Goal: Task Accomplishment & Management: Use online tool/utility

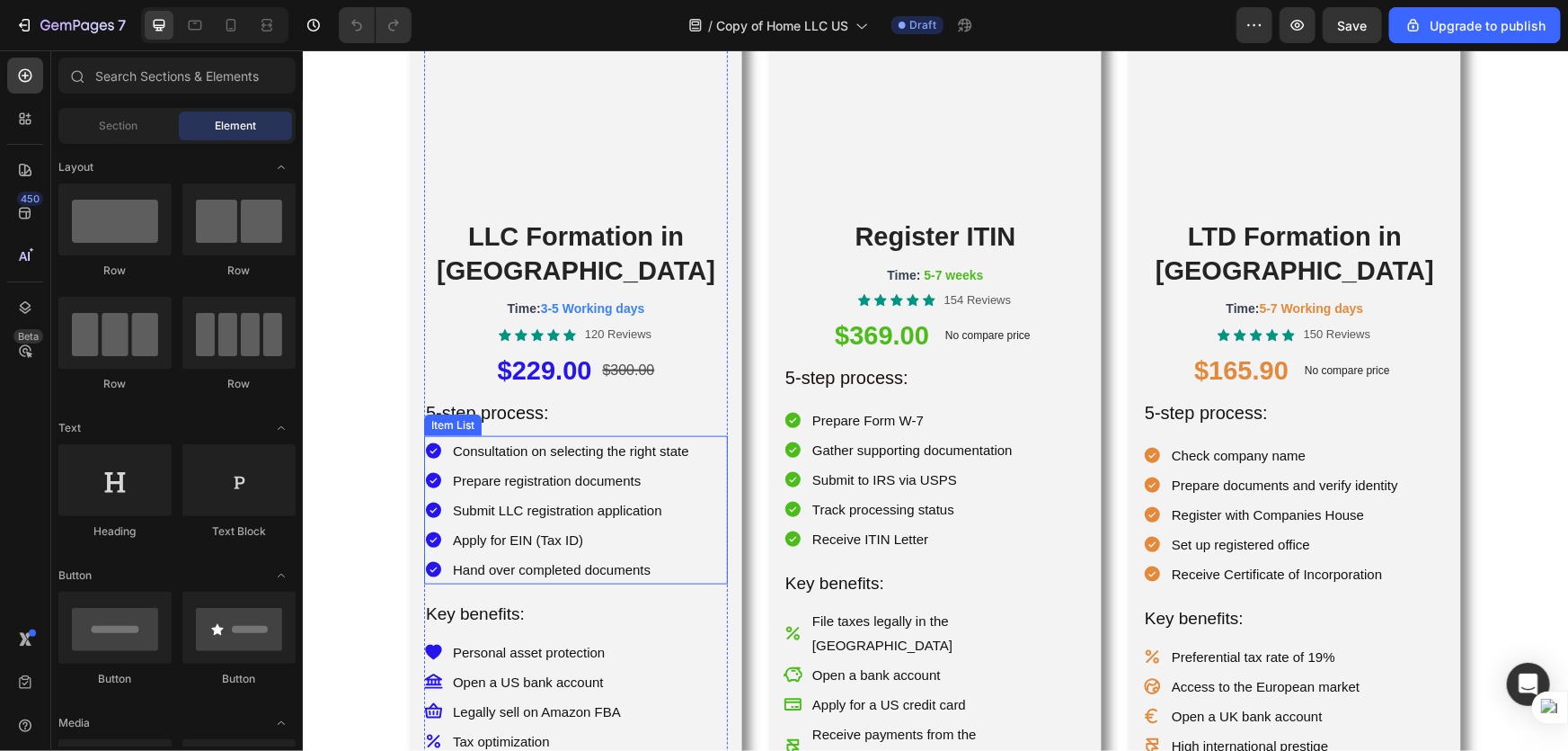
scroll to position [817, 0]
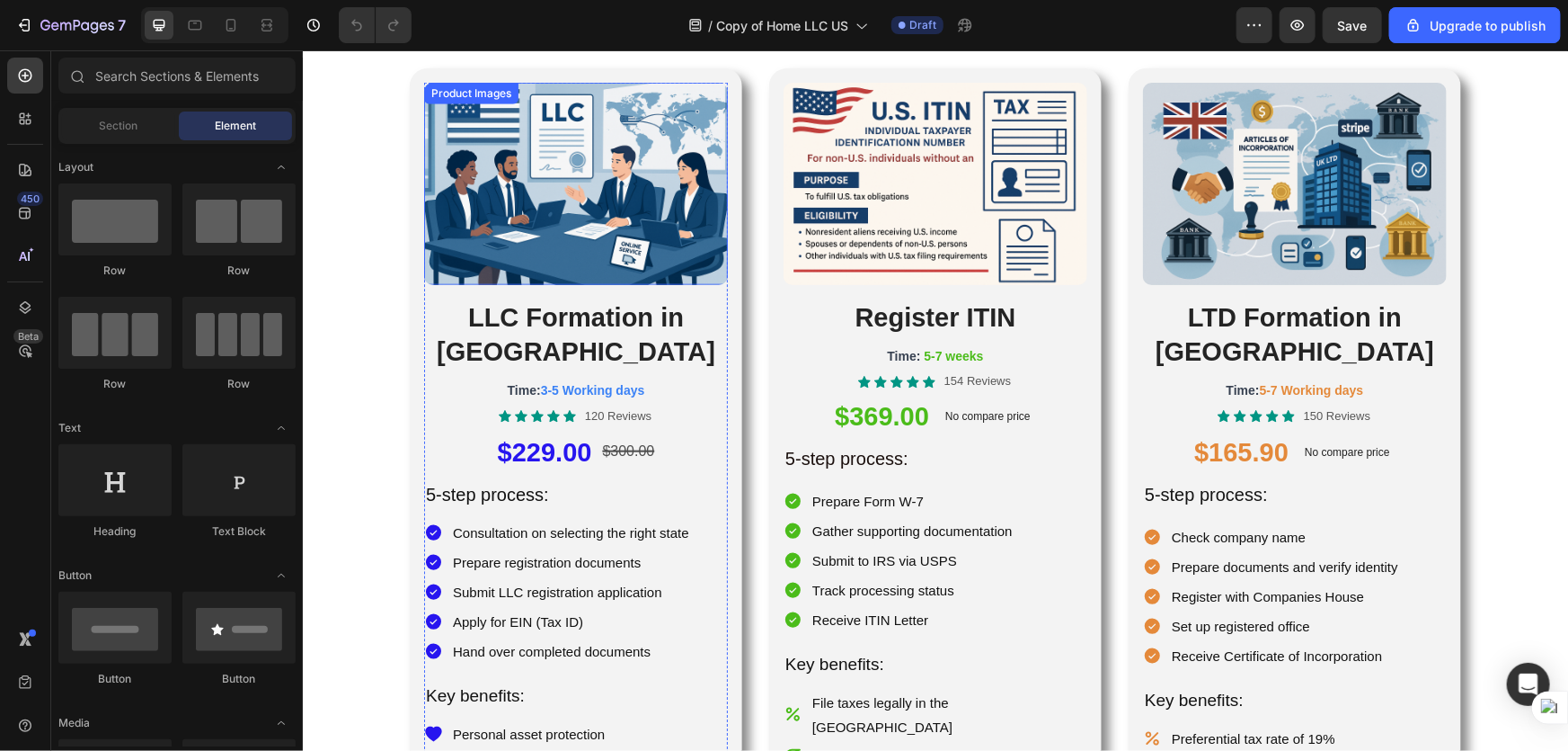
click at [565, 166] on img at bounding box center [574, 182] width 304 height 203
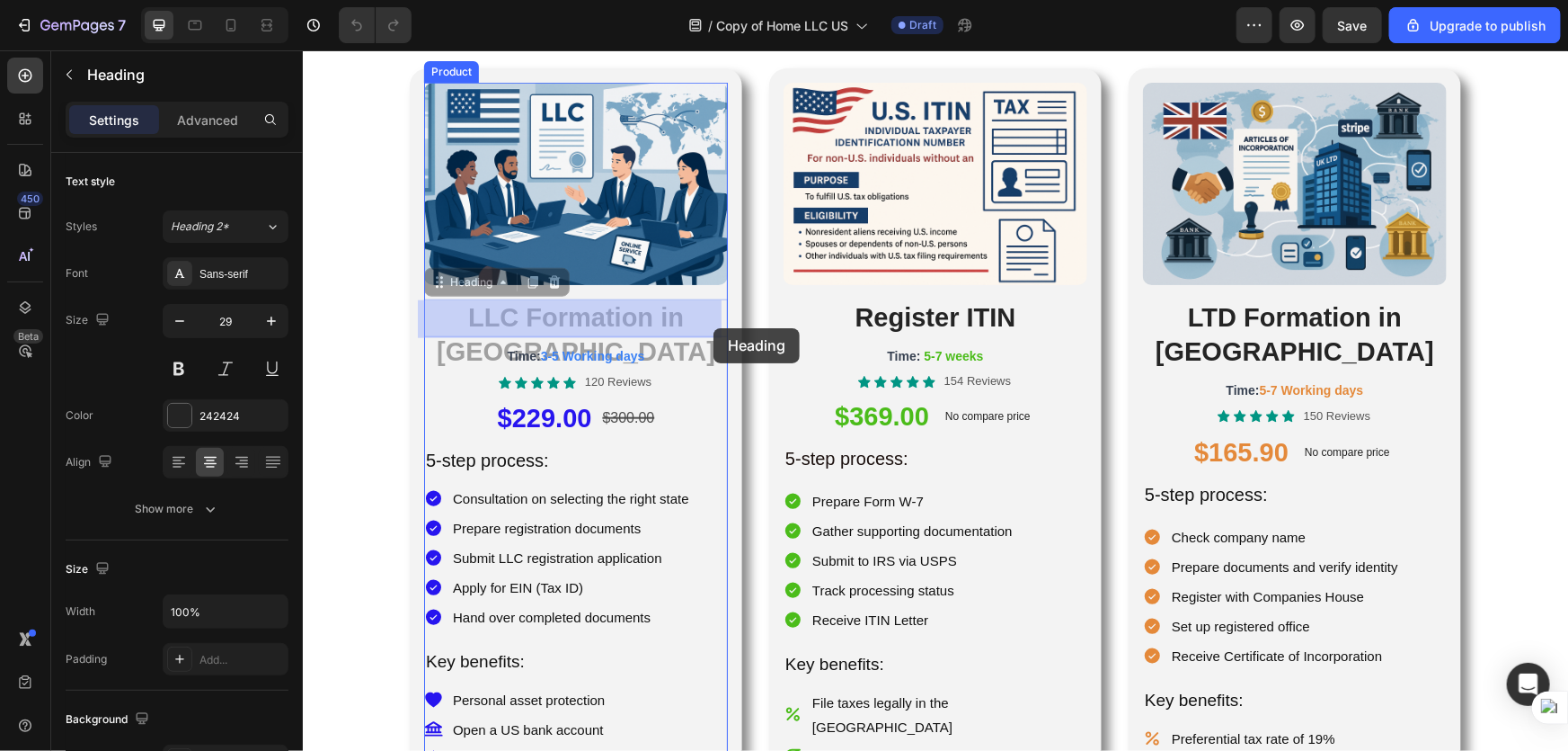
drag, startPoint x: 426, startPoint y: 318, endPoint x: 672, endPoint y: 325, distance: 246.1
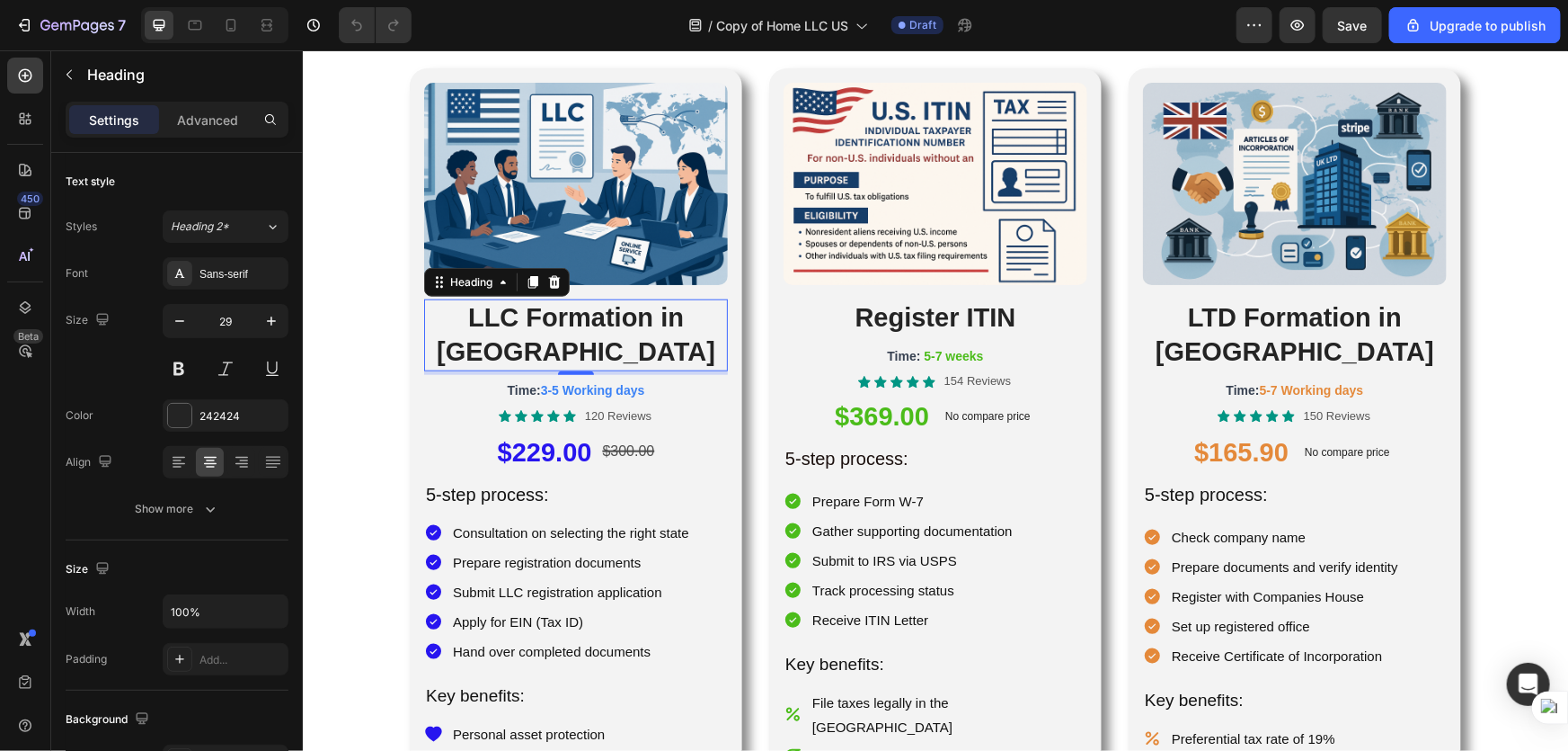
click at [666, 324] on h2 "LLC Formation in [GEOGRAPHIC_DATA]" at bounding box center [574, 334] width 304 height 71
click at [666, 324] on p "LLC Formation in [GEOGRAPHIC_DATA]" at bounding box center [575, 335] width 301 height 68
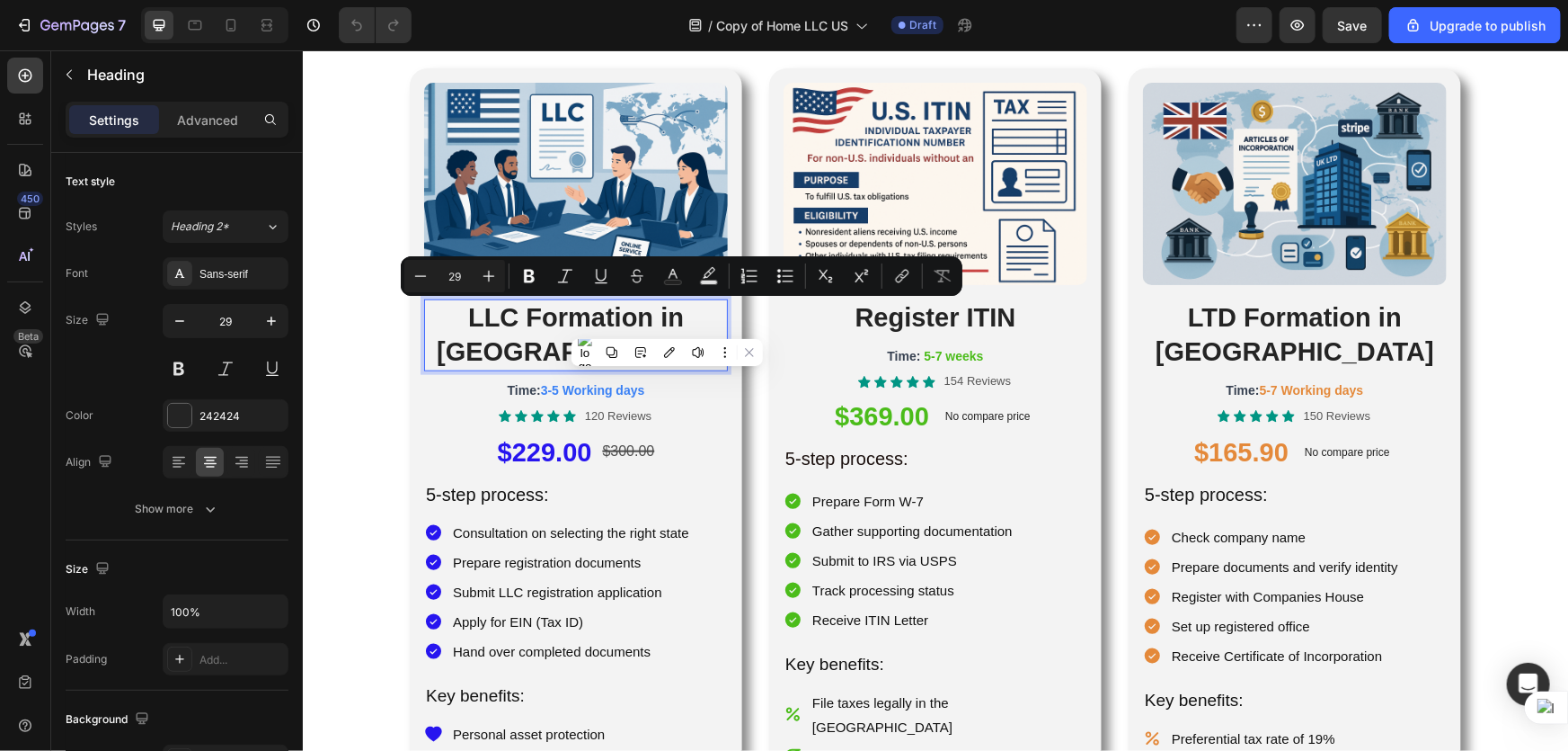
click at [591, 328] on p "LLC Formation in [GEOGRAPHIC_DATA]" at bounding box center [575, 335] width 301 height 68
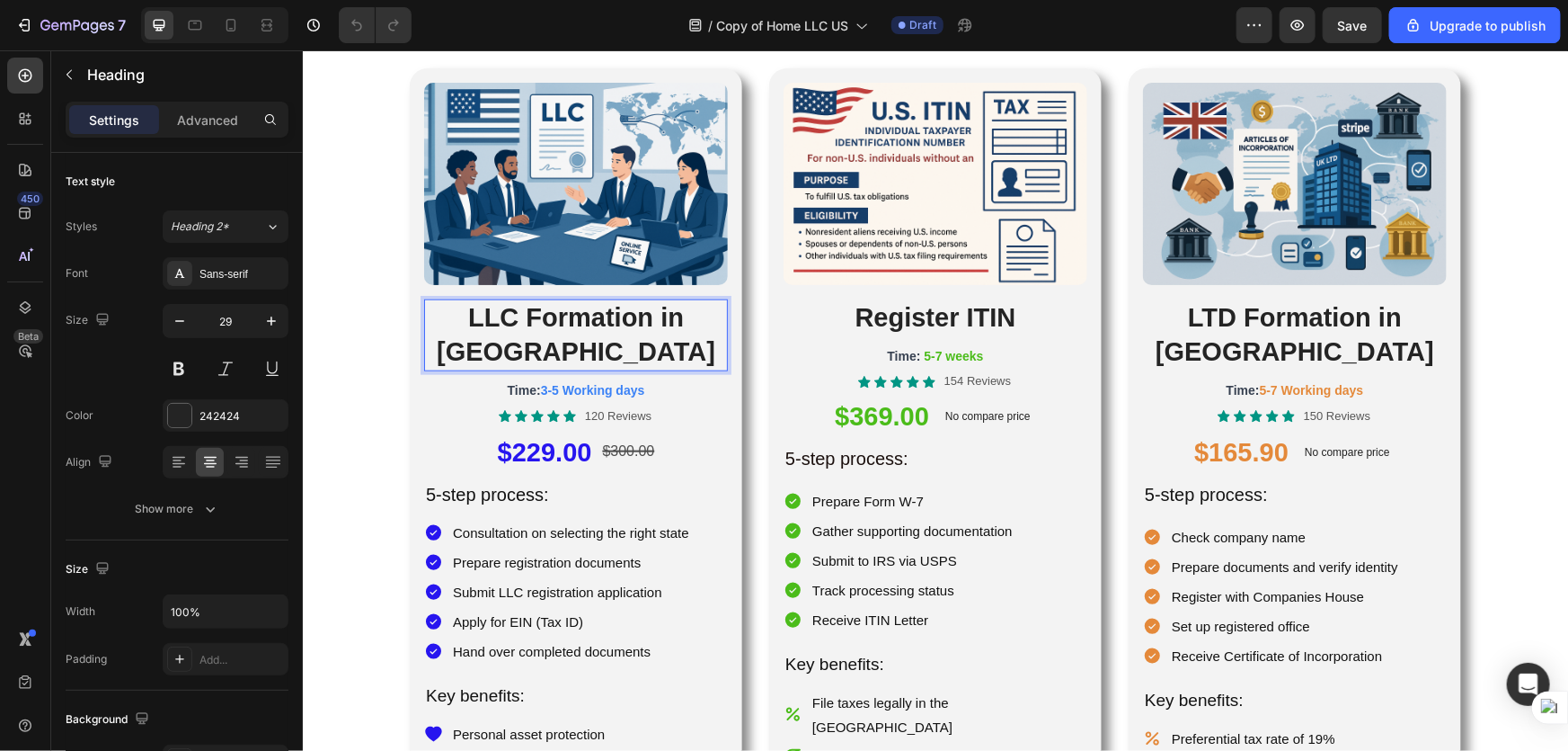
click at [434, 317] on p "LLC Formation in [GEOGRAPHIC_DATA]" at bounding box center [575, 335] width 301 height 68
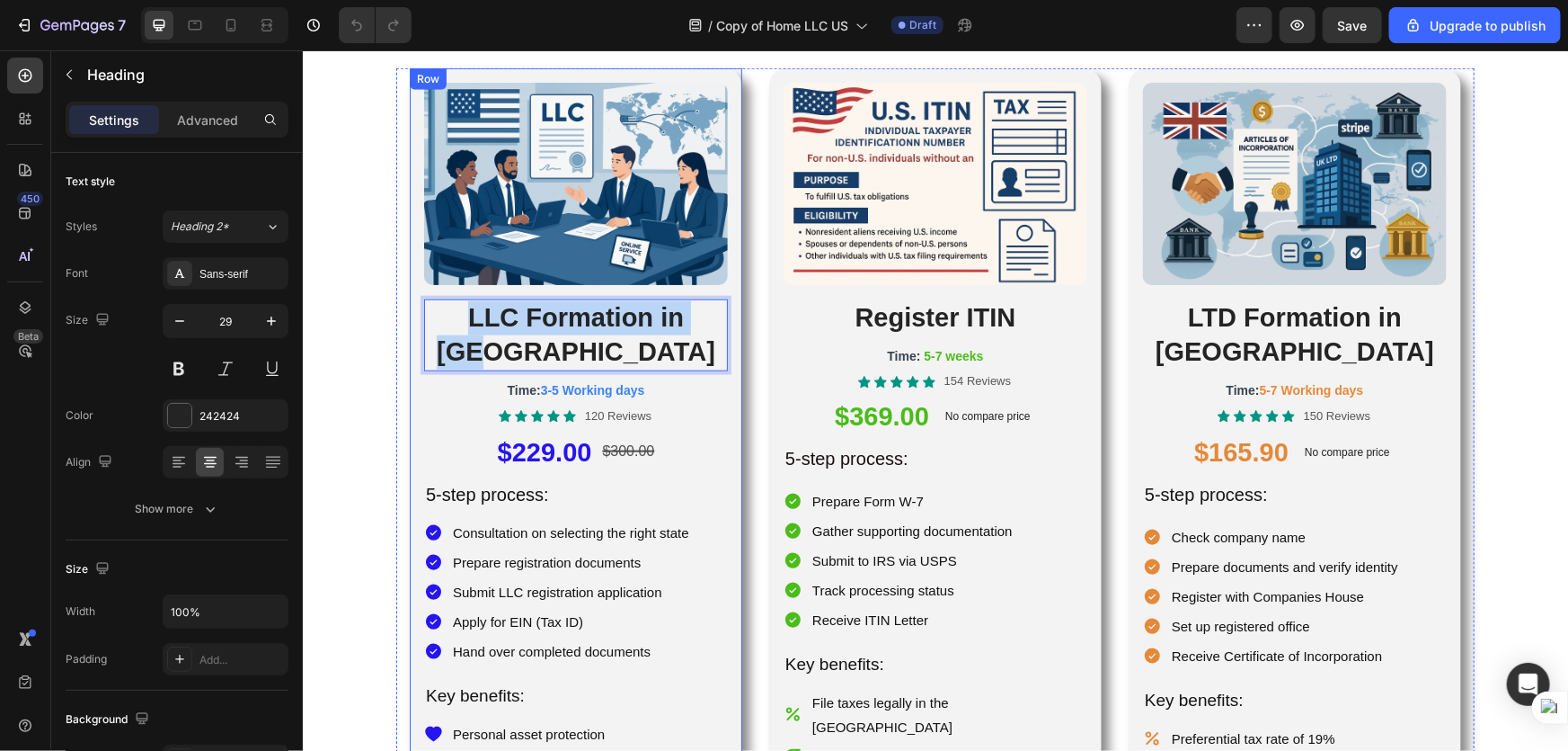
drag, startPoint x: 428, startPoint y: 320, endPoint x: 730, endPoint y: 325, distance: 302.0
click at [730, 325] on div "Product Images LLC Formation in [GEOGRAPHIC_DATA] Heading 0 Time: 3-5 Working d…" at bounding box center [575, 495] width 333 height 855
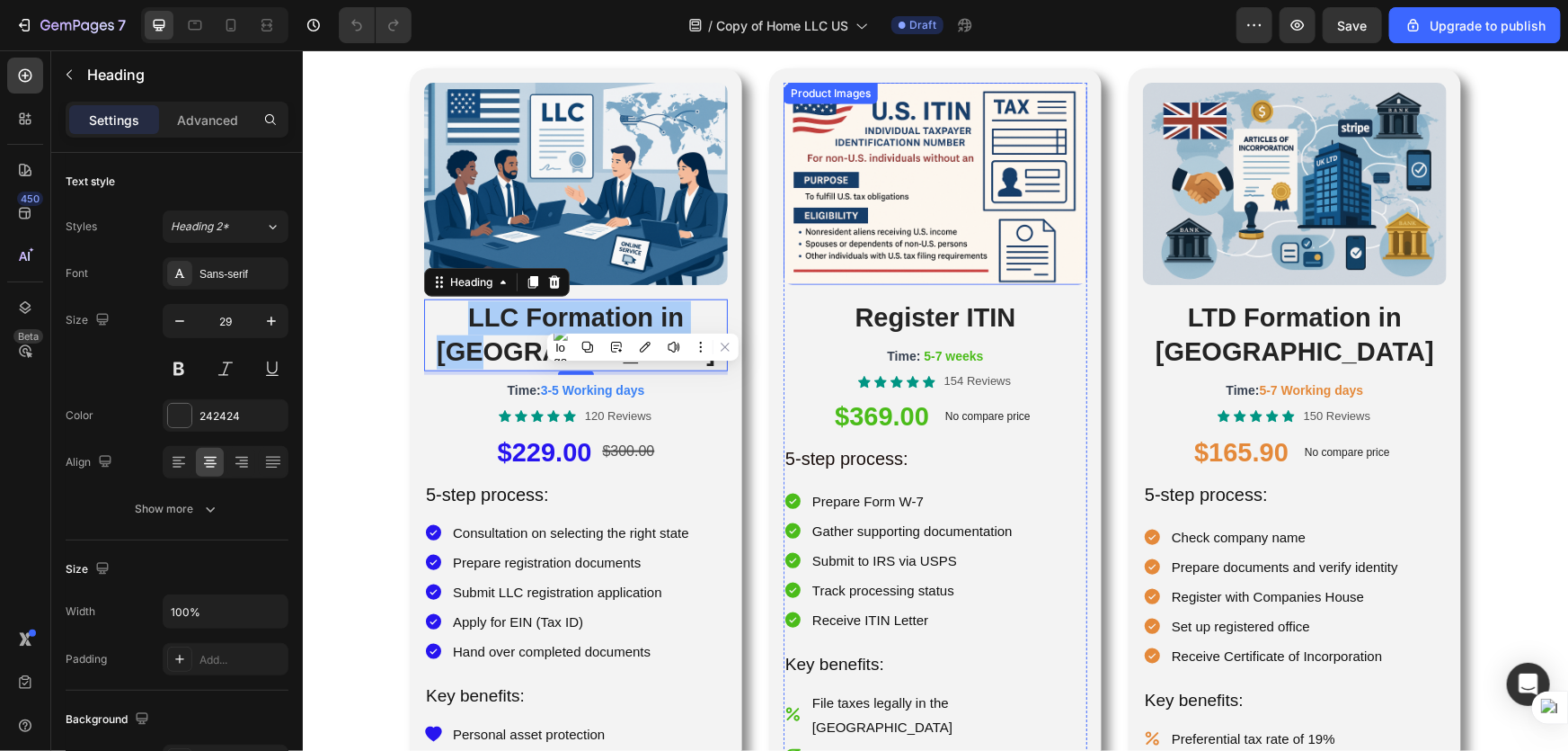
scroll to position [735, 0]
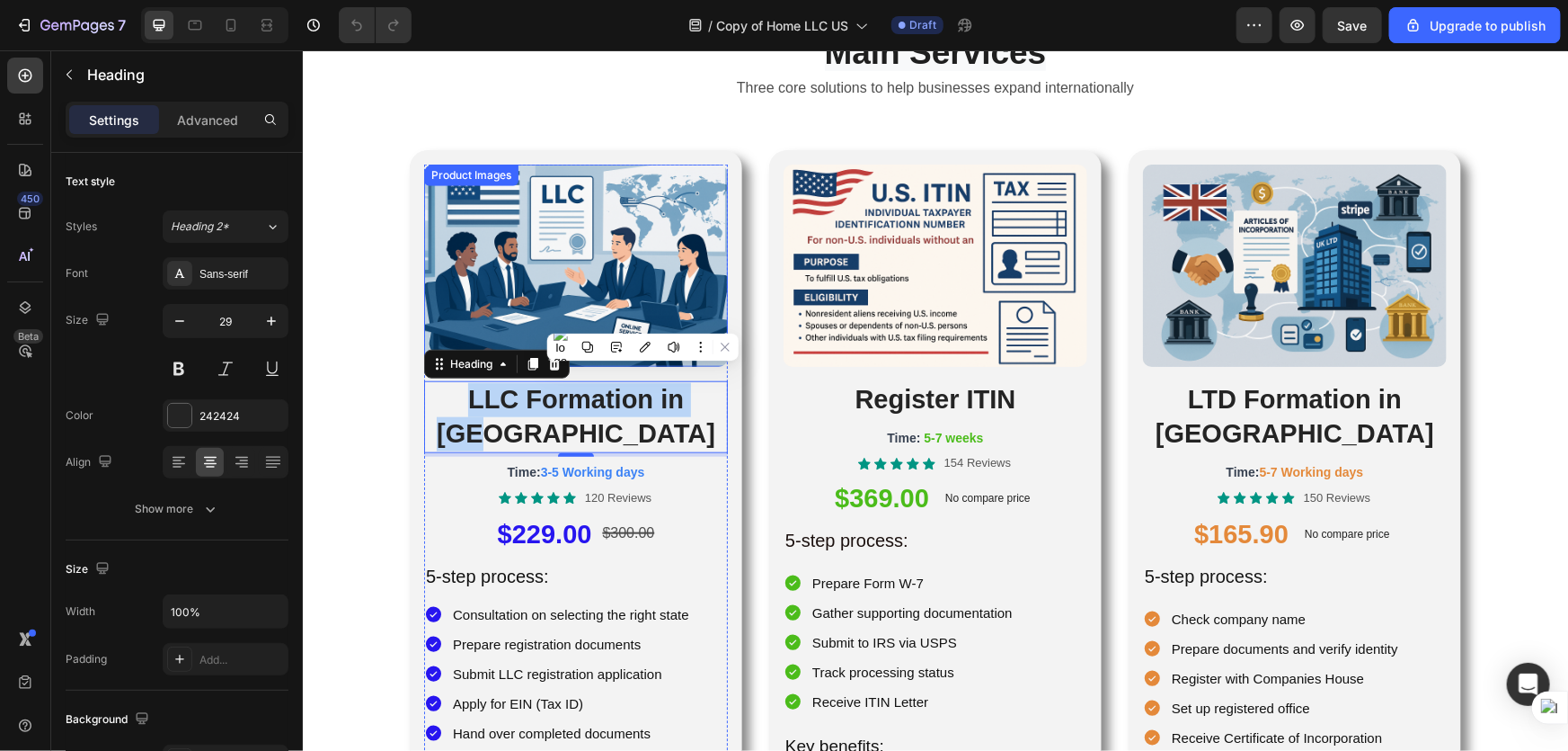
drag, startPoint x: 572, startPoint y: 227, endPoint x: 630, endPoint y: 232, distance: 58.2
click at [572, 227] on img at bounding box center [574, 265] width 304 height 203
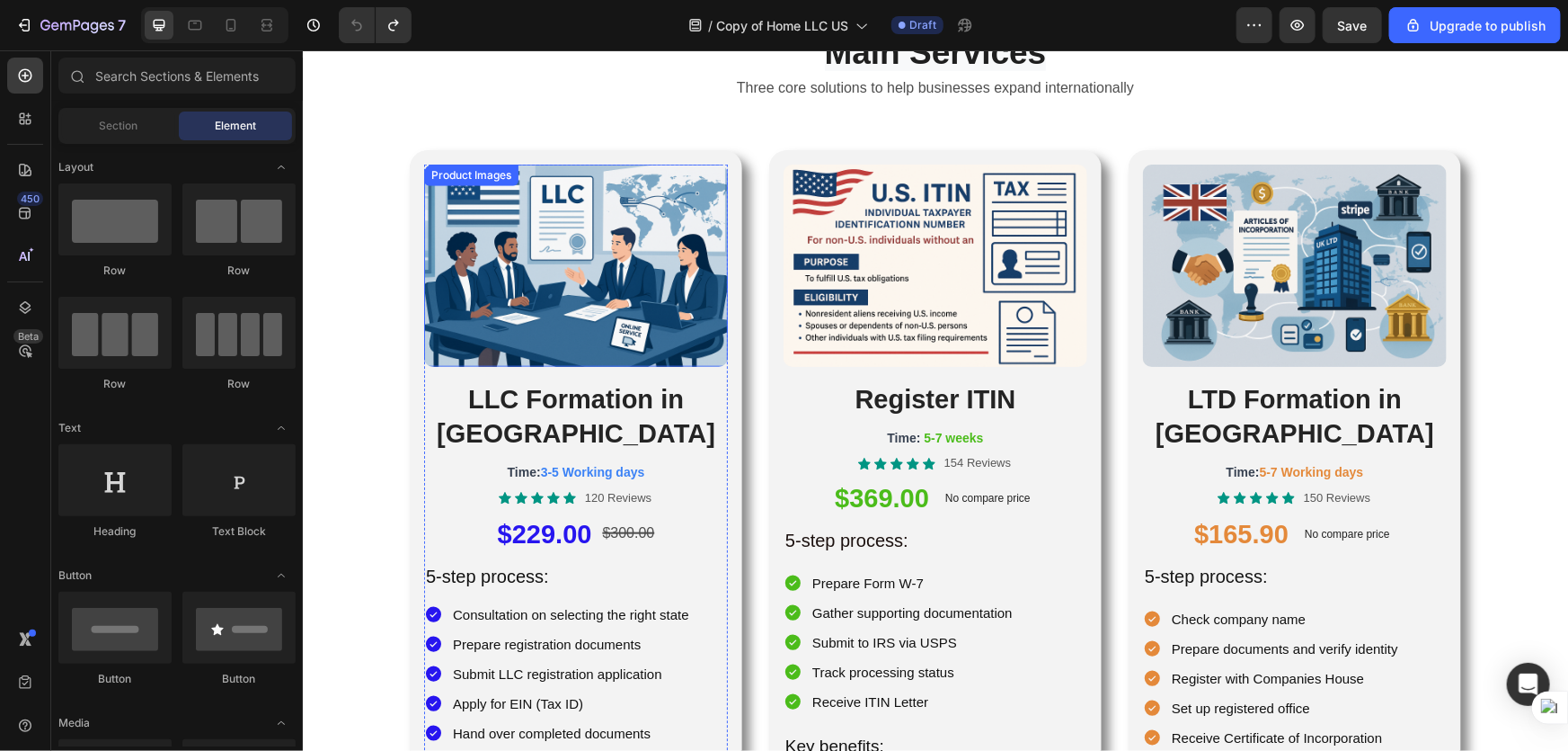
click at [543, 228] on img at bounding box center [574, 265] width 304 height 203
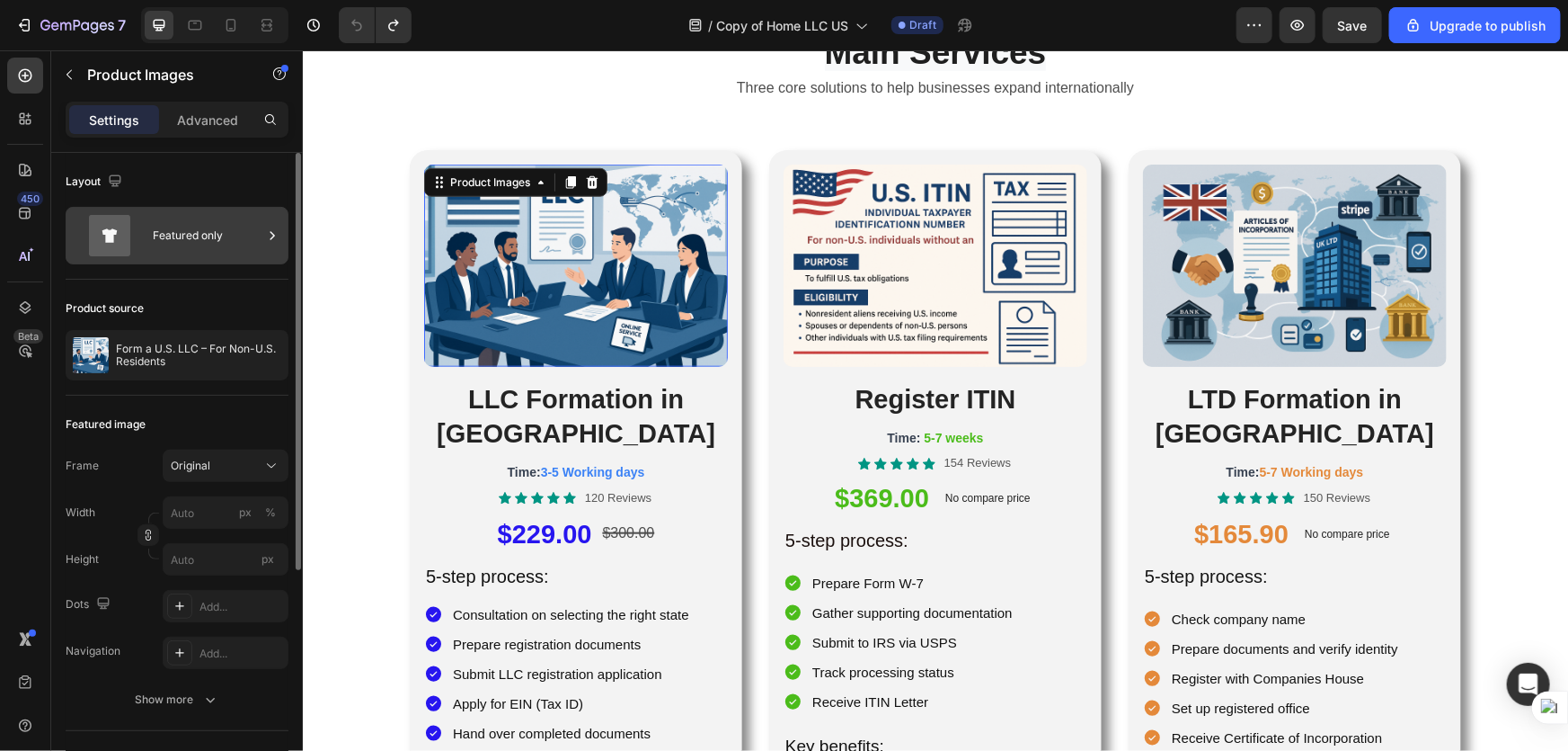
click at [234, 240] on div "Featured only" at bounding box center [208, 235] width 110 height 42
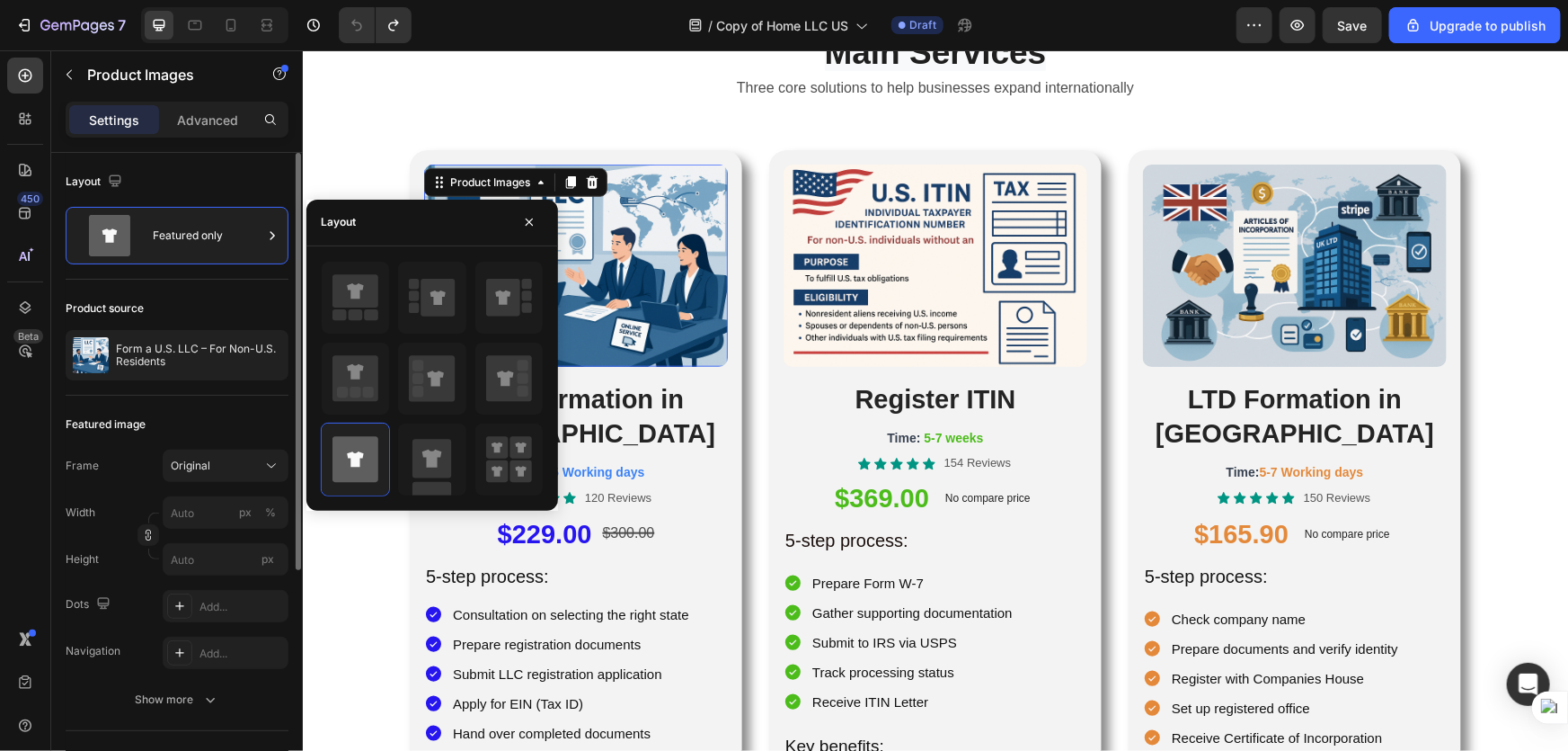
click at [241, 306] on div "Product source" at bounding box center [177, 309] width 223 height 29
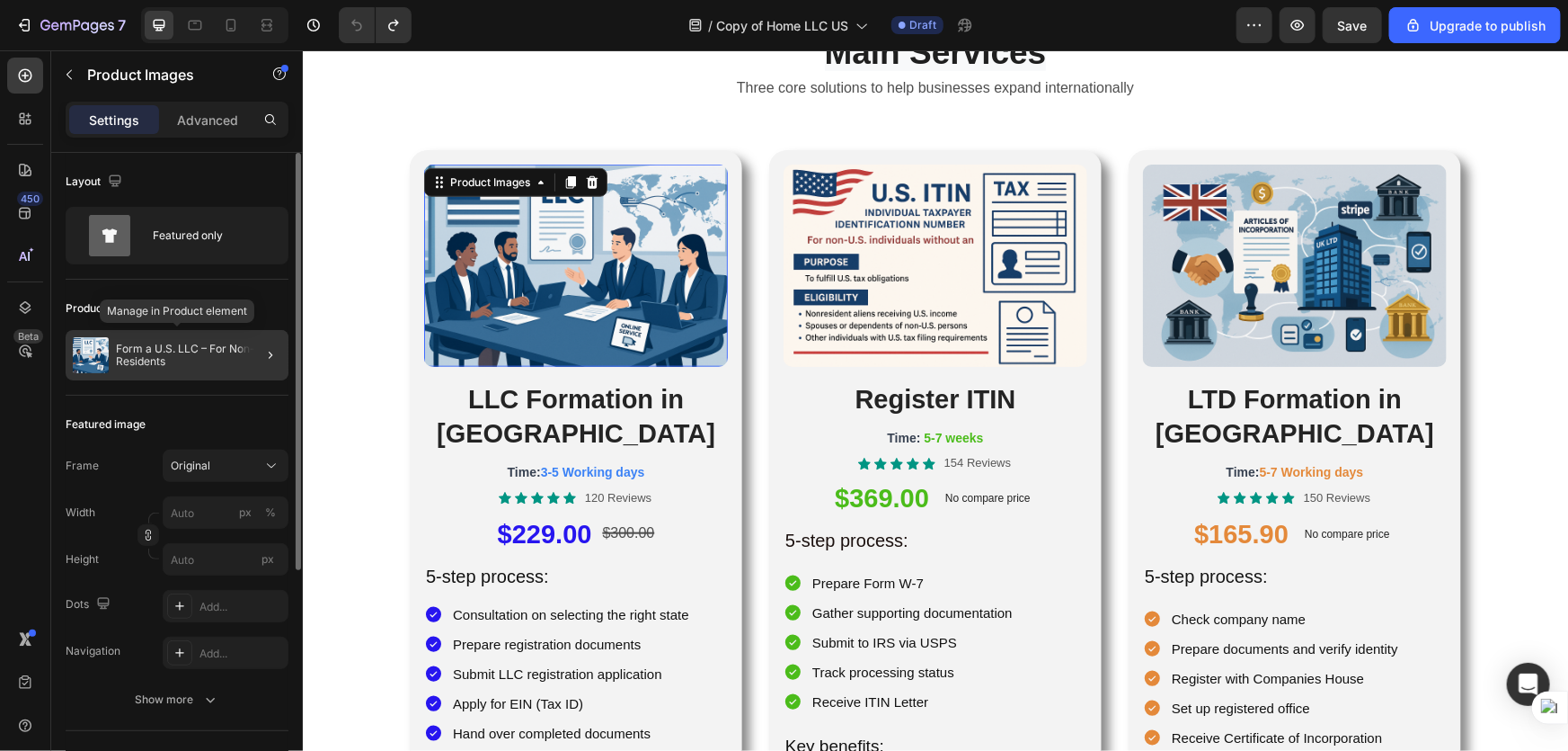
click at [230, 346] on p "Form a U.S. LLC – For Non-U.S. Residents" at bounding box center [199, 355] width 166 height 25
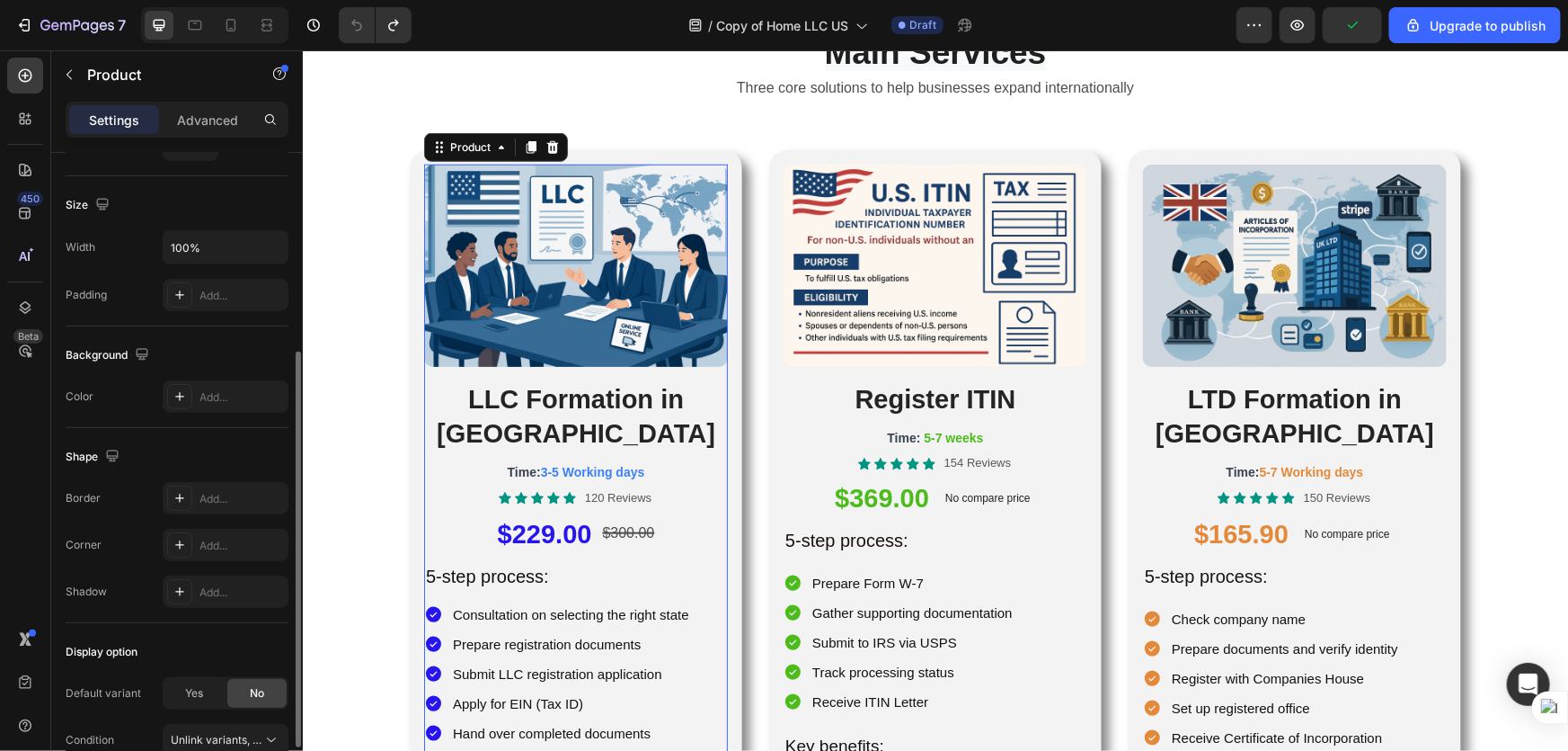
scroll to position [415, 0]
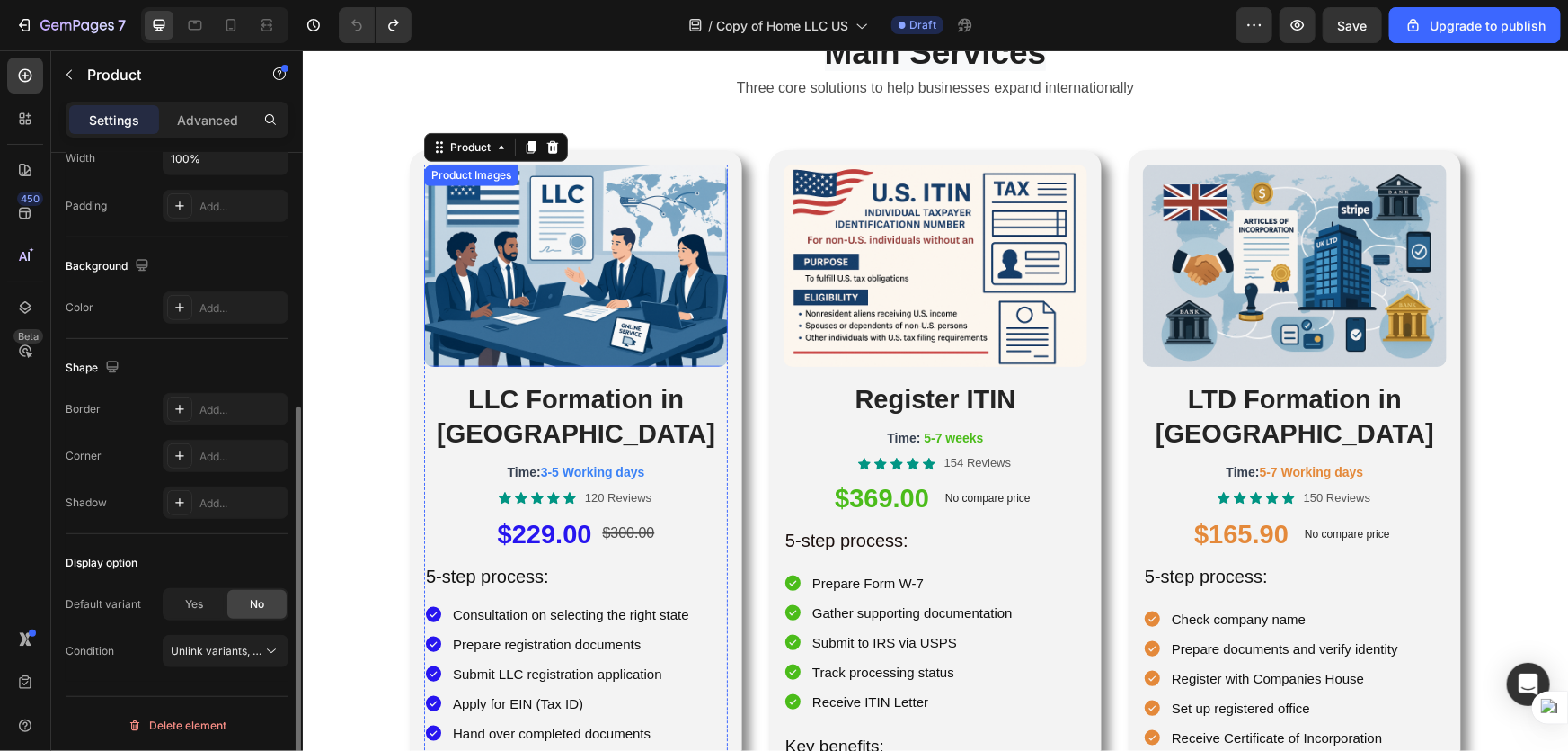
click at [592, 273] on img at bounding box center [574, 265] width 304 height 203
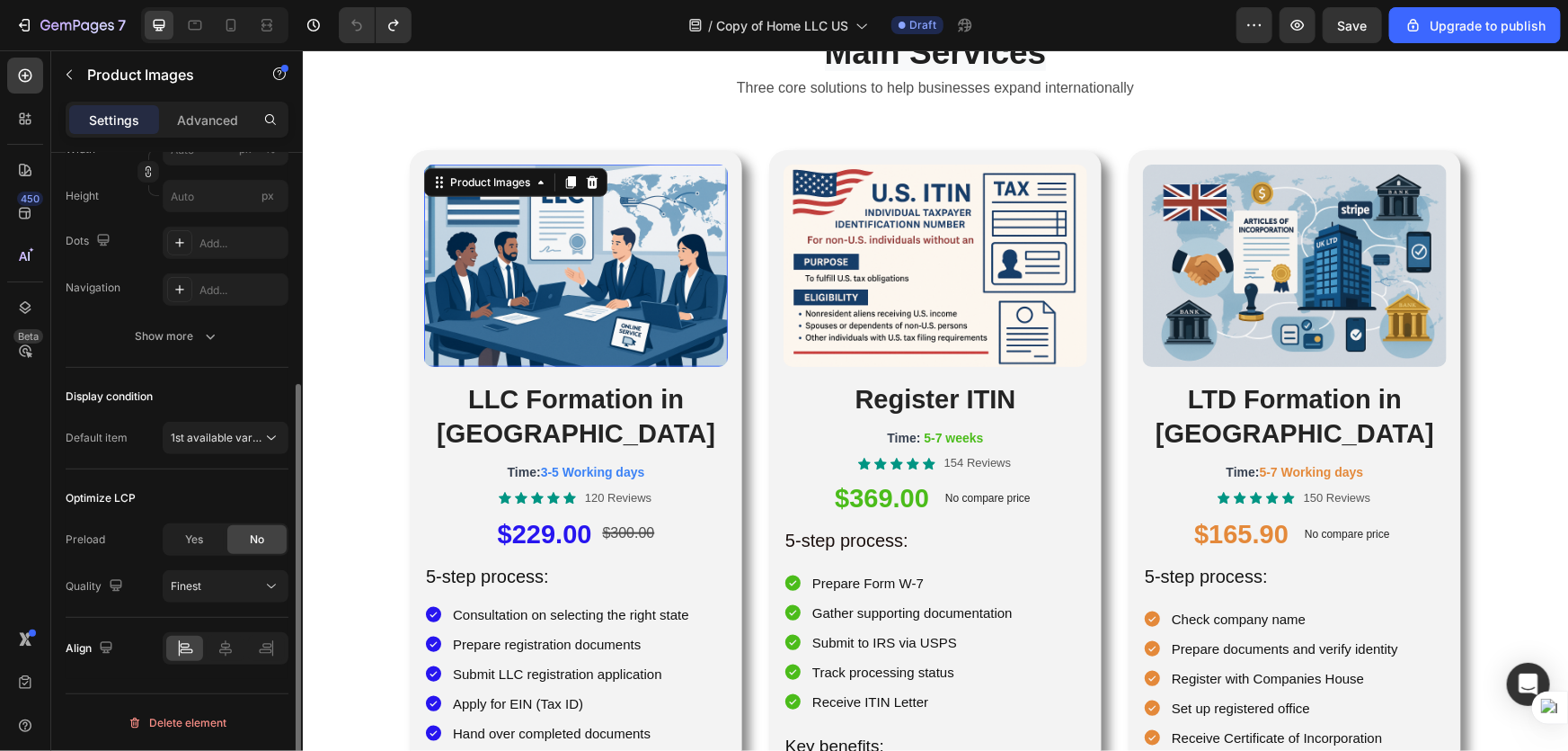
scroll to position [0, 0]
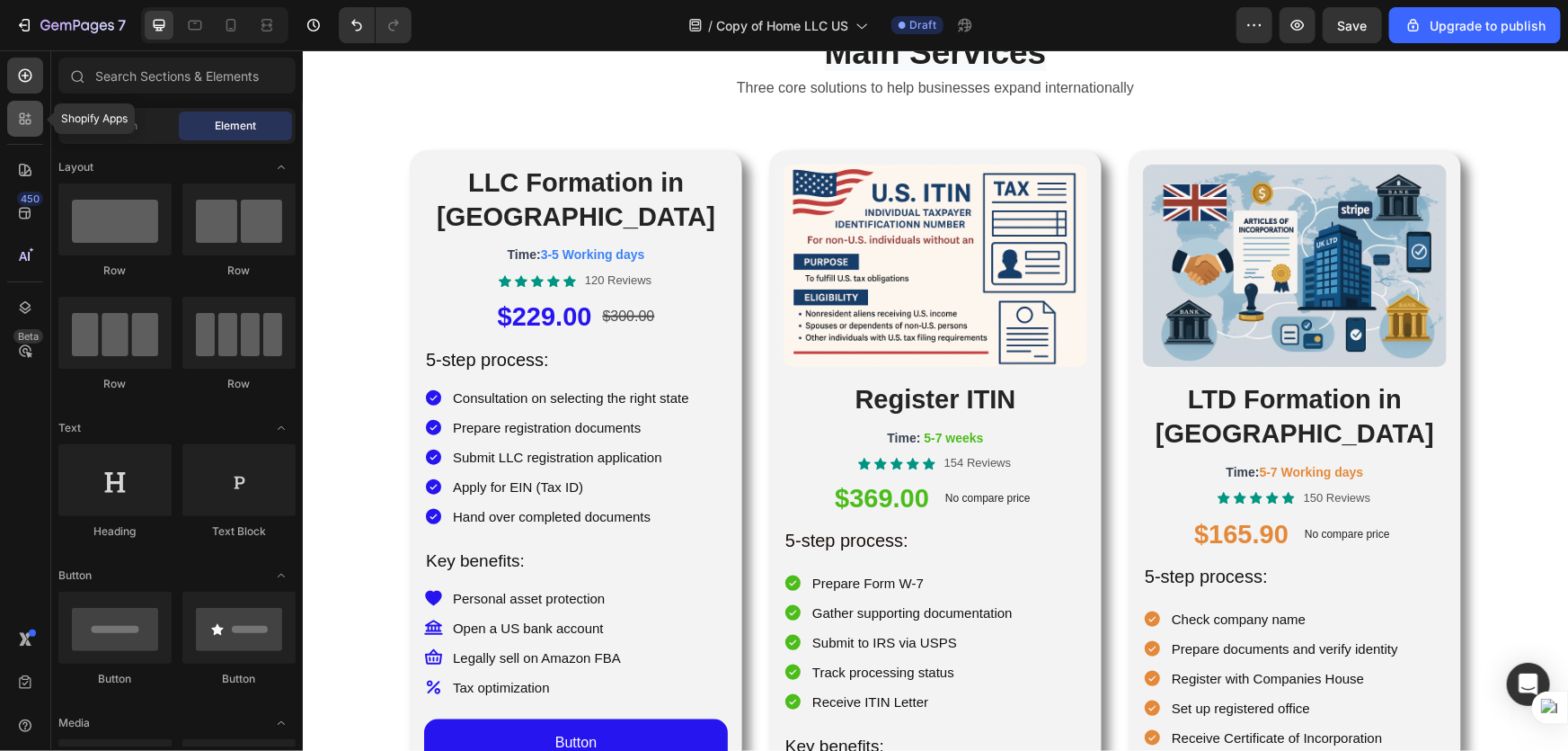
click at [31, 114] on icon at bounding box center [25, 118] width 18 height 18
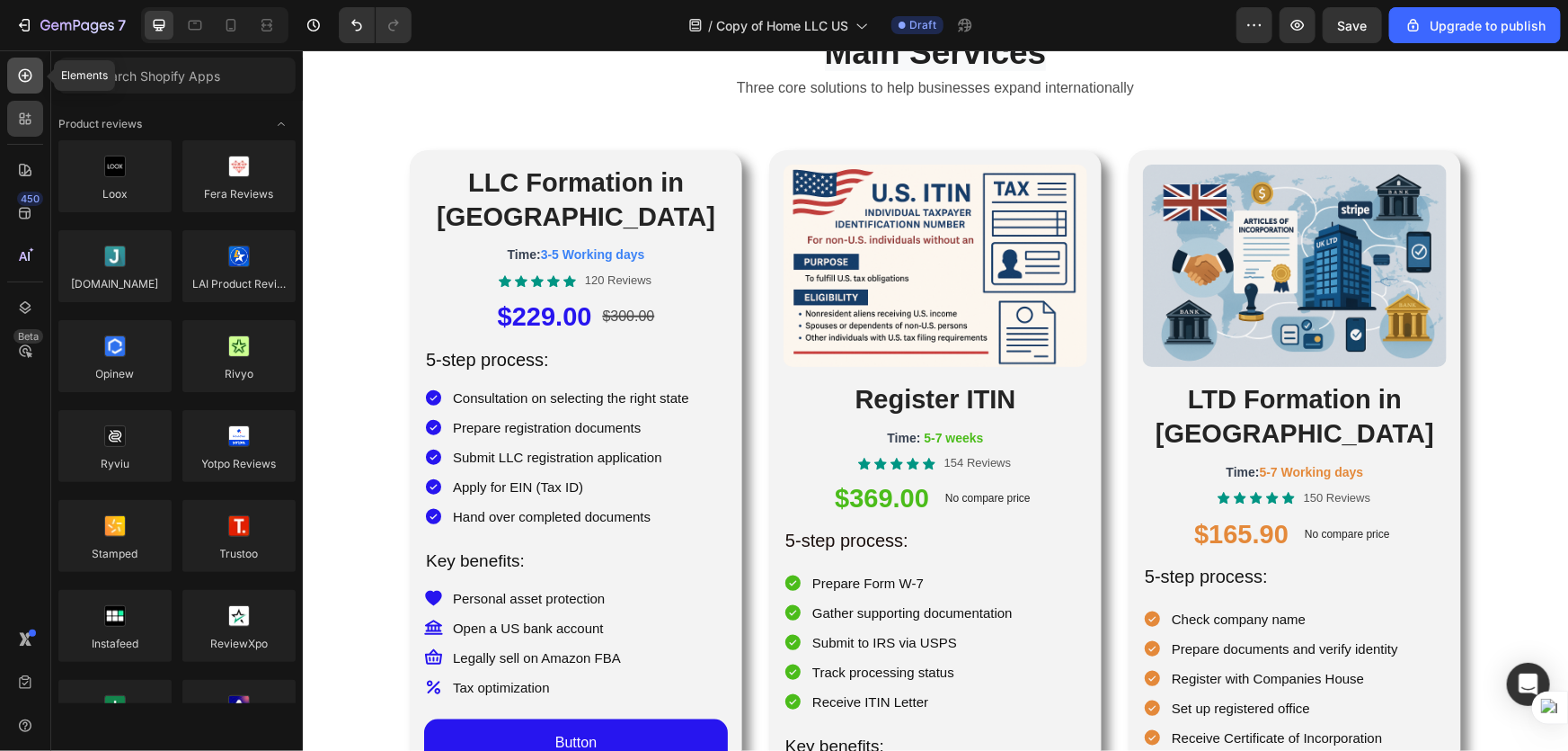
click at [25, 83] on icon at bounding box center [25, 76] width 18 height 18
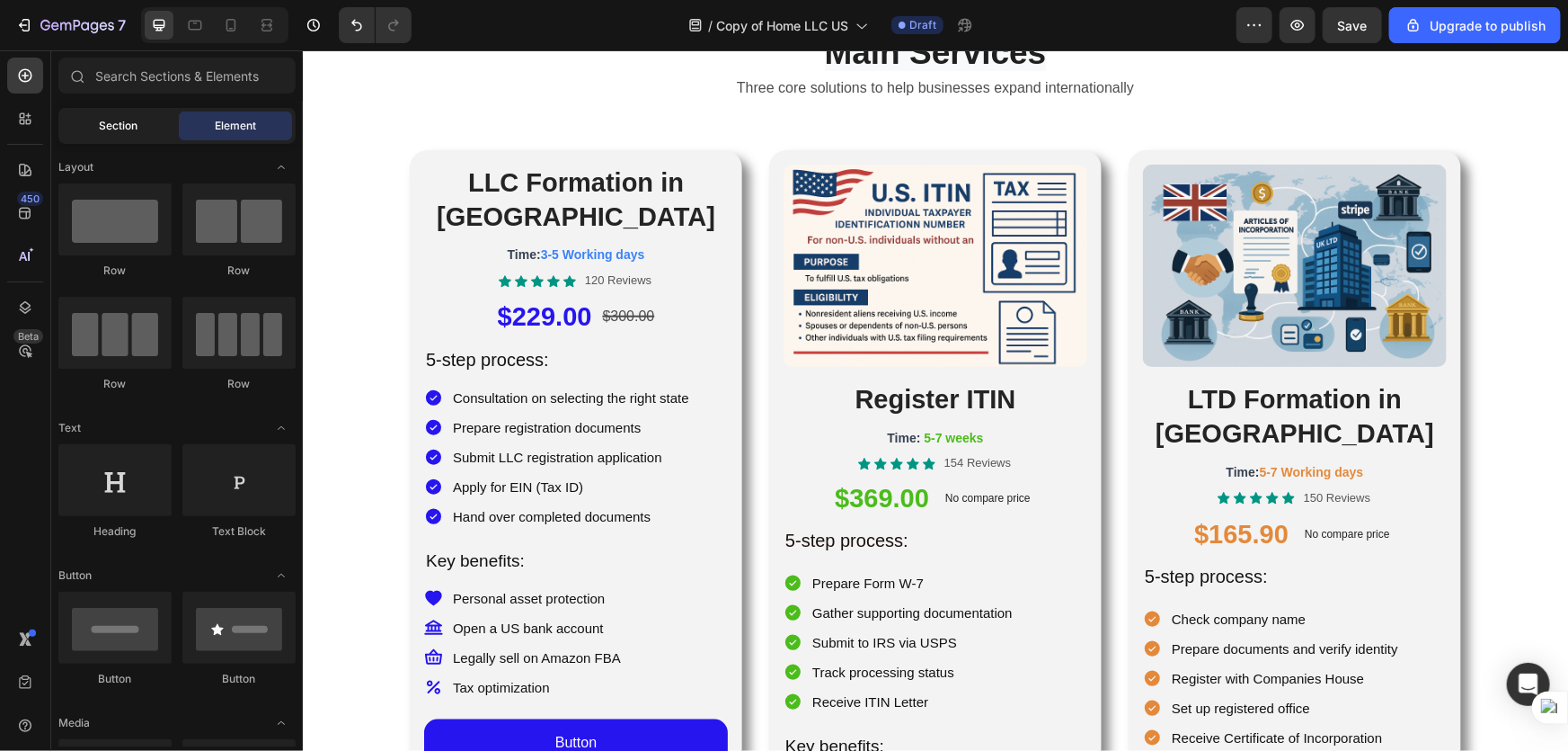
click at [136, 124] on span "Section" at bounding box center [119, 125] width 39 height 16
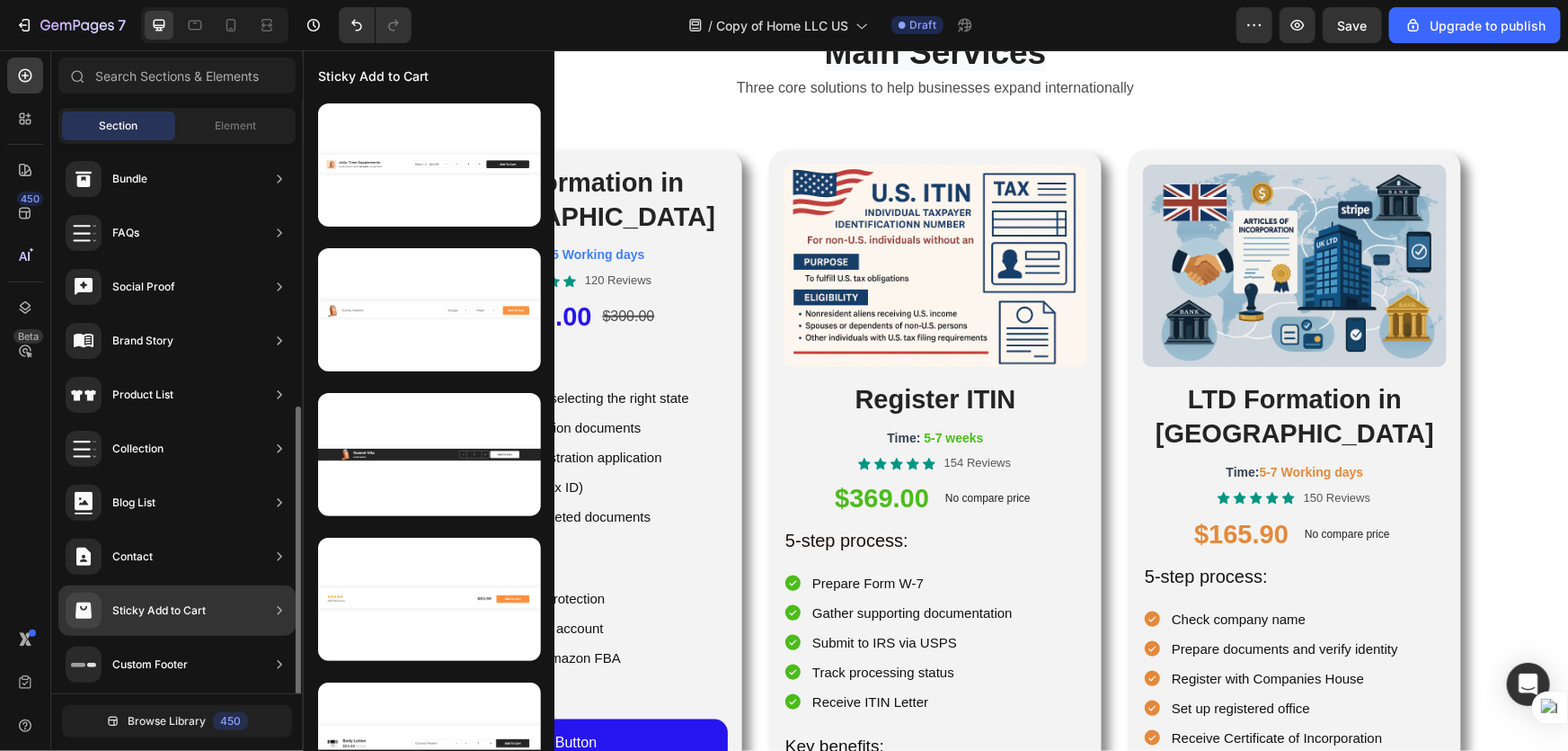
scroll to position [493, 0]
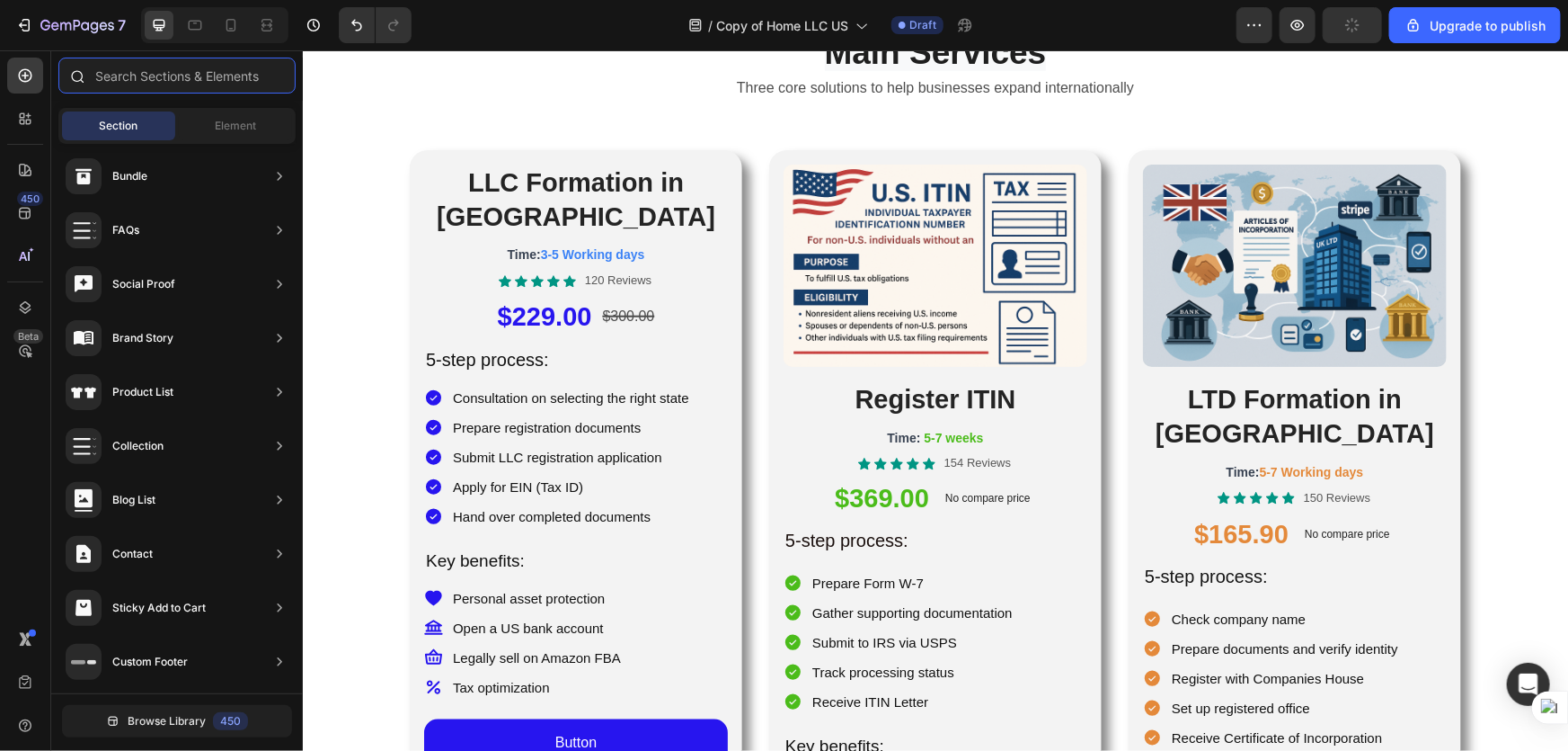
click at [165, 78] on input "text" at bounding box center [176, 75] width 238 height 36
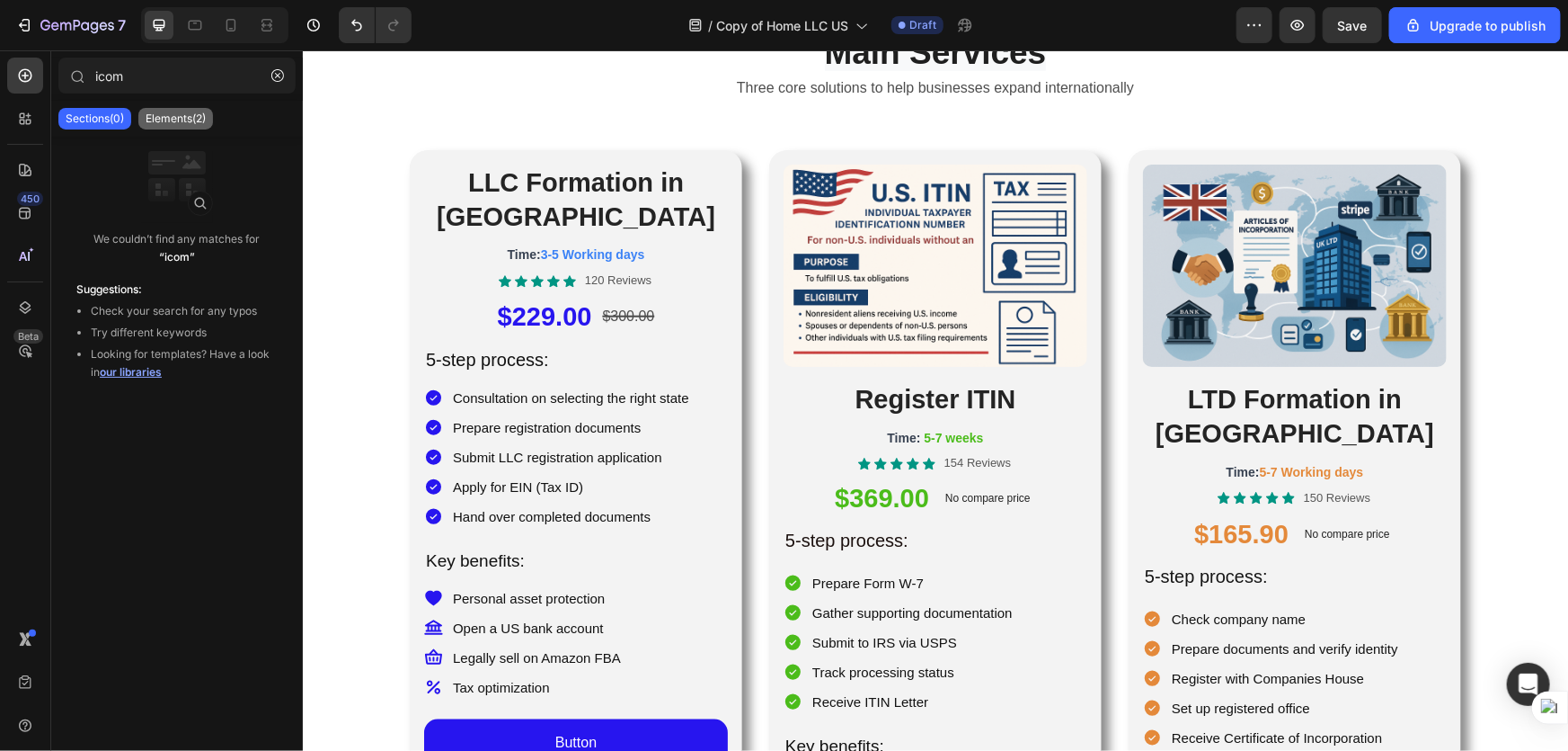
click at [152, 118] on p "Elements(2)" at bounding box center [176, 118] width 60 height 15
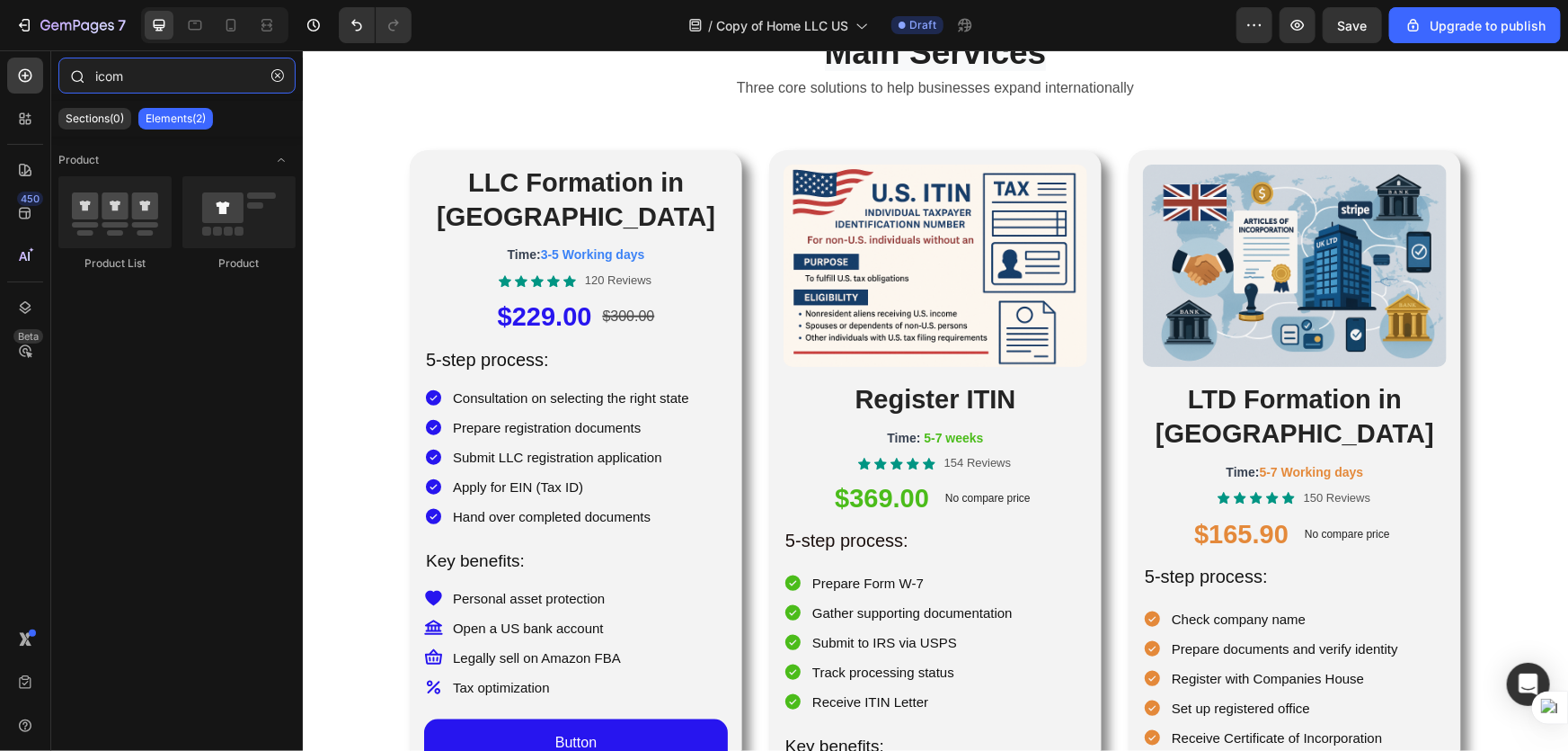
click at [139, 75] on input "icom" at bounding box center [176, 75] width 238 height 36
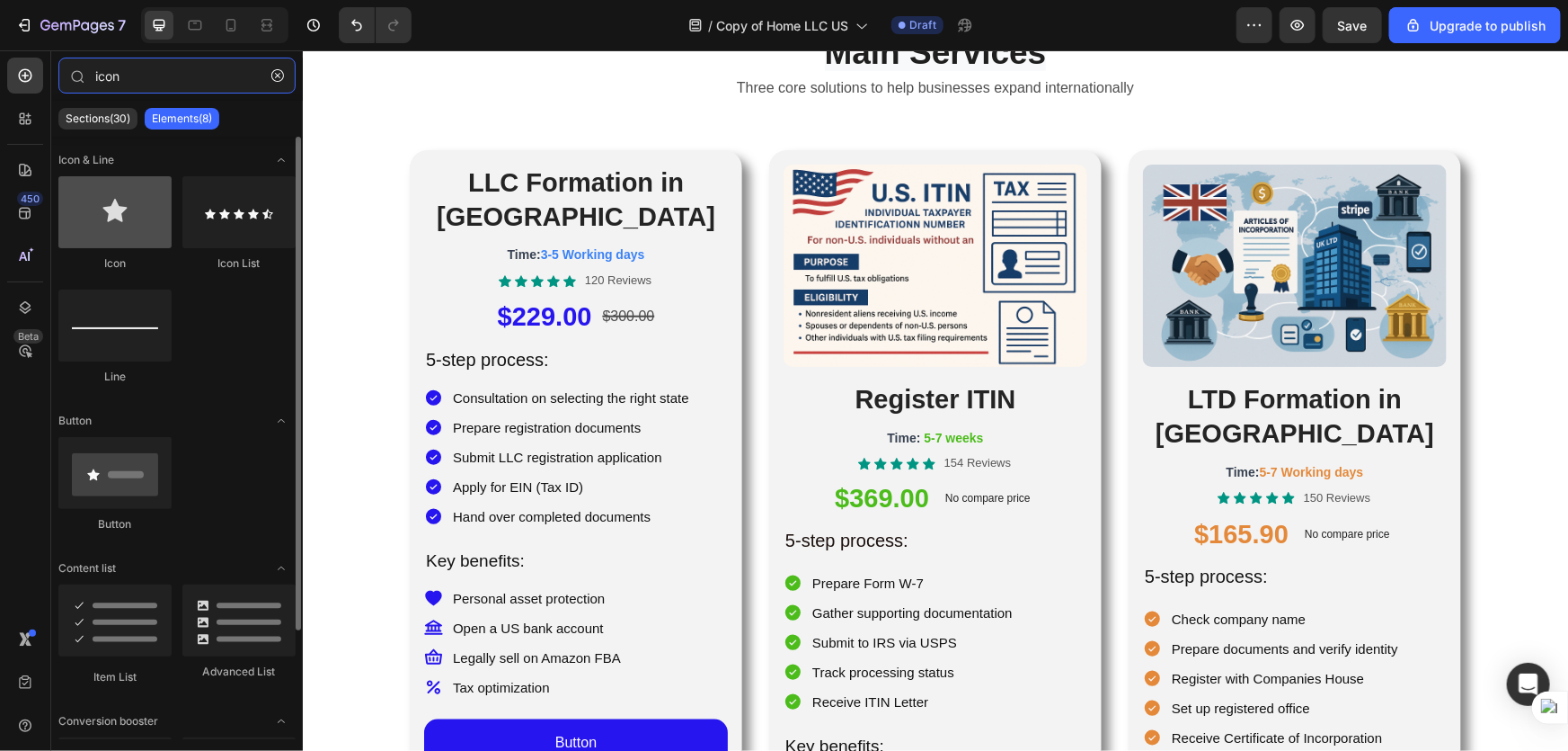
type input "icon"
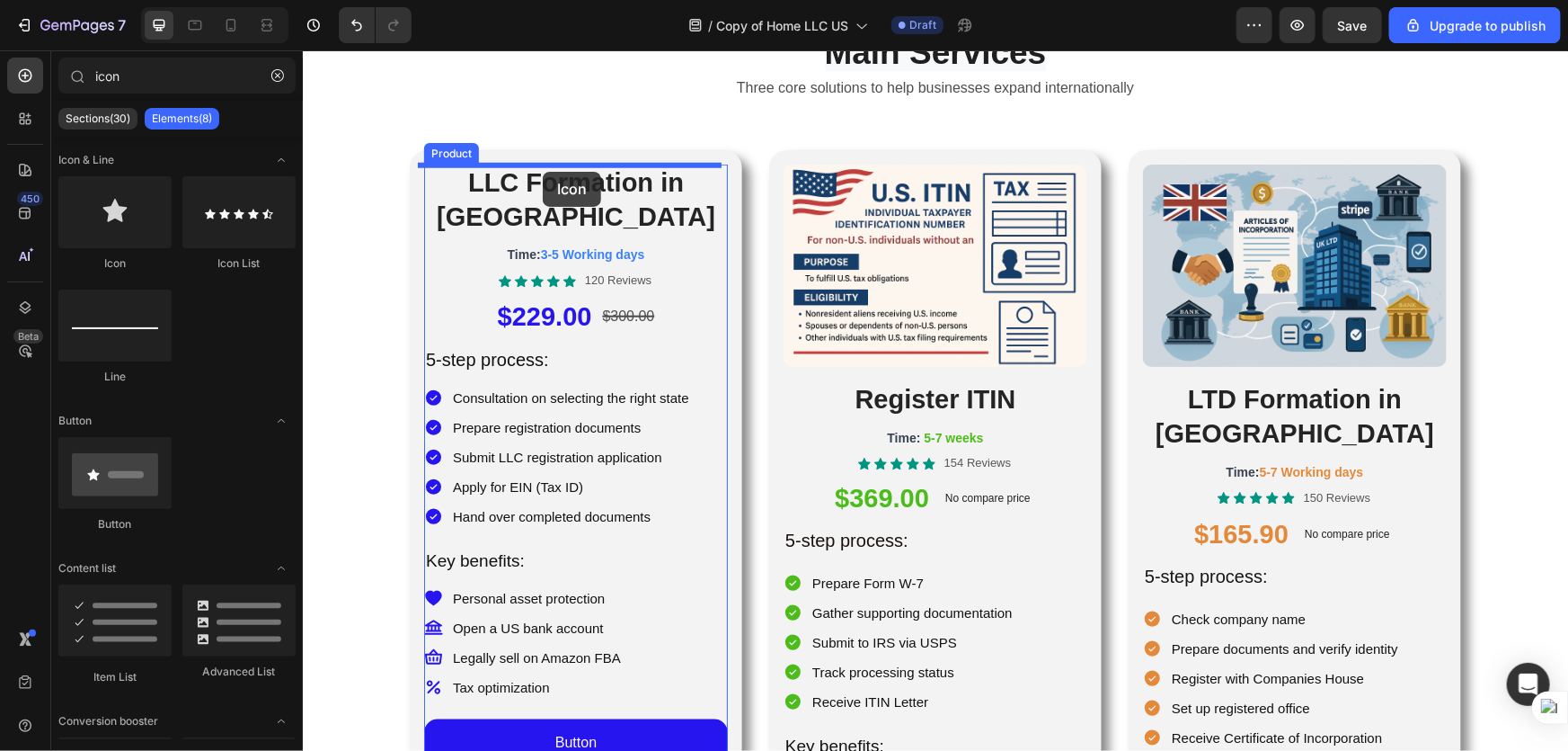
drag, startPoint x: 425, startPoint y: 268, endPoint x: 542, endPoint y: 171, distance: 152.0
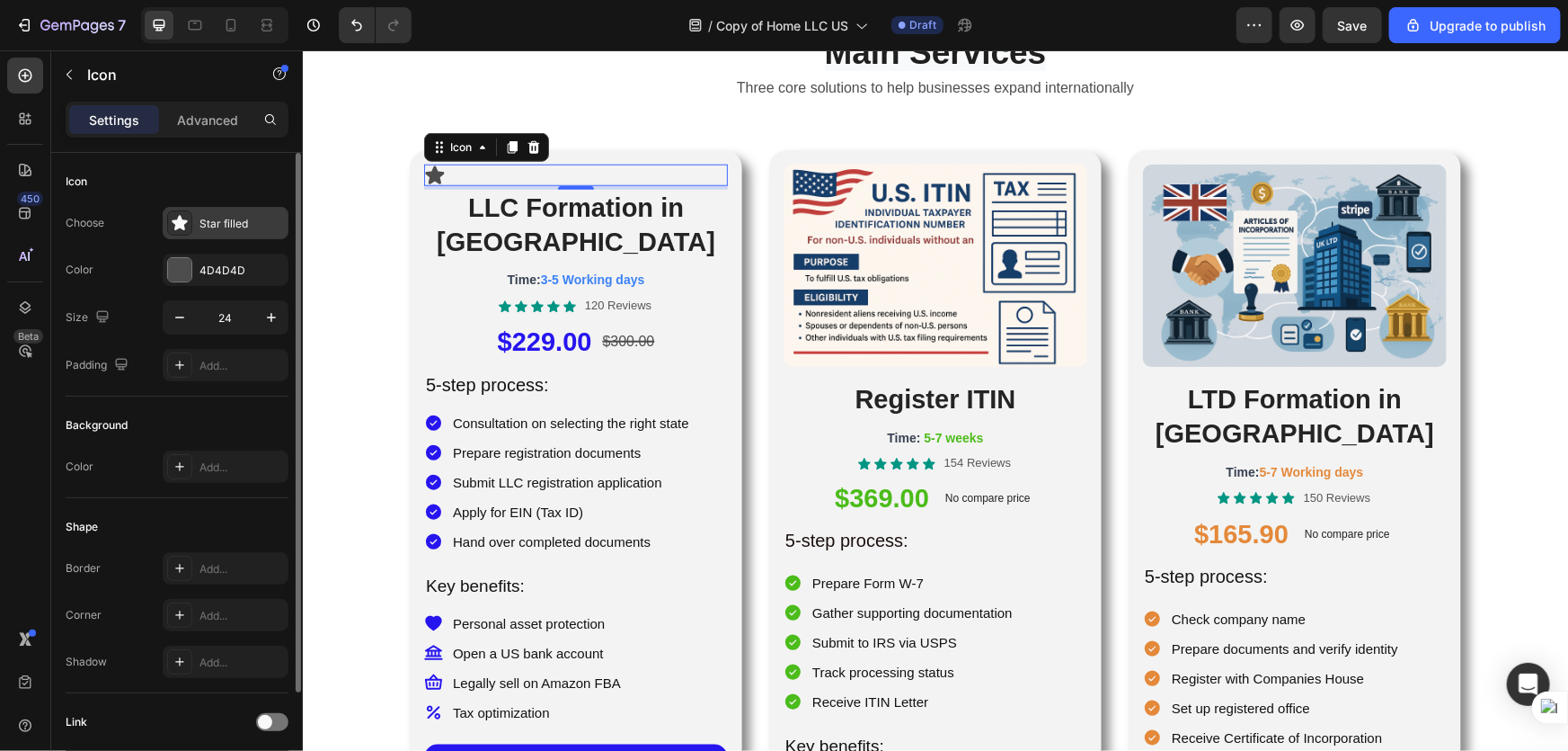
click at [187, 217] on icon at bounding box center [179, 223] width 18 height 18
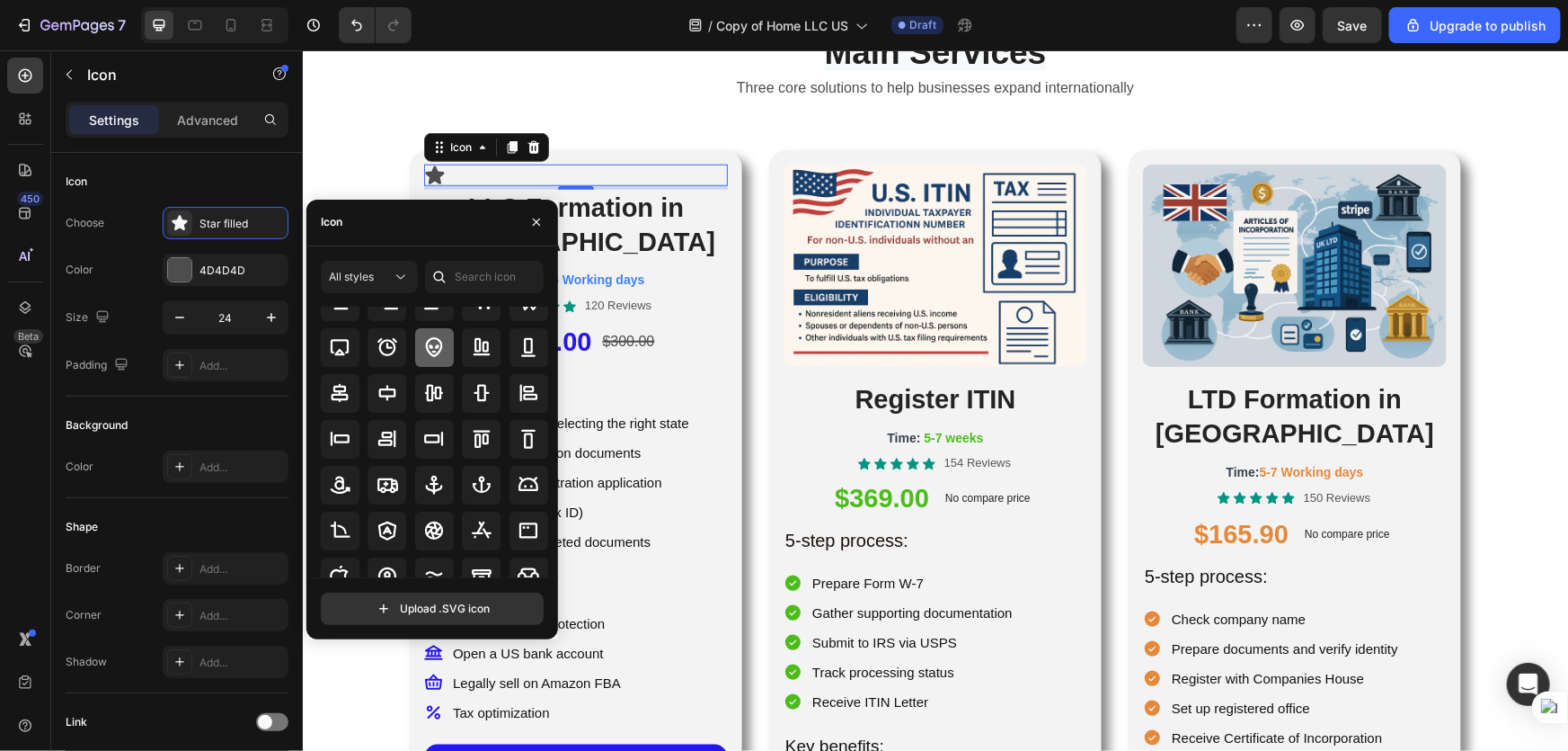
scroll to position [0, 0]
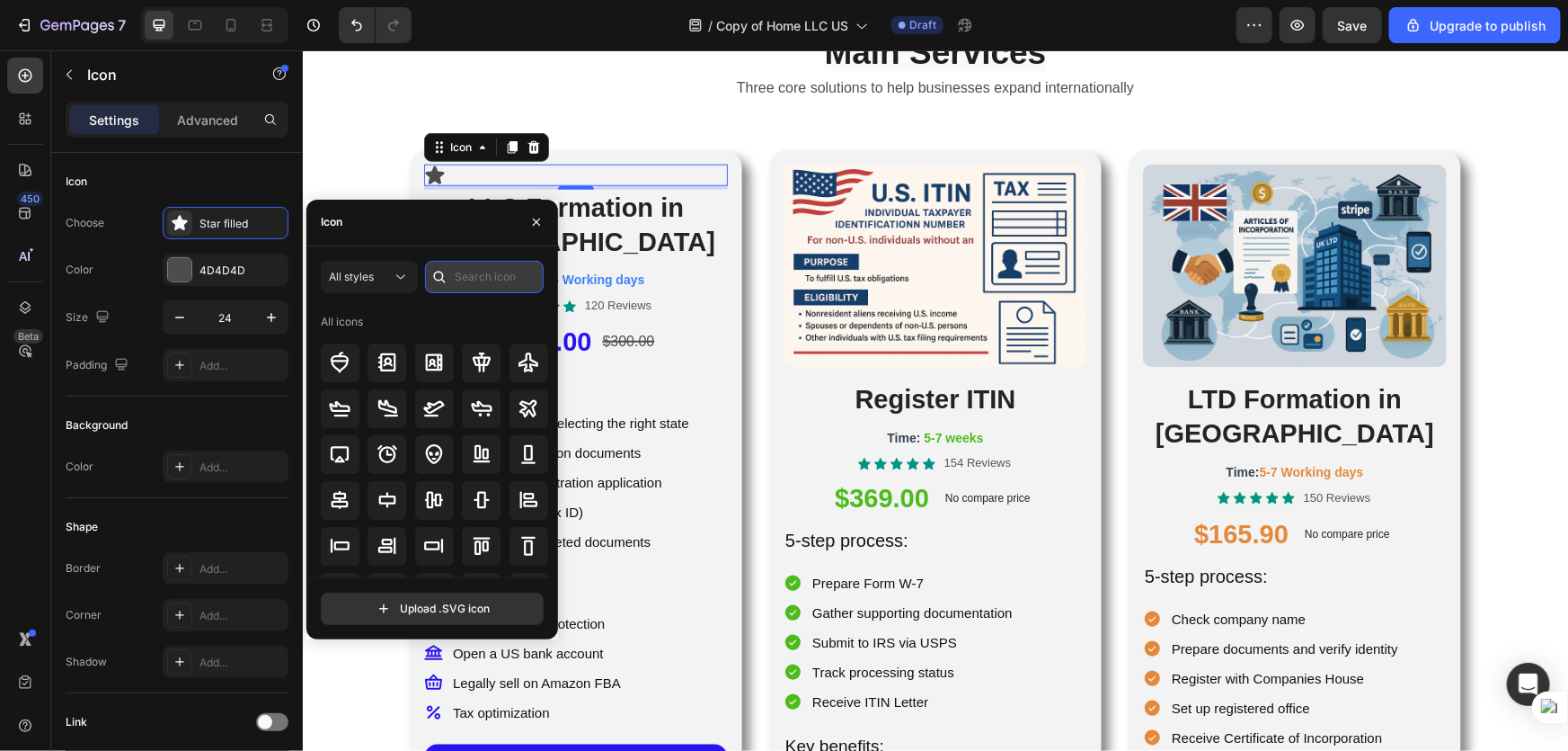
click at [495, 277] on input "text" at bounding box center [484, 277] width 118 height 32
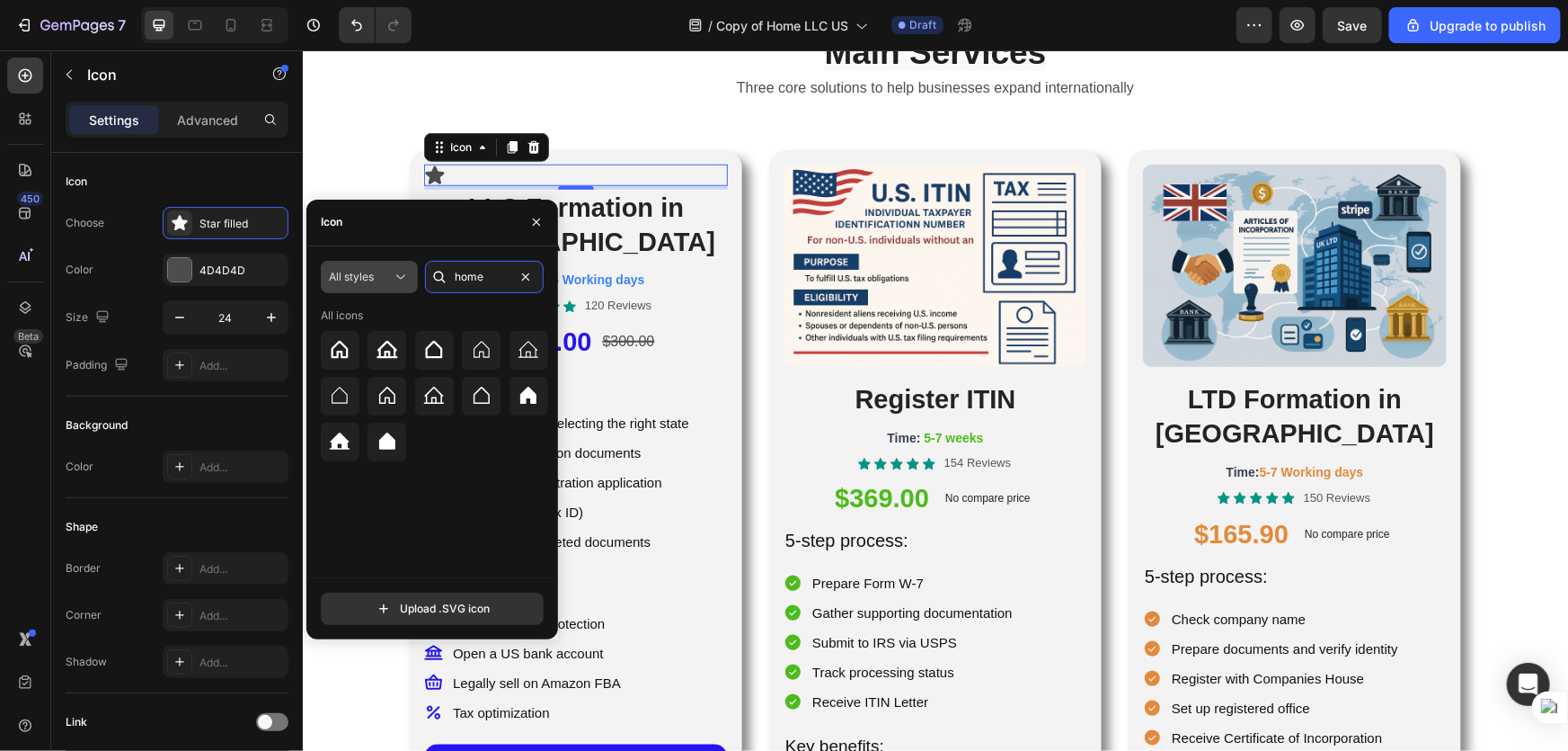
drag, startPoint x: 487, startPoint y: 279, endPoint x: 386, endPoint y: 280, distance: 101.0
click at [386, 280] on div "All styles home" at bounding box center [432, 277] width 223 height 32
type input "compan"
click at [387, 349] on icon at bounding box center [387, 350] width 20 height 17
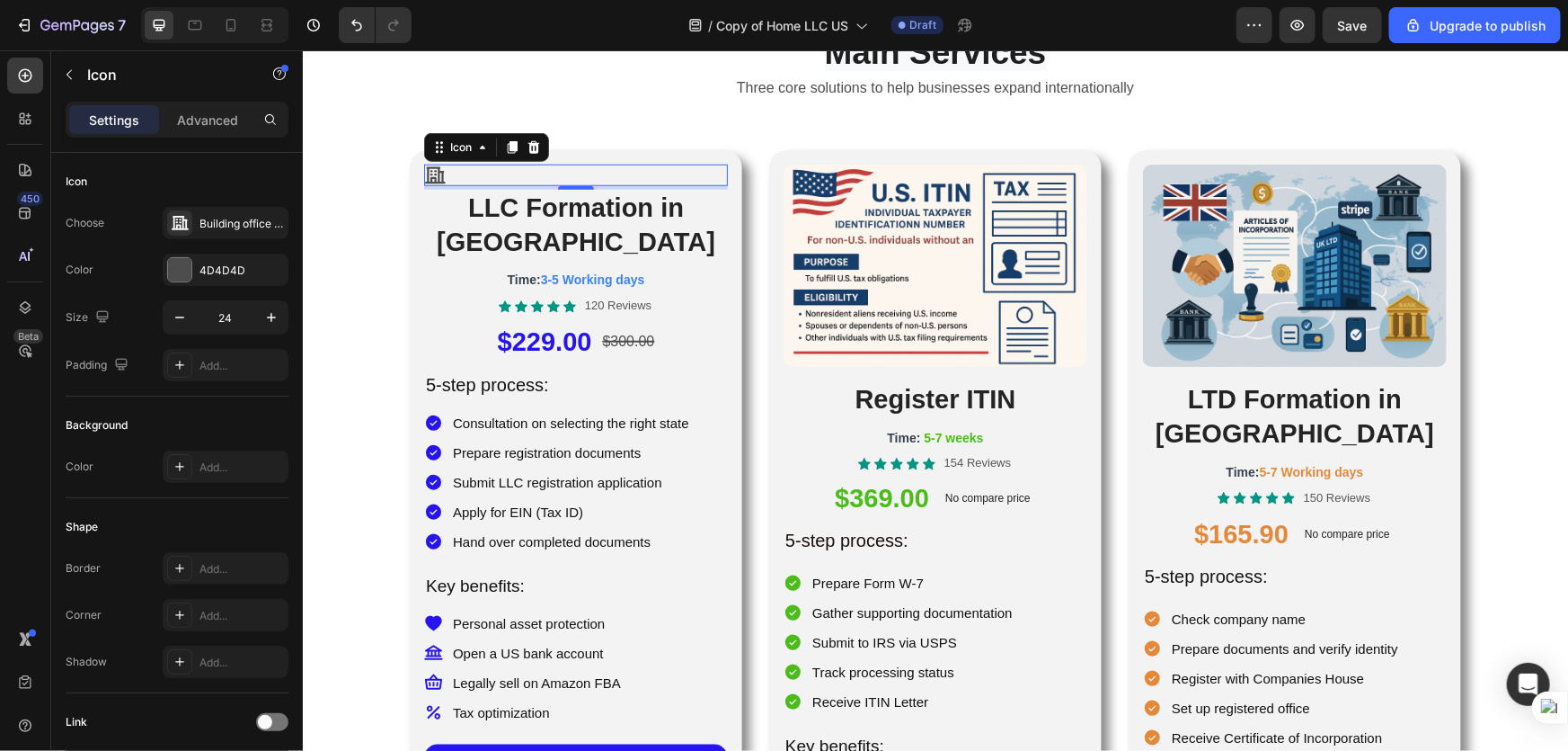
click at [562, 177] on div "Icon 4" at bounding box center [574, 175] width 304 height 21
click at [179, 276] on div at bounding box center [179, 270] width 23 height 23
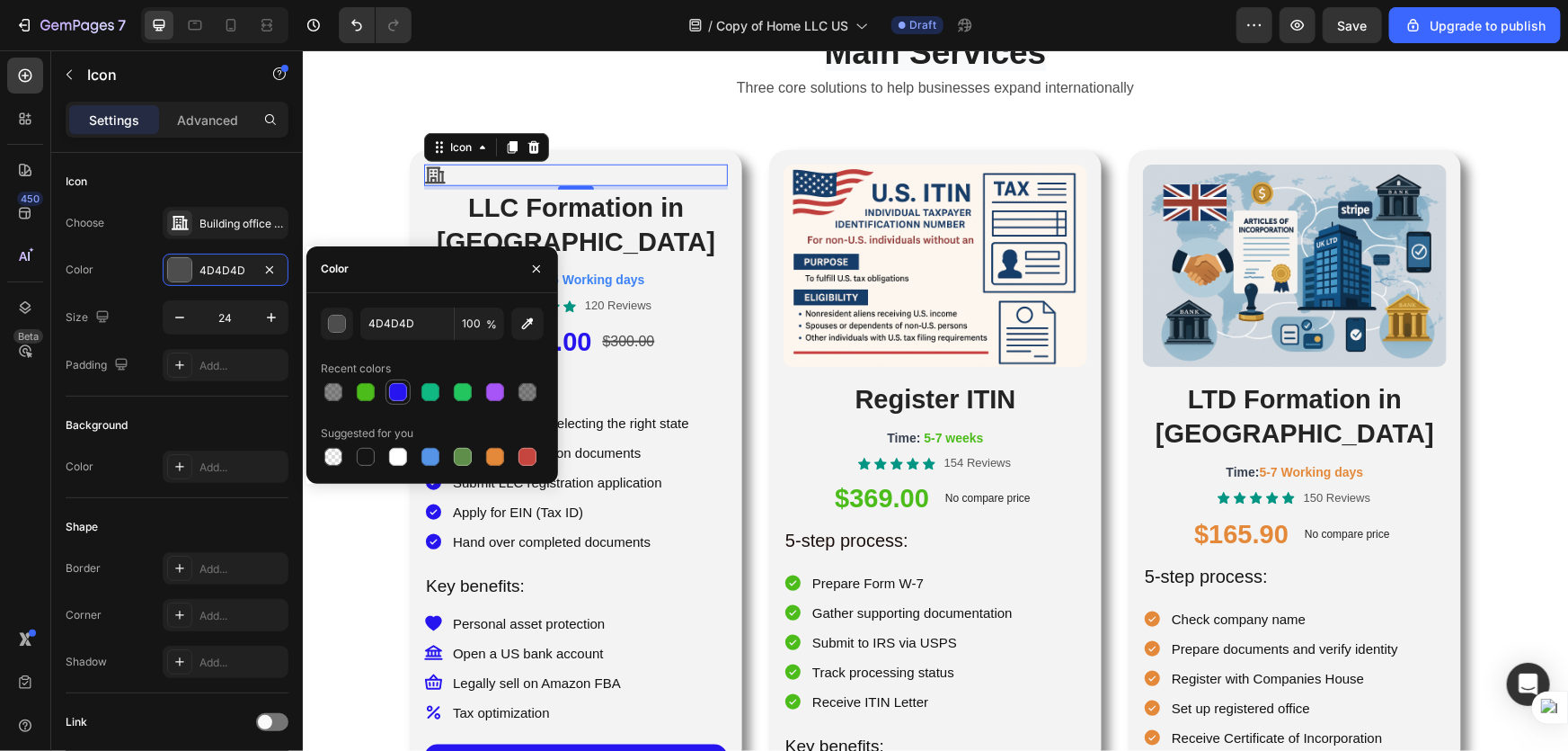
click at [401, 394] on div at bounding box center [398, 392] width 18 height 18
type input "2715EF"
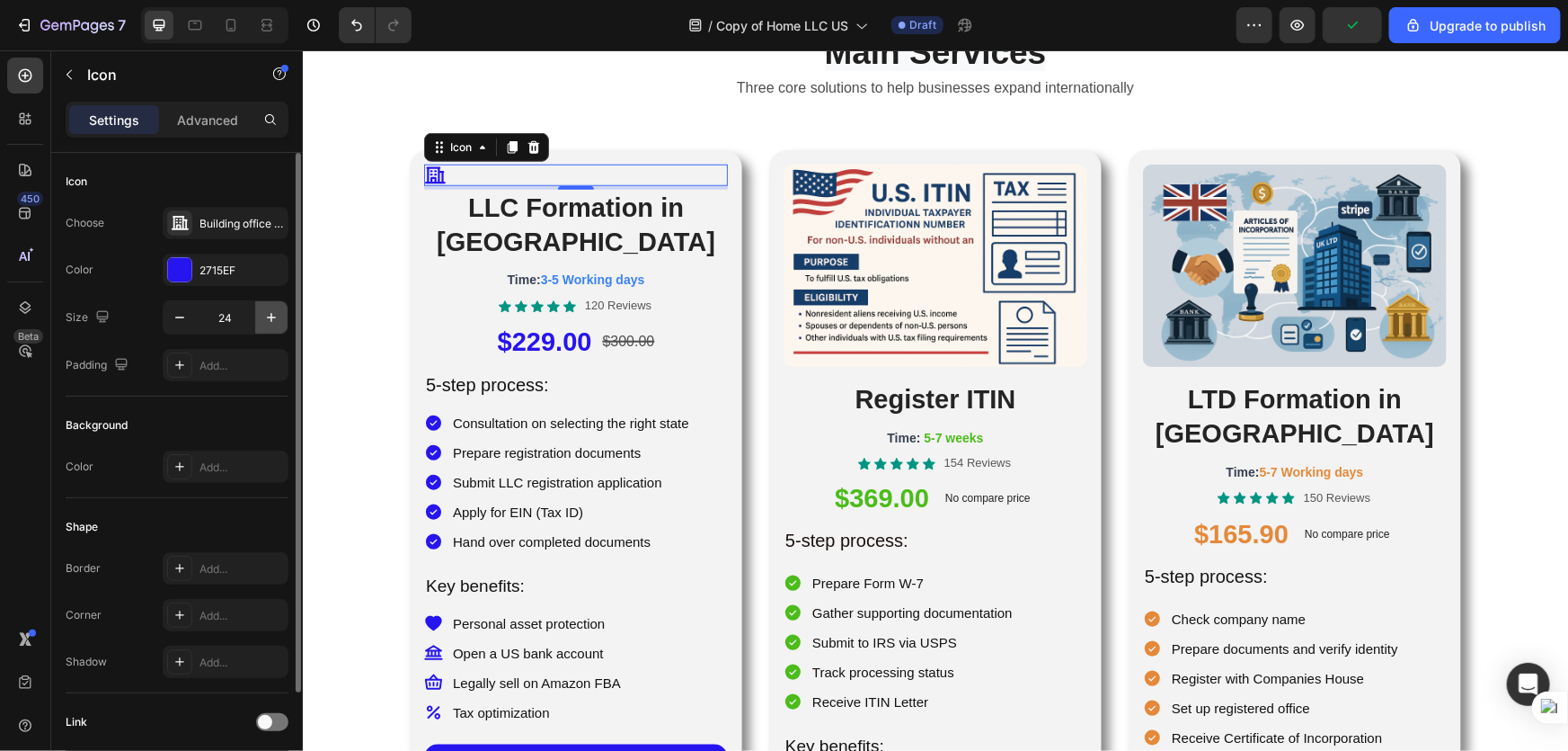
click at [272, 319] on icon "button" at bounding box center [272, 317] width 18 height 18
click at [273, 319] on icon "button" at bounding box center [272, 317] width 18 height 18
click at [272, 319] on icon "button" at bounding box center [272, 317] width 18 height 18
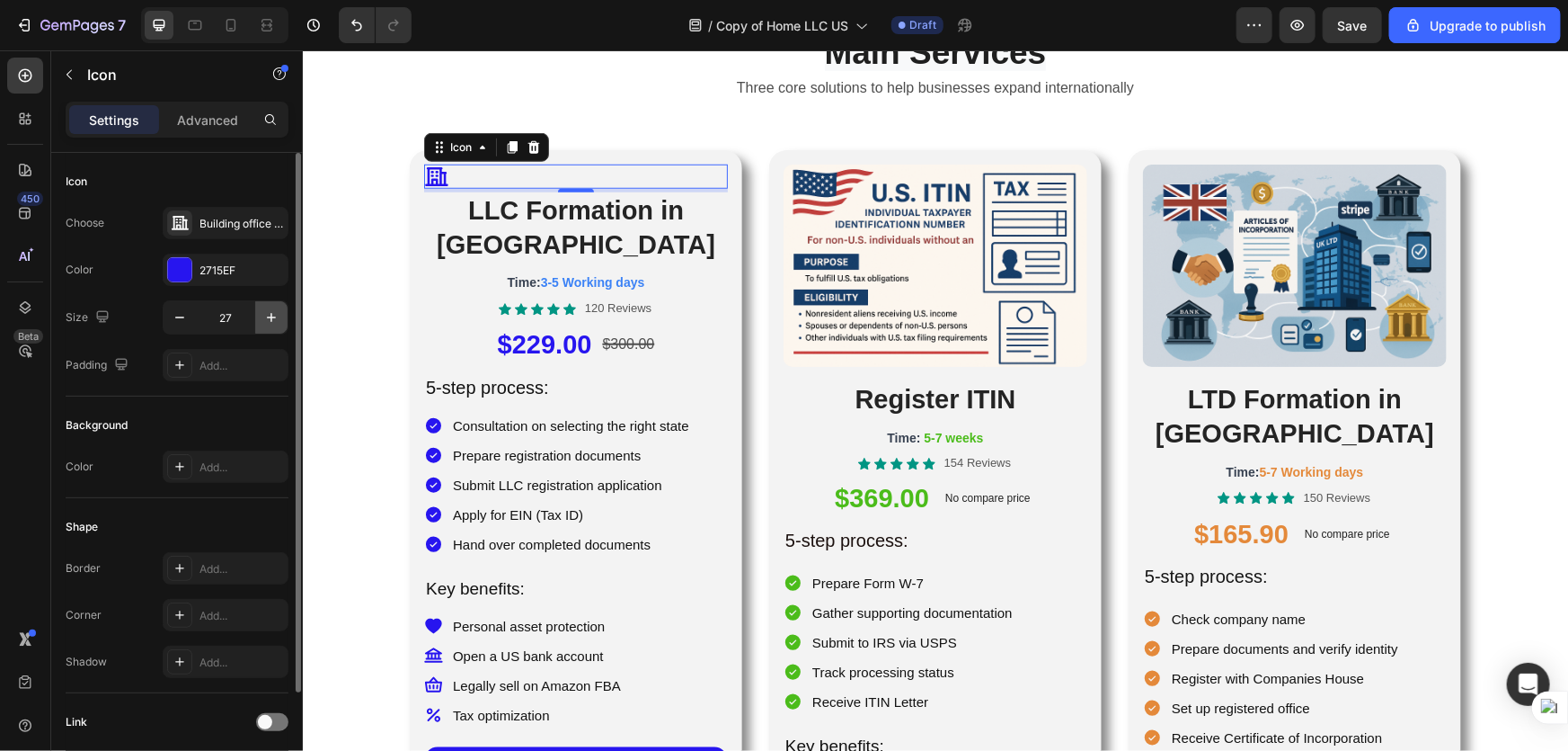
click at [271, 319] on icon "button" at bounding box center [271, 317] width 9 height 9
click at [270, 319] on icon "button" at bounding box center [272, 317] width 18 height 18
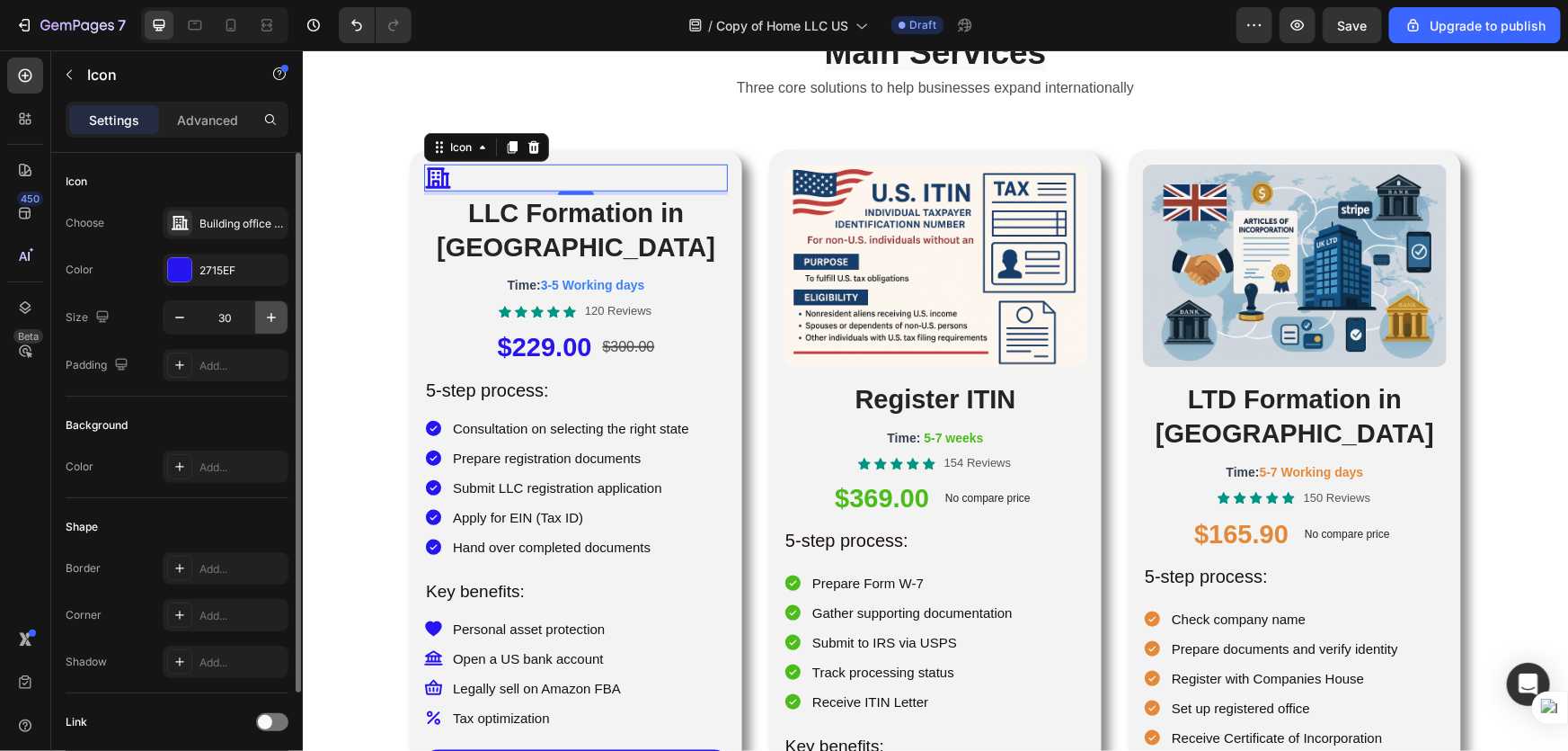
click at [269, 319] on icon "button" at bounding box center [272, 317] width 18 height 18
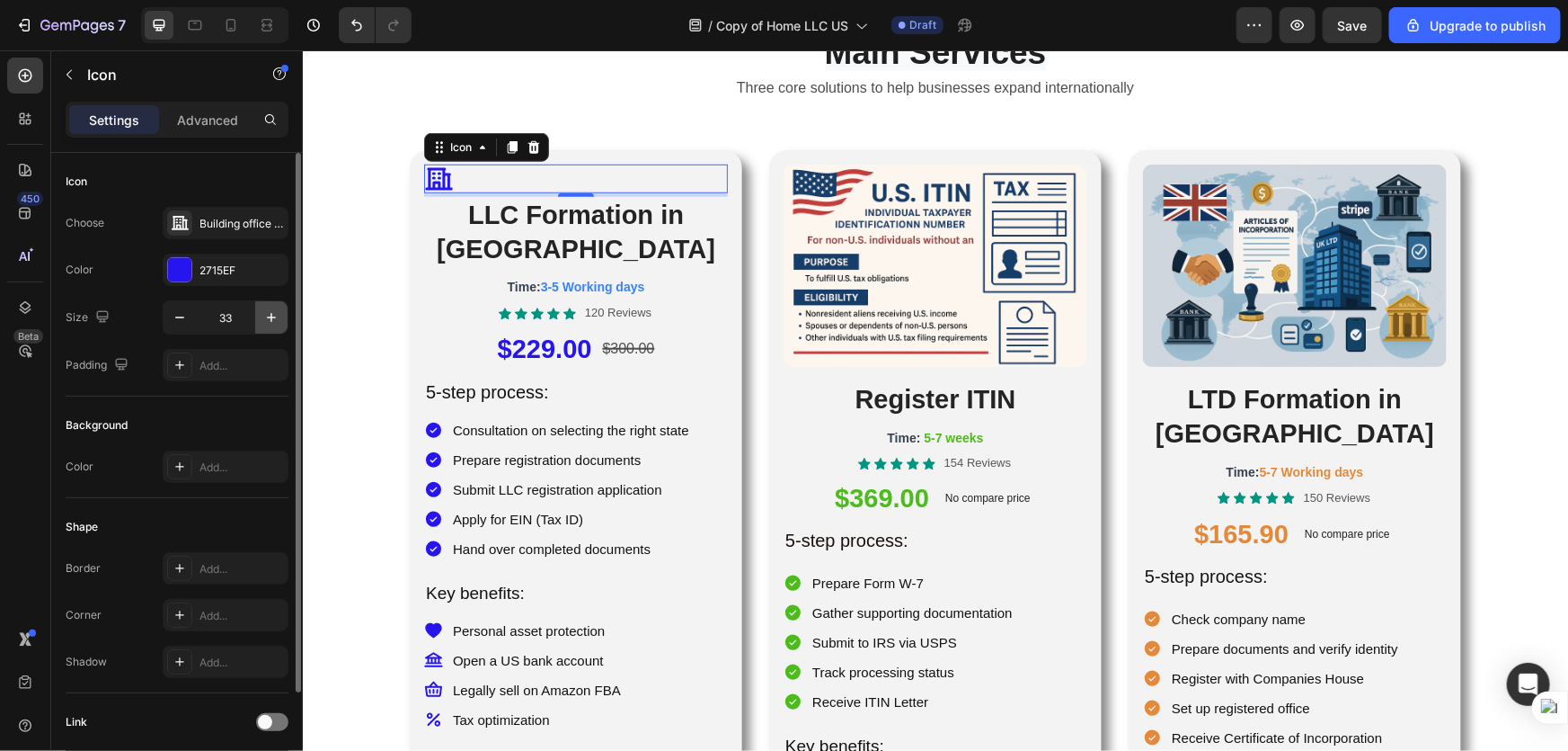
click at [269, 319] on icon "button" at bounding box center [272, 317] width 18 height 18
click at [268, 319] on icon "button" at bounding box center [272, 317] width 18 height 18
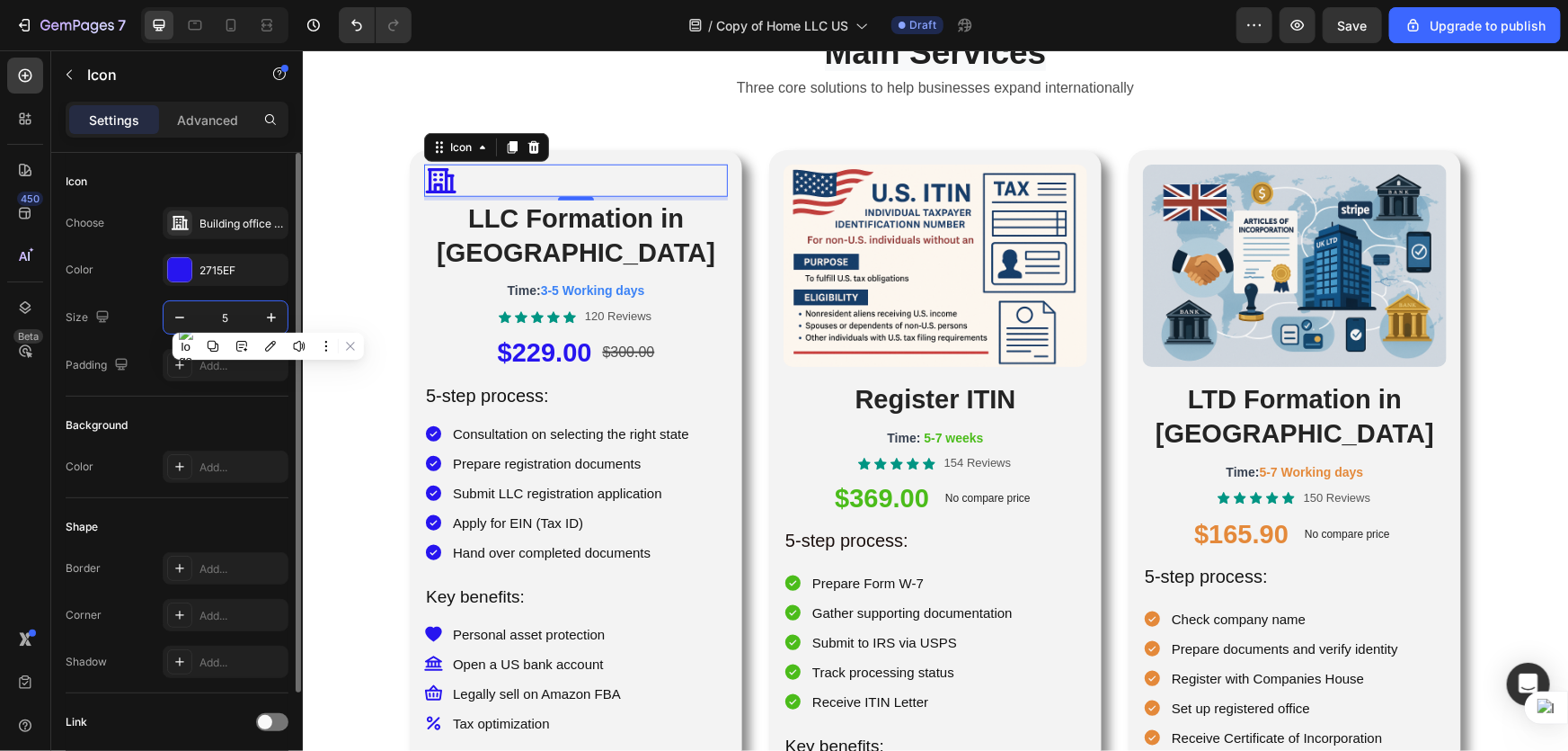
type input "50"
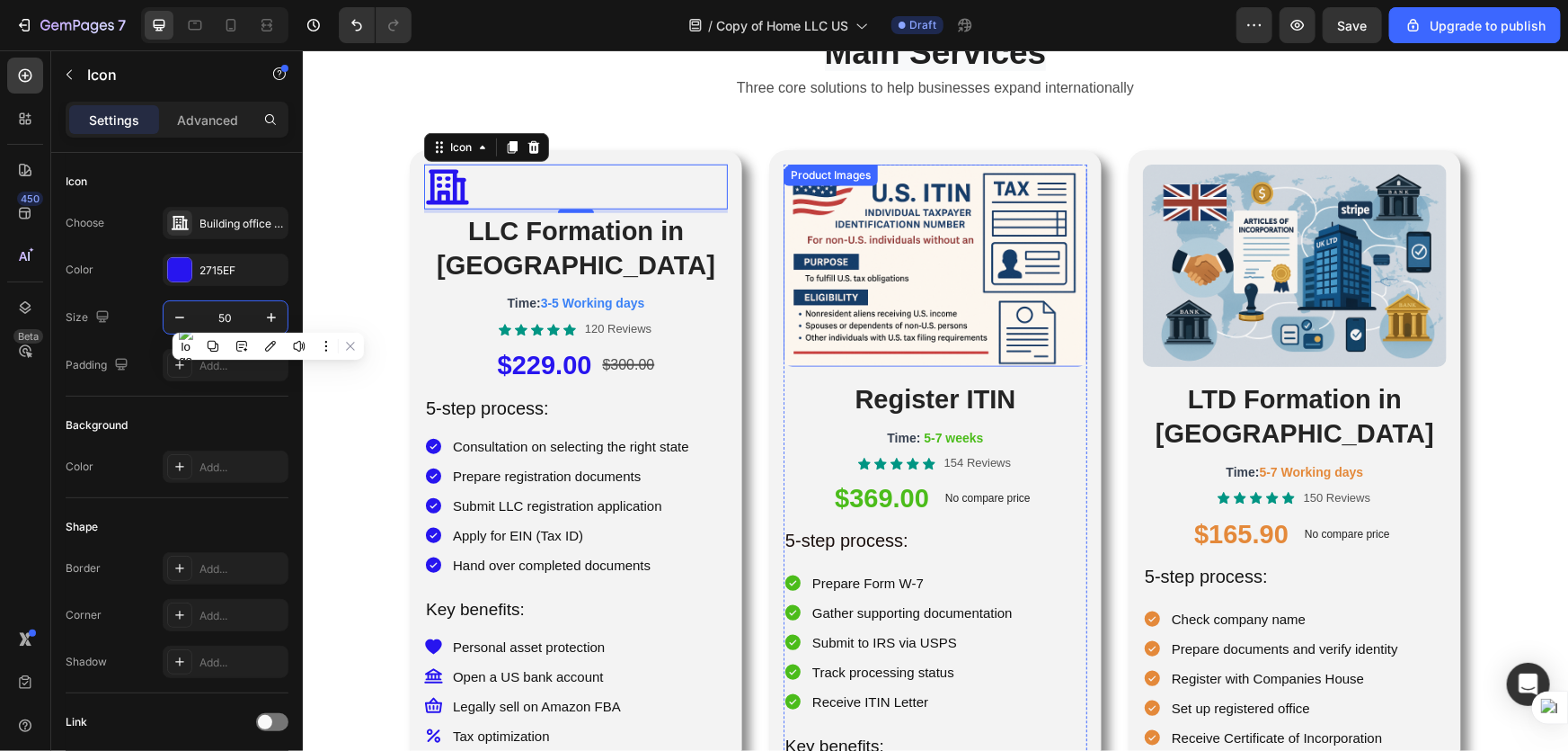
click at [788, 110] on div "Main Services Heading Three core solutions to help businesses expand internatio…" at bounding box center [934, 69] width 1265 height 126
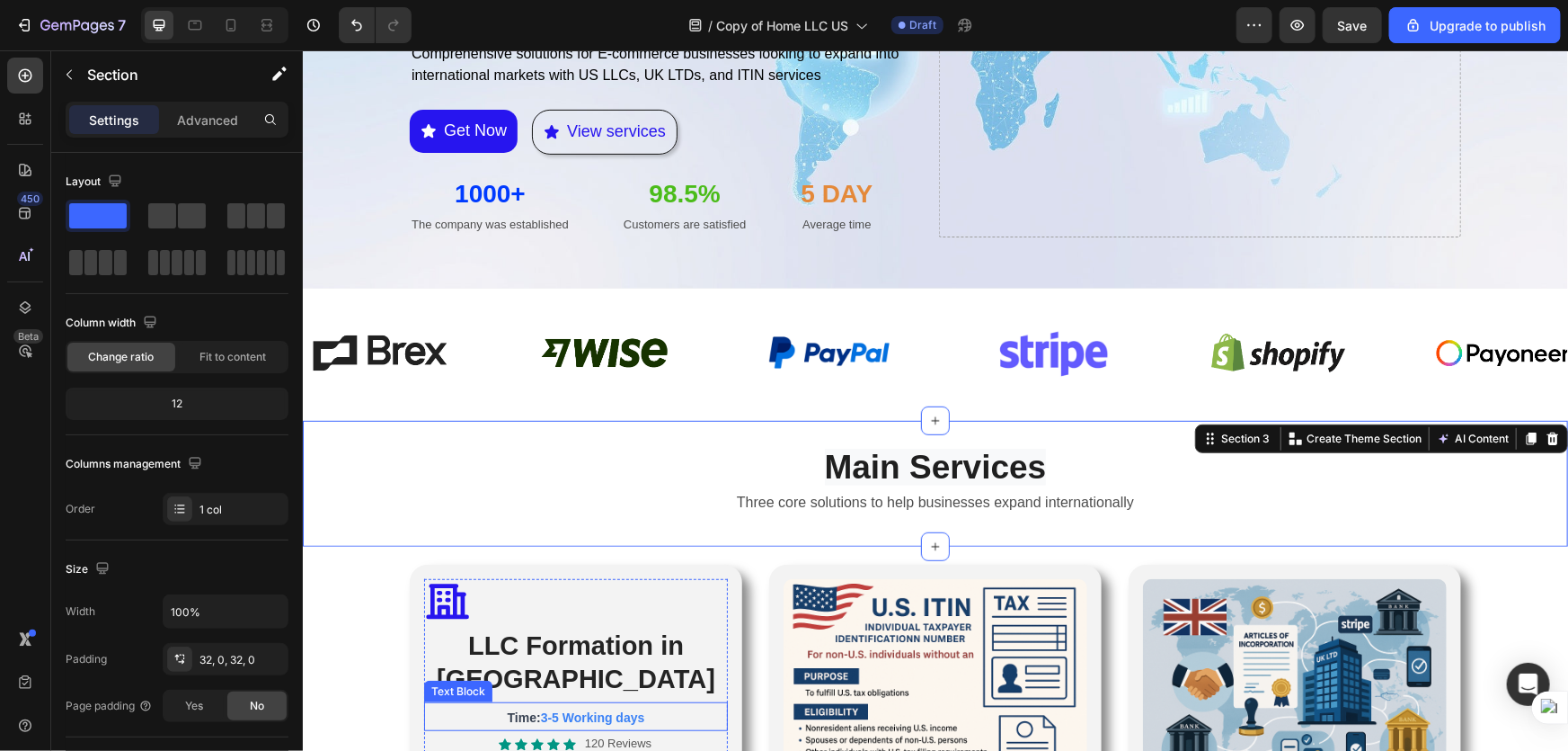
scroll to position [571, 0]
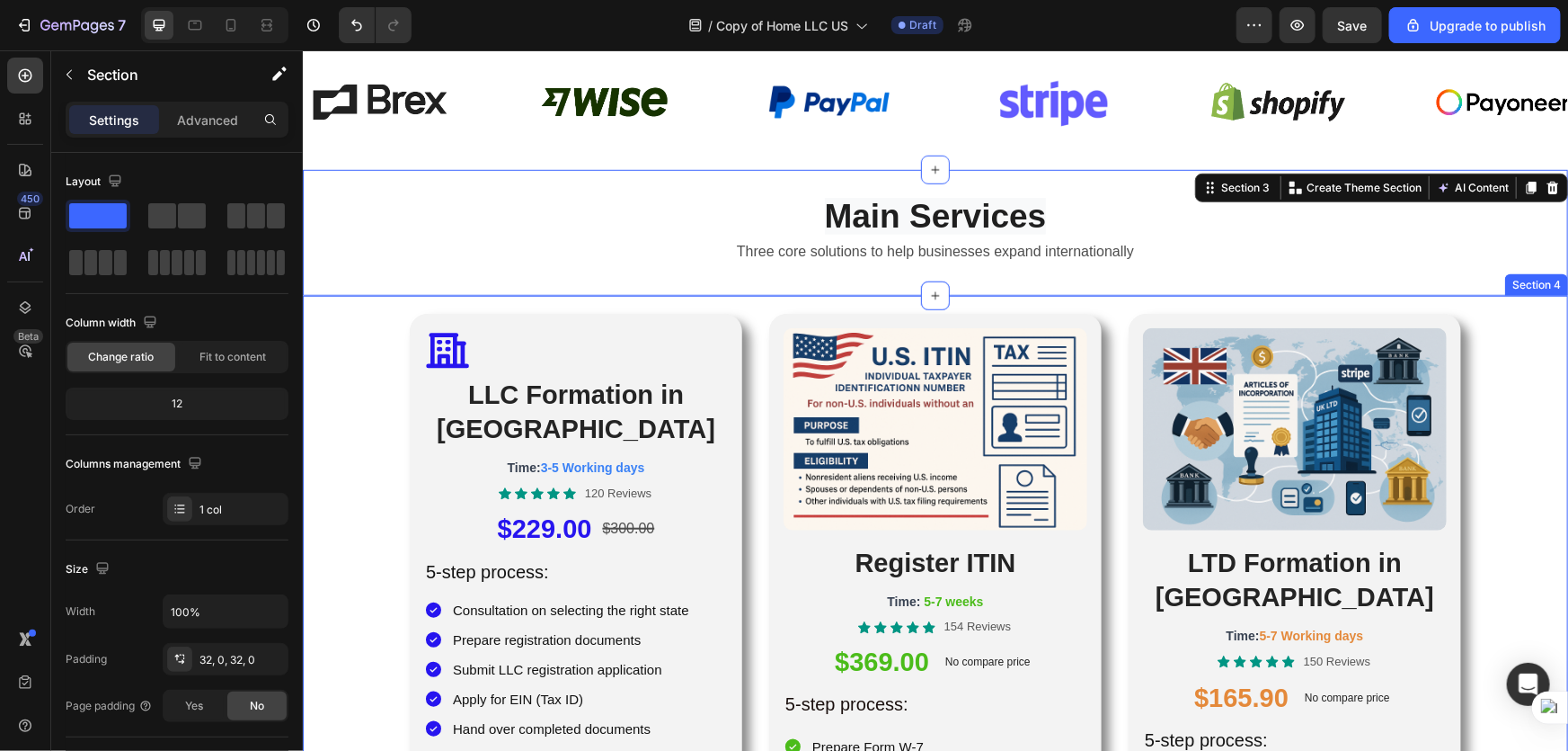
click at [342, 408] on div "Icon LLC Formation in [GEOGRAPHIC_DATA] Heading Time: 3-5 Working days Text Blo…" at bounding box center [934, 750] width 1265 height 873
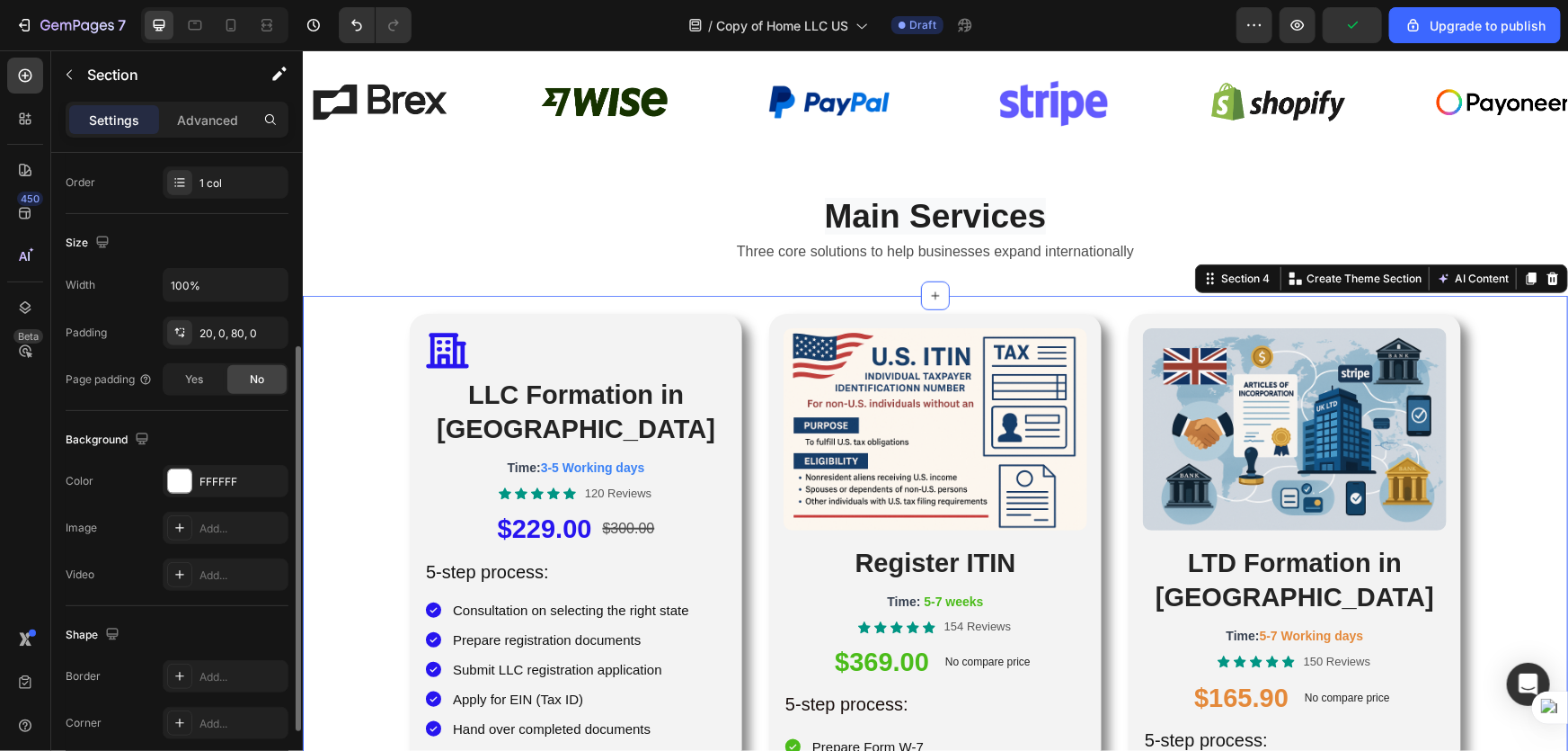
scroll to position [408, 0]
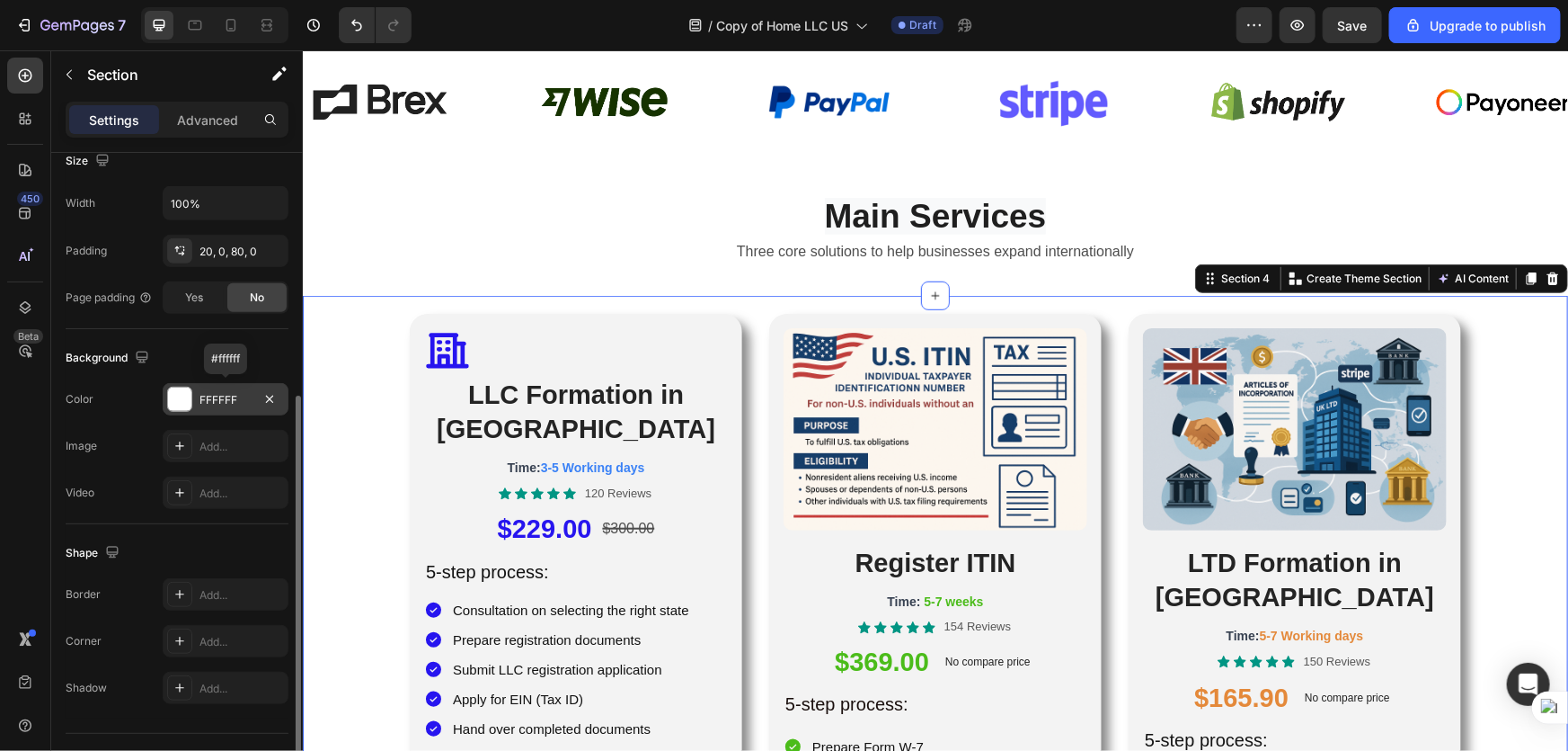
click at [181, 392] on div at bounding box center [179, 399] width 23 height 23
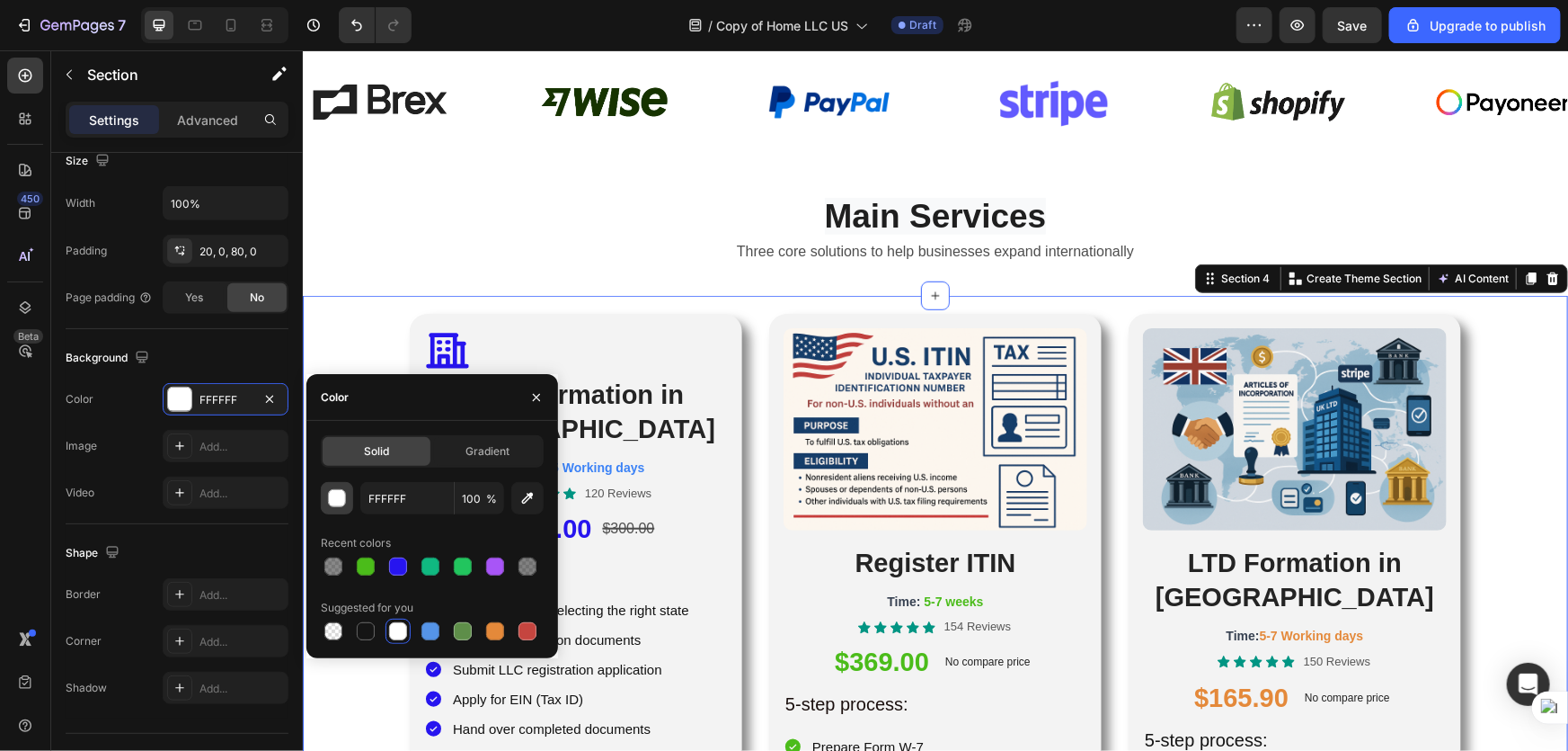
click at [331, 494] on div "button" at bounding box center [337, 499] width 18 height 18
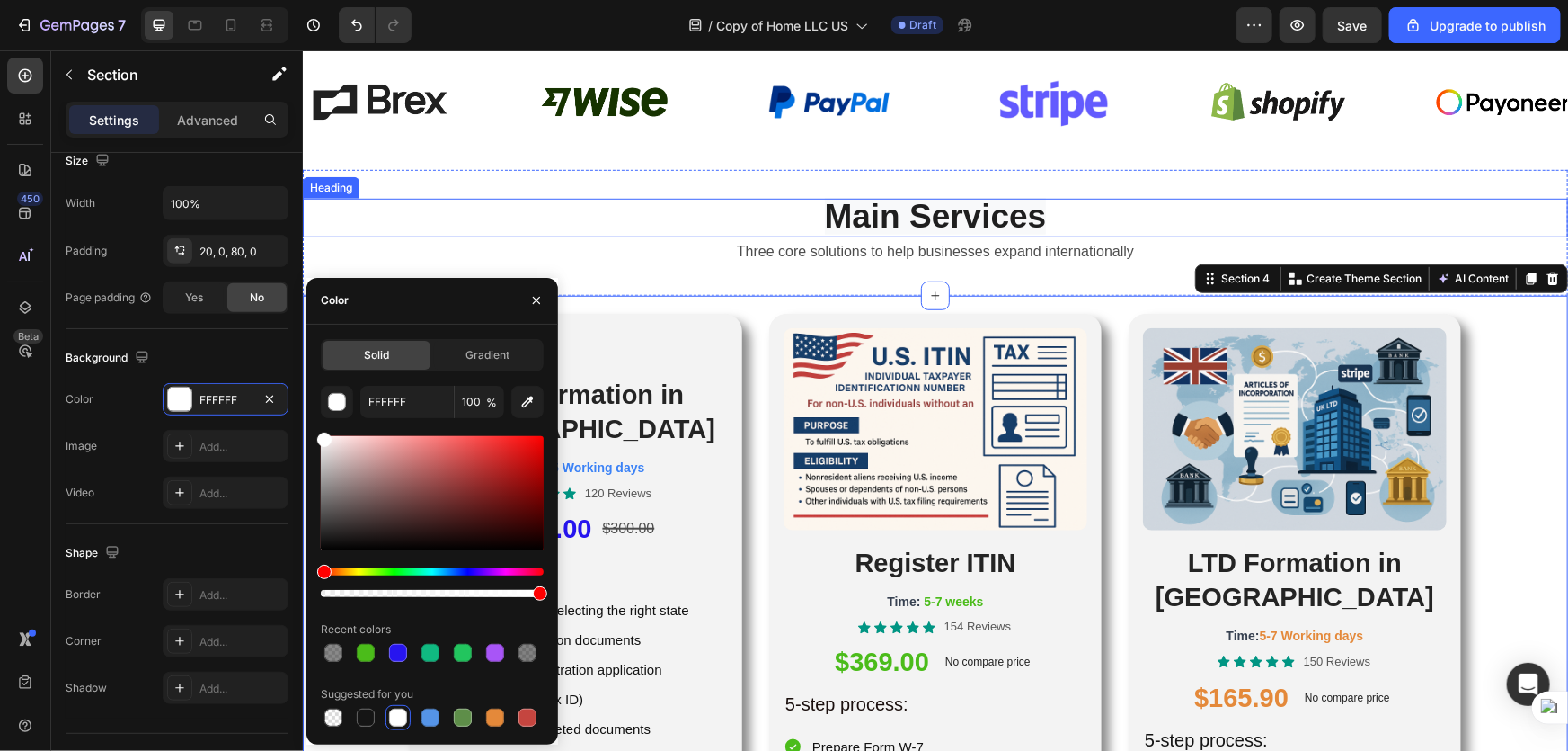
click at [1214, 225] on h2 "Main Services" at bounding box center [934, 217] width 1265 height 39
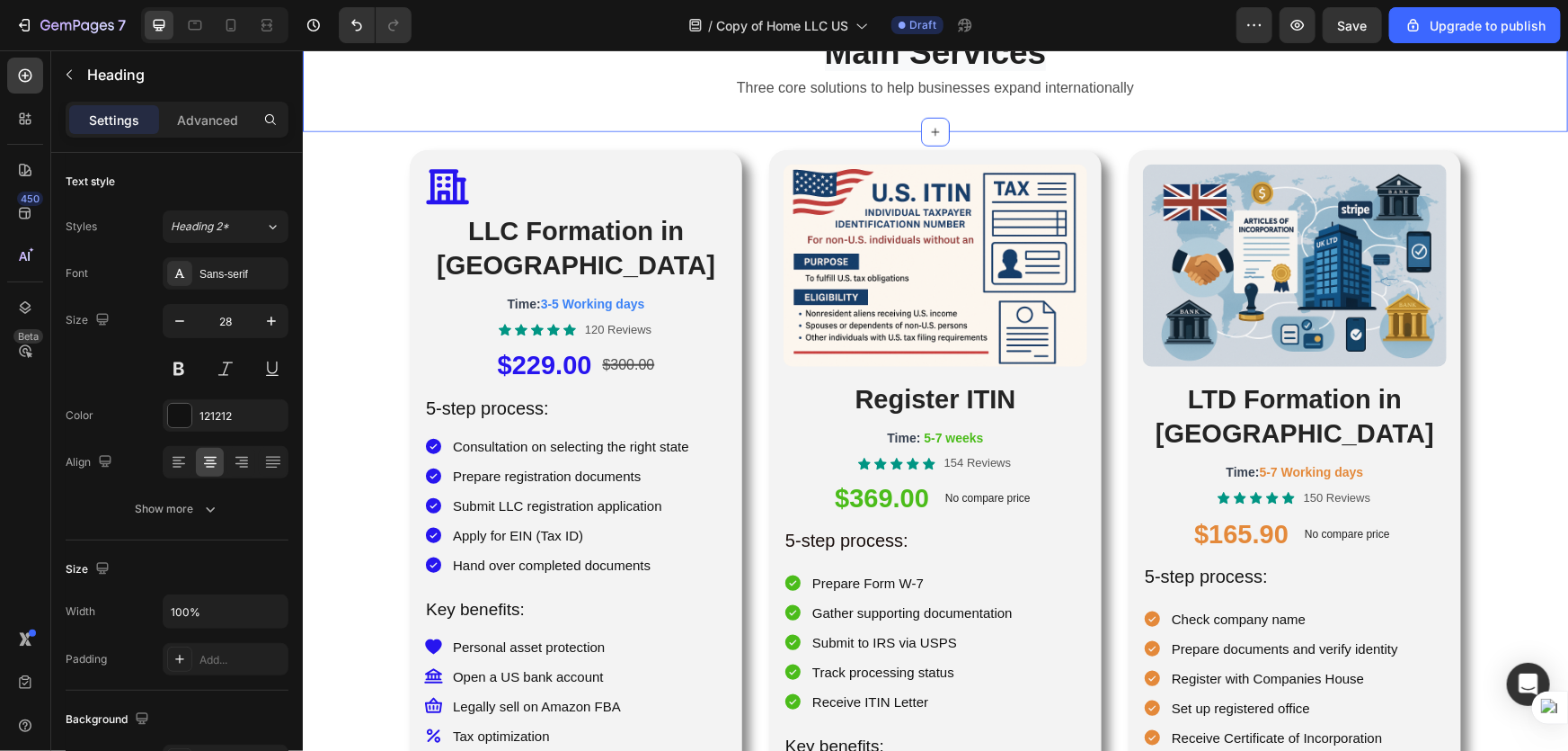
scroll to position [571, 0]
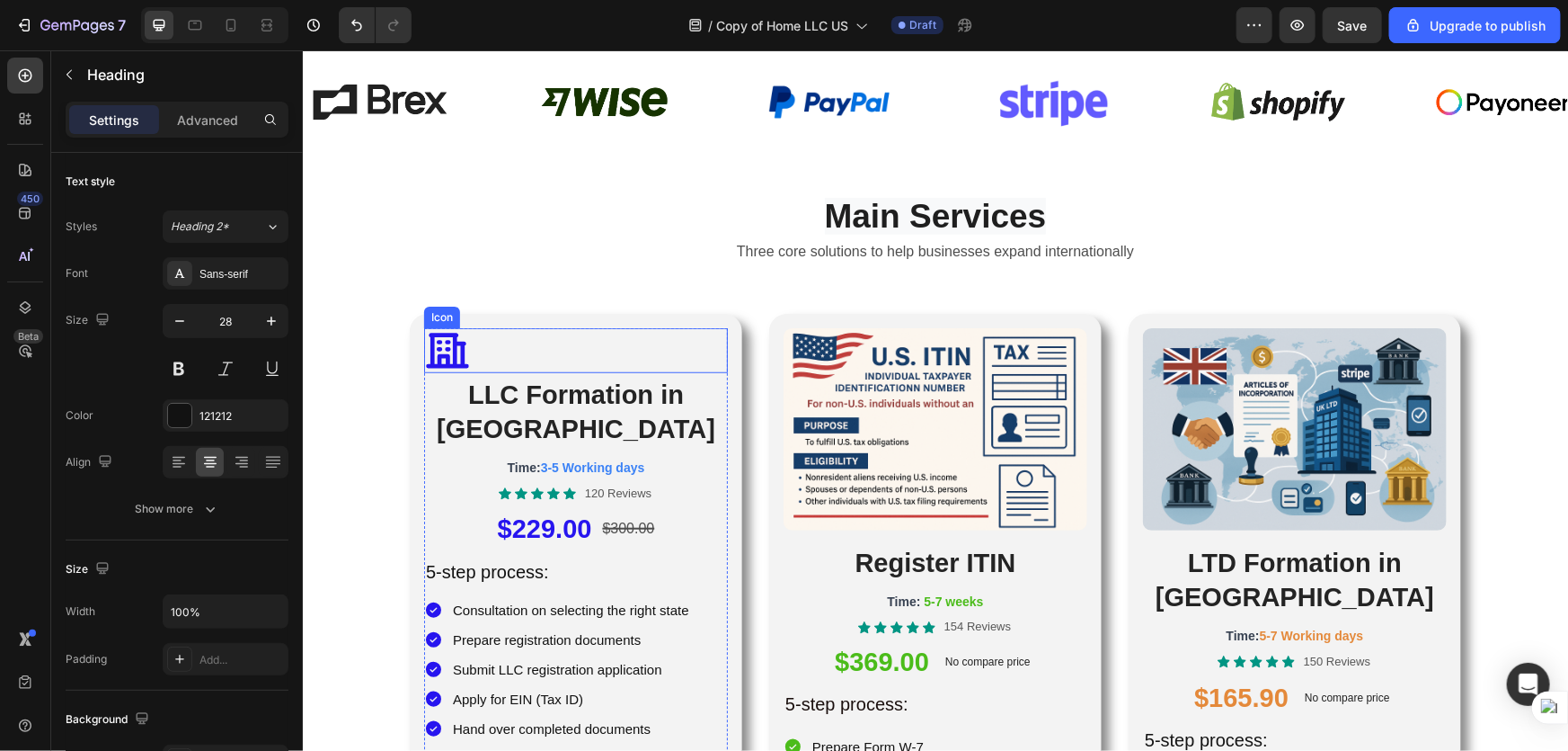
click at [425, 349] on icon at bounding box center [446, 350] width 43 height 35
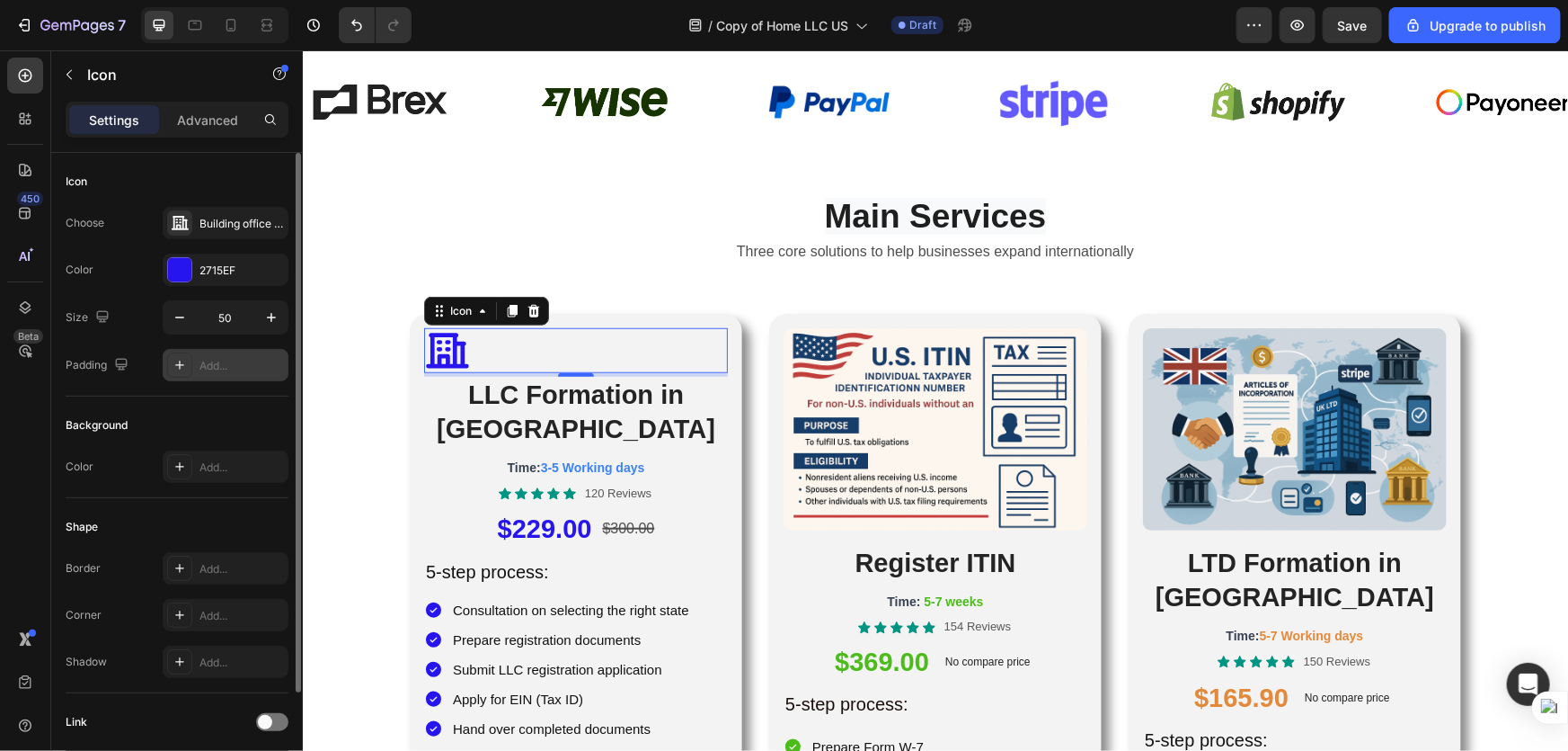
click at [223, 372] on div "Add..." at bounding box center [241, 366] width 84 height 16
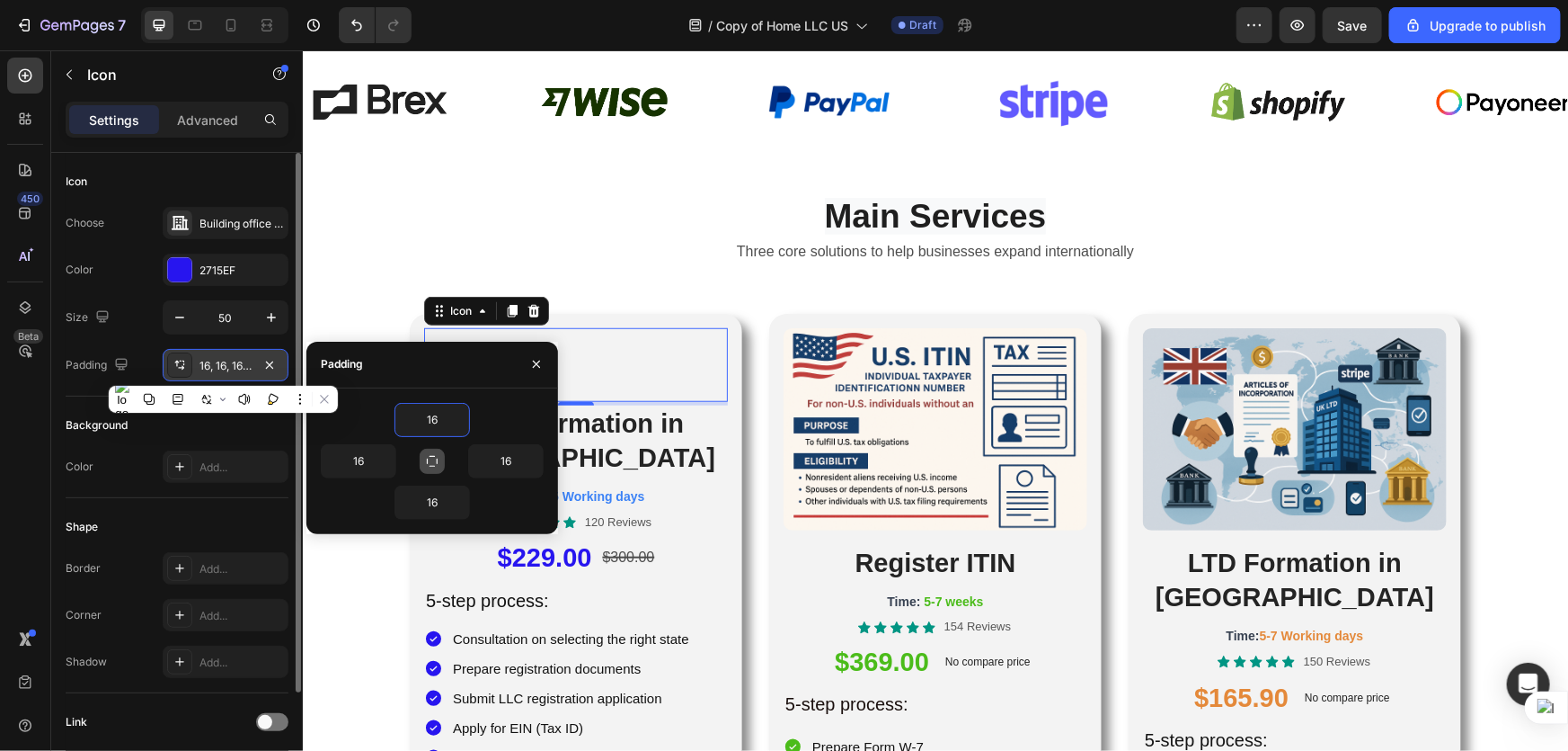
click at [432, 460] on icon "button" at bounding box center [432, 461] width 15 height 15
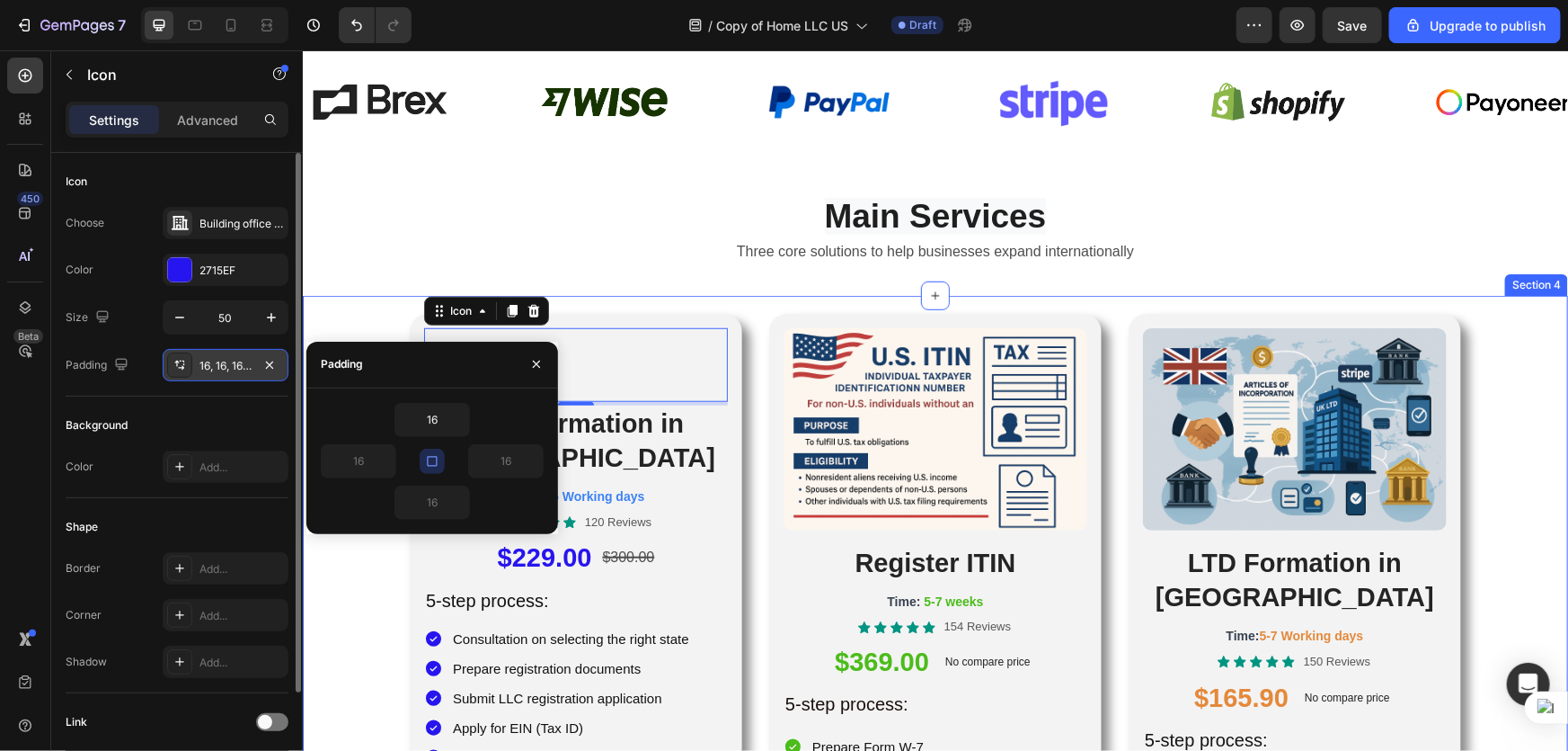
click at [625, 258] on p "Three core solutions to help businesses expand internationally" at bounding box center [934, 251] width 1262 height 26
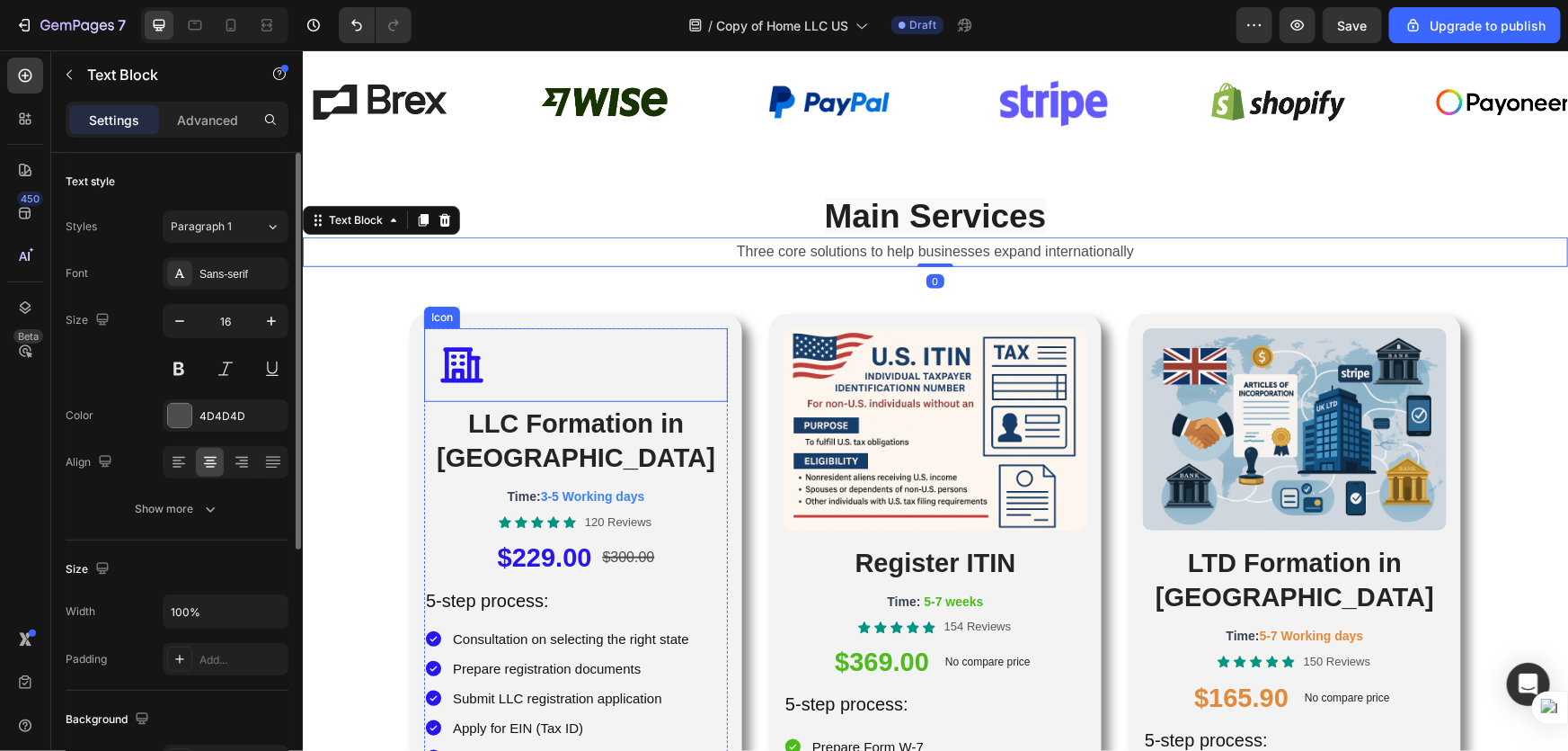
click at [475, 362] on icon at bounding box center [460, 364] width 45 height 45
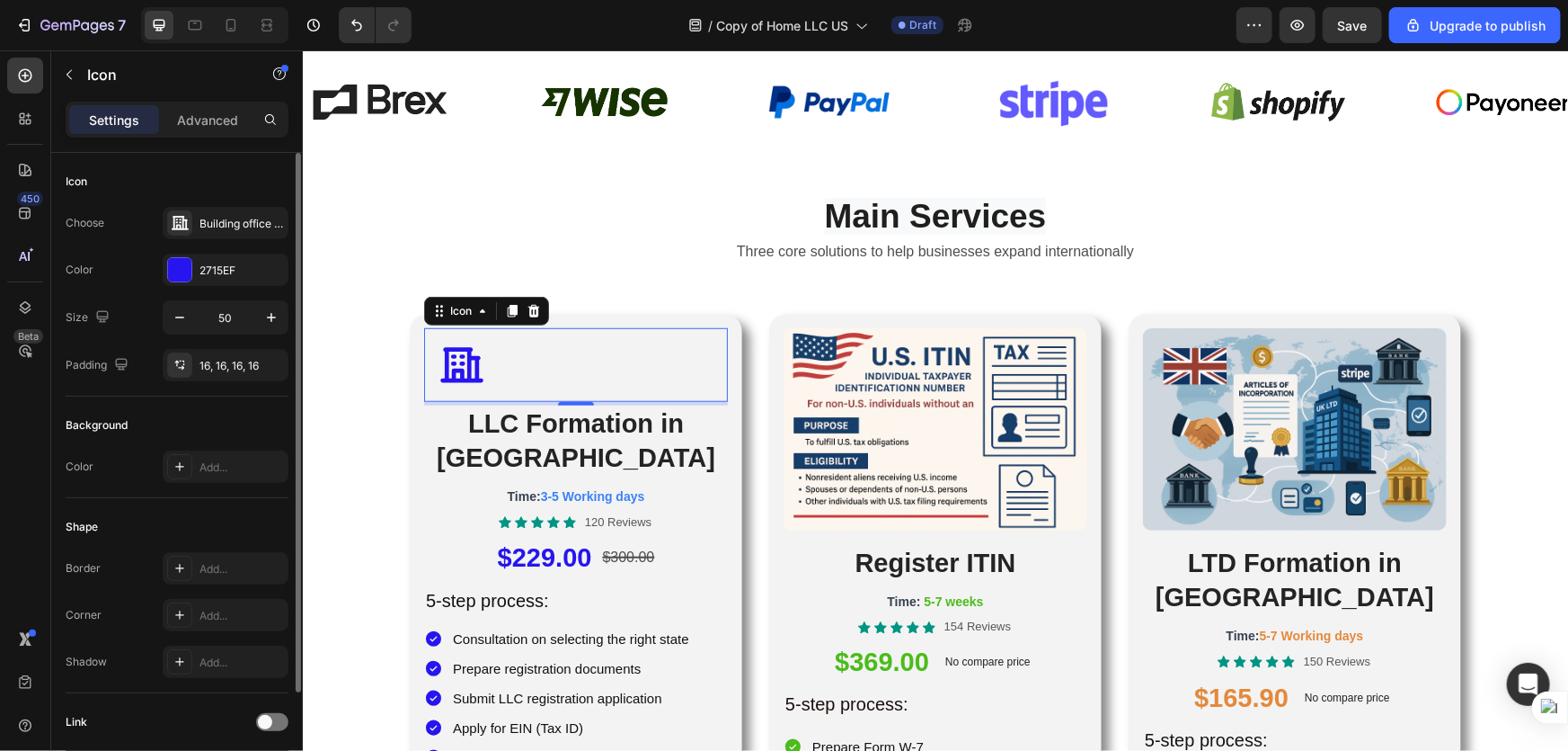
scroll to position [132, 0]
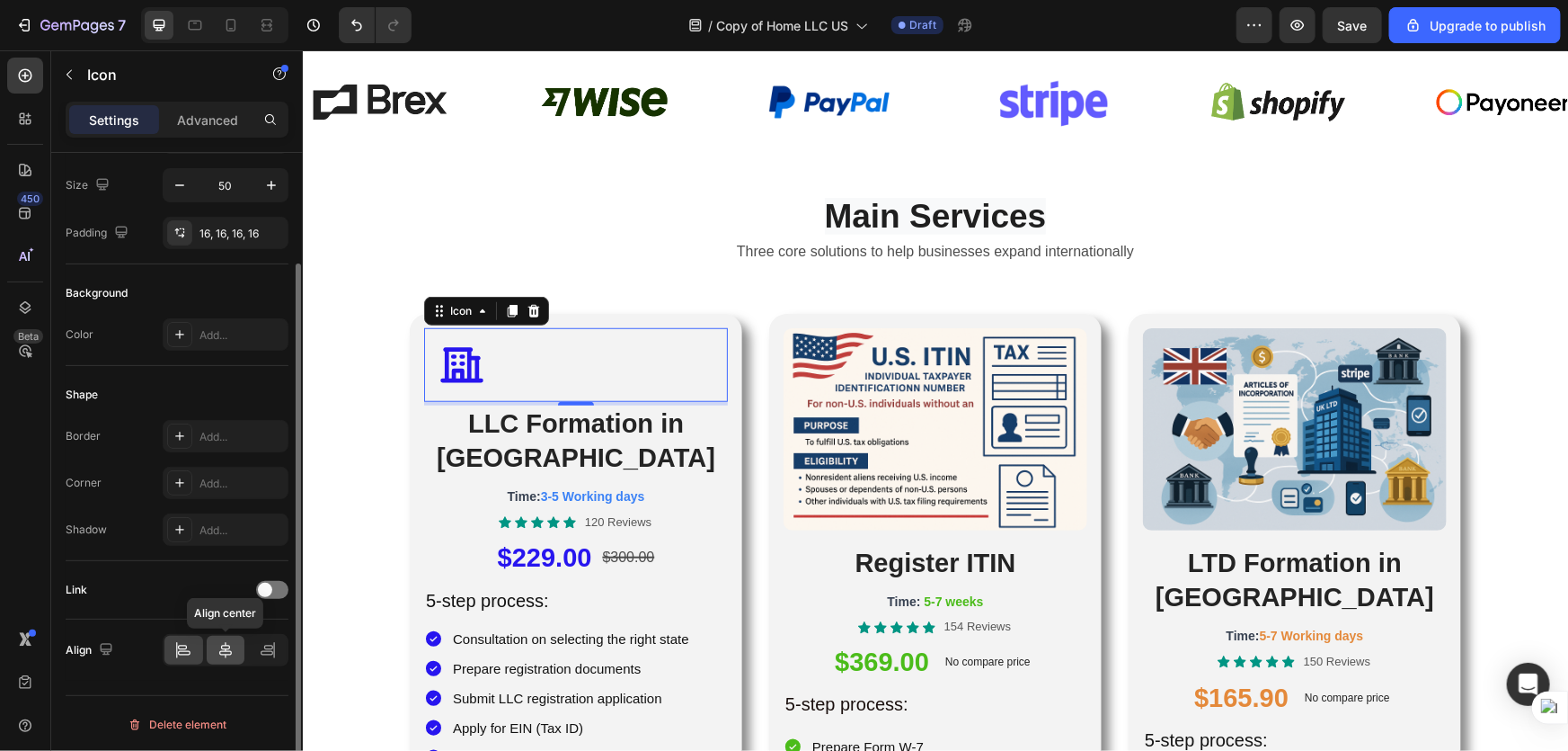
click at [217, 653] on icon at bounding box center [225, 650] width 18 height 18
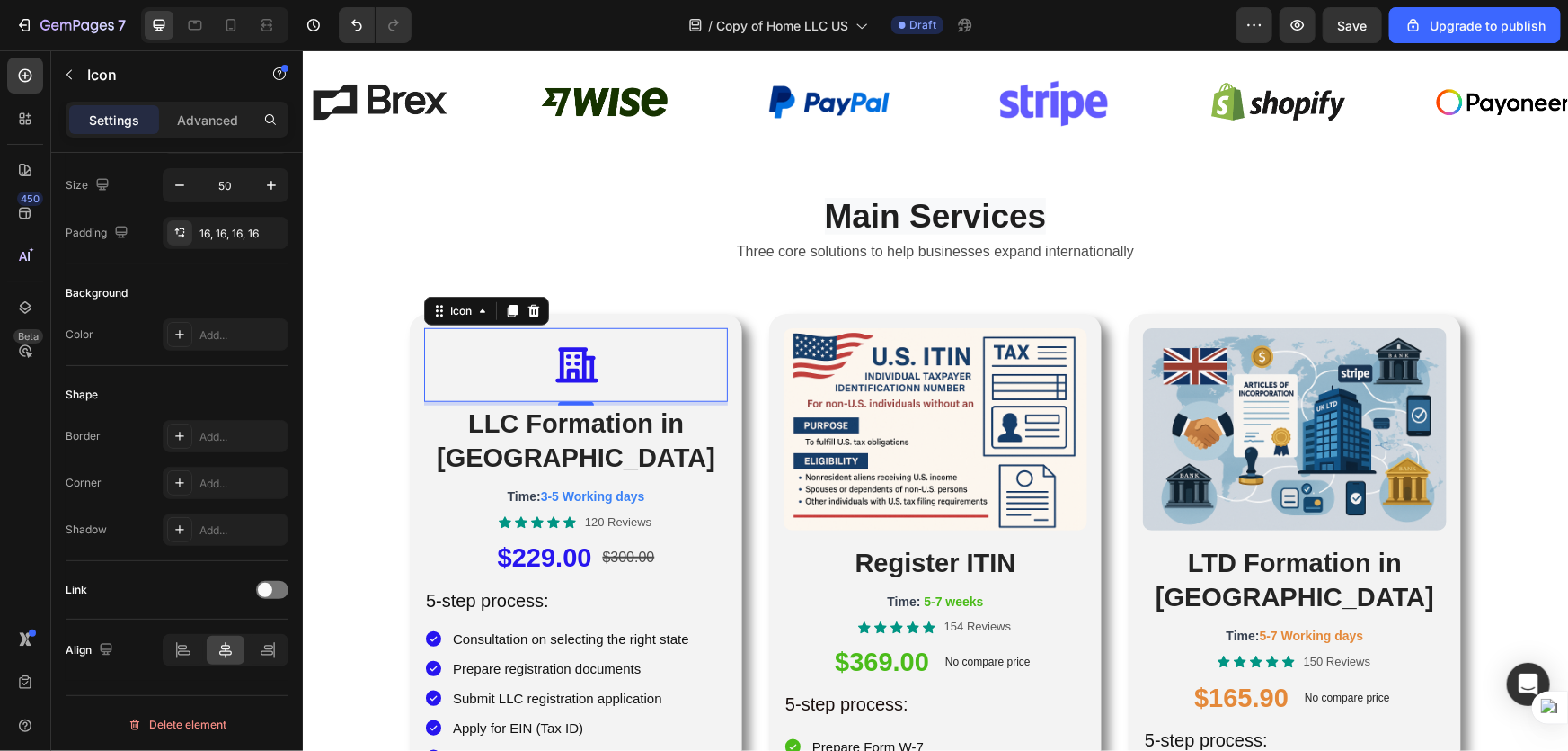
click at [589, 362] on icon at bounding box center [575, 364] width 45 height 45
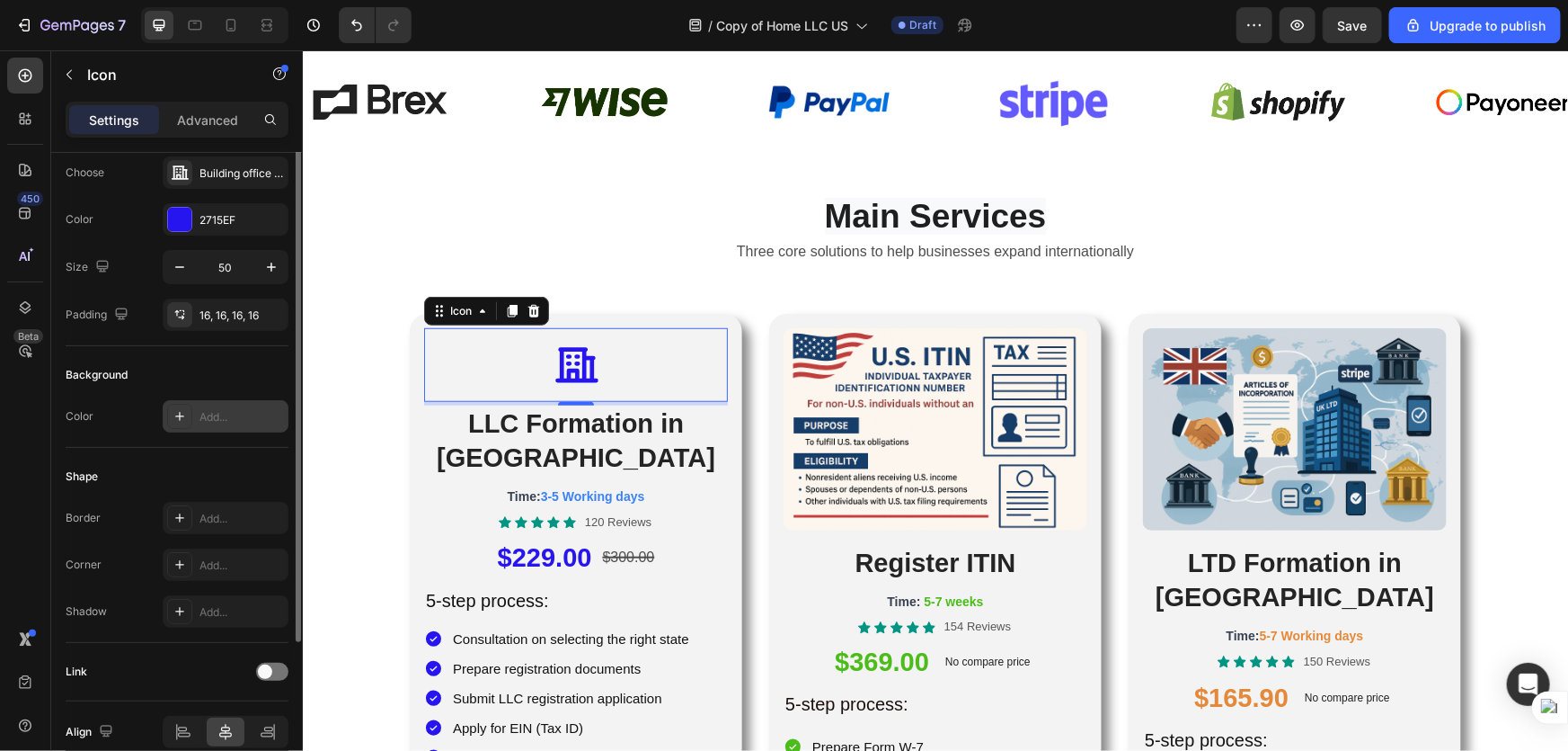
scroll to position [0, 0]
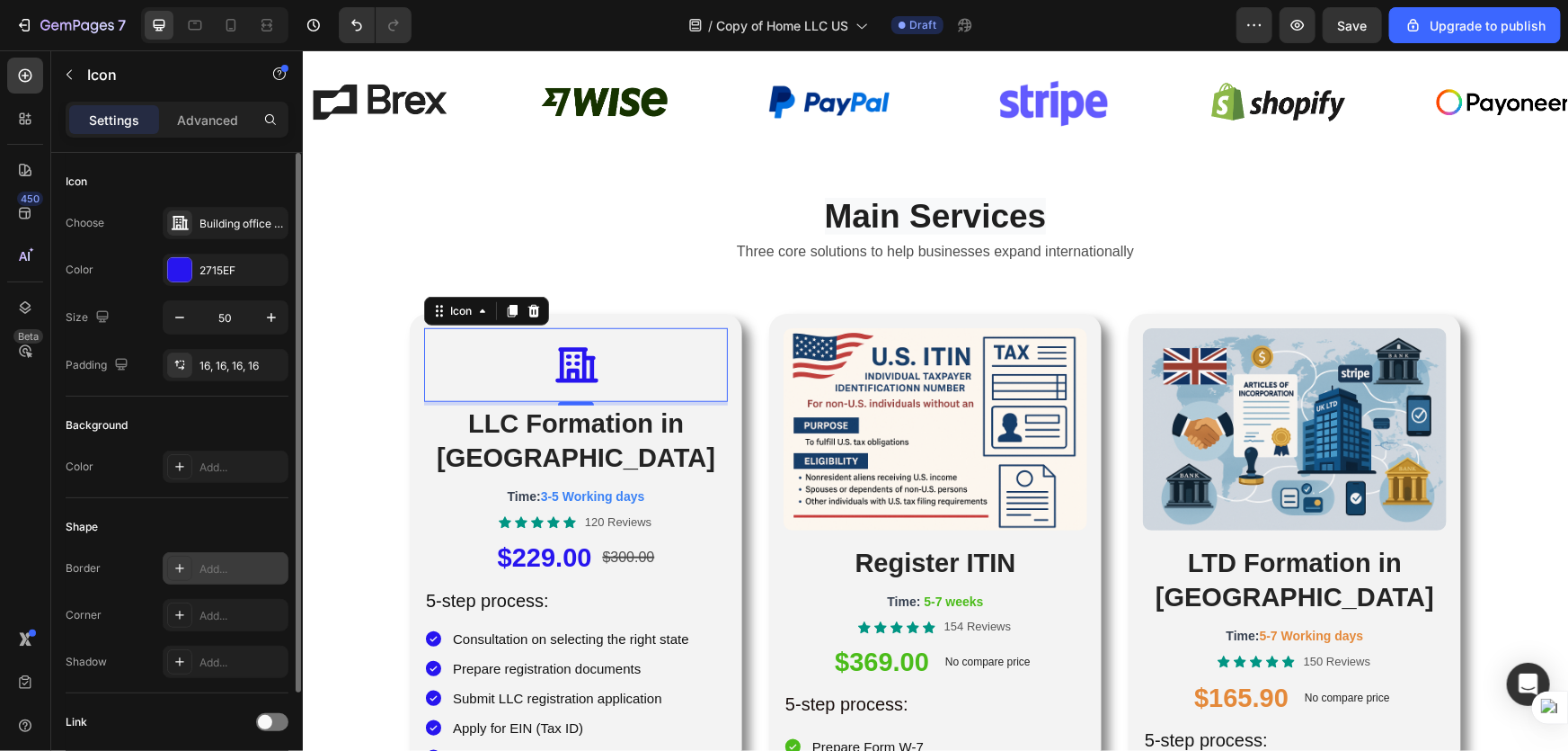
click at [178, 572] on icon at bounding box center [179, 568] width 15 height 15
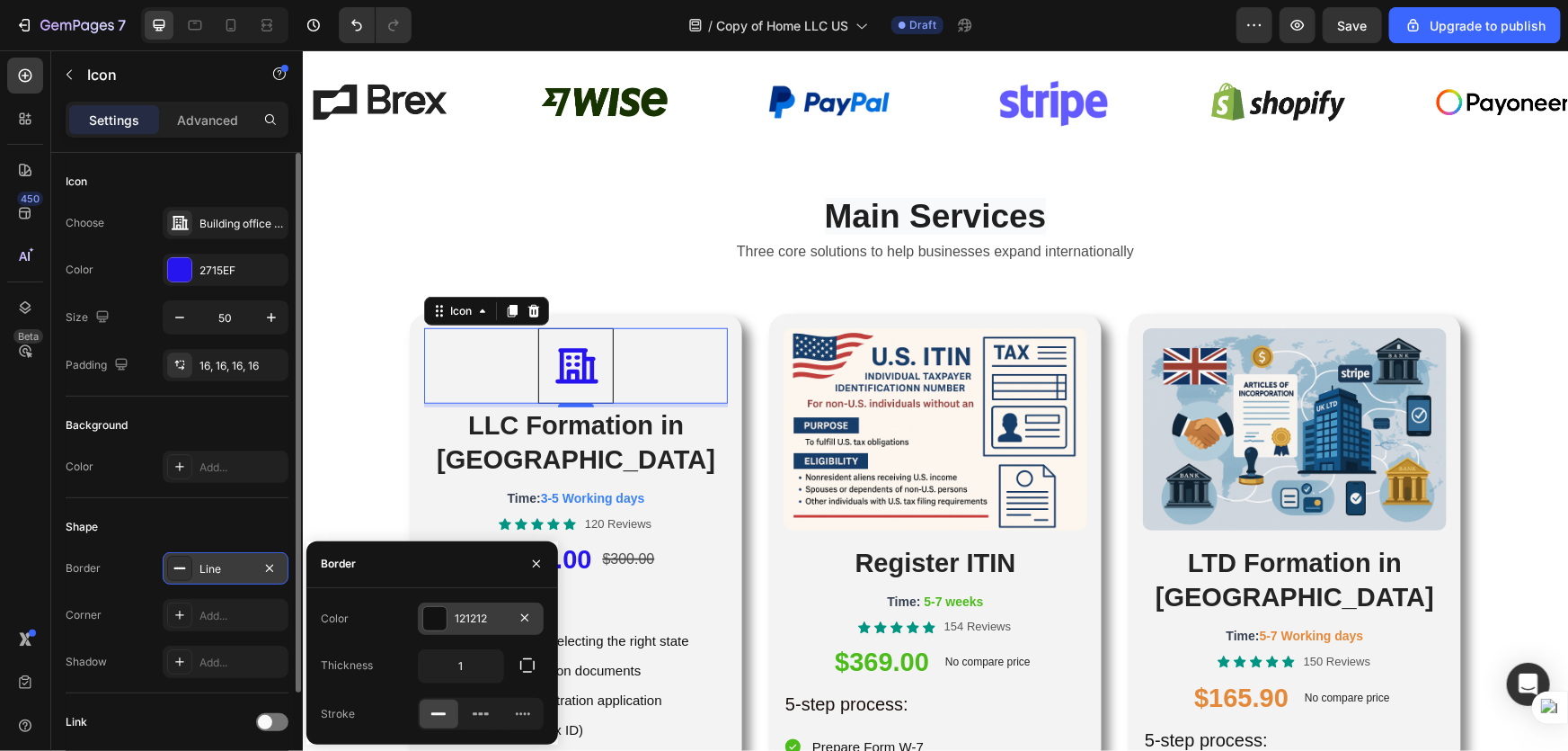
click at [431, 620] on div at bounding box center [434, 619] width 23 height 23
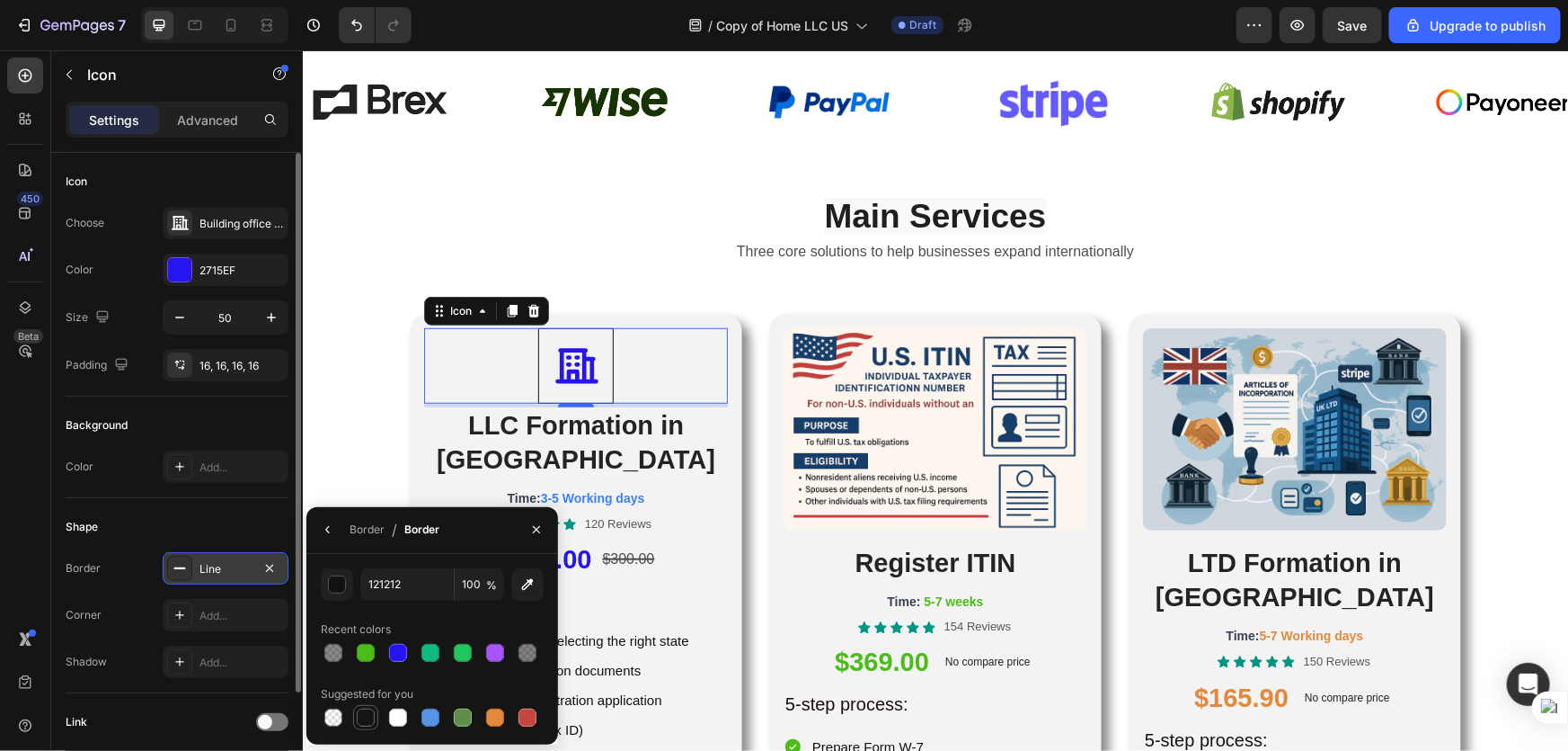
click at [368, 719] on div at bounding box center [366, 717] width 18 height 18
click at [422, 714] on div at bounding box center [431, 717] width 18 height 18
type input "5594E7"
click at [452, 440] on h2 "LLC Formation in [GEOGRAPHIC_DATA]" at bounding box center [574, 441] width 304 height 71
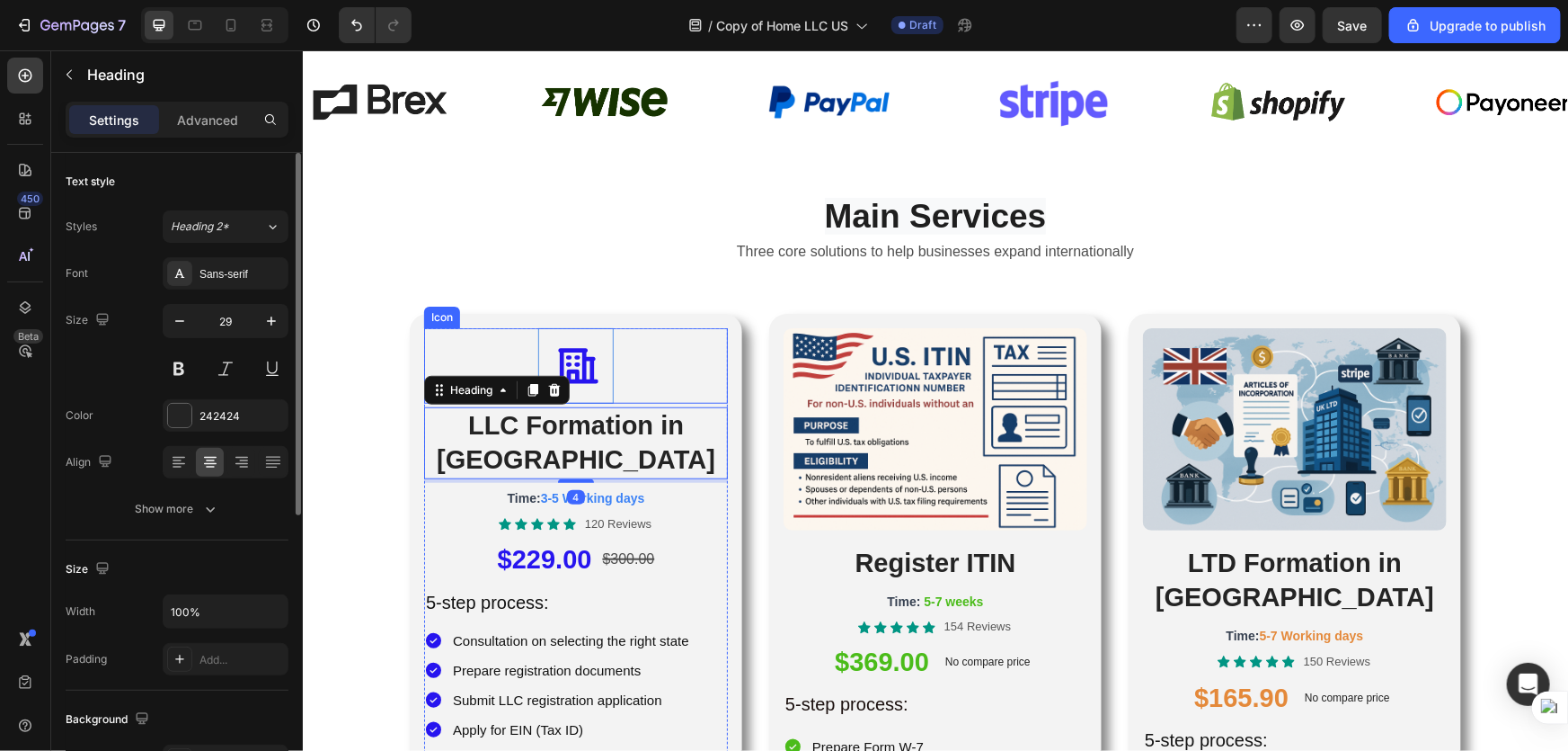
click at [592, 371] on div at bounding box center [575, 365] width 76 height 76
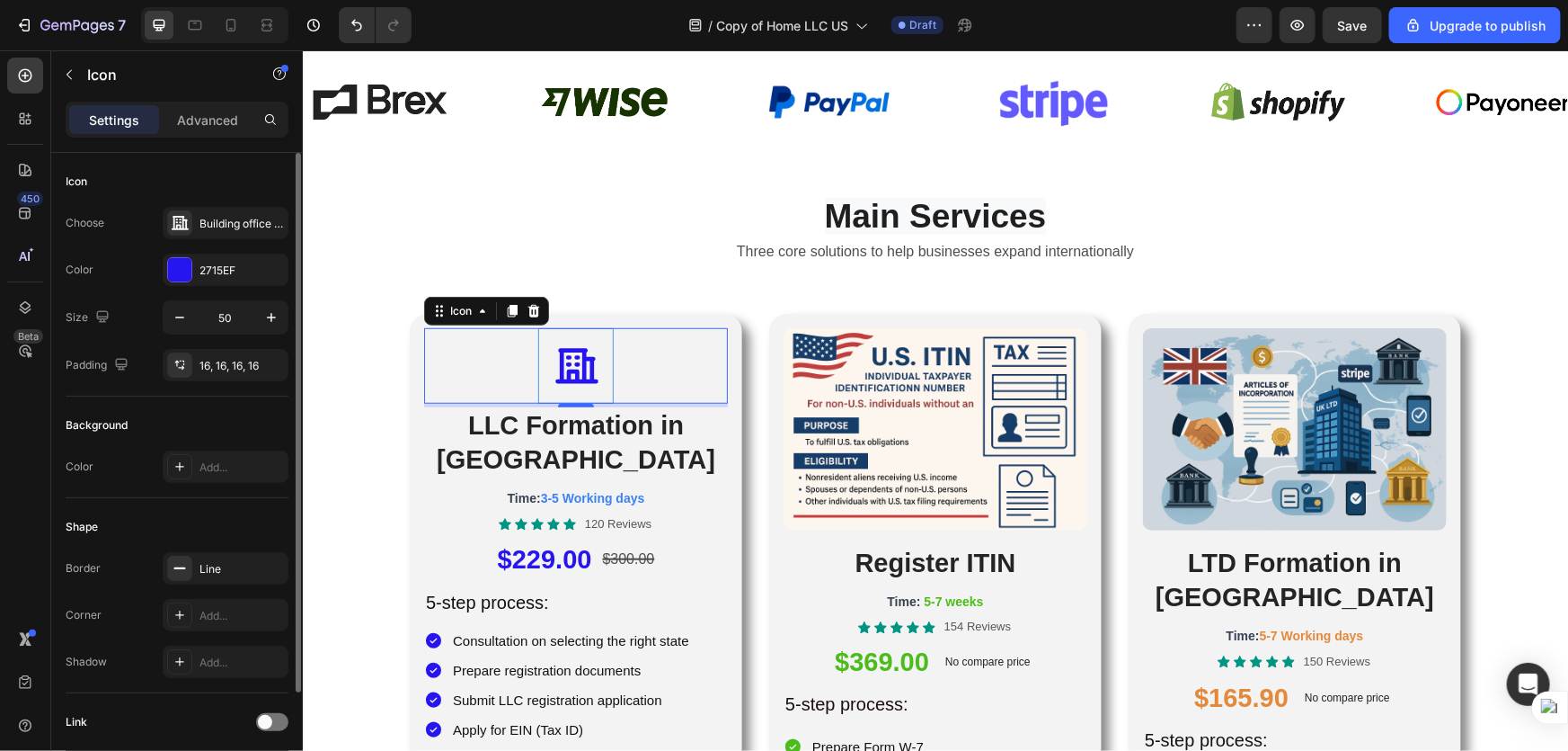
scroll to position [132, 0]
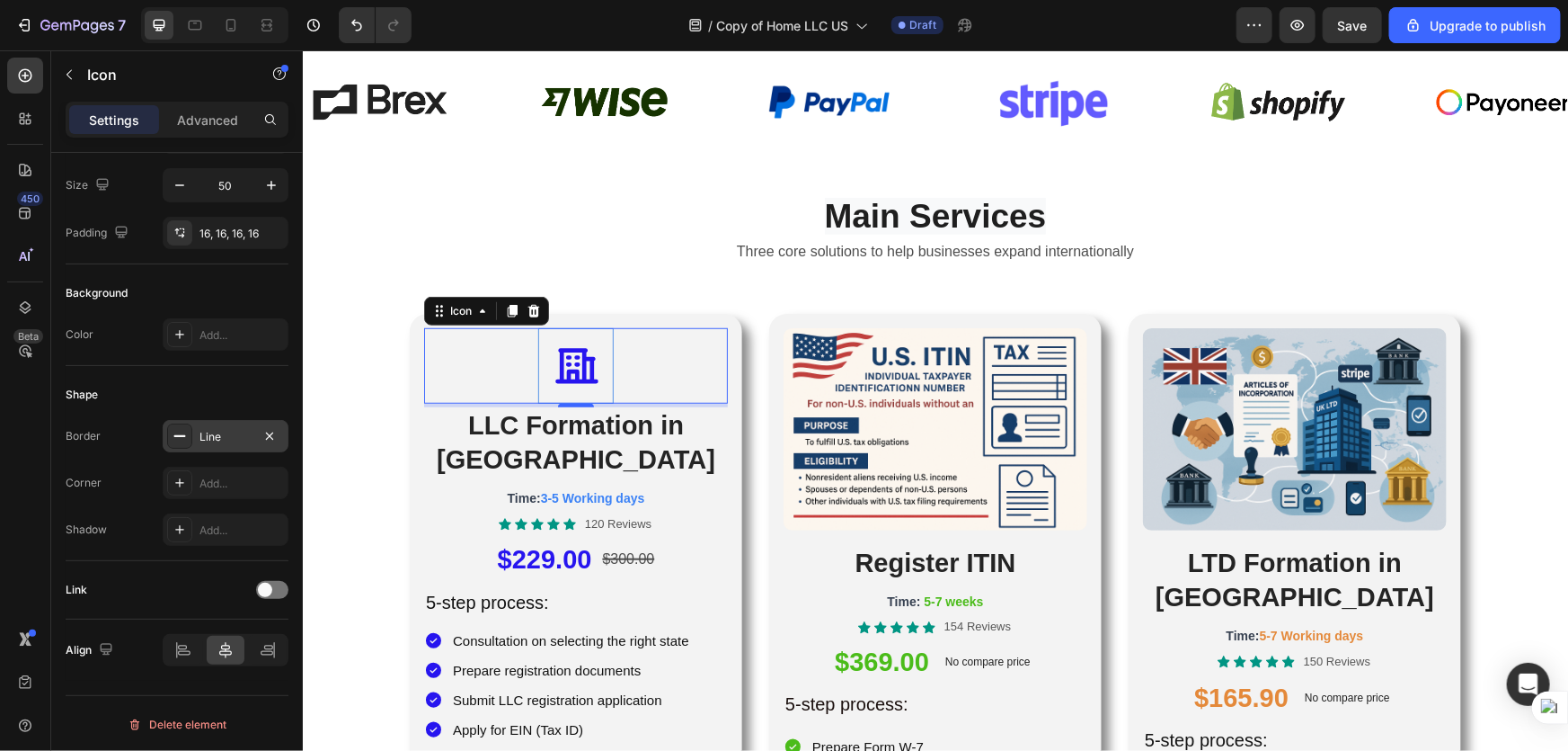
click at [184, 431] on icon at bounding box center [179, 436] width 15 height 15
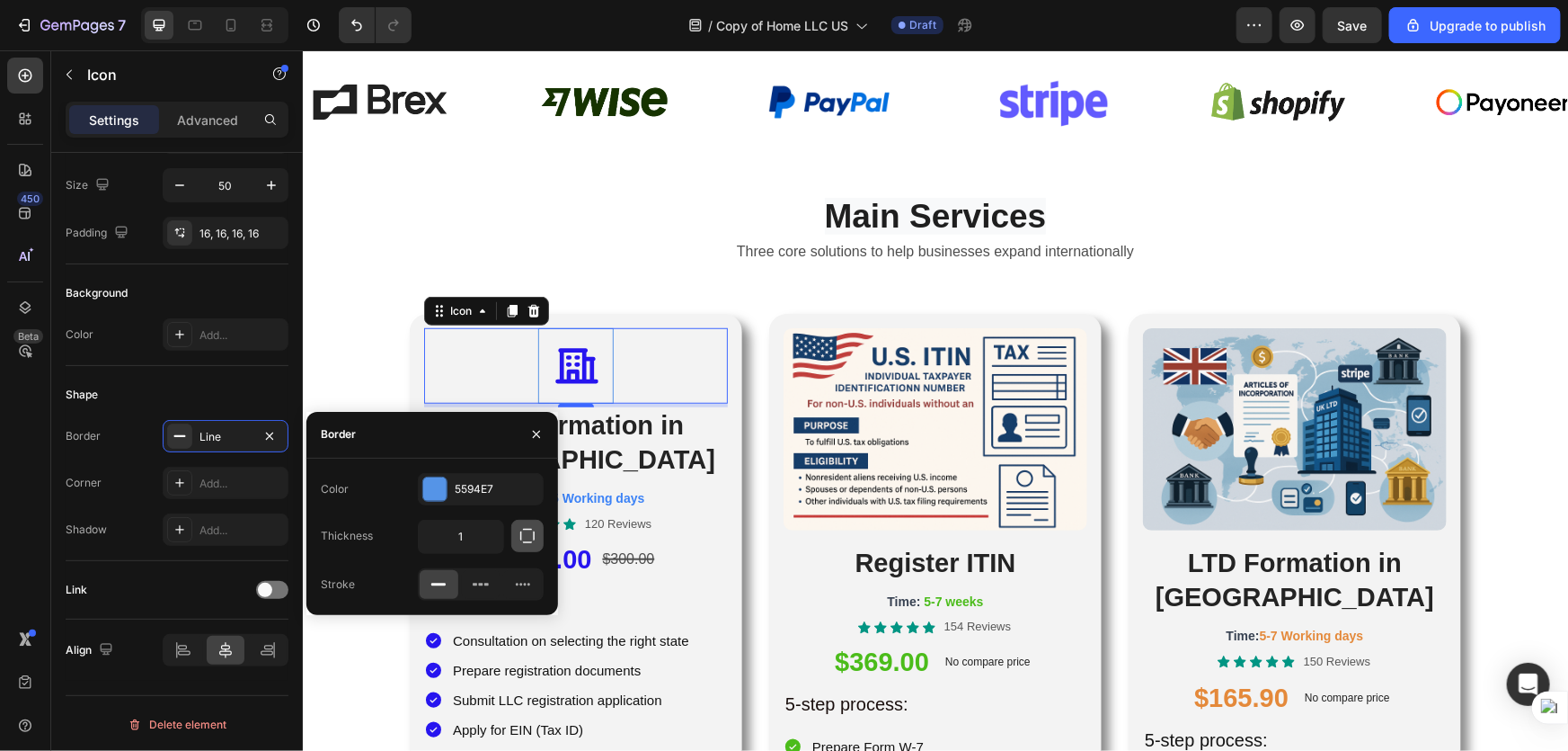
click at [522, 538] on icon "button" at bounding box center [528, 536] width 18 height 18
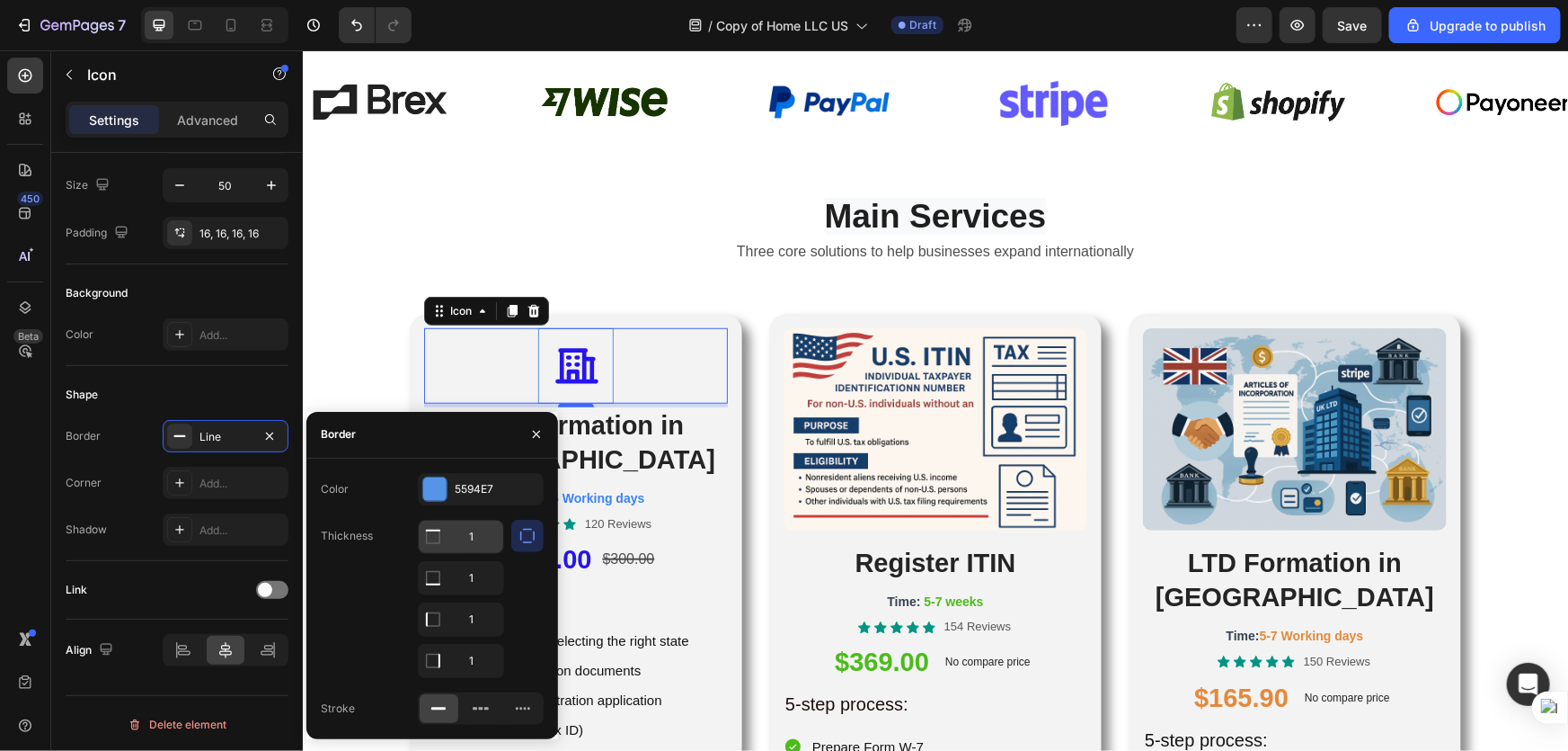
click at [472, 539] on input "1" at bounding box center [461, 537] width 84 height 32
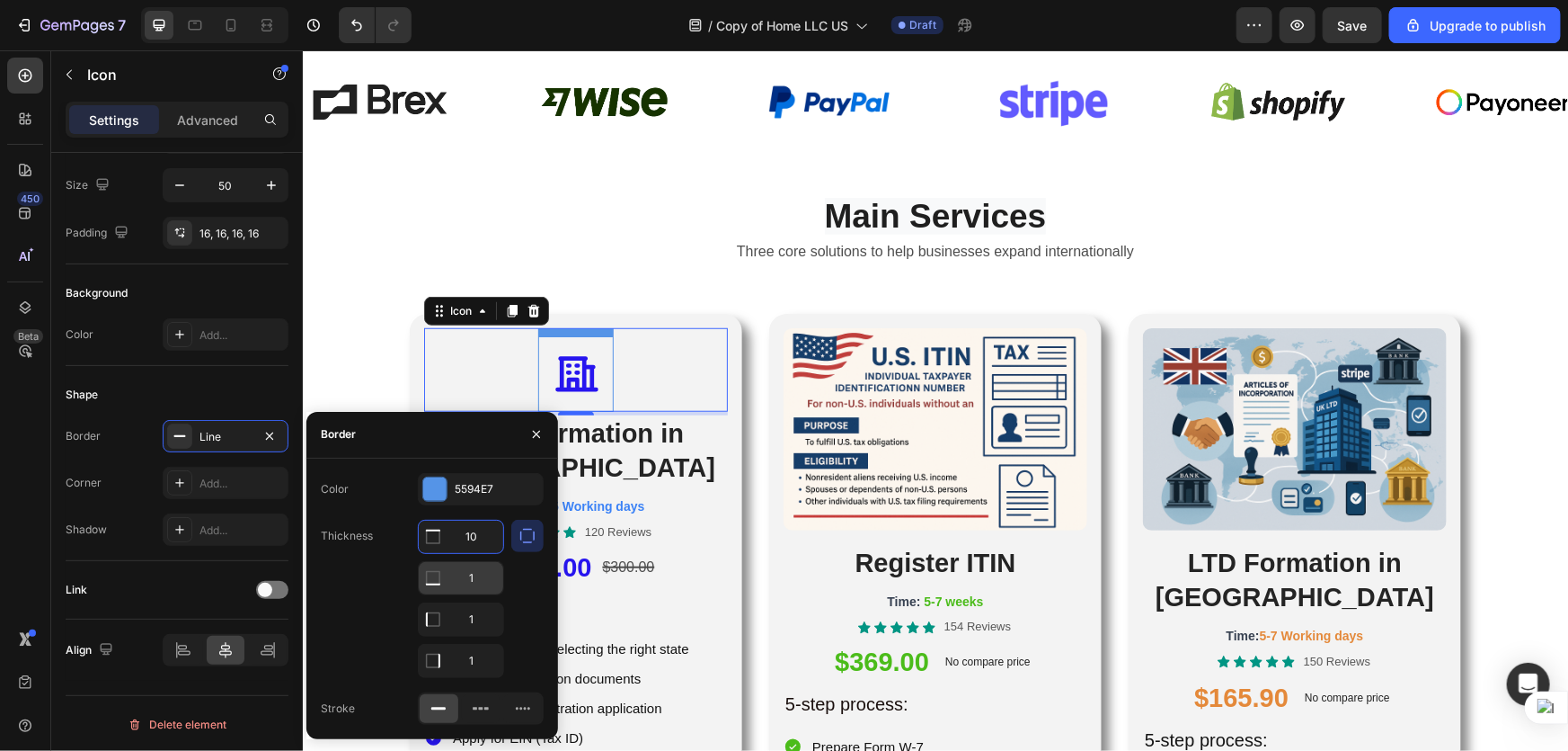
type input "10"
click at [482, 576] on input "1" at bounding box center [461, 577] width 84 height 32
drag, startPoint x: 482, startPoint y: 576, endPoint x: 458, endPoint y: 576, distance: 24.0
click at [458, 576] on input "1" at bounding box center [461, 577] width 84 height 32
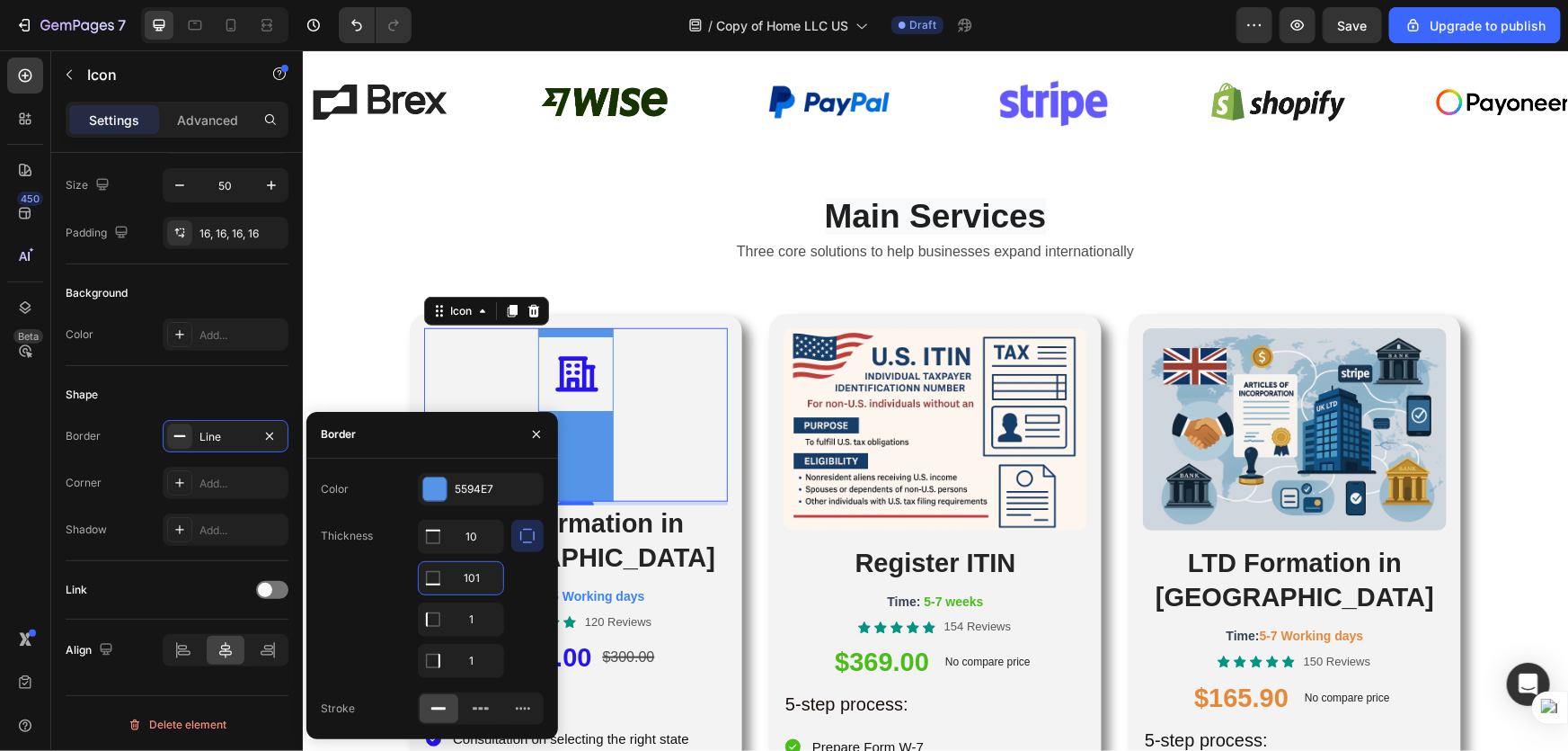
type input "101"
click at [518, 585] on div at bounding box center [527, 599] width 32 height 158
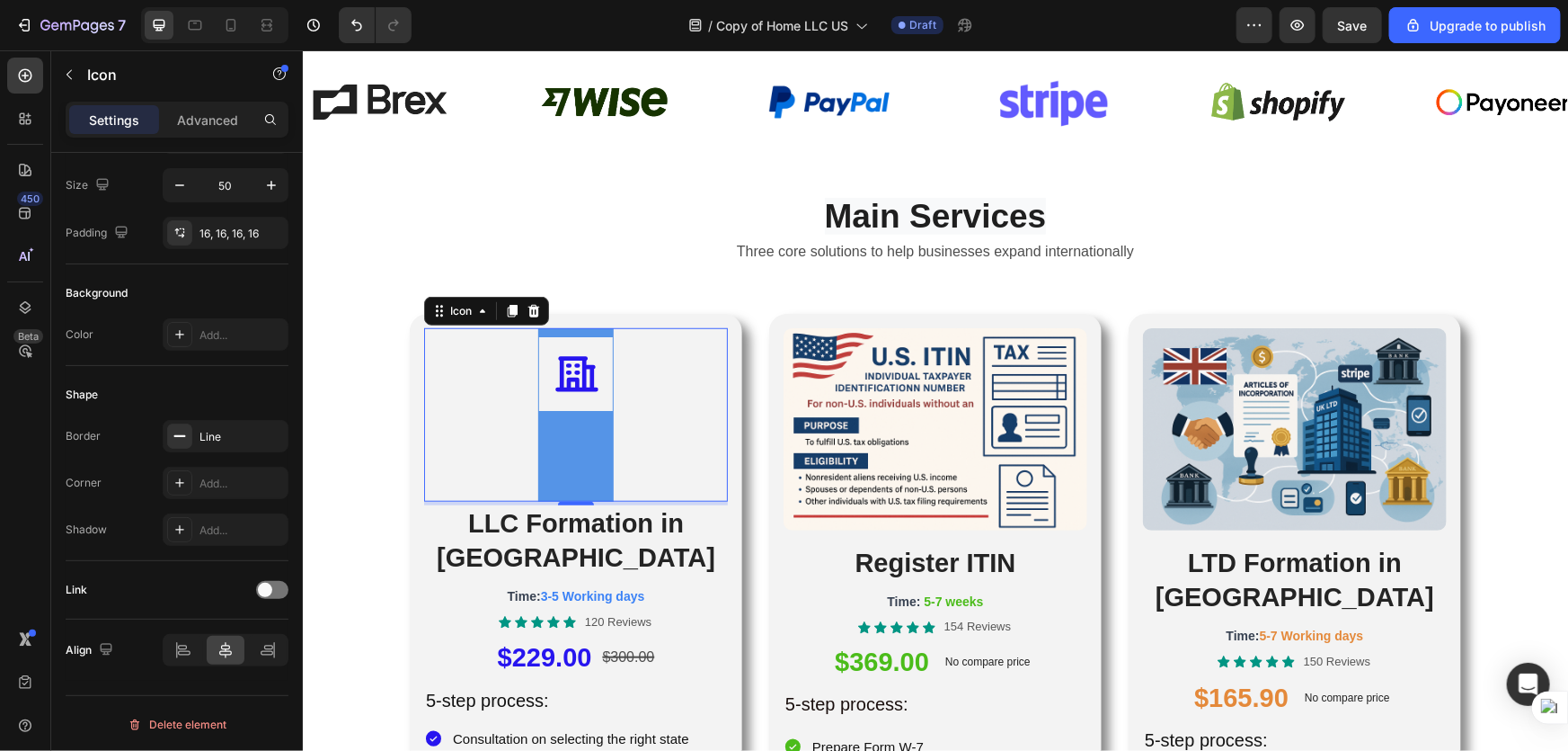
click at [636, 445] on div "Icon 4" at bounding box center [574, 413] width 304 height 174
click at [367, 594] on div "Icon 4 LLC Formation in [GEOGRAPHIC_DATA] Heading Time: 3-5 Working days Text B…" at bounding box center [934, 750] width 1265 height 873
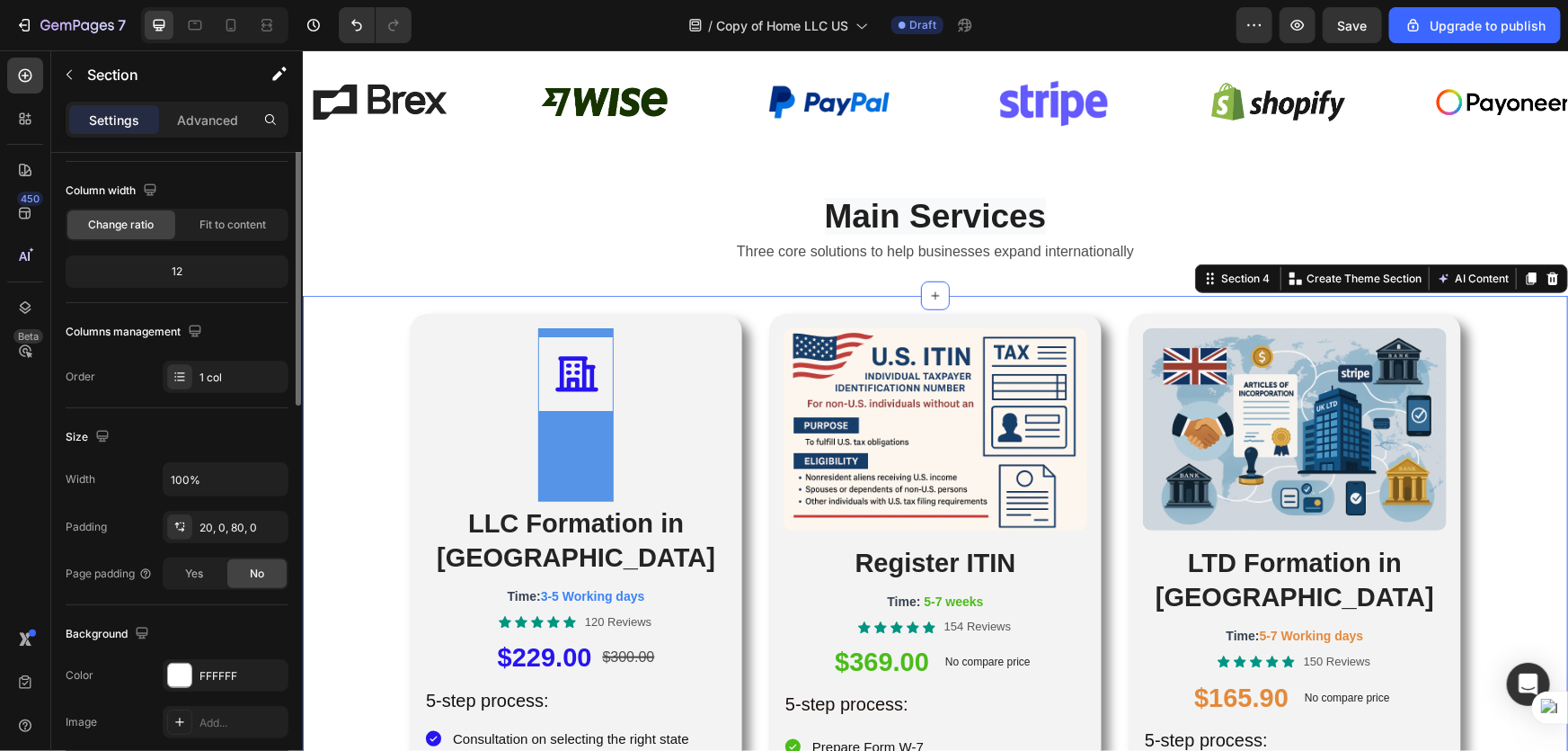
scroll to position [0, 0]
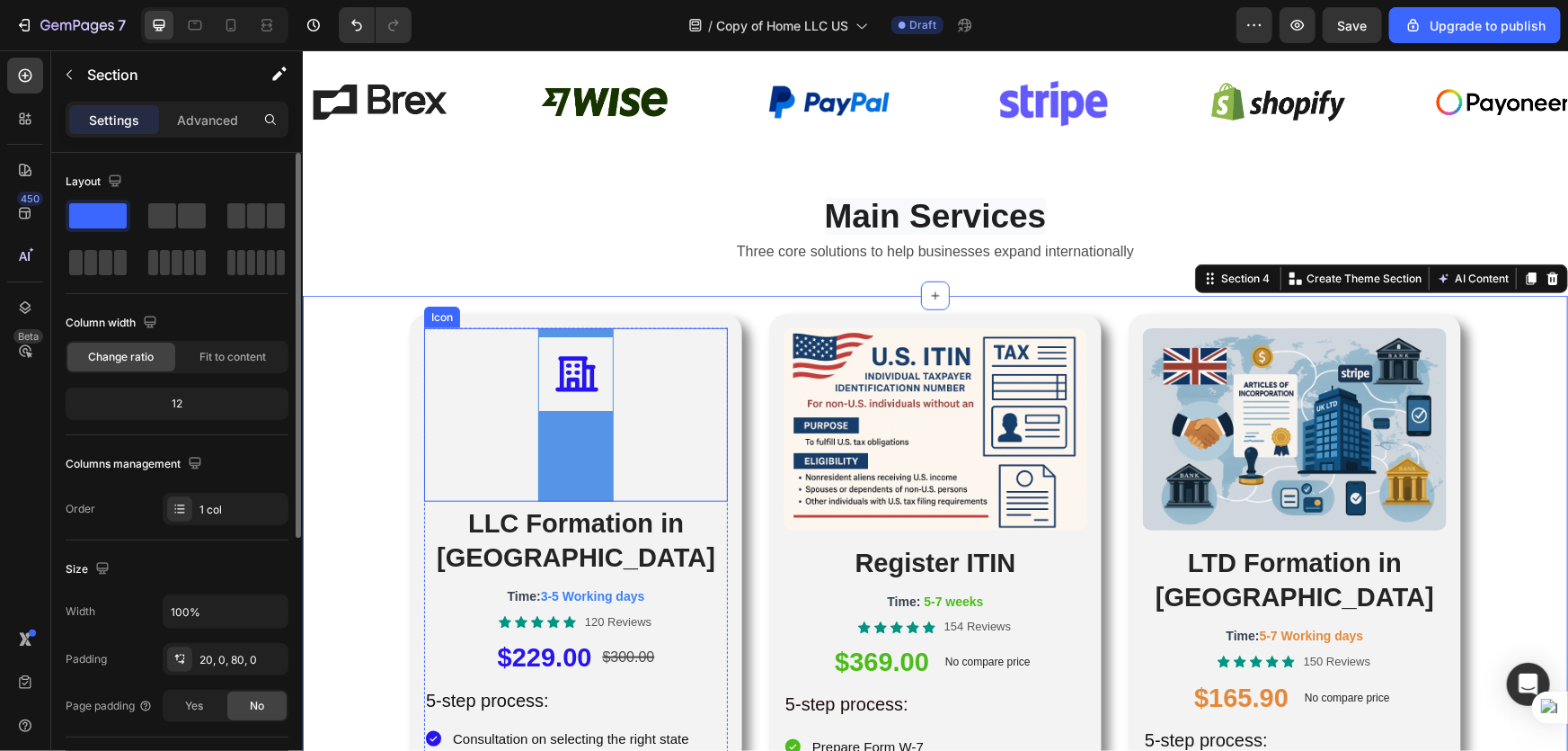
click at [541, 473] on div at bounding box center [575, 413] width 76 height 174
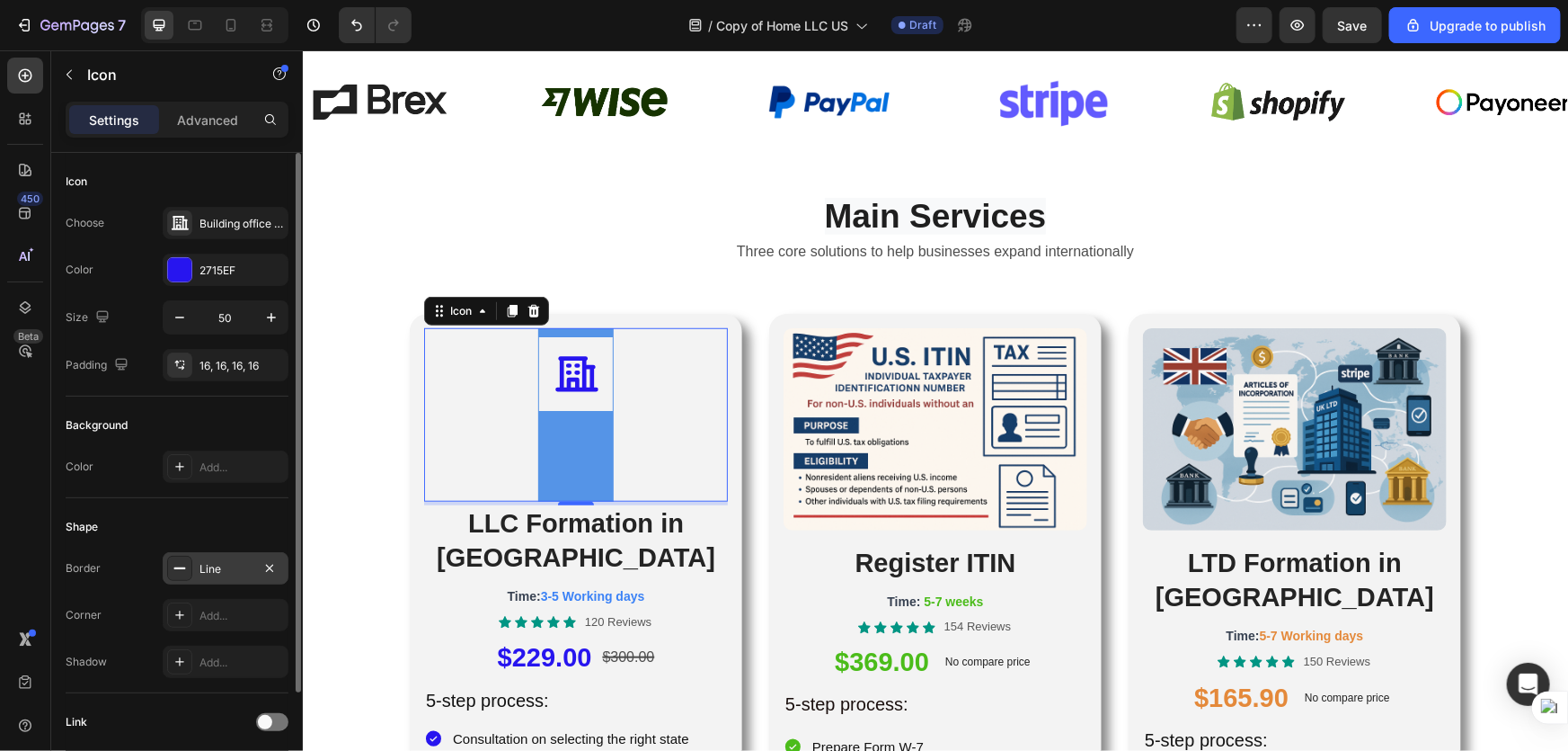
click at [179, 573] on icon at bounding box center [179, 568] width 15 height 15
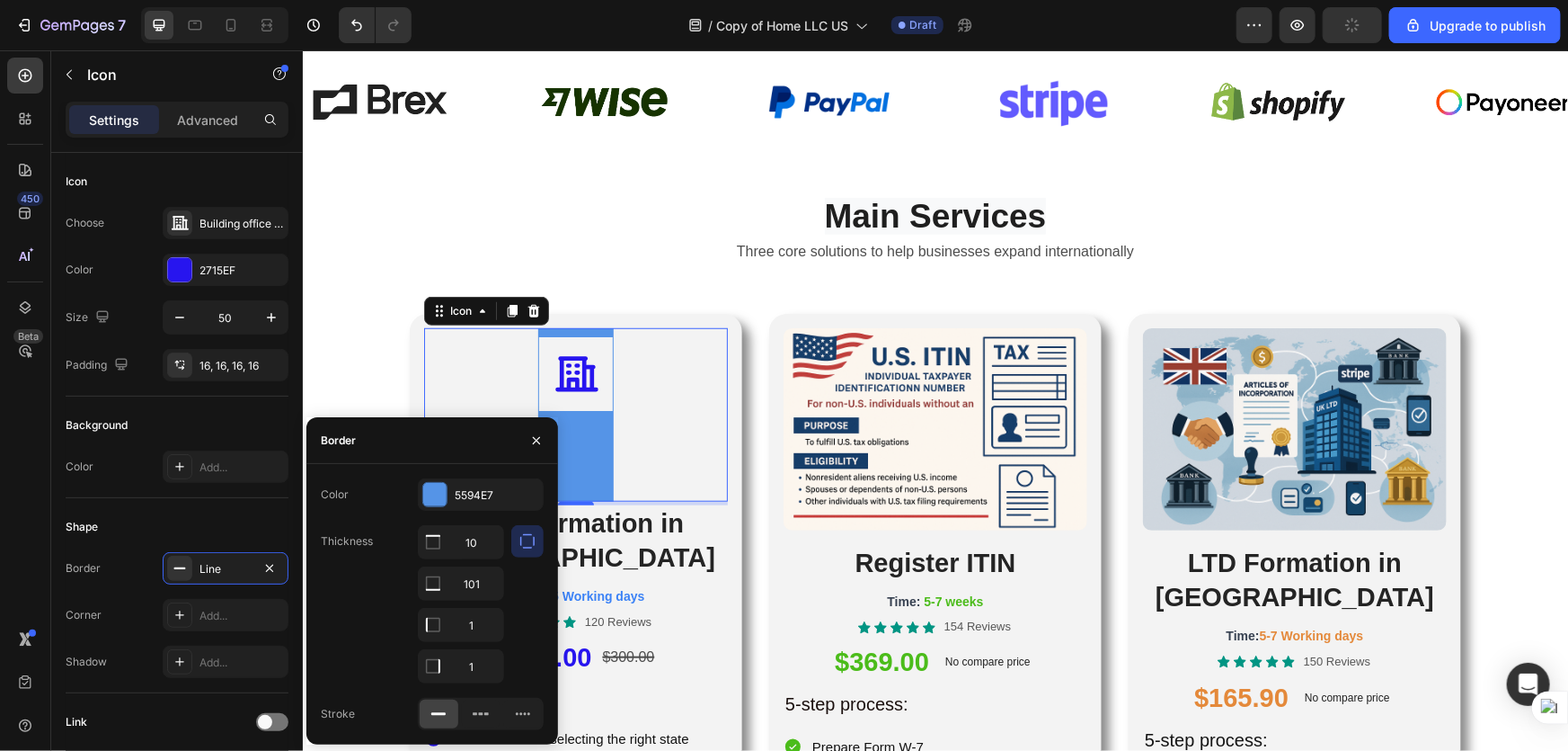
click at [521, 548] on icon "button" at bounding box center [528, 541] width 18 height 18
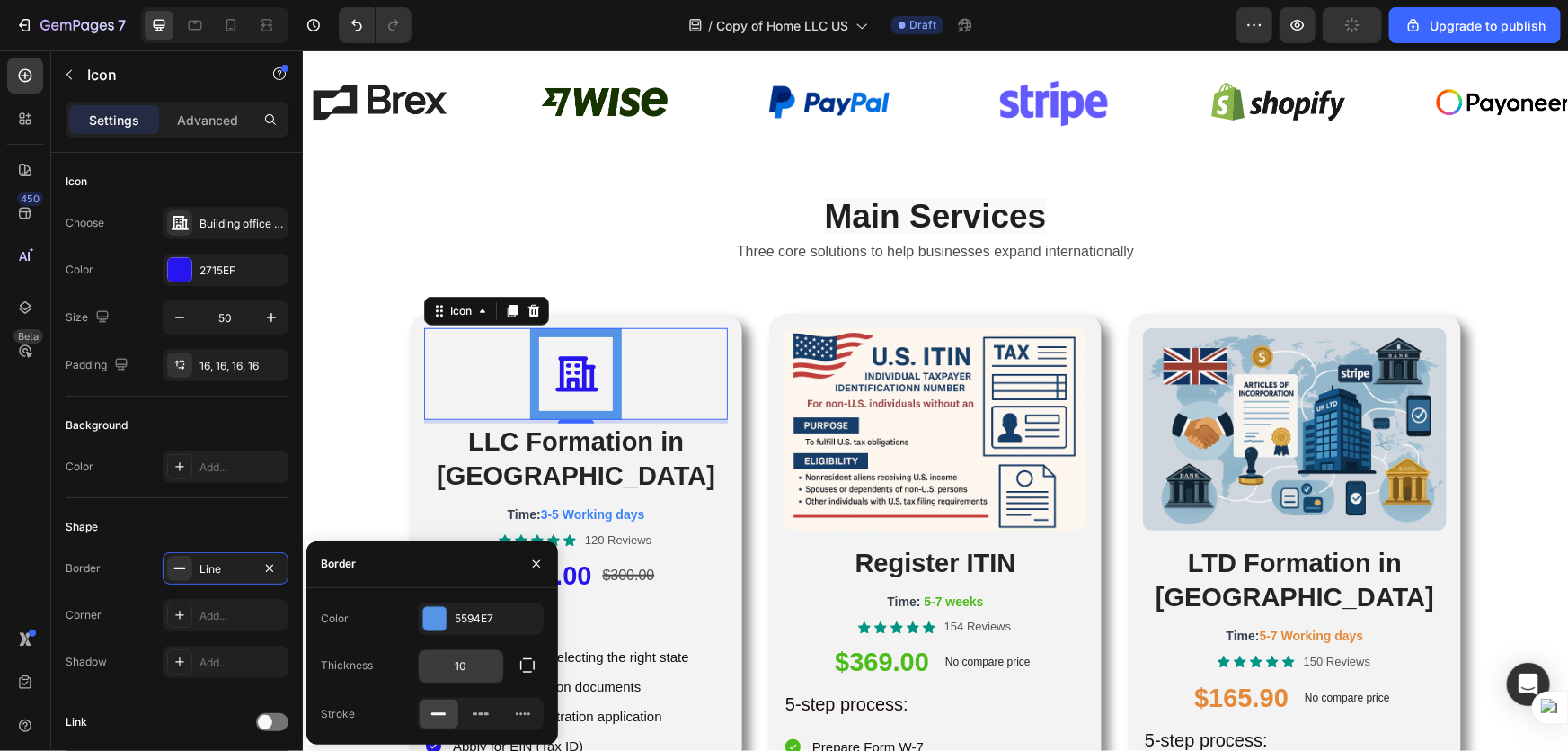
click at [480, 669] on input "10" at bounding box center [461, 666] width 84 height 32
type input "2"
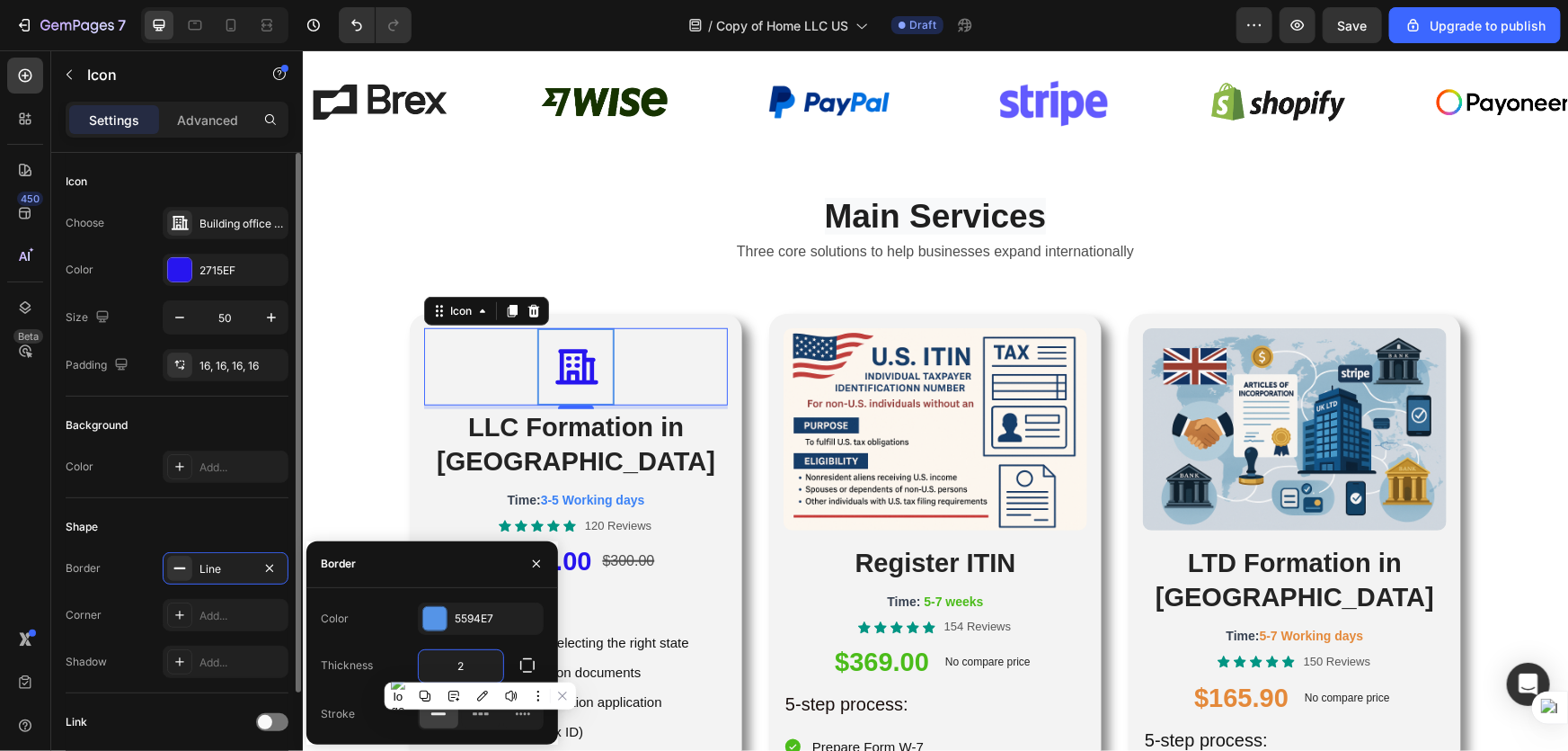
click at [250, 531] on div "Shape" at bounding box center [177, 527] width 223 height 29
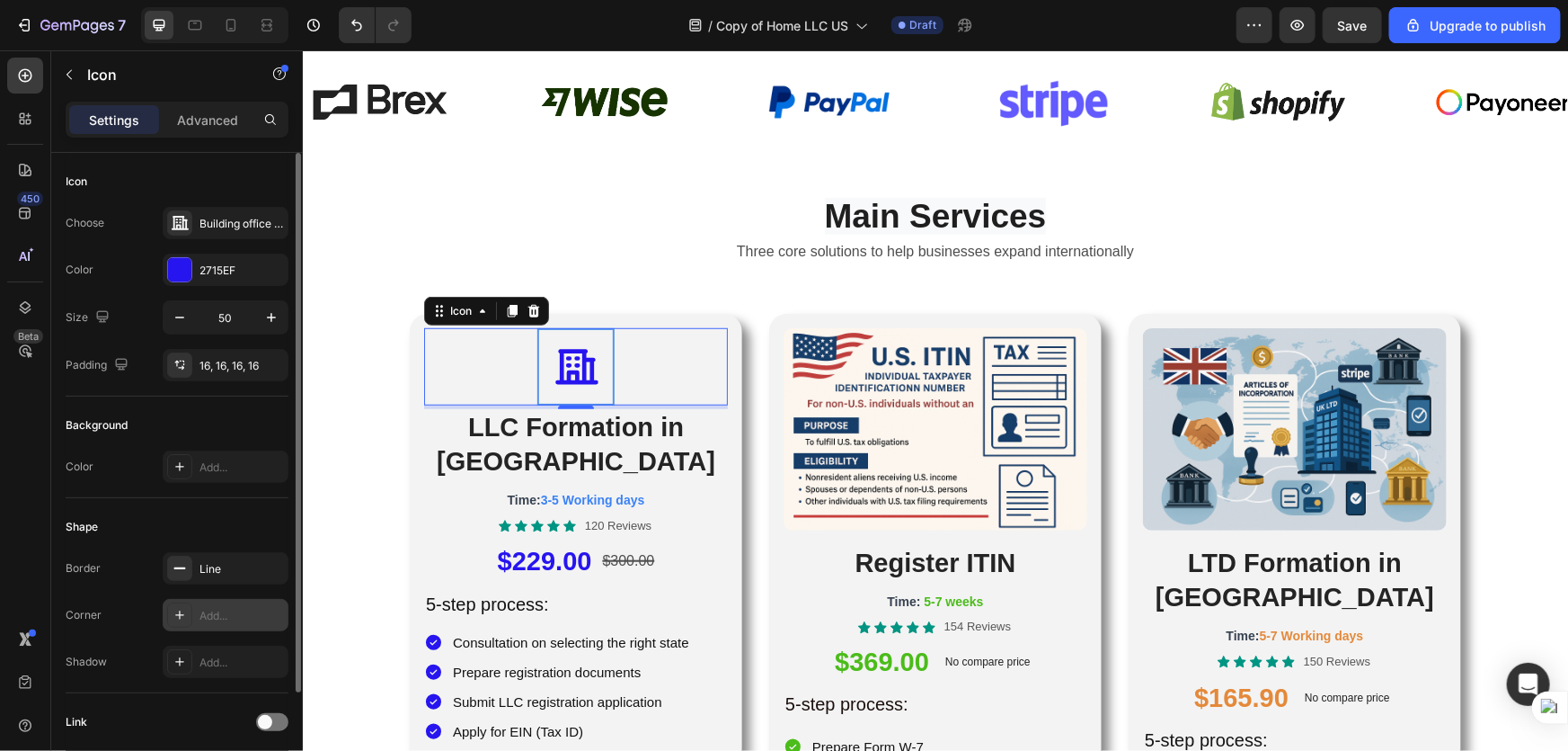
click at [185, 605] on div at bounding box center [179, 615] width 25 height 25
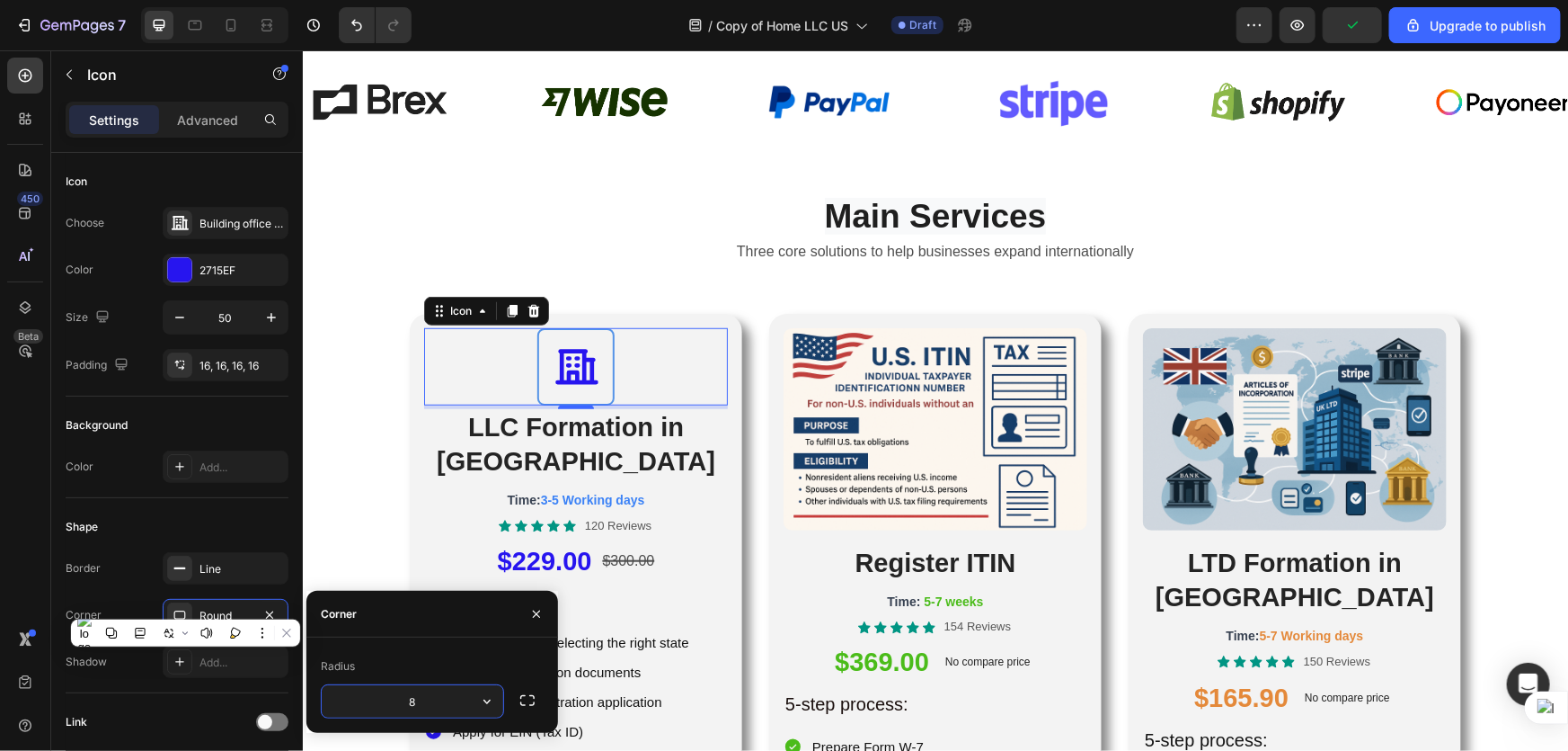
click at [430, 705] on input "8" at bounding box center [412, 701] width 181 height 32
type input "15"
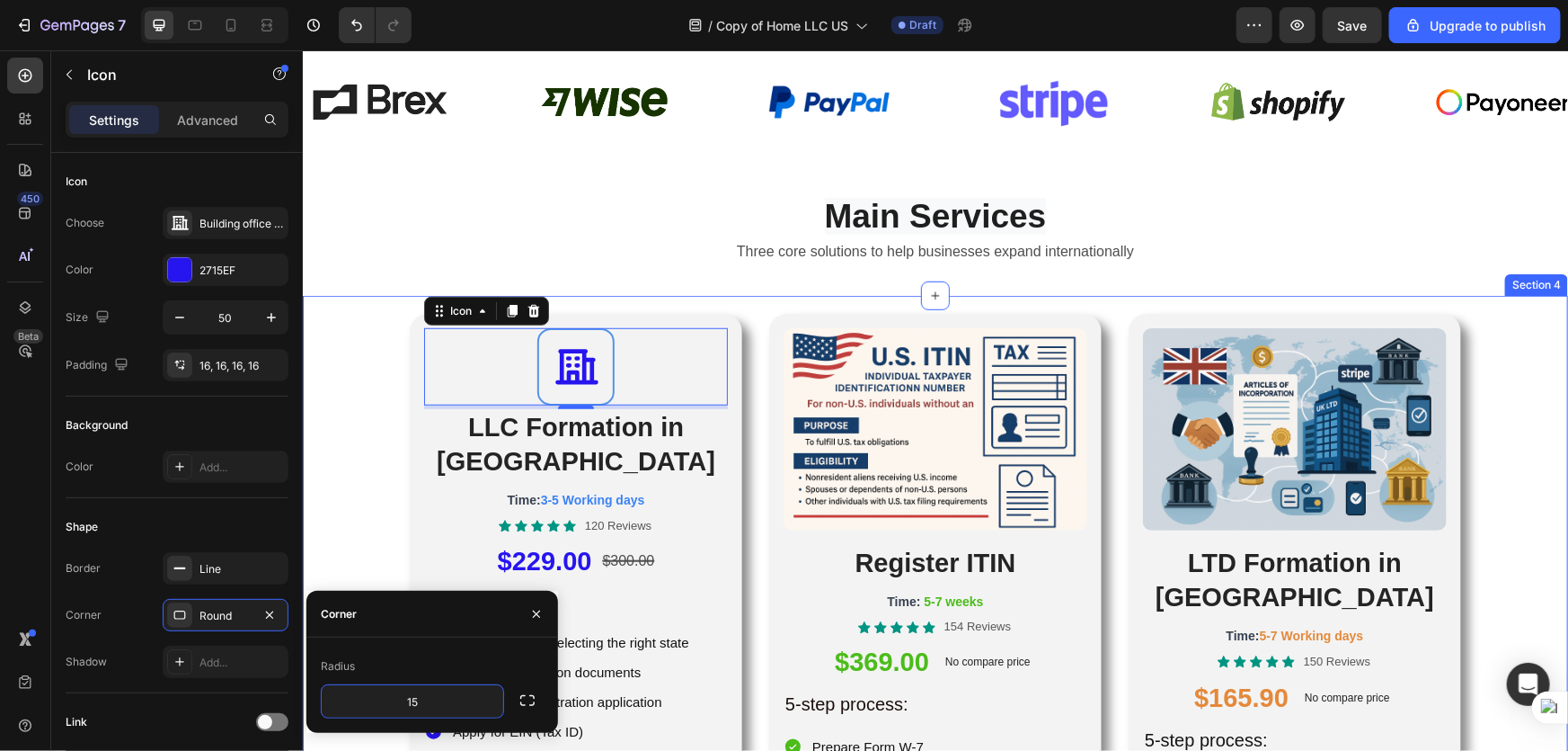
click at [357, 527] on div "Icon 4 LLC Formation in [GEOGRAPHIC_DATA] Heading Time: 3-5 Working days Text B…" at bounding box center [934, 750] width 1265 height 873
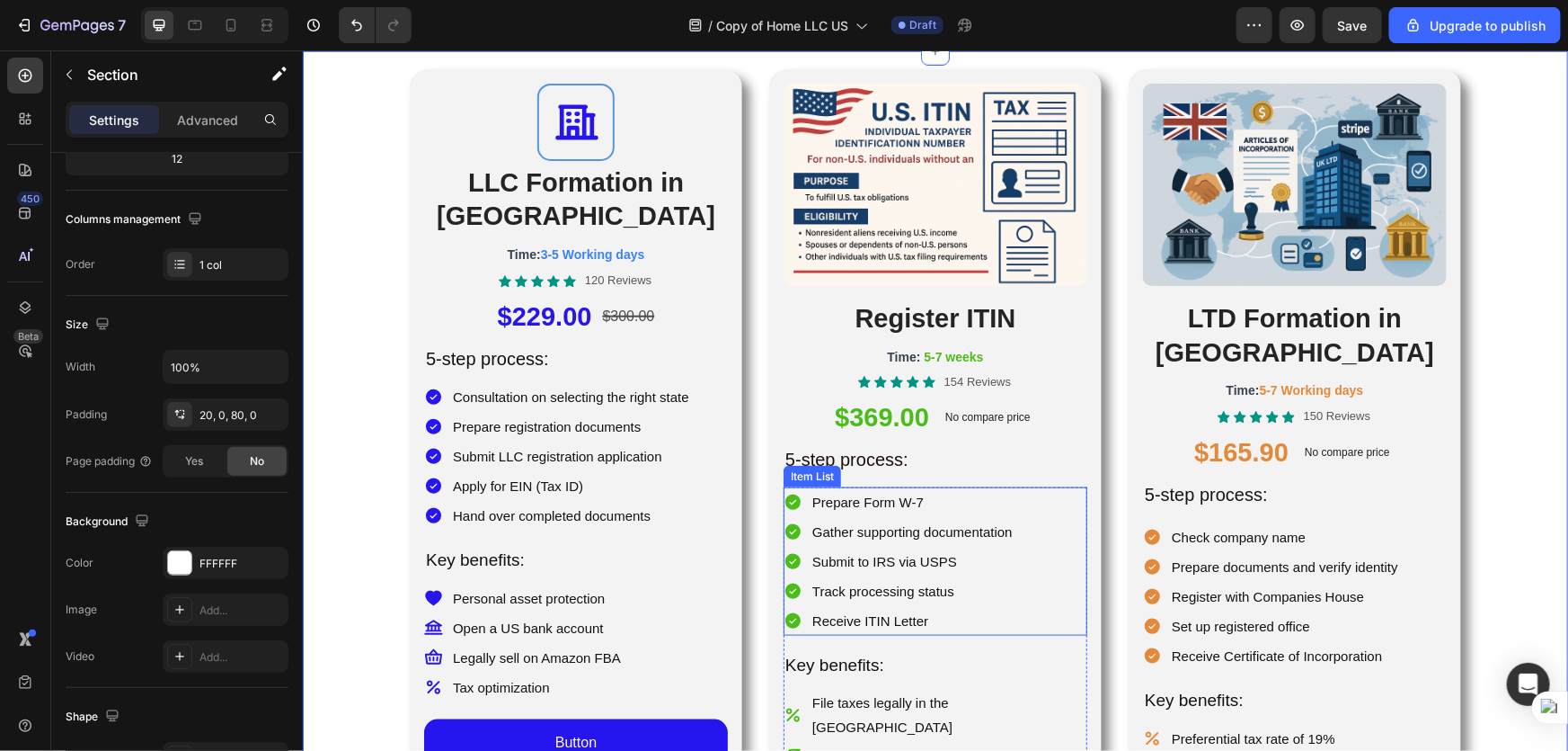
scroll to position [735, 0]
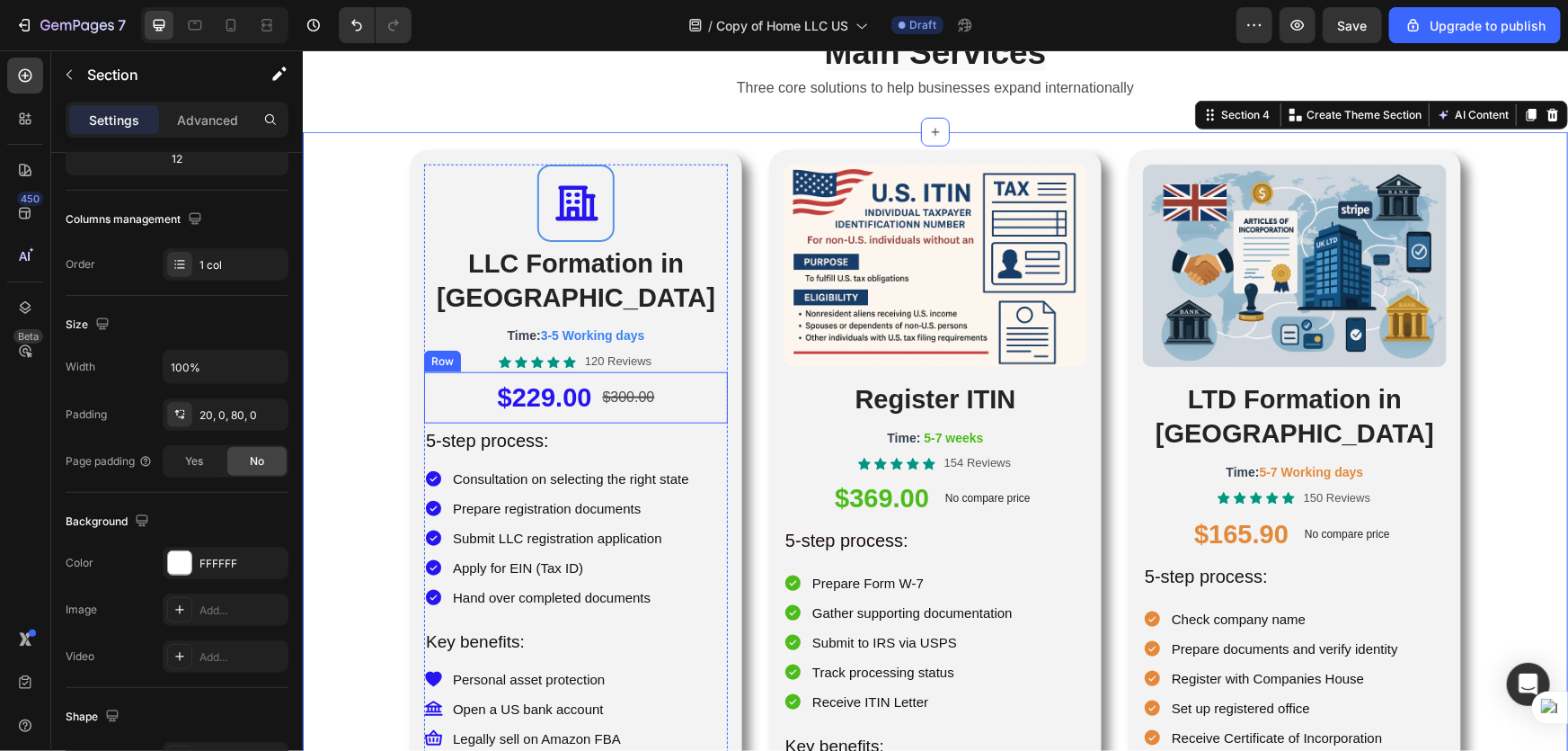
click at [676, 372] on div "$229.00 Product Price Product Price $300.00 Compare Price Compare Price Row" at bounding box center [574, 397] width 304 height 50
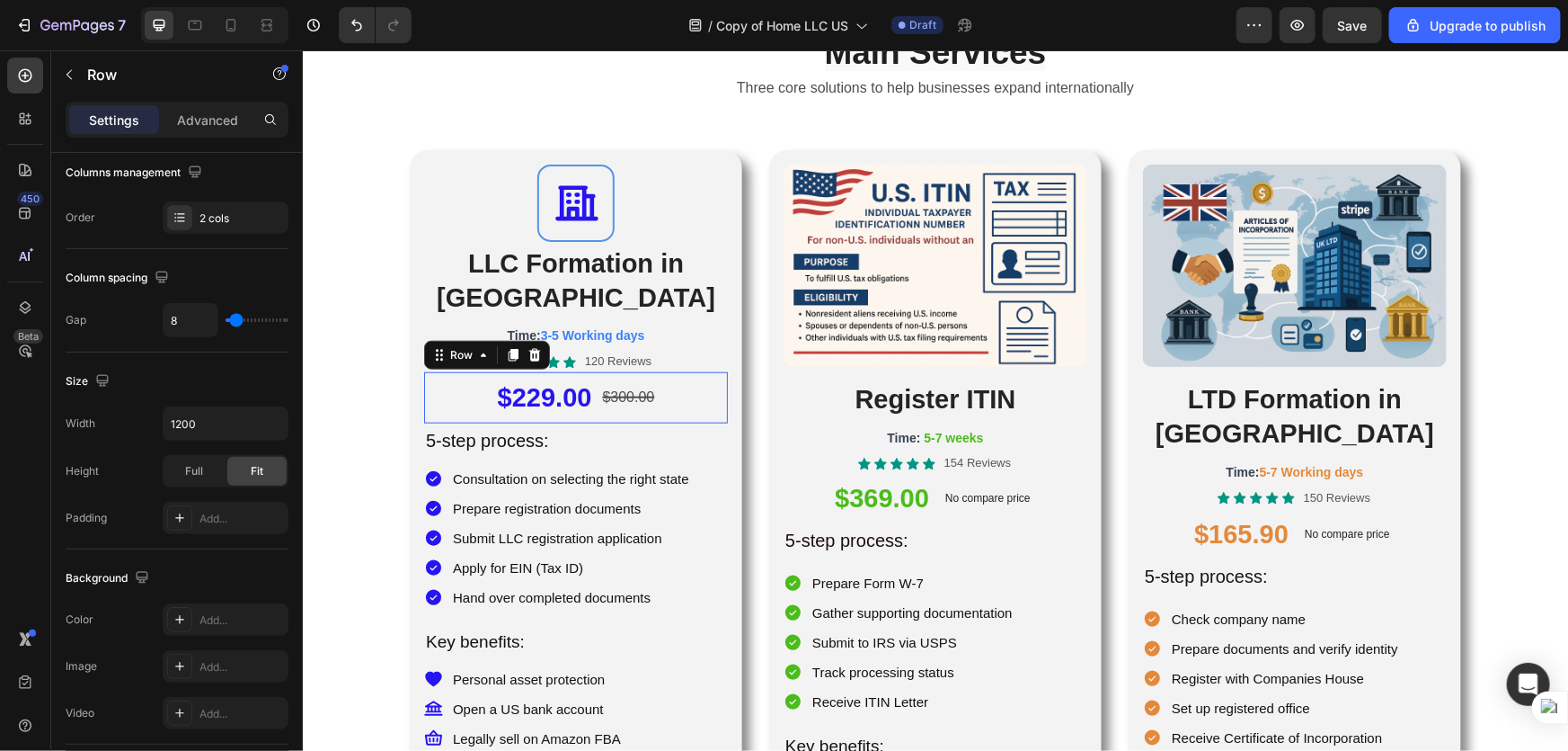
scroll to position [0, 0]
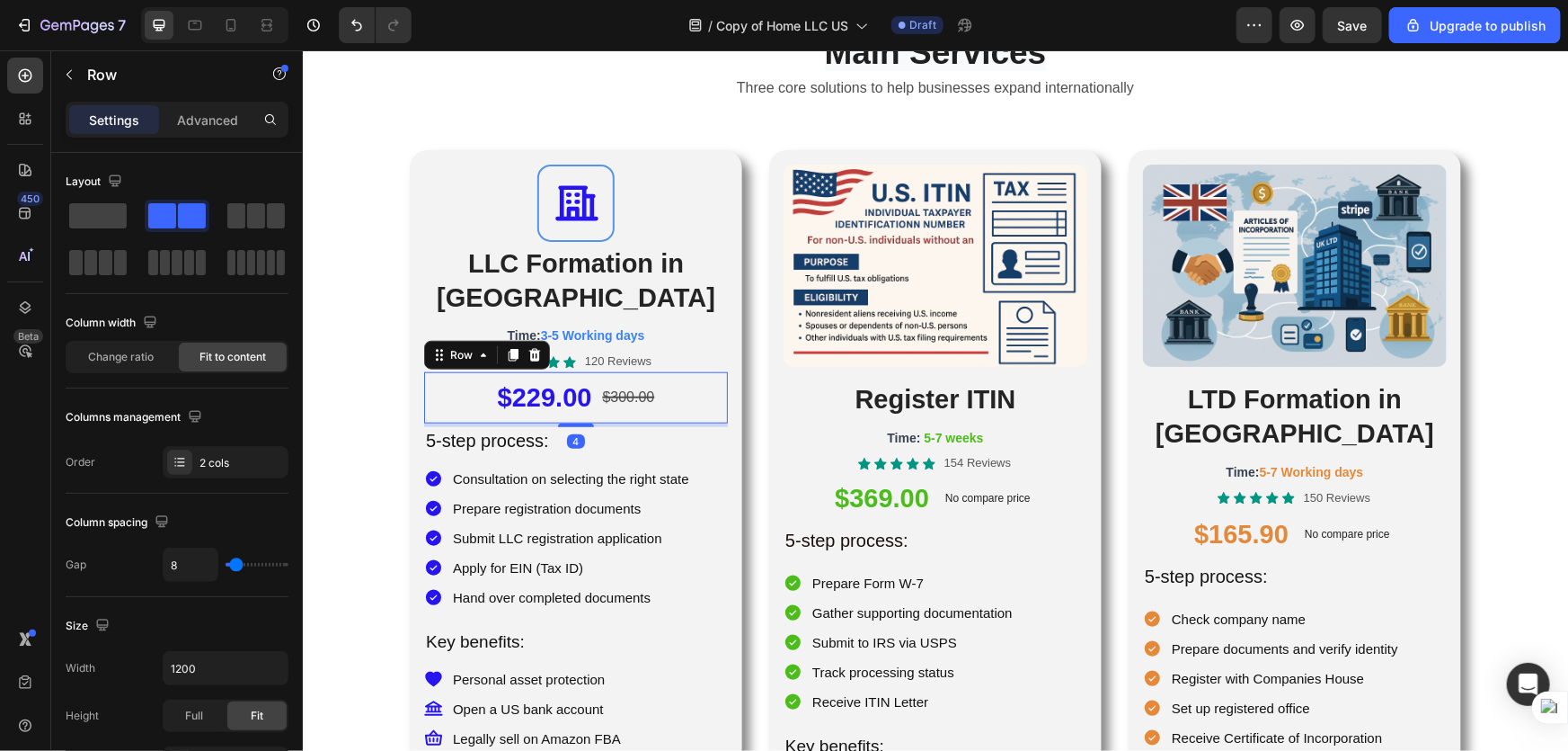
click at [469, 372] on div "$229.00 Product Price Product Price $300.00 Compare Price Compare Price Row 4" at bounding box center [574, 397] width 304 height 50
click at [662, 351] on div "Icon Icon Icon Icon Icon Icon List 120 Reviews Text Block Row" at bounding box center [574, 360] width 304 height 18
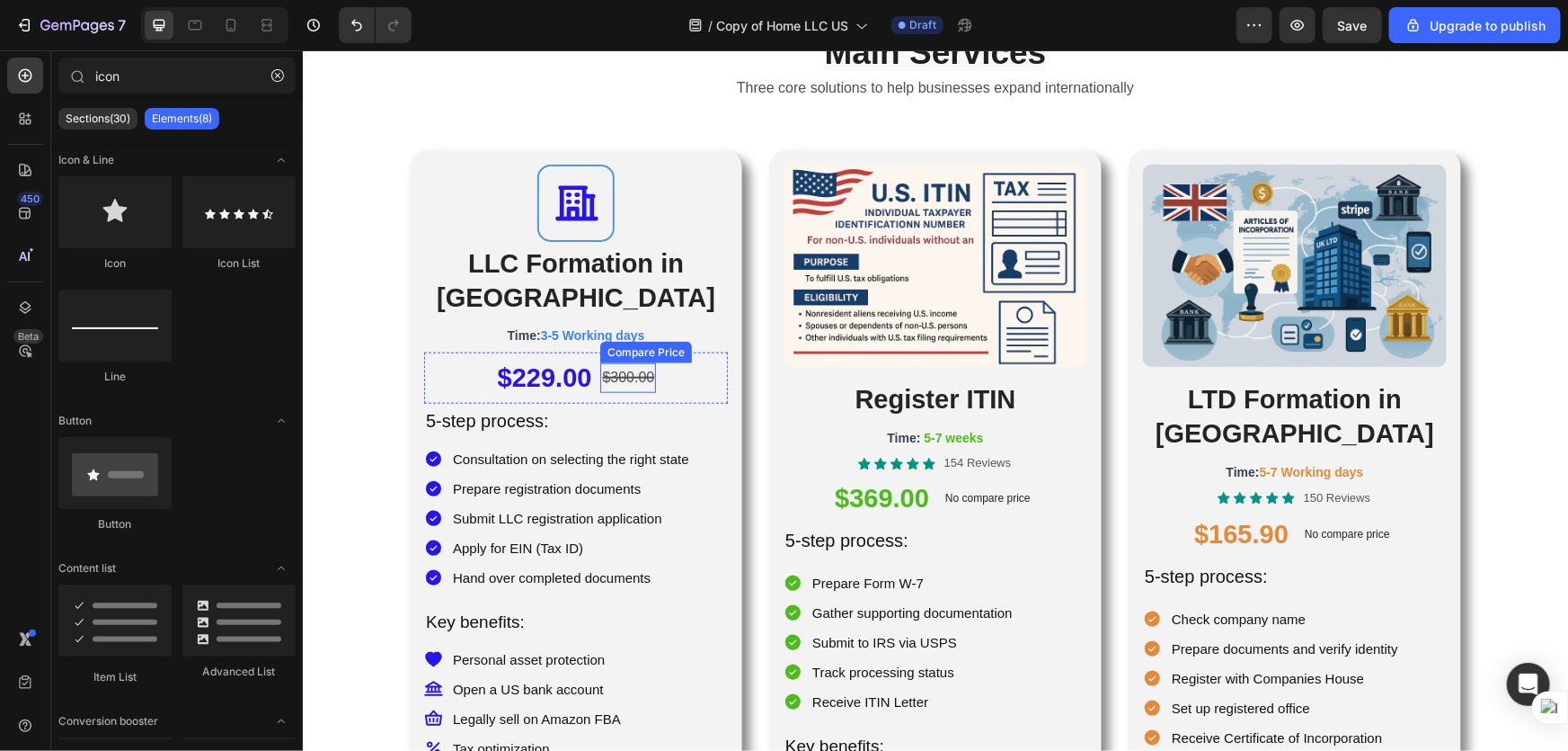
click at [636, 362] on div "$300.00" at bounding box center [626, 376] width 55 height 30
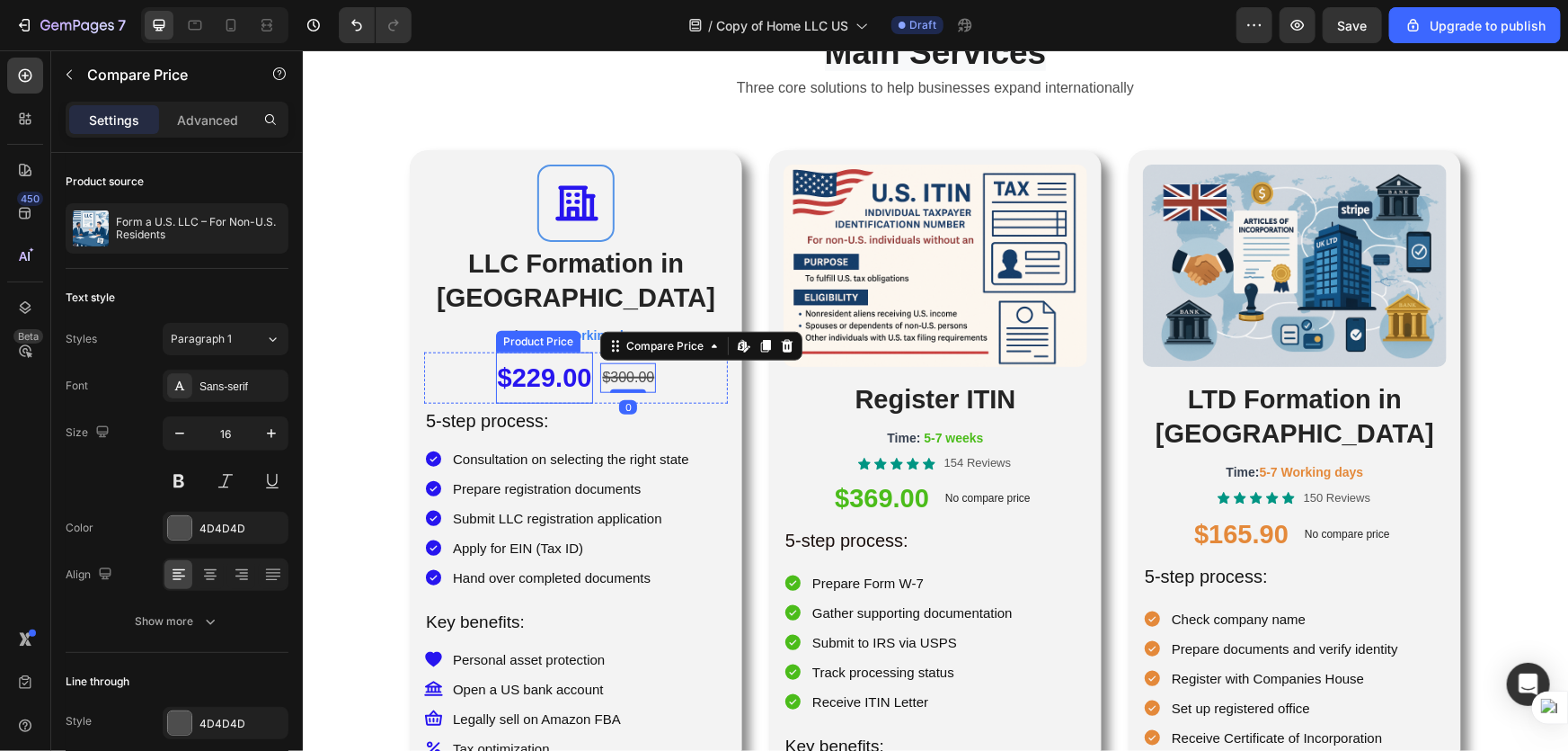
click at [535, 351] on div "$229.00" at bounding box center [544, 376] width 98 height 50
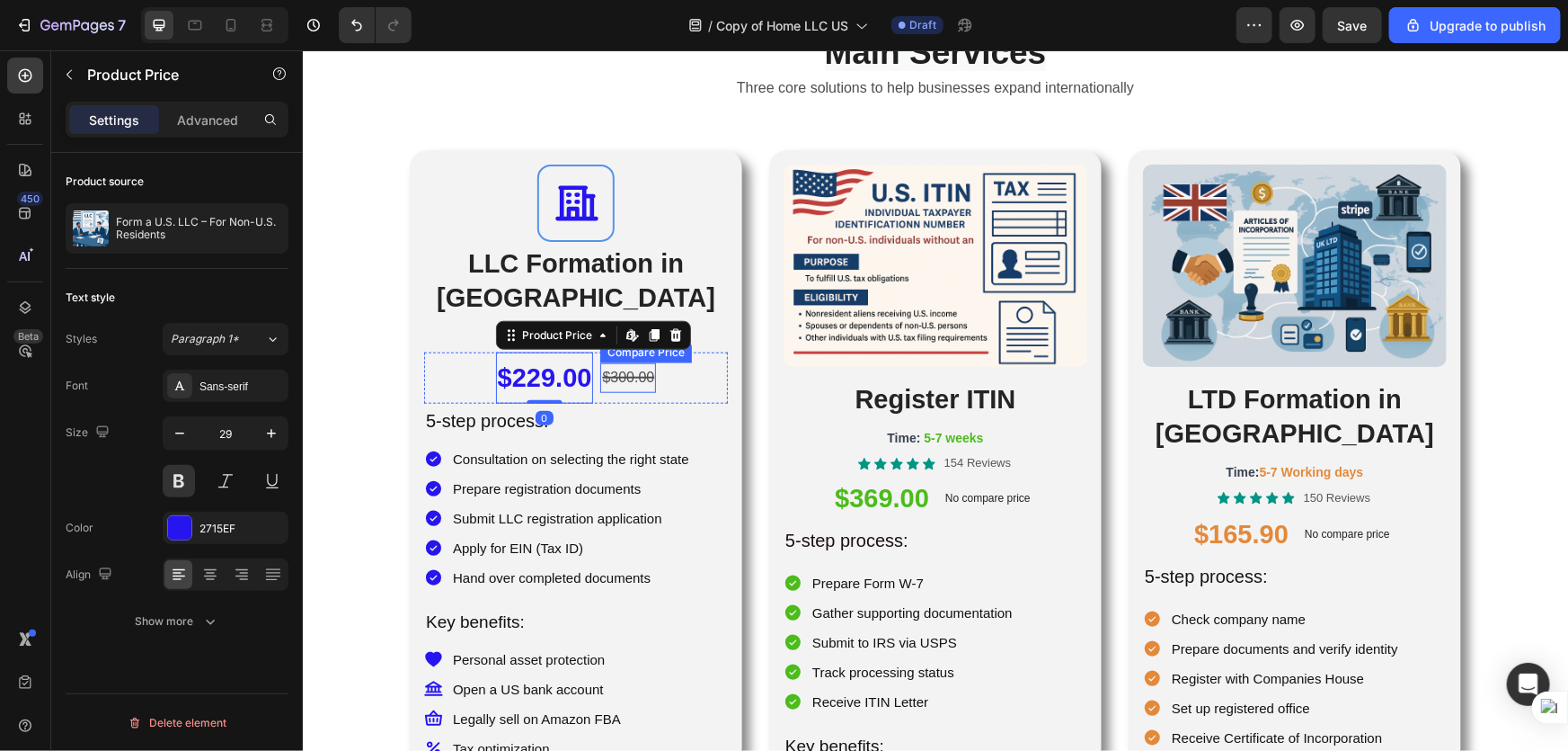
click at [609, 362] on div "$300.00" at bounding box center [626, 376] width 55 height 30
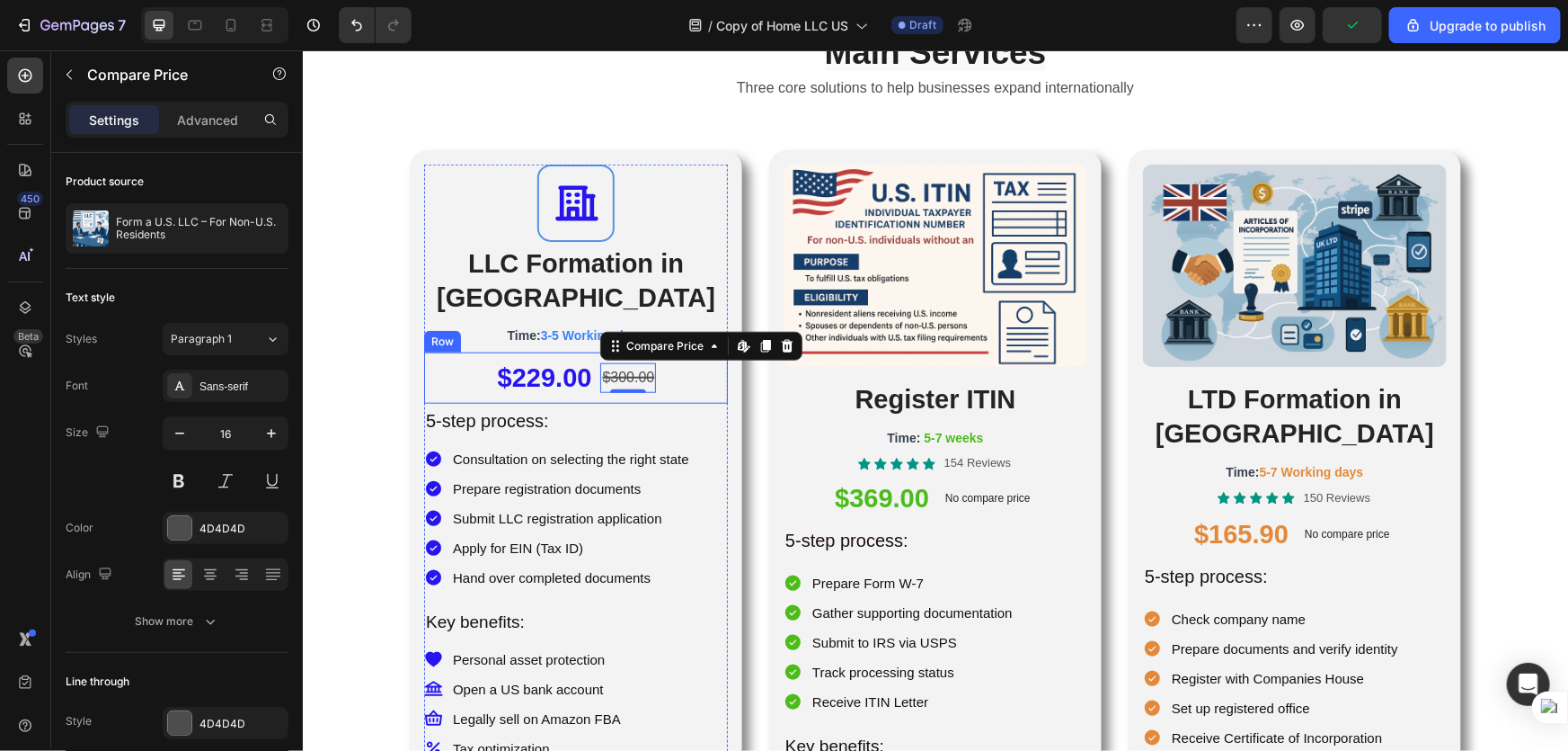
click at [459, 351] on div "$229.00 Product Price Product Price $300.00 Compare Price Edit content in Shopi…" at bounding box center [574, 376] width 304 height 50
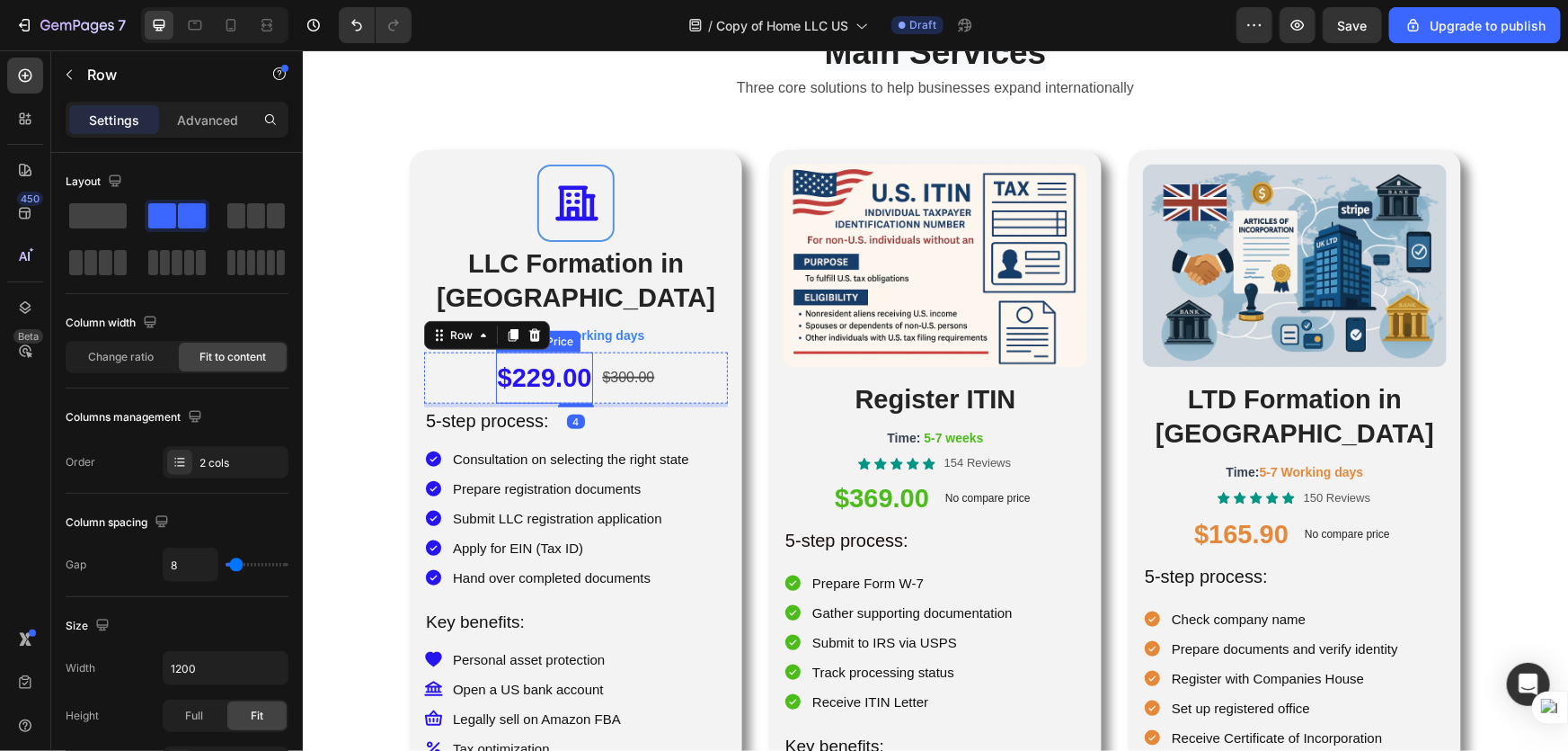
click at [496, 351] on div "$229.00" at bounding box center [544, 376] width 98 height 50
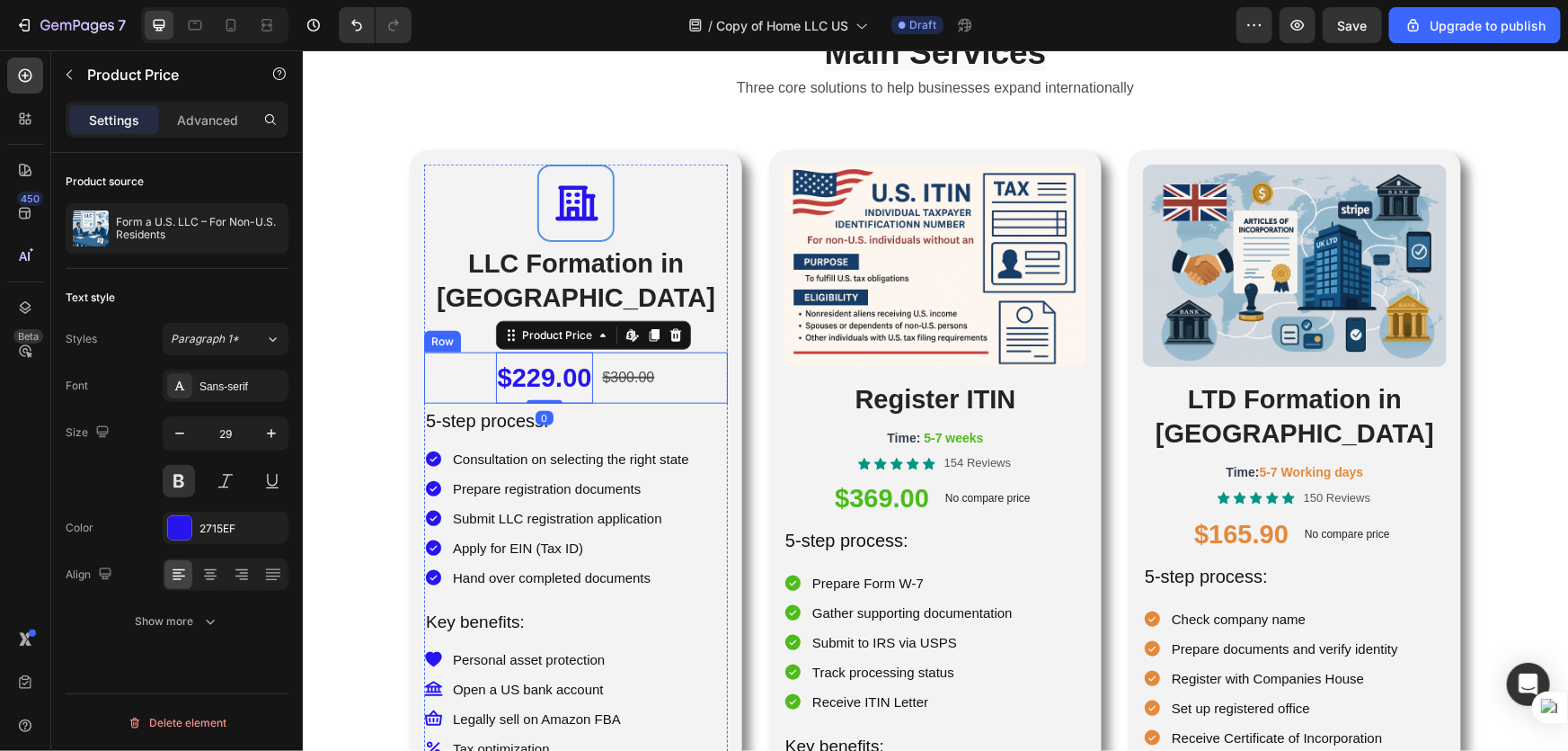
click at [464, 351] on div "$229.00 Product Price Edit content in Shopify 0 Product Price Edit content in S…" at bounding box center [574, 376] width 304 height 50
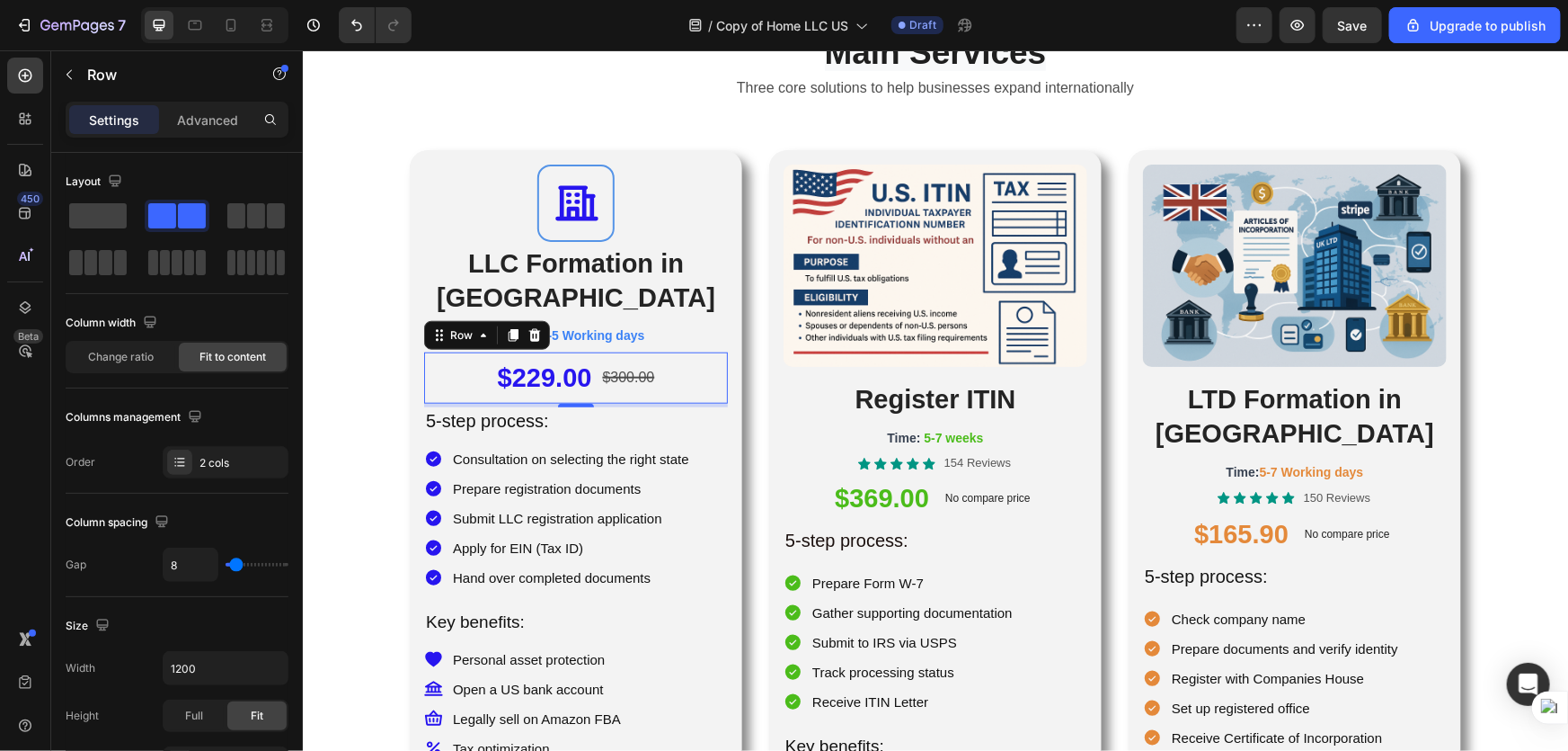
click at [513, 351] on div "$229.00" at bounding box center [544, 376] width 98 height 50
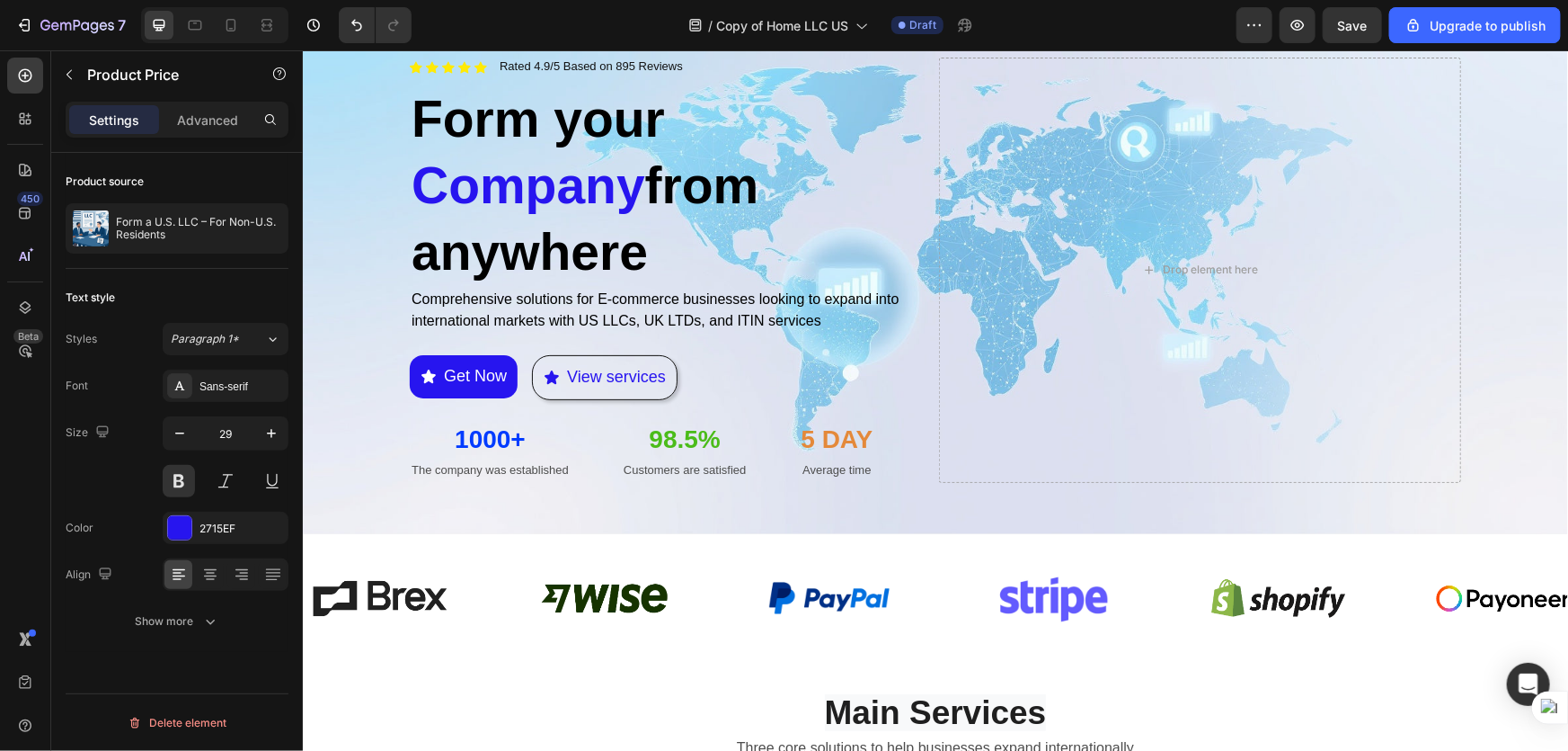
scroll to position [326, 0]
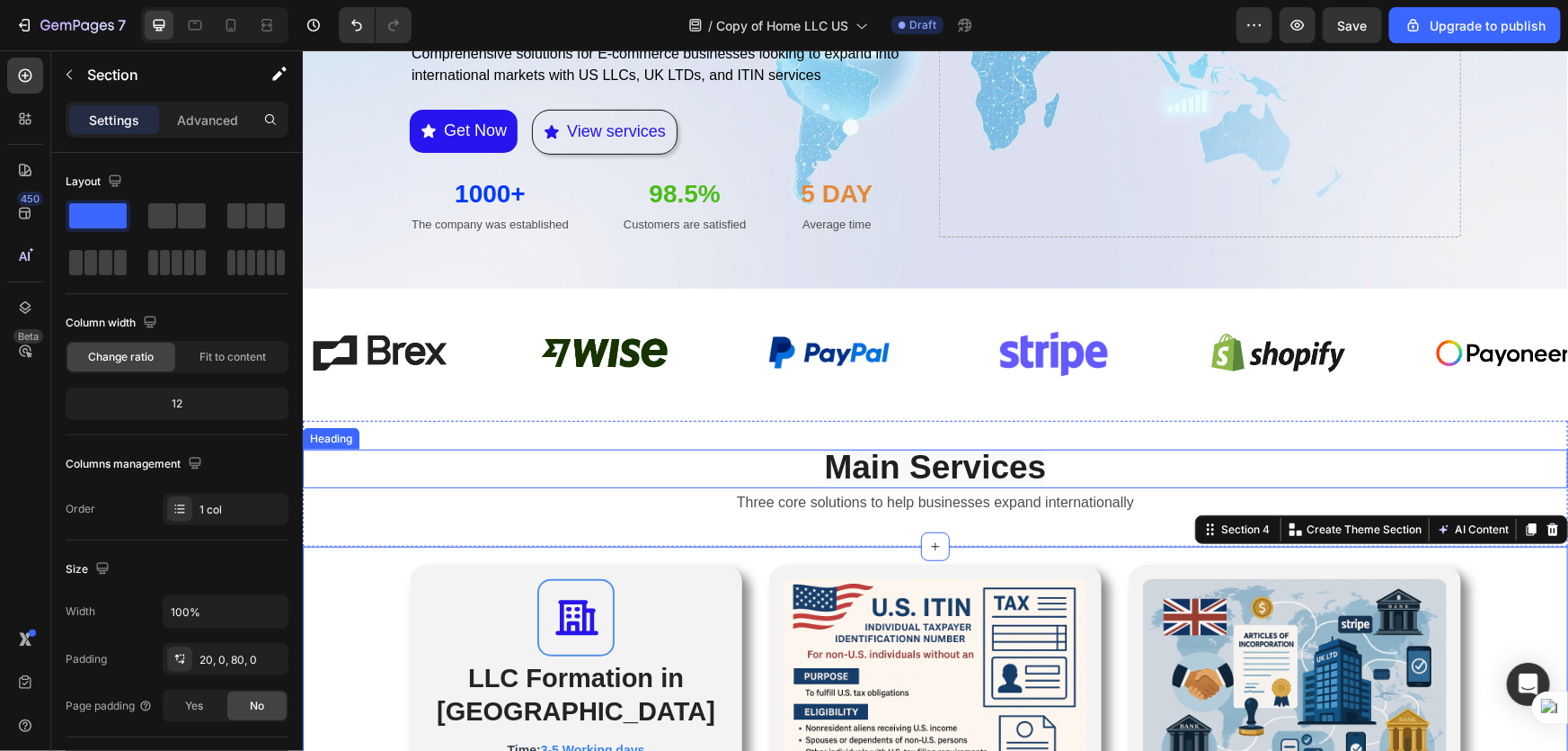
click at [978, 465] on strong "Main Services" at bounding box center [935, 467] width 222 height 37
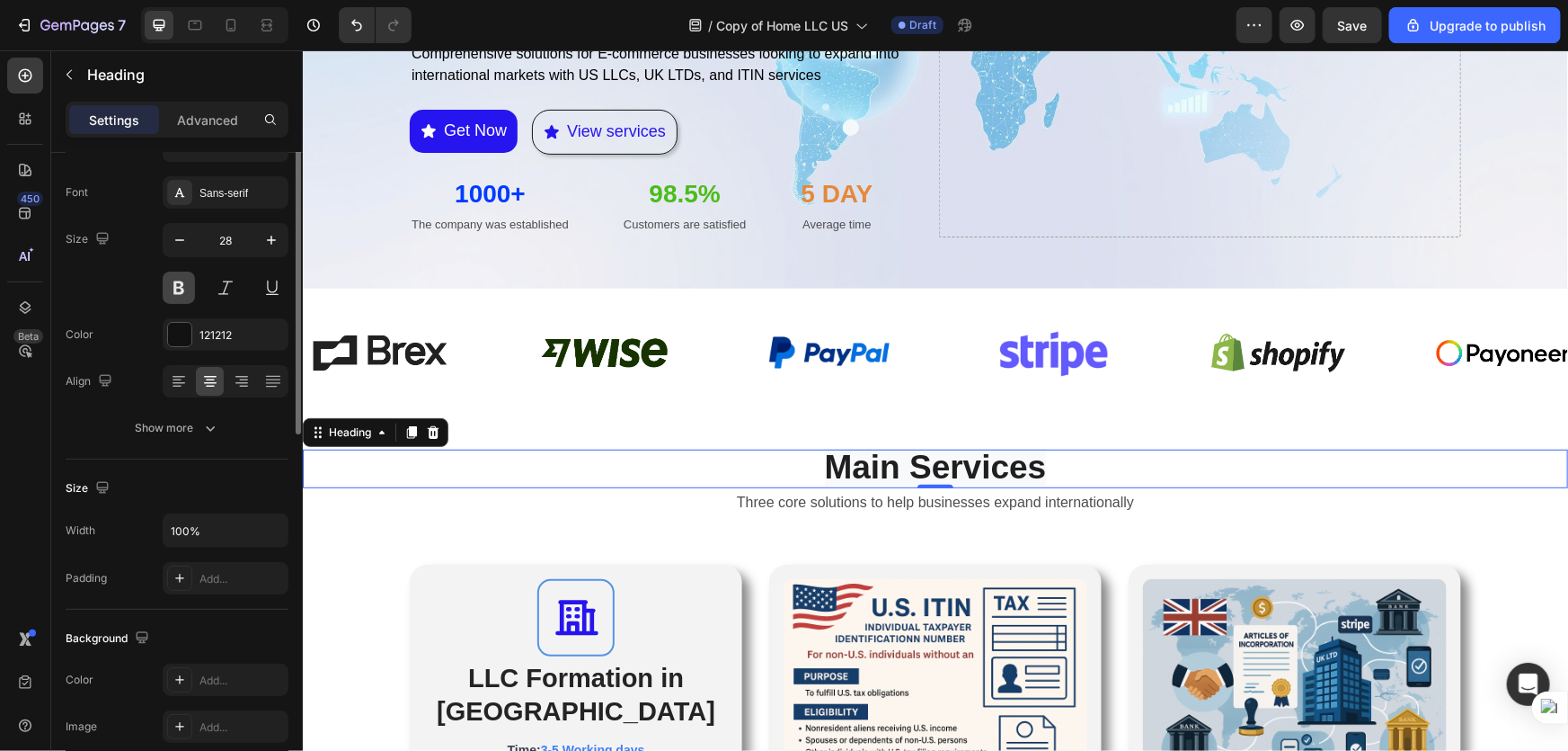
scroll to position [0, 0]
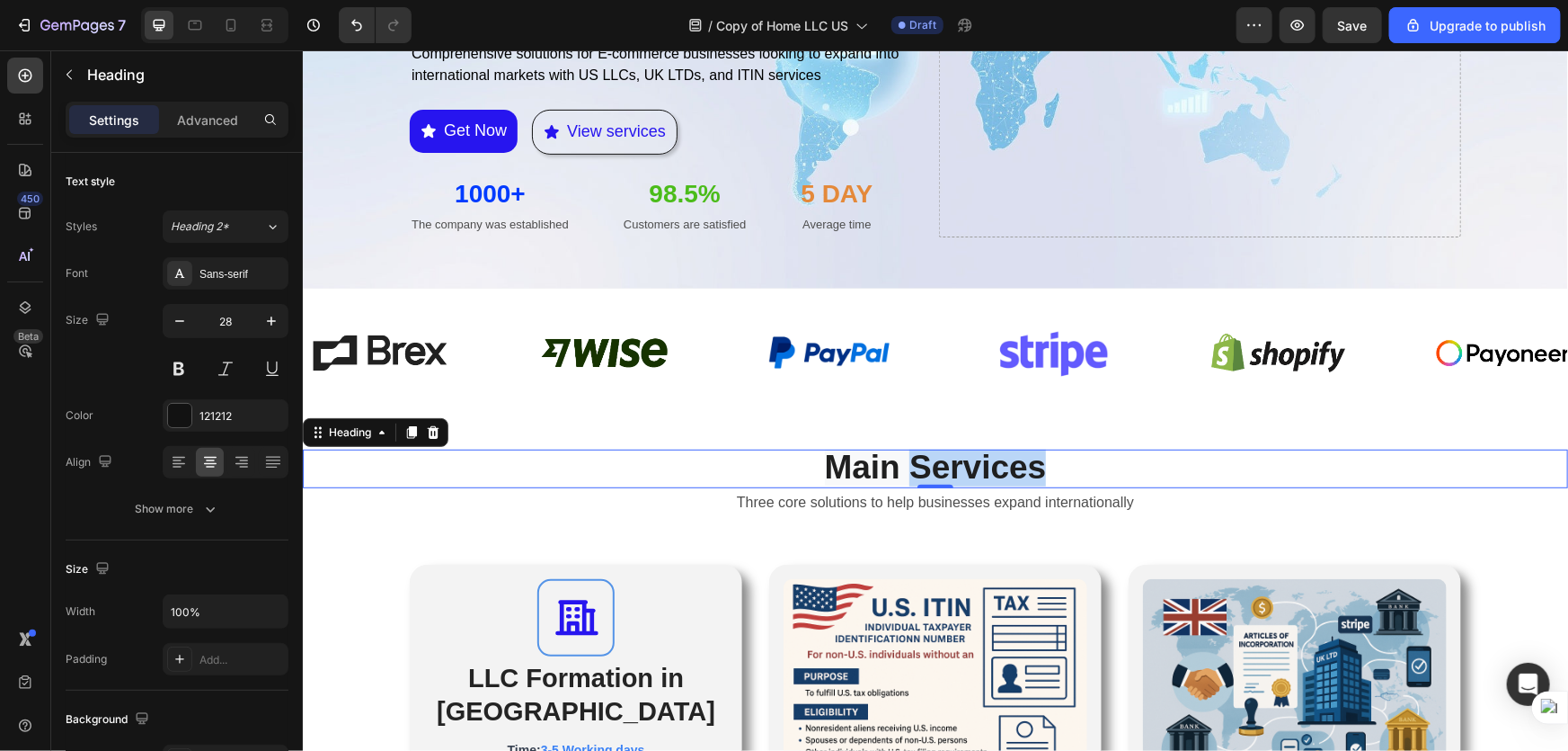
click at [944, 471] on strong "Main Services" at bounding box center [935, 467] width 222 height 37
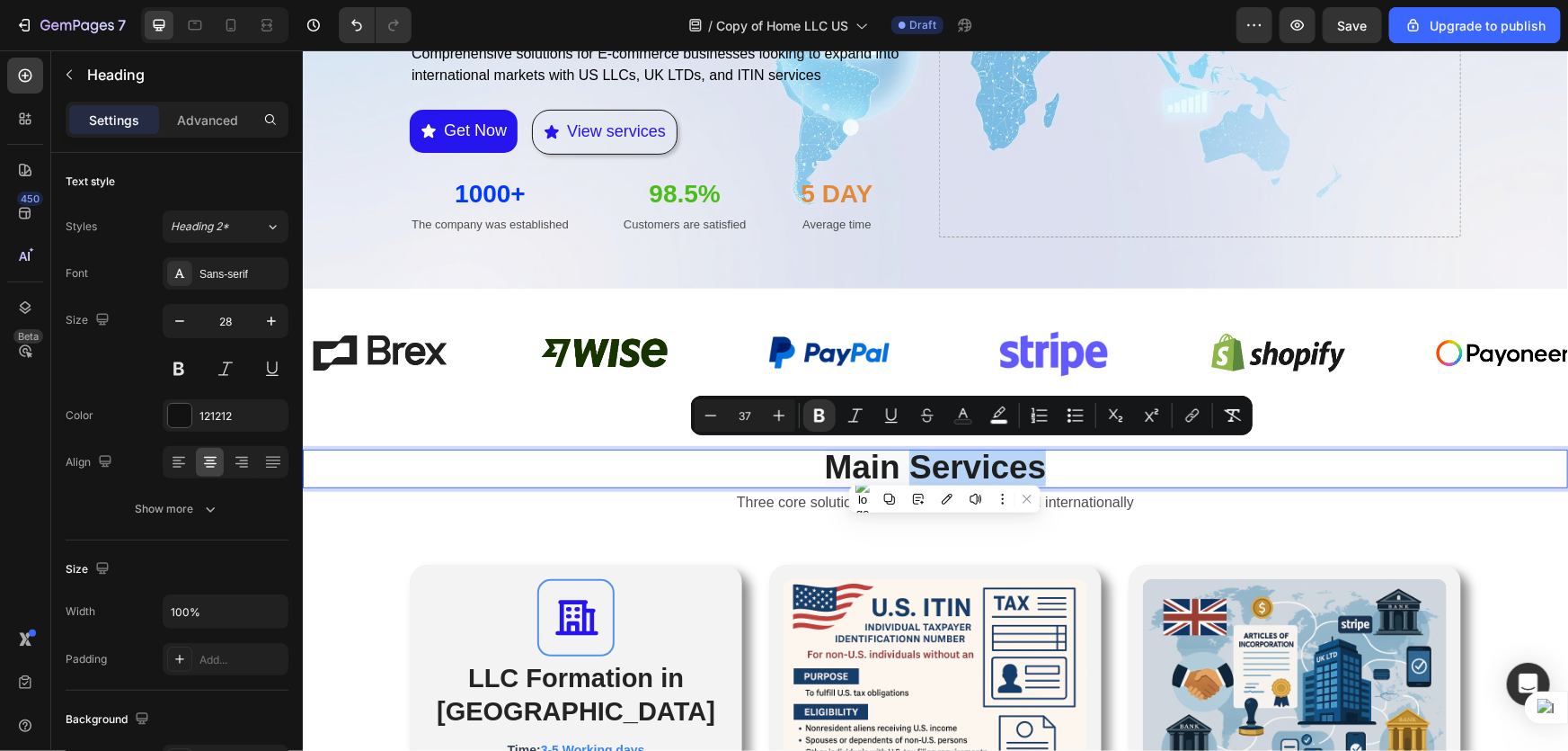
click at [1057, 460] on p "Main Services" at bounding box center [934, 468] width 1262 height 35
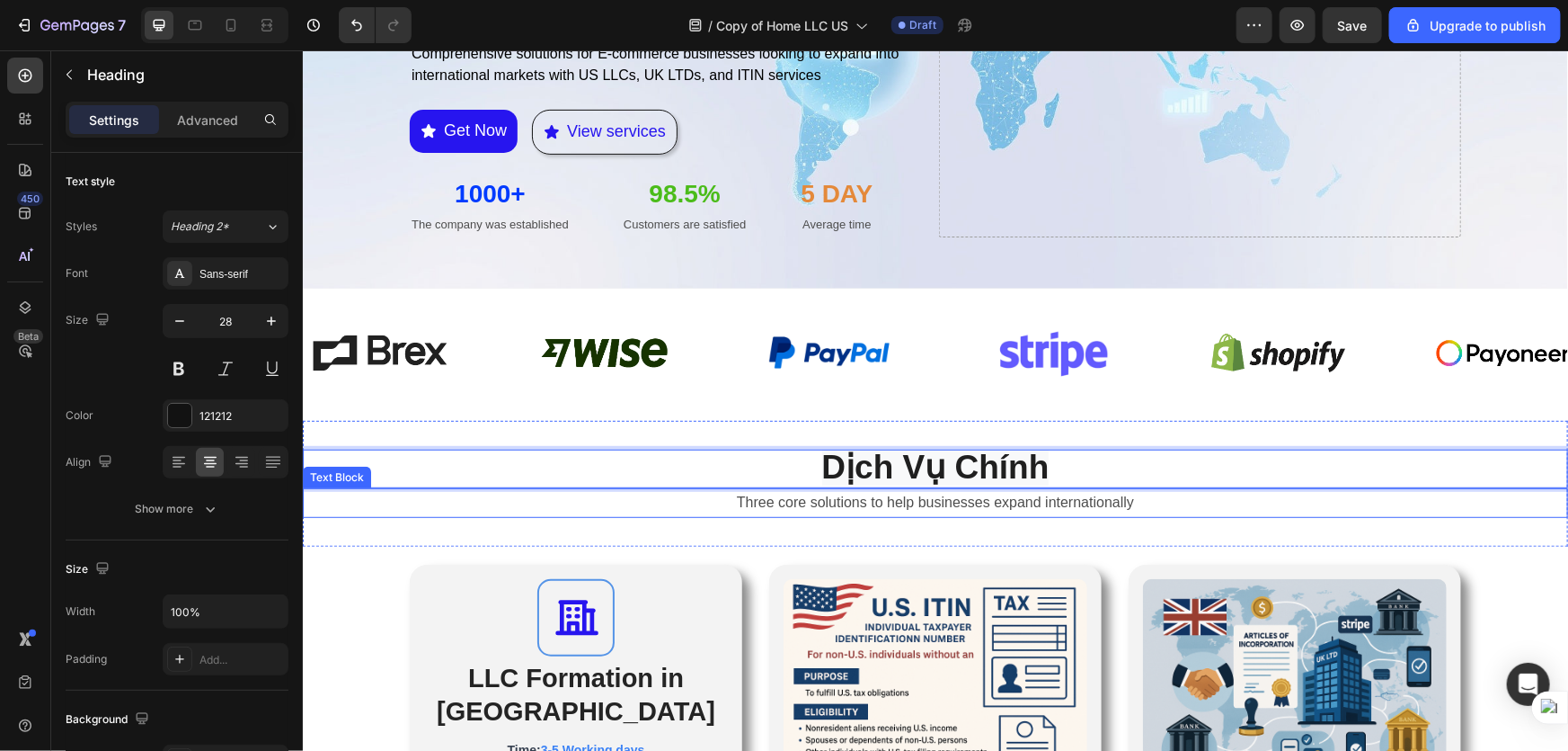
click at [1028, 503] on p "Three core solutions to help businesses expand internationally" at bounding box center [934, 502] width 1262 height 26
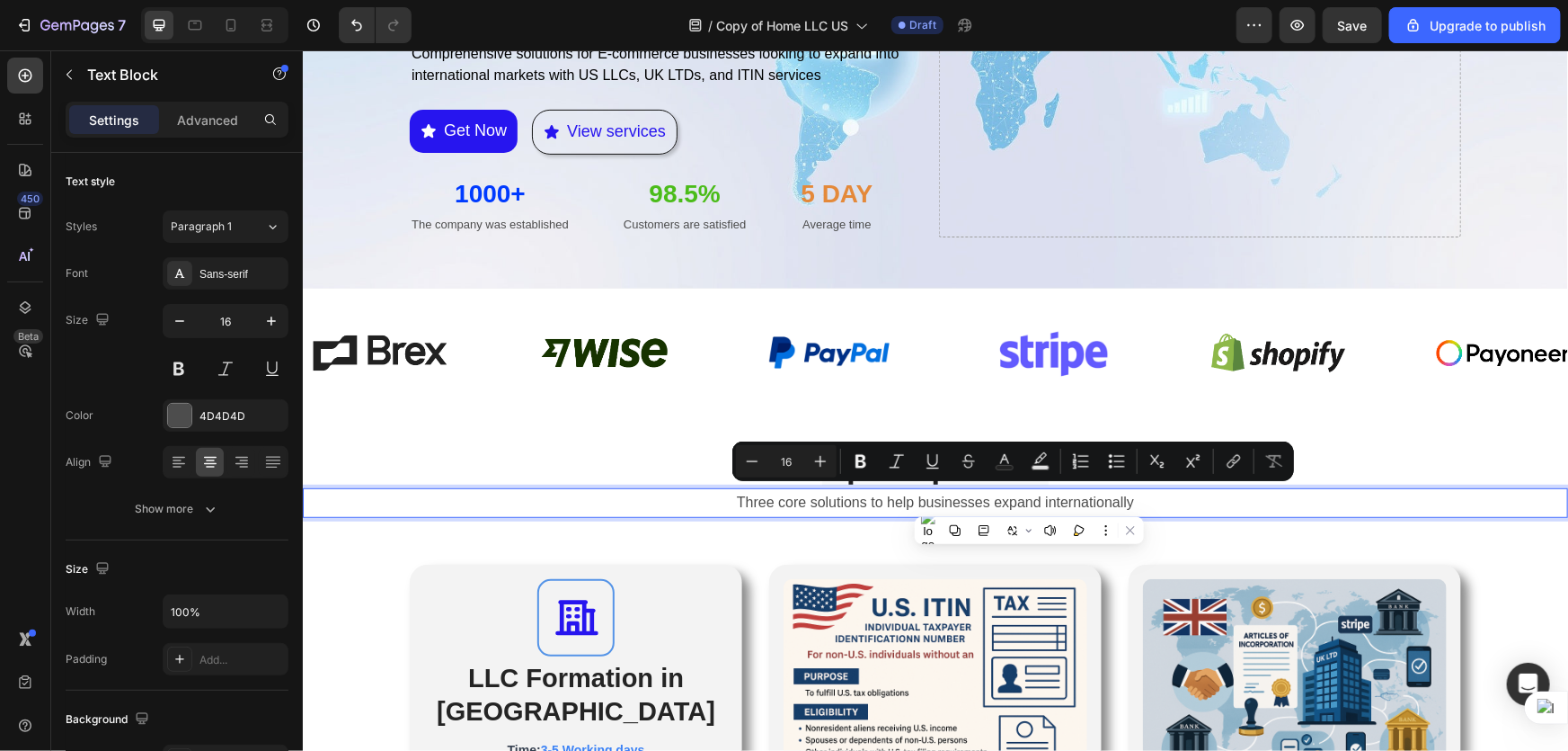
click at [1109, 503] on p "Three core solutions to help businesses expand internationally" at bounding box center [934, 502] width 1262 height 26
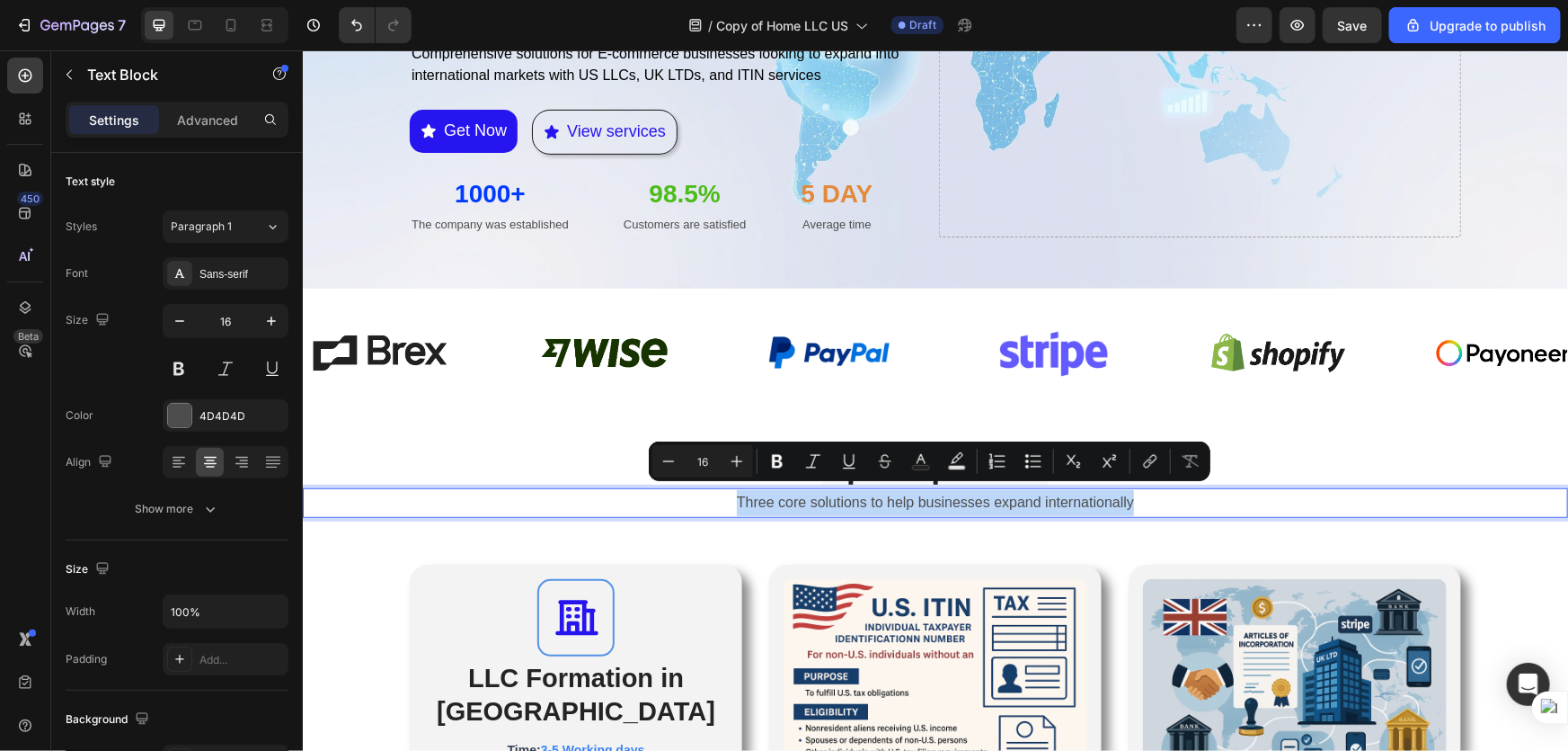
drag, startPoint x: 1147, startPoint y: 495, endPoint x: 710, endPoint y: 490, distance: 437.0
click at [710, 490] on p "Three core solutions to help businesses expand internationally" at bounding box center [934, 502] width 1262 height 26
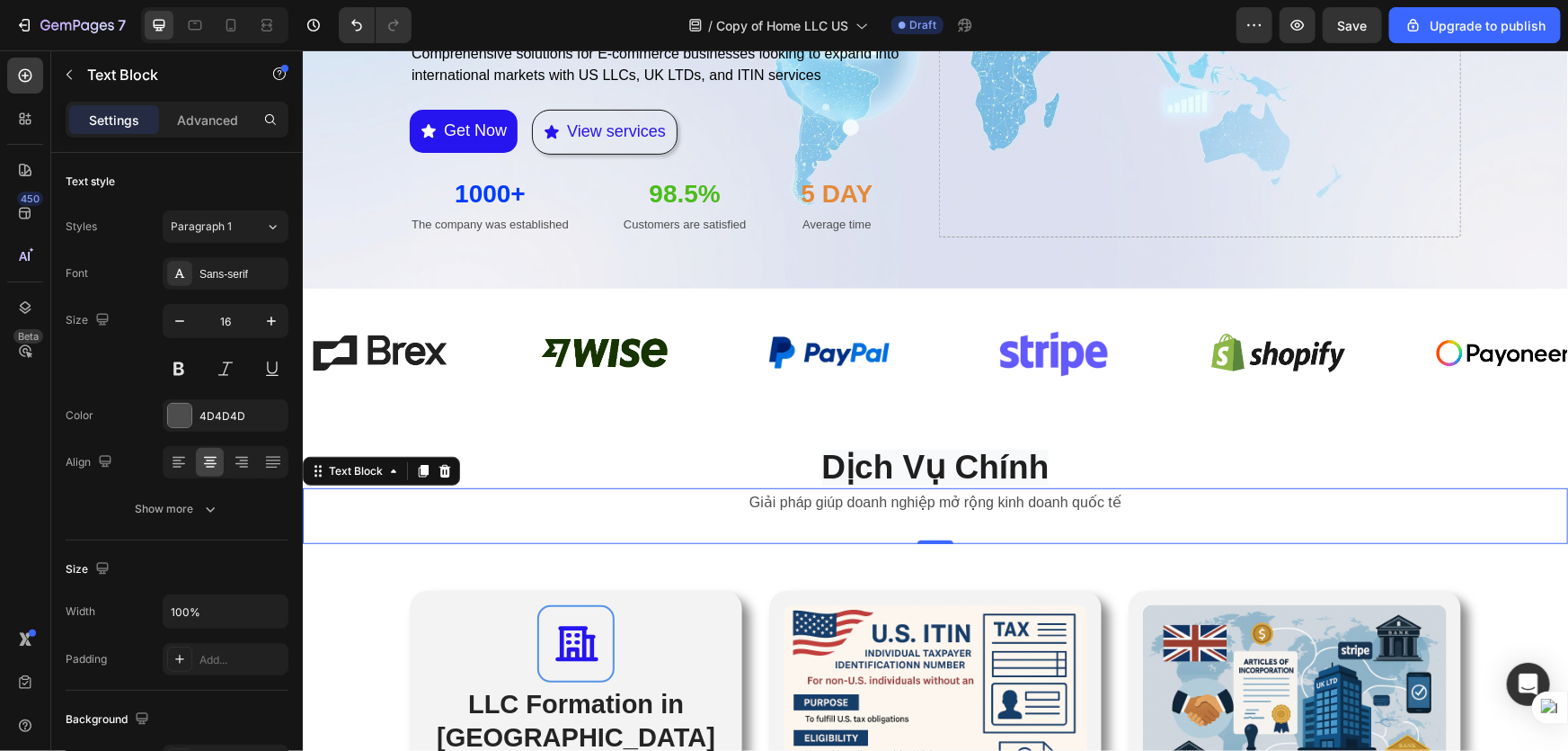
click at [953, 521] on p "Rich Text Editor. Editing area: main" at bounding box center [934, 528] width 1262 height 26
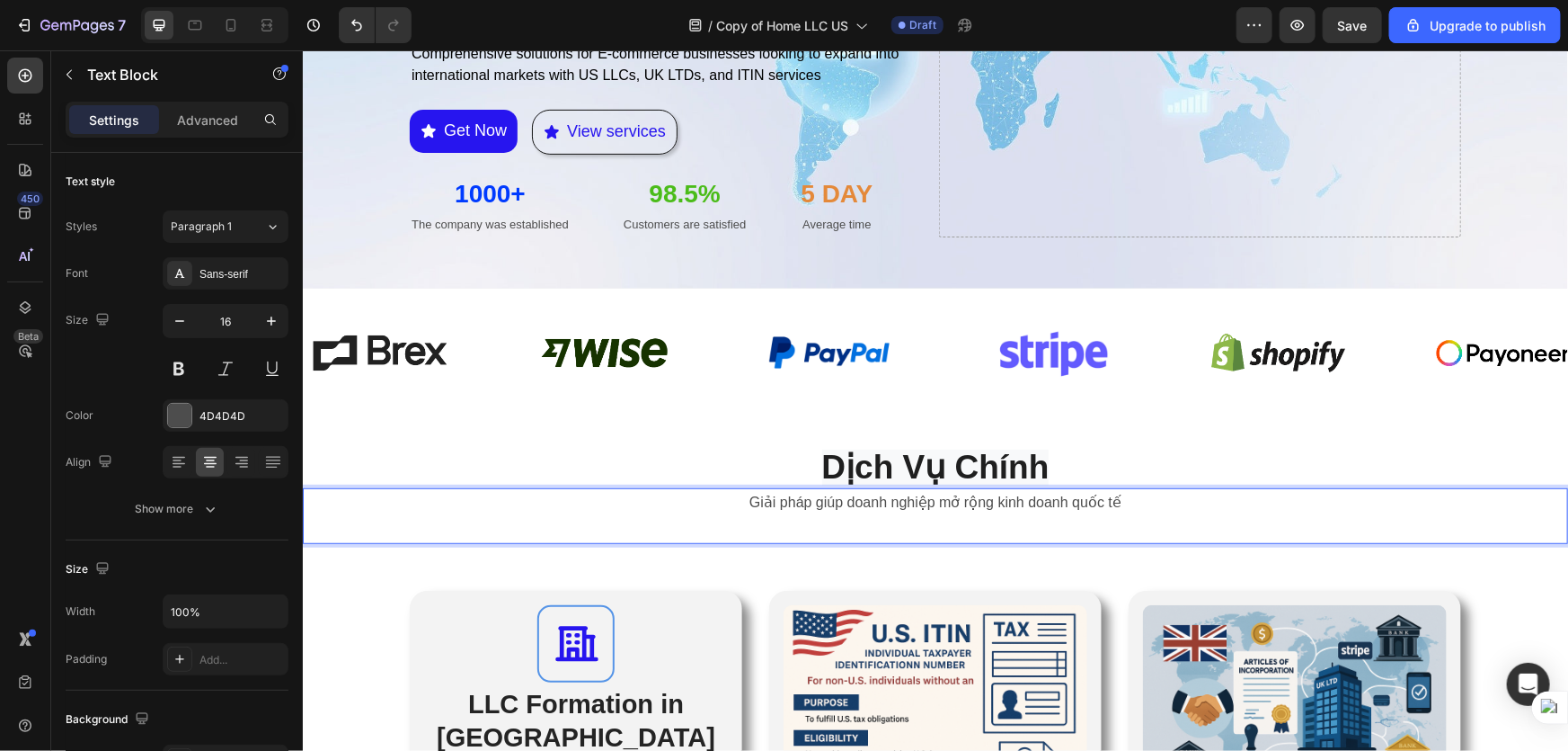
click at [953, 521] on p "Rich Text Editor. Editing area: main" at bounding box center [934, 528] width 1262 height 26
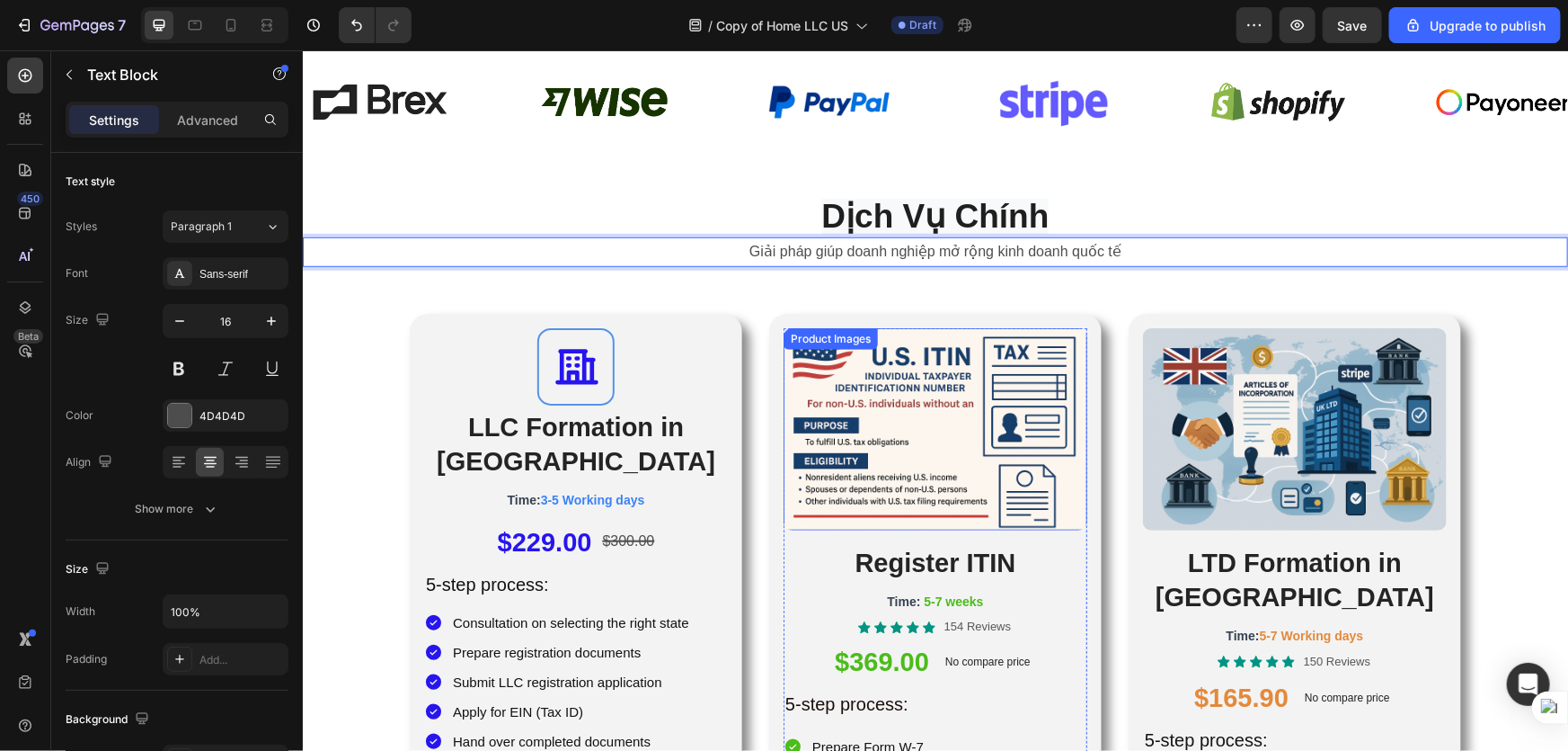
scroll to position [735, 0]
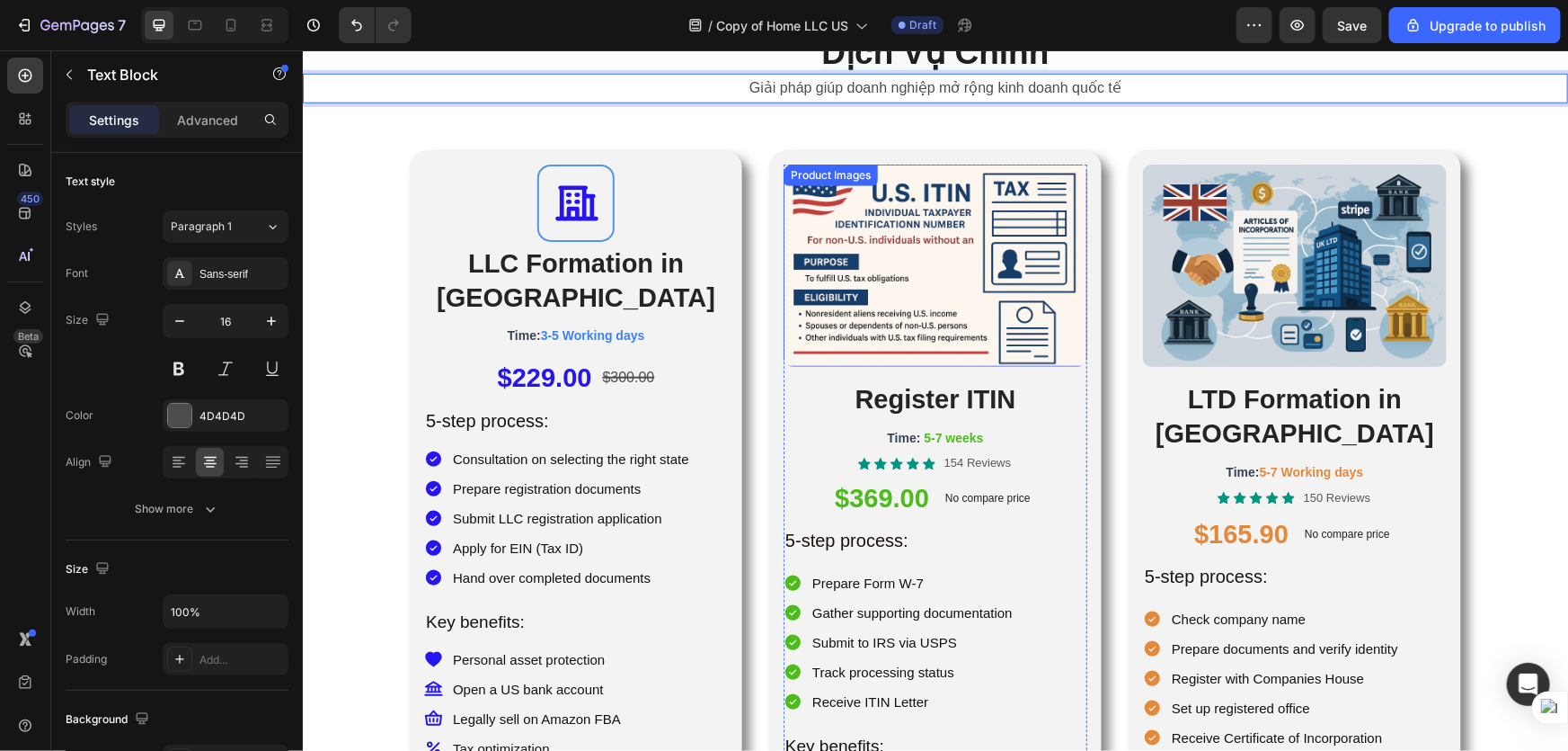
click at [915, 259] on img at bounding box center [934, 265] width 304 height 203
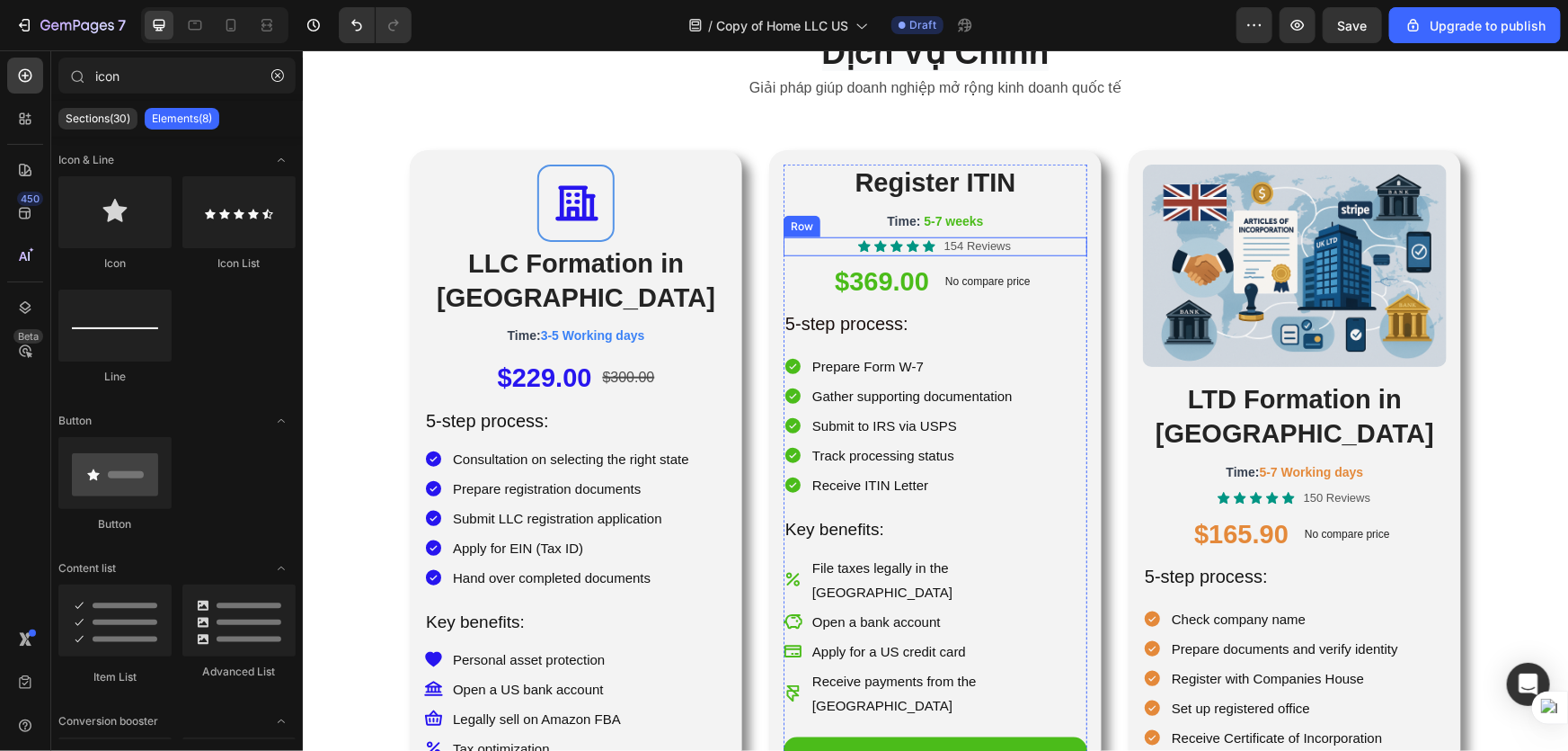
click at [1231, 256] on img at bounding box center [1294, 265] width 304 height 203
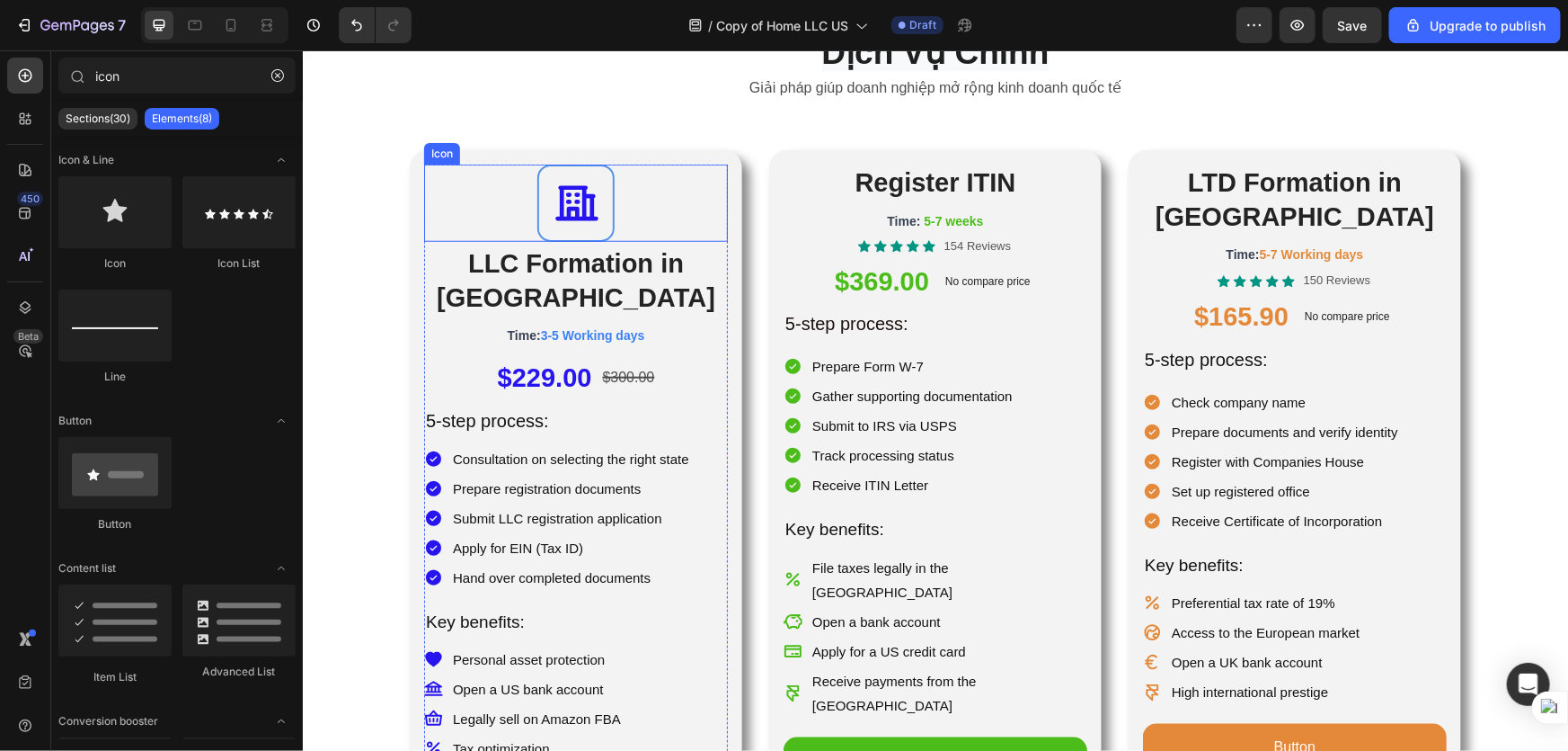
click at [559, 207] on icon at bounding box center [575, 202] width 45 height 45
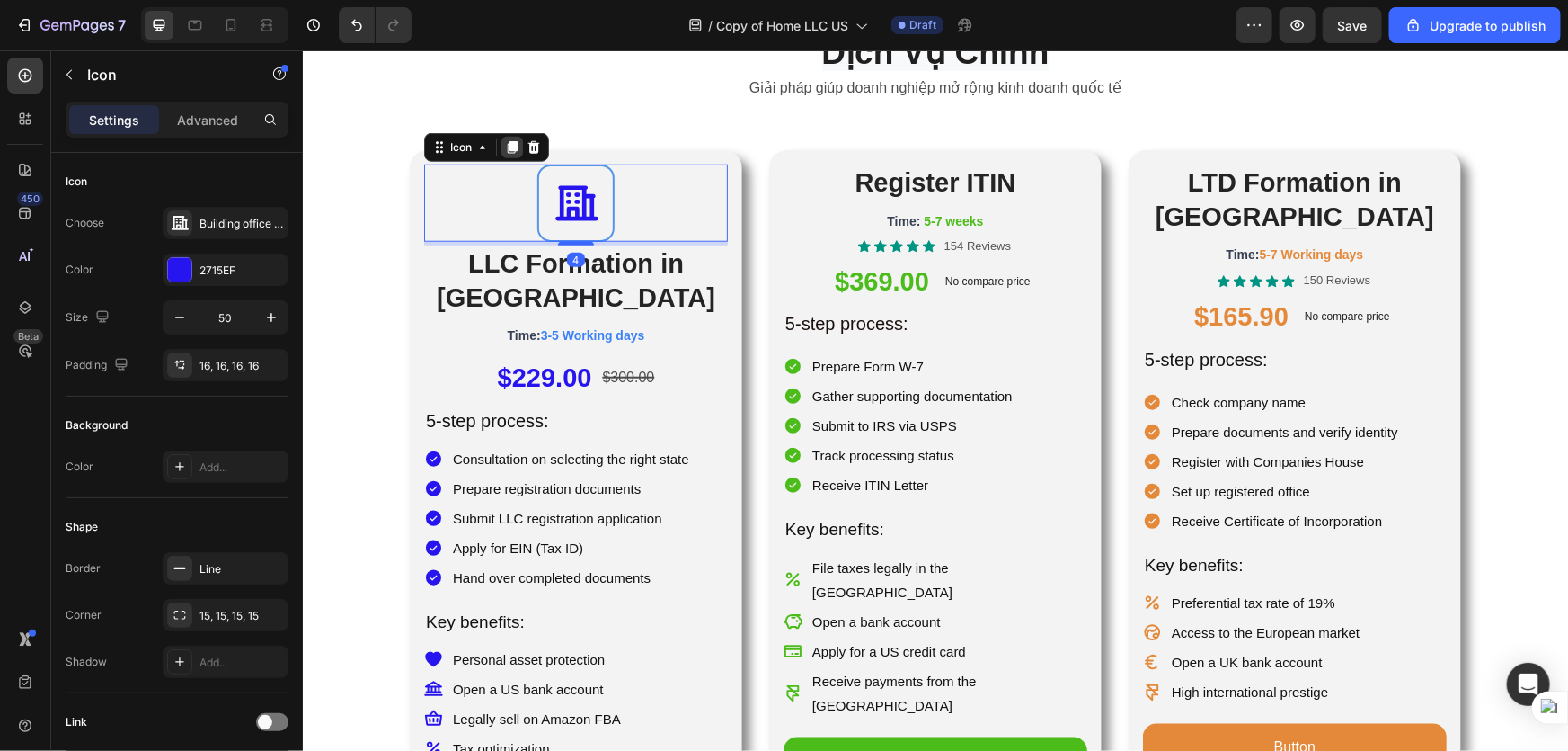
click at [504, 150] on icon at bounding box center [511, 147] width 15 height 15
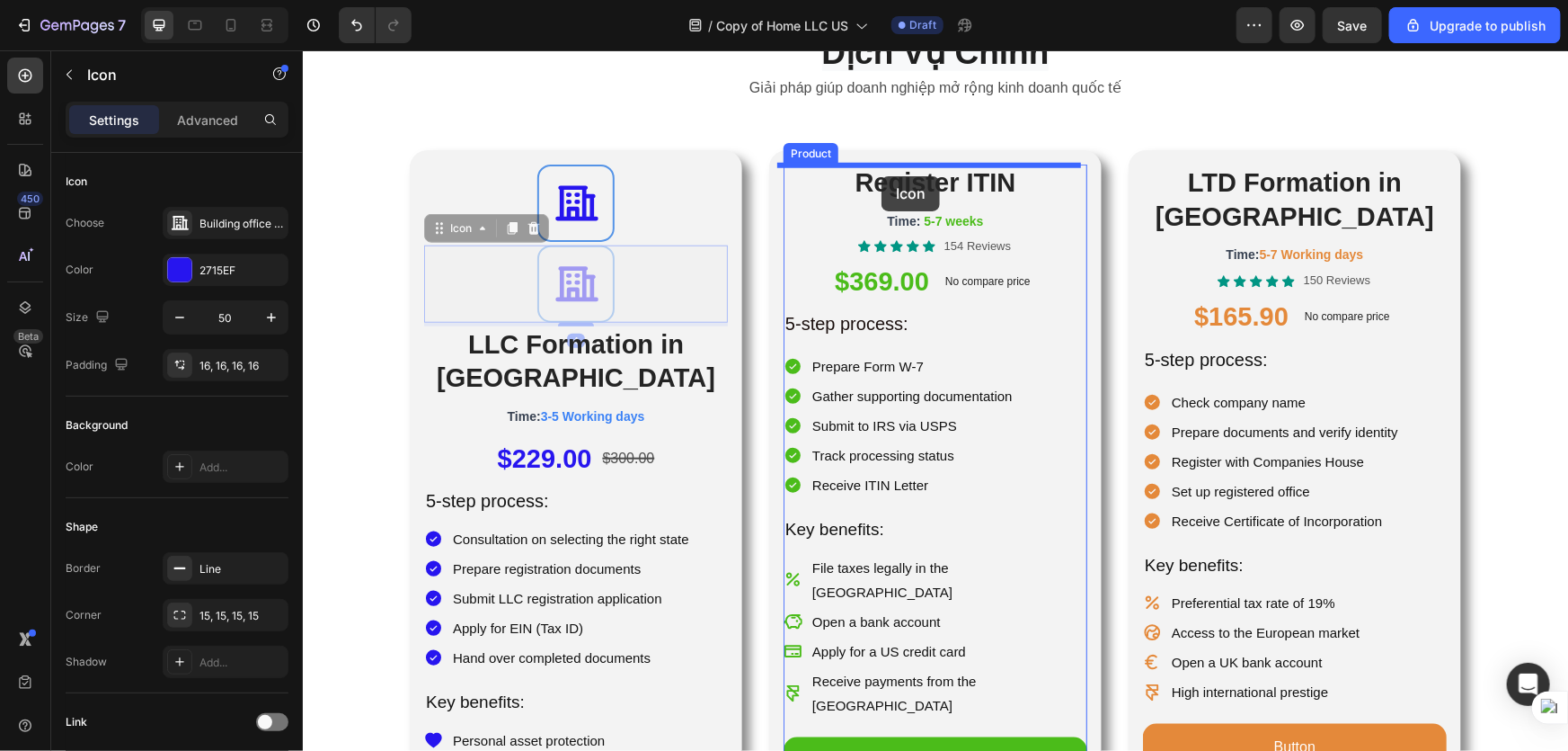
drag, startPoint x: 558, startPoint y: 276, endPoint x: 881, endPoint y: 176, distance: 338.1
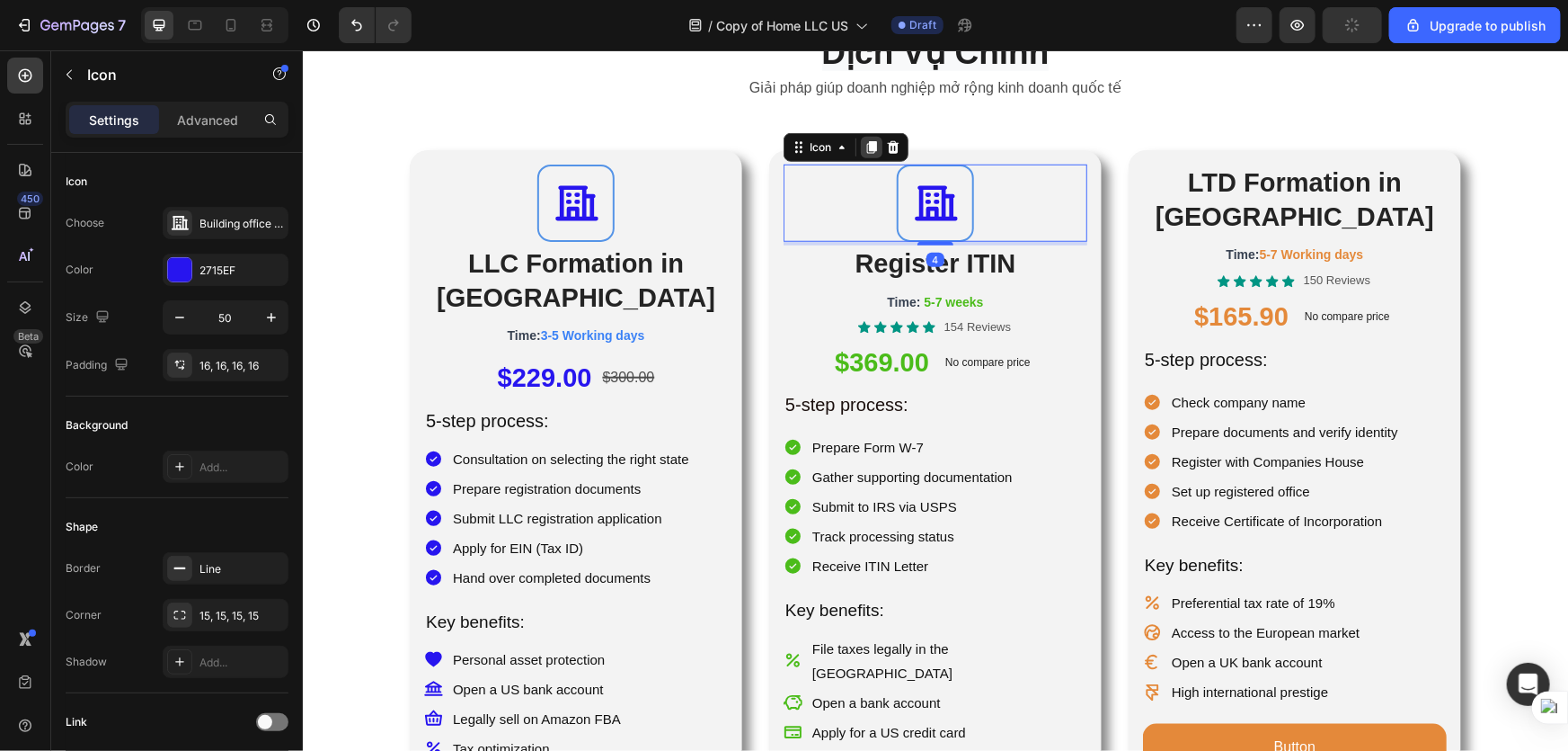
click at [864, 145] on icon at bounding box center [871, 147] width 15 height 15
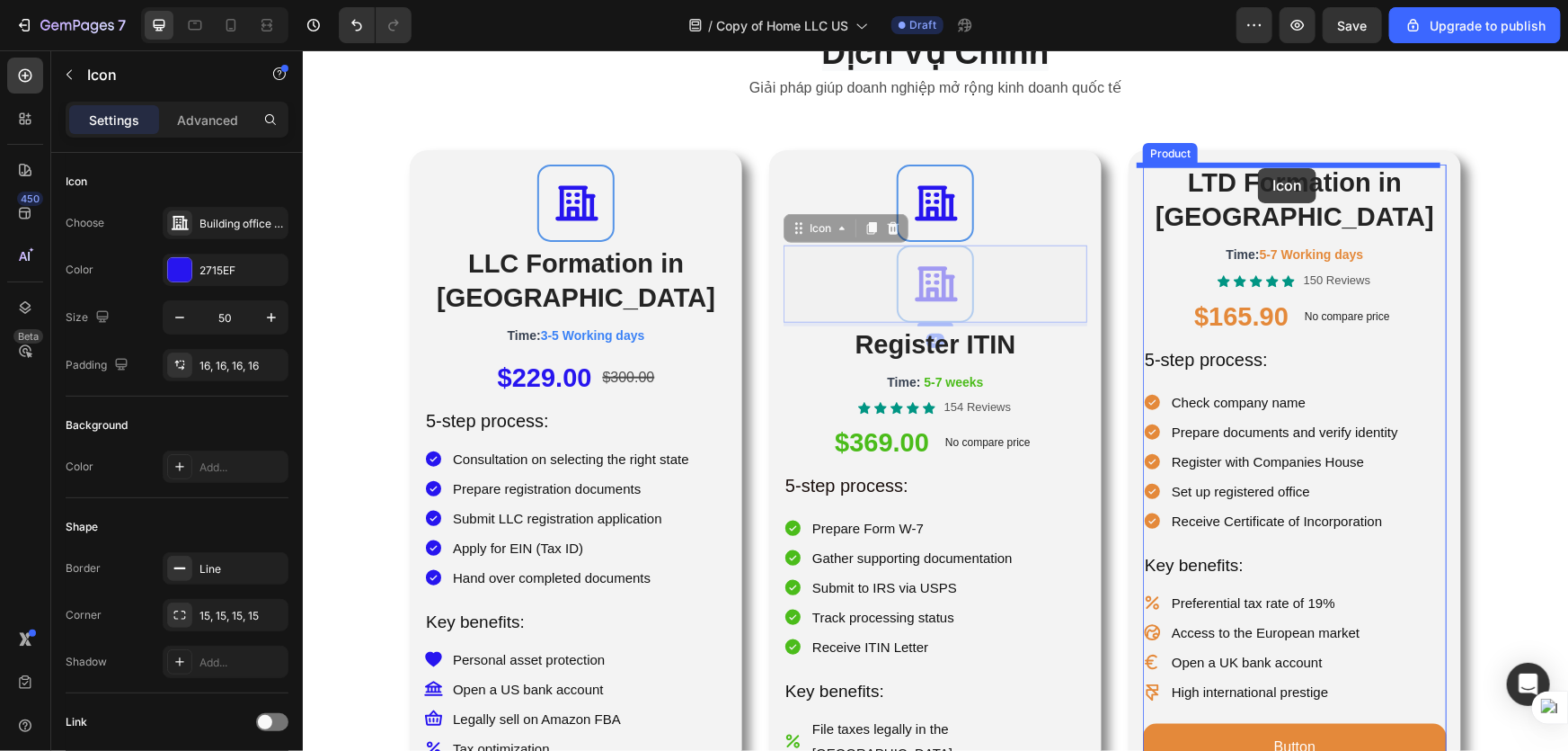
drag, startPoint x: 923, startPoint y: 289, endPoint x: 1258, endPoint y: 167, distance: 356.5
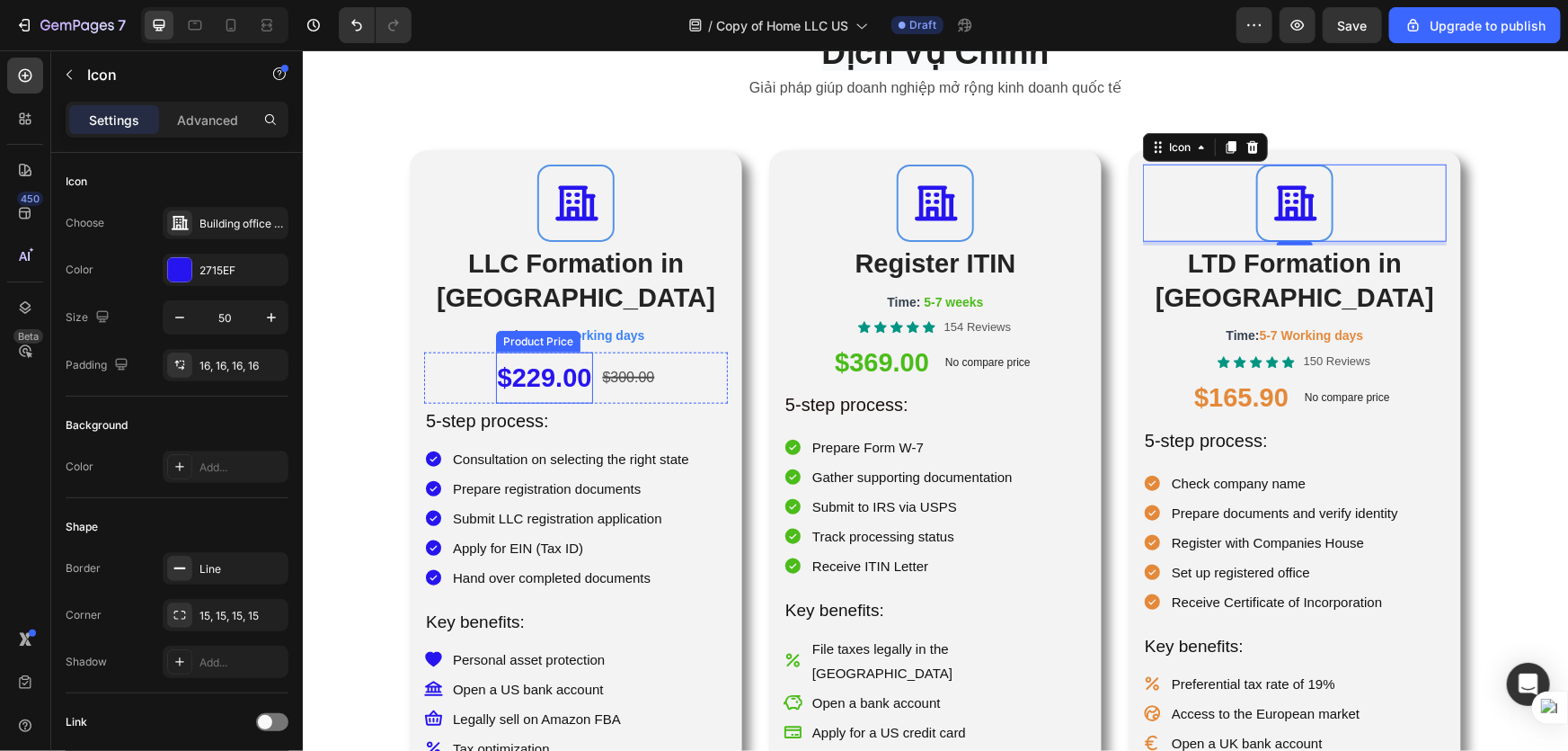
click at [552, 351] on div "$229.00" at bounding box center [544, 376] width 98 height 50
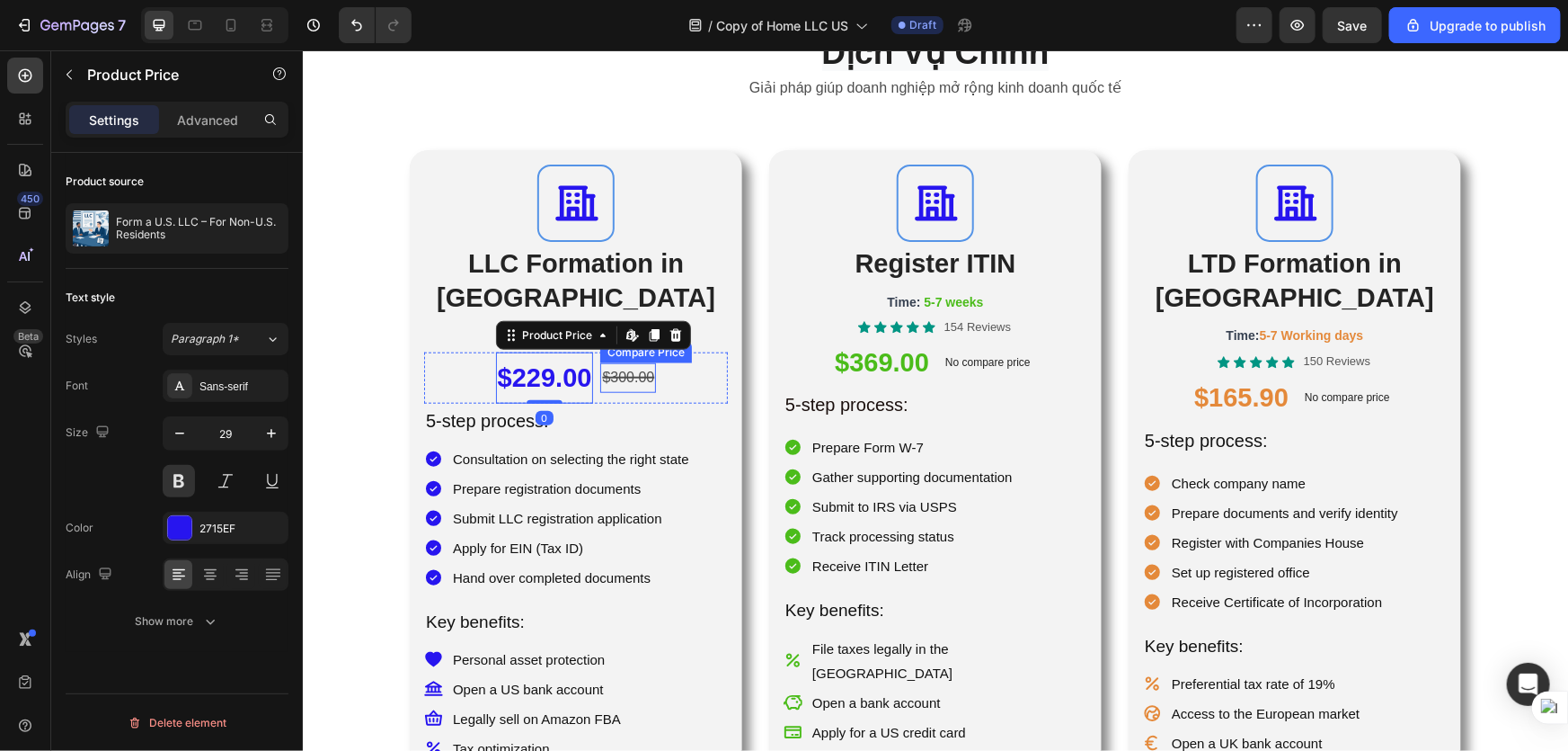
click at [637, 362] on div "$300.00" at bounding box center [626, 376] width 55 height 30
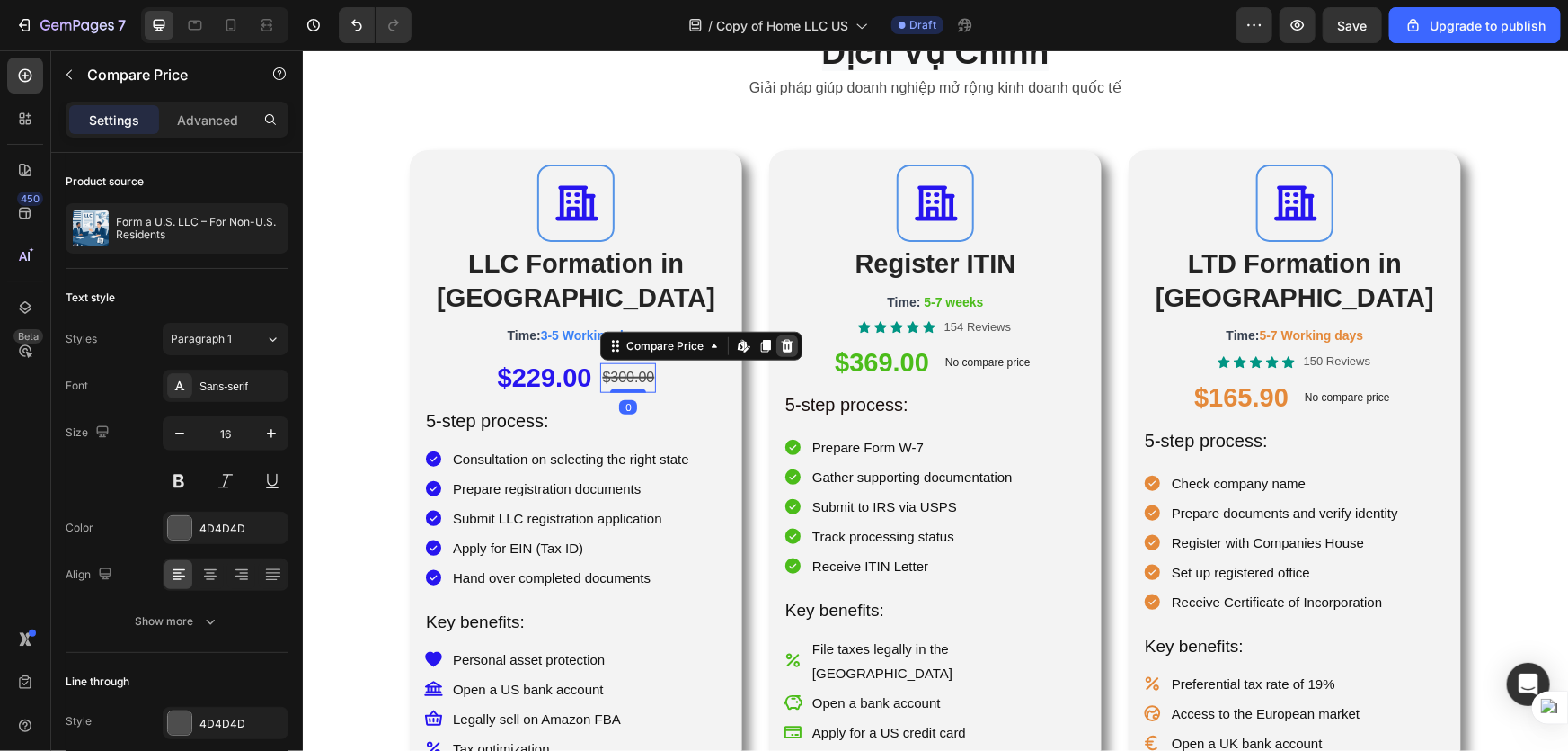
click at [779, 338] on icon at bounding box center [785, 344] width 15 height 15
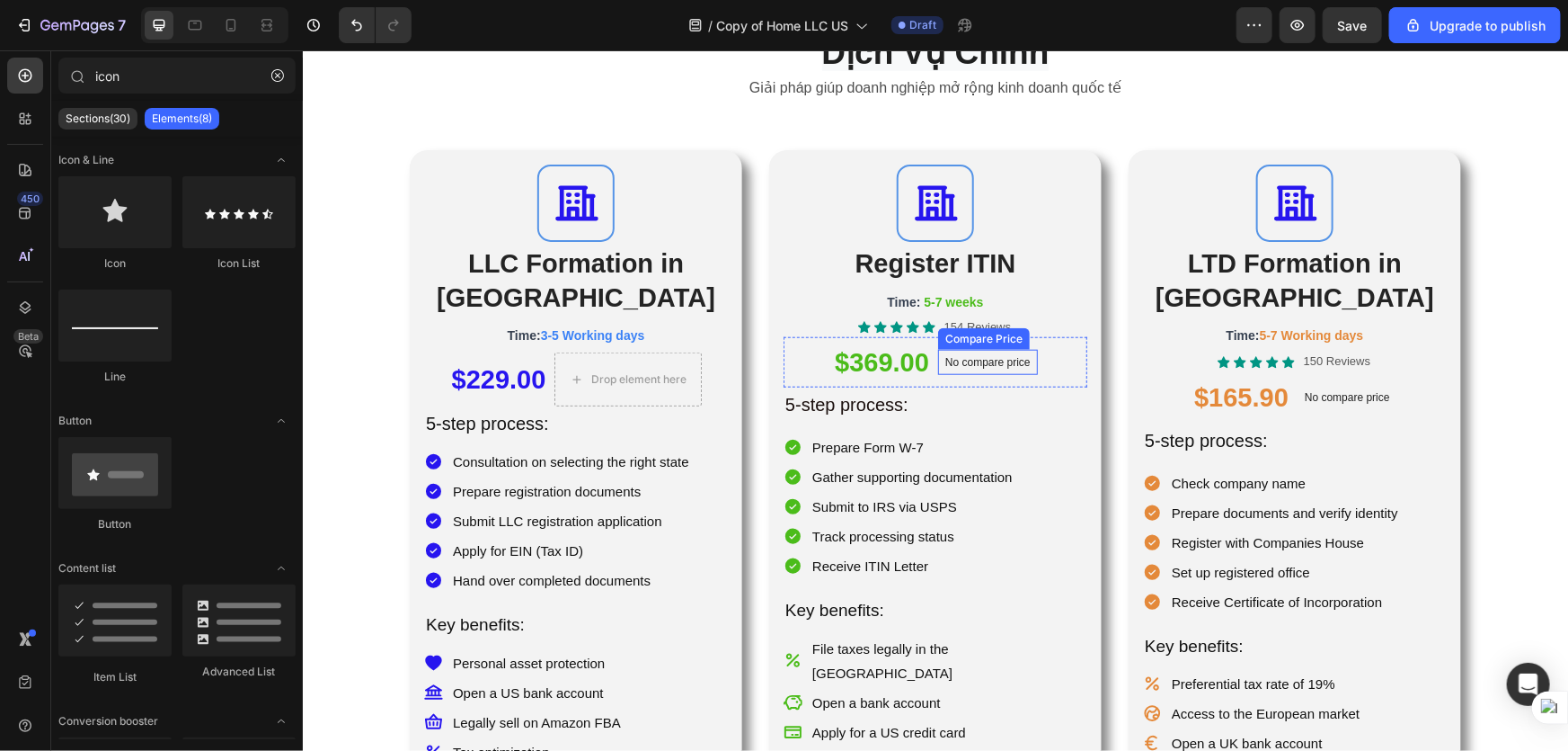
click at [976, 356] on p "No compare price" at bounding box center [987, 361] width 85 height 11
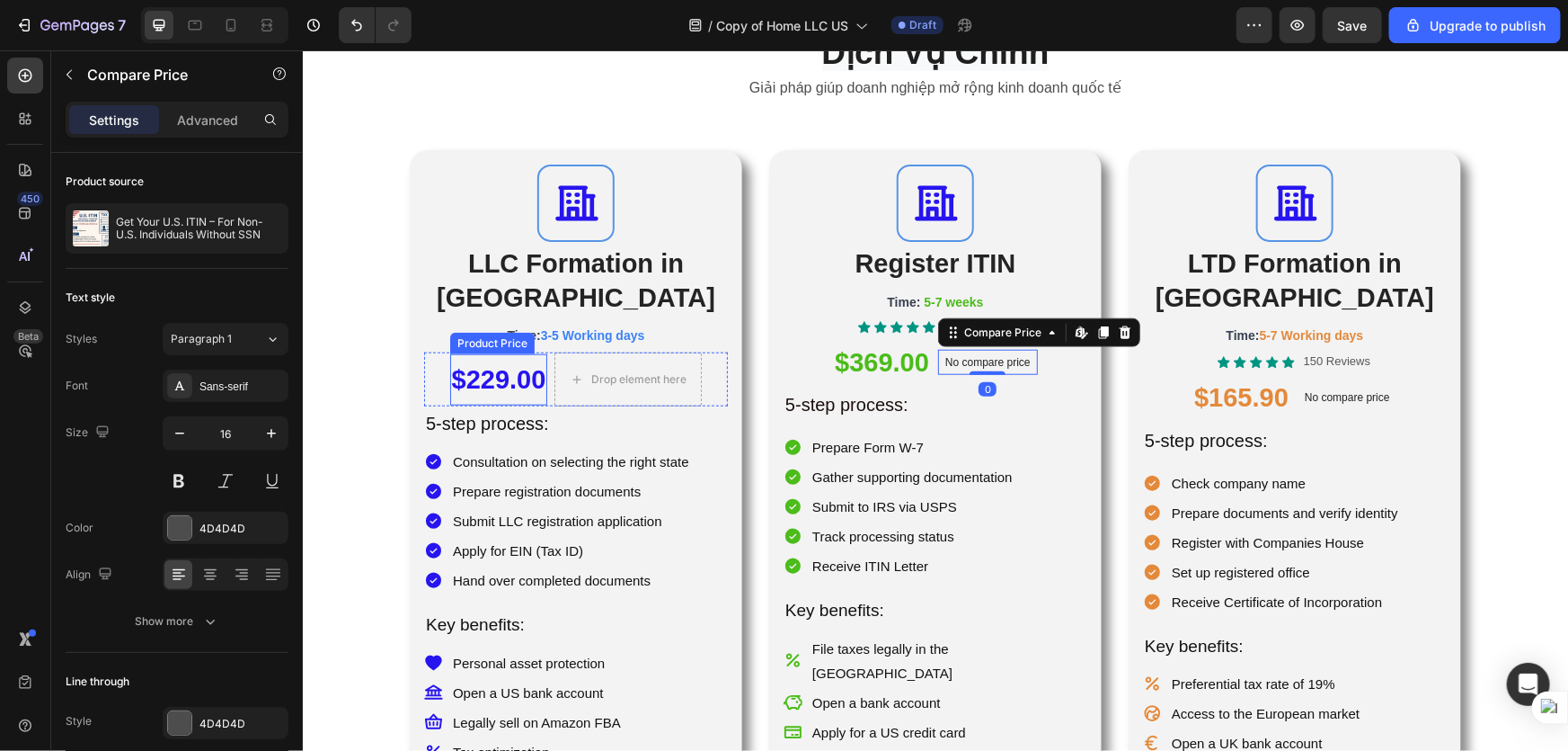
click at [511, 353] on div "$229.00" at bounding box center [497, 378] width 98 height 50
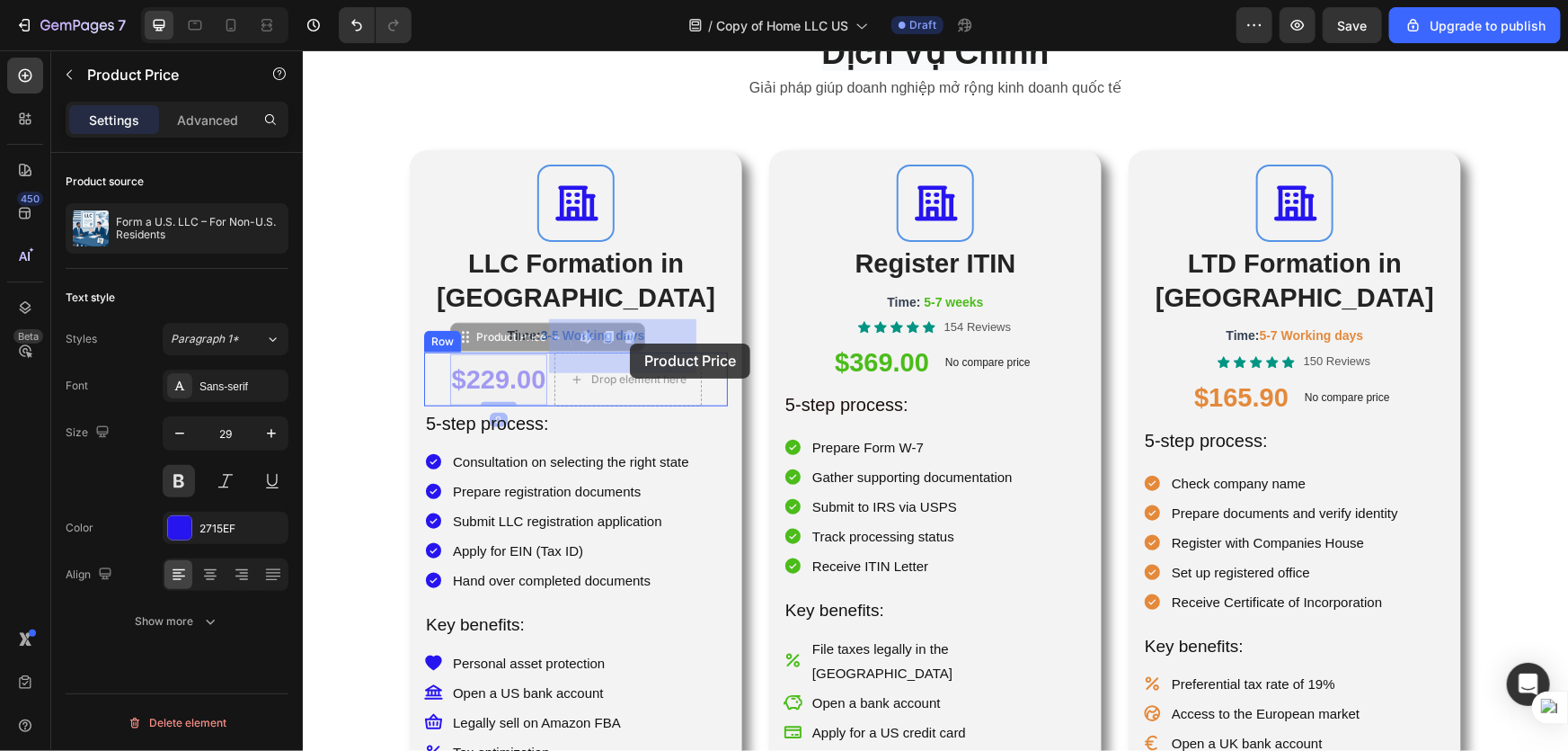
drag, startPoint x: 497, startPoint y: 343, endPoint x: 628, endPoint y: 343, distance: 131.0
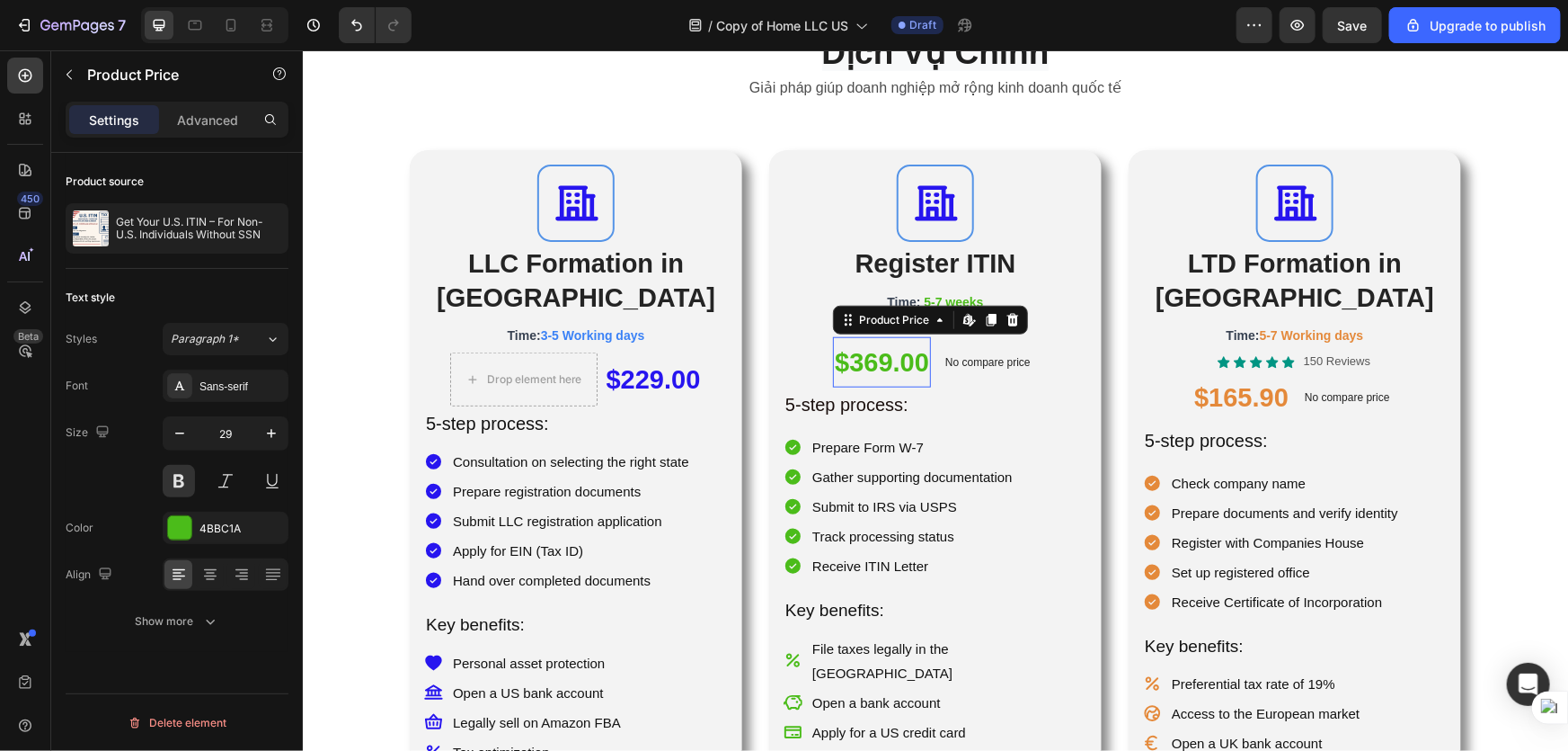
click at [845, 356] on div "$369.00" at bounding box center [880, 362] width 98 height 50
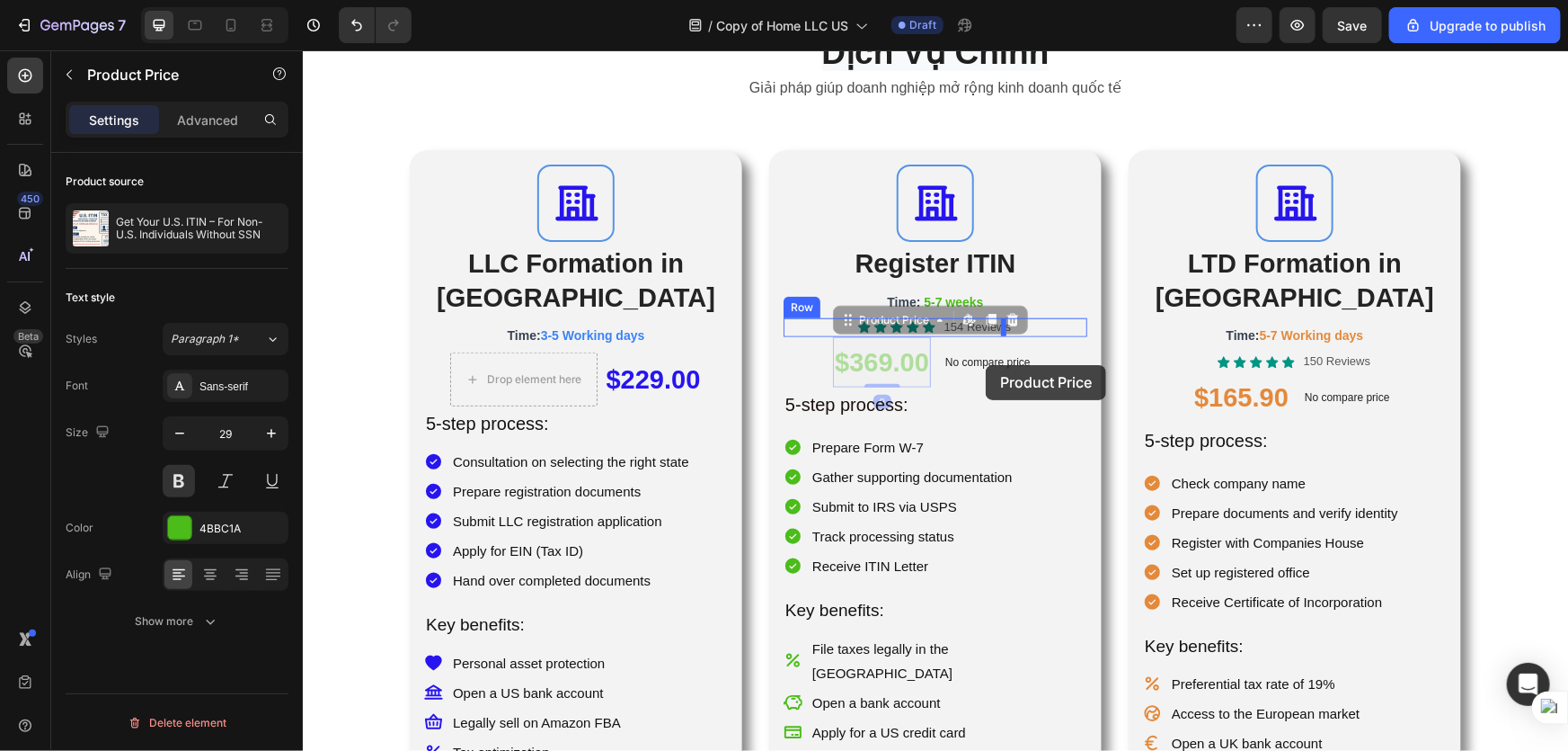
drag, startPoint x: 870, startPoint y: 363, endPoint x: 985, endPoint y: 364, distance: 115.0
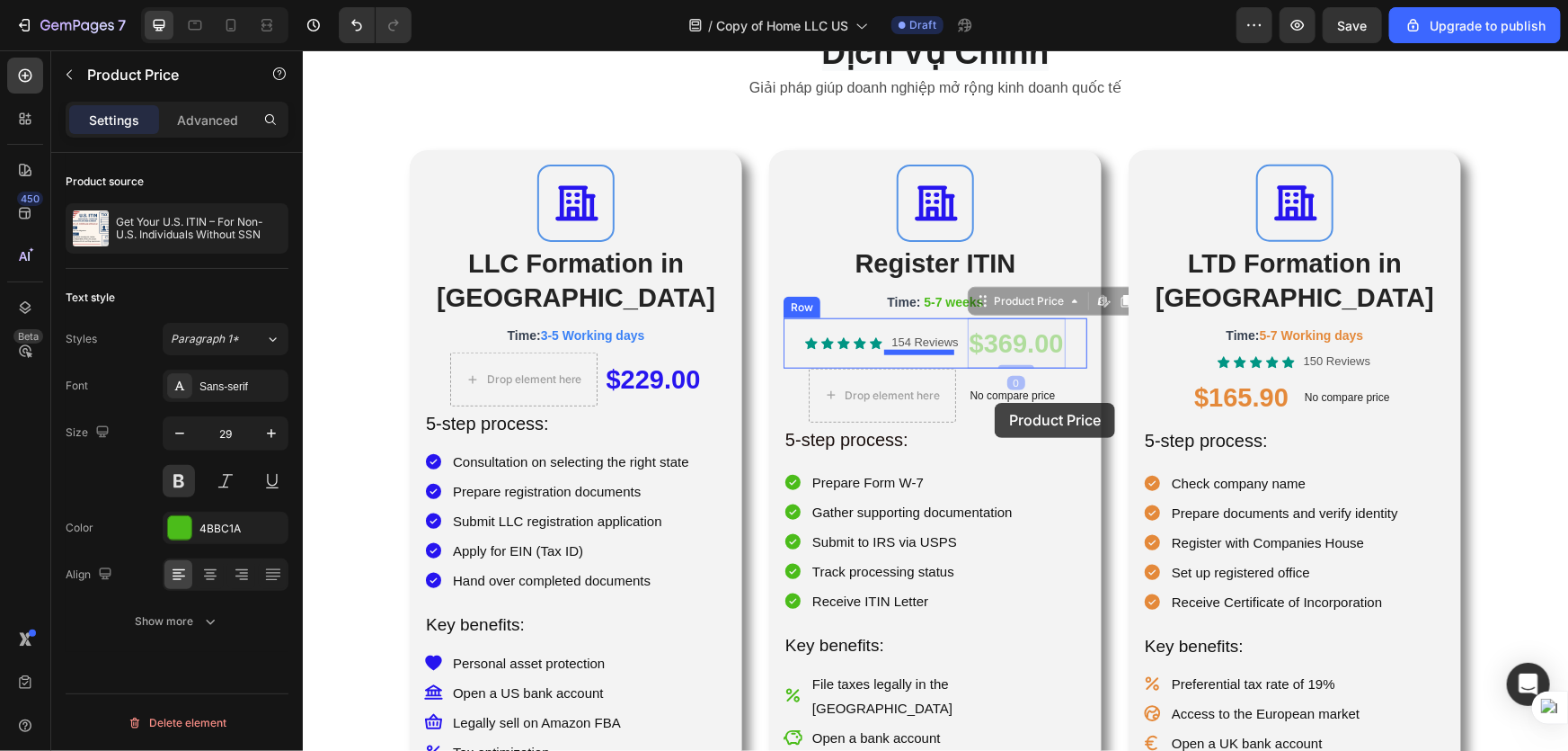
drag, startPoint x: 999, startPoint y: 350, endPoint x: 994, endPoint y: 402, distance: 52.2
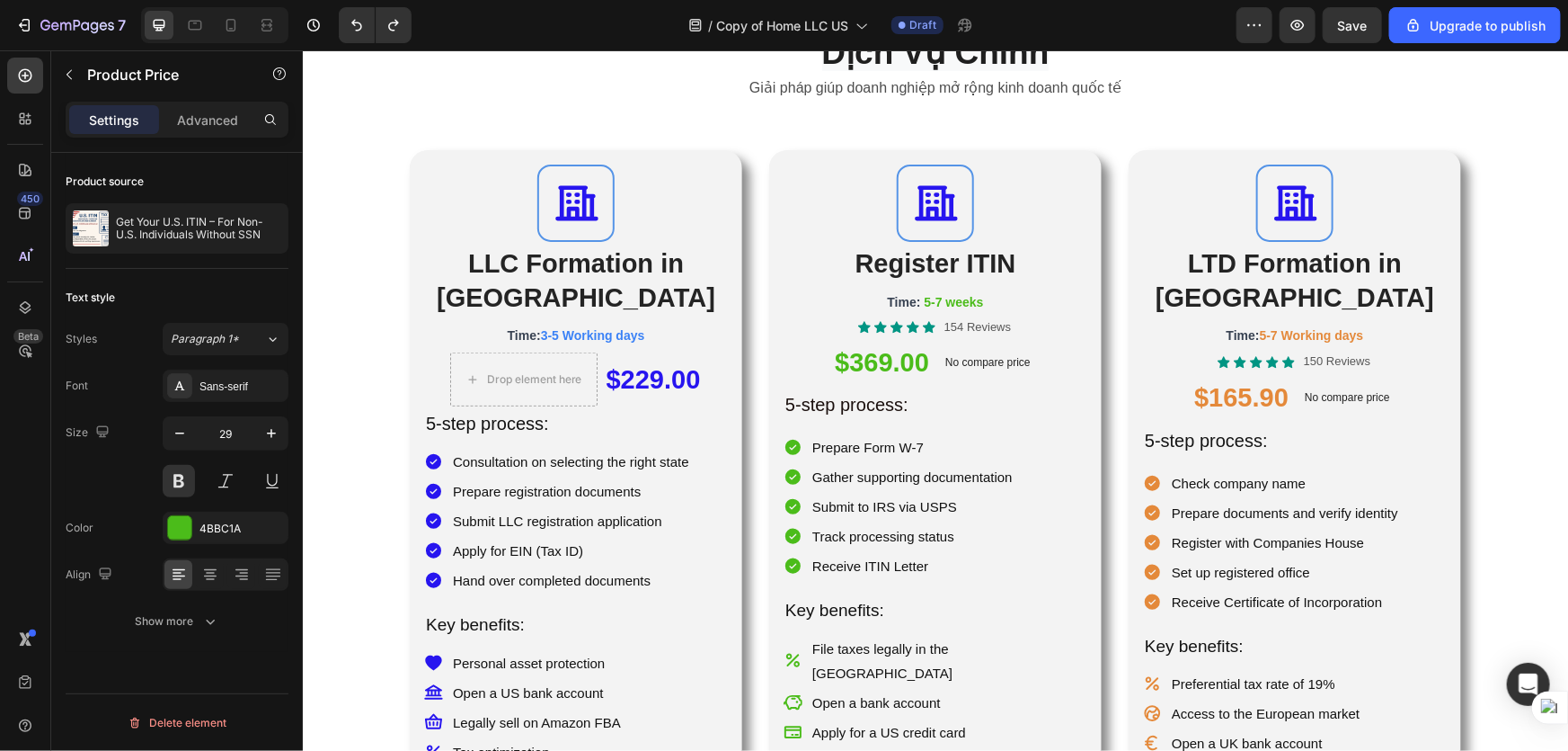
click at [878, 362] on div "$369.00" at bounding box center [880, 362] width 98 height 50
click at [889, 361] on div "$369.00" at bounding box center [880, 362] width 98 height 50
click at [1037, 359] on div "$369.00 Product Price Product Price No compare price Compare Price Row" at bounding box center [934, 362] width 304 height 50
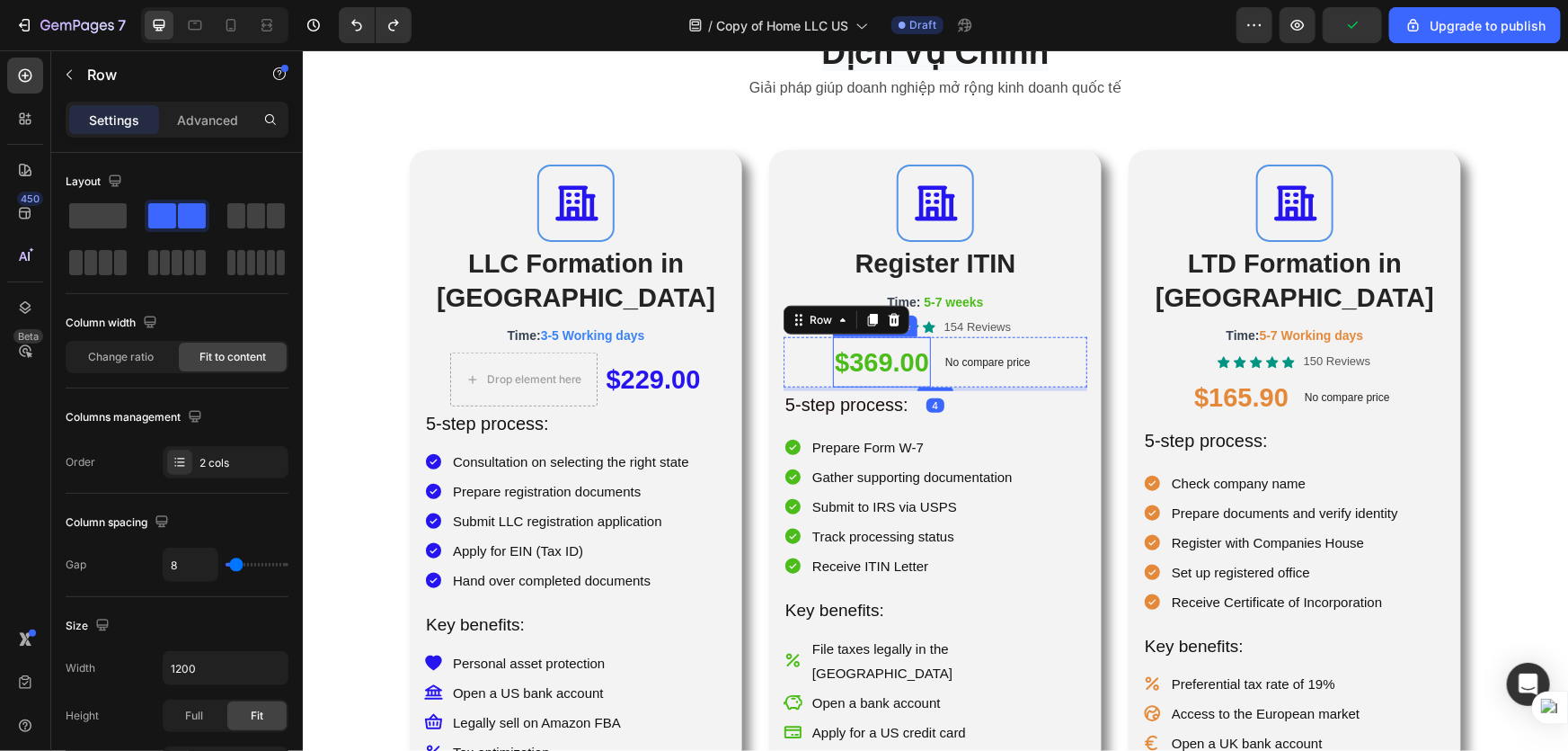
click at [878, 368] on div "$369.00" at bounding box center [880, 362] width 98 height 50
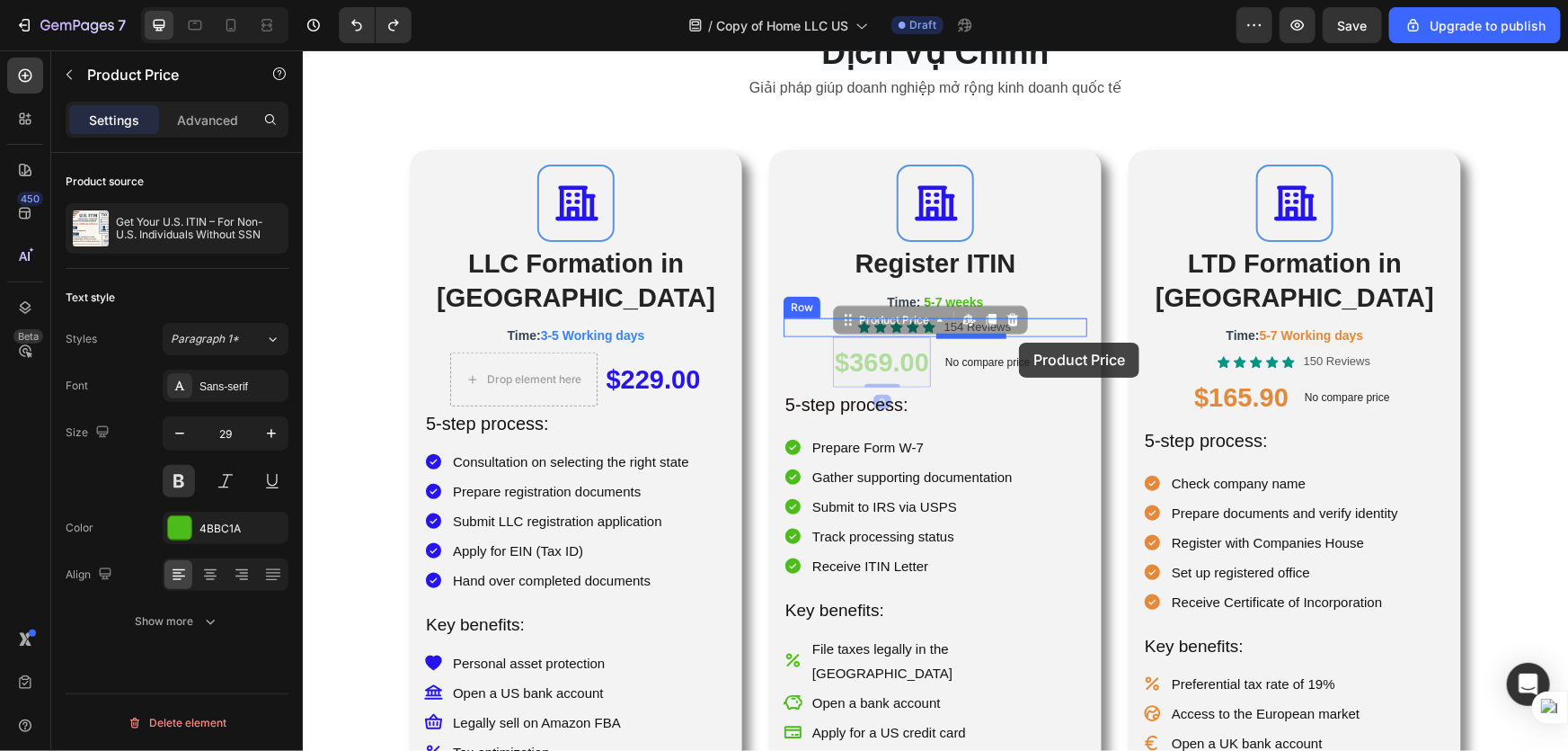
drag, startPoint x: 862, startPoint y: 365, endPoint x: 1018, endPoint y: 342, distance: 157.7
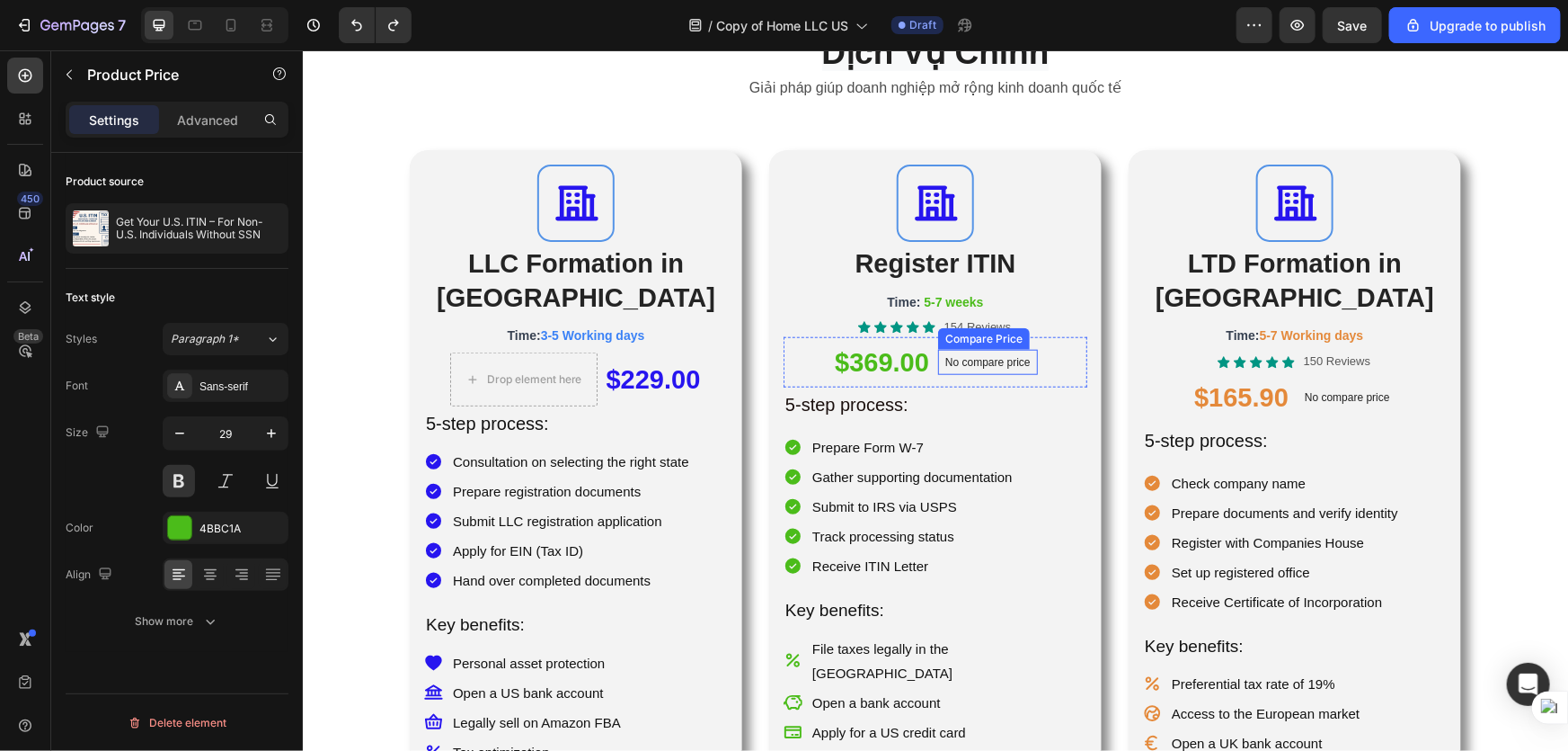
click at [944, 366] on p "No compare price" at bounding box center [987, 361] width 85 height 11
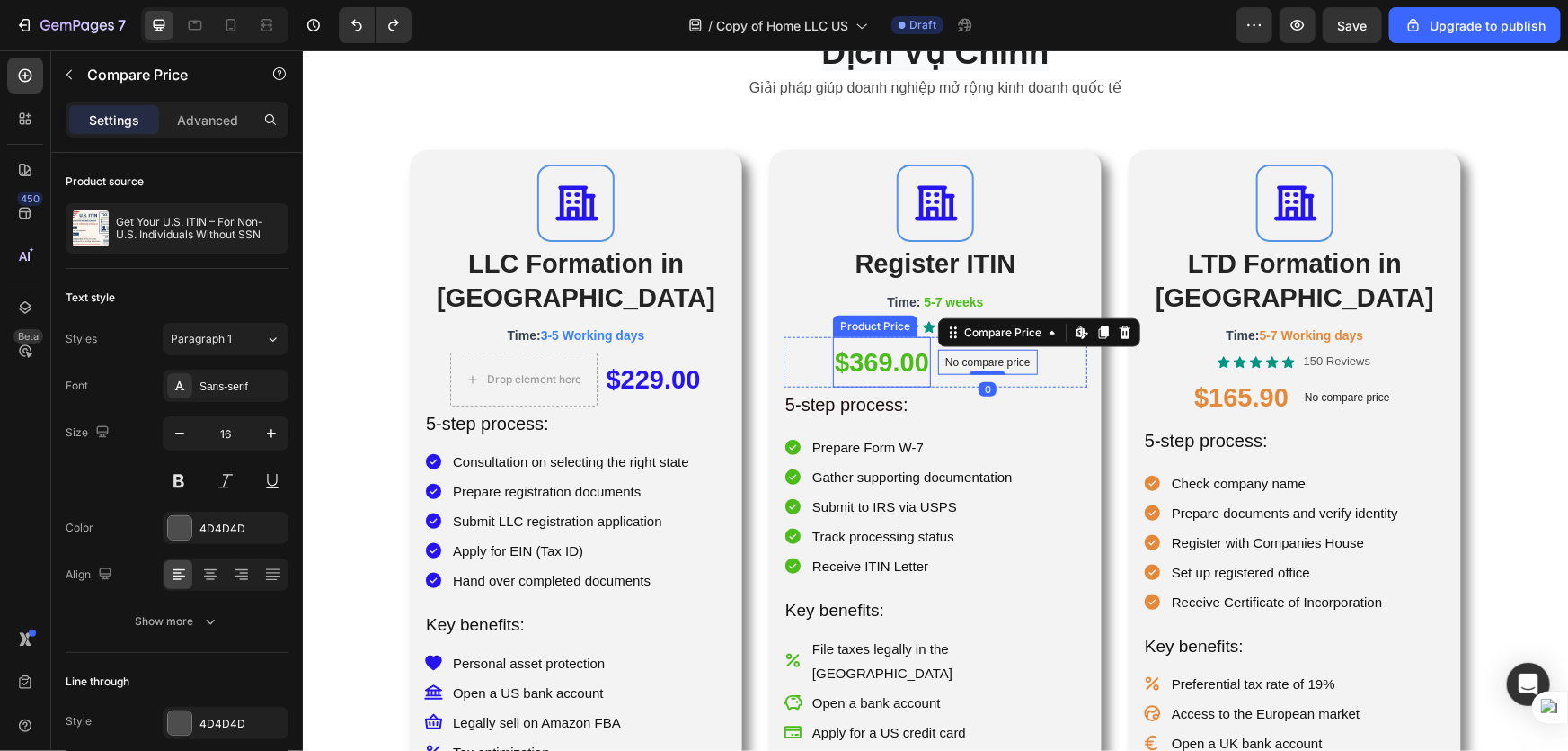
click at [889, 365] on div "$369.00" at bounding box center [880, 362] width 98 height 50
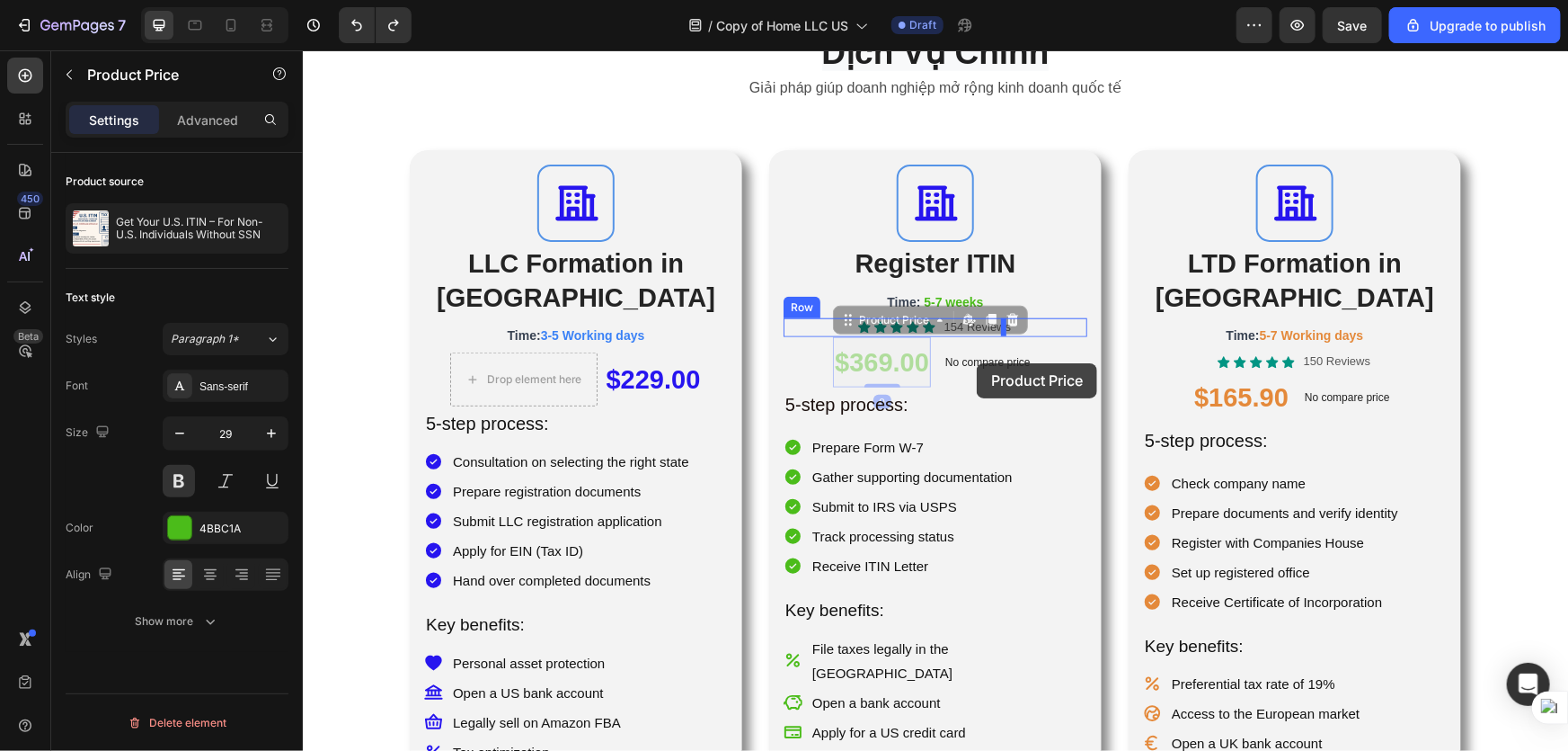
drag, startPoint x: 883, startPoint y: 362, endPoint x: 976, endPoint y: 362, distance: 93.0
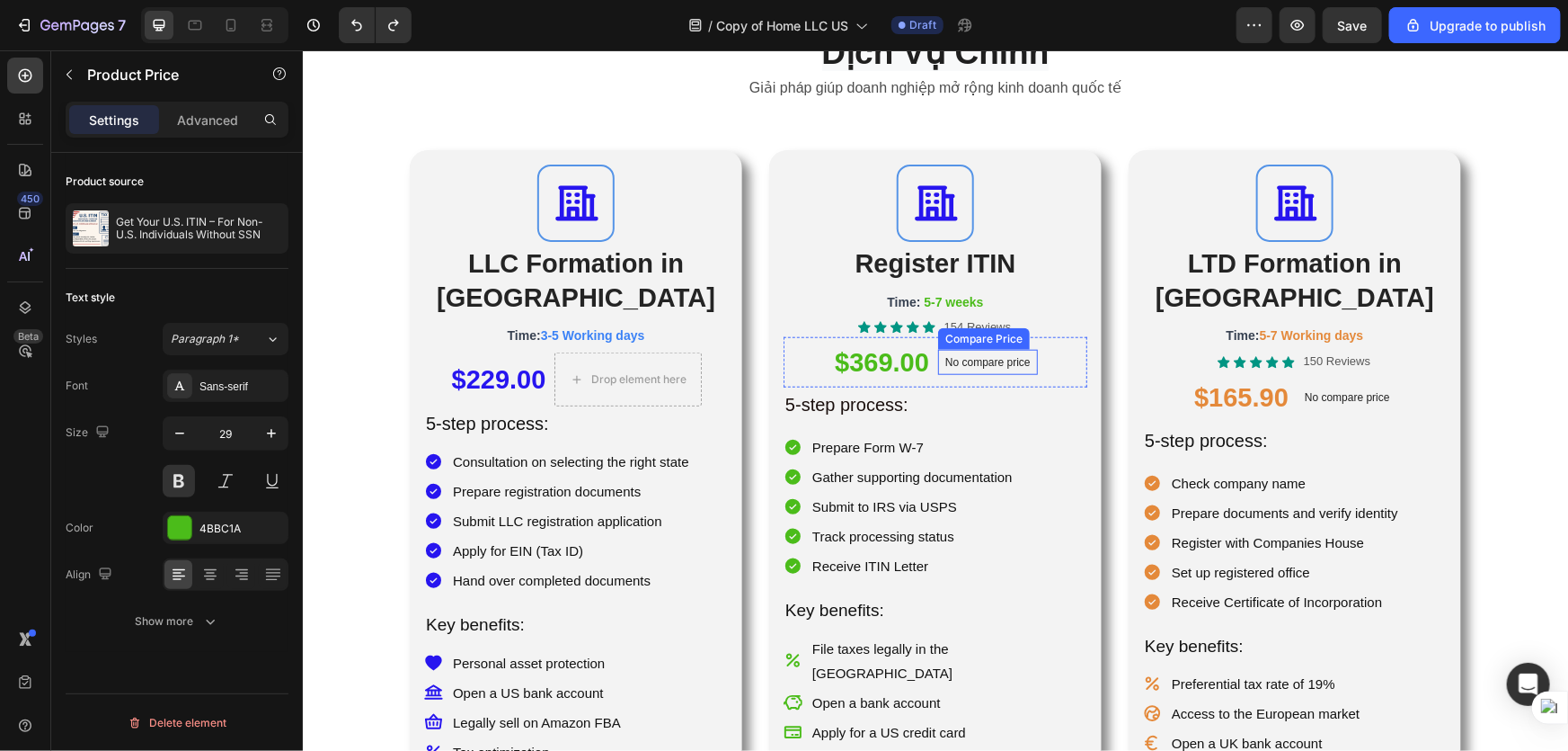
click at [979, 359] on p "No compare price" at bounding box center [987, 361] width 85 height 11
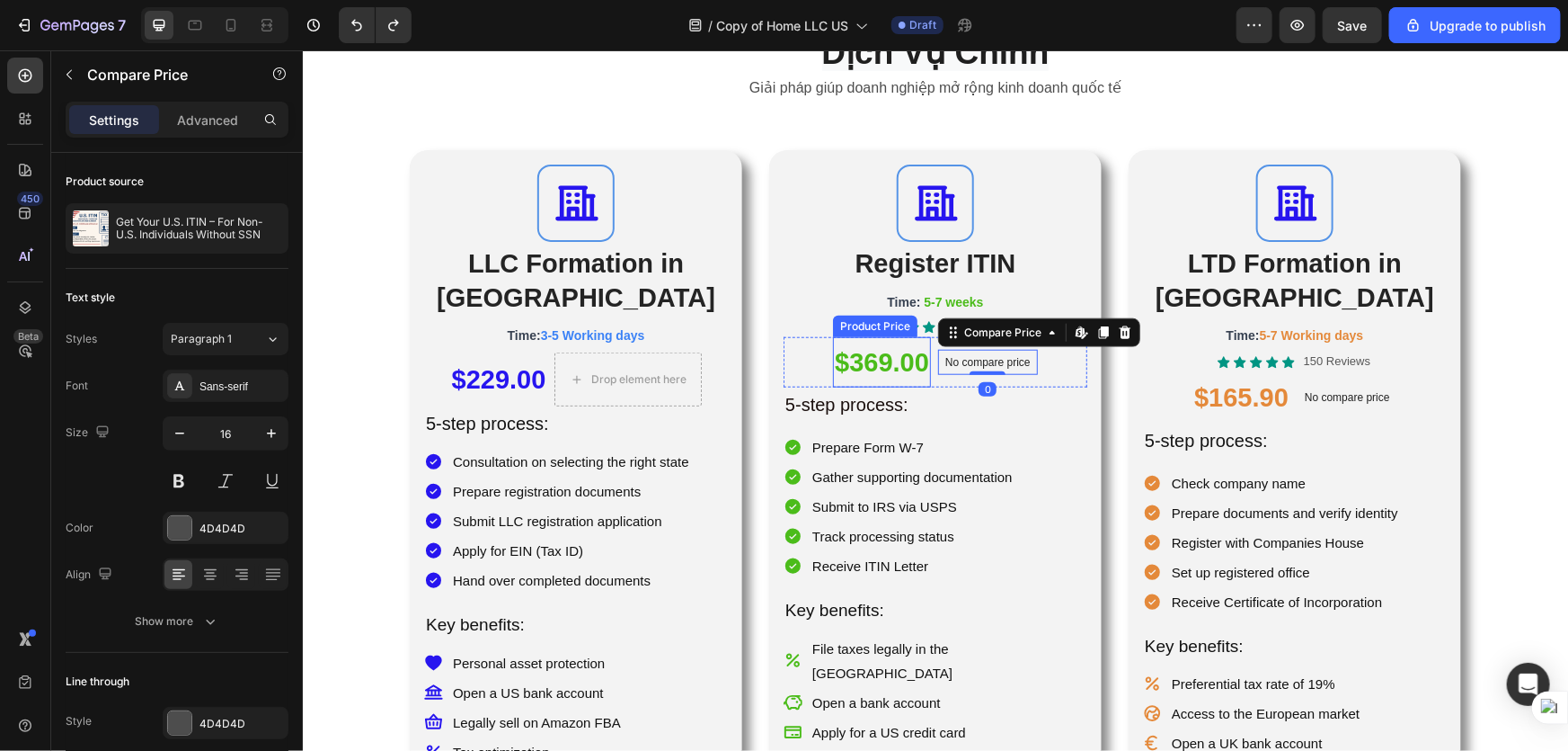
click at [878, 359] on div "$369.00" at bounding box center [880, 362] width 98 height 50
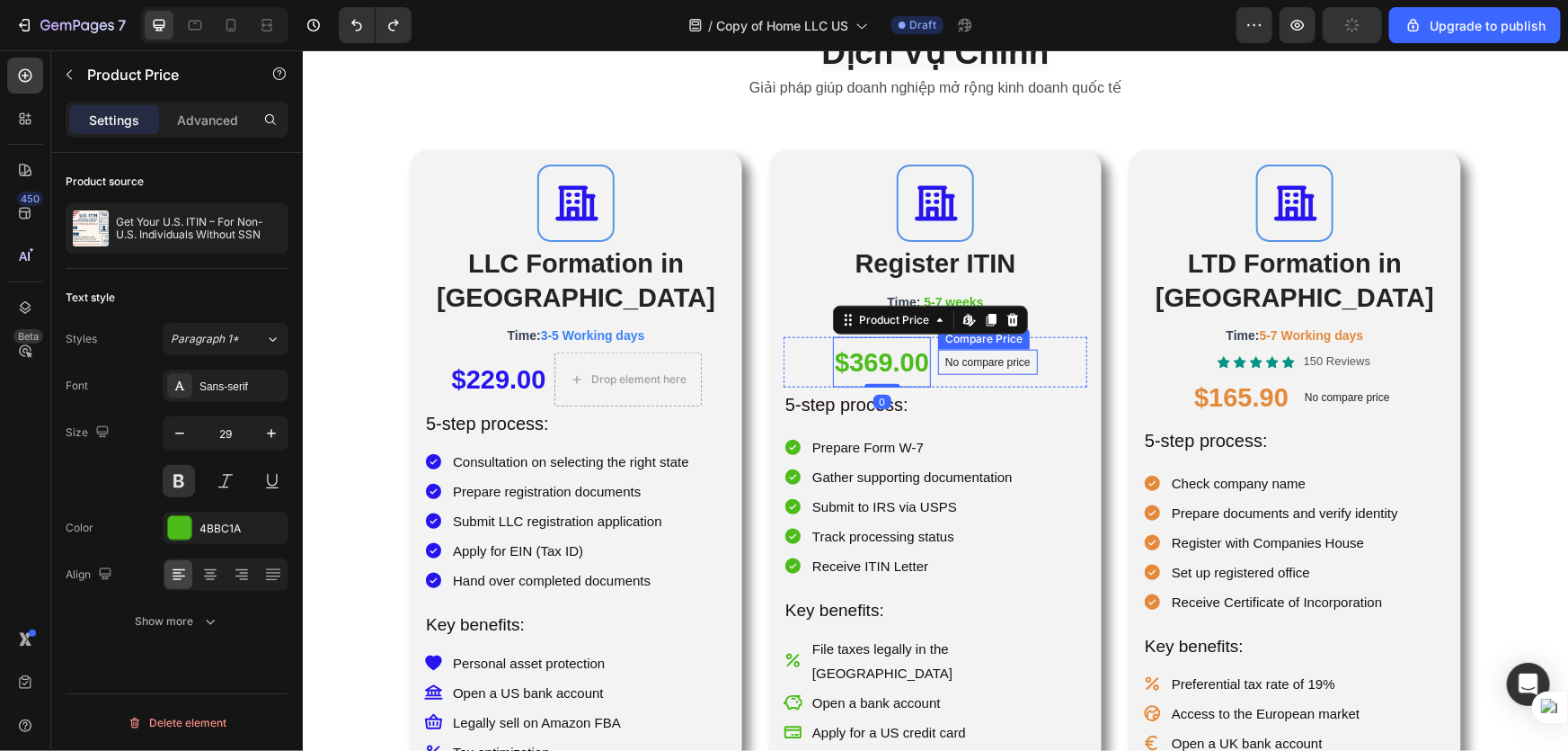
click at [952, 359] on p "No compare price" at bounding box center [987, 361] width 85 height 11
click at [896, 364] on div "$369.00" at bounding box center [880, 362] width 98 height 50
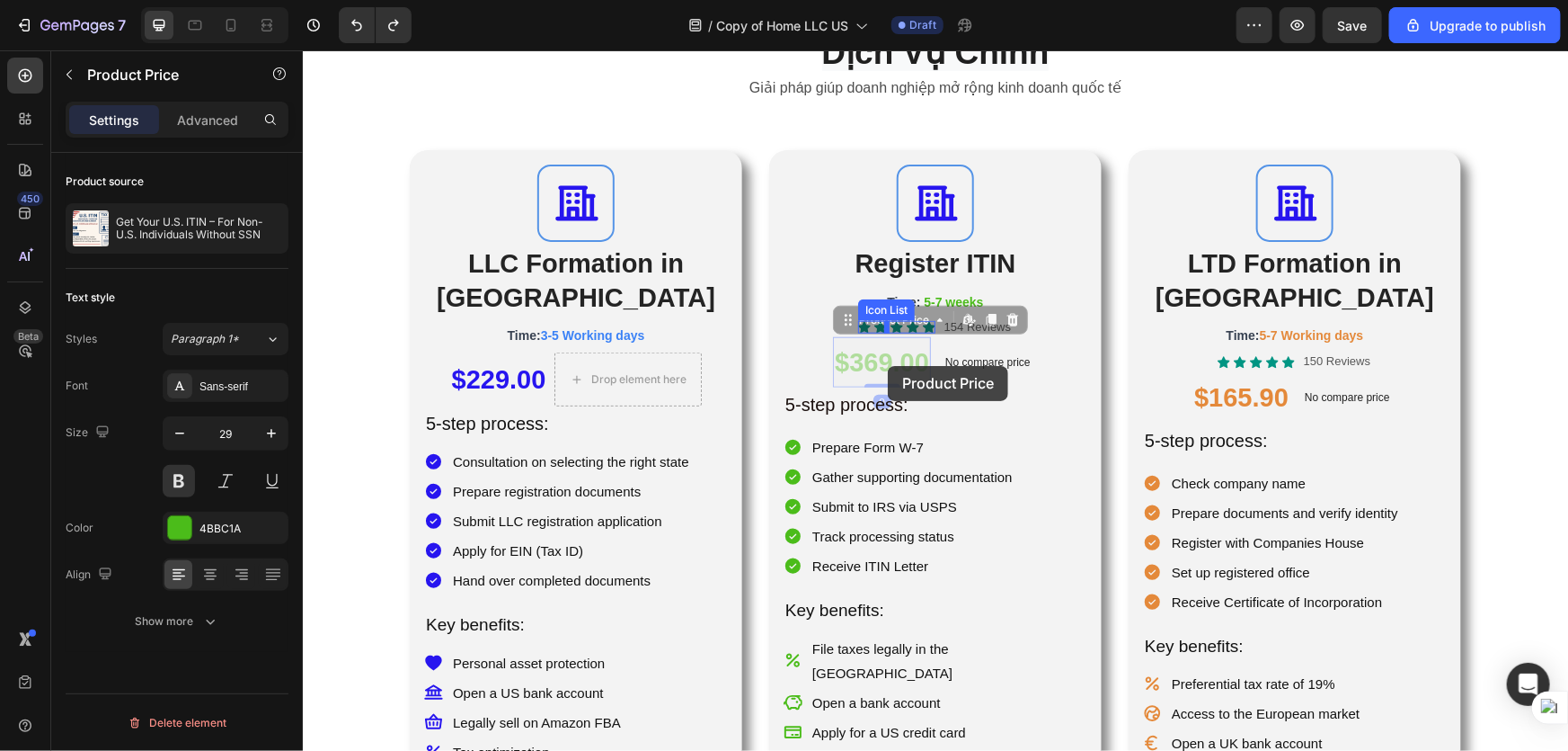
drag, startPoint x: 876, startPoint y: 356, endPoint x: 887, endPoint y: 365, distance: 14.2
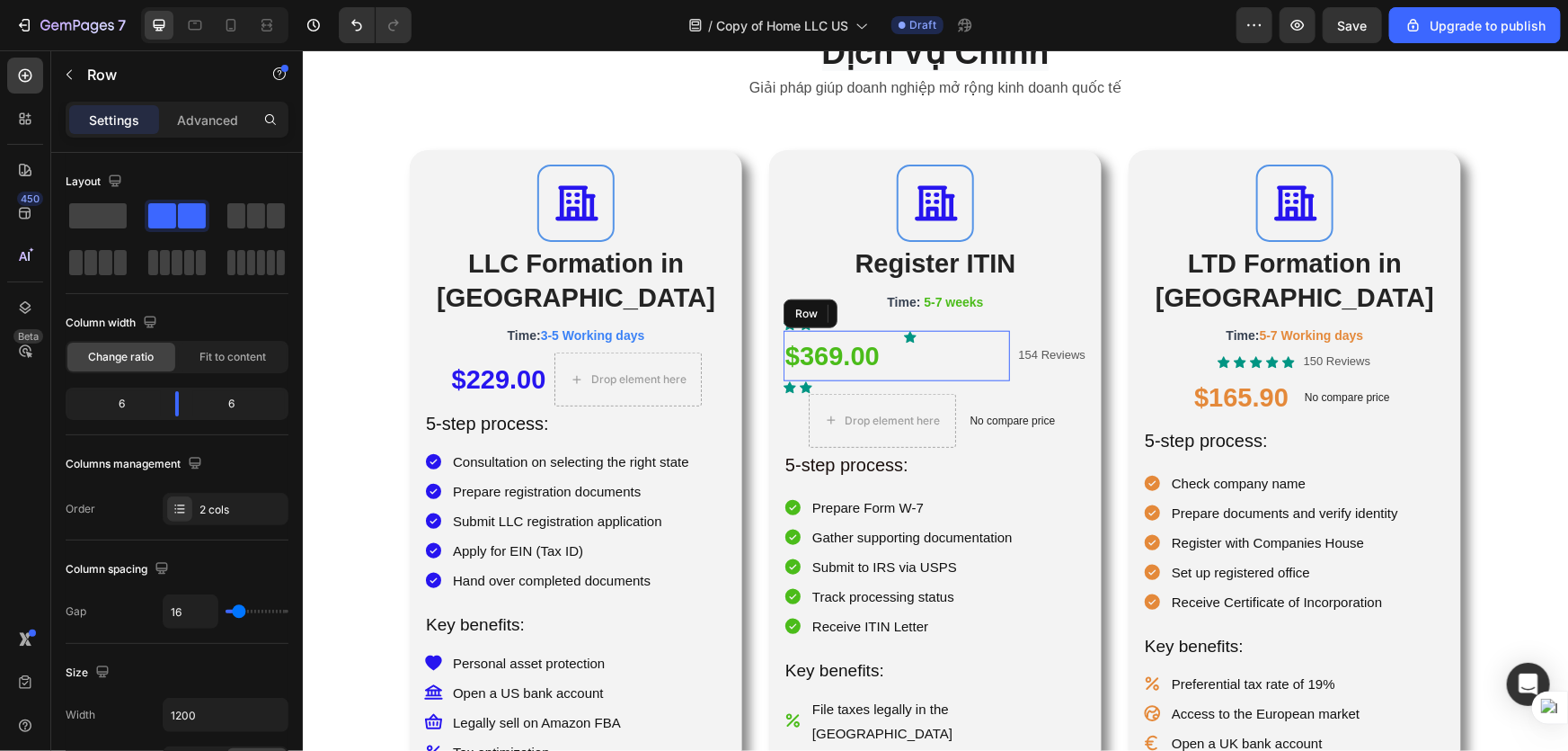
click at [971, 359] on div "Icon" at bounding box center [955, 355] width 106 height 50
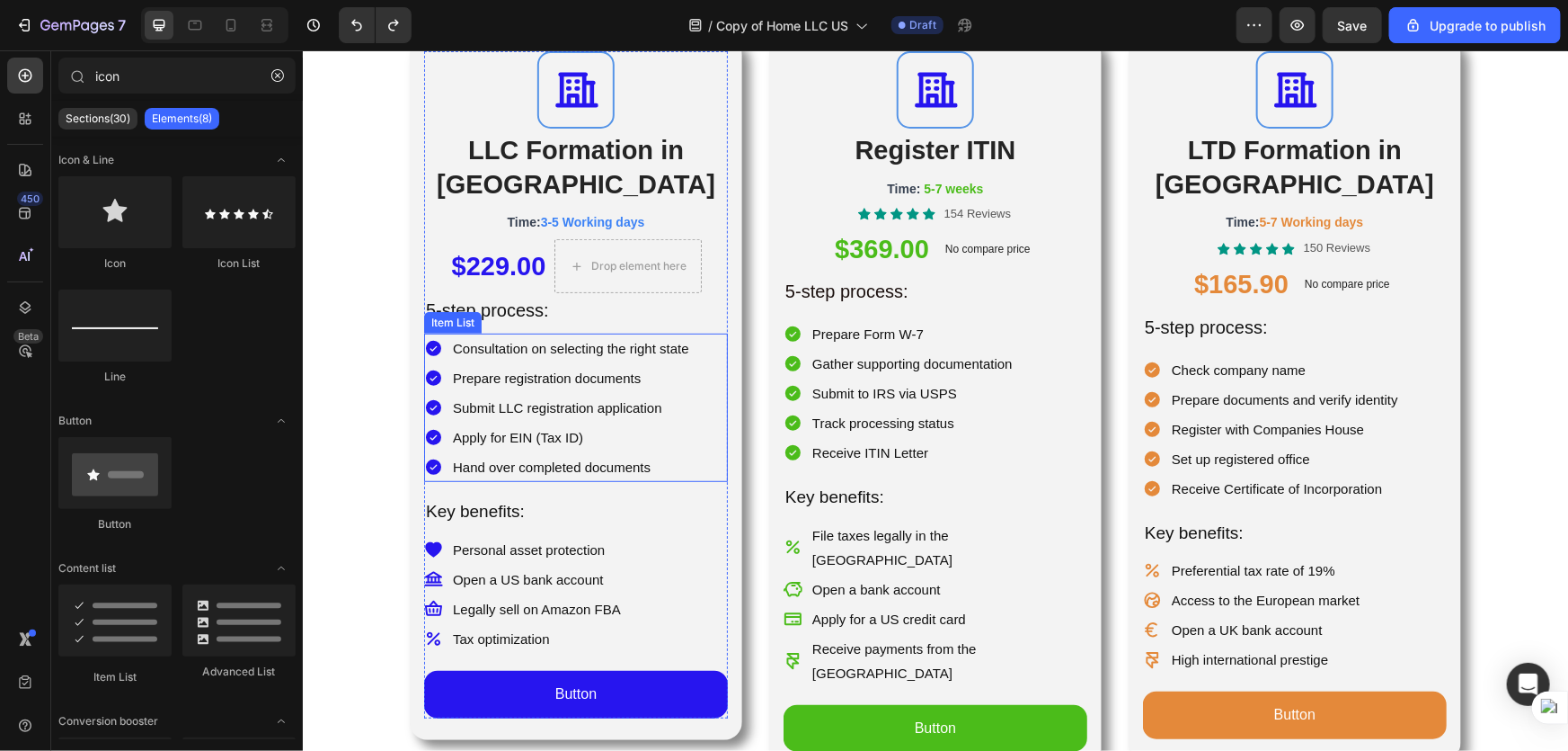
scroll to position [163, 0]
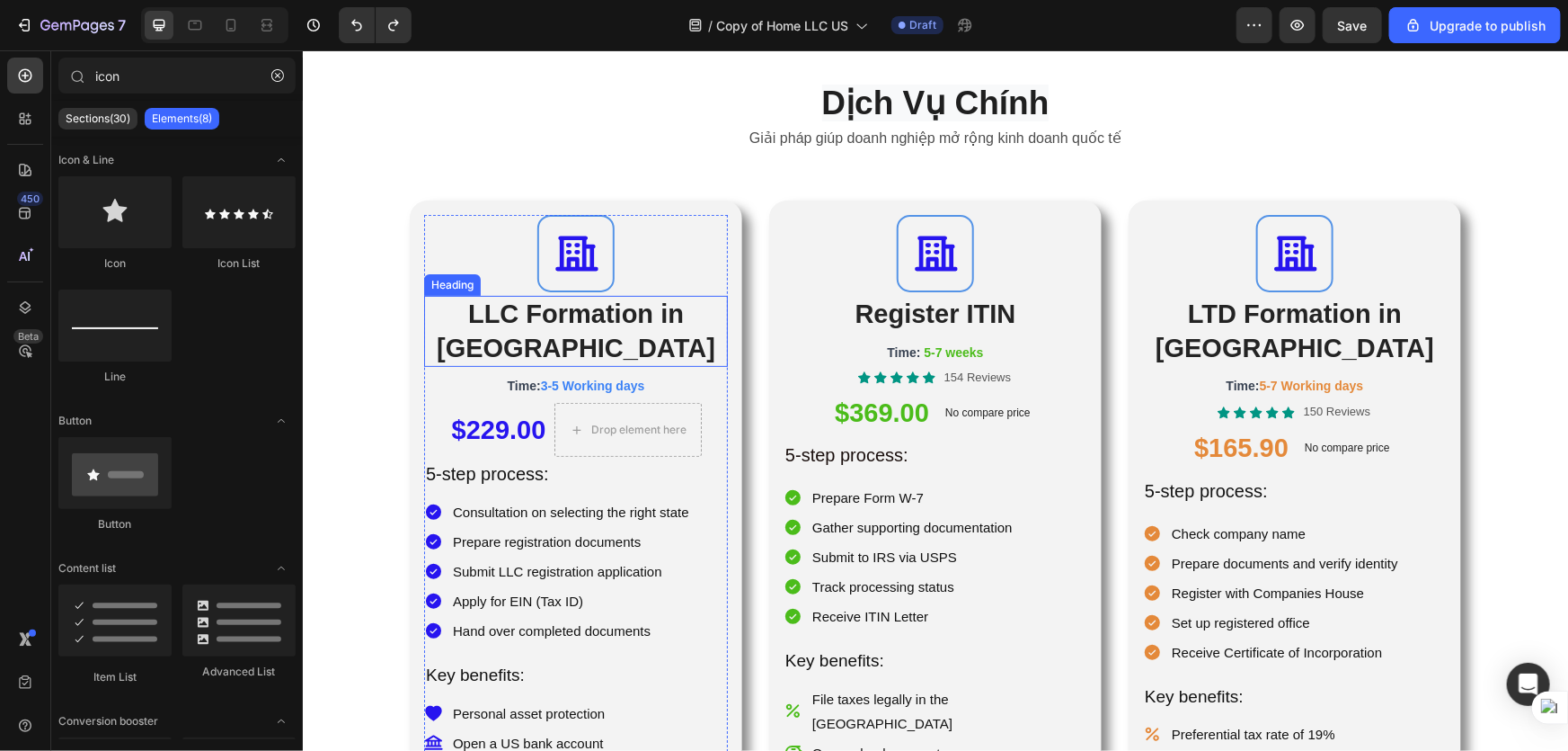
click at [583, 313] on h2 "LLC Formation in [GEOGRAPHIC_DATA]" at bounding box center [574, 330] width 304 height 71
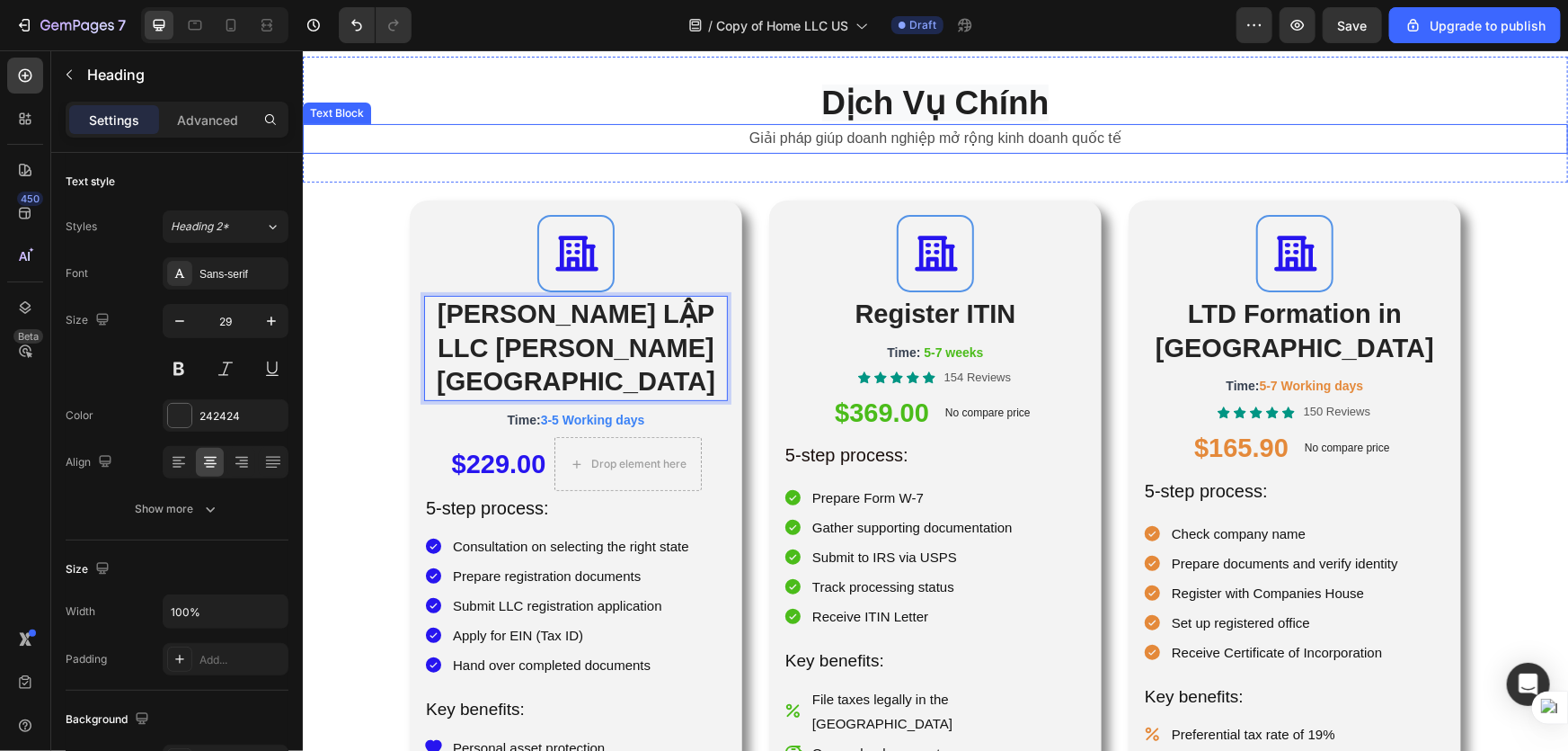
click at [814, 141] on p "Giải pháp giúp doanh nghiệp mở rộng kinh doanh quốc tế" at bounding box center [934, 138] width 1262 height 26
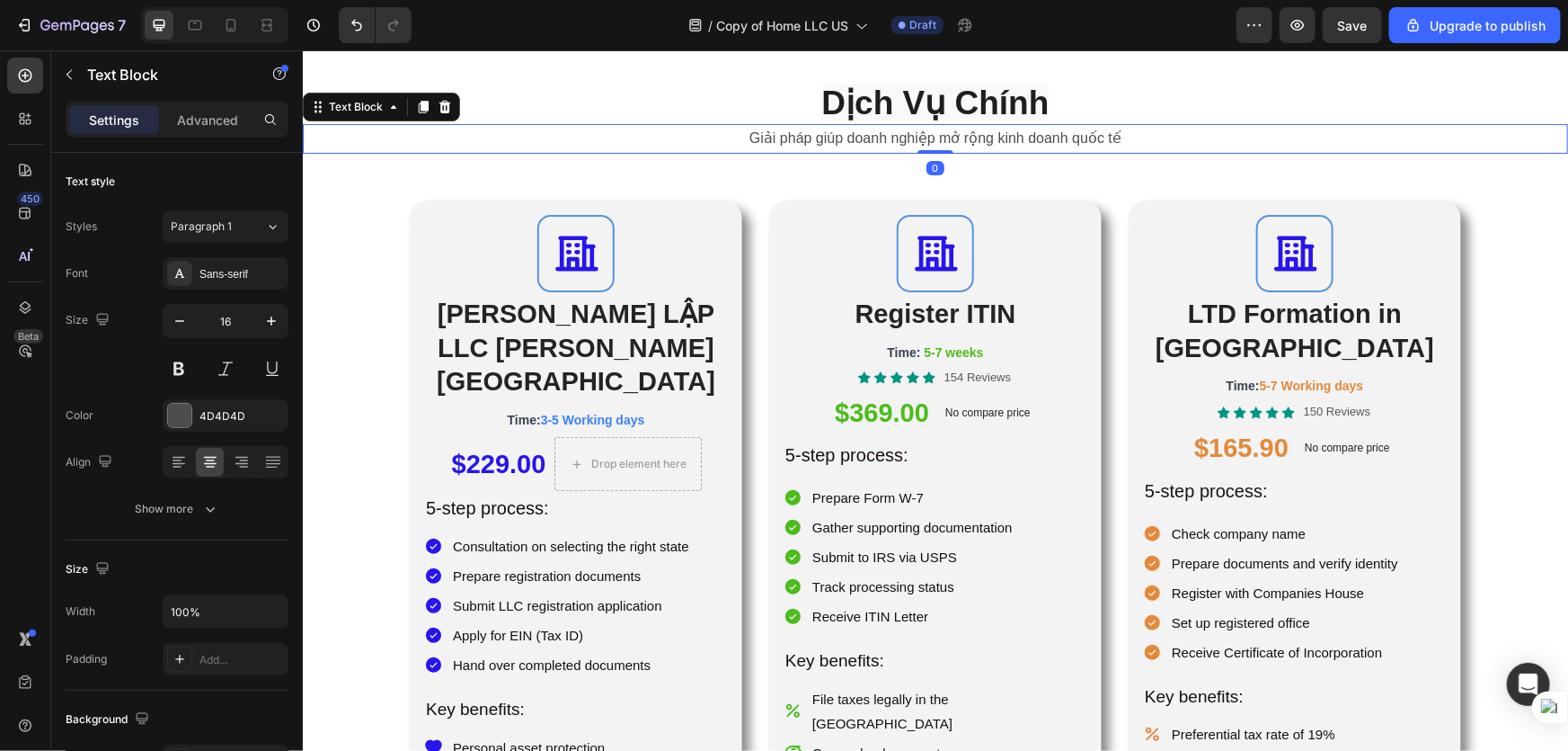
click at [814, 141] on p "Giải pháp giúp doanh nghiệp mở rộng kinh doanh quốc tế" at bounding box center [934, 138] width 1262 height 26
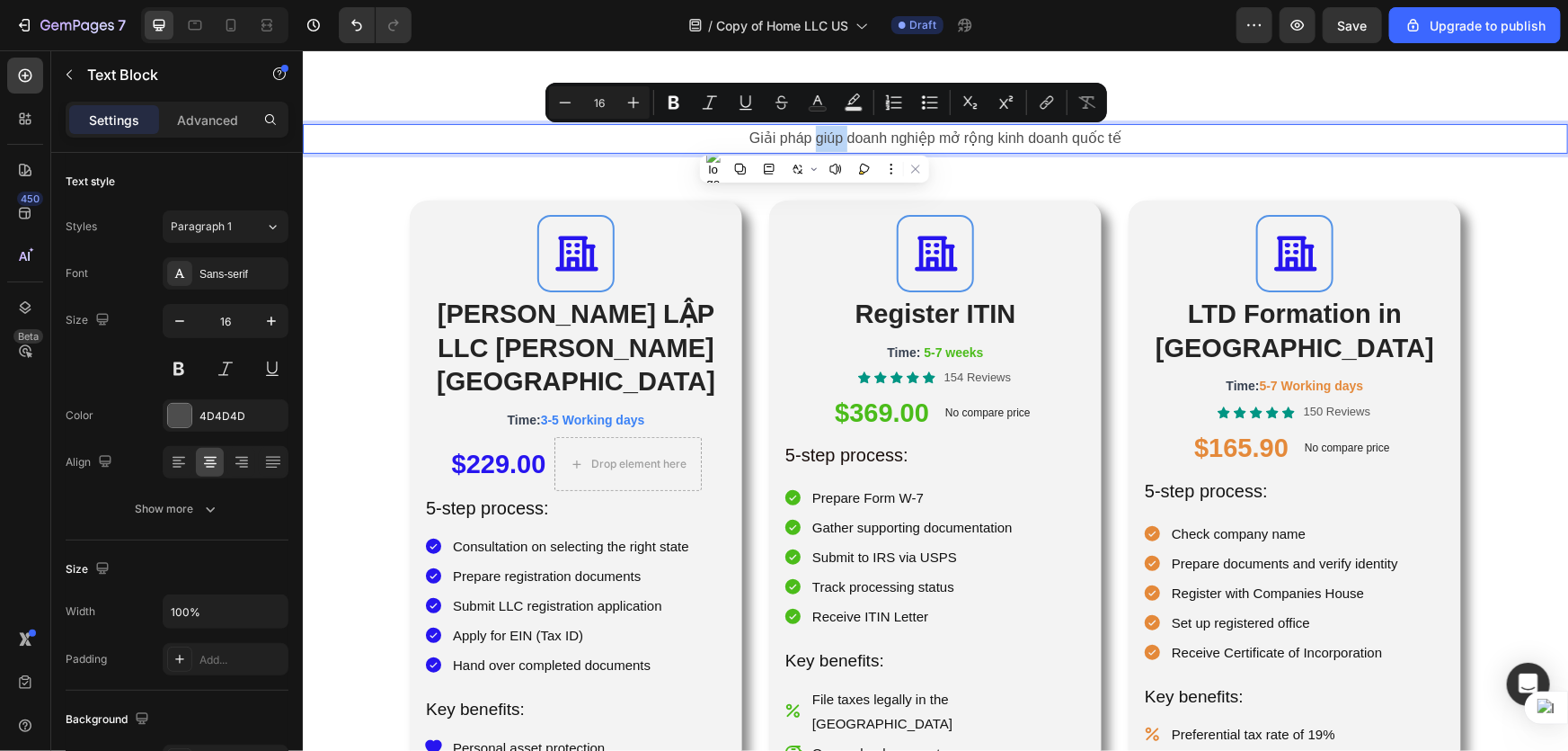
click at [831, 139] on p "Giải pháp giúp doanh nghiệp mở rộng kinh doanh quốc tế" at bounding box center [934, 138] width 1262 height 26
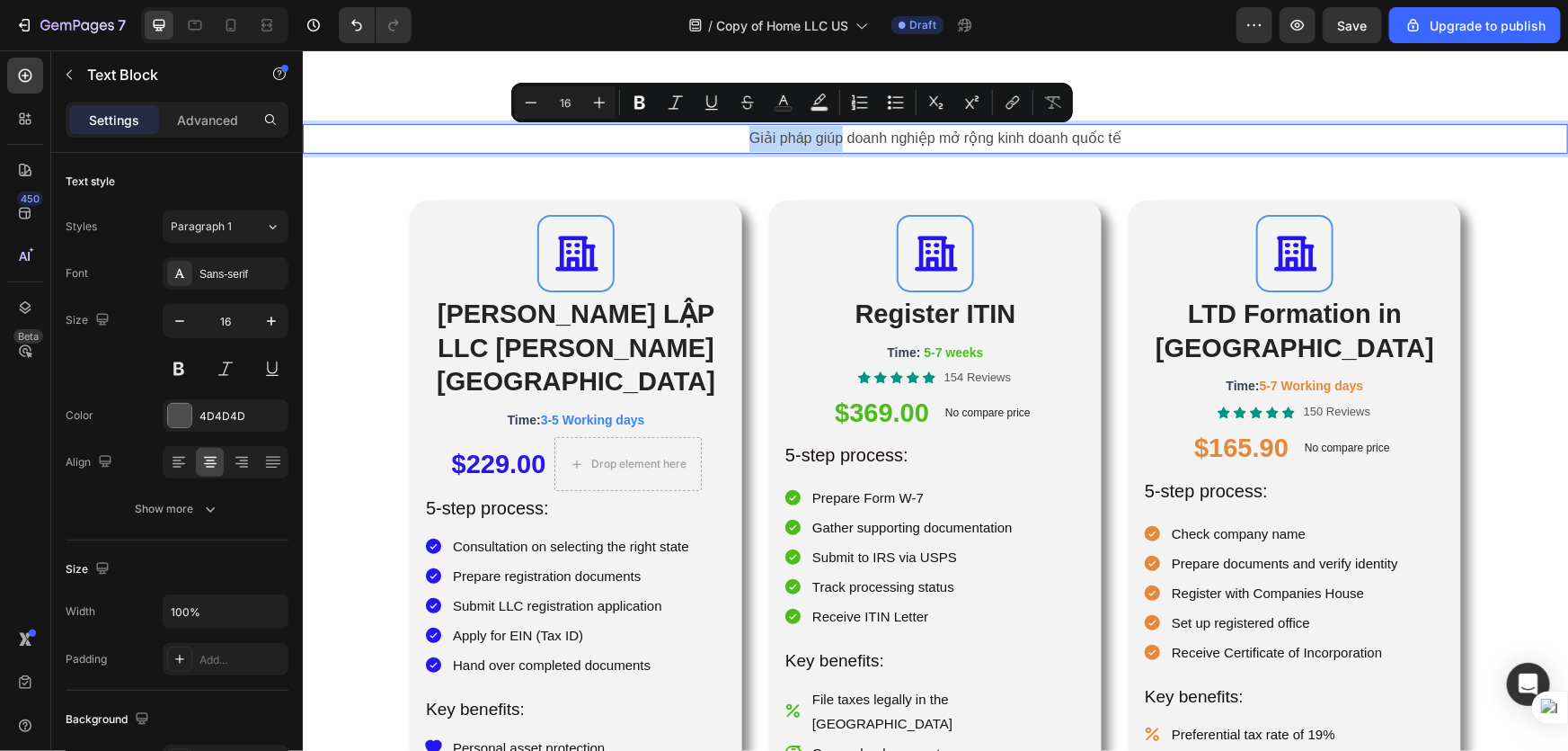
drag, startPoint x: 838, startPoint y: 137, endPoint x: 724, endPoint y: 131, distance: 114.2
click at [724, 131] on p "Giải pháp giúp doanh nghiệp mở rộng kinh doanh quốc tế" at bounding box center [934, 138] width 1262 height 26
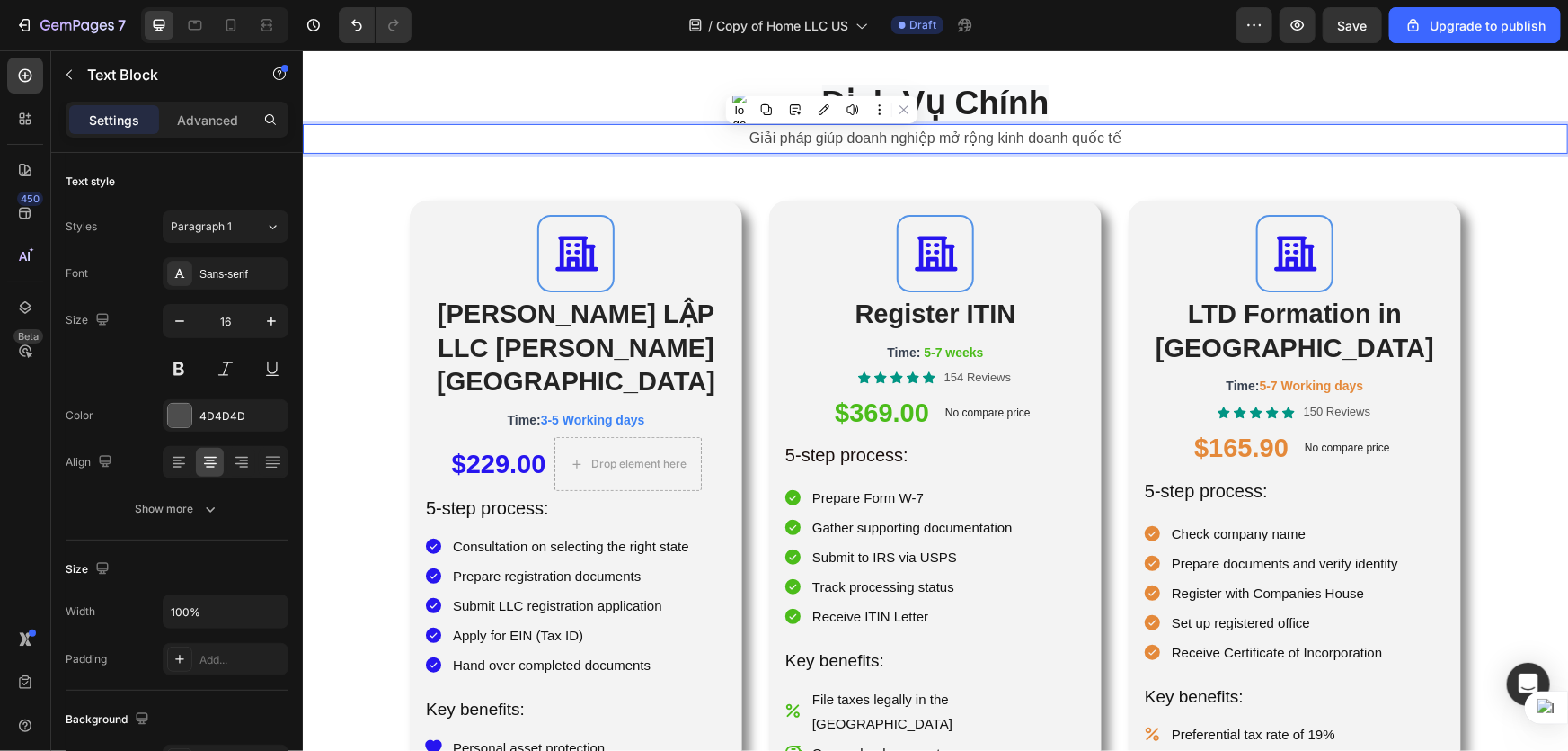
click at [895, 128] on p "Giải pháp giúp doanh nghiệp mở rộng kinh doanh quốc tế" at bounding box center [934, 138] width 1262 height 26
click at [840, 138] on p "Giải pháp giúp doanh nghiệp mở rộng kinh doanh quốc tế" at bounding box center [934, 138] width 1262 height 26
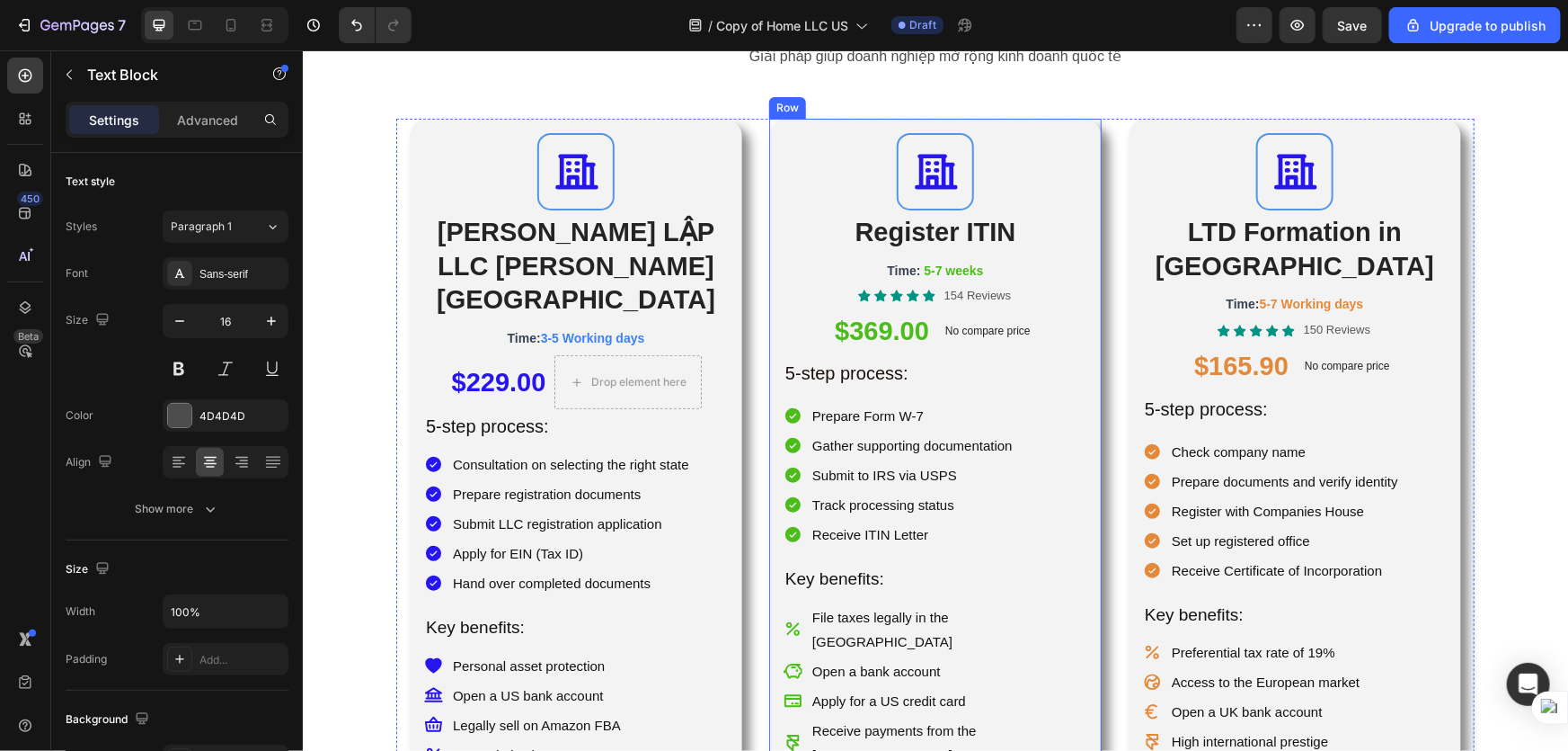
scroll to position [81, 0]
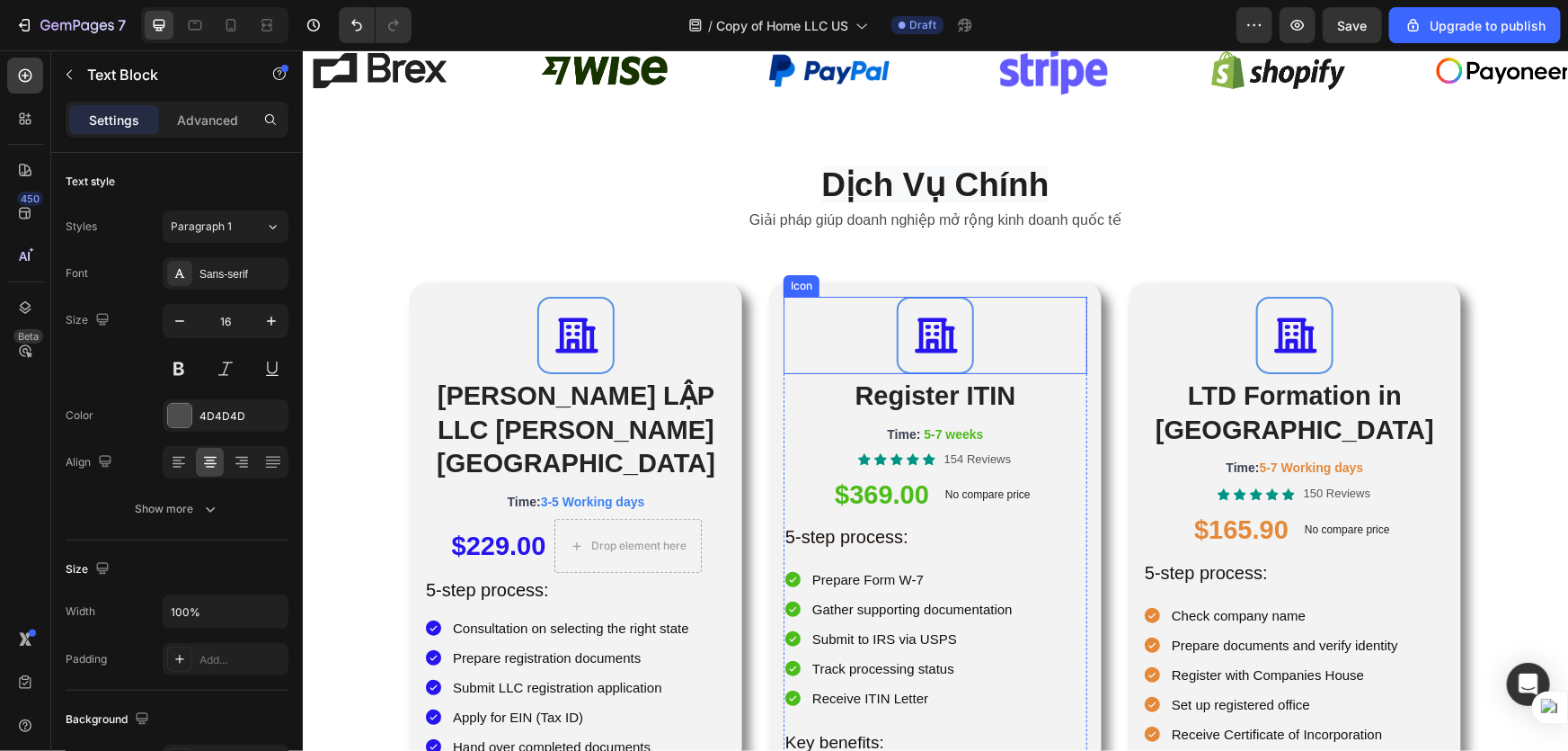
click at [919, 338] on icon at bounding box center [935, 335] width 45 height 45
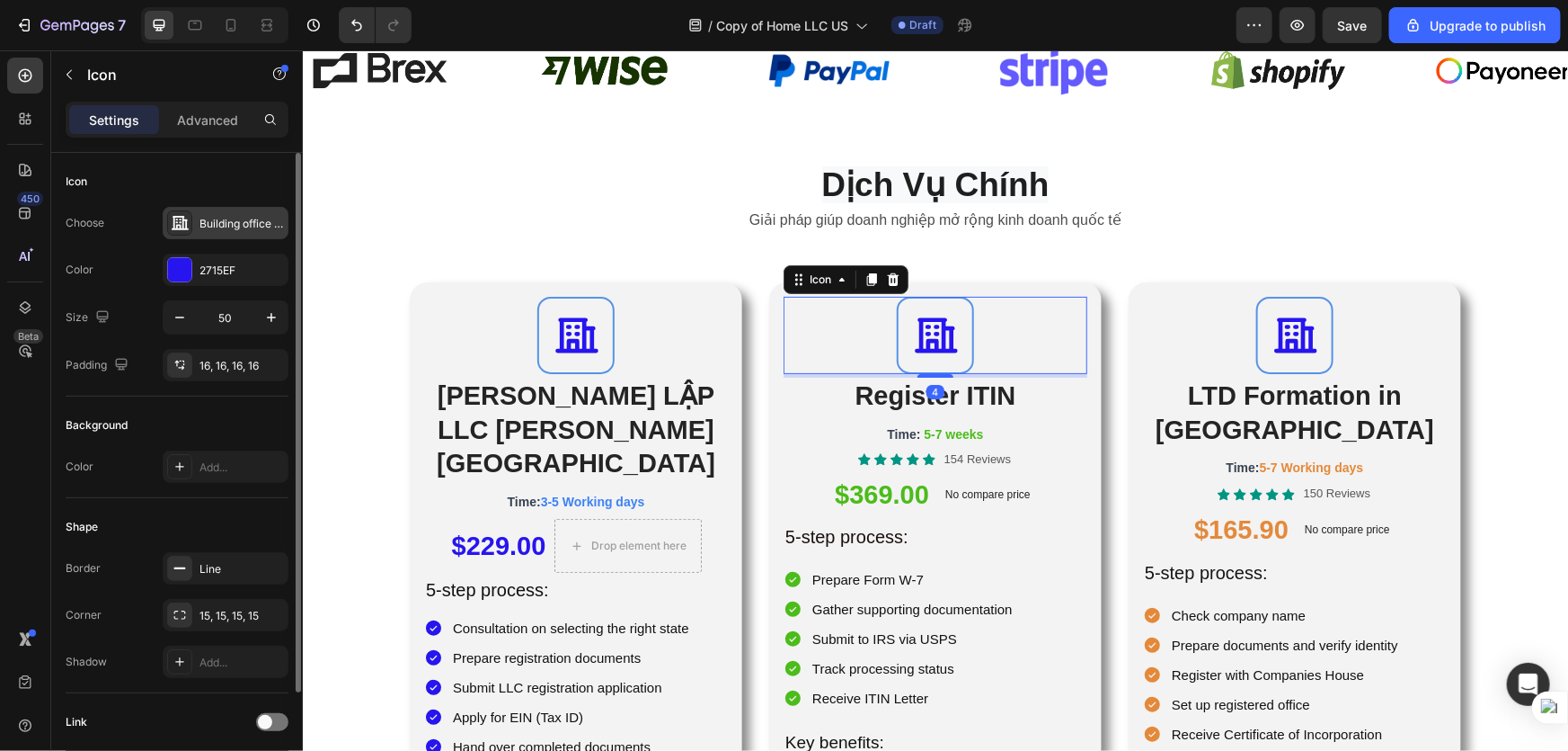
click at [172, 224] on icon at bounding box center [179, 223] width 18 height 18
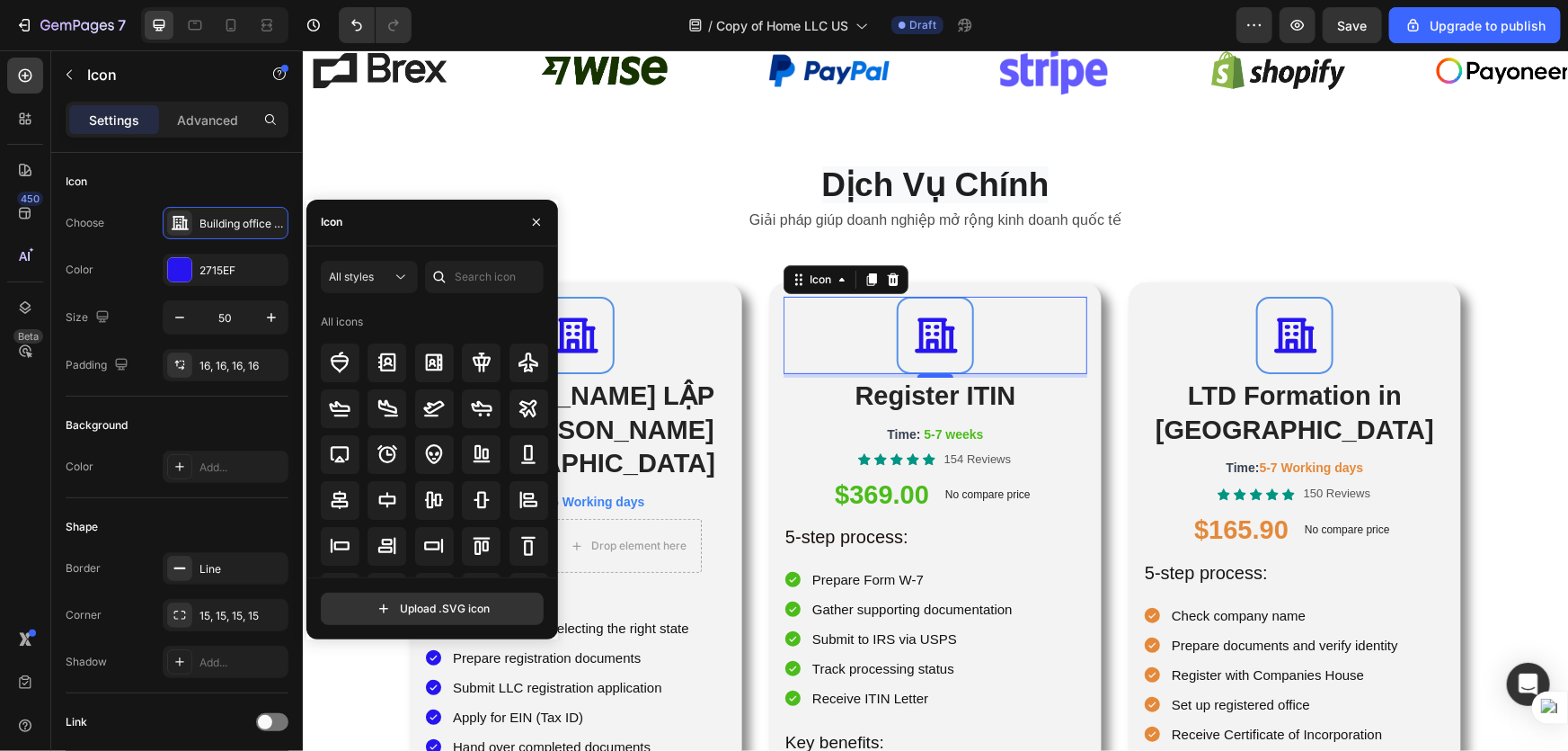
click at [400, 234] on div "Icon" at bounding box center [432, 223] width 251 height 47
click at [467, 277] on input "text" at bounding box center [484, 277] width 118 height 32
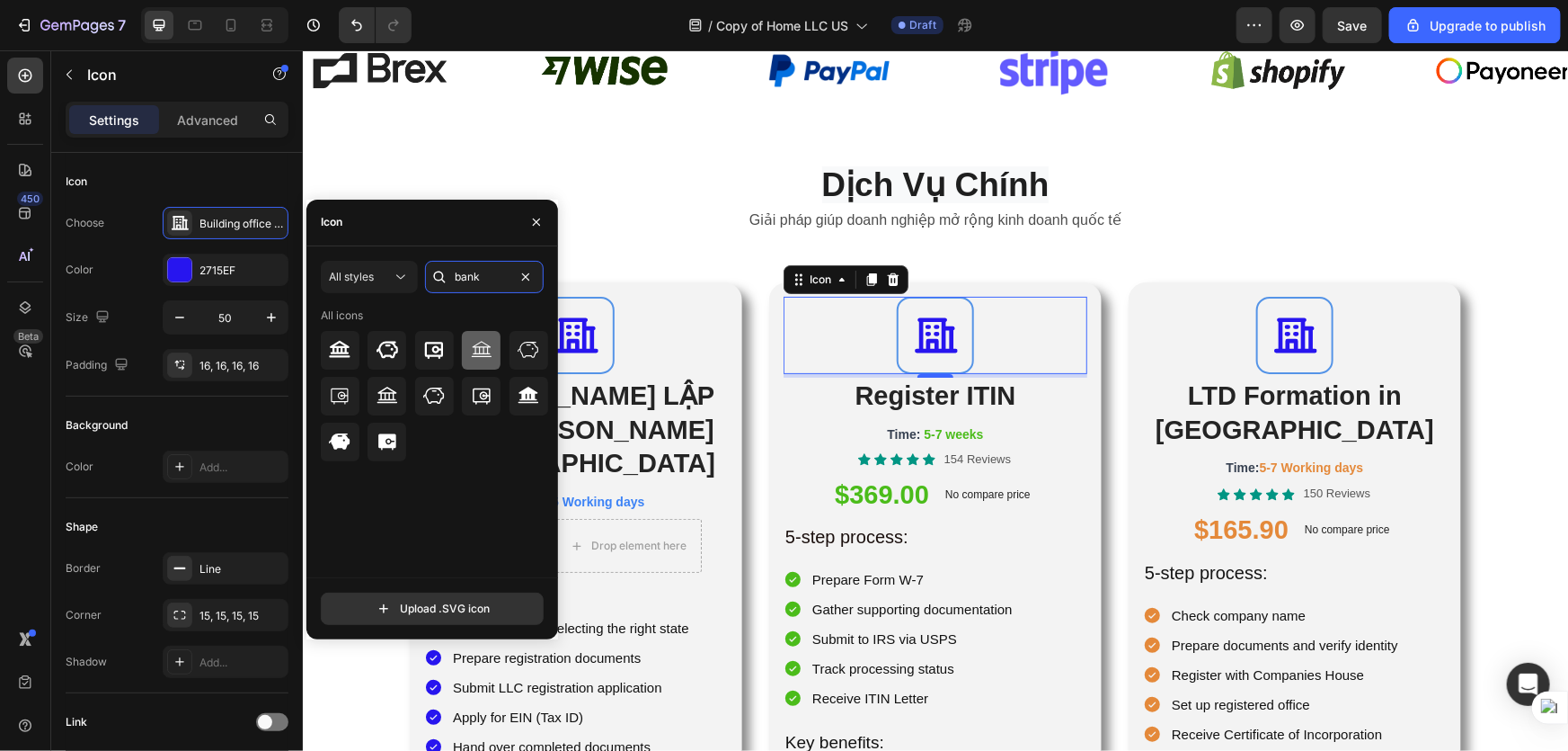
type input "bank"
click at [492, 359] on icon at bounding box center [482, 349] width 21 height 21
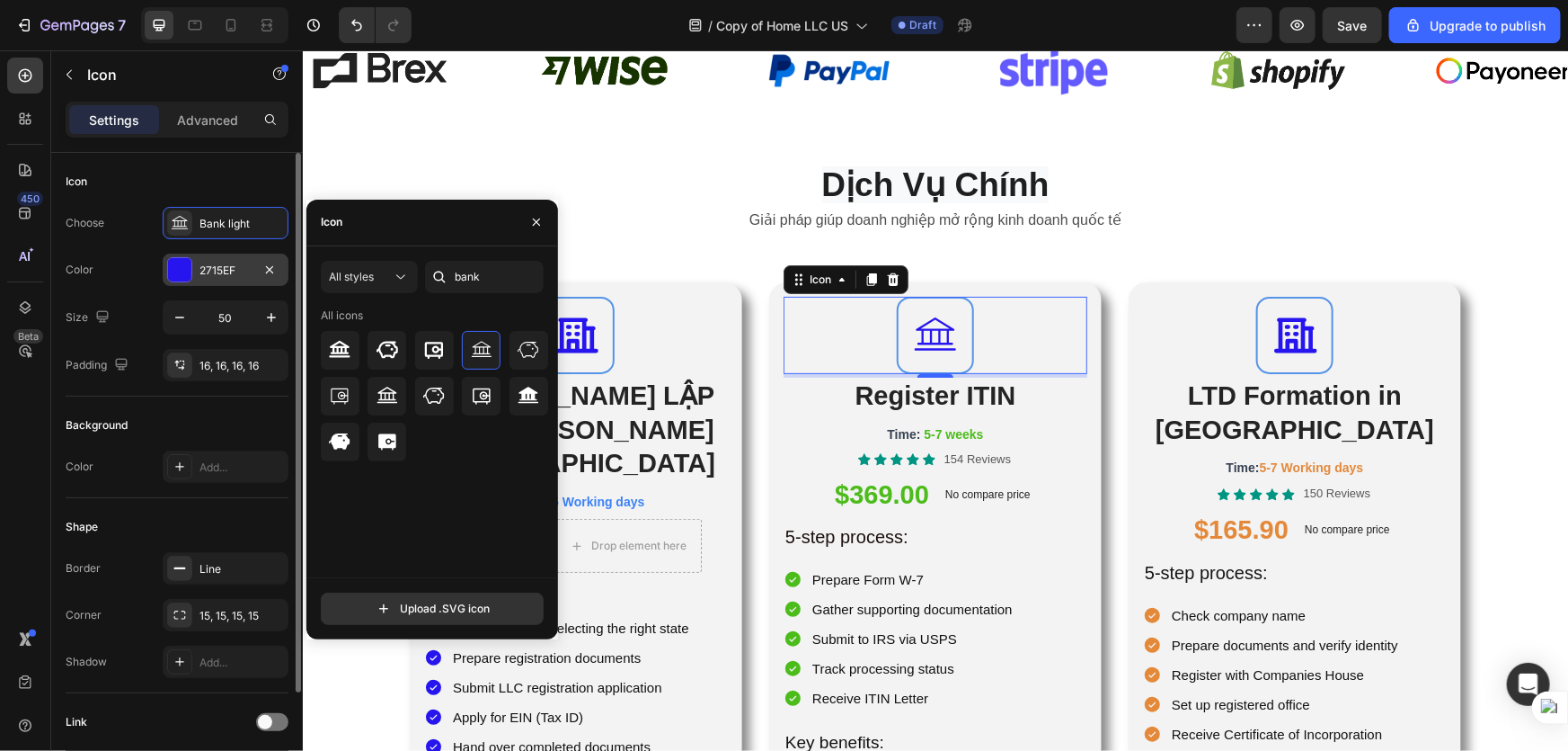
click at [189, 273] on div at bounding box center [179, 270] width 23 height 23
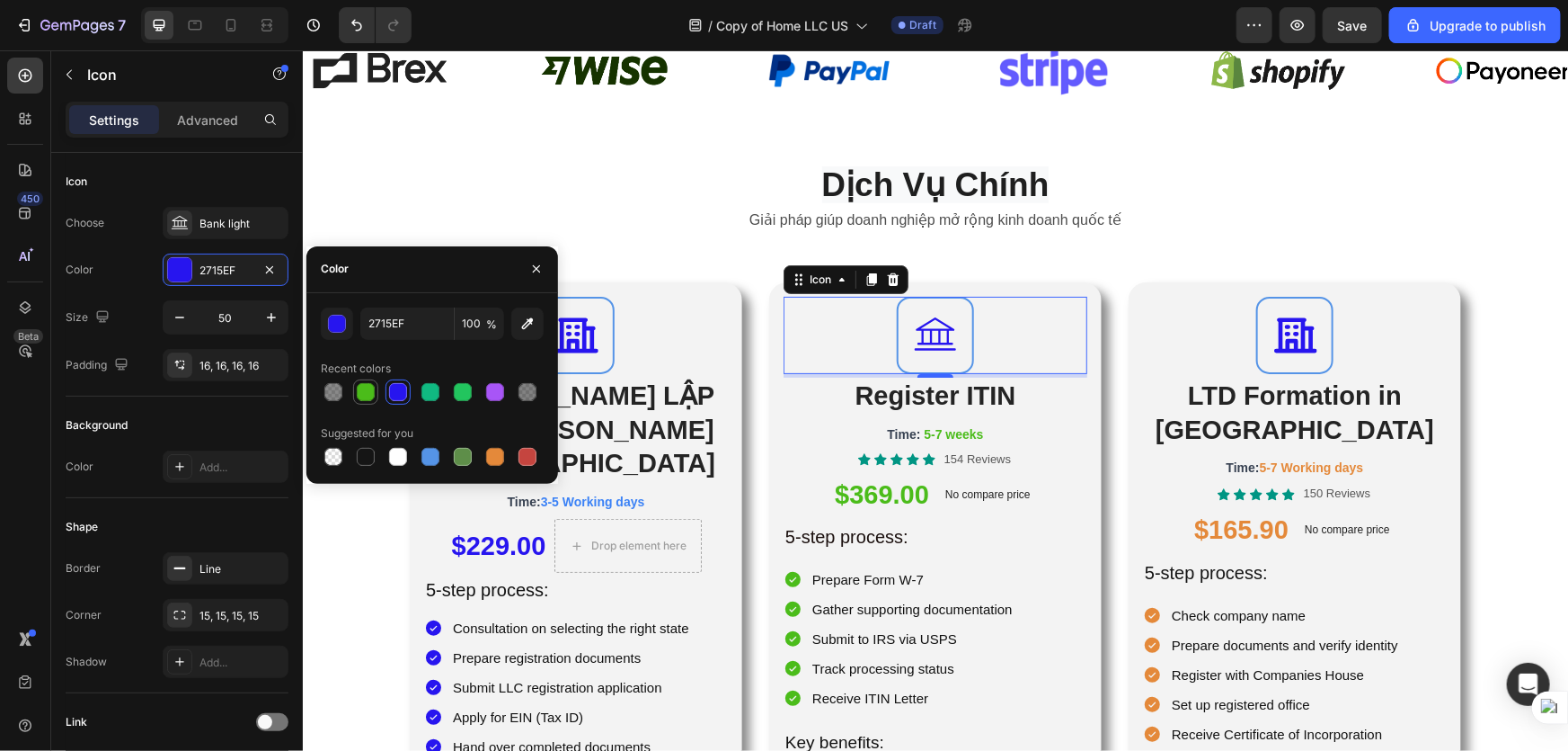
click at [368, 392] on div at bounding box center [366, 392] width 18 height 18
type input "4BBC1A"
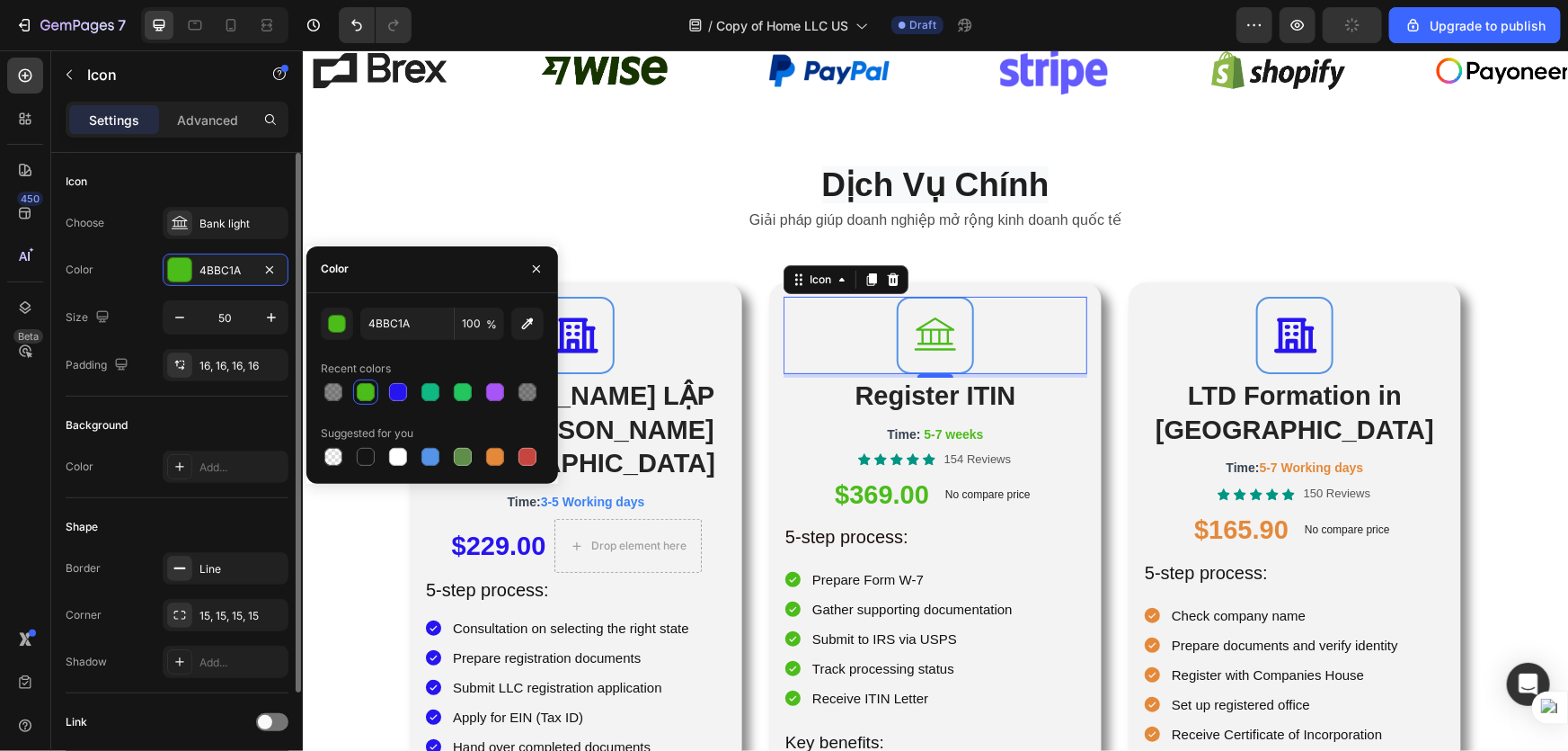
click at [254, 508] on div "Shape Border Line Corner 15, 15, 15, 15 Shadow Add..." at bounding box center [177, 595] width 223 height 195
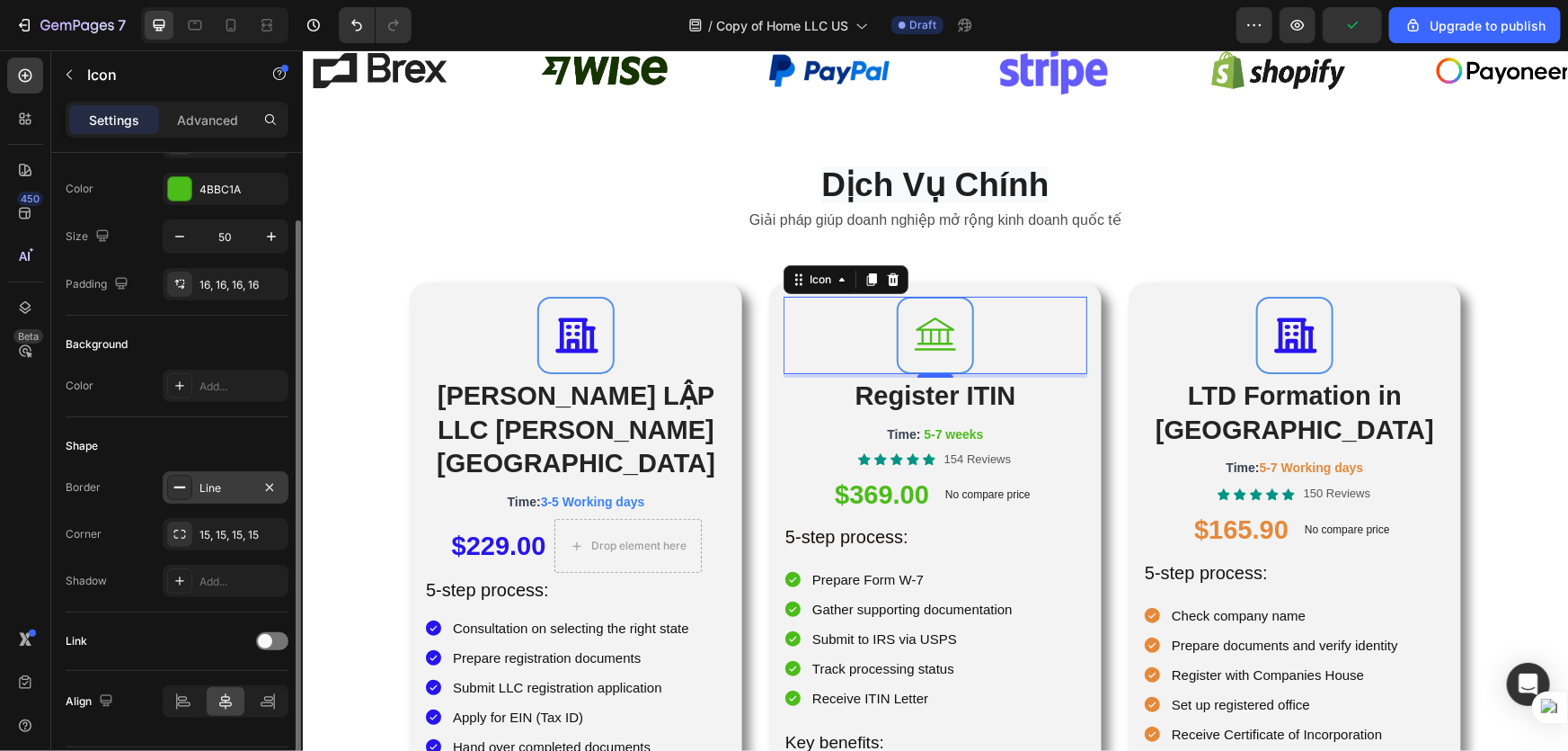
click at [180, 495] on div at bounding box center [179, 487] width 25 height 25
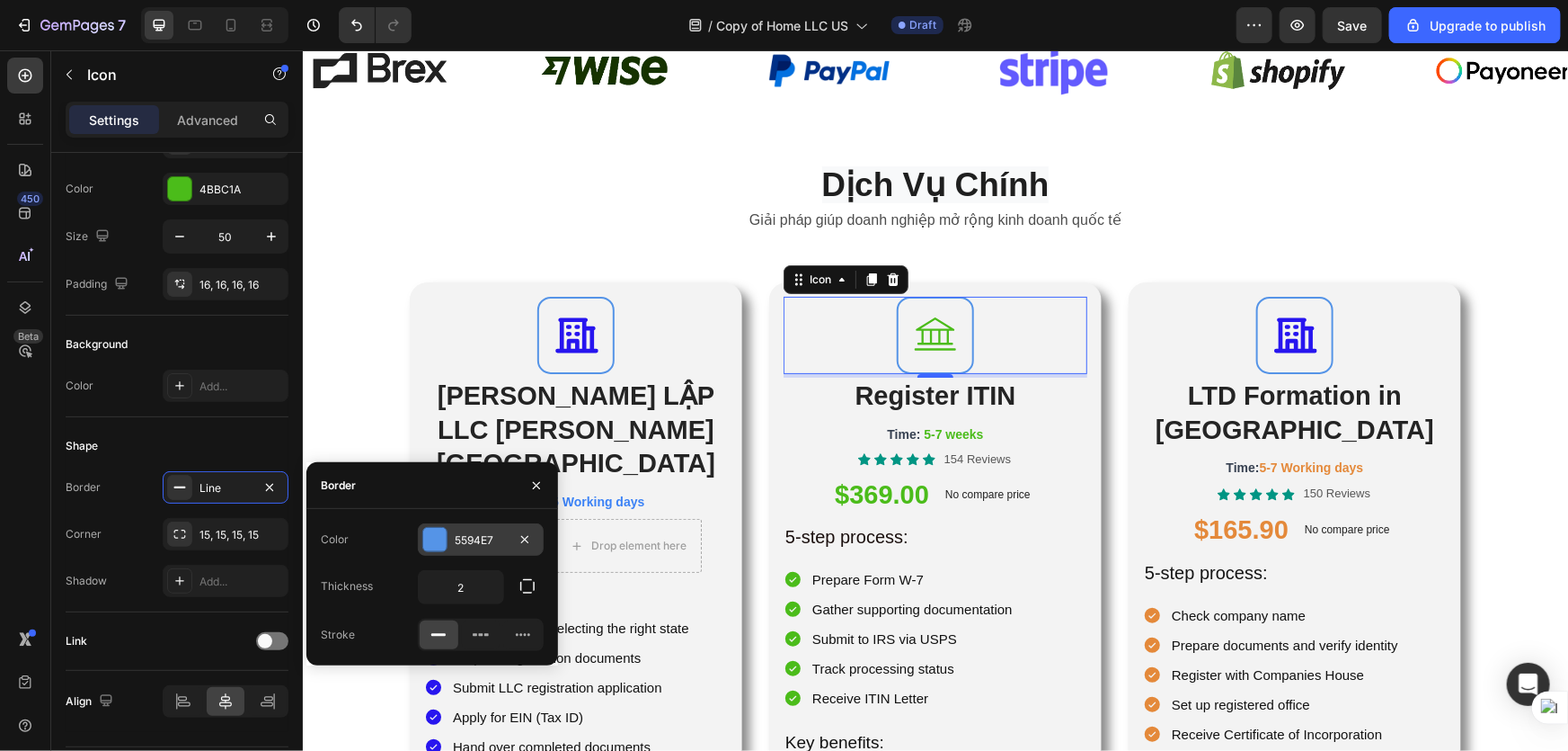
click at [423, 537] on div at bounding box center [434, 539] width 23 height 23
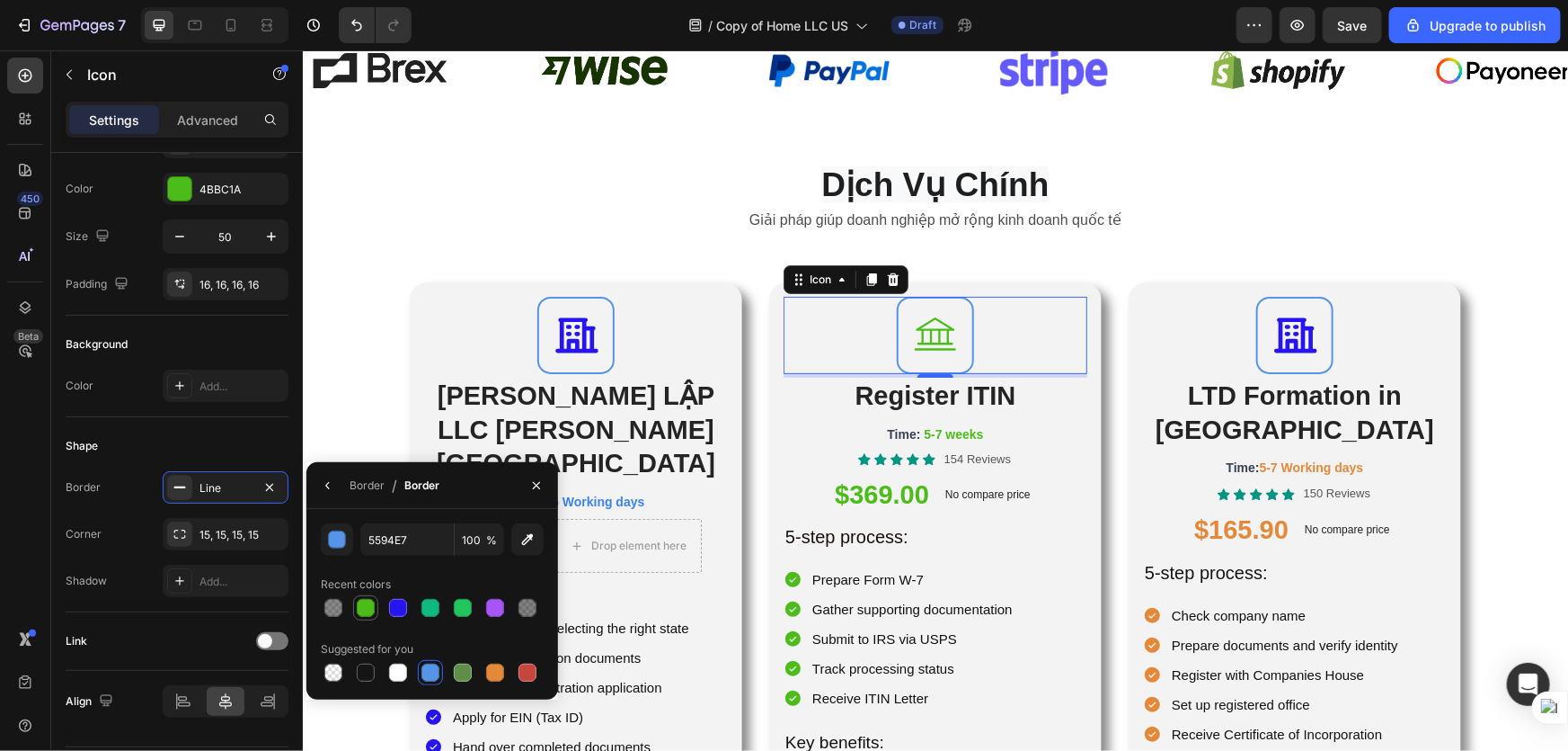
click at [360, 603] on div at bounding box center [366, 607] width 18 height 18
type input "4BBC1A"
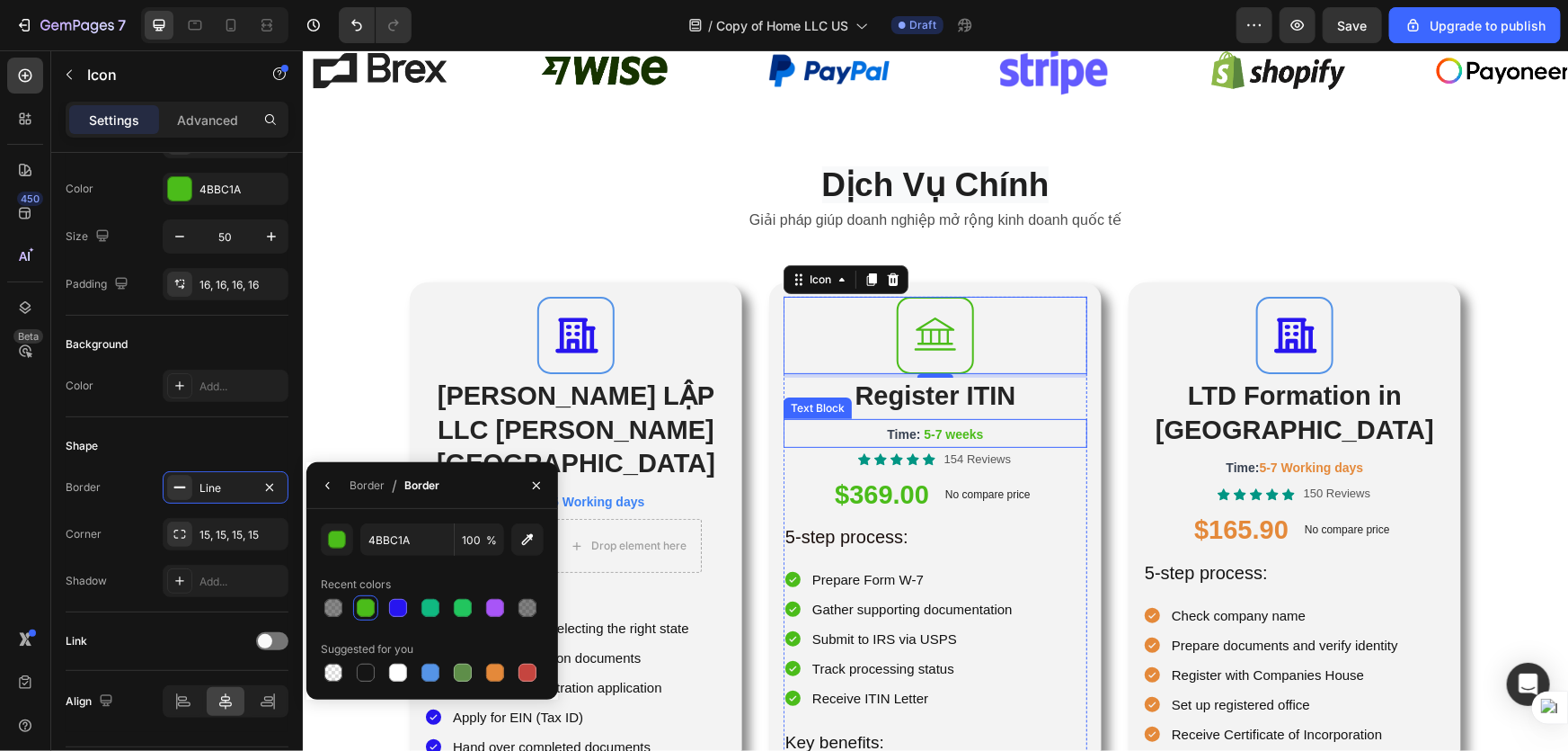
click at [1044, 440] on p "Time: 5-7 weeks" at bounding box center [935, 433] width 301 height 25
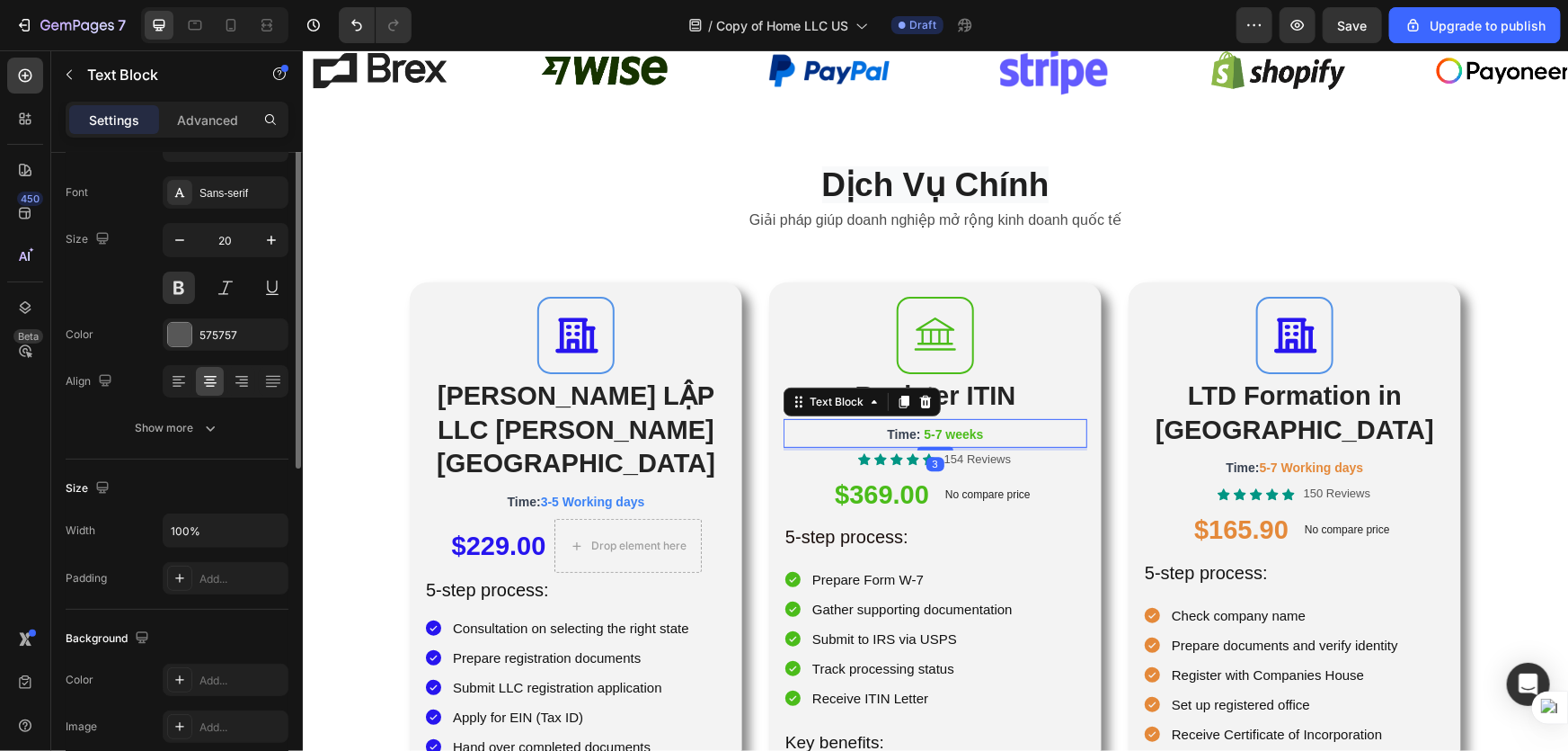
scroll to position [0, 0]
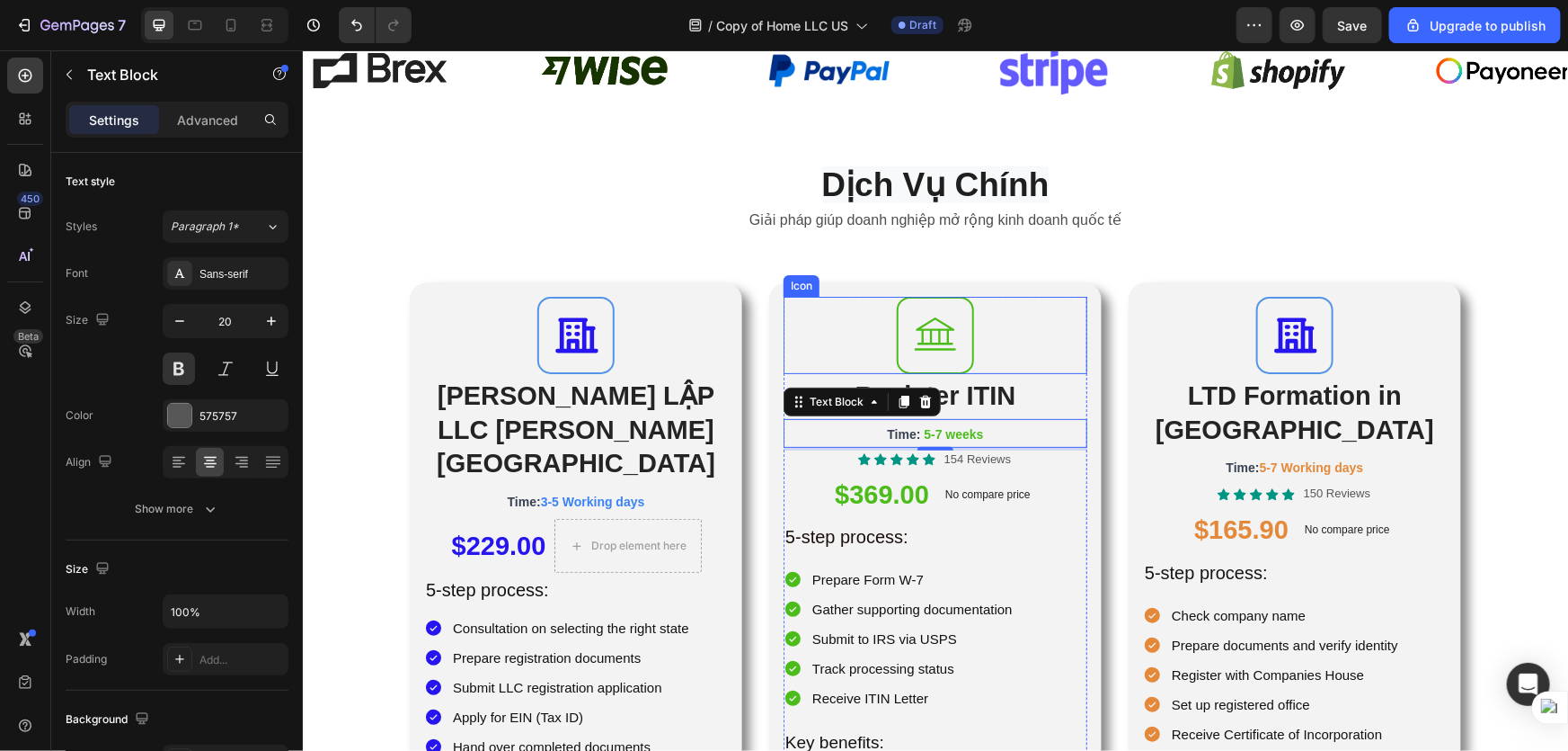
click at [918, 340] on icon at bounding box center [935, 335] width 45 height 45
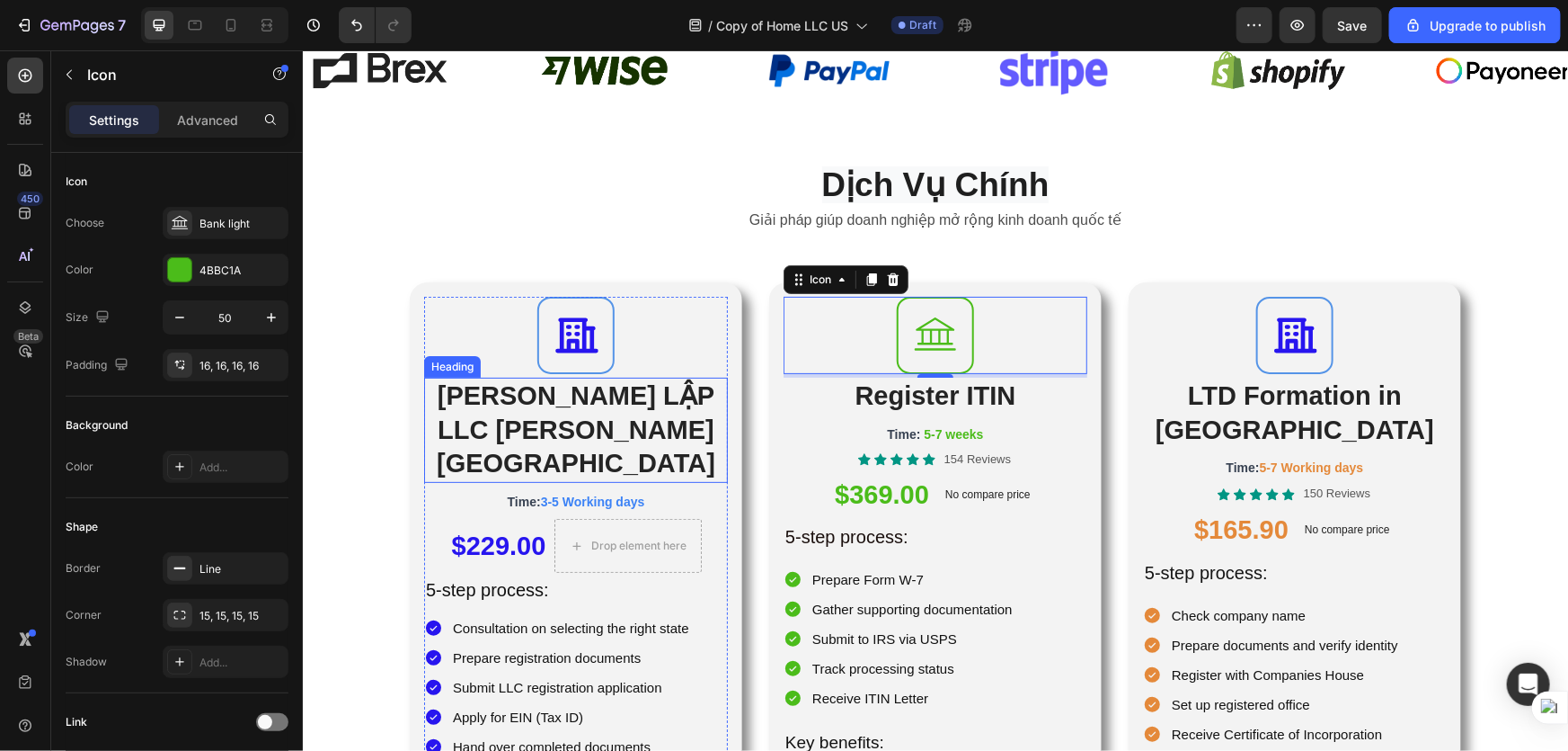
click at [625, 430] on p "[PERSON_NAME] LẬP LLC [PERSON_NAME][GEOGRAPHIC_DATA]" at bounding box center [575, 429] width 301 height 102
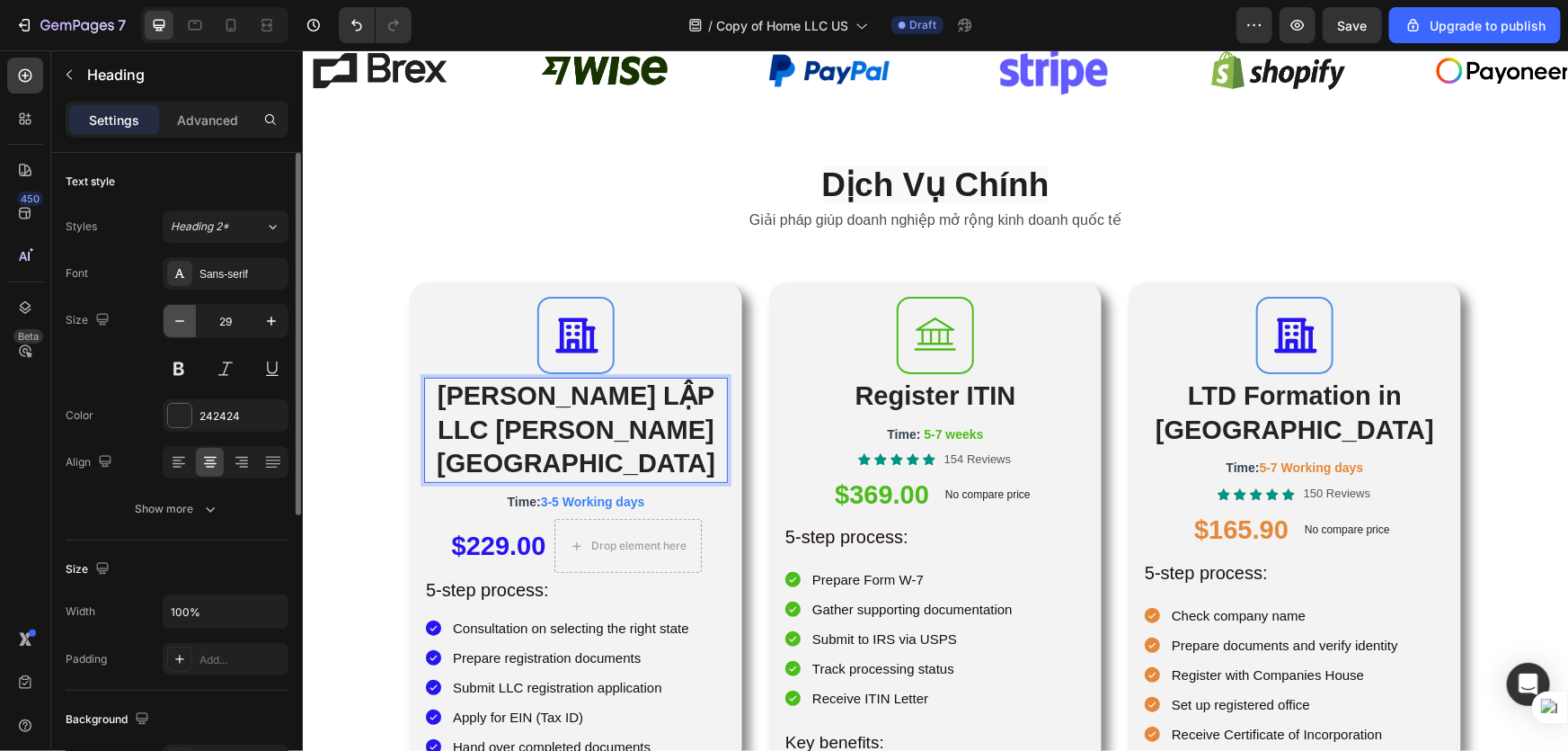
click at [174, 317] on icon "button" at bounding box center [179, 321] width 18 height 18
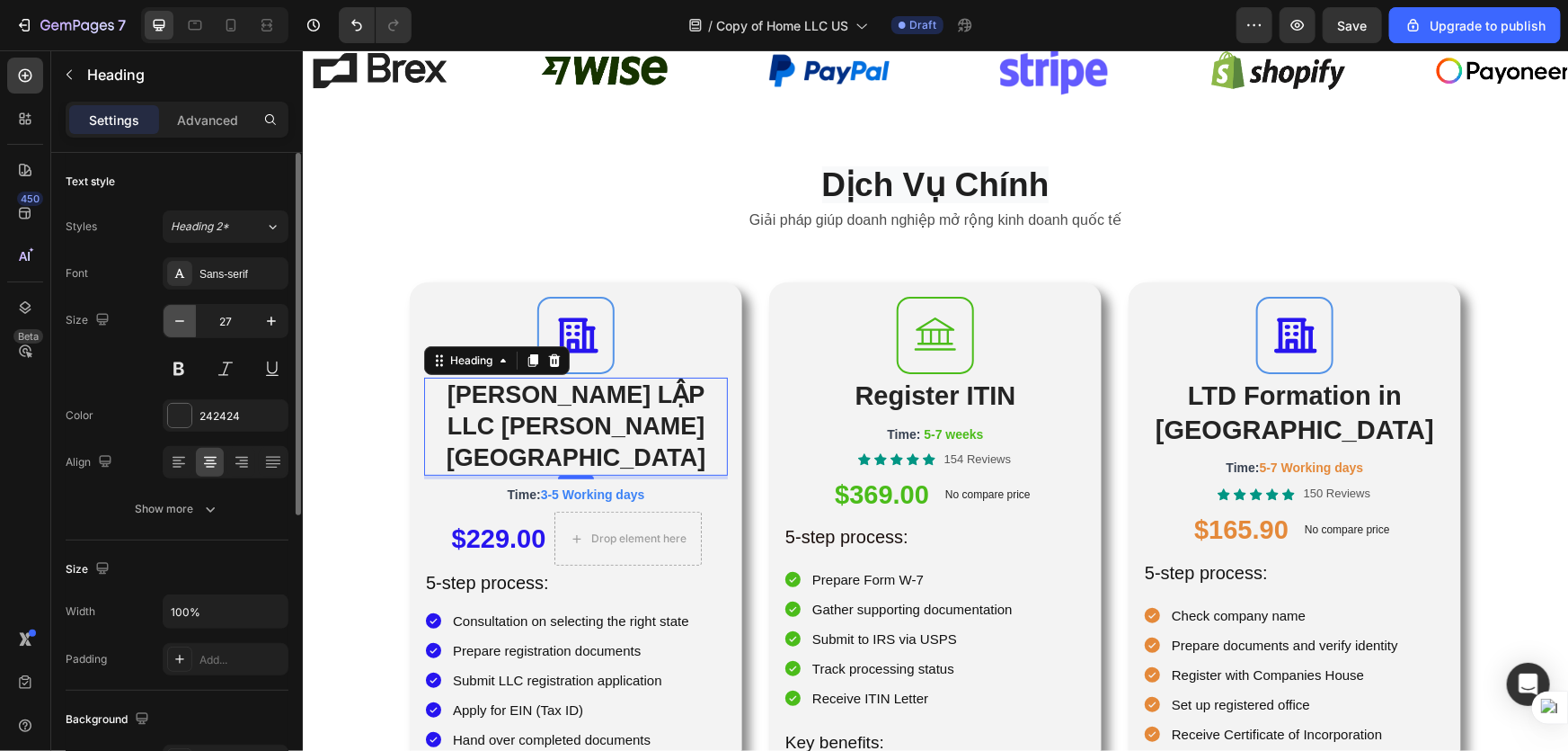
click at [174, 317] on icon "button" at bounding box center [179, 321] width 18 height 18
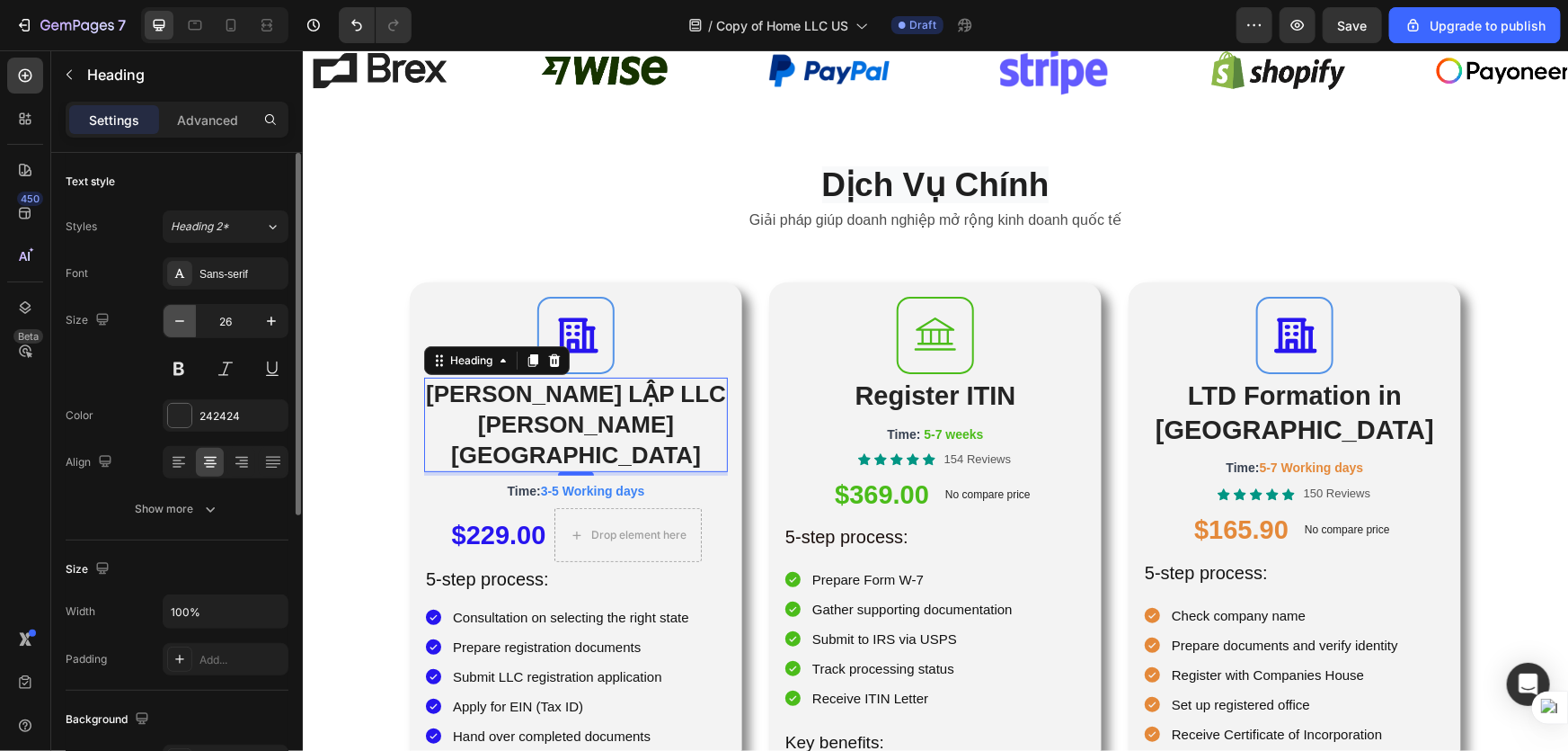
click at [174, 317] on icon "button" at bounding box center [179, 321] width 18 height 18
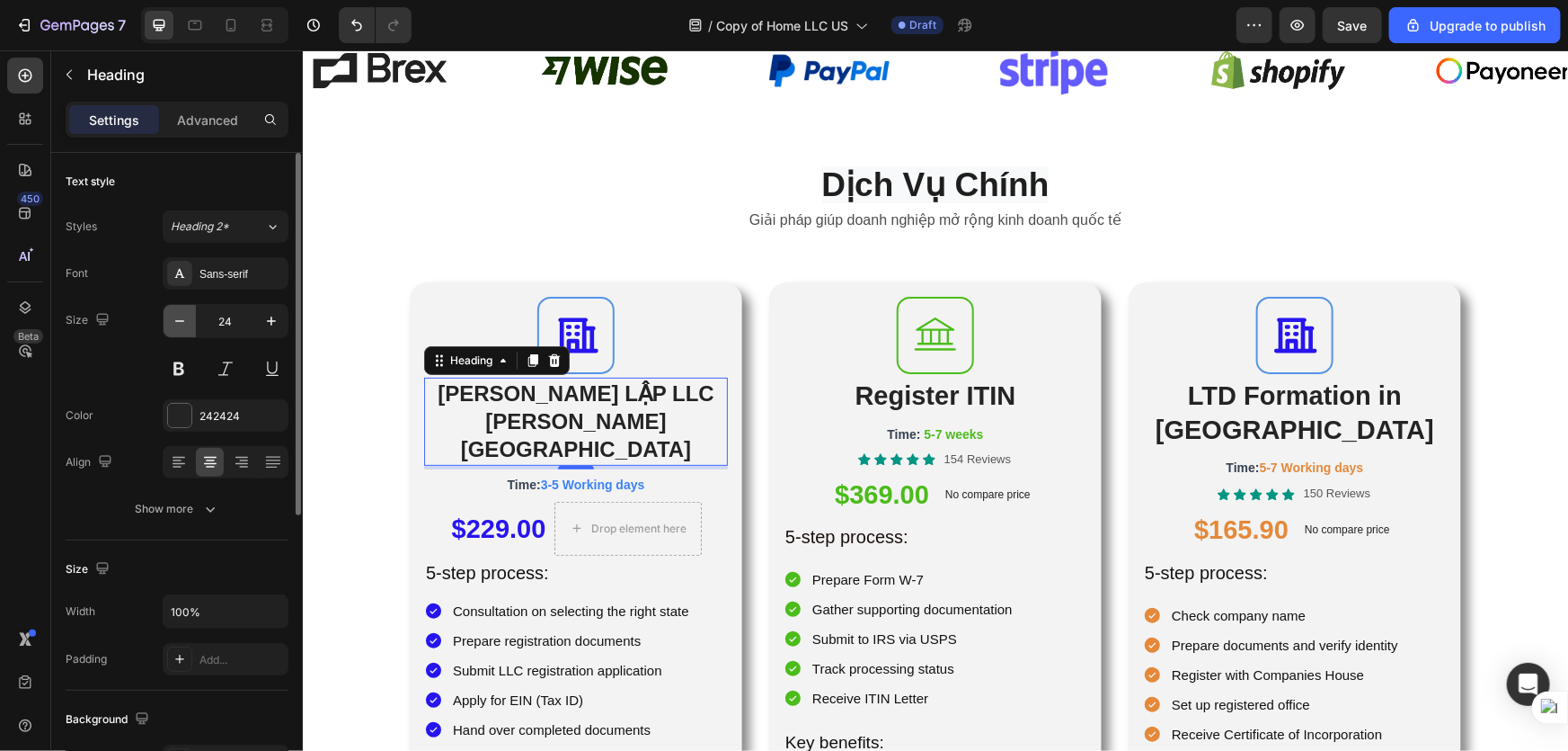
click at [175, 317] on icon "button" at bounding box center [179, 321] width 18 height 18
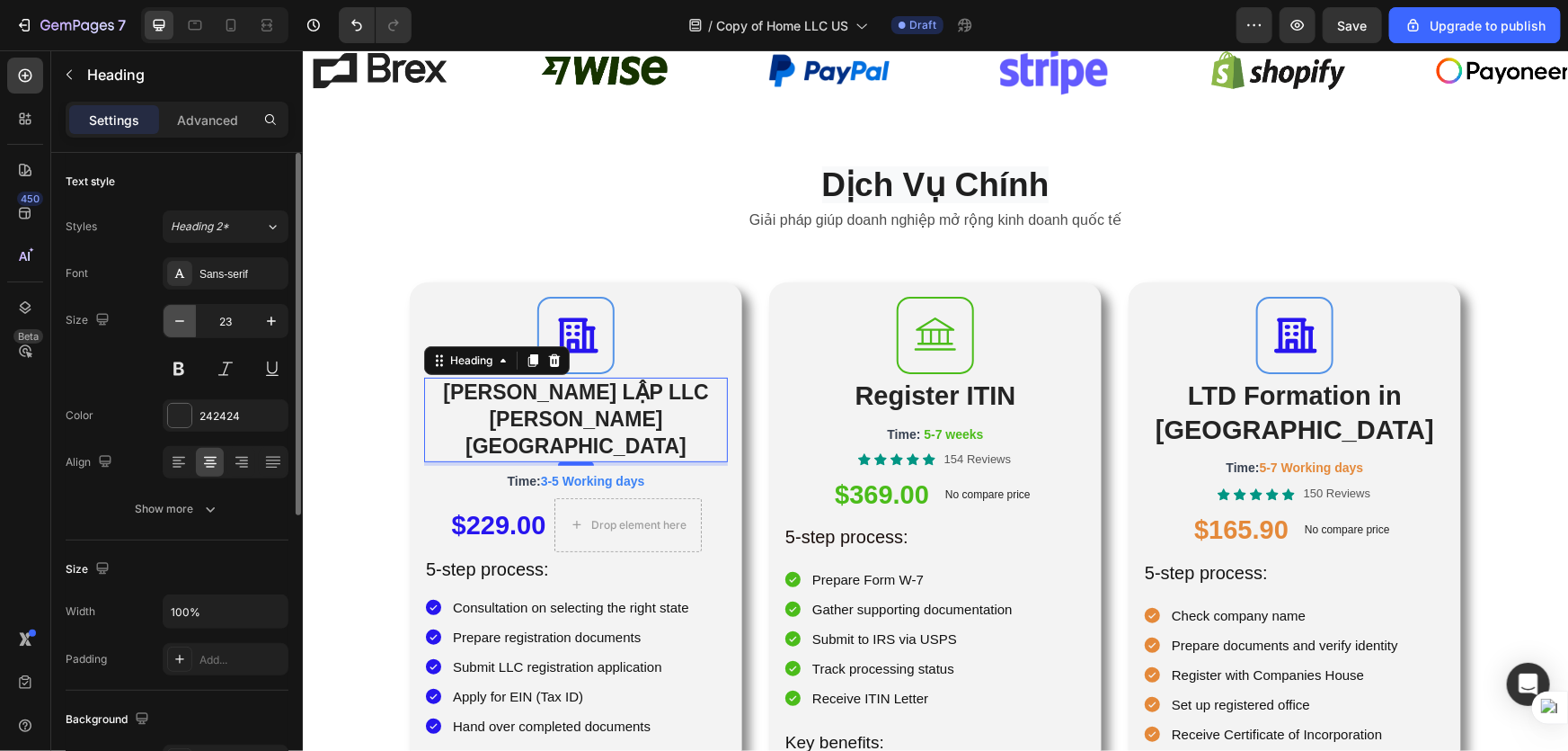
click at [175, 317] on icon "button" at bounding box center [179, 321] width 18 height 18
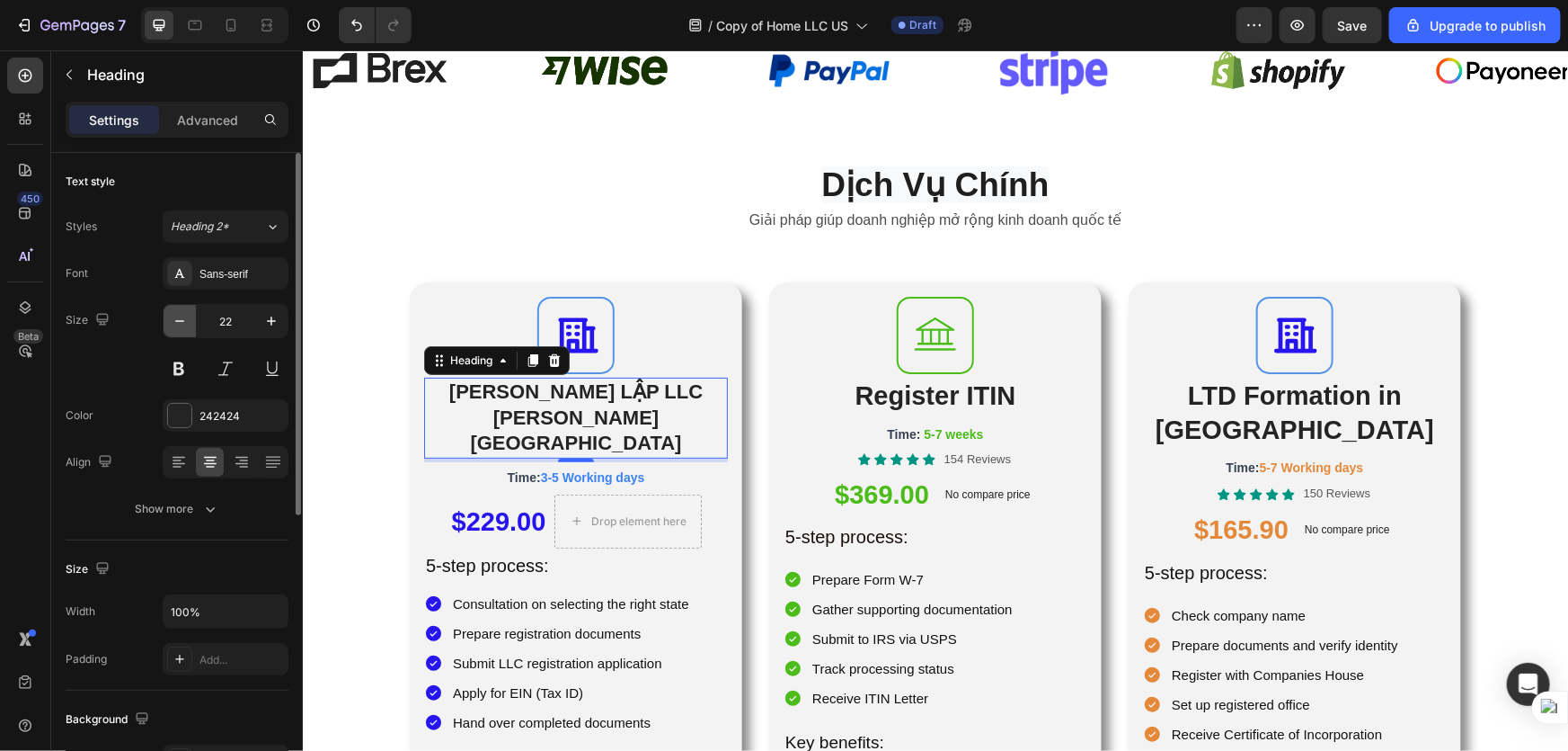
click at [175, 317] on icon "button" at bounding box center [179, 321] width 18 height 18
type input "21"
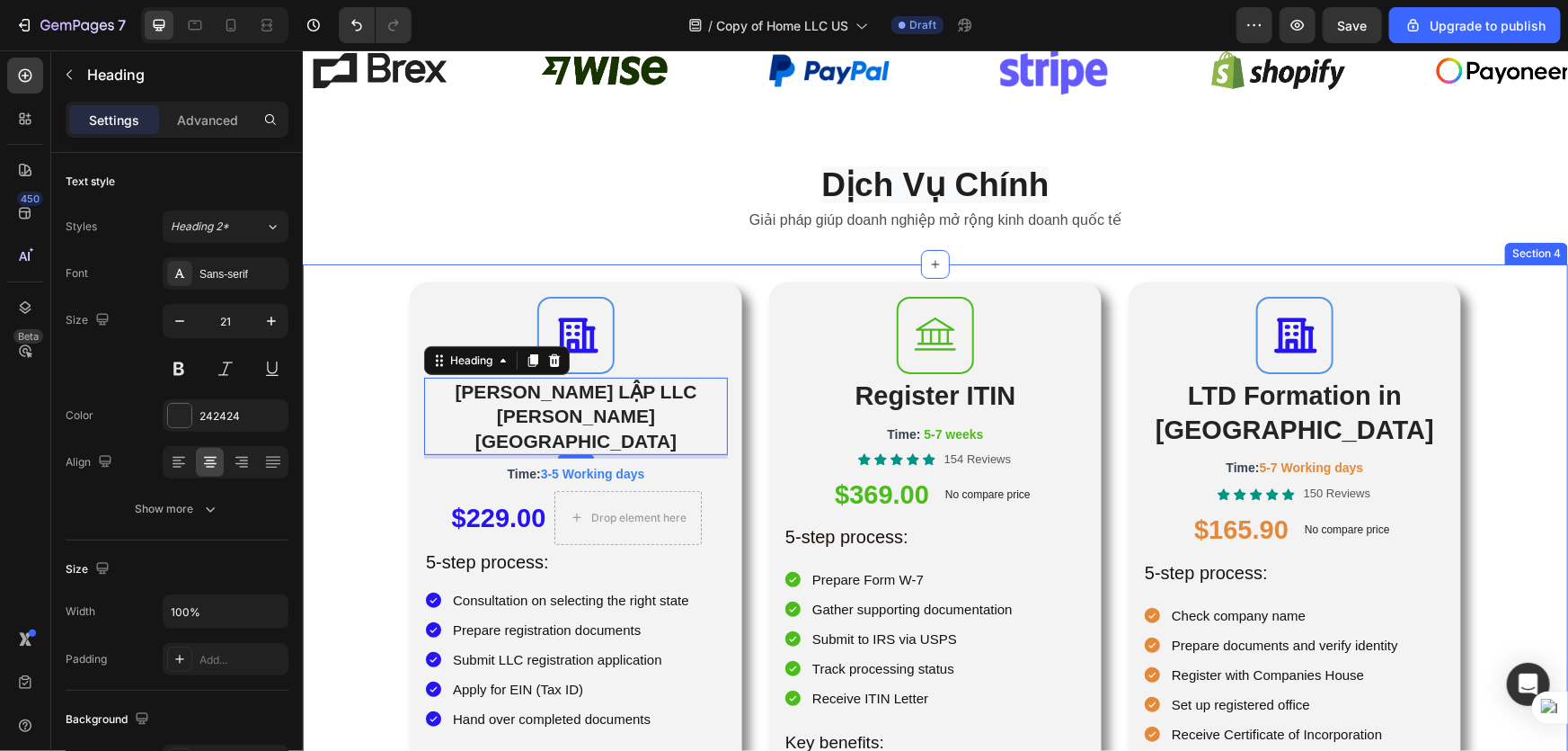
click at [1479, 481] on div "Icon [PERSON_NAME] LẬP LLC [PERSON_NAME][GEOGRAPHIC_DATA] 4 Time: 3-5 Working d…" at bounding box center [934, 649] width 1265 height 736
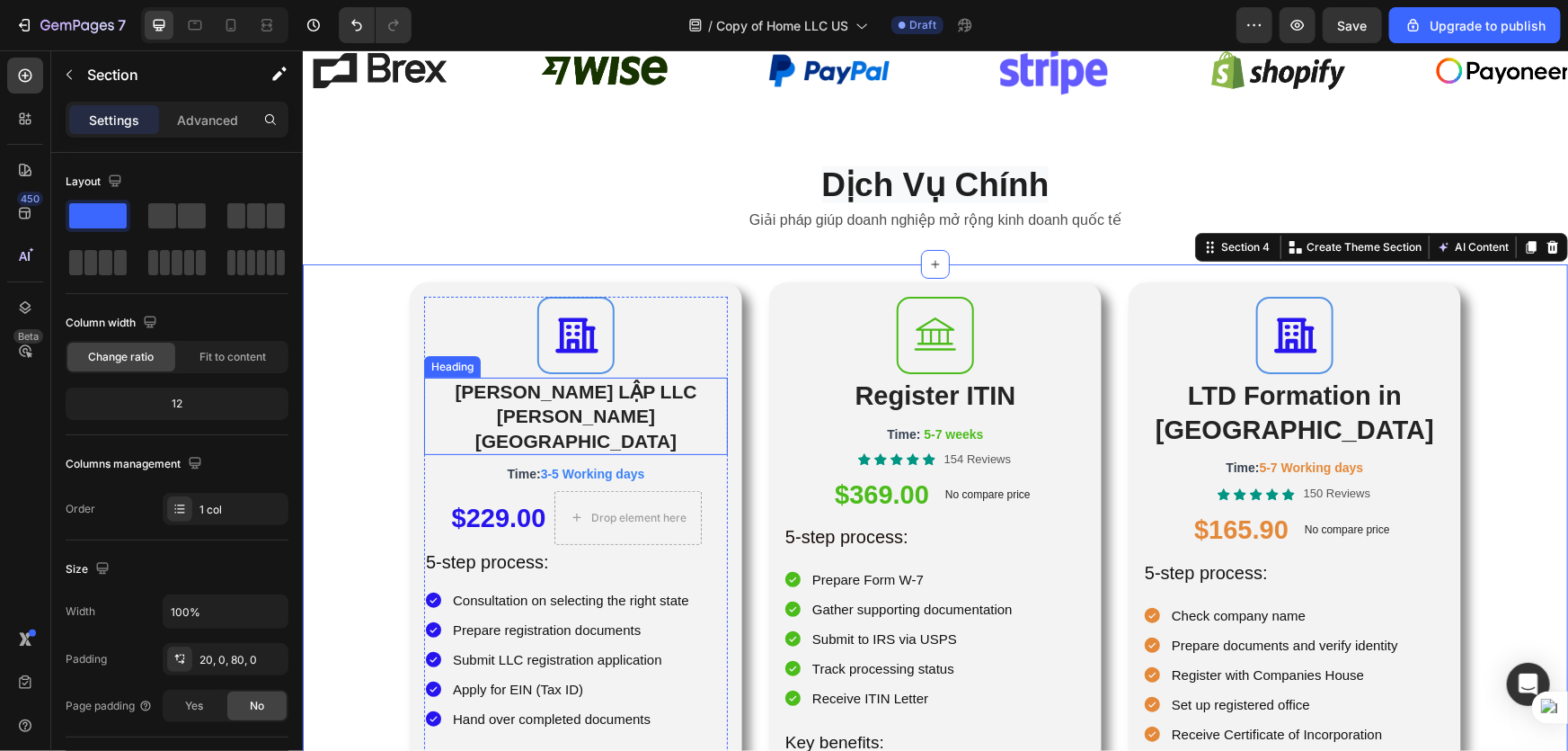
click at [637, 399] on p "[PERSON_NAME] LẬP LLC [PERSON_NAME][GEOGRAPHIC_DATA]" at bounding box center [575, 415] width 301 height 74
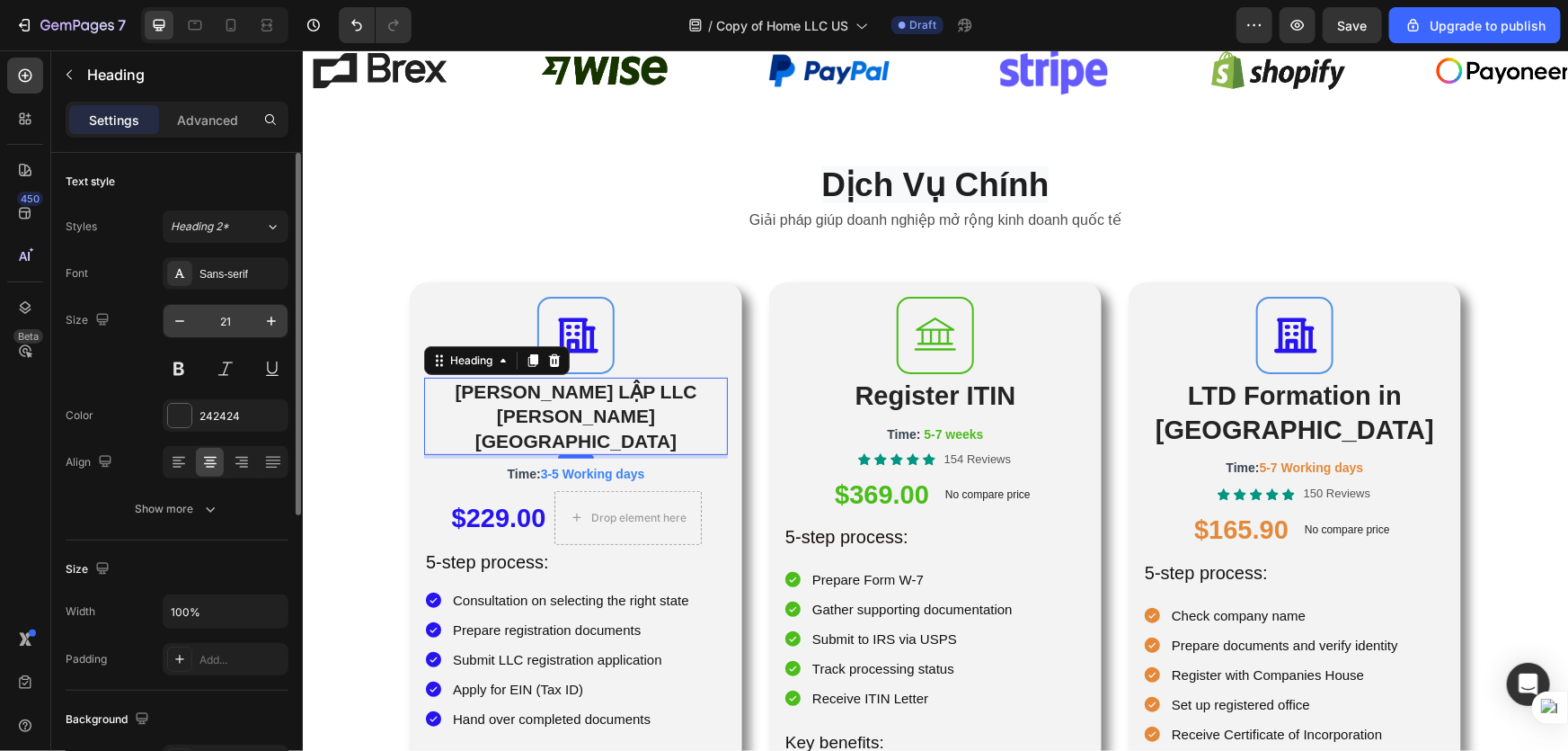
click at [245, 319] on input "21" at bounding box center [225, 320] width 59 height 32
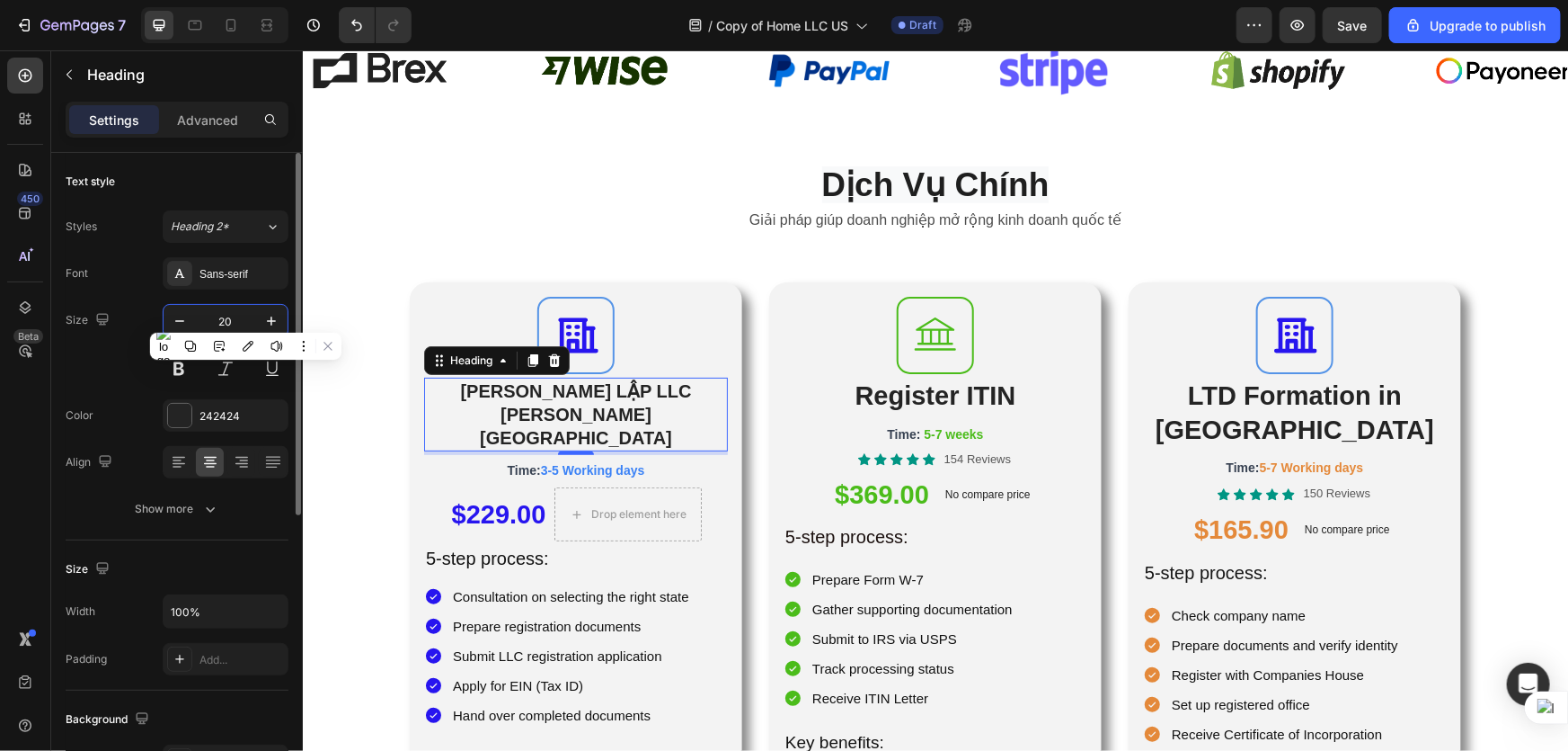
type input "20"
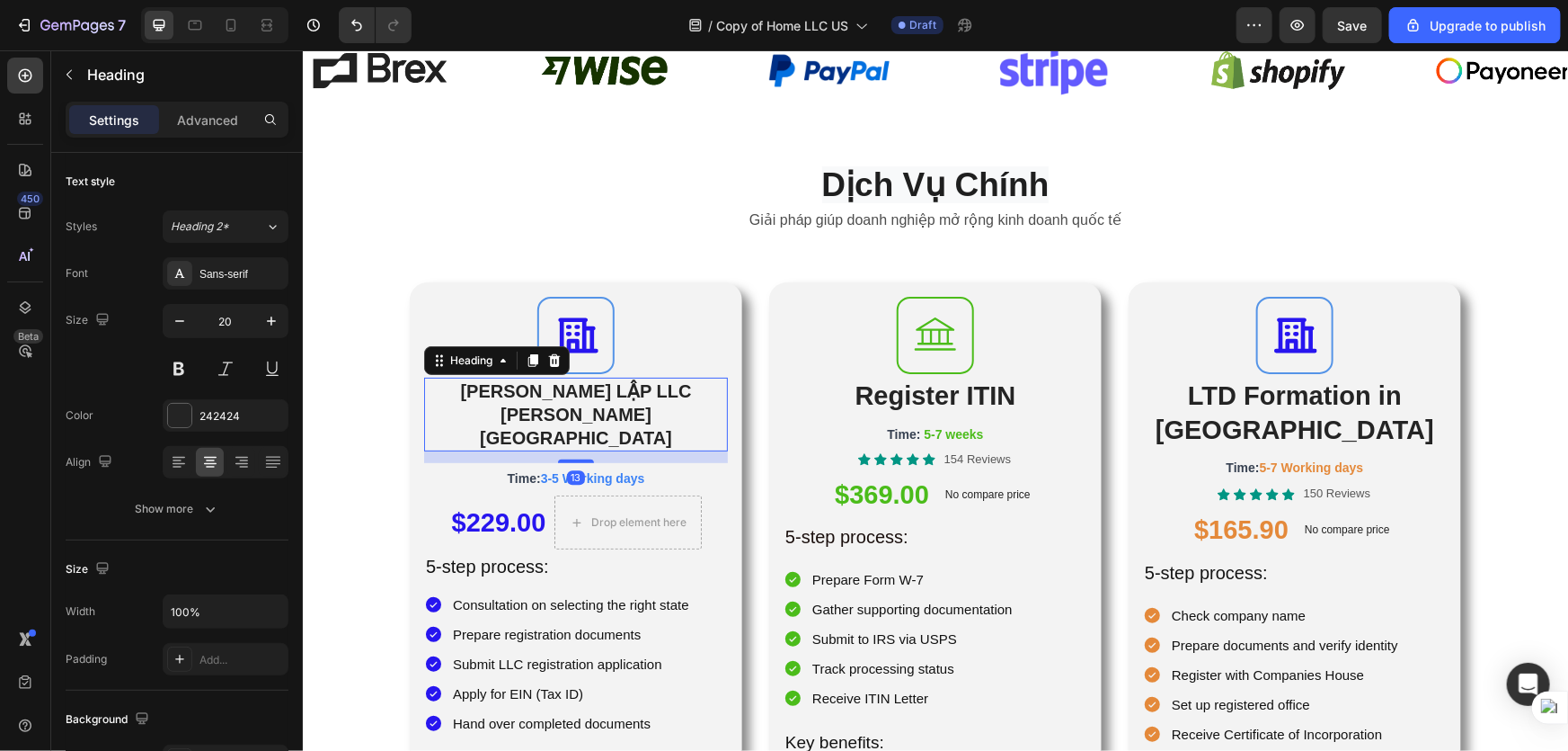
click at [568, 459] on div at bounding box center [575, 461] width 36 height 4
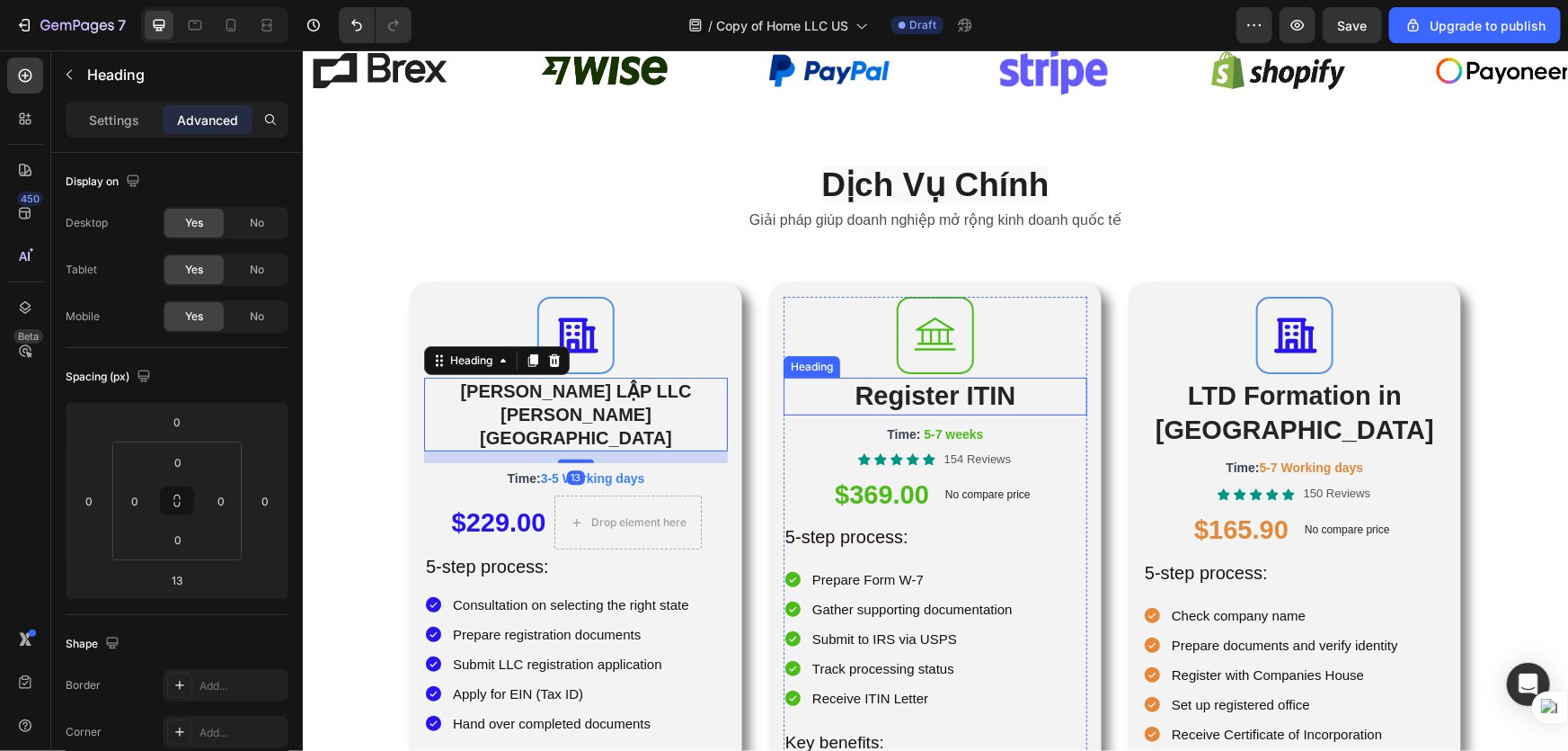
click at [947, 400] on h2 "Register ITIN" at bounding box center [934, 395] width 304 height 38
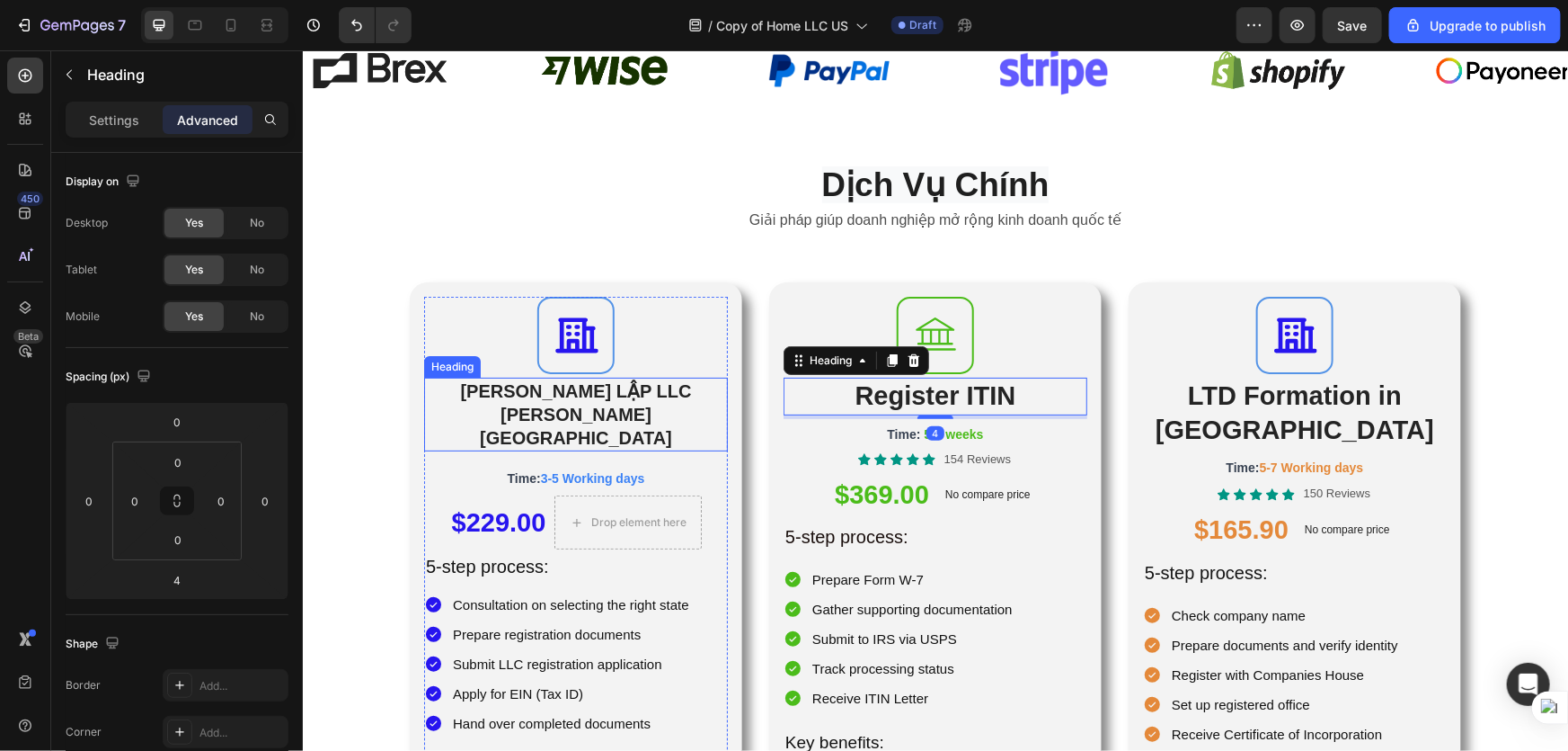
click at [636, 381] on p "[PERSON_NAME] LẬP LLC [PERSON_NAME][GEOGRAPHIC_DATA]" at bounding box center [575, 413] width 301 height 70
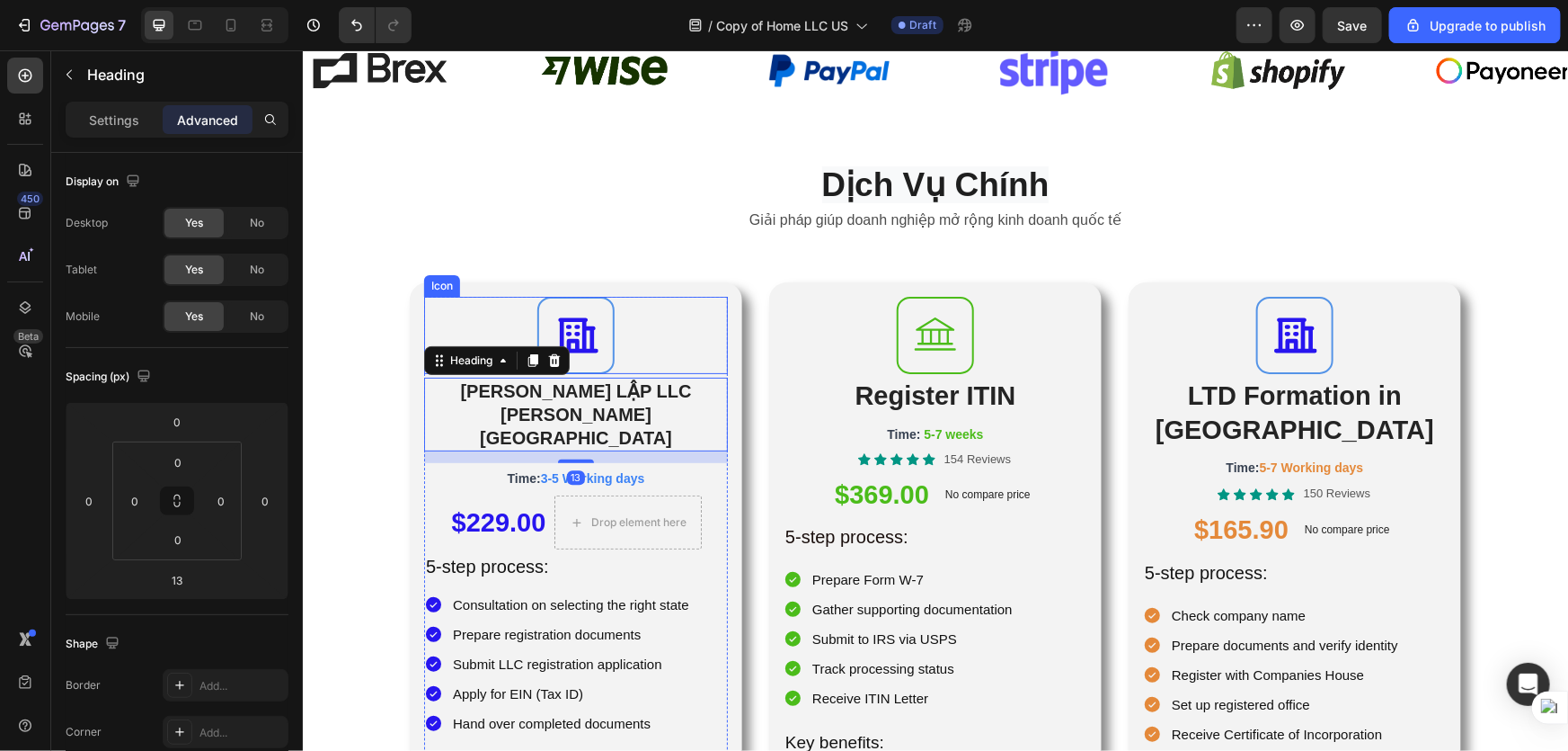
click at [584, 363] on div at bounding box center [575, 335] width 78 height 78
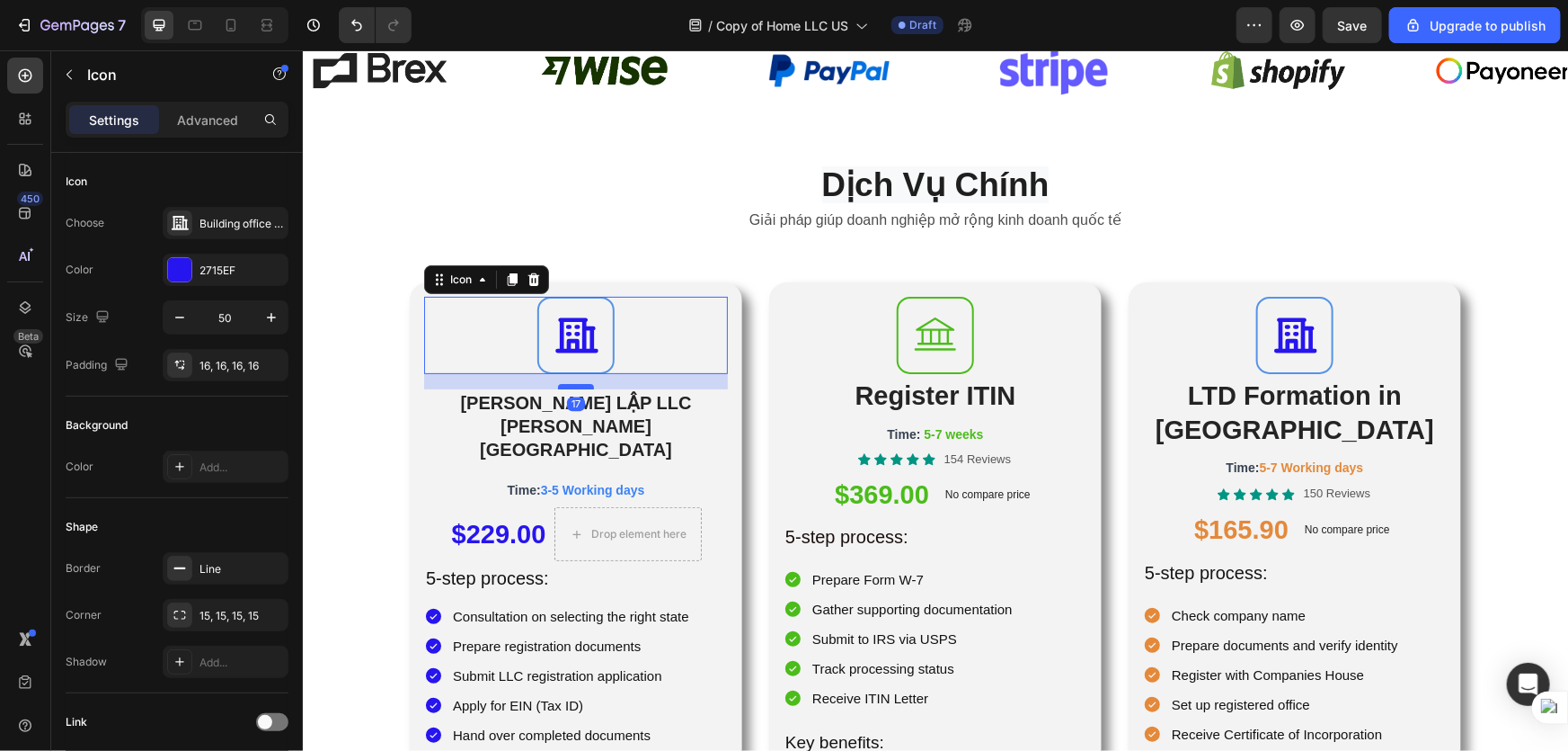
drag, startPoint x: 573, startPoint y: 373, endPoint x: 571, endPoint y: 384, distance: 11.2
click at [571, 384] on div at bounding box center [575, 386] width 36 height 6
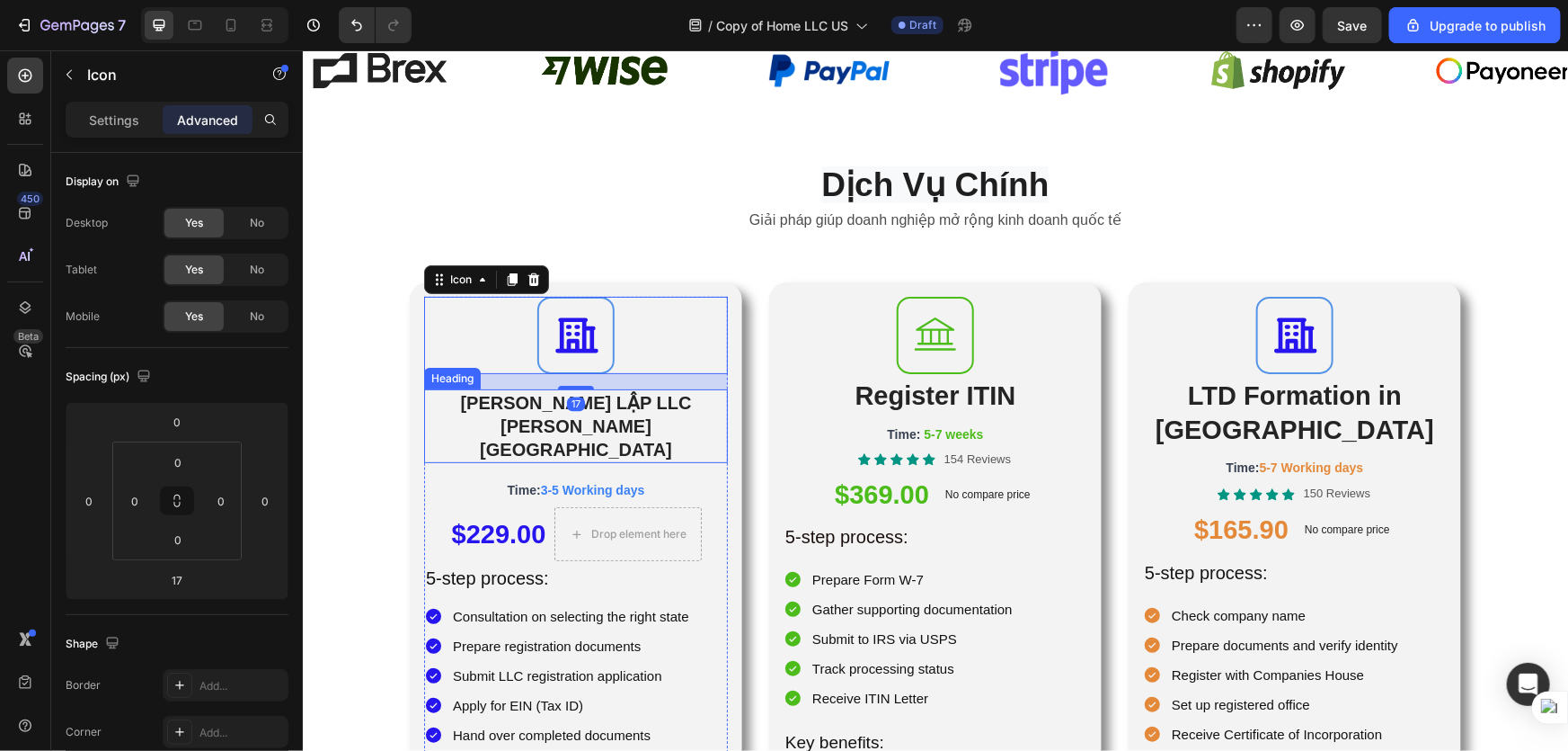
click at [676, 395] on p "[PERSON_NAME] LẬP LLC [PERSON_NAME][GEOGRAPHIC_DATA]" at bounding box center [575, 425] width 301 height 70
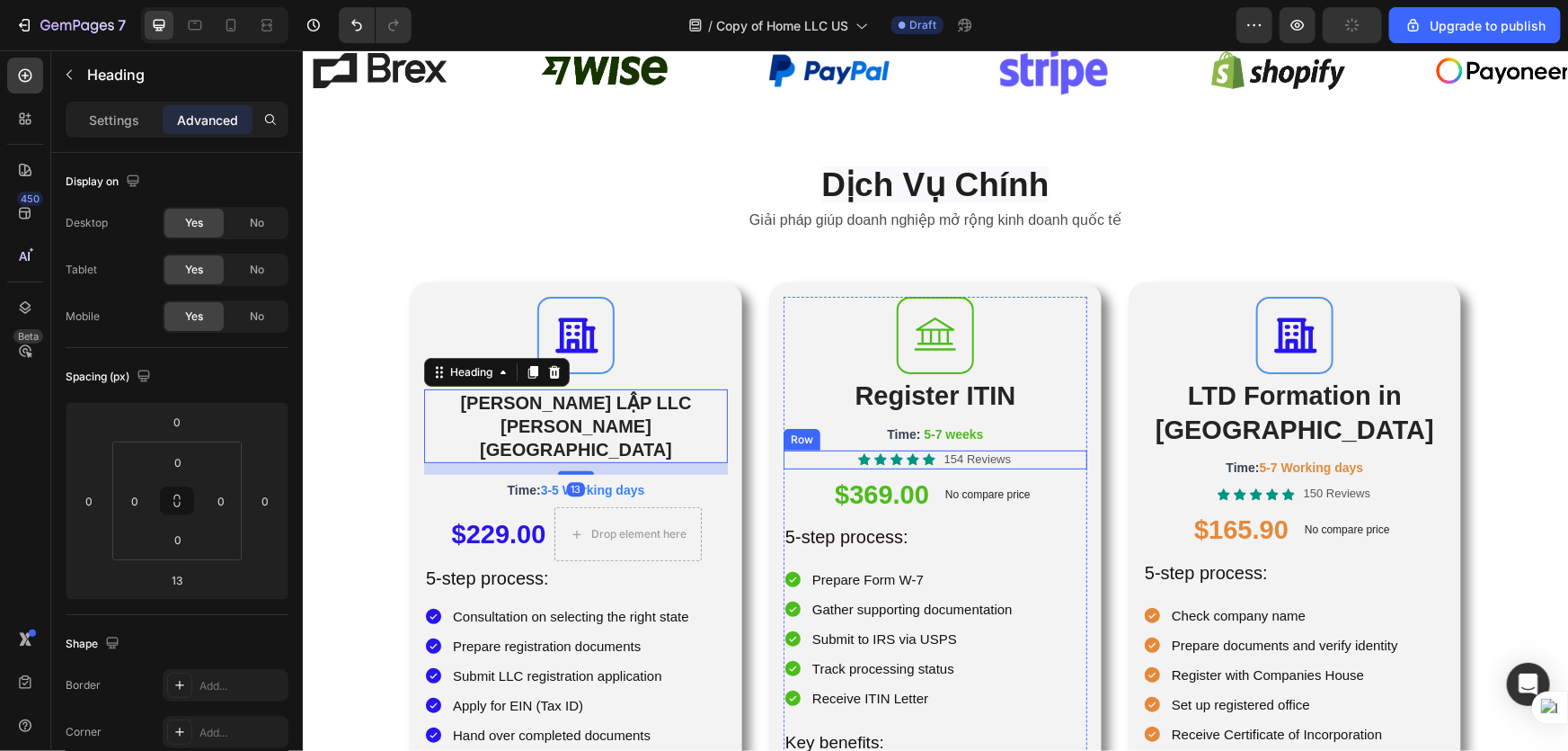
click at [1131, 462] on div "Icon LTD Formation in [GEOGRAPHIC_DATA] Heading Time: 5-7 Working days Text Blo…" at bounding box center [1294, 643] width 333 height 724
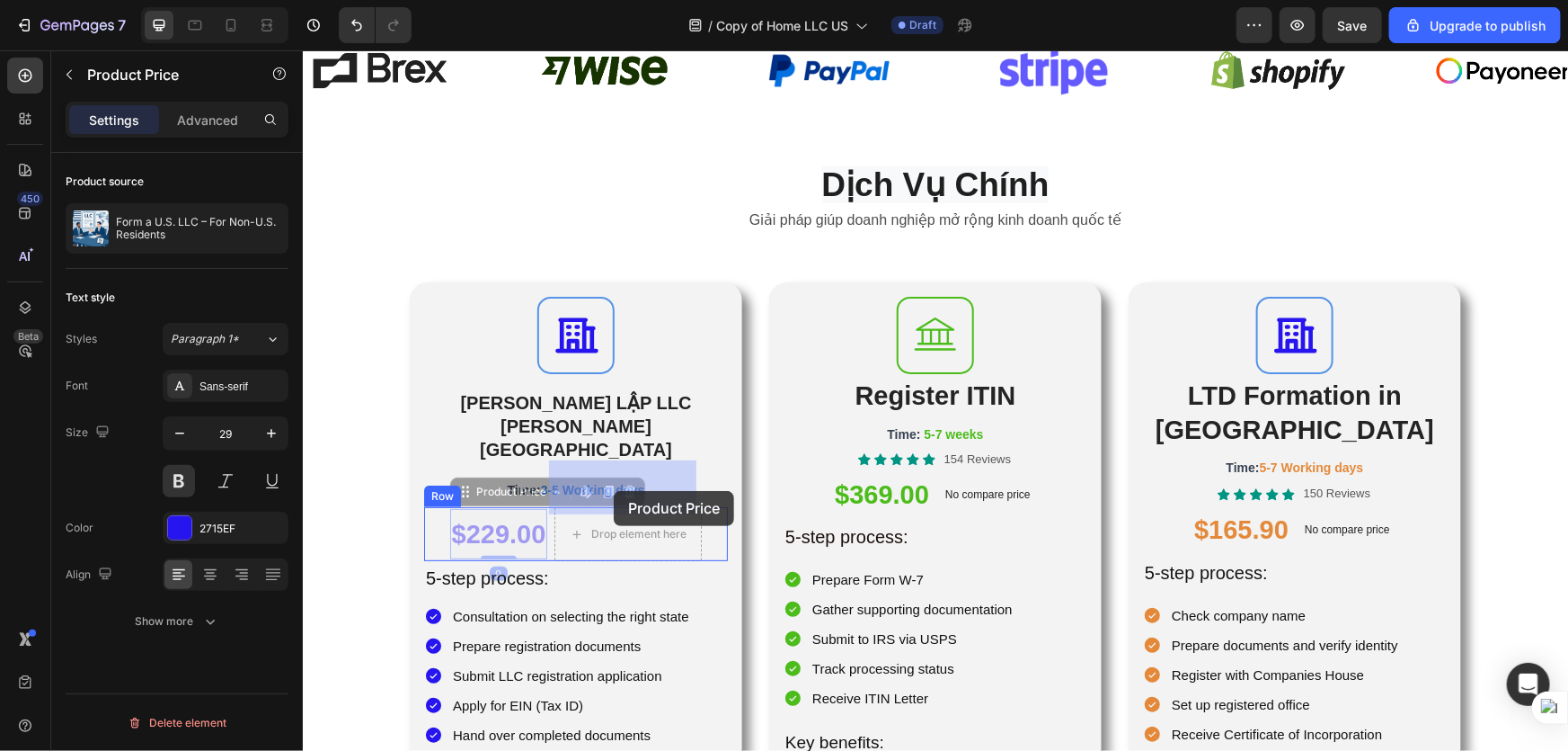
drag, startPoint x: 531, startPoint y: 485, endPoint x: 613, endPoint y: 490, distance: 82.2
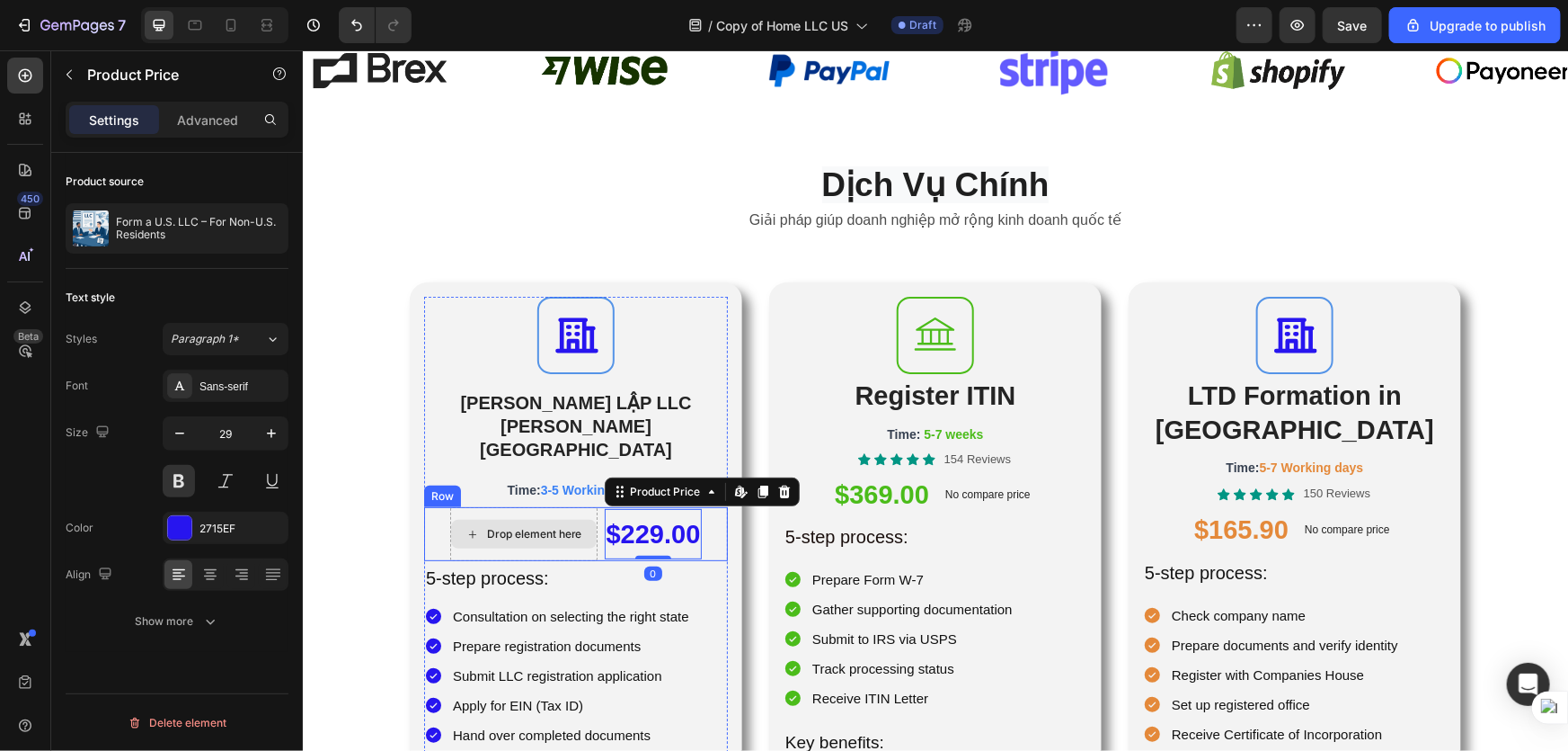
click at [523, 526] on div "Drop element here" at bounding box center [533, 533] width 95 height 15
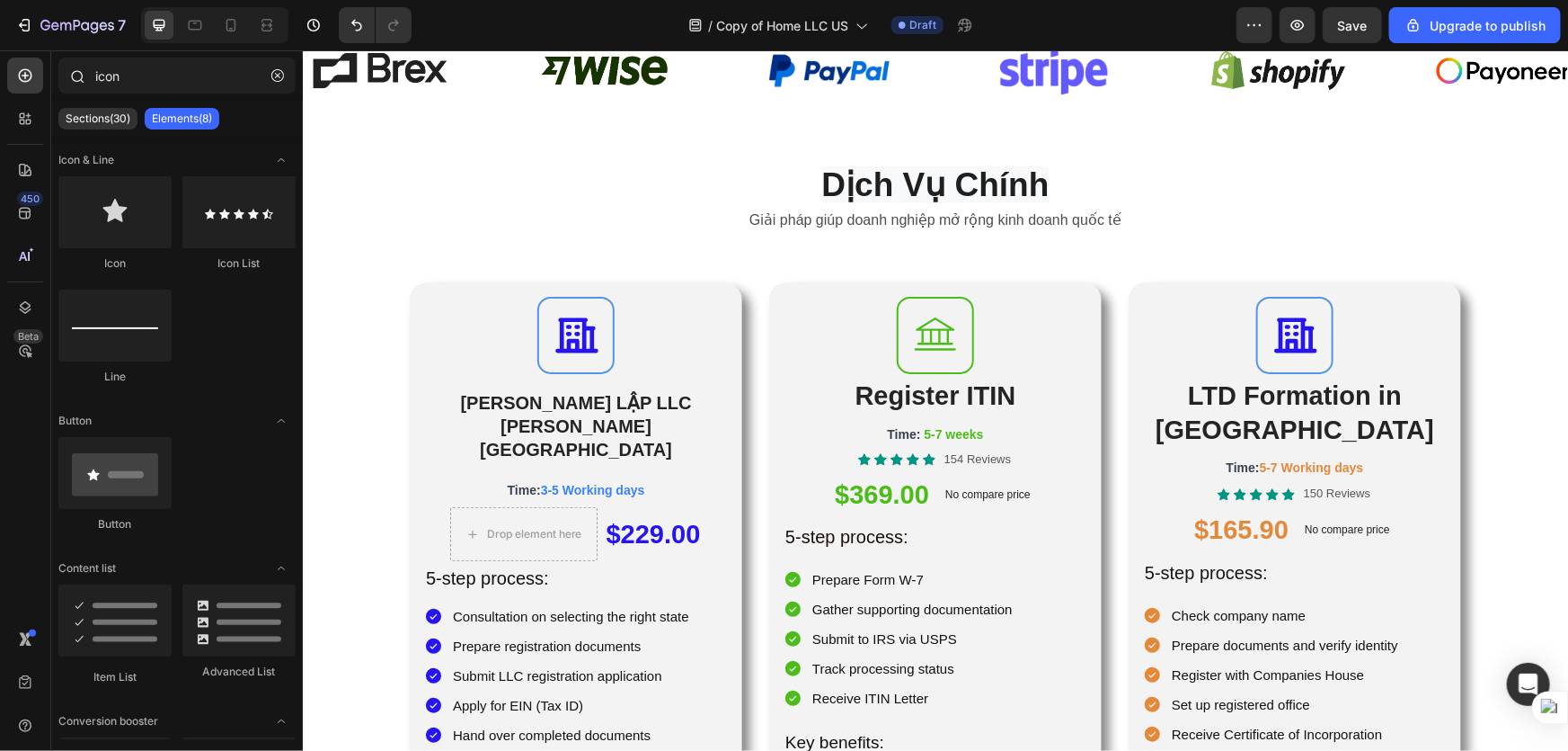
click at [273, 78] on icon "button" at bounding box center [277, 75] width 13 height 13
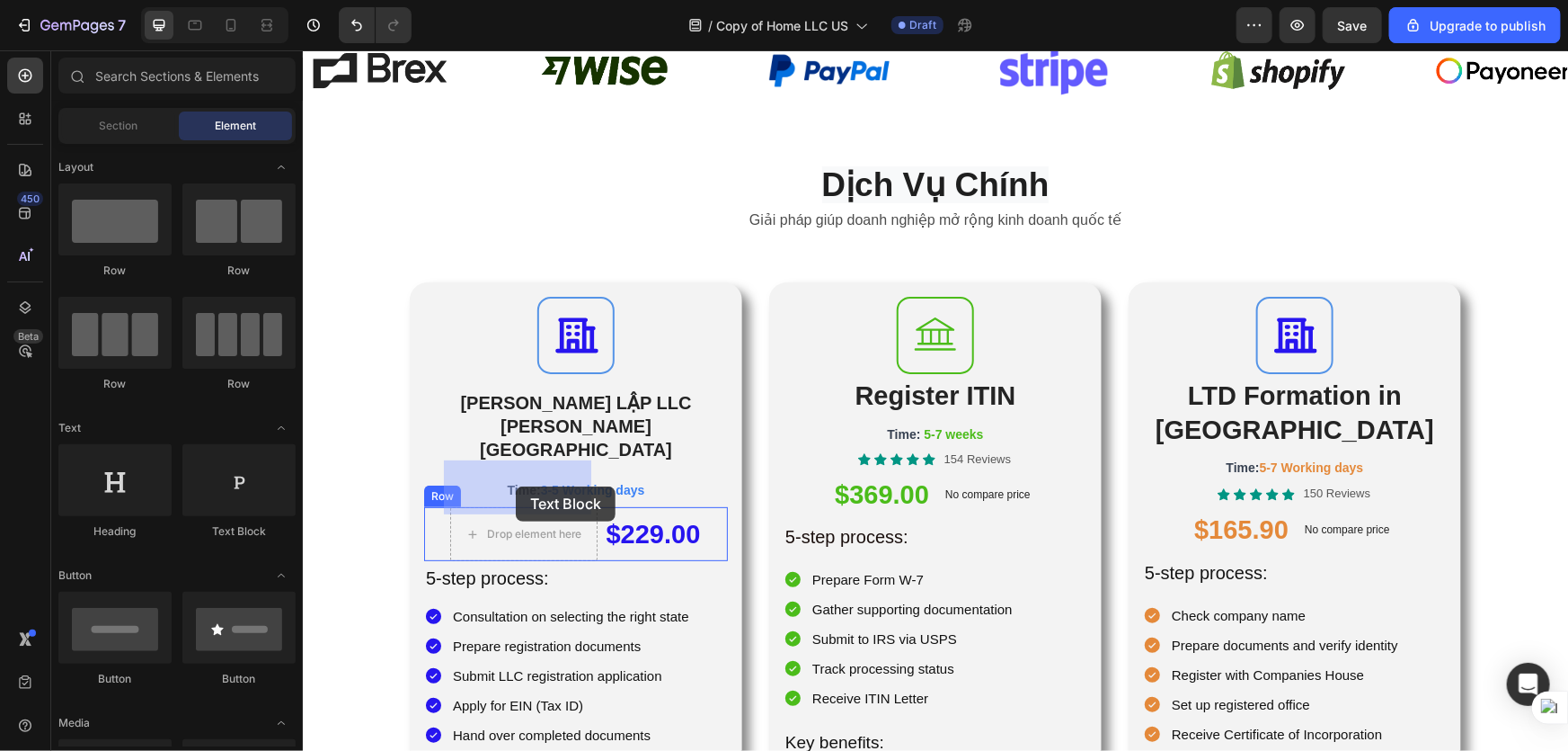
drag, startPoint x: 540, startPoint y: 553, endPoint x: 515, endPoint y: 485, distance: 72.4
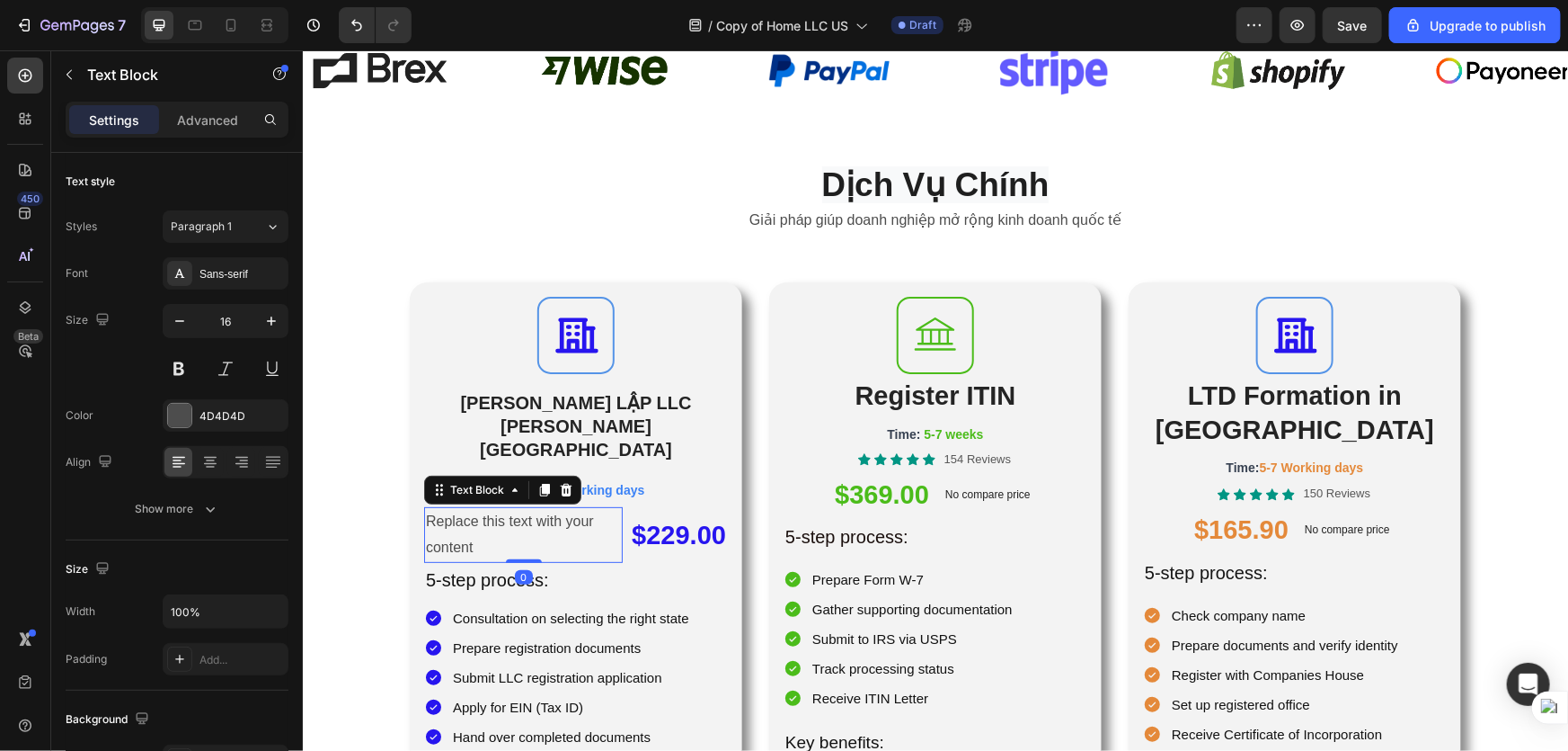
click at [552, 506] on div "Replace this text with your content" at bounding box center [522, 534] width 199 height 55
click at [552, 508] on p "Replace this text with your content" at bounding box center [522, 535] width 195 height 52
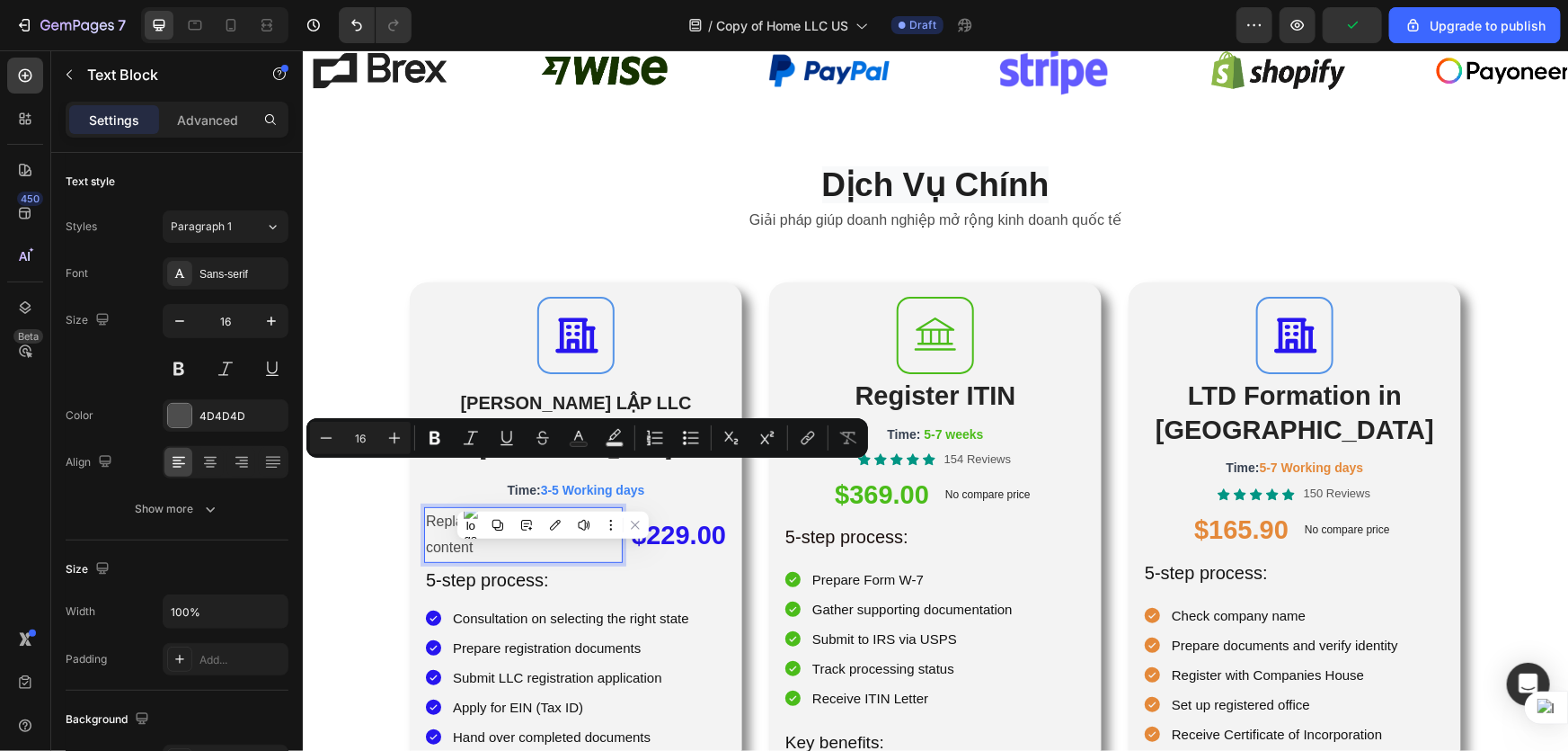
scroll to position [92, 0]
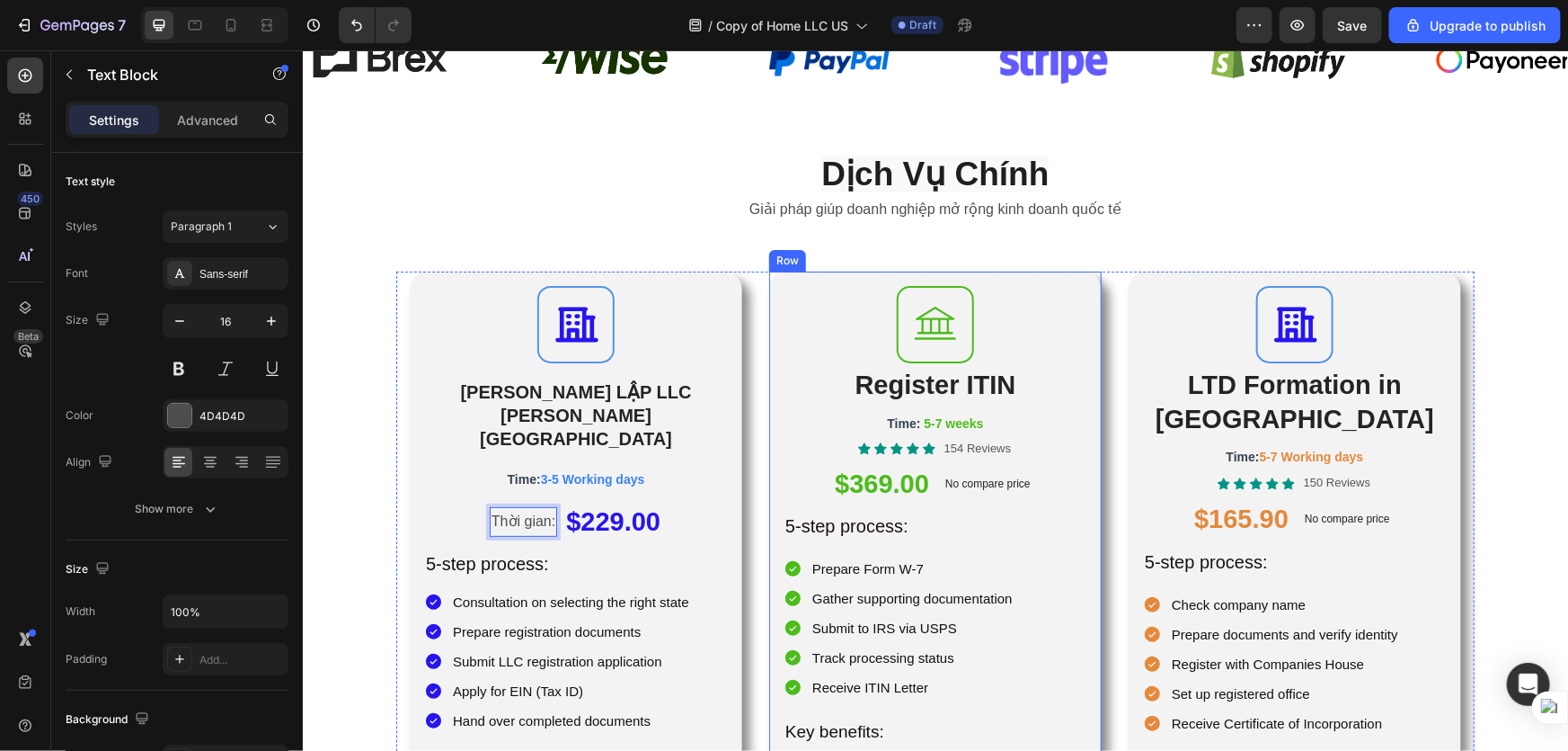
click at [769, 479] on div "Icon Register ITIN Heading Time: 5-7 weeks Text Block Icon Icon Icon Icon Icon …" at bounding box center [934, 638] width 333 height 736
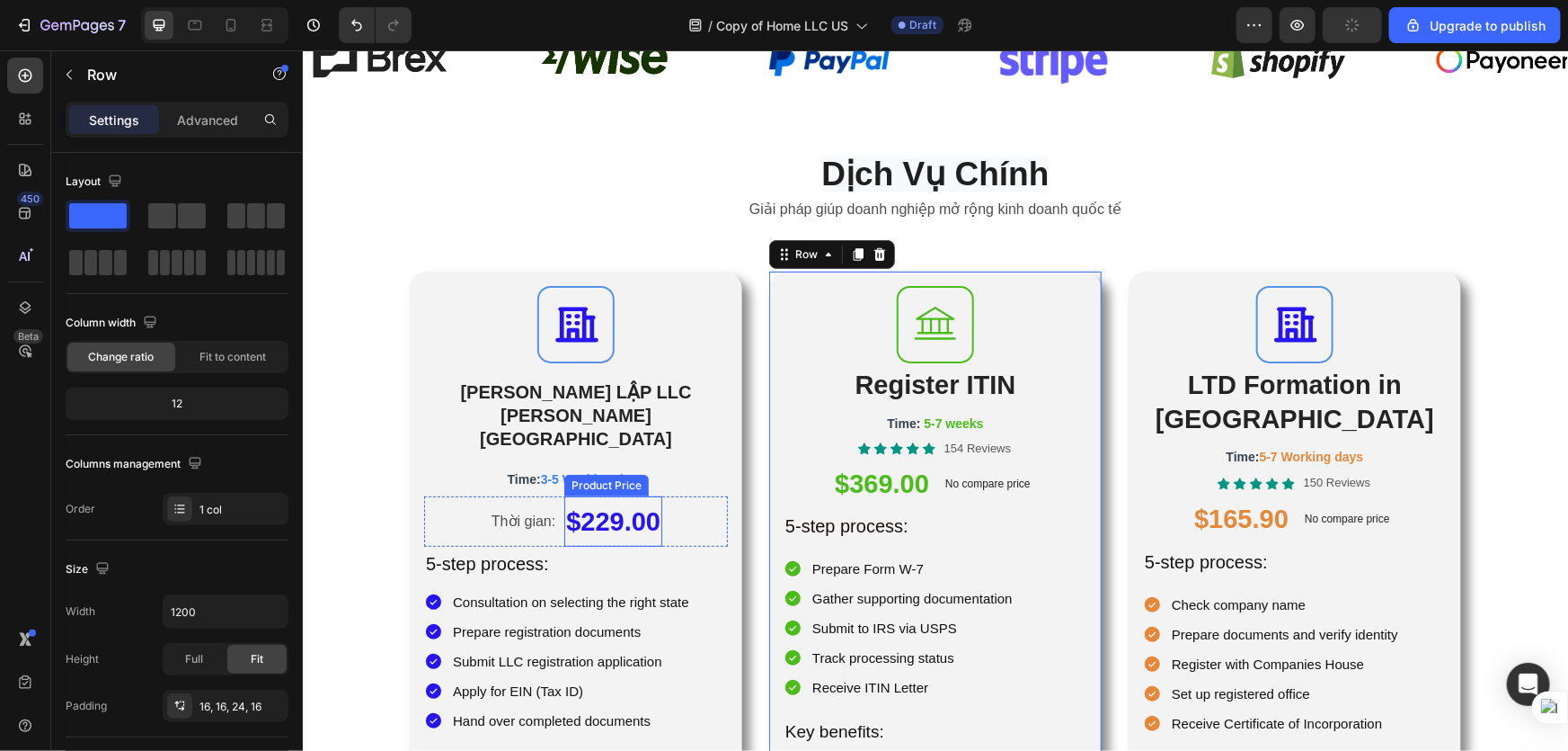
click at [704, 496] on div "[PERSON_NAME]: Text Block $229.00 Product Price Product Price Row" at bounding box center [574, 521] width 304 height 50
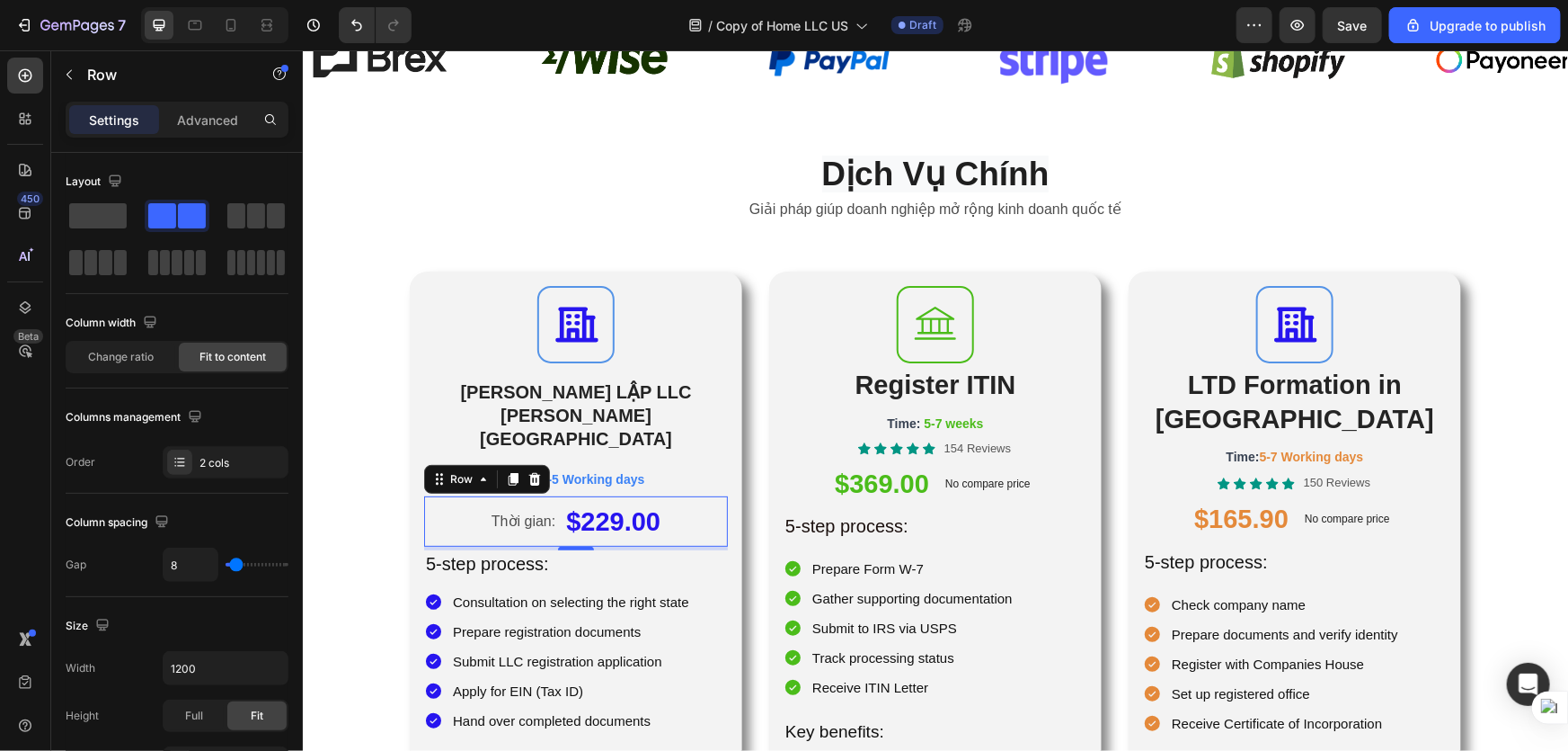
click at [704, 496] on div "[PERSON_NAME]: Text Block $229.00 Product Price Product Price Row 4" at bounding box center [574, 521] width 304 height 50
click at [647, 496] on div "$229.00" at bounding box center [612, 521] width 98 height 50
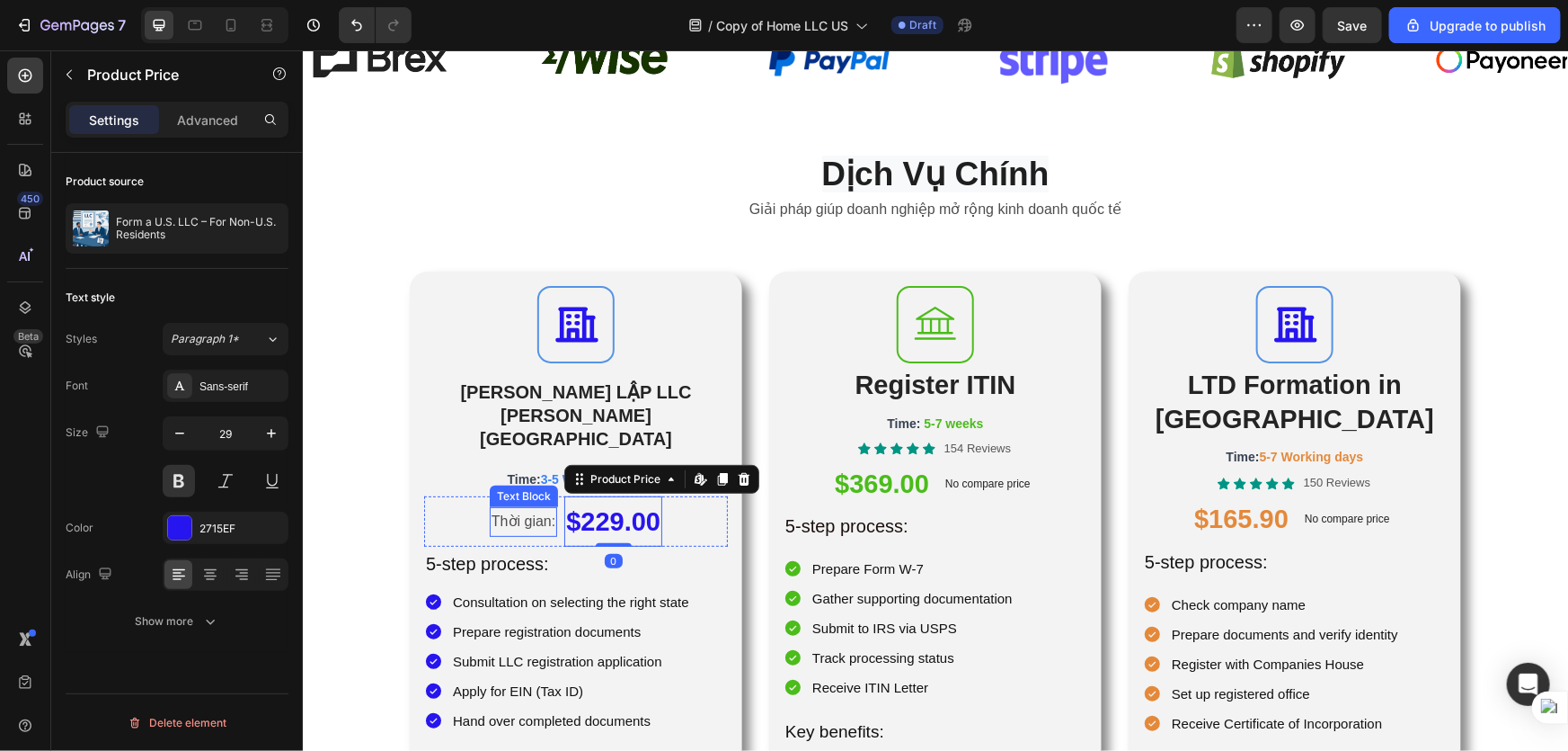
click at [491, 508] on p "Thời gian:" at bounding box center [523, 521] width 64 height 26
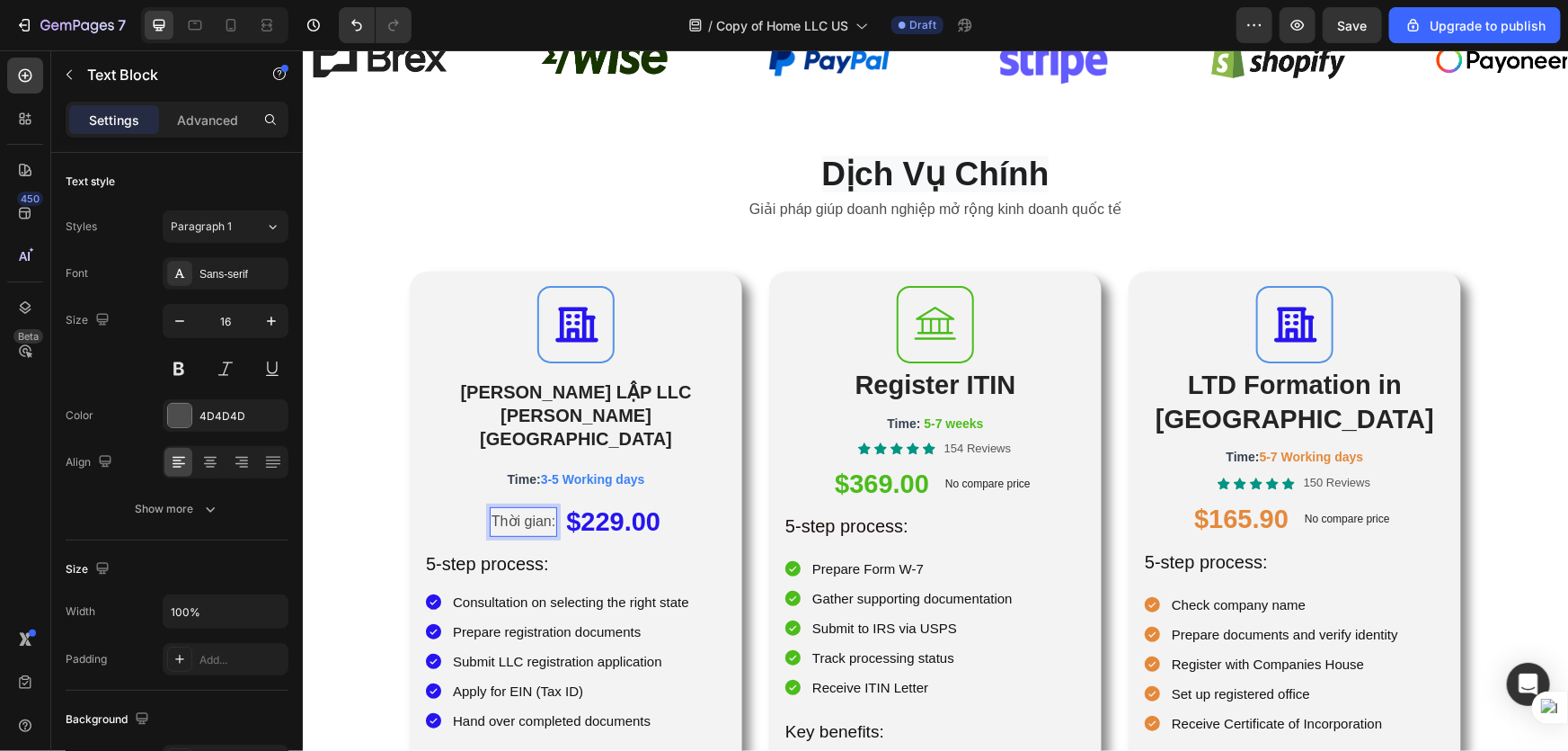
click at [496, 508] on p "Thời gian:" at bounding box center [523, 521] width 64 height 26
click at [654, 496] on div "$229.00" at bounding box center [614, 521] width 98 height 50
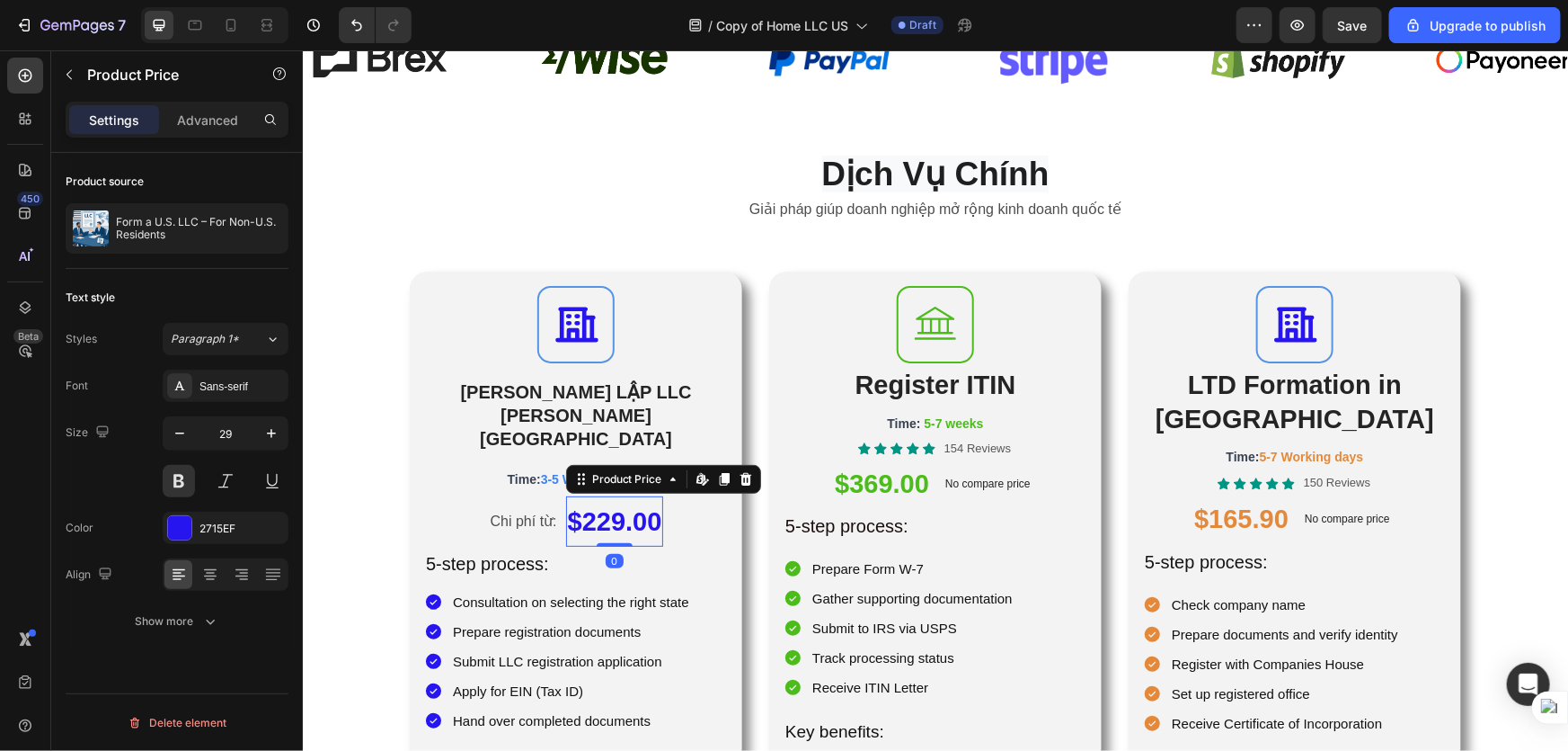
click at [654, 496] on div "$229.00" at bounding box center [614, 521] width 98 height 50
click at [653, 496] on div "$229.00" at bounding box center [614, 521] width 98 height 50
click at [626, 589] on p "Consultation on selecting the right state" at bounding box center [570, 601] width 237 height 24
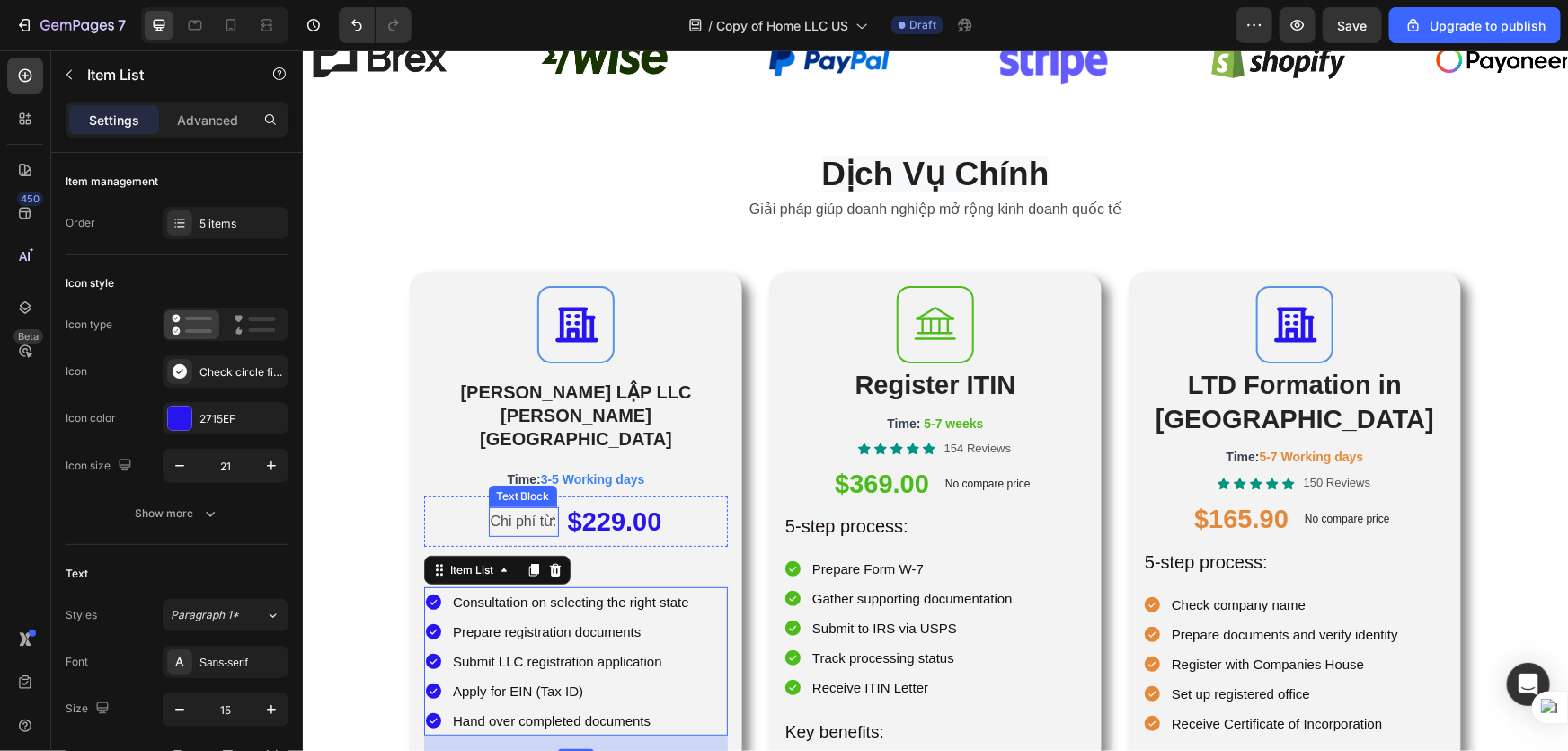
click at [490, 508] on p "Chi phí từ:" at bounding box center [523, 521] width 67 height 26
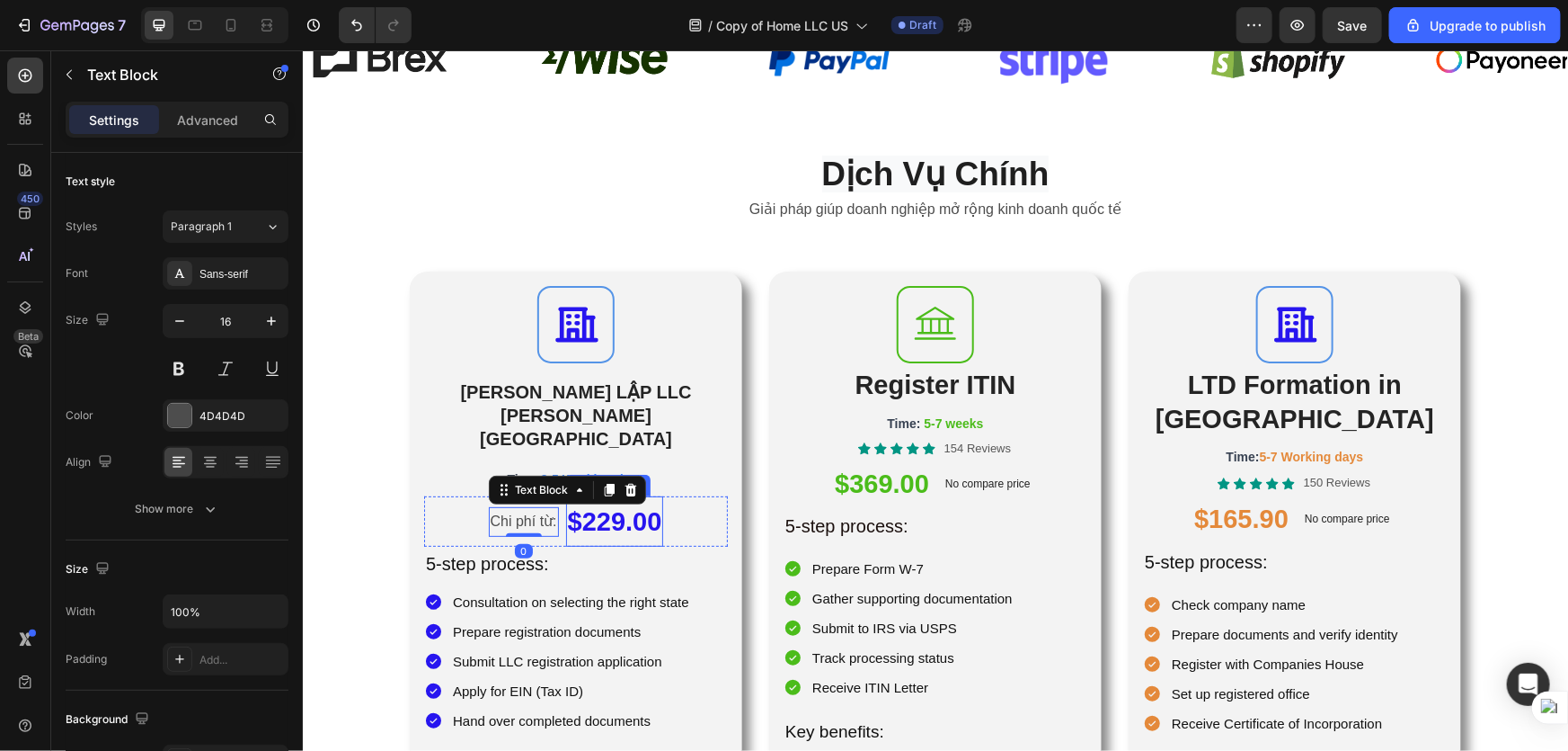
click at [650, 496] on div "$229.00" at bounding box center [614, 521] width 98 height 50
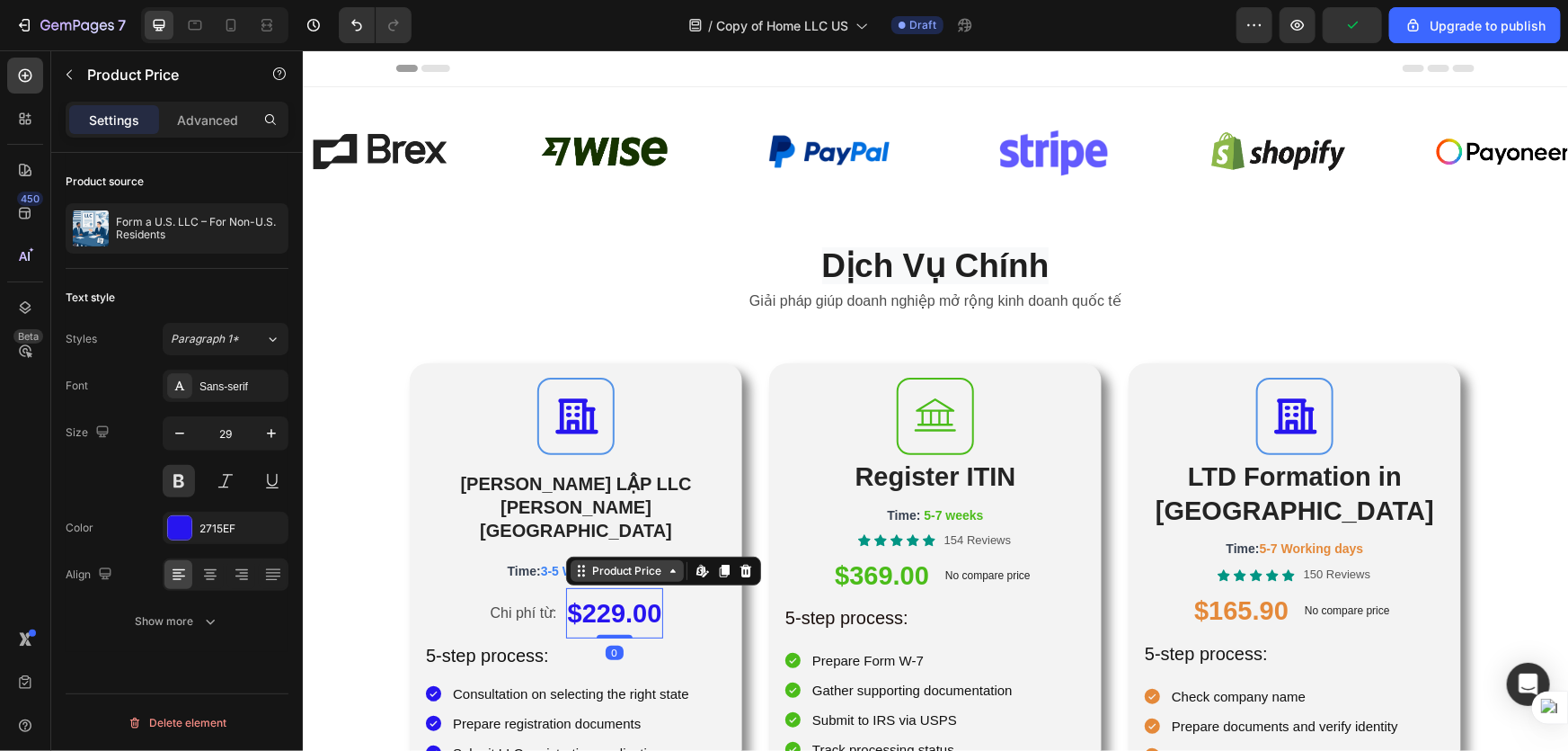
scroll to position [92, 0]
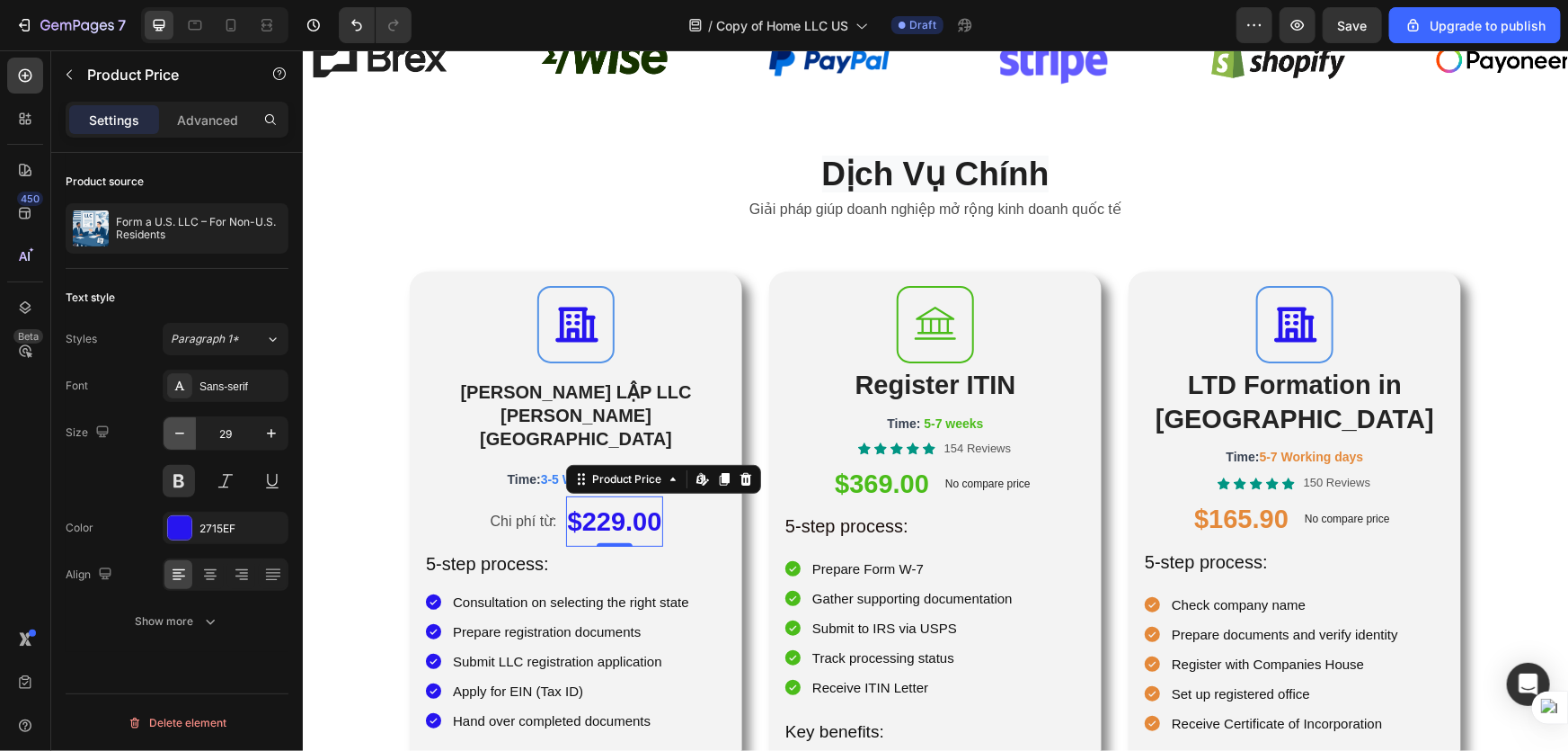
click at [180, 438] on icon "button" at bounding box center [179, 433] width 18 height 18
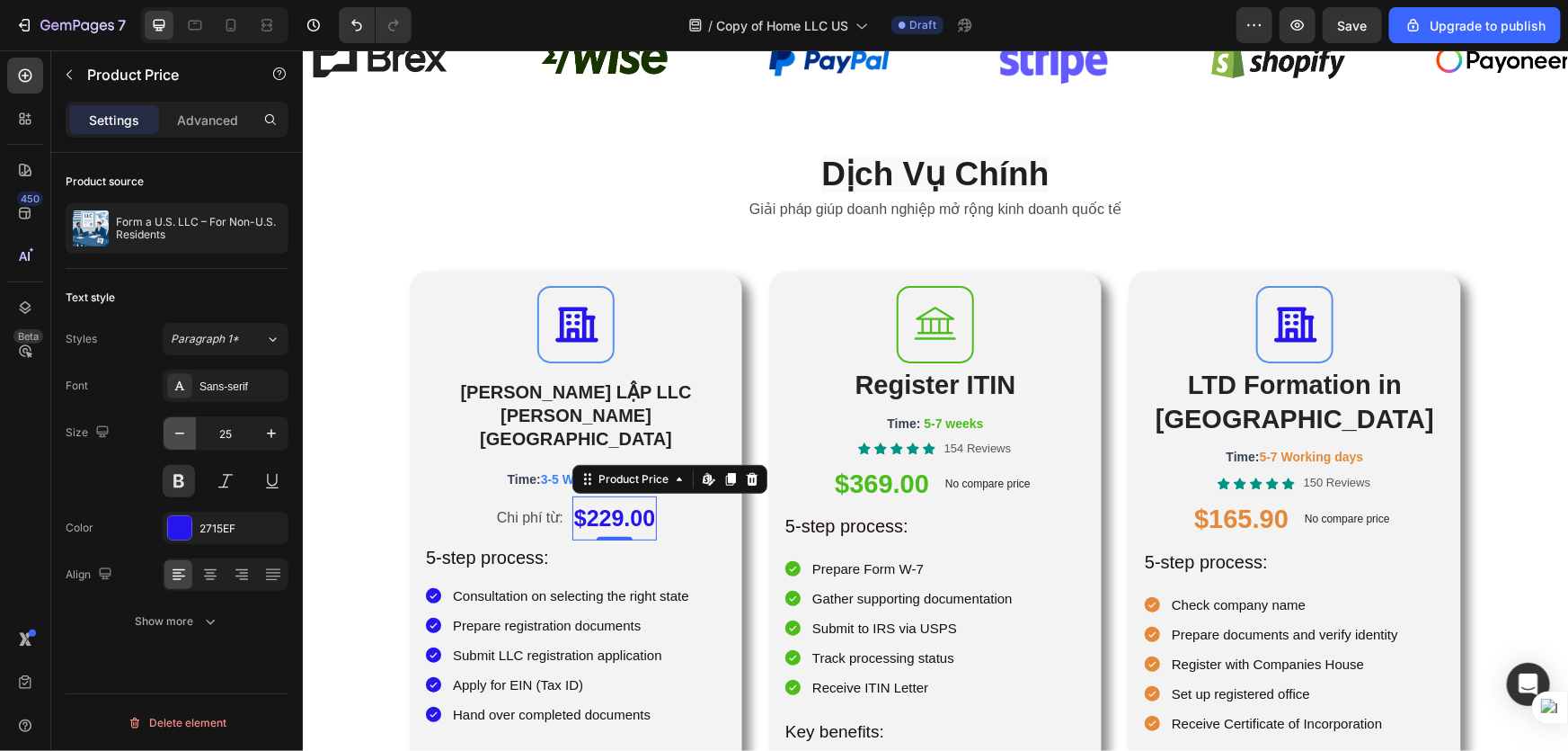
click at [180, 438] on icon "button" at bounding box center [179, 433] width 18 height 18
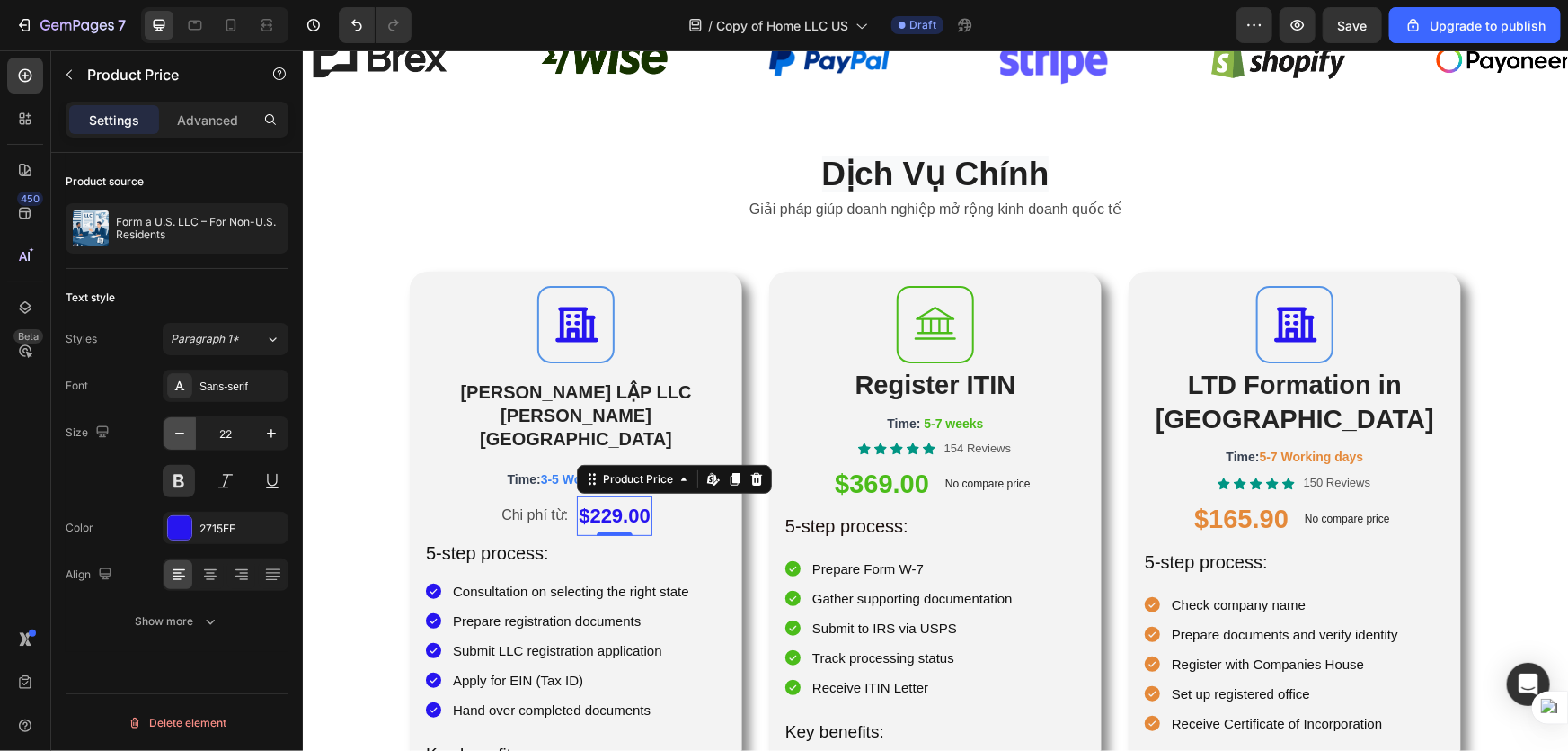
click at [177, 431] on icon "button" at bounding box center [179, 433] width 18 height 18
type input "20"
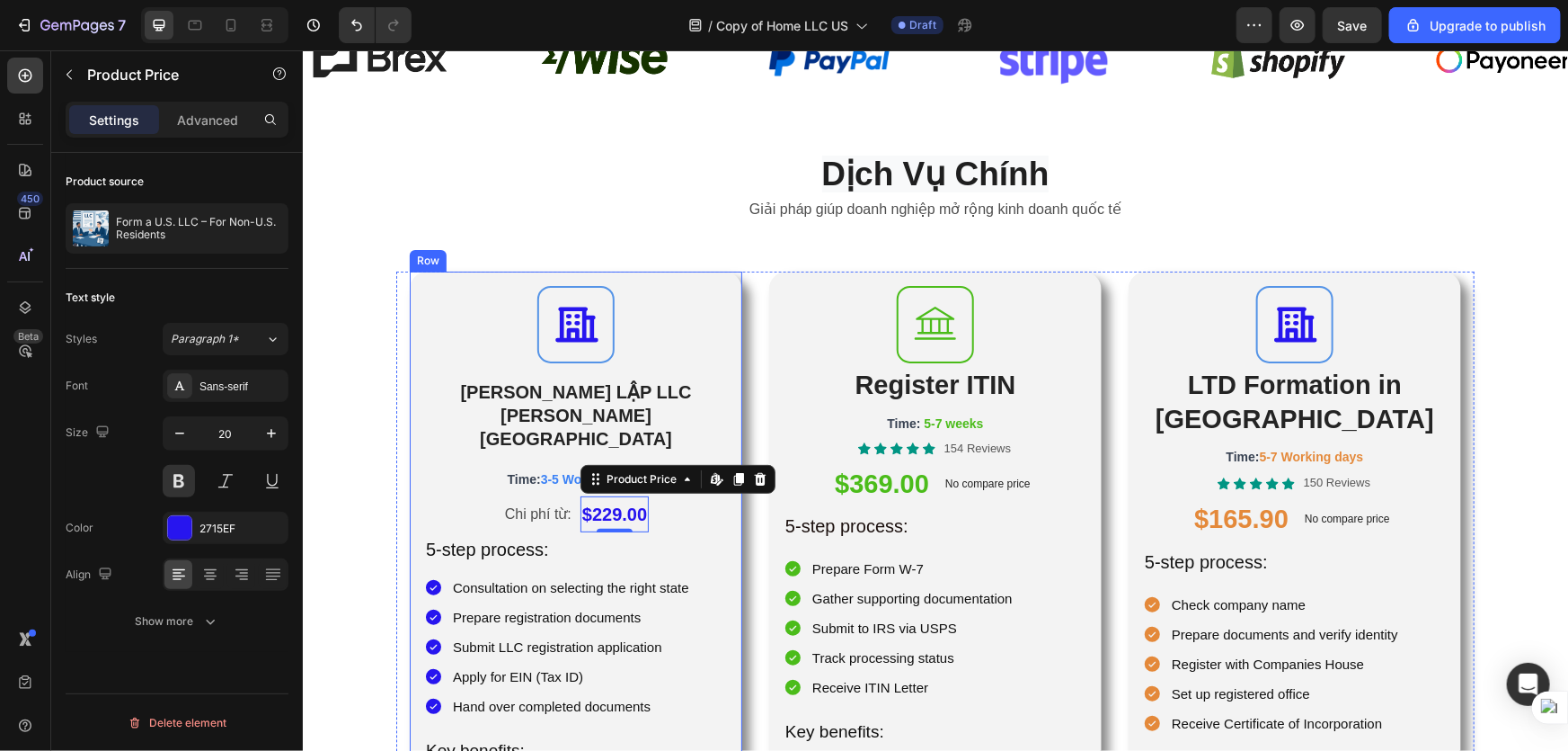
click at [451, 496] on div "Chi phí từ: Text Block $229.00 Product Price Edit content in Shopify 0 Product …" at bounding box center [574, 513] width 304 height 36
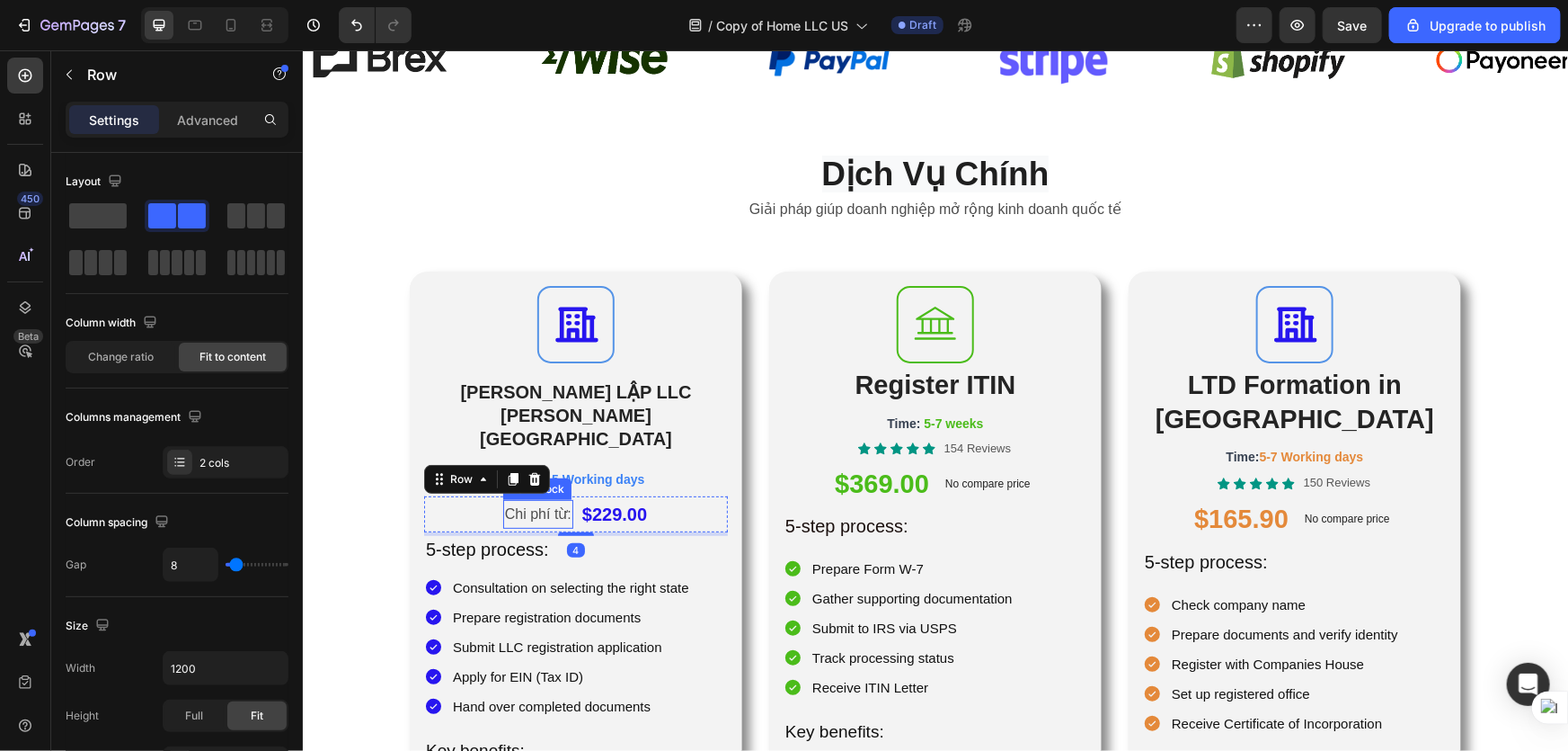
click at [504, 501] on p "Chi phí từ:" at bounding box center [537, 513] width 67 height 26
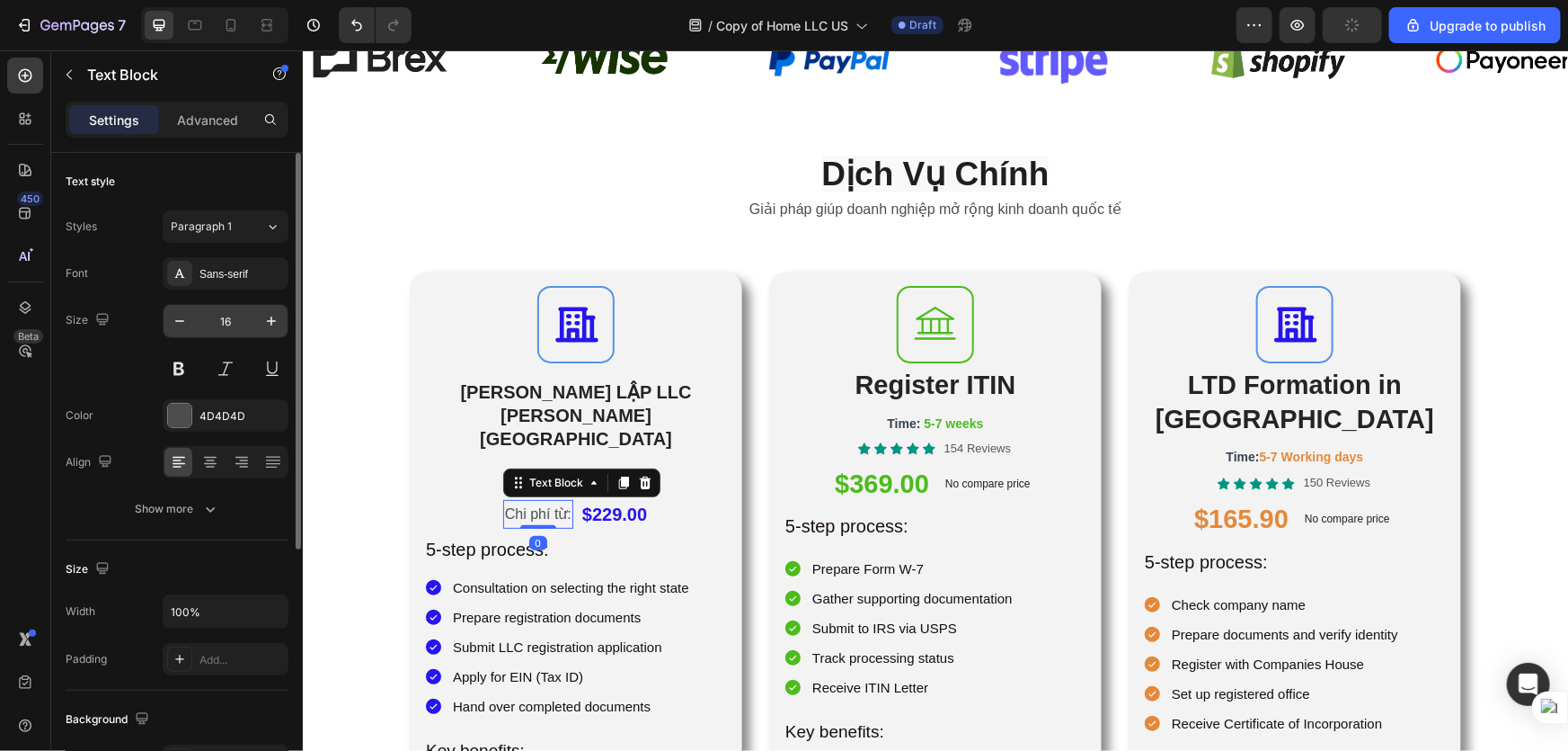
click at [223, 326] on input "16" at bounding box center [225, 320] width 59 height 32
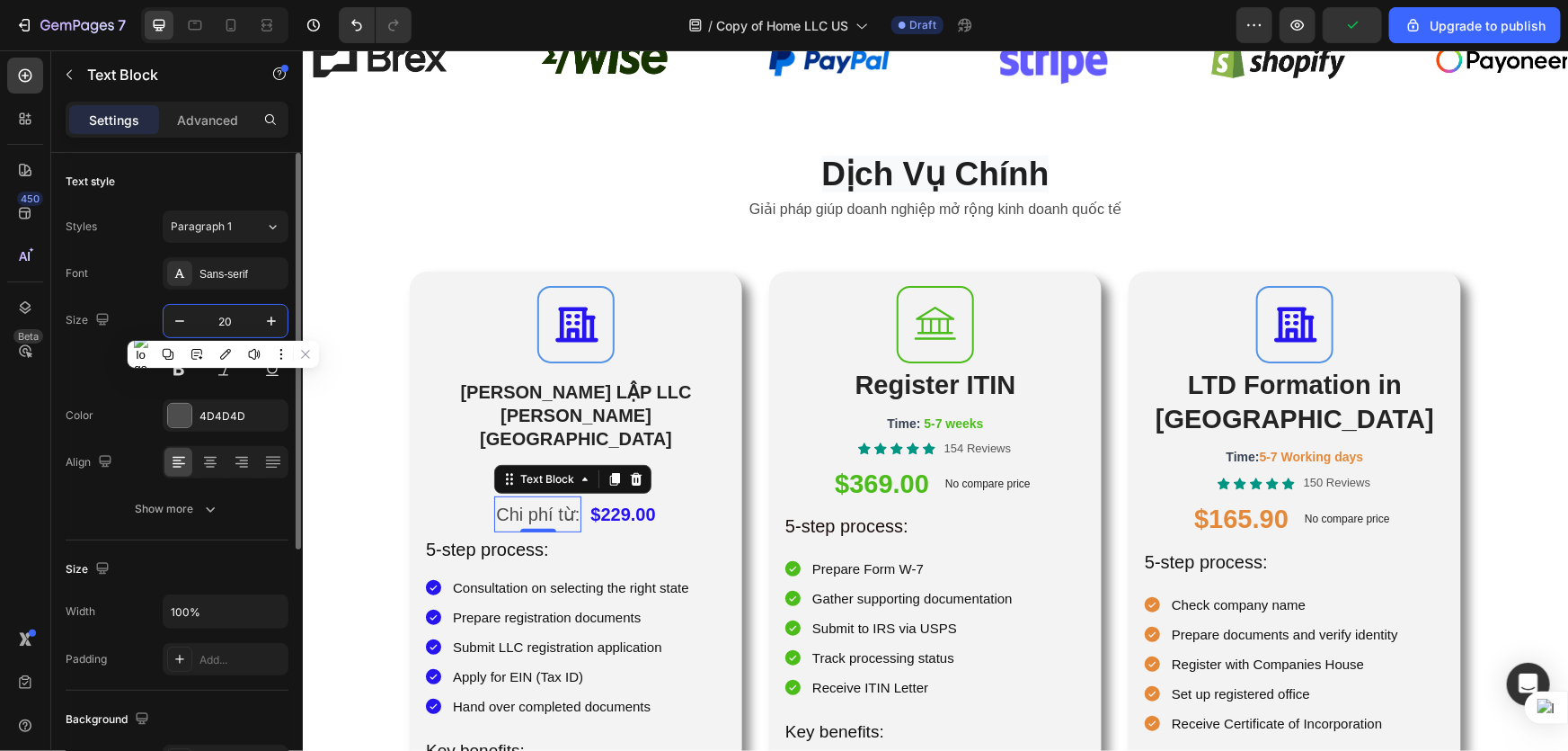
type input "20"
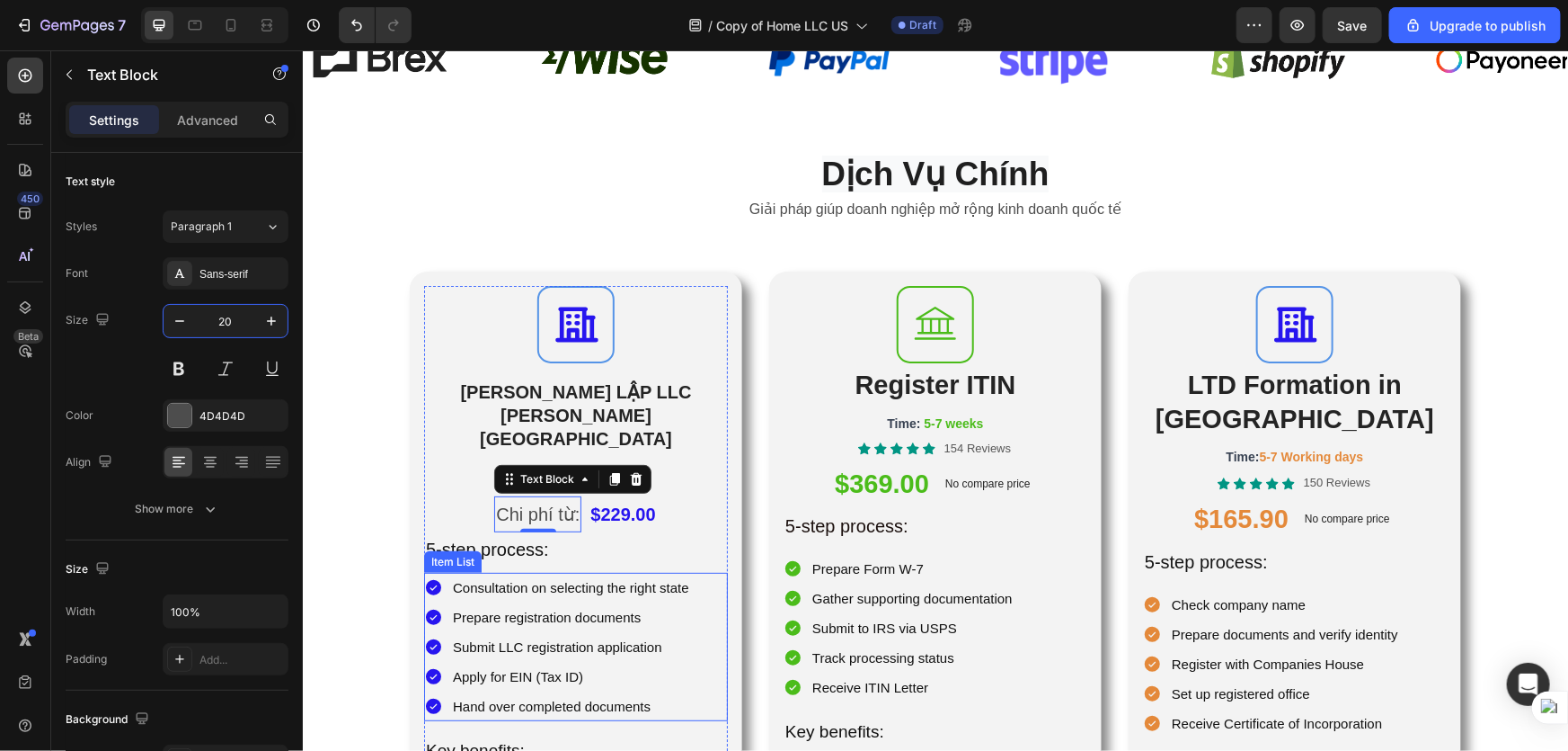
click at [621, 574] on p "Consultation on selecting the right state" at bounding box center [570, 586] width 237 height 24
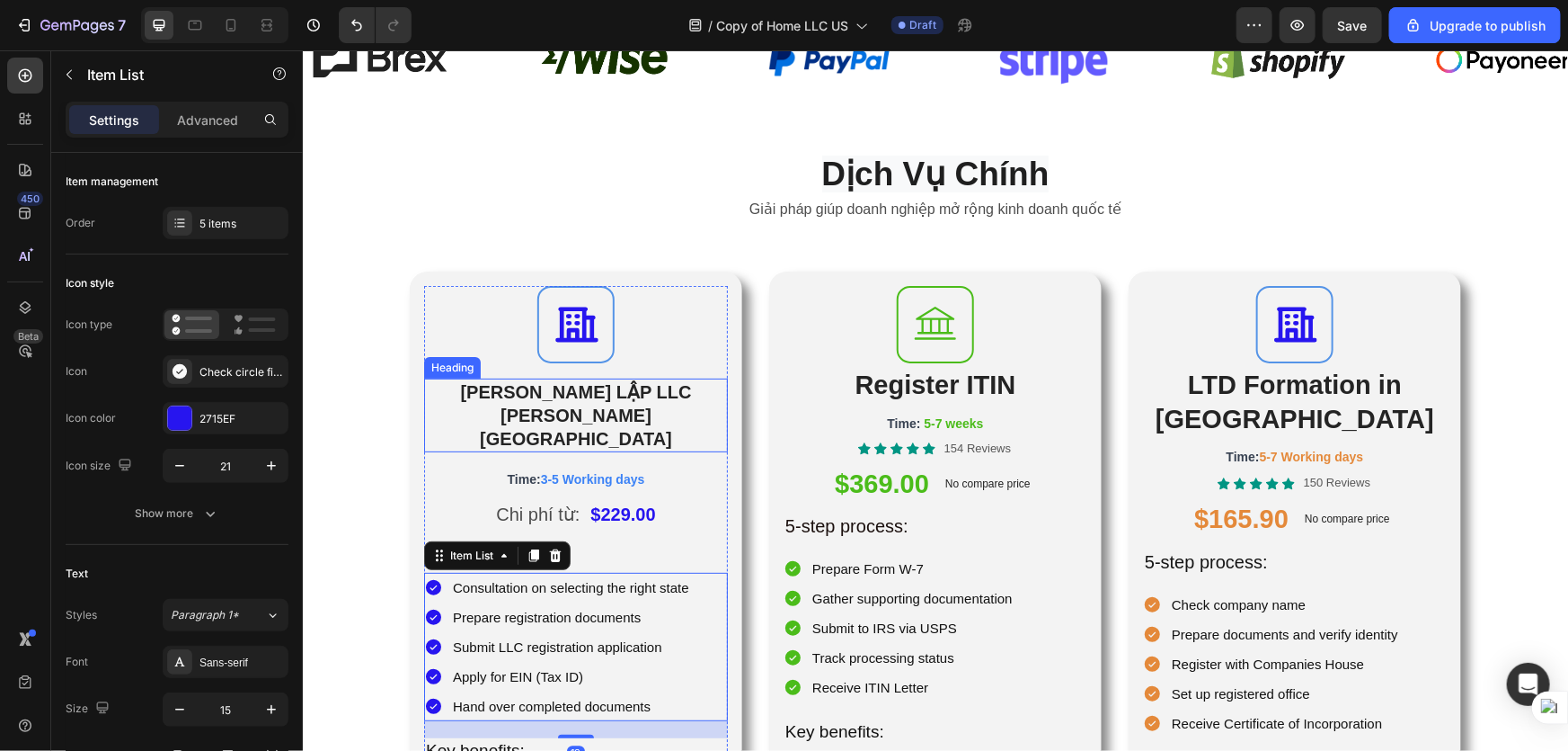
click at [636, 386] on p "[PERSON_NAME] LẬP LLC [PERSON_NAME][GEOGRAPHIC_DATA]" at bounding box center [575, 414] width 301 height 70
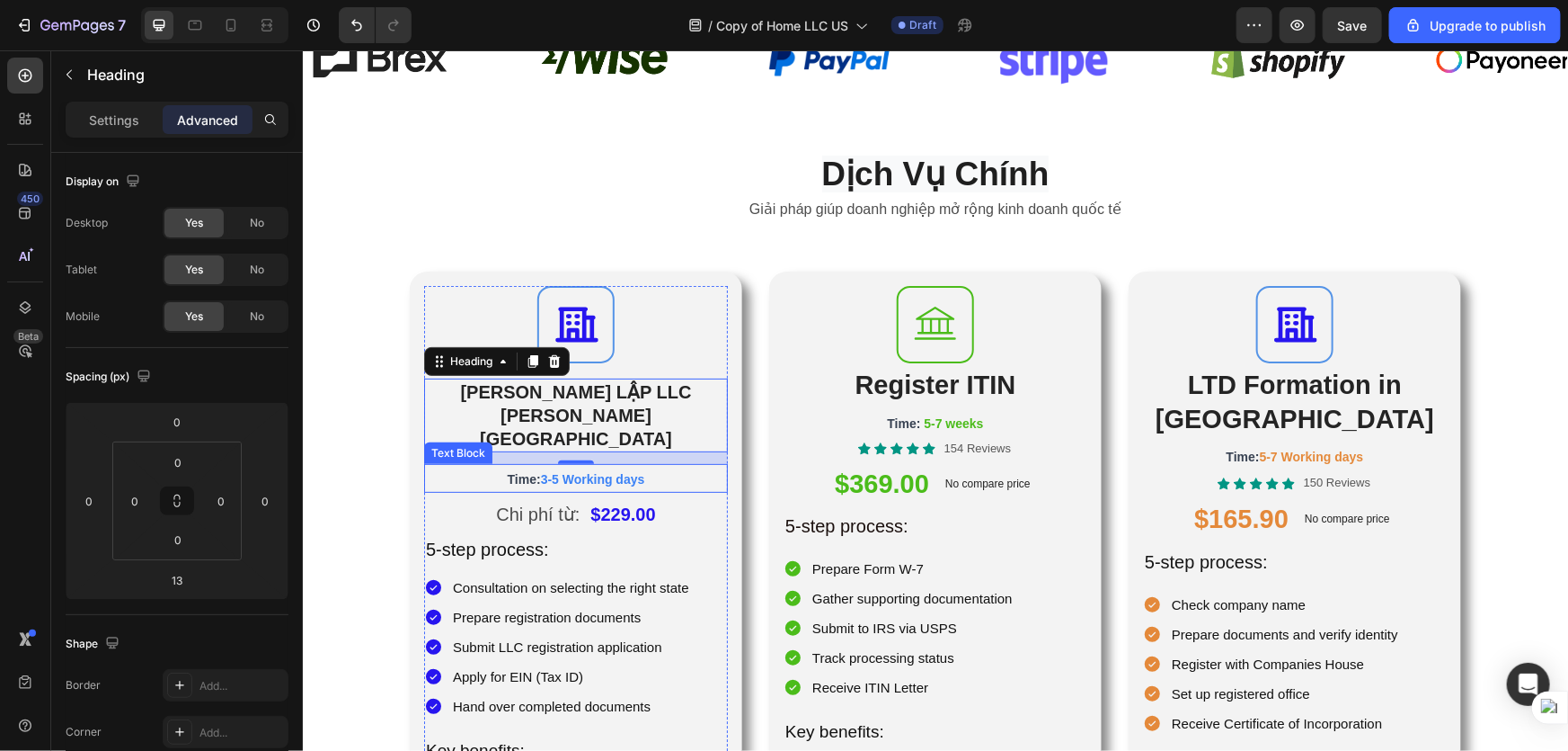
click at [525, 472] on span "Time:" at bounding box center [524, 478] width 33 height 15
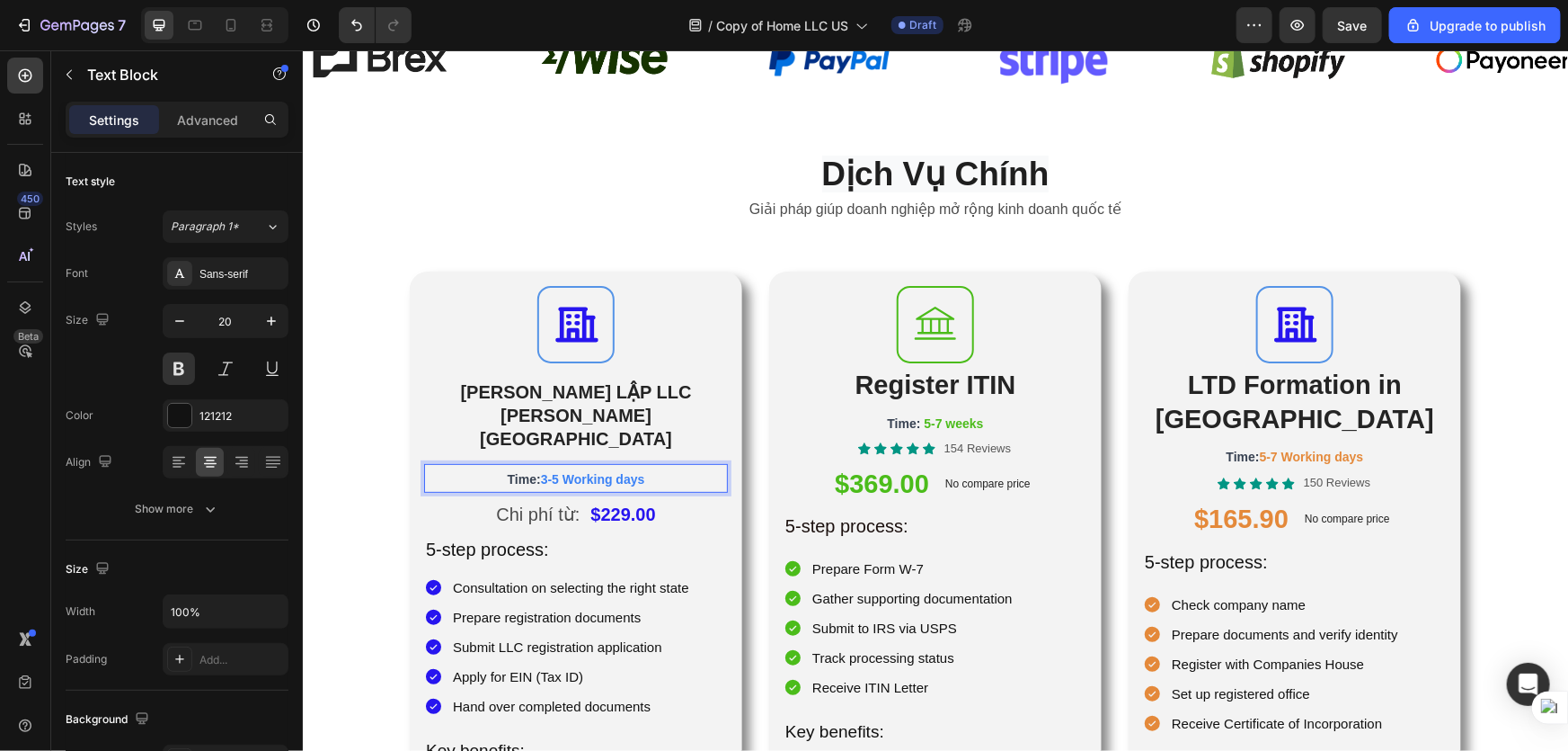
click at [649, 465] on p "Time: 3-5 Working days" at bounding box center [575, 477] width 301 height 25
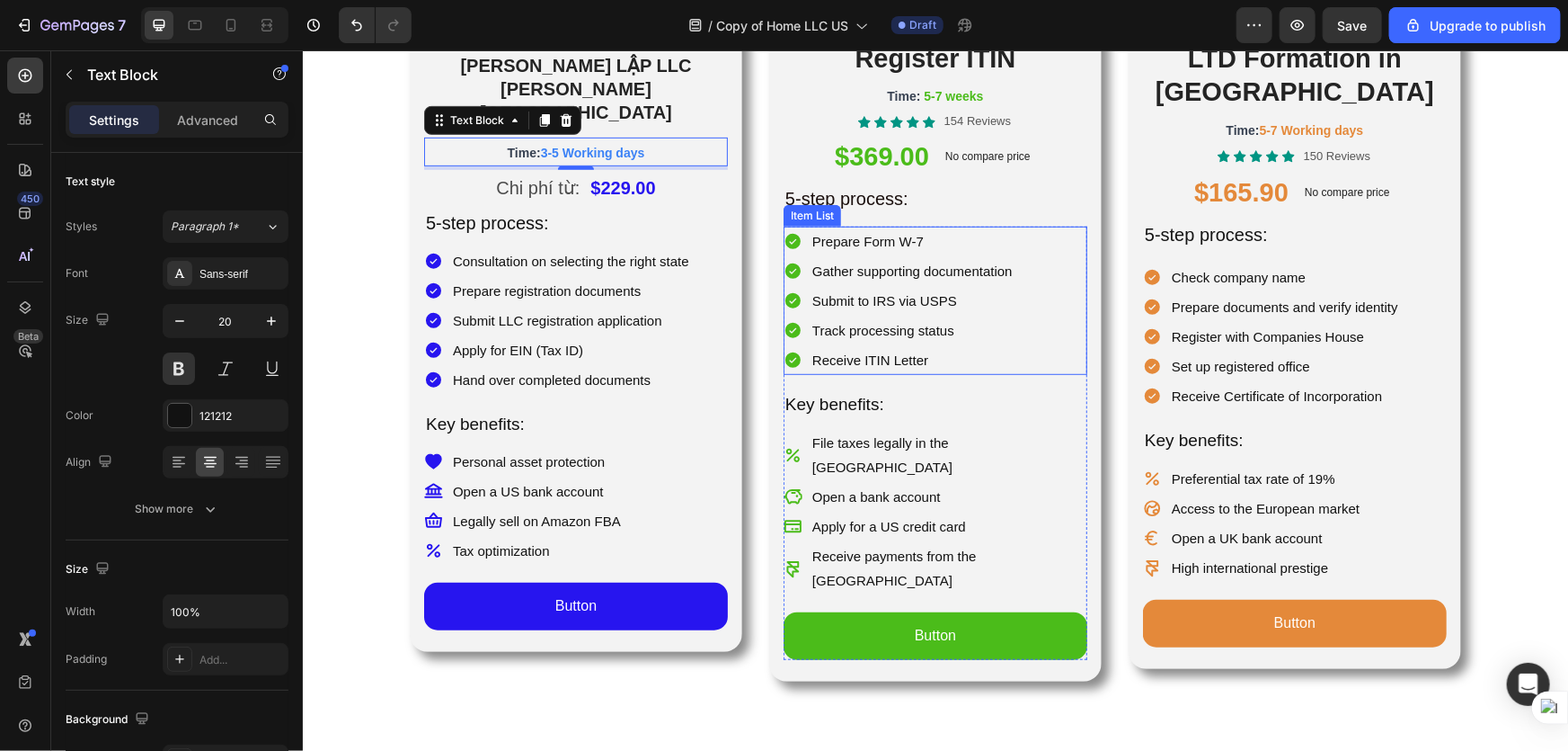
scroll to position [255, 0]
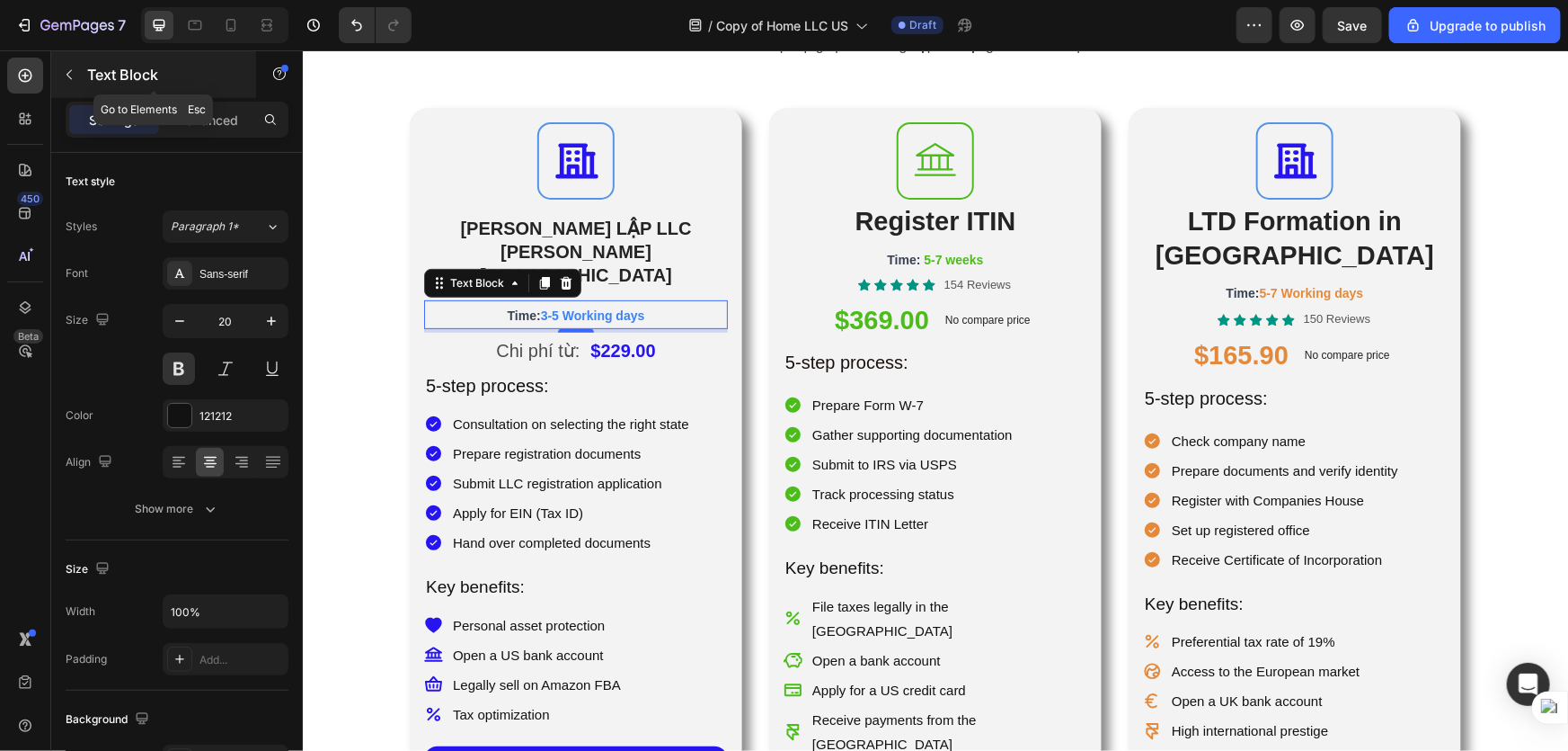
click at [72, 66] on button "button" at bounding box center [70, 75] width 29 height 29
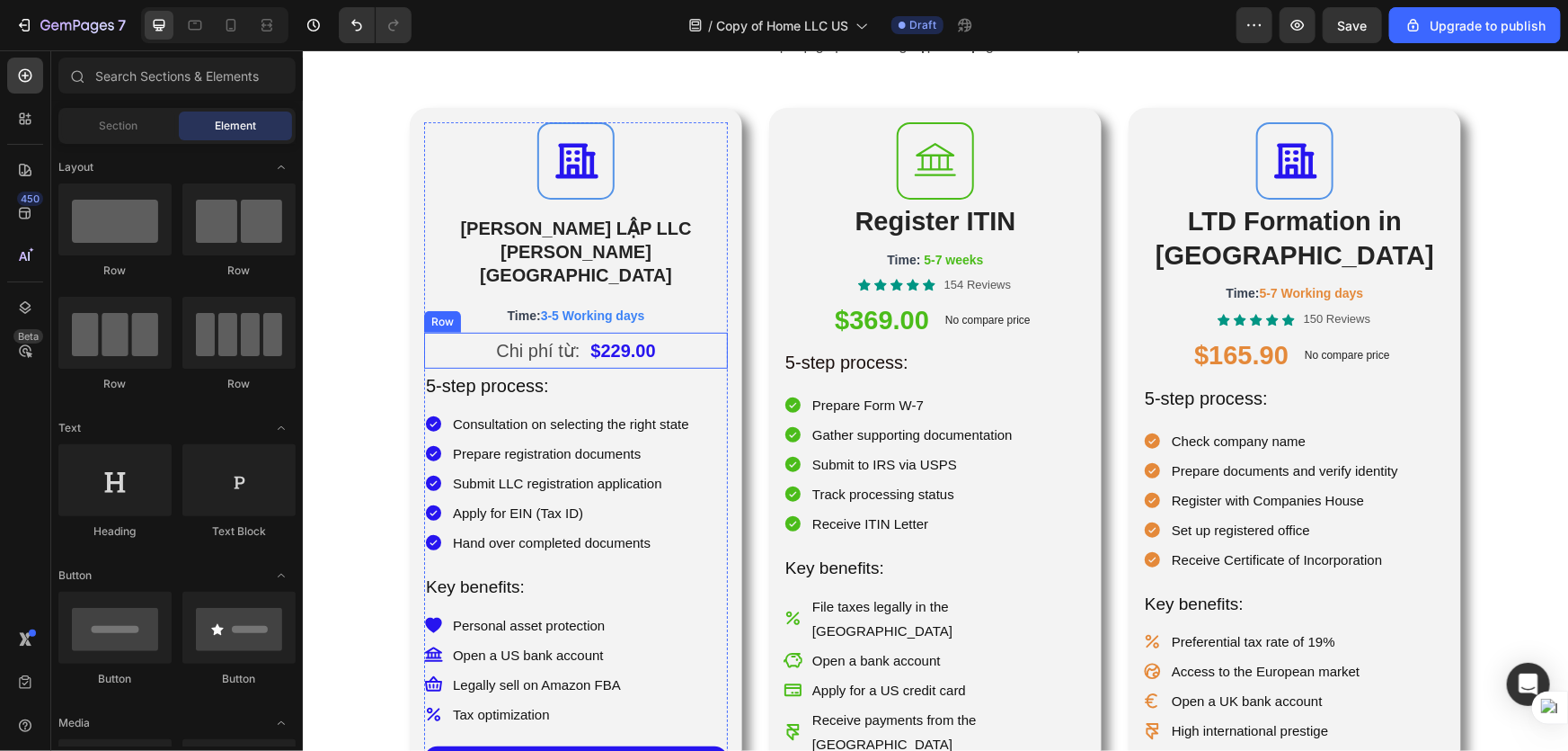
click at [718, 332] on div "Chi phí từ: Text Block $229.00 Product Price Product Price Row" at bounding box center [574, 349] width 304 height 36
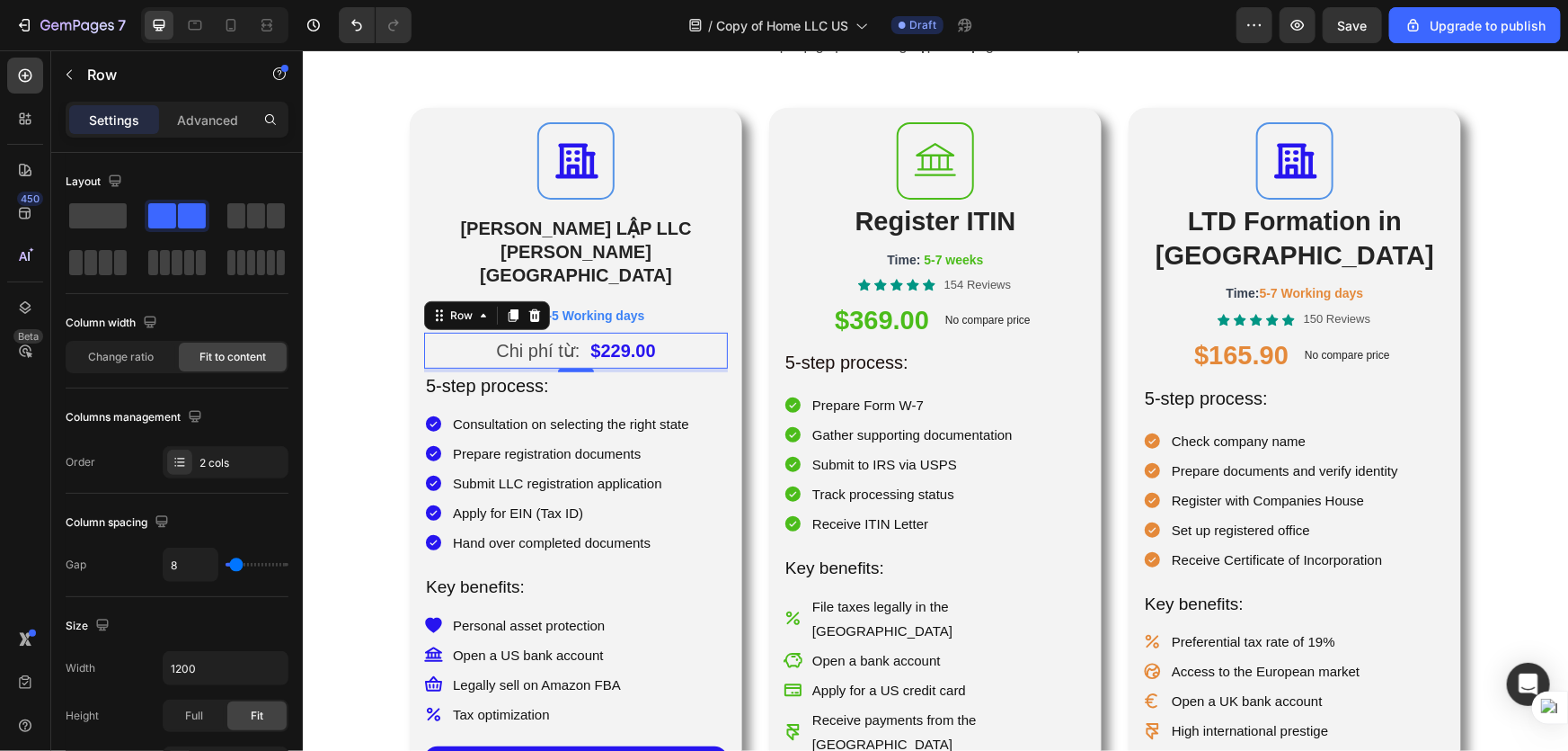
click at [712, 332] on div "Chi phí từ: Text Block $229.00 Product Price Product Price Row 4" at bounding box center [574, 349] width 304 height 36
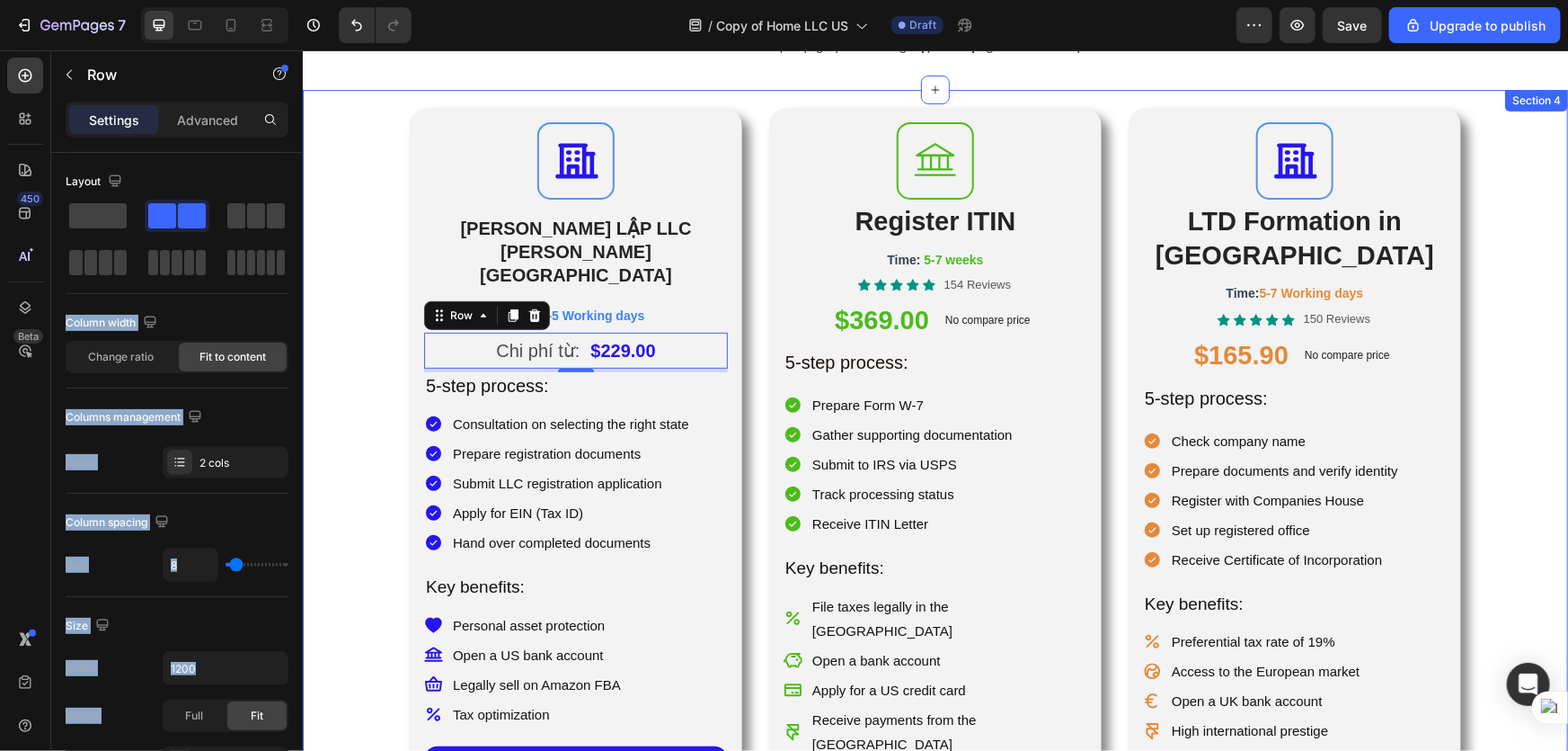
drag, startPoint x: 401, startPoint y: 271, endPoint x: 317, endPoint y: 281, distance: 84.6
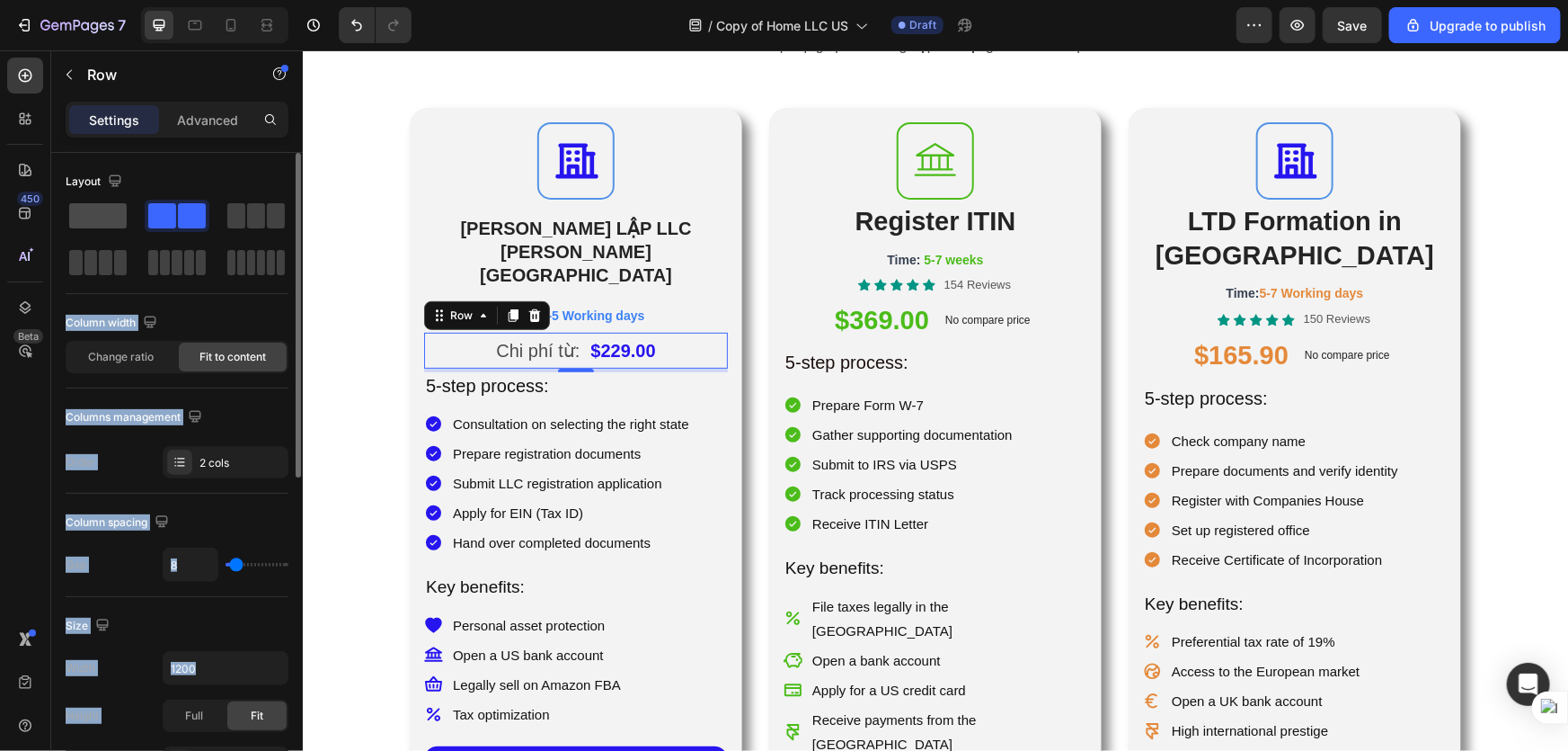
click at [90, 220] on span at bounding box center [97, 215] width 57 height 25
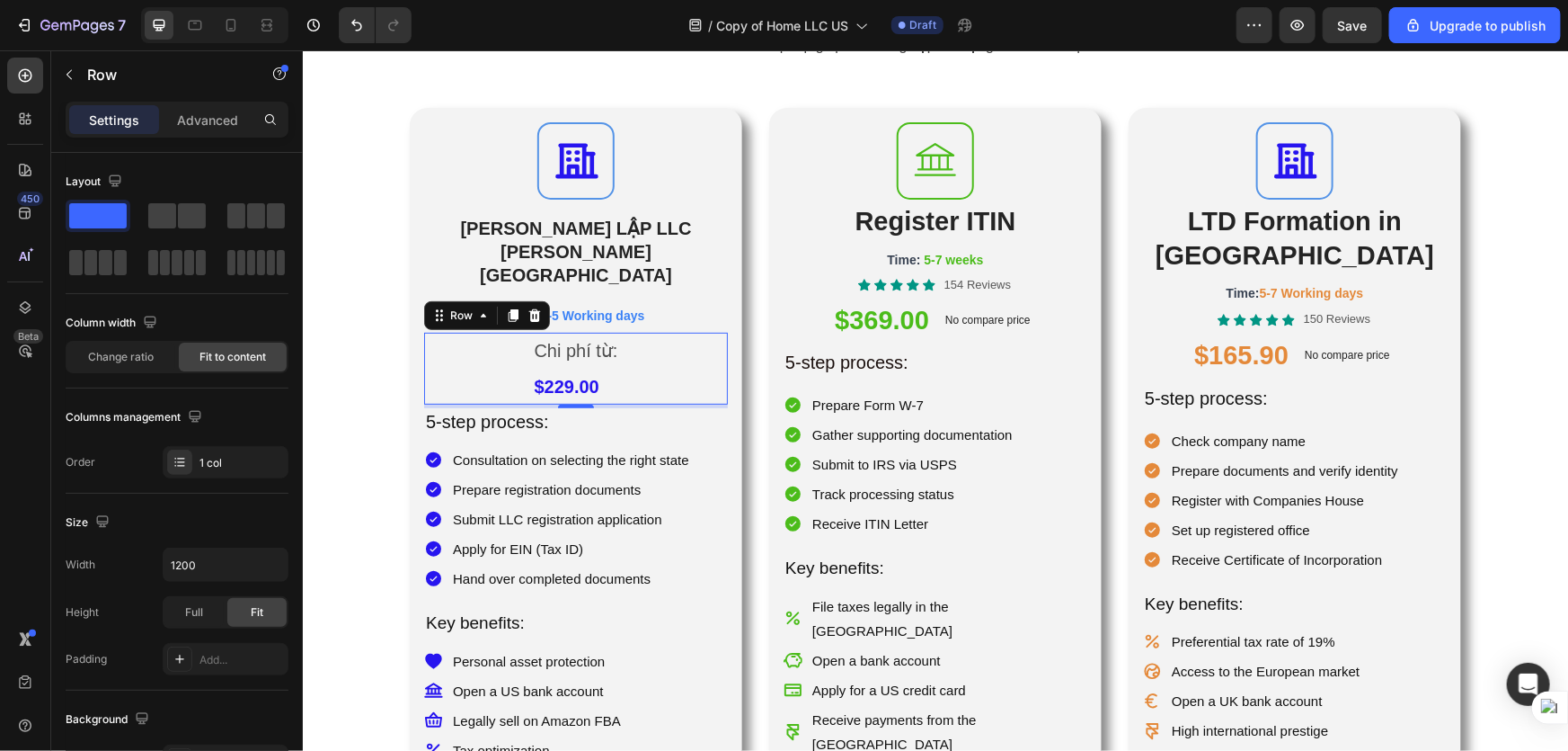
click at [464, 332] on div "Chi phí từ: Text Block $229.00 Product Price Product Price Row 4" at bounding box center [574, 368] width 304 height 72
click at [617, 334] on p "Chi phí từ:" at bounding box center [575, 349] width 83 height 32
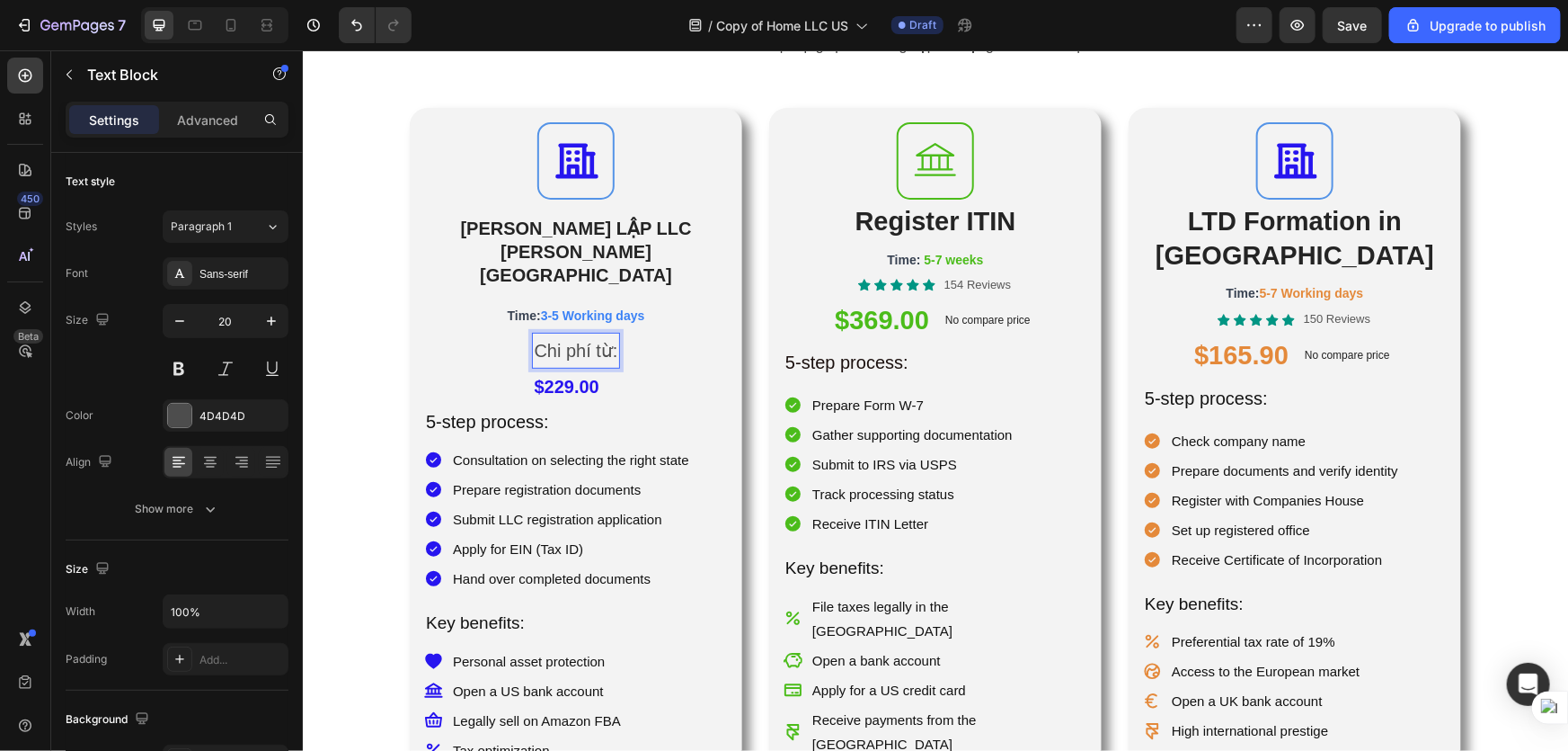
drag, startPoint x: 575, startPoint y: 301, endPoint x: 483, endPoint y: 304, distance: 92.0
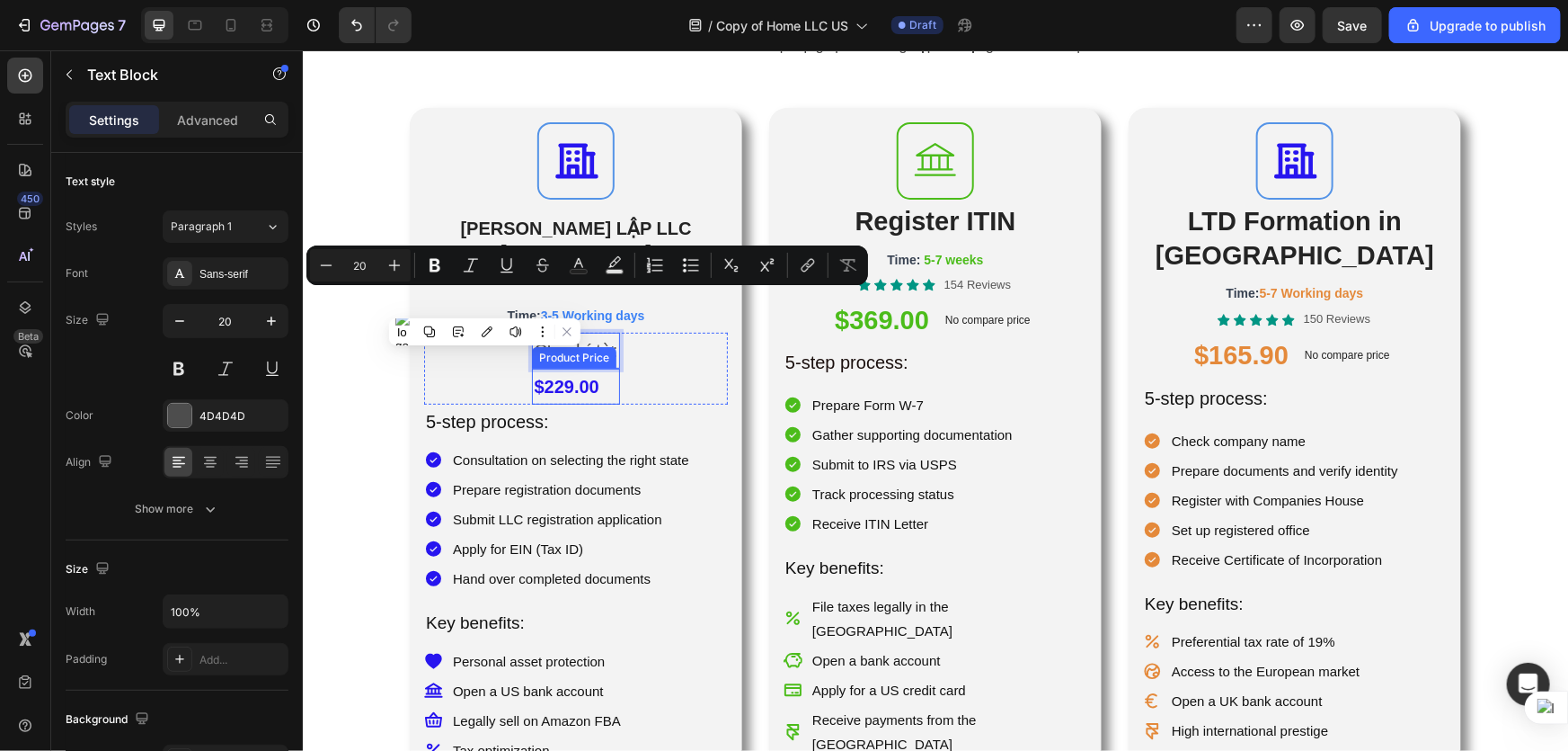
click at [619, 368] on div "$229.00" at bounding box center [575, 385] width 87 height 36
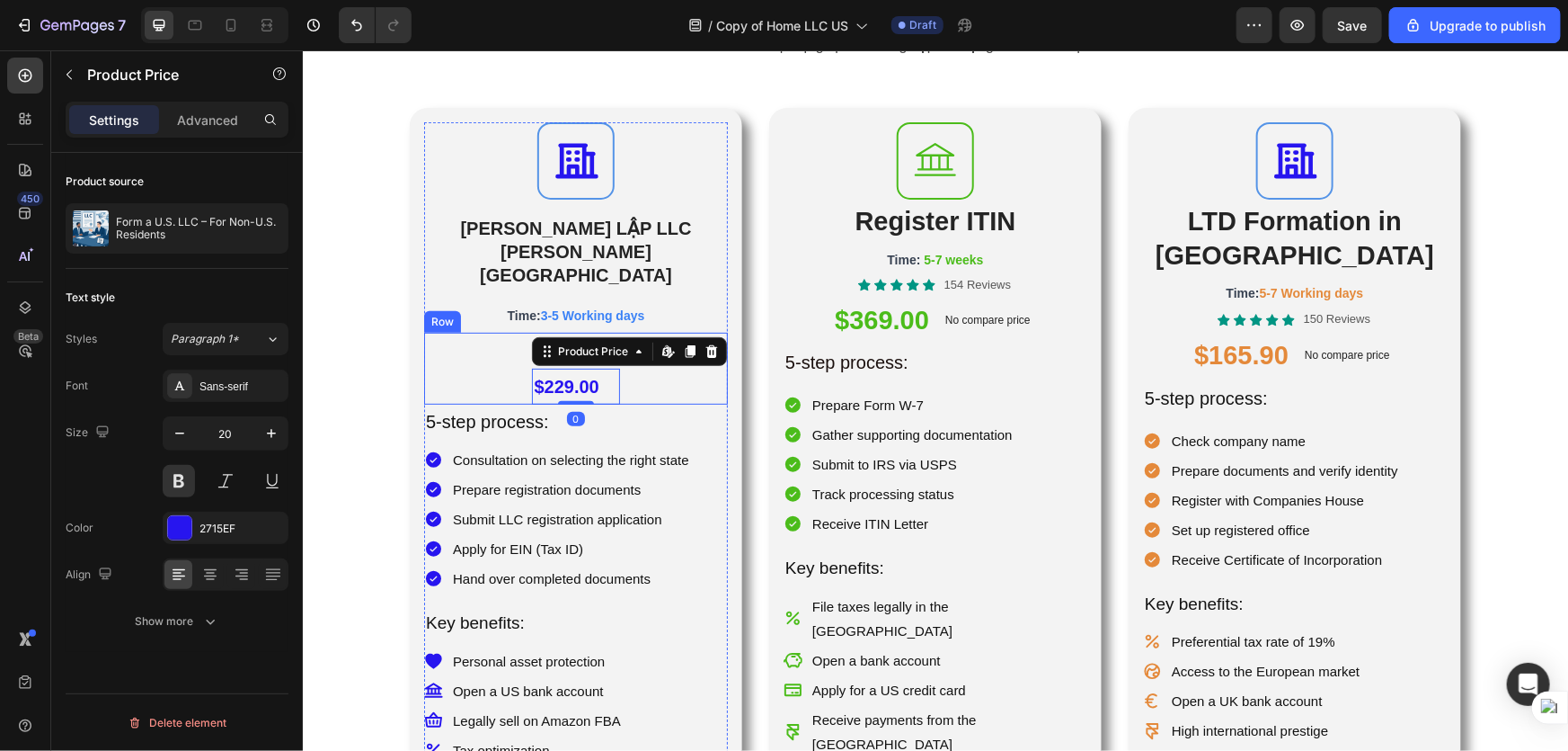
click at [681, 332] on div "Chi phí từ: Text Block $229.00 Product Price Edit content in Shopify 0 Product …" at bounding box center [574, 368] width 304 height 72
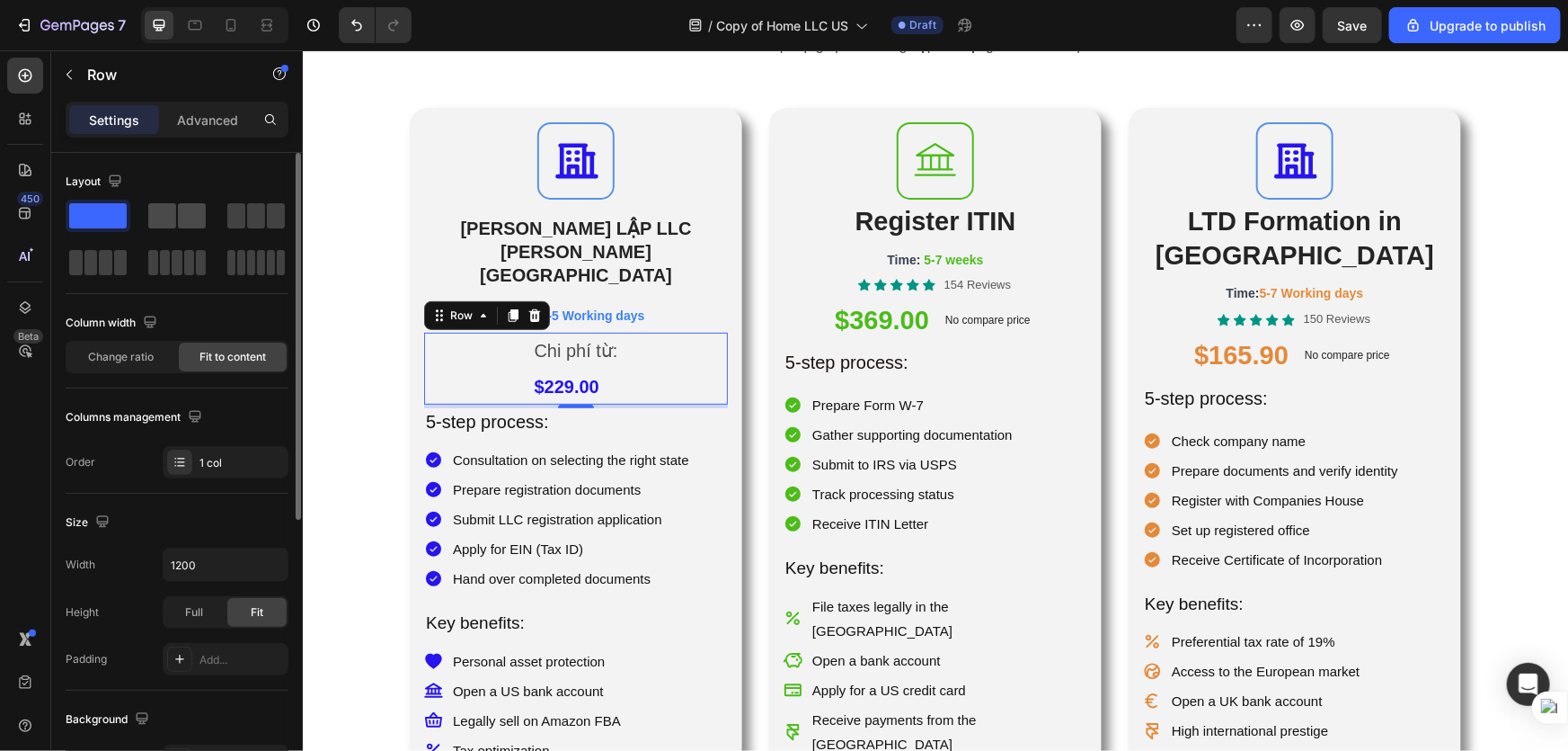
click at [181, 224] on span at bounding box center [191, 215] width 28 height 25
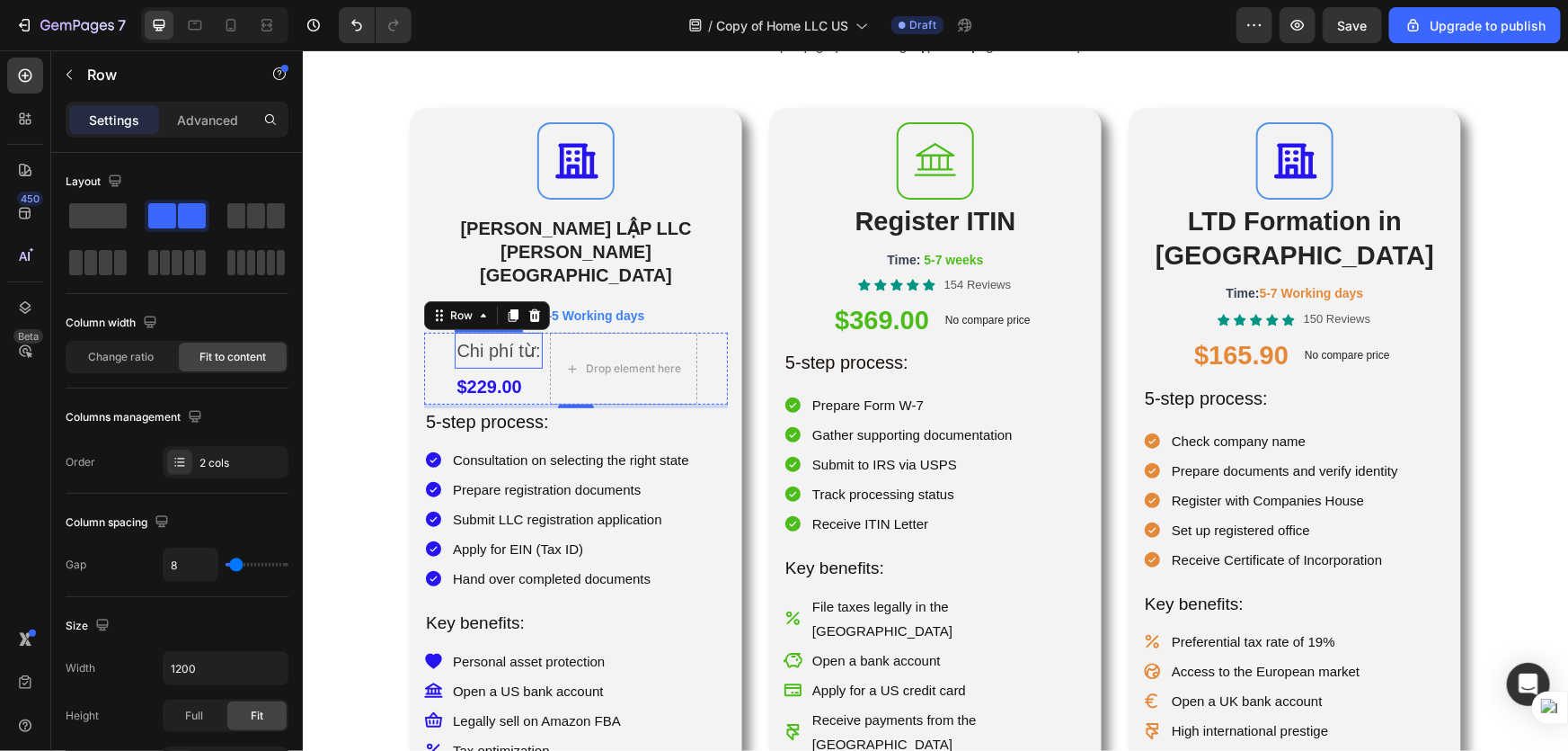
click at [489, 334] on p "Chi phí từ:" at bounding box center [497, 349] width 83 height 32
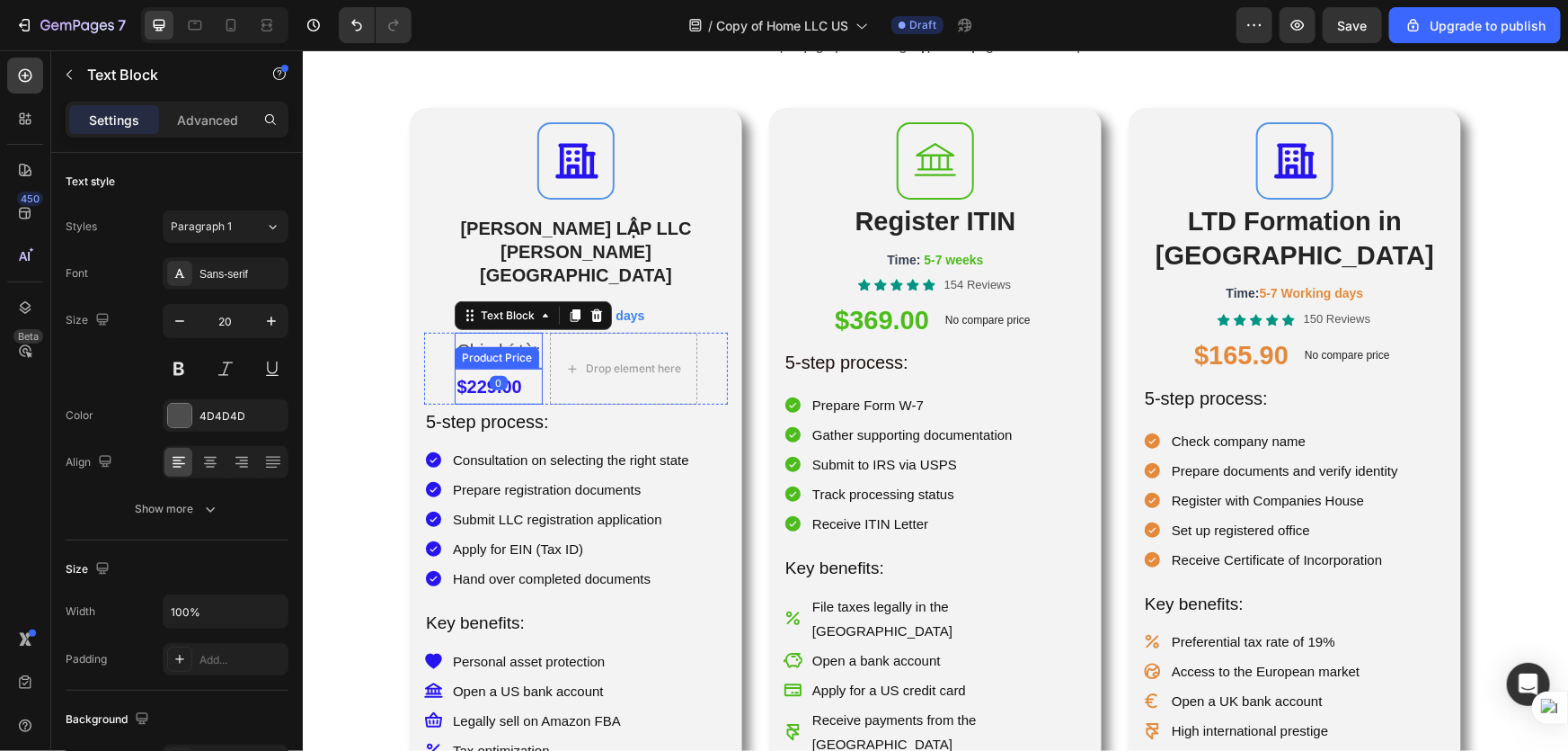
click at [528, 378] on div "$229.00" at bounding box center [497, 385] width 87 height 36
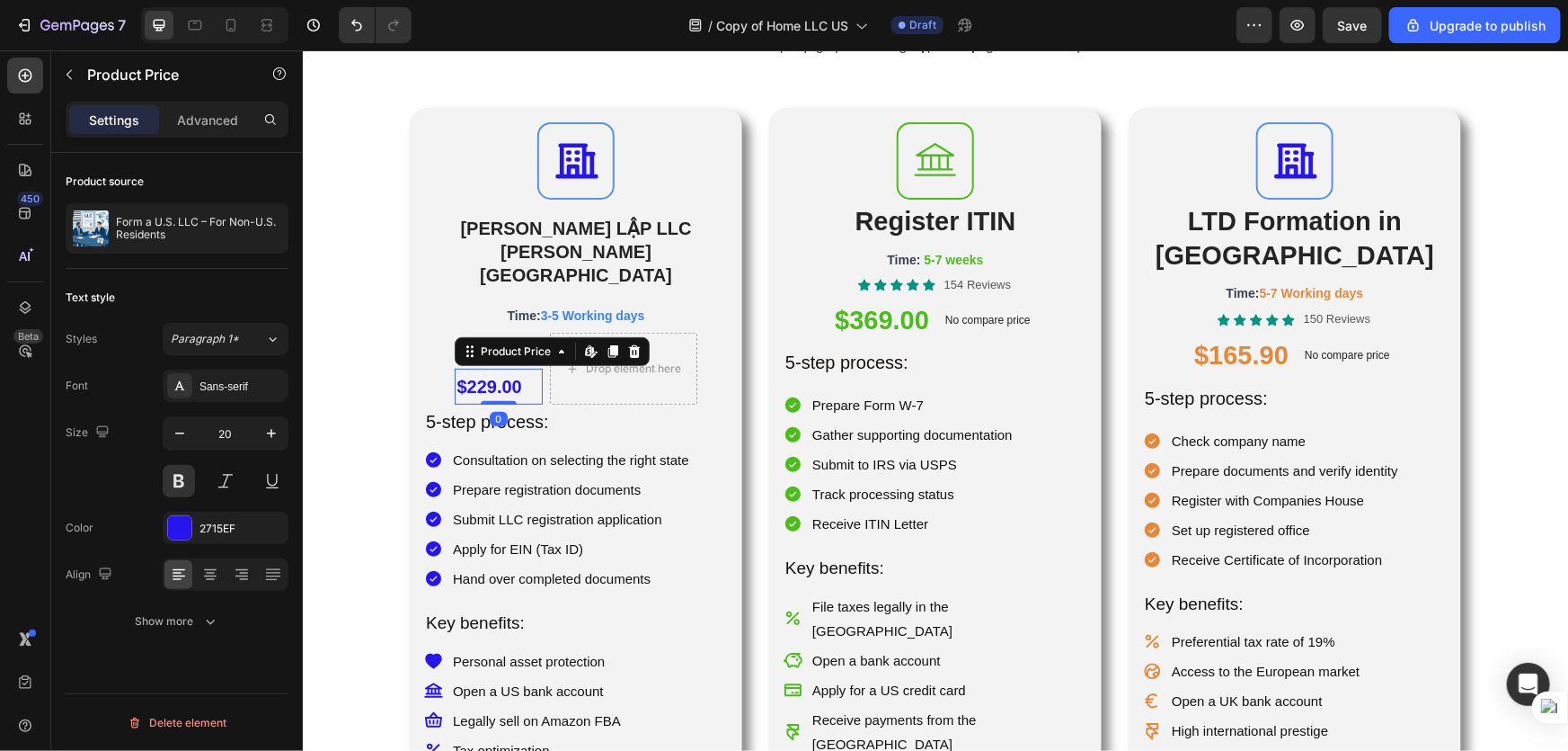
click at [523, 375] on div "$229.00" at bounding box center [497, 385] width 87 height 36
click at [631, 360] on div "Drop element here" at bounding box center [623, 368] width 147 height 72
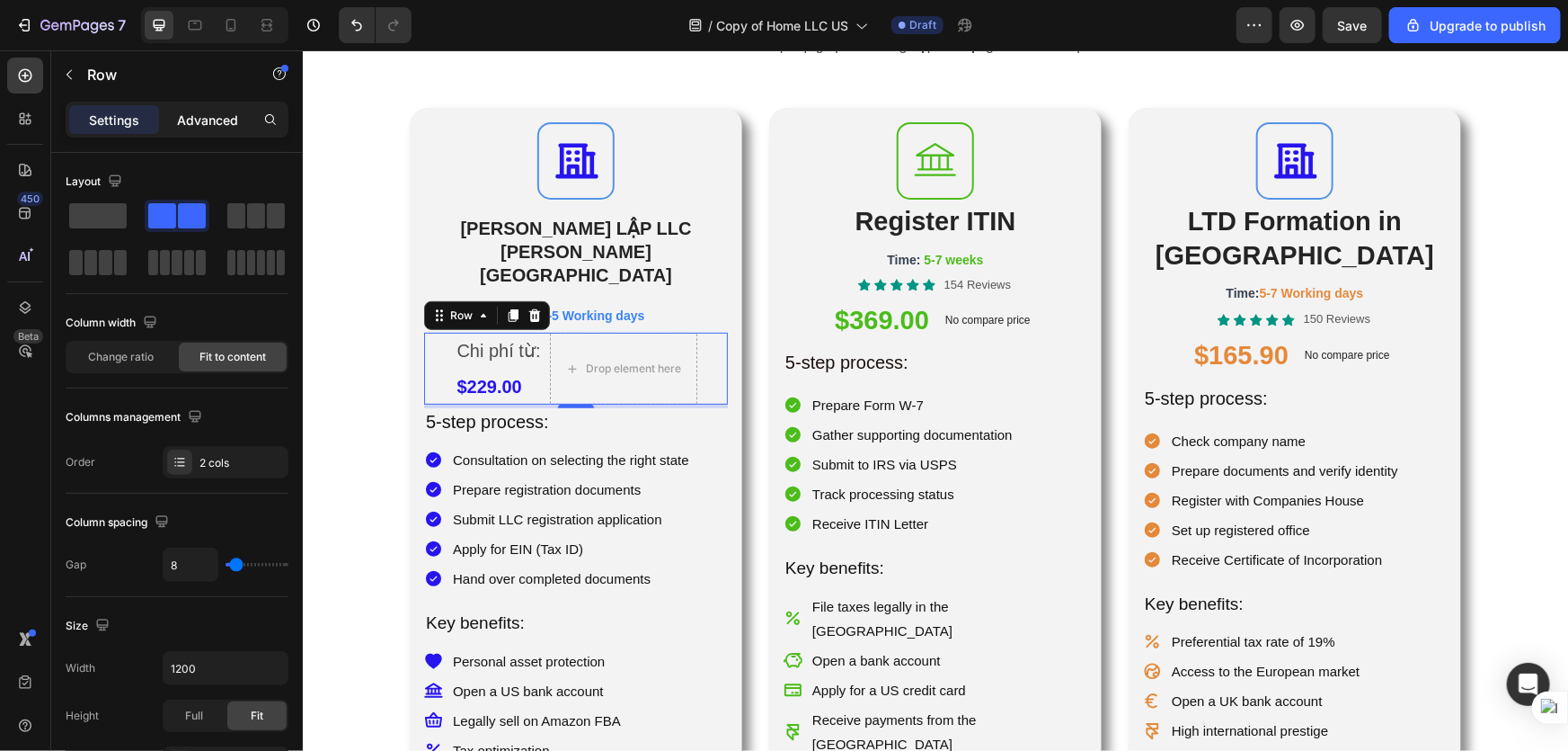
click at [174, 110] on div "Advanced" at bounding box center [208, 119] width 90 height 29
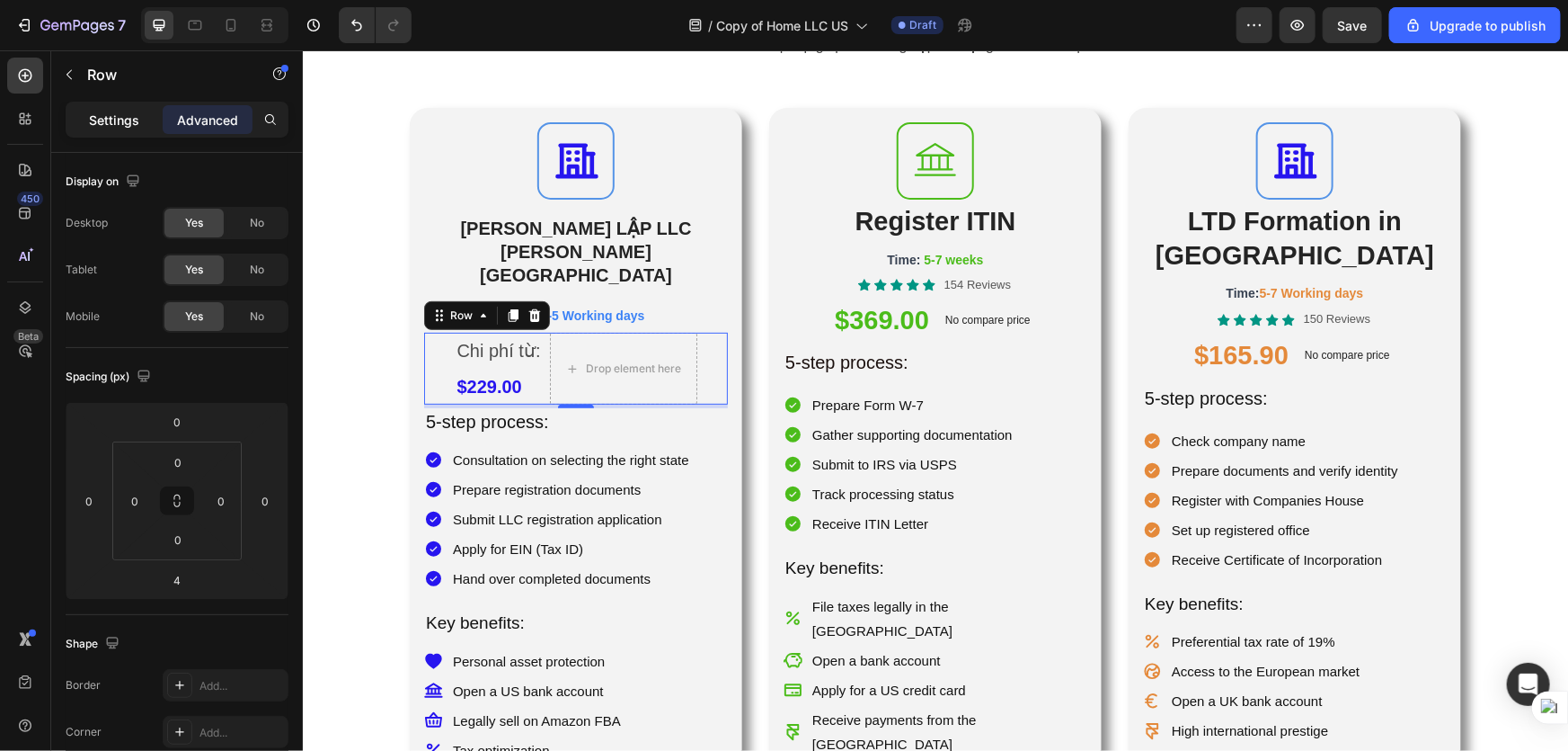
click at [105, 130] on div "Settings" at bounding box center [113, 119] width 90 height 29
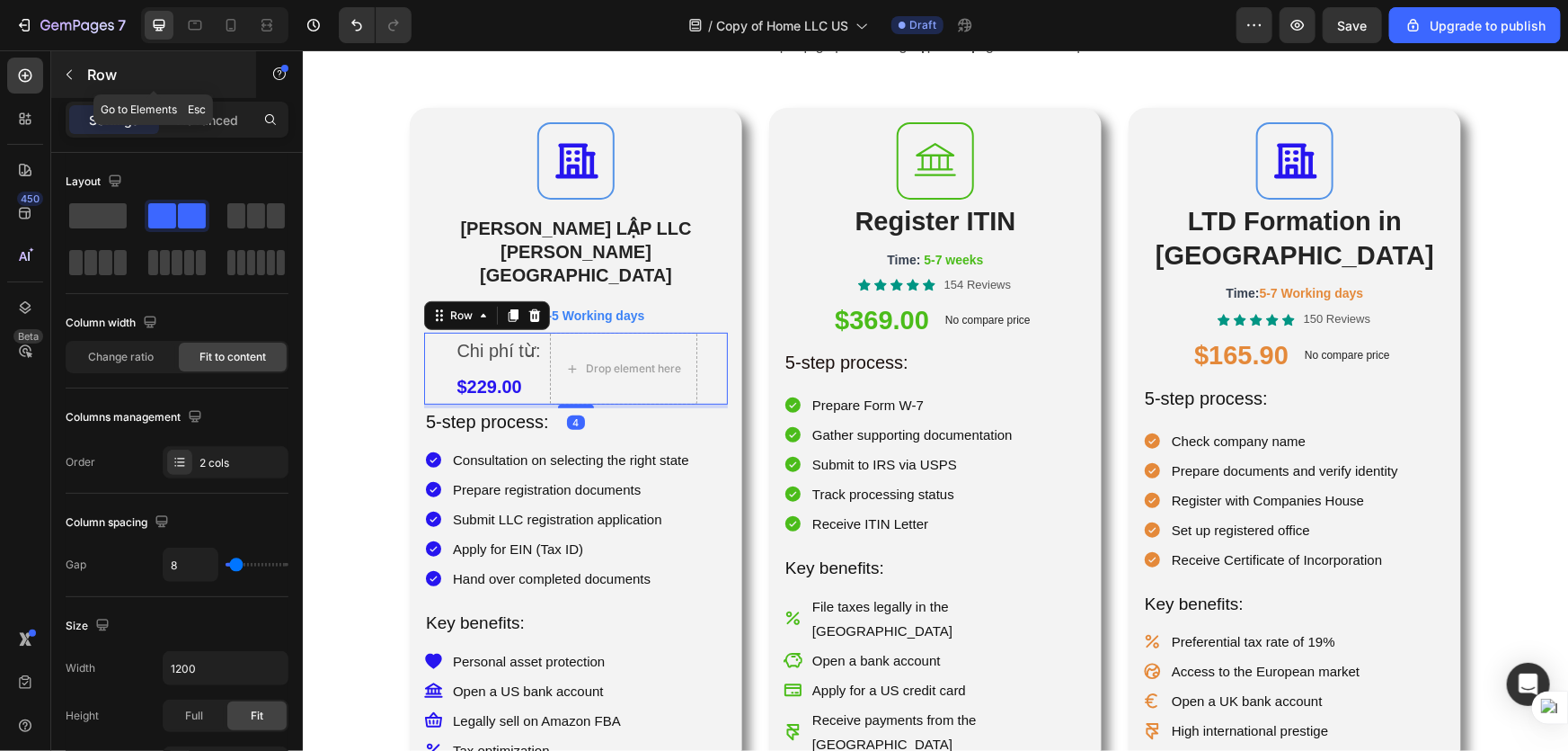
click at [68, 68] on icon "button" at bounding box center [69, 75] width 15 height 15
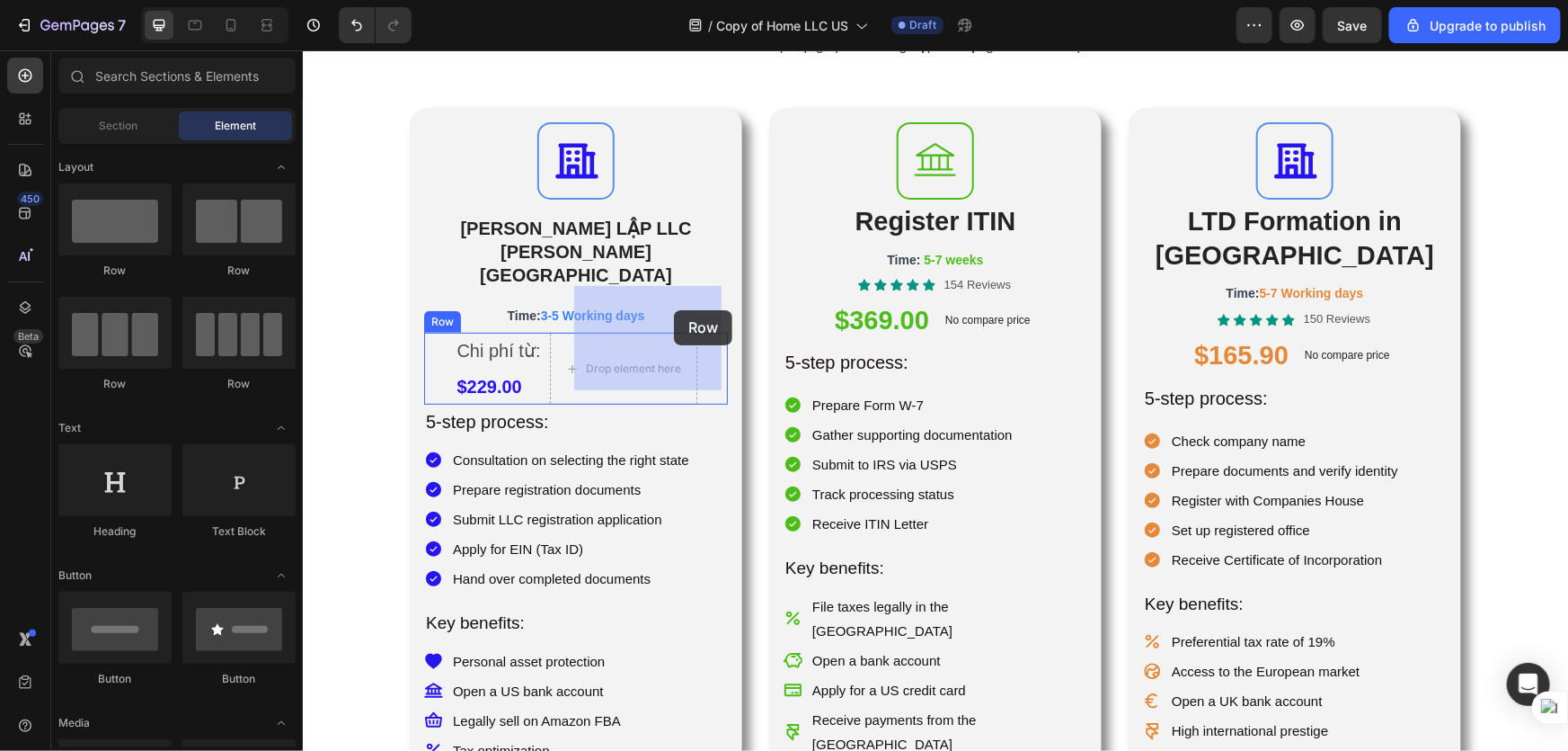
drag, startPoint x: 414, startPoint y: 264, endPoint x: 673, endPoint y: 310, distance: 263.1
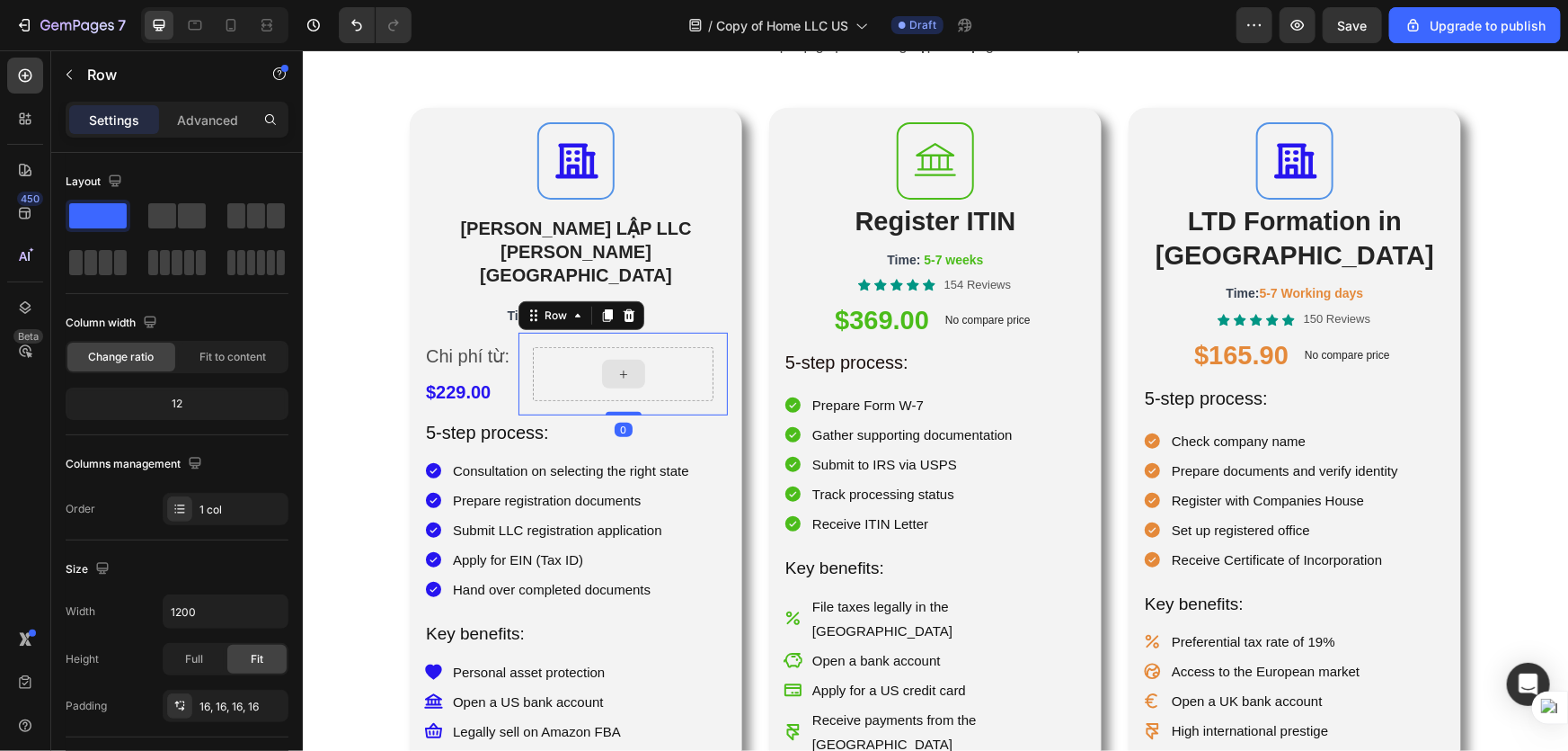
click at [671, 346] on div at bounding box center [623, 374] width 180 height 54
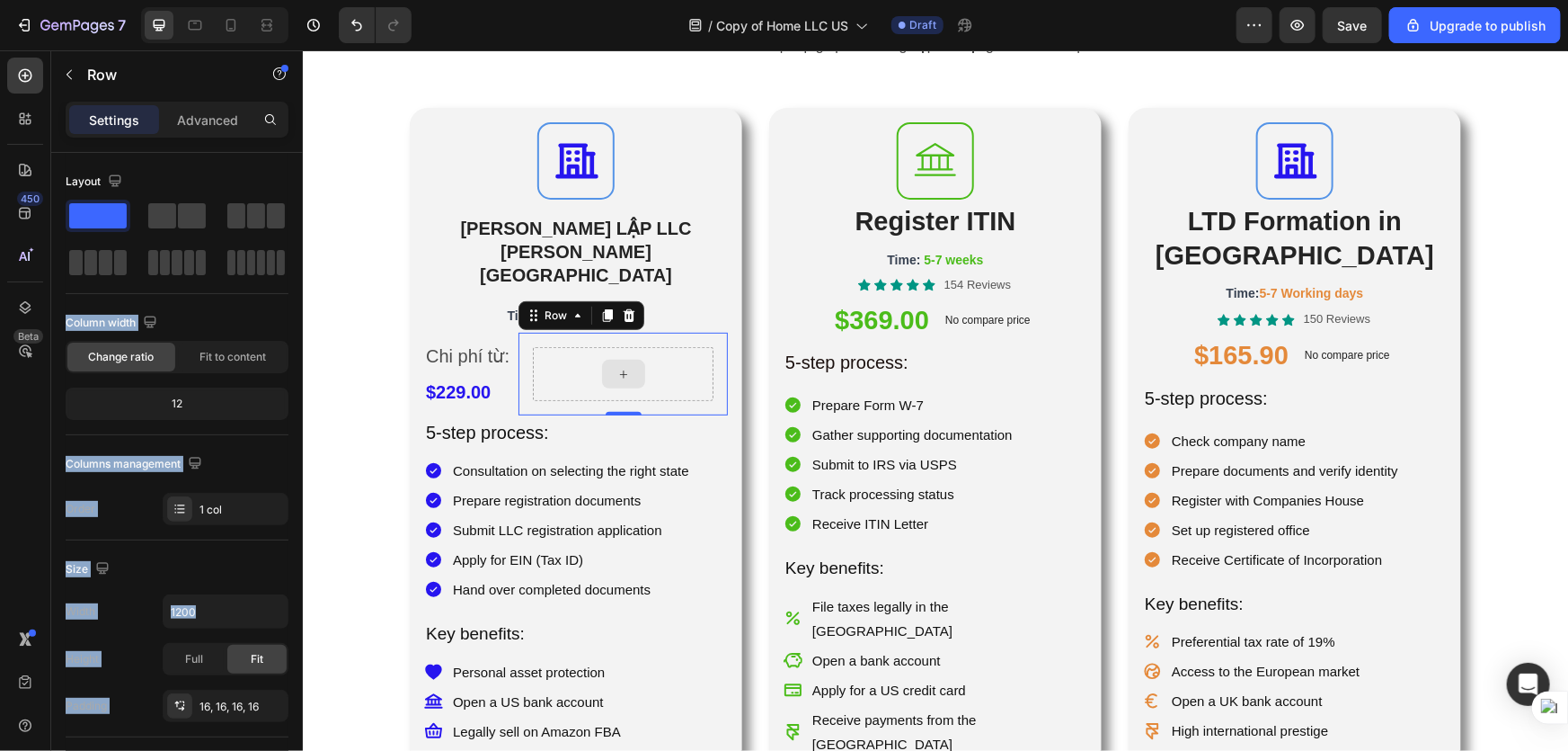
drag, startPoint x: 410, startPoint y: 276, endPoint x: 637, endPoint y: 362, distance: 242.7
click at [204, 300] on div "Layout Column width Change ratio Fit to content 12 Columns management Order 1 c…" at bounding box center [177, 345] width 223 height 358
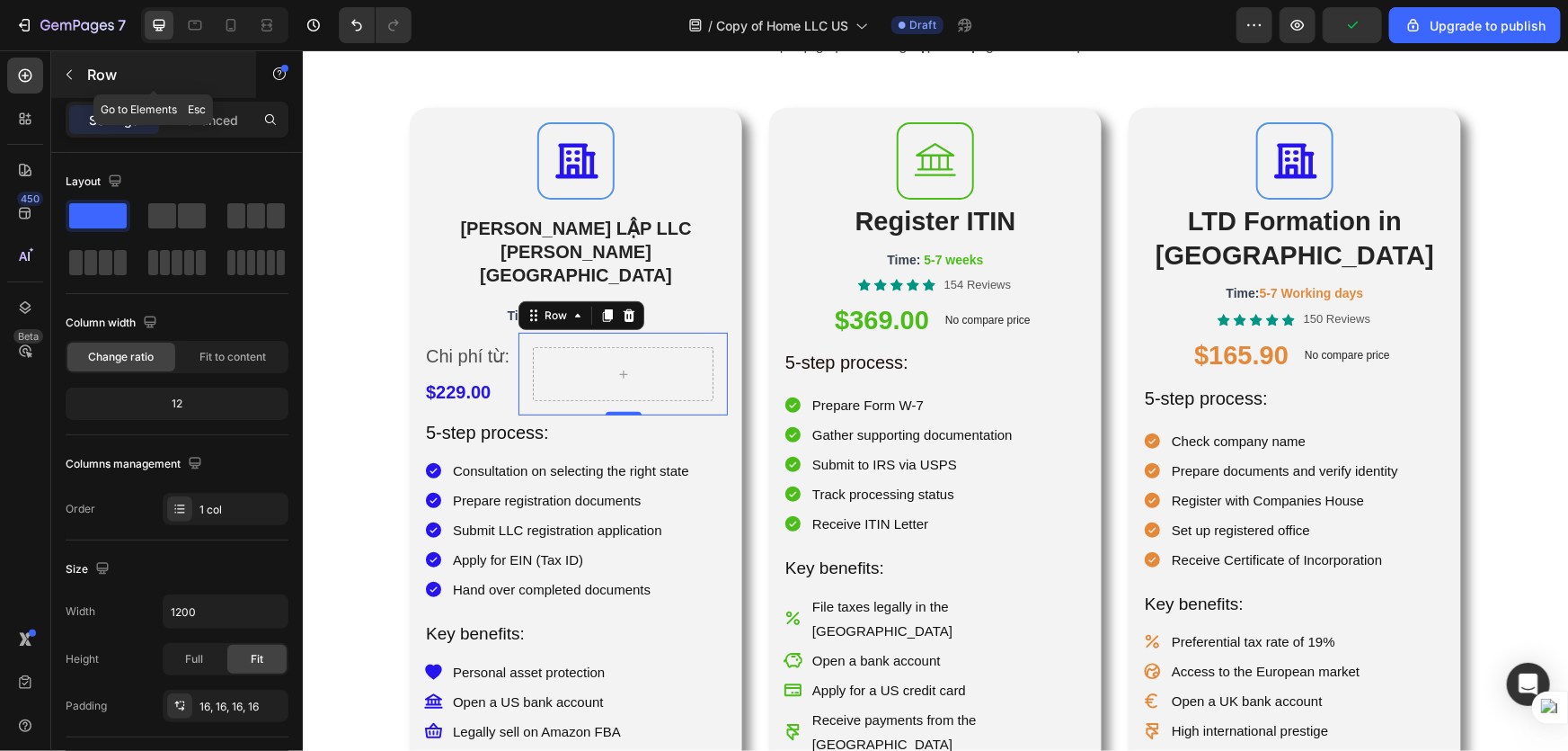
click at [71, 80] on icon "button" at bounding box center [70, 75] width 6 height 10
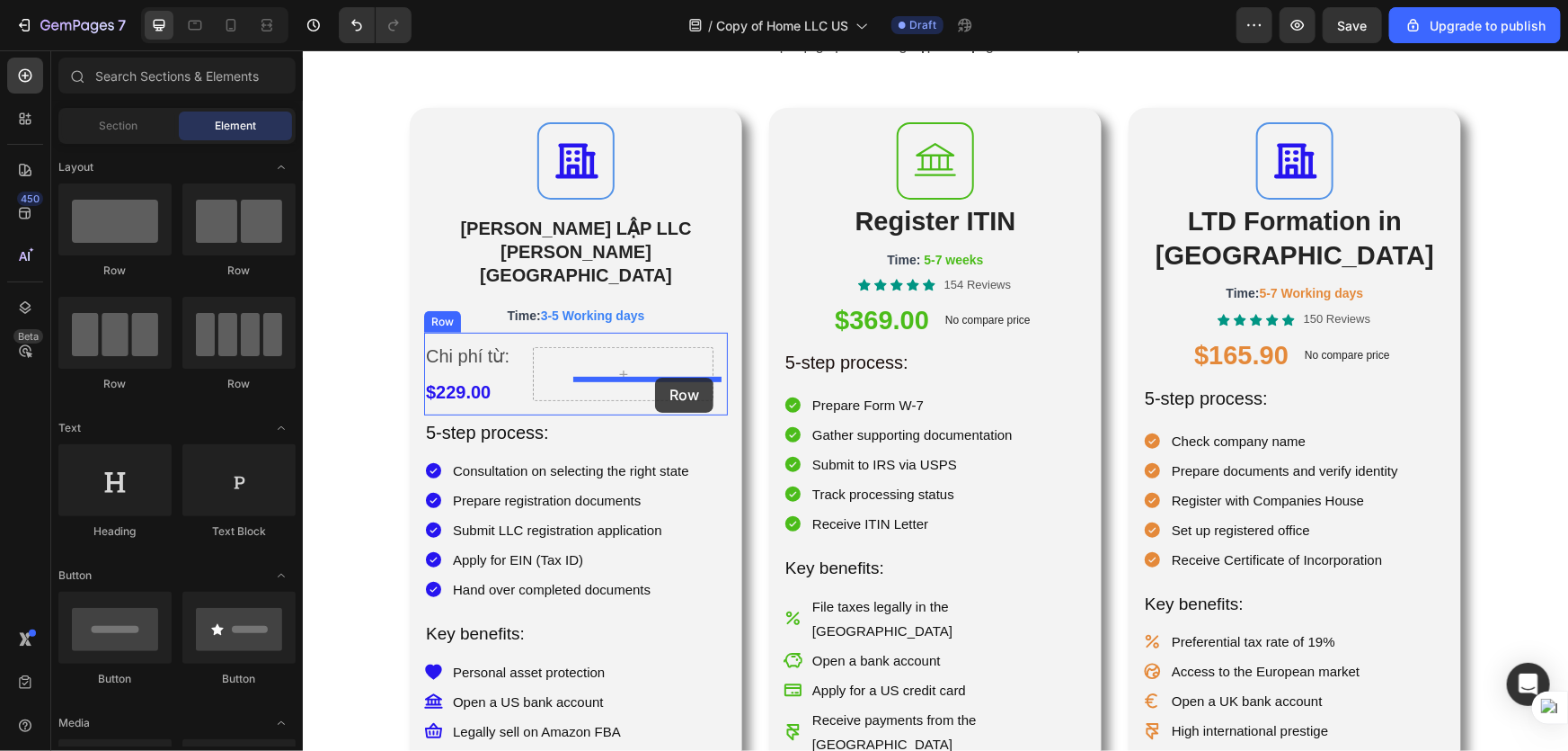
drag, startPoint x: 419, startPoint y: 282, endPoint x: 655, endPoint y: 376, distance: 254.0
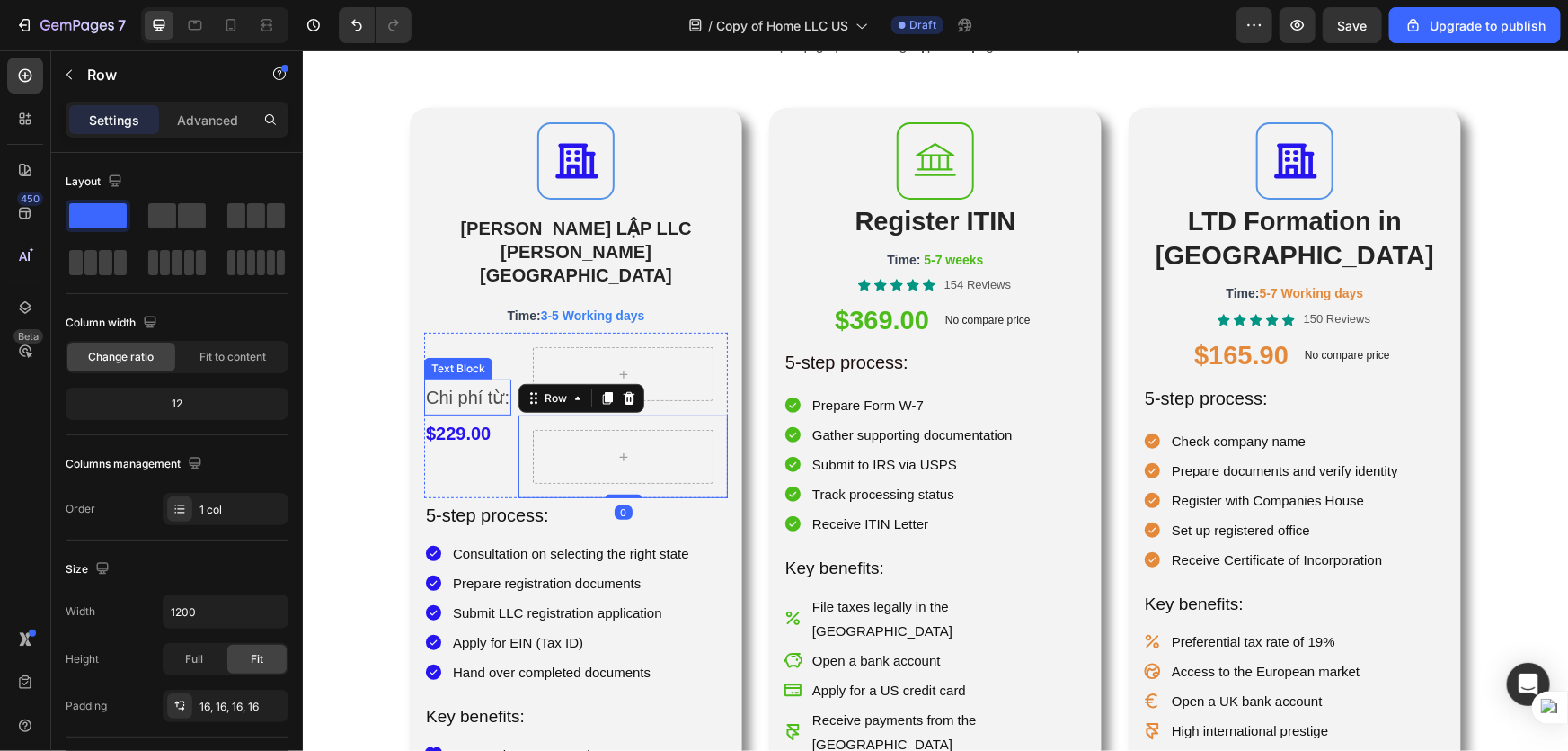
click at [509, 380] on p "Chi phí từ:" at bounding box center [466, 396] width 83 height 32
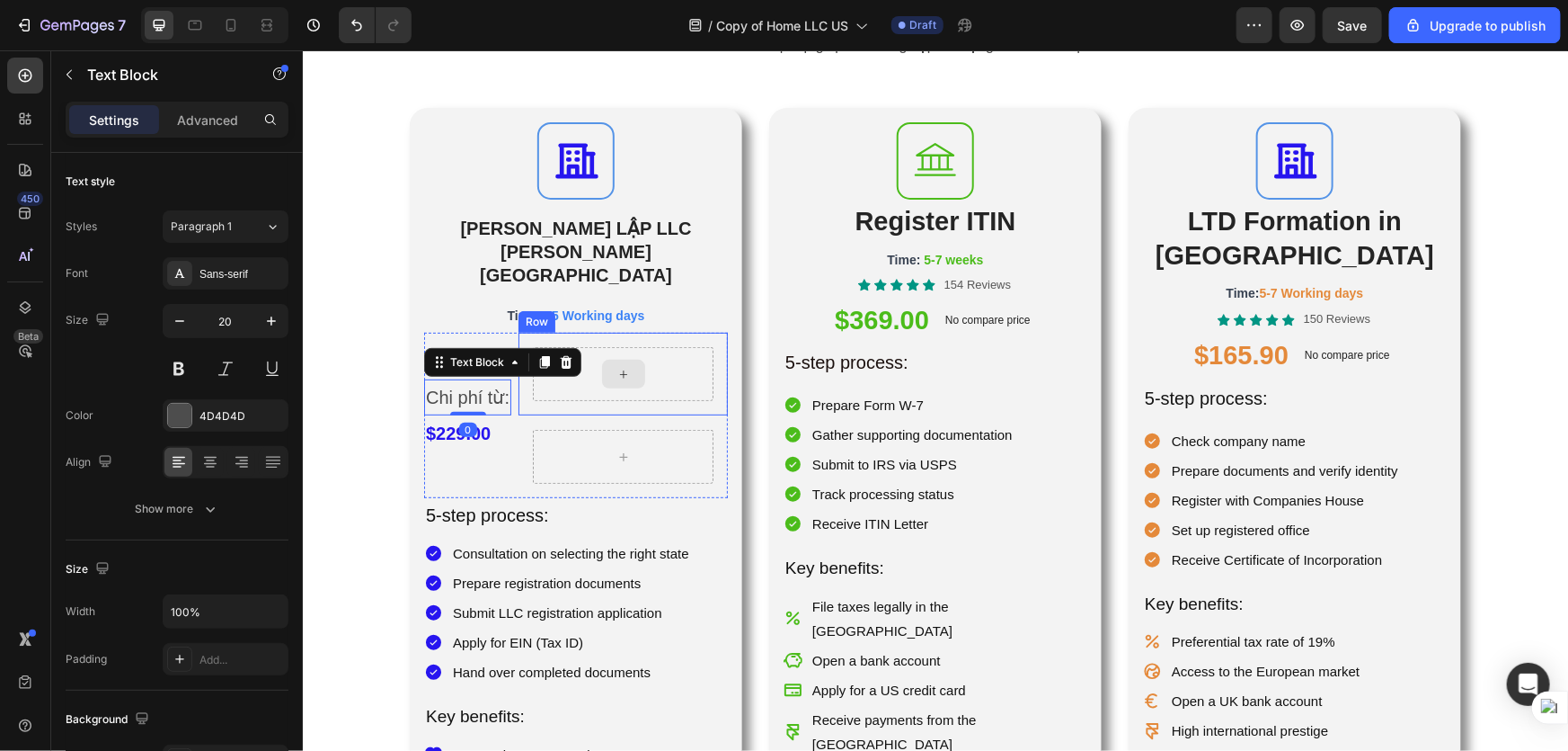
click at [681, 346] on div at bounding box center [623, 374] width 180 height 54
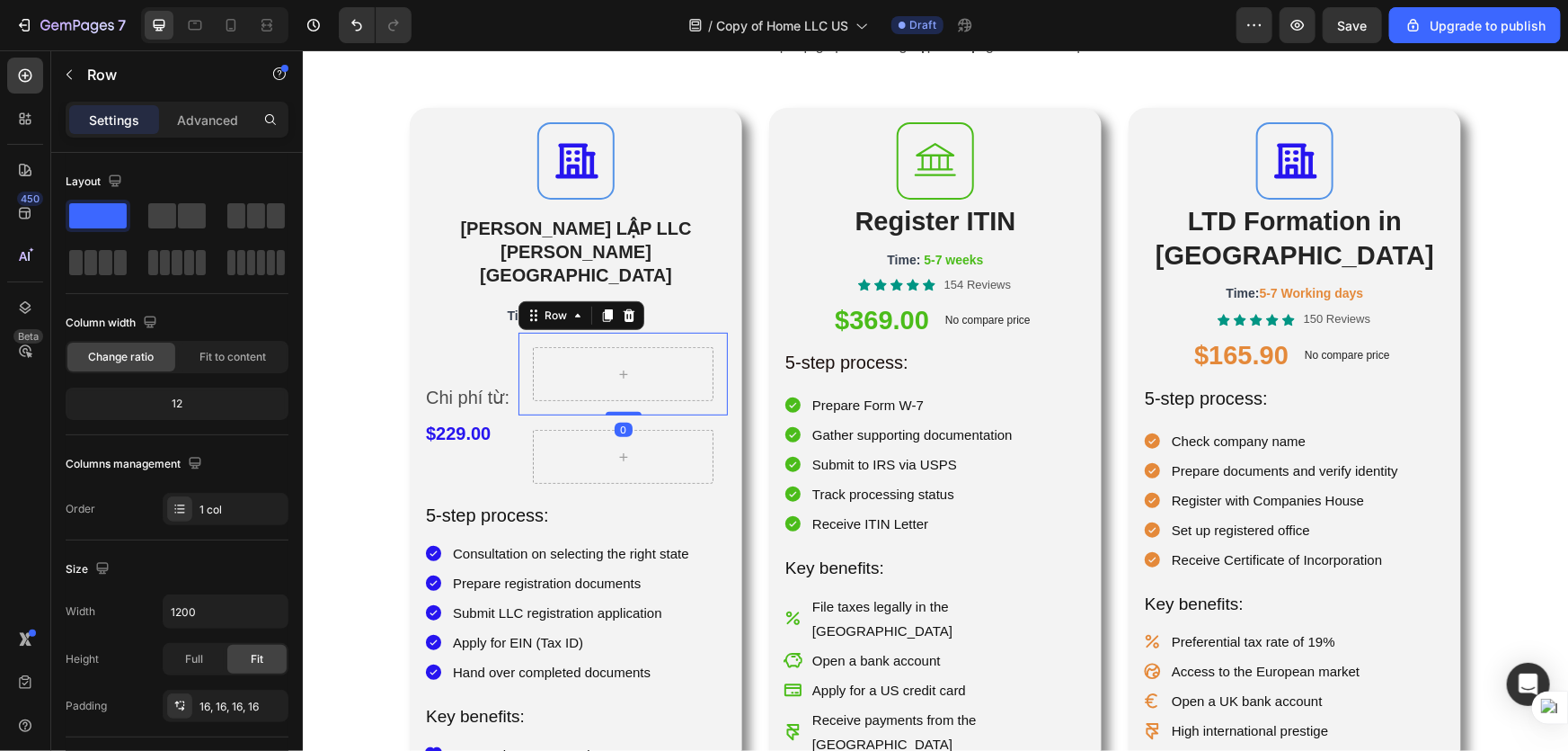
click at [509, 380] on p "Chi phí từ:" at bounding box center [466, 396] width 83 height 32
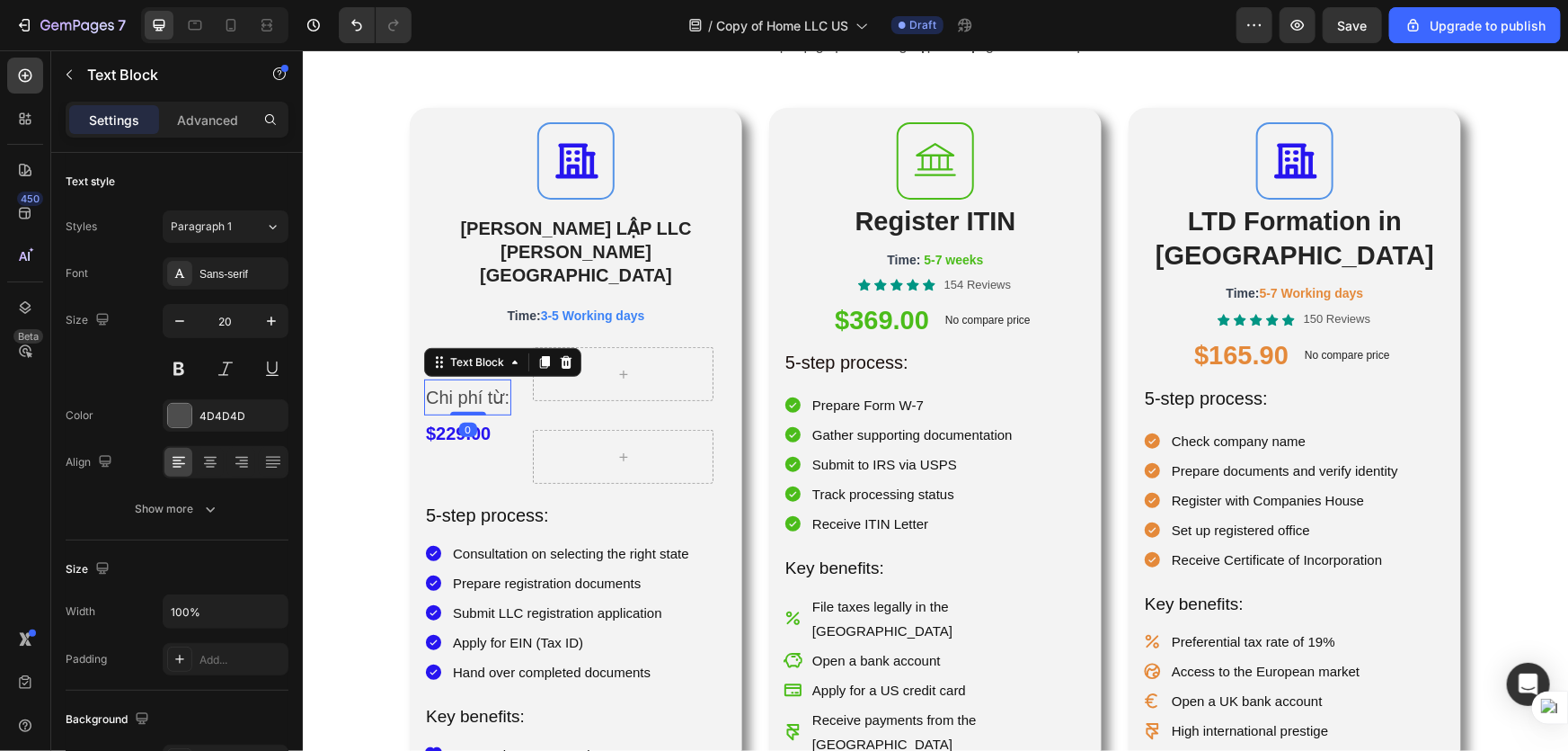
click at [618, 346] on div at bounding box center [623, 374] width 180 height 54
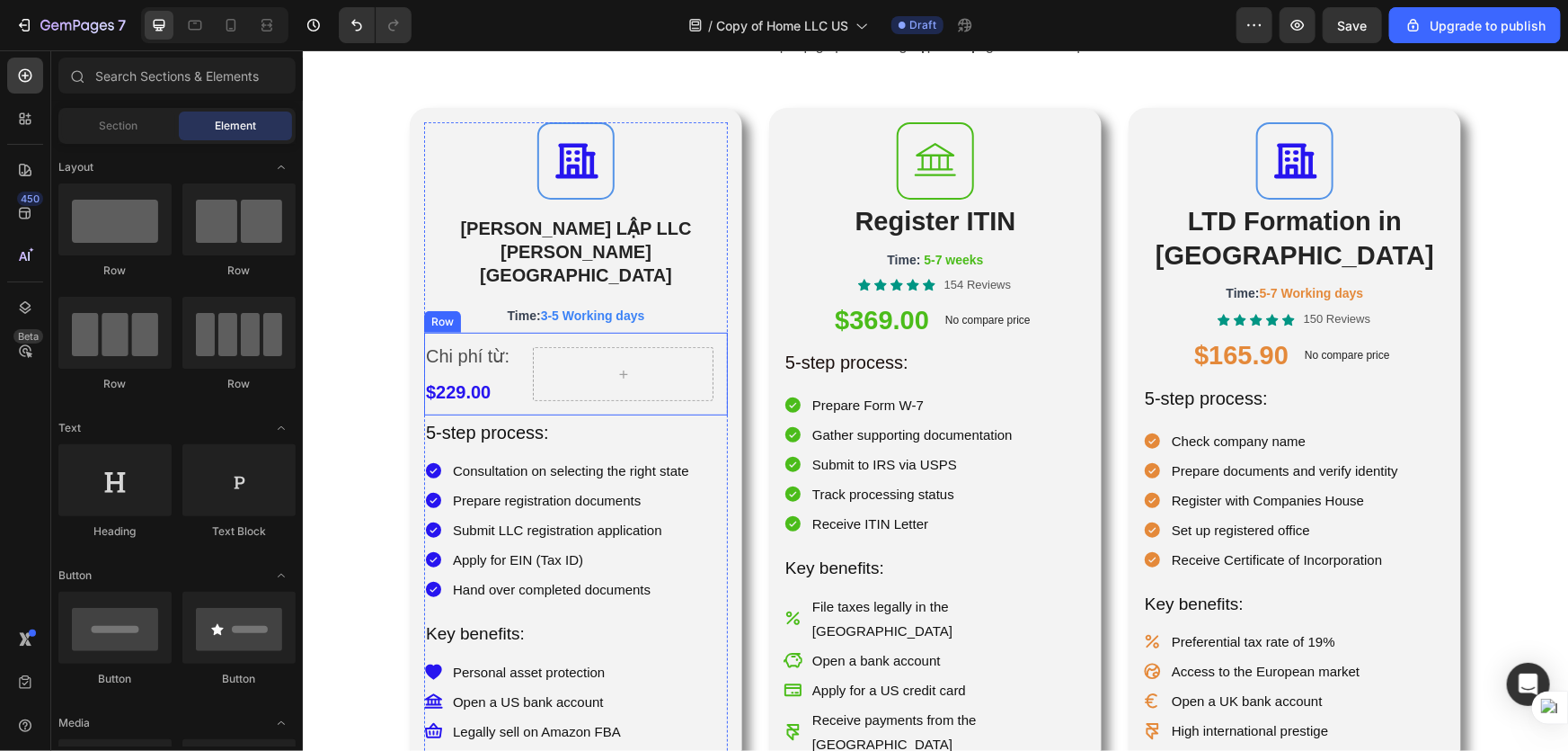
click at [609, 359] on div at bounding box center [623, 374] width 180 height 54
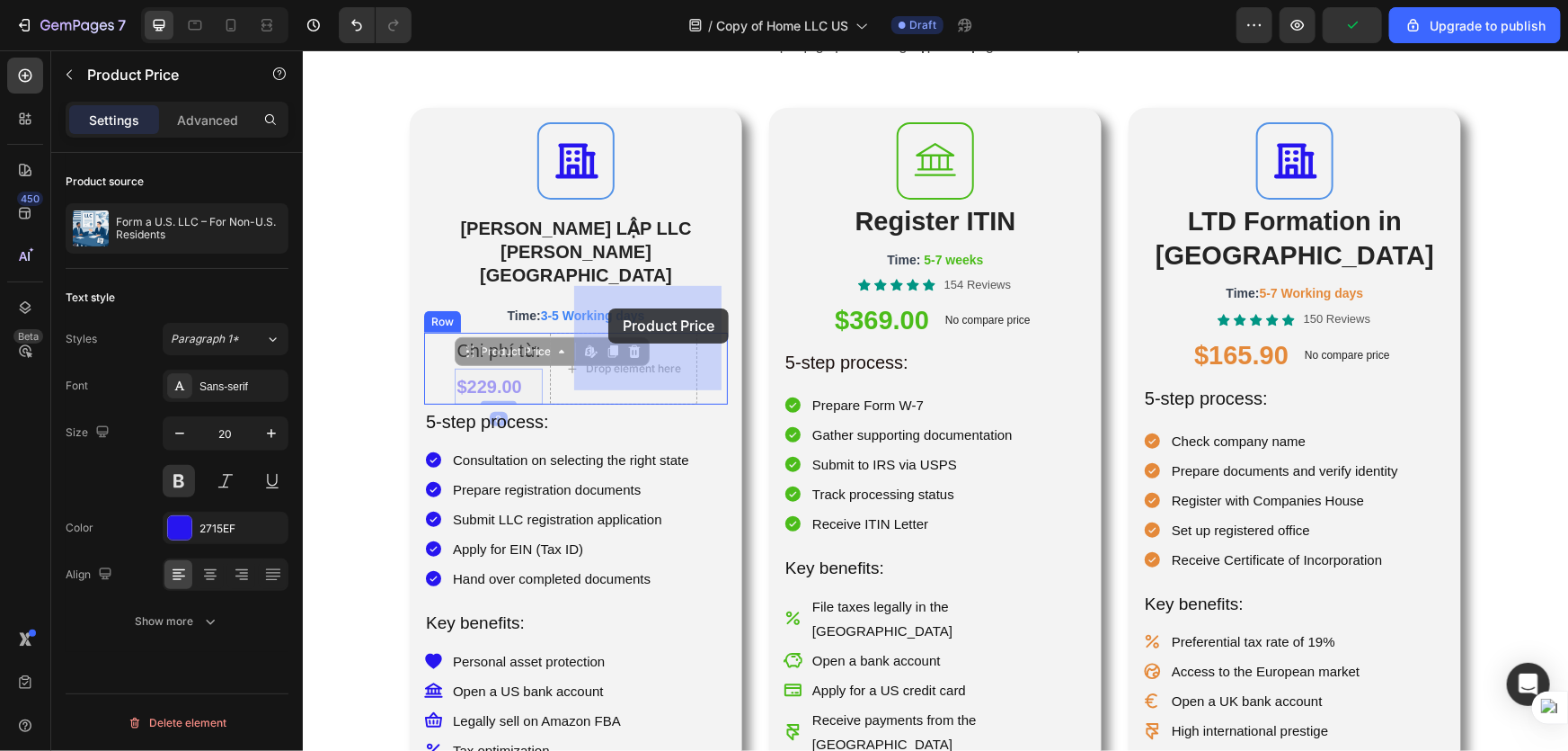
drag, startPoint x: 462, startPoint y: 370, endPoint x: 608, endPoint y: 308, distance: 158.6
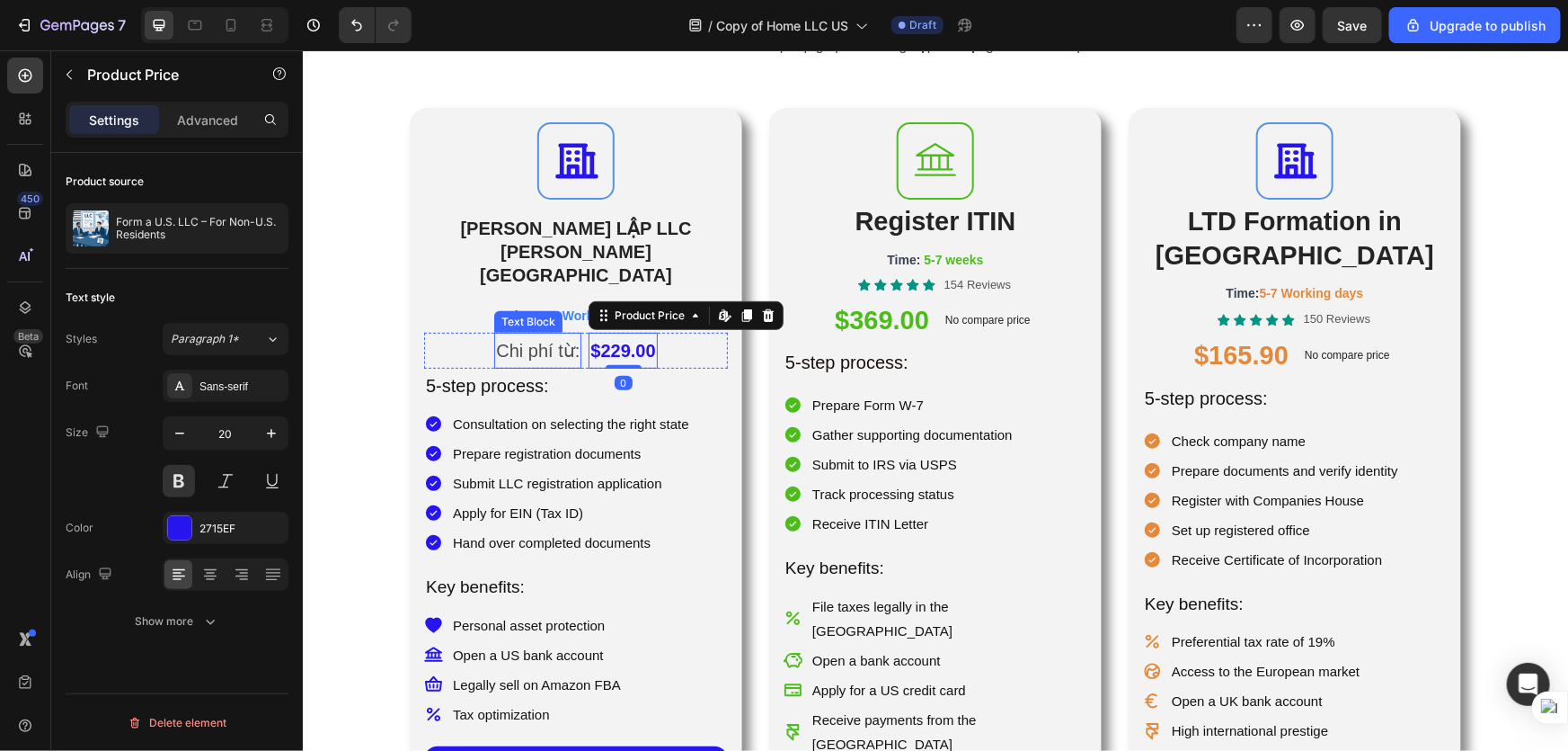
click at [579, 334] on p "Chi phí từ:" at bounding box center [537, 349] width 83 height 32
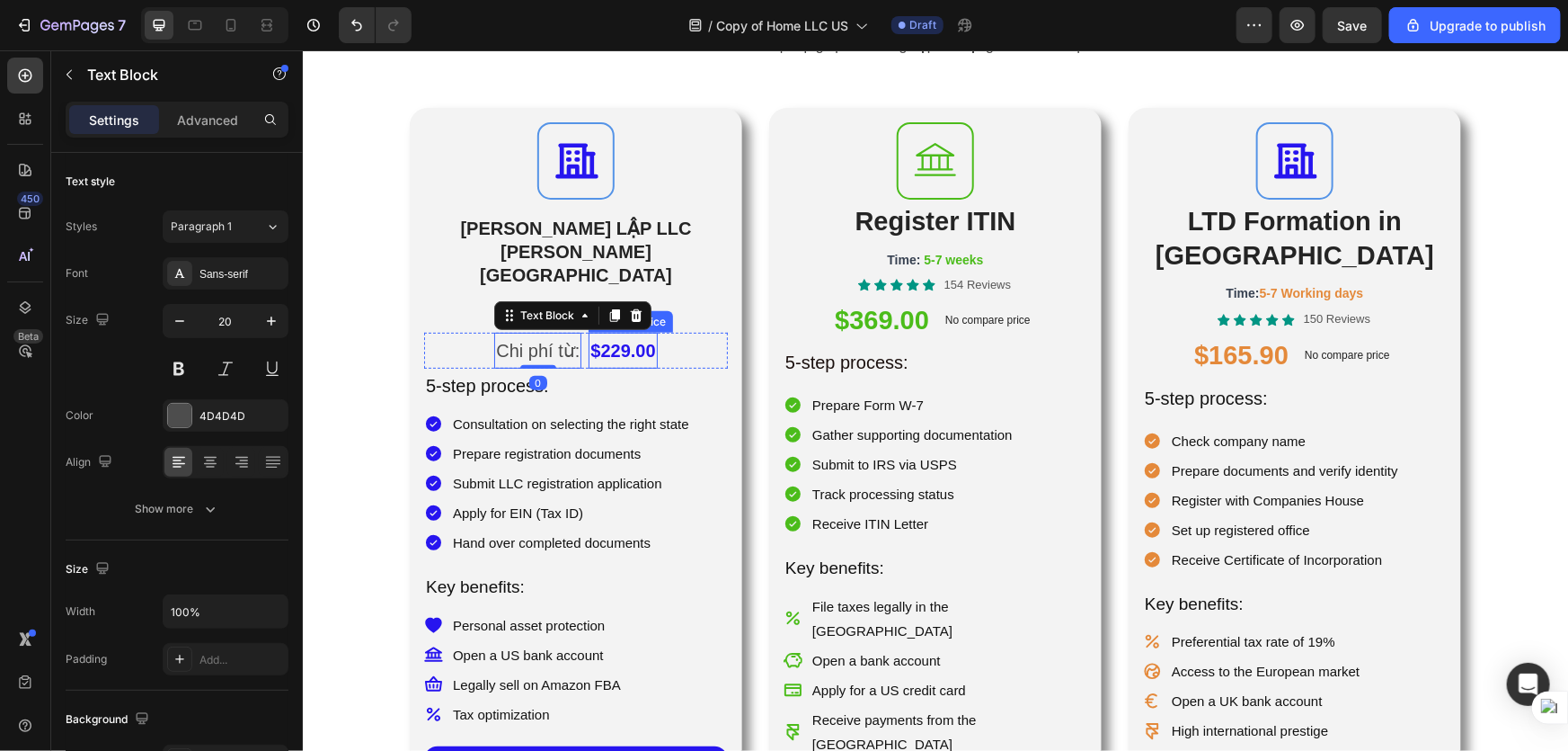
click at [656, 332] on div "$229.00" at bounding box center [622, 349] width 68 height 36
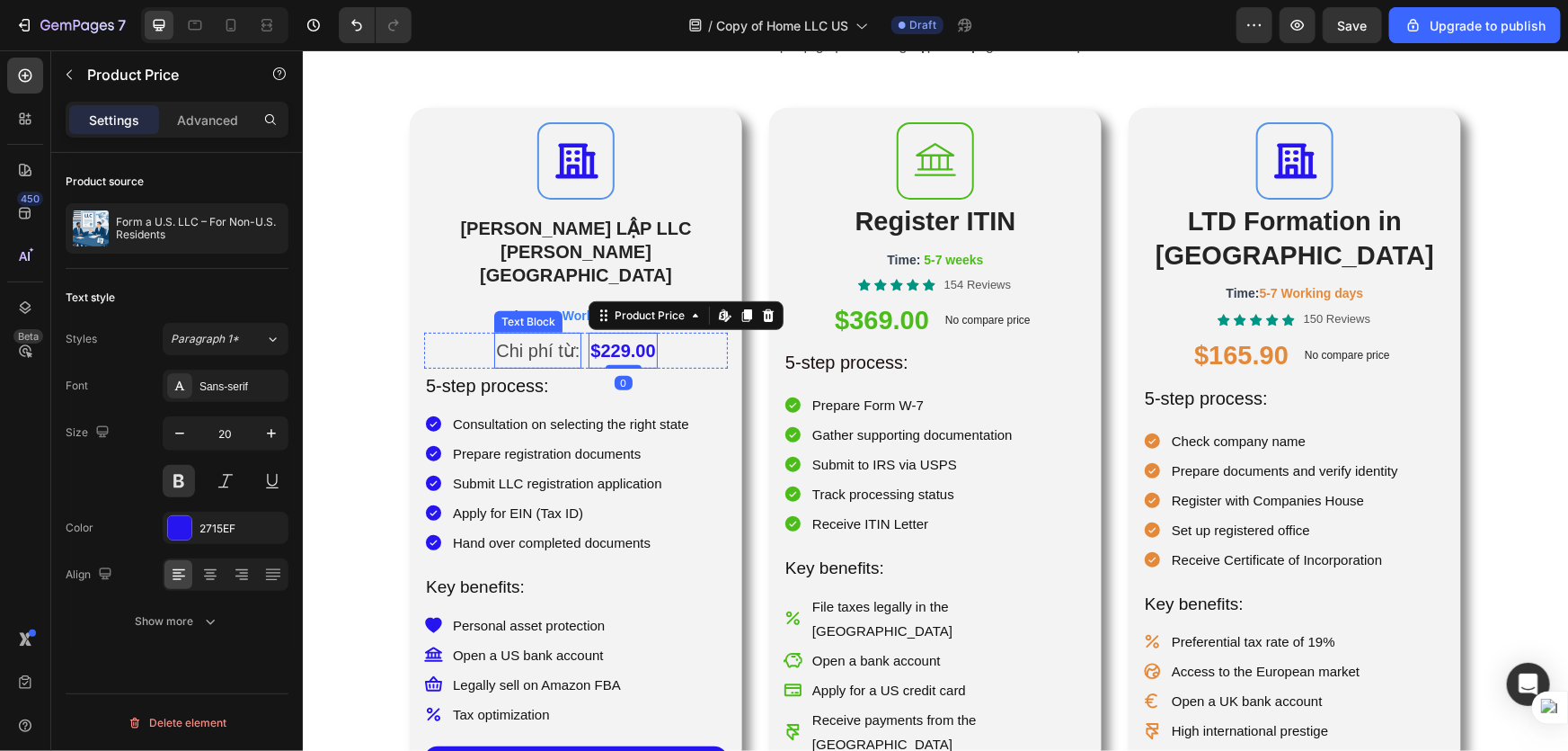
click at [533, 334] on p "Chi phí từ:" at bounding box center [537, 349] width 83 height 32
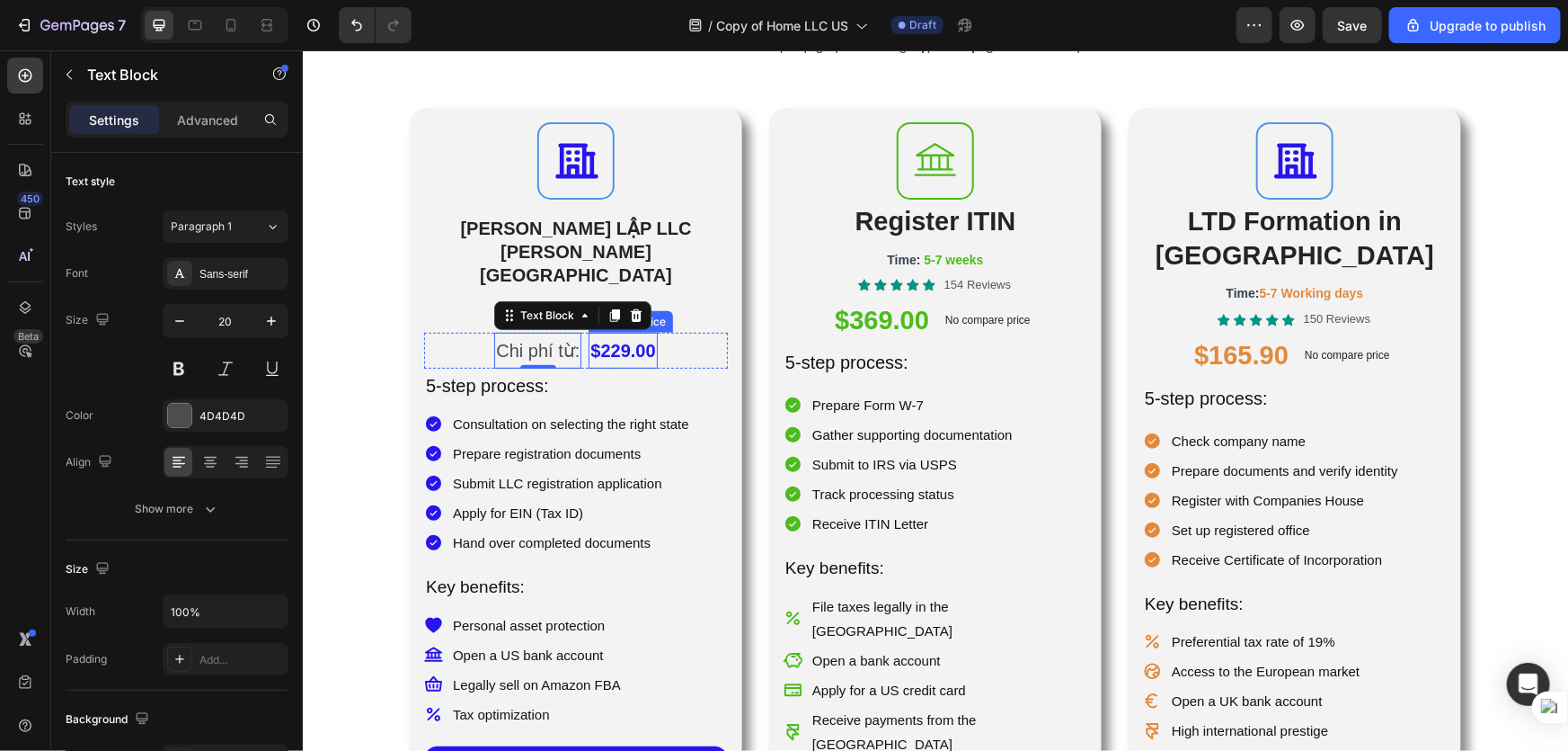
click at [656, 332] on div "$229.00" at bounding box center [622, 349] width 68 height 36
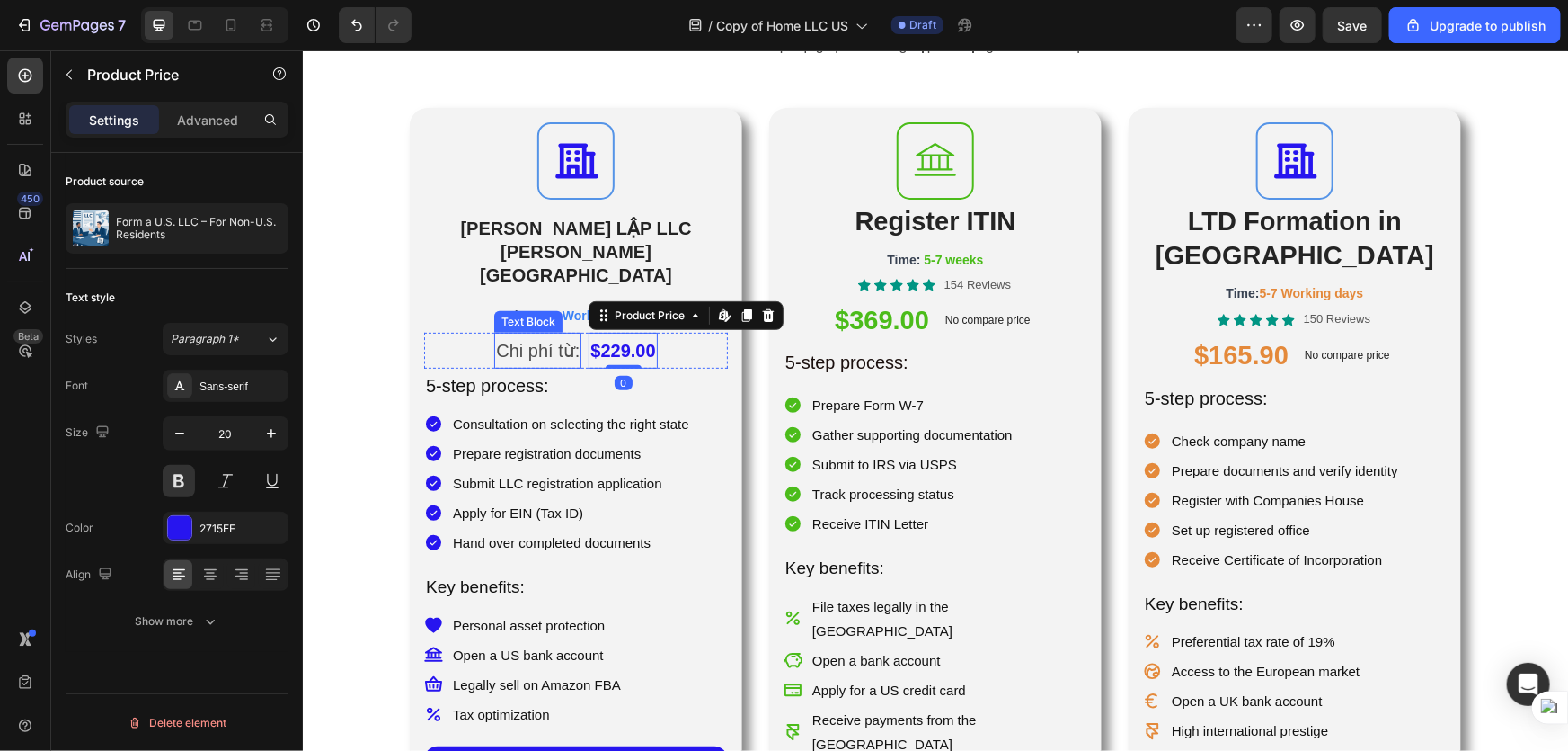
click at [516, 334] on p "Chi phí từ:" at bounding box center [537, 349] width 83 height 32
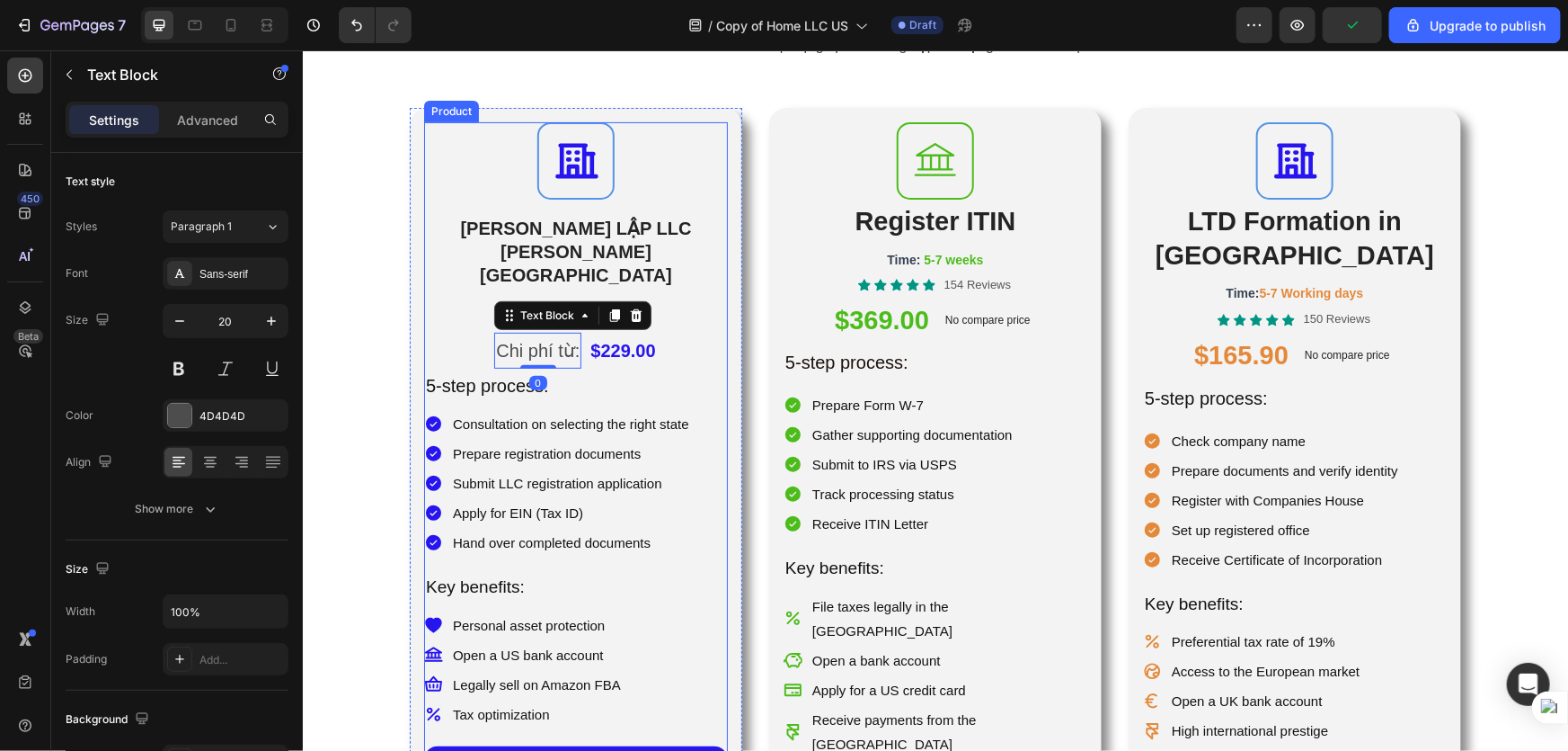
click at [690, 243] on div "Icon THÀNH LẬP LLC TẠI HOA KỲ Heading Time: 3-5 Working days Text Block" at bounding box center [574, 226] width 304 height 211
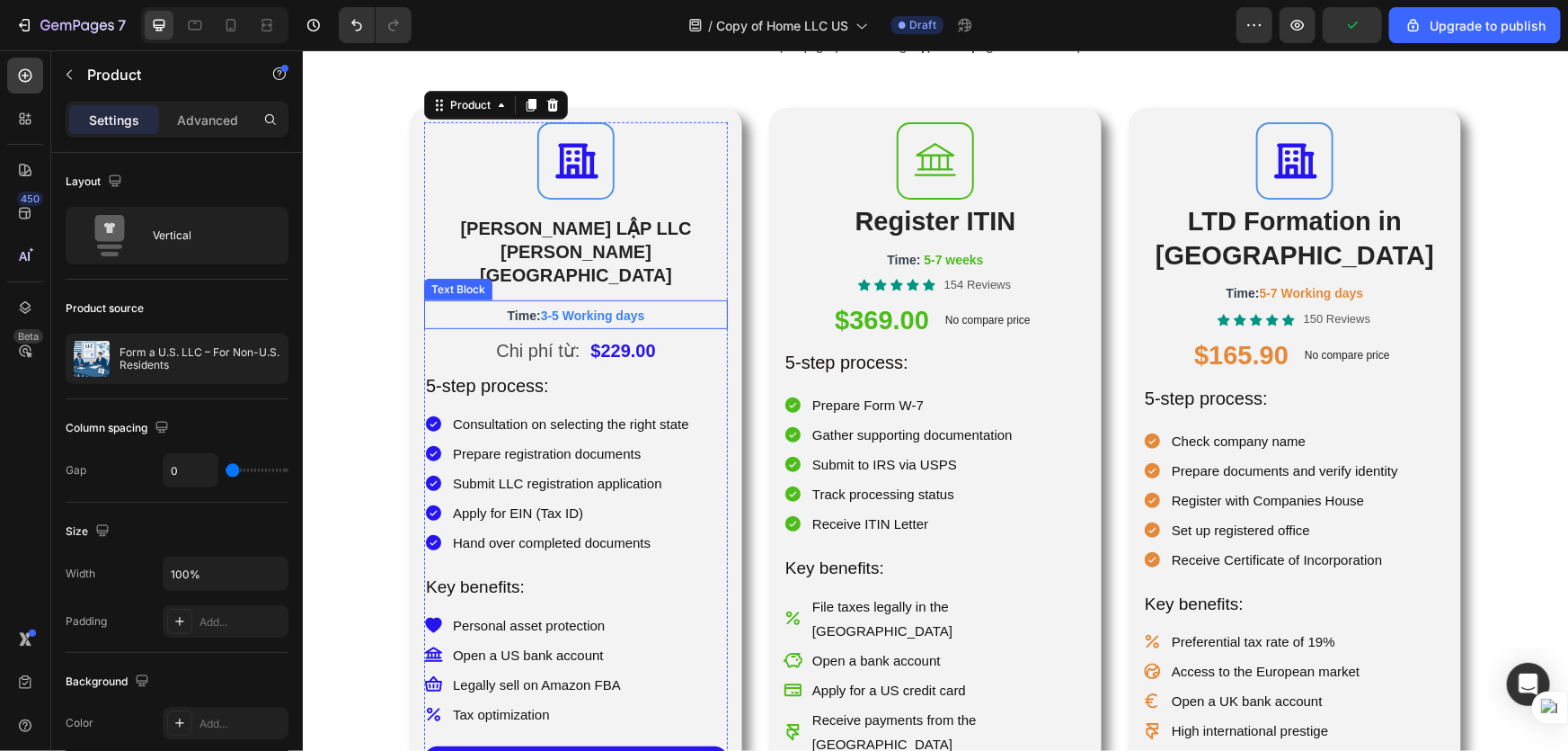
click at [617, 308] on span "3-5 Working days" at bounding box center [592, 314] width 105 height 15
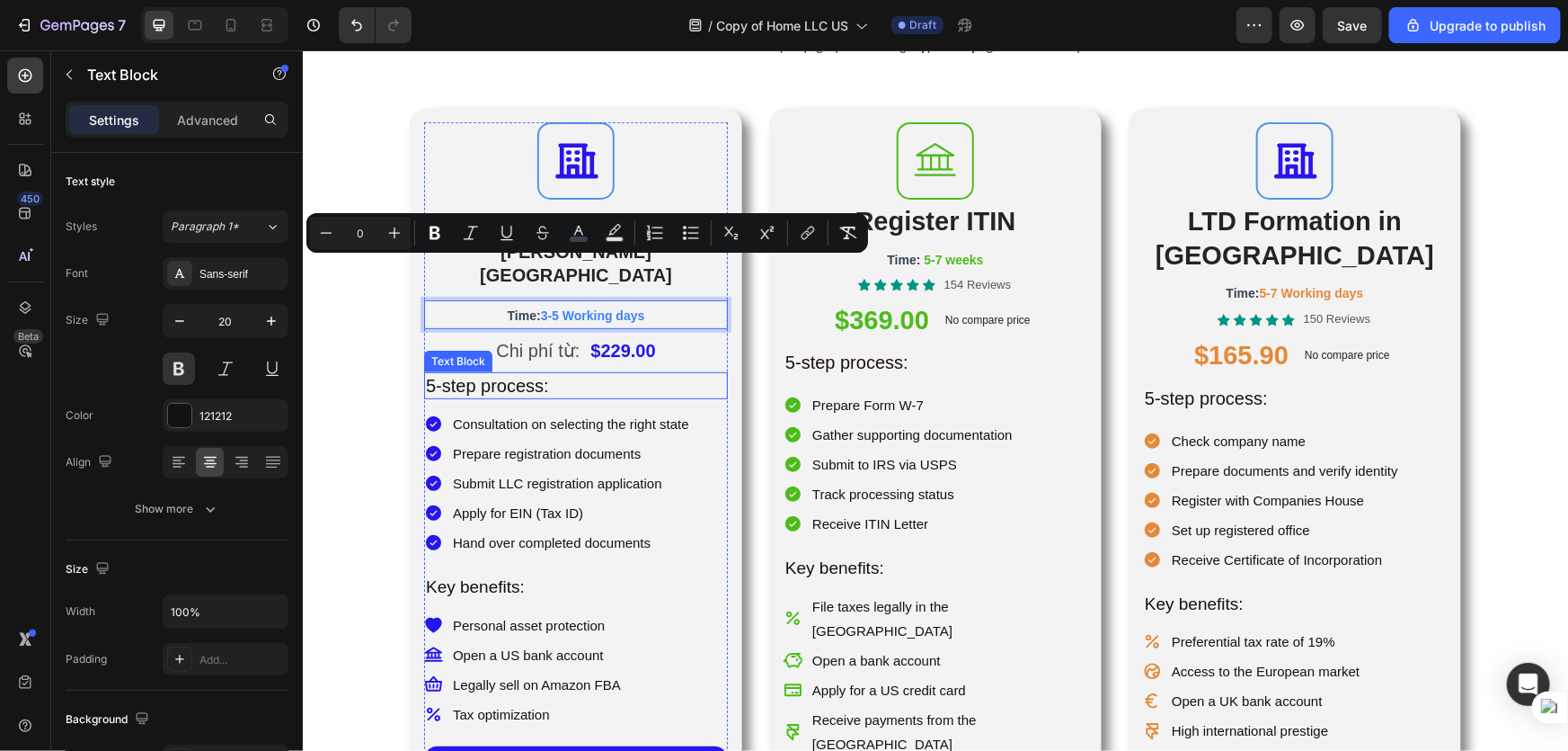
drag, startPoint x: 535, startPoint y: 268, endPoint x: 522, endPoint y: 292, distance: 27.3
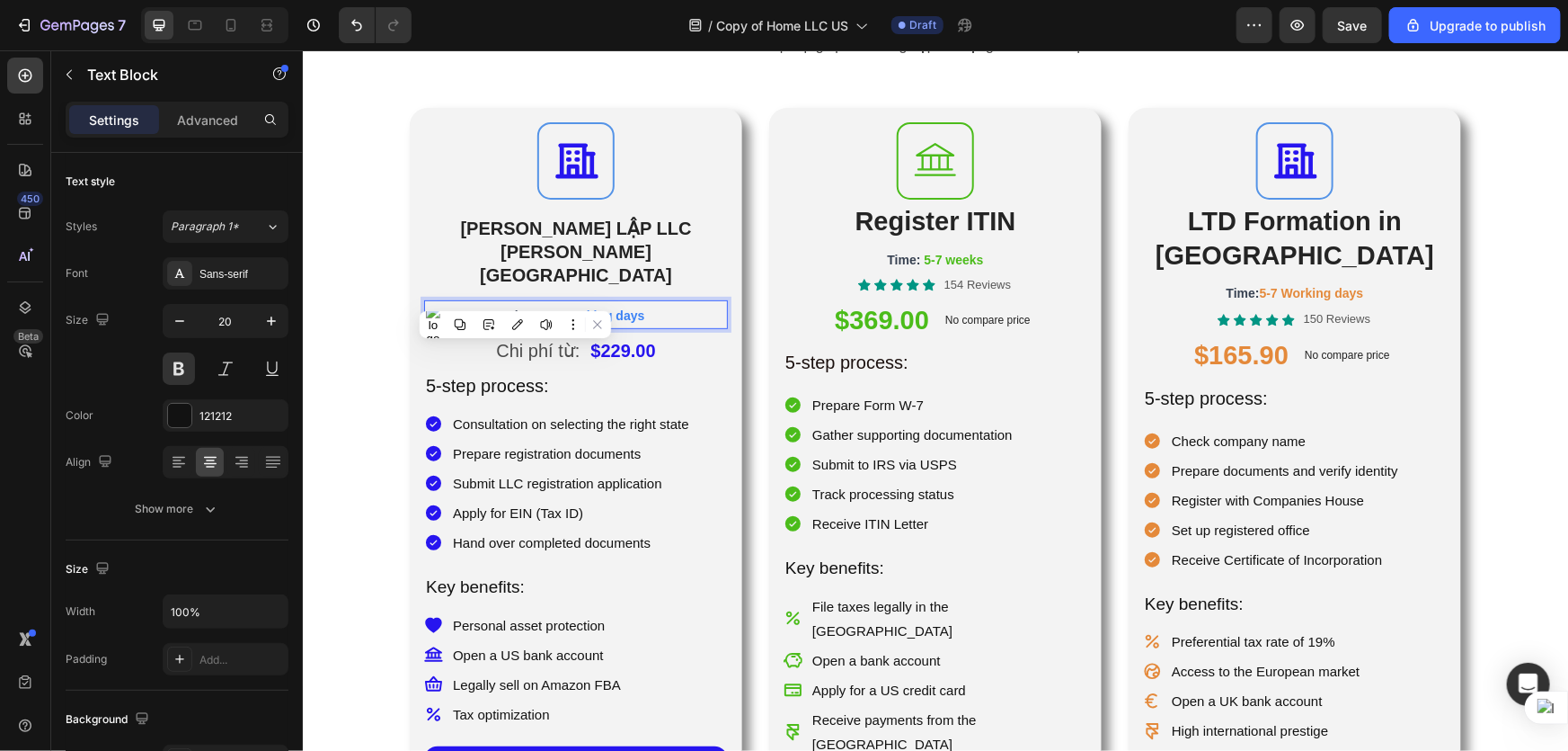
click at [590, 308] on span "3-5 Working days" at bounding box center [592, 314] width 105 height 15
click at [697, 301] on p "Time: 3-5 Working days" at bounding box center [575, 313] width 301 height 25
click at [436, 230] on p "[PERSON_NAME] LẬP LLC [PERSON_NAME][GEOGRAPHIC_DATA]" at bounding box center [575, 250] width 301 height 70
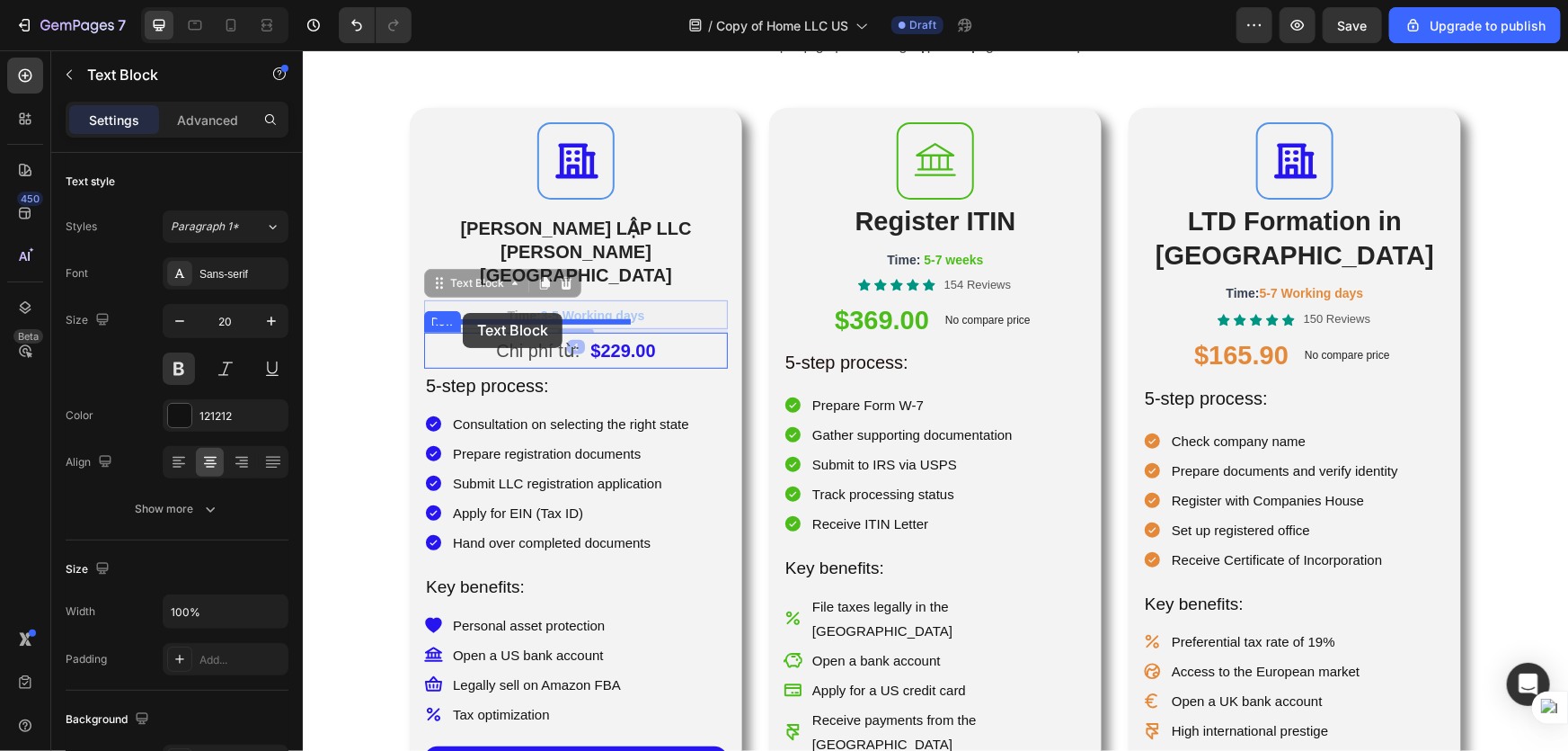
drag, startPoint x: 449, startPoint y: 249, endPoint x: 462, endPoint y: 312, distance: 64.3
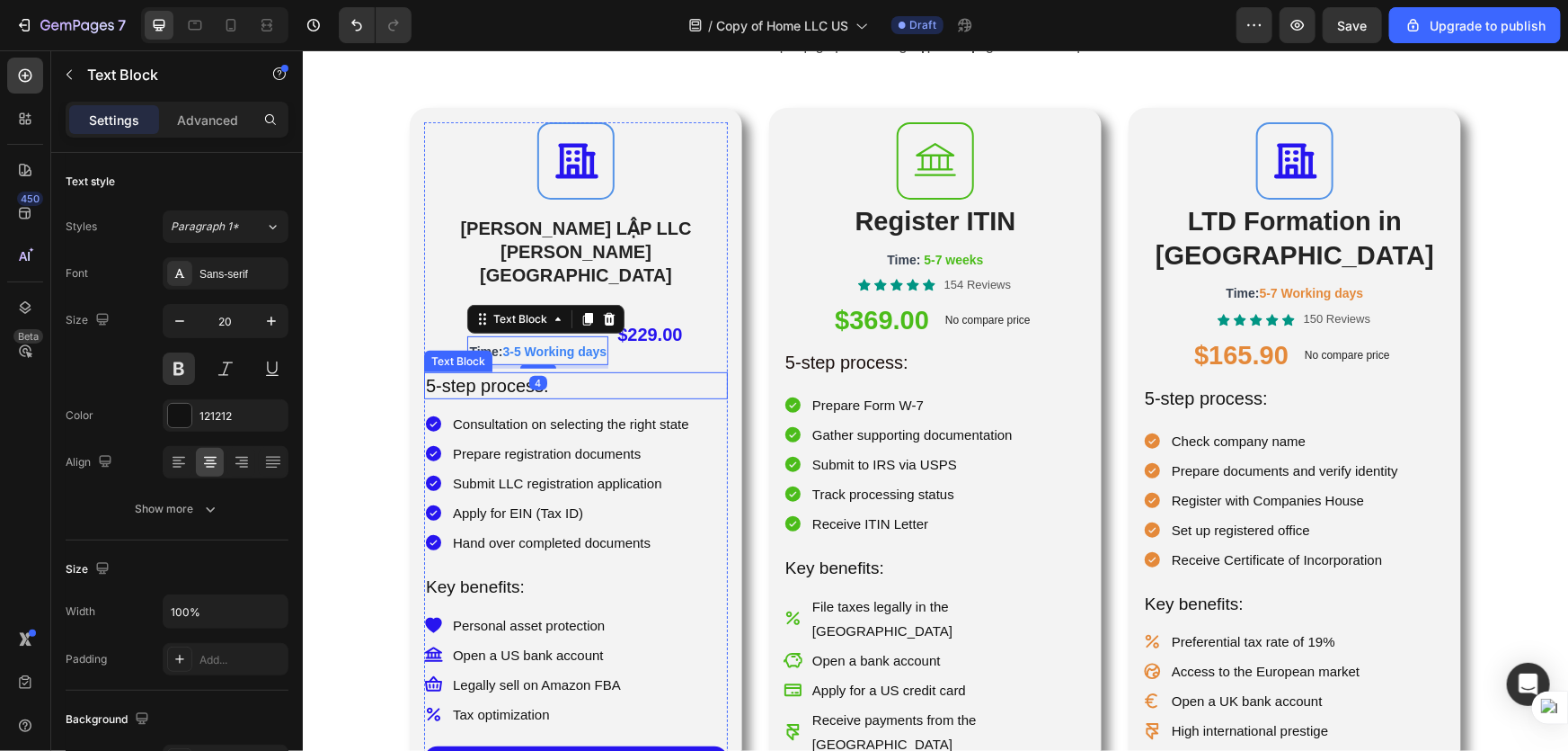
click at [675, 350] on div "Chi phí từ: Text Block Time: 3-5 Working days Text Block 4 $229.00 Product Pric…" at bounding box center [574, 546] width 304 height 494
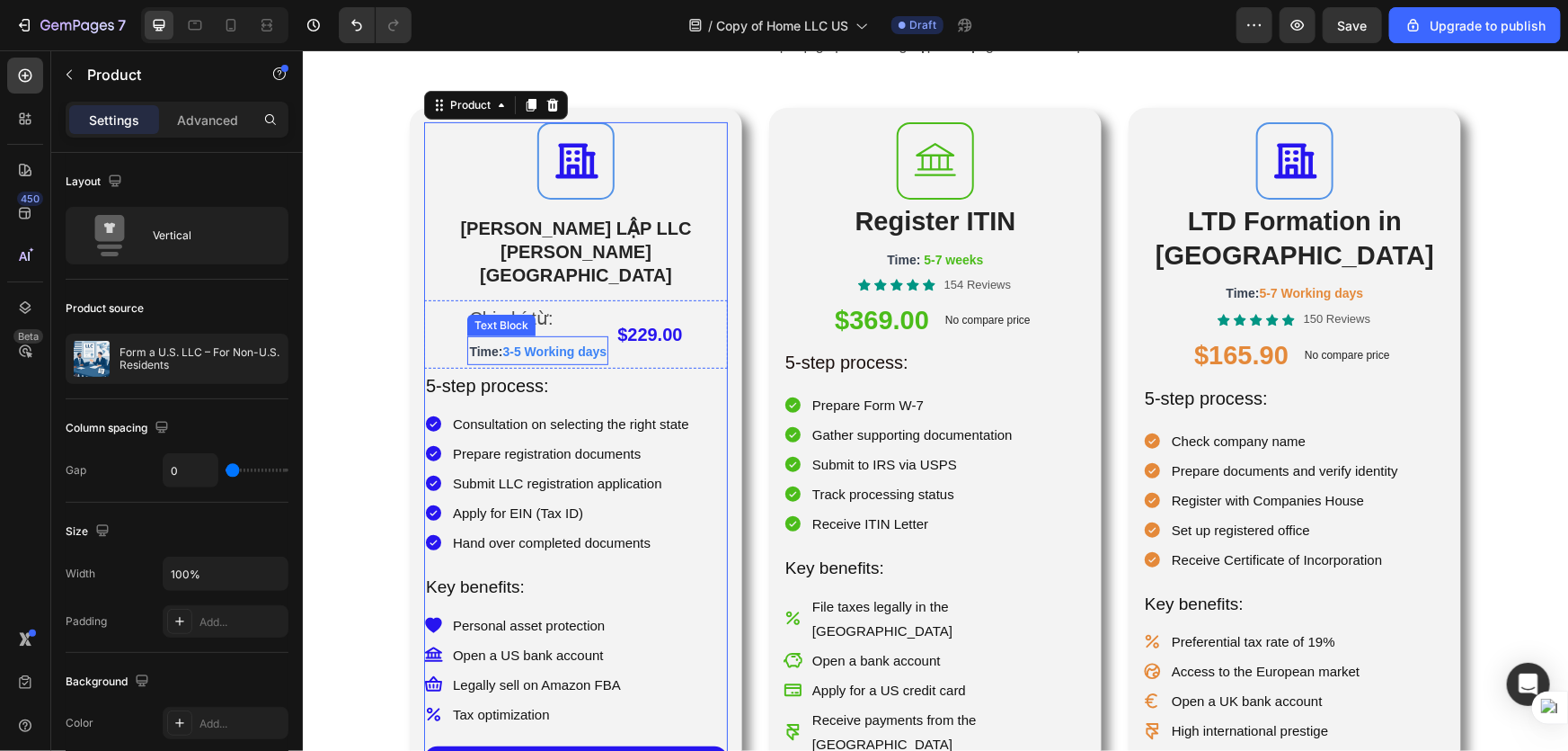
click at [546, 338] on p "Time: 3-5 Working days" at bounding box center [537, 350] width 138 height 25
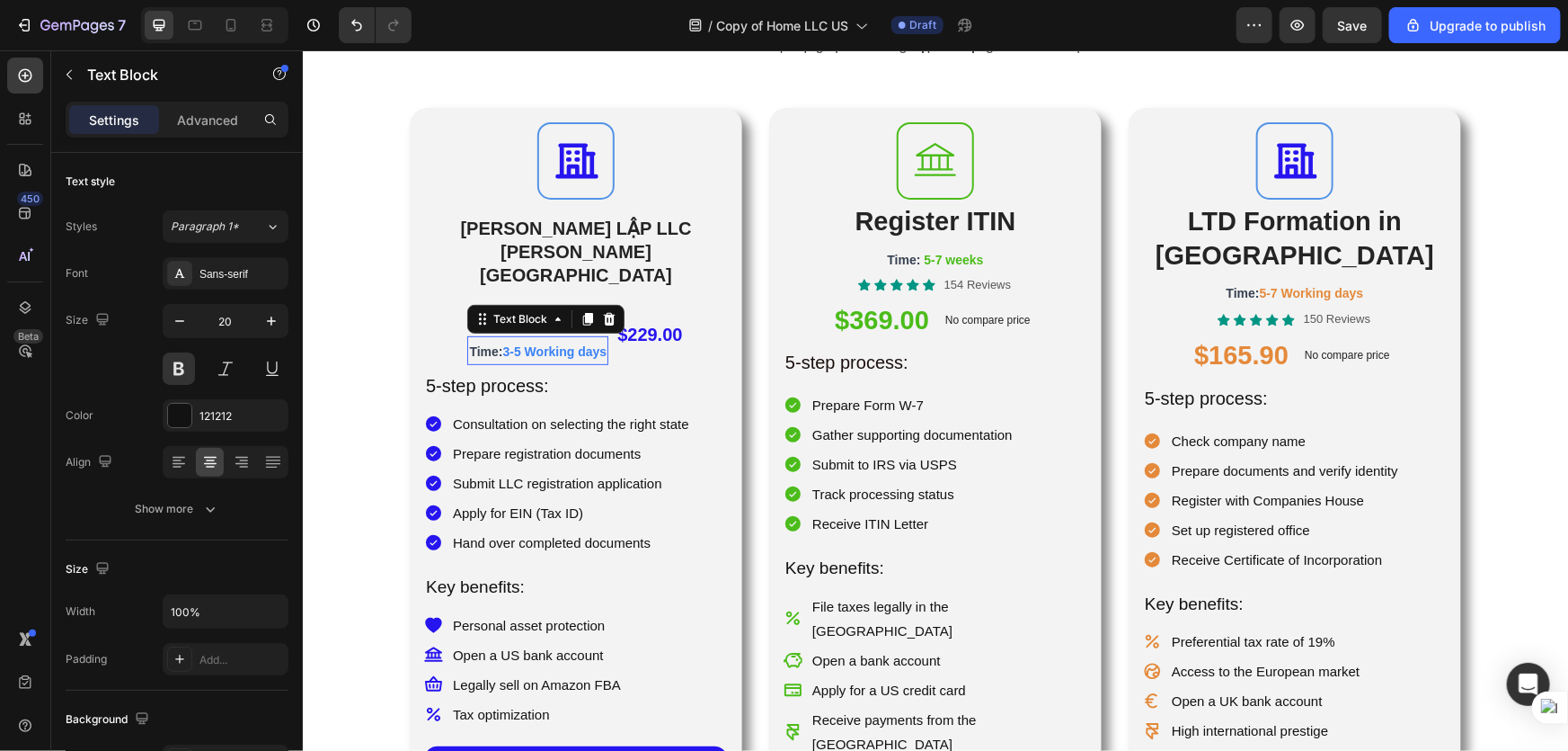
click at [546, 338] on p "Time: 3-5 Working days" at bounding box center [537, 350] width 138 height 25
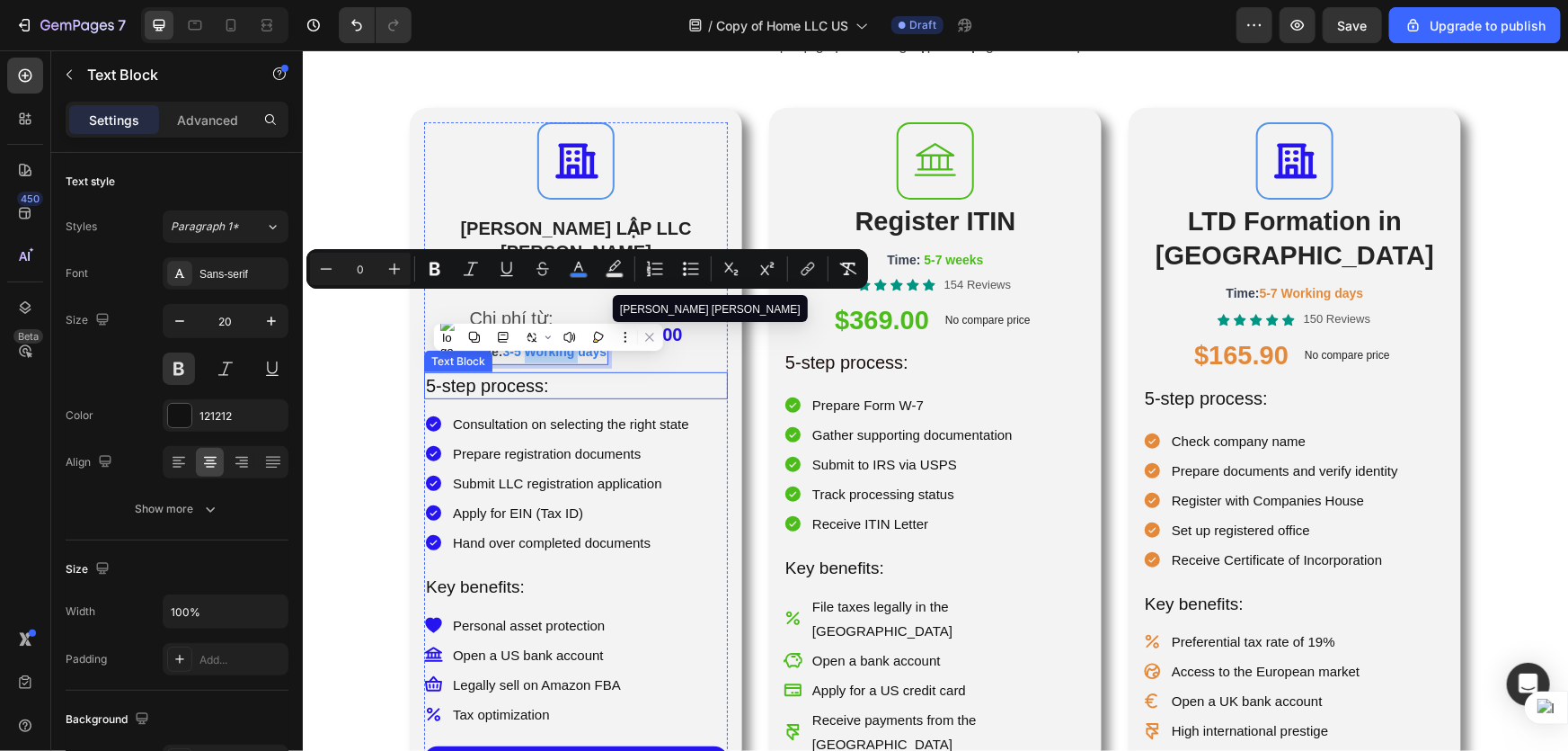
click at [681, 374] on p "5-step process:" at bounding box center [575, 385] width 301 height 23
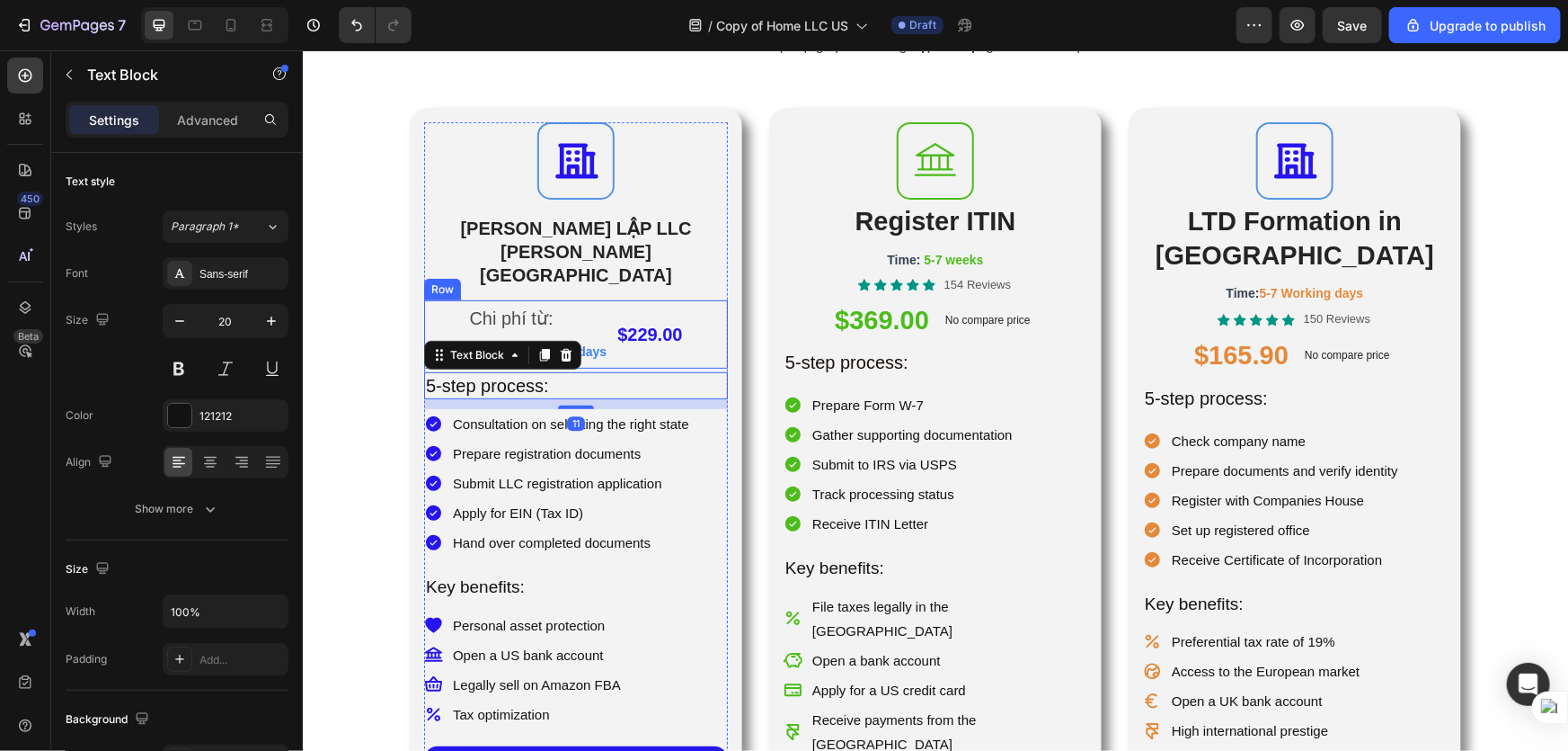
click at [683, 305] on div "$229.00 Product Price Product Price" at bounding box center [649, 334] width 68 height 68
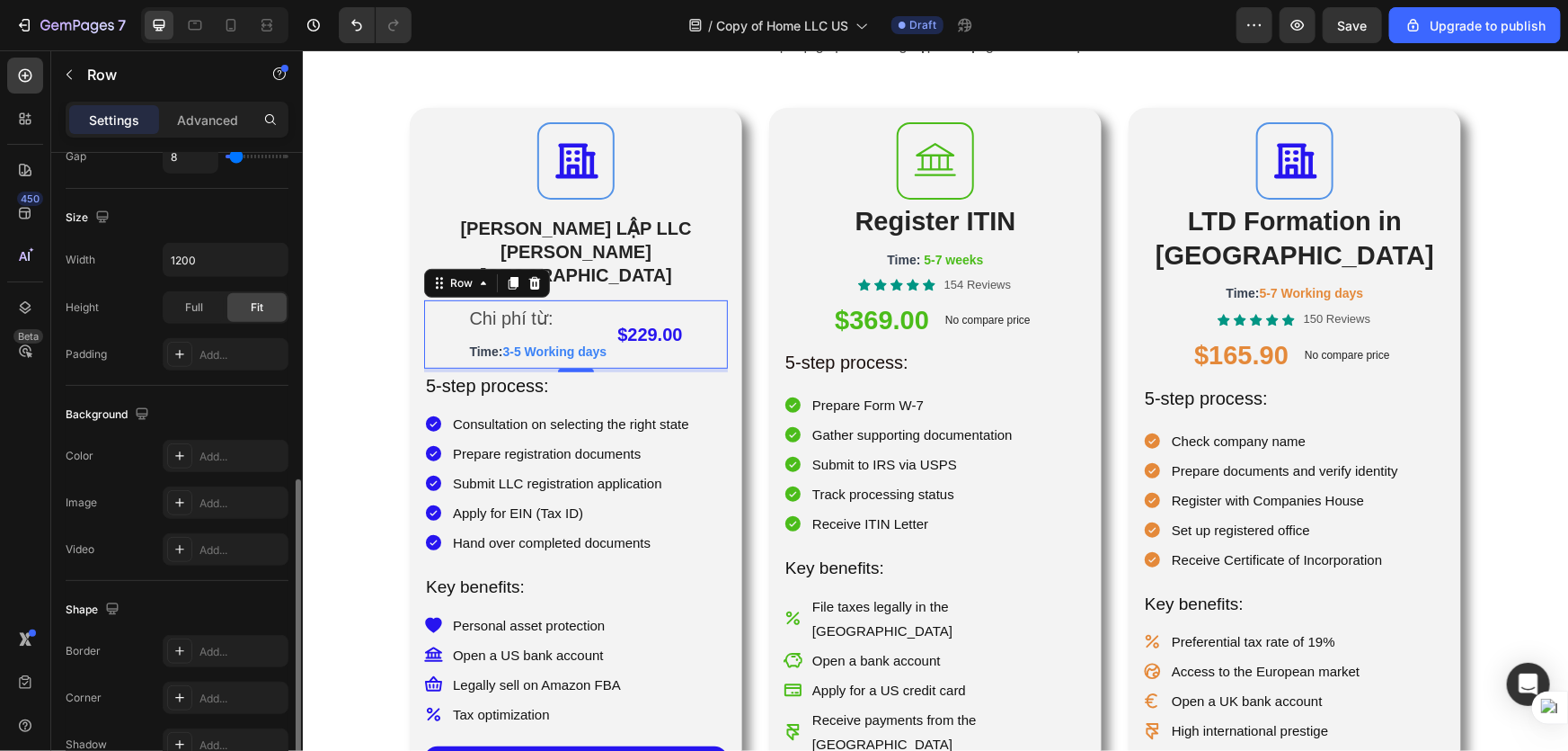
scroll to position [650, 0]
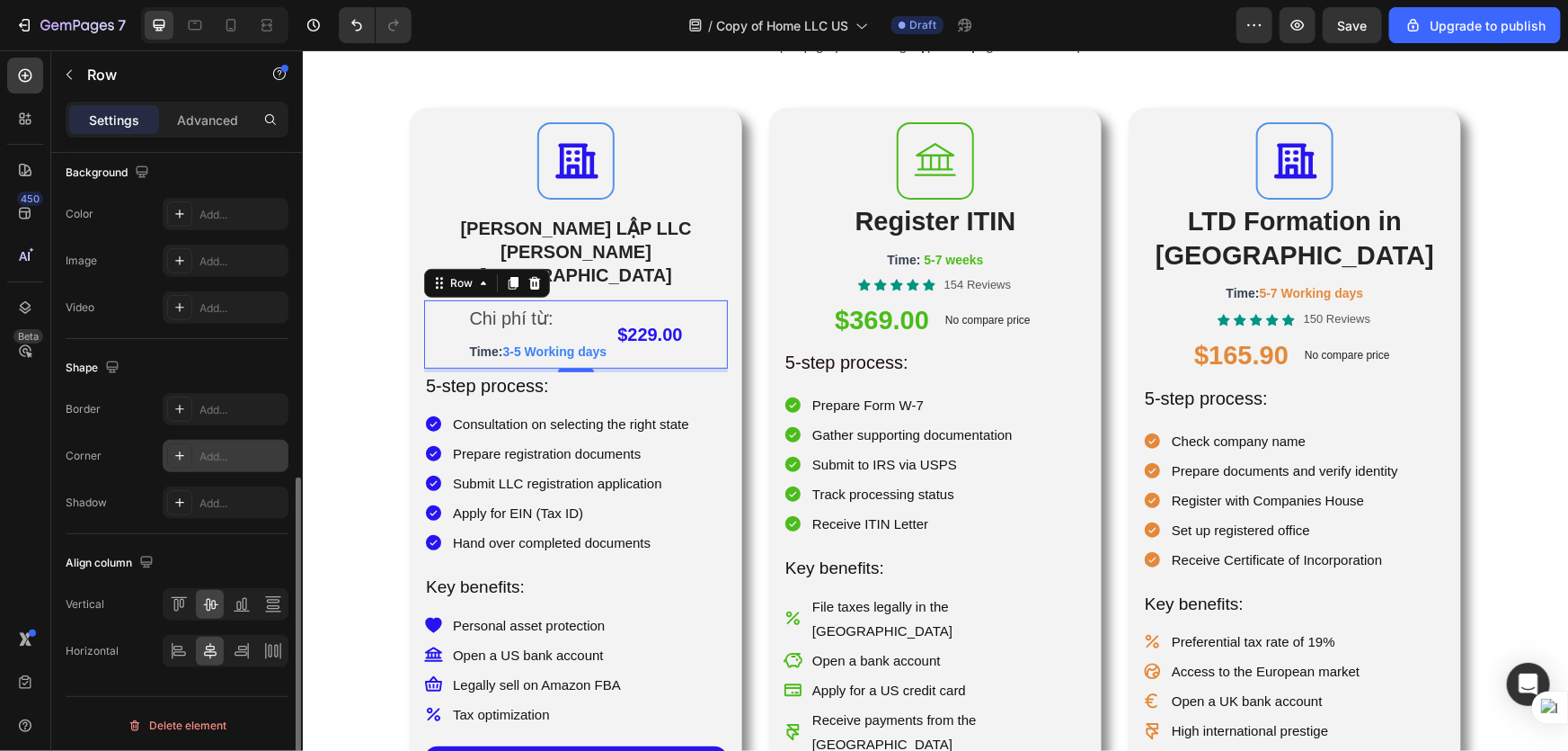
click at [177, 449] on icon at bounding box center [179, 455] width 15 height 15
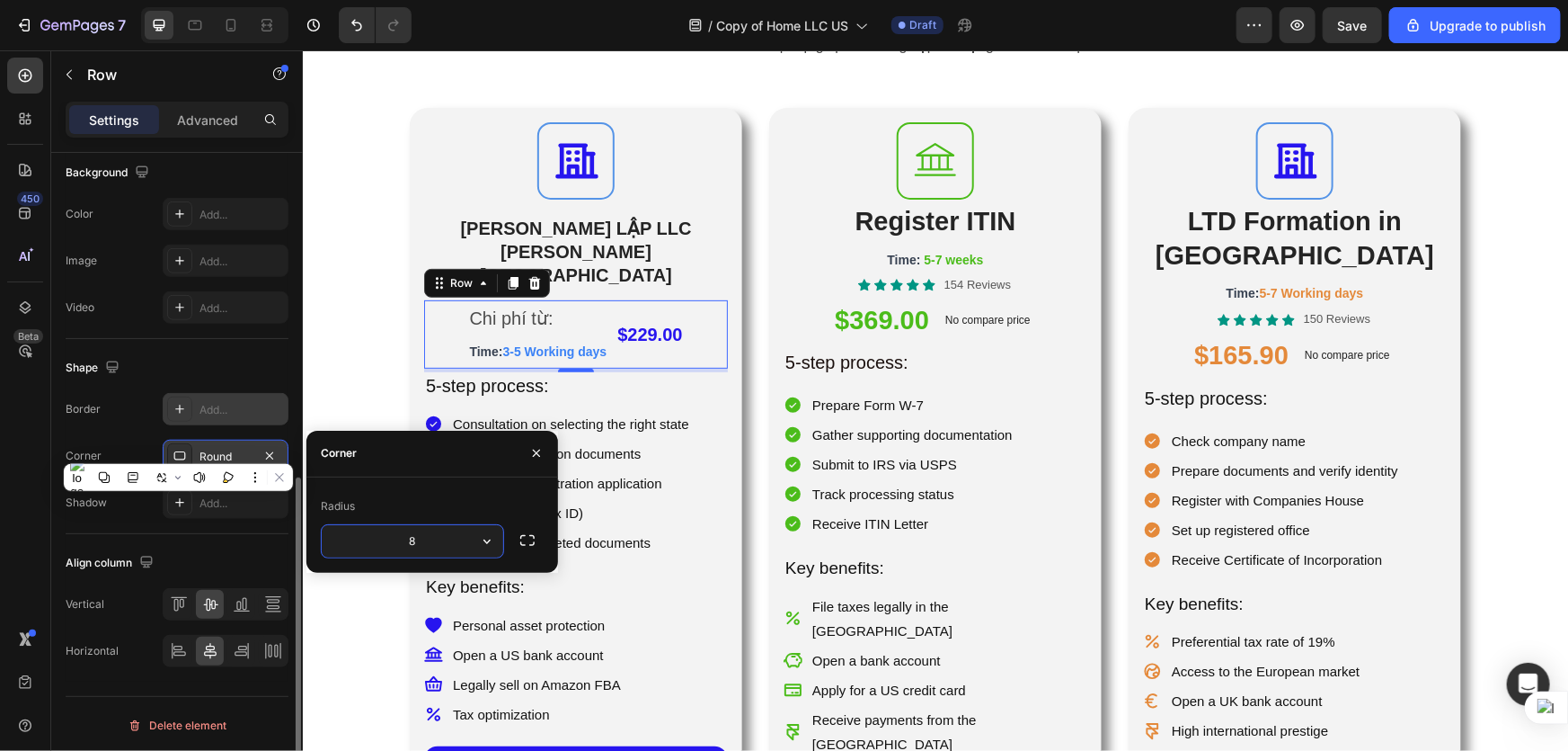
click at [177, 412] on icon at bounding box center [179, 408] width 15 height 15
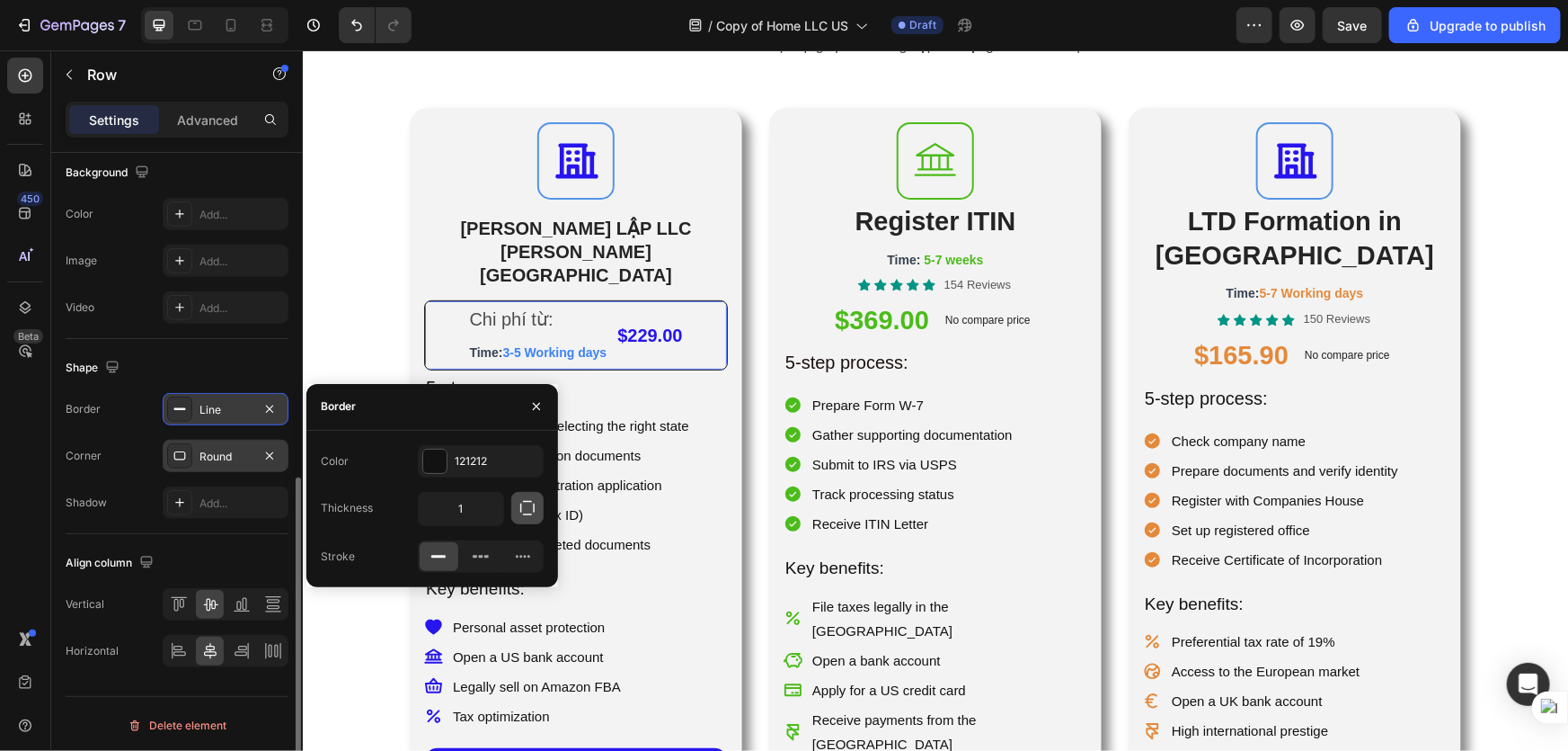
click at [530, 509] on icon "button" at bounding box center [528, 507] width 18 height 18
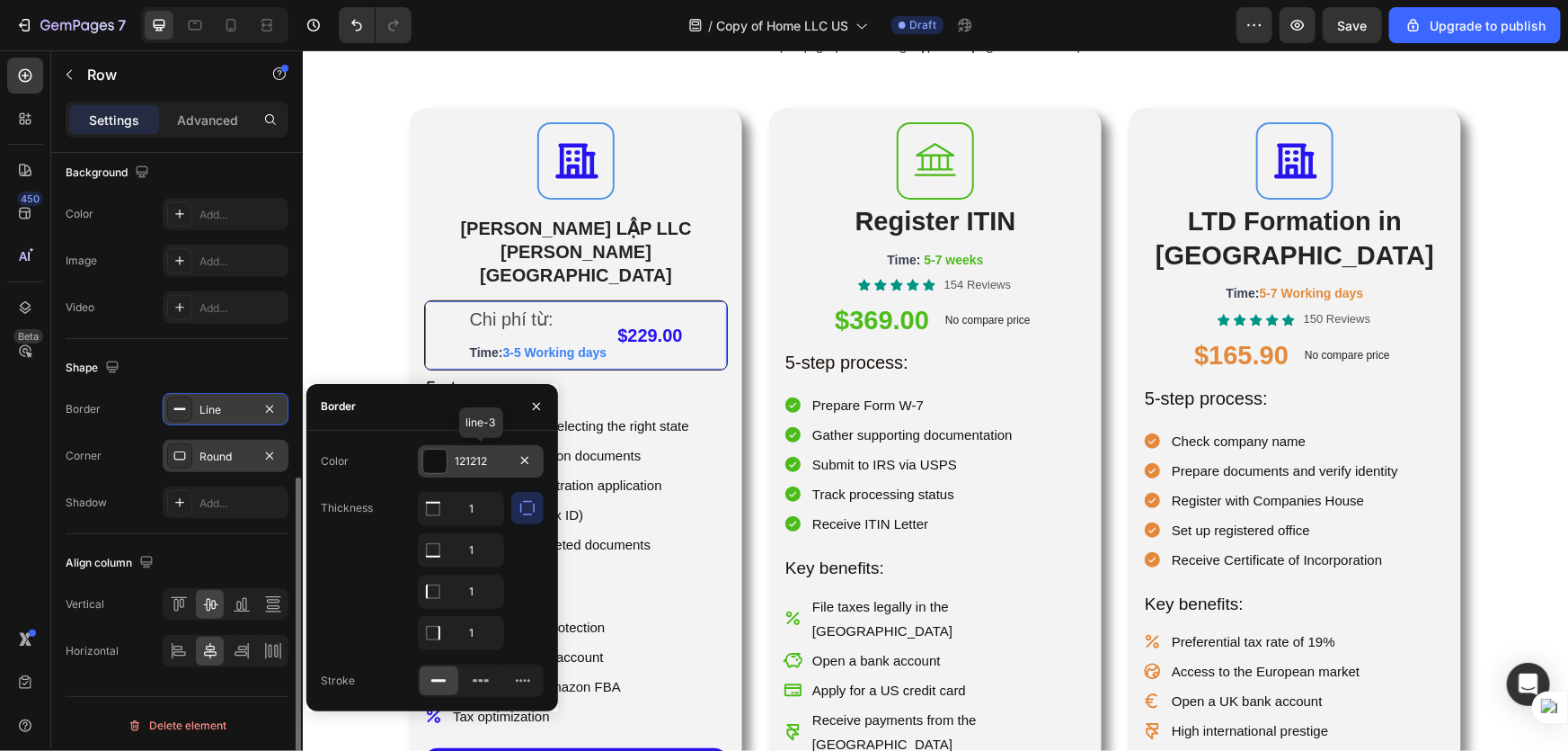
click at [429, 460] on div at bounding box center [434, 461] width 23 height 23
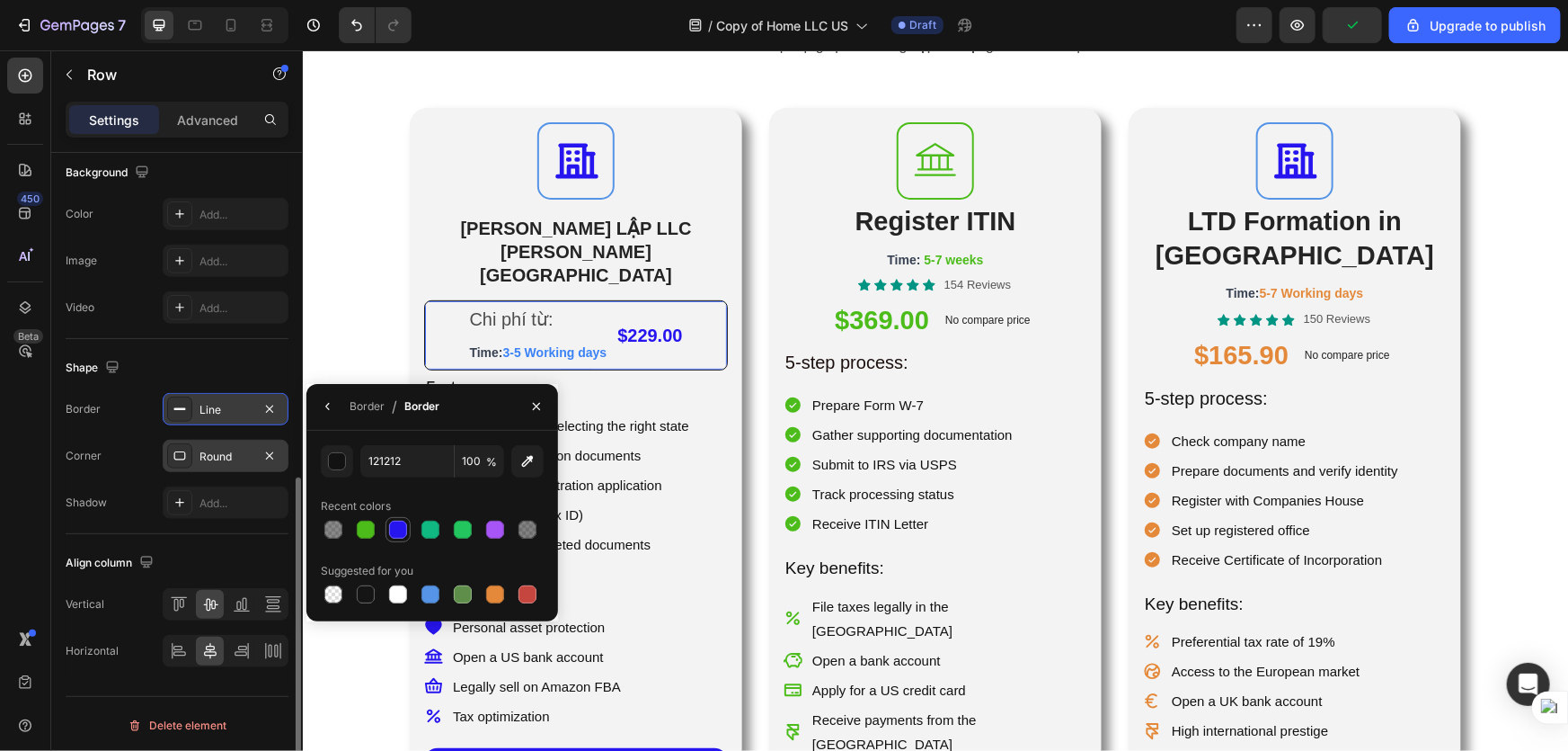
click at [395, 531] on div at bounding box center [398, 530] width 18 height 18
type input "2715EF"
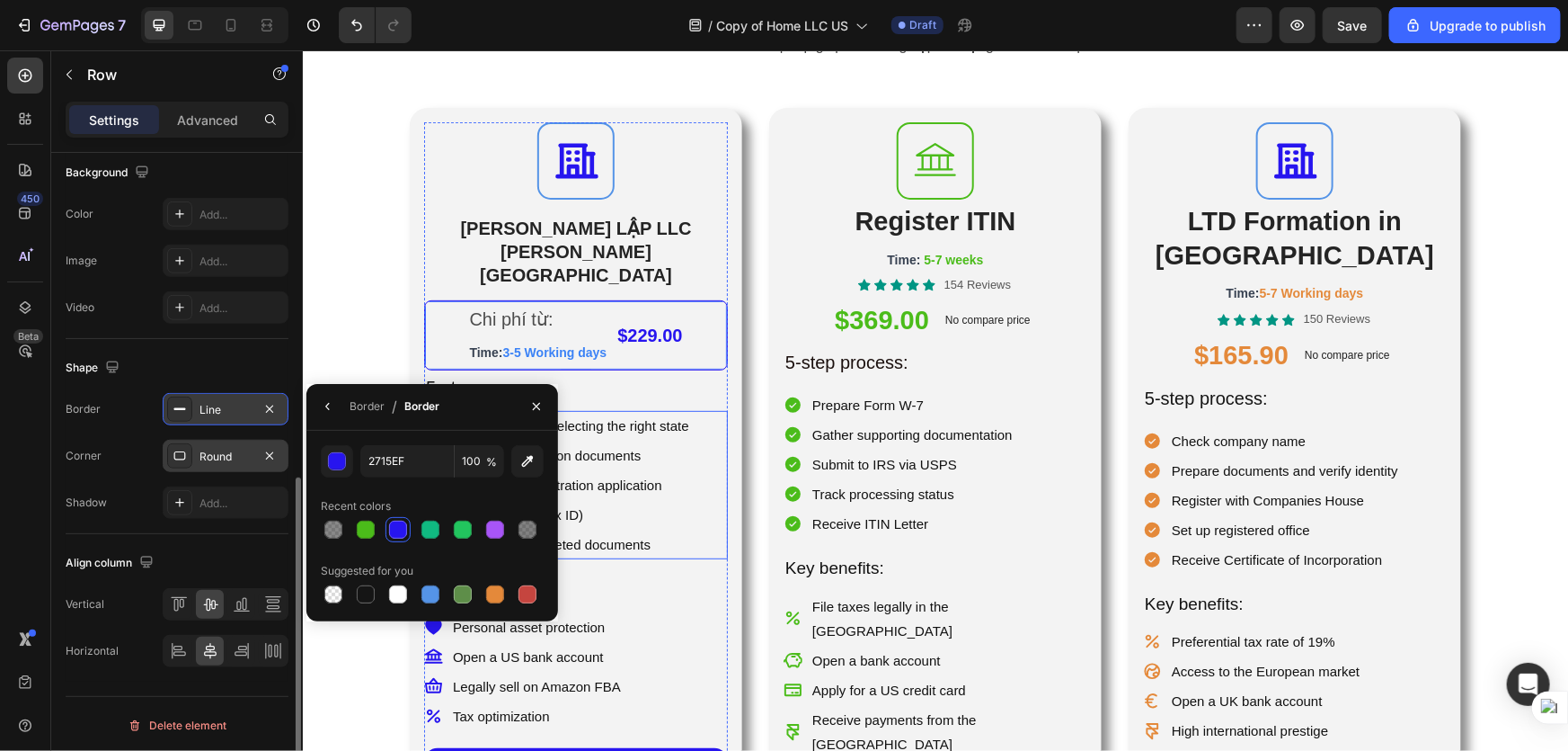
click at [617, 502] on p "Apply for EIN (Tax ID)" at bounding box center [570, 513] width 237 height 24
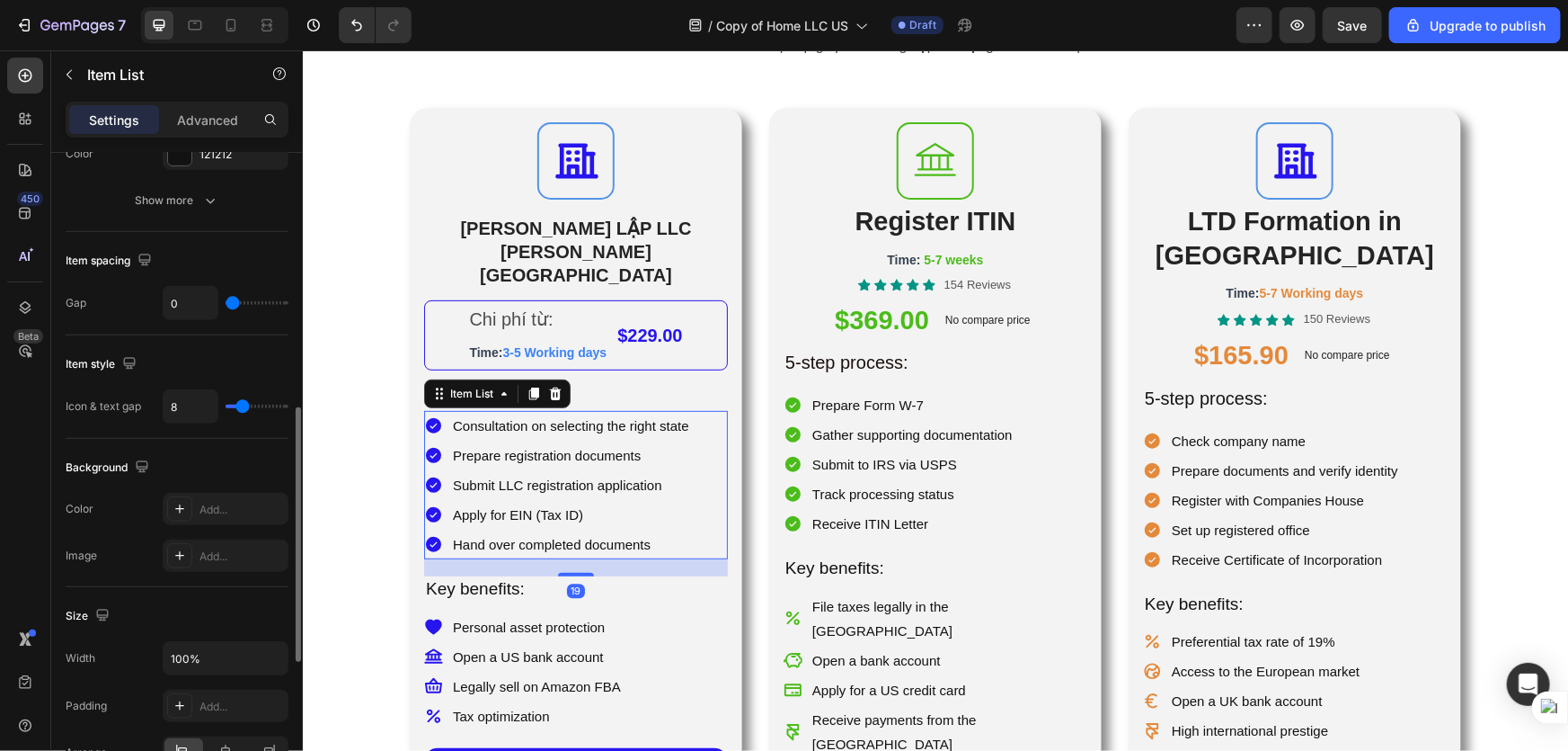
scroll to position [0, 0]
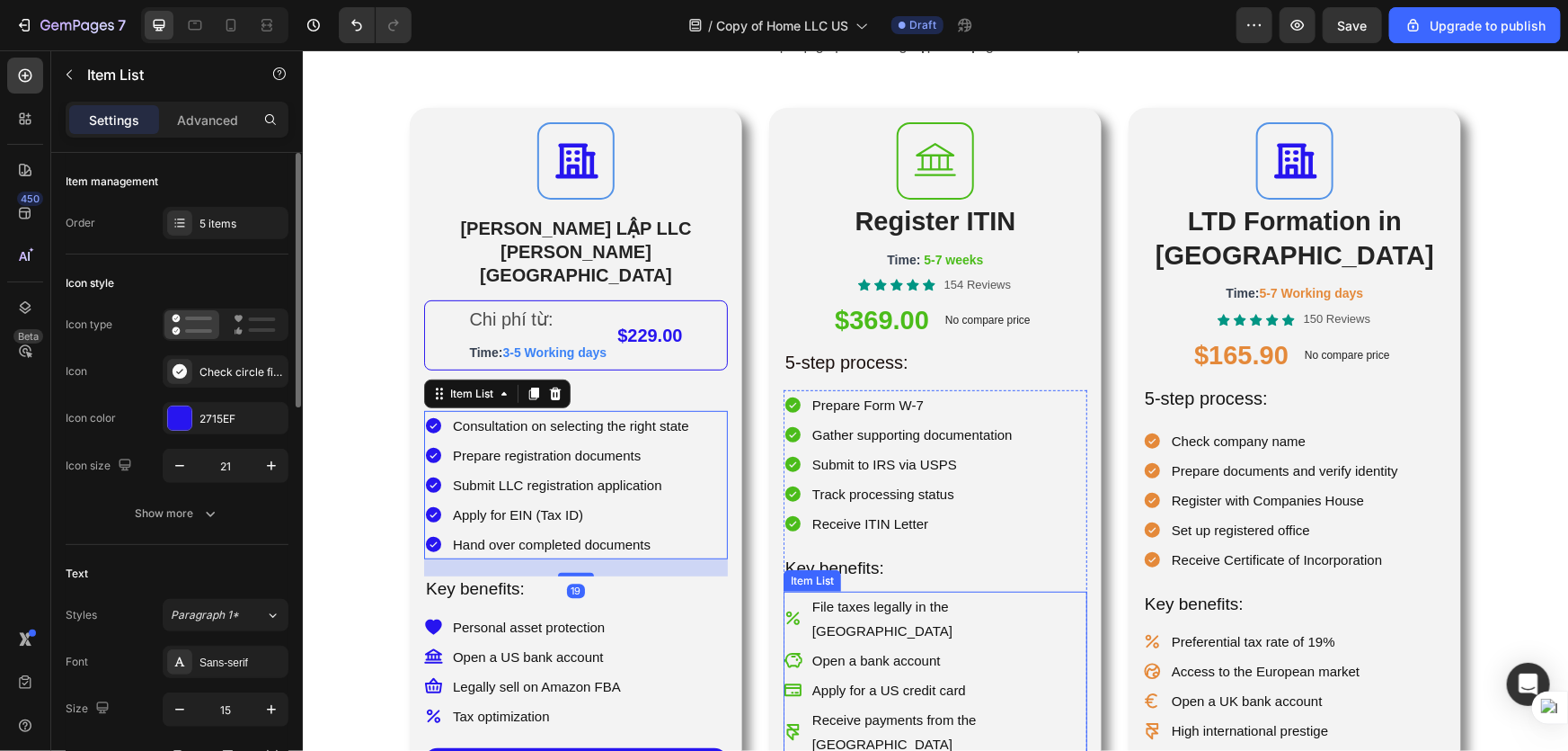
click at [1041, 607] on div "File taxes legally in the US Open a bank account Apply for a US credit card Rec…" at bounding box center [934, 674] width 304 height 167
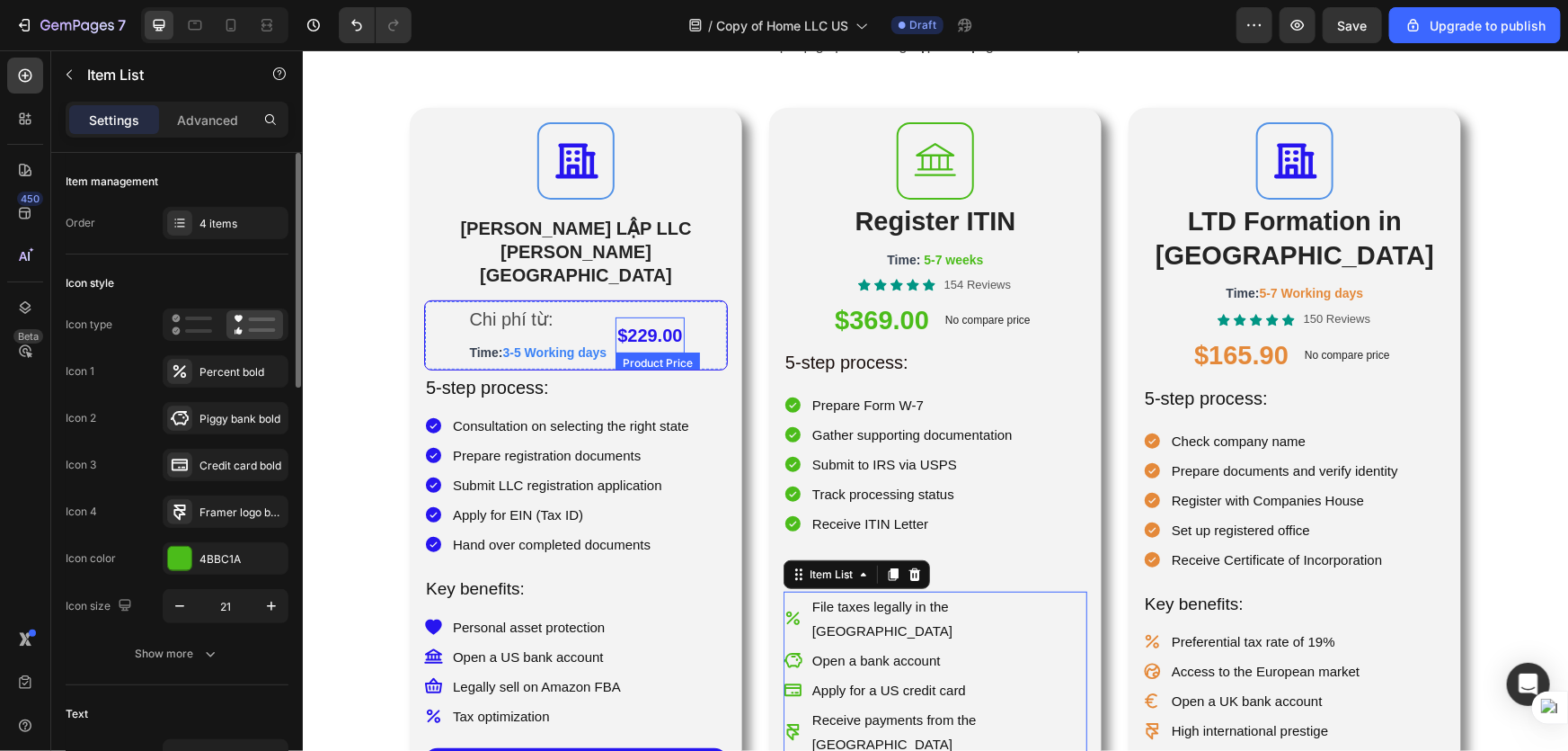
click at [657, 316] on div "$229.00" at bounding box center [649, 334] width 68 height 36
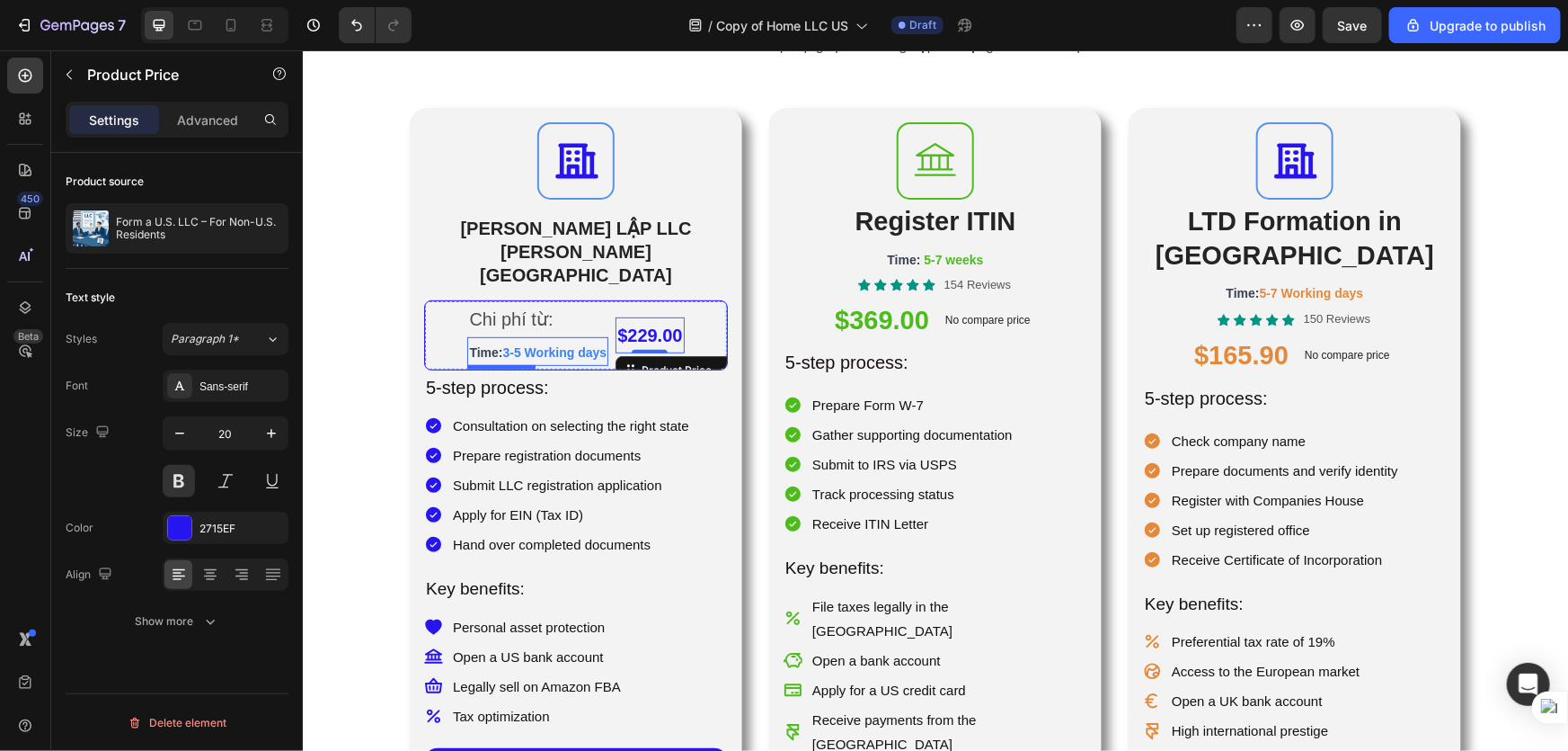
click at [546, 344] on span "3-5 Working days" at bounding box center [555, 351] width 105 height 15
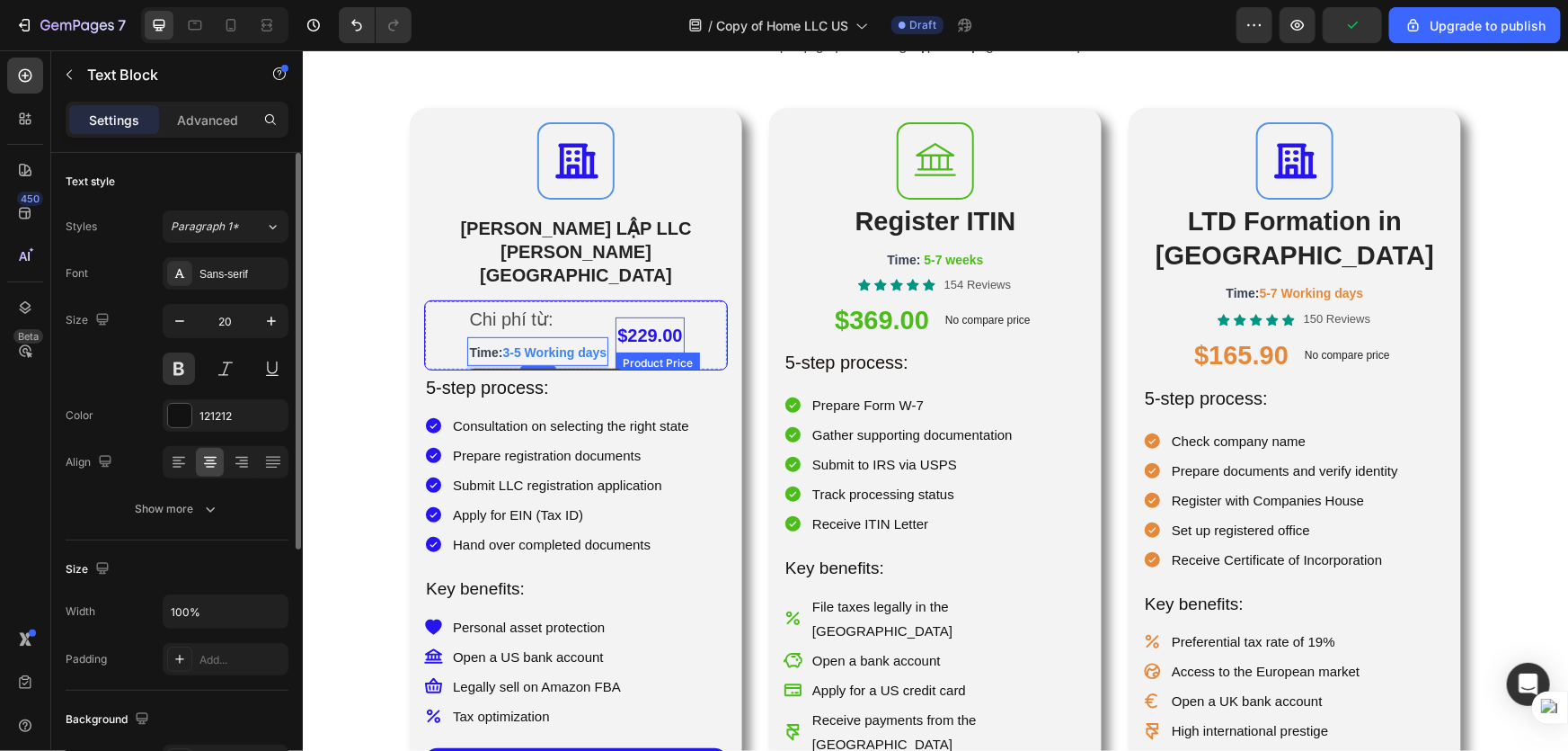
click at [679, 316] on div "$229.00" at bounding box center [649, 334] width 68 height 36
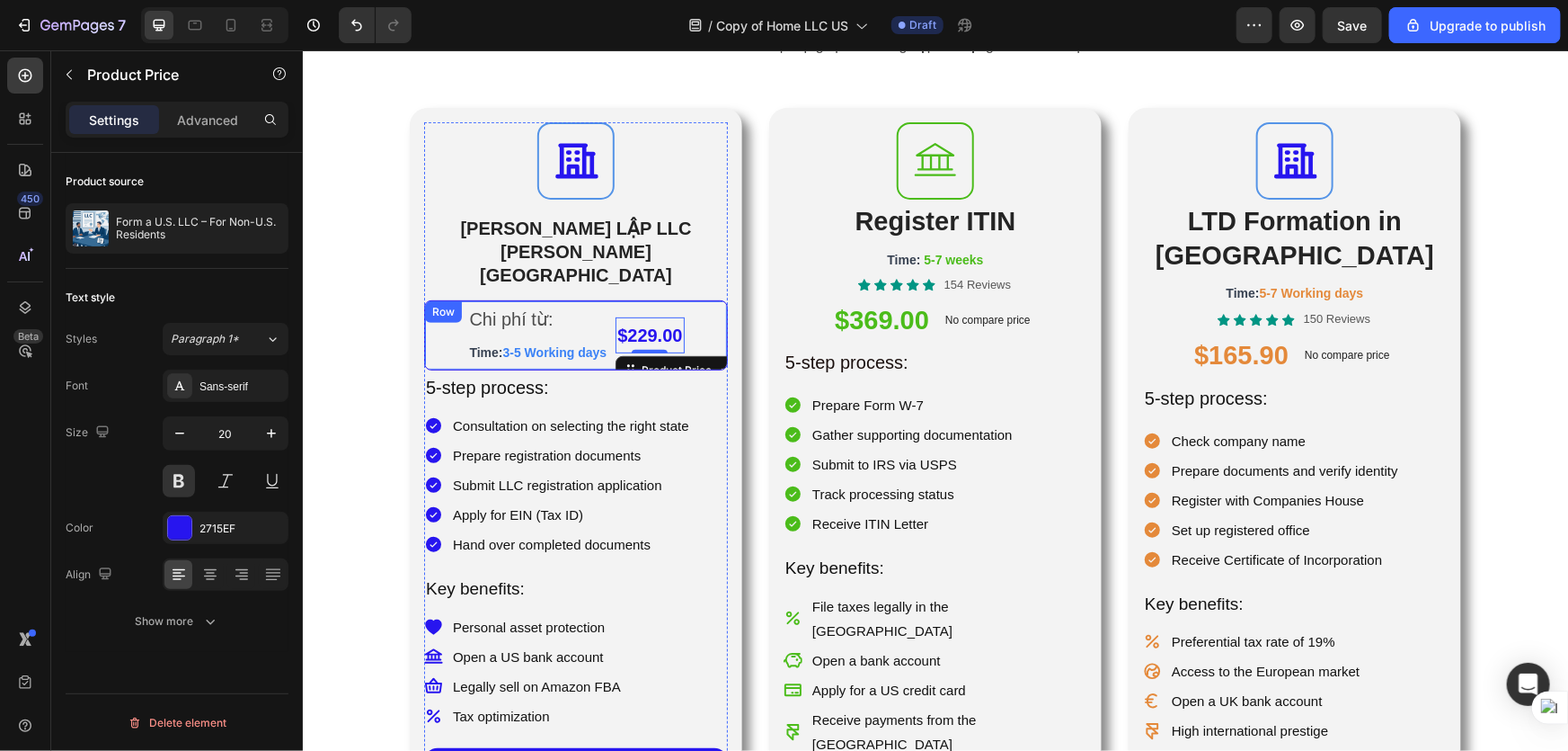
click at [683, 301] on div "$229.00 Product Price Edit content in Shopify 0 Product Price Edit content in S…" at bounding box center [649, 335] width 68 height 68
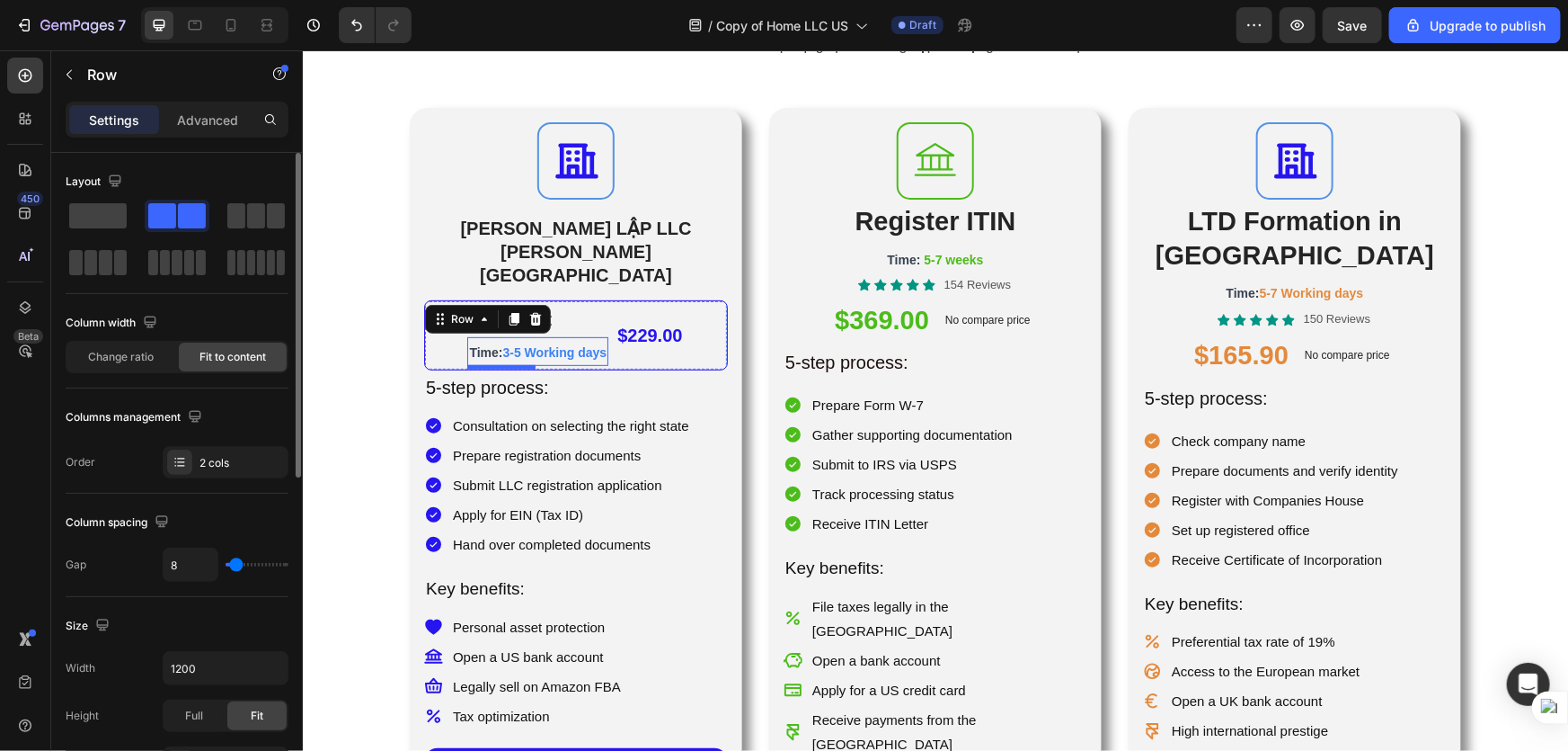
click at [516, 344] on span "3-5 Working days" at bounding box center [555, 351] width 105 height 15
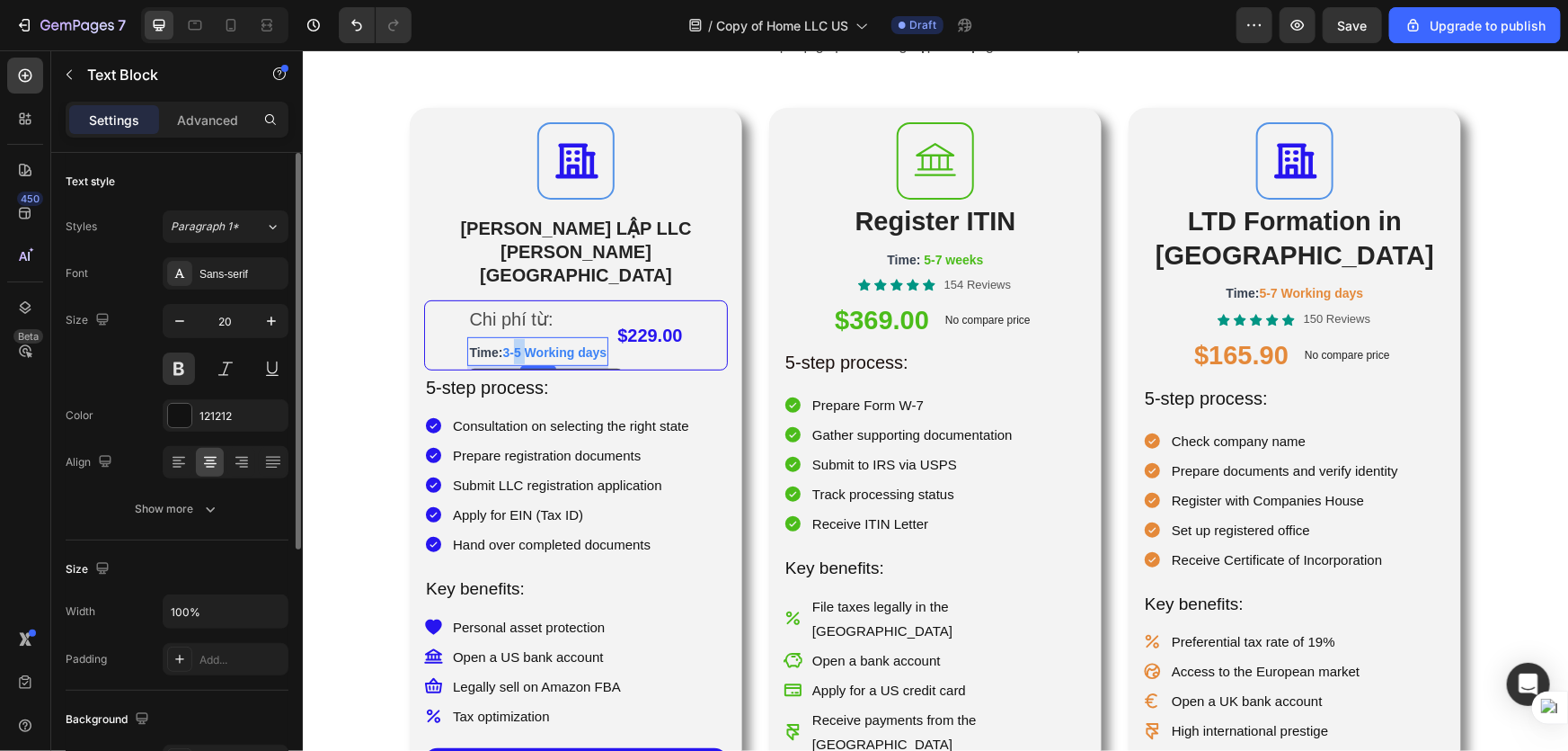
click at [516, 344] on span "3-5 Working days" at bounding box center [555, 351] width 105 height 15
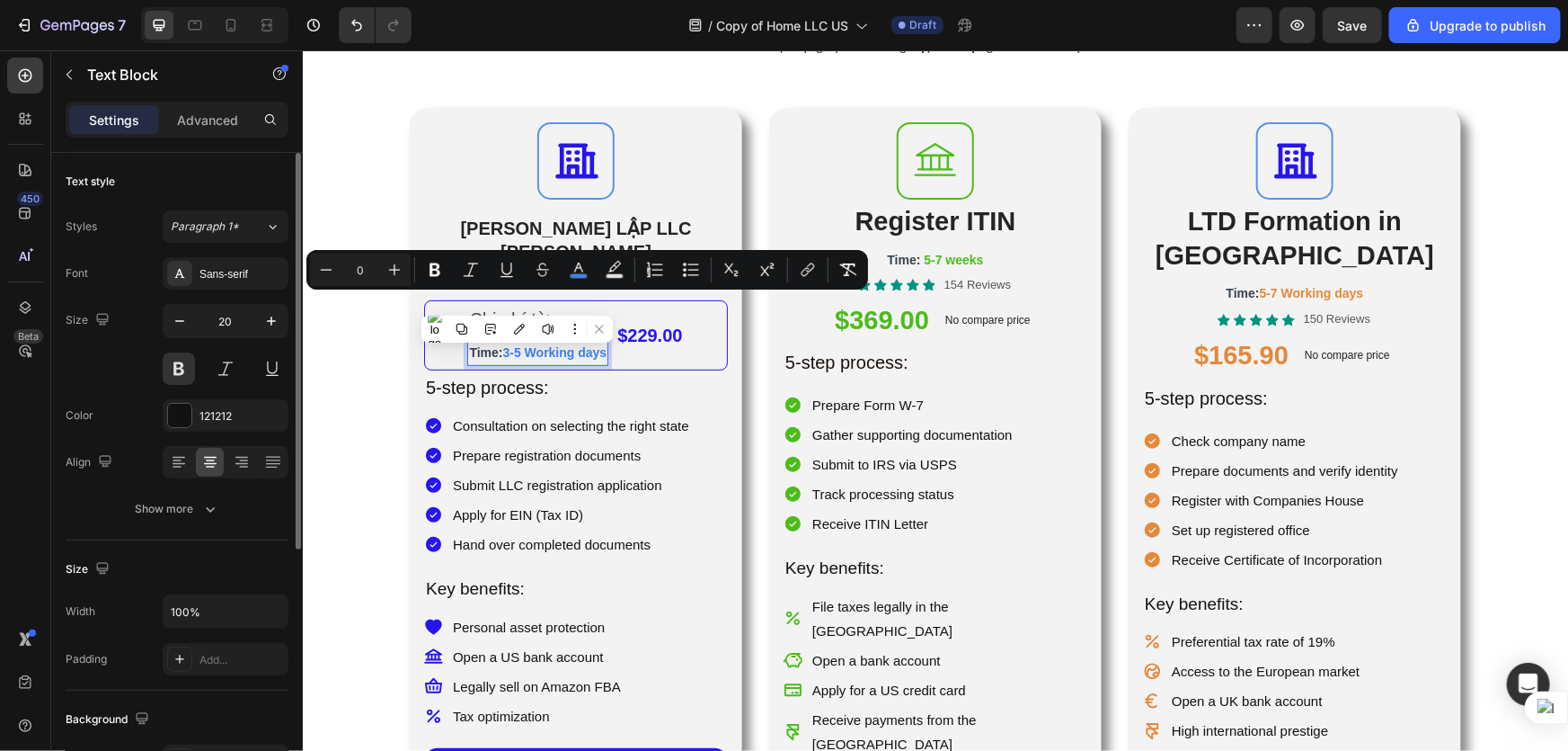
click at [504, 344] on span "3-5 Working days" at bounding box center [555, 351] width 105 height 15
drag, startPoint x: 499, startPoint y: 305, endPoint x: 612, endPoint y: 309, distance: 113.1
click at [606, 338] on p "Time: 3-5 Working days" at bounding box center [537, 350] width 138 height 25
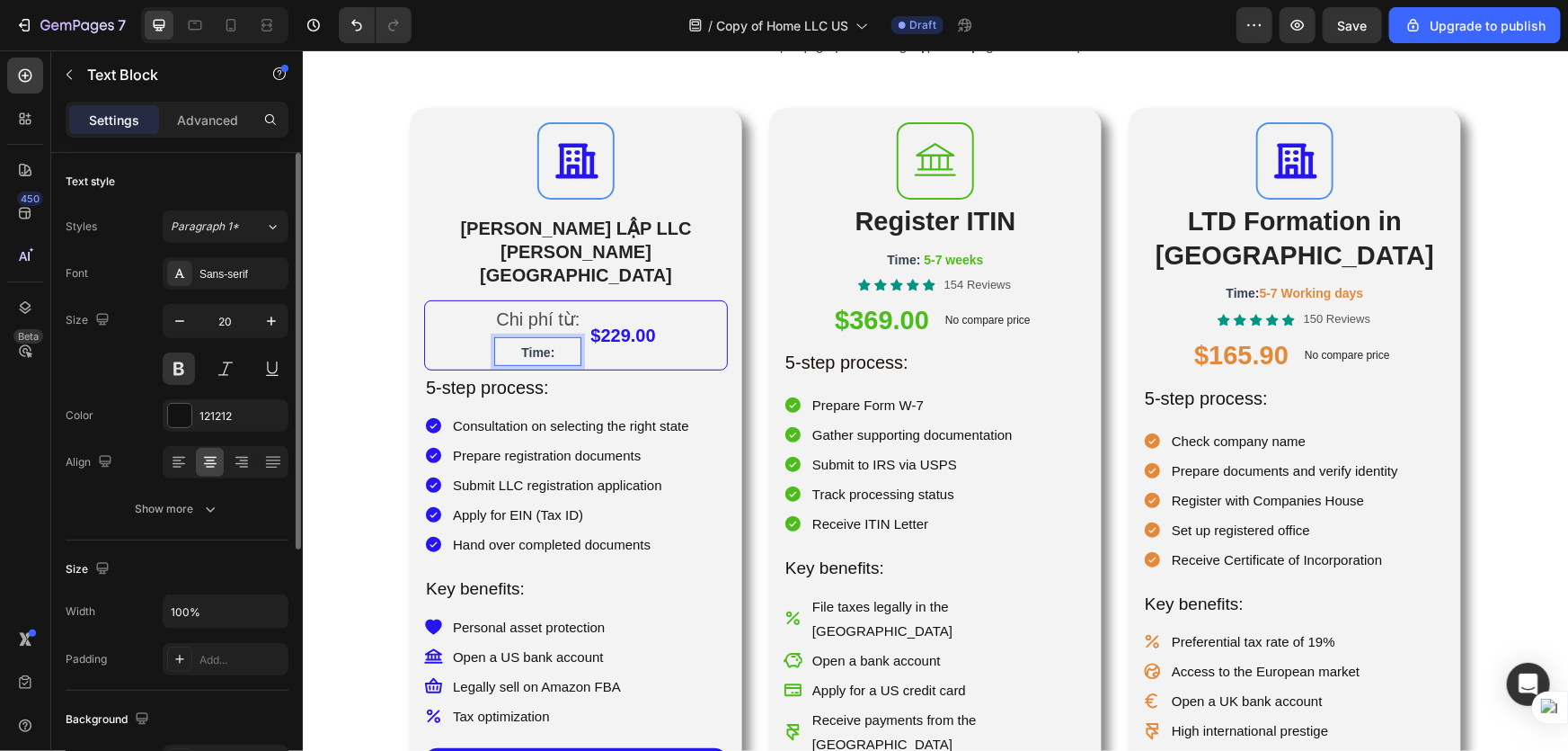
click at [579, 338] on p "Time:" at bounding box center [537, 350] width 83 height 25
click at [655, 316] on div "$229.00" at bounding box center [622, 334] width 68 height 36
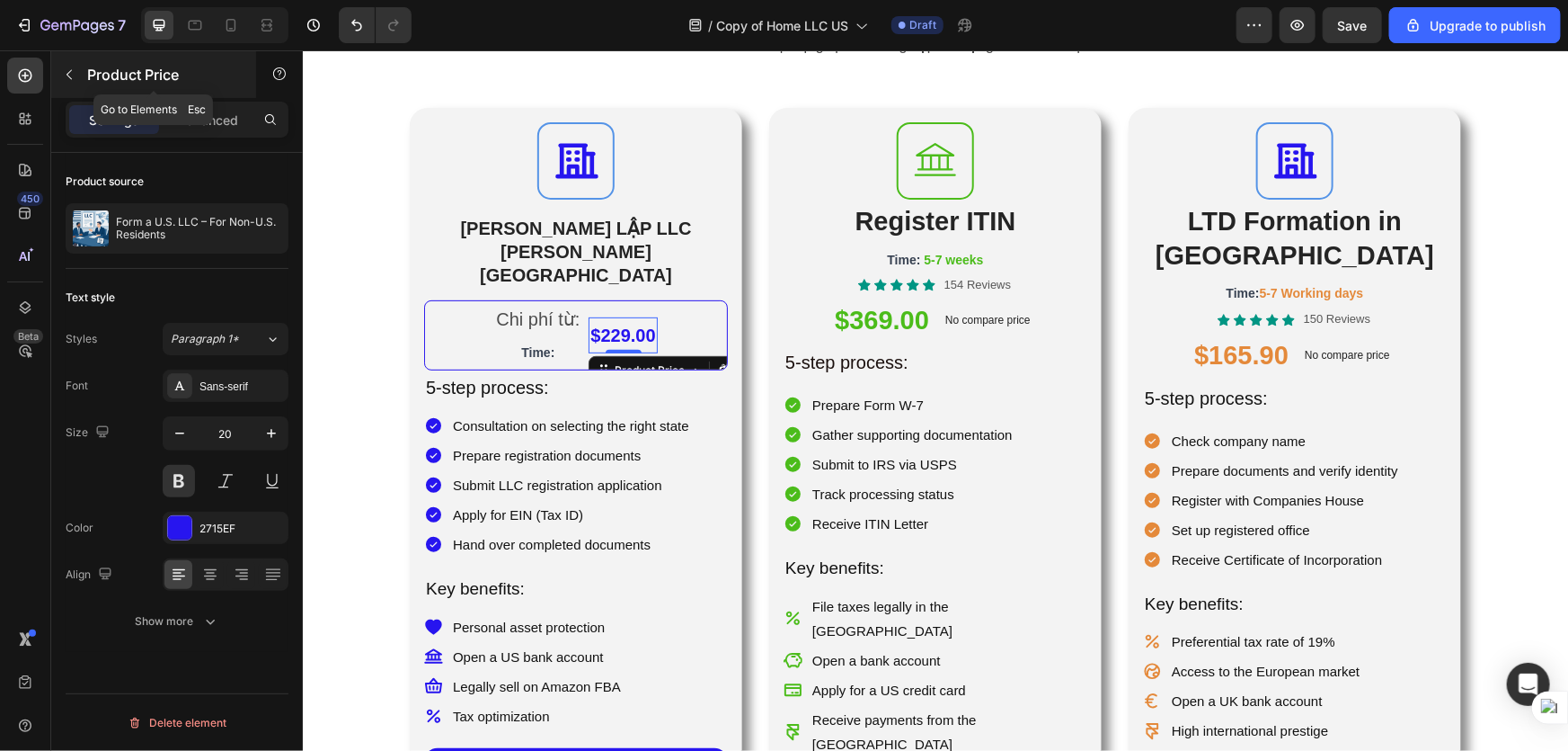
click at [68, 74] on icon "button" at bounding box center [69, 75] width 15 height 15
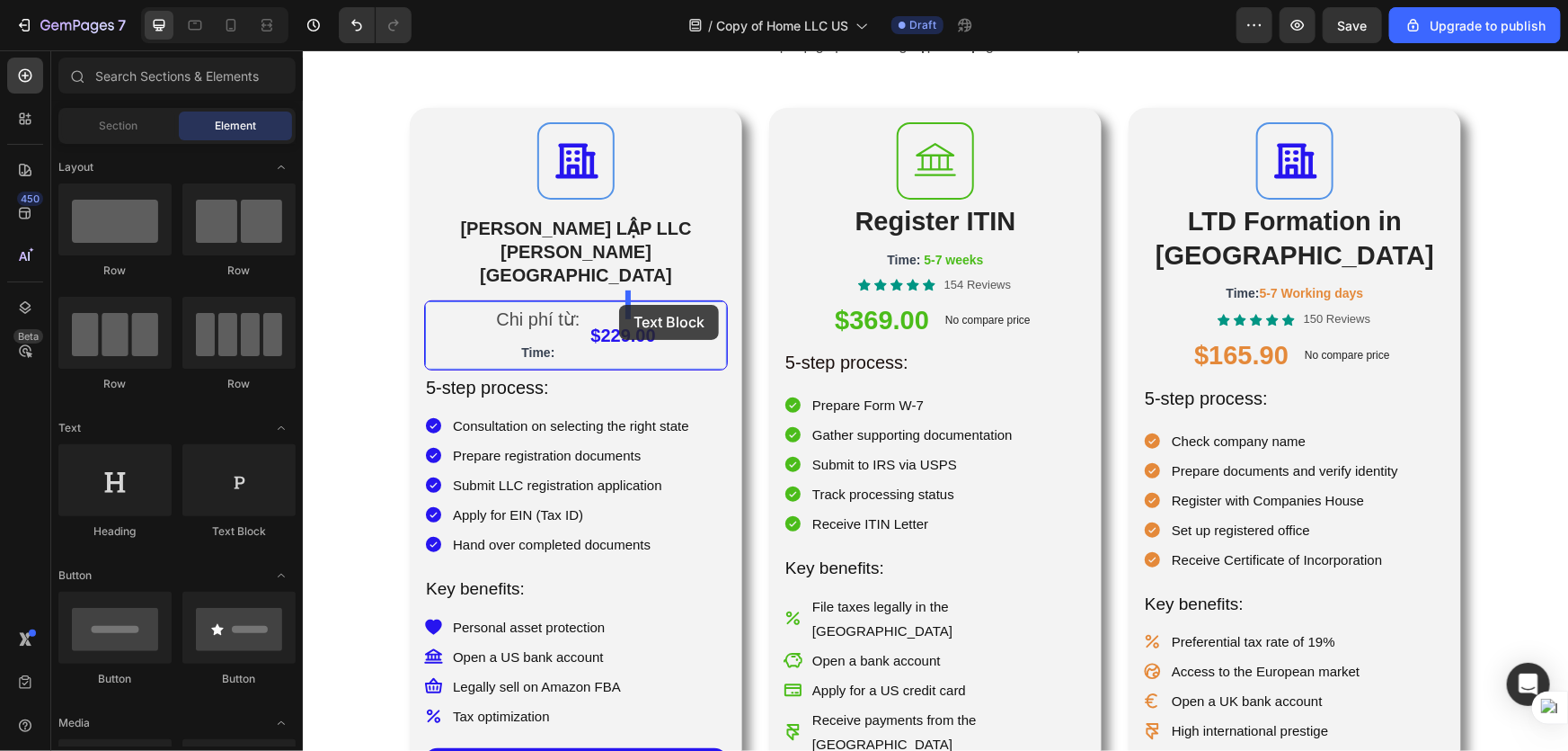
drag, startPoint x: 514, startPoint y: 541, endPoint x: 619, endPoint y: 304, distance: 259.2
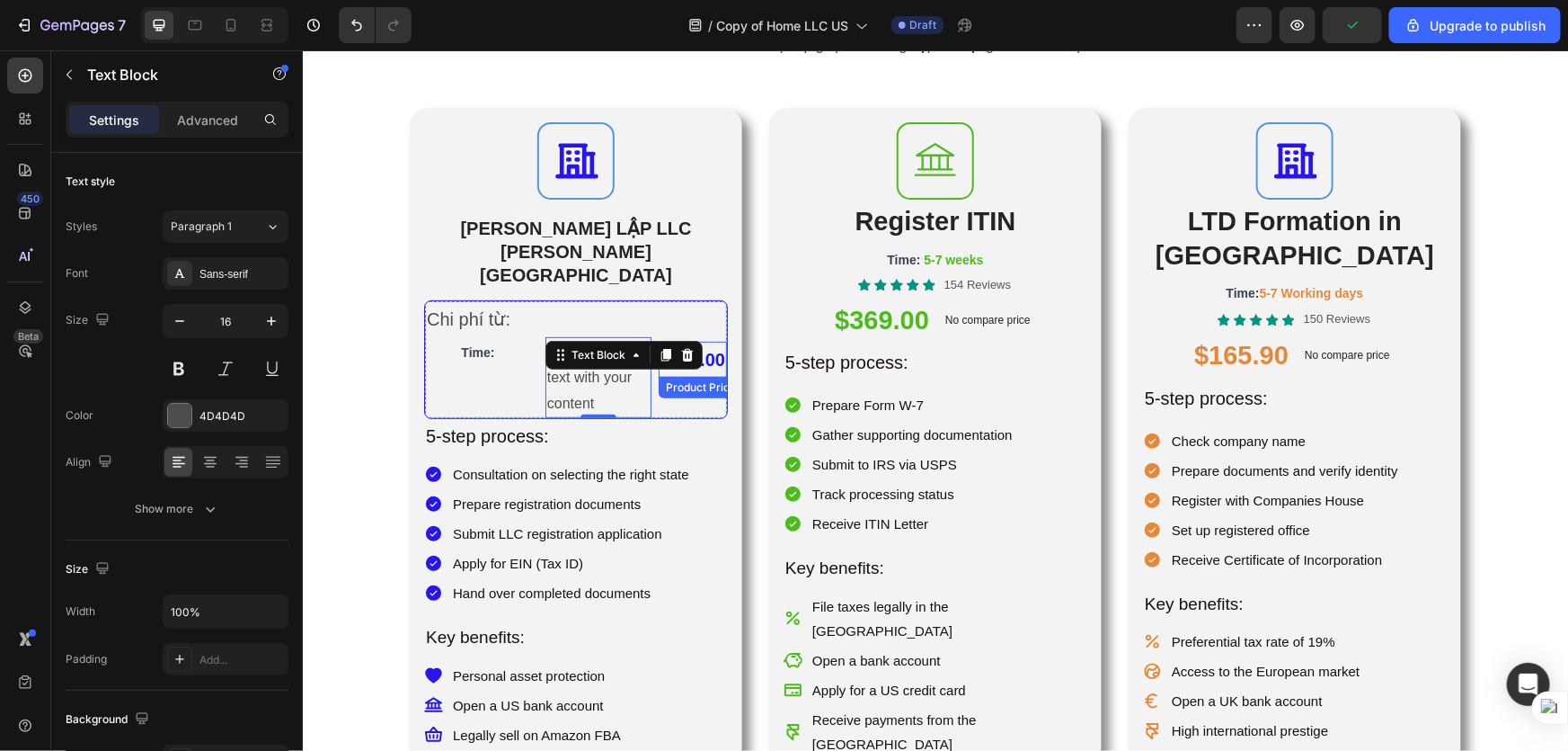
click at [703, 341] on div "$229.00" at bounding box center [691, 358] width 68 height 36
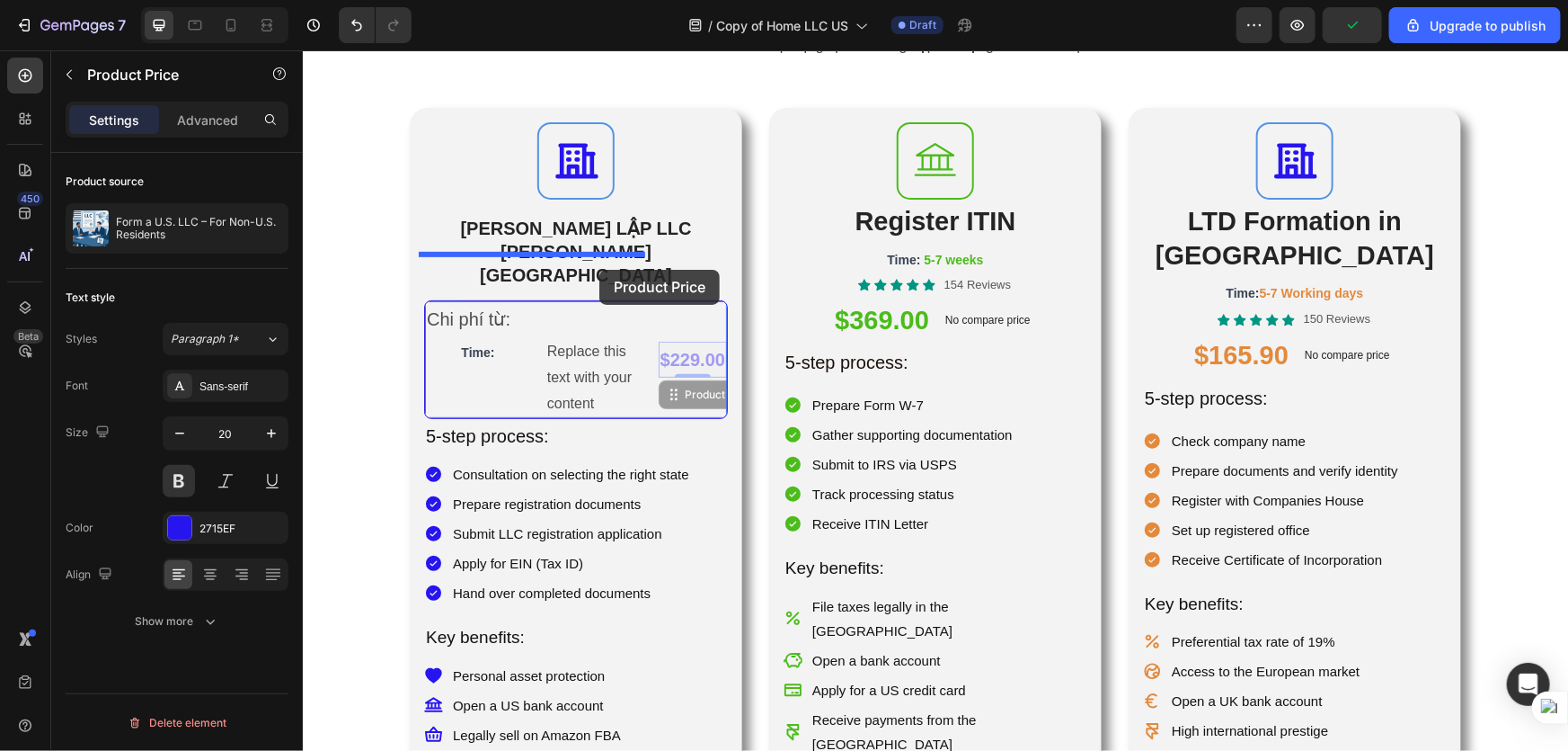
drag, startPoint x: 689, startPoint y: 313, endPoint x: 597, endPoint y: 269, distance: 102.0
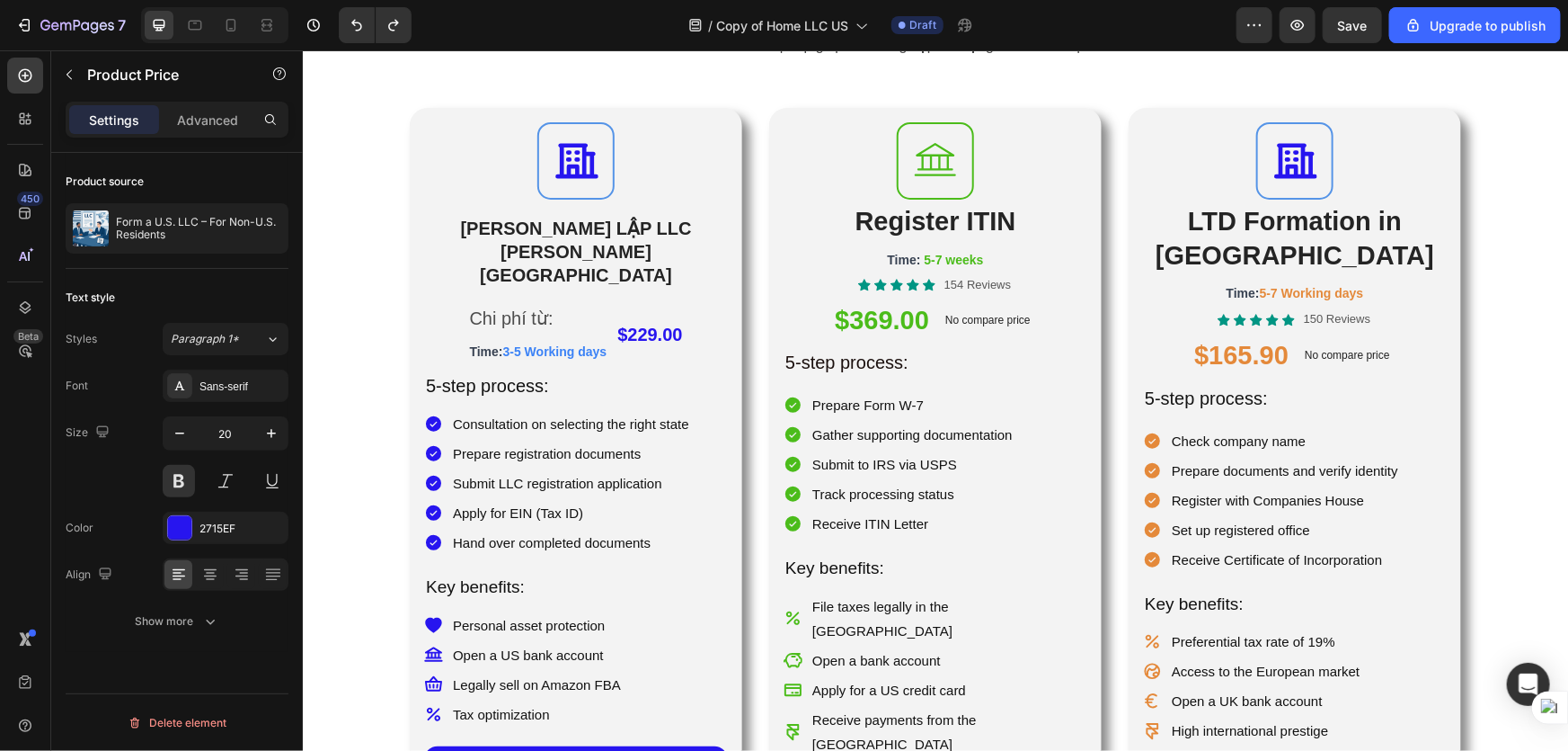
click at [670, 315] on div "$229.00" at bounding box center [649, 333] width 68 height 36
click at [681, 315] on div "$229.00" at bounding box center [649, 333] width 68 height 36
click at [663, 315] on div "$229.00" at bounding box center [649, 333] width 68 height 36
click at [505, 301] on p "Chi phí từ:" at bounding box center [537, 316] width 138 height 32
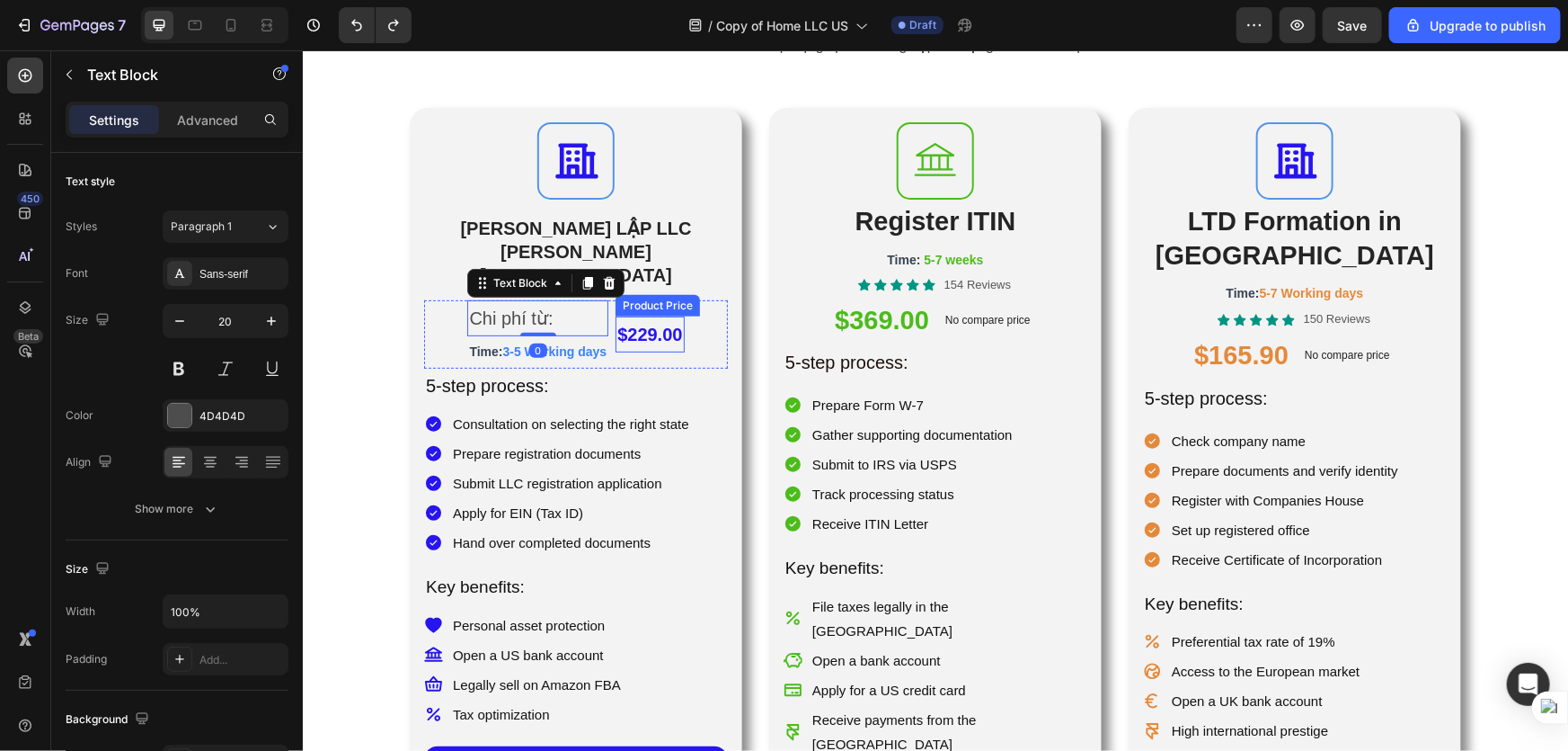
click at [680, 315] on div "$229.00" at bounding box center [649, 333] width 68 height 36
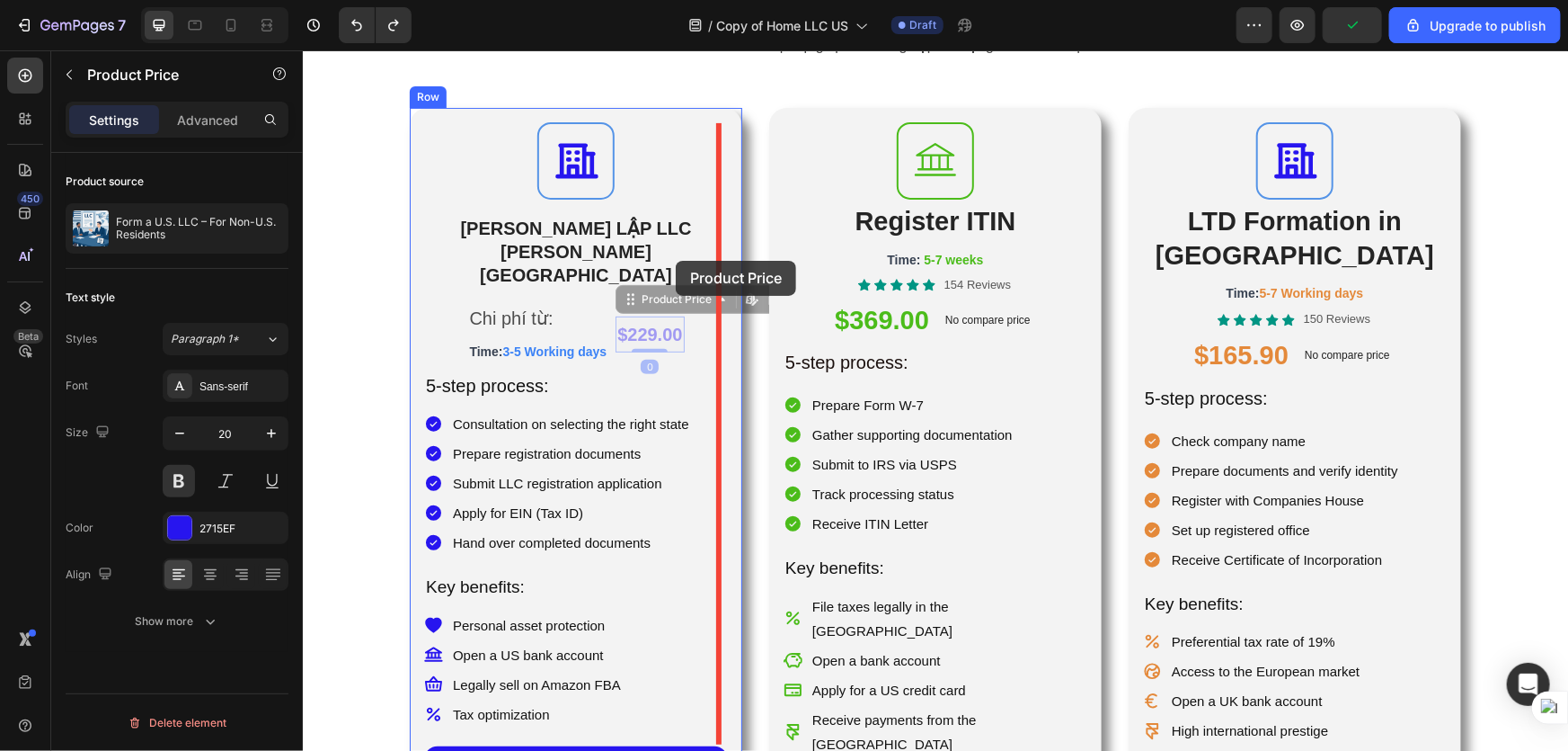
drag, startPoint x: 663, startPoint y: 285, endPoint x: 675, endPoint y: 260, distance: 27.7
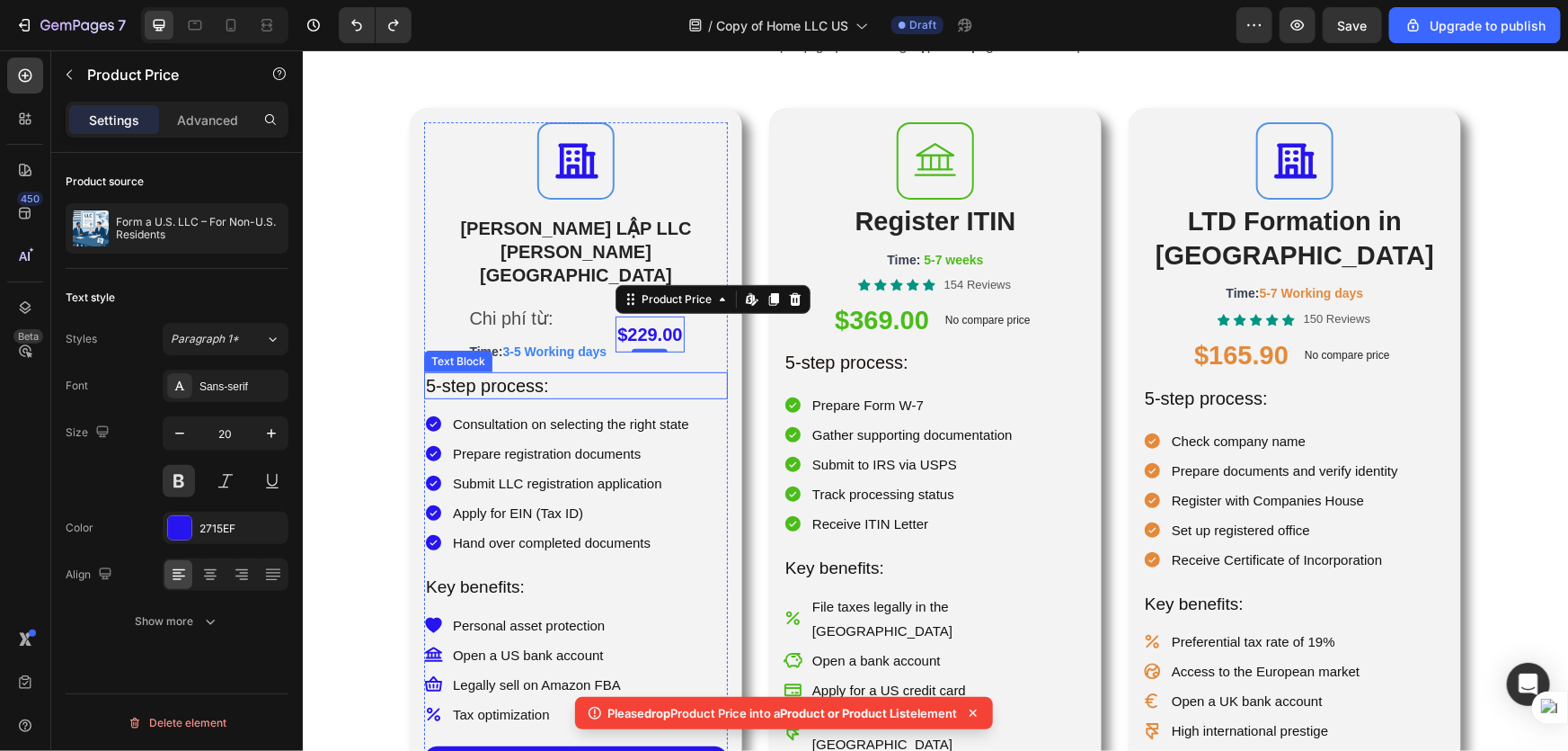
click at [661, 374] on p "5-step process:" at bounding box center [575, 385] width 301 height 23
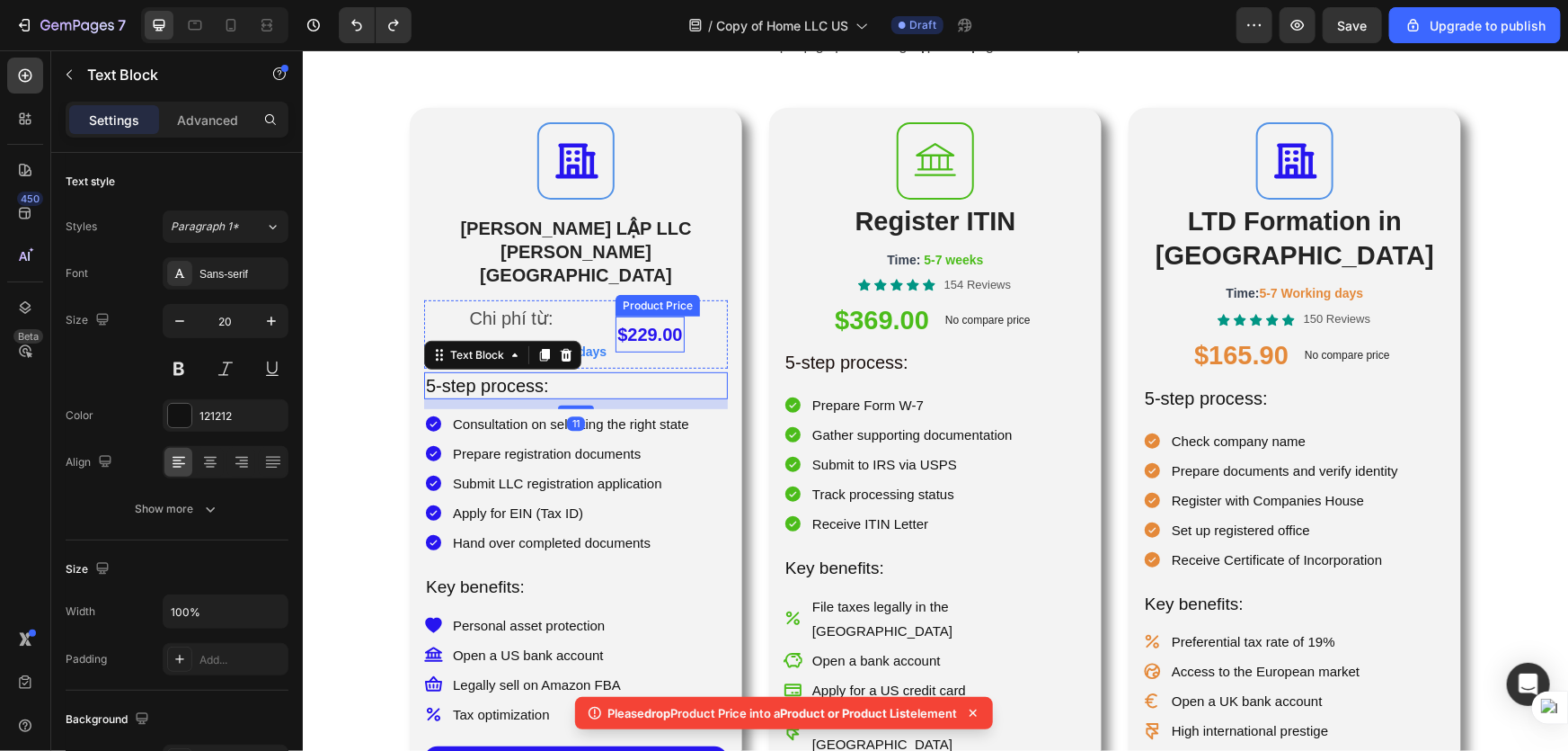
click at [637, 315] on div "$229.00" at bounding box center [649, 333] width 68 height 36
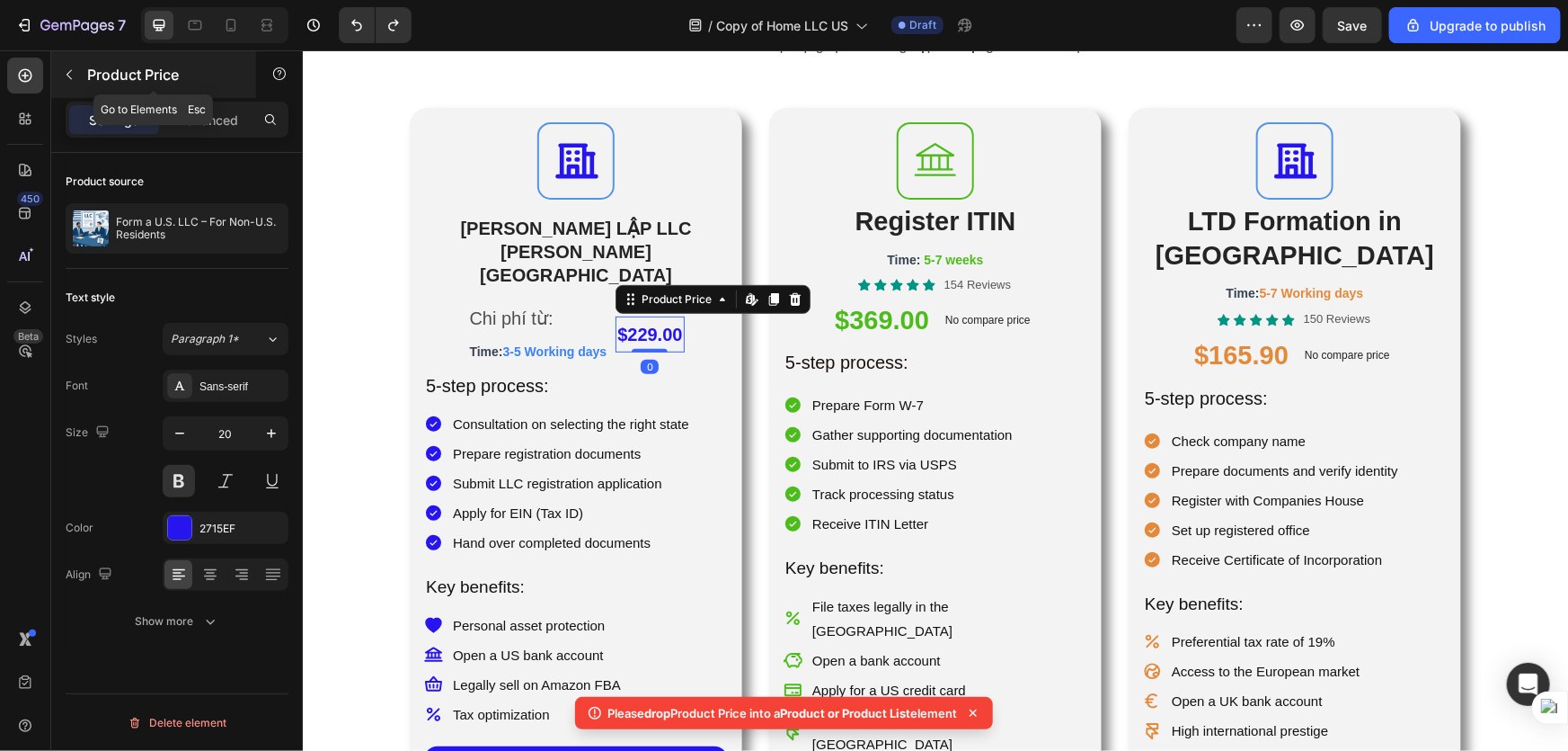
click at [66, 68] on icon "button" at bounding box center [69, 75] width 15 height 15
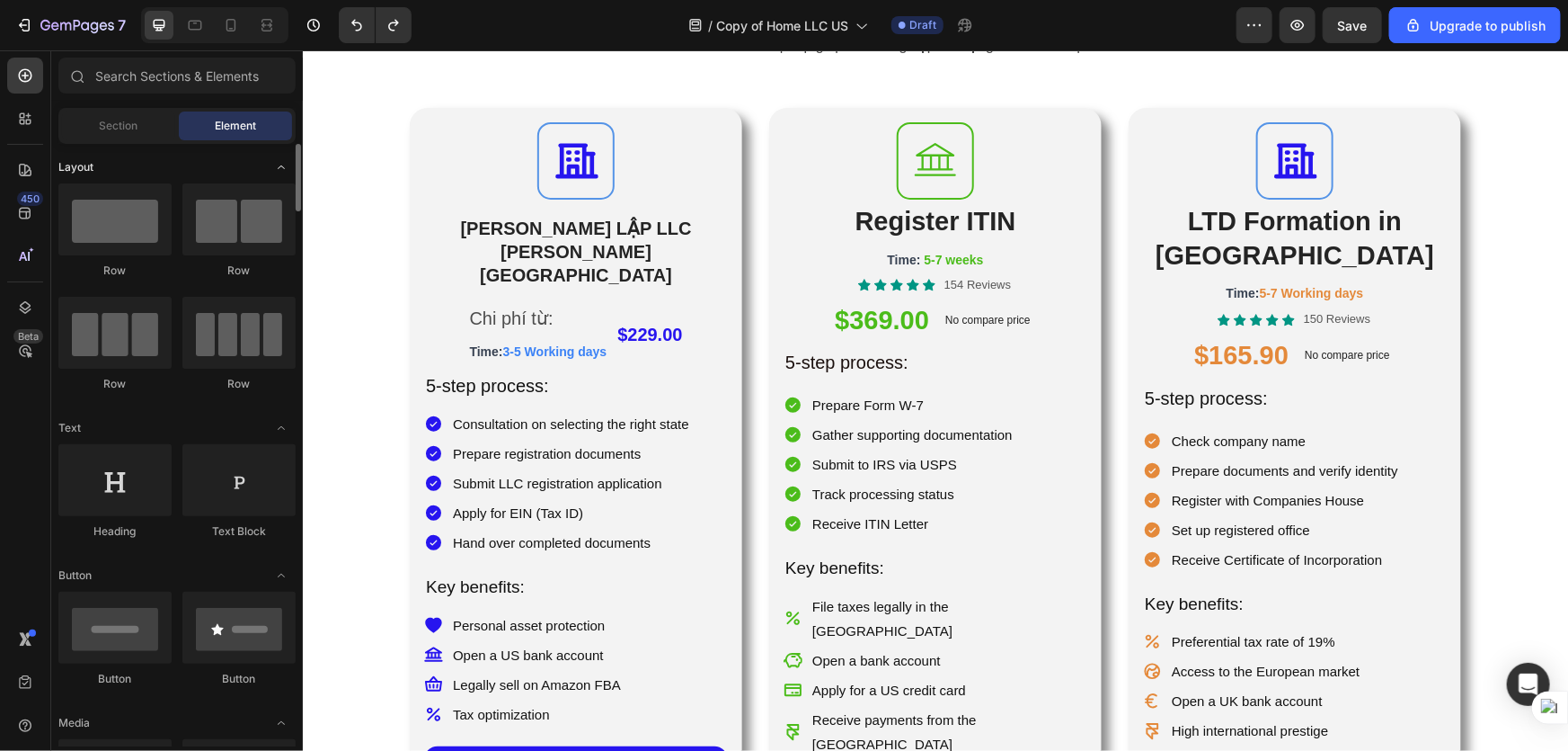
click at [278, 171] on icon "Toggle open" at bounding box center [281, 167] width 15 height 15
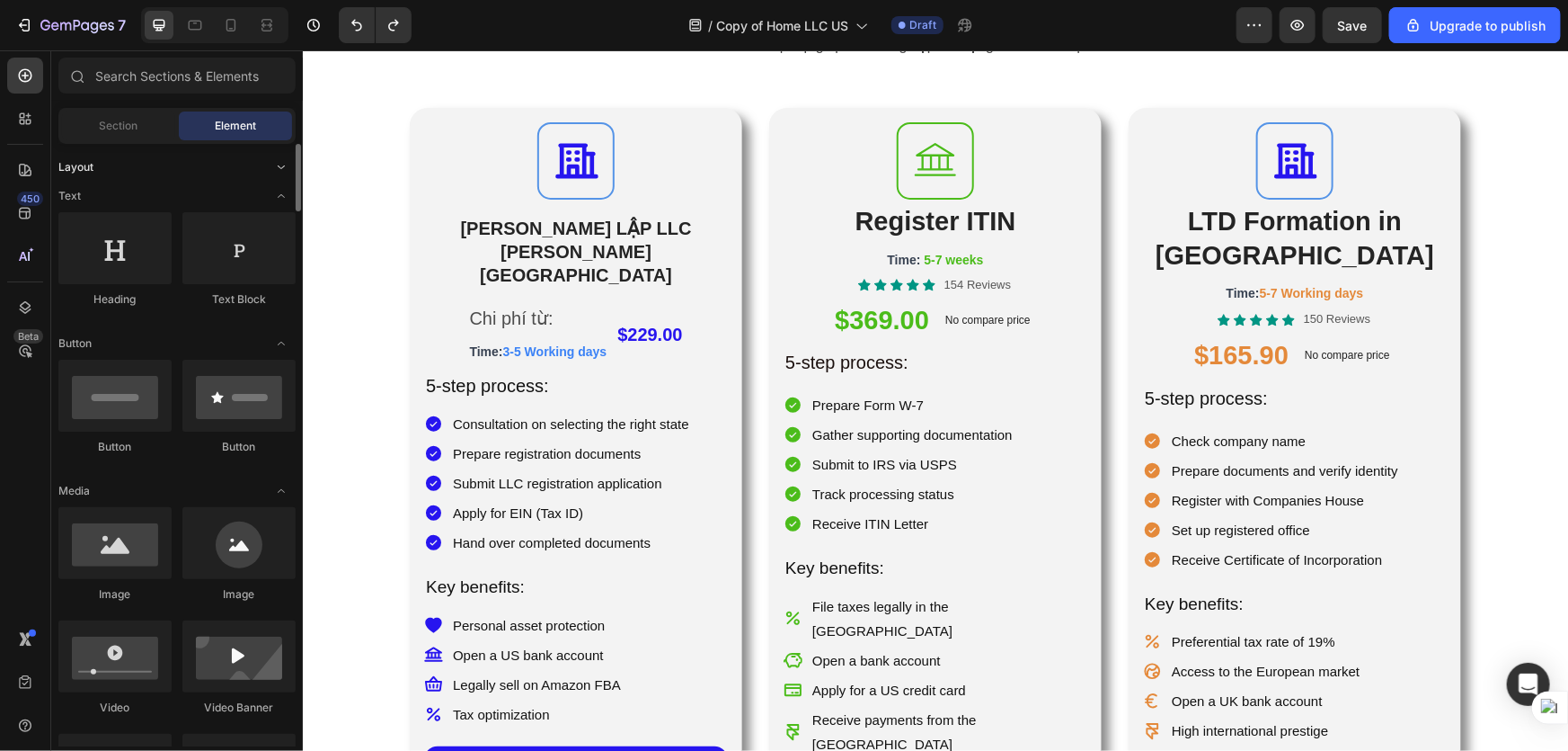
click at [278, 166] on icon "Toggle open" at bounding box center [280, 168] width 7 height 4
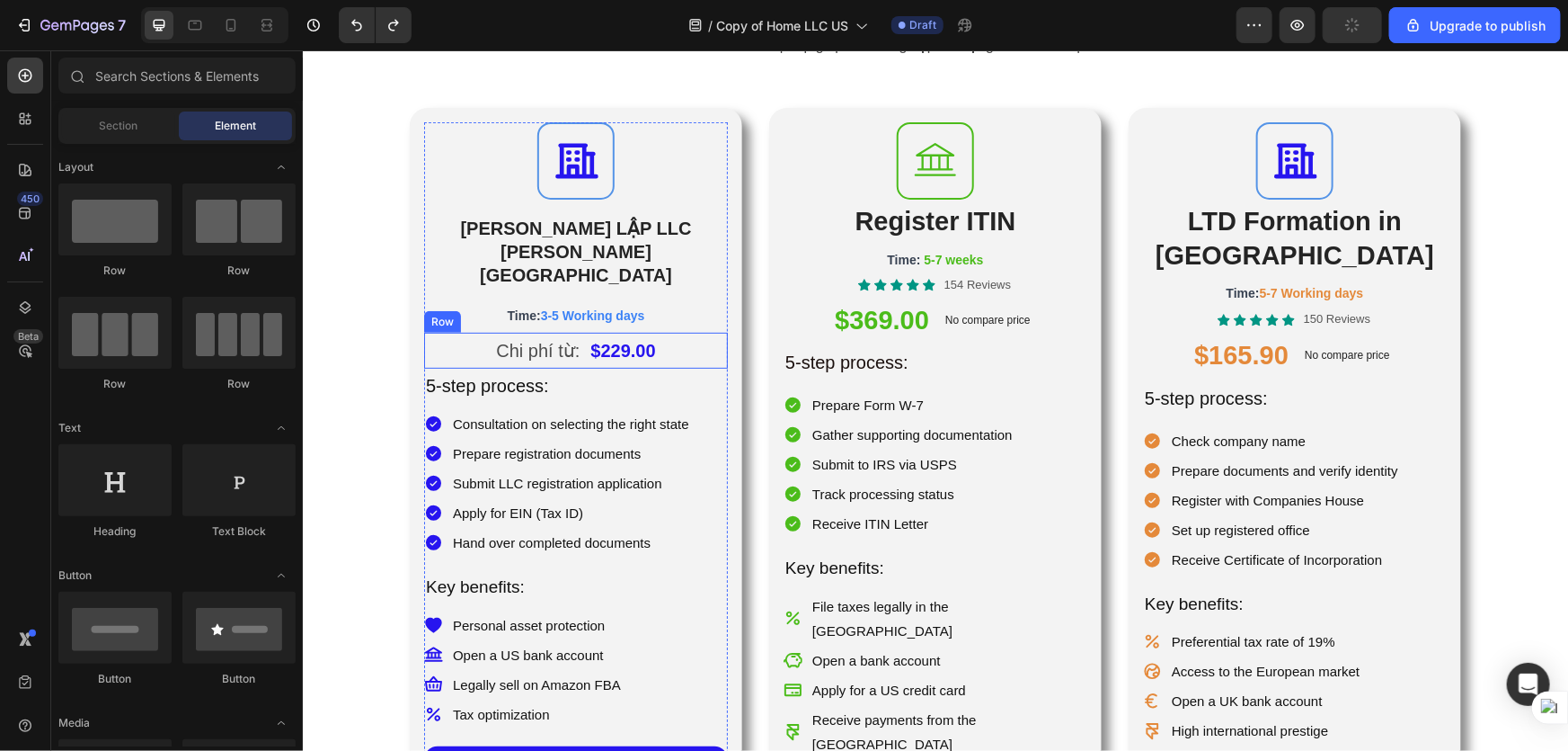
click at [714, 332] on div "Chi phí từ: Text Block $229.00 Product Price Product Price Row" at bounding box center [574, 349] width 304 height 36
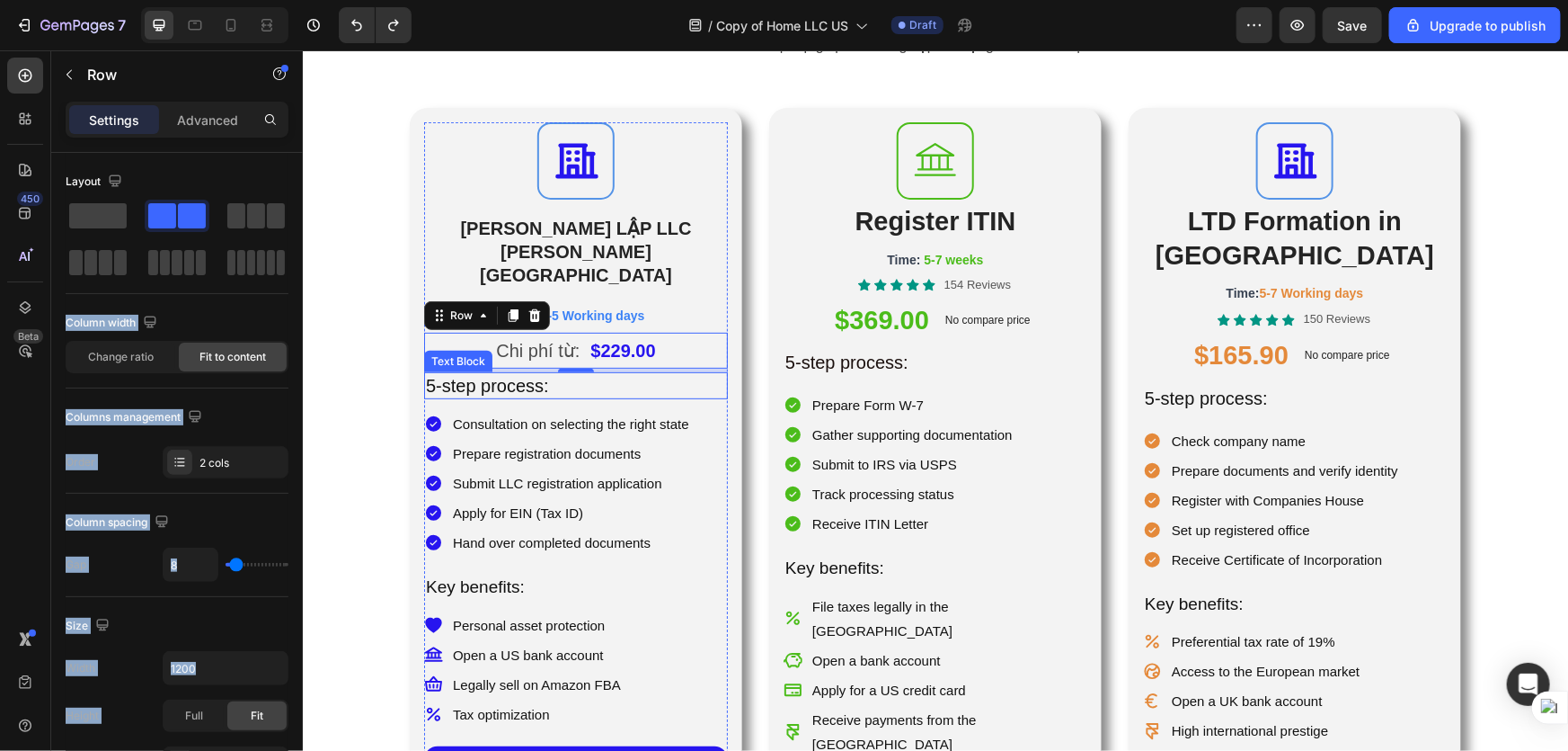
drag, startPoint x: 456, startPoint y: 264, endPoint x: 529, endPoint y: 328, distance: 97.1
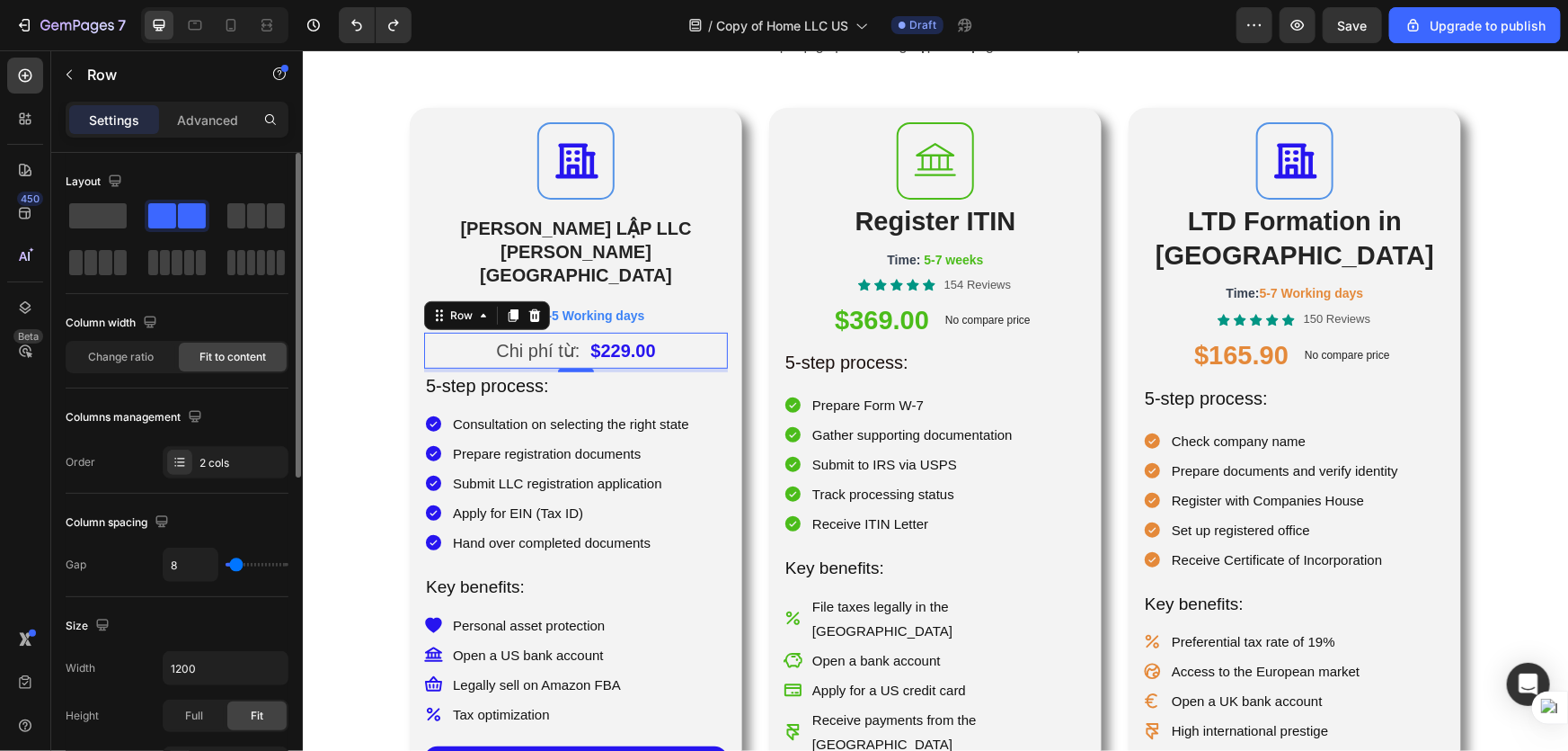
click at [223, 182] on div "Layout" at bounding box center [177, 181] width 223 height 29
drag, startPoint x: 184, startPoint y: 212, endPoint x: 266, endPoint y: 228, distance: 83.5
click at [266, 228] on div at bounding box center [177, 240] width 223 height 80
click at [177, 217] on span at bounding box center [191, 215] width 28 height 25
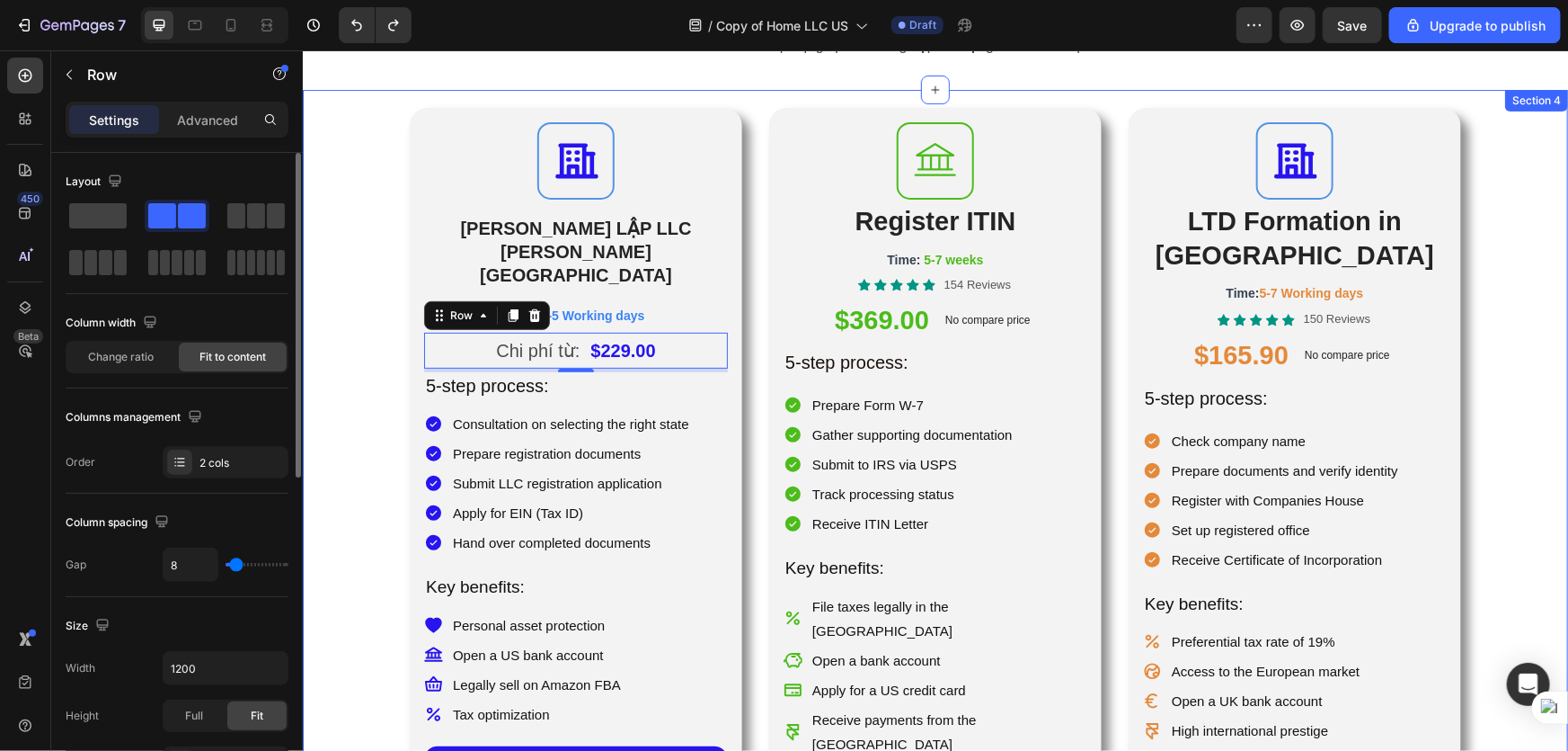
drag, startPoint x: 175, startPoint y: 213, endPoint x: 230, endPoint y: 240, distance: 61.3
click at [230, 240] on div at bounding box center [177, 240] width 223 height 80
click at [368, 260] on div "Icon THÀNH LẬP LLC TẠI HOA KỲ Heading Time: 3-5 Working days Text Block Chi phí…" at bounding box center [934, 474] width 1265 height 736
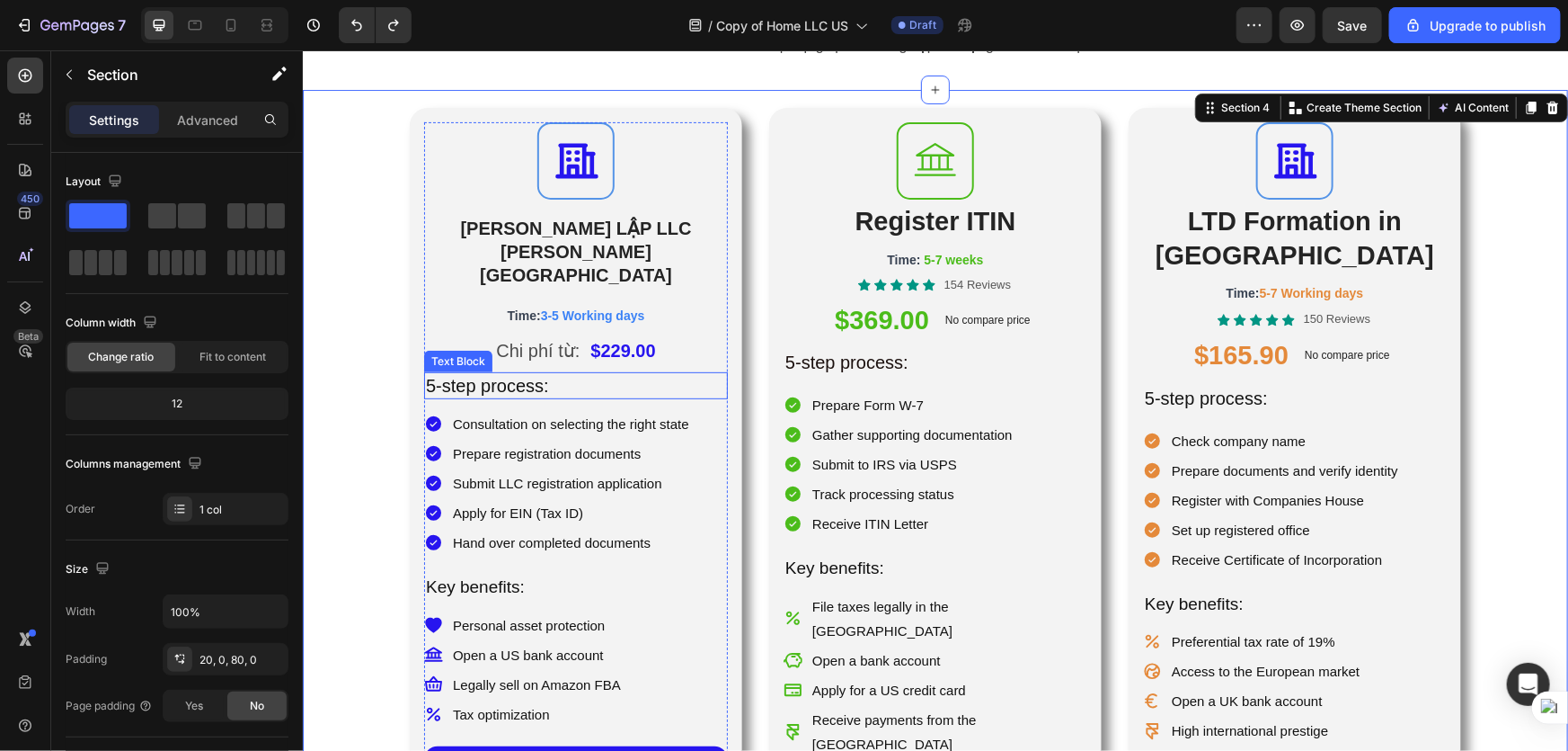
click at [561, 374] on p "5-step process:" at bounding box center [575, 385] width 301 height 23
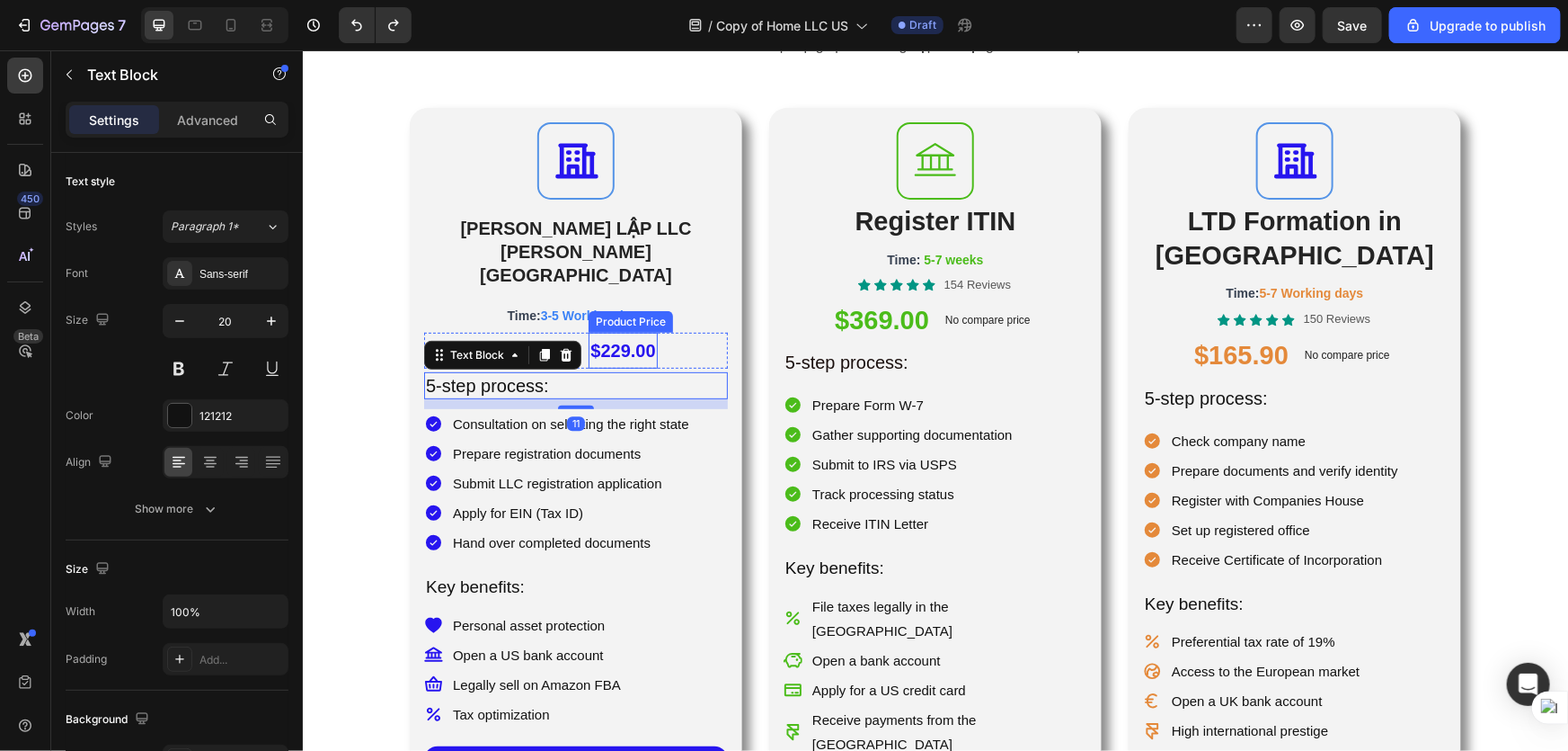
click at [648, 332] on div "$229.00" at bounding box center [622, 349] width 68 height 36
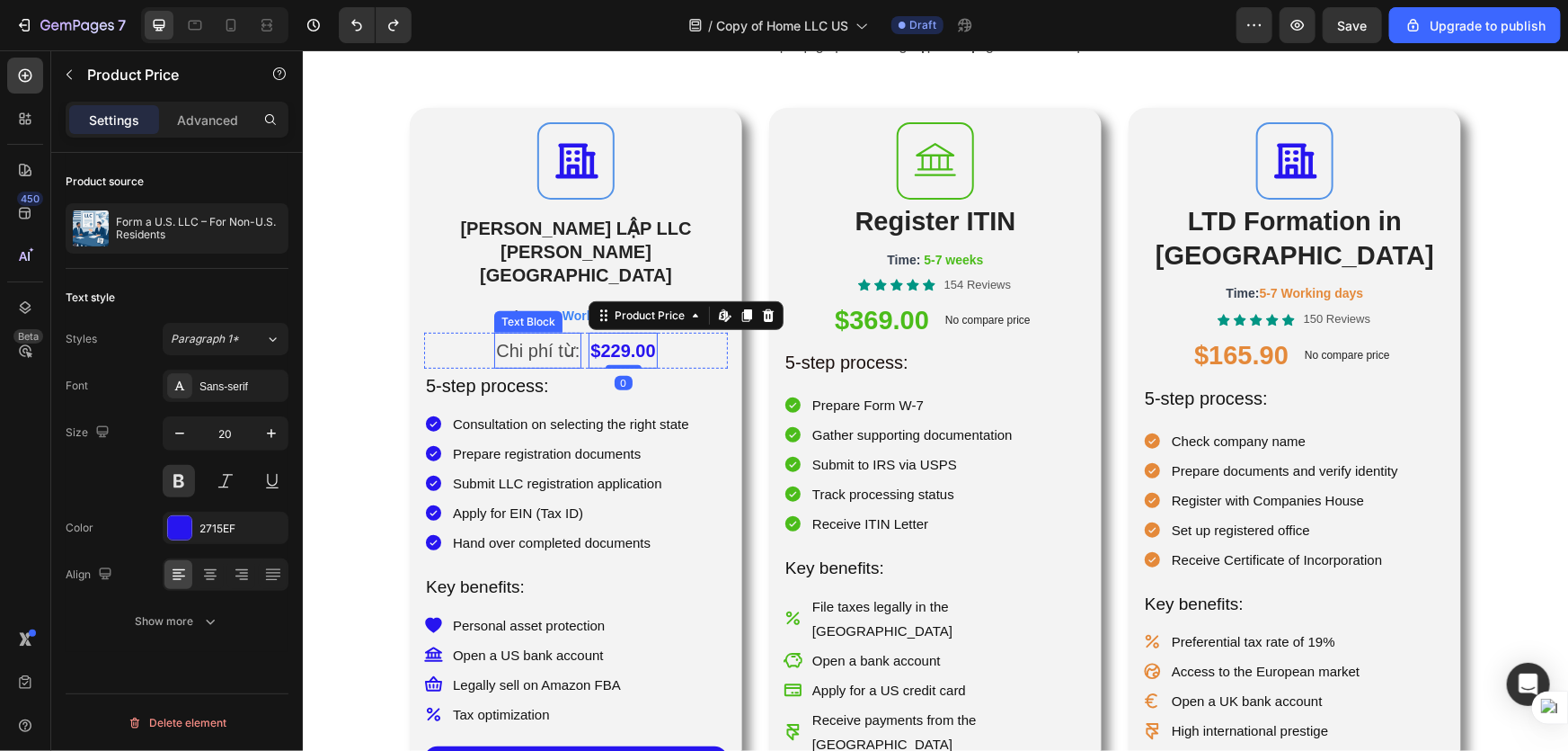
click at [524, 334] on p "Chi phí từ:" at bounding box center [537, 349] width 83 height 32
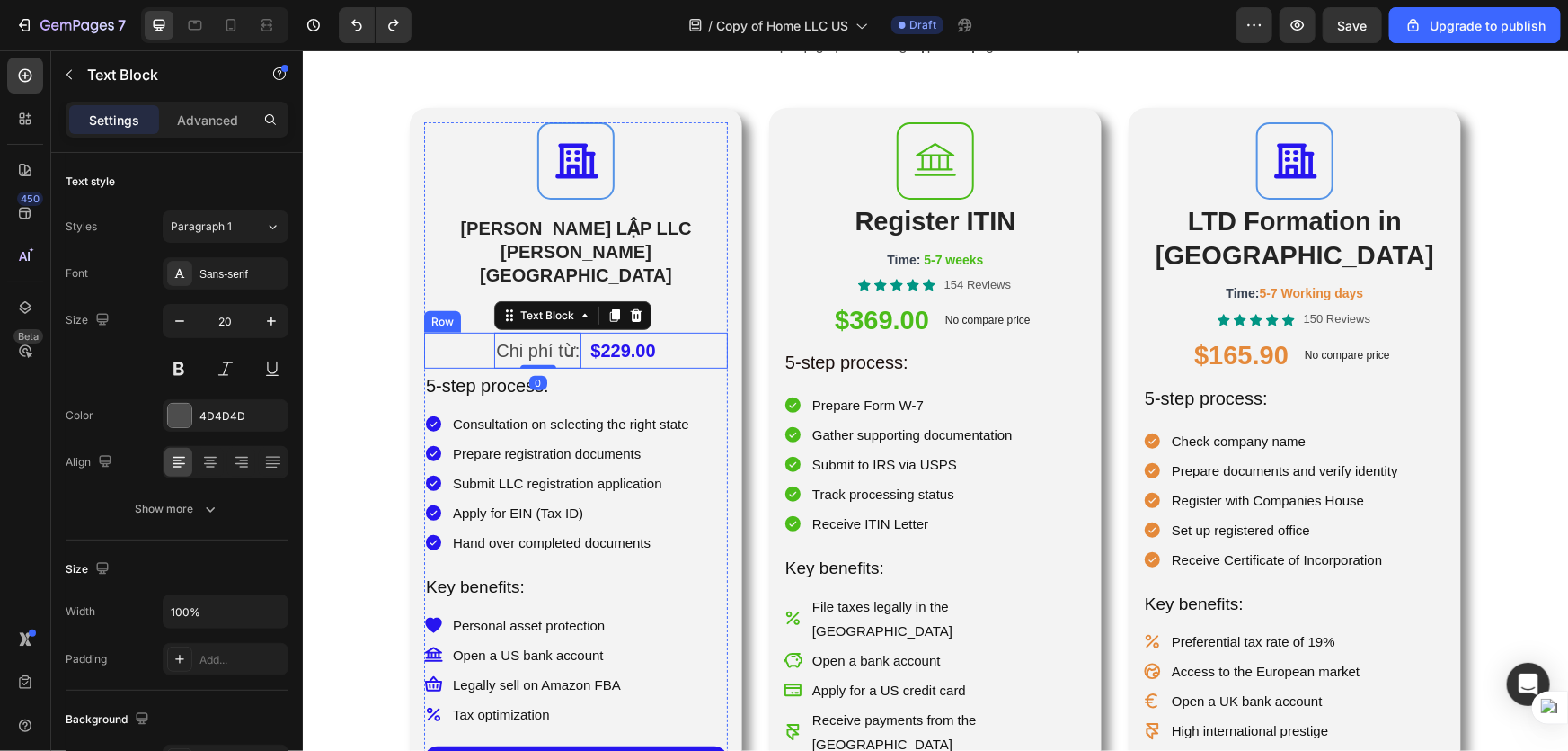
click at [423, 332] on div "Chi phí từ: Text Block 0 $229.00 Product Price Product Price Row" at bounding box center [574, 349] width 304 height 36
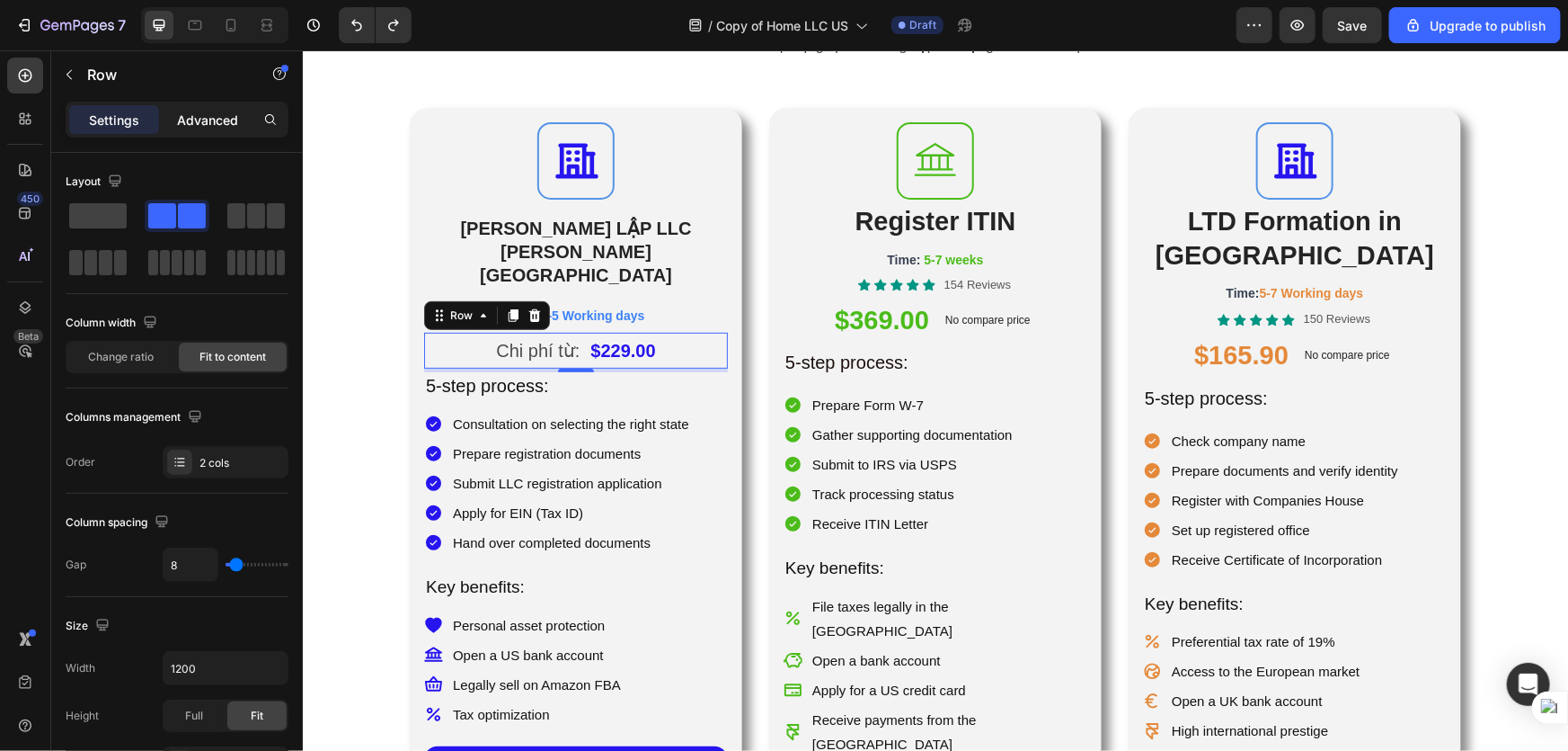
click at [236, 115] on p "Advanced" at bounding box center [208, 119] width 61 height 18
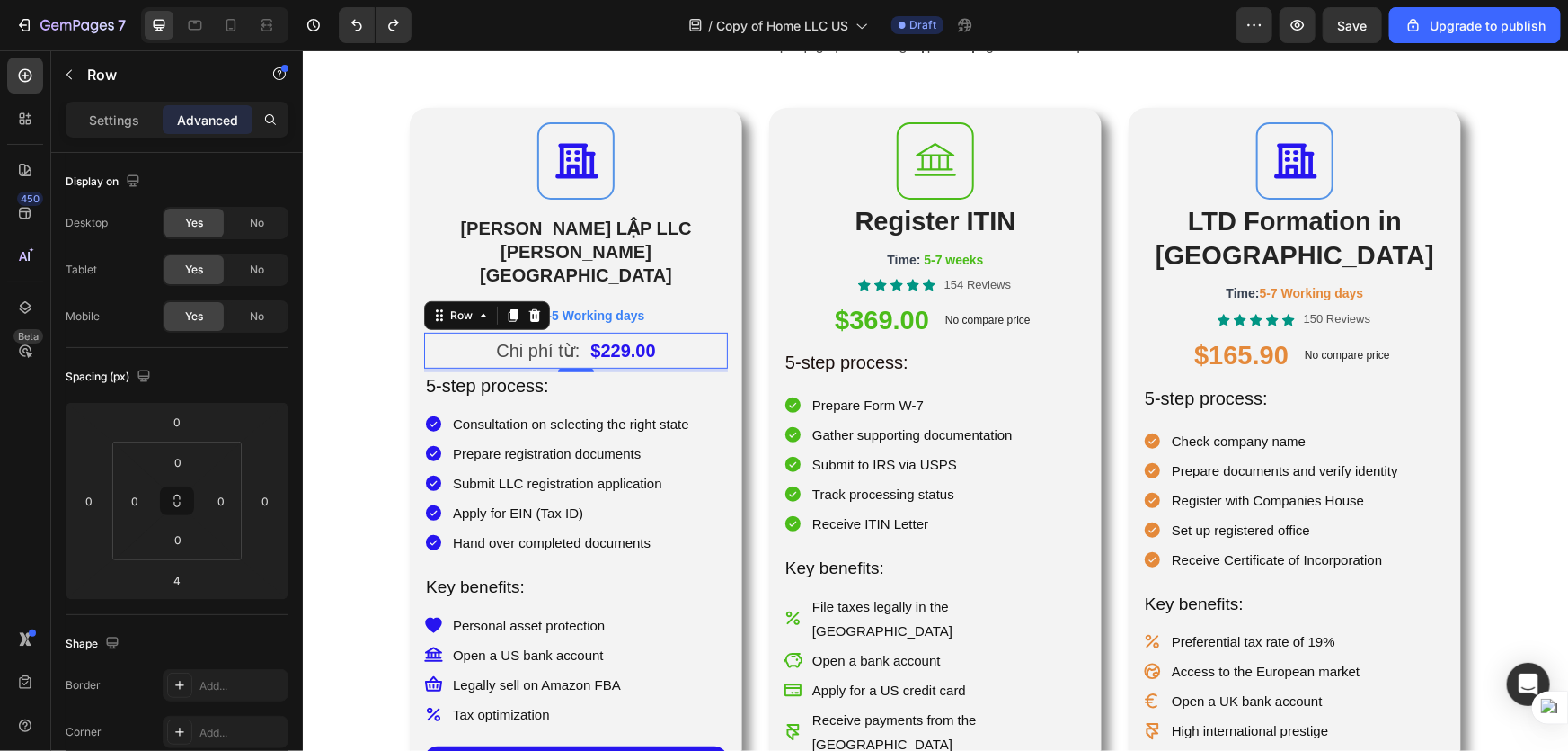
click at [97, 116] on p "Settings" at bounding box center [114, 119] width 50 height 18
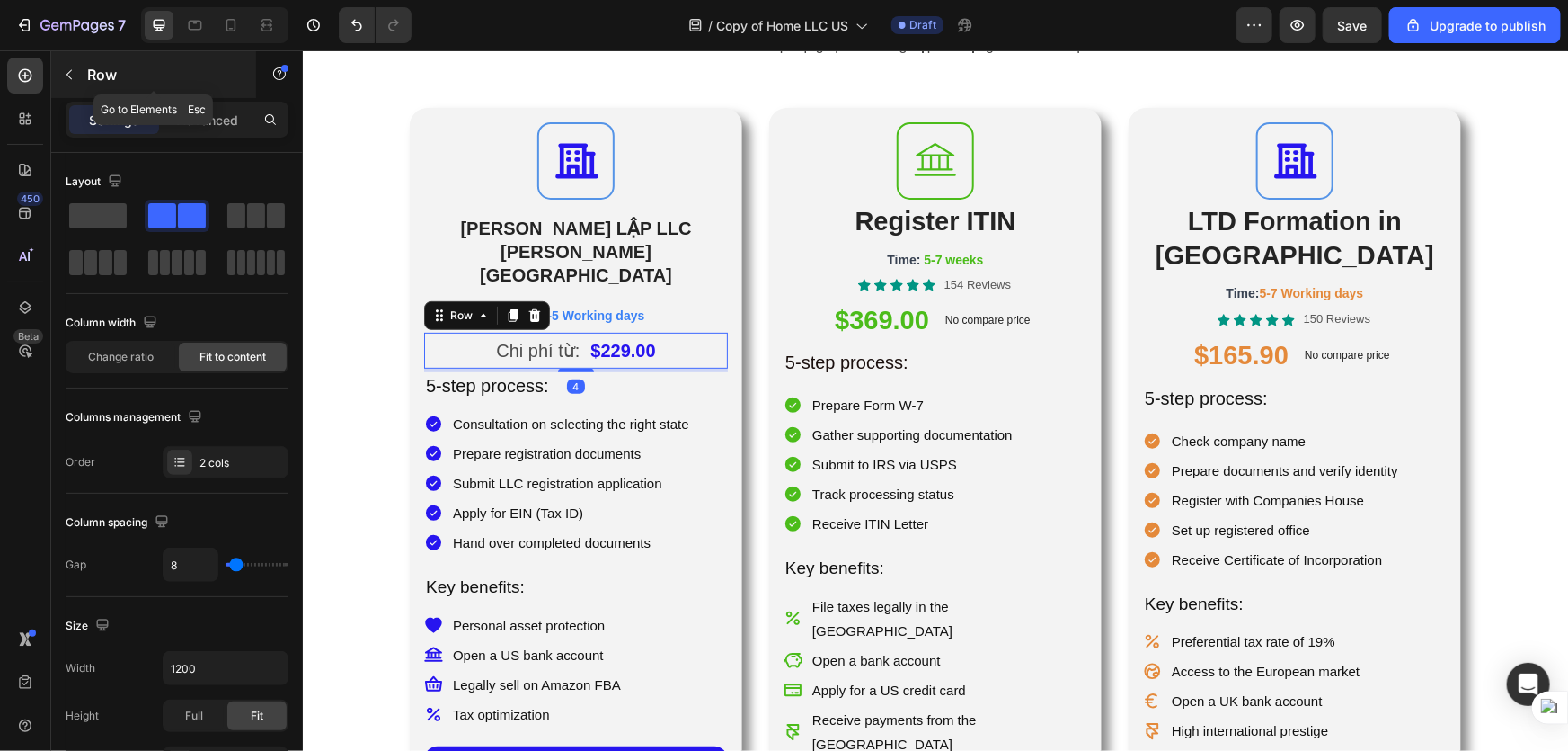
click at [71, 76] on icon "button" at bounding box center [69, 75] width 15 height 15
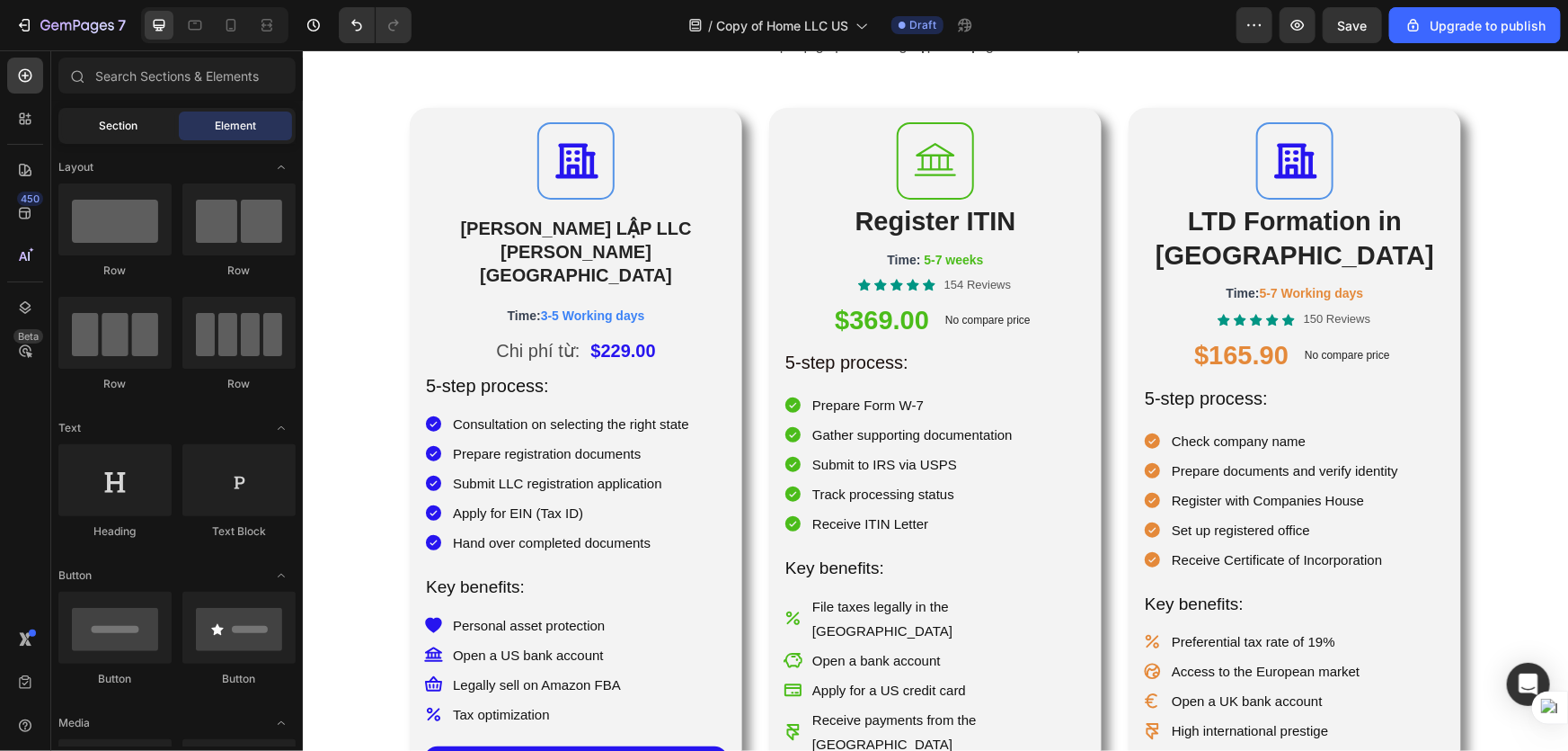
click at [143, 139] on div "Section" at bounding box center [118, 126] width 113 height 29
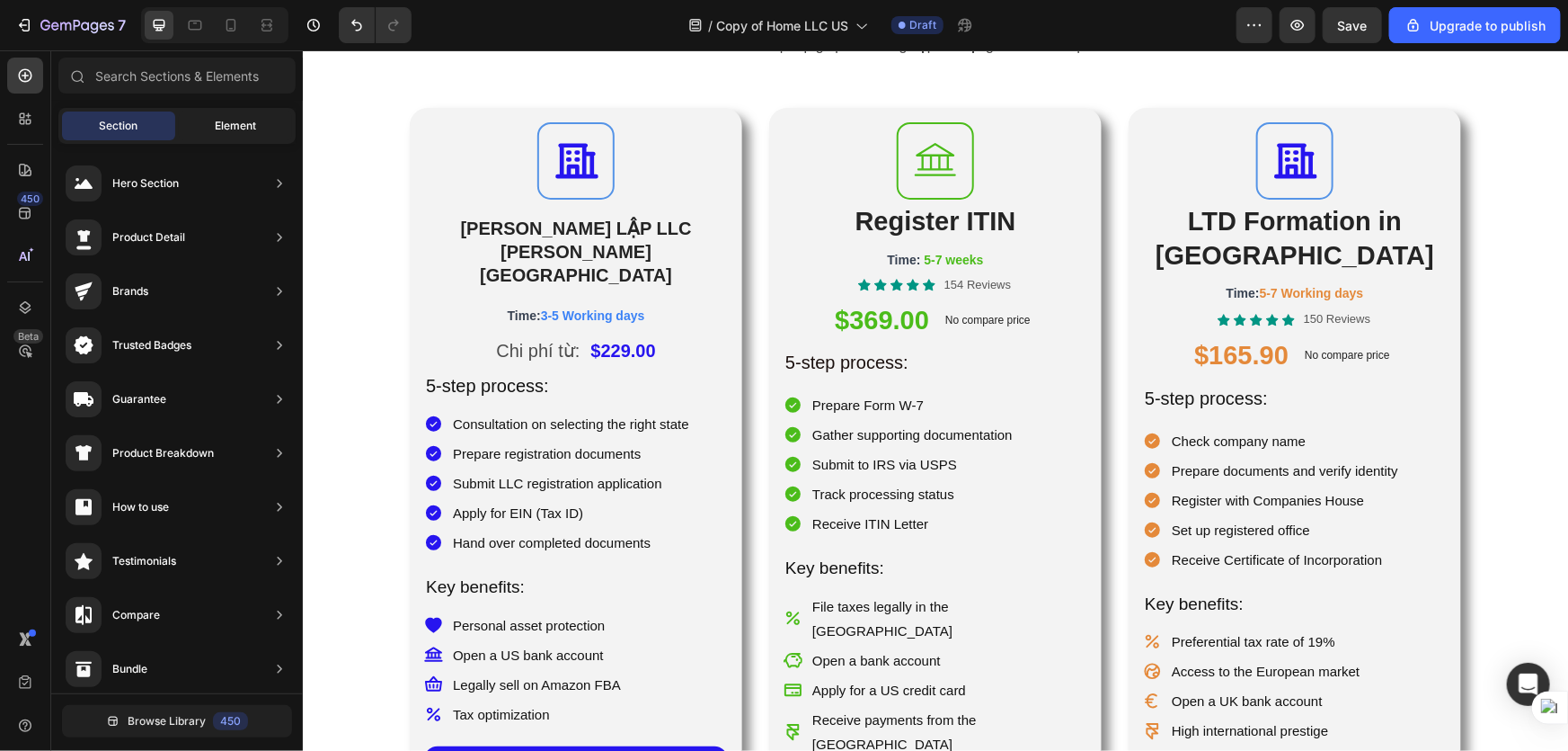
click at [234, 124] on span "Element" at bounding box center [235, 125] width 42 height 16
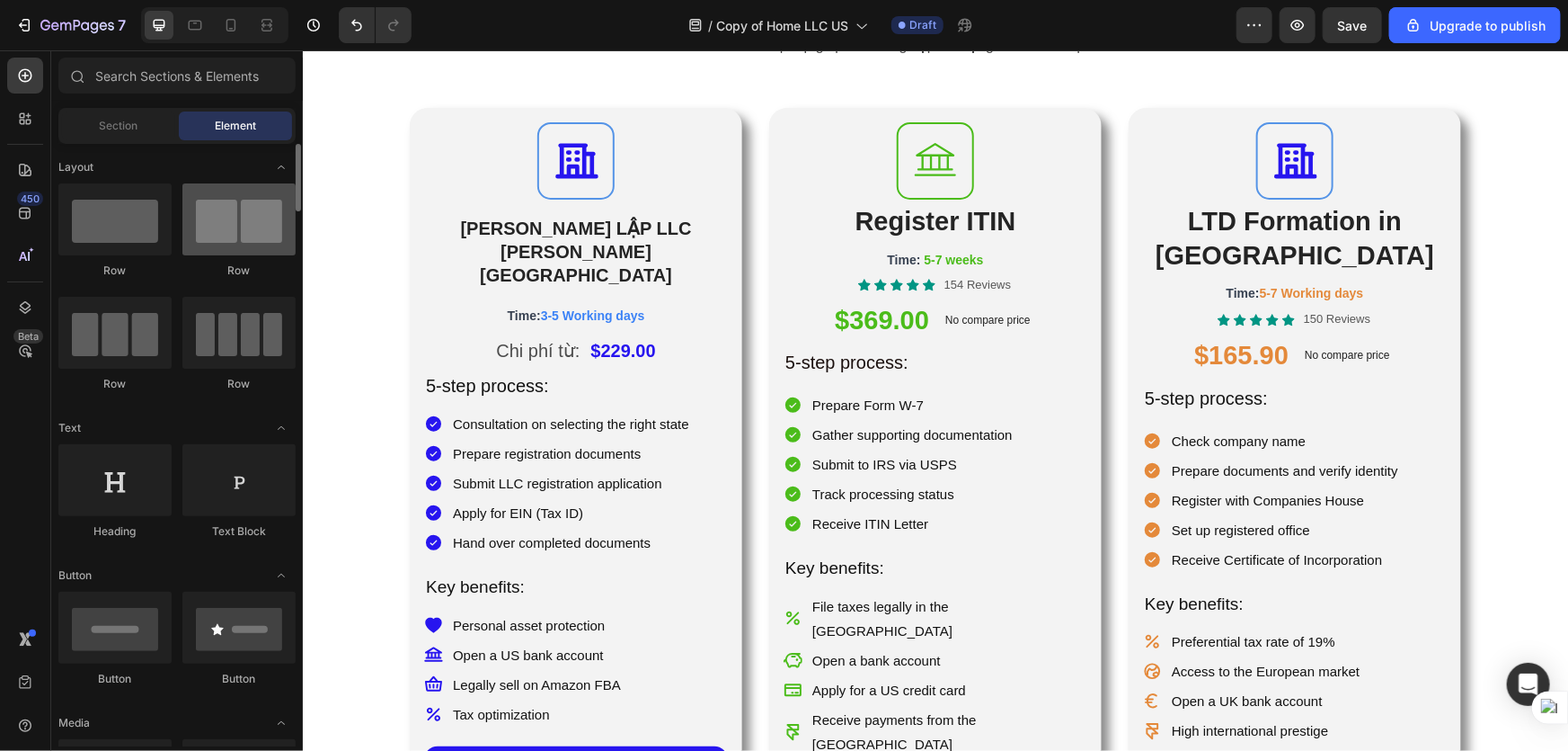
click at [242, 235] on div at bounding box center [239, 219] width 113 height 72
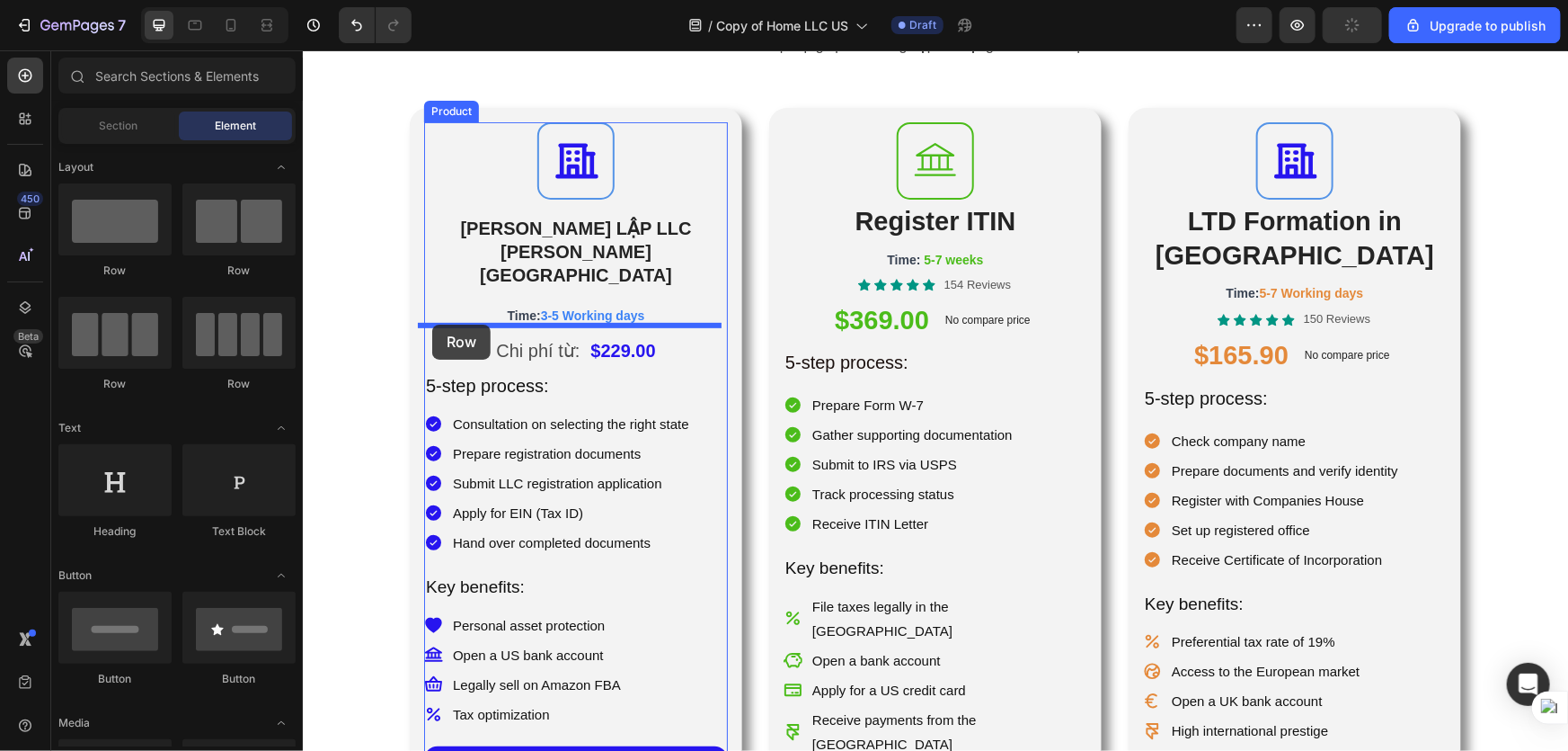
drag, startPoint x: 549, startPoint y: 289, endPoint x: 432, endPoint y: 324, distance: 122.1
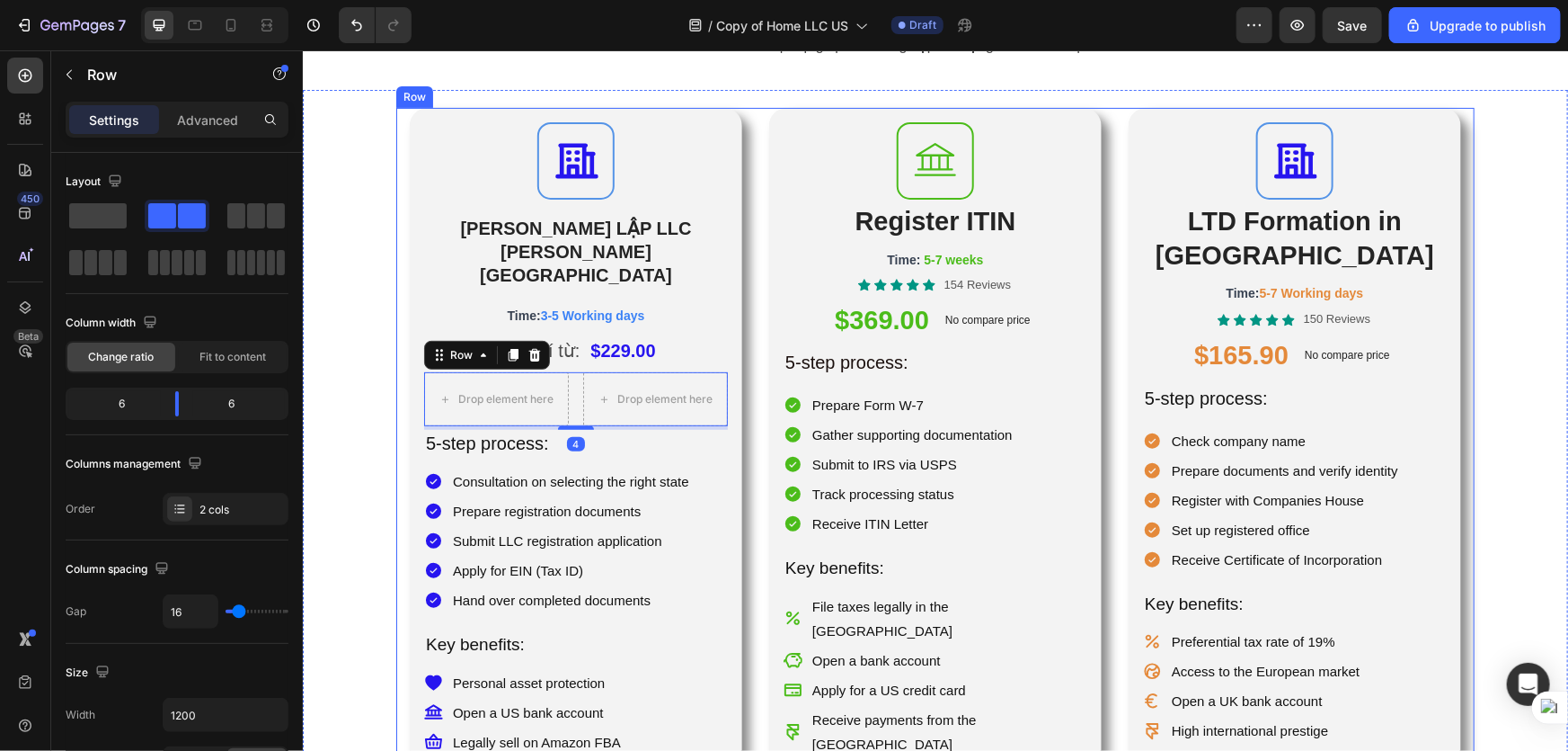
click at [742, 278] on div "Icon THÀNH LẬP LLC TẠI HOA KỲ Heading Time: 3-5 Working days Text Block Chi phí…" at bounding box center [935, 489] width 1078 height 766
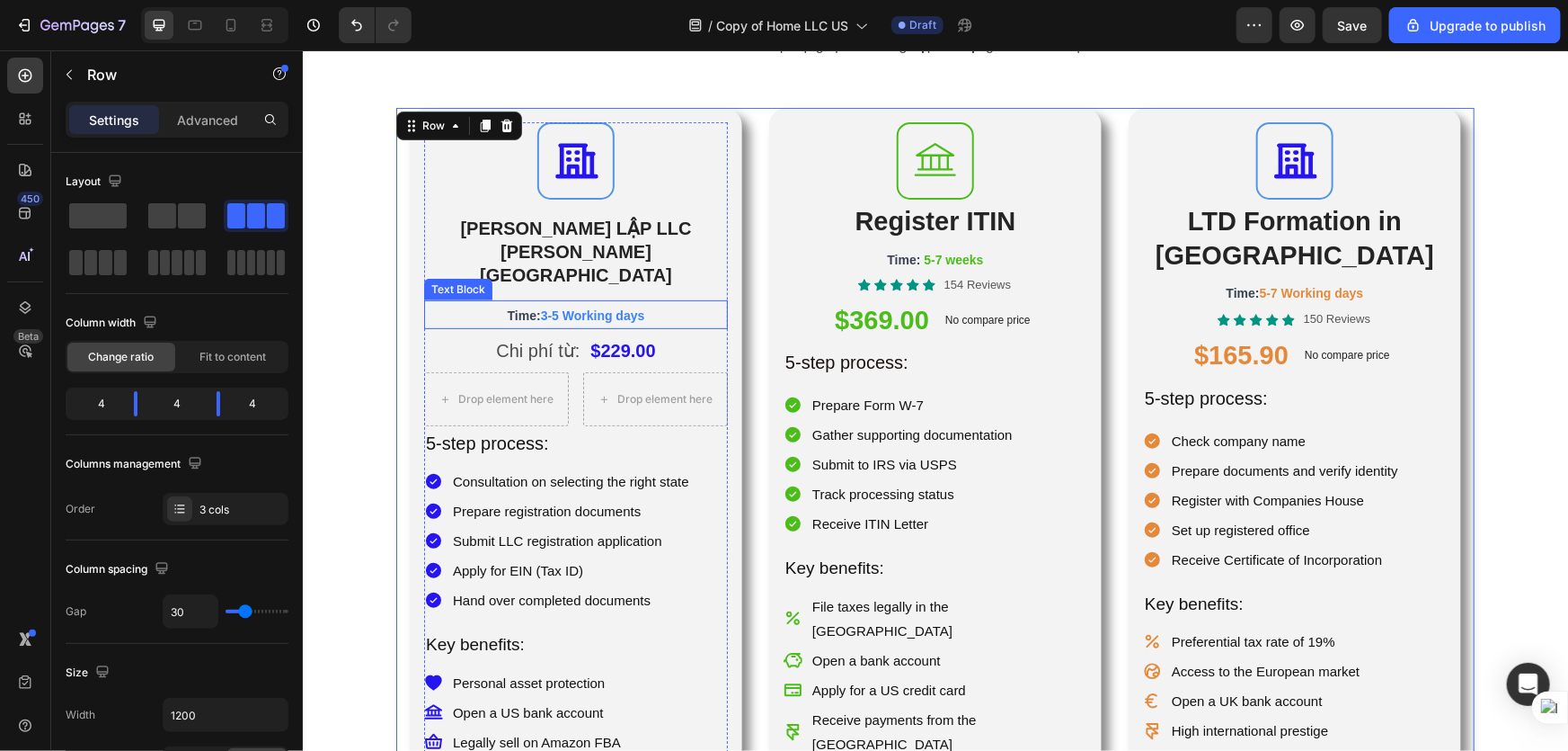
click at [510, 308] on span "Time:" at bounding box center [524, 314] width 33 height 15
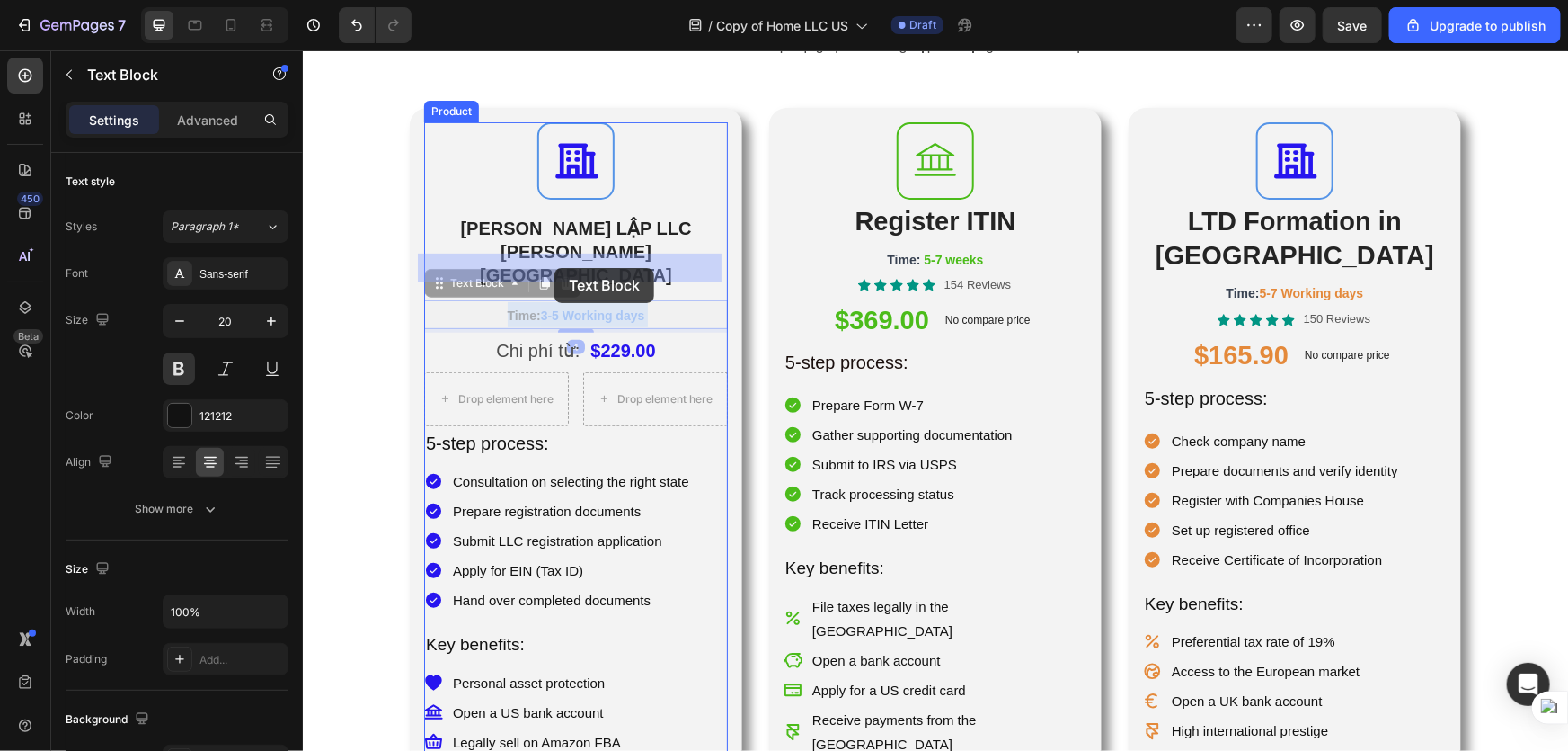
drag, startPoint x: 568, startPoint y: 264, endPoint x: 556, endPoint y: 264, distance: 12.0
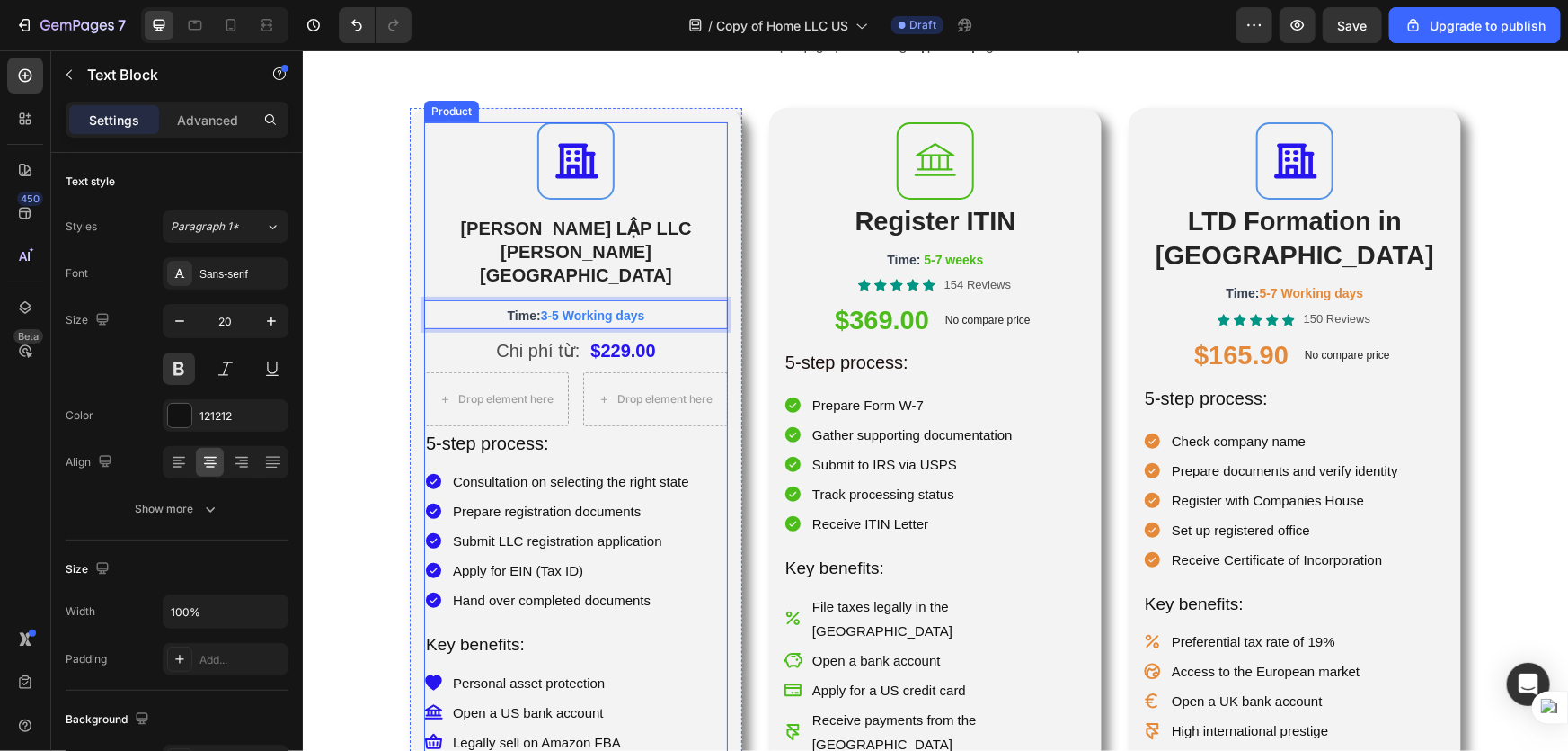
click at [579, 334] on p "Chi phí từ:" at bounding box center [537, 349] width 83 height 32
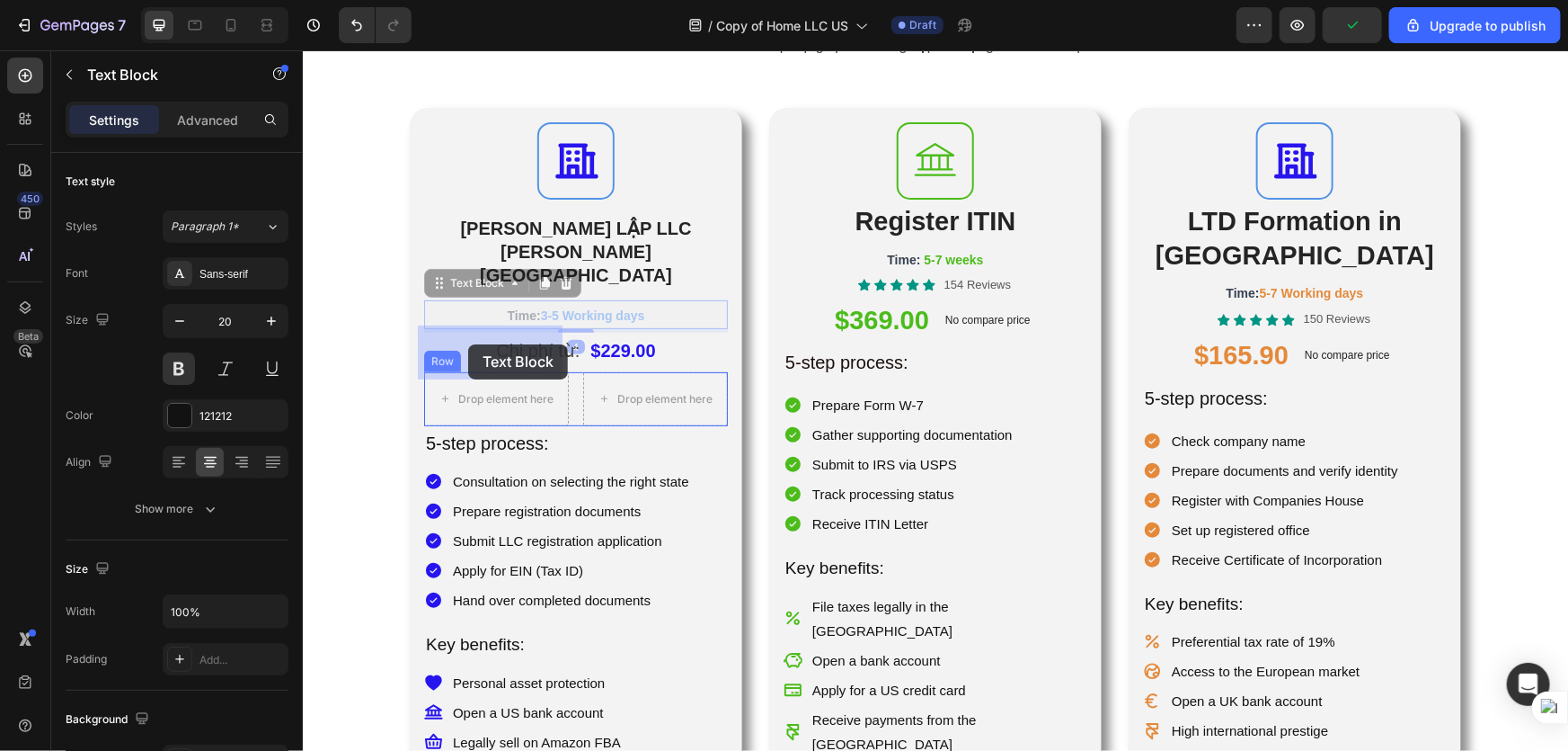
drag, startPoint x: 459, startPoint y: 245, endPoint x: 536, endPoint y: 348, distance: 128.6
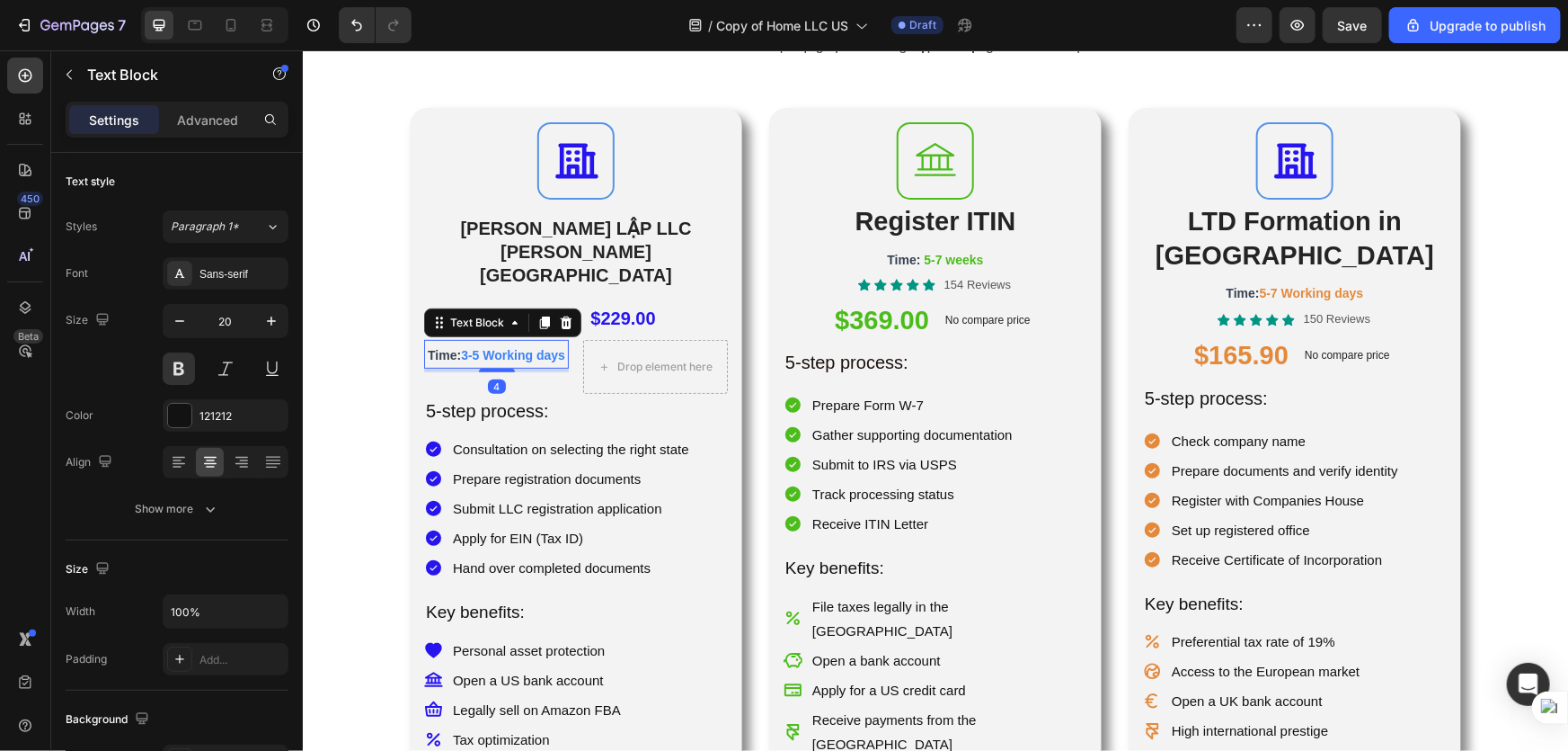
click at [529, 341] on p "Time: 3-5 Working days" at bounding box center [495, 353] width 141 height 25
click at [507, 301] on p "Chi phí từ:" at bounding box center [537, 316] width 83 height 32
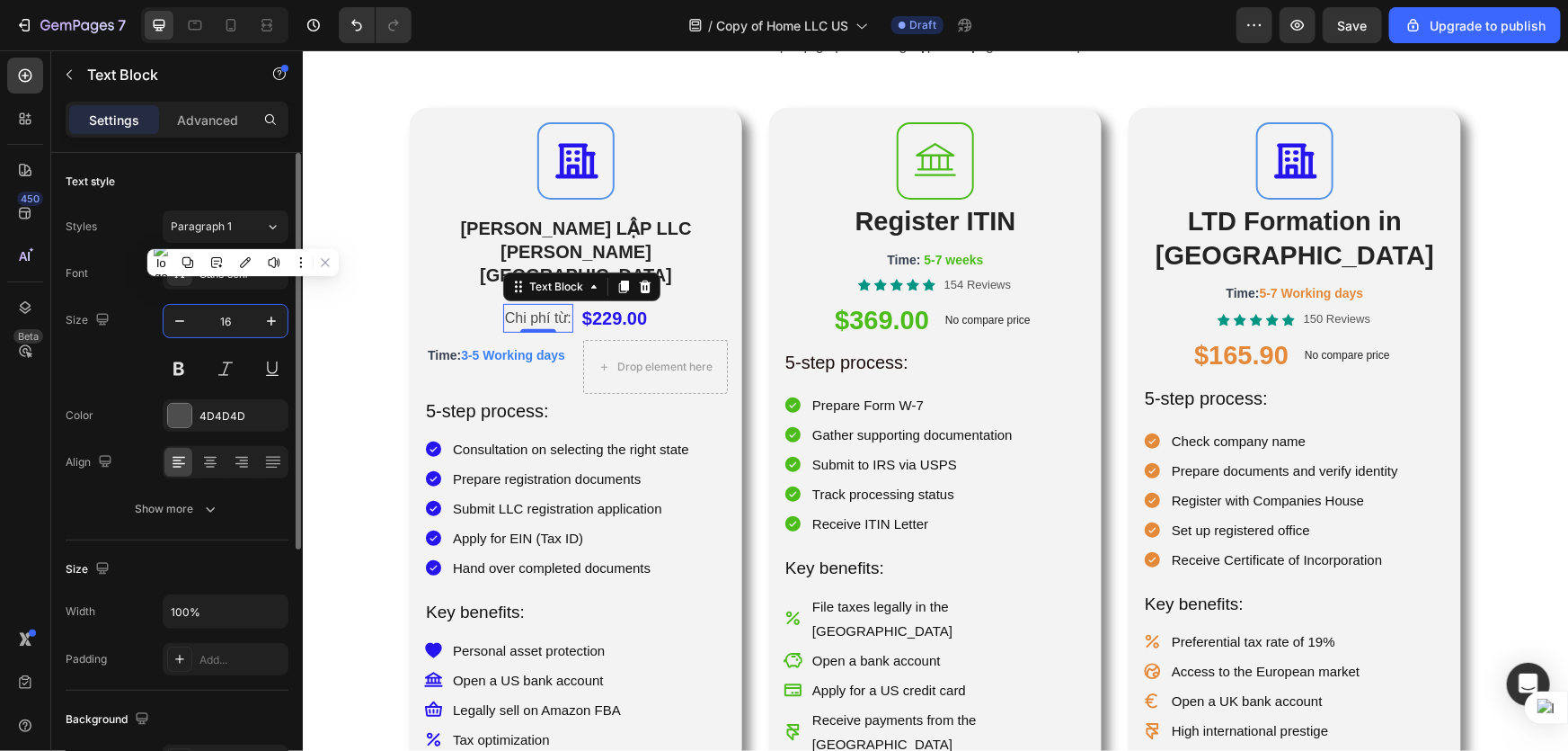
type input "16"
click at [628, 300] on div "$229.00" at bounding box center [614, 317] width 68 height 36
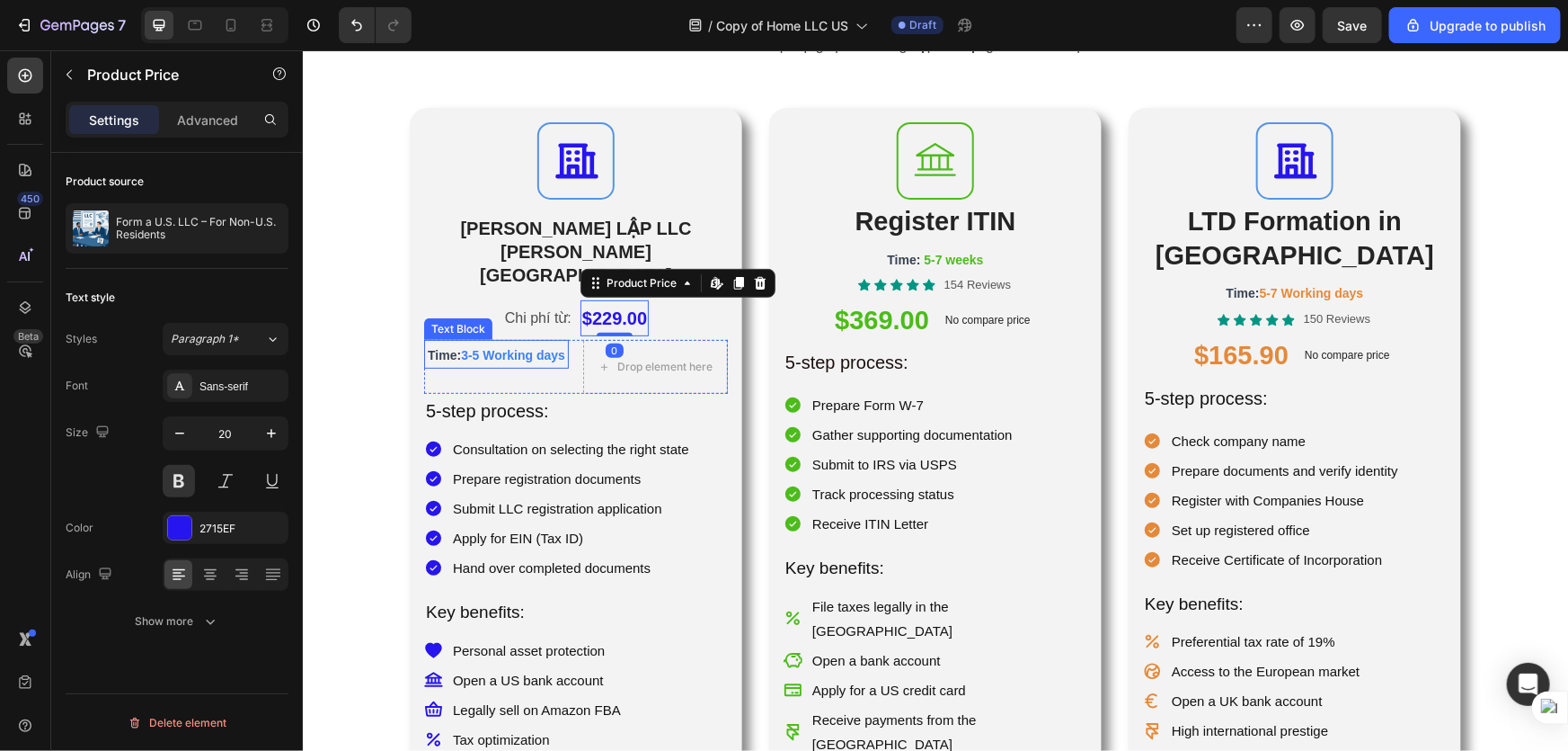
click at [519, 341] on p "Time: 3-5 Working days" at bounding box center [495, 353] width 141 height 25
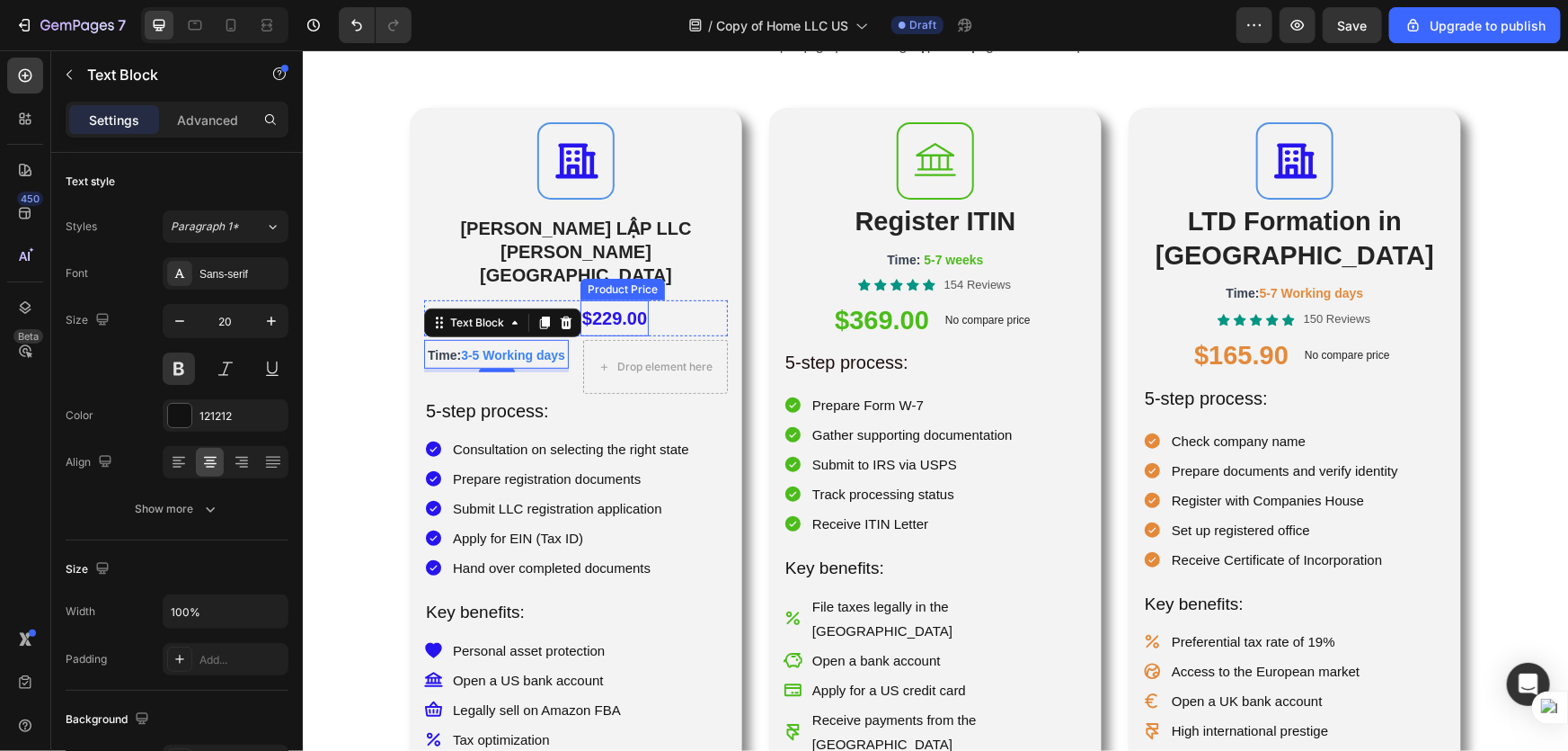
click at [648, 300] on div "$229.00" at bounding box center [614, 317] width 68 height 36
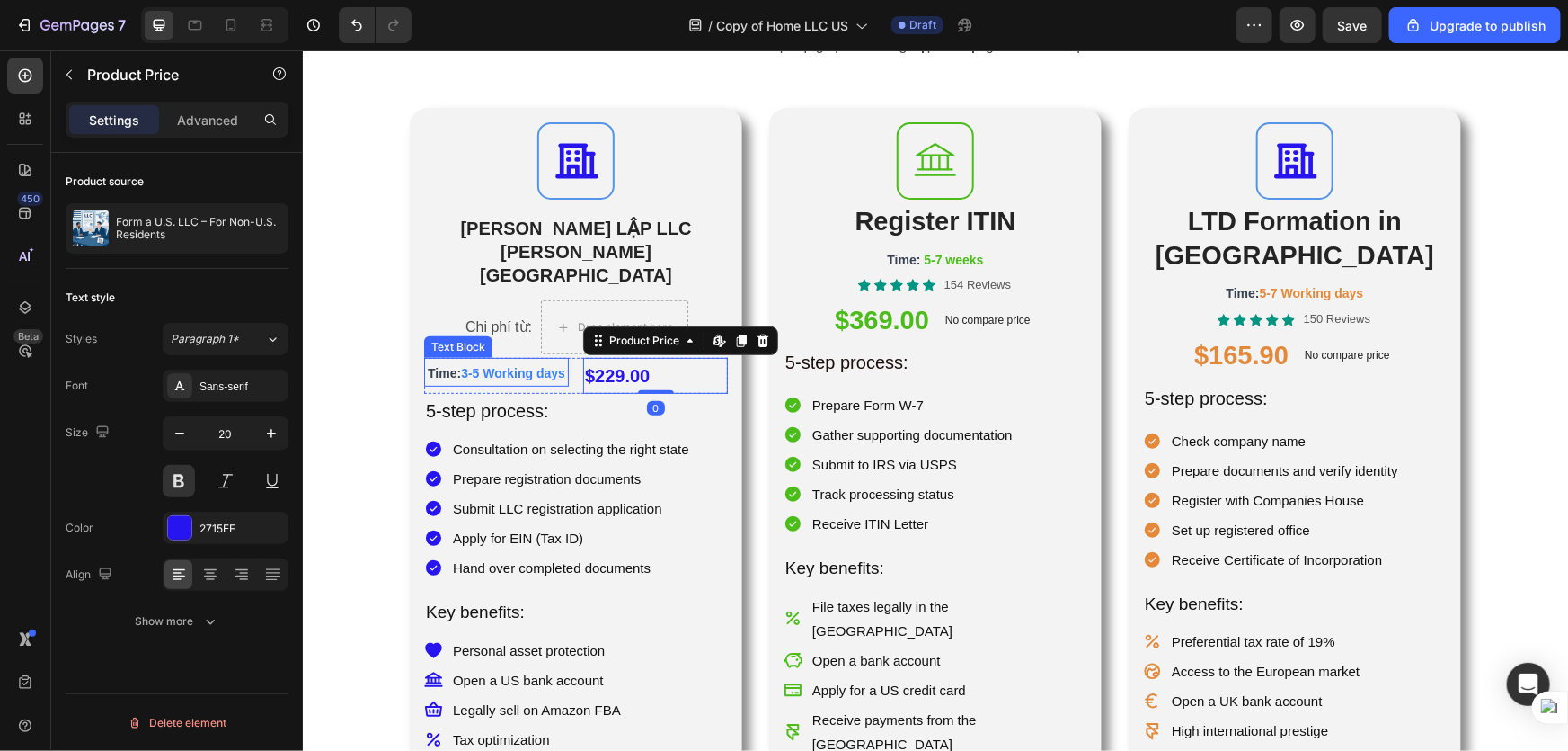
click at [460, 365] on span "Time:" at bounding box center [443, 372] width 33 height 15
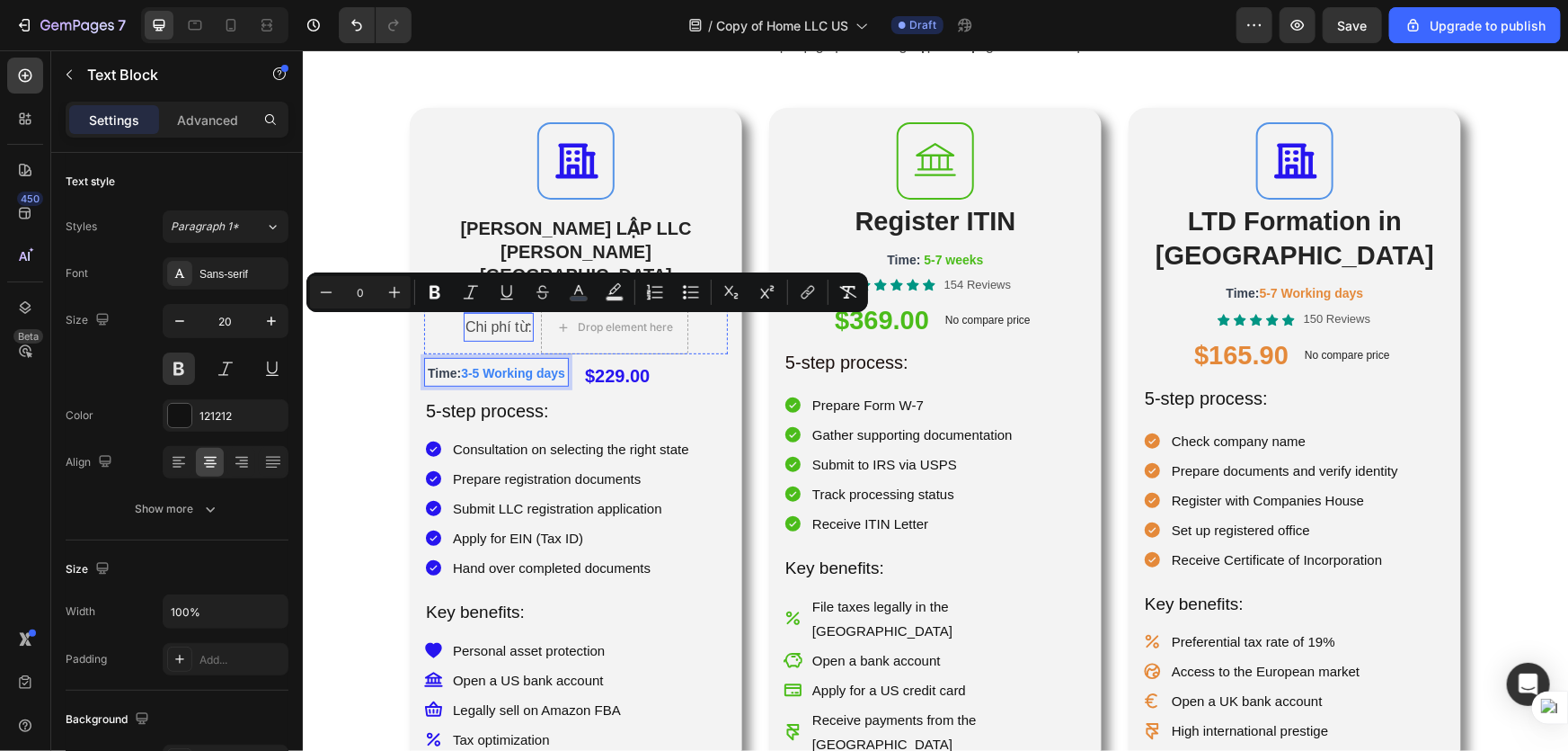
drag, startPoint x: 473, startPoint y: 334, endPoint x: 472, endPoint y: 262, distance: 72.0
click at [497, 313] on p "Chi phí từ:" at bounding box center [497, 326] width 67 height 26
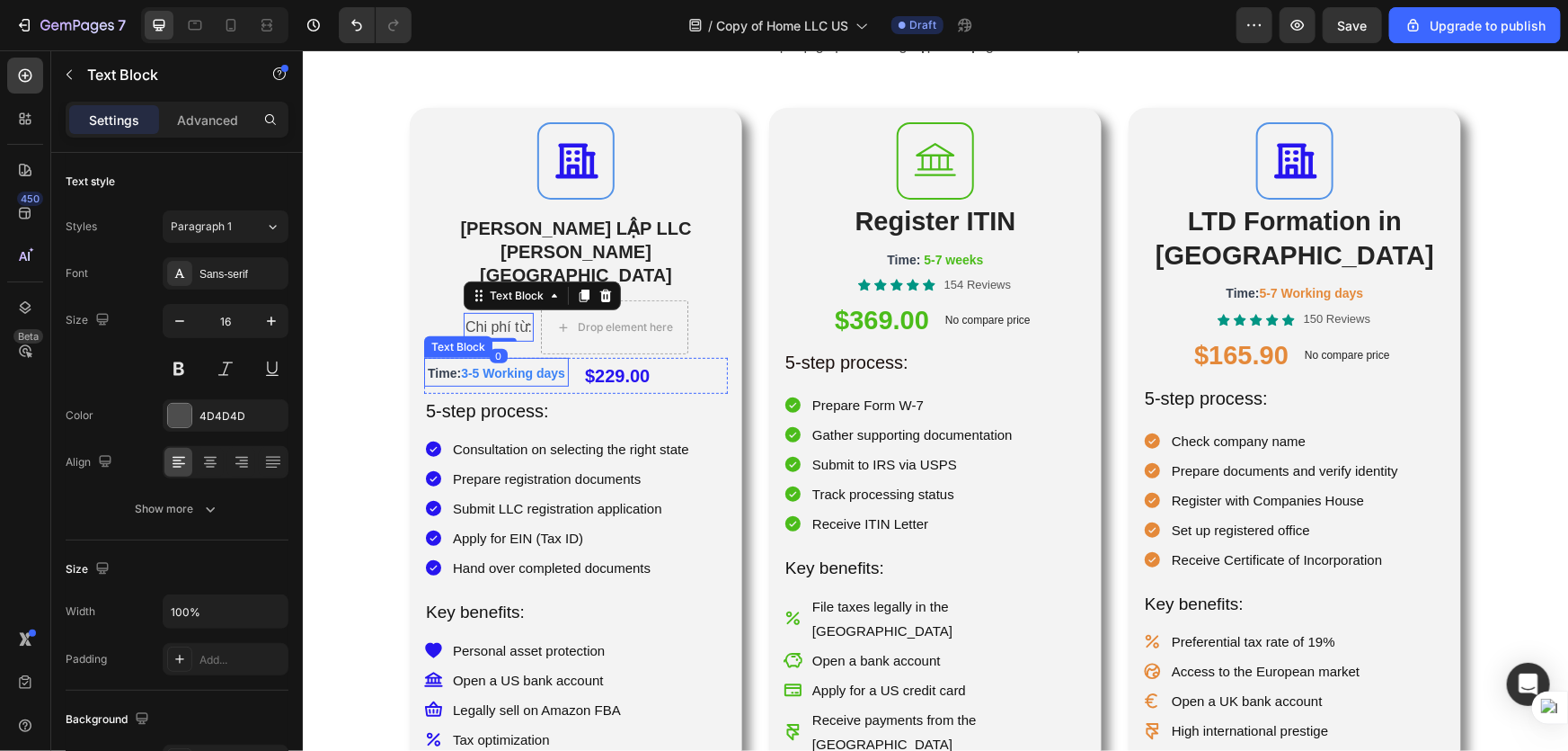
click at [507, 359] on p "Time: 3-5 Working days" at bounding box center [495, 372] width 141 height 25
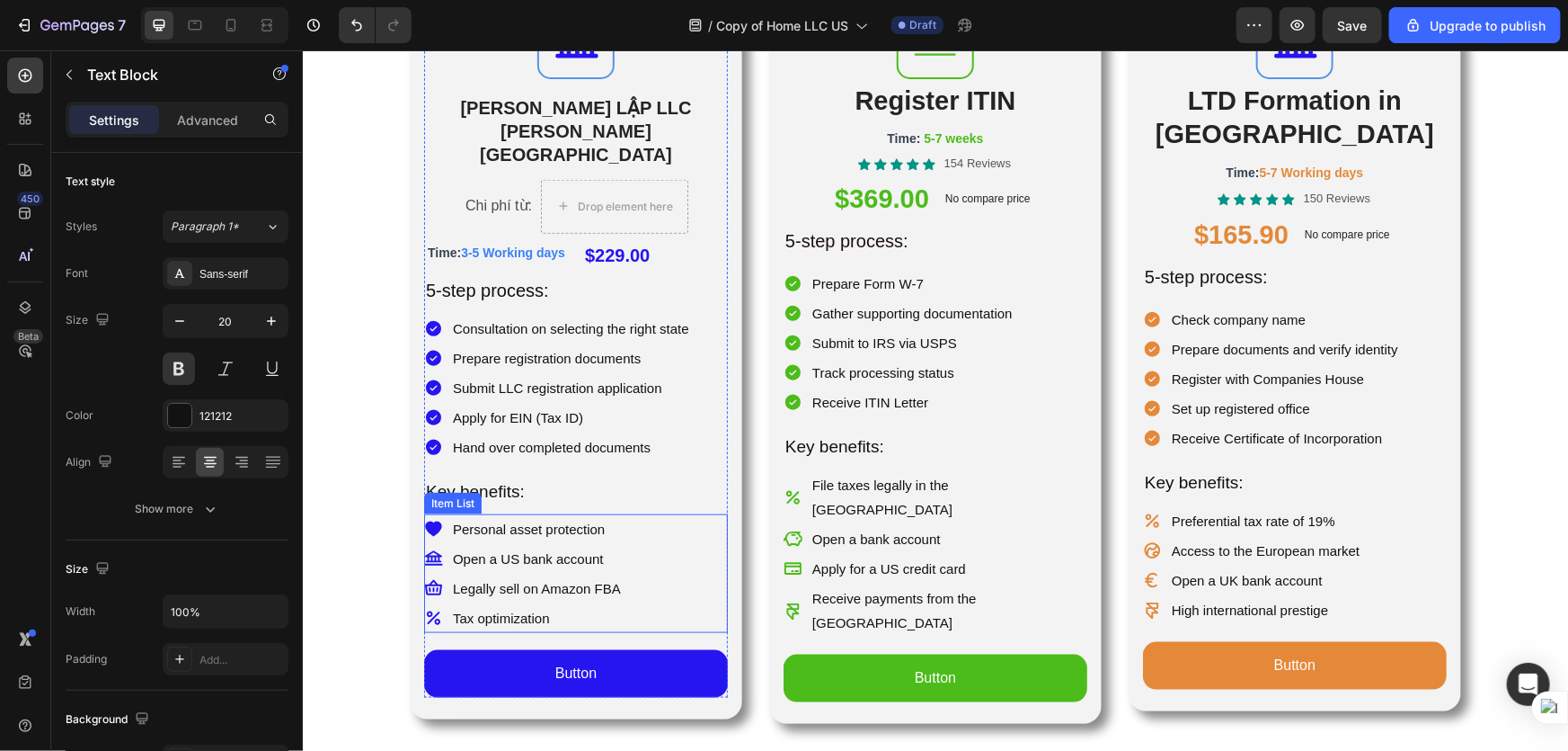
scroll to position [817, 0]
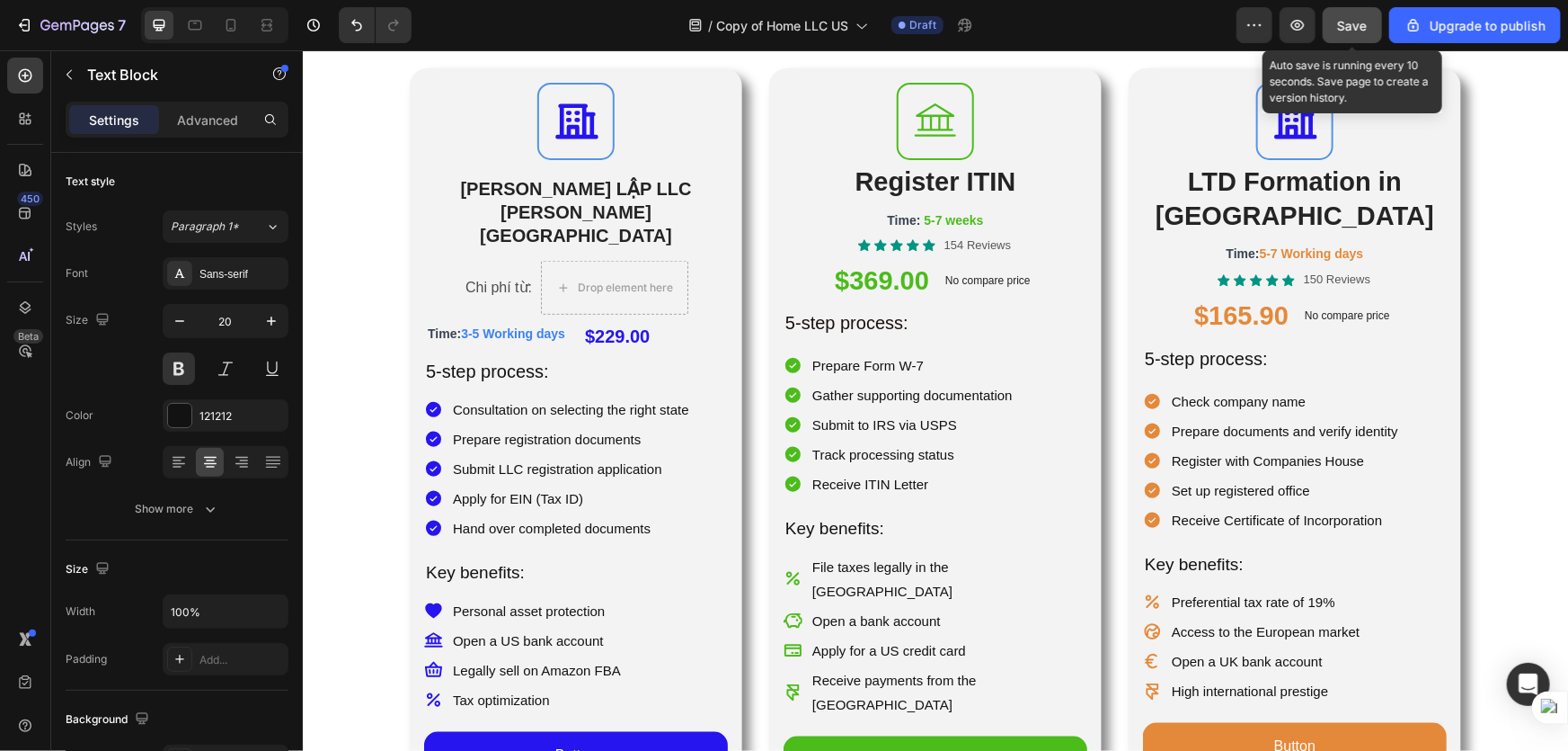
click at [1352, 26] on span "Save" at bounding box center [1353, 26] width 30 height 16
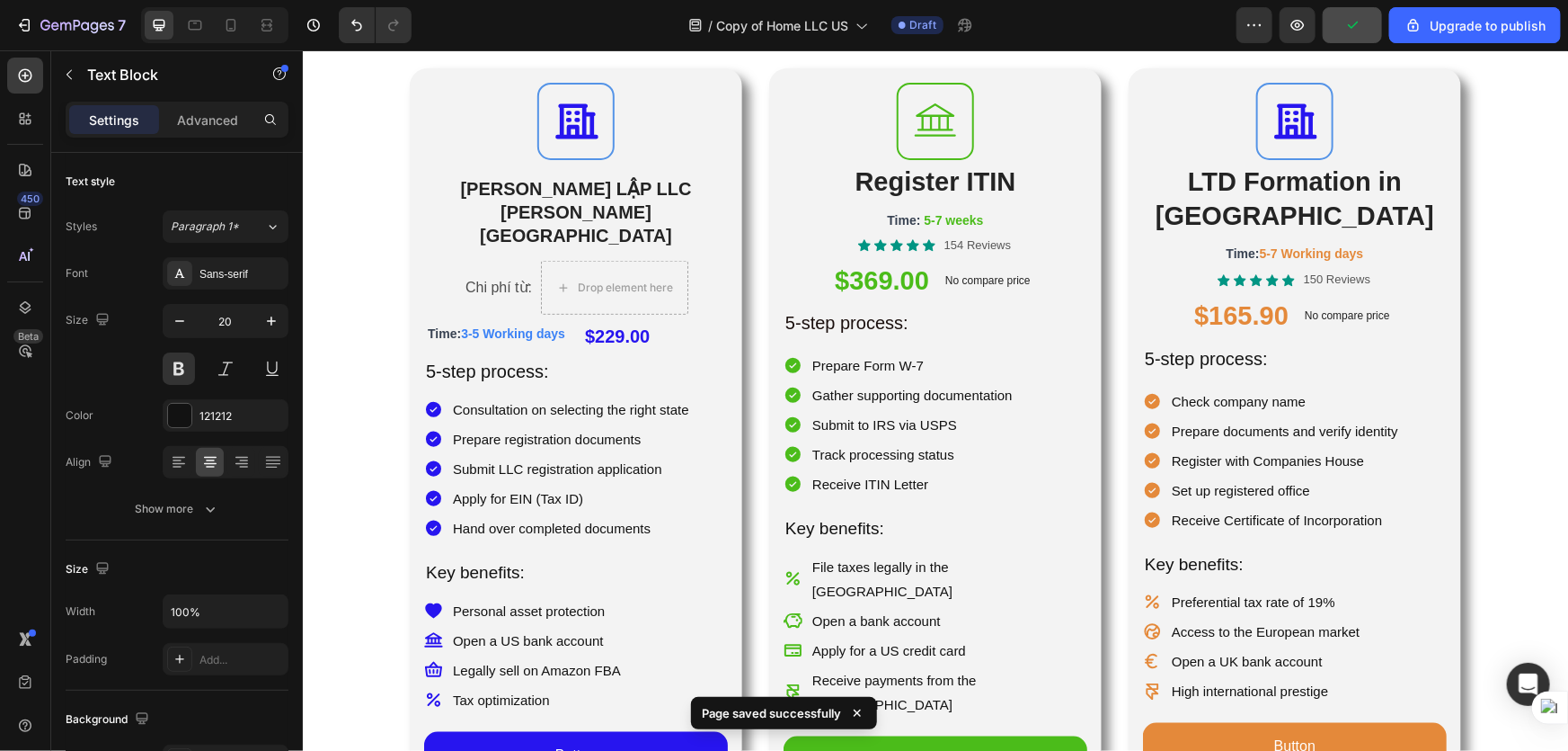
click at [521, 319] on p "Time: 3-5 Working days" at bounding box center [495, 332] width 141 height 25
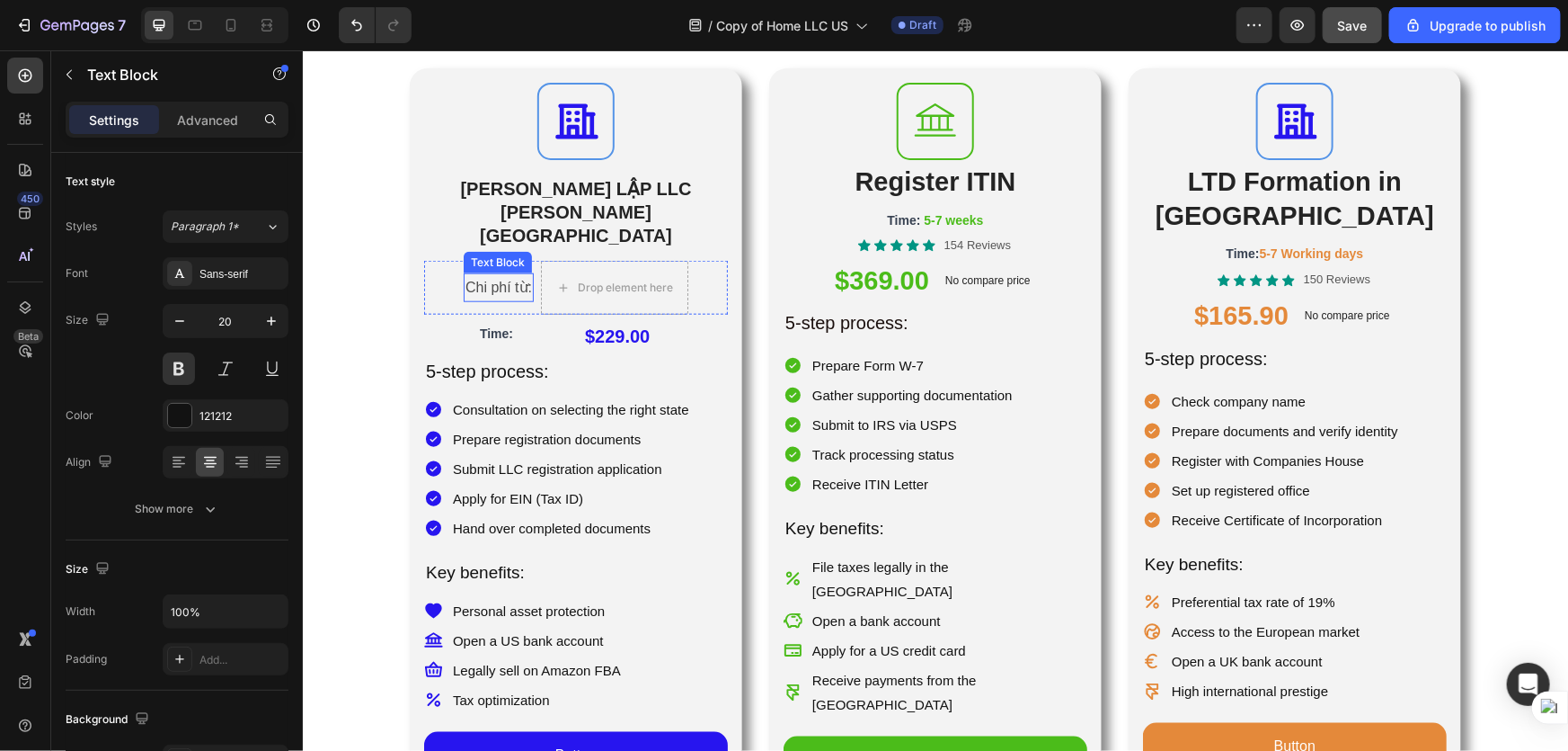
click at [511, 275] on p "Chi phí từ:" at bounding box center [497, 287] width 67 height 26
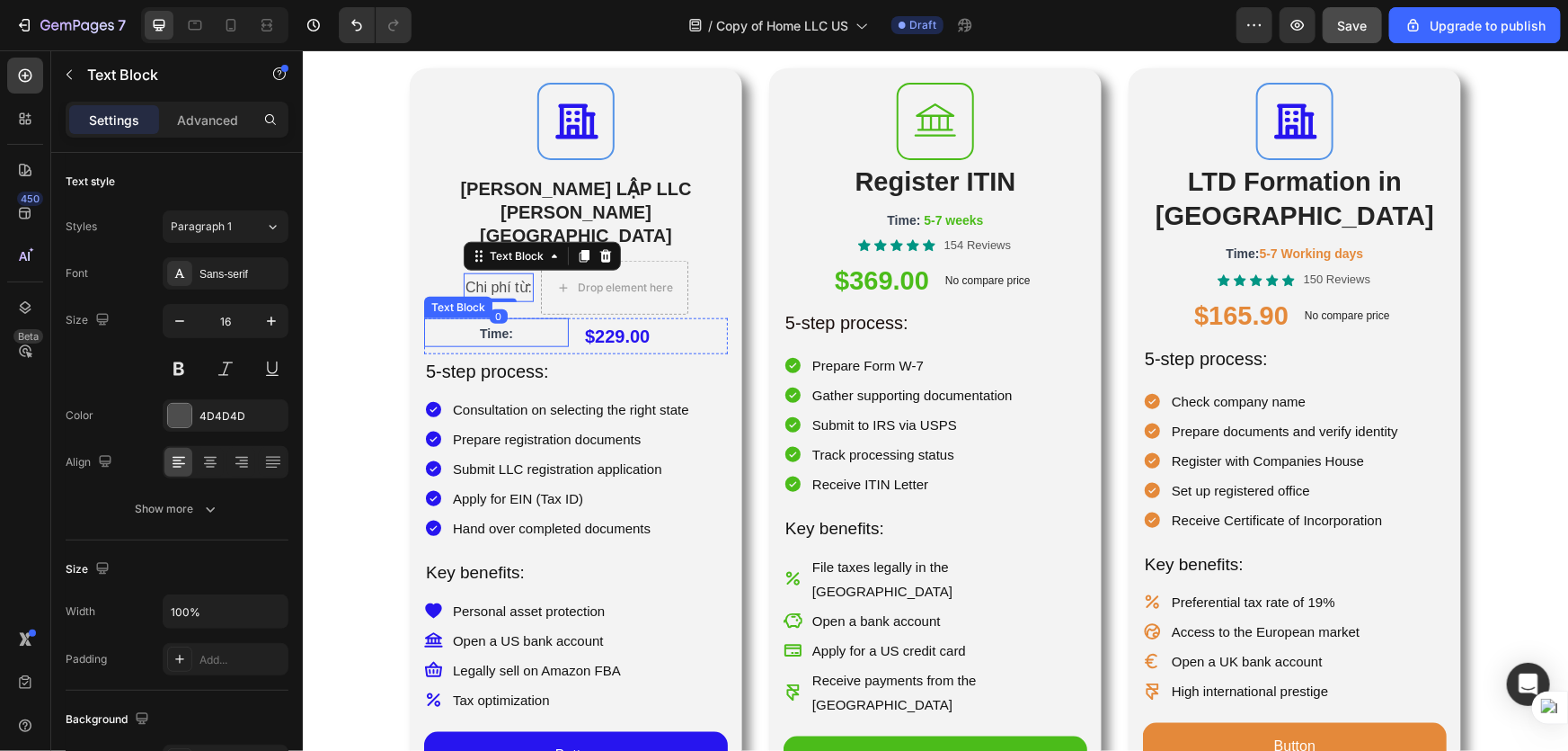
click at [518, 319] on p "Time:" at bounding box center [495, 332] width 141 height 25
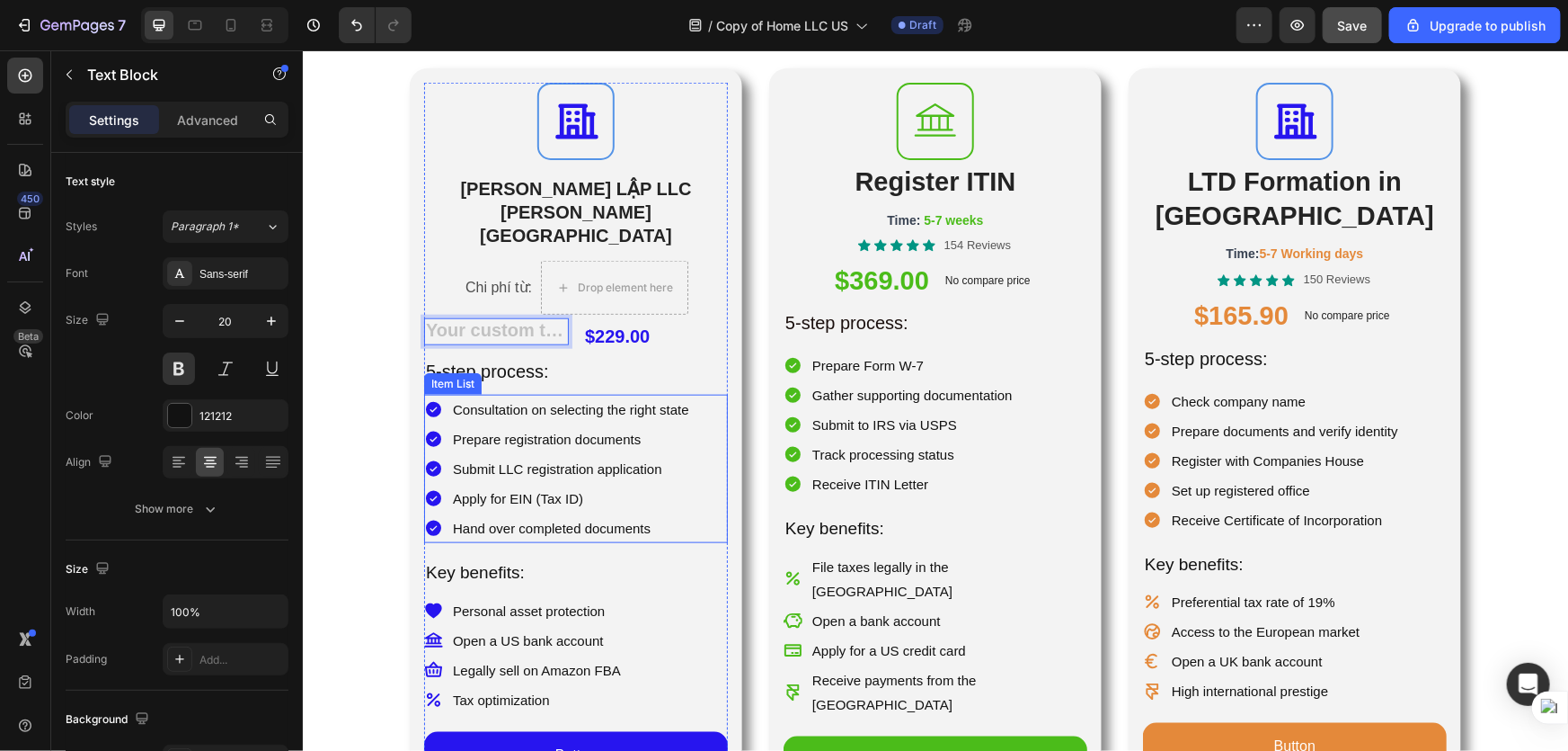
click at [583, 397] on p "Consultation on selecting the right state" at bounding box center [570, 408] width 237 height 24
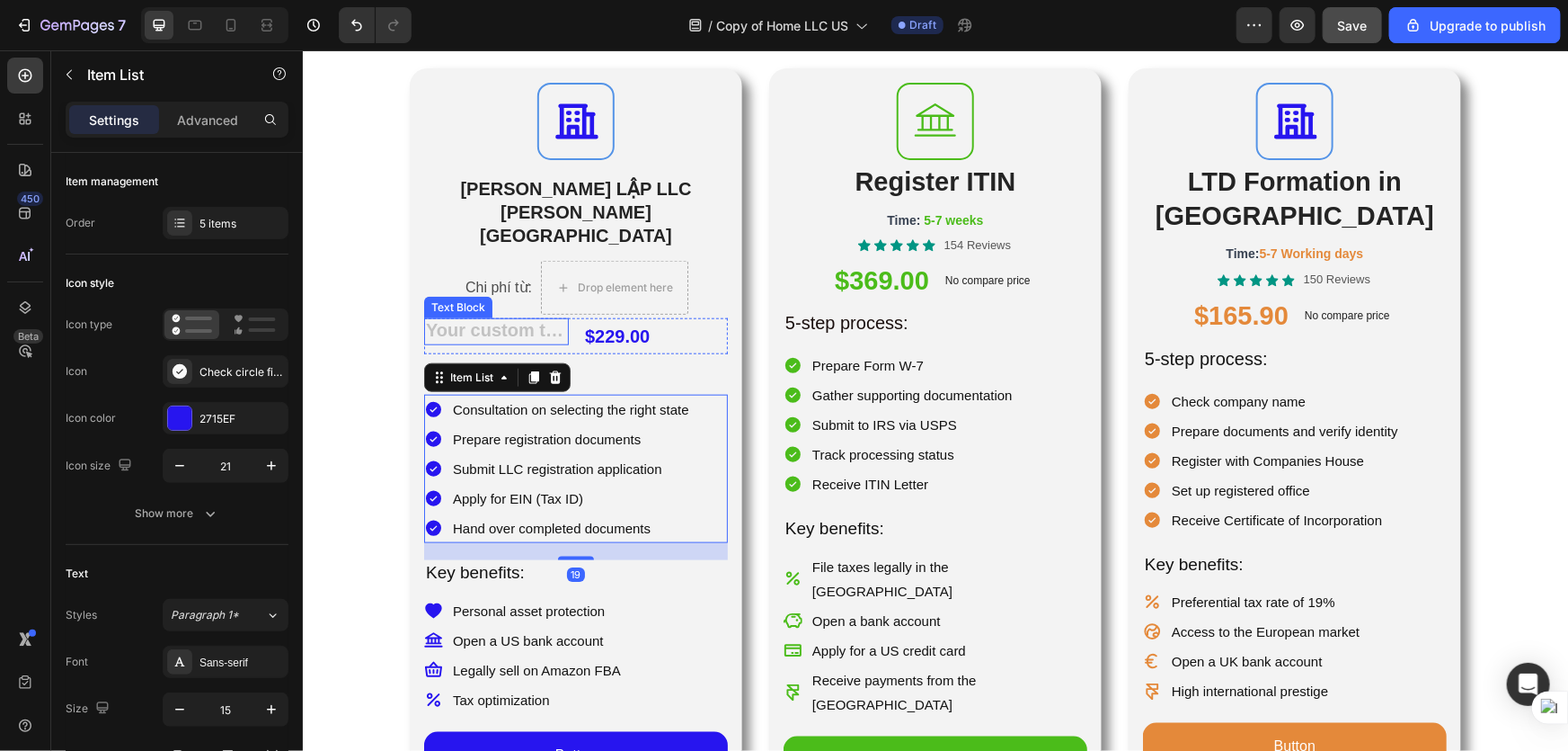
click at [534, 317] on div "Rich Text Editor. Editing area: main" at bounding box center [495, 331] width 144 height 27
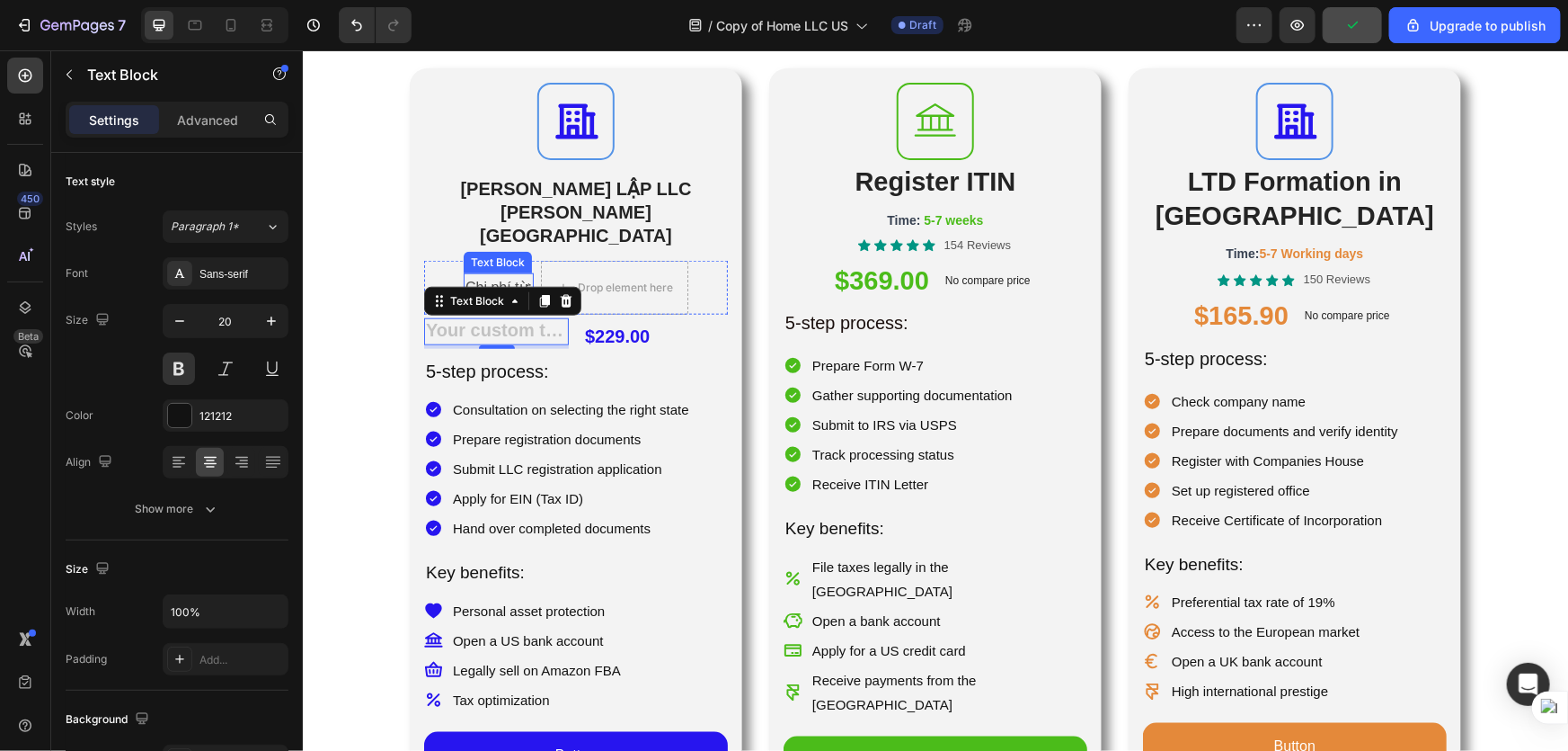
click at [524, 275] on p "Chi phí từ:" at bounding box center [497, 287] width 67 height 26
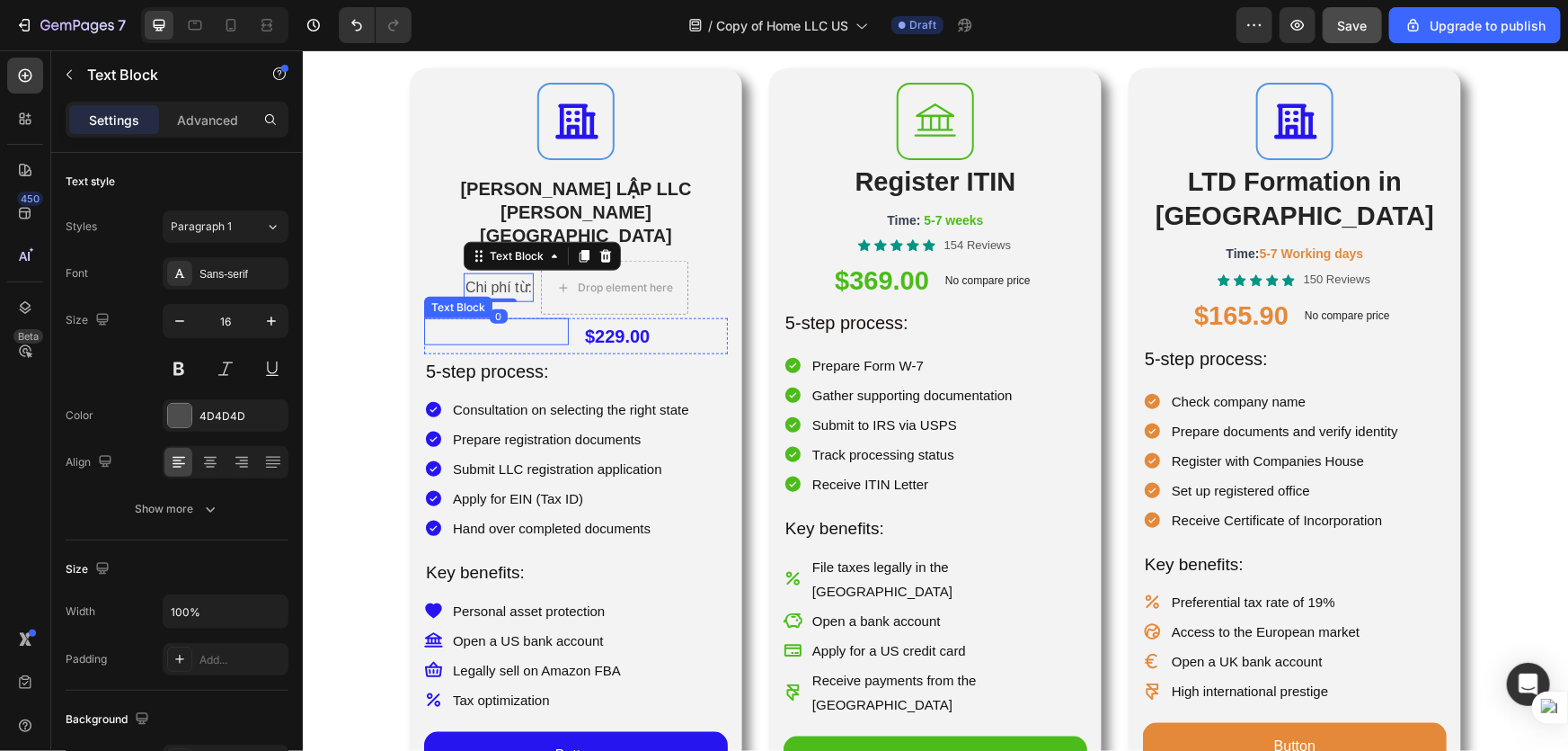
click at [525, 319] on p "Rich Text Editor. Editing area: main" at bounding box center [495, 331] width 141 height 23
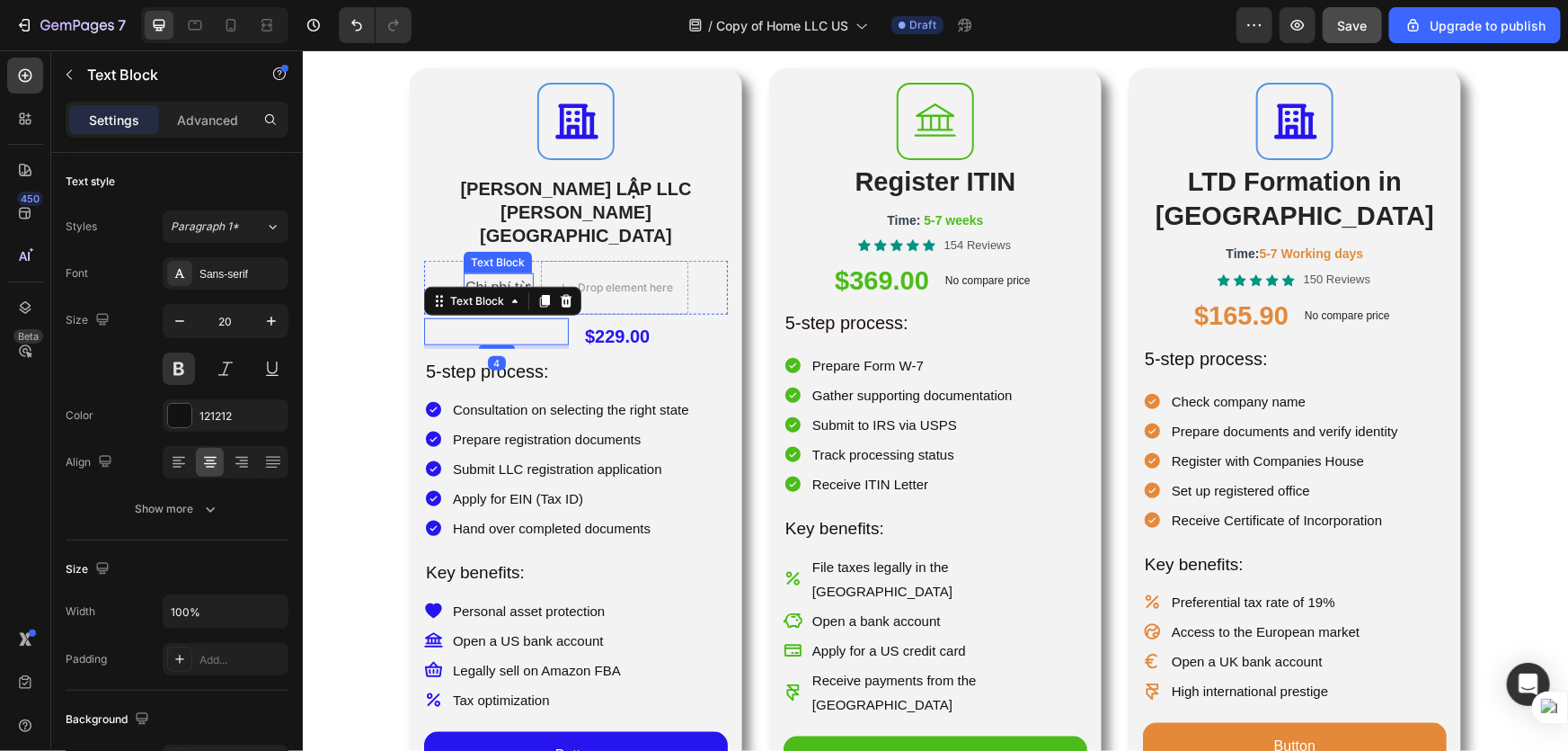
click at [531, 275] on p "Chi phí từ:" at bounding box center [497, 287] width 67 height 26
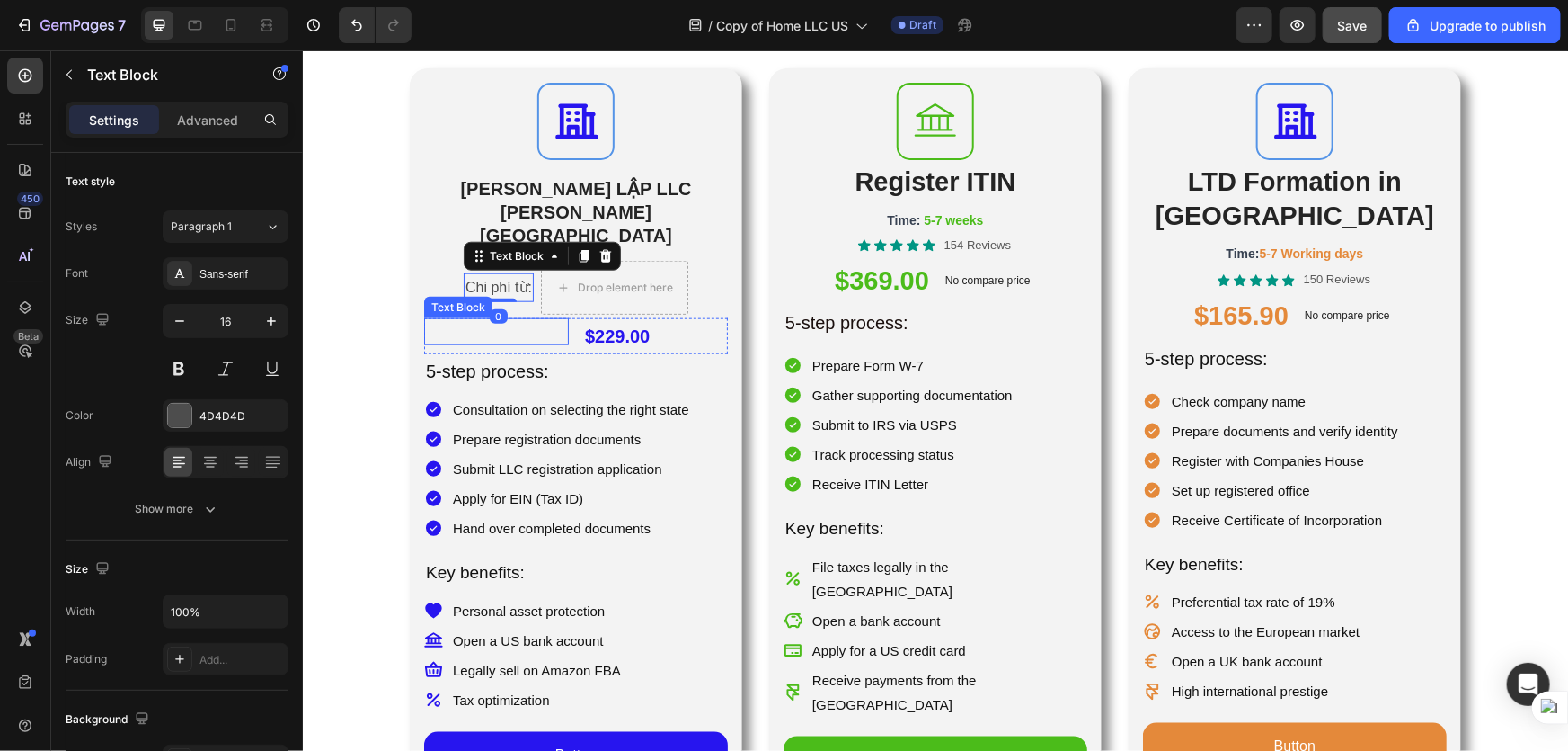
click at [508, 319] on p "Rich Text Editor. Editing area: main" at bounding box center [495, 331] width 141 height 23
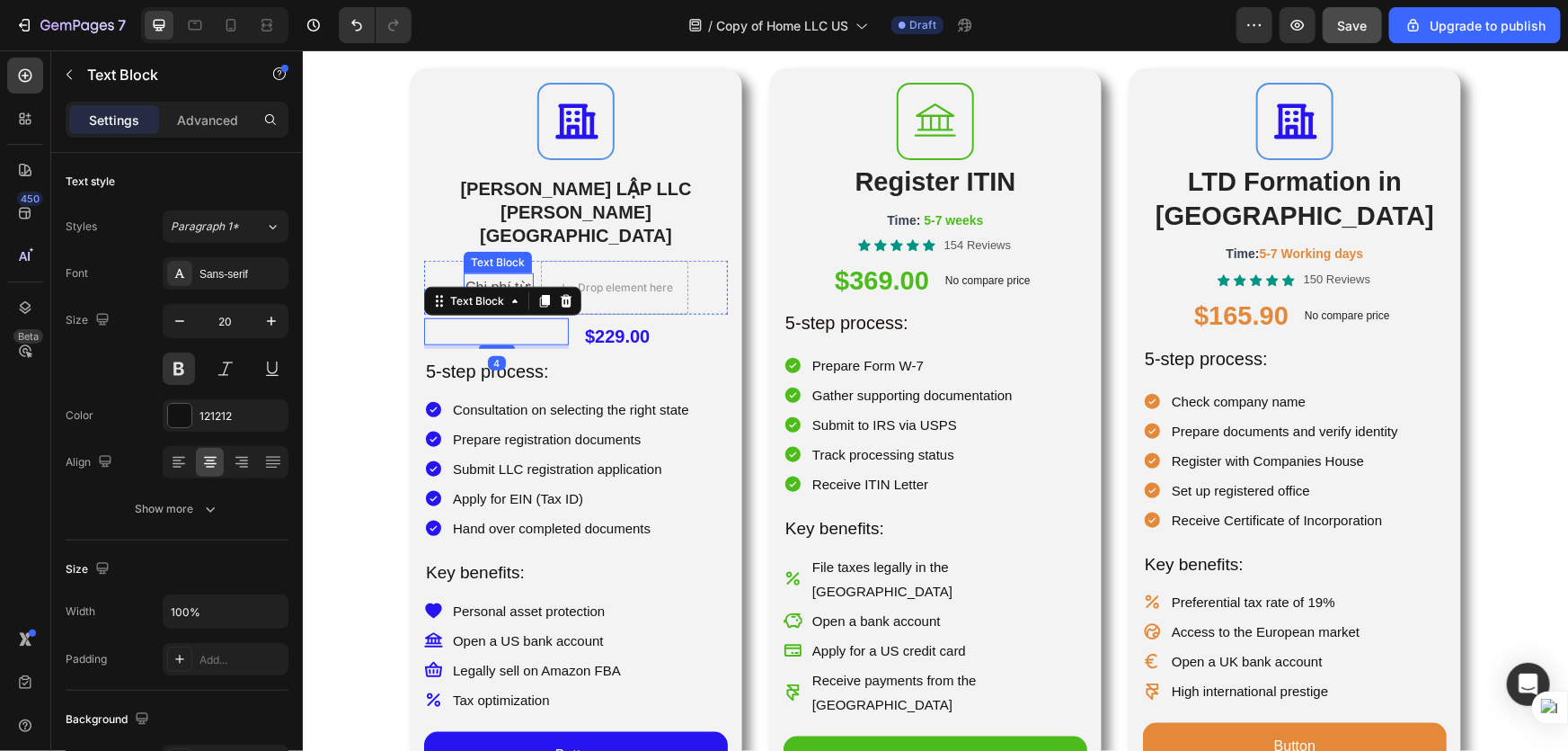
click at [522, 275] on p "Chi phí từ:" at bounding box center [497, 287] width 67 height 26
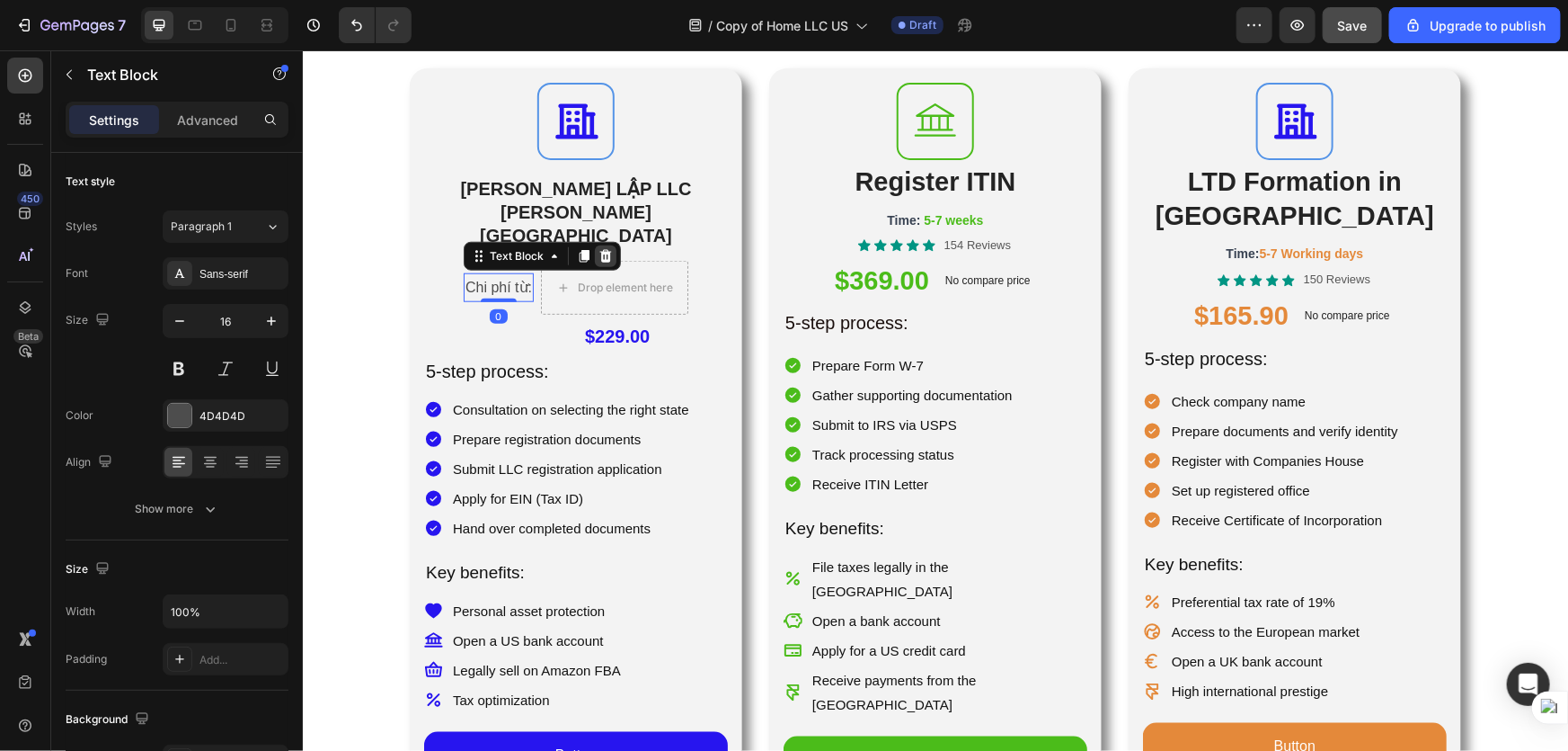
click at [594, 245] on div at bounding box center [605, 255] width 21 height 21
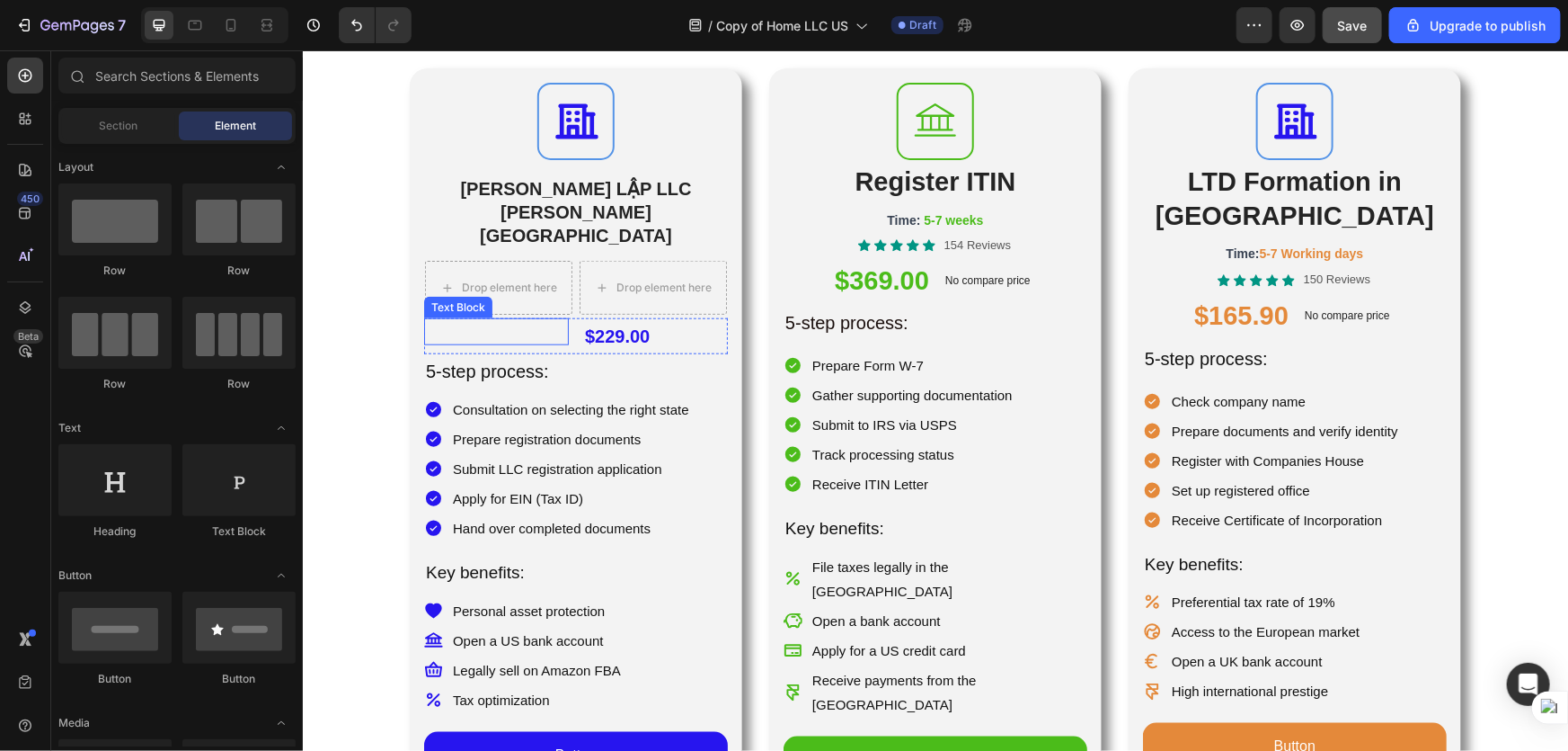
click at [522, 319] on p "Rich Text Editor. Editing area: main" at bounding box center [495, 331] width 141 height 23
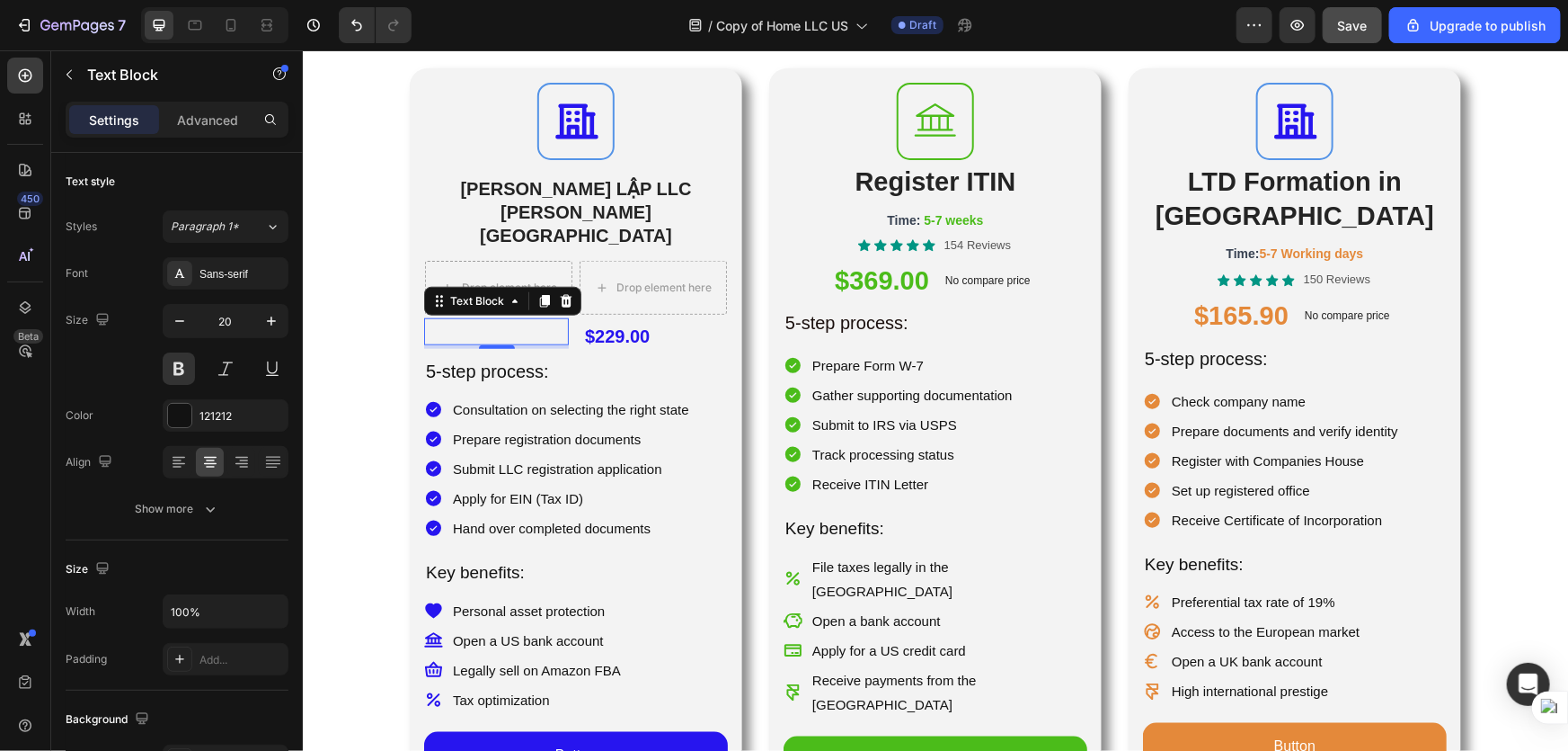
click at [539, 294] on icon at bounding box center [544, 300] width 10 height 13
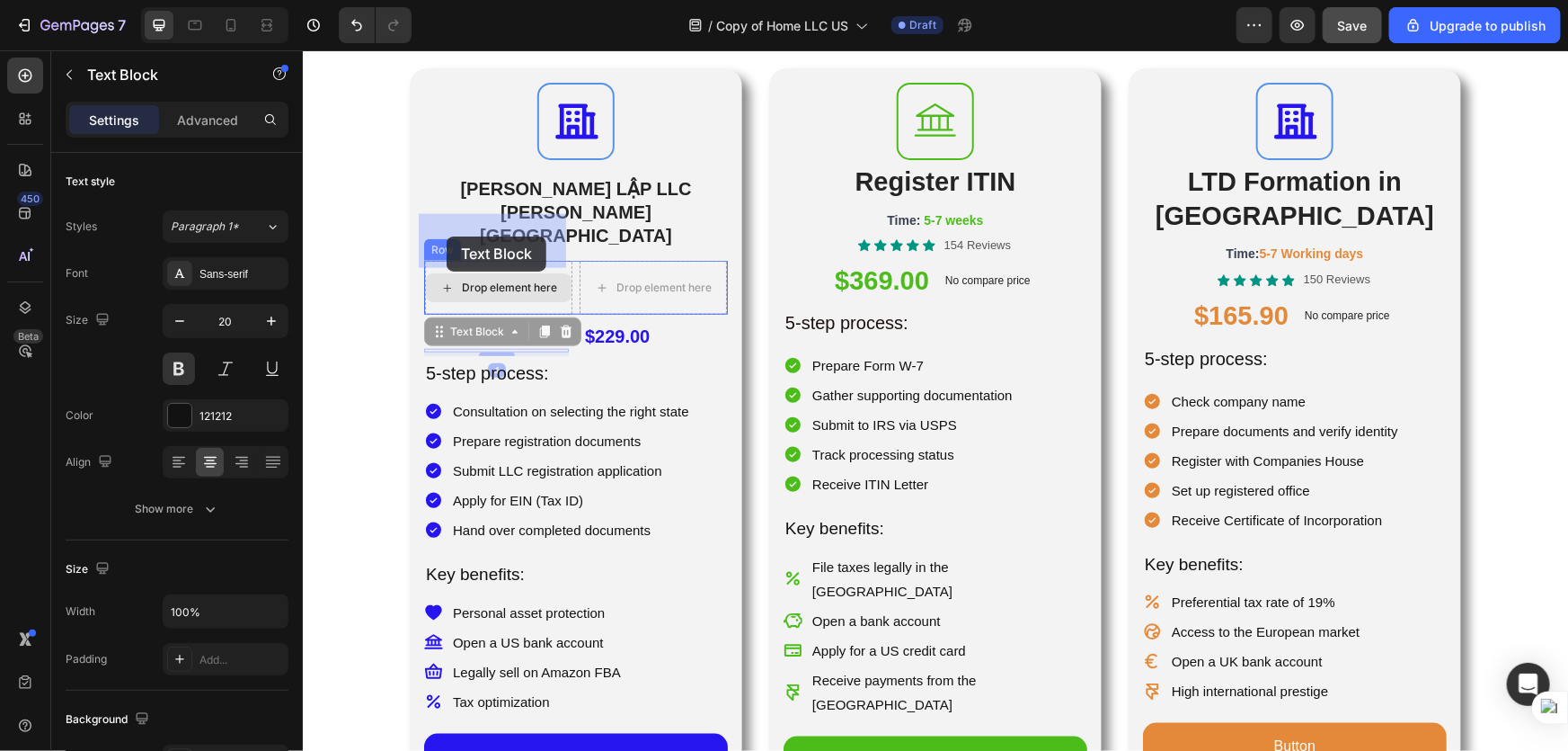
drag, startPoint x: 431, startPoint y: 287, endPoint x: 437, endPoint y: 241, distance: 46.4
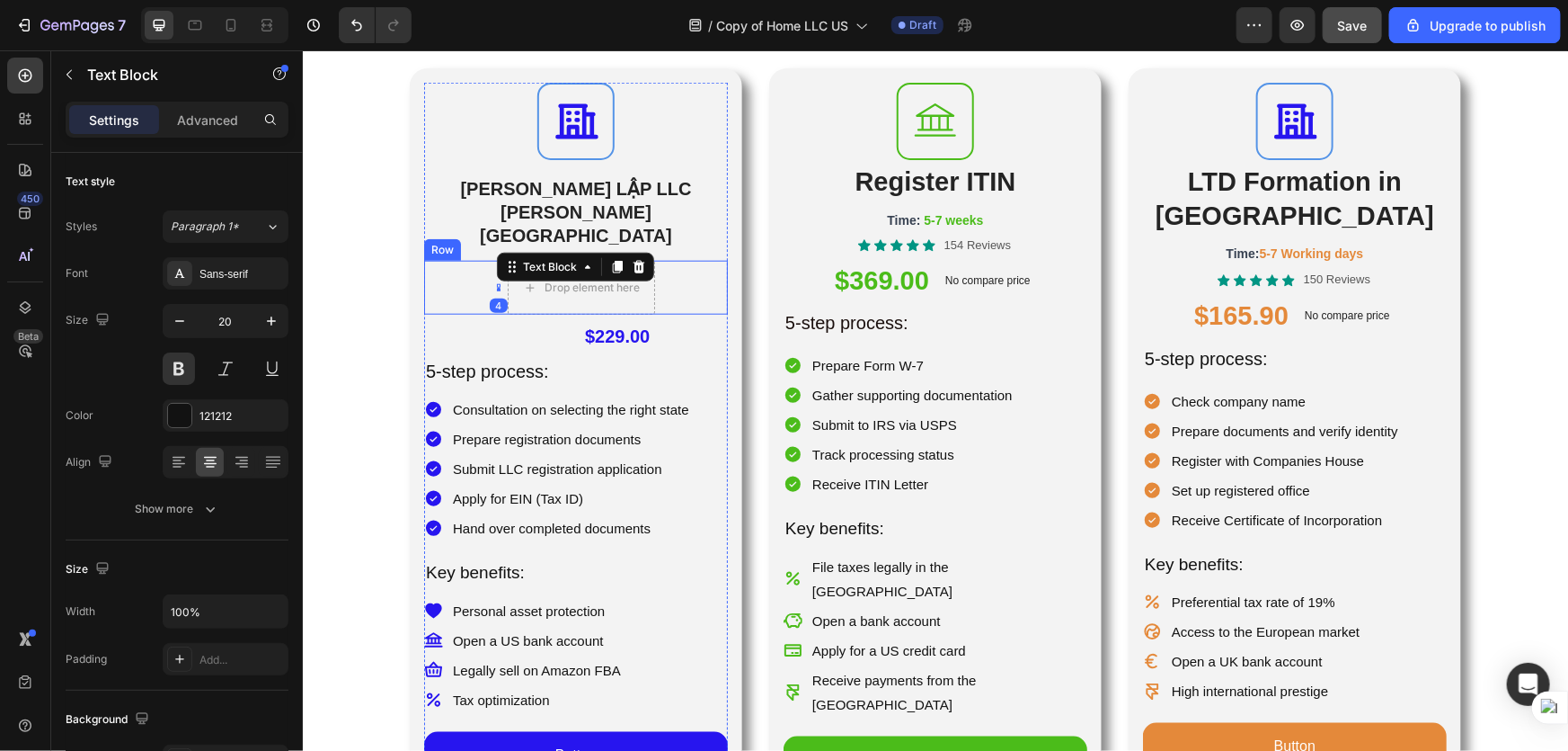
click at [690, 260] on div "Text Block 4 Drop element here Row" at bounding box center [574, 287] width 304 height 54
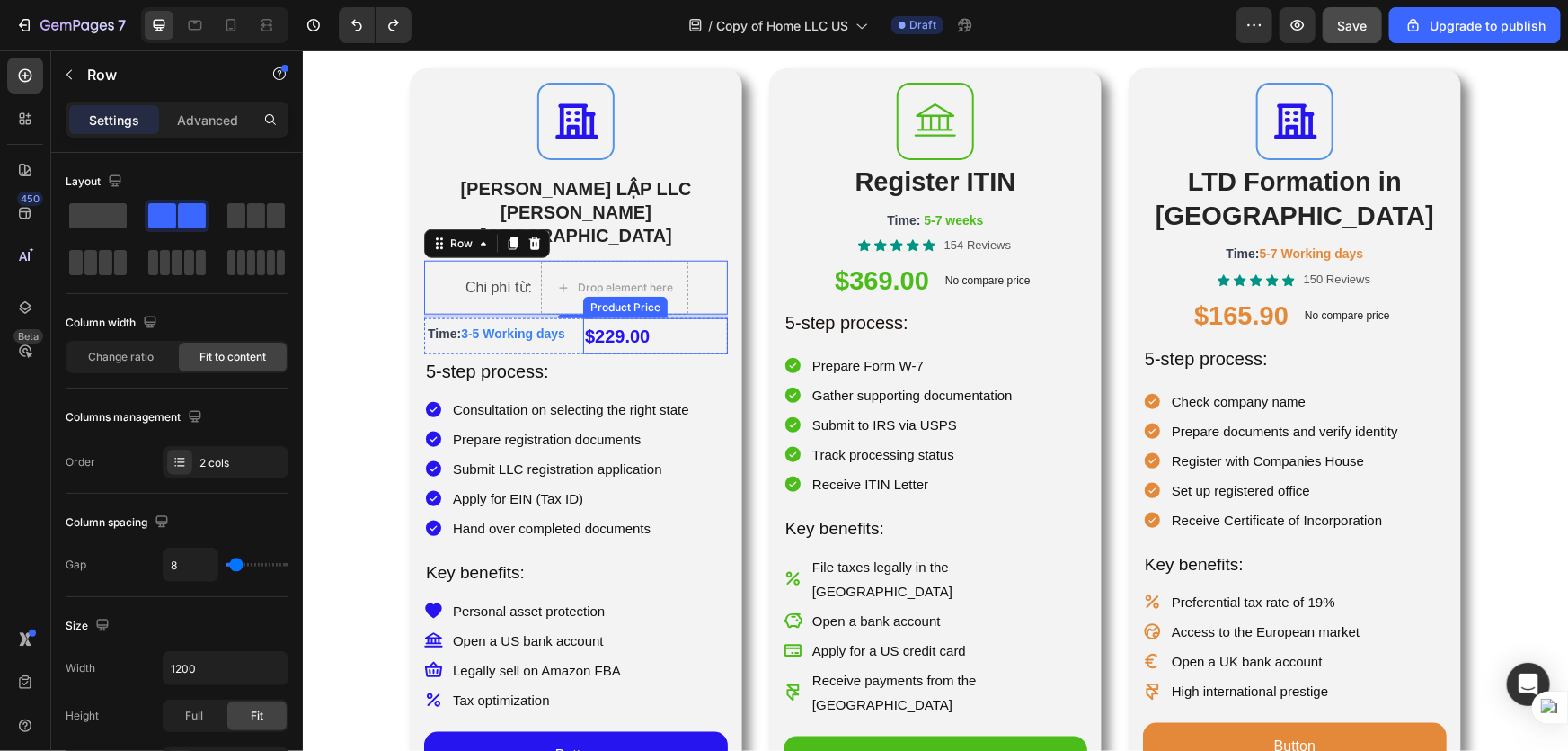
click at [590, 317] on div "$229.00" at bounding box center [655, 335] width 144 height 36
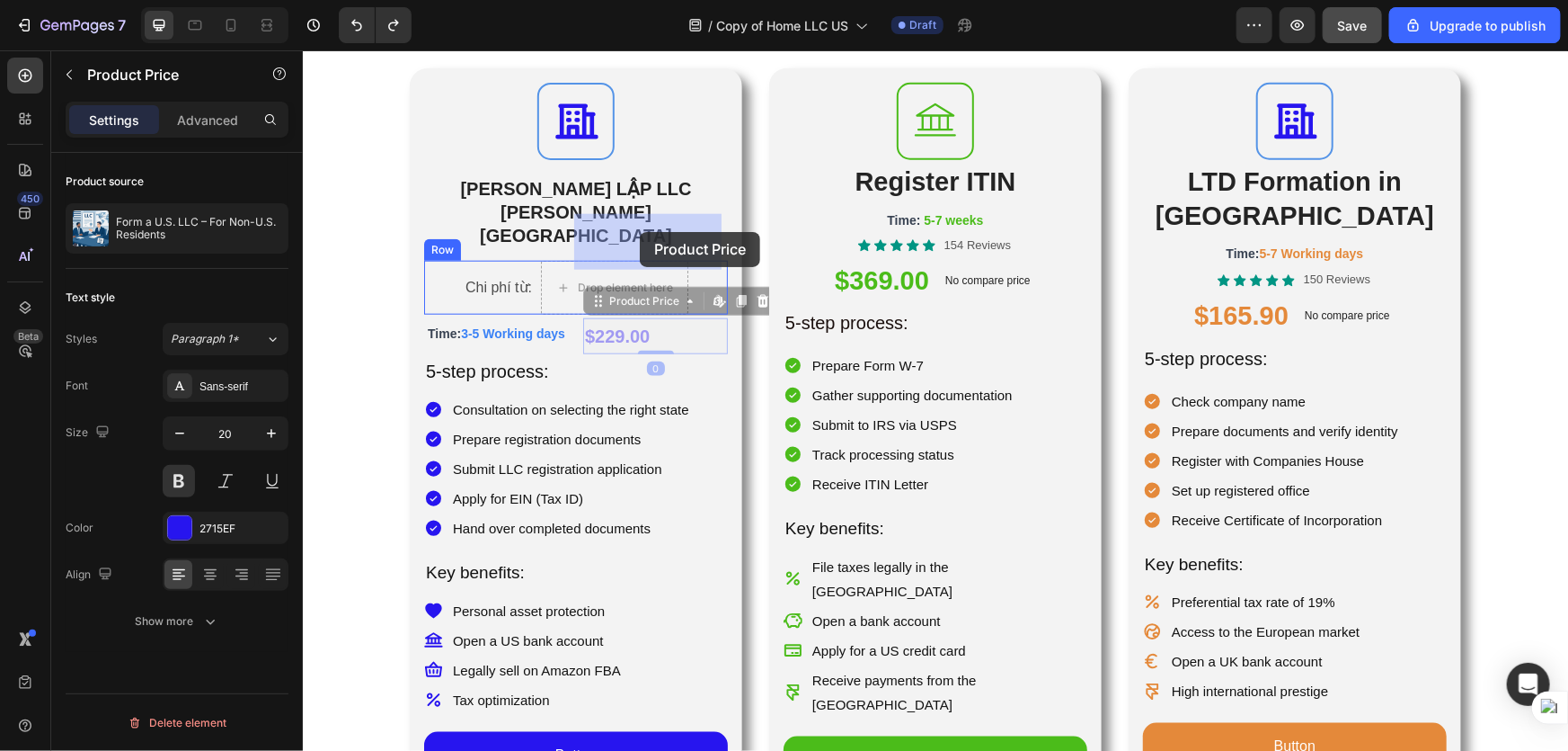
drag, startPoint x: 622, startPoint y: 253, endPoint x: 638, endPoint y: 232, distance: 26.4
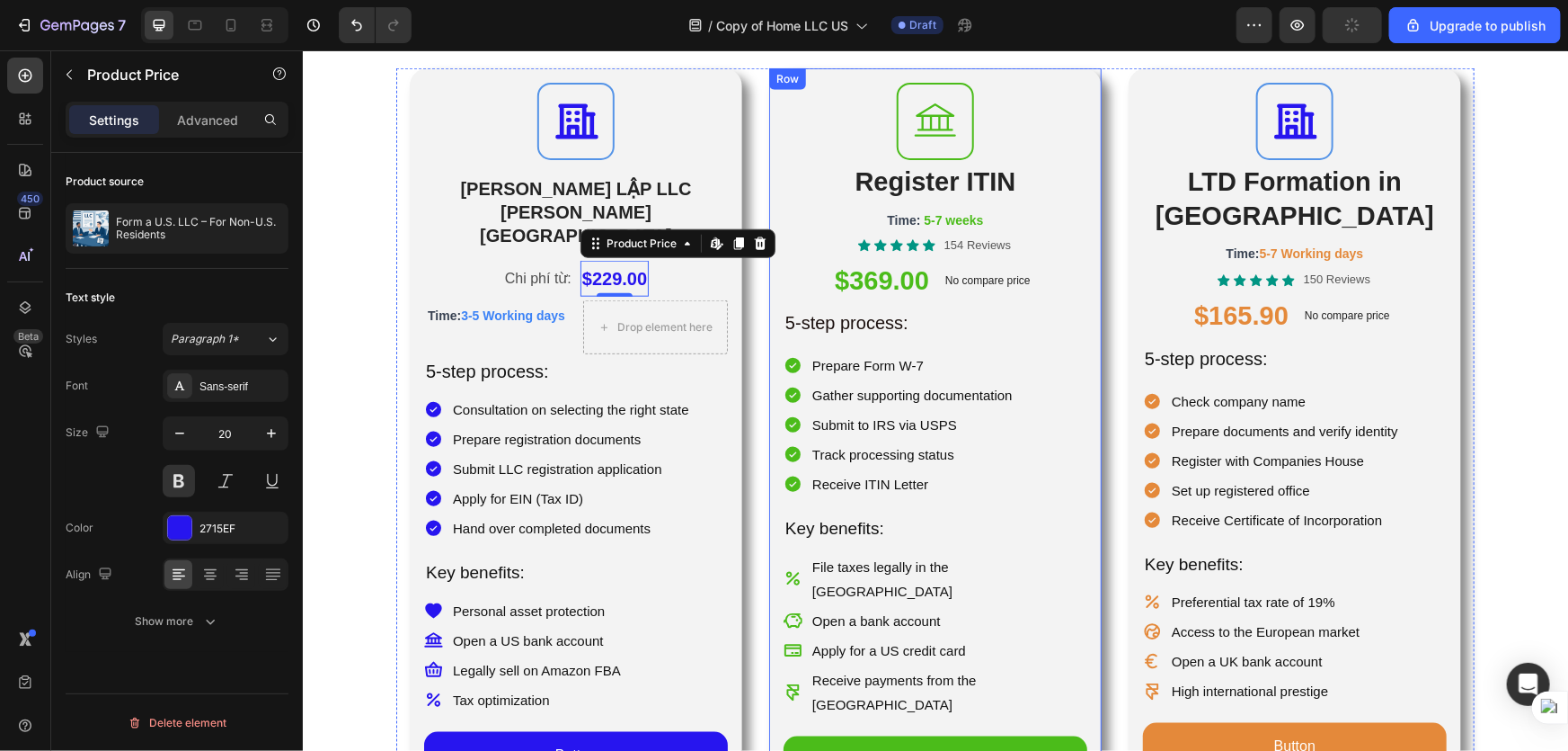
click at [768, 268] on div "Icon Register ITIN Heading Time: 5-7 weeks Text Block Icon Icon Icon Icon Icon …" at bounding box center [934, 436] width 333 height 736
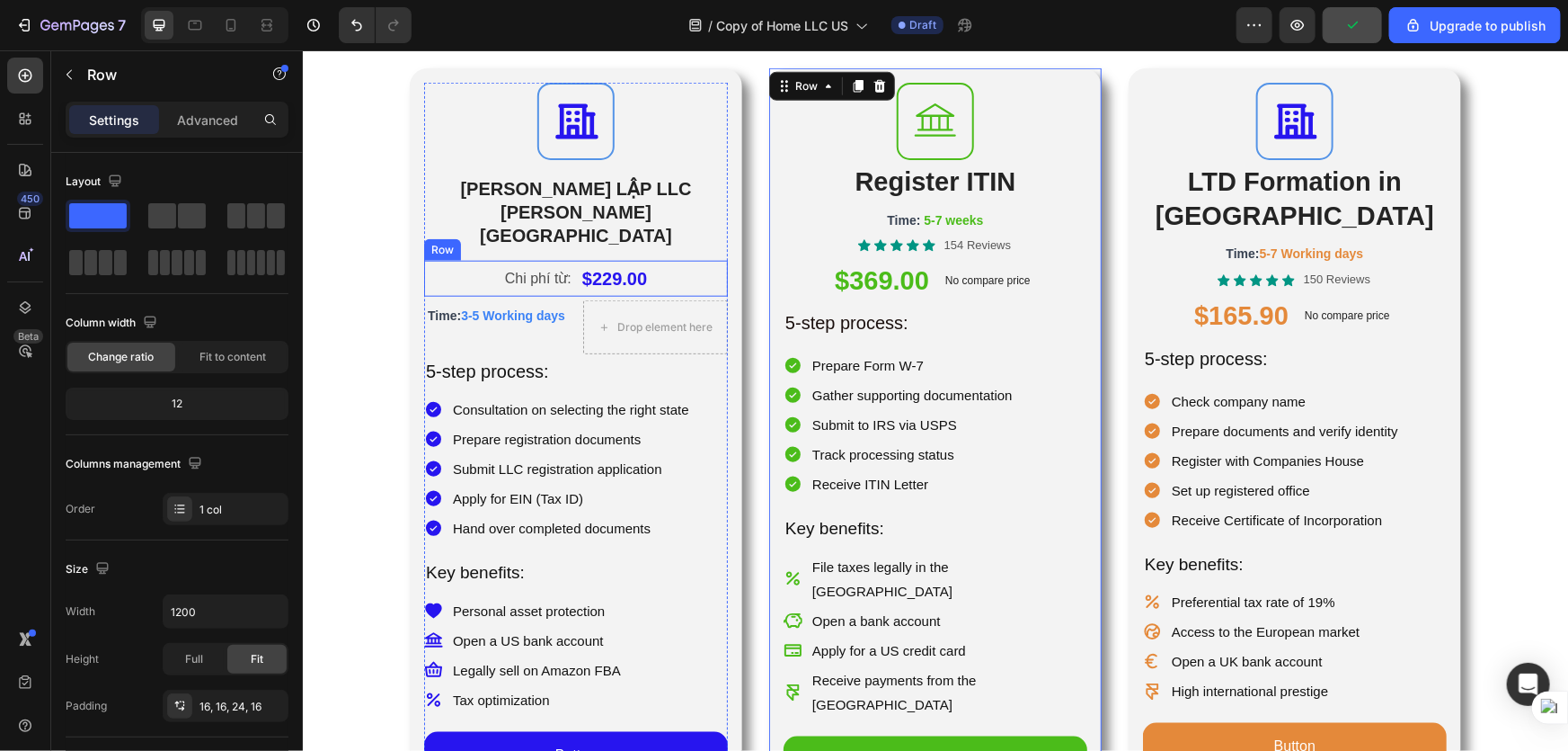
click at [712, 260] on div "Chi phí từ: Text Block $229.00 Product Price Product Price Row" at bounding box center [574, 278] width 304 height 36
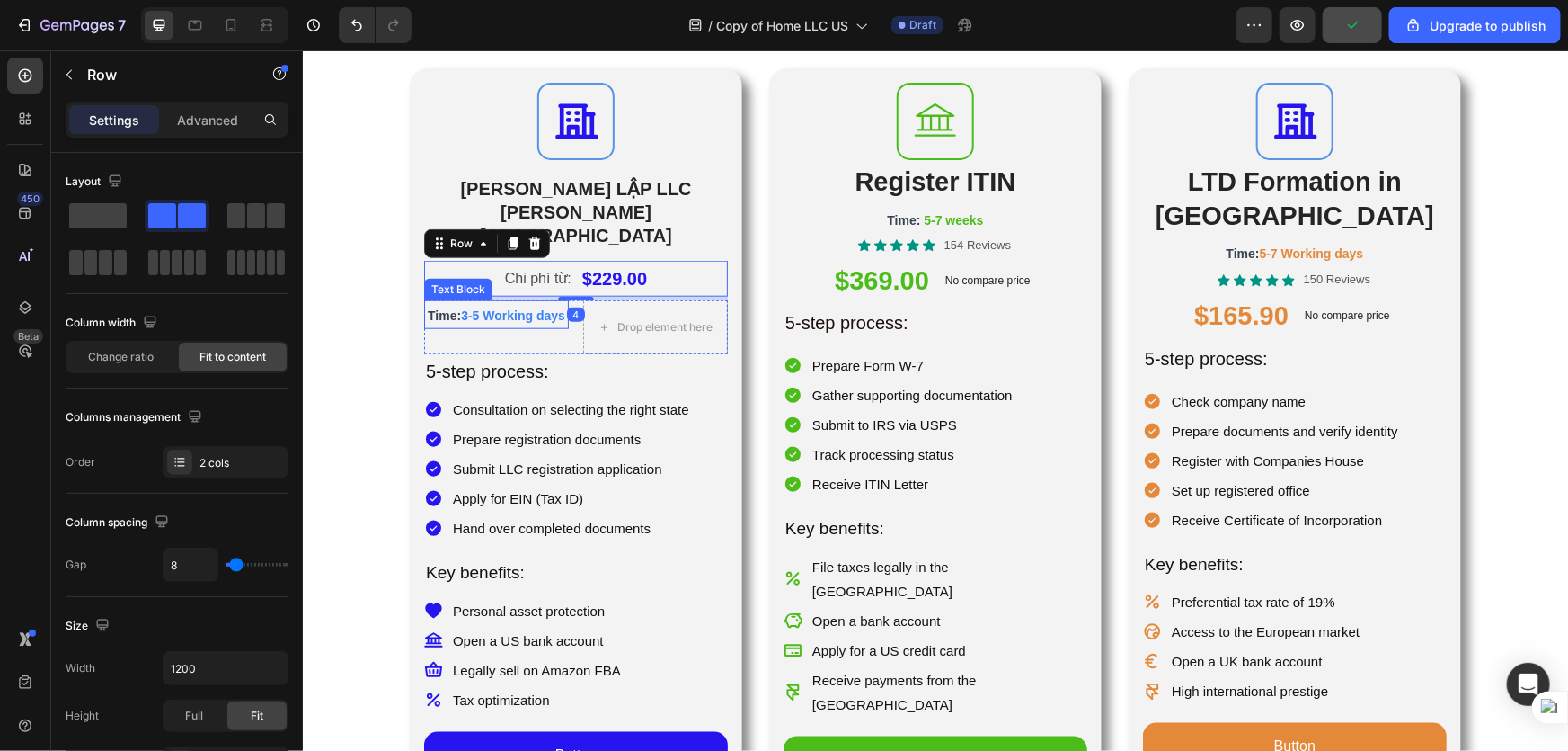
click at [425, 301] on p "Time: 3-5 Working days" at bounding box center [495, 313] width 141 height 25
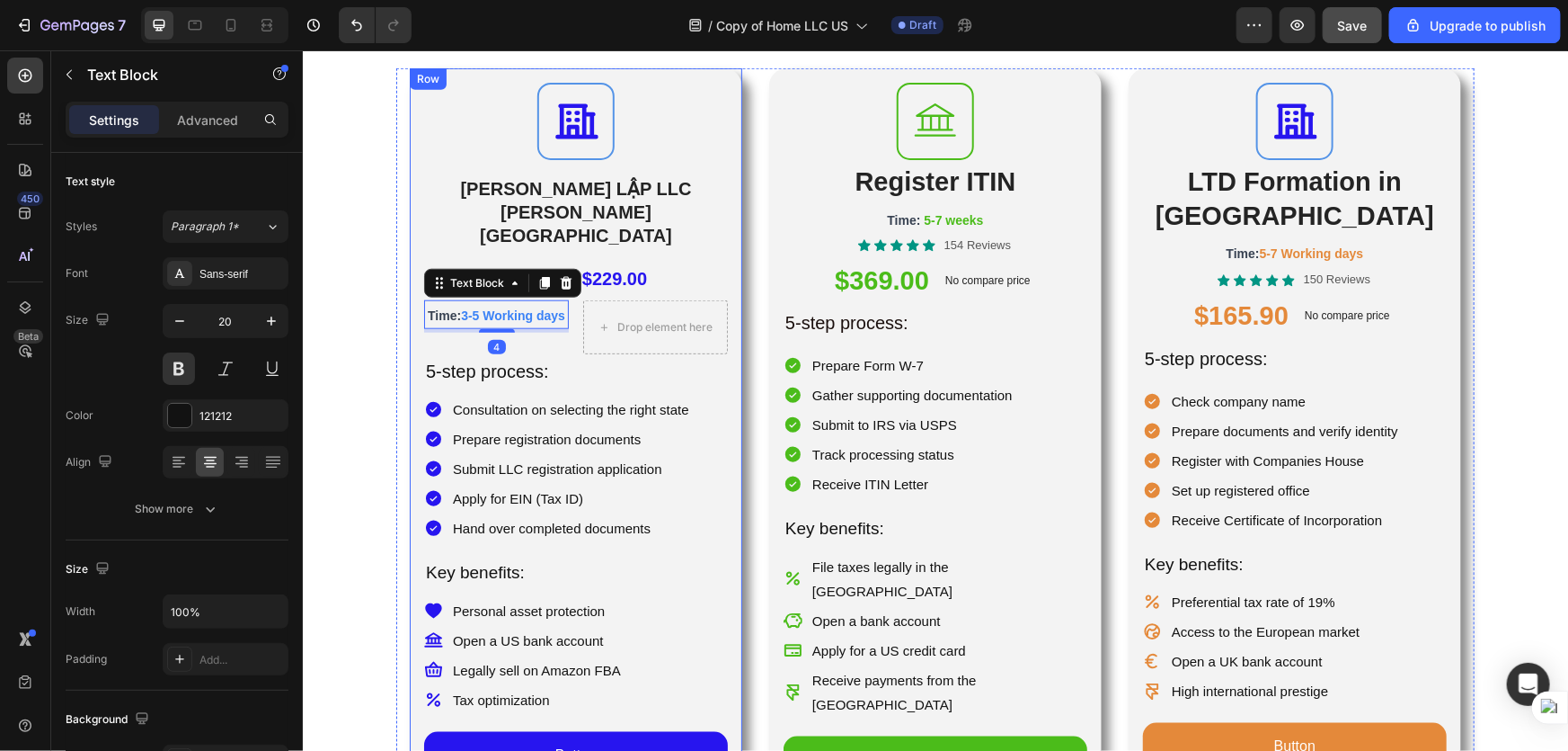
click at [409, 239] on div "Icon THÀNH LẬP LLC TẠI HOA KỲ Heading Chi phí từ: Text Block $229.00 Product Pr…" at bounding box center [575, 434] width 333 height 733
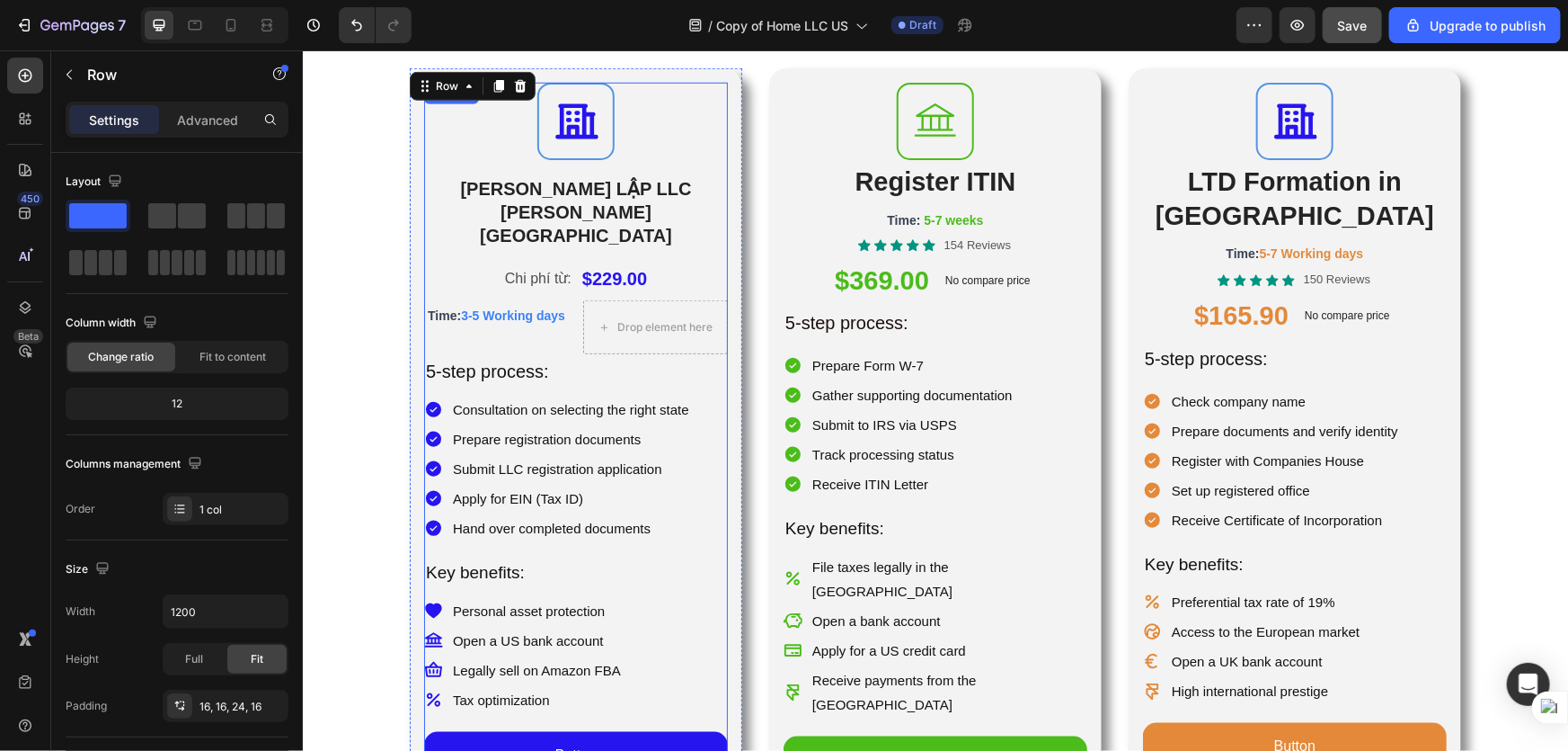
click at [715, 260] on div "Chi phí từ: Text Block $229.00 Product Price Product Price Row Time: 3-5 Workin…" at bounding box center [574, 519] width 304 height 519
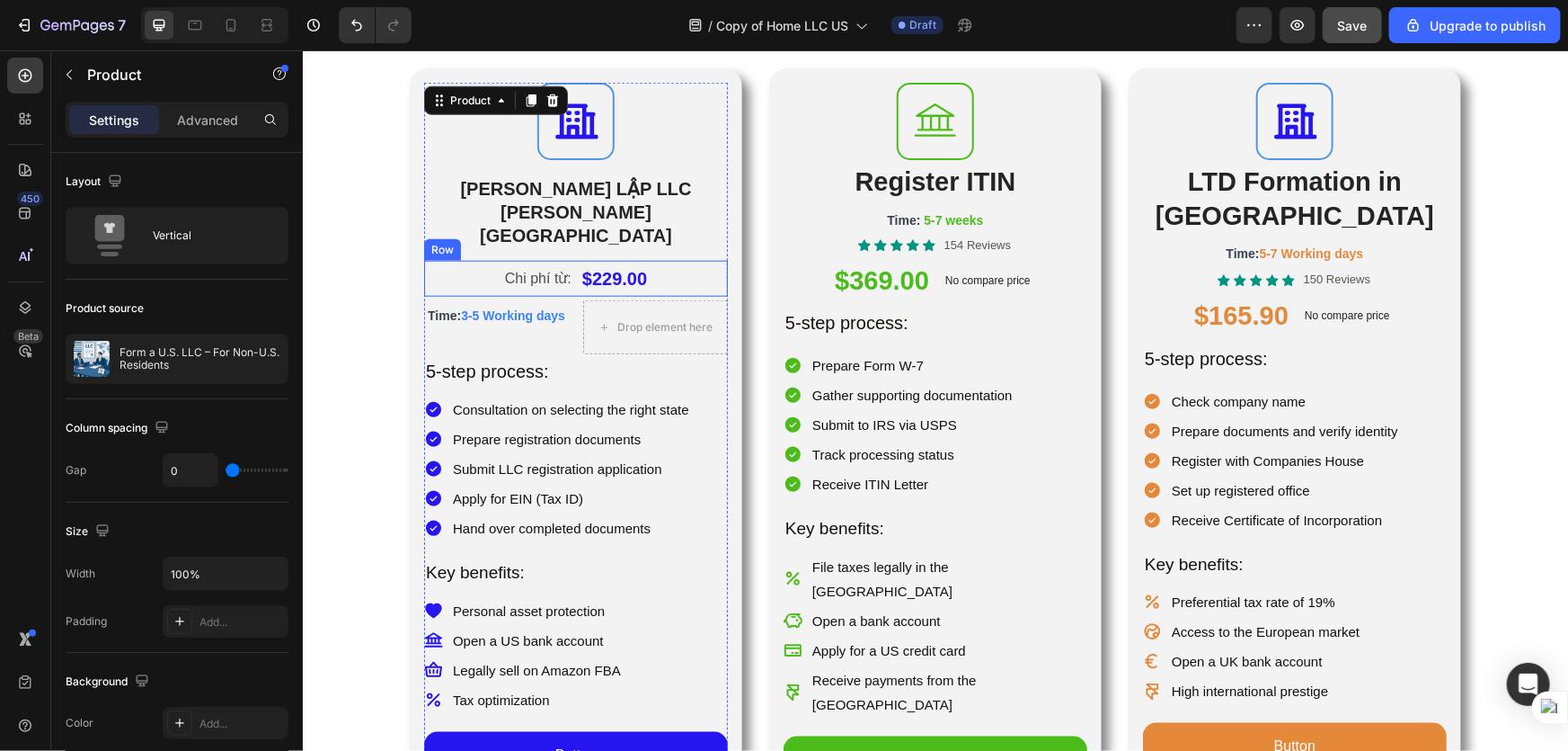
click at [701, 260] on div "Chi phí từ: Text Block $229.00 Product Price Product Price Row" at bounding box center [574, 278] width 304 height 36
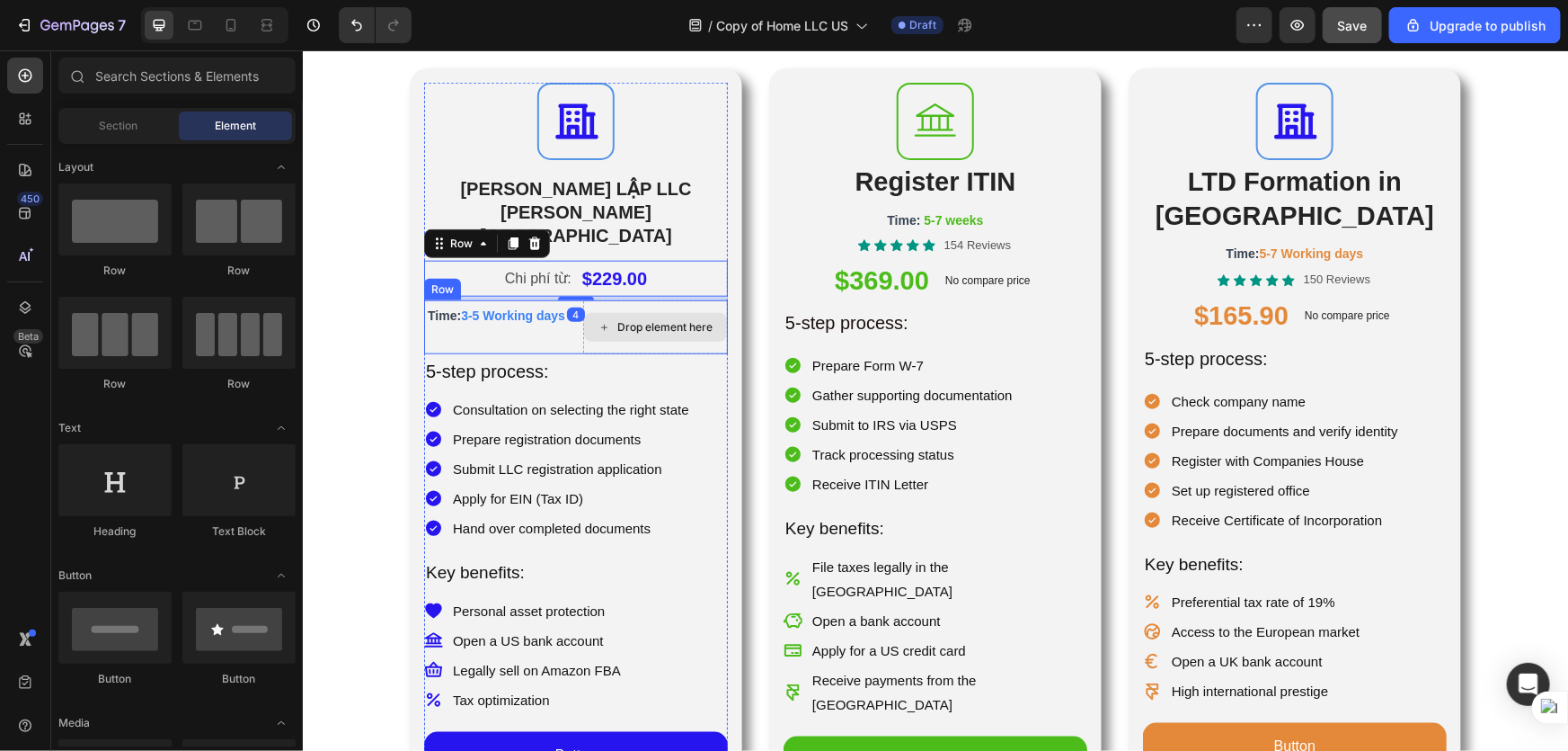
click at [701, 312] on div "Drop element here" at bounding box center [654, 327] width 143 height 29
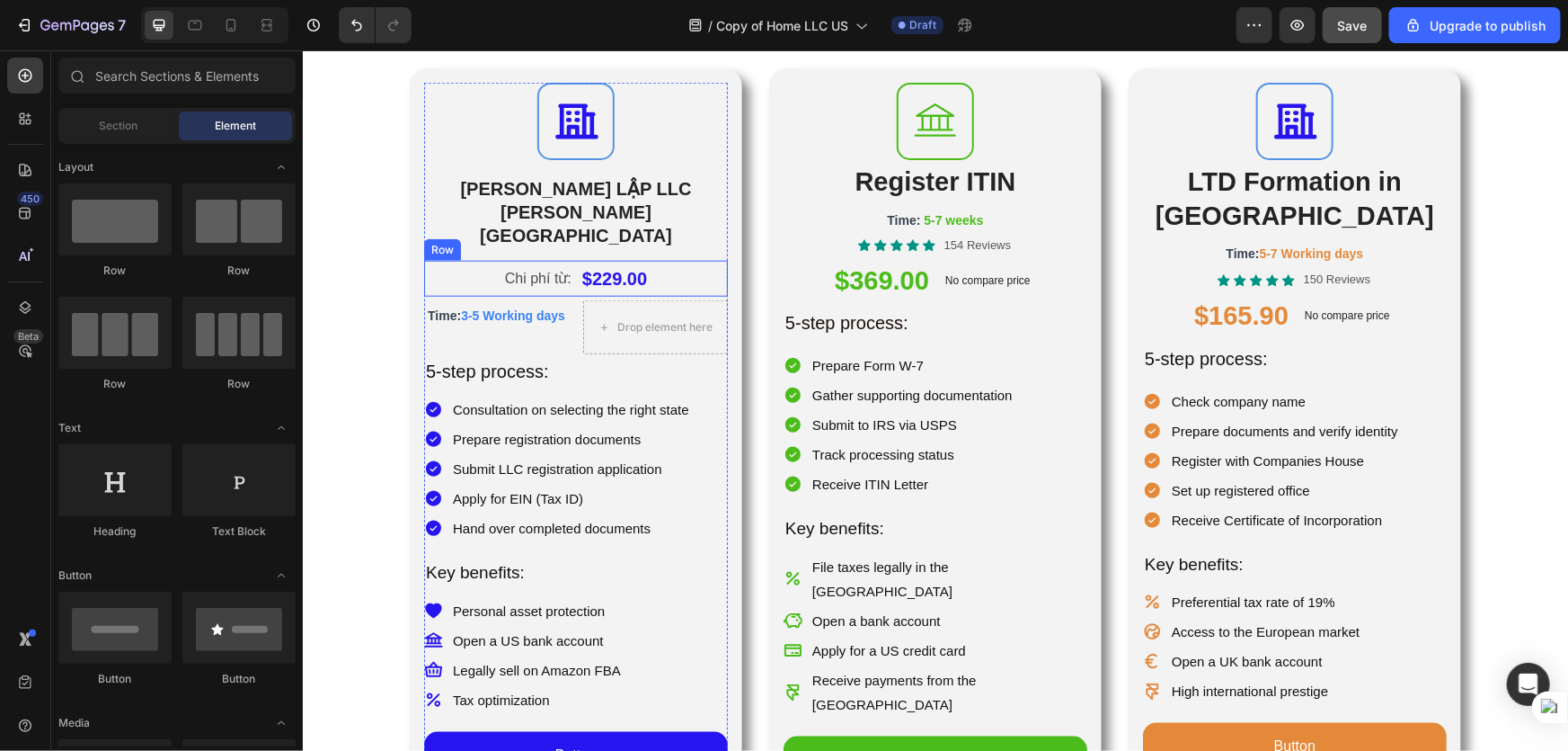
click at [693, 260] on div "Chi phí từ: Text Block $229.00 Product Price Product Price Row" at bounding box center [574, 278] width 304 height 36
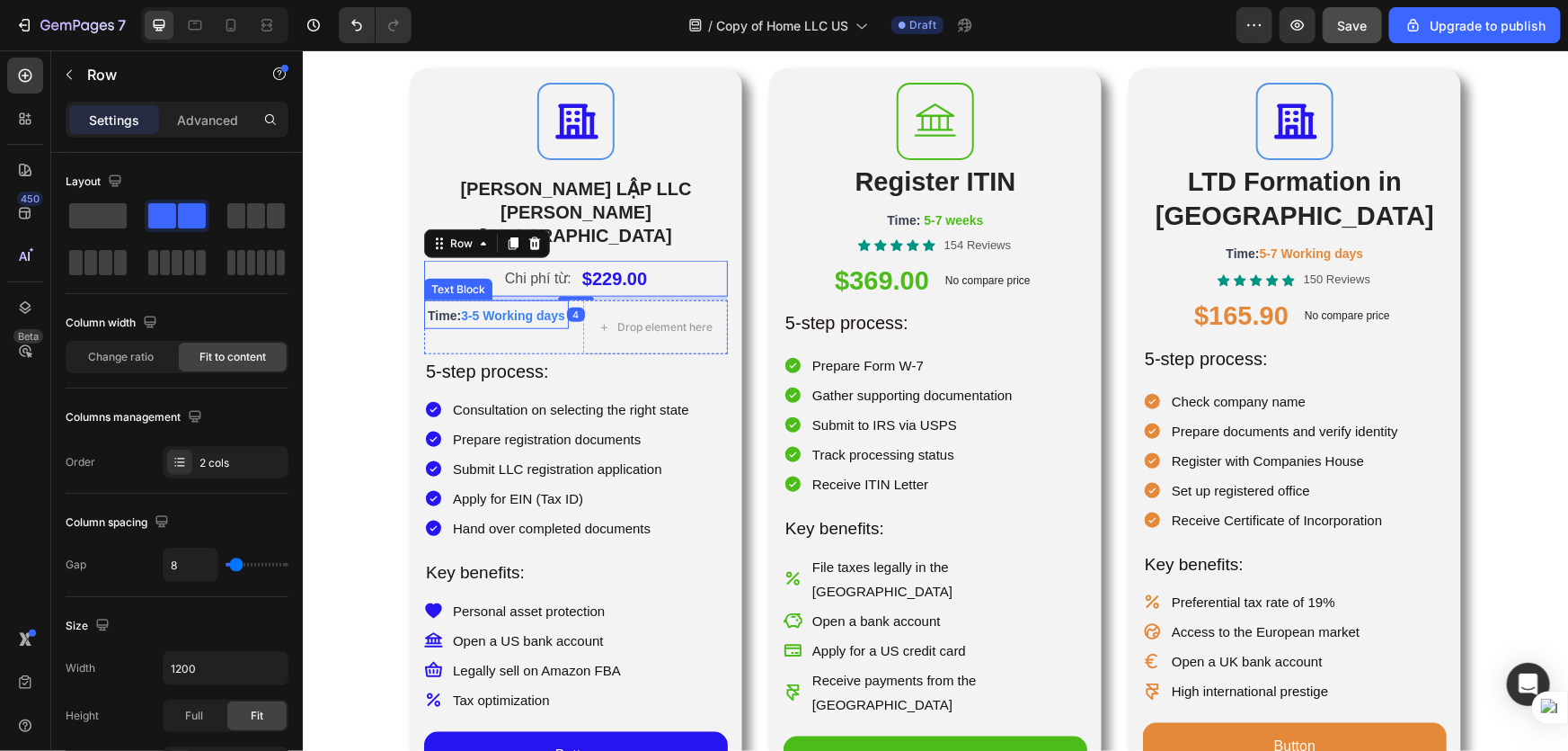
click at [546, 301] on p "Time: 3-5 Working days" at bounding box center [495, 313] width 141 height 25
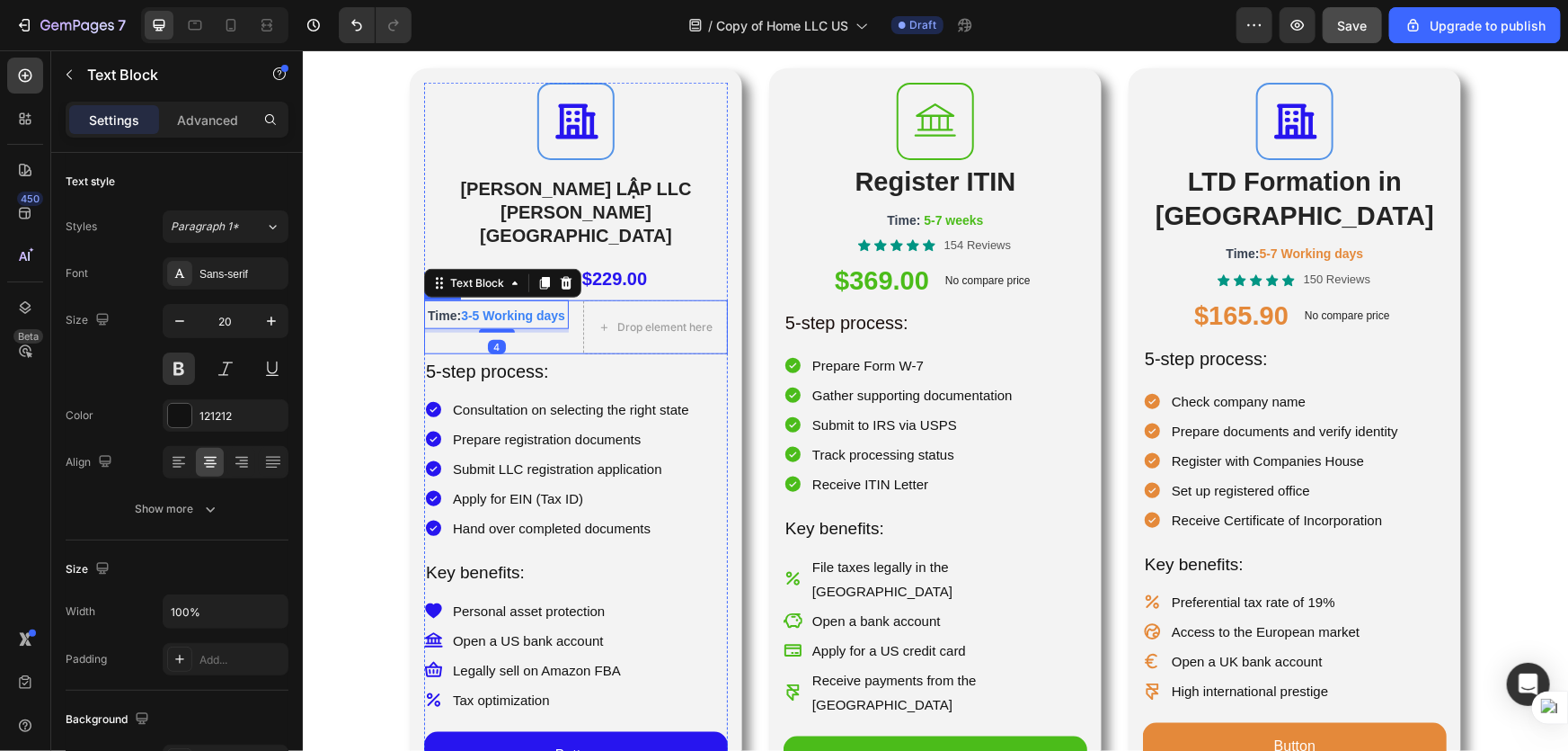
click at [570, 300] on div "Time: 3-5 Working days Text Block 4 Drop element here Row" at bounding box center [574, 327] width 304 height 54
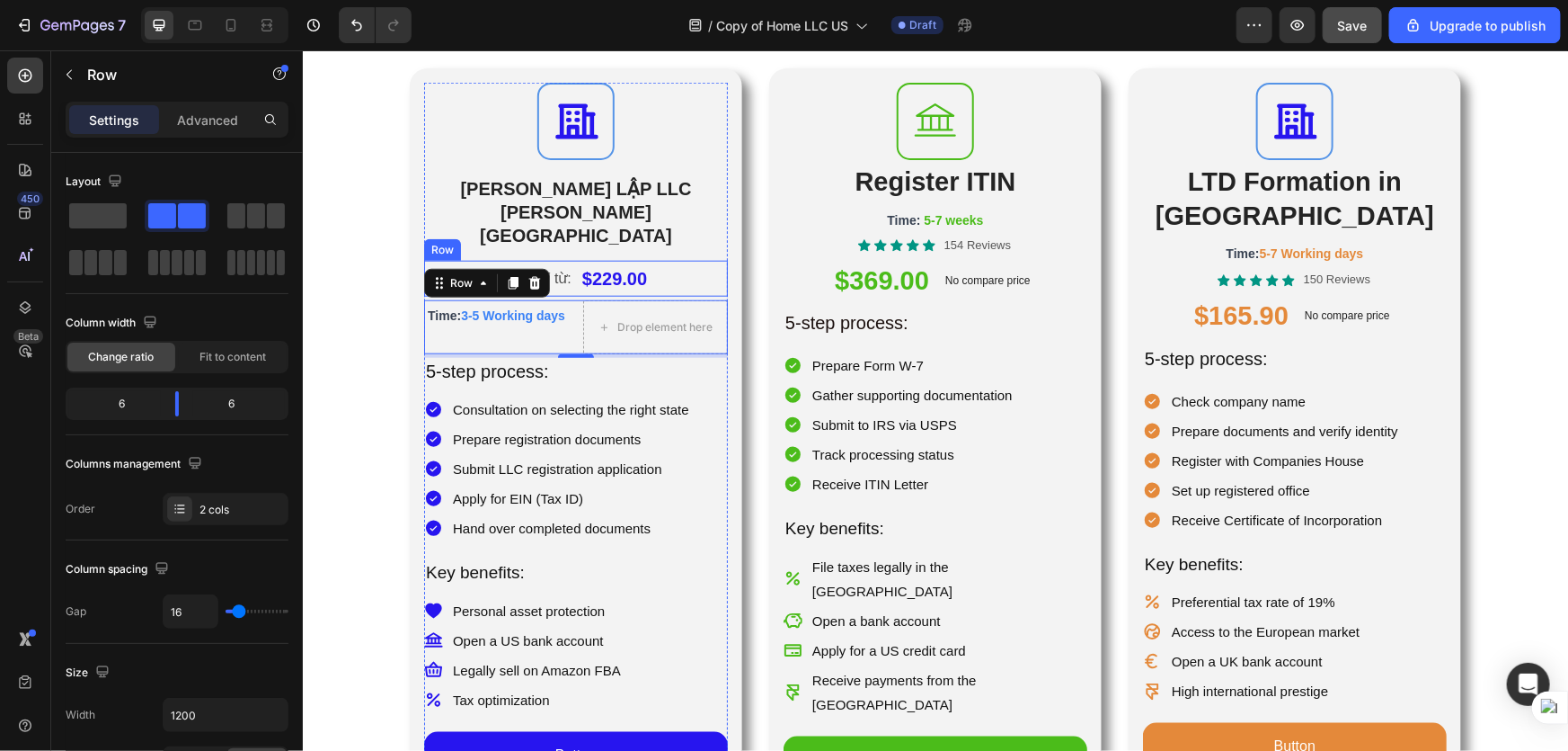
click at [433, 241] on div "Row" at bounding box center [441, 248] width 30 height 16
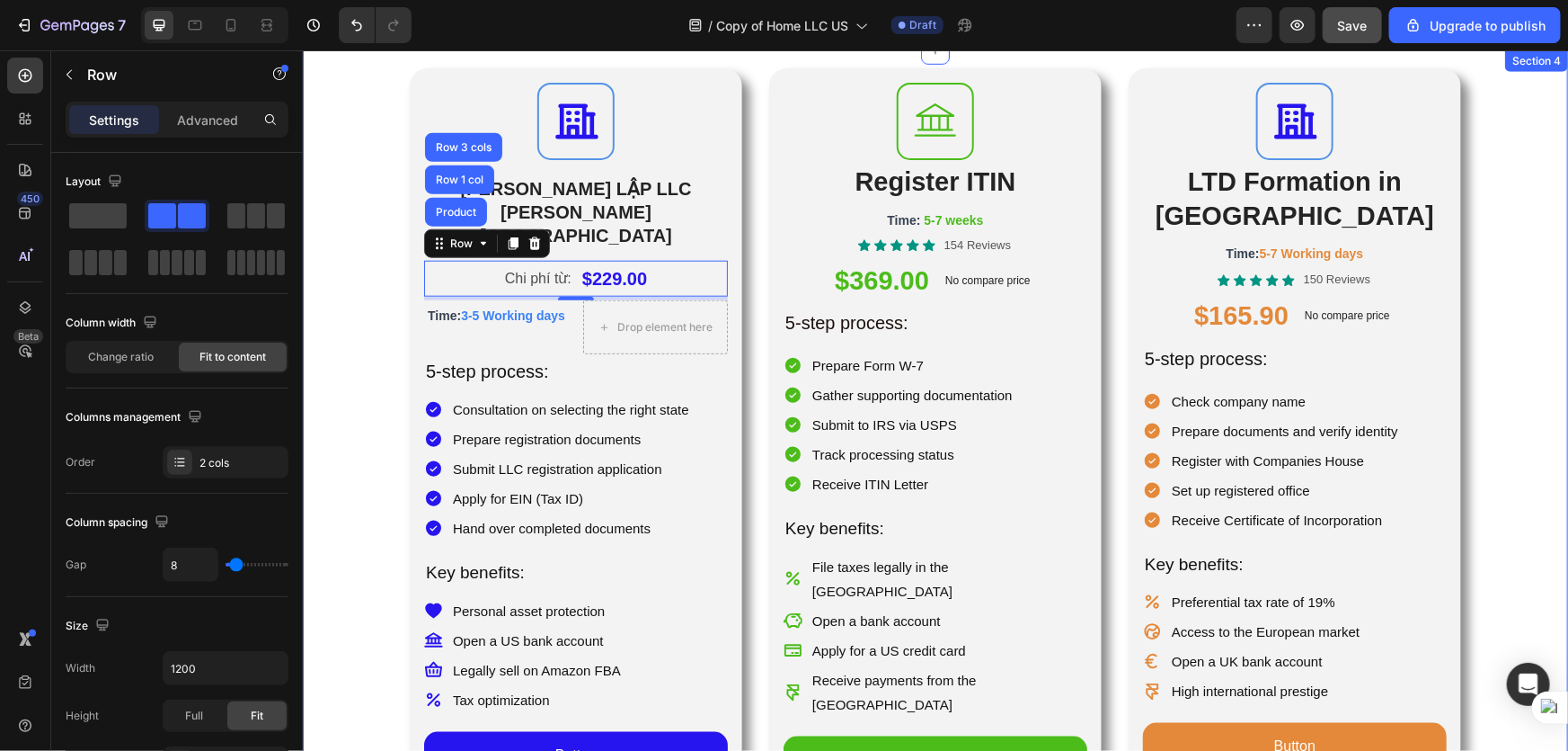
click at [347, 307] on div "Icon THÀNH LẬP LLC TẠI HOA KỲ Heading Chi phí từ: Text Block $229.00 Product Pr…" at bounding box center [934, 436] width 1265 height 736
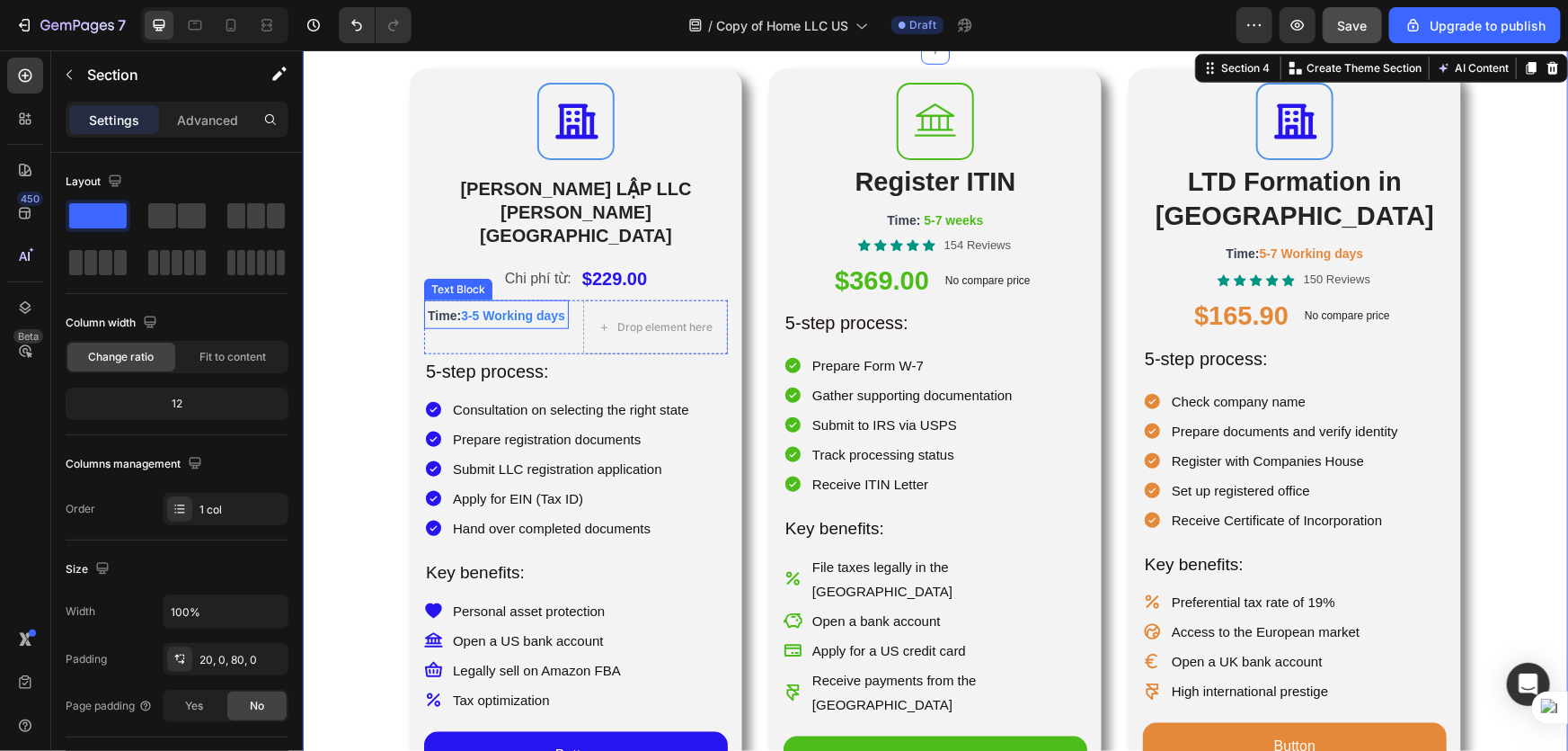
click at [538, 301] on p "Time: 3-5 Working days" at bounding box center [495, 313] width 141 height 25
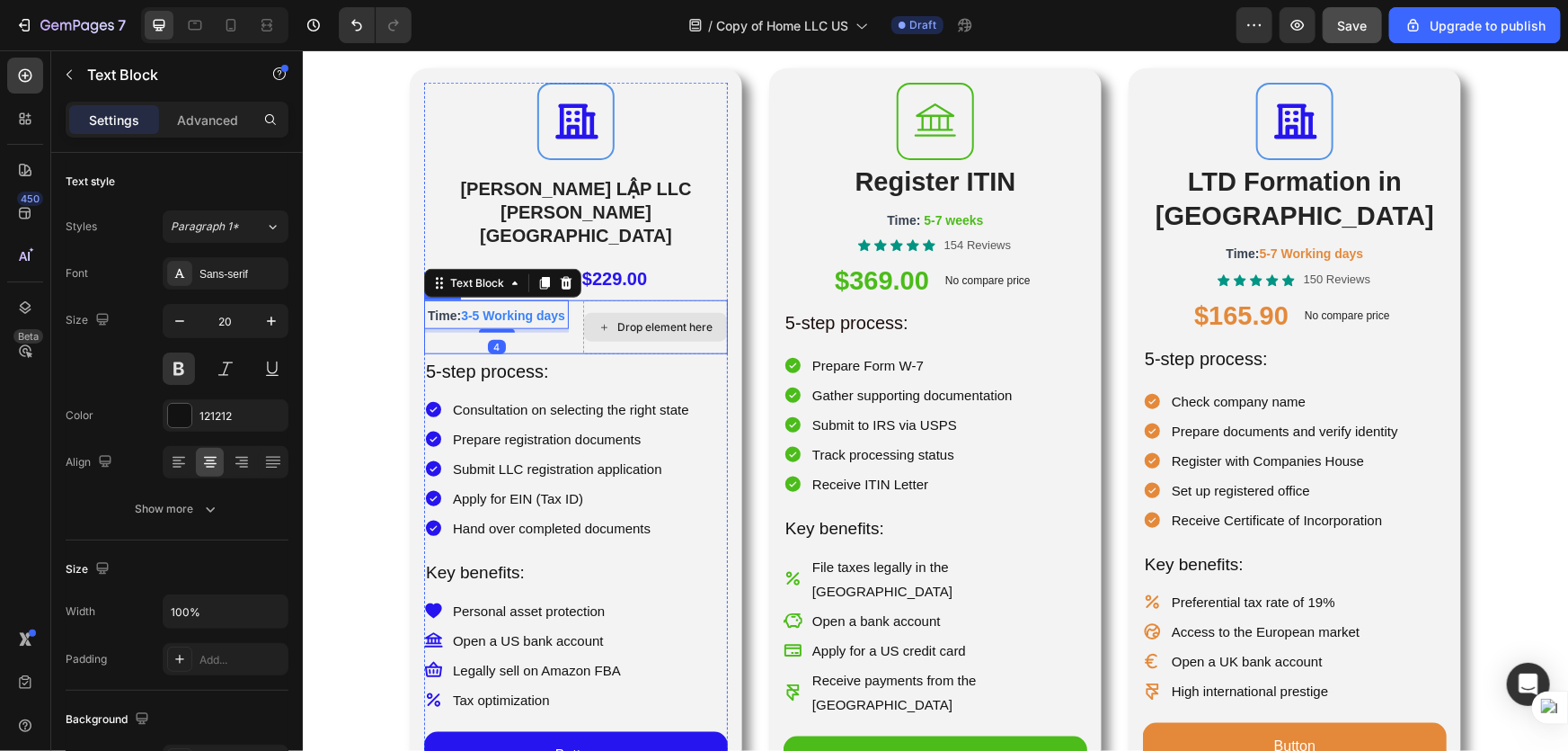
click at [599, 312] on div "Drop element here" at bounding box center [654, 327] width 143 height 29
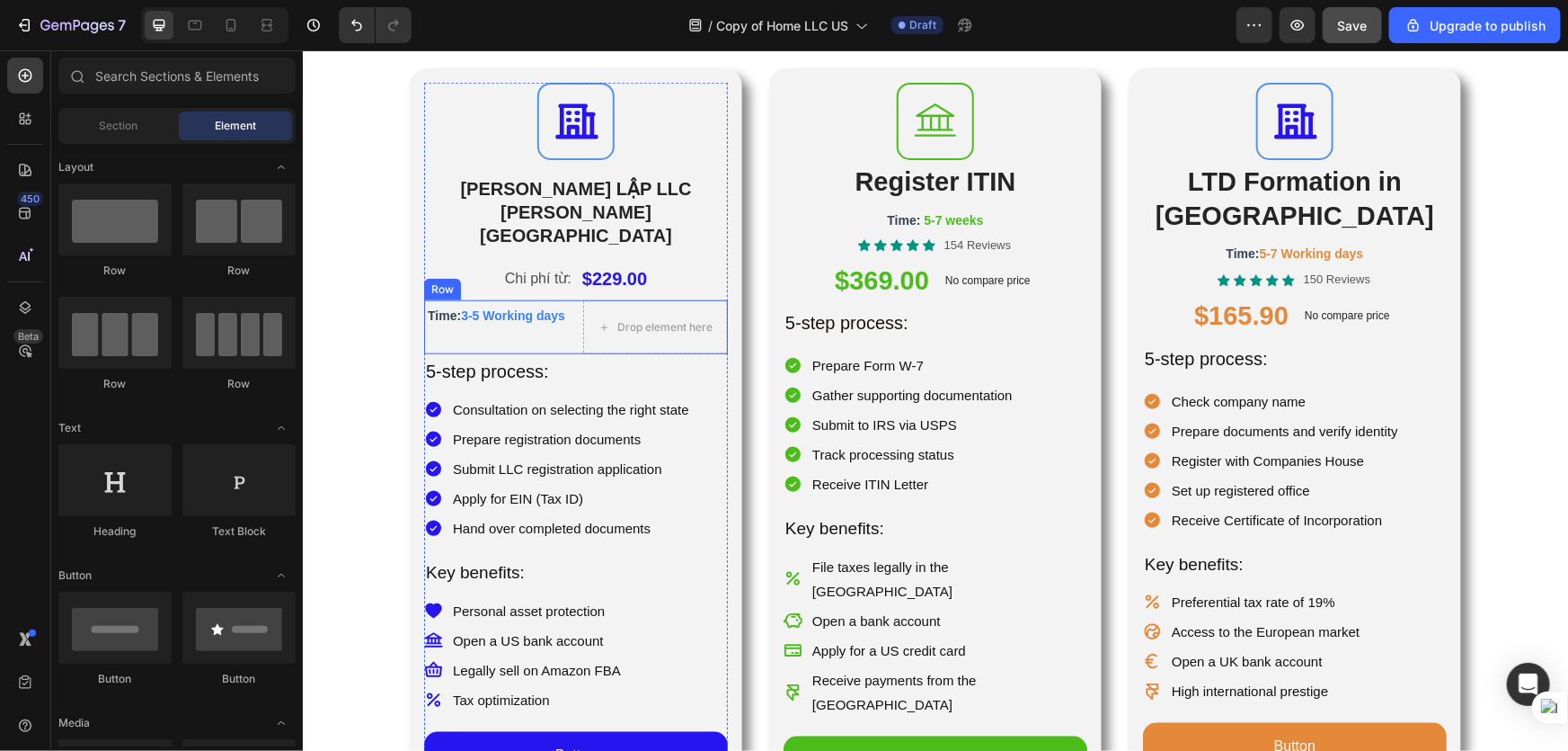
click at [568, 305] on div "Time: 3-5 Working days Text Block Drop element here Row" at bounding box center [574, 327] width 304 height 54
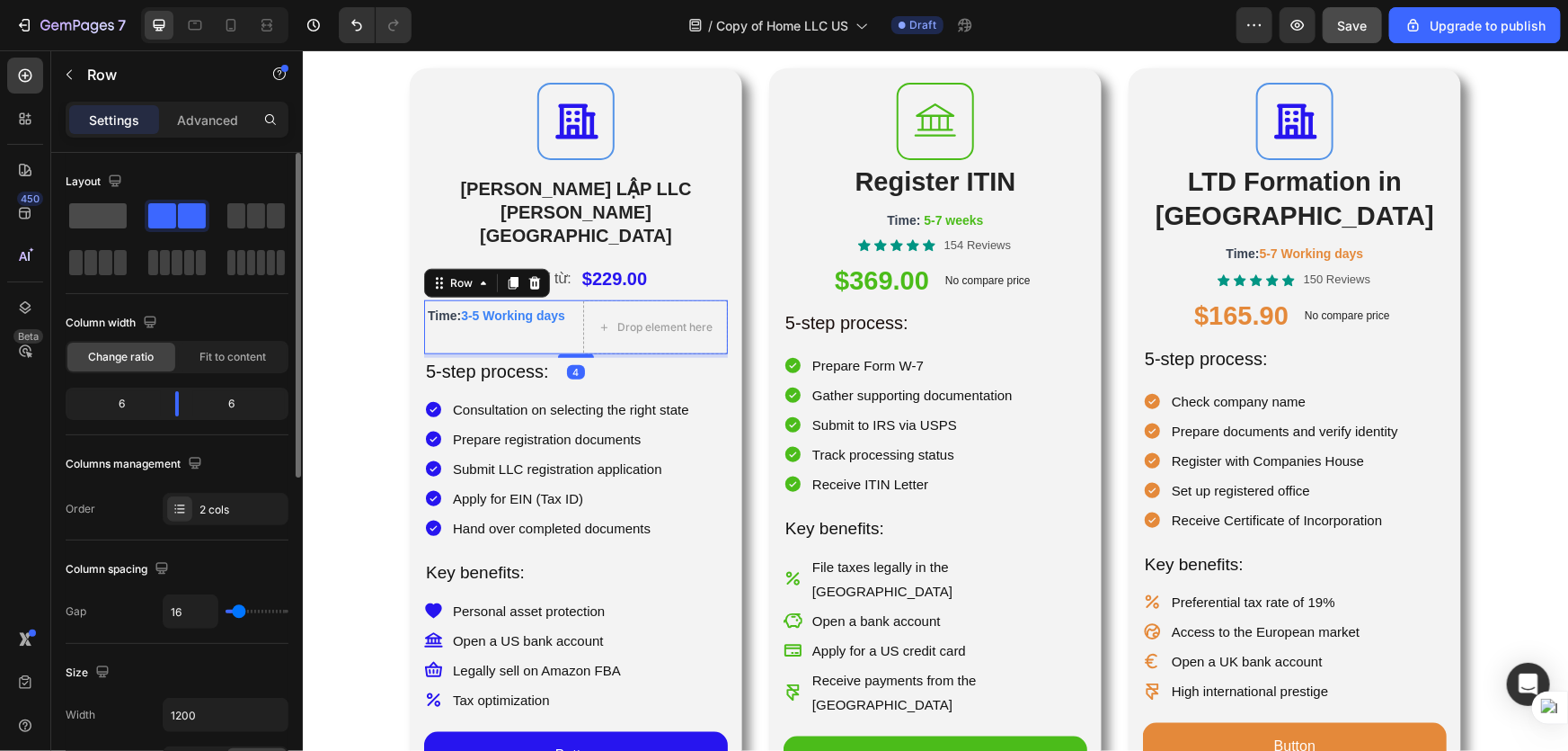
click at [72, 211] on span at bounding box center [97, 215] width 57 height 25
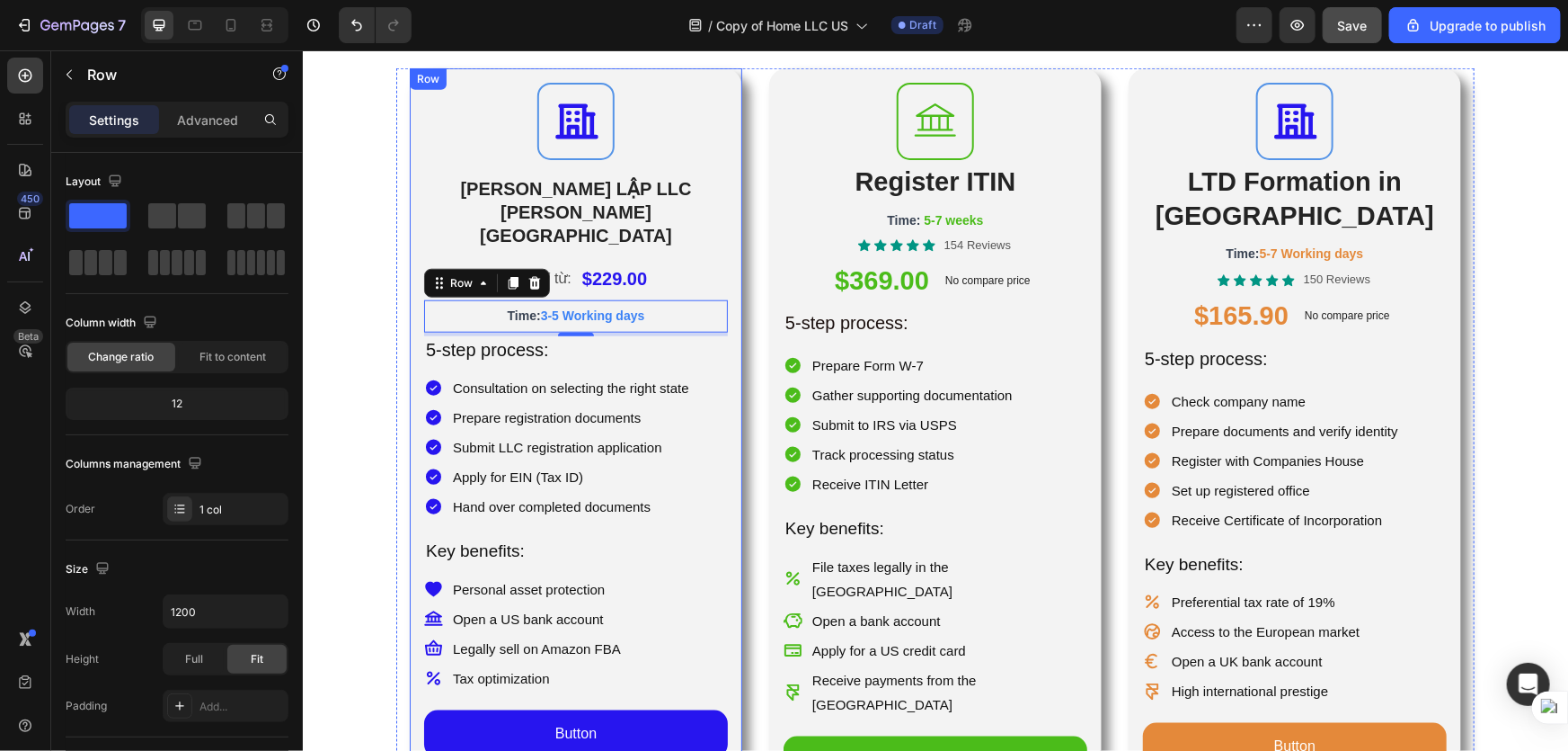
click at [724, 297] on div "Icon THÀNH LẬP LLC TẠI HOA KỲ Heading Chi phí từ: Text Block $229.00 Product Pr…" at bounding box center [575, 423] width 333 height 711
click at [599, 301] on p "Time: 3-5 Working days" at bounding box center [575, 313] width 301 height 25
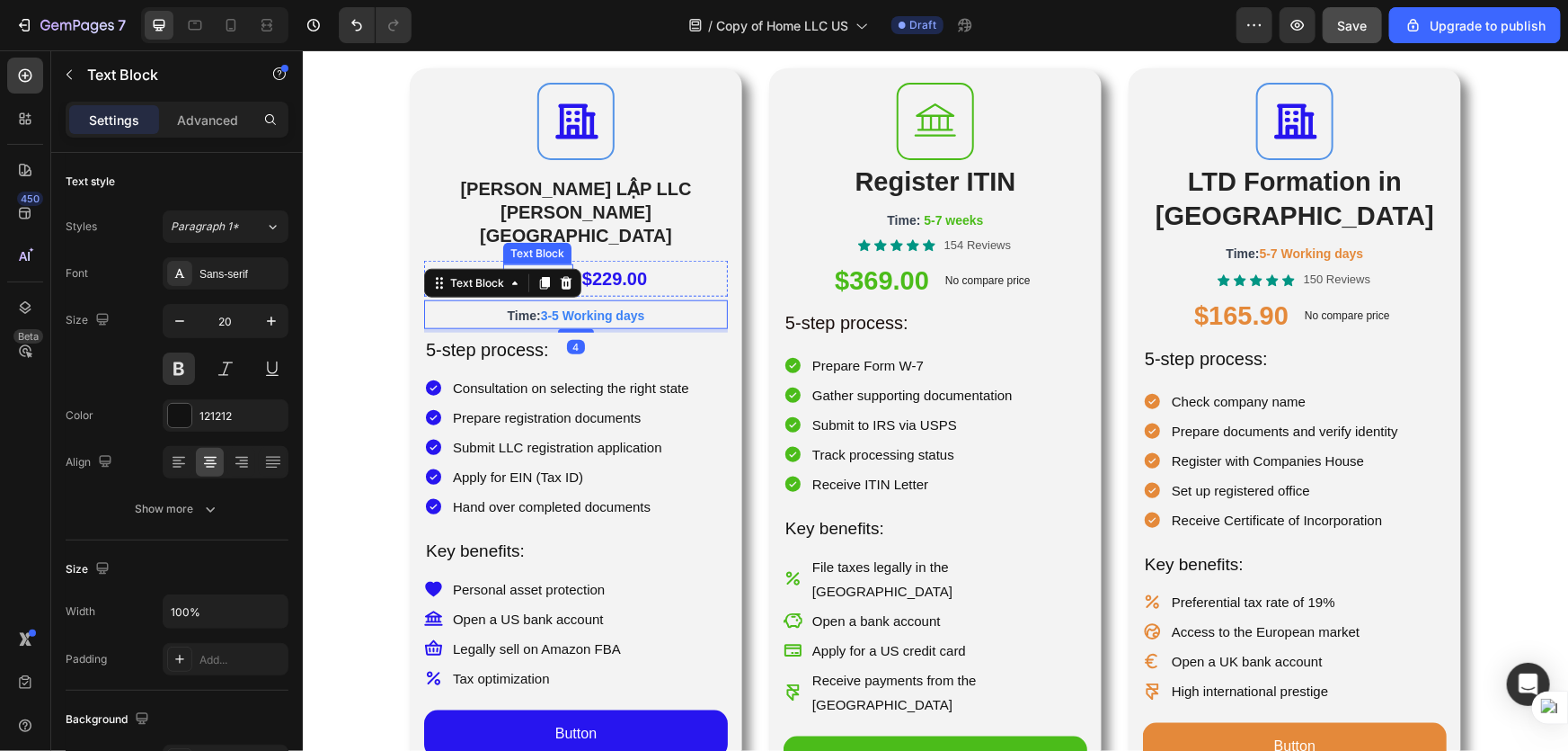
click at [570, 265] on p "Chi phí từ:" at bounding box center [537, 278] width 67 height 26
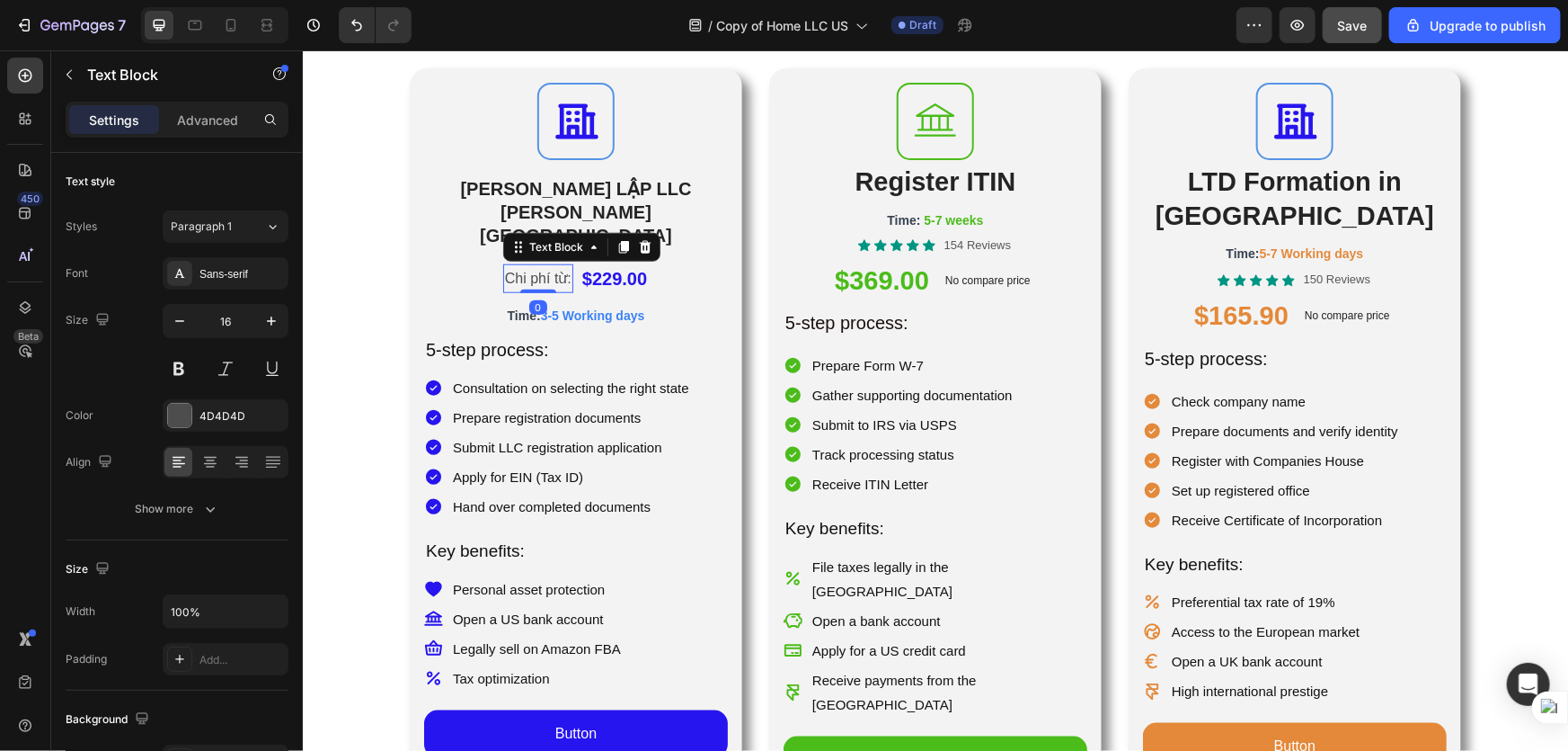
click at [534, 264] on div "Chi phí từ: Text Block 0" at bounding box center [537, 278] width 70 height 30
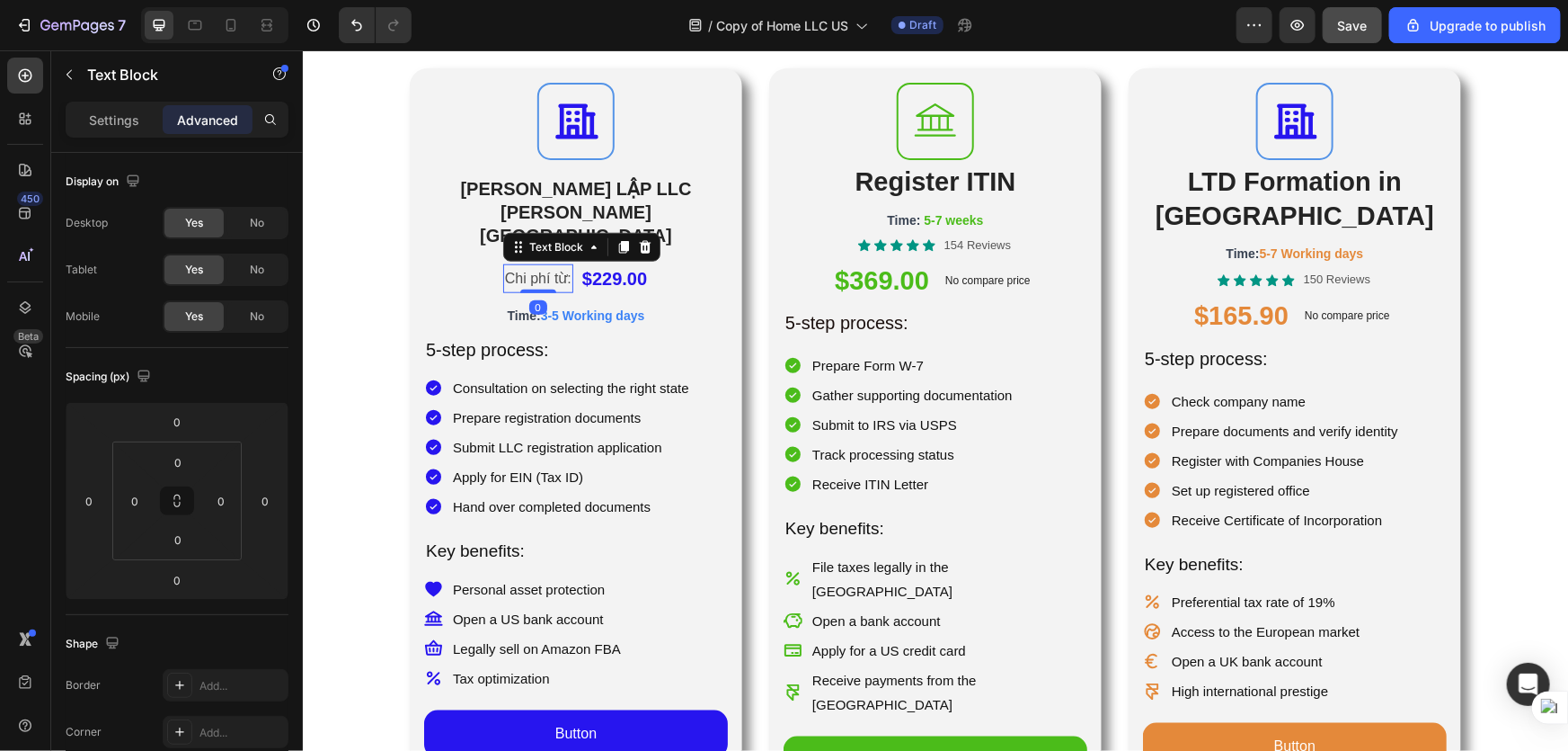
click at [622, 260] on div "$229.00" at bounding box center [614, 278] width 68 height 36
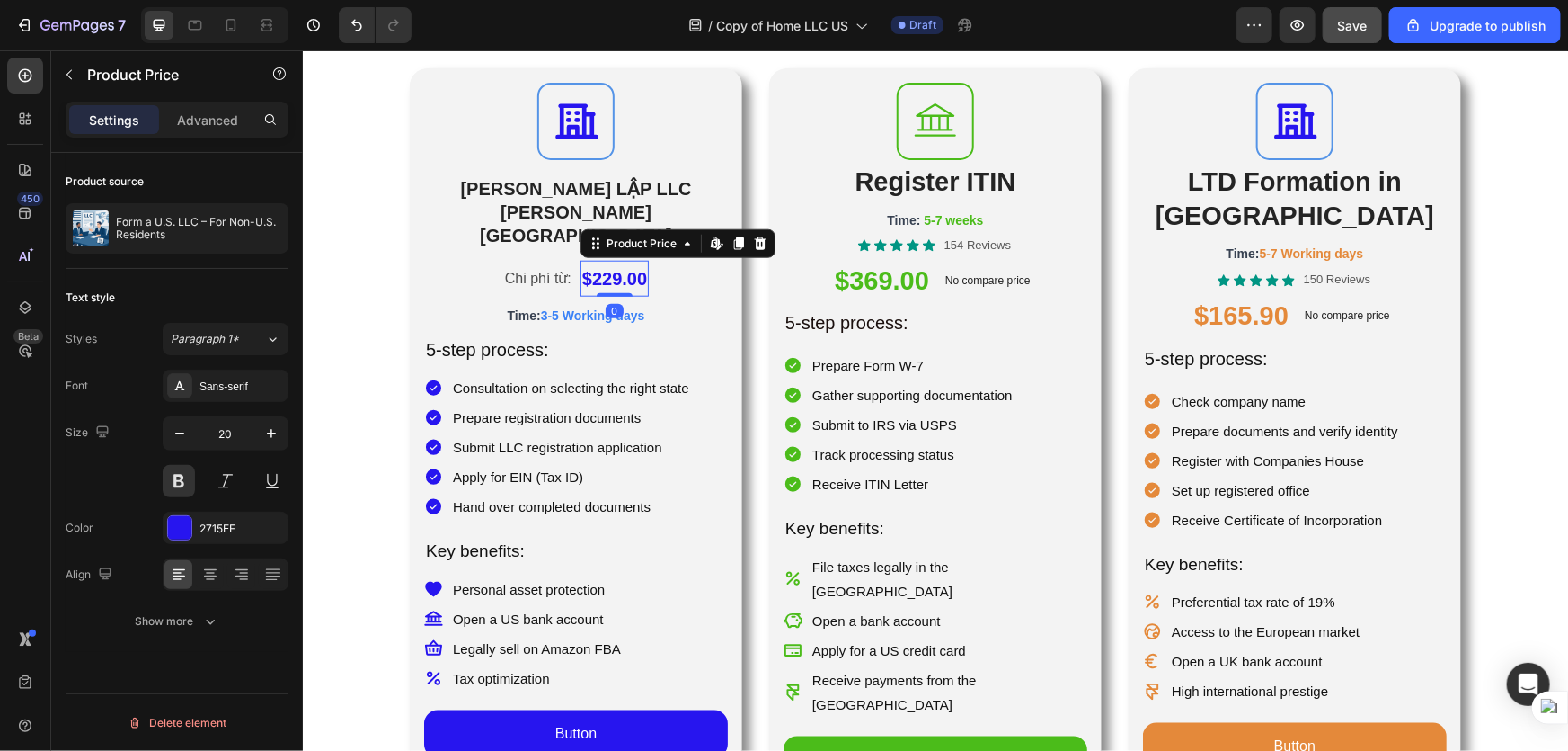
drag, startPoint x: 645, startPoint y: 248, endPoint x: 645, endPoint y: 234, distance: 14.0
click at [645, 260] on div "$229.00 Product Price Edit content in Shopify 0 Product Price Edit content in S…" at bounding box center [614, 278] width 68 height 36
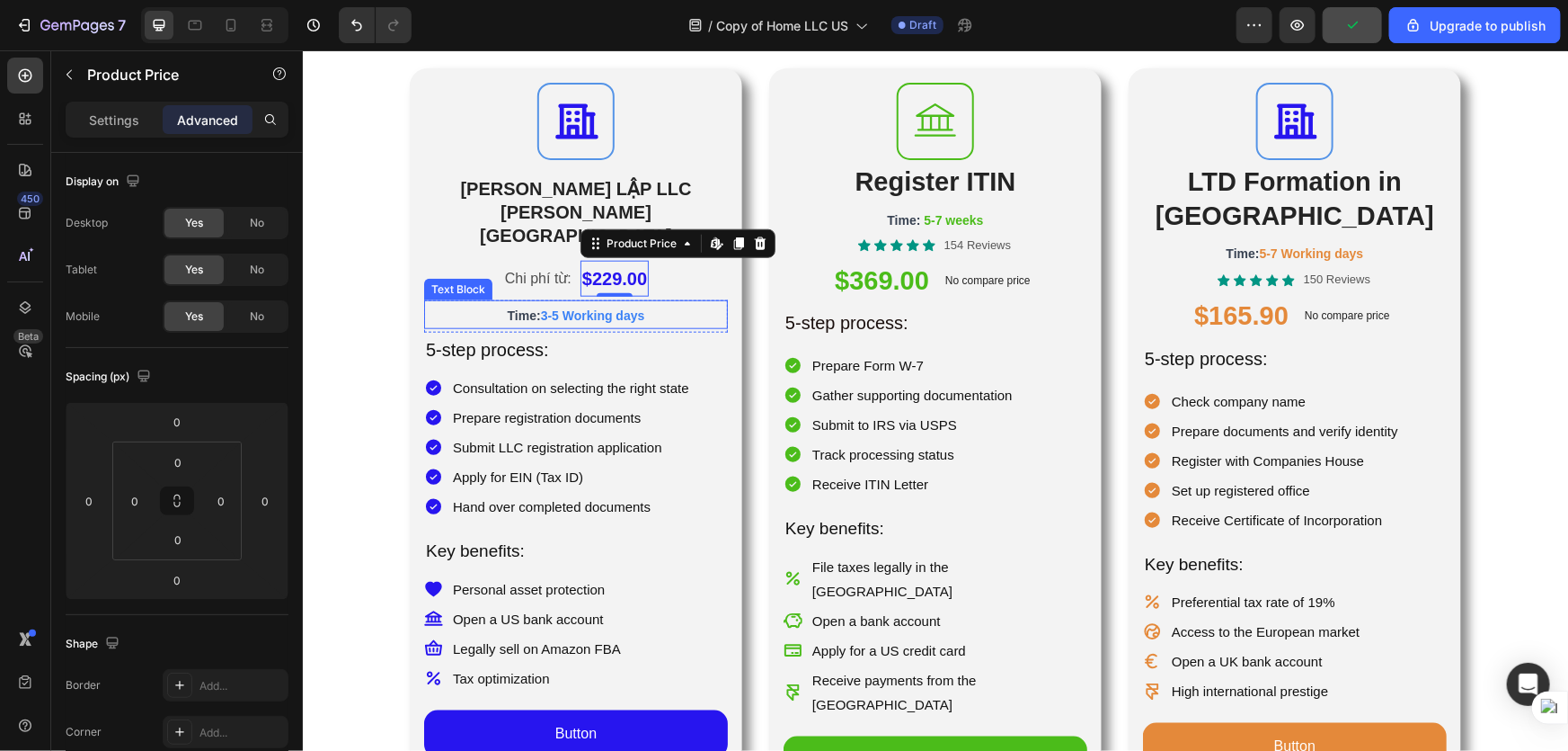
click at [432, 278] on div "Text Block" at bounding box center [457, 288] width 68 height 21
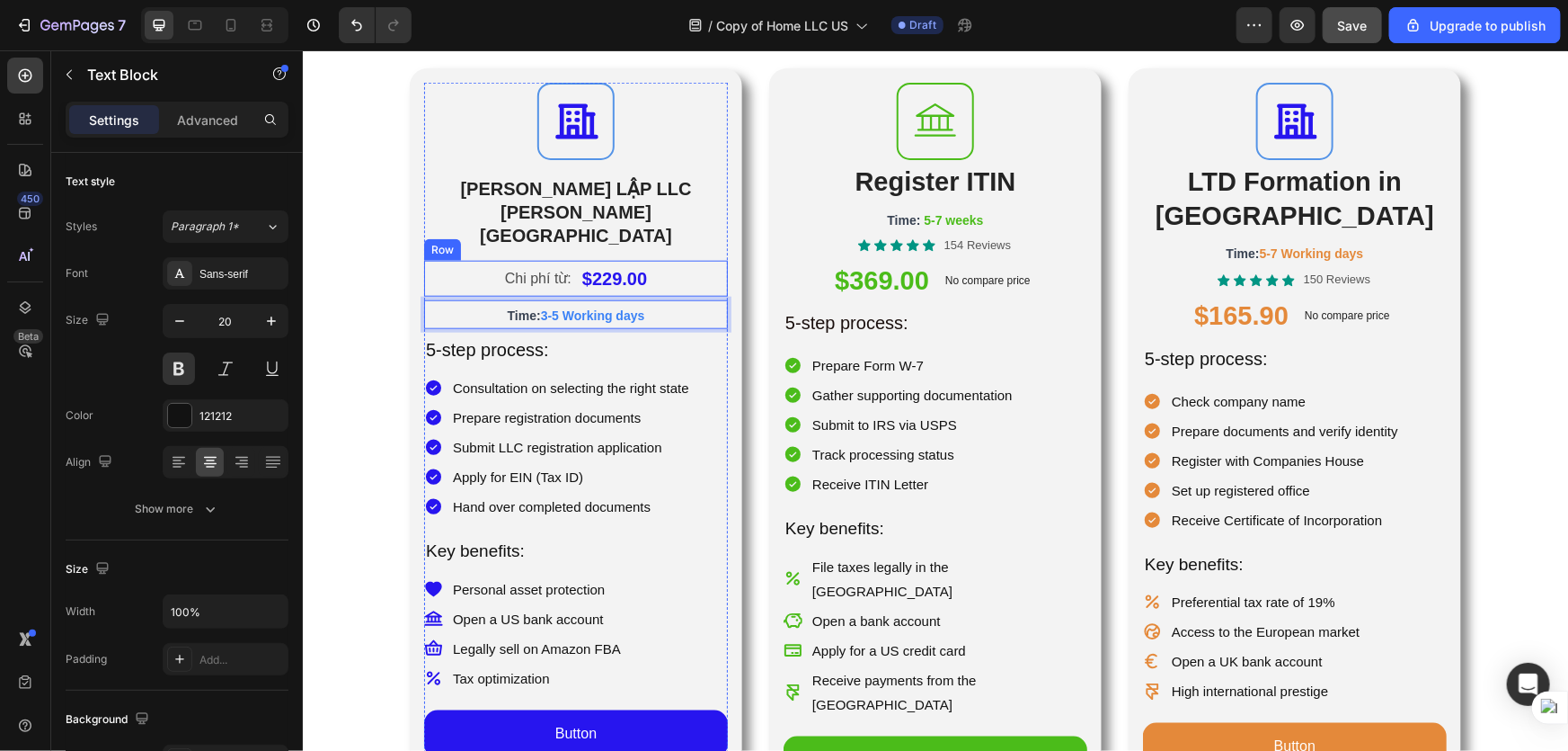
click at [698, 260] on div "Chi phí từ: Text Block $229.00 Product Price Product Price Row" at bounding box center [574, 278] width 304 height 36
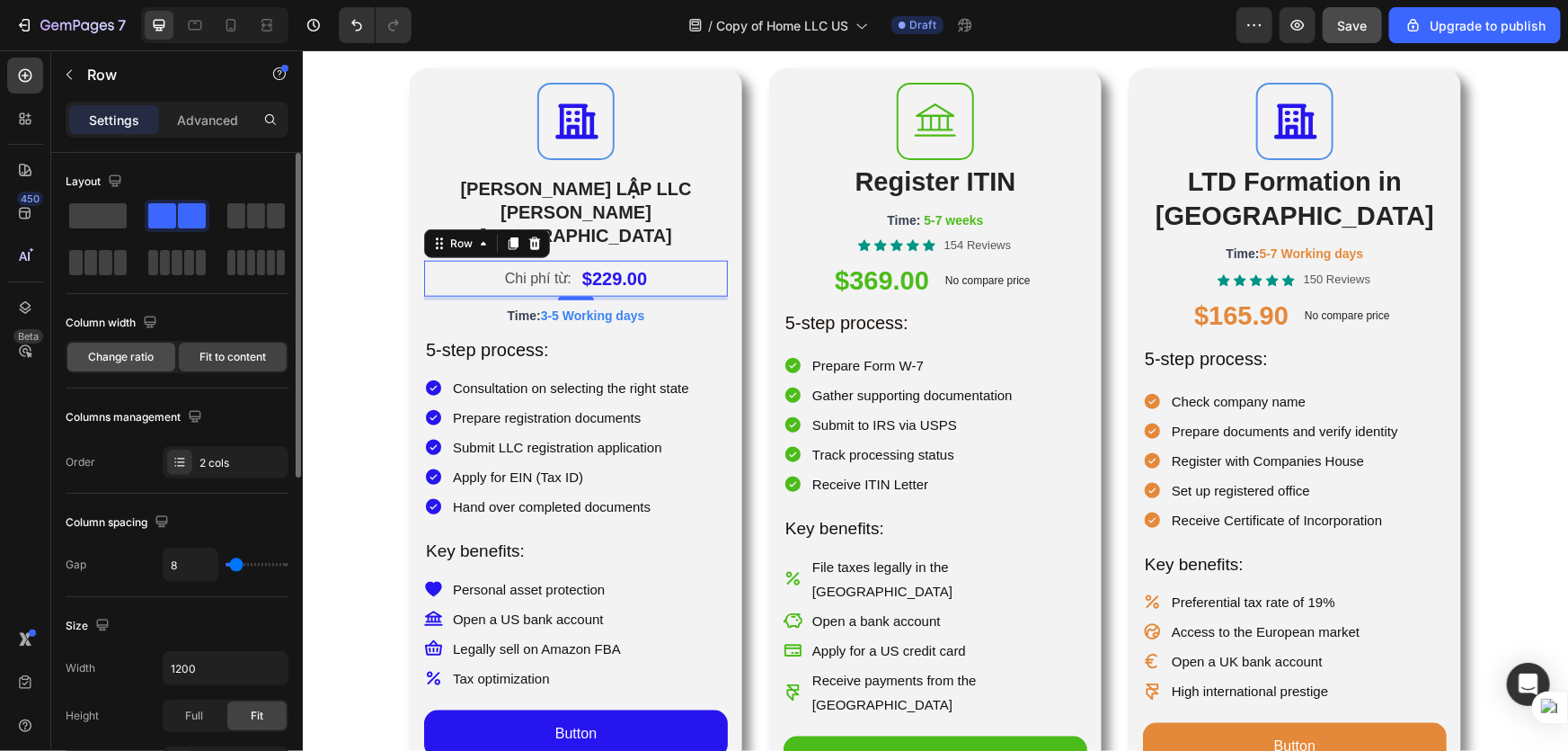
click at [148, 349] on span "Change ratio" at bounding box center [122, 357] width 66 height 16
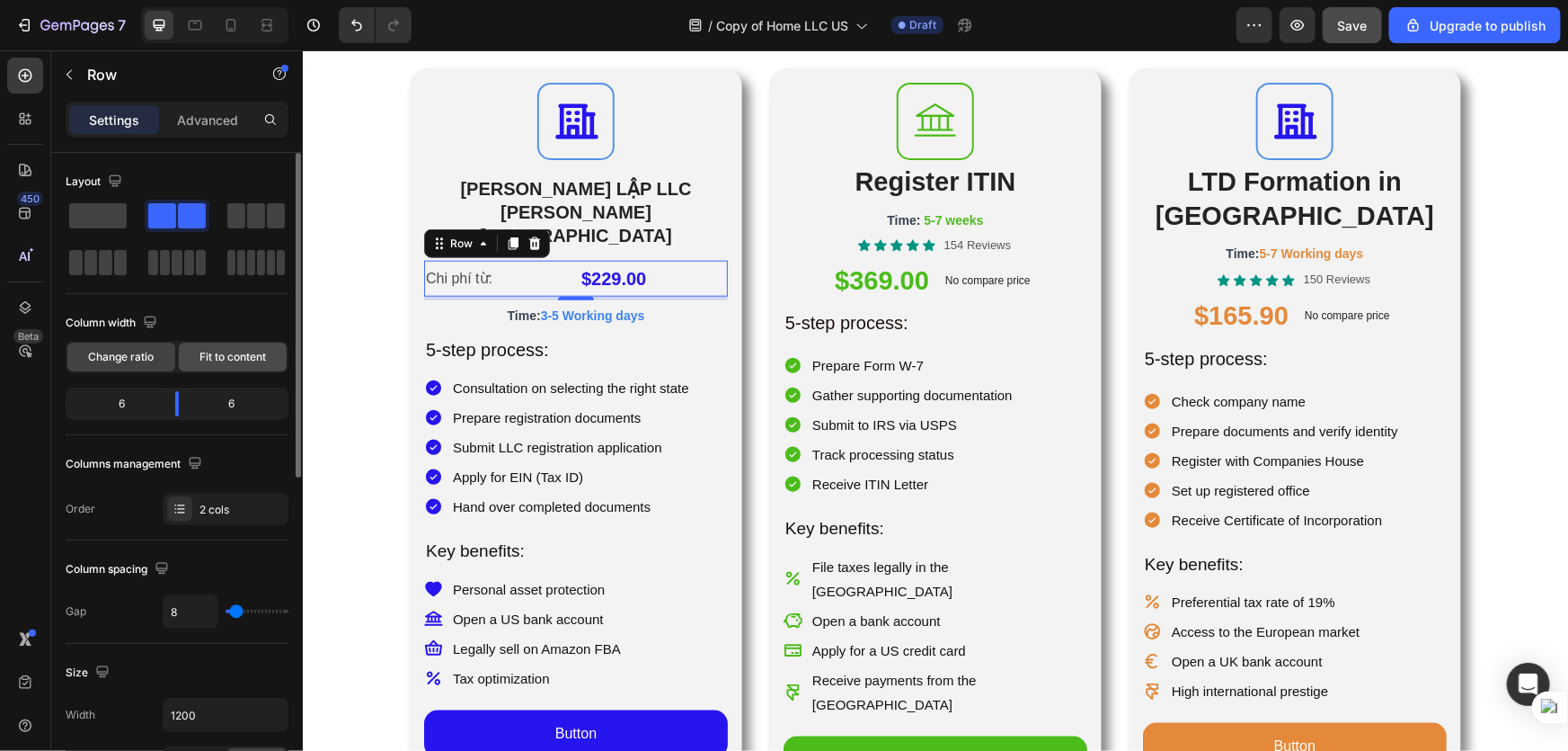
click at [251, 368] on div "Fit to content" at bounding box center [232, 357] width 108 height 29
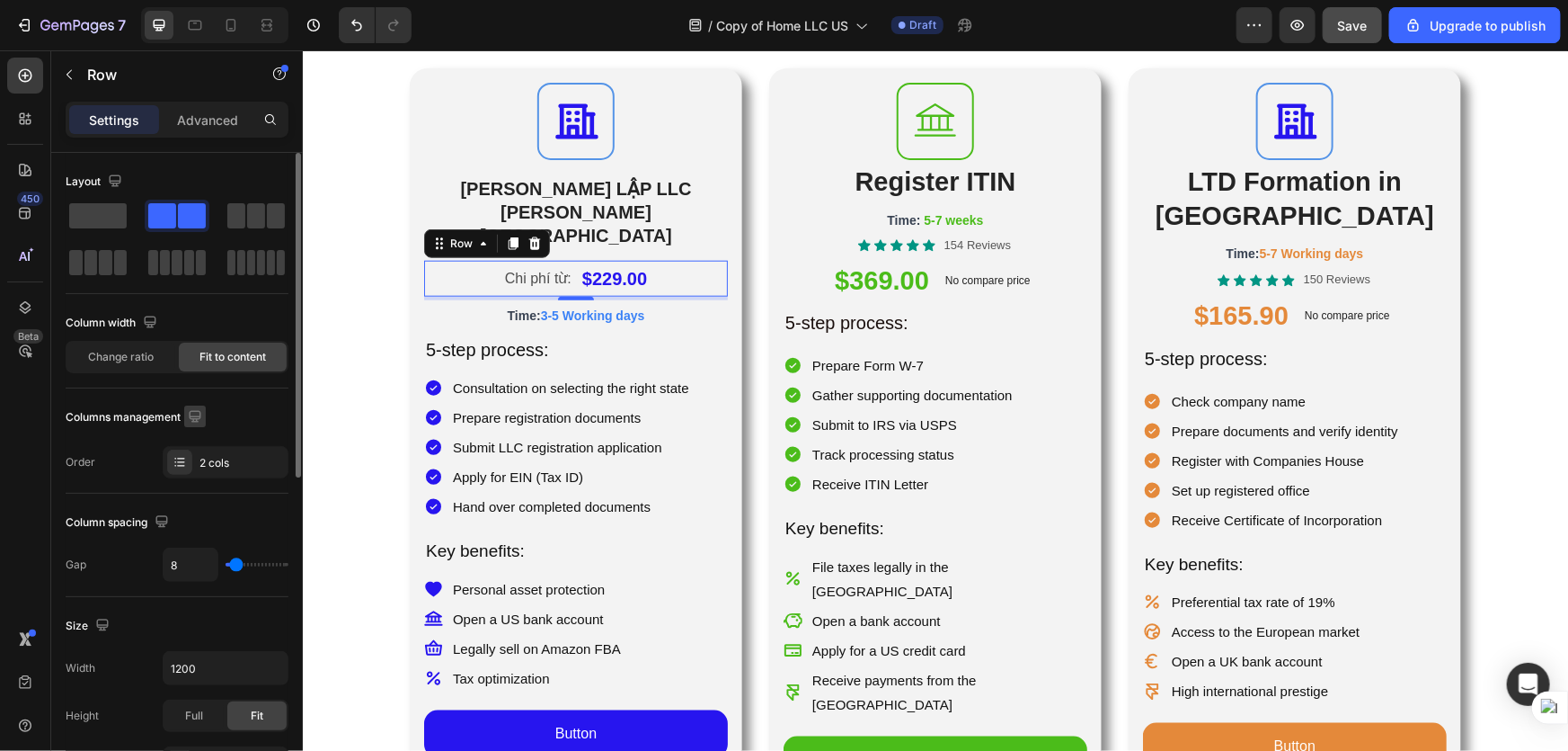
click at [196, 415] on icon "button" at bounding box center [195, 416] width 12 height 12
click at [191, 410] on icon "button" at bounding box center [195, 416] width 12 height 12
click at [179, 458] on icon at bounding box center [180, 458] width 7 height 1
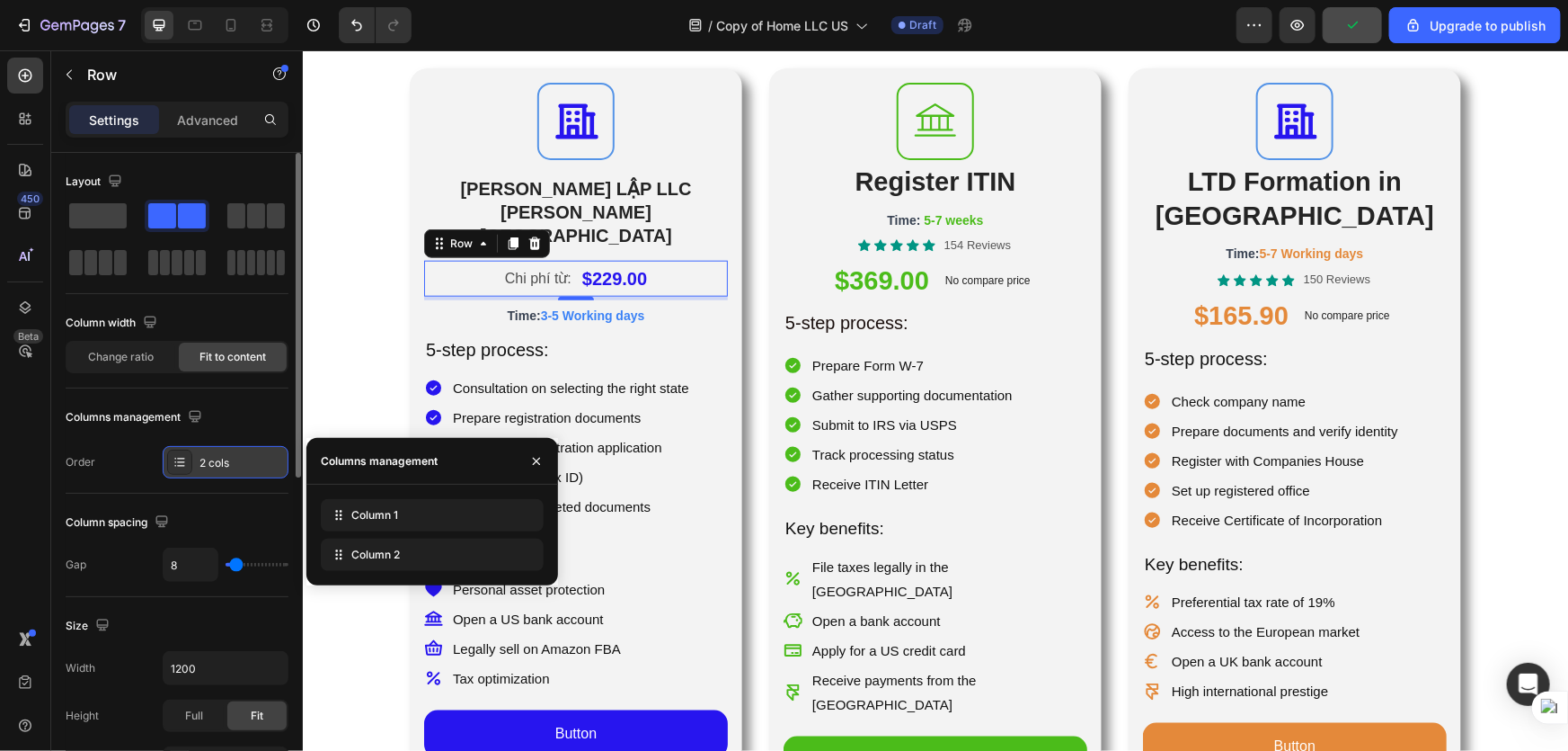
click at [179, 458] on icon at bounding box center [180, 458] width 7 height 1
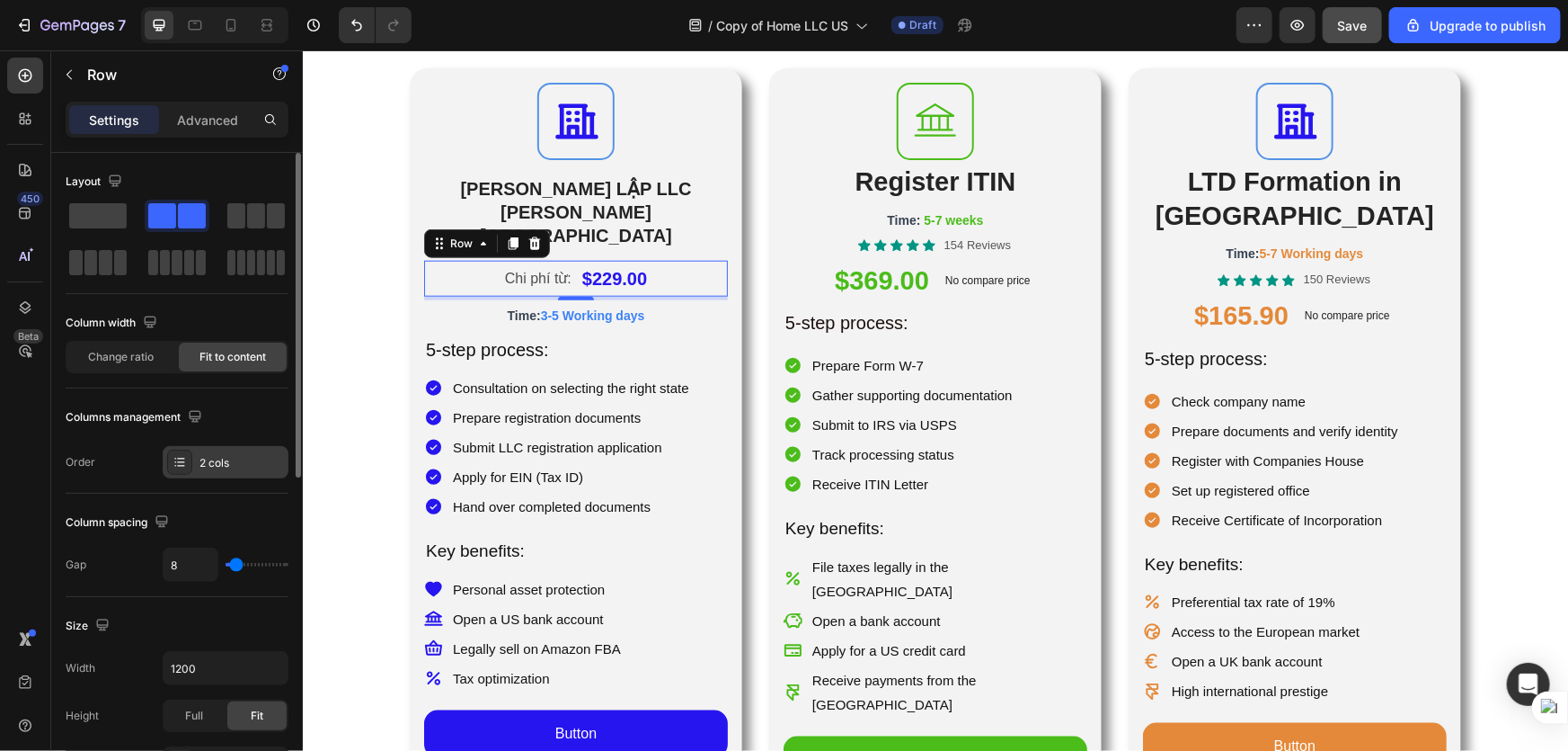
click at [179, 458] on icon at bounding box center [180, 458] width 7 height 1
click at [185, 630] on div "Size" at bounding box center [177, 626] width 223 height 29
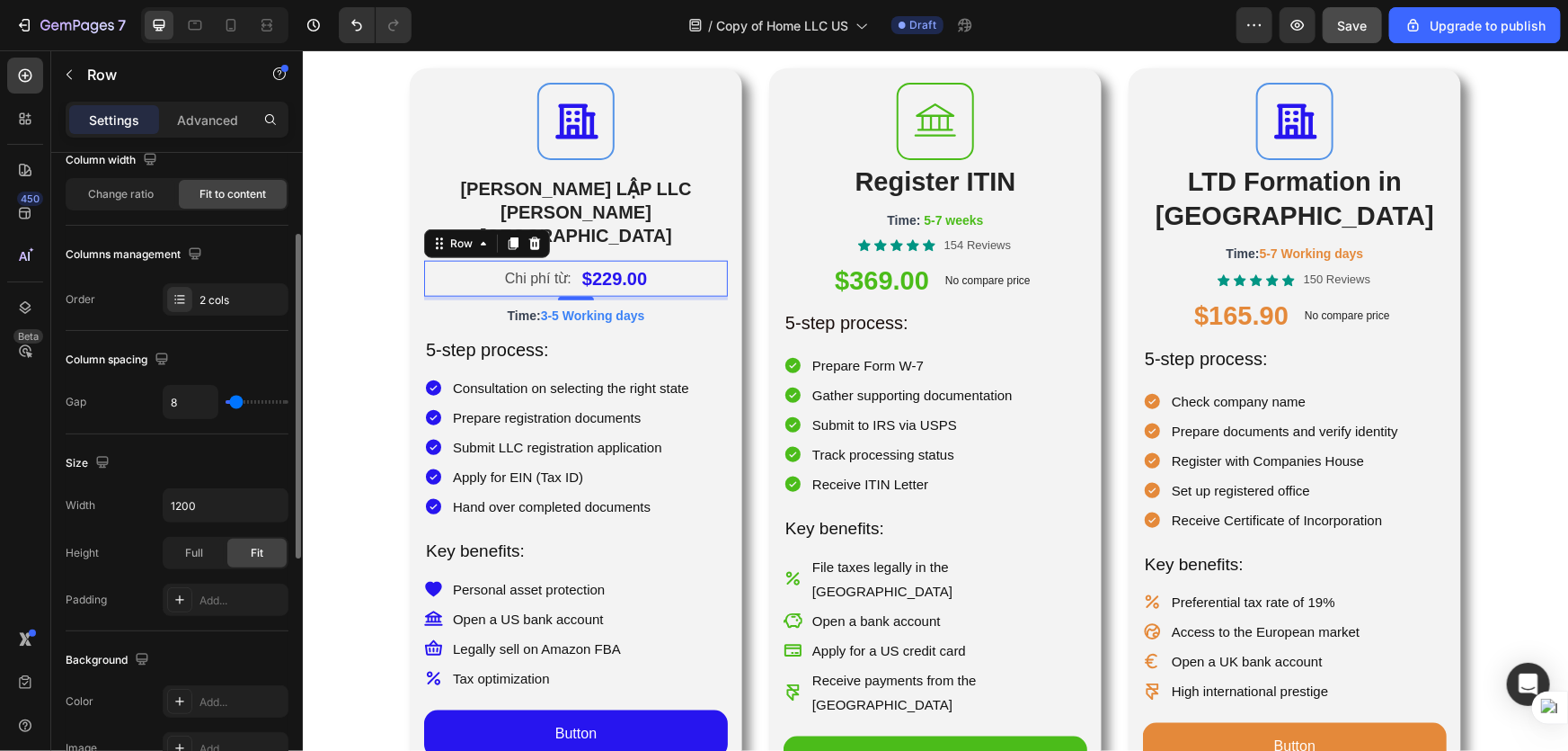
scroll to position [0, 0]
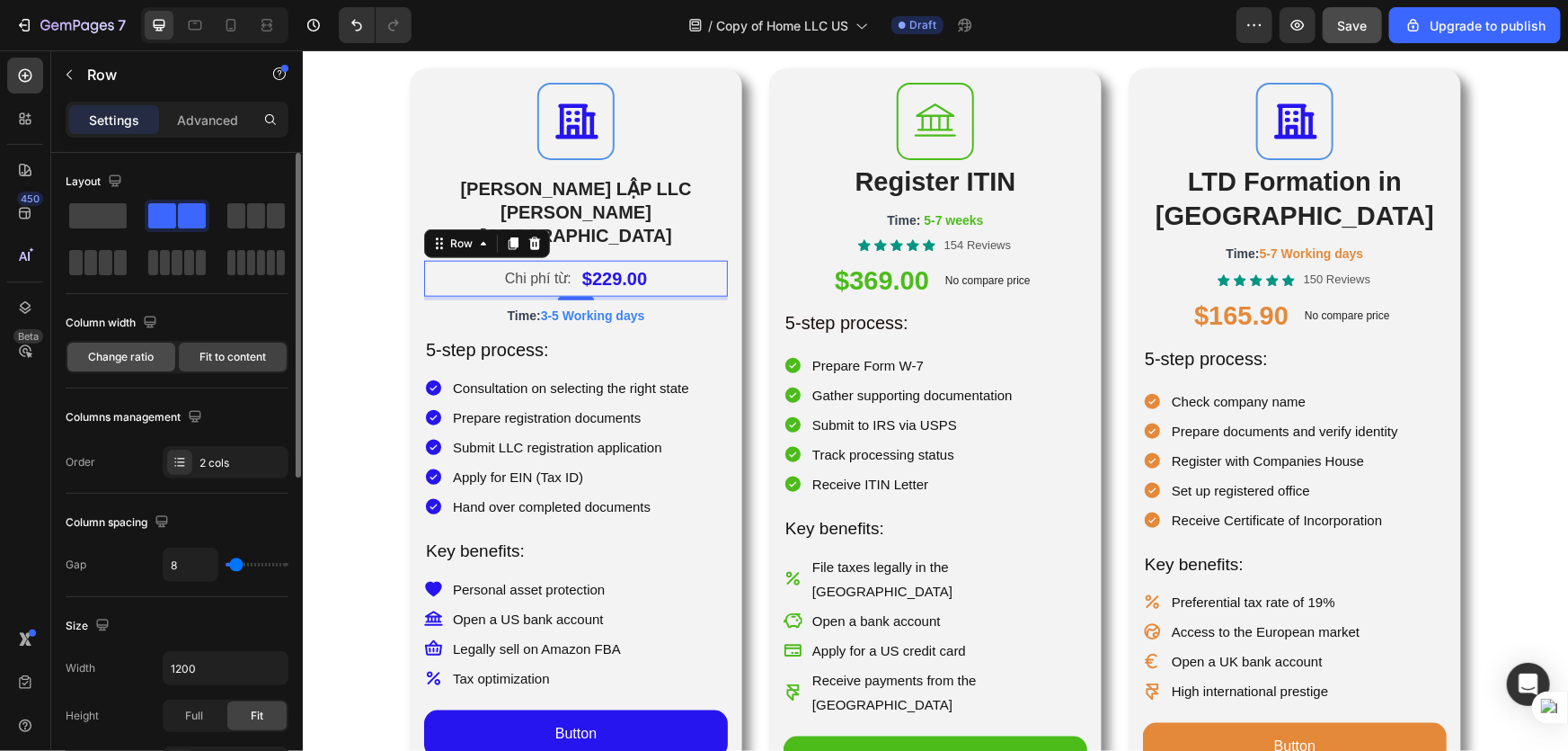
click at [141, 359] on span "Change ratio" at bounding box center [122, 357] width 66 height 16
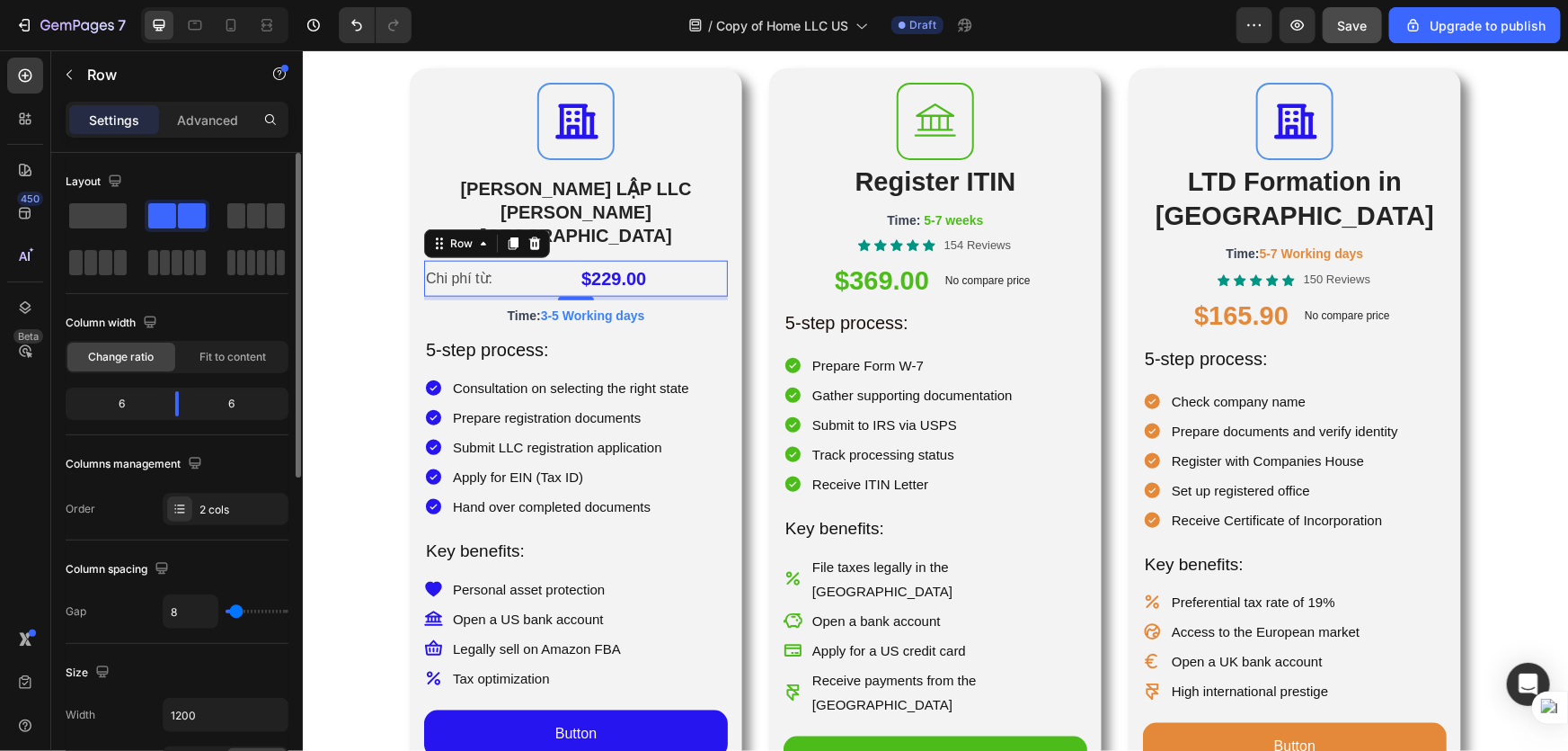
scroll to position [163, 0]
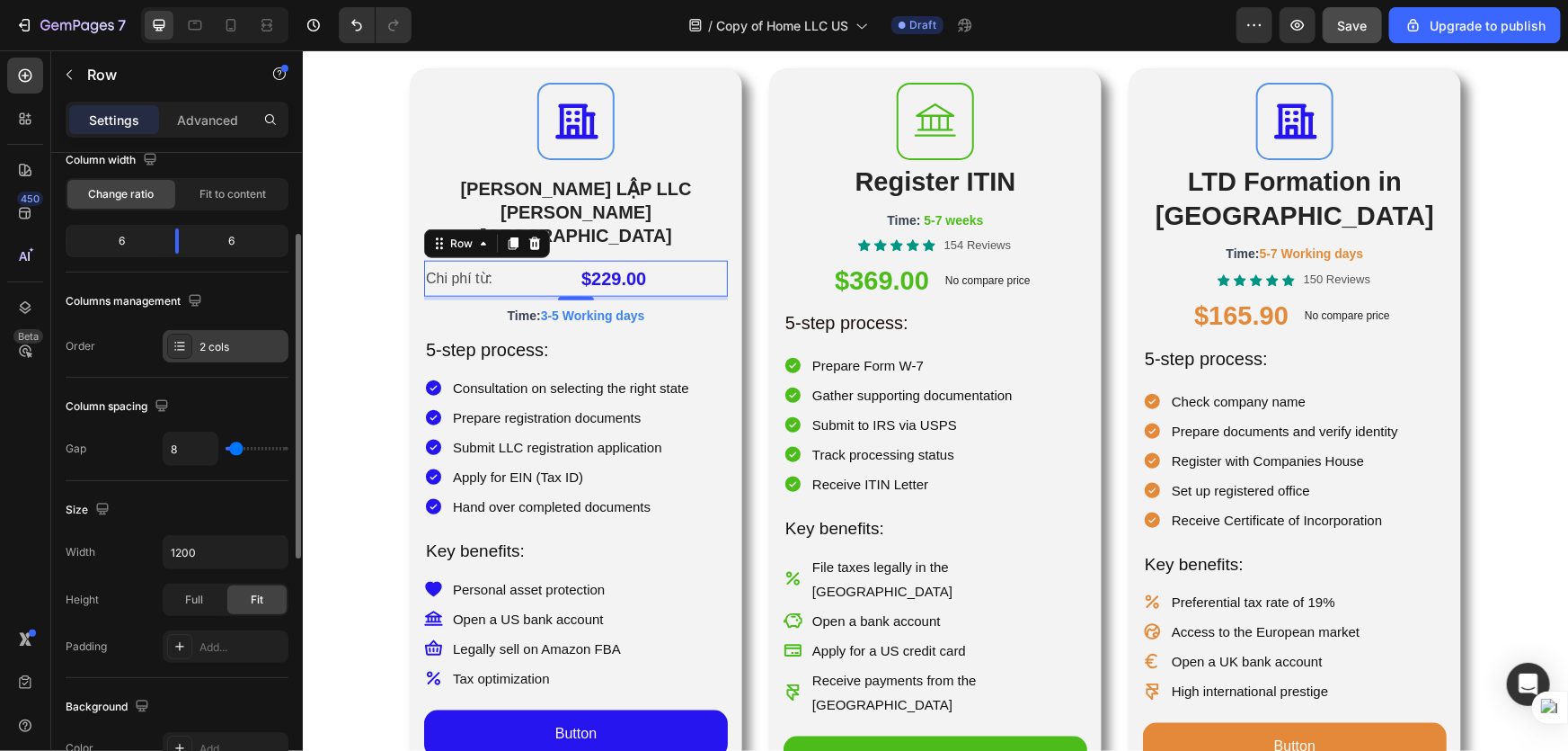
click at [175, 343] on icon at bounding box center [179, 345] width 15 height 15
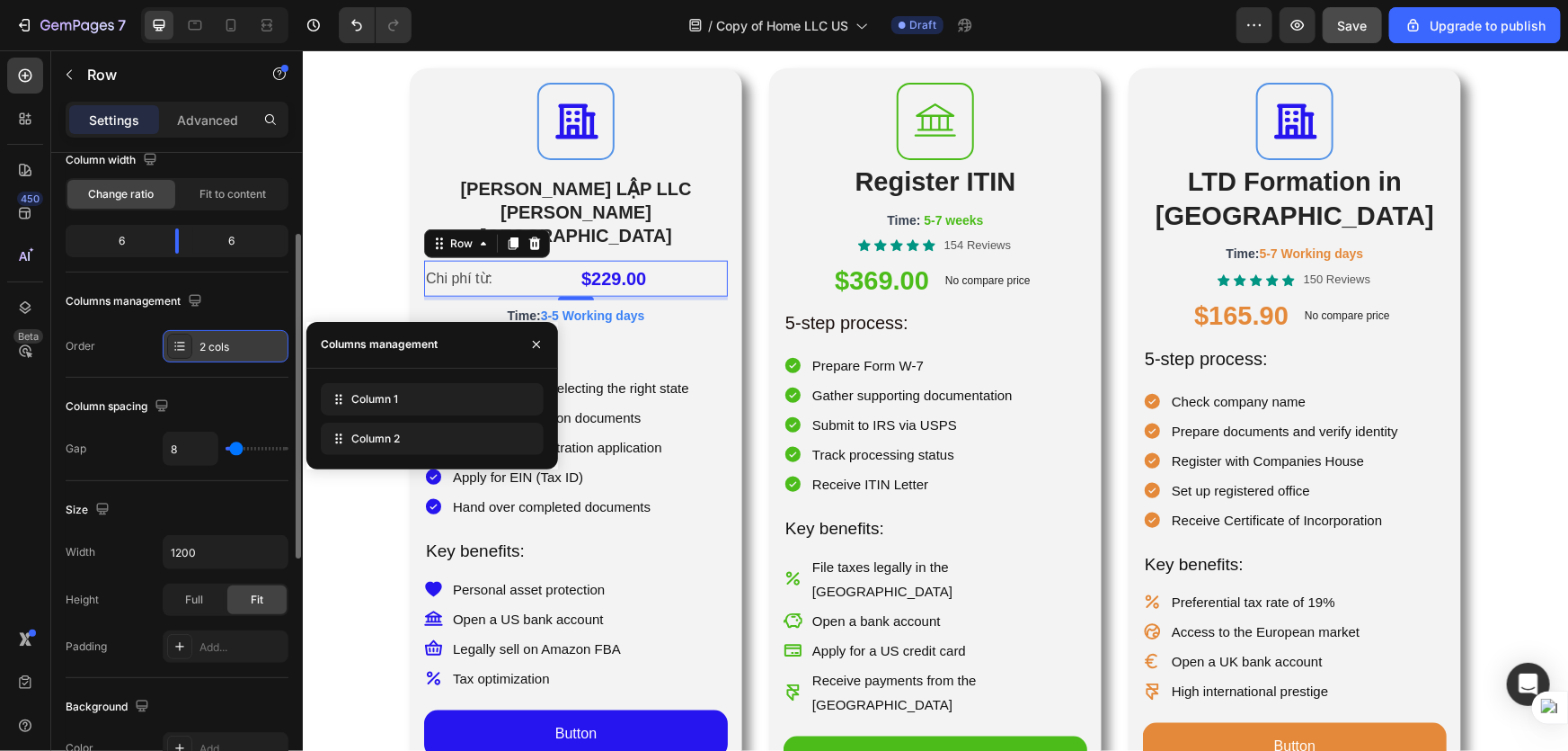
click at [175, 343] on icon at bounding box center [179, 345] width 15 height 15
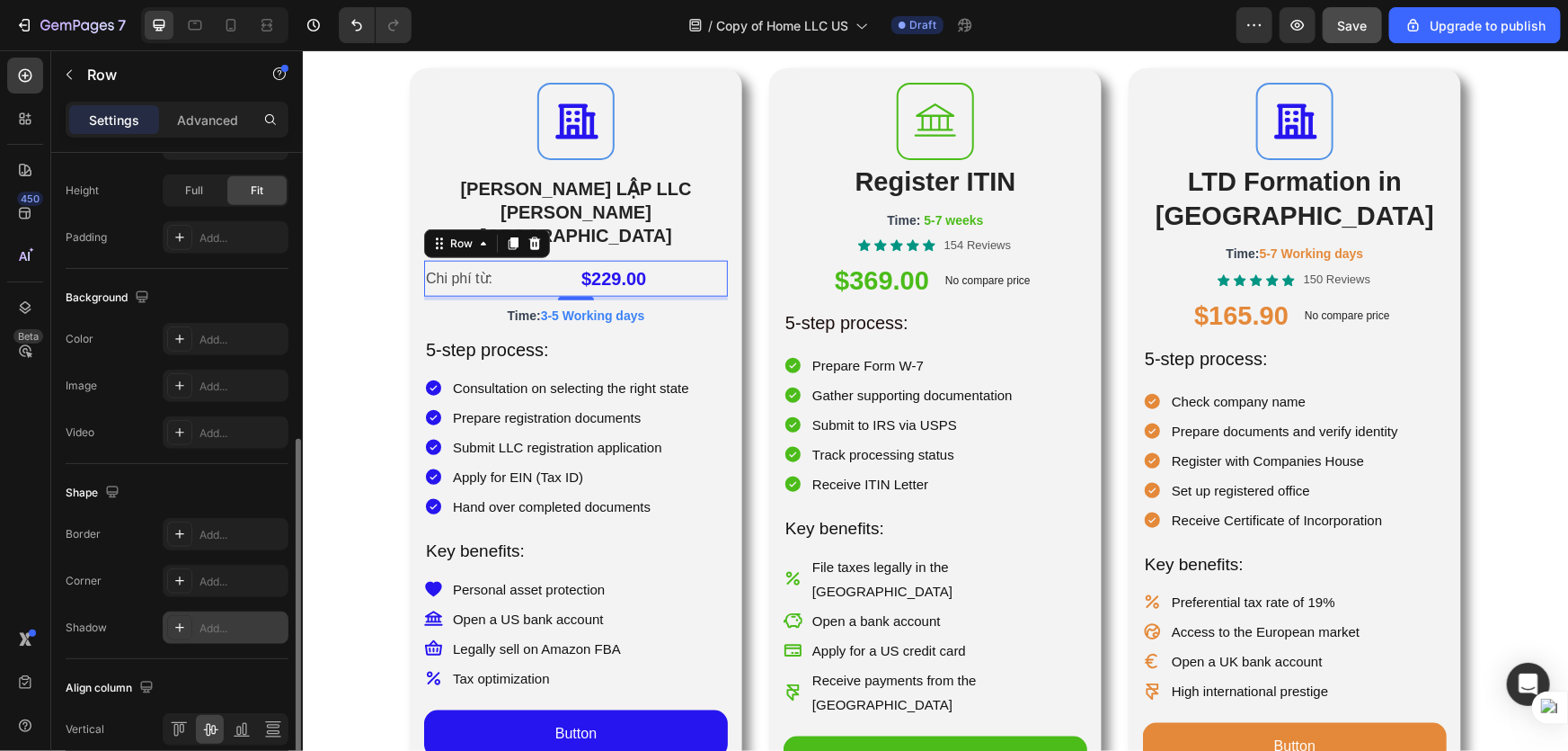
scroll to position [650, 0]
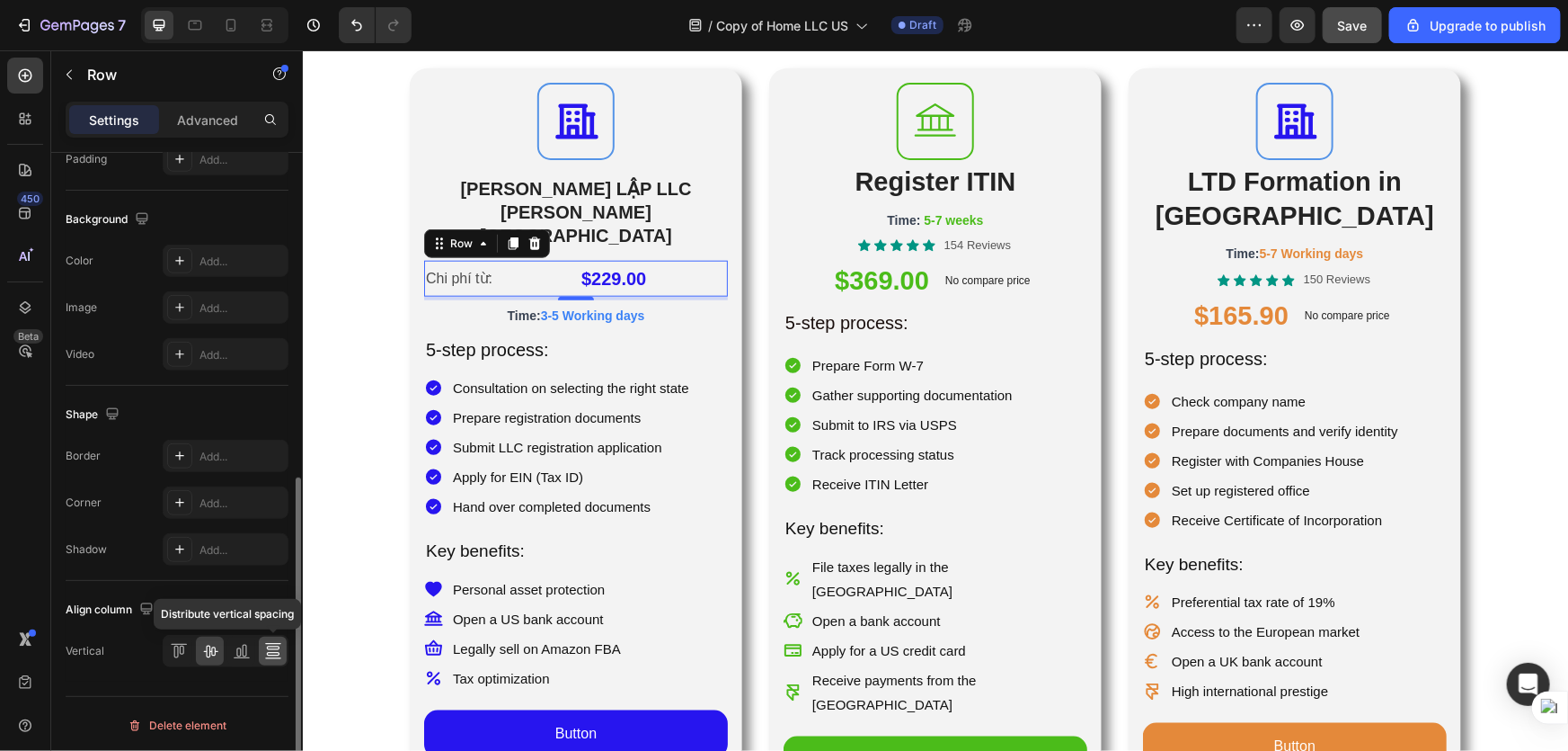
click at [273, 660] on div at bounding box center [272, 651] width 28 height 29
click at [214, 656] on icon at bounding box center [210, 651] width 18 height 18
click at [189, 653] on div at bounding box center [178, 651] width 28 height 29
click at [215, 651] on icon at bounding box center [210, 651] width 18 height 18
click at [251, 649] on div at bounding box center [240, 651] width 28 height 29
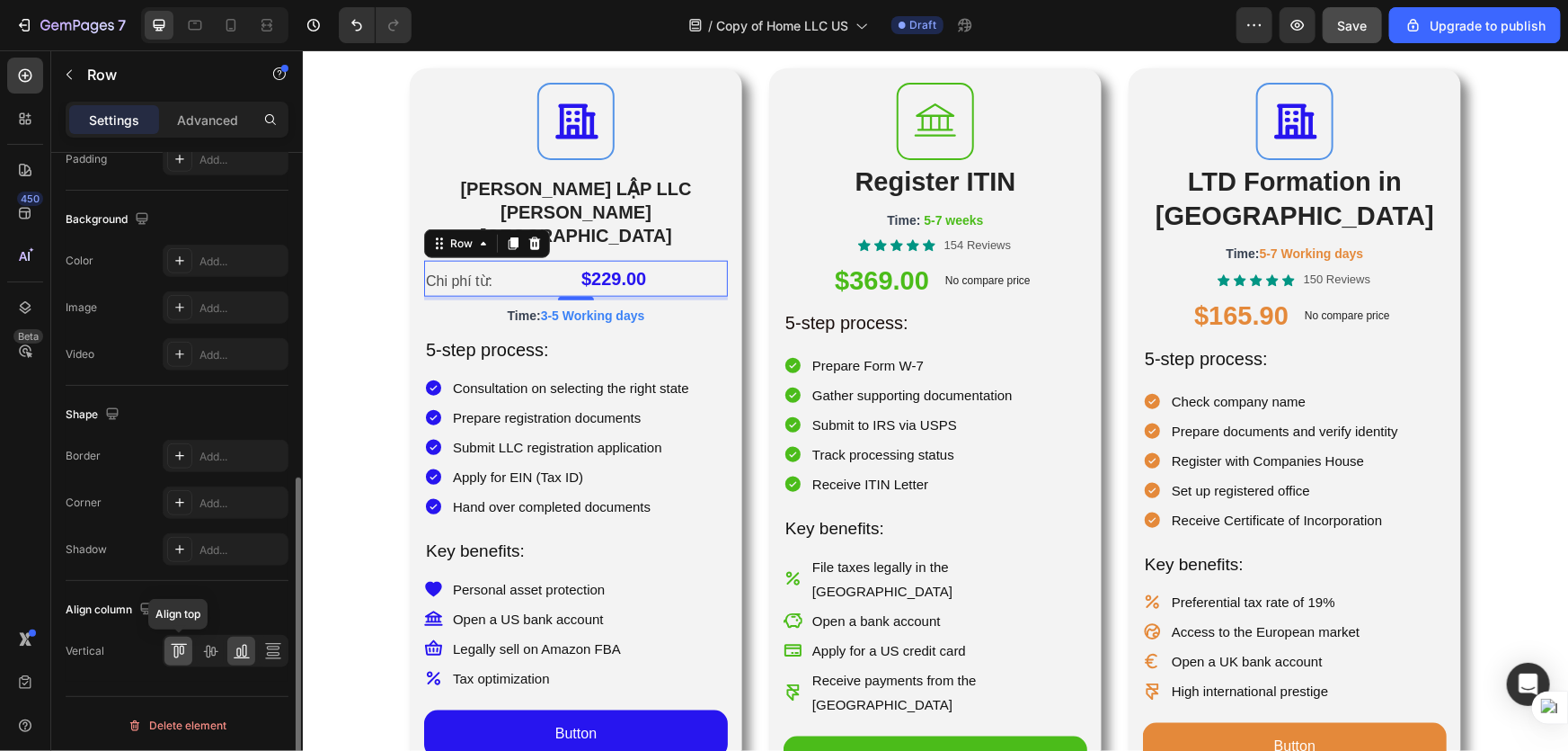
click at [175, 646] on icon at bounding box center [178, 651] width 18 height 18
click at [448, 262] on p "Chi phí từ:" at bounding box center [496, 275] width 144 height 26
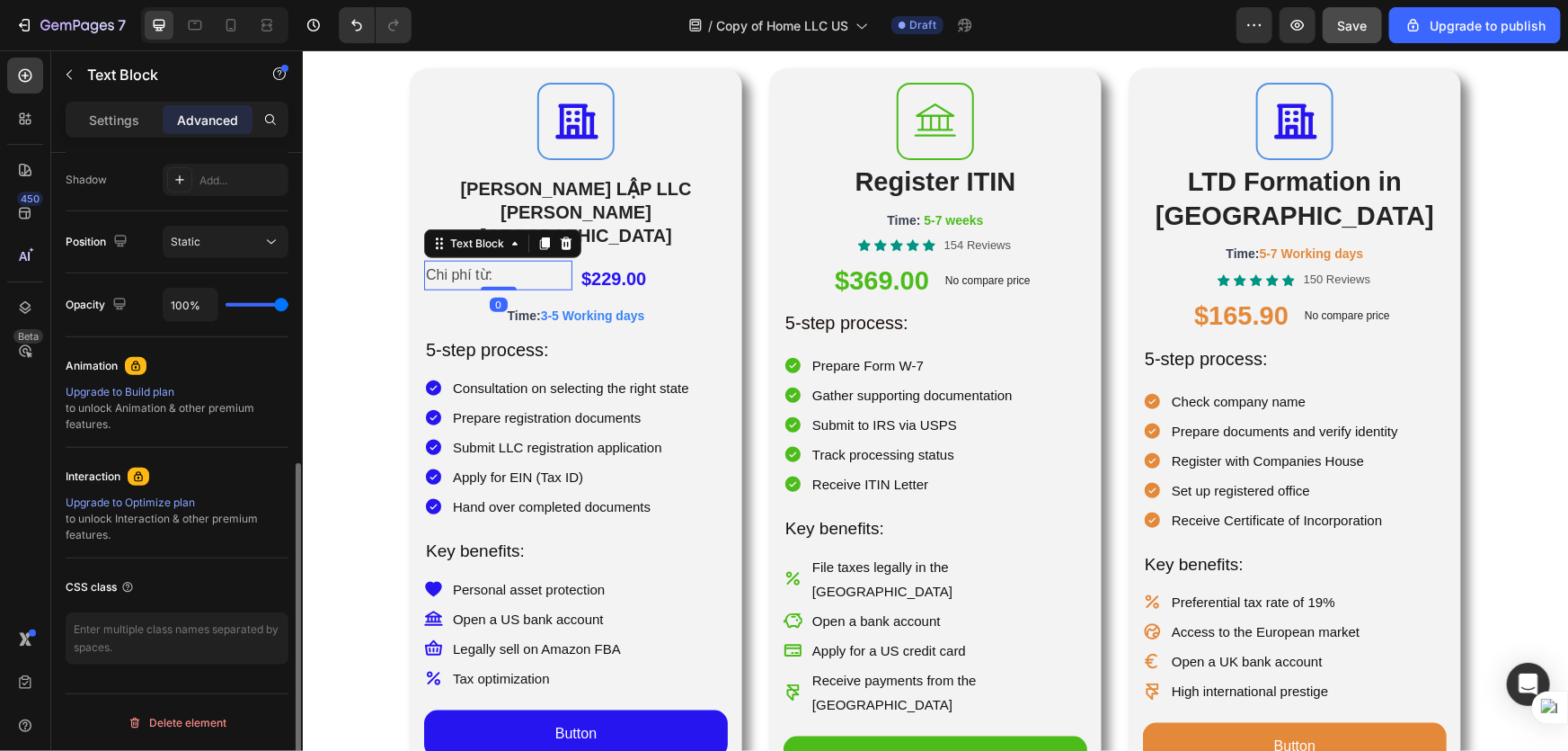
scroll to position [0, 0]
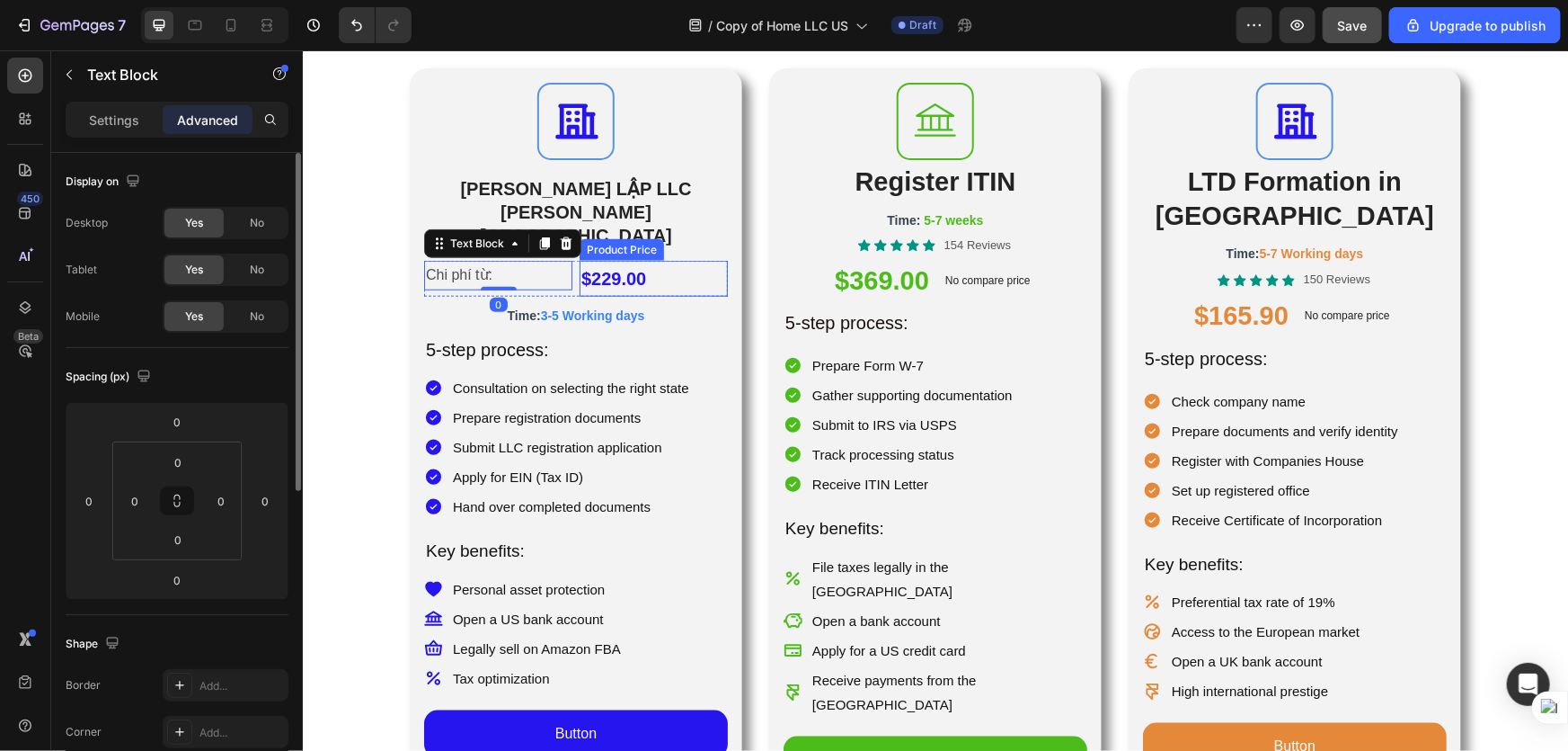
click at [643, 260] on div "$229.00" at bounding box center [653, 278] width 148 height 36
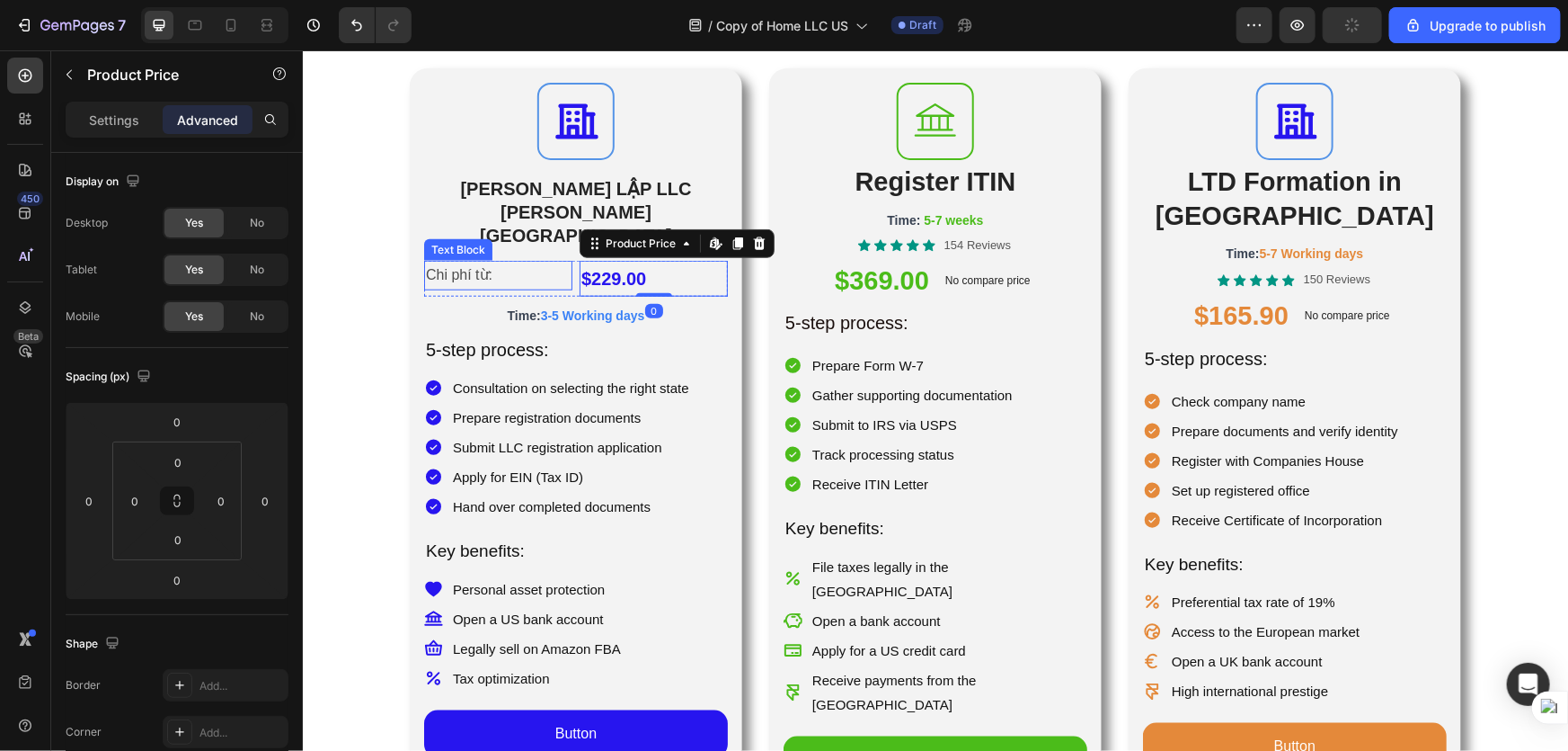
click at [535, 262] on p "Chi phí từ:" at bounding box center [496, 275] width 144 height 26
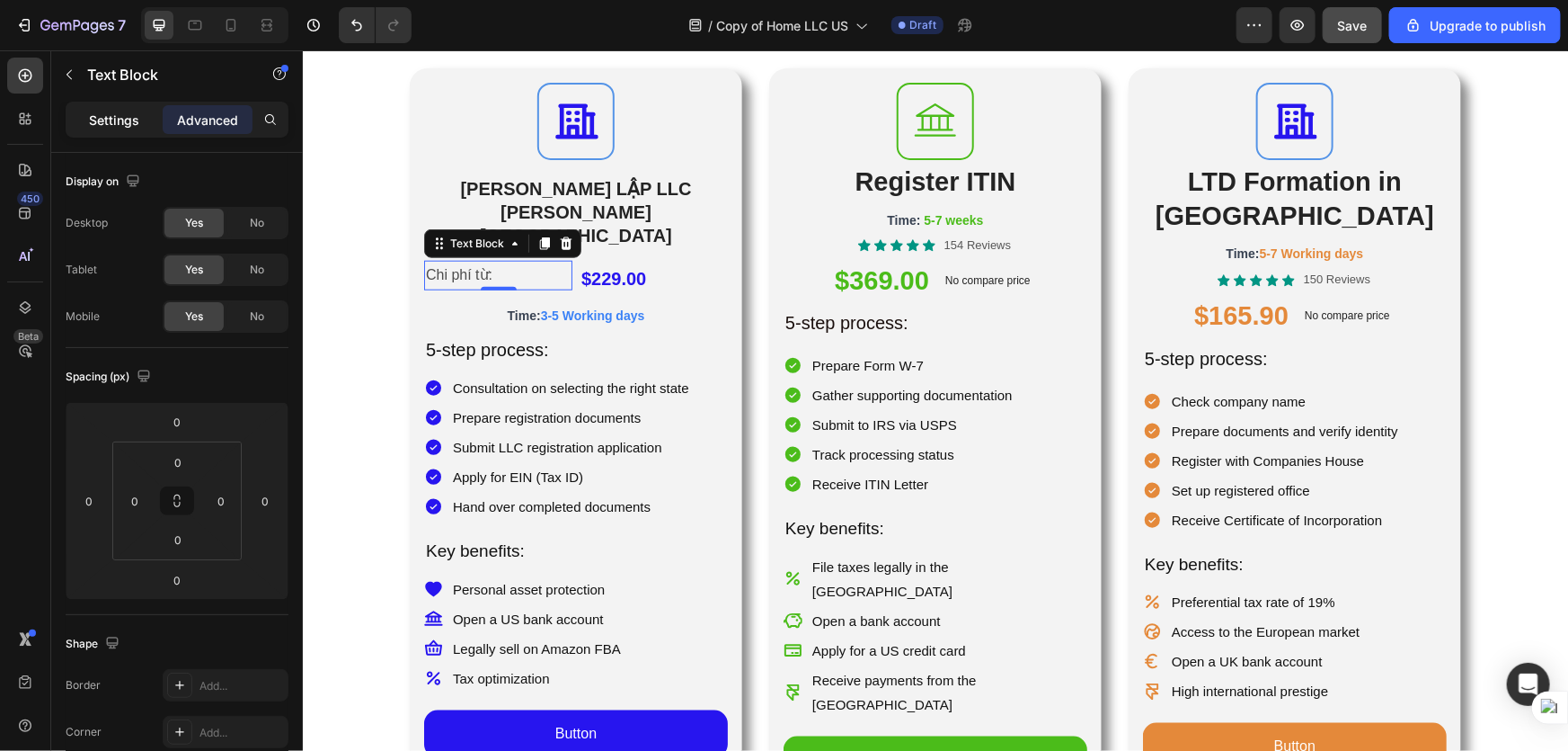
click at [125, 126] on p "Settings" at bounding box center [114, 119] width 50 height 18
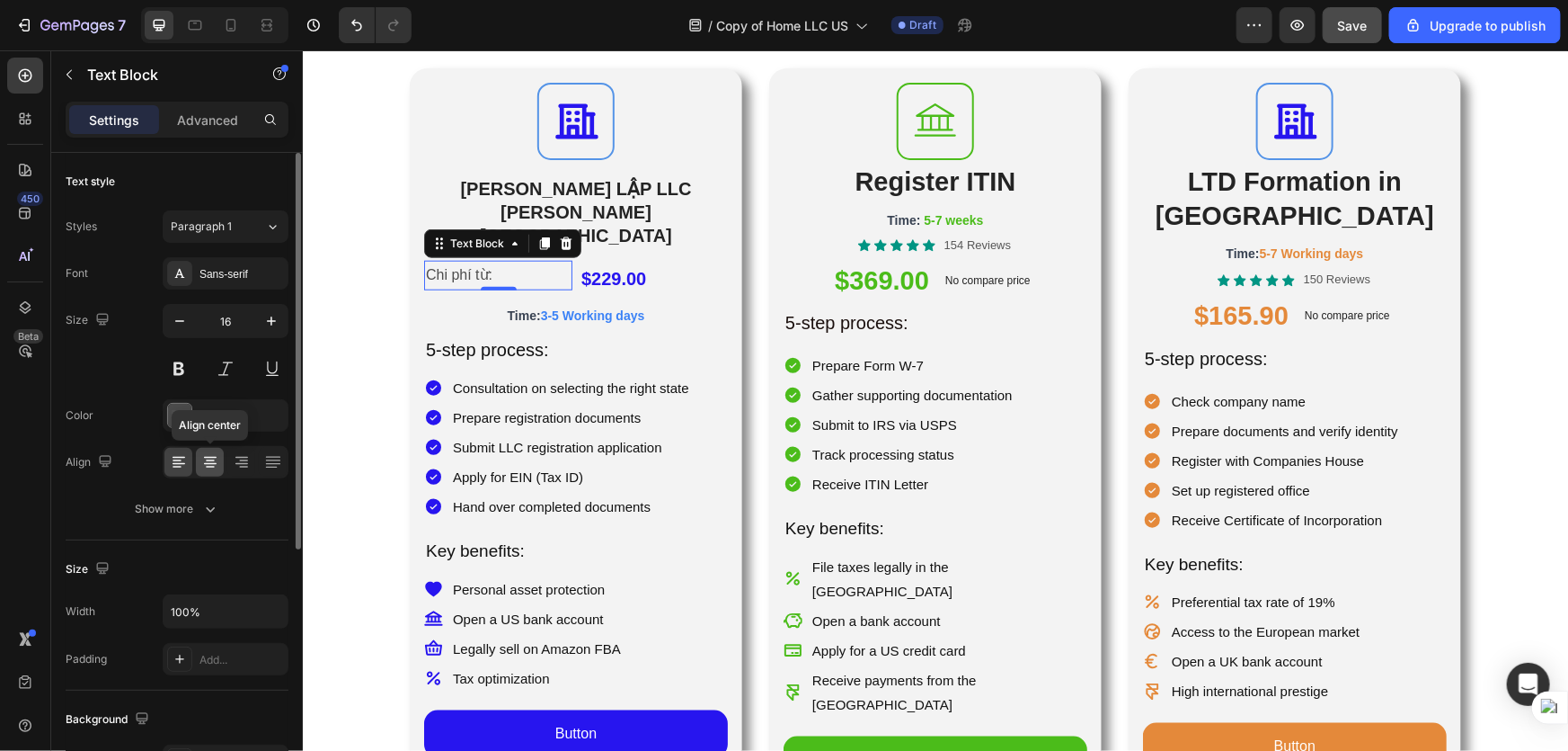
click at [196, 458] on div at bounding box center [209, 463] width 28 height 29
click at [587, 260] on div "$229.00 Product Price Product Price" at bounding box center [653, 278] width 148 height 36
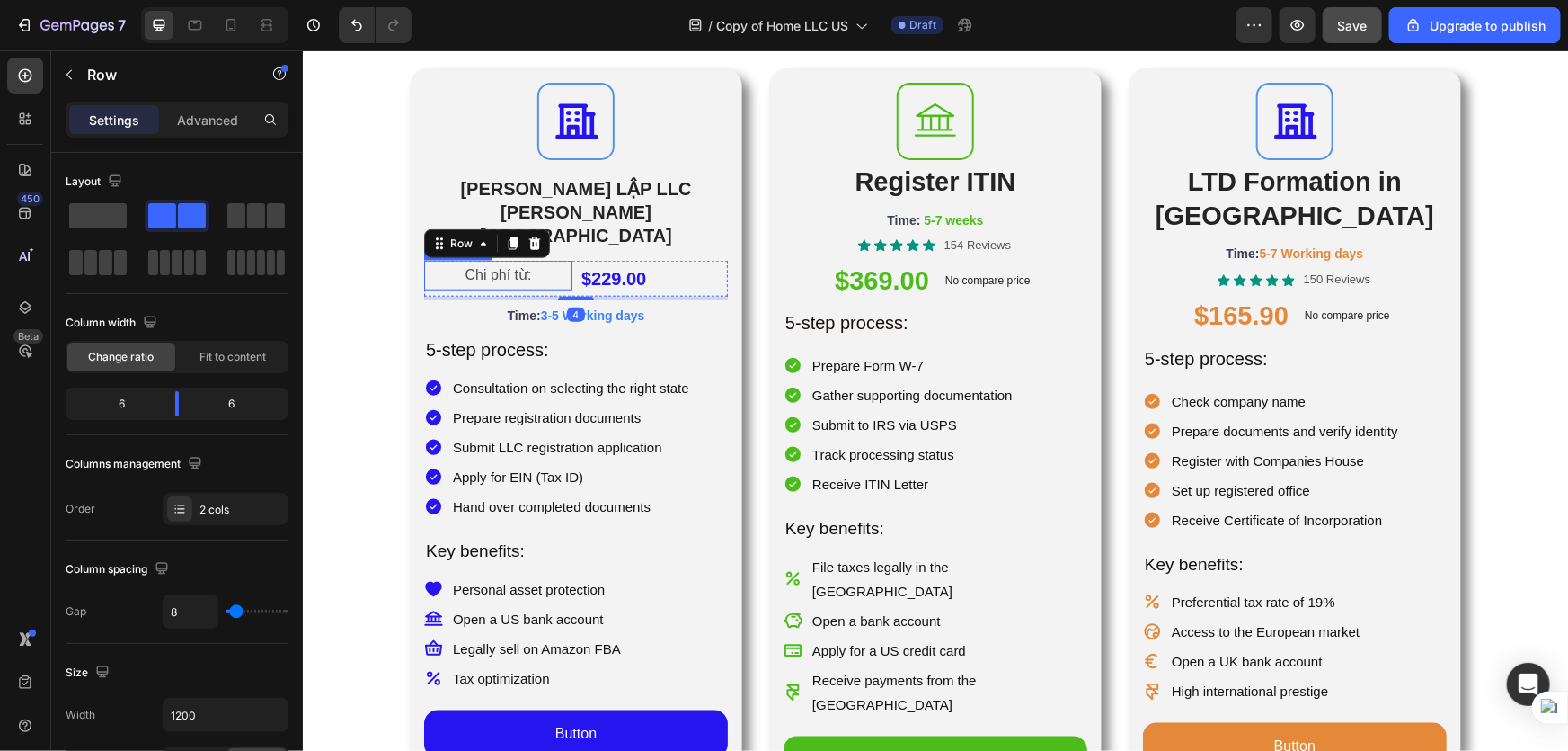
click at [493, 262] on p "Chi phí từ:" at bounding box center [496, 275] width 144 height 26
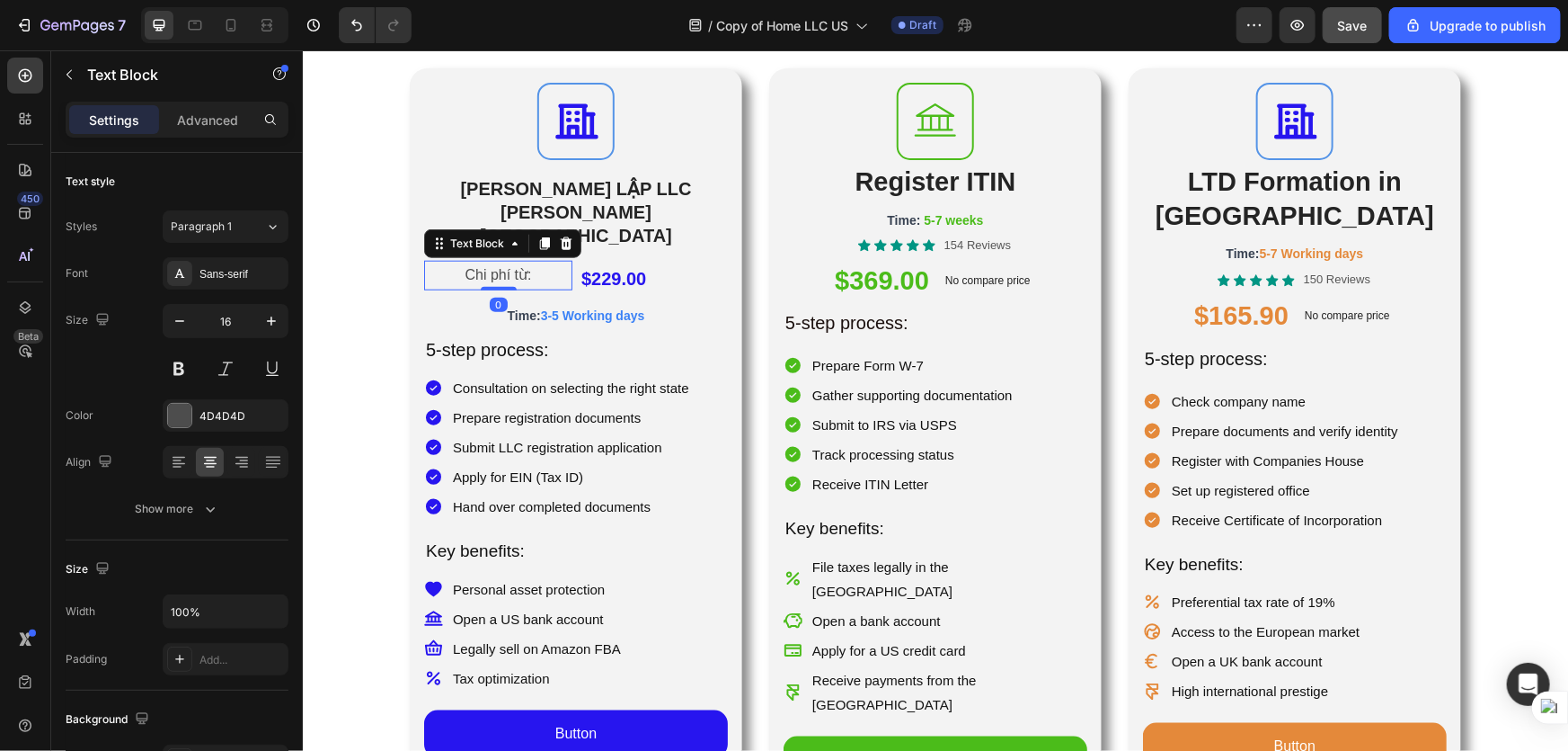
click at [464, 262] on p "Chi phí từ:" at bounding box center [496, 275] width 144 height 26
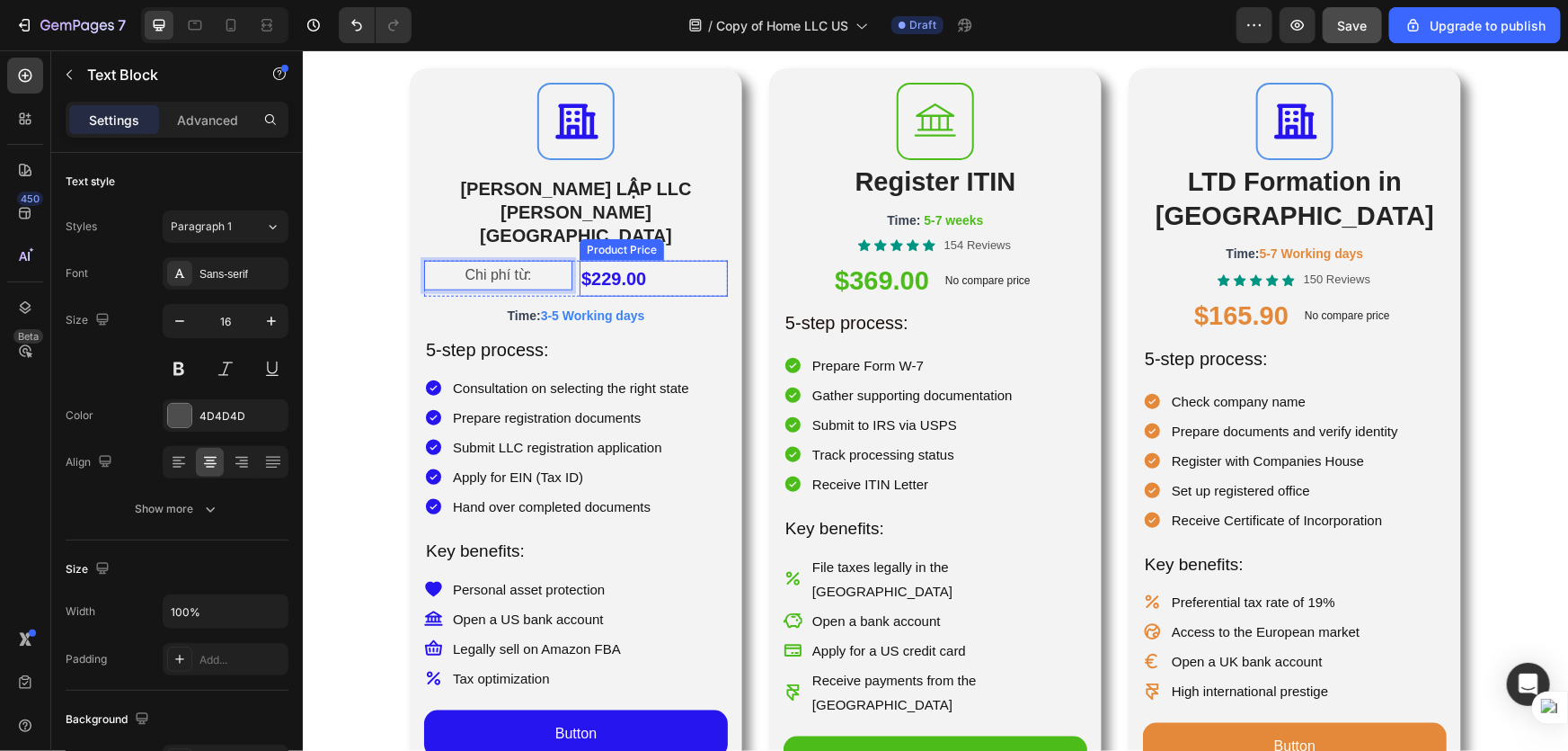
click at [653, 260] on div "$229.00" at bounding box center [653, 278] width 148 height 36
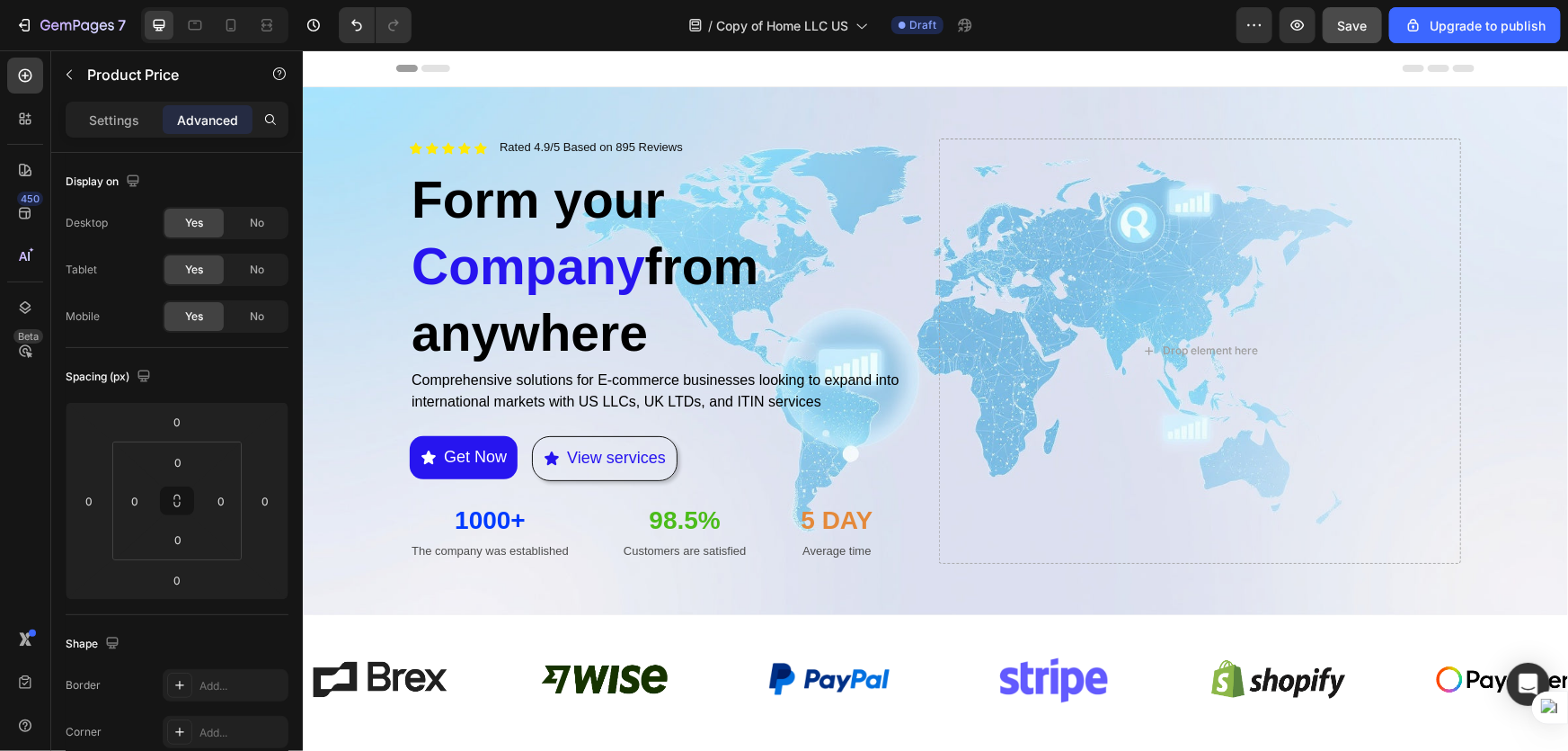
scroll to position [490, 0]
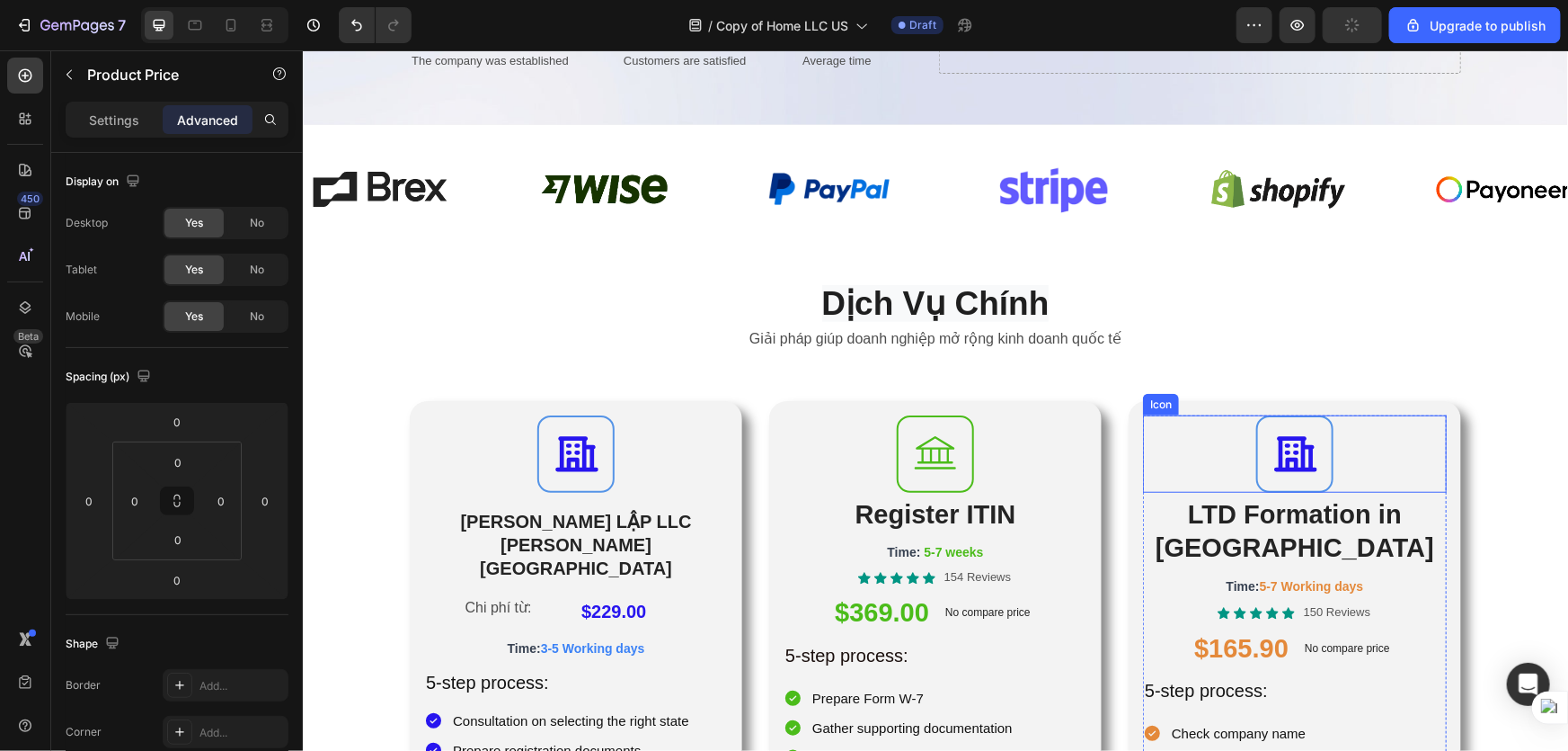
click at [1295, 453] on icon at bounding box center [1295, 453] width 43 height 35
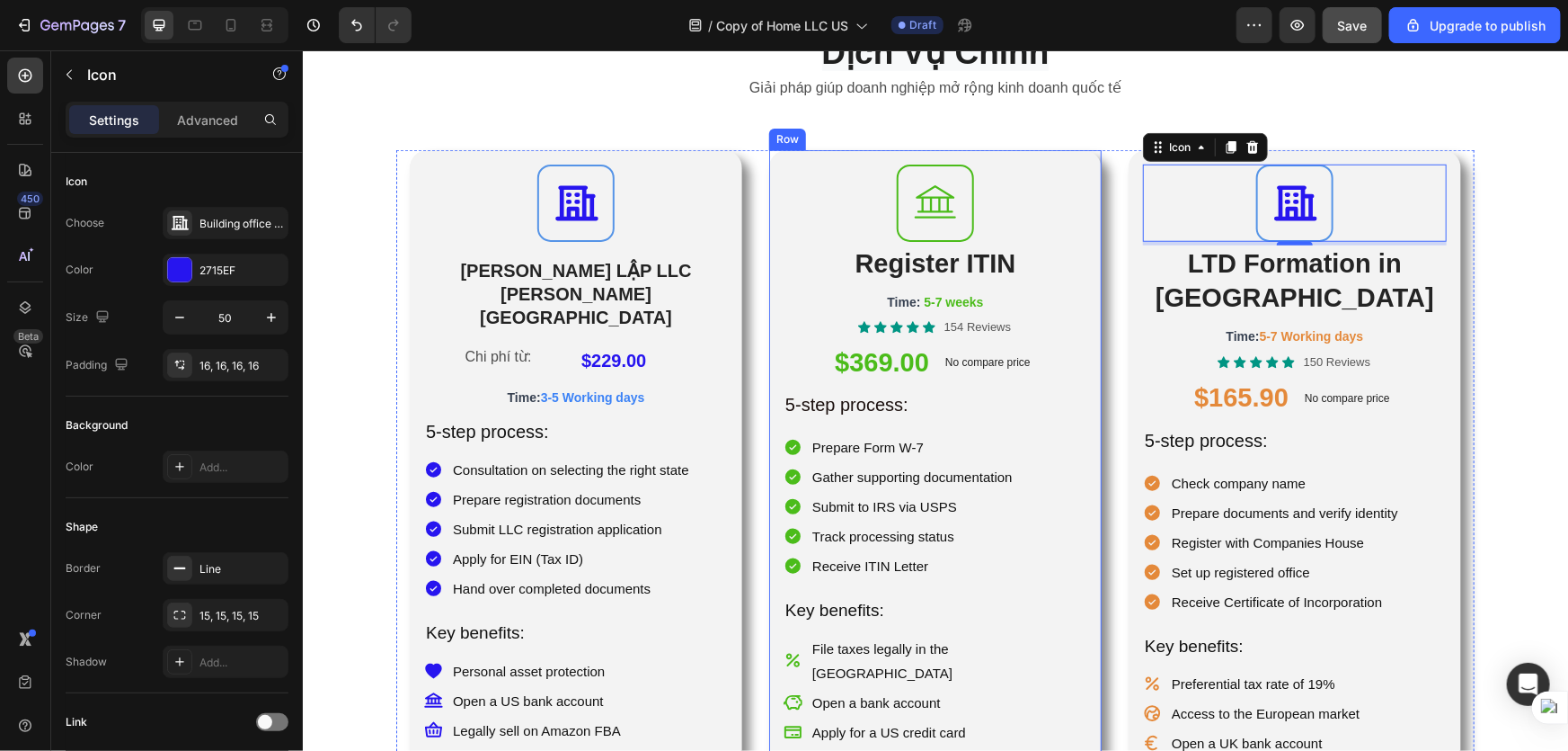
scroll to position [654, 0]
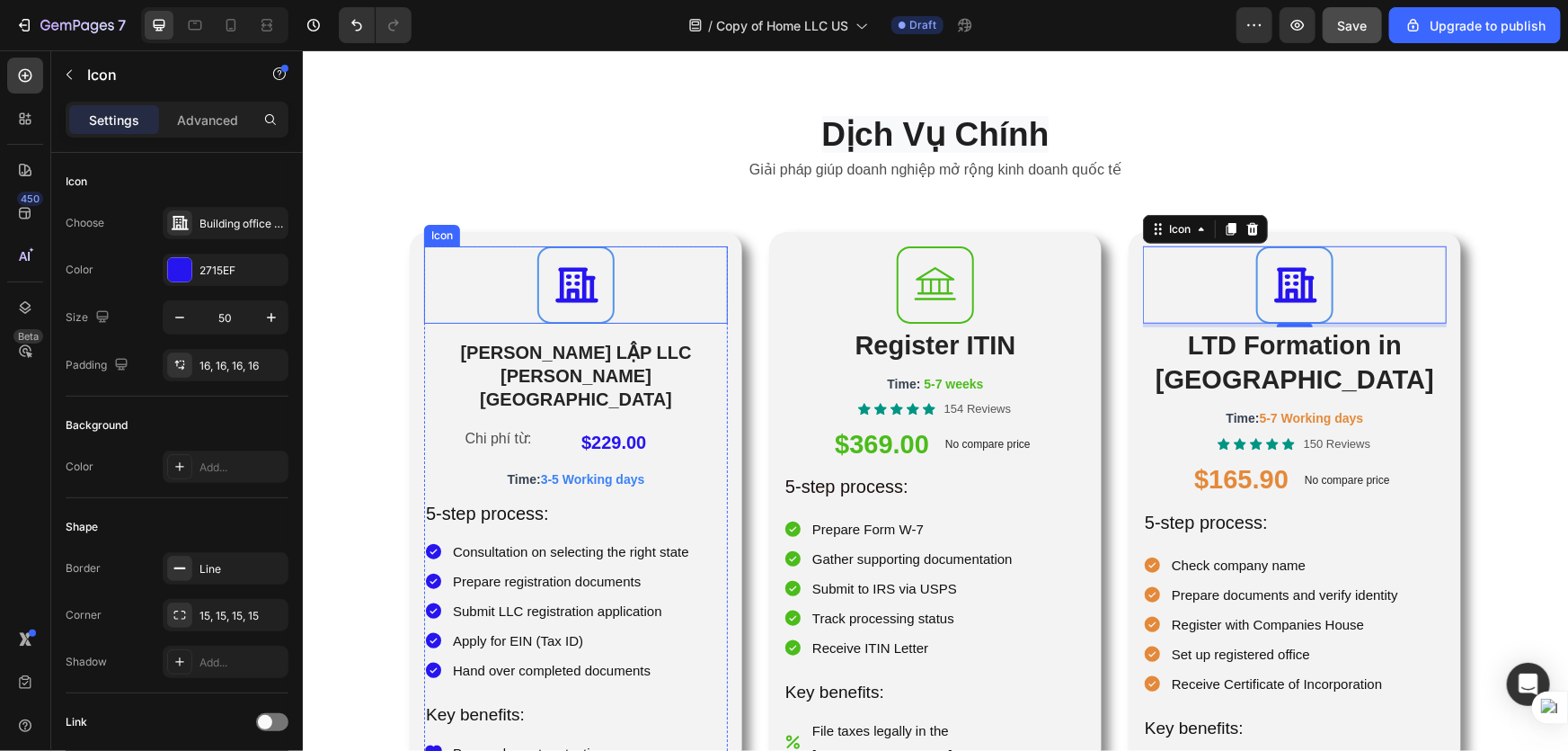
click at [536, 300] on div at bounding box center [575, 284] width 78 height 78
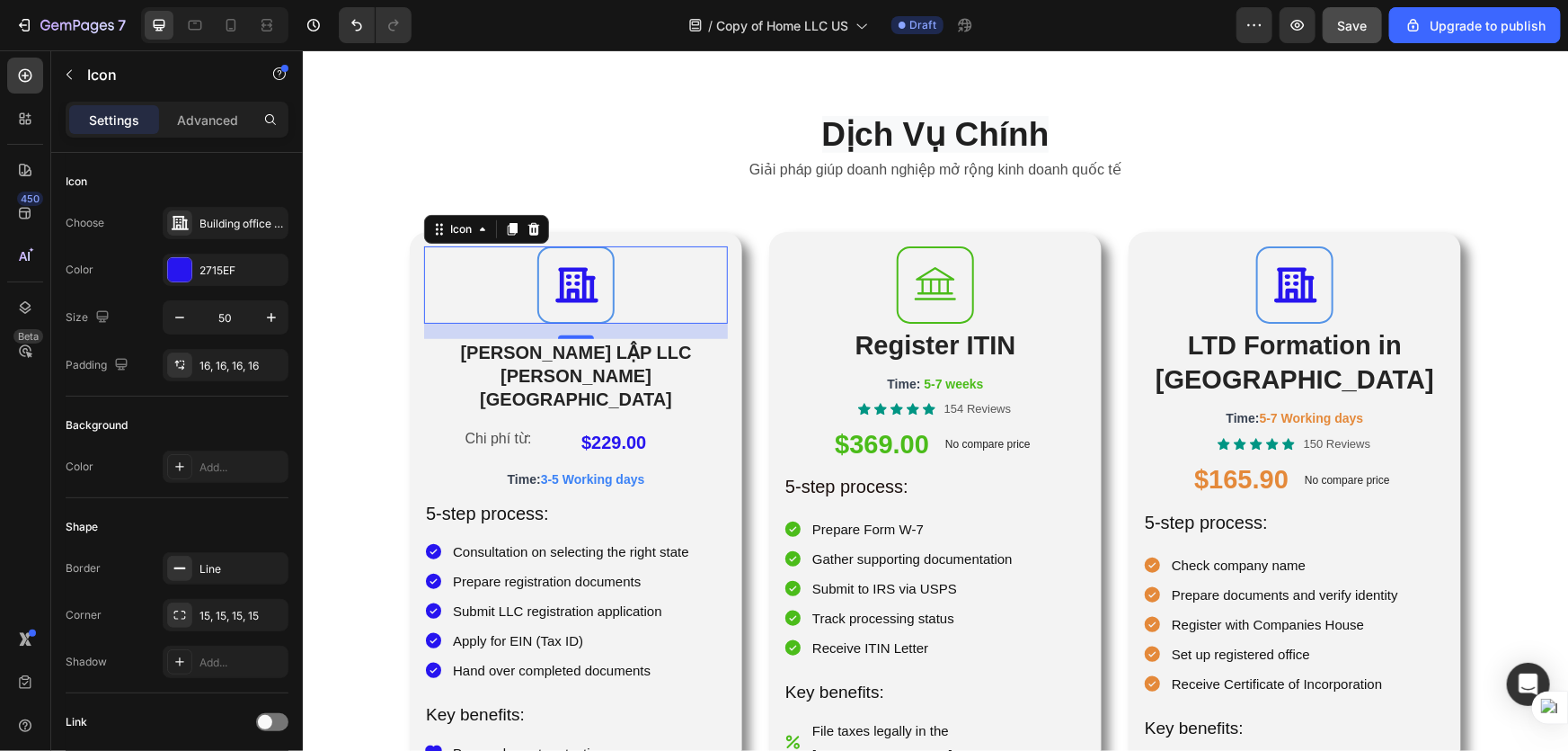
click at [569, 257] on div at bounding box center [575, 284] width 78 height 78
click at [179, 458] on div at bounding box center [179, 467] width 25 height 25
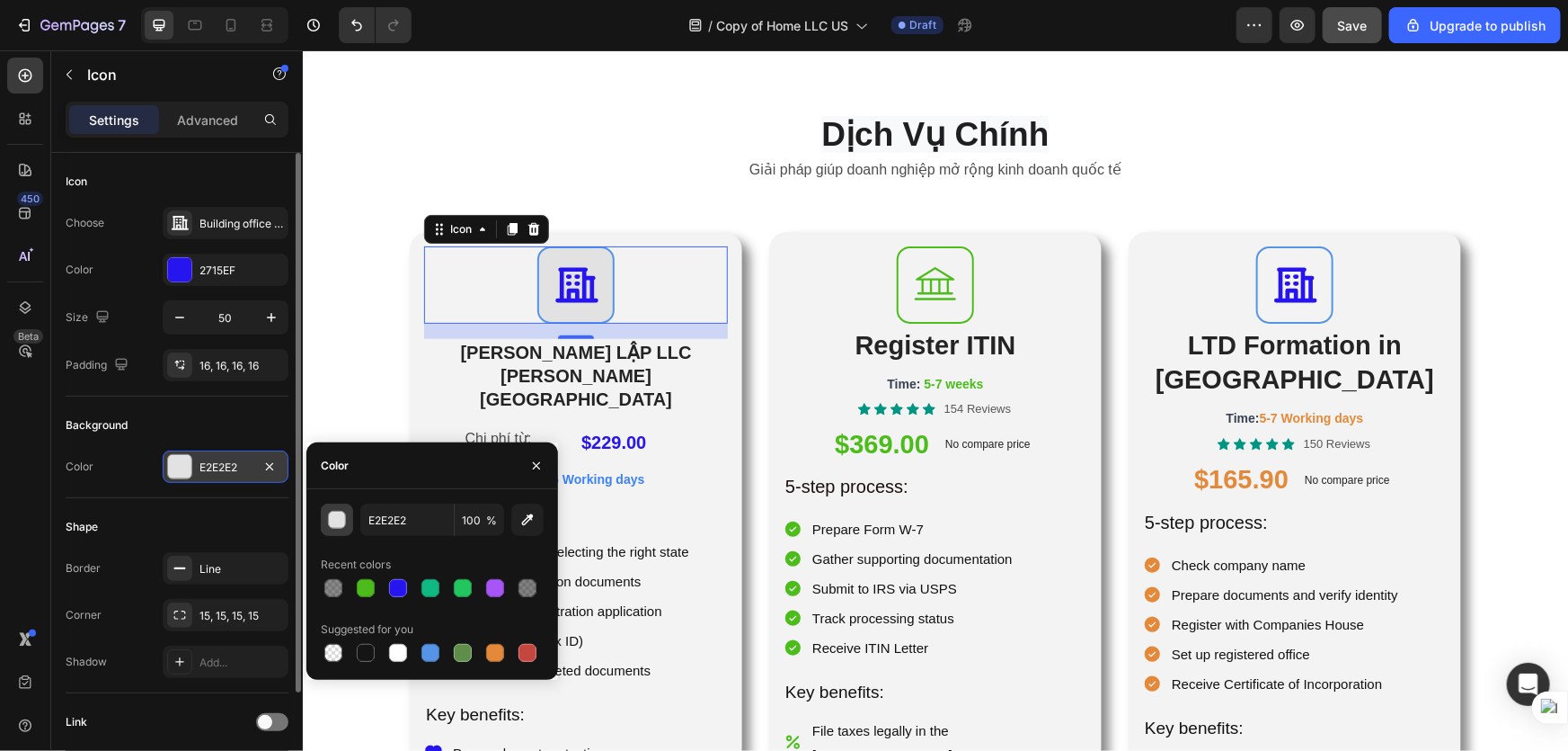
click at [334, 524] on div "button" at bounding box center [337, 520] width 18 height 18
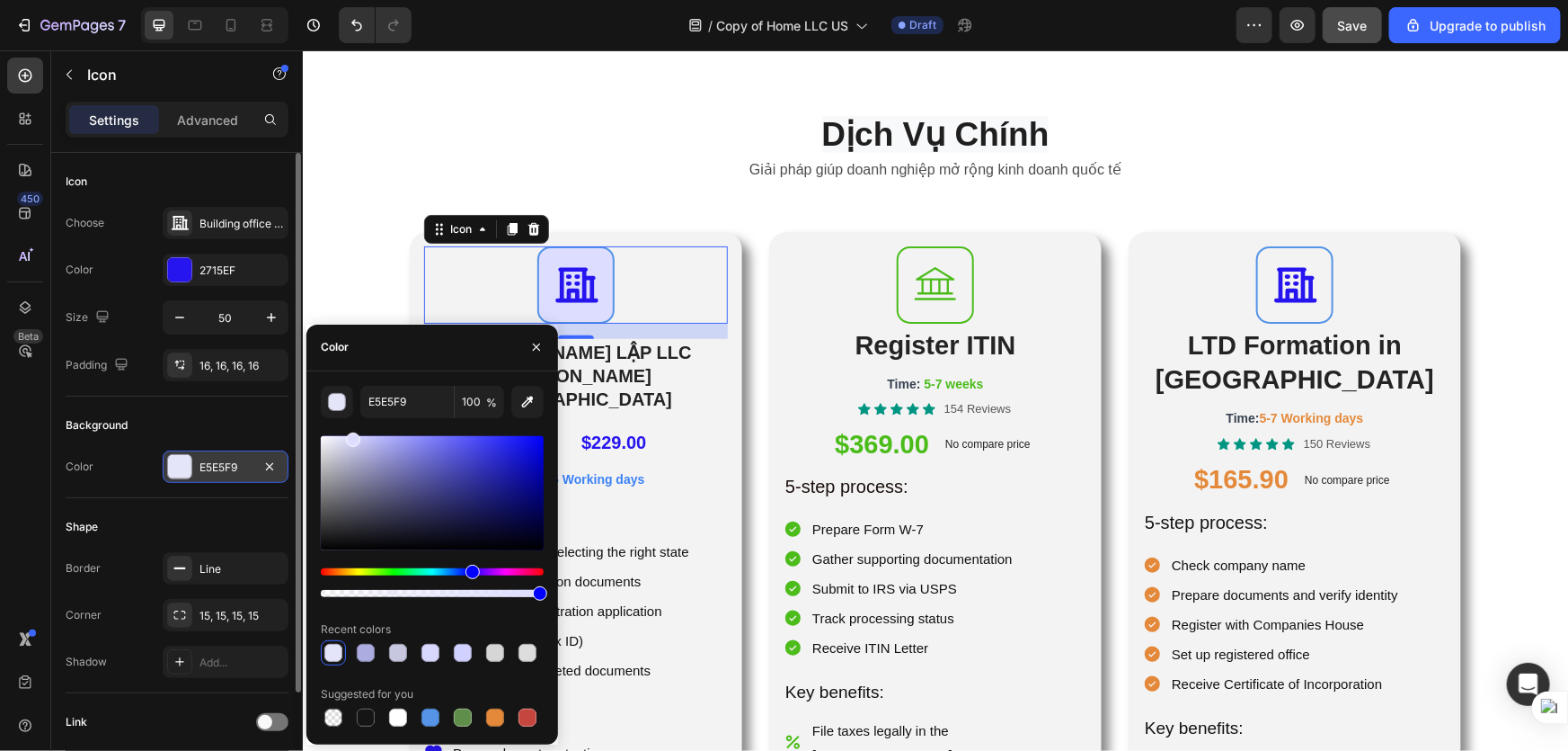
type input "DDDDFF"
drag, startPoint x: 350, startPoint y: 455, endPoint x: 351, endPoint y: 433, distance: 22.0
click at [351, 436] on div at bounding box center [432, 493] width 223 height 114
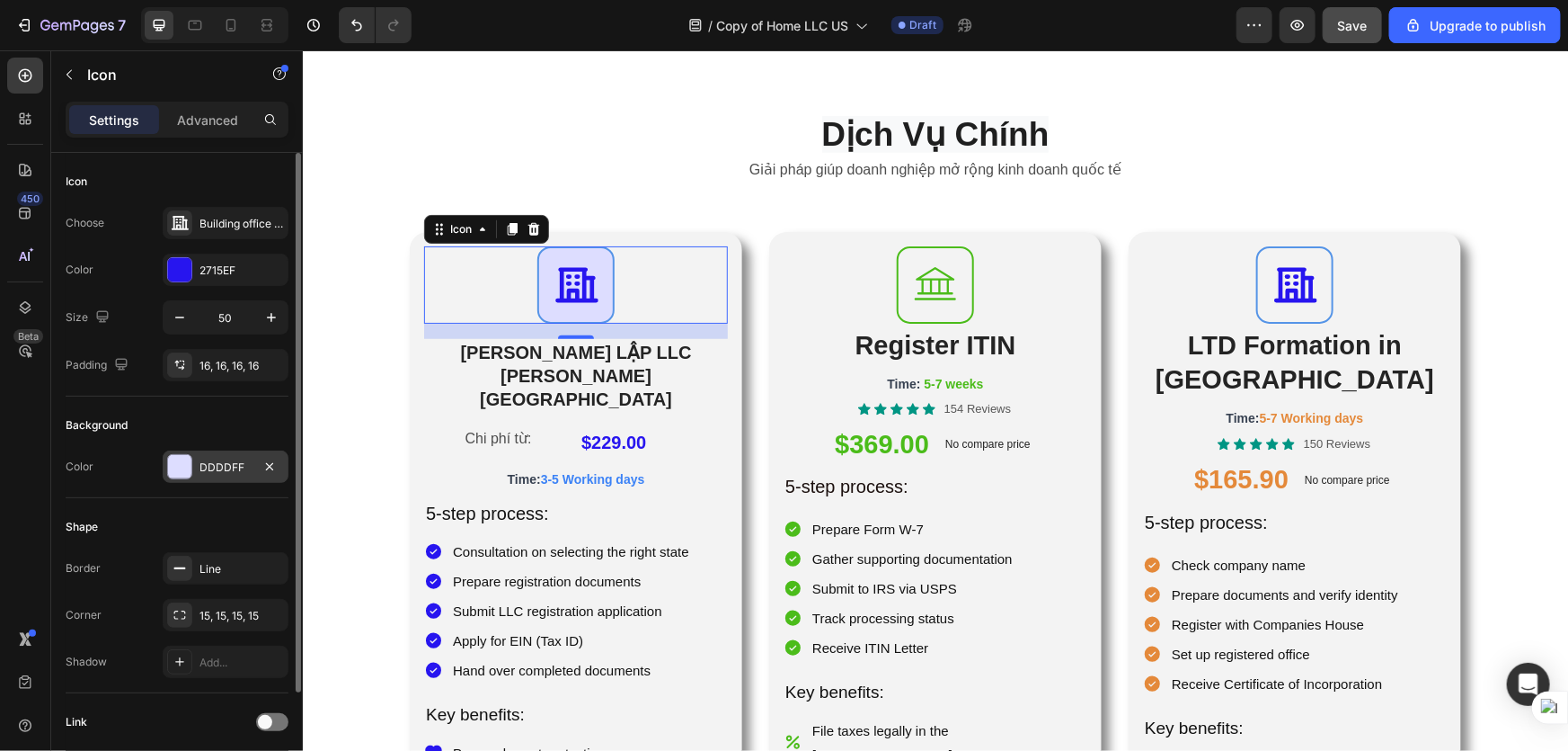
click at [450, 287] on div "Icon 17" at bounding box center [574, 284] width 304 height 78
click at [186, 610] on div at bounding box center [179, 615] width 25 height 25
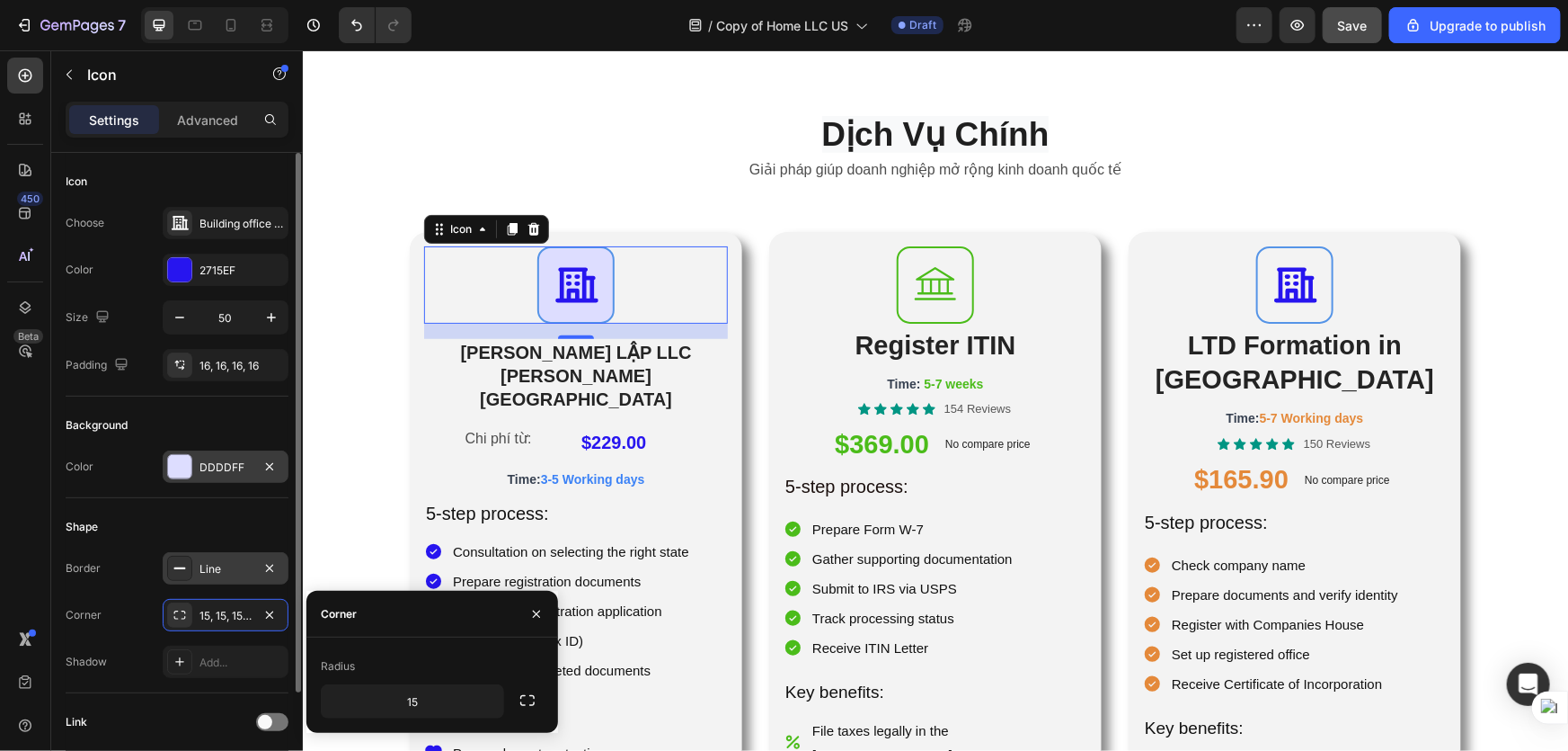
click at [178, 570] on icon at bounding box center [179, 568] width 15 height 15
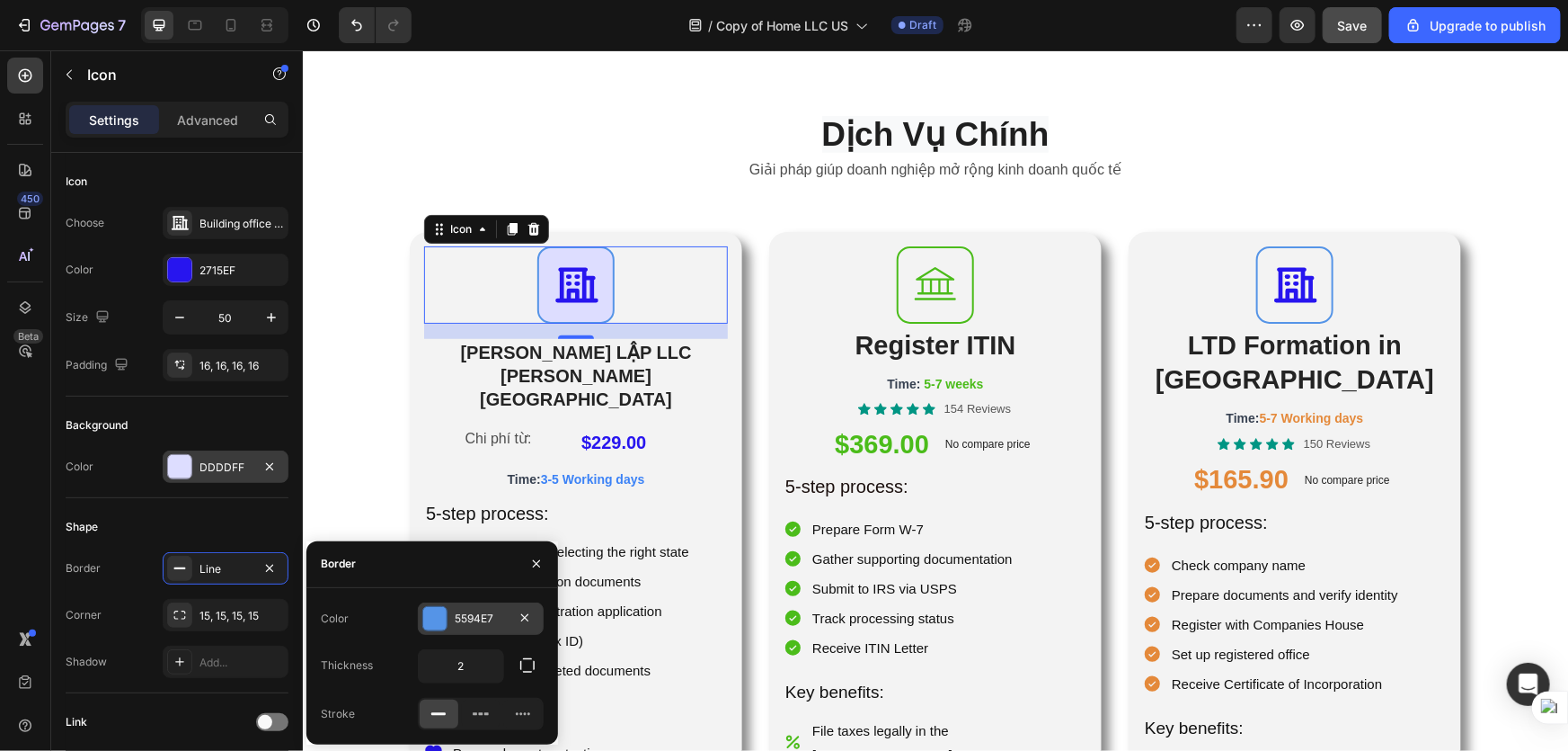
click at [426, 620] on div at bounding box center [434, 619] width 23 height 23
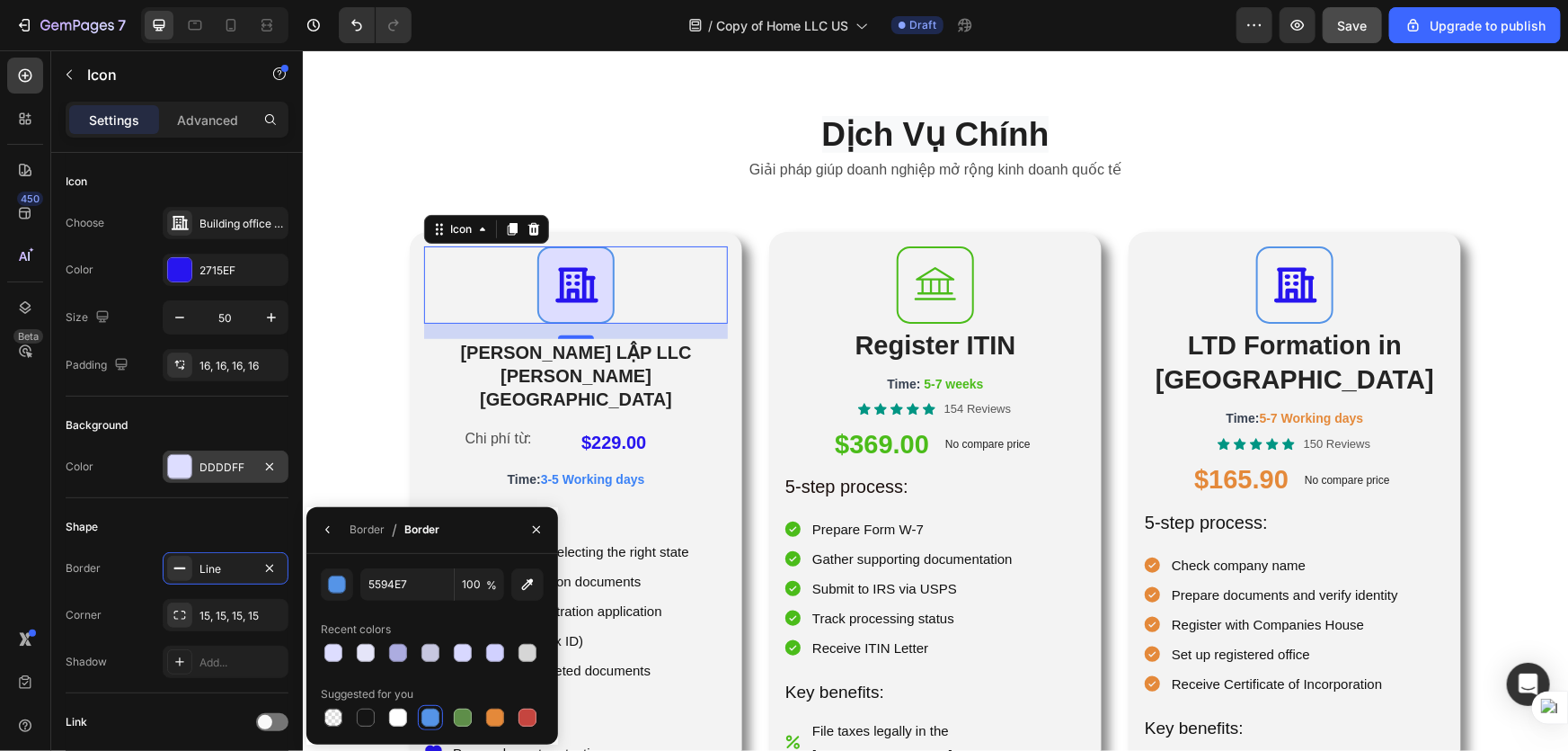
click at [314, 719] on div "5594E7 100 % Recent colors Suggested for you" at bounding box center [432, 649] width 251 height 162
click at [331, 715] on div at bounding box center [334, 717] width 18 height 18
type input "000000"
type input "0"
click at [715, 423] on div "$229.00" at bounding box center [653, 441] width 148 height 36
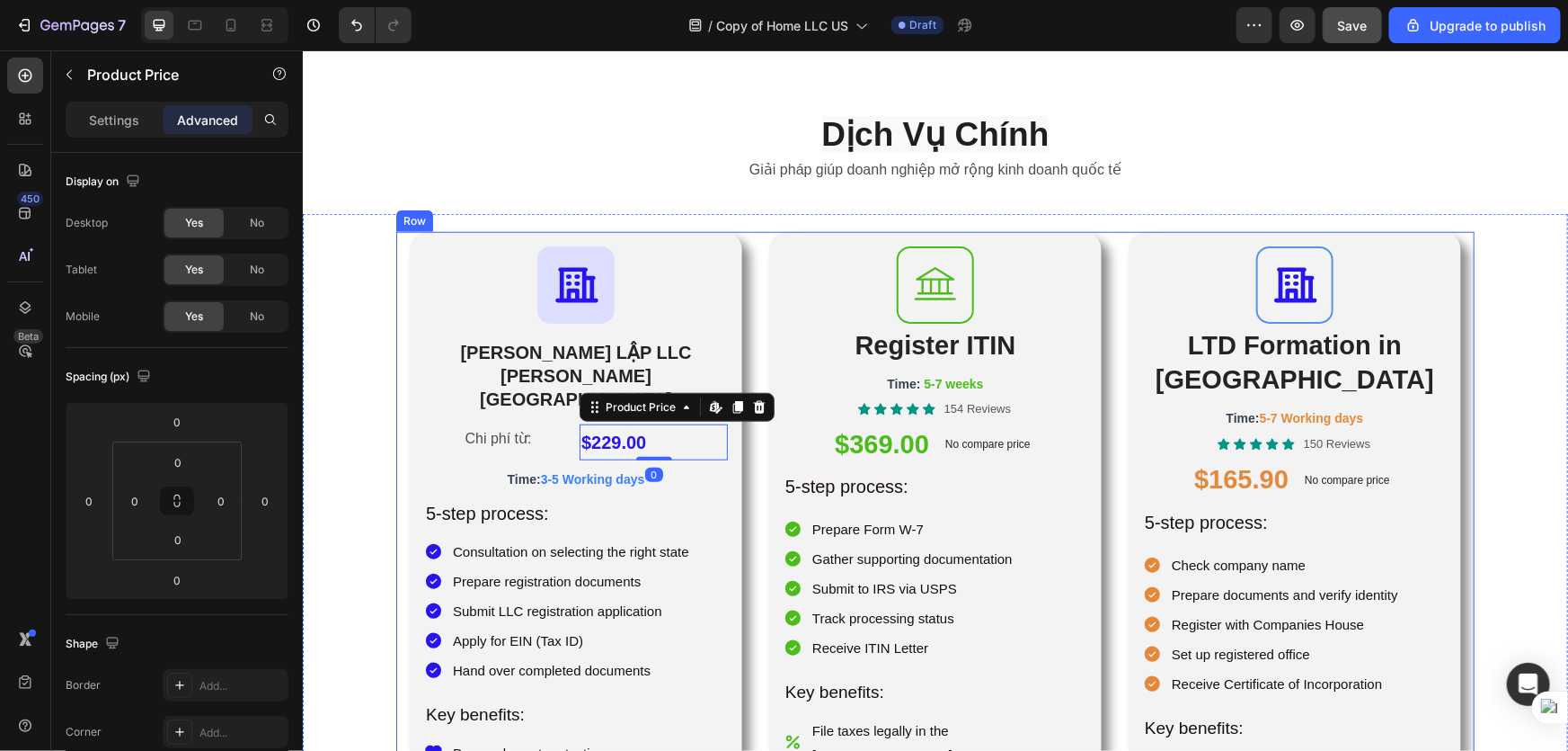
click at [752, 379] on div "Icon THÀNH LẬP LLC TẠI HOA KỲ Heading Chi phí từ: Text Block $229.00 Product Pr…" at bounding box center [935, 599] width 1078 height 736
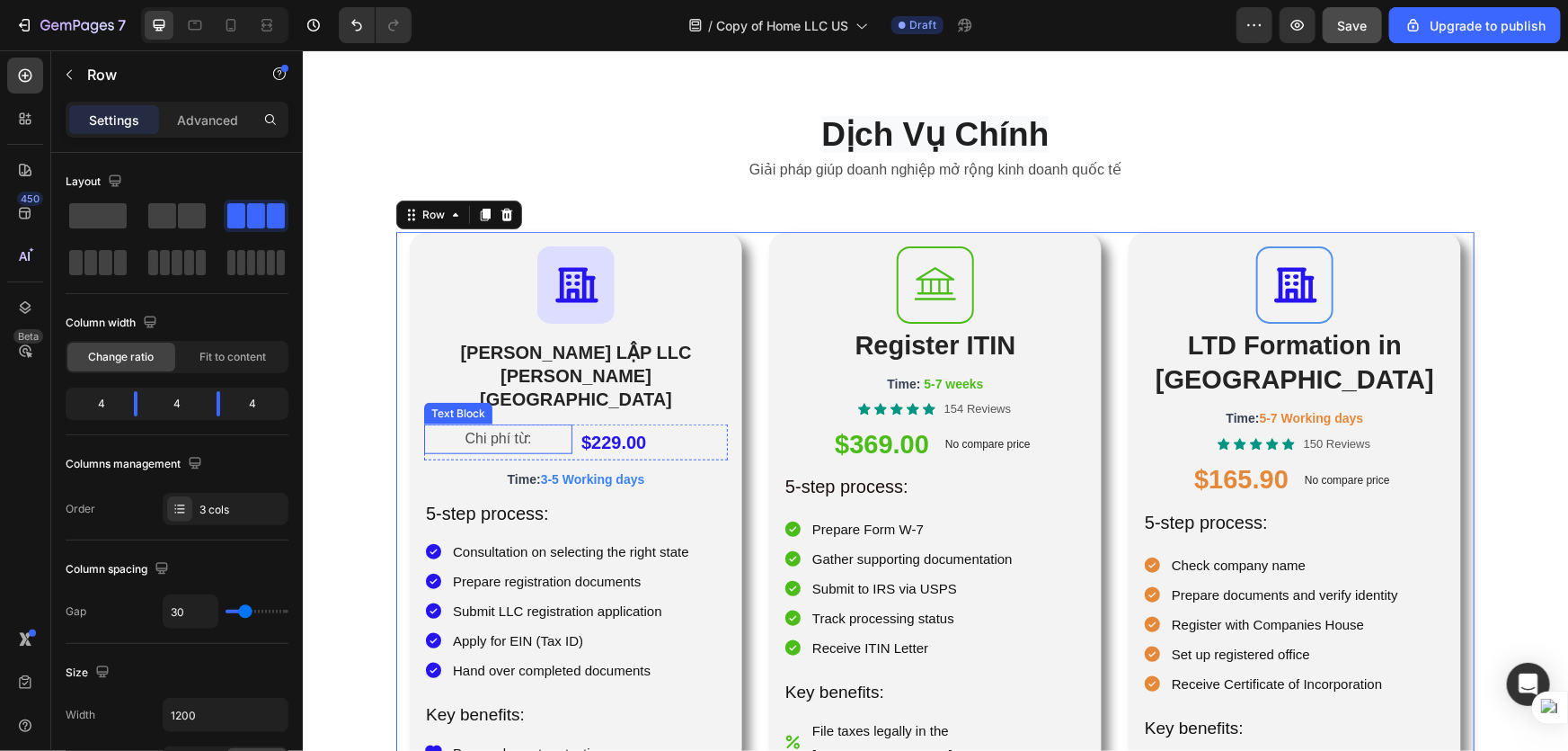
click at [540, 425] on p "Chi phí từ:" at bounding box center [496, 438] width 144 height 26
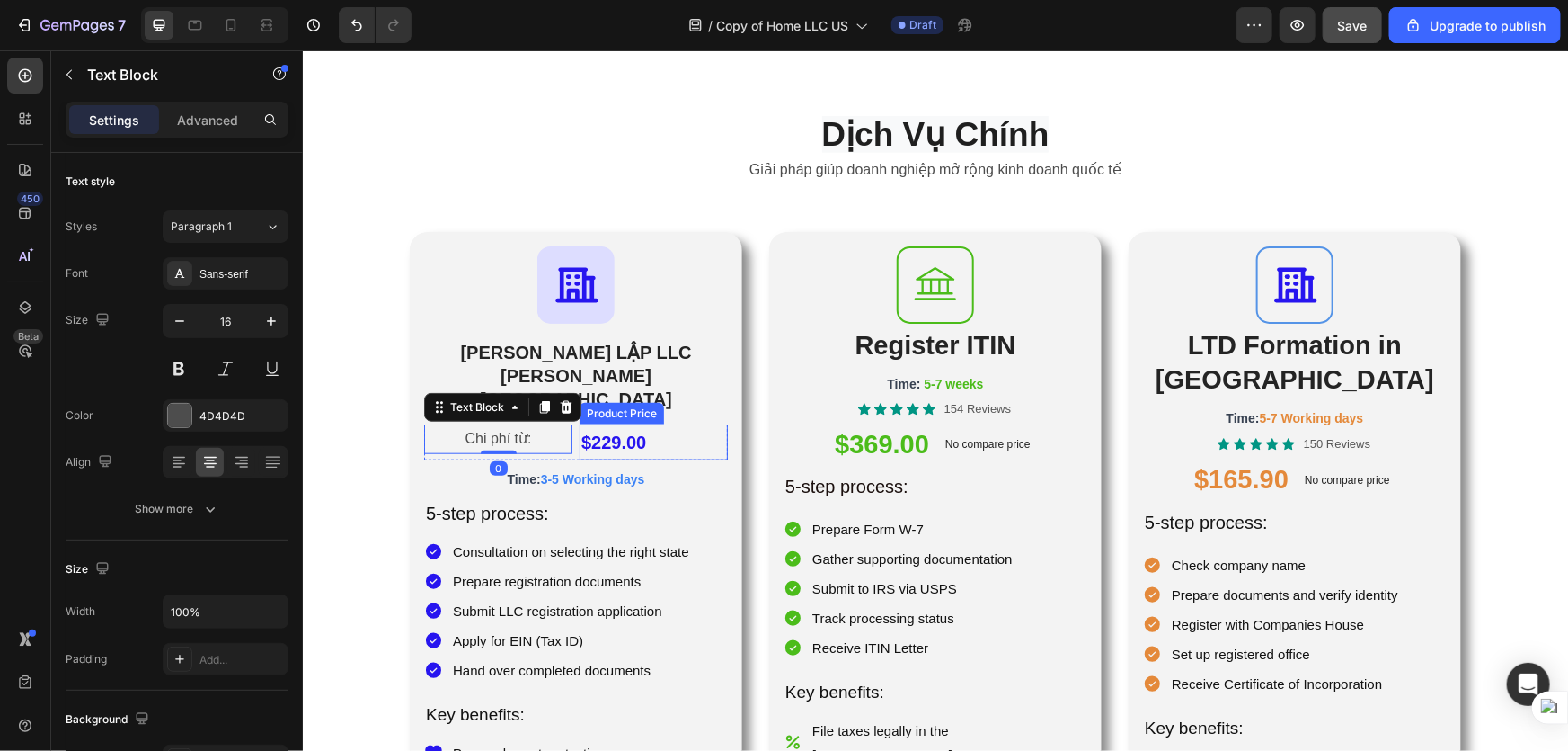
click at [667, 423] on div "$229.00" at bounding box center [653, 441] width 148 height 36
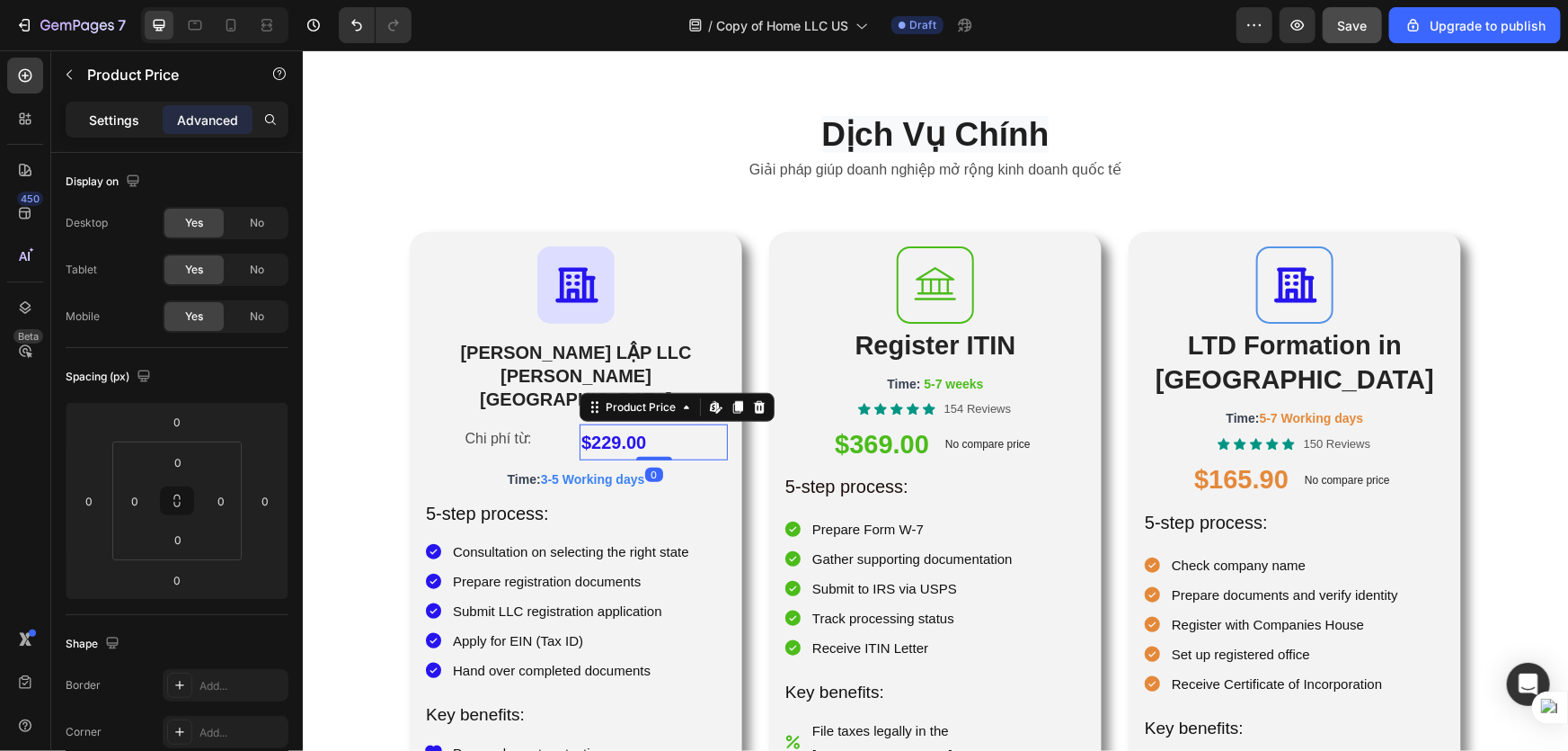
click at [107, 116] on p "Settings" at bounding box center [114, 119] width 50 height 18
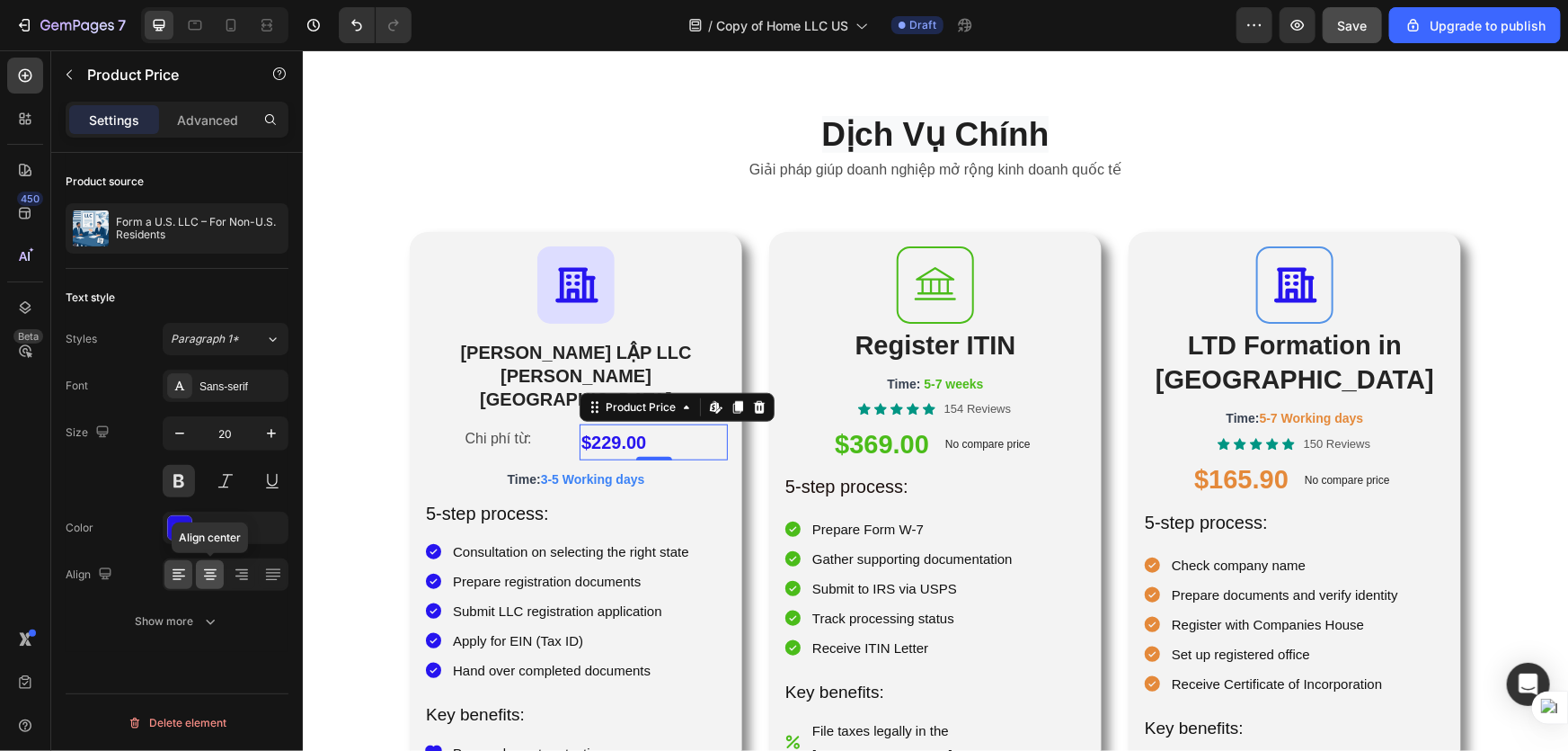
click at [200, 564] on div at bounding box center [209, 574] width 28 height 29
click at [234, 571] on icon at bounding box center [241, 574] width 18 height 18
click at [210, 572] on icon at bounding box center [209, 573] width 9 height 2
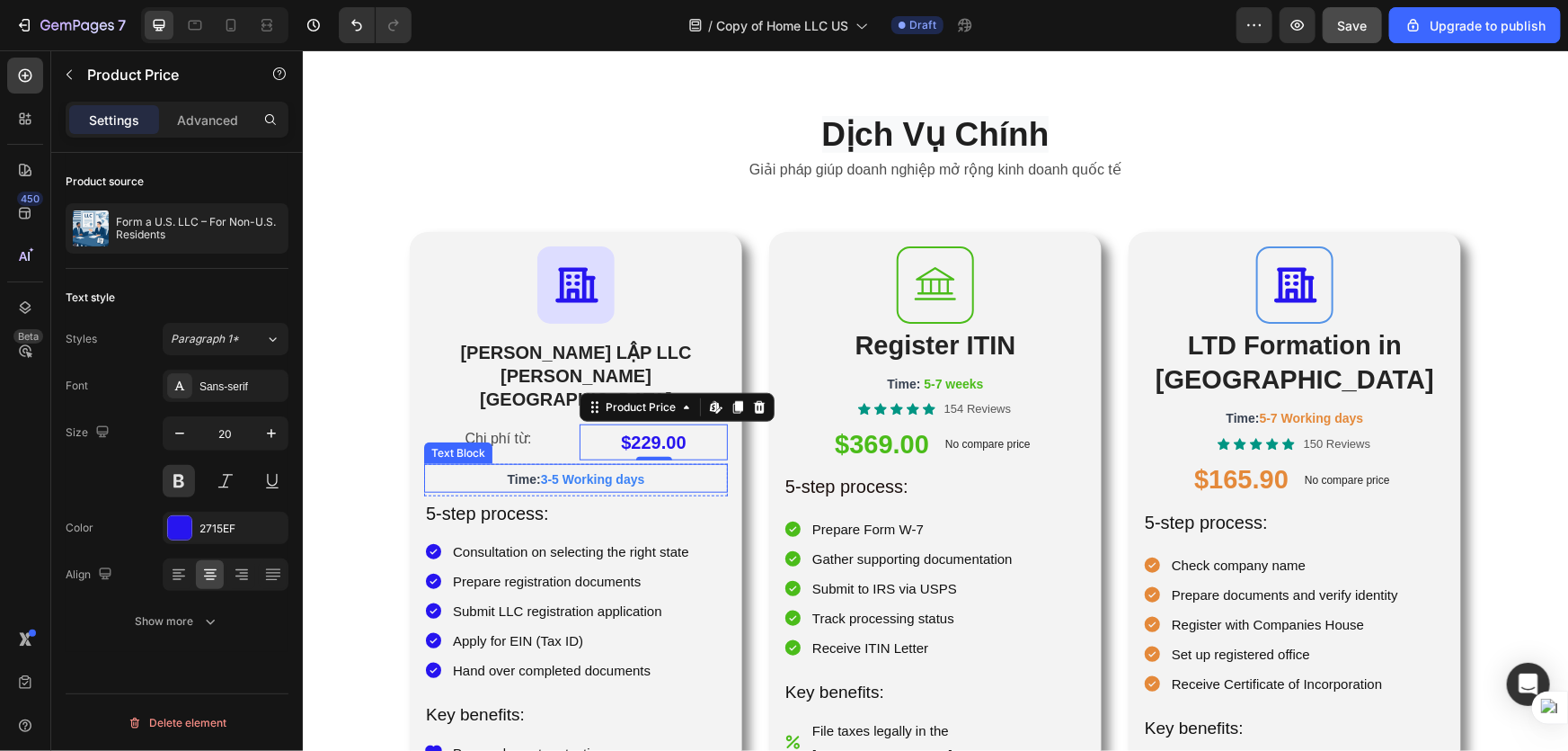
click at [485, 423] on div "Chi phí từ: Text Block" at bounding box center [496, 441] width 148 height 36
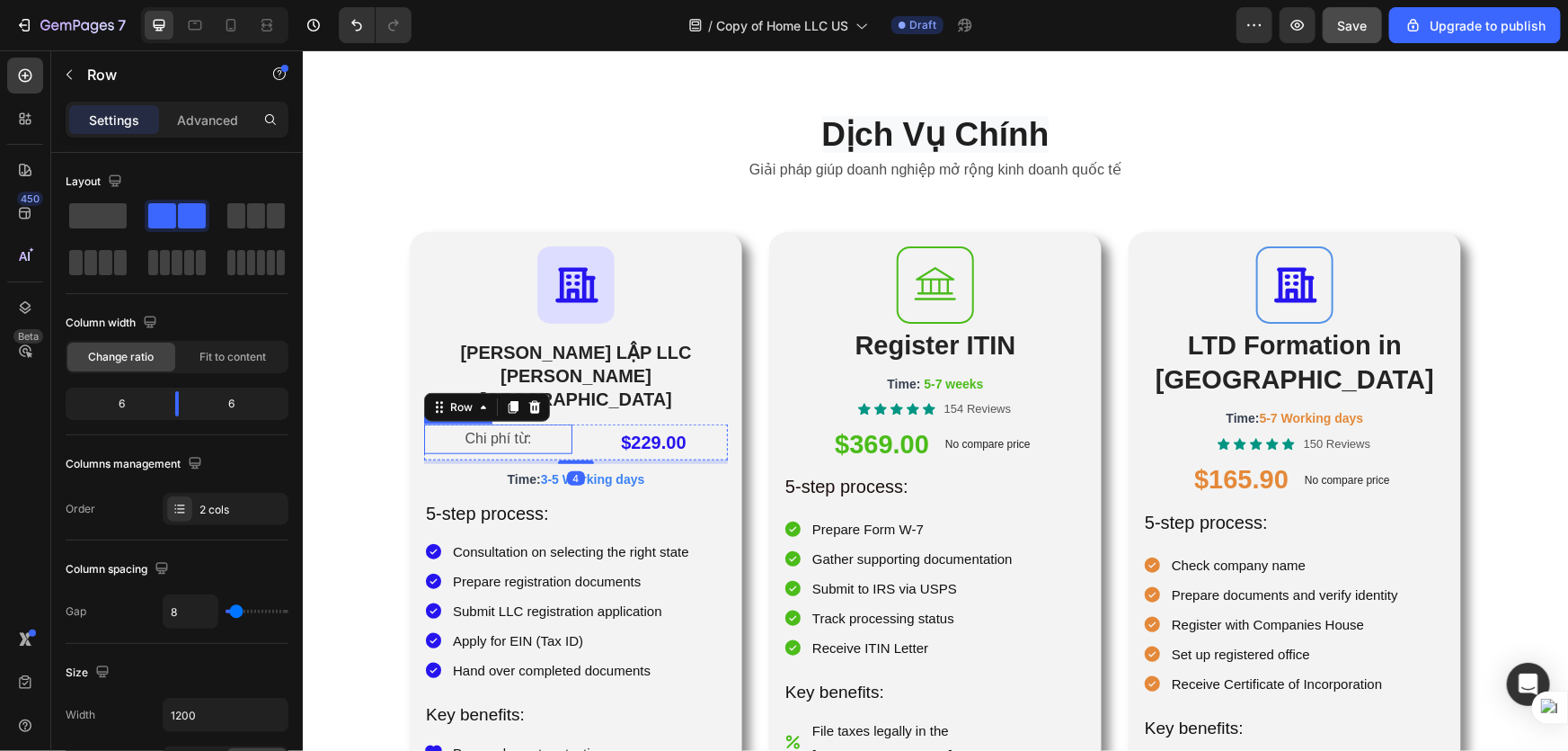
click at [496, 425] on p "Chi phí từ:" at bounding box center [496, 438] width 144 height 26
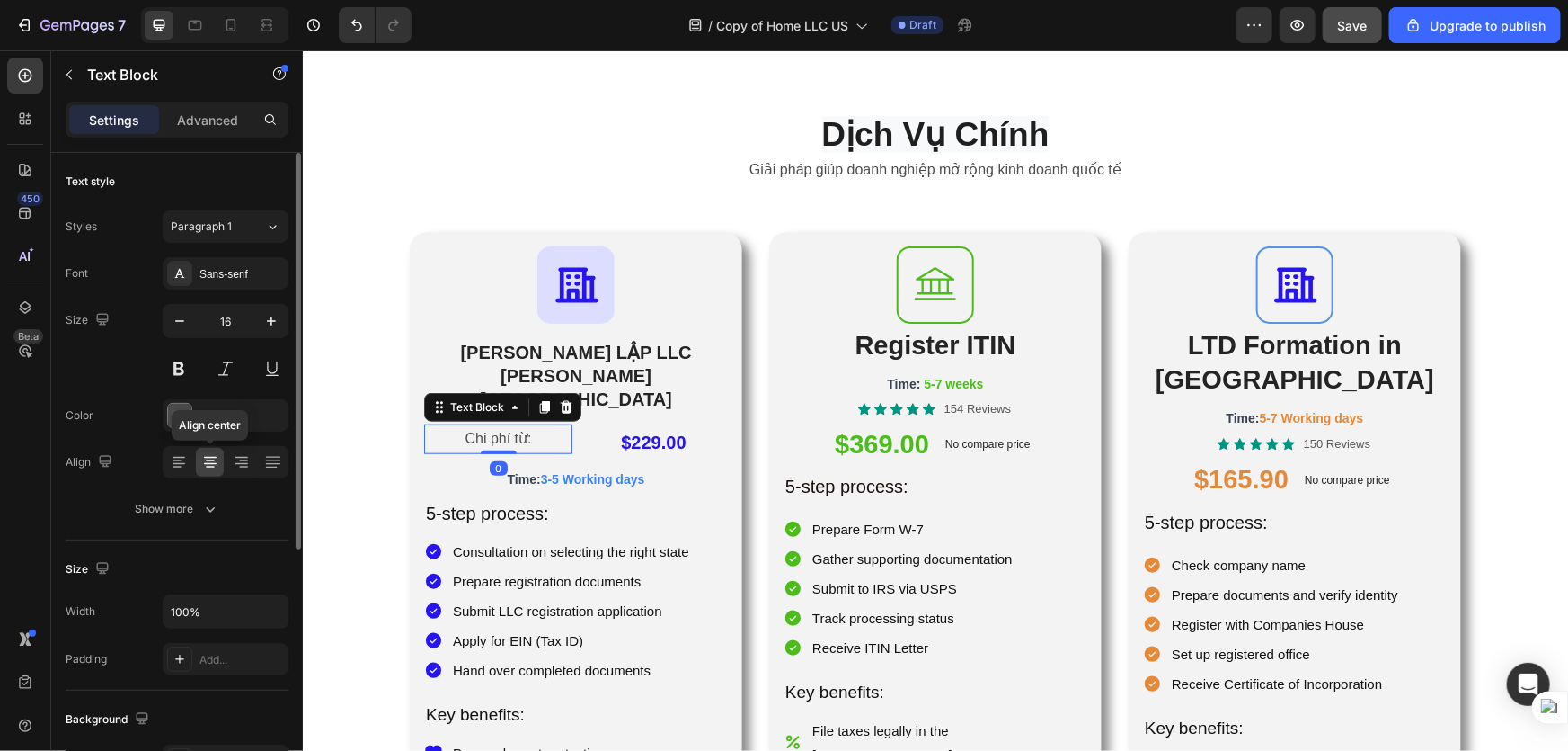
click at [220, 468] on div at bounding box center [209, 463] width 28 height 29
click at [218, 468] on div at bounding box center [209, 463] width 28 height 29
click at [681, 423] on div "$229.00" at bounding box center [653, 441] width 148 height 36
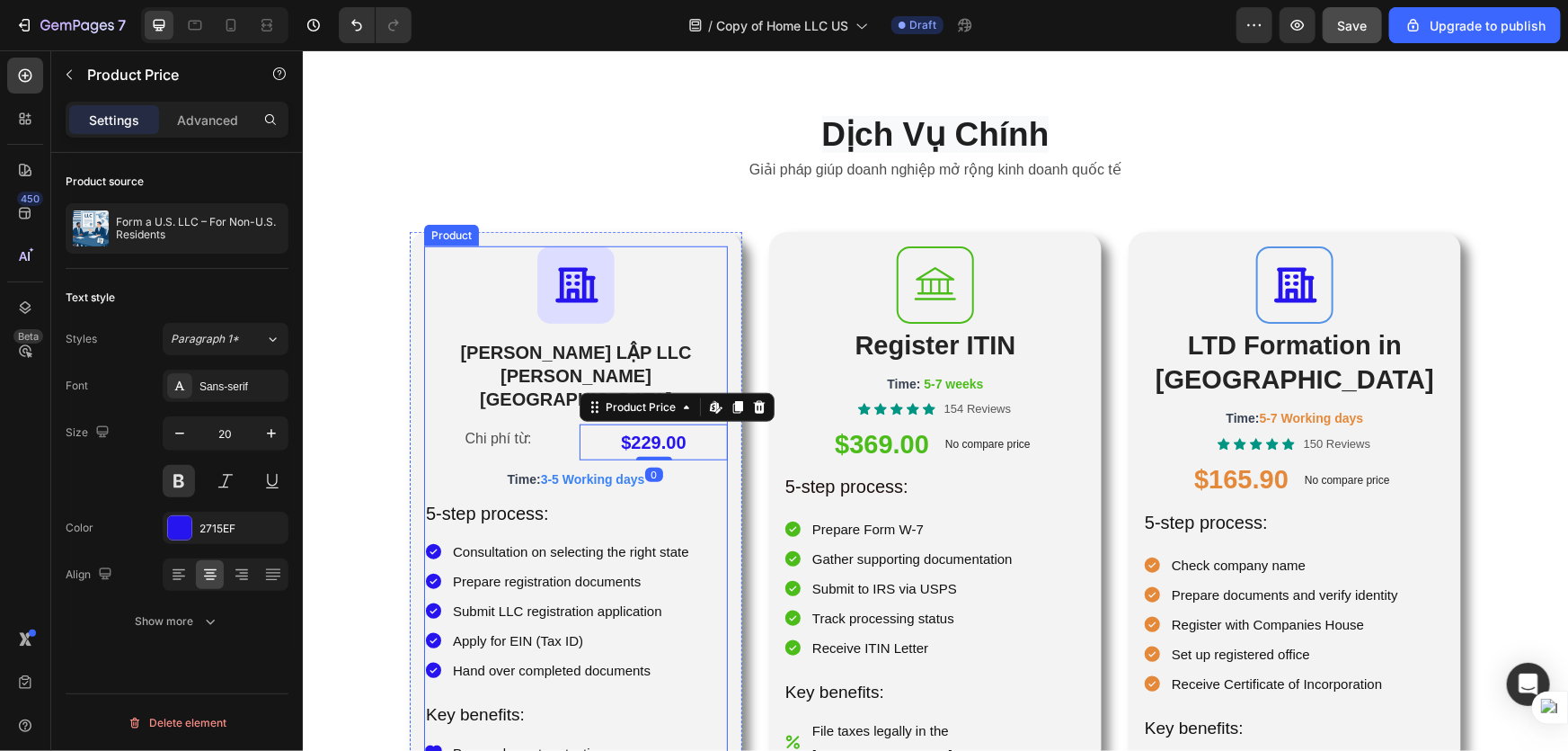
click at [520, 425] on p "Chi phí từ:" at bounding box center [496, 438] width 144 height 26
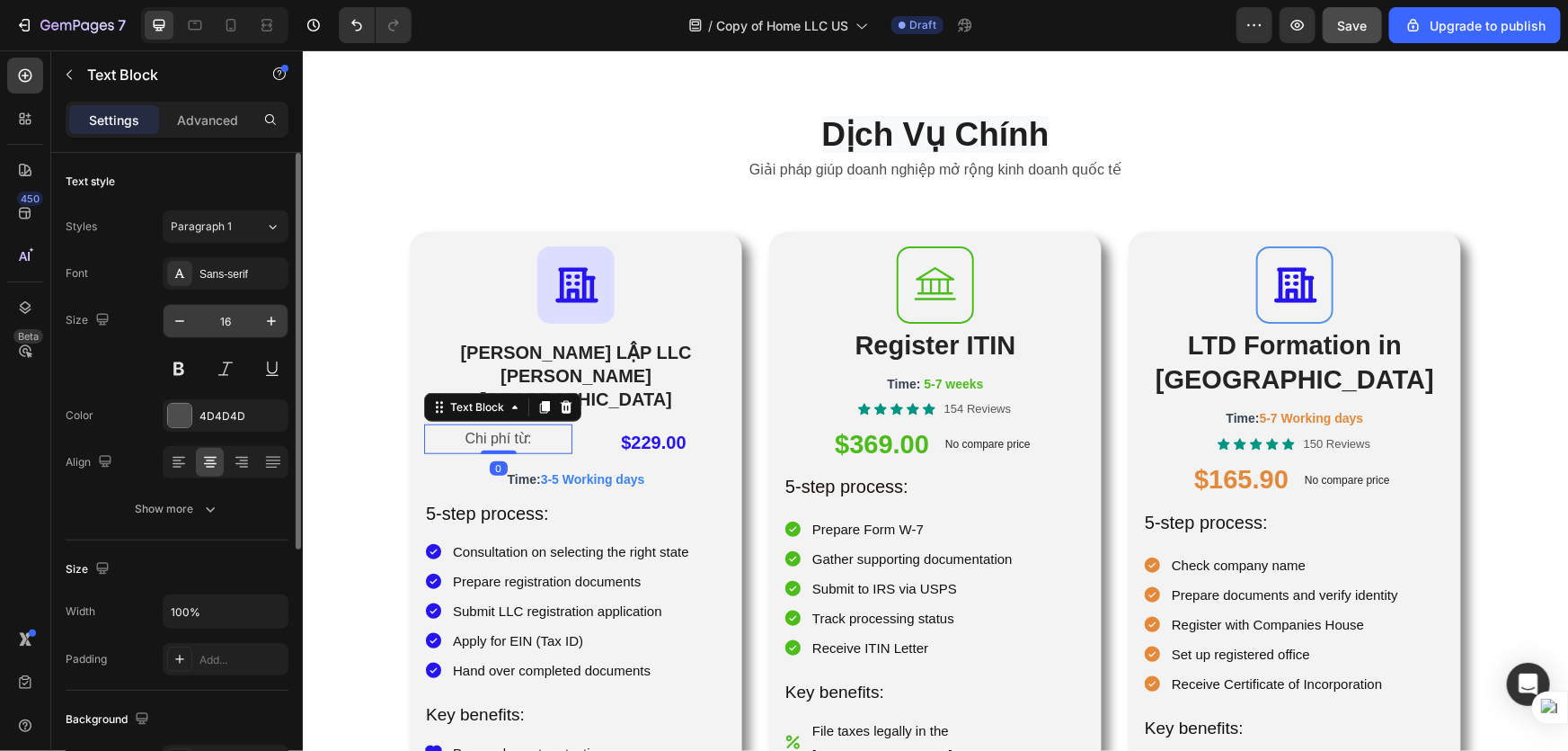
click at [240, 325] on input "16" at bounding box center [225, 320] width 59 height 32
type input "20"
drag, startPoint x: 496, startPoint y: 439, endPoint x: 499, endPoint y: 419, distance: 20.2
click at [496, 423] on div "Chi phí từ: Text Block 0" at bounding box center [496, 441] width 148 height 36
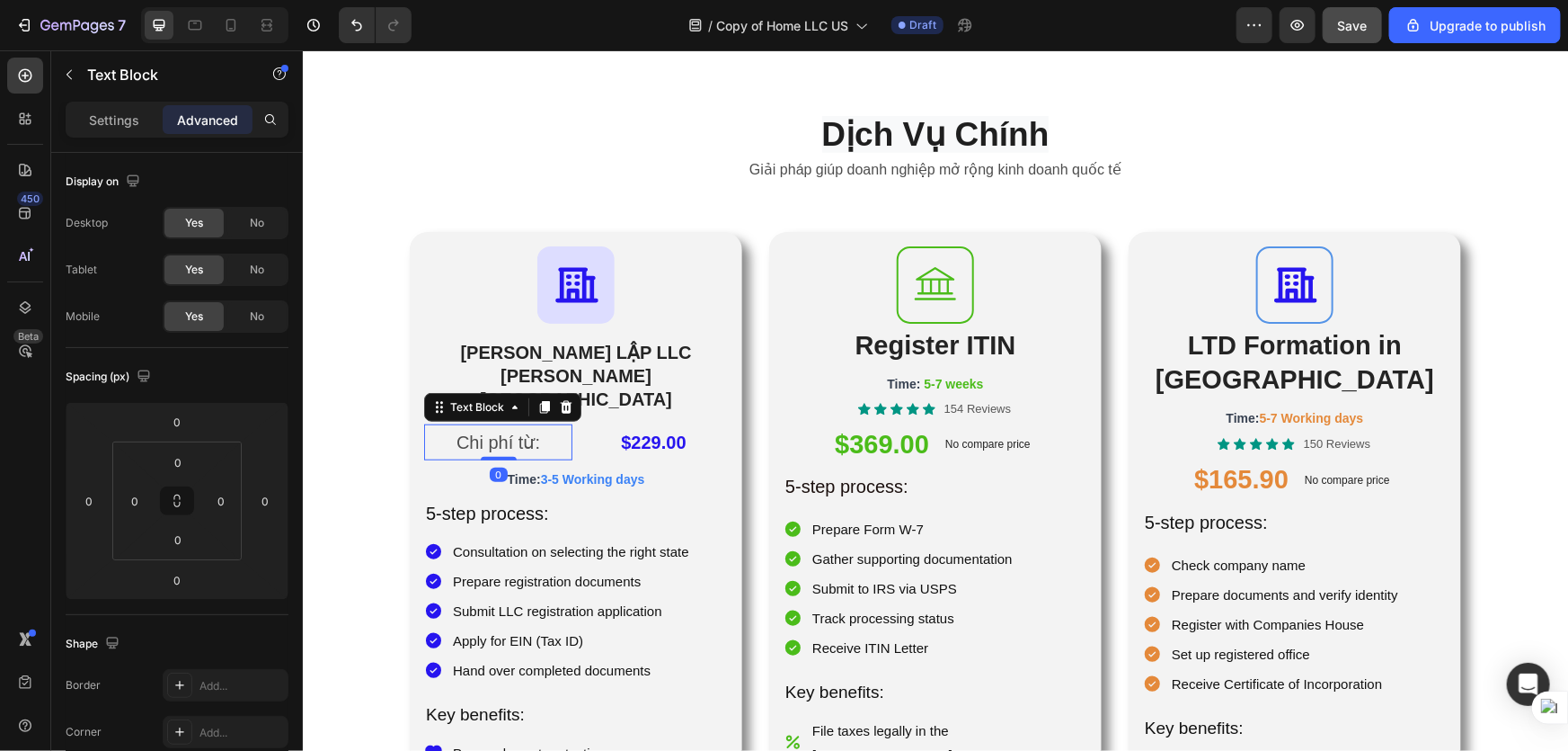
click at [499, 425] on p "Chi phí từ:" at bounding box center [496, 441] width 144 height 32
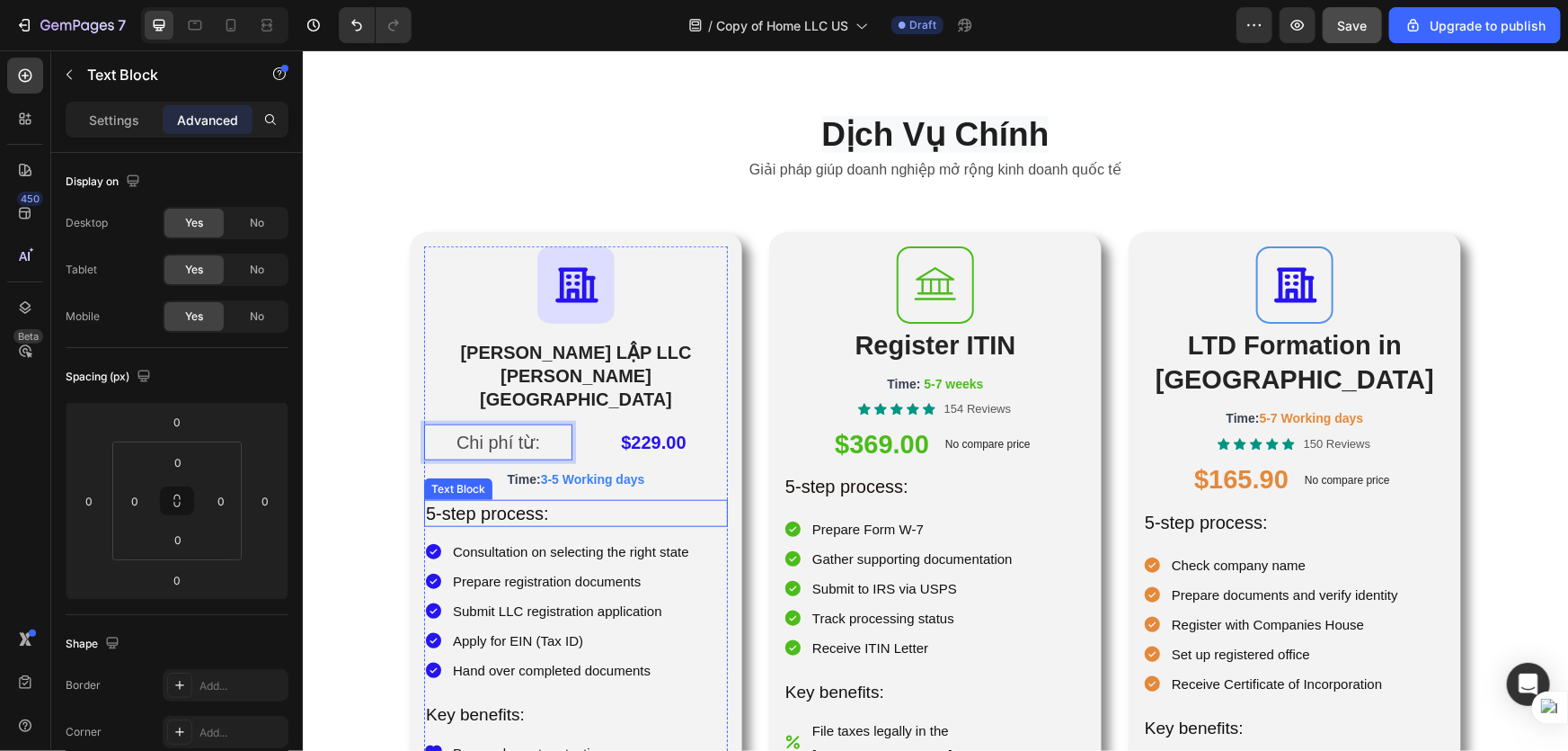
click at [485, 501] on p "5-step process:" at bounding box center [575, 512] width 301 height 23
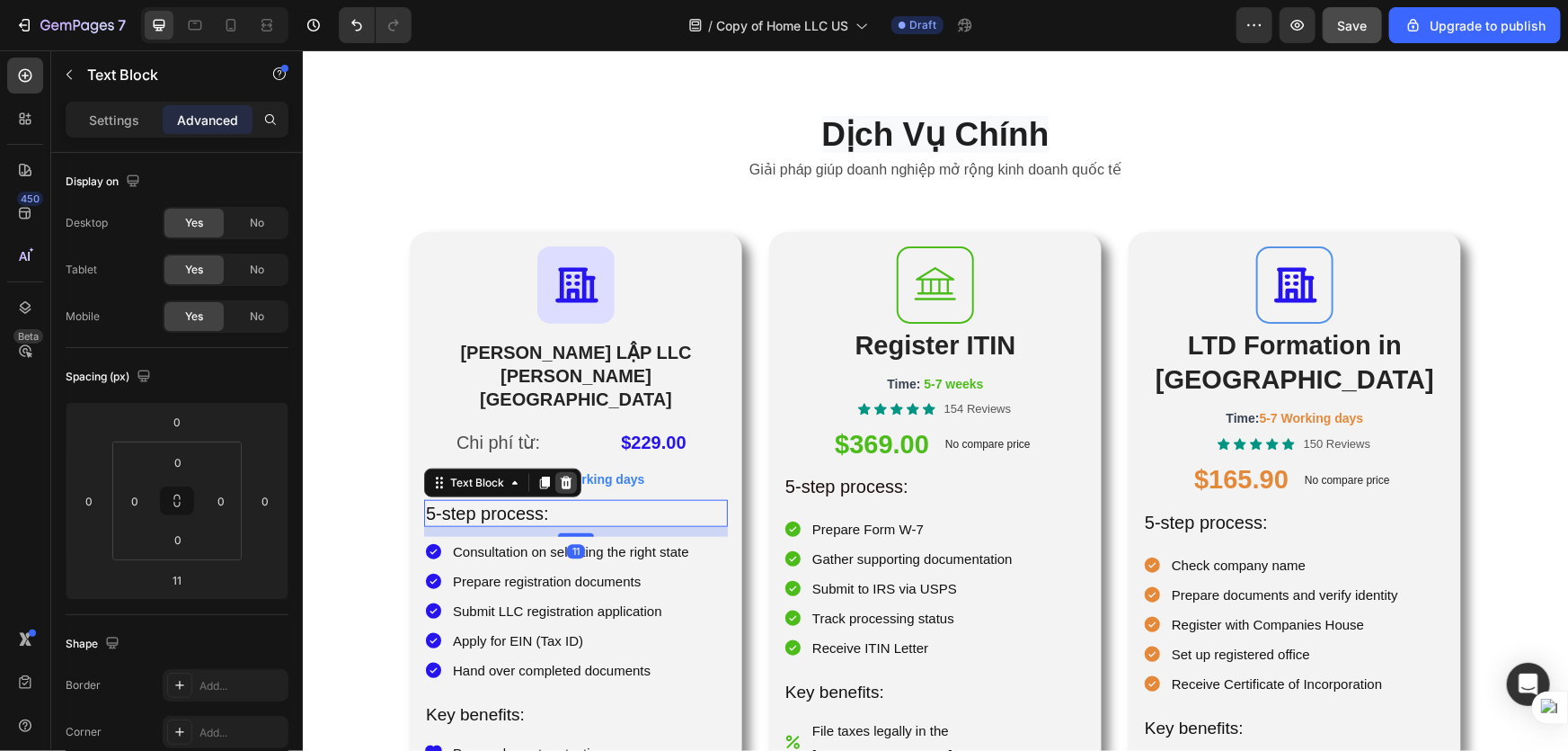
click at [562, 475] on icon at bounding box center [565, 481] width 12 height 13
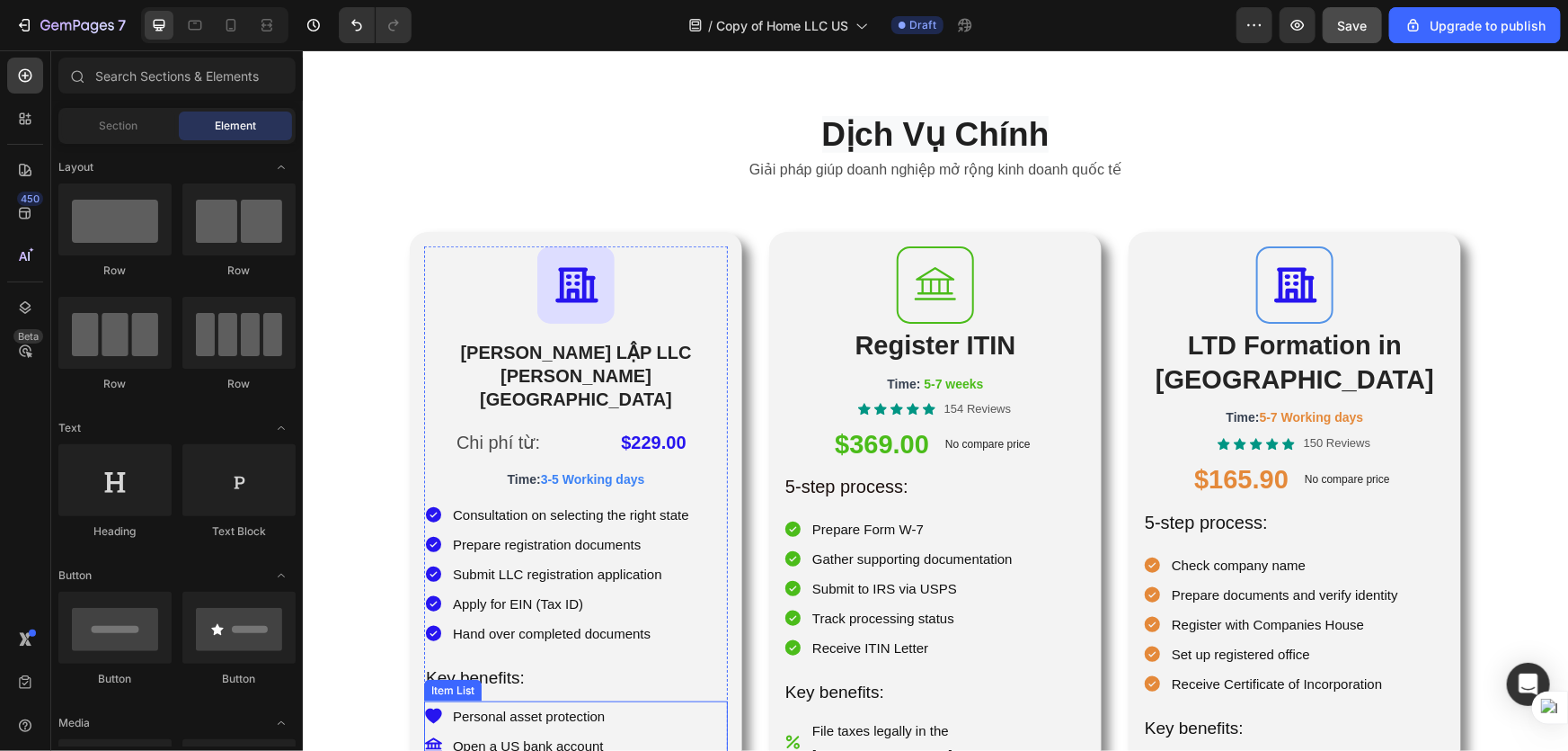
scroll to position [817, 0]
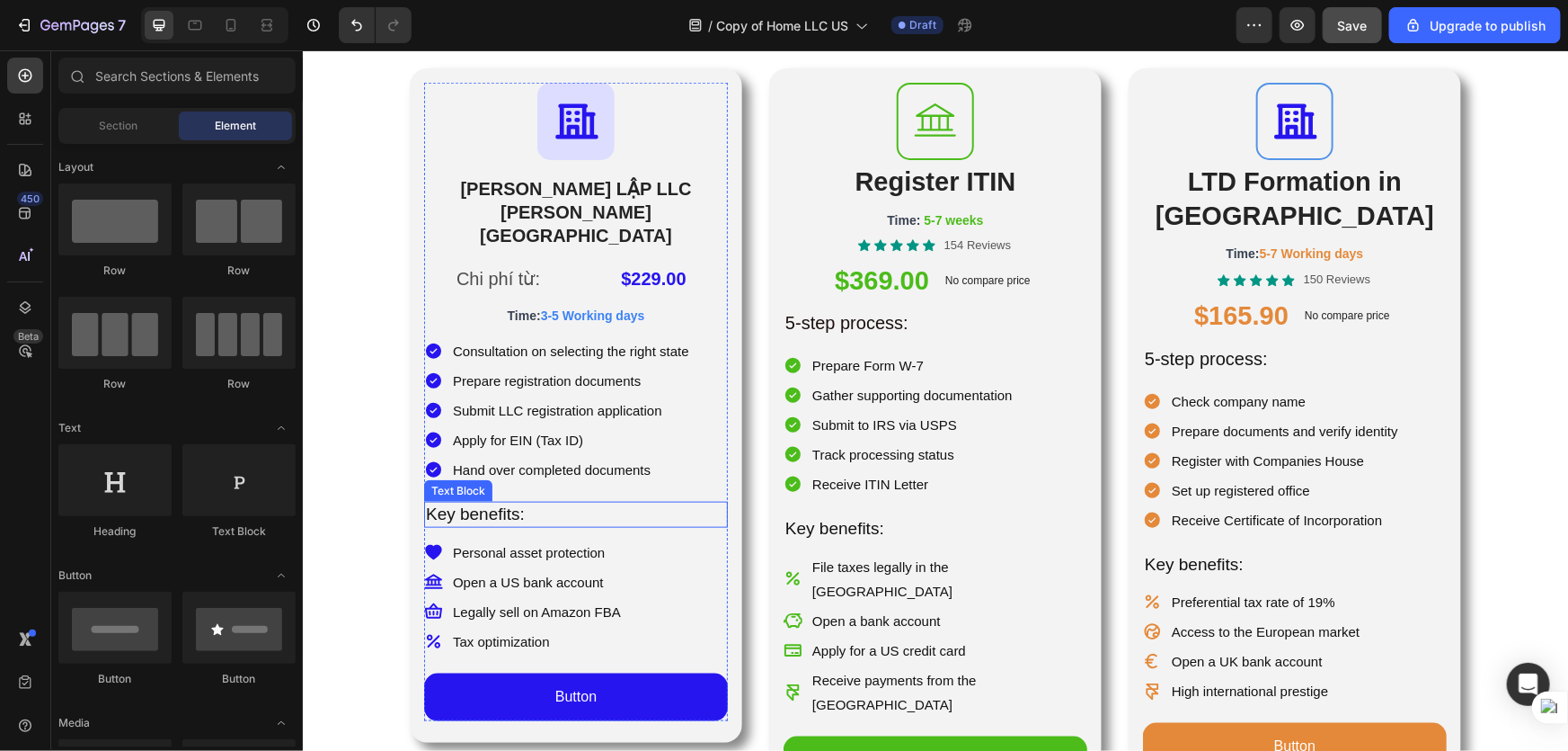
click at [644, 503] on p "Key benefits:" at bounding box center [575, 513] width 301 height 22
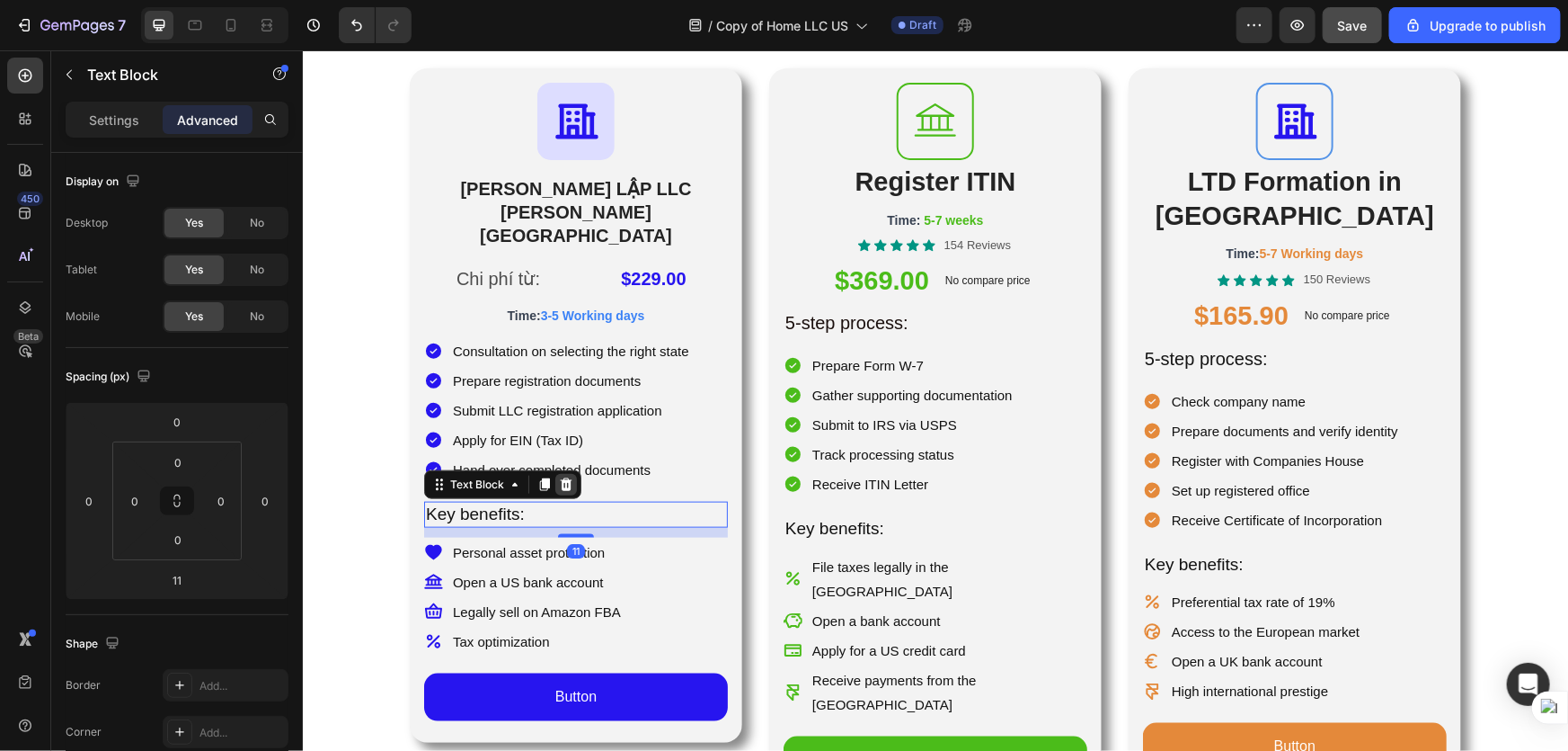
click at [559, 476] on icon at bounding box center [565, 483] width 15 height 15
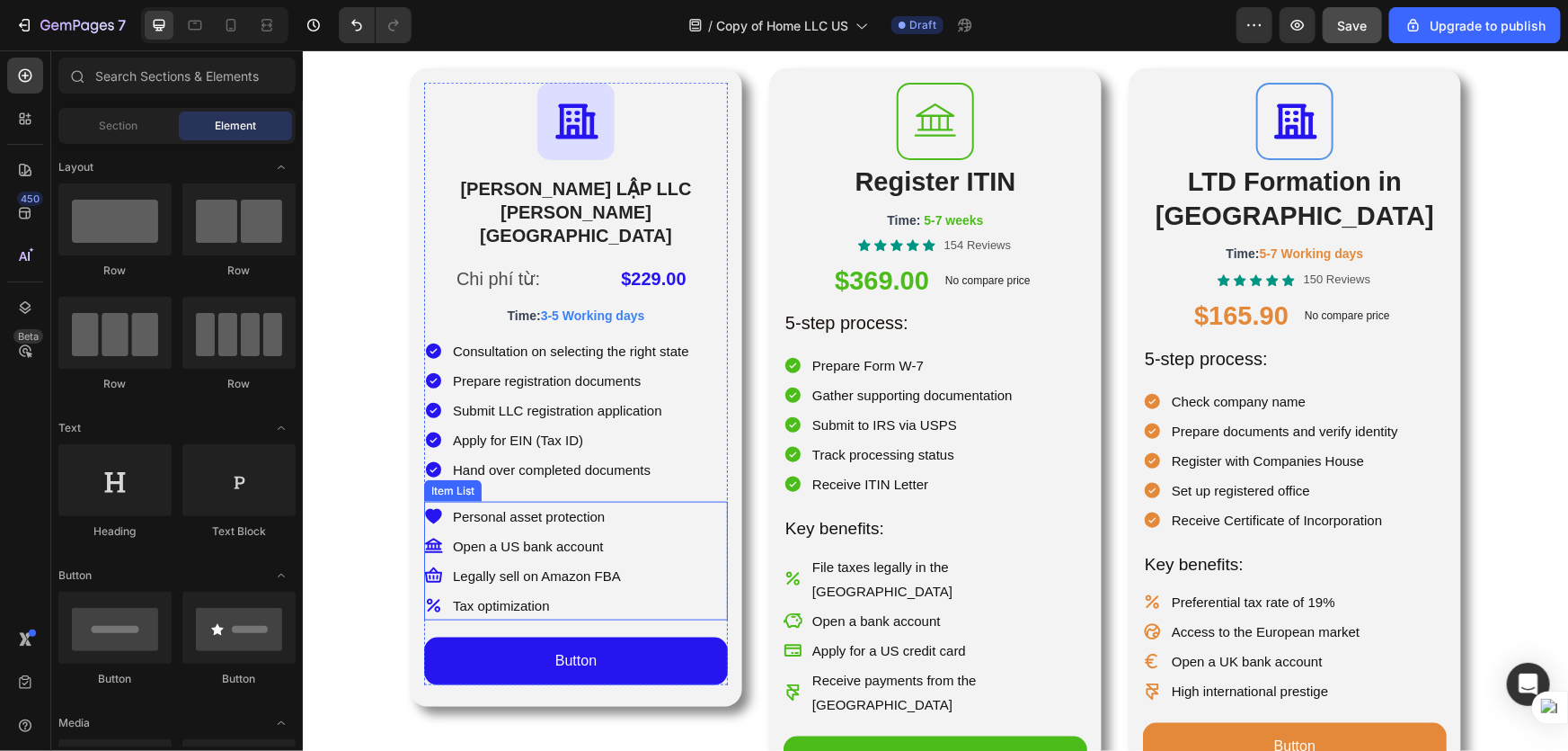
click at [584, 504] on p "Personal asset protection" at bounding box center [535, 515] width 168 height 24
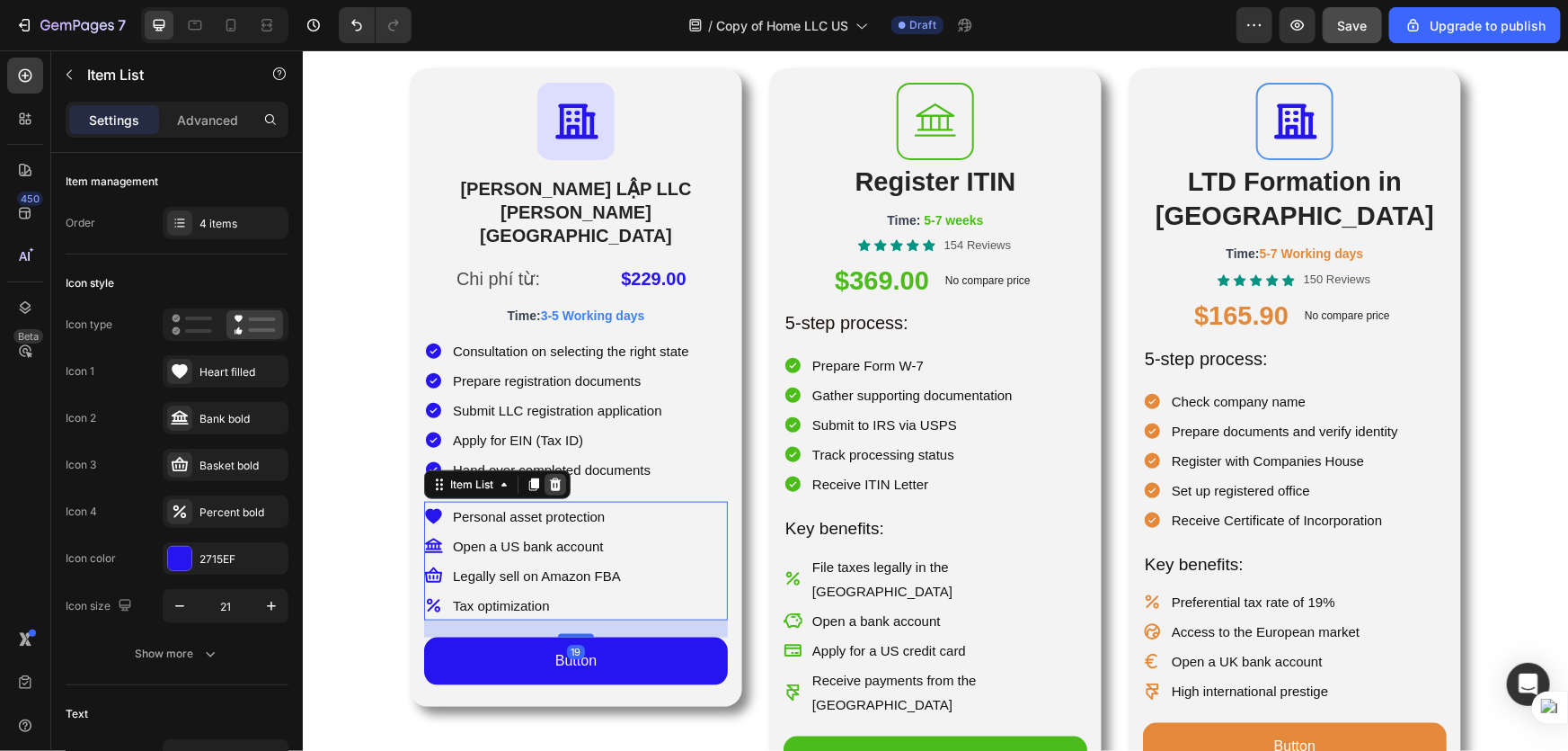
click at [550, 477] on icon at bounding box center [555, 483] width 12 height 13
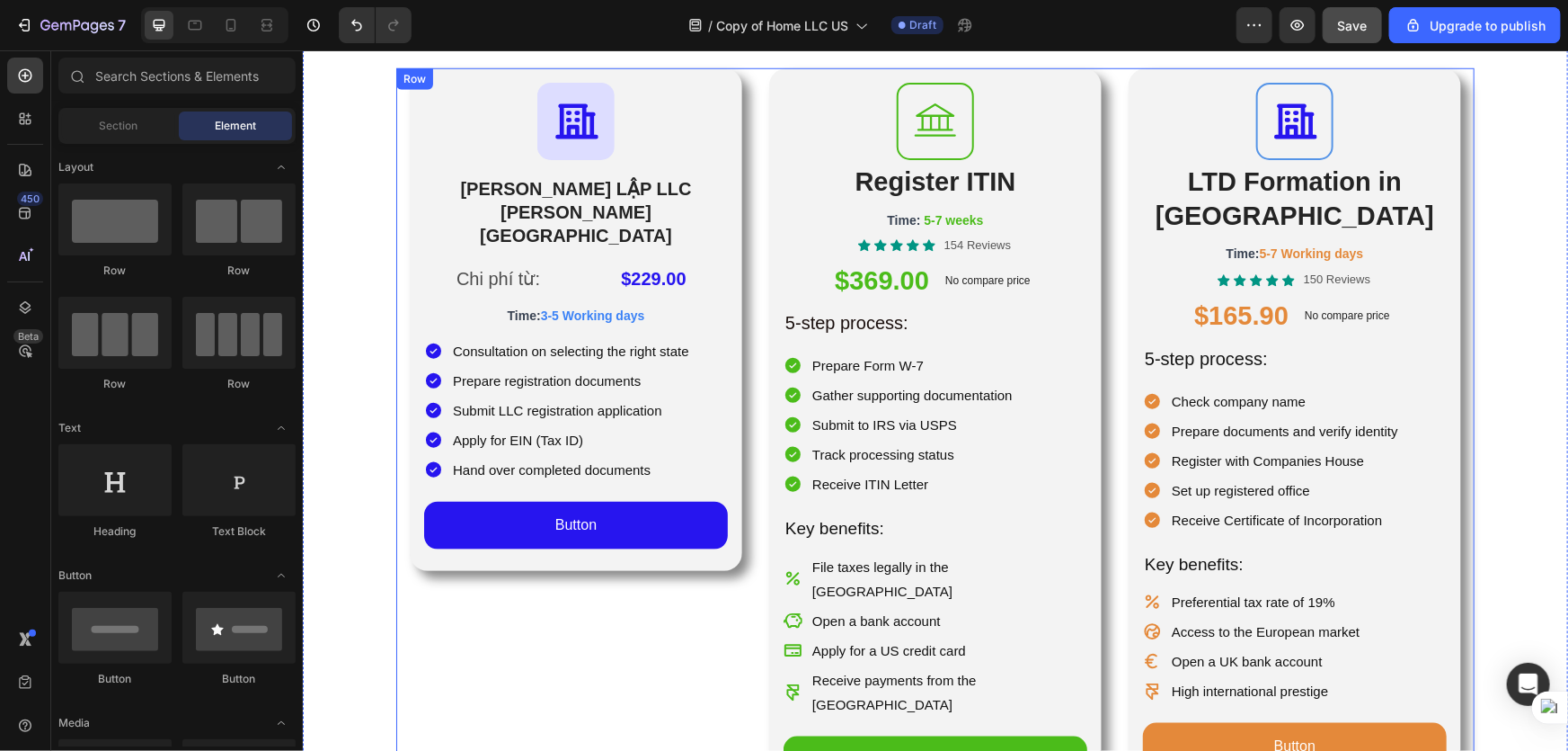
click at [580, 579] on div "Icon THÀNH LẬP LLC TẠI HOA KỲ Heading Chi phí từ: Text Block $229.00 Product Pr…" at bounding box center [575, 436] width 333 height 736
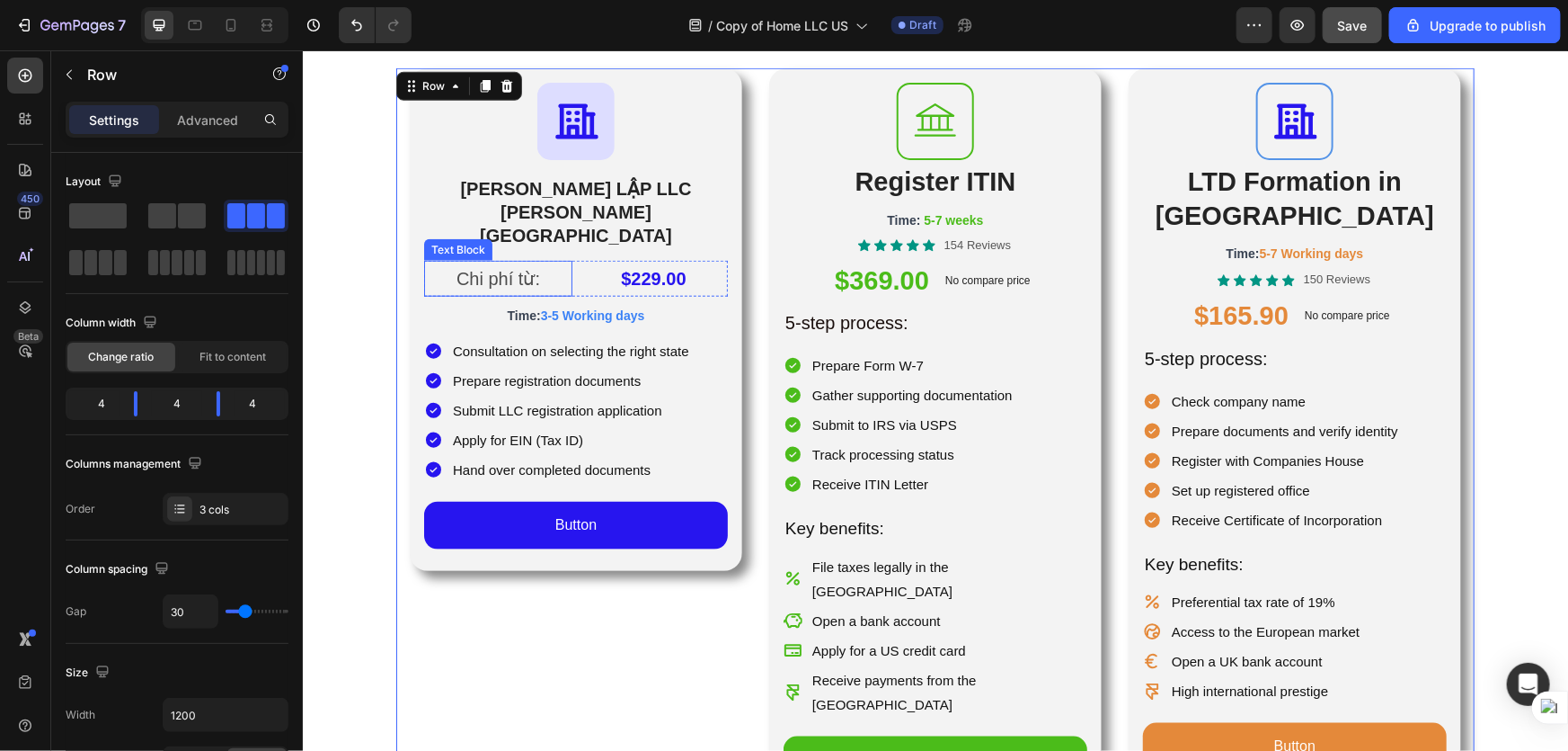
click at [488, 262] on p "Chi phí từ:" at bounding box center [496, 278] width 144 height 32
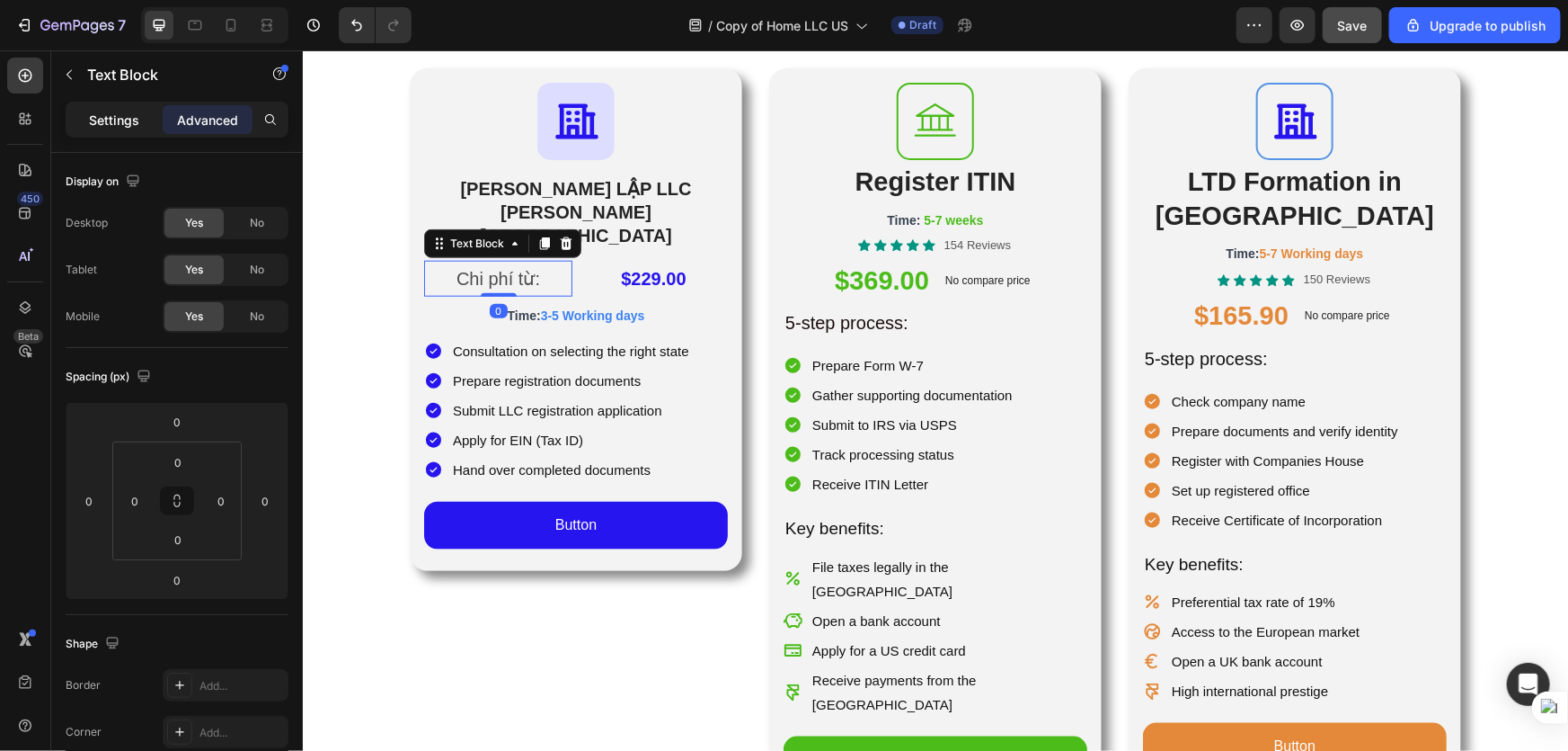
click at [119, 132] on div "Settings" at bounding box center [113, 119] width 90 height 29
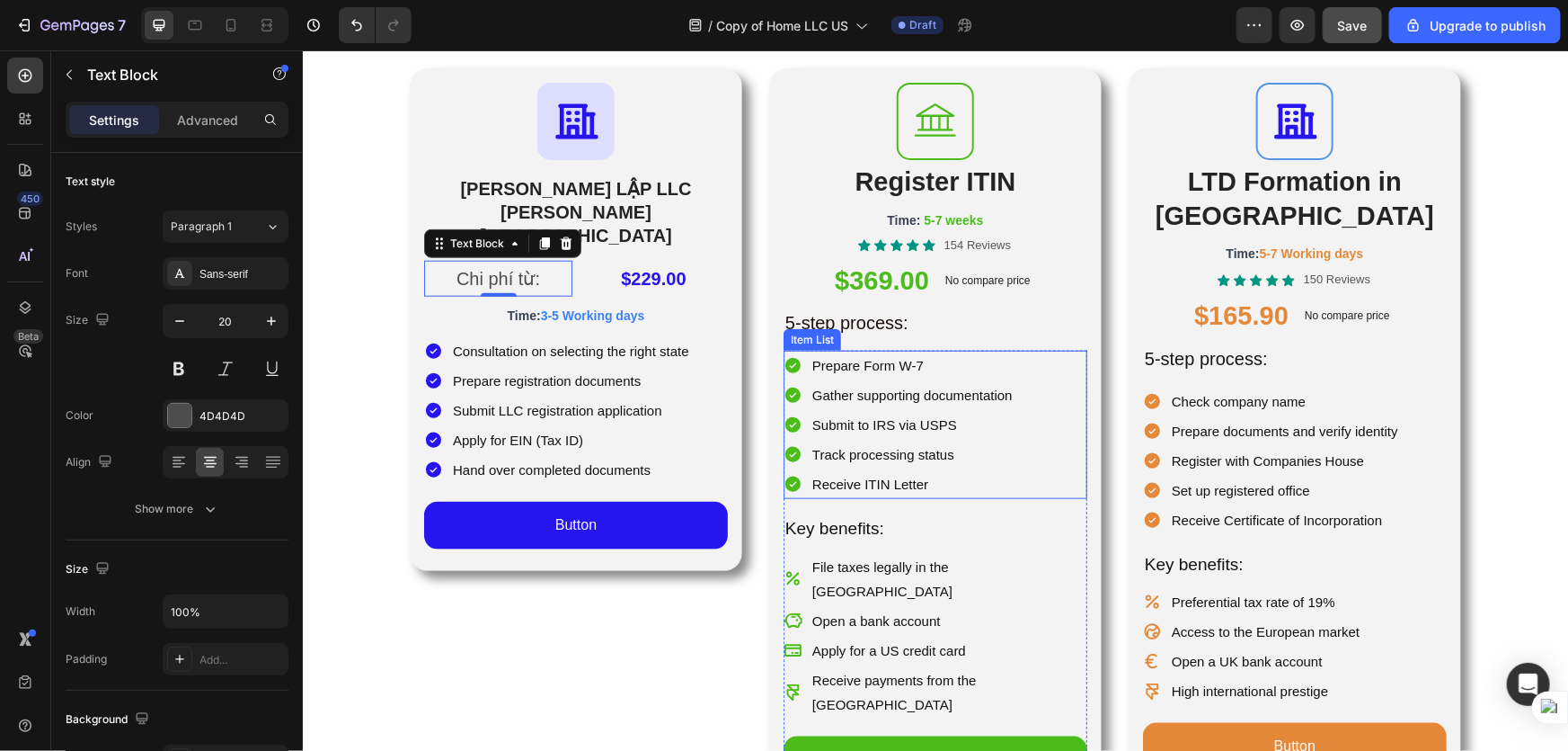
scroll to position [735, 0]
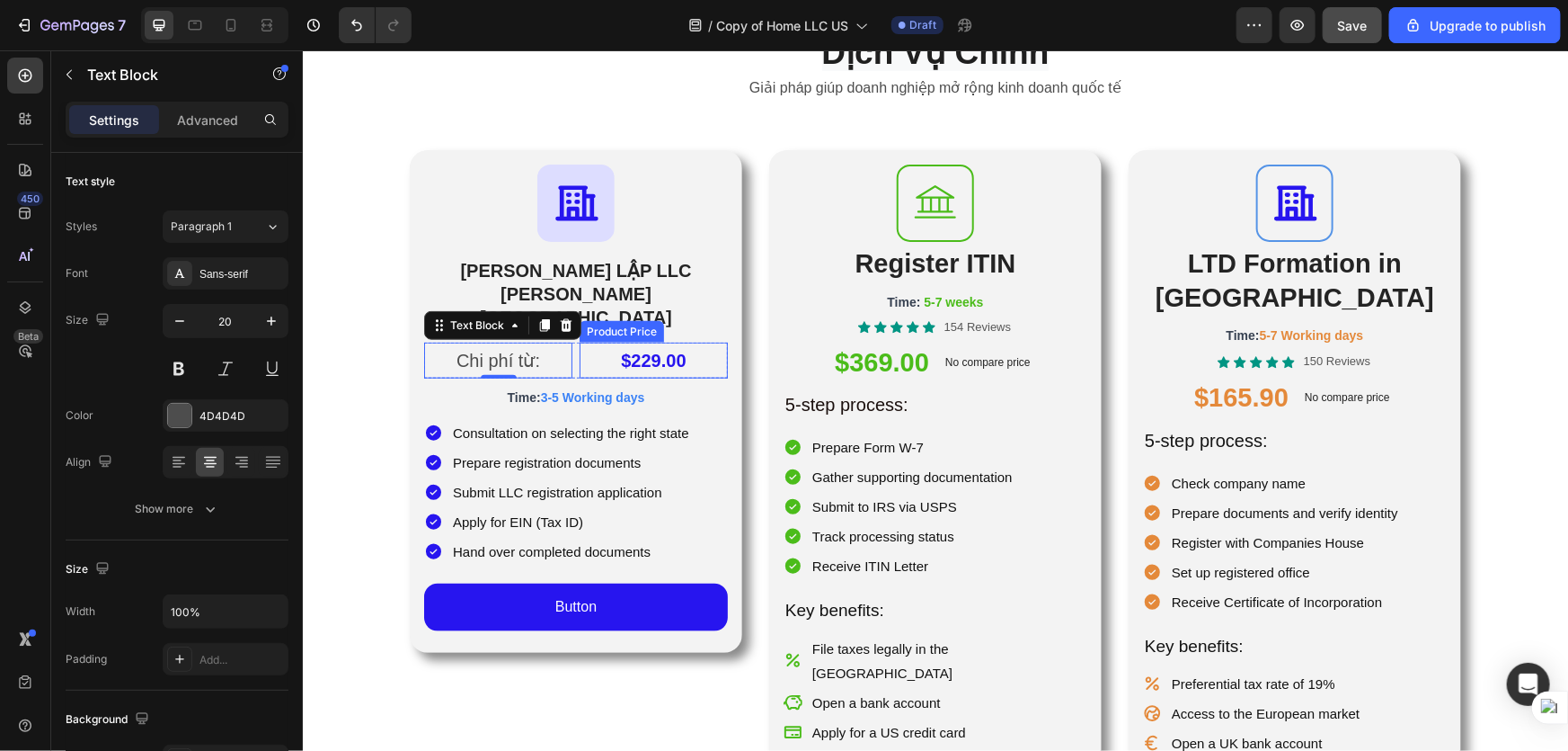
click at [700, 342] on div "$229.00" at bounding box center [653, 359] width 148 height 36
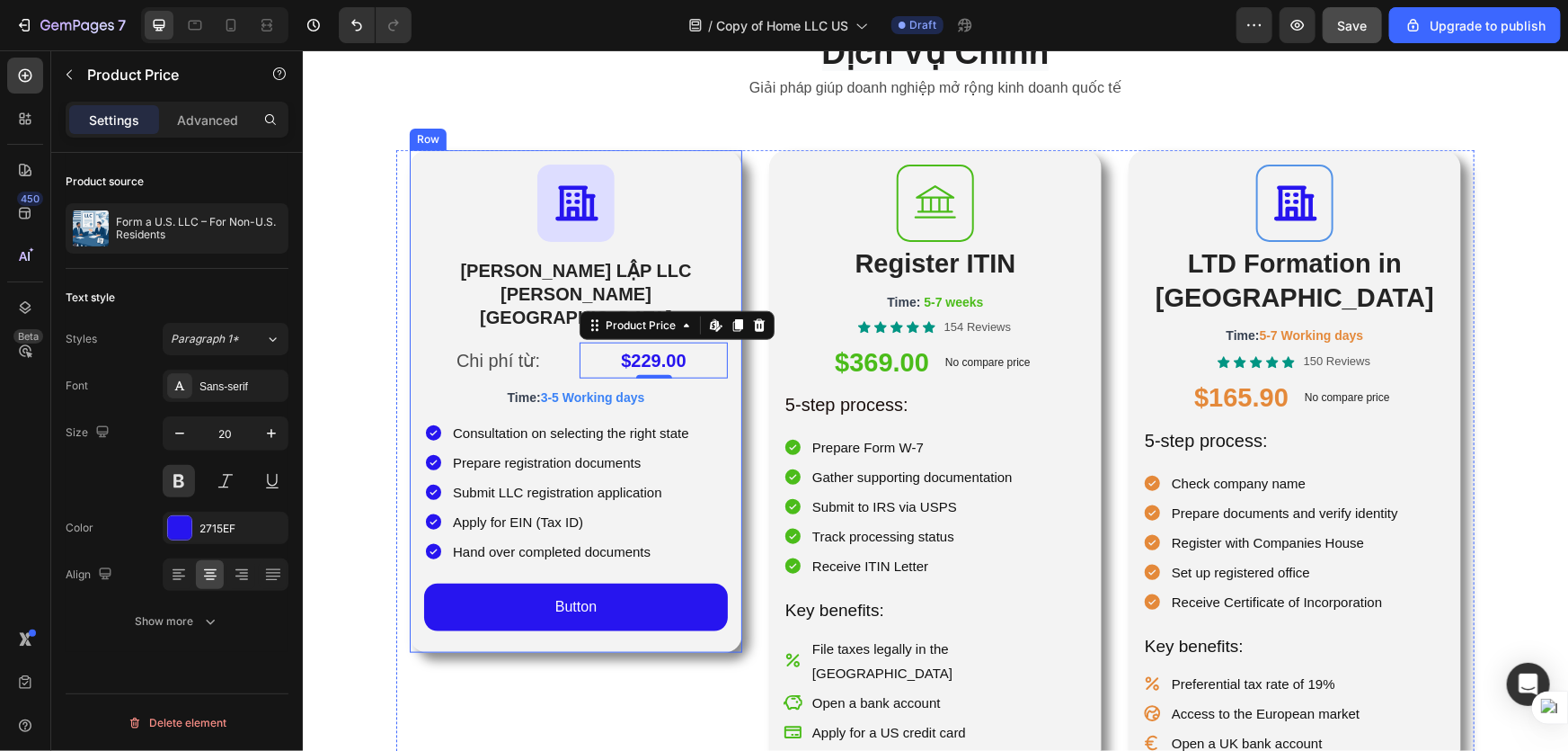
click at [412, 312] on div "Icon THÀNH LẬP LLC TẠI HOA KỲ Heading Chi phí từ: Text Block $229.00 Product Pr…" at bounding box center [575, 401] width 333 height 503
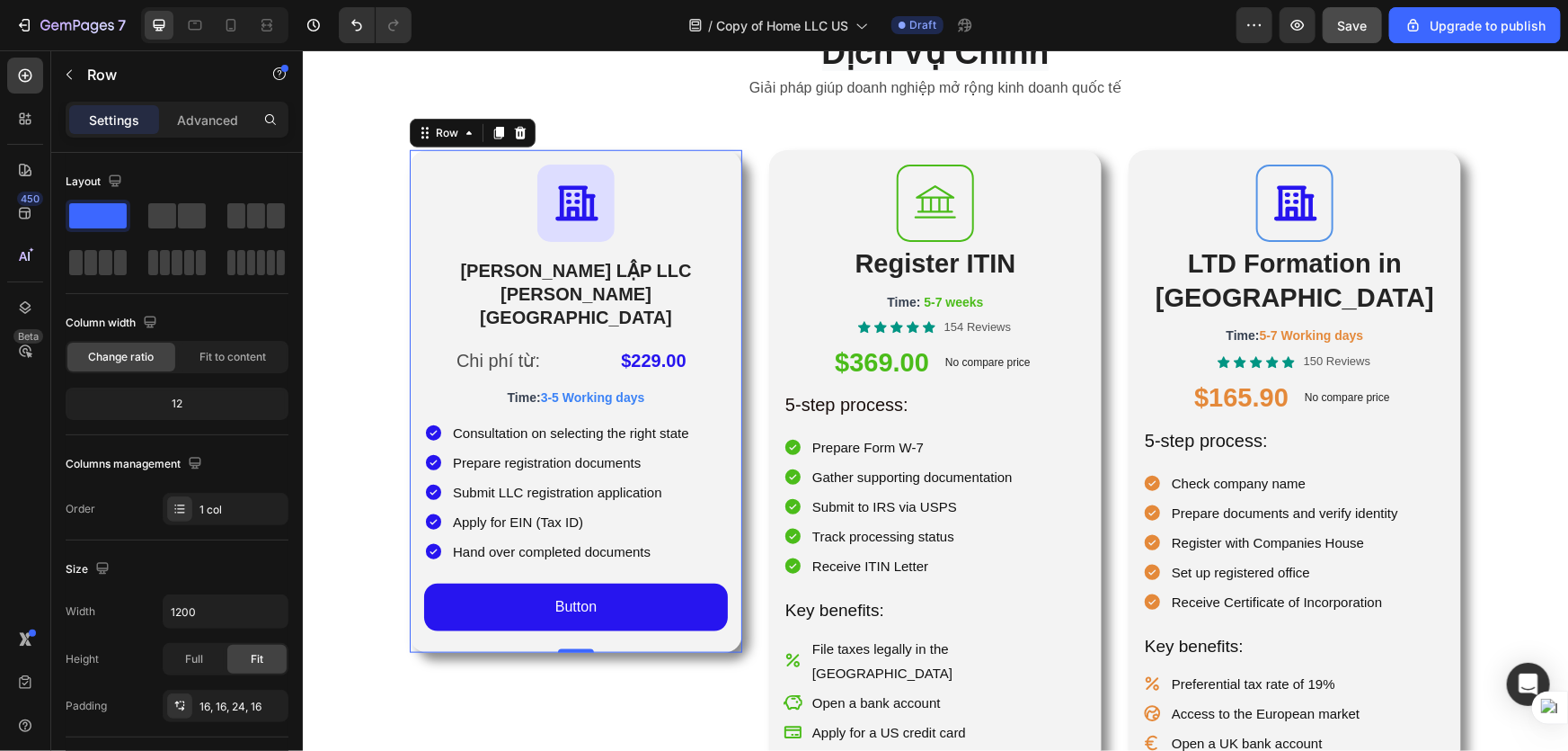
click at [413, 338] on div "Icon THÀNH LẬP LLC TẠI HOA KỲ Heading Chi phí từ: Text Block $229.00 Product Pr…" at bounding box center [575, 401] width 333 height 503
click at [111, 218] on span at bounding box center [97, 215] width 57 height 25
click at [237, 122] on p "Advanced" at bounding box center [208, 119] width 61 height 18
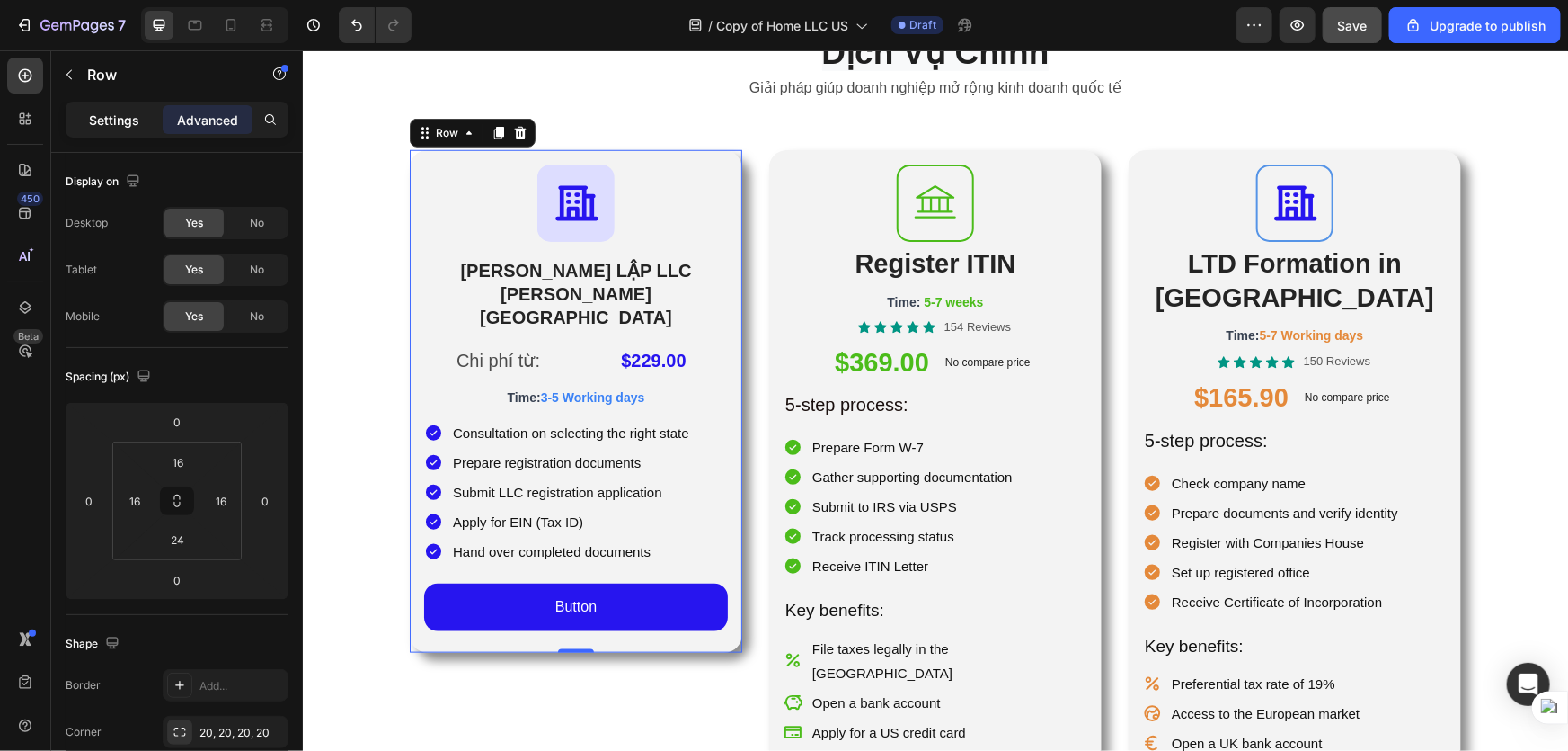
drag, startPoint x: 123, startPoint y: 106, endPoint x: 112, endPoint y: 111, distance: 12.1
click at [122, 105] on div "Settings" at bounding box center [113, 119] width 90 height 29
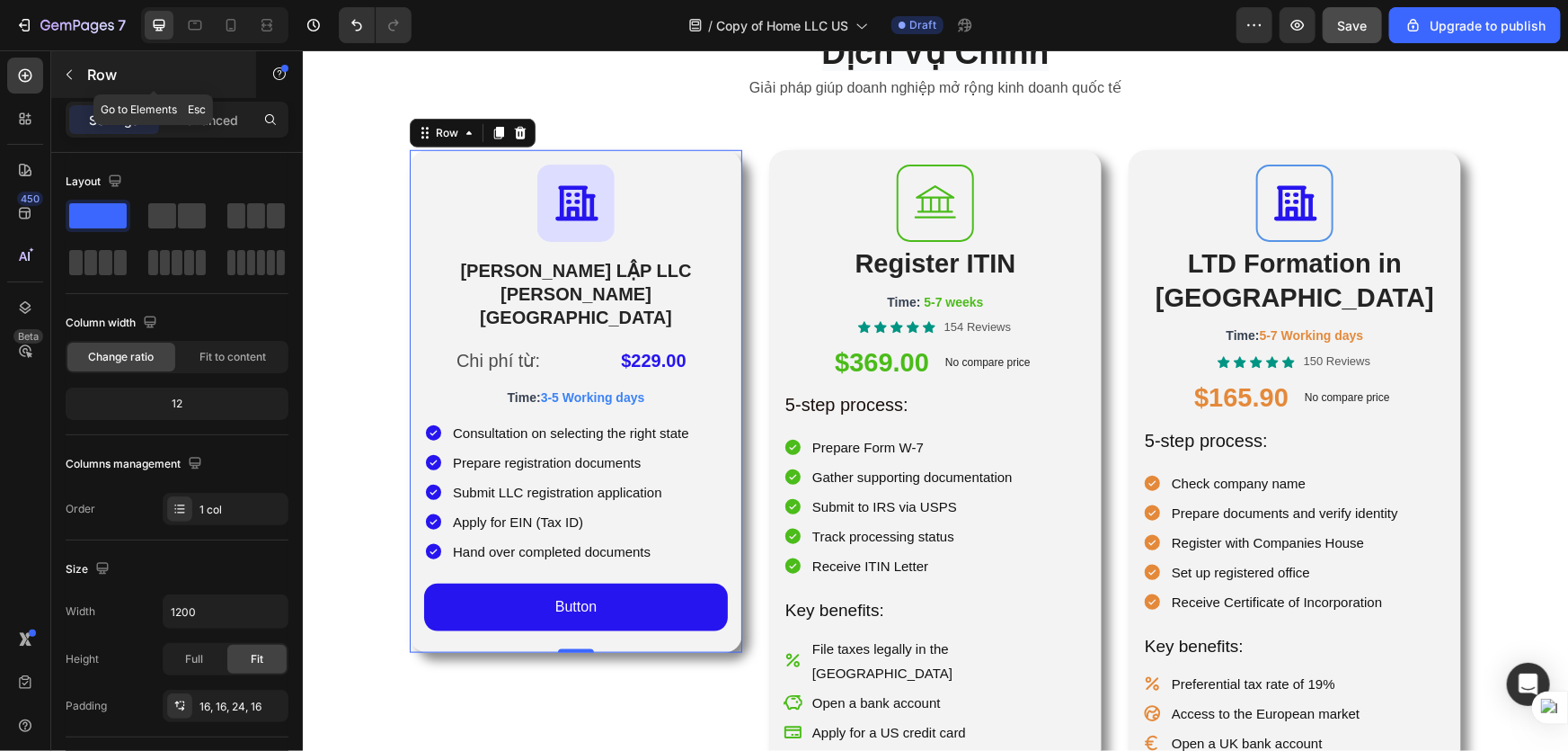
click at [55, 70] on button "button" at bounding box center [70, 75] width 29 height 29
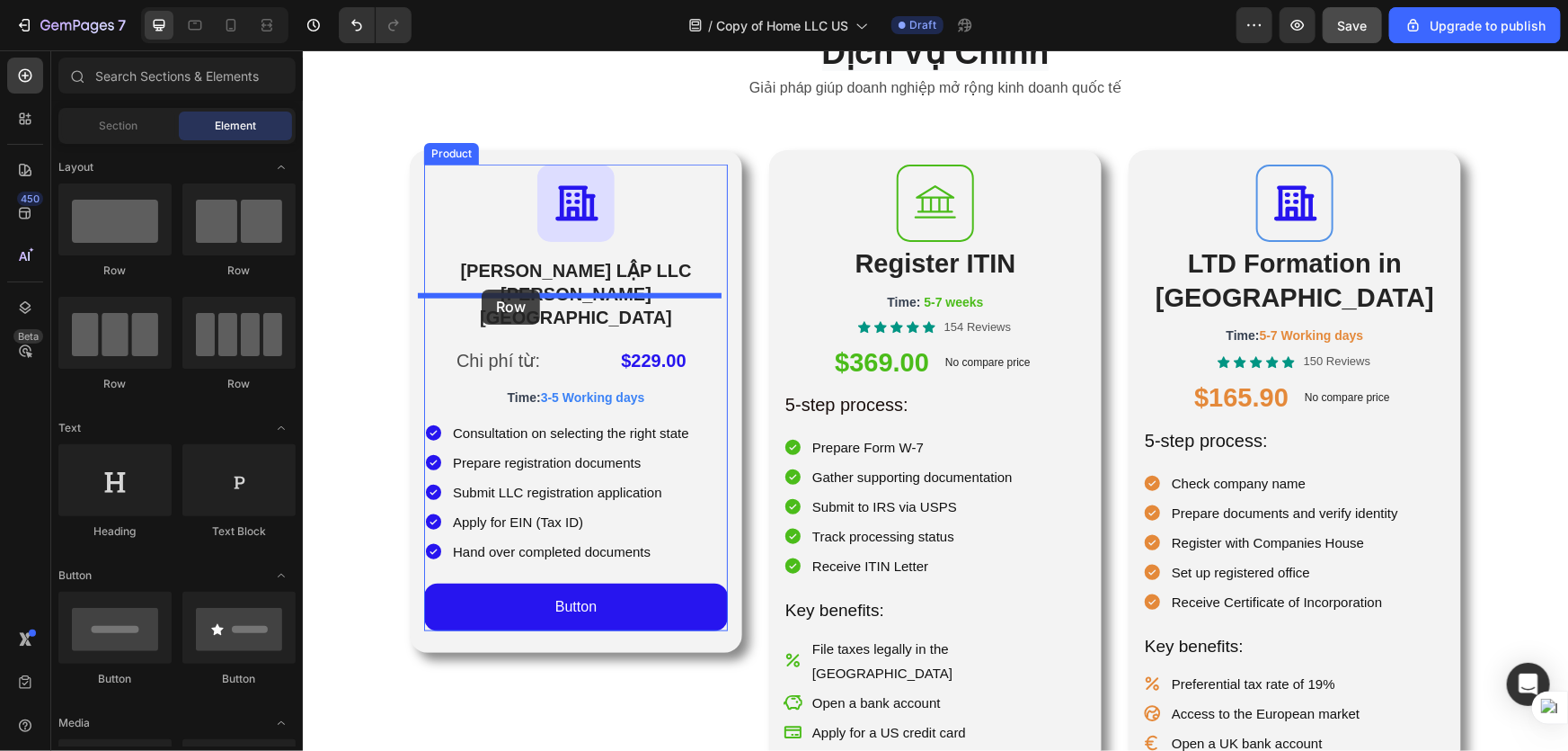
drag, startPoint x: 419, startPoint y: 301, endPoint x: 493, endPoint y: 288, distance: 75.1
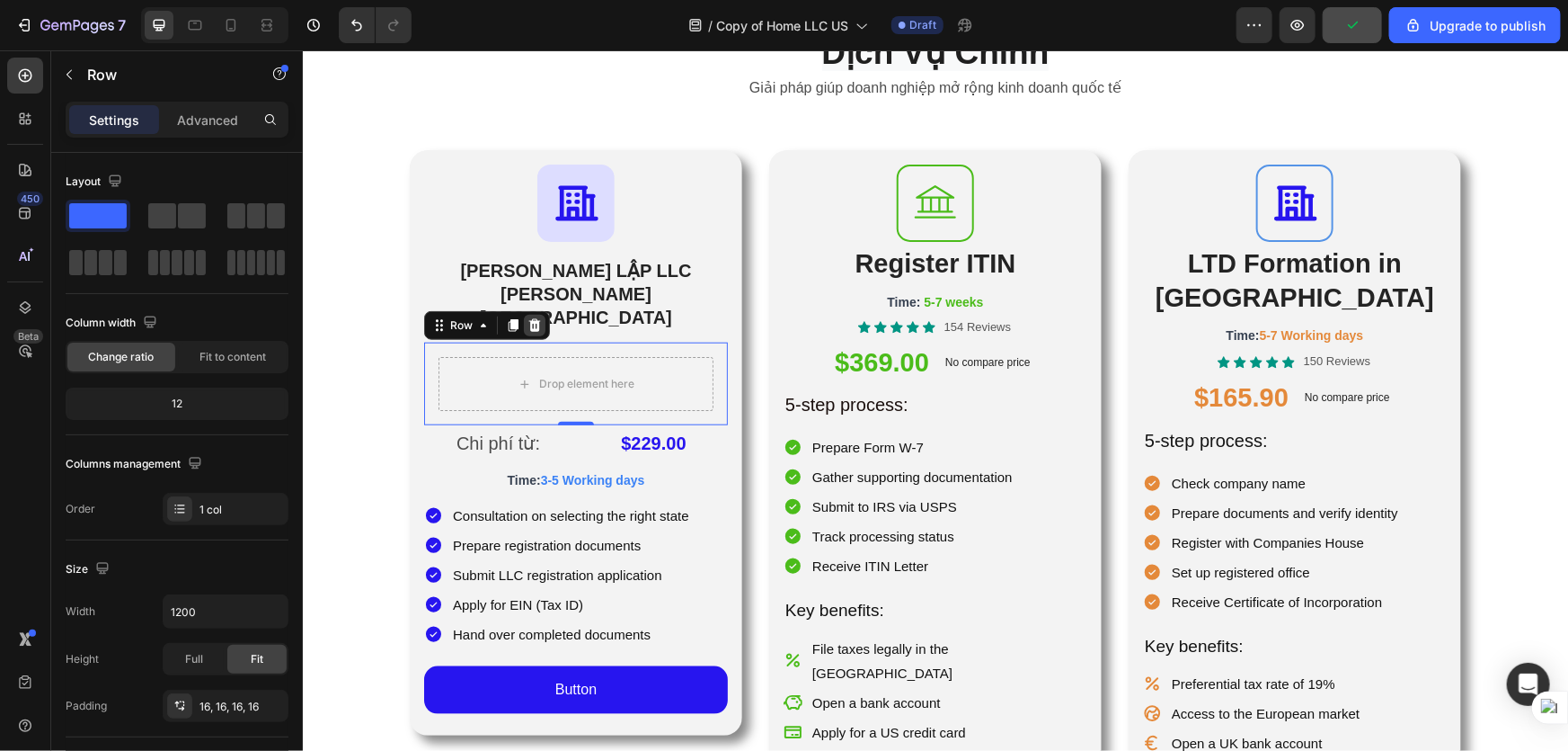
click at [527, 317] on icon at bounding box center [533, 324] width 15 height 15
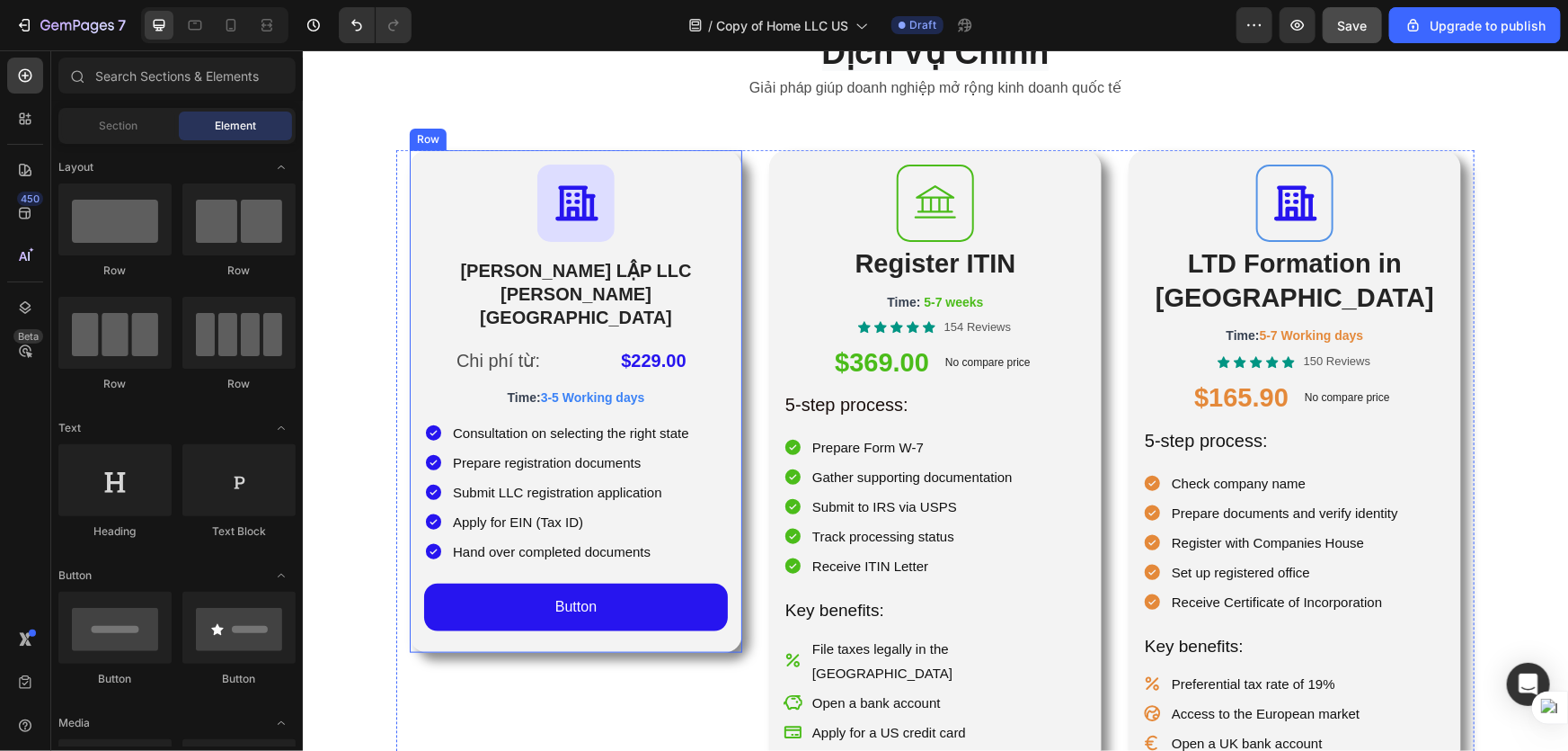
click at [726, 315] on div "Icon THÀNH LẬP LLC TẠI HOA KỲ Heading Chi phí từ: Text Block $229.00 Product Pr…" at bounding box center [575, 401] width 333 height 503
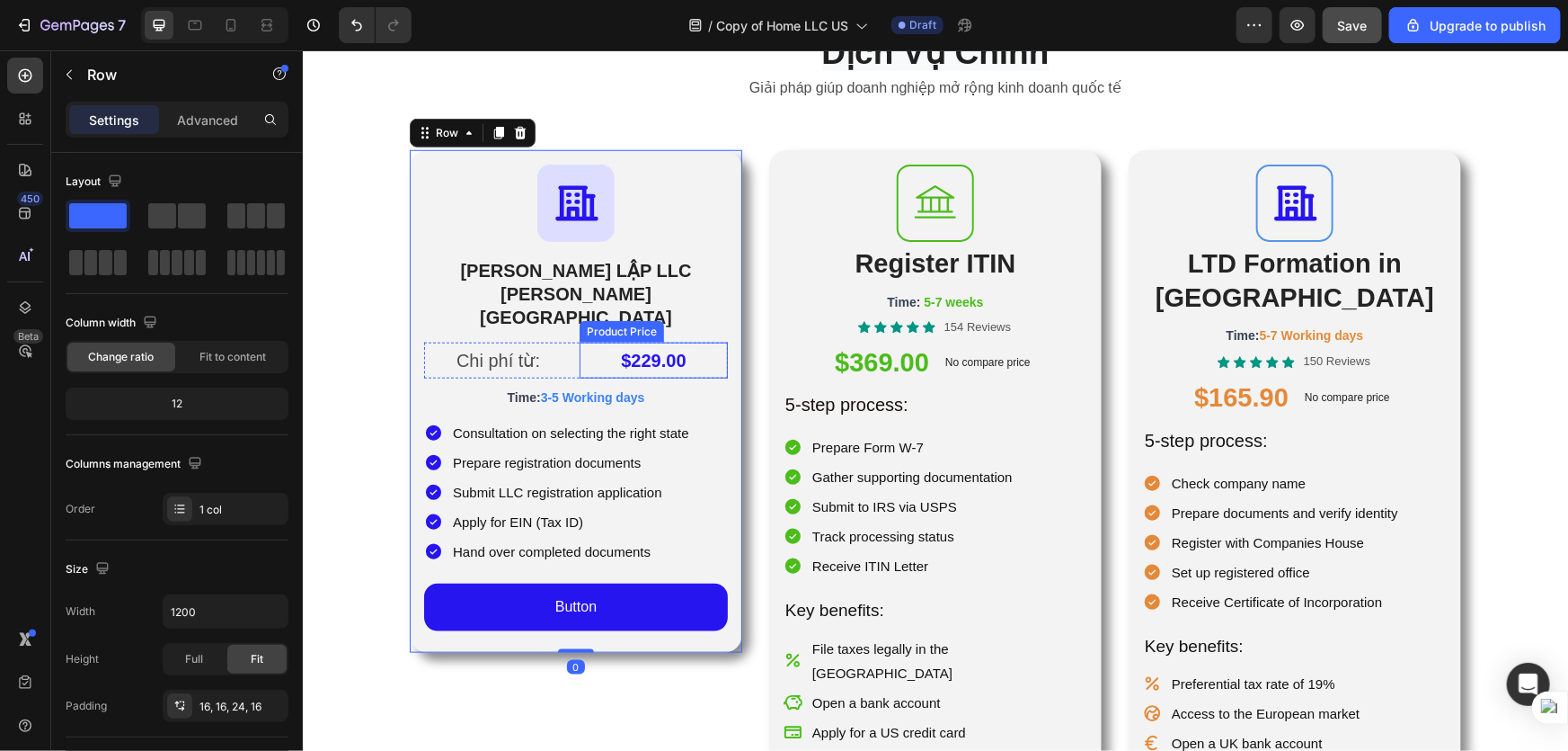
click at [668, 342] on div "$229.00" at bounding box center [653, 359] width 148 height 36
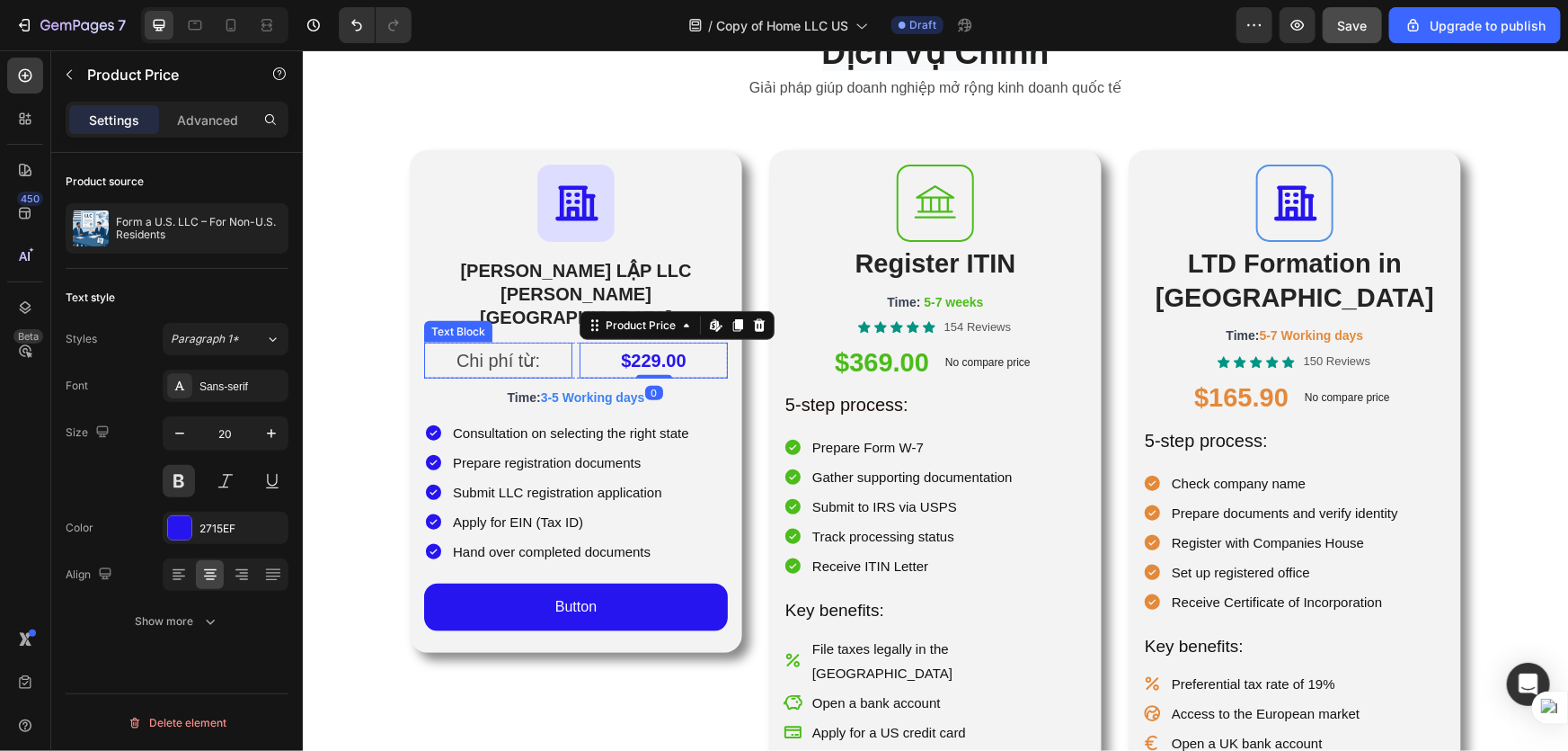
click at [482, 343] on p "Chi phí từ:" at bounding box center [496, 359] width 144 height 32
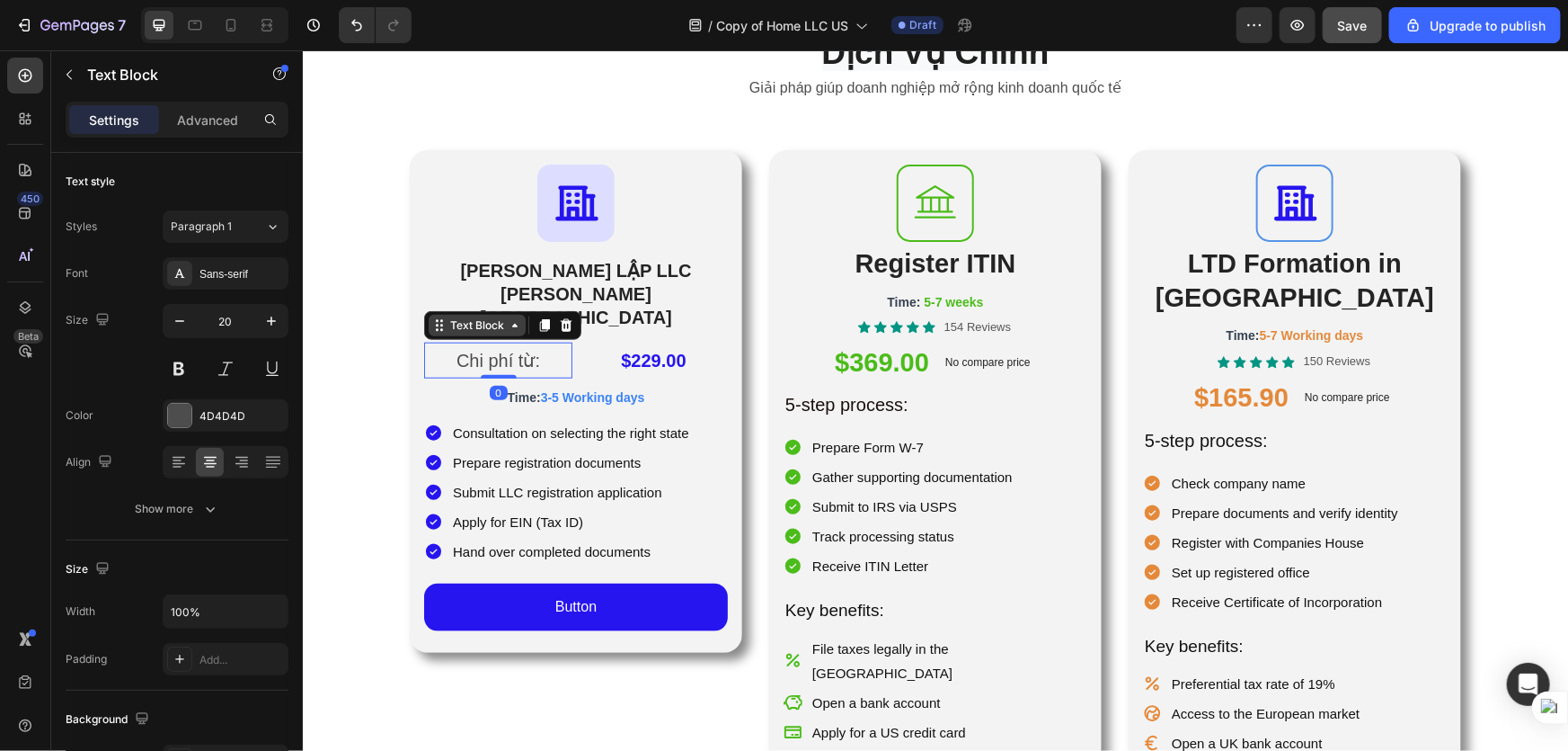
click at [511, 323] on icon at bounding box center [514, 325] width 6 height 4
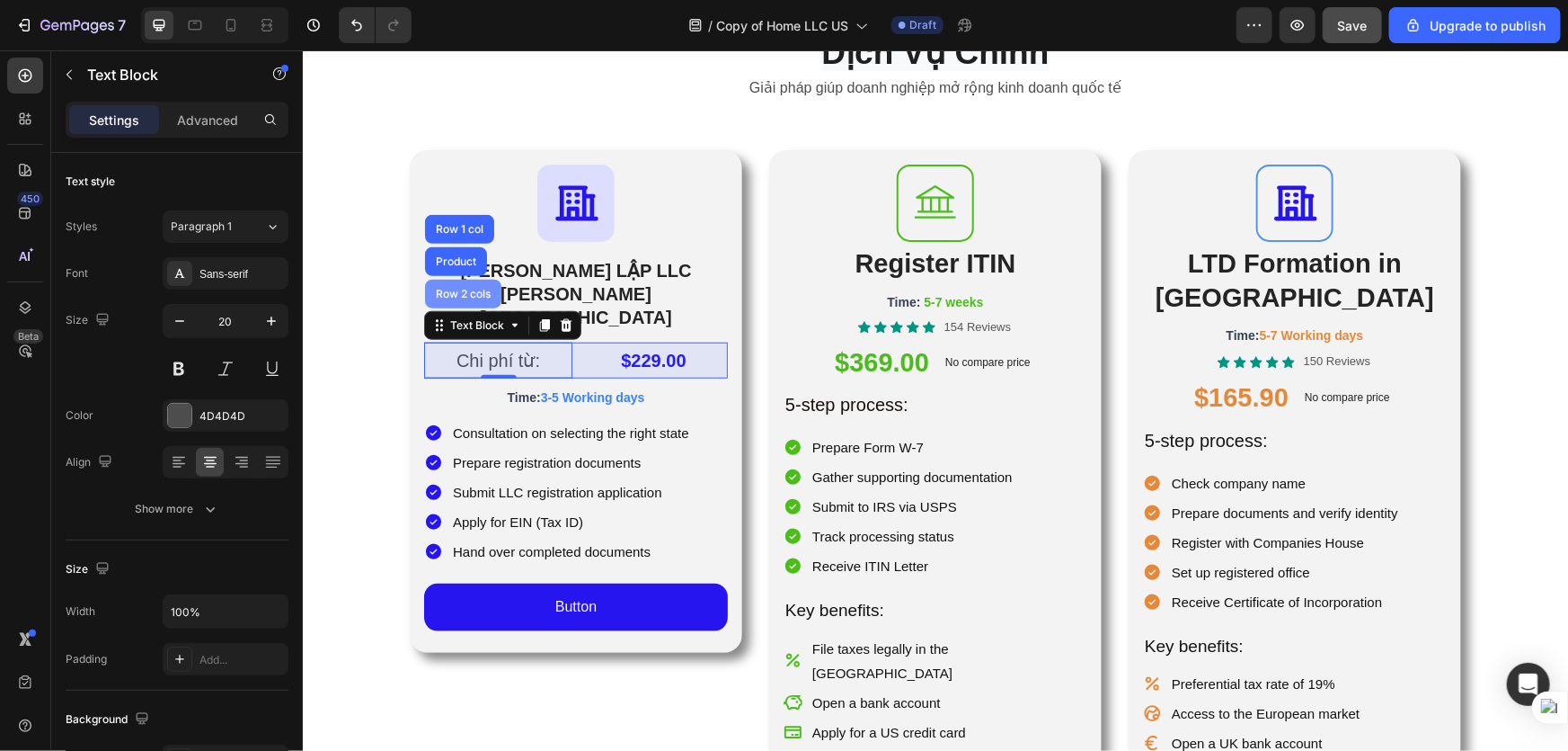
click at [479, 278] on div "Row 2 cols" at bounding box center [462, 293] width 77 height 29
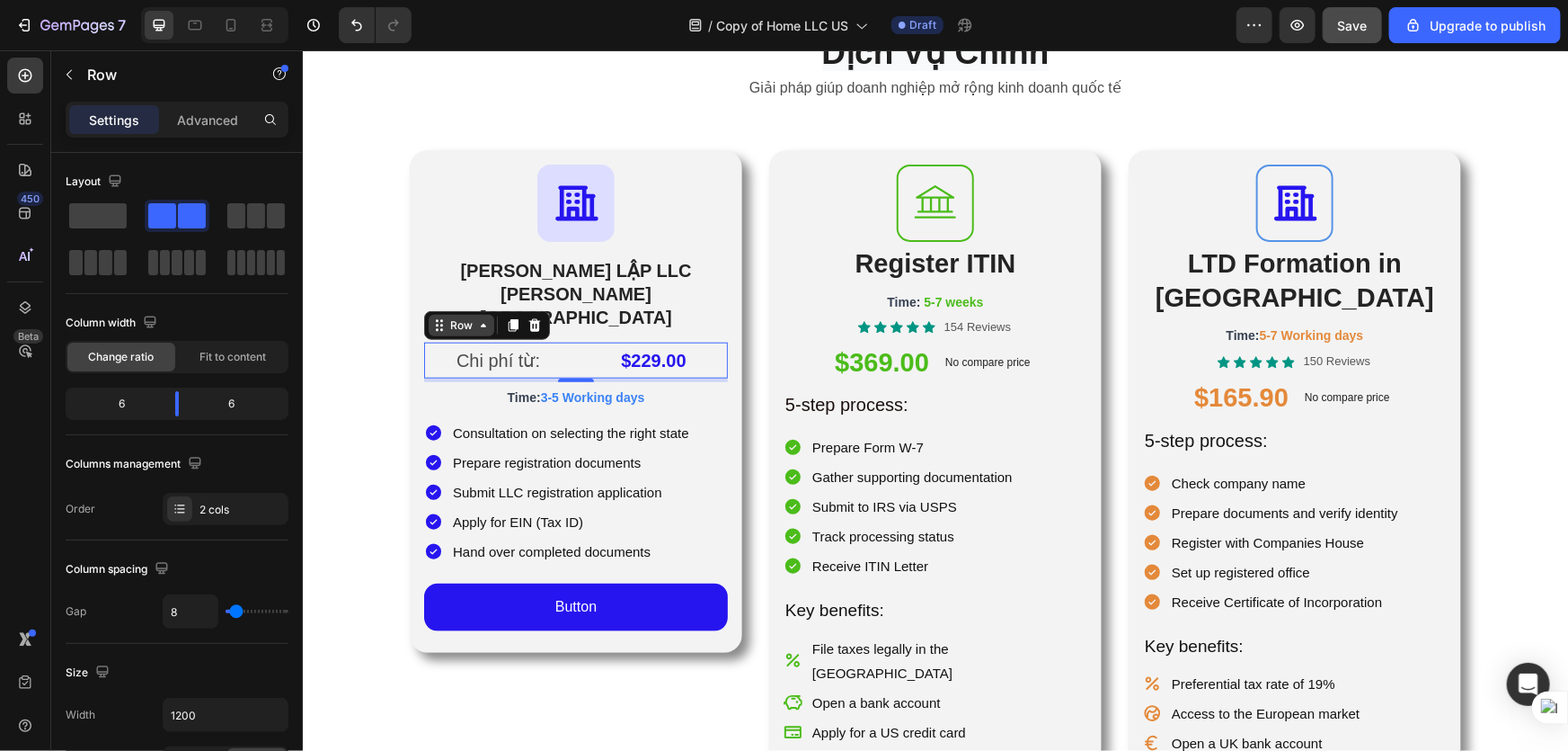
click at [475, 317] on icon at bounding box center [482, 324] width 15 height 15
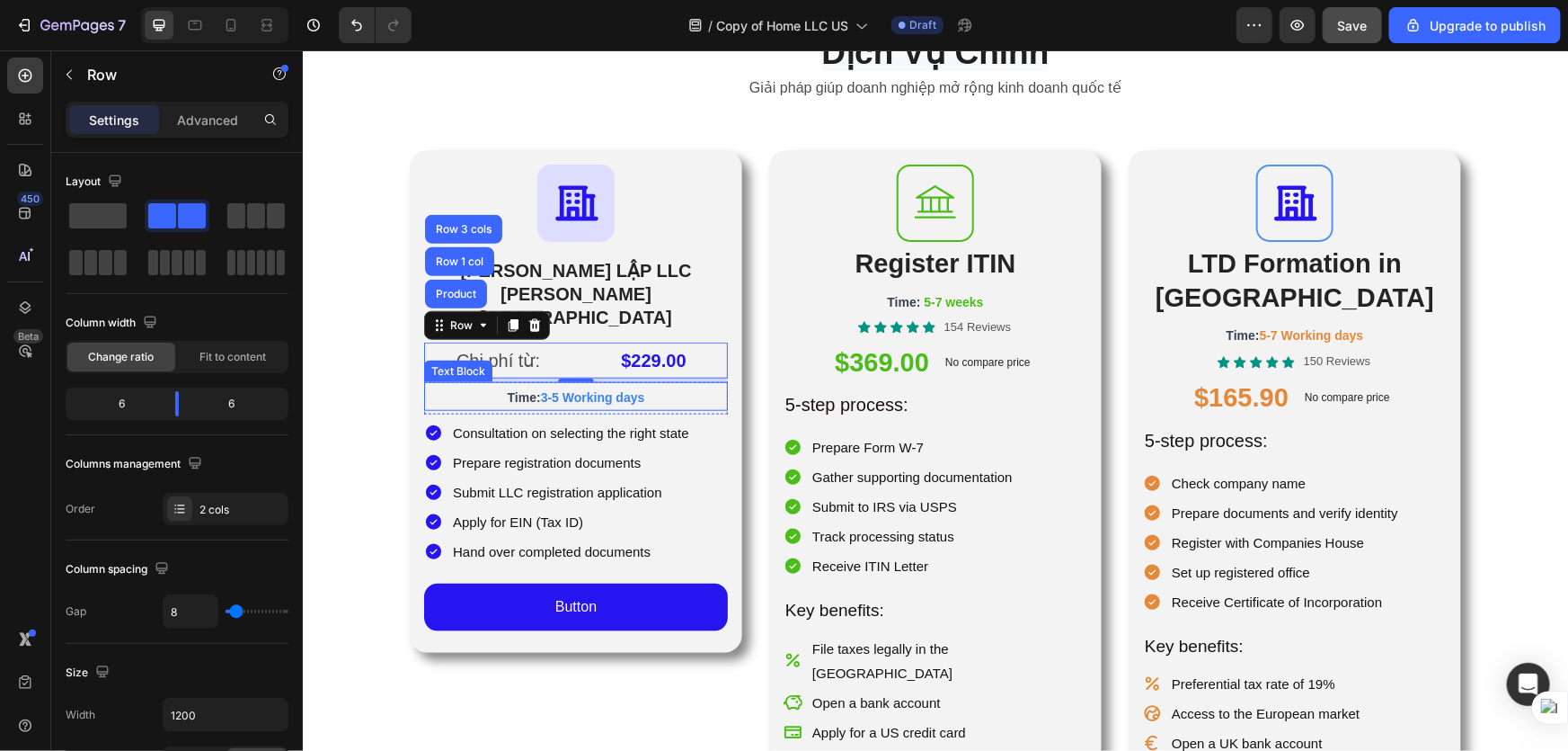
click at [488, 383] on p "Time: 3-5 Working days" at bounding box center [575, 396] width 301 height 25
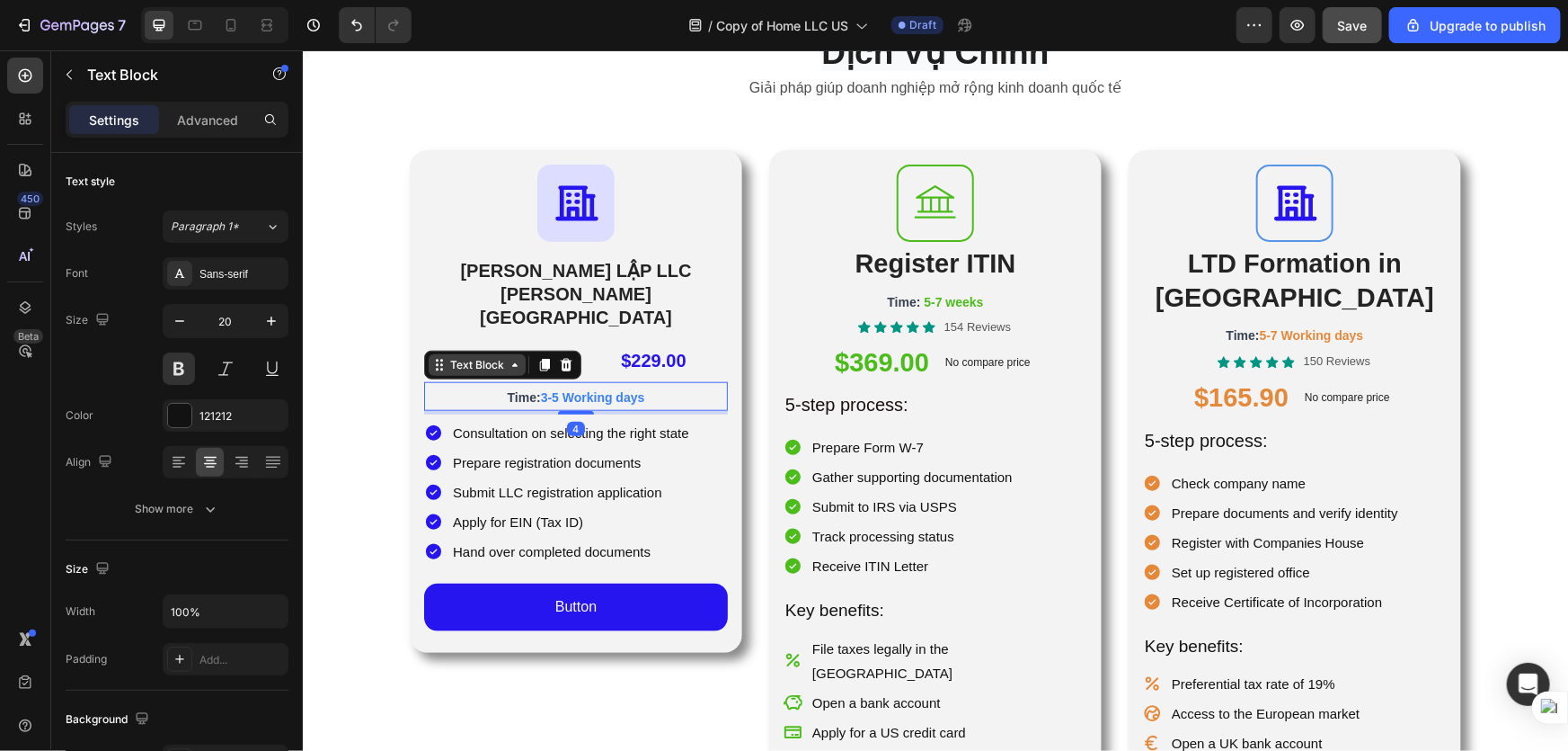
click at [496, 356] on div "Text Block" at bounding box center [476, 364] width 61 height 16
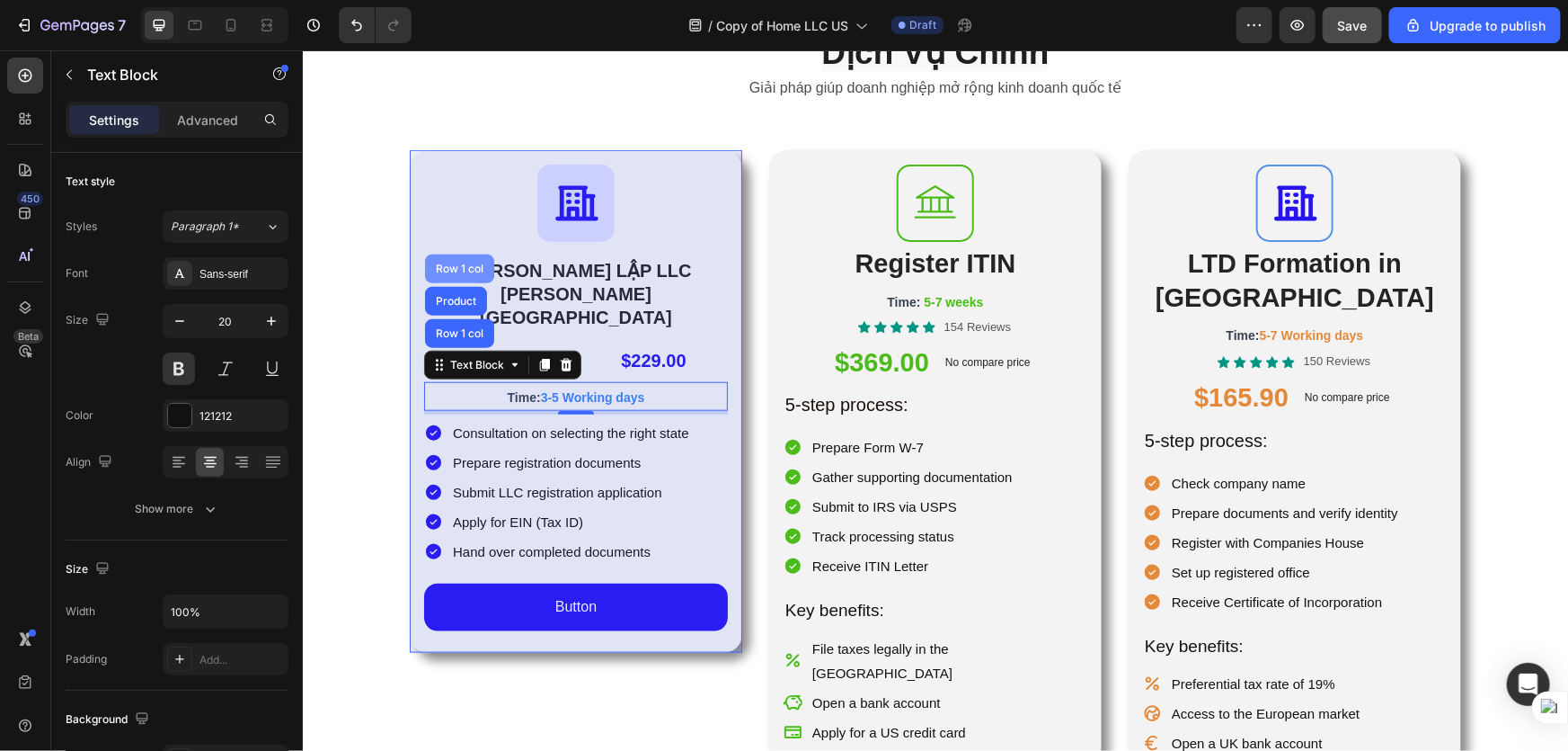
click at [467, 263] on div "Row 1 col" at bounding box center [459, 268] width 55 height 11
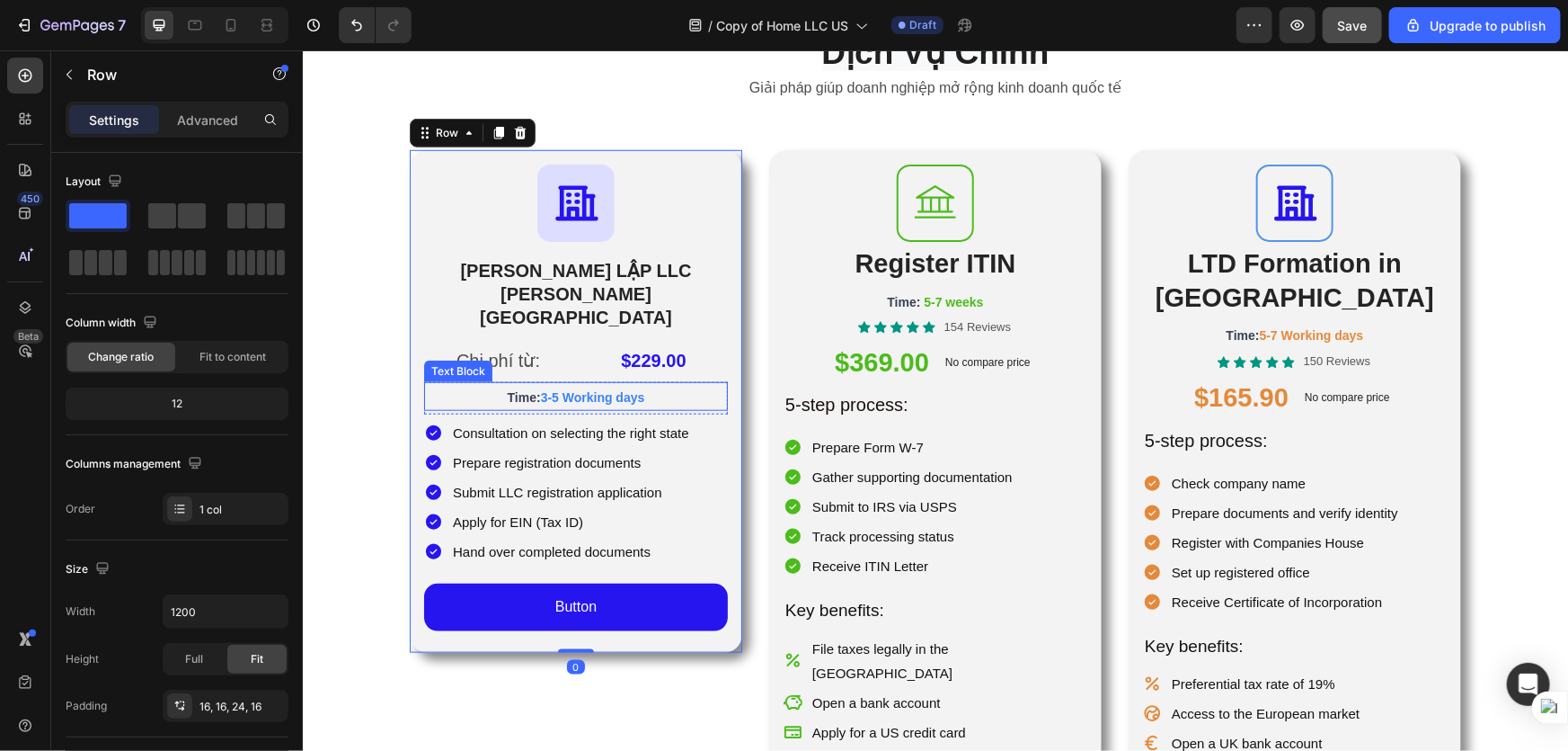
click at [521, 389] on span "Time:" at bounding box center [524, 396] width 33 height 15
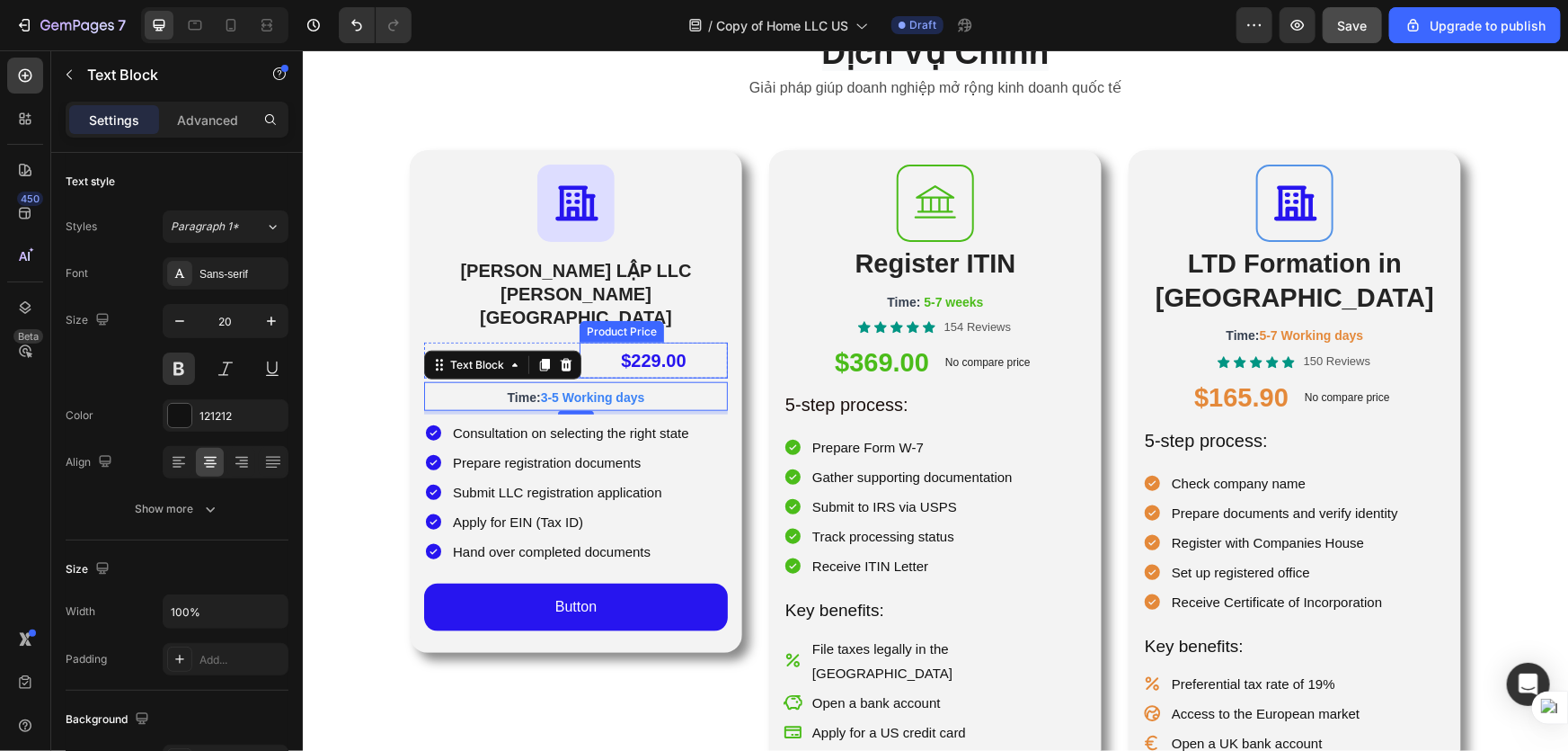
click at [605, 342] on div "$229.00" at bounding box center [653, 359] width 148 height 36
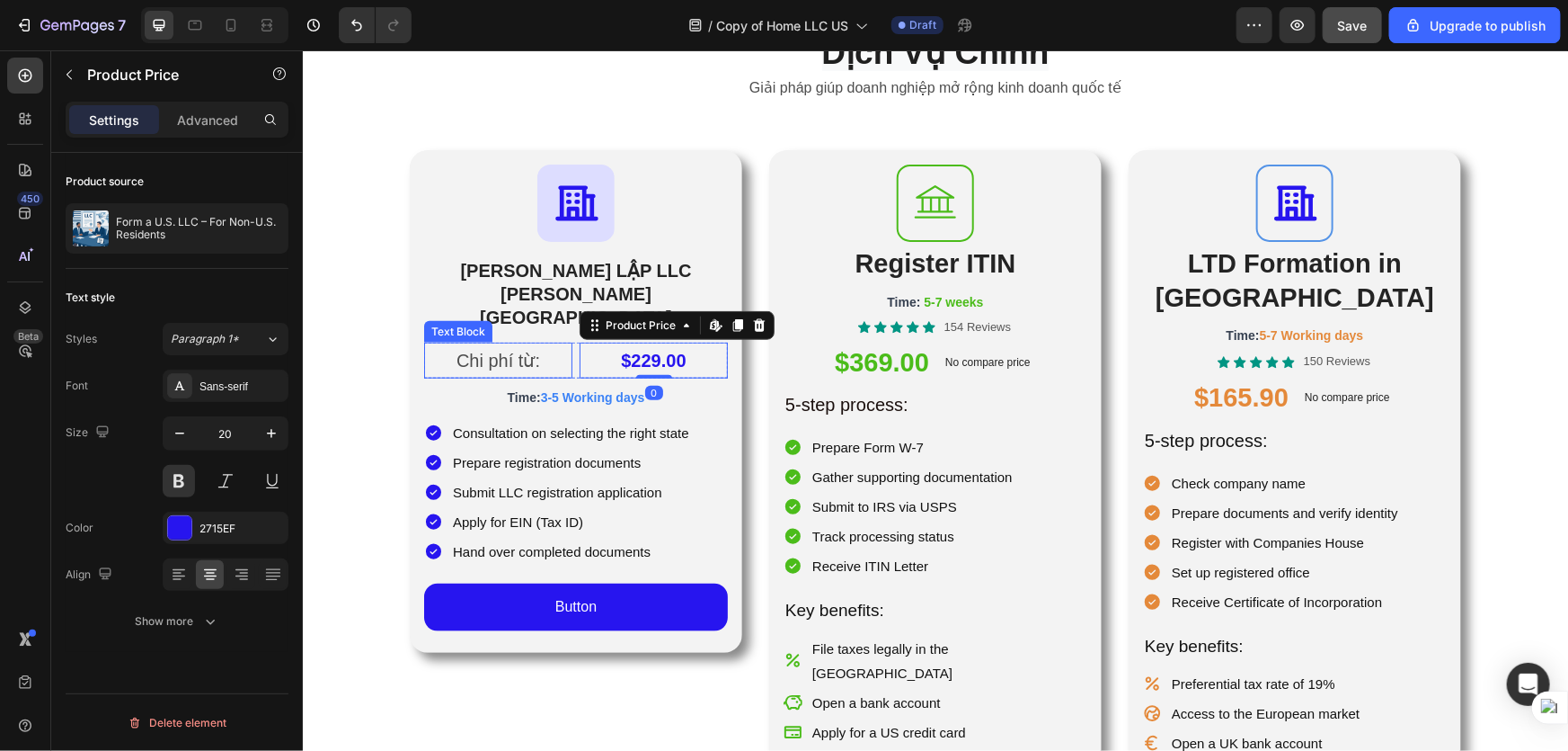
click at [546, 343] on p "Chi phí từ:" at bounding box center [496, 359] width 144 height 32
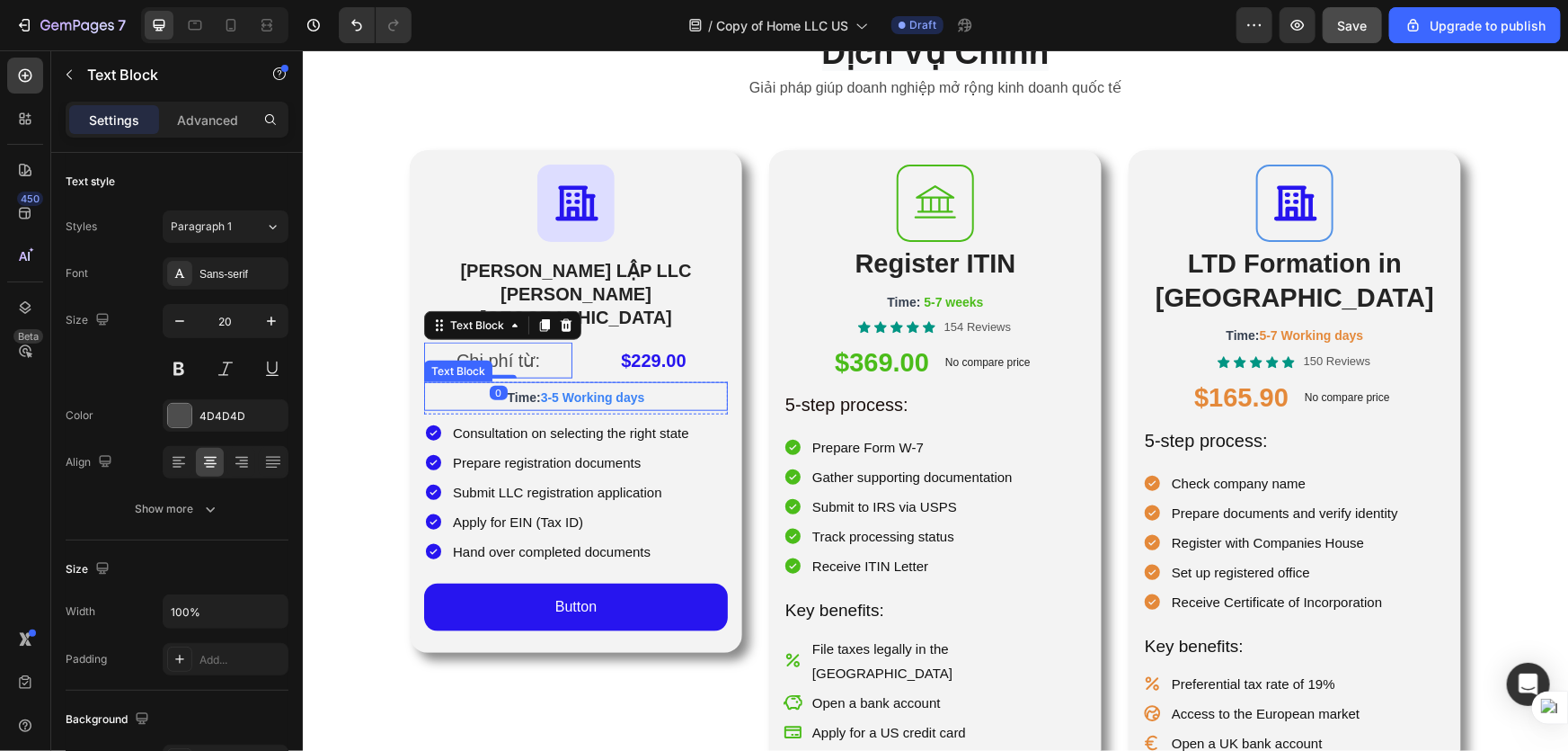
click at [548, 389] on span "3-5 Working days" at bounding box center [592, 396] width 105 height 15
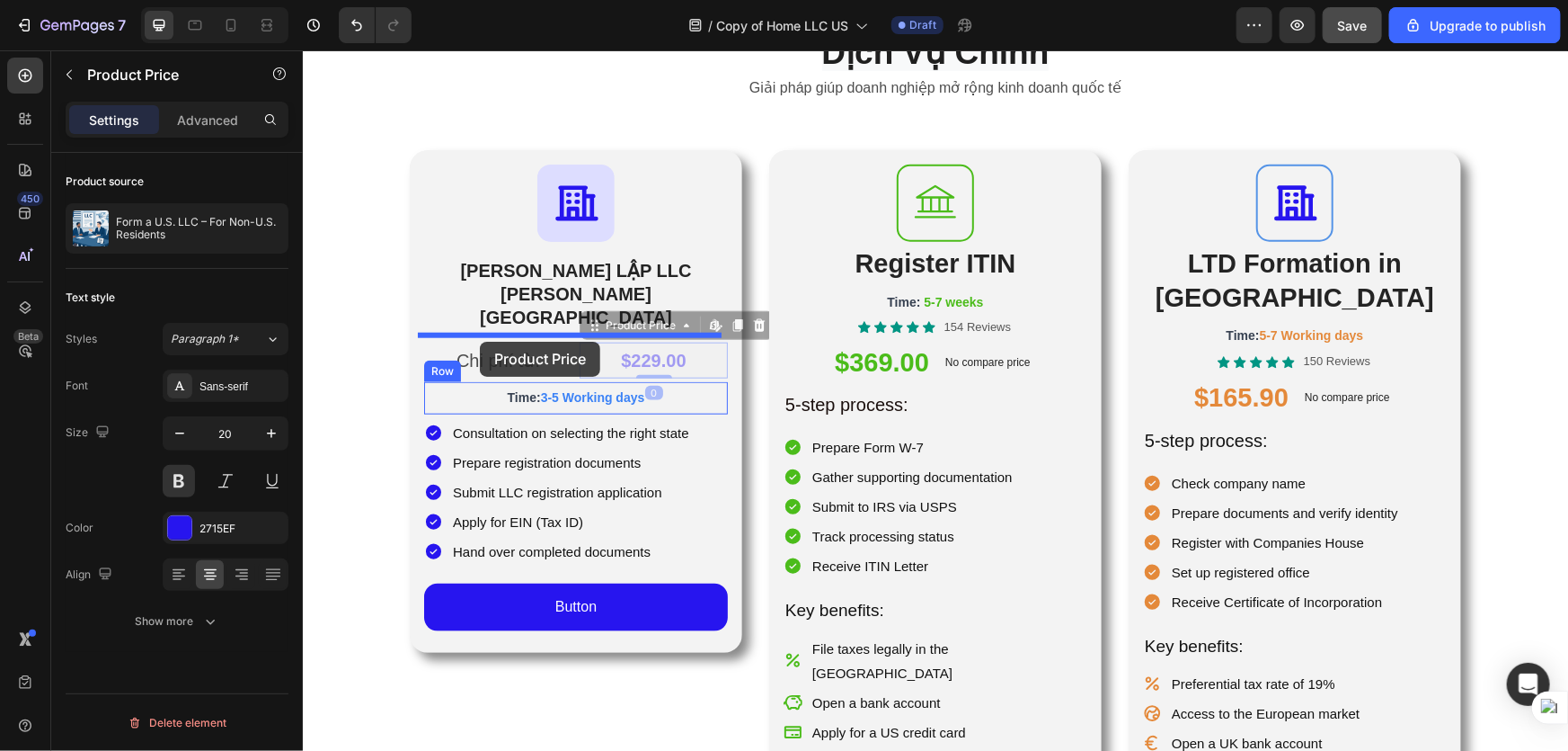
drag, startPoint x: 684, startPoint y: 319, endPoint x: 479, endPoint y: 341, distance: 206.2
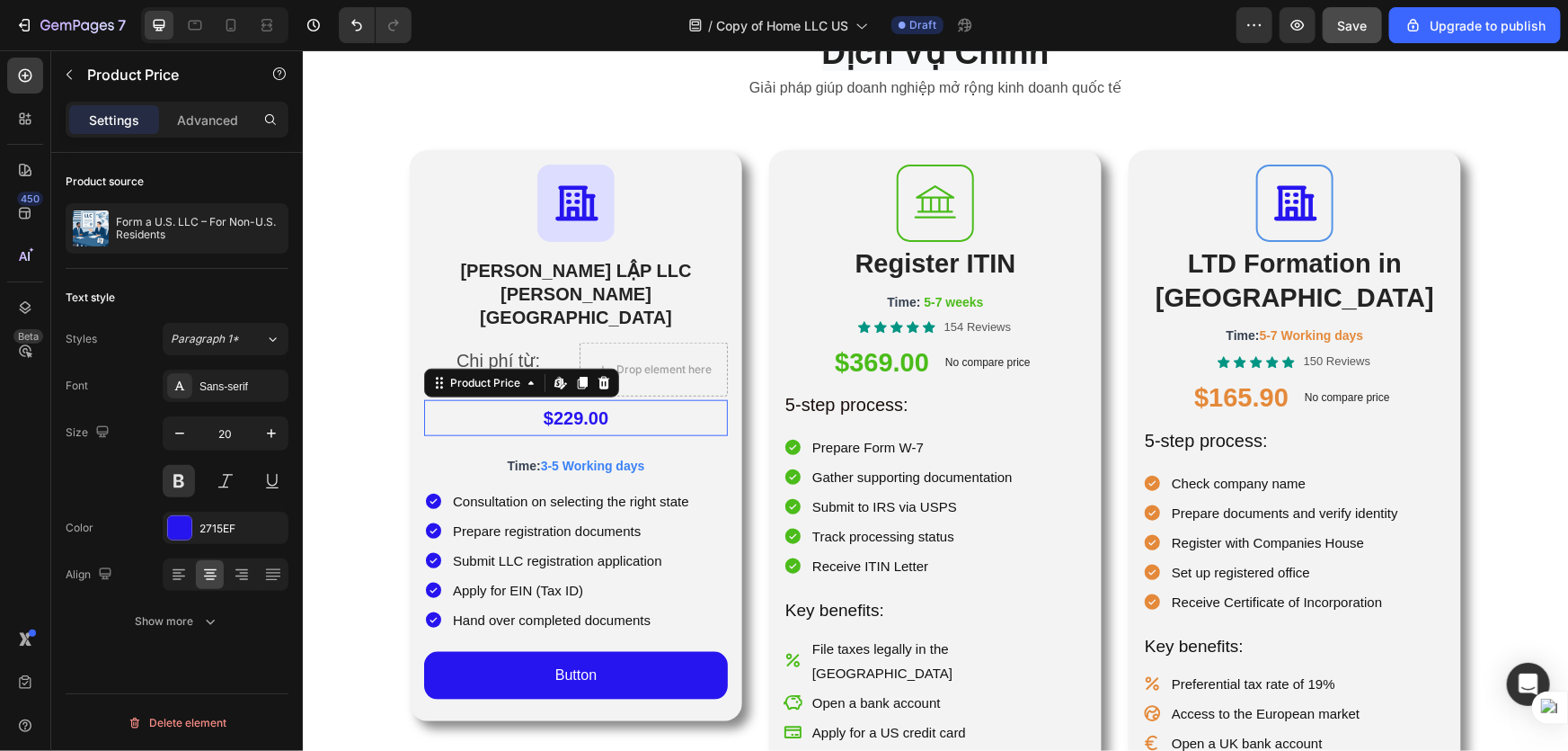
click at [551, 399] on div "$229.00" at bounding box center [574, 416] width 304 height 36
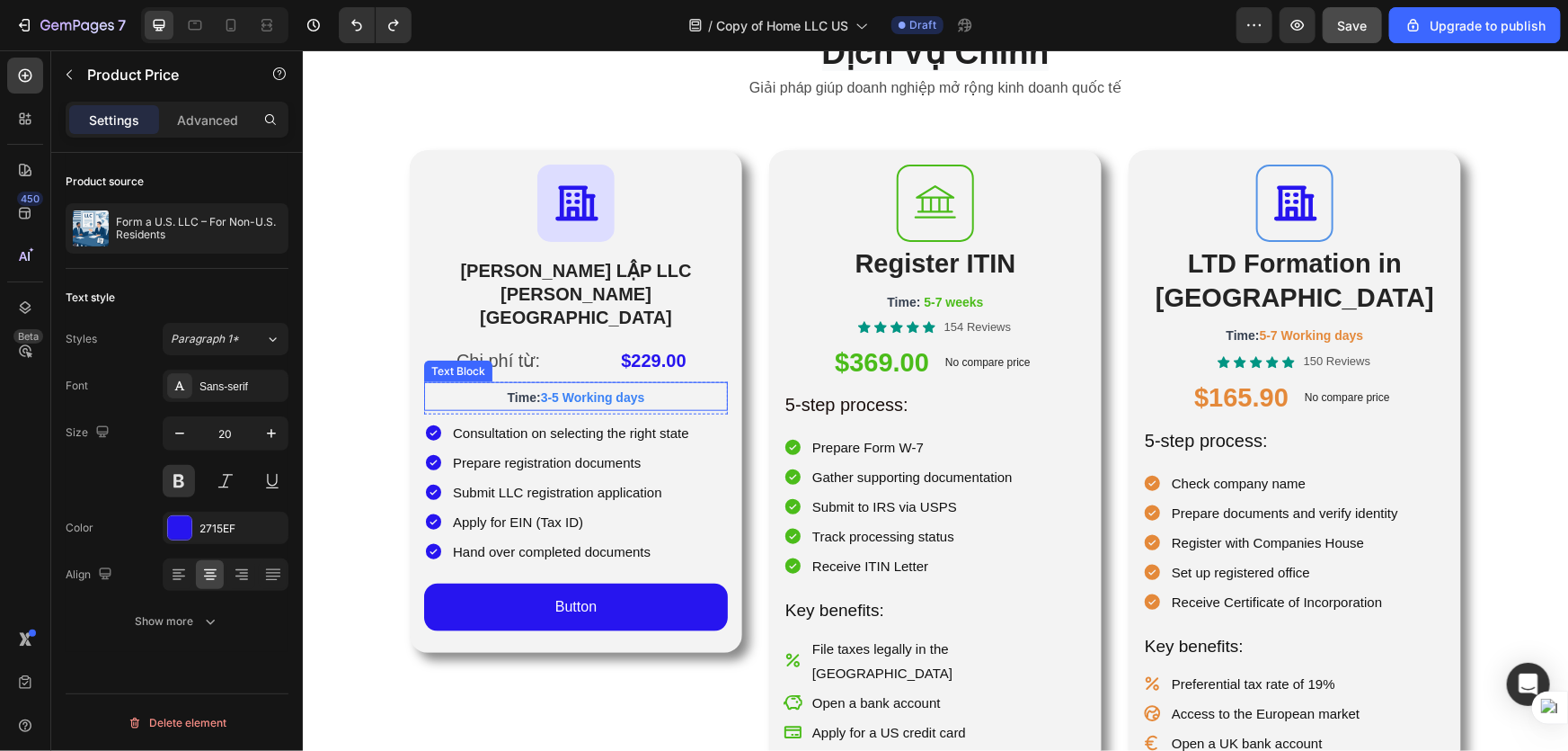
click at [581, 389] on span "3-5 Working days" at bounding box center [592, 396] width 105 height 15
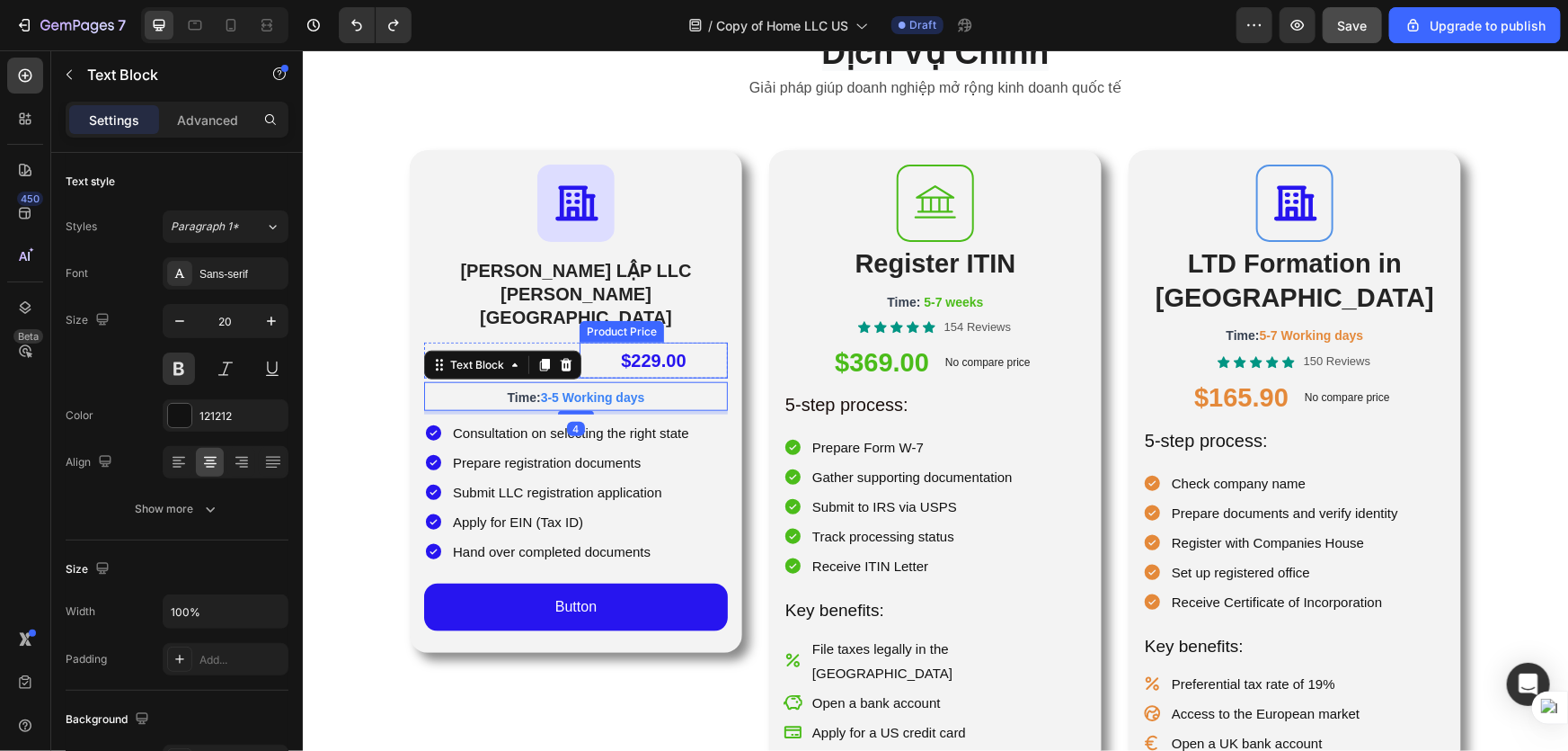
click at [651, 342] on div "$229.00" at bounding box center [653, 359] width 148 height 36
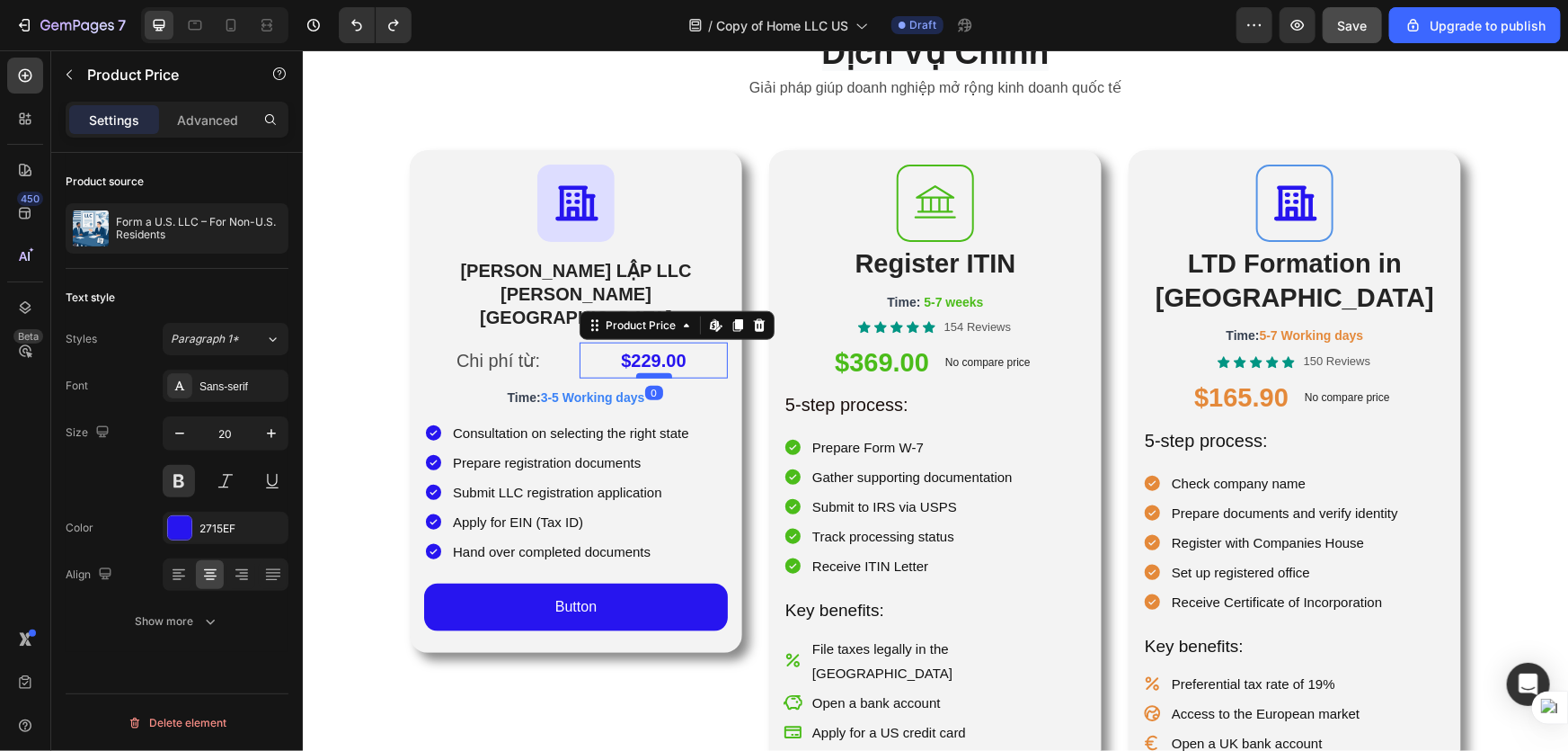
click at [646, 373] on div at bounding box center [653, 376] width 36 height 6
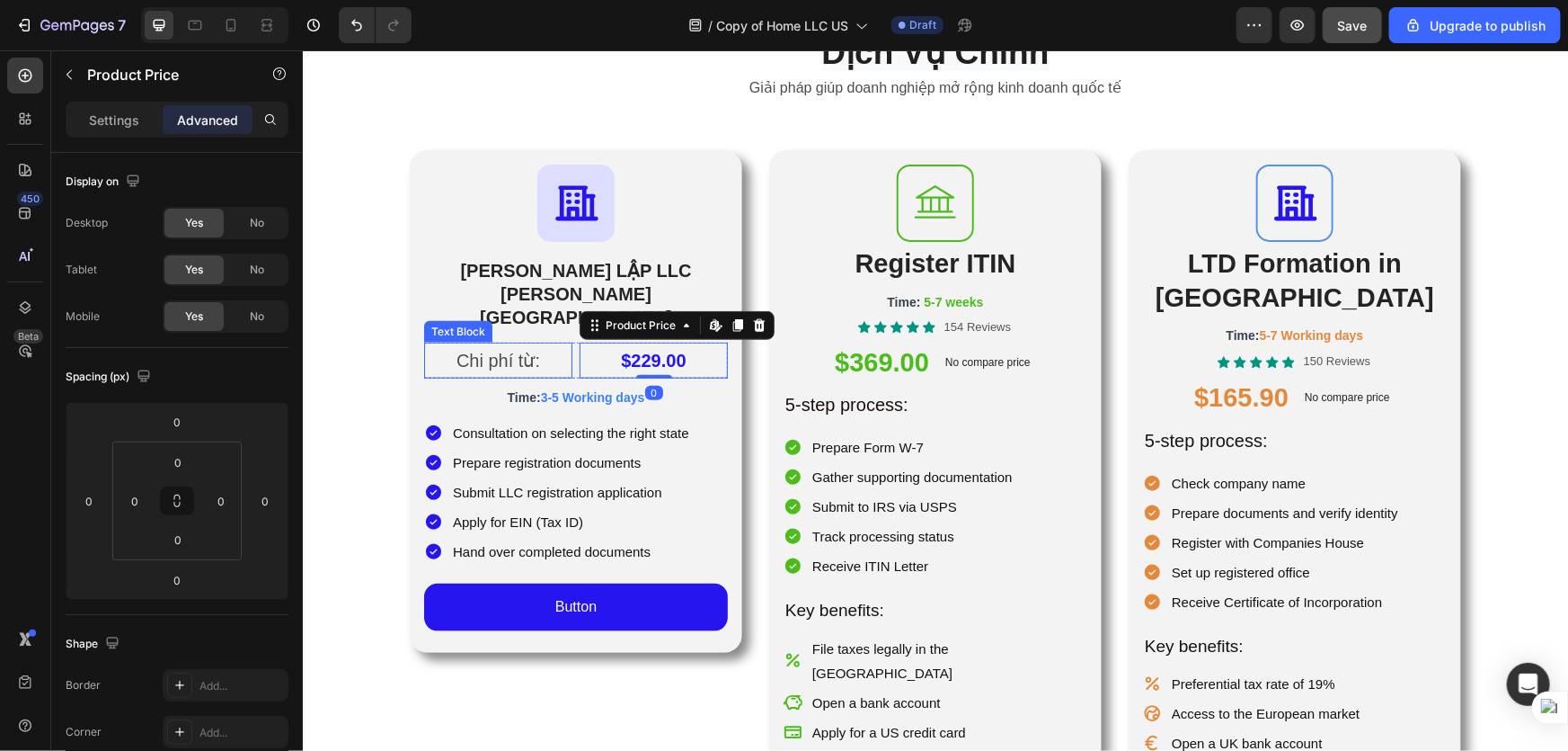
click at [513, 343] on p "Chi phí từ:" at bounding box center [496, 359] width 144 height 32
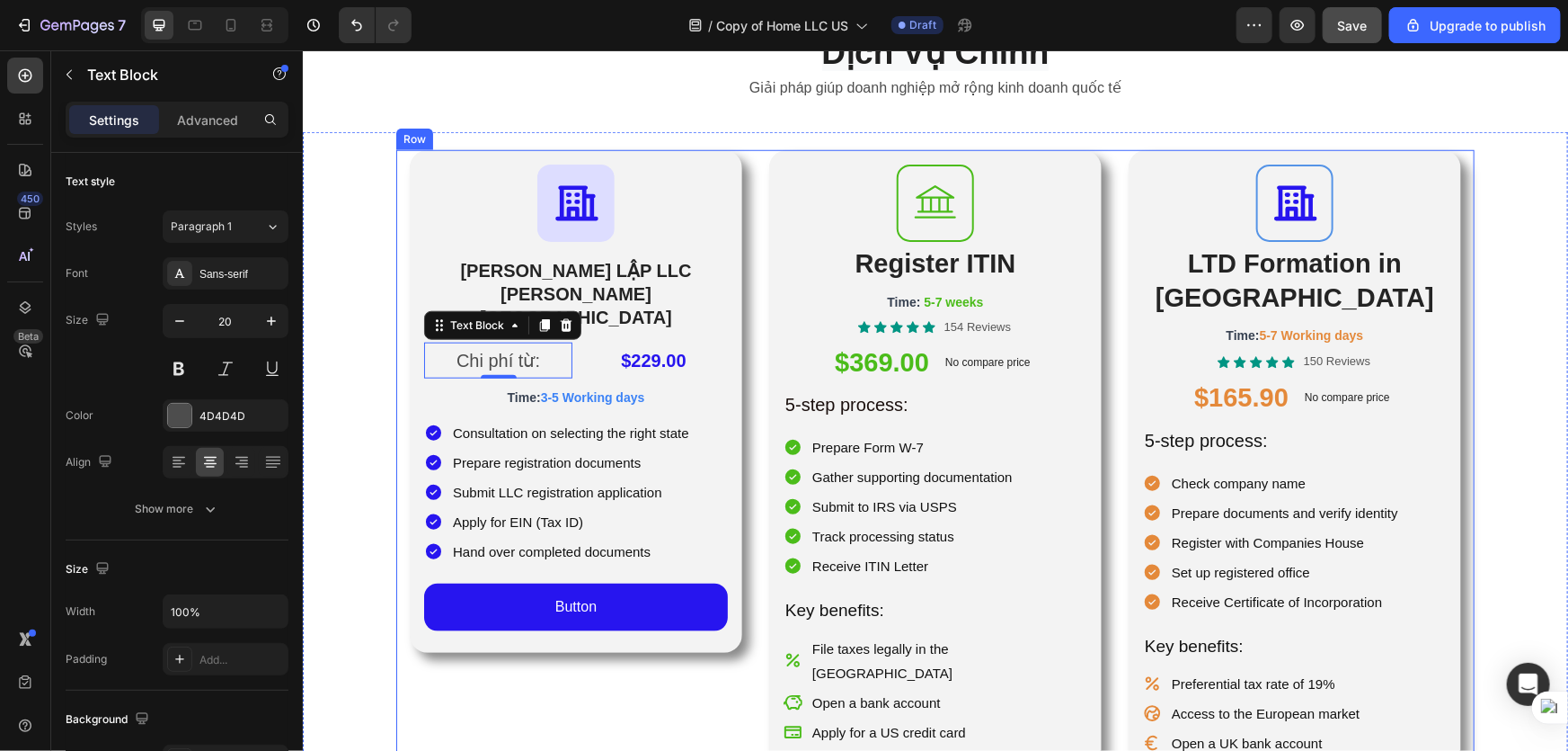
click at [743, 457] on div "Icon THÀNH LẬP LLC TẠI HOA KỲ Heading Chi phí từ: Text Block 0 $229.00 Product …" at bounding box center [935, 517] width 1078 height 736
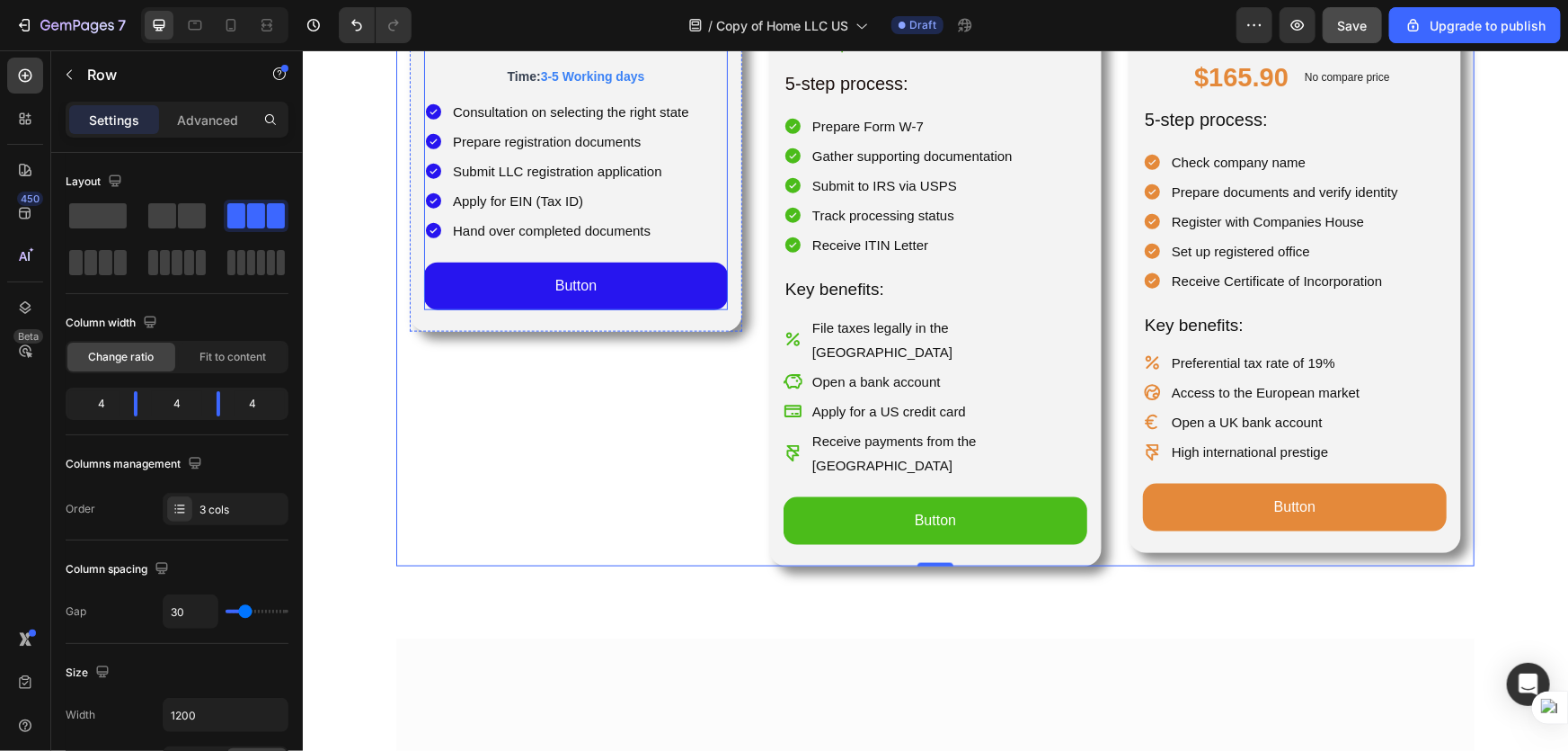
scroll to position [654, 0]
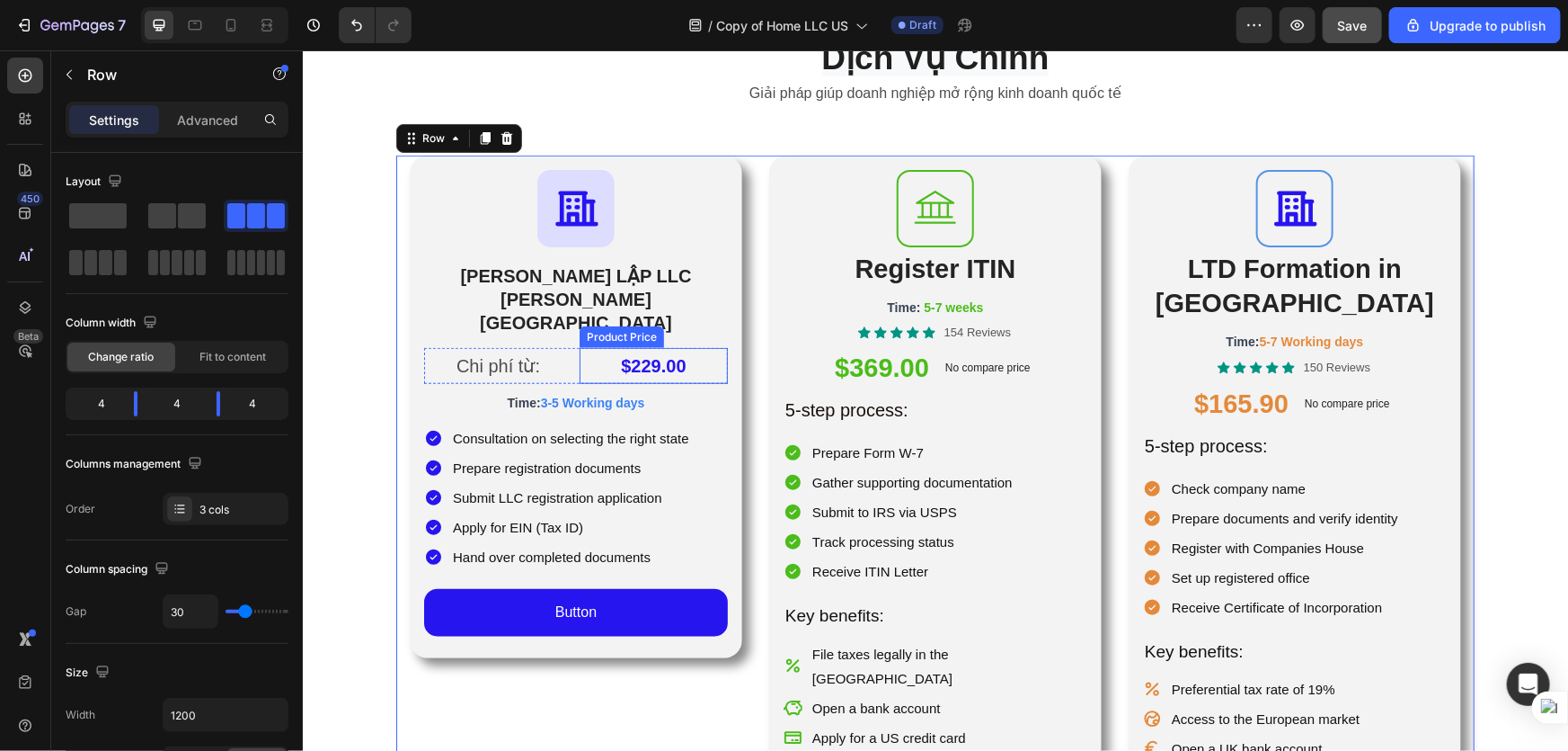
click at [654, 347] on div "$229.00" at bounding box center [653, 365] width 148 height 36
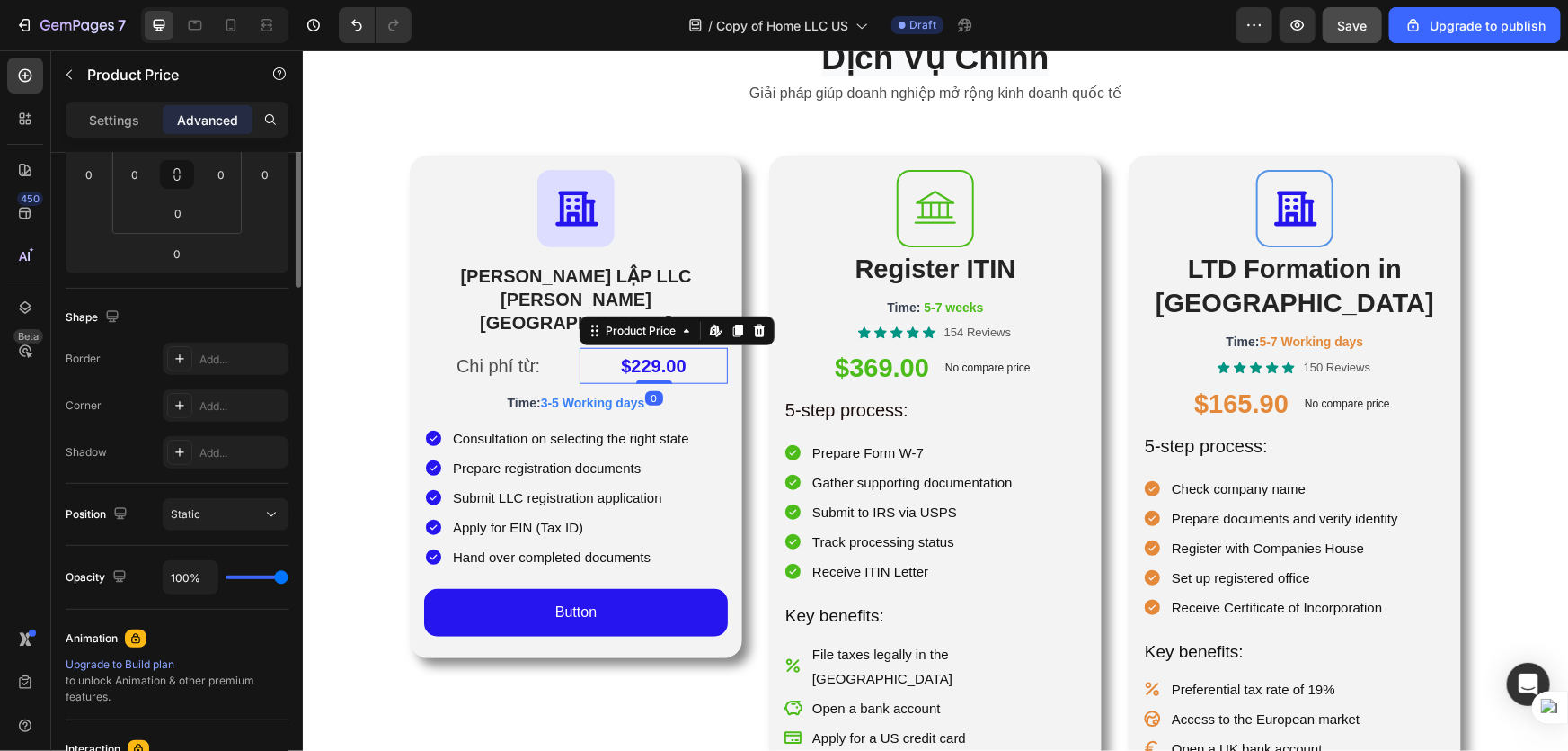
scroll to position [490, 0]
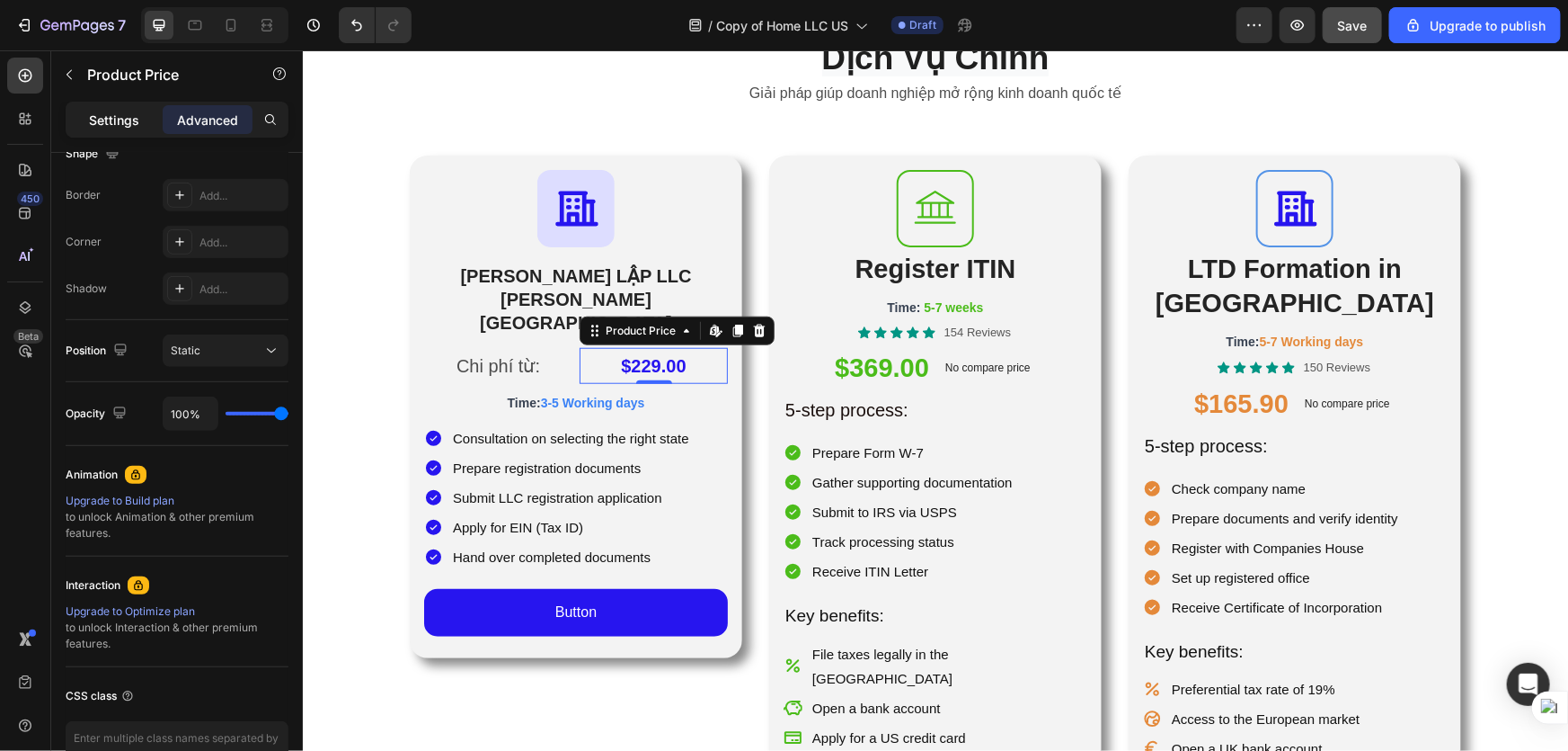
click at [93, 114] on p "Settings" at bounding box center [114, 119] width 50 height 18
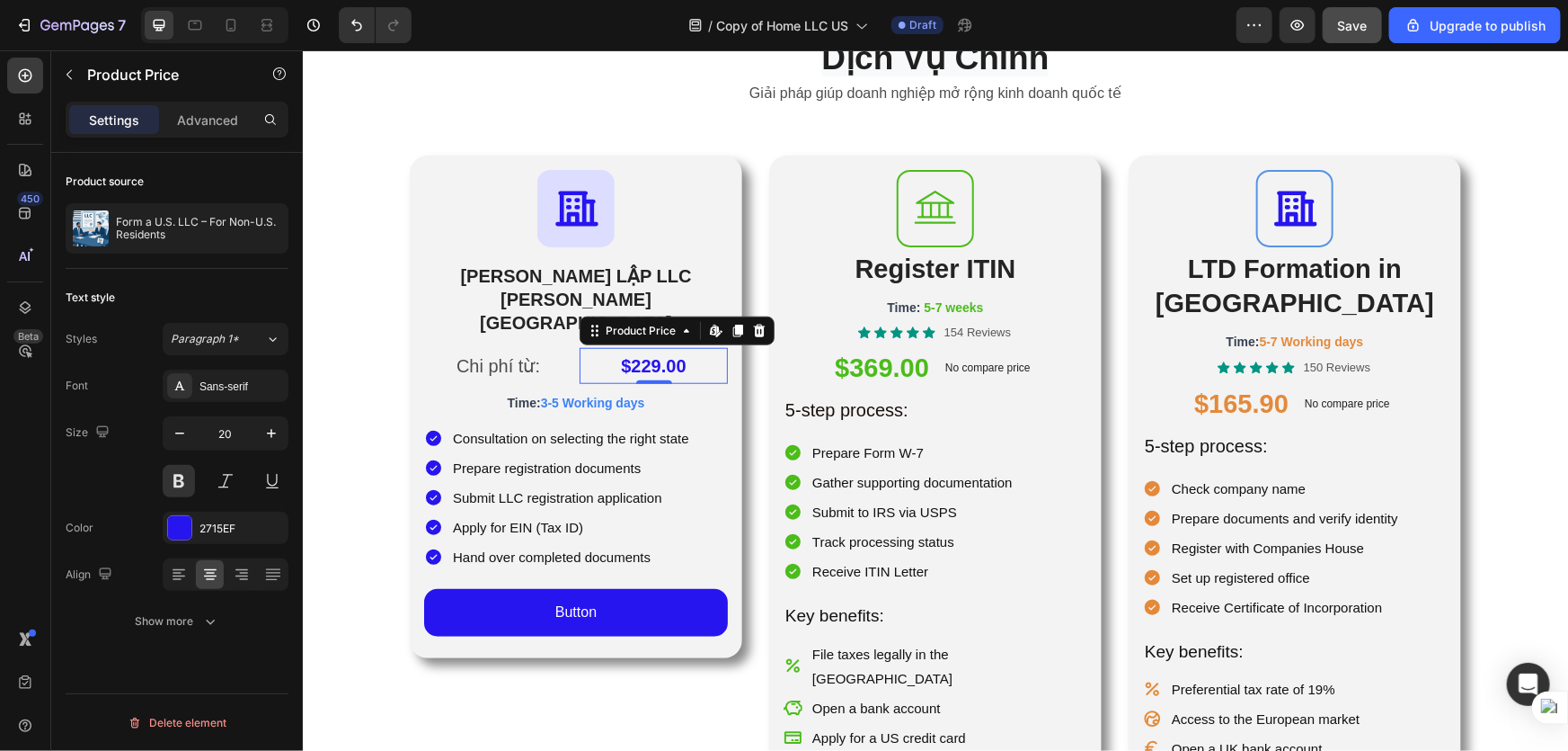
scroll to position [0, 0]
drag, startPoint x: 243, startPoint y: 525, endPoint x: 192, endPoint y: 516, distance: 51.8
click at [192, 516] on div "2715EF" at bounding box center [226, 527] width 126 height 32
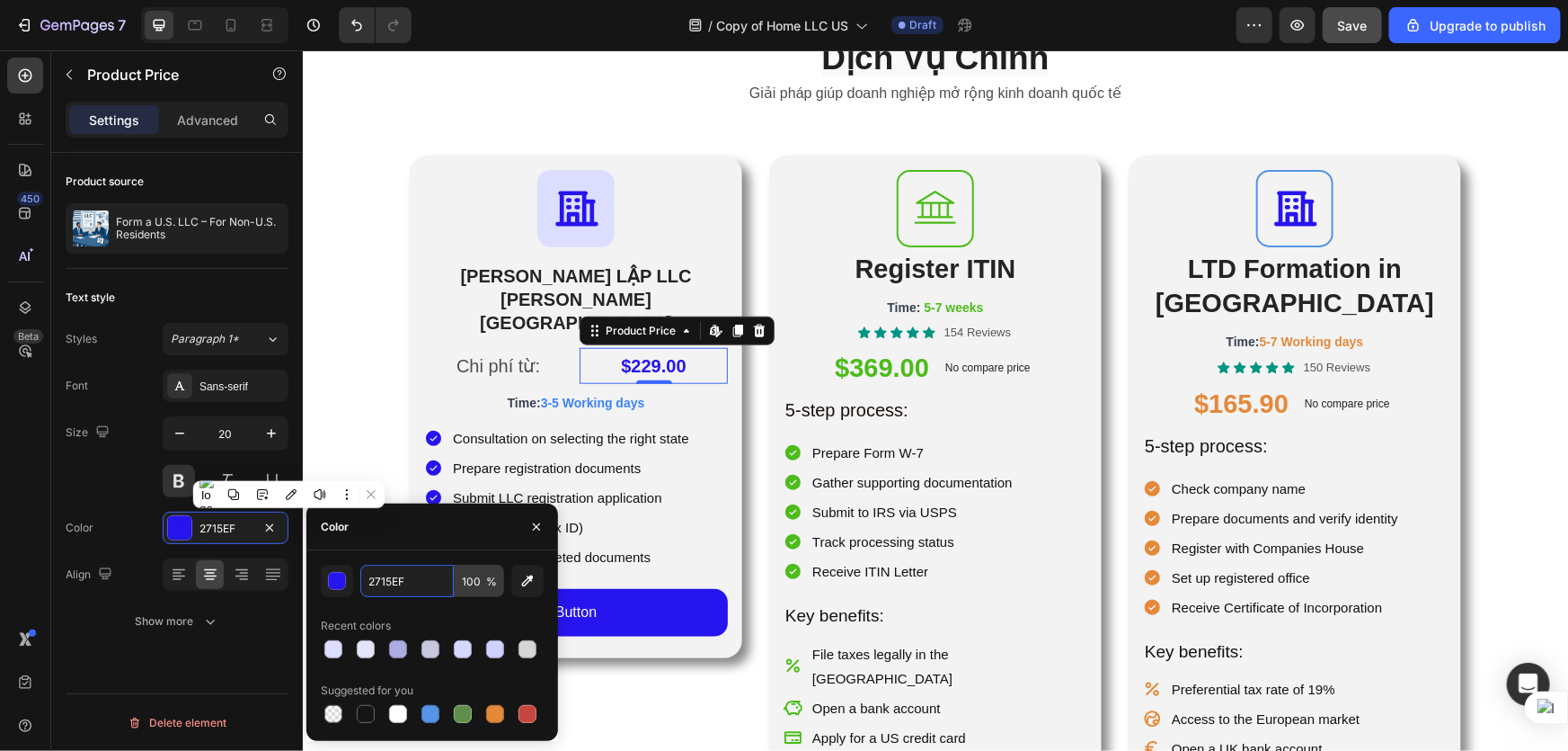
paste input "3b82f6"
type input "3B82F6"
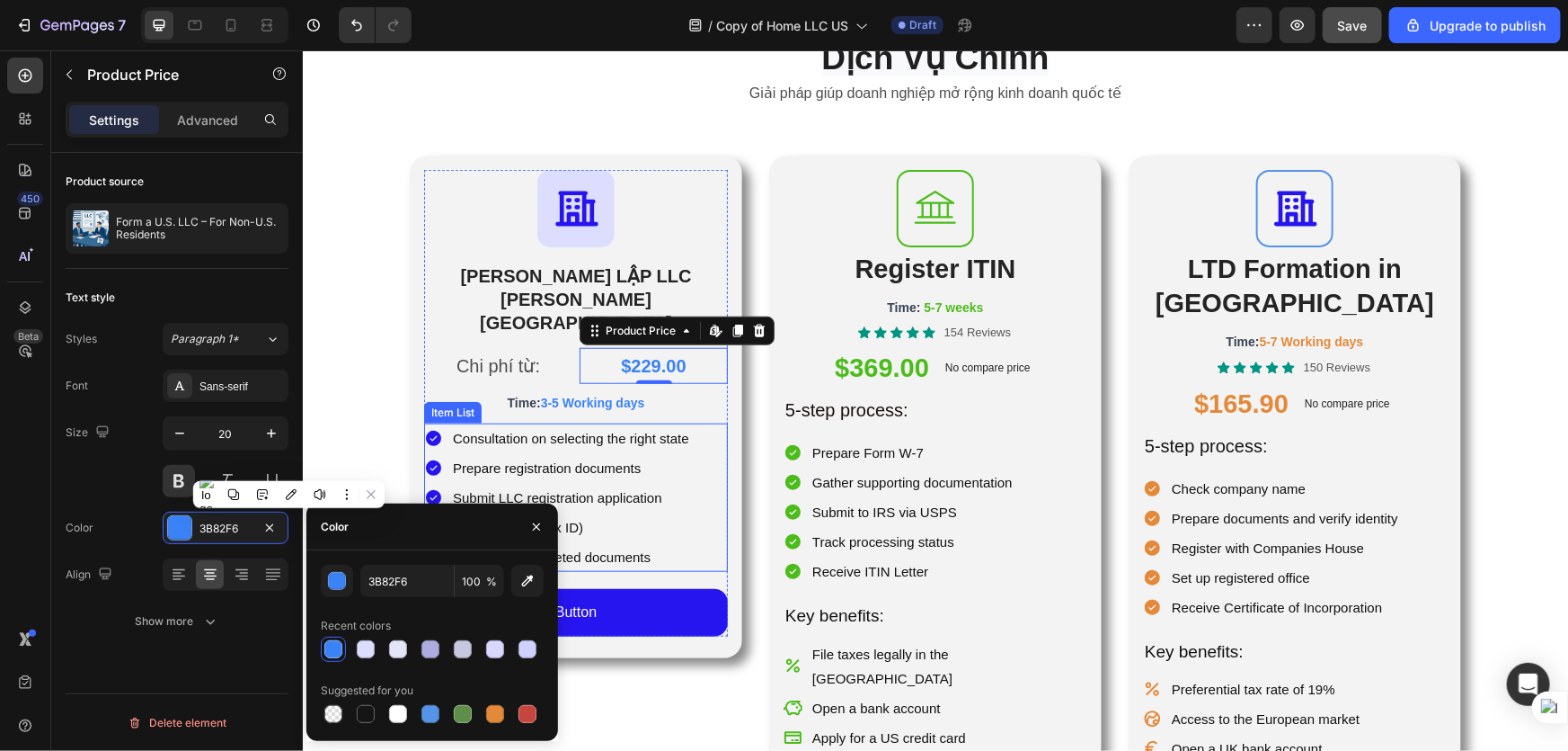
click at [426, 428] on icon at bounding box center [432, 437] width 18 height 18
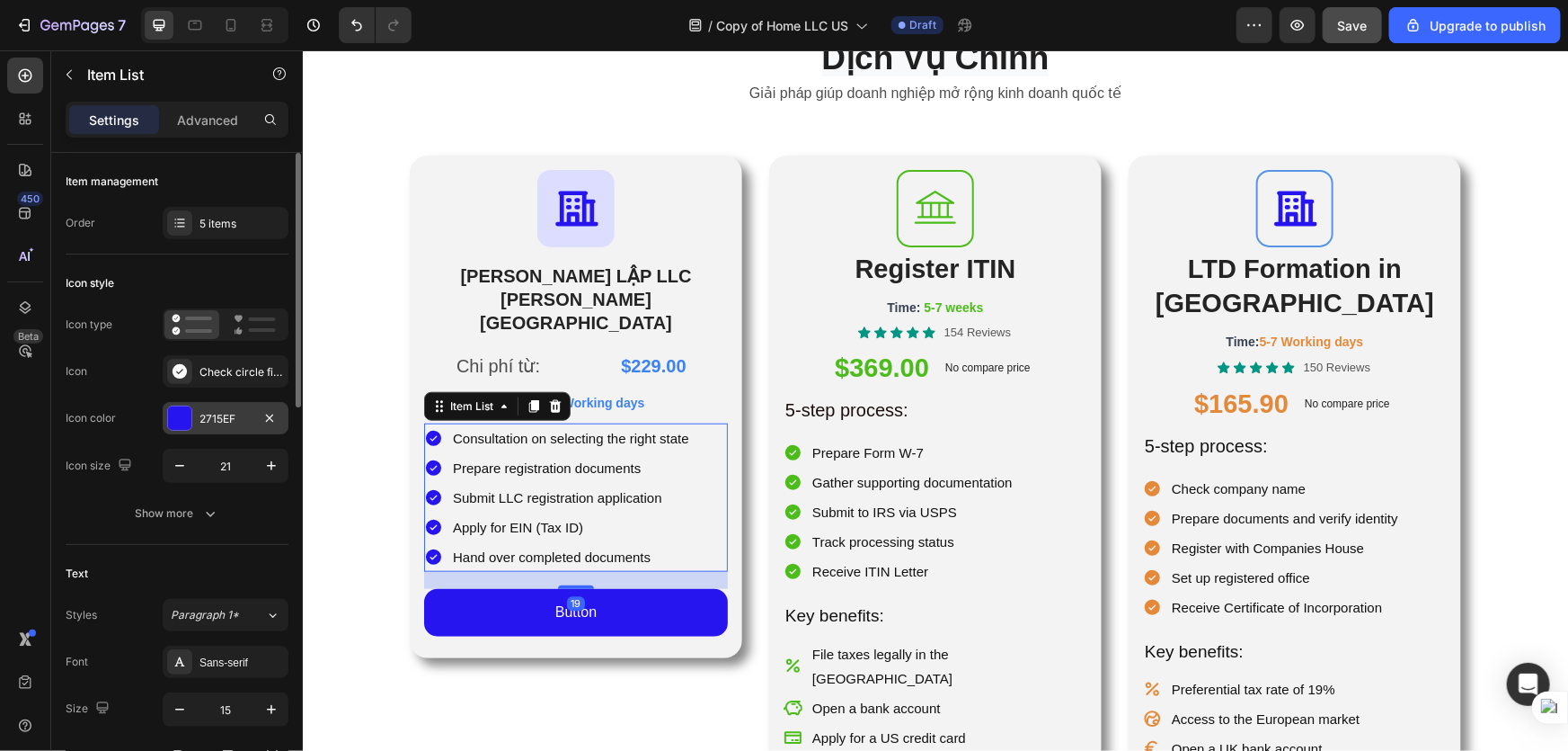
click at [182, 423] on div at bounding box center [179, 418] width 23 height 23
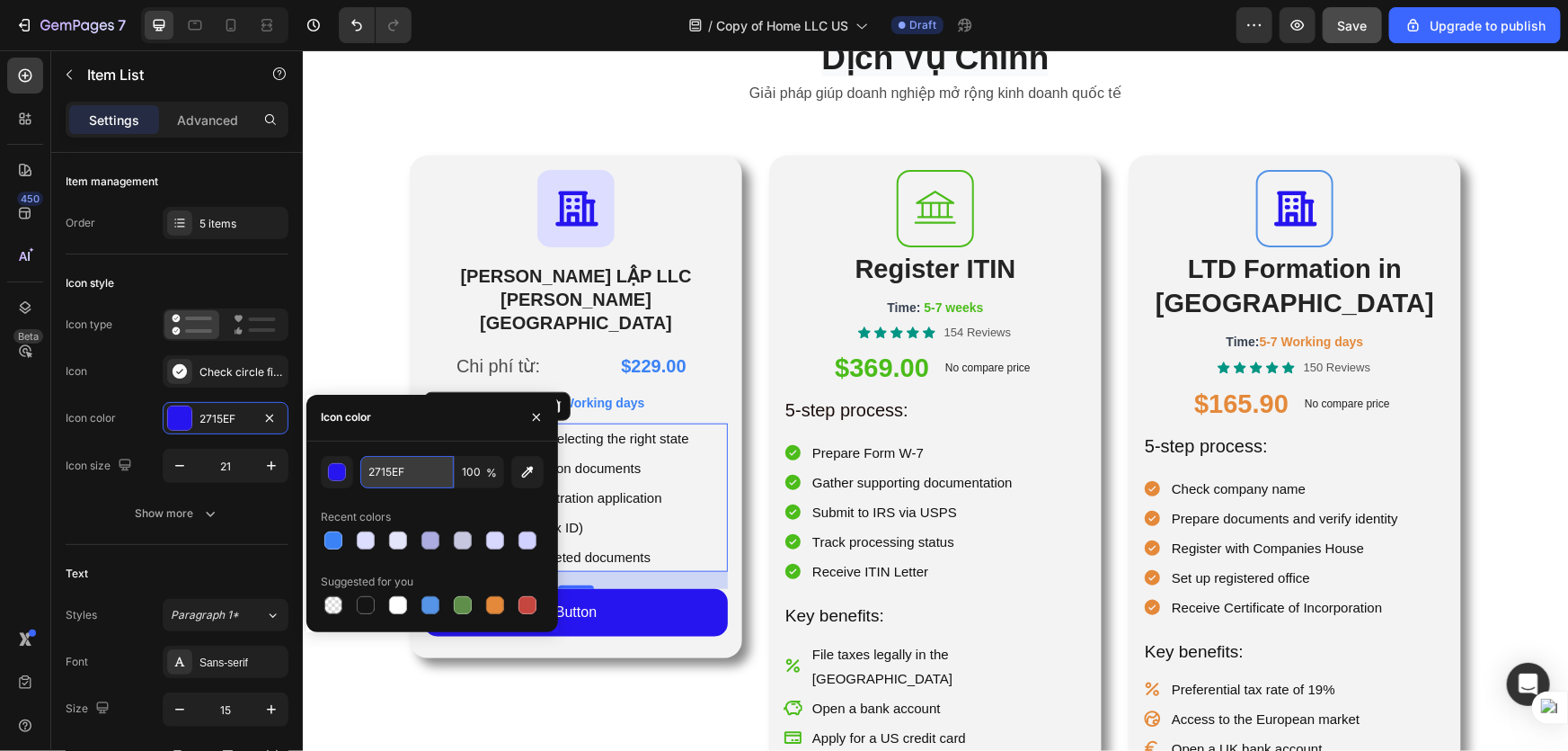
click at [415, 477] on input "2715EF" at bounding box center [407, 472] width 93 height 32
paste input "3b82f6"
type input "3B82F6"
click at [607, 485] on p "Submit LLC registration application" at bounding box center [570, 497] width 237 height 24
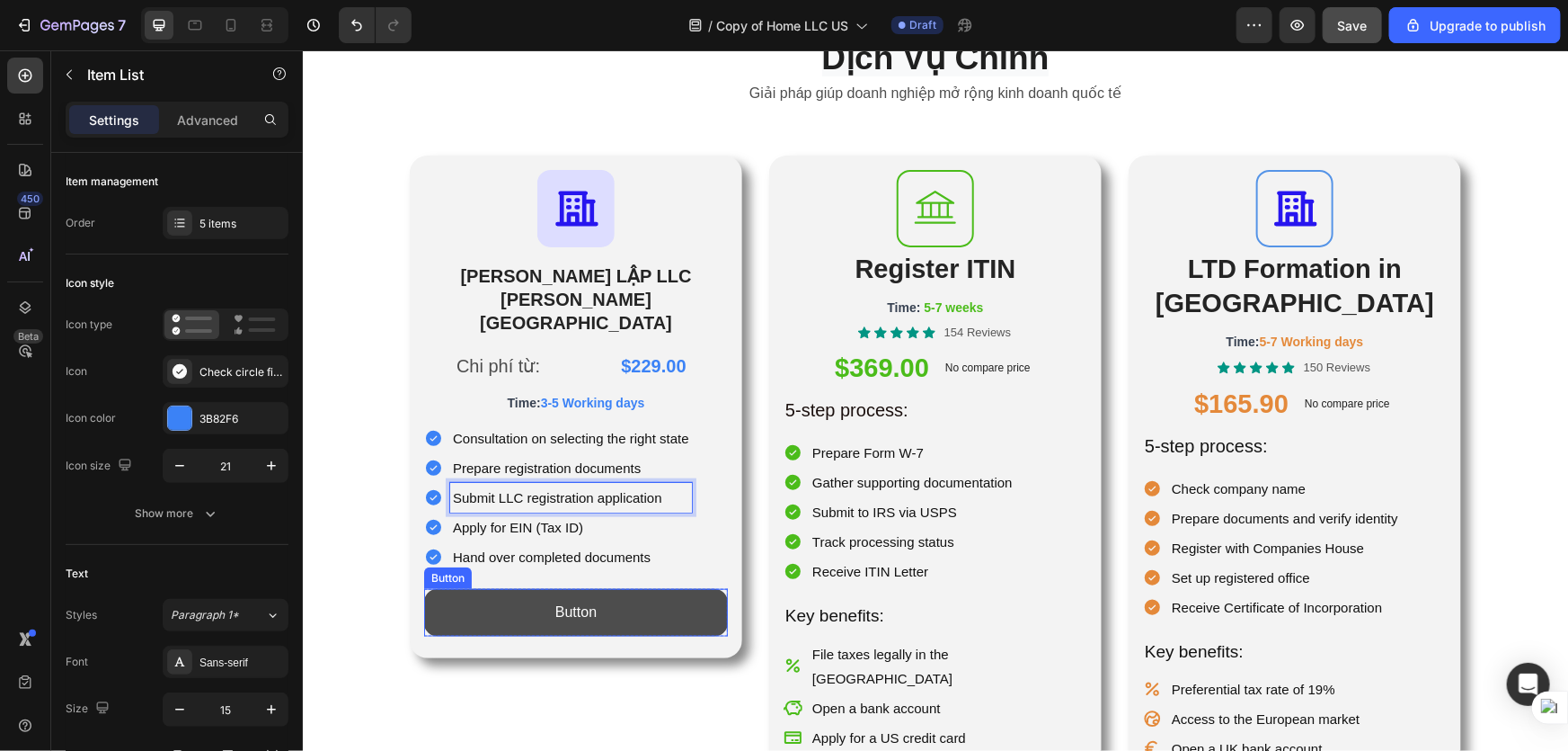
click at [643, 588] on button "Button" at bounding box center [574, 611] width 304 height 48
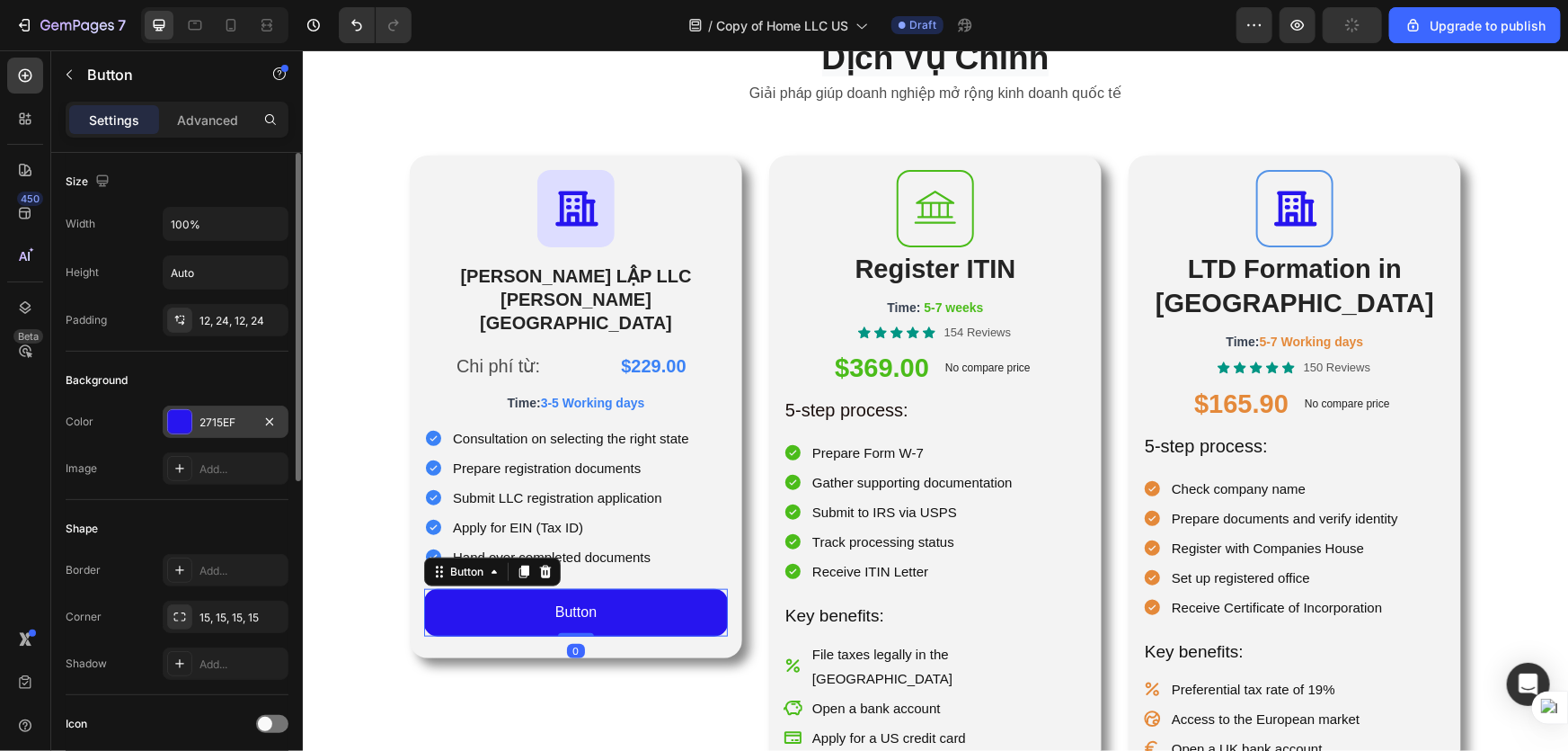
click at [216, 416] on div "2715EF" at bounding box center [226, 422] width 52 height 16
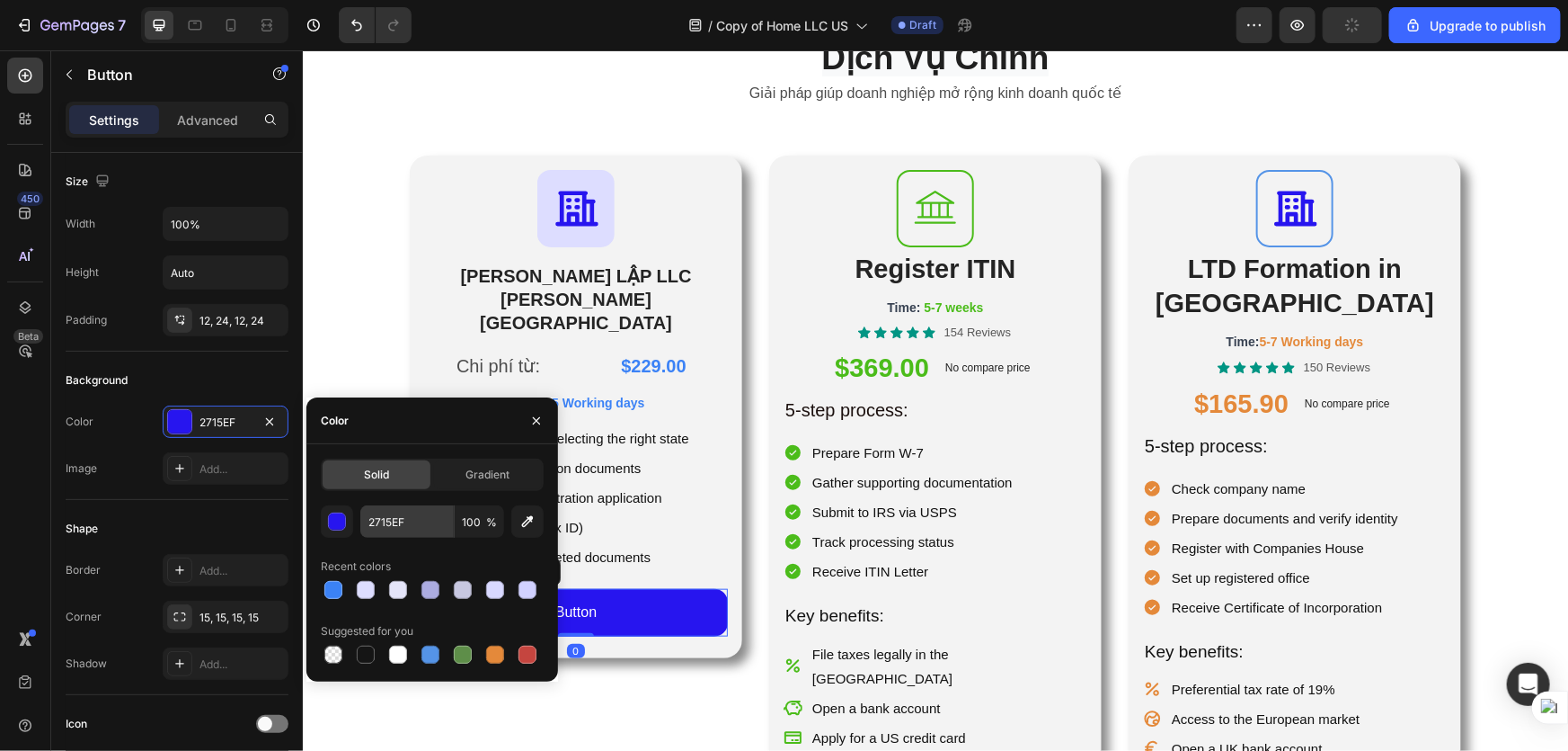
click at [399, 539] on div "2715EF 100 % Recent colors Suggested for you" at bounding box center [432, 586] width 223 height 162
click at [406, 522] on input "2715EF" at bounding box center [407, 521] width 93 height 32
paste input "3b82f6"
type input "3B82F6"
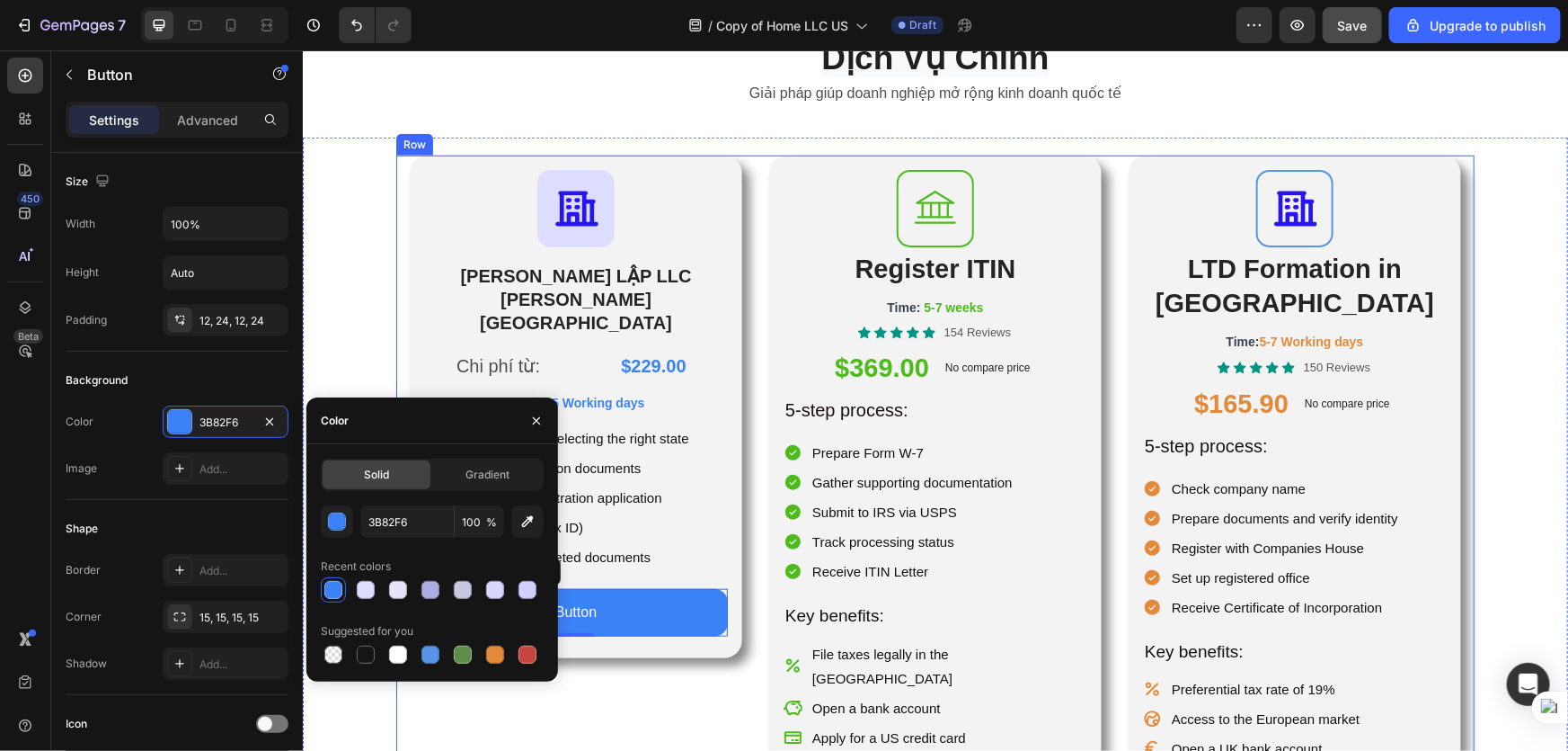
click at [627, 652] on div "Icon THÀNH LẬP LLC TẠI HOA KỲ Heading Chi phí từ: Text Block $229.00 Product Pr…" at bounding box center [575, 522] width 333 height 736
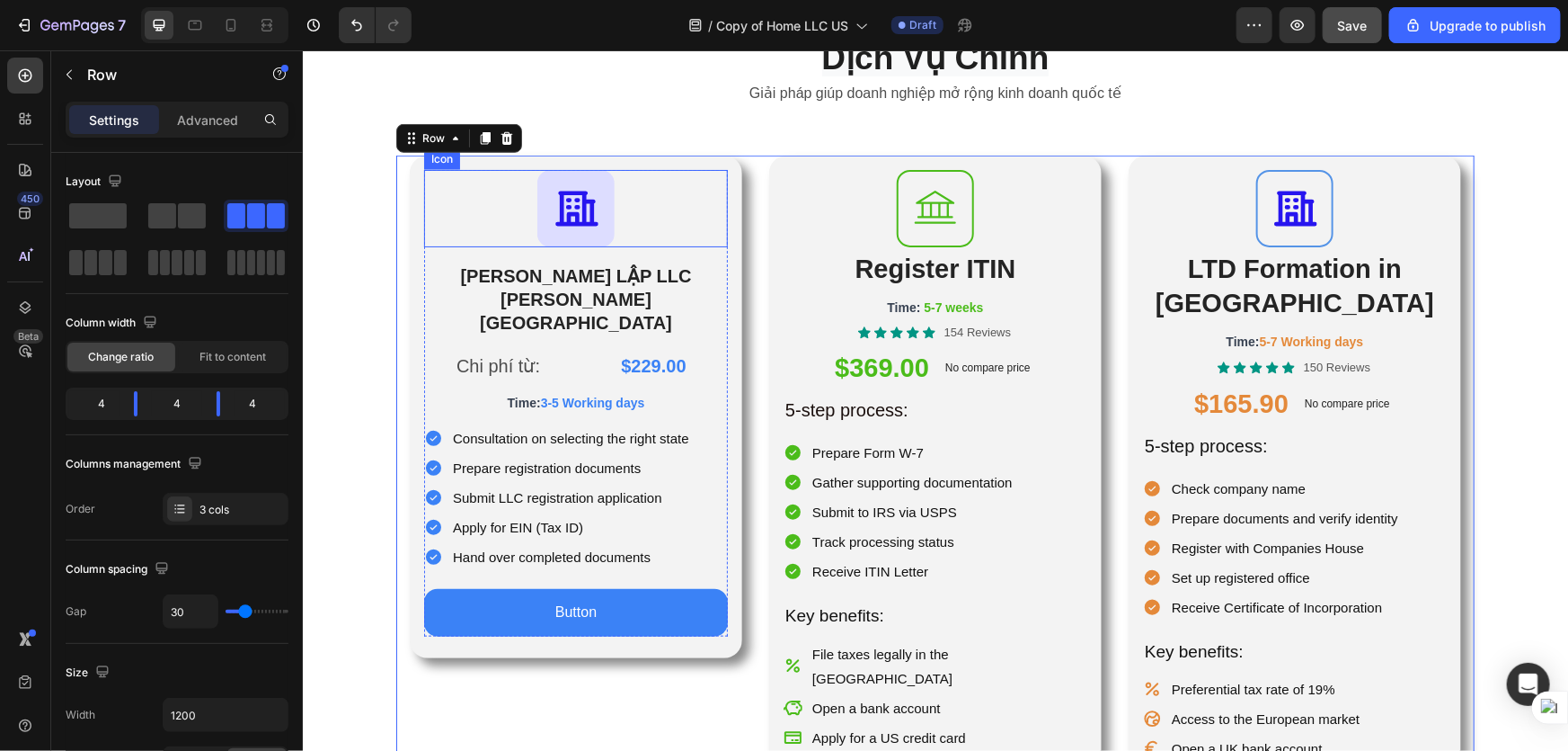
click at [575, 217] on icon at bounding box center [576, 208] width 43 height 35
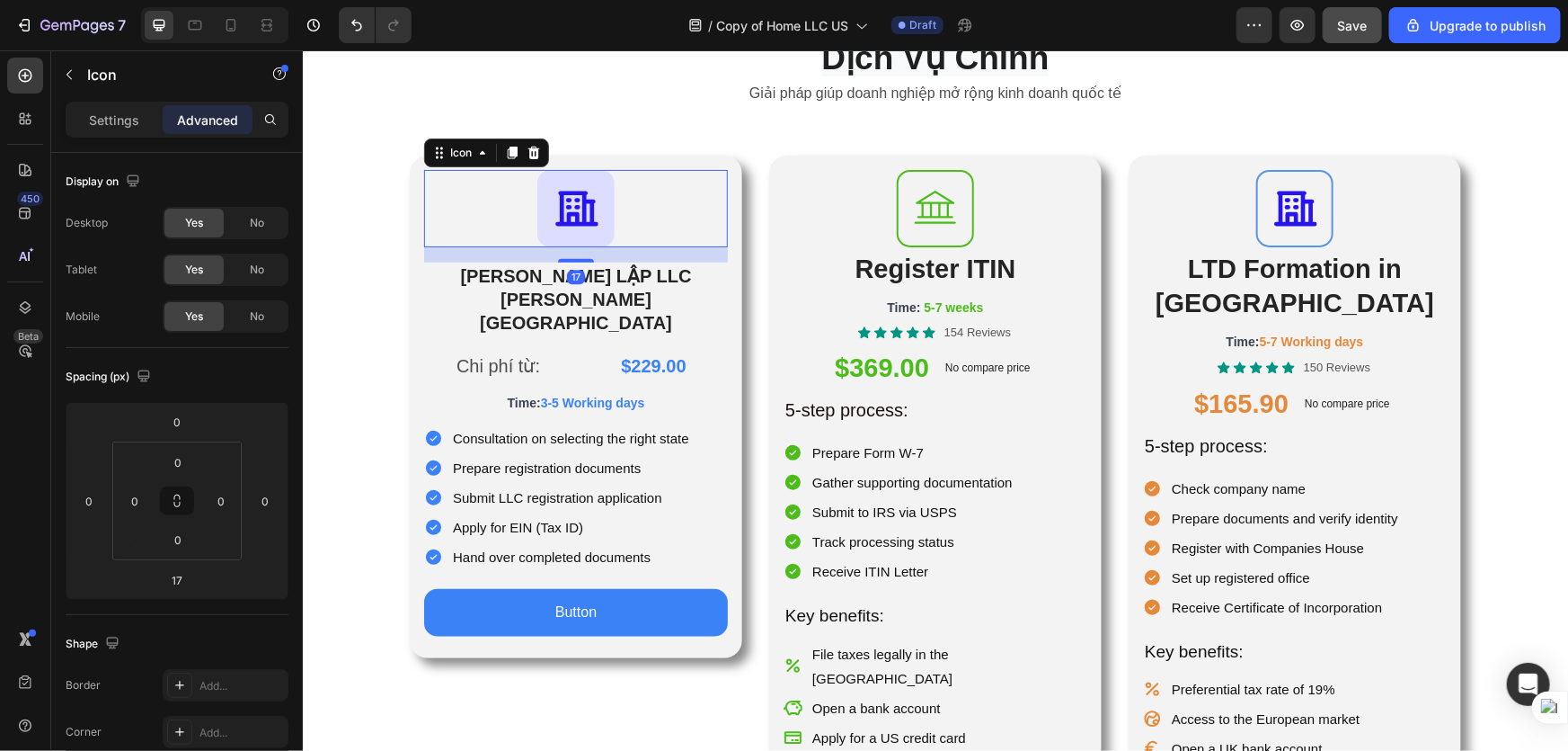
click at [110, 120] on p "Settings" at bounding box center [114, 119] width 50 height 18
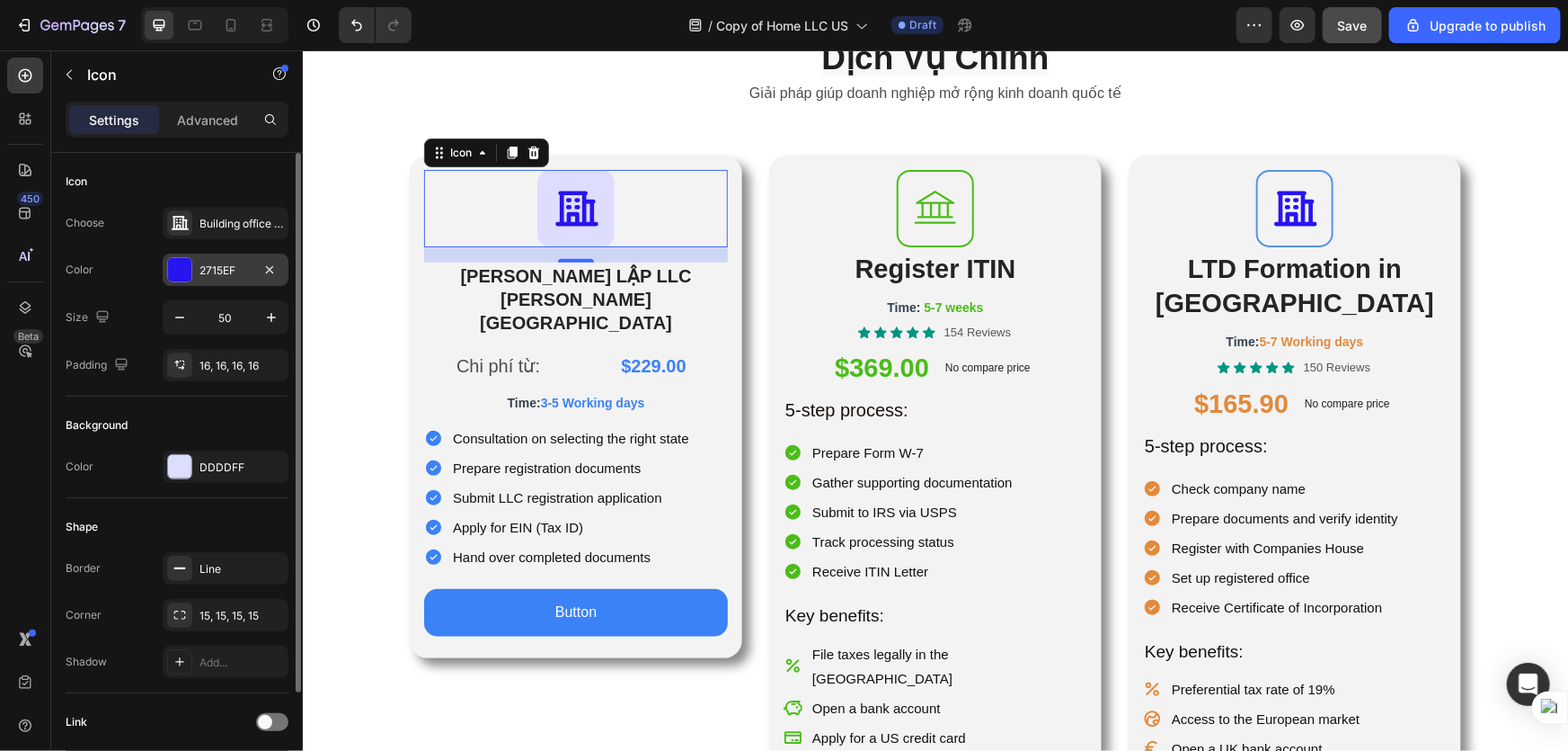
click at [178, 273] on div at bounding box center [179, 270] width 23 height 23
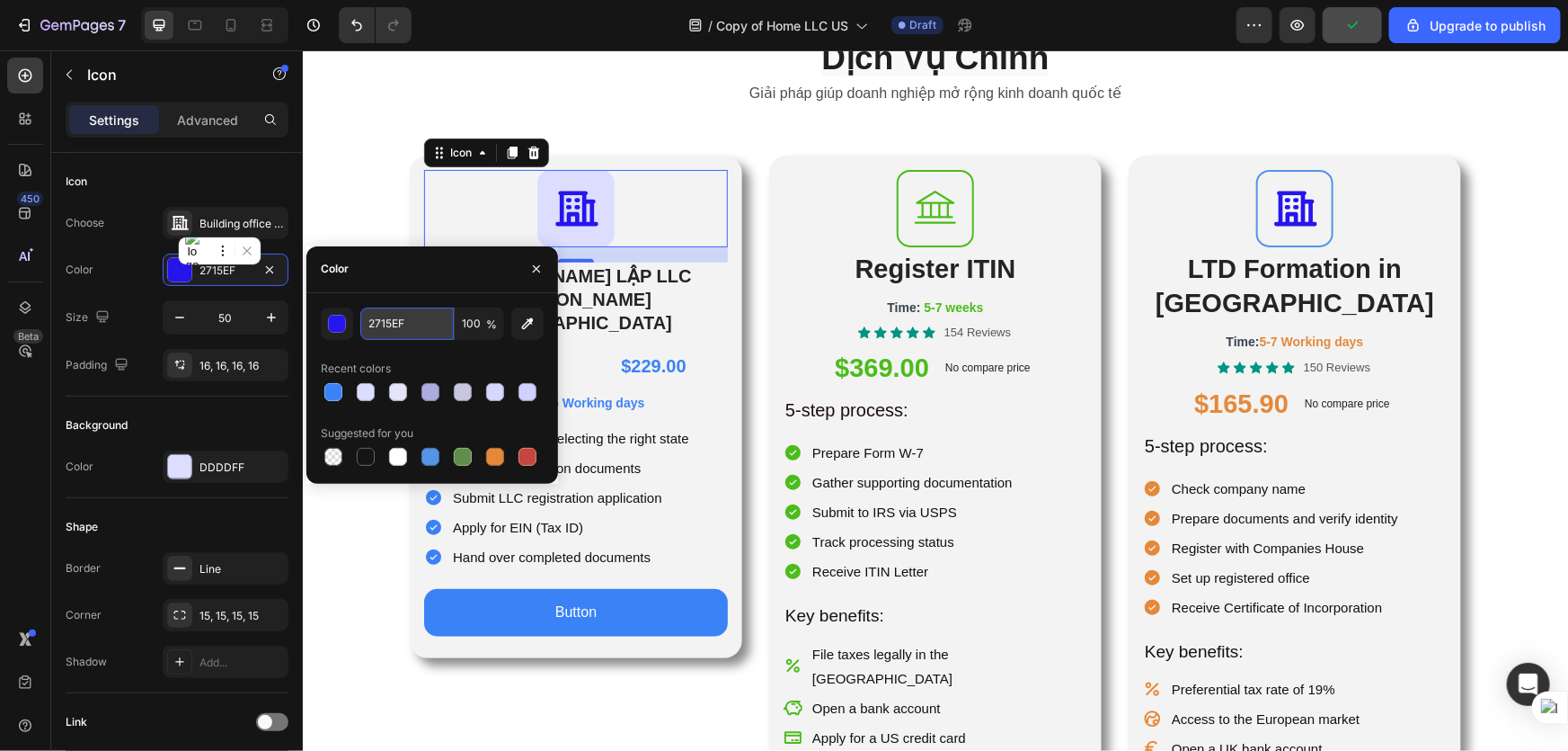
click at [385, 322] on input "2715EF" at bounding box center [407, 323] width 93 height 32
paste input "3b82f6"
type input "3B82F6"
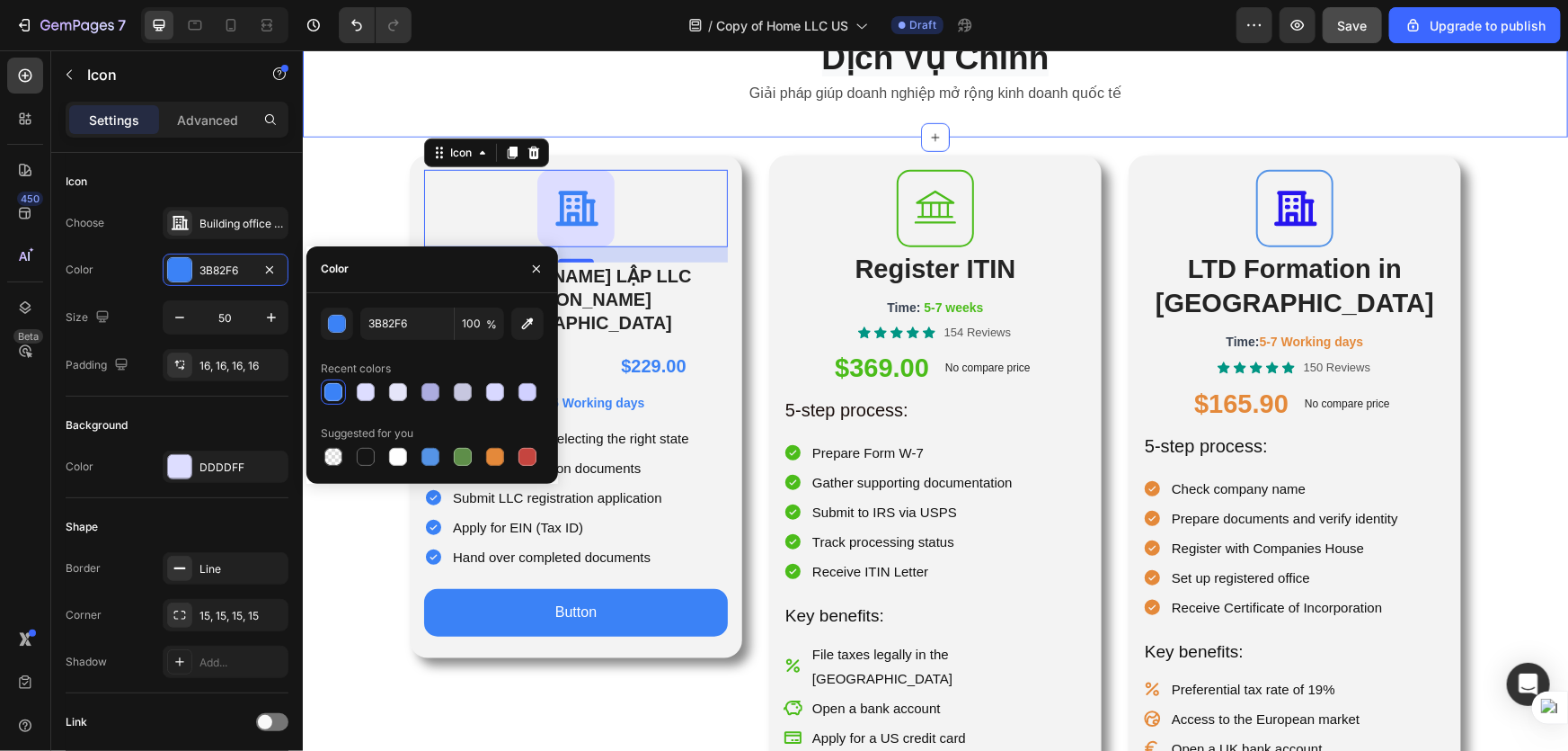
click at [703, 113] on div "Dịch Vụ Chính Heading Giải pháp giúp doanh nghiệp mở rộng kinh doanh quốc tế Te…" at bounding box center [934, 74] width 1265 height 126
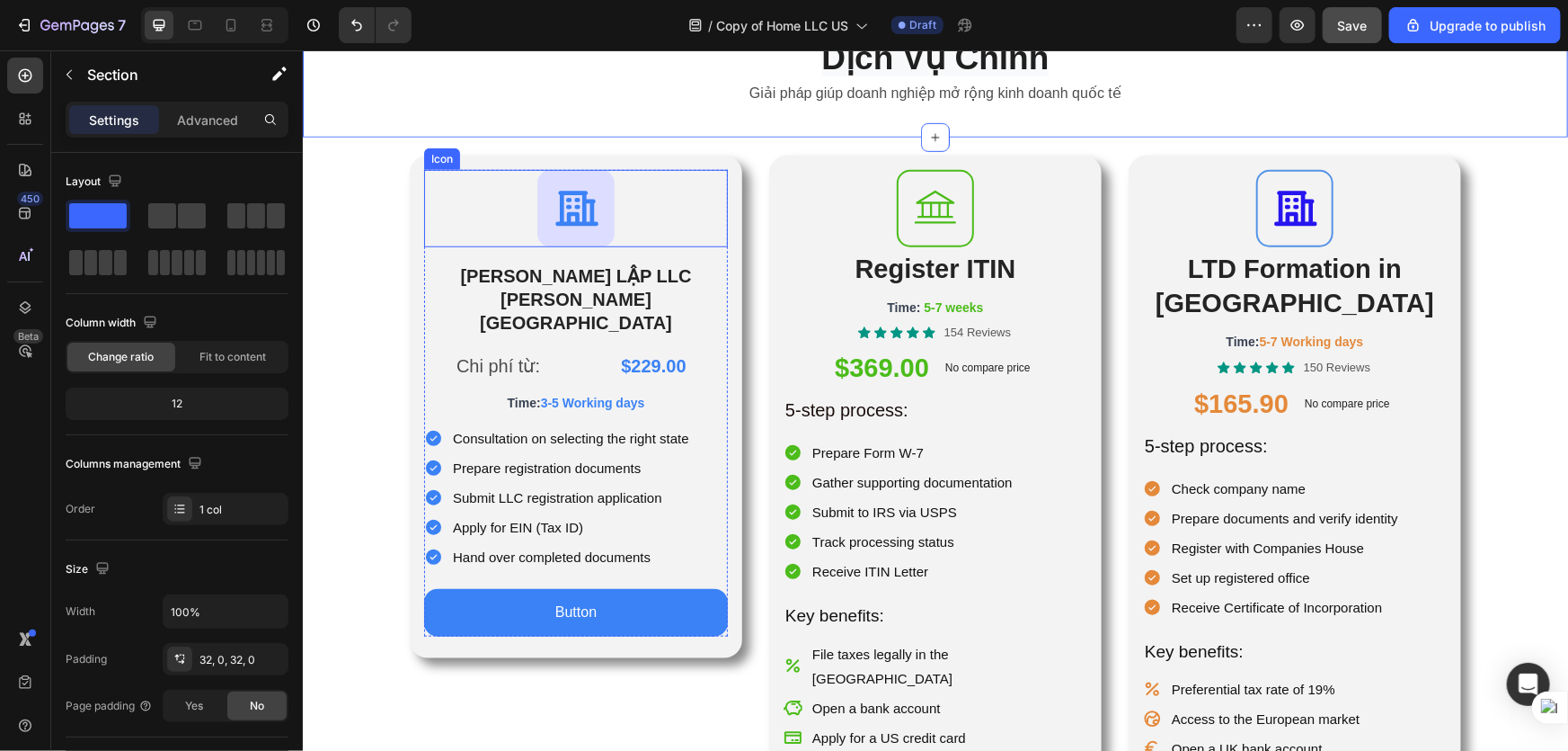
click at [575, 187] on icon at bounding box center [575, 208] width 45 height 45
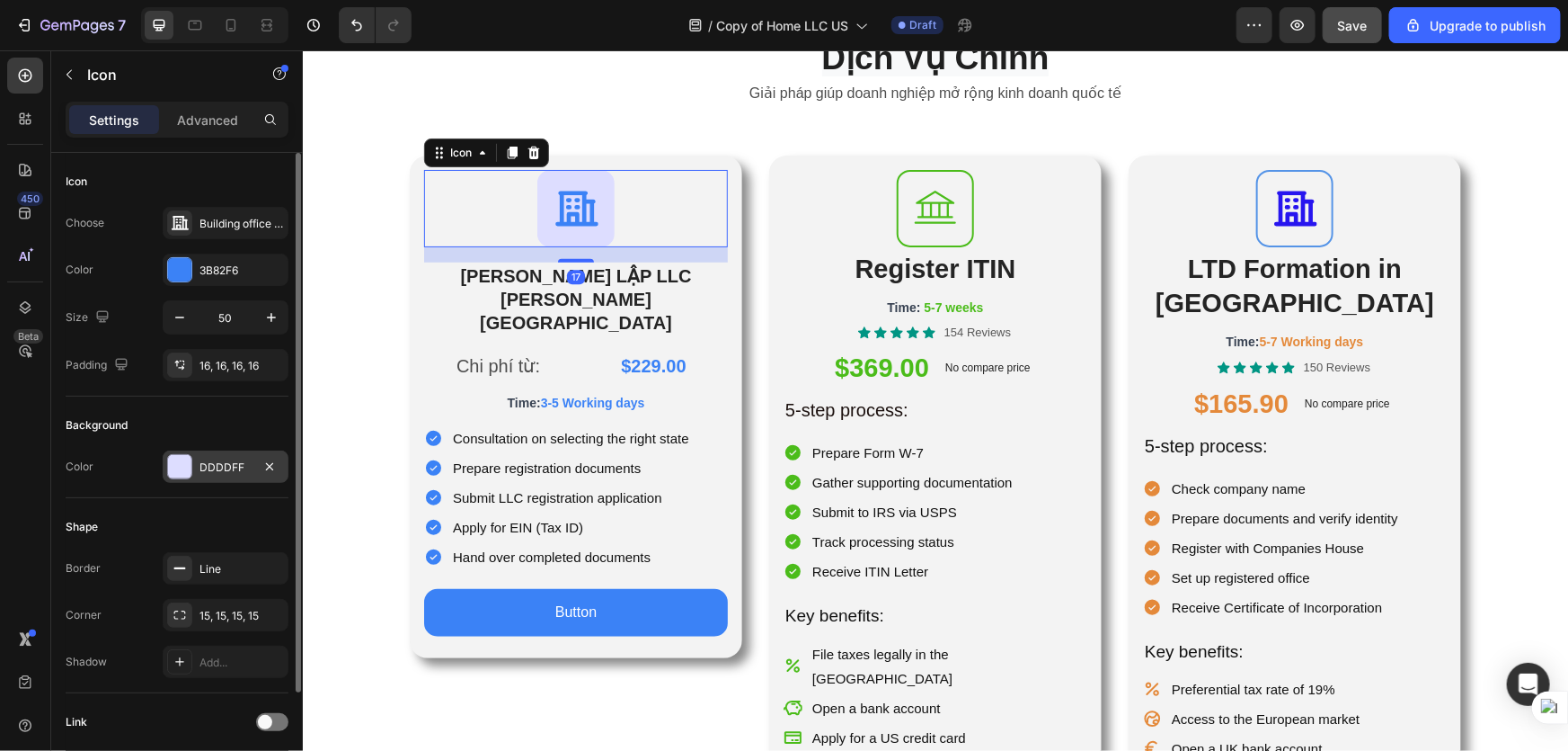
click at [176, 466] on div at bounding box center [179, 467] width 23 height 23
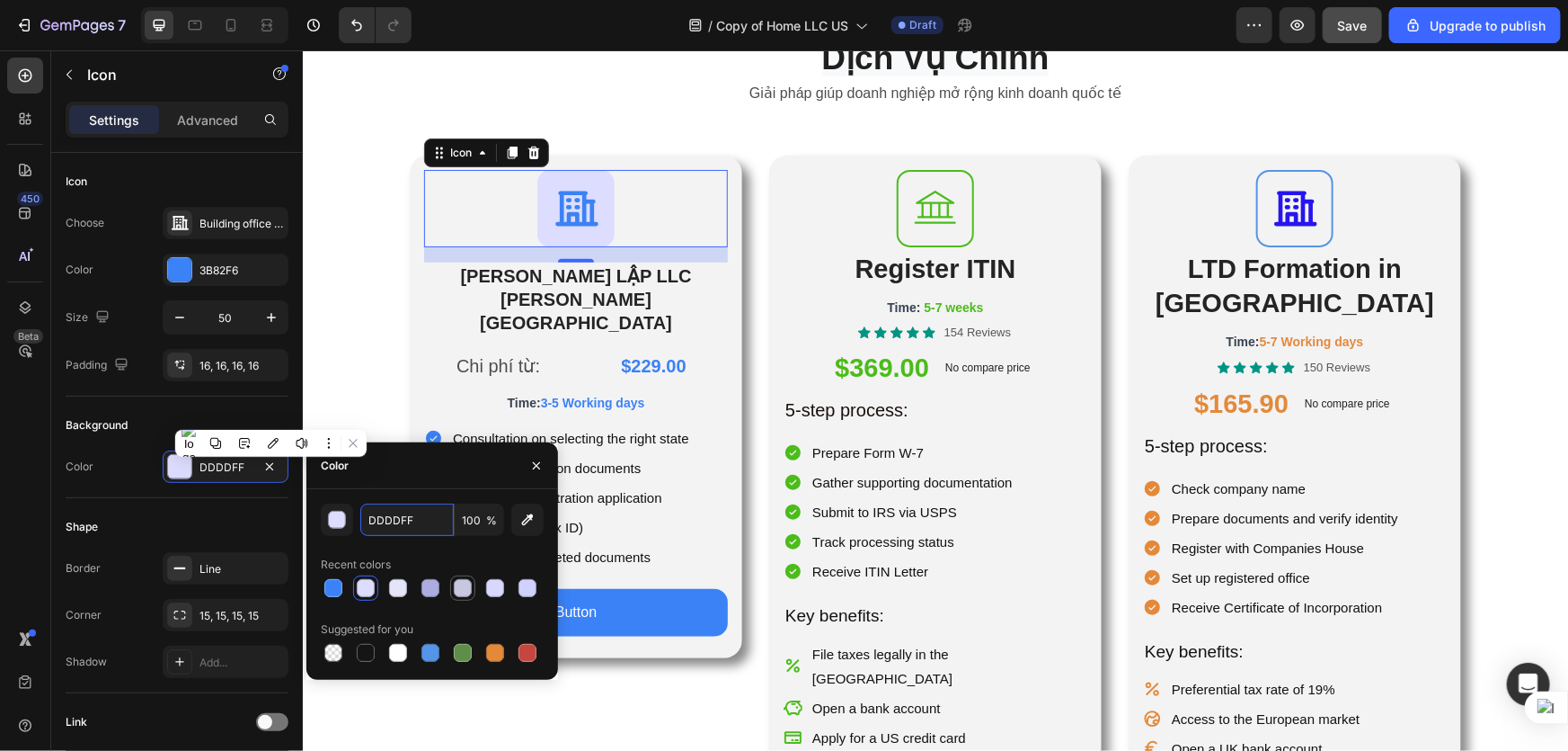
paste input "ebf2fe"
type input "EBF2FE"
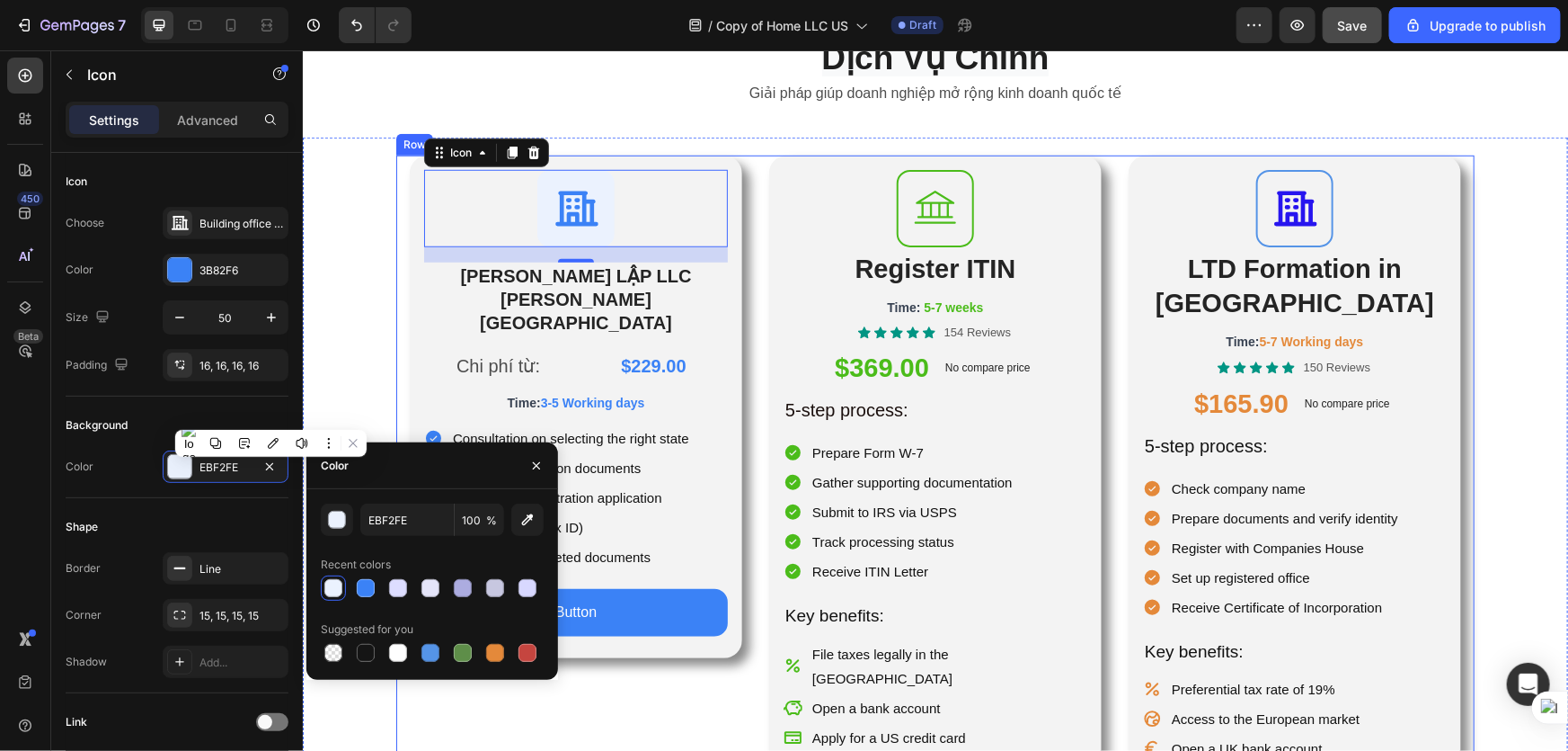
click at [615, 687] on div "Icon 17 THÀNH LẬP LLC TẠI HOA KỲ Heading Chi phí từ: Text Block $229.00 Product…" at bounding box center [575, 522] width 333 height 736
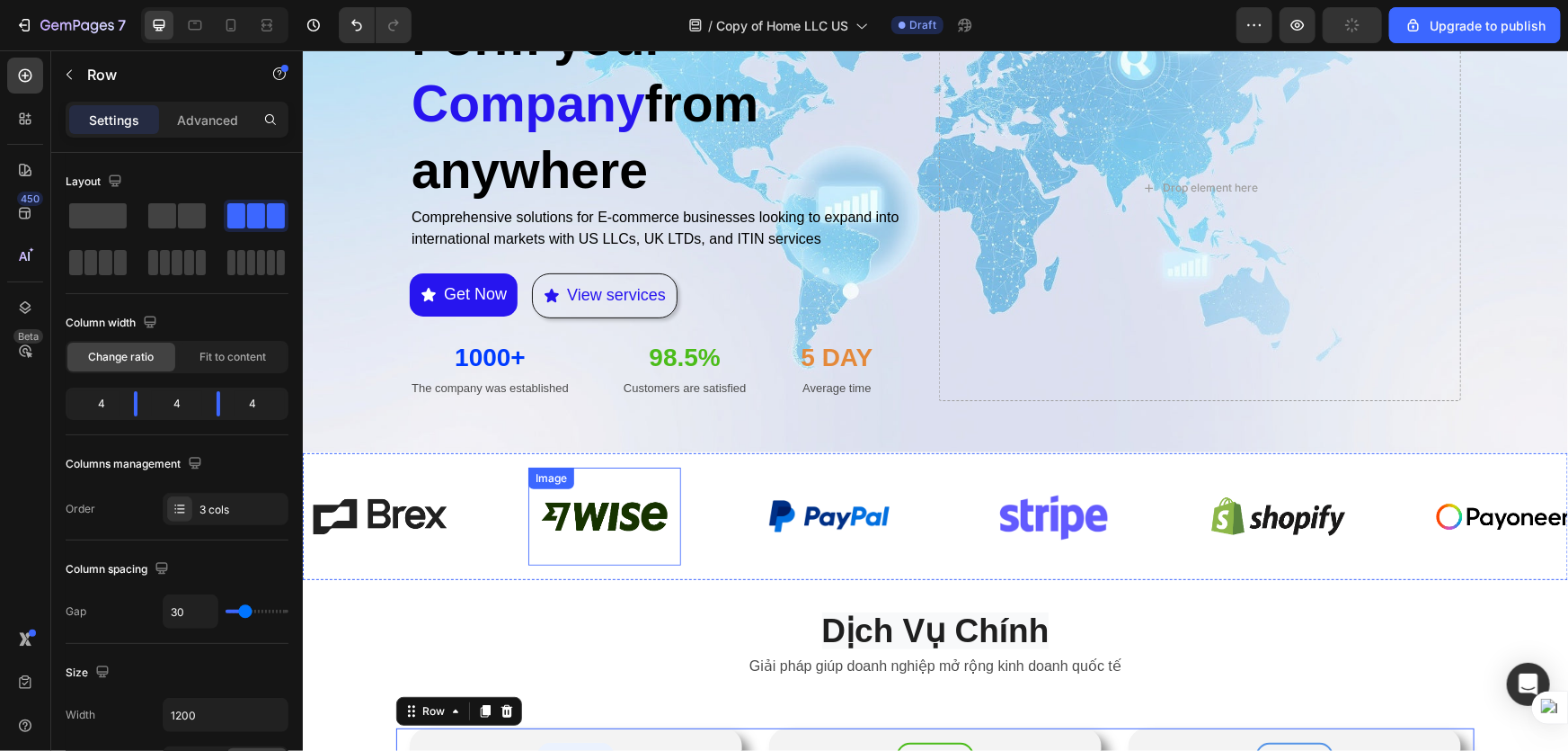
click at [615, 467] on div "Image" at bounding box center [604, 515] width 153 height 98
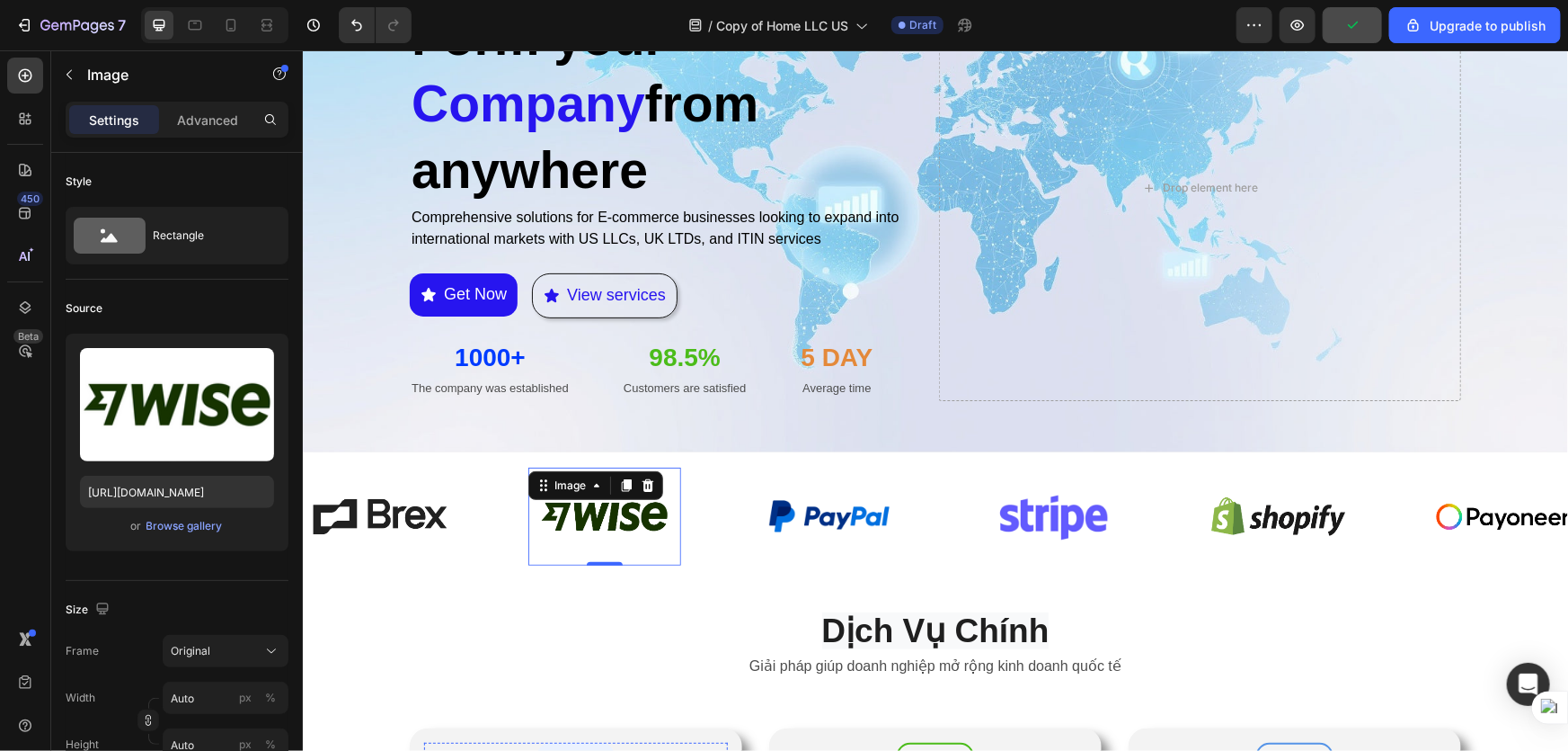
scroll to position [408, 0]
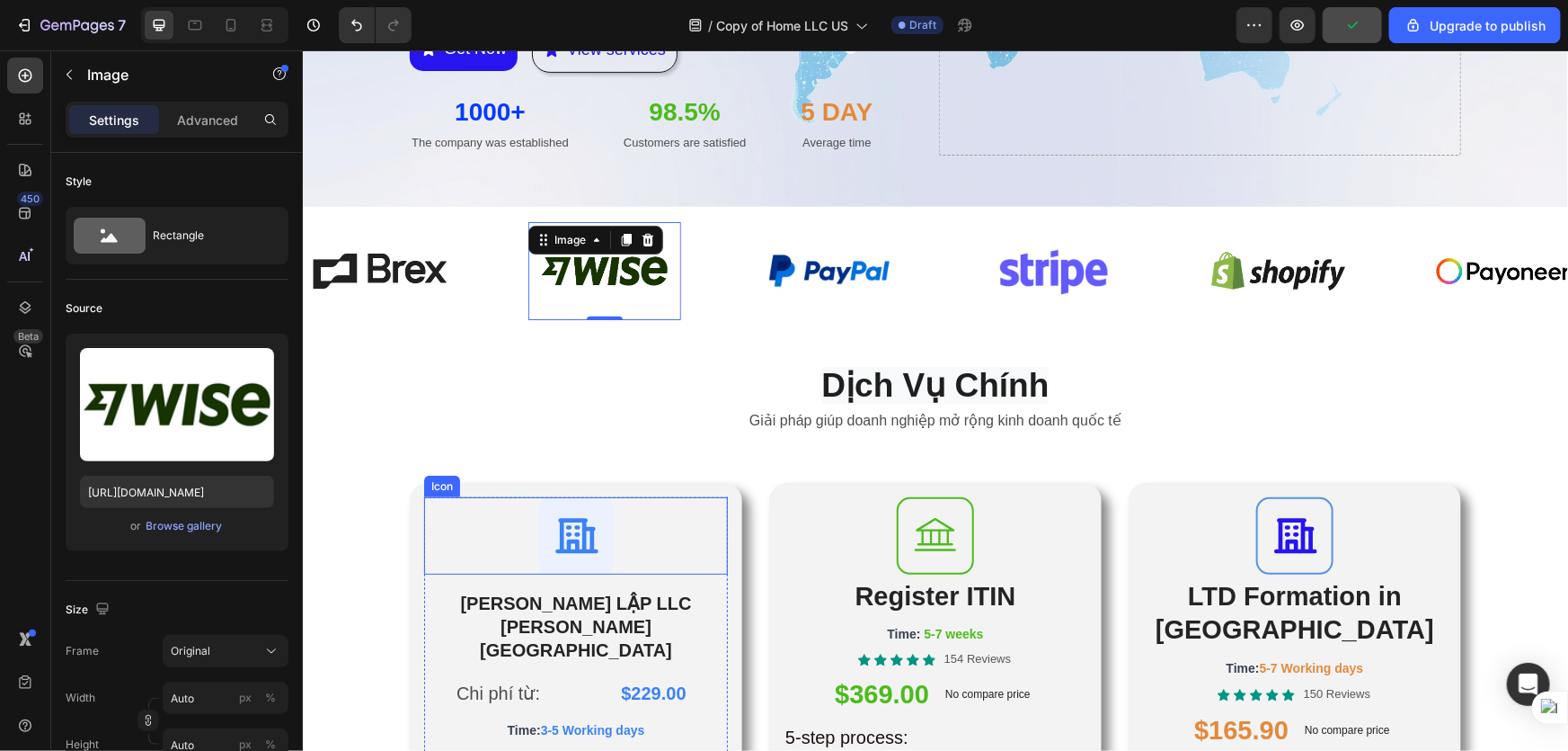
click at [631, 542] on div "Icon" at bounding box center [574, 536] width 304 height 78
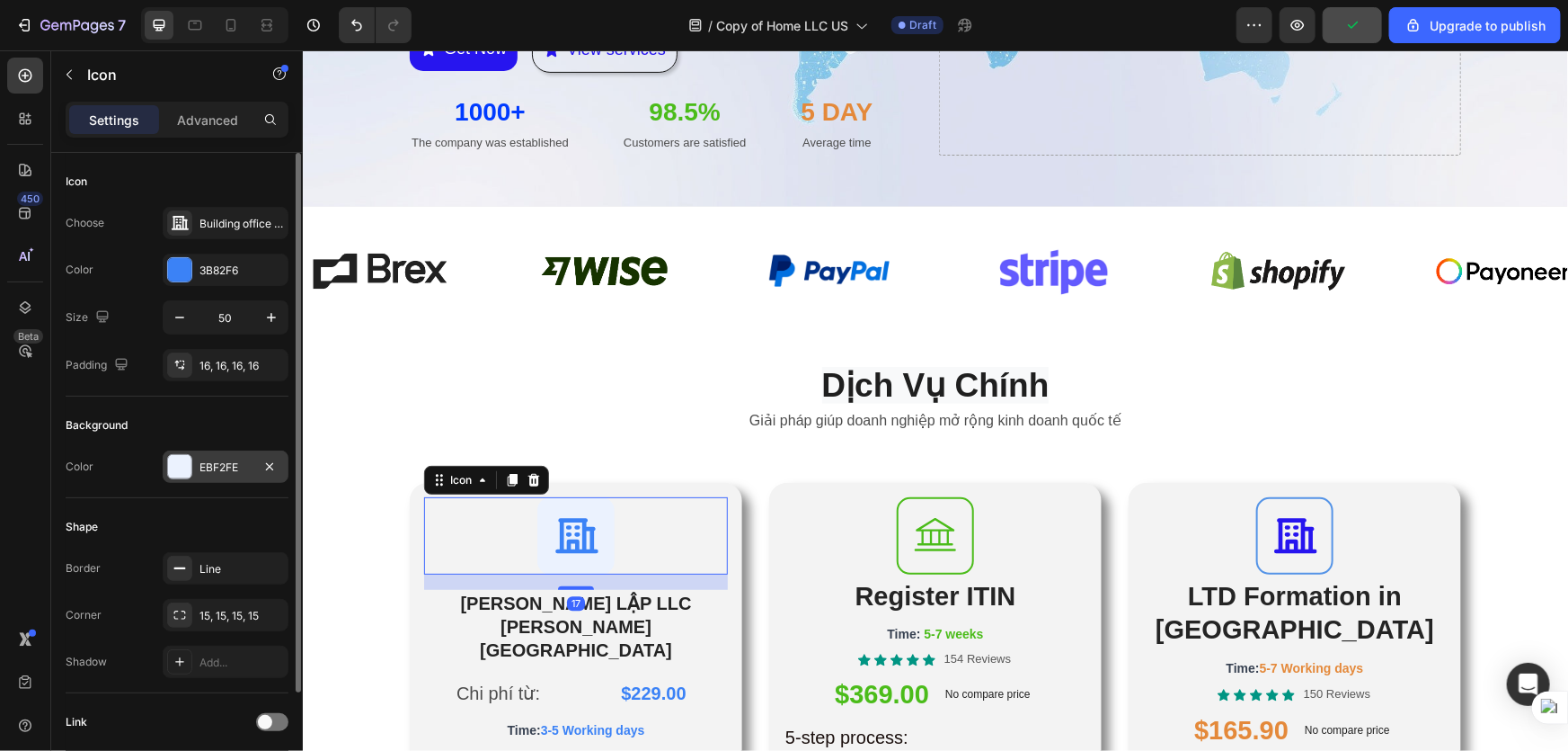
click at [176, 462] on div at bounding box center [179, 467] width 23 height 23
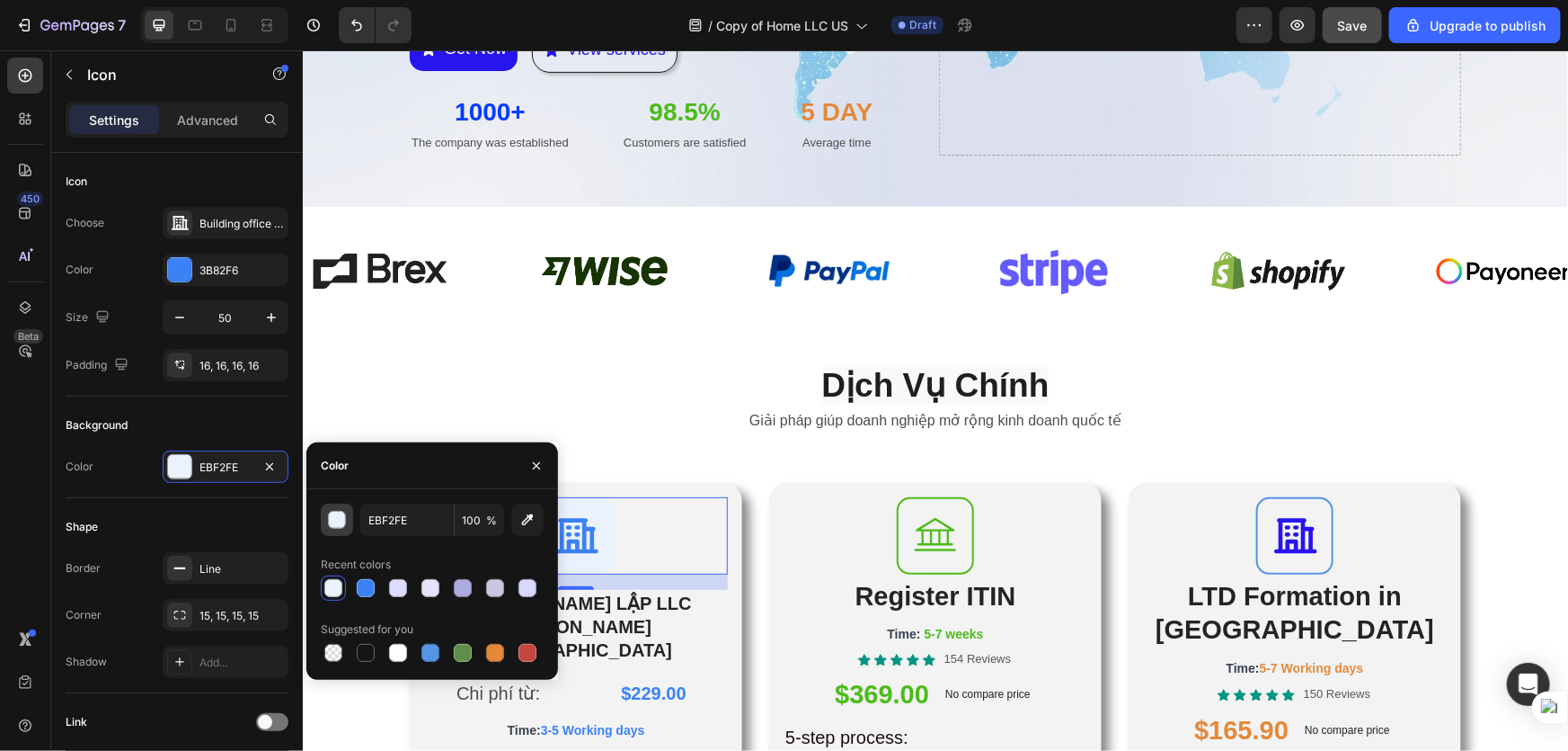
click at [330, 525] on div "button" at bounding box center [337, 520] width 18 height 18
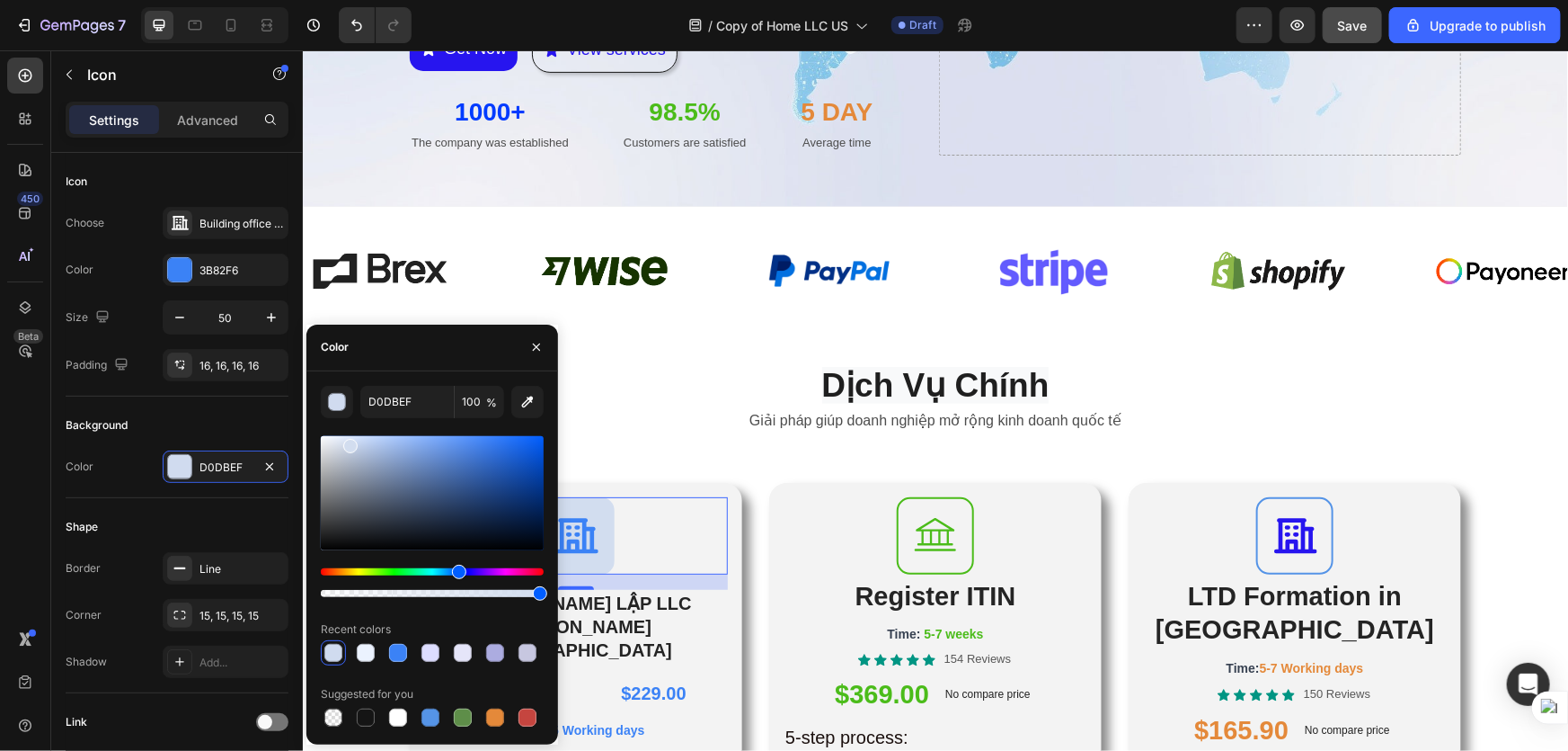
click at [350, 442] on div at bounding box center [350, 445] width 15 height 15
type input "D2DDEF"
click at [656, 482] on div "Icon 17 THÀNH LẬP LLC TẠI HOA KỲ Heading Chi phí từ: Text Block $229.00 Product…" at bounding box center [575, 734] width 333 height 503
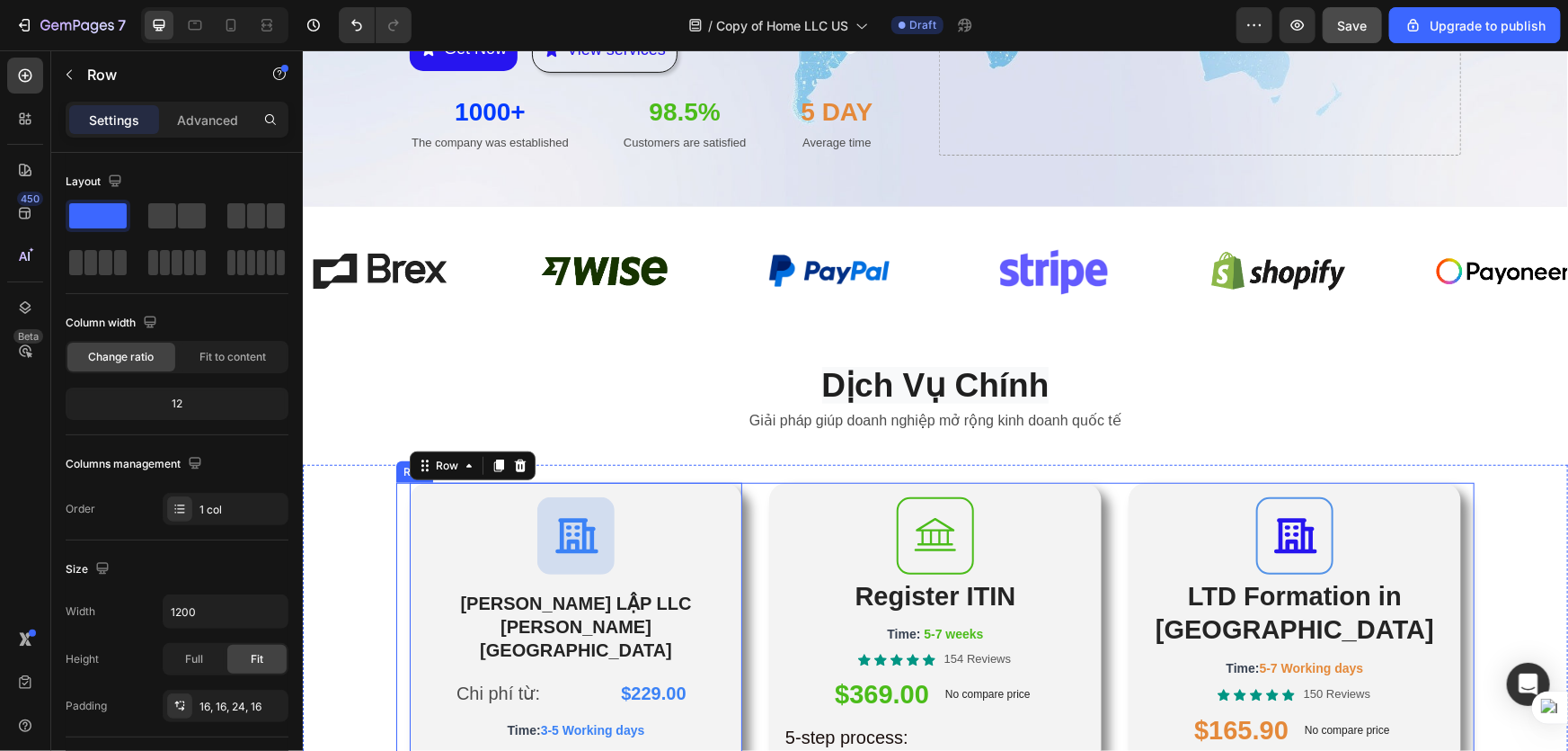
scroll to position [654, 0]
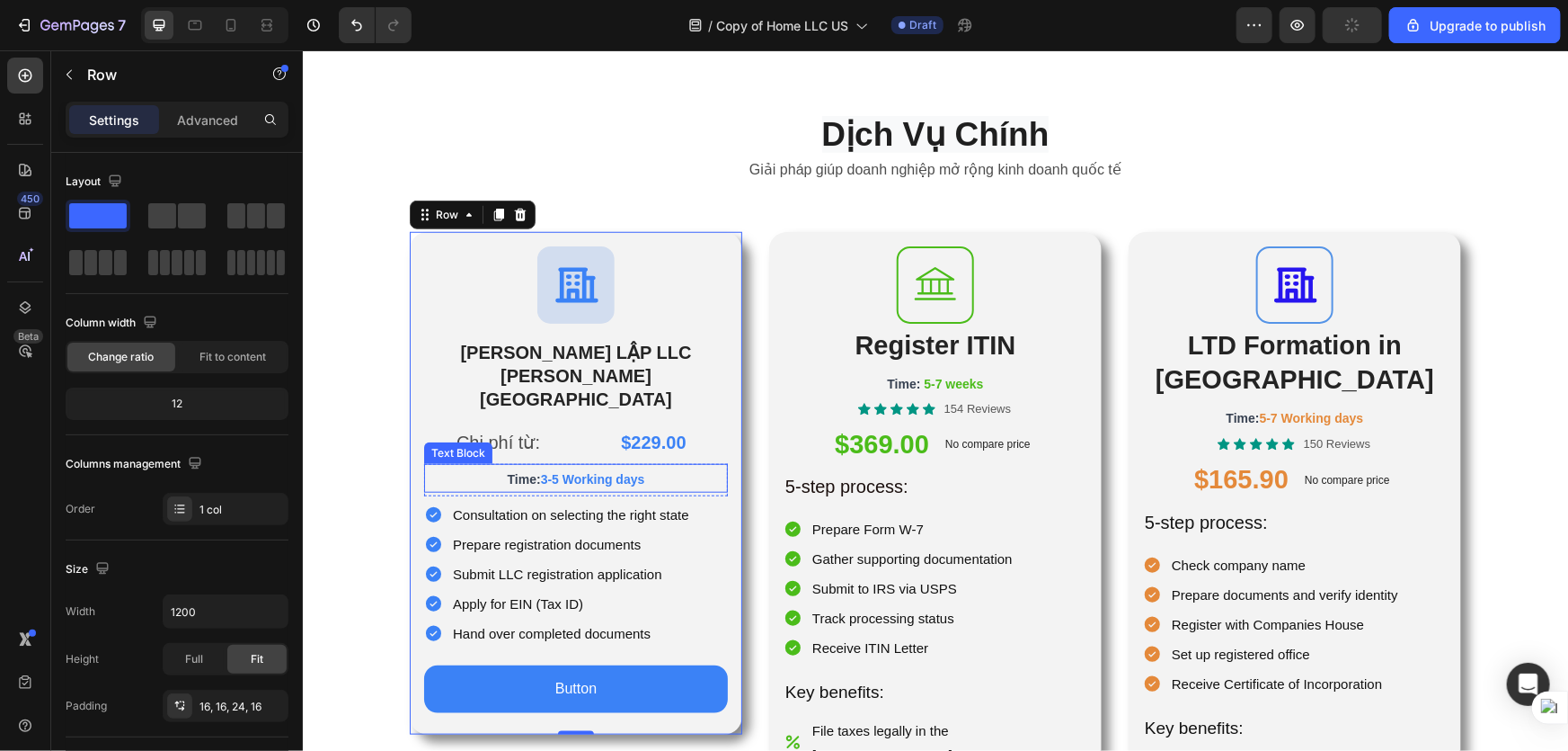
click at [635, 465] on p "Time: 3-5 Working days" at bounding box center [575, 477] width 301 height 25
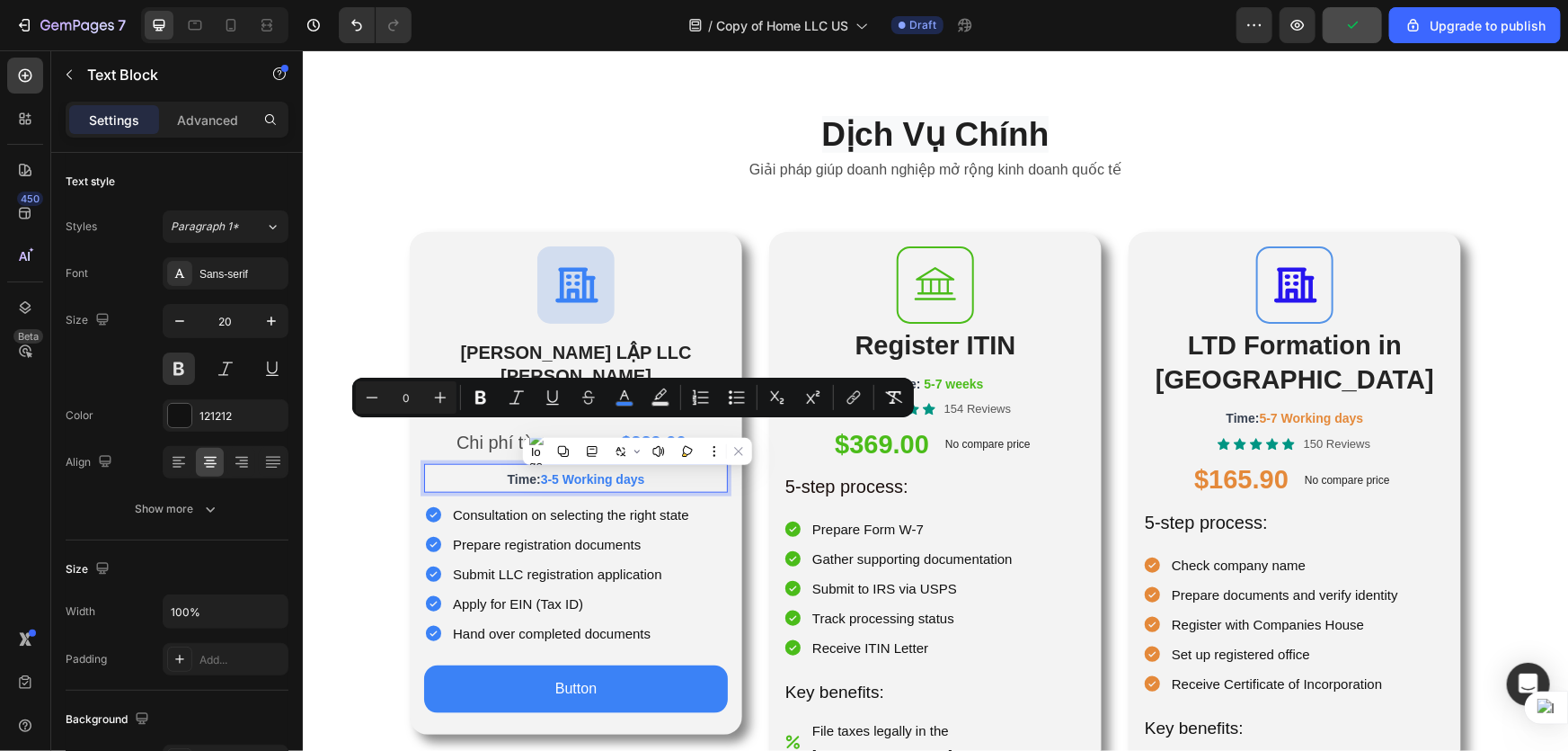
click at [524, 472] on span "Time:" at bounding box center [524, 478] width 33 height 15
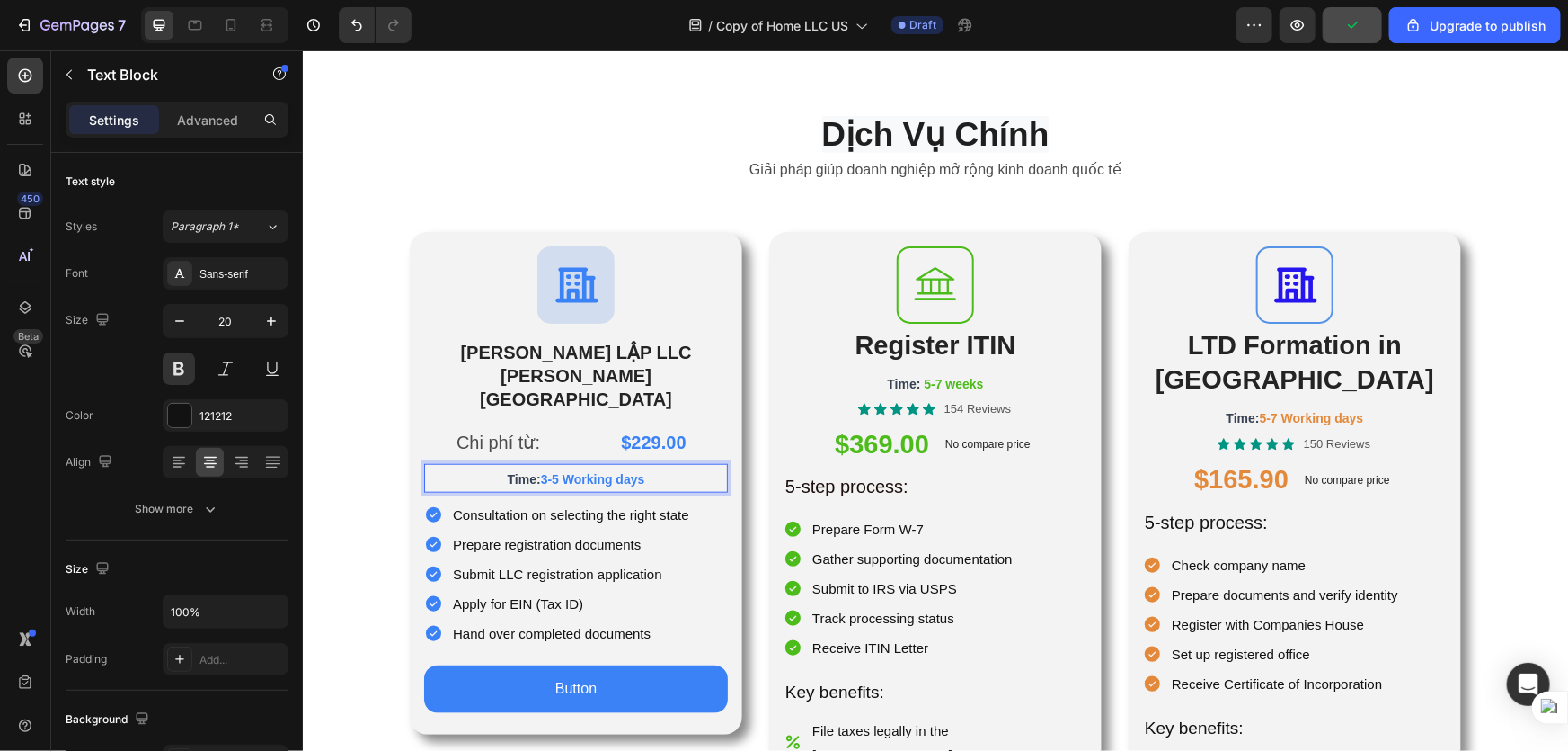
click at [521, 472] on span "Time:" at bounding box center [524, 478] width 33 height 15
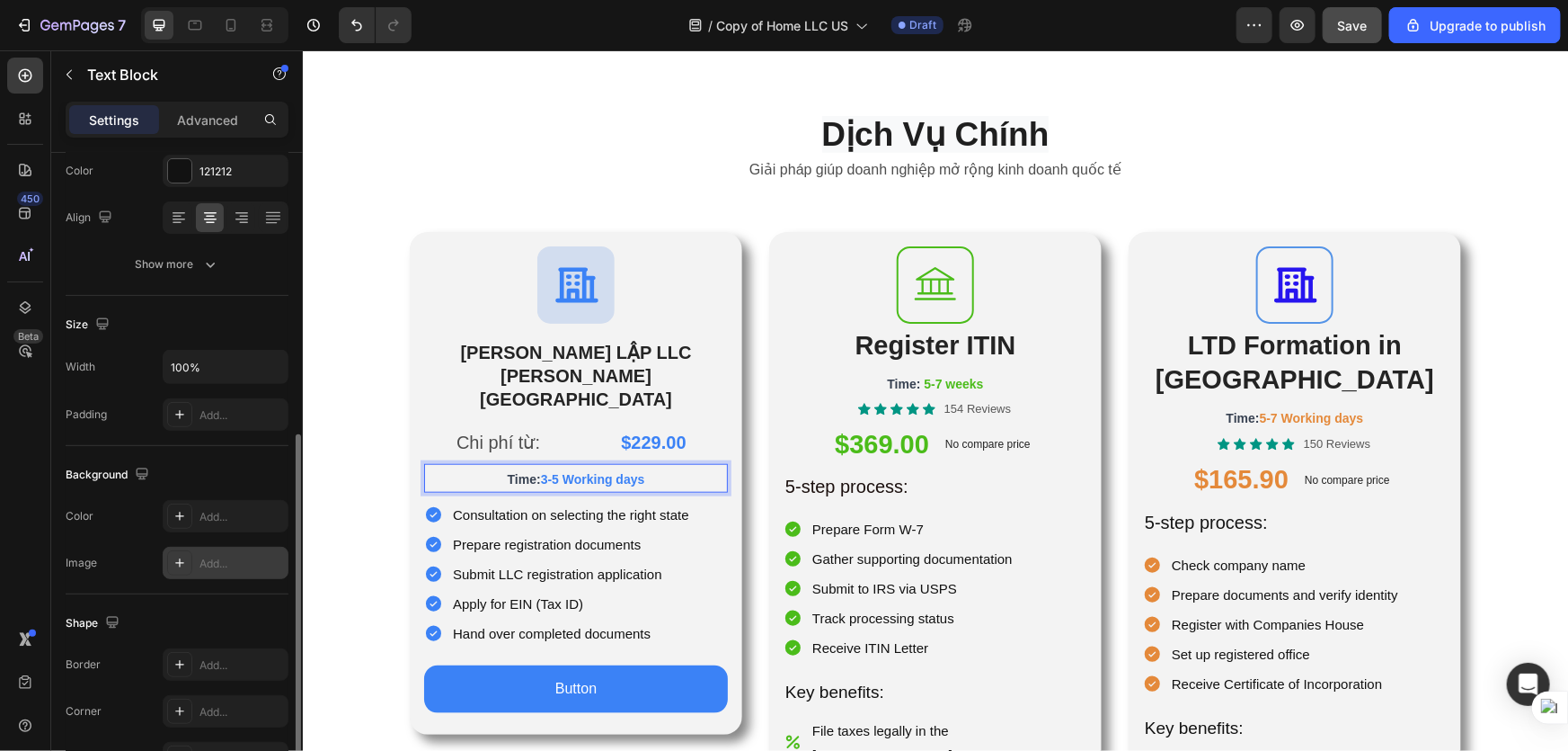
scroll to position [326, 0]
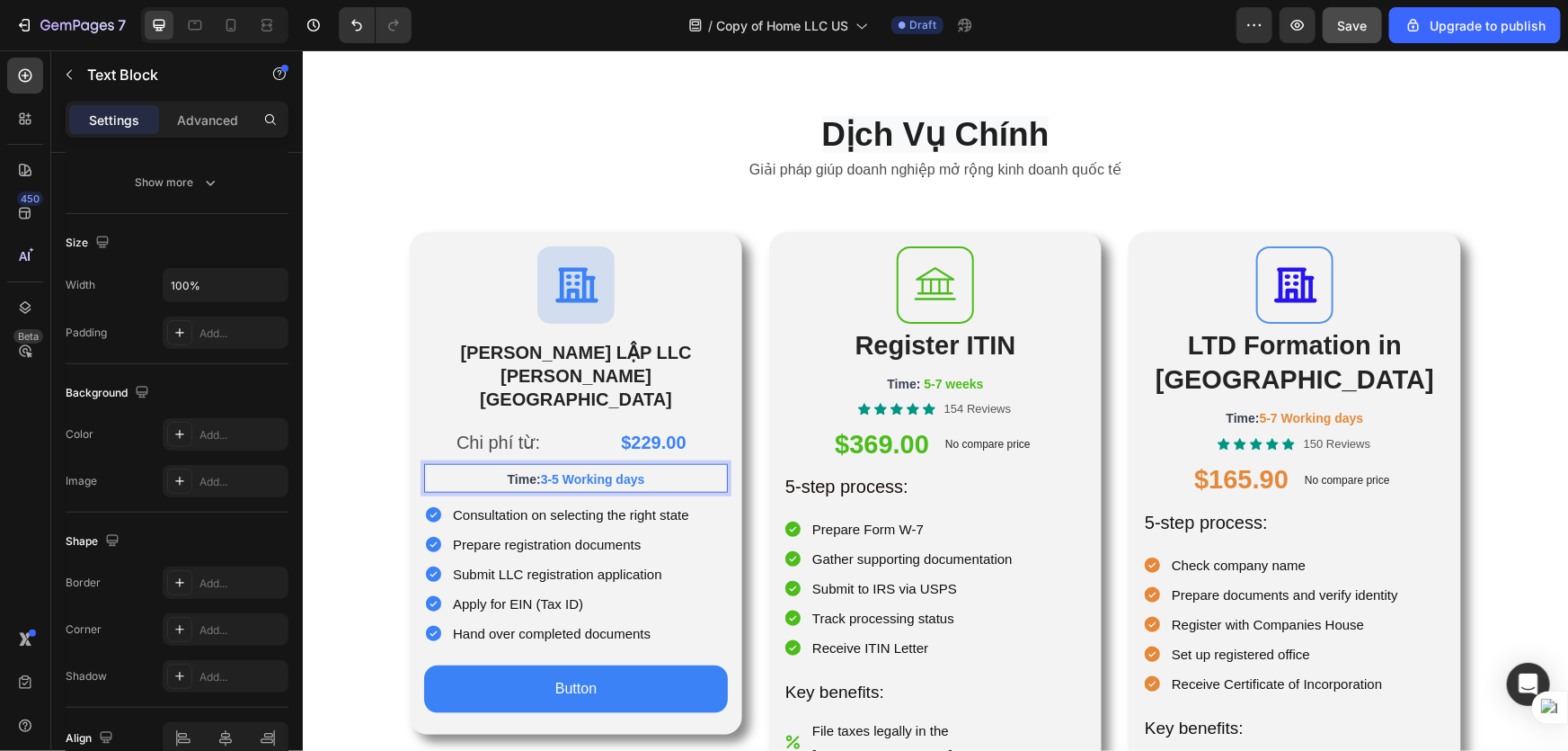
click at [682, 465] on p "Time: 3-5 Working days" at bounding box center [575, 477] width 301 height 25
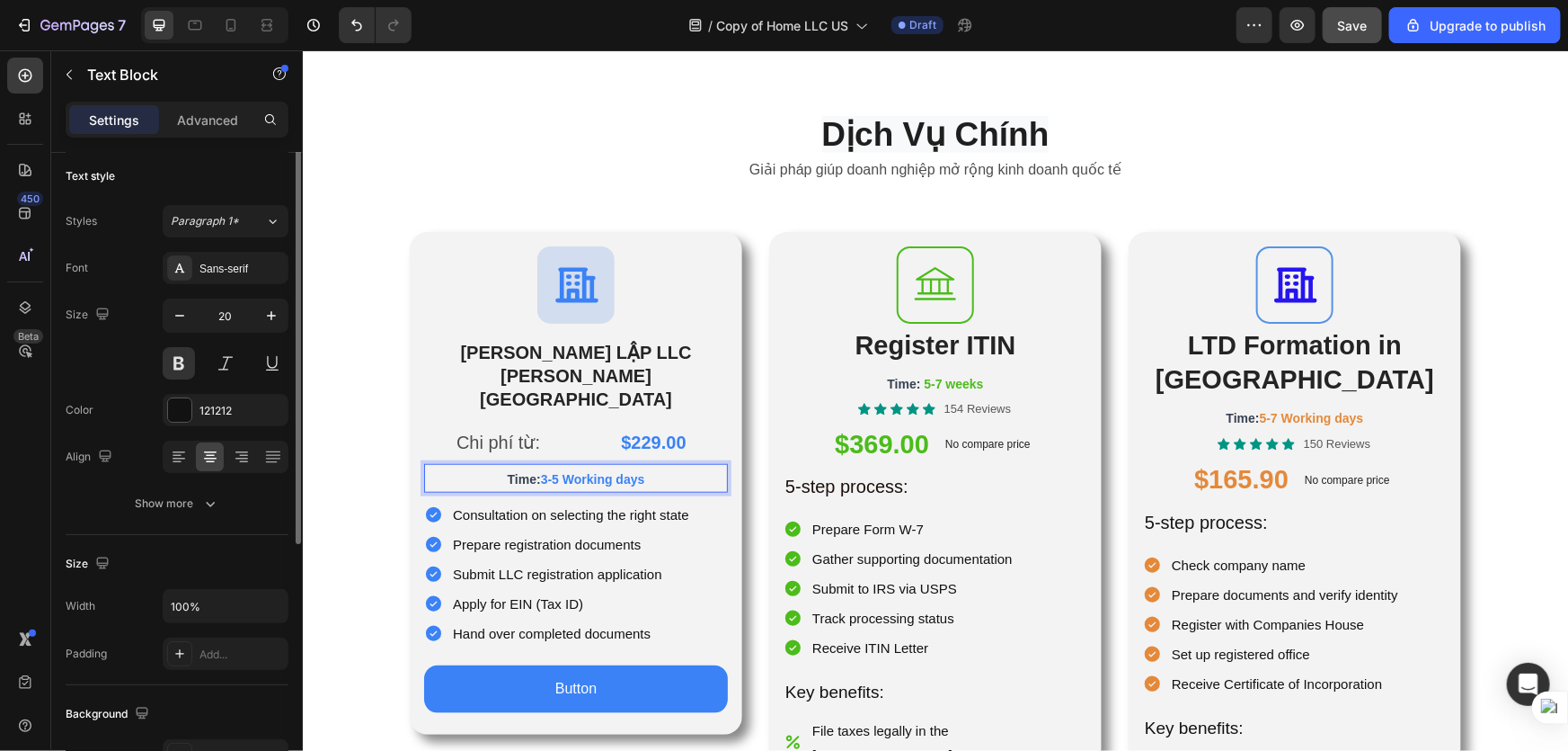
scroll to position [0, 0]
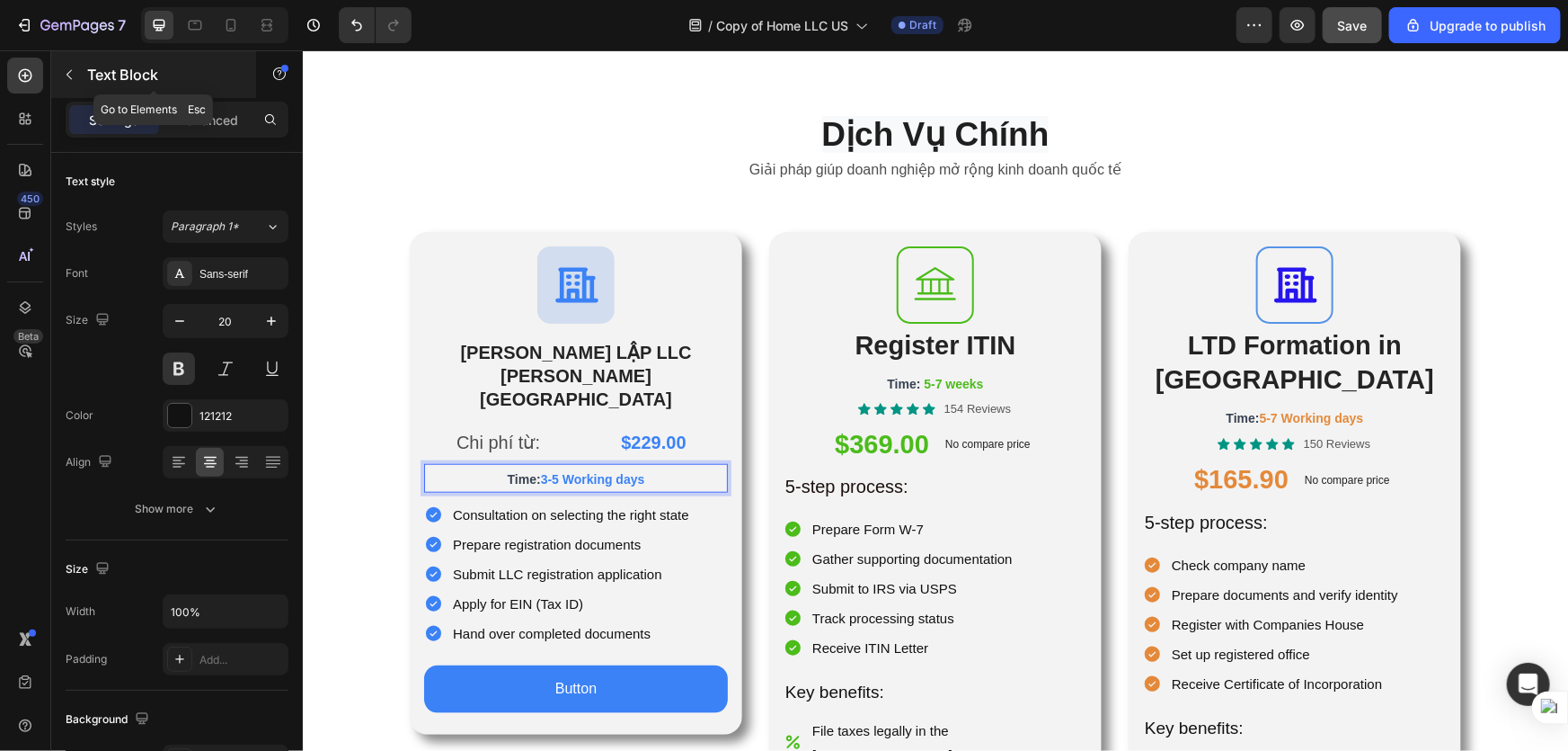
click at [67, 69] on icon "button" at bounding box center [69, 75] width 15 height 15
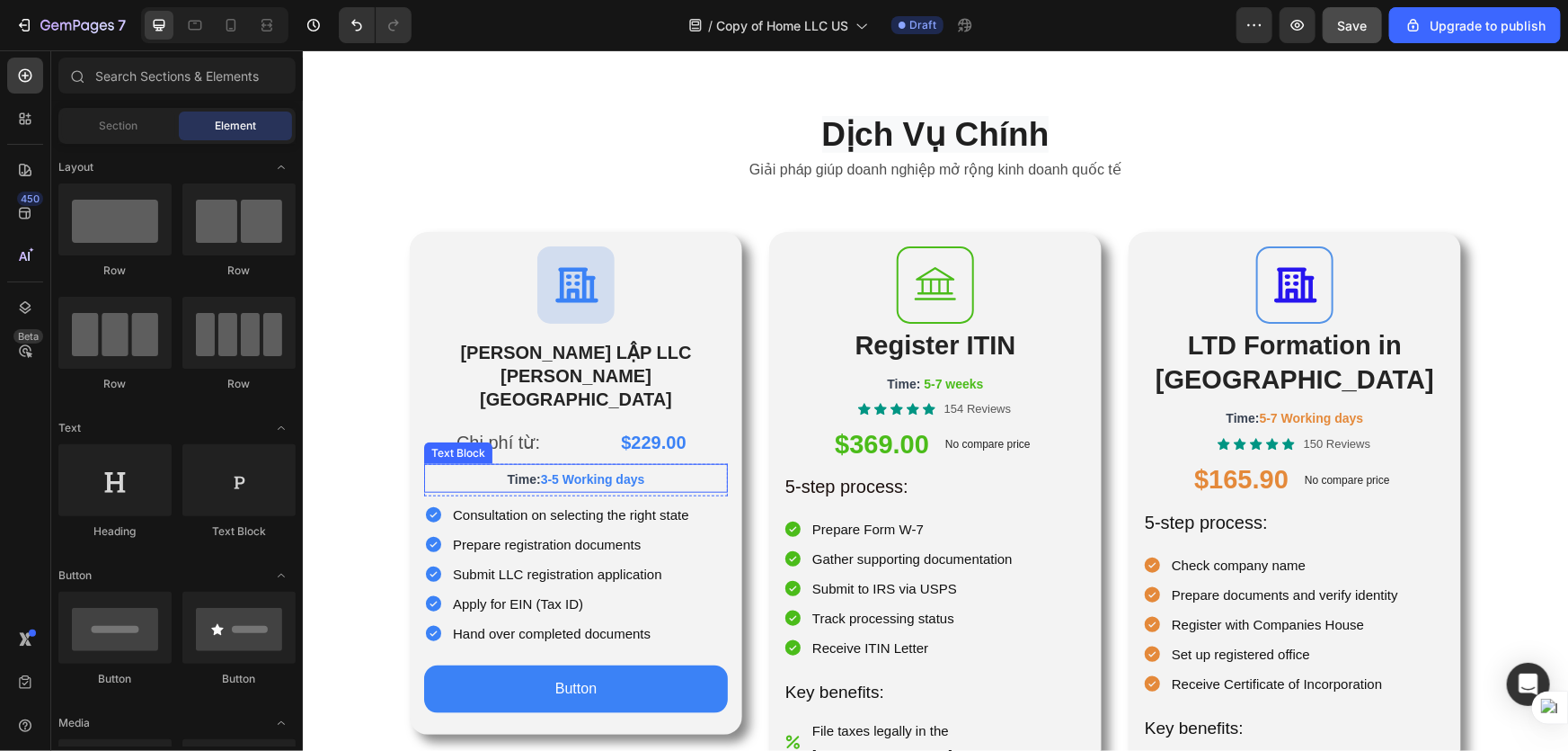
click at [702, 465] on p "Time: 3-5 Working days" at bounding box center [575, 477] width 301 height 25
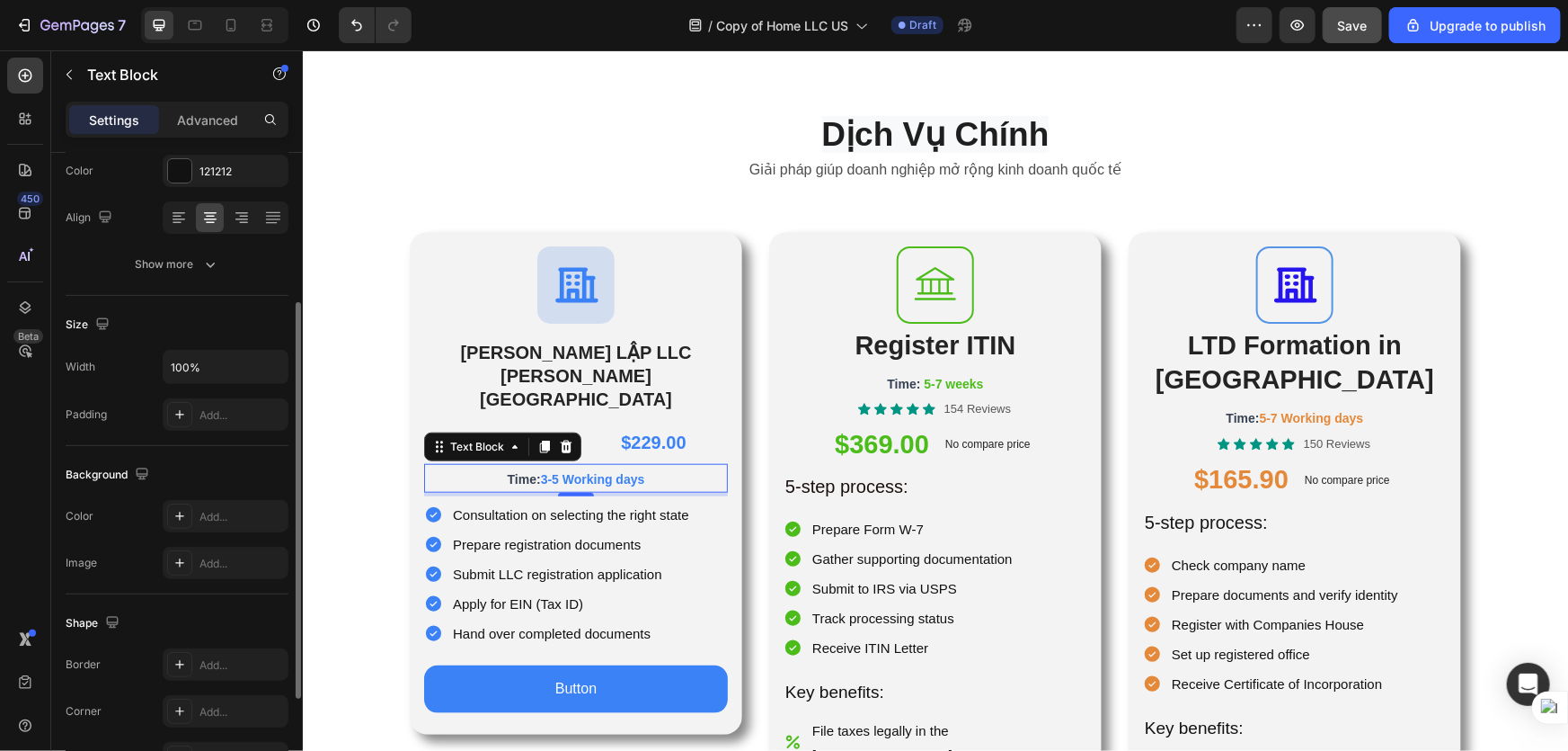
scroll to position [408, 0]
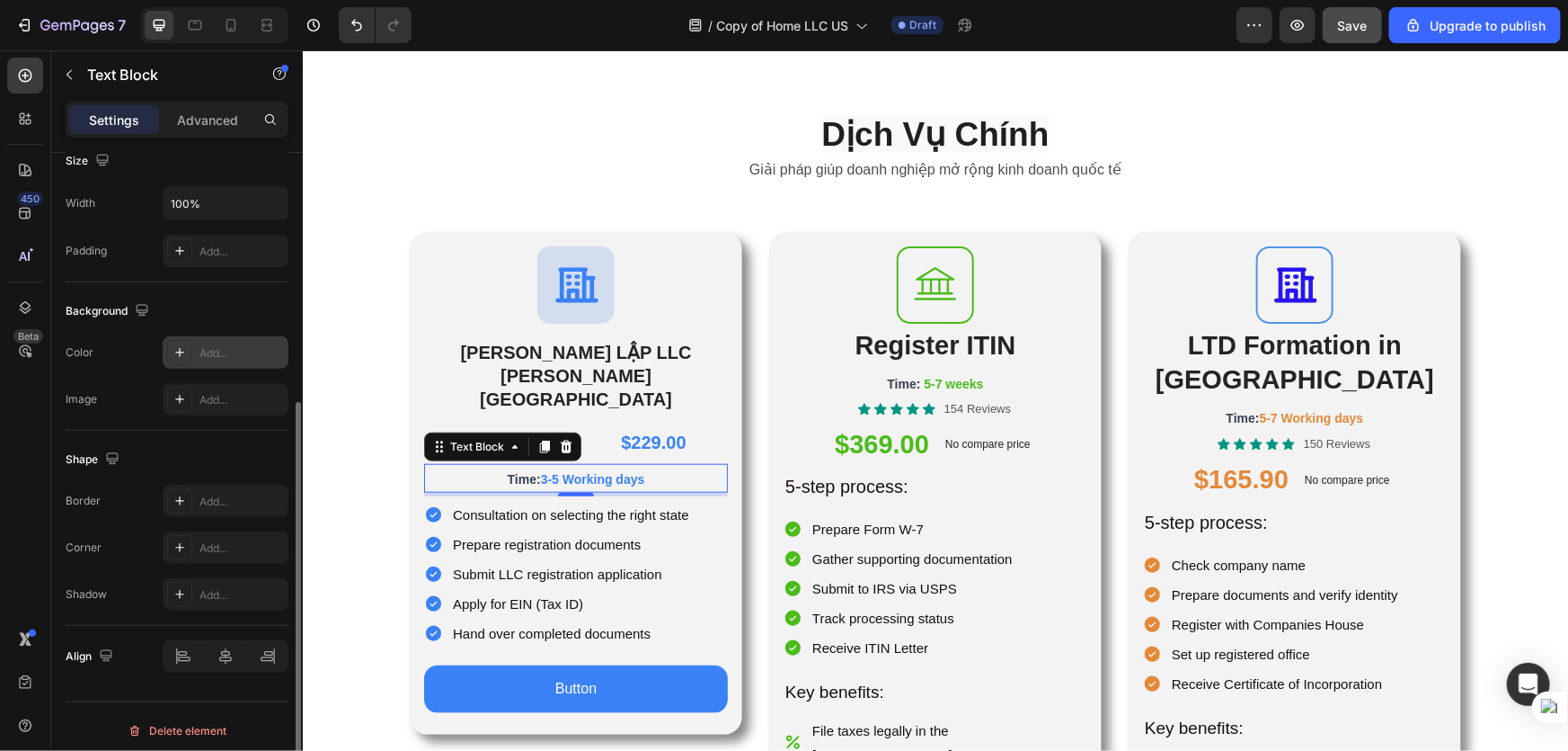
click at [179, 350] on icon at bounding box center [179, 352] width 9 height 9
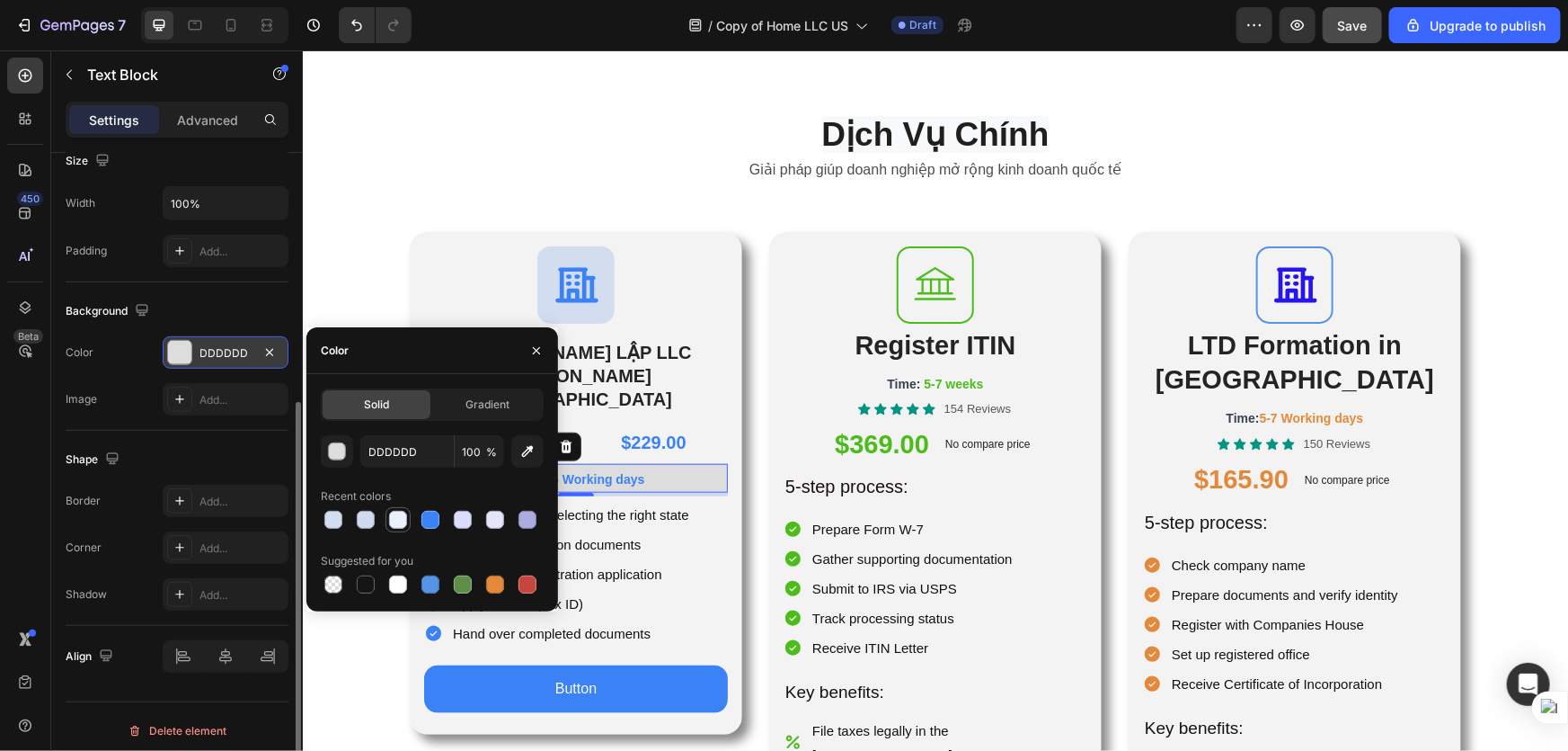
click at [397, 518] on div at bounding box center [398, 519] width 18 height 18
type input "EBF2FE"
click at [692, 423] on div "$229.00" at bounding box center [653, 441] width 148 height 36
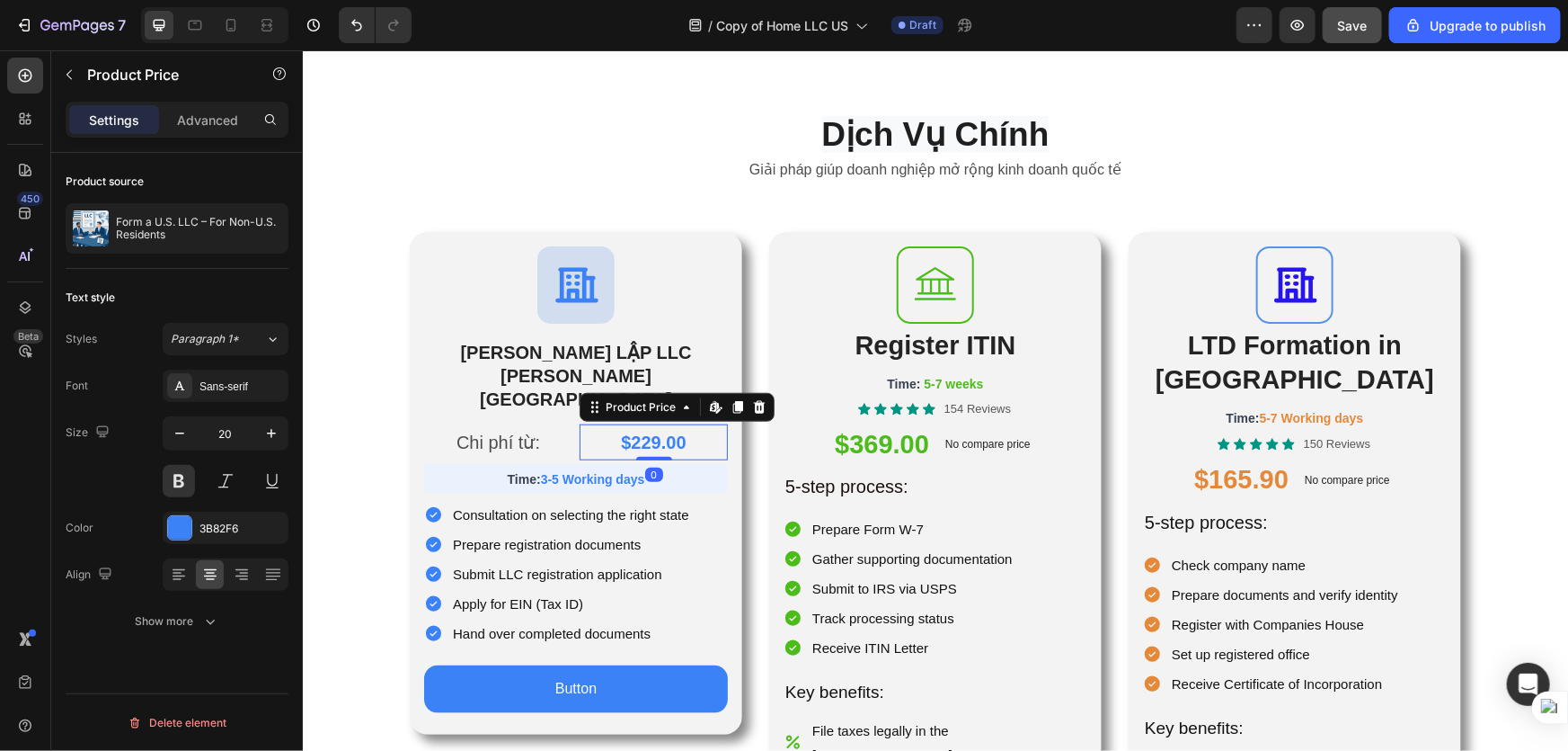
scroll to position [0, 0]
click at [432, 402] on div "Text Block" at bounding box center [457, 412] width 68 height 21
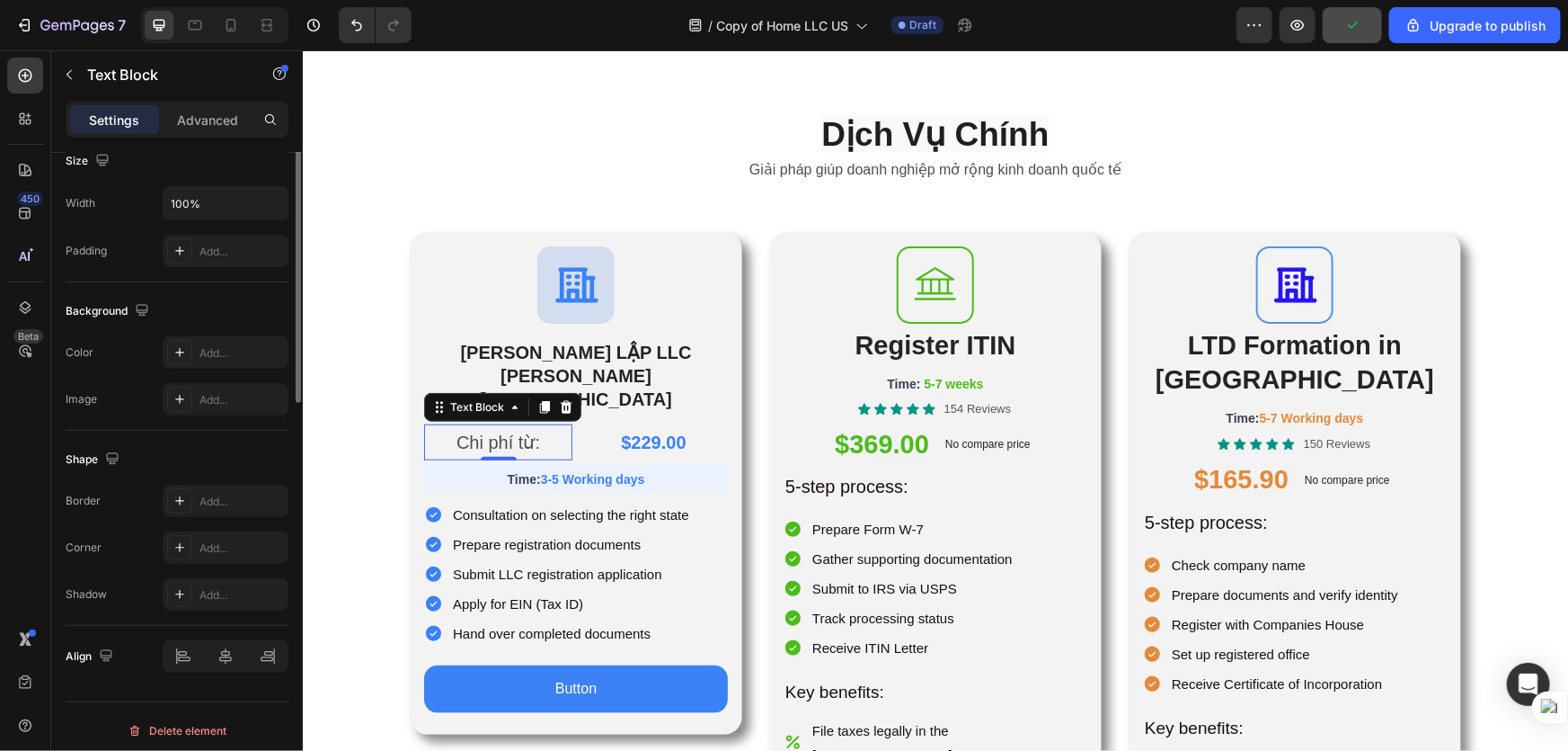
scroll to position [413, 0]
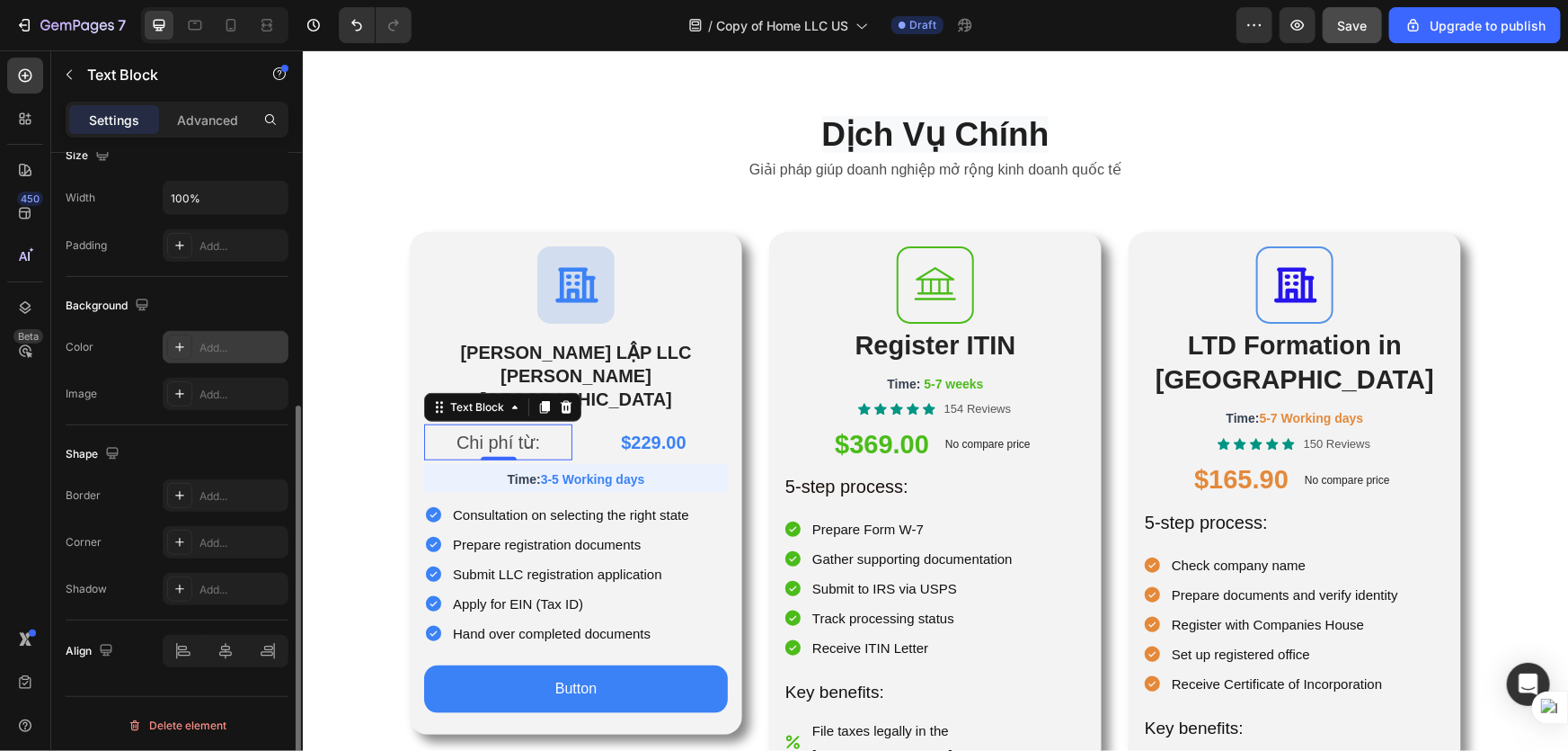
click at [173, 343] on icon at bounding box center [179, 346] width 15 height 15
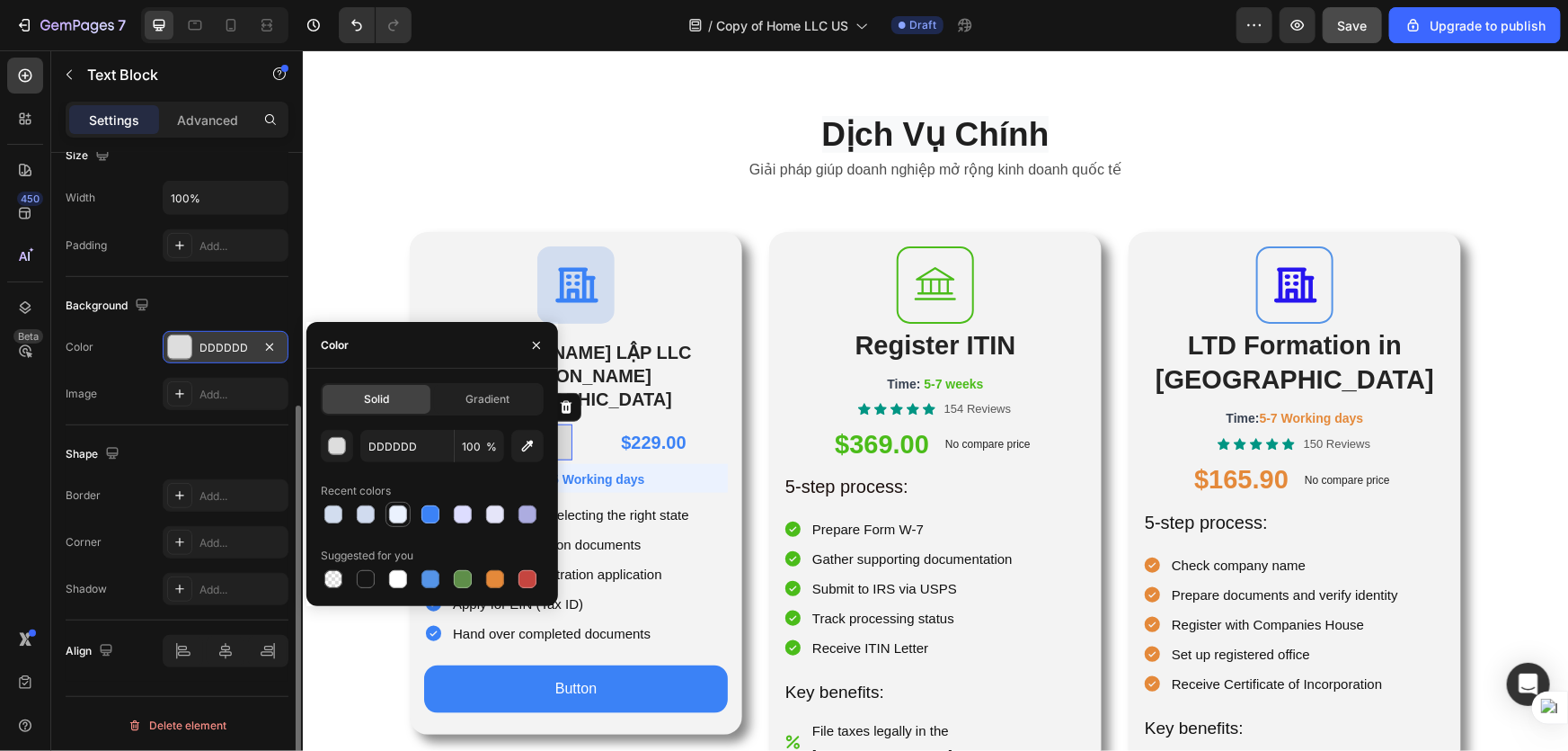
click at [386, 518] on div at bounding box center [399, 514] width 25 height 25
type input "EBF2FE"
click at [727, 487] on div "Icon THÀNH LẬP LLC TẠI HOA KỲ Heading Chi phí từ: Text Block 0 $229.00 Product …" at bounding box center [575, 482] width 333 height 503
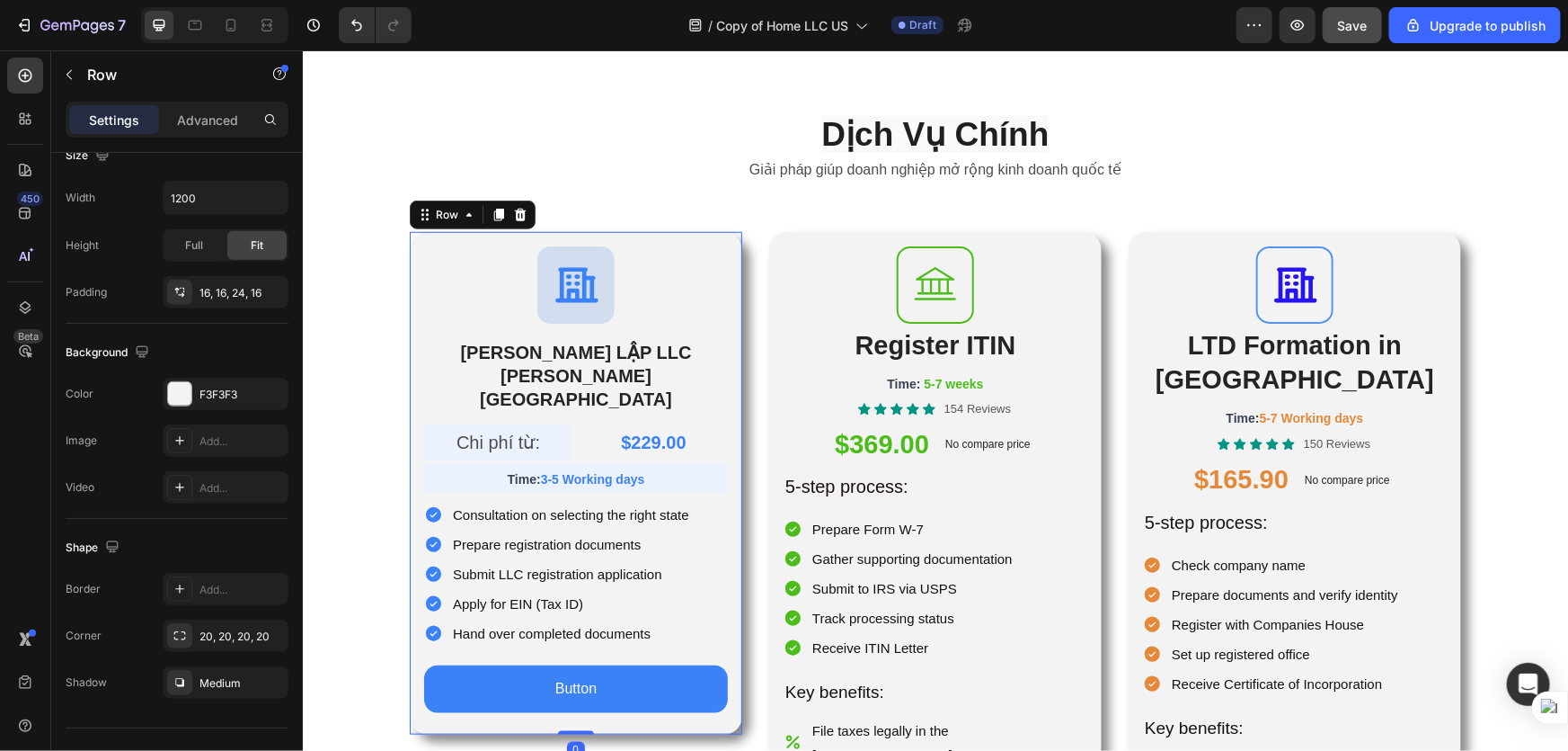
scroll to position [0, 0]
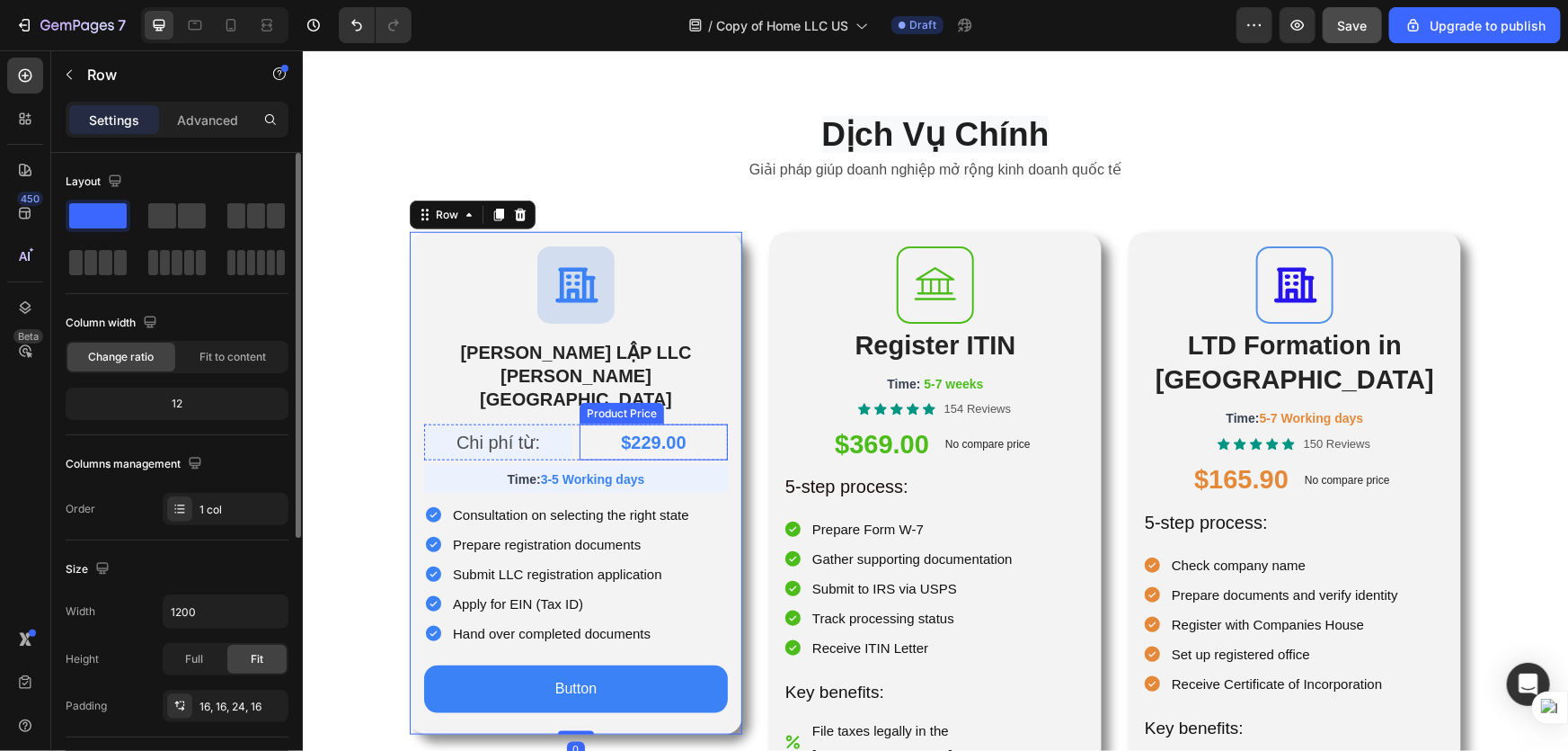
click at [705, 423] on div "$229.00" at bounding box center [653, 441] width 148 height 36
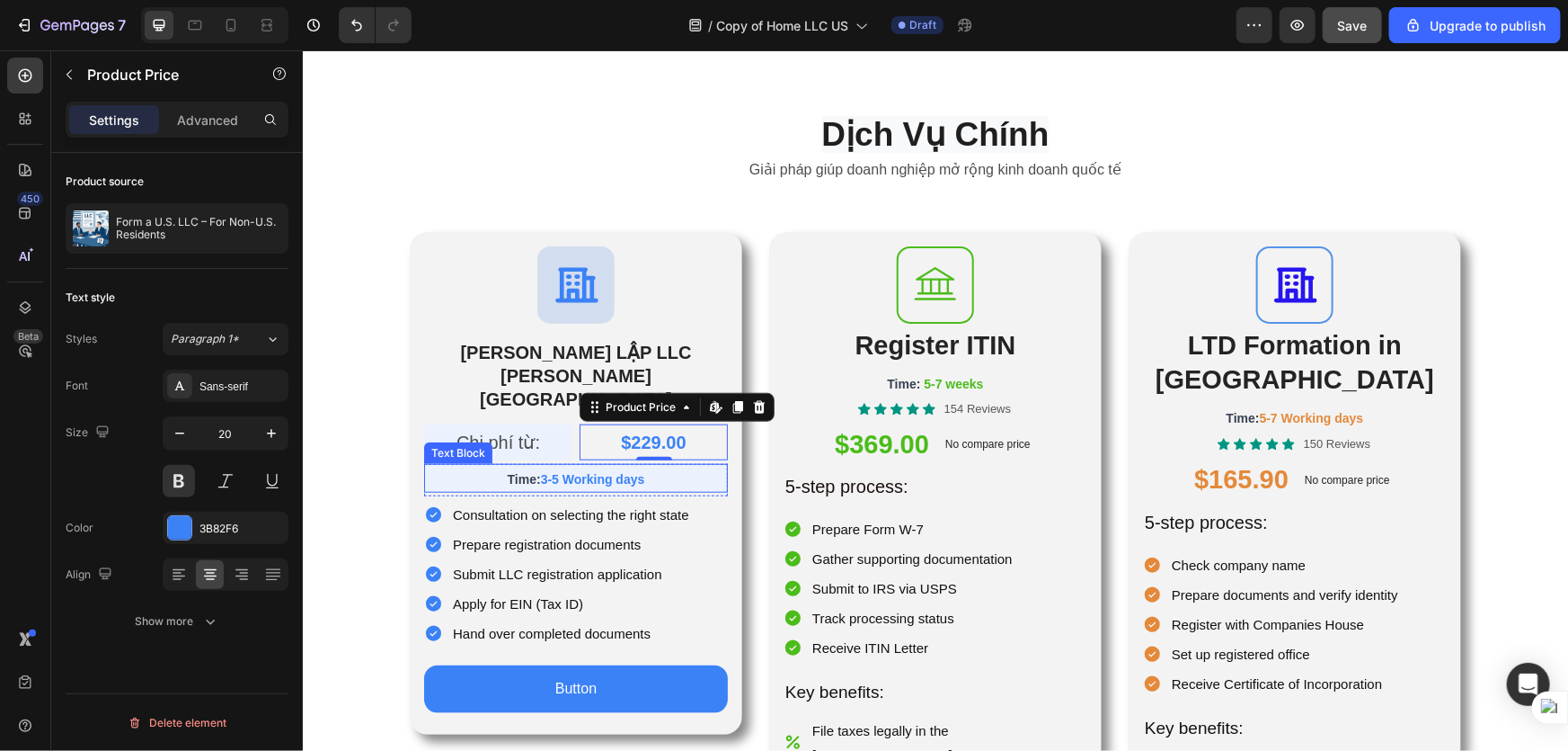
click at [690, 465] on p "Time: 3-5 Working days" at bounding box center [575, 477] width 301 height 25
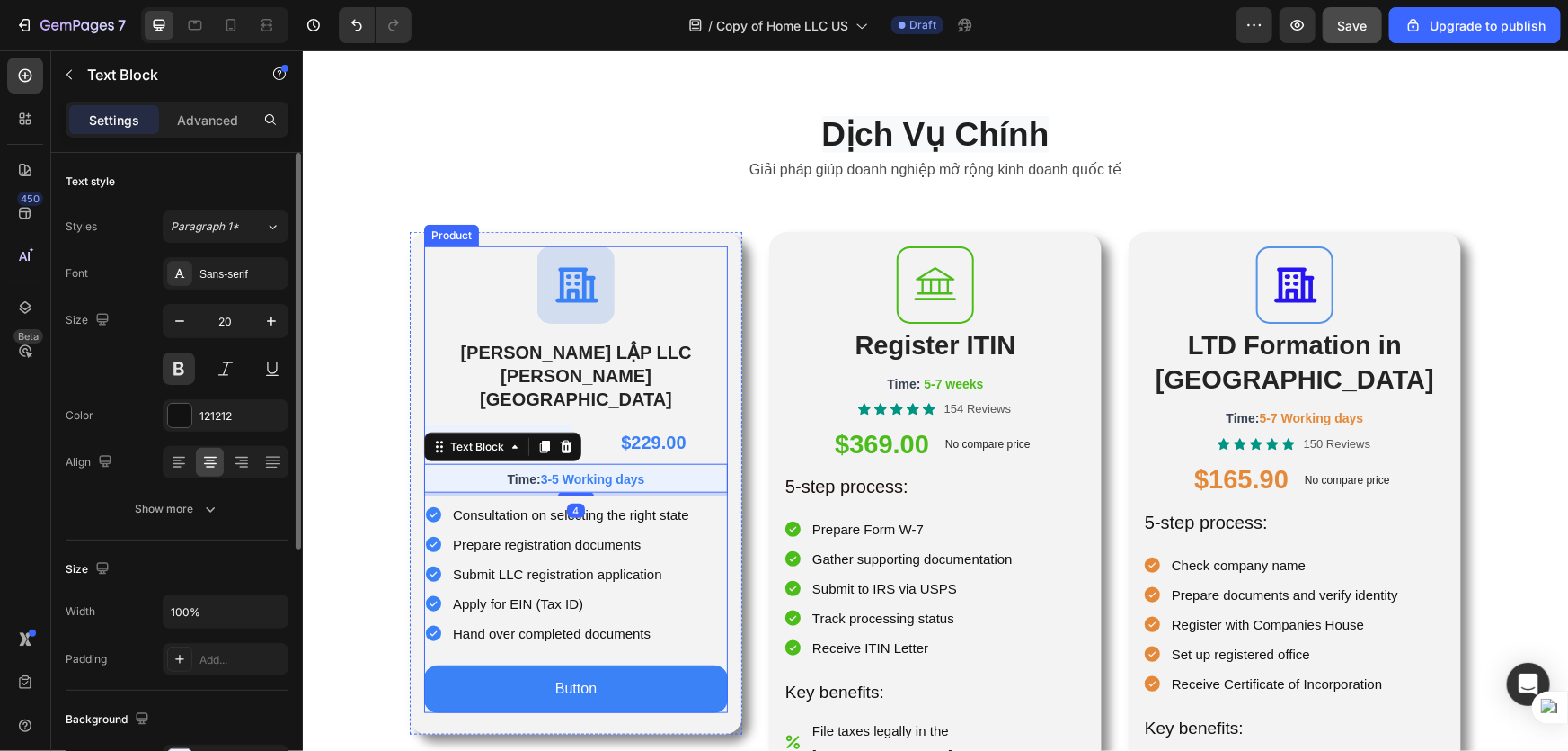
click at [711, 423] on div "Chi phí từ: Text Block $229.00 Product Price Product Price Row Time: 3-5 Workin…" at bounding box center [574, 567] width 304 height 288
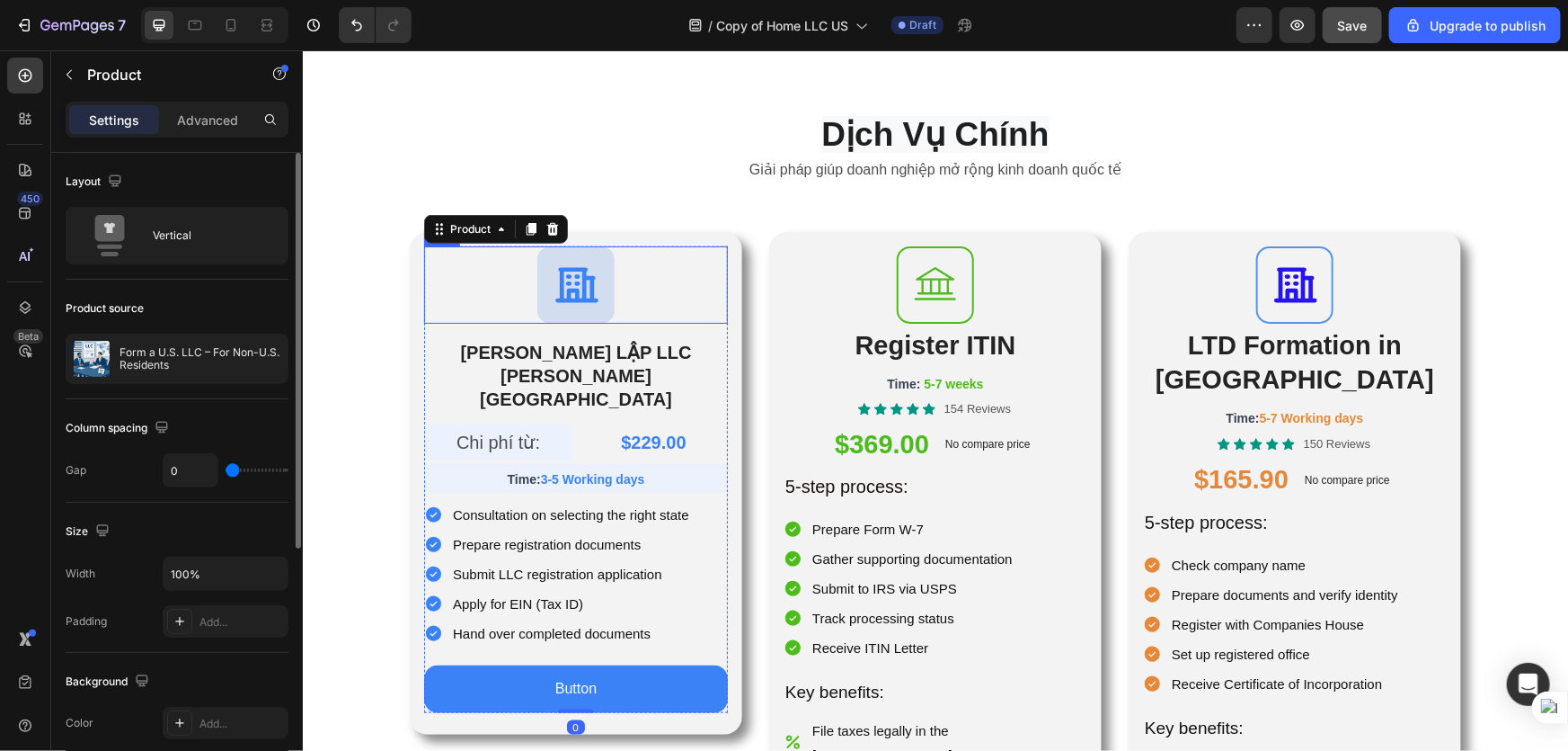
click at [711, 272] on div "Icon" at bounding box center [574, 284] width 304 height 78
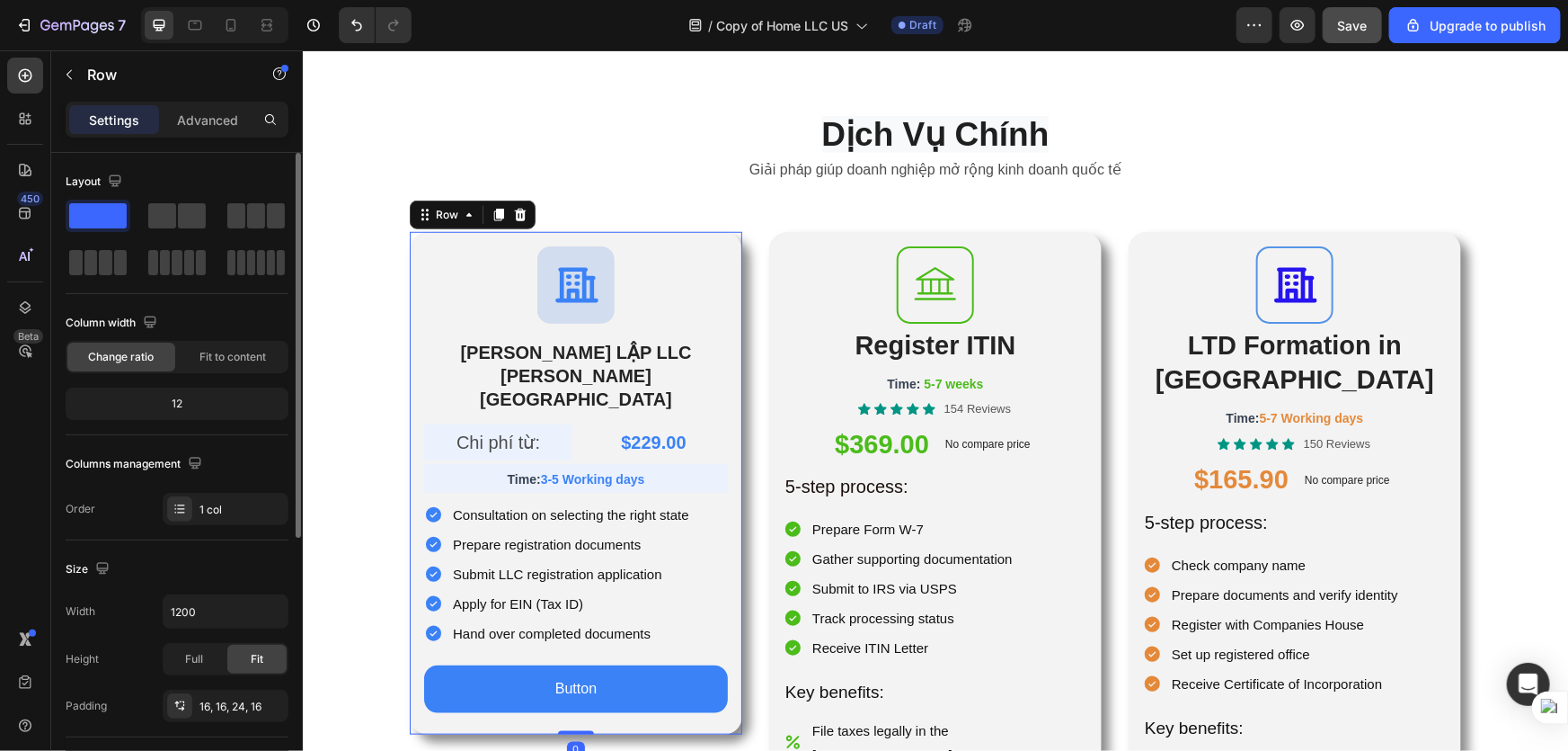
click at [688, 242] on div "Icon THÀNH LẬP LLC TẠI HOA KỲ Heading Chi phí từ: Text Block $229.00 Product Pr…" at bounding box center [575, 482] width 333 height 503
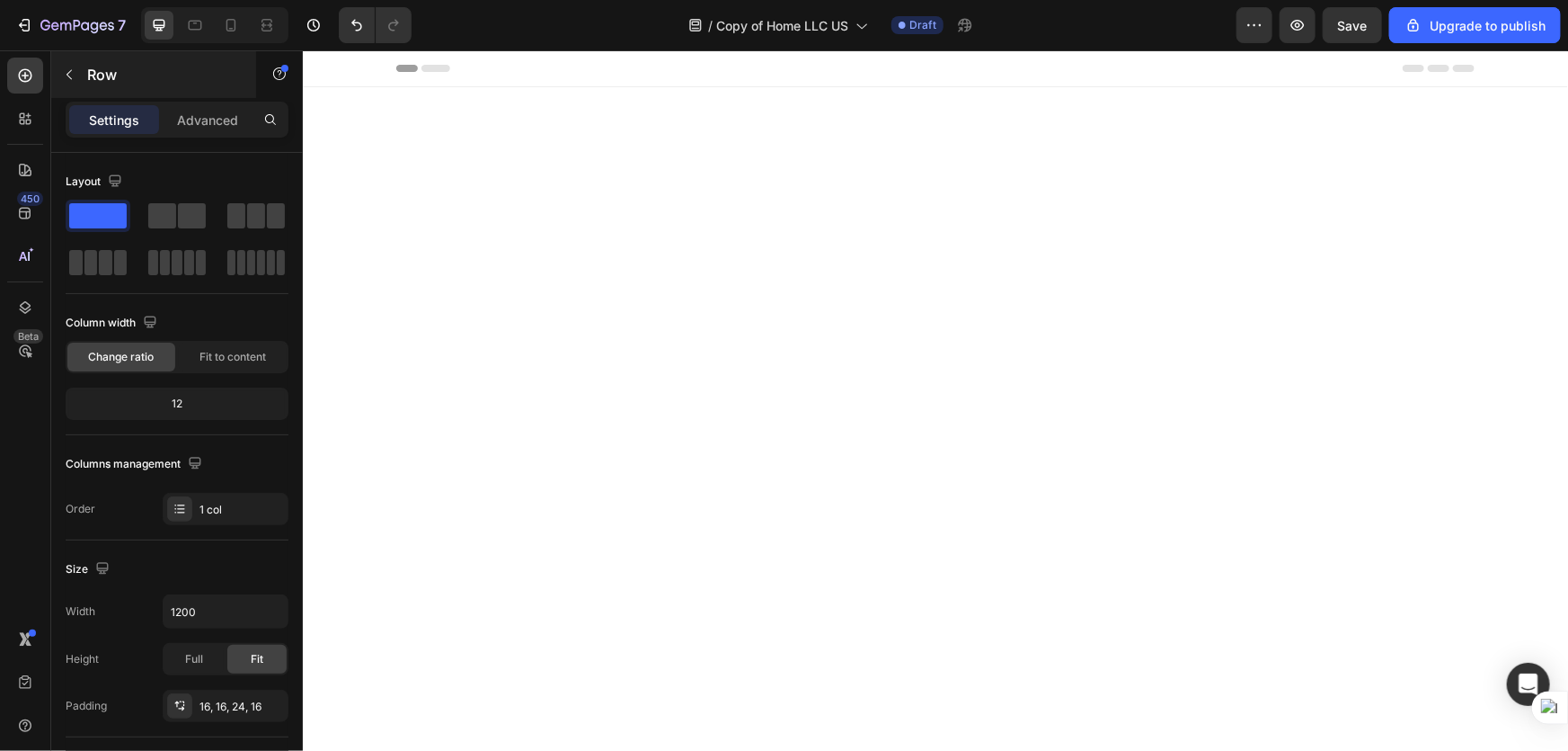
scroll to position [735, 0]
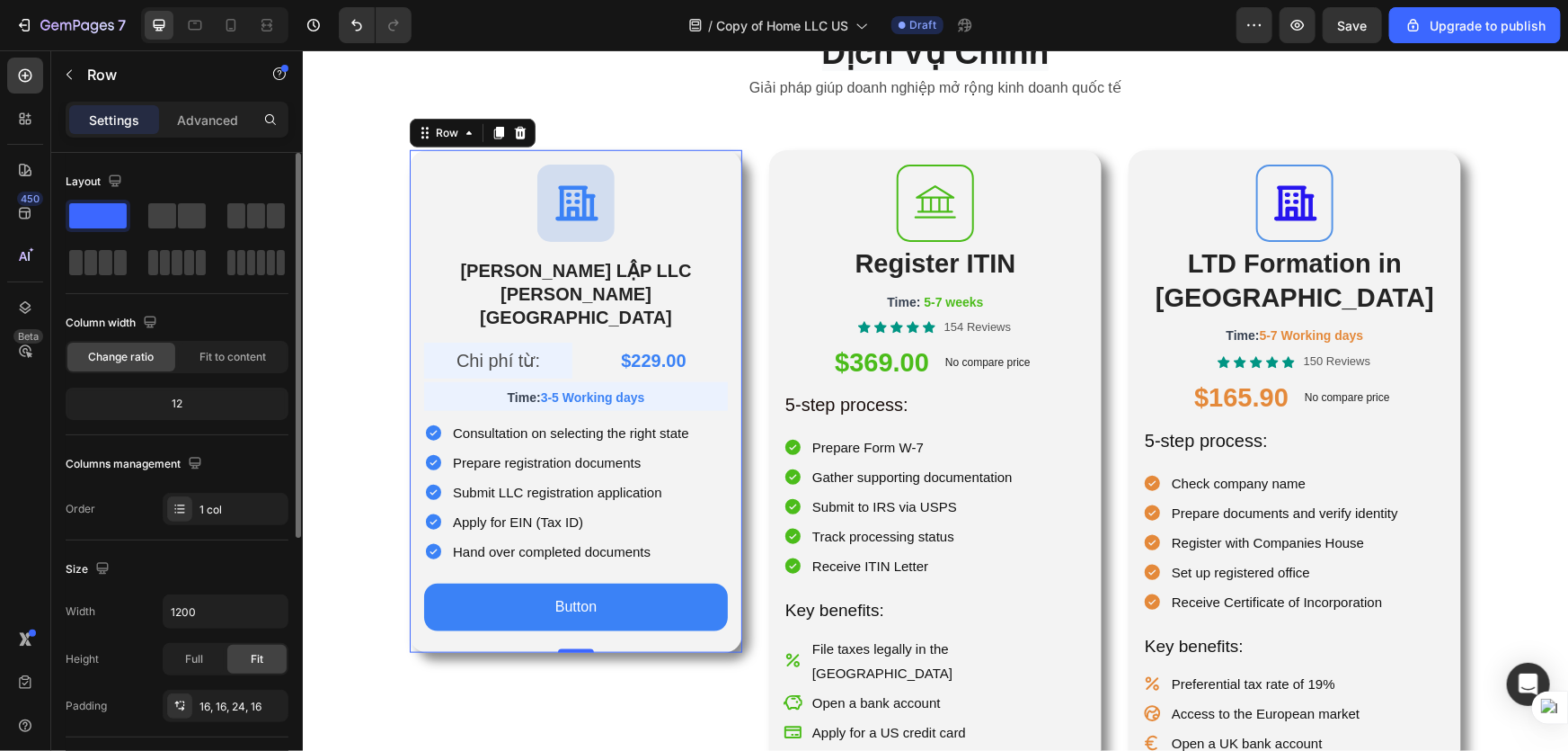
click at [87, 219] on span at bounding box center [97, 215] width 57 height 25
drag, startPoint x: 389, startPoint y: 259, endPoint x: 540, endPoint y: 303, distance: 157.3
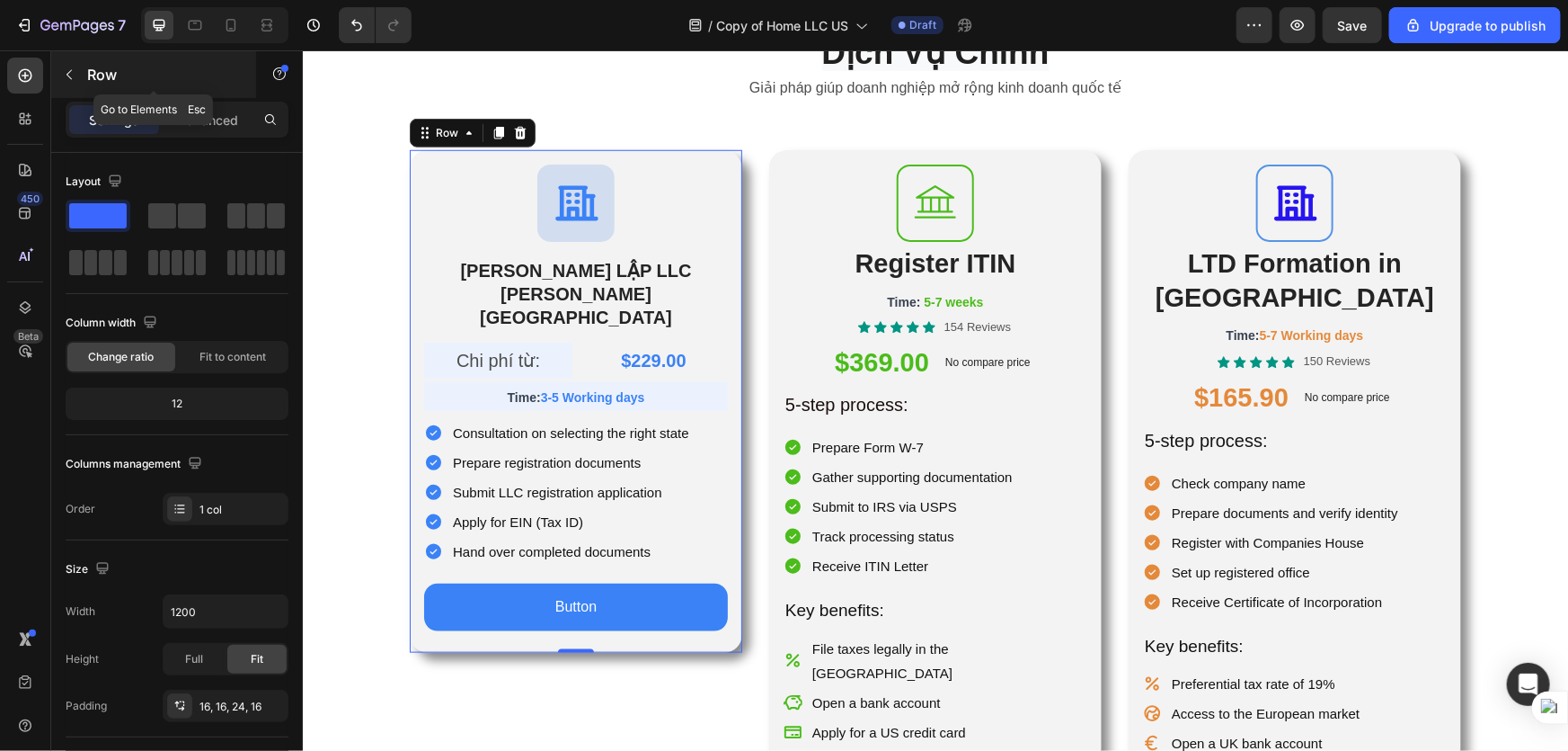
click at [68, 69] on icon "button" at bounding box center [69, 75] width 15 height 15
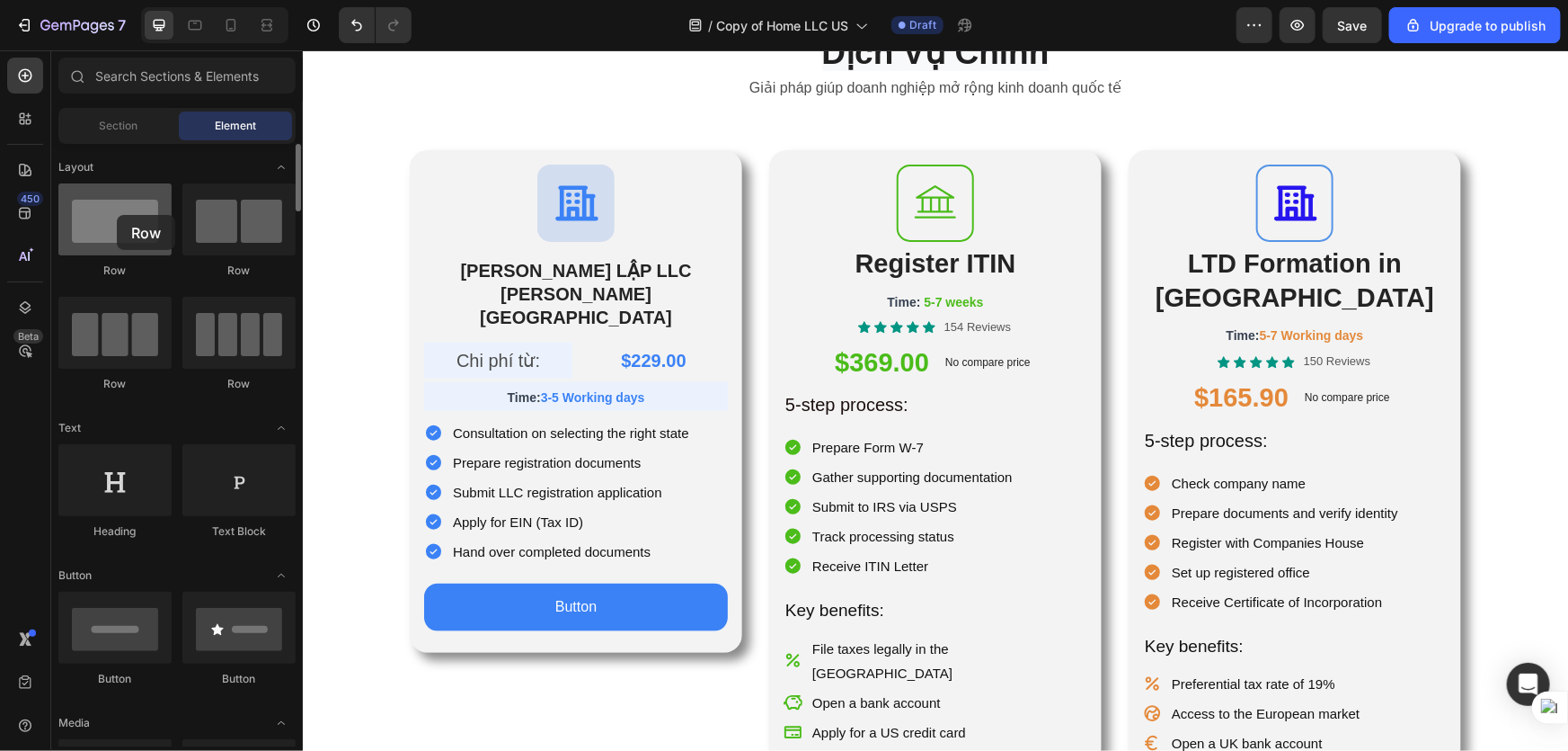
click at [116, 214] on div at bounding box center [114, 219] width 113 height 72
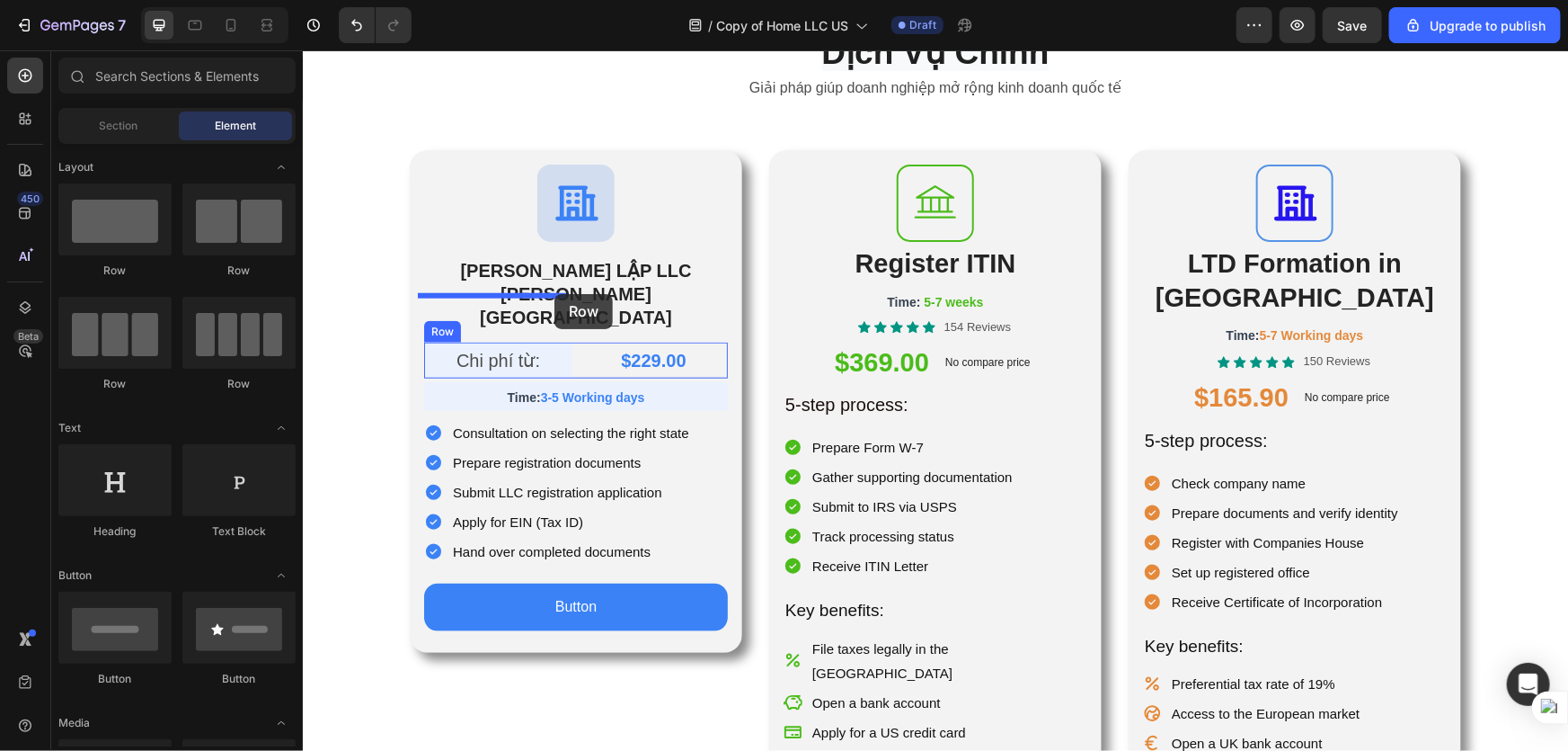
drag, startPoint x: 497, startPoint y: 283, endPoint x: 554, endPoint y: 293, distance: 57.9
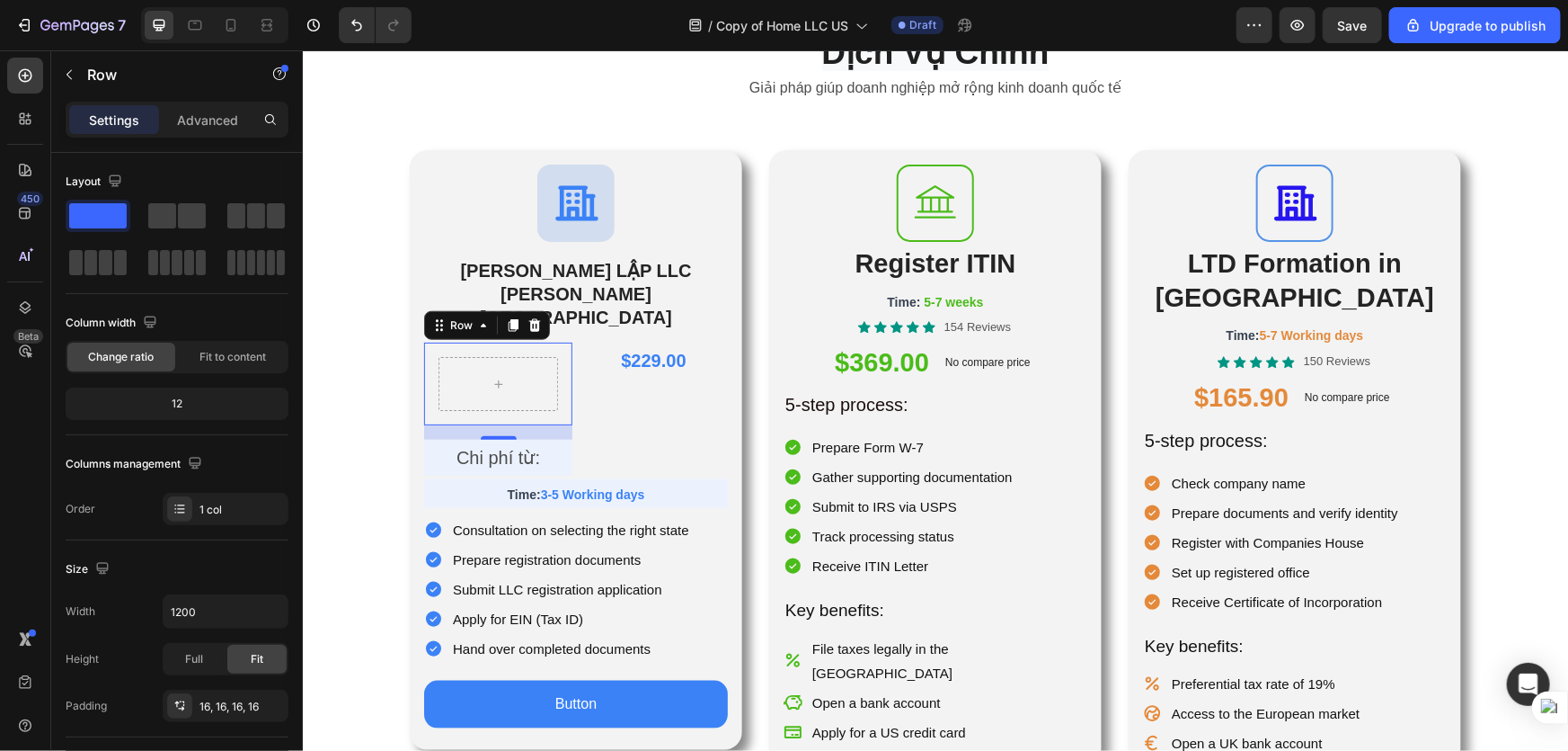
click at [489, 446] on div "16" at bounding box center [497, 453] width 18 height 15
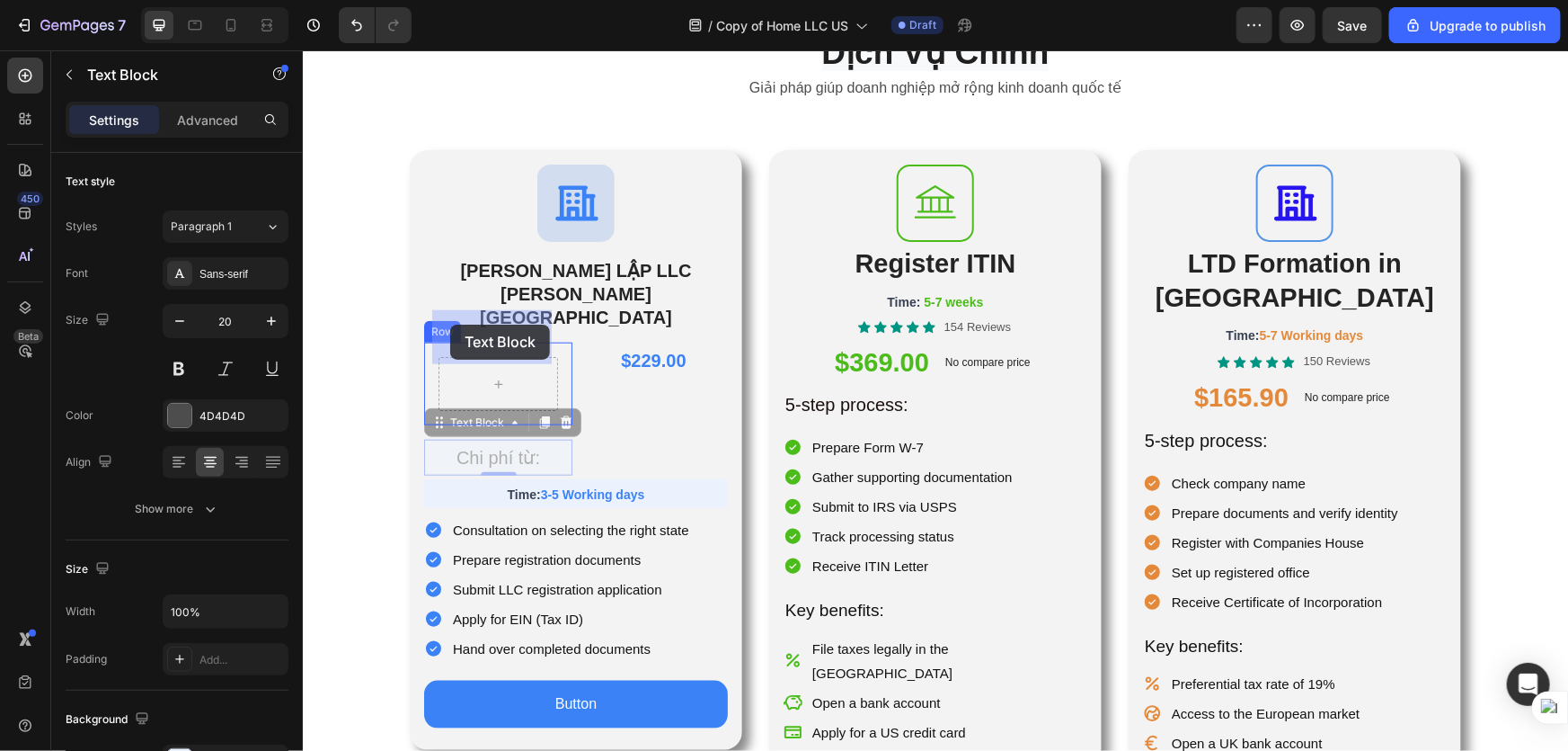
drag, startPoint x: 464, startPoint y: 412, endPoint x: 449, endPoint y: 324, distance: 89.3
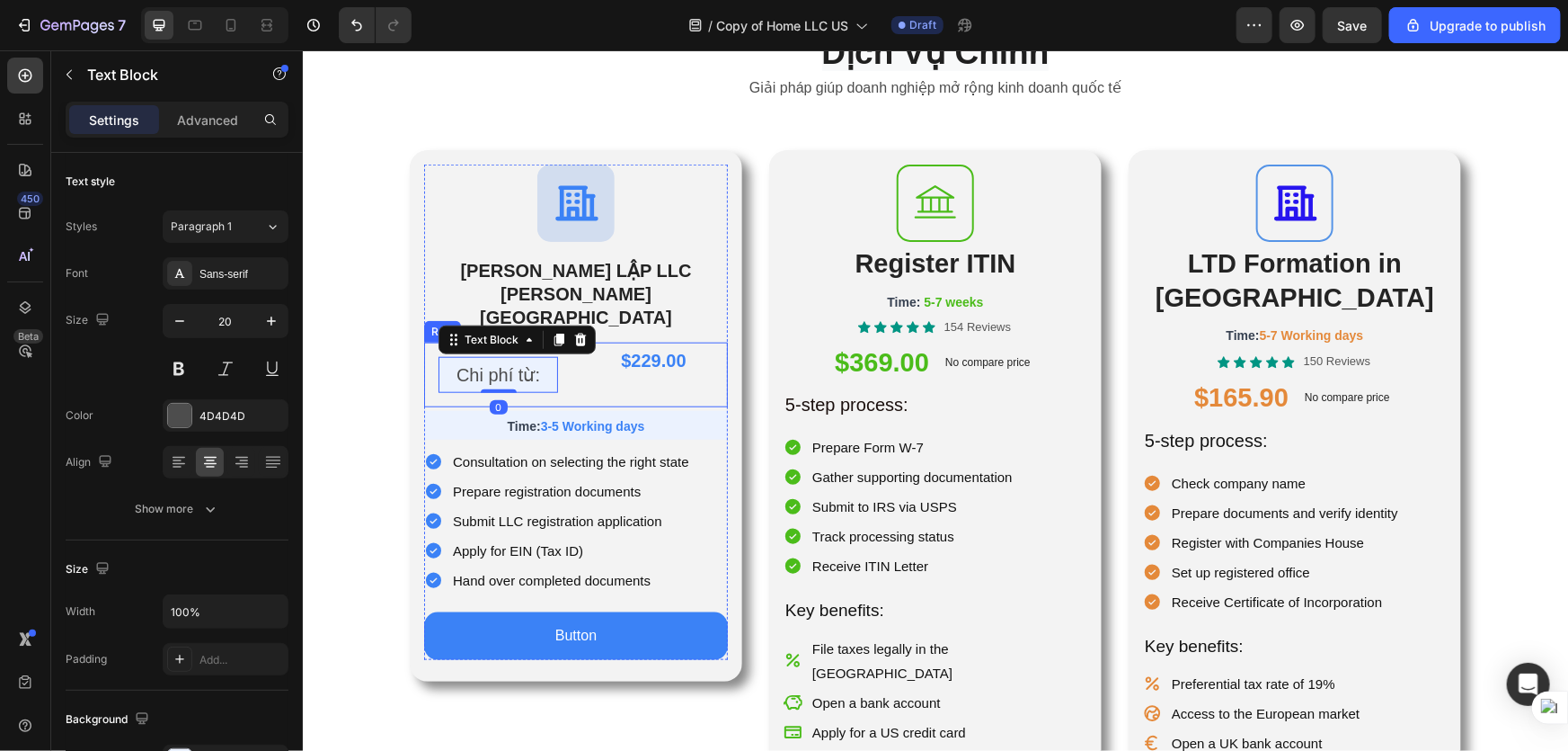
click at [656, 342] on div "$229.00" at bounding box center [653, 359] width 148 height 36
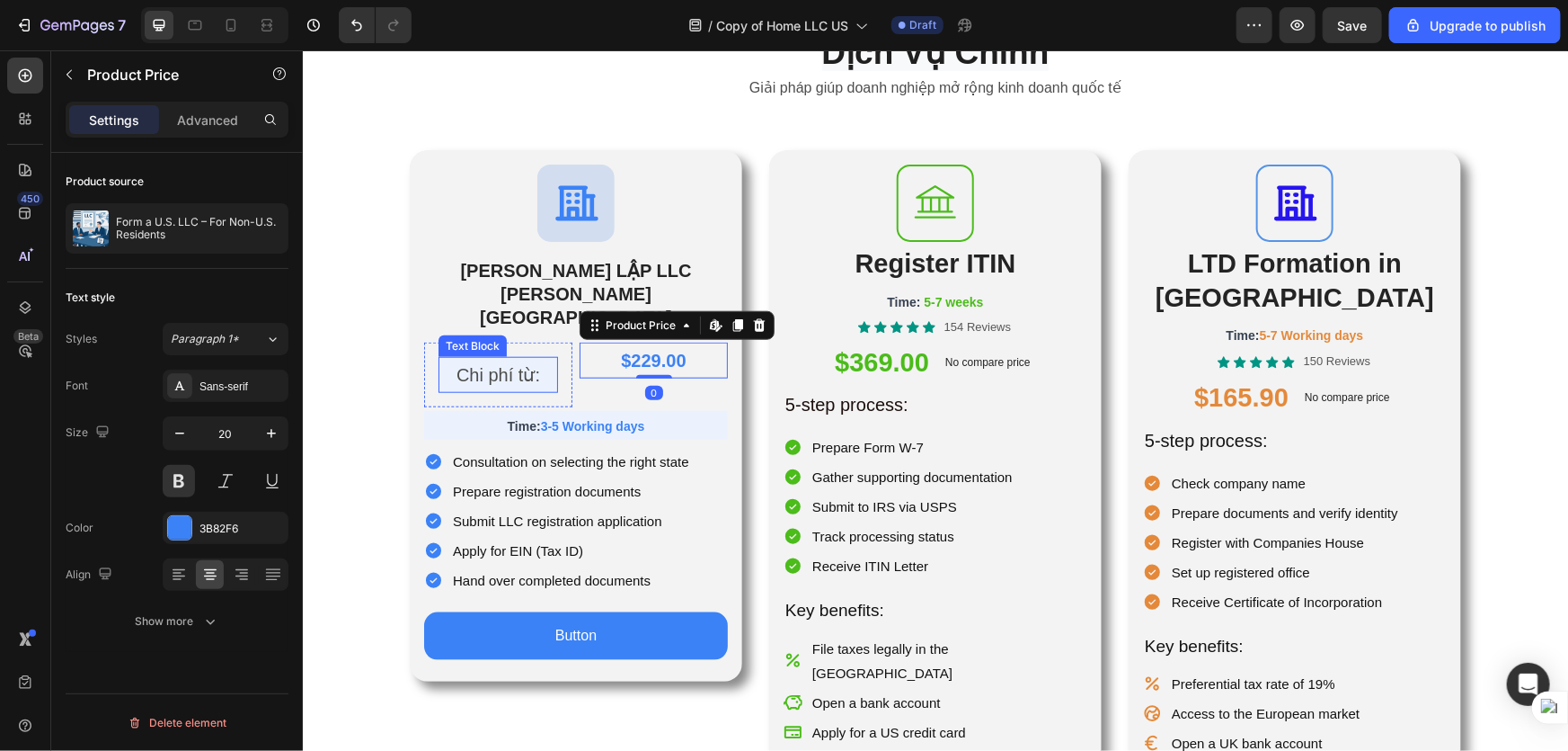
click at [454, 358] on p "Chi phí từ:" at bounding box center [497, 374] width 116 height 32
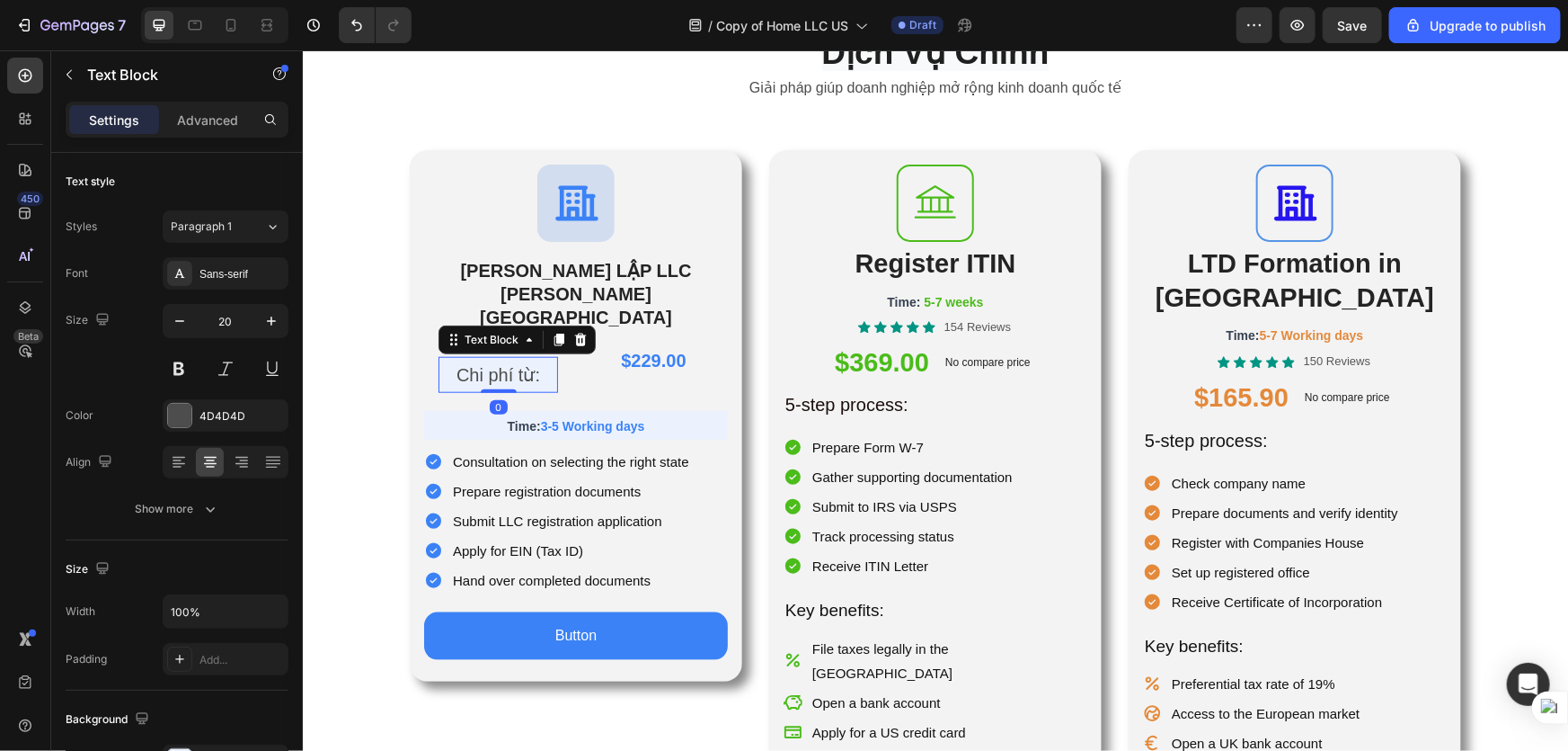
click at [672, 342] on div "$229.00" at bounding box center [653, 359] width 148 height 36
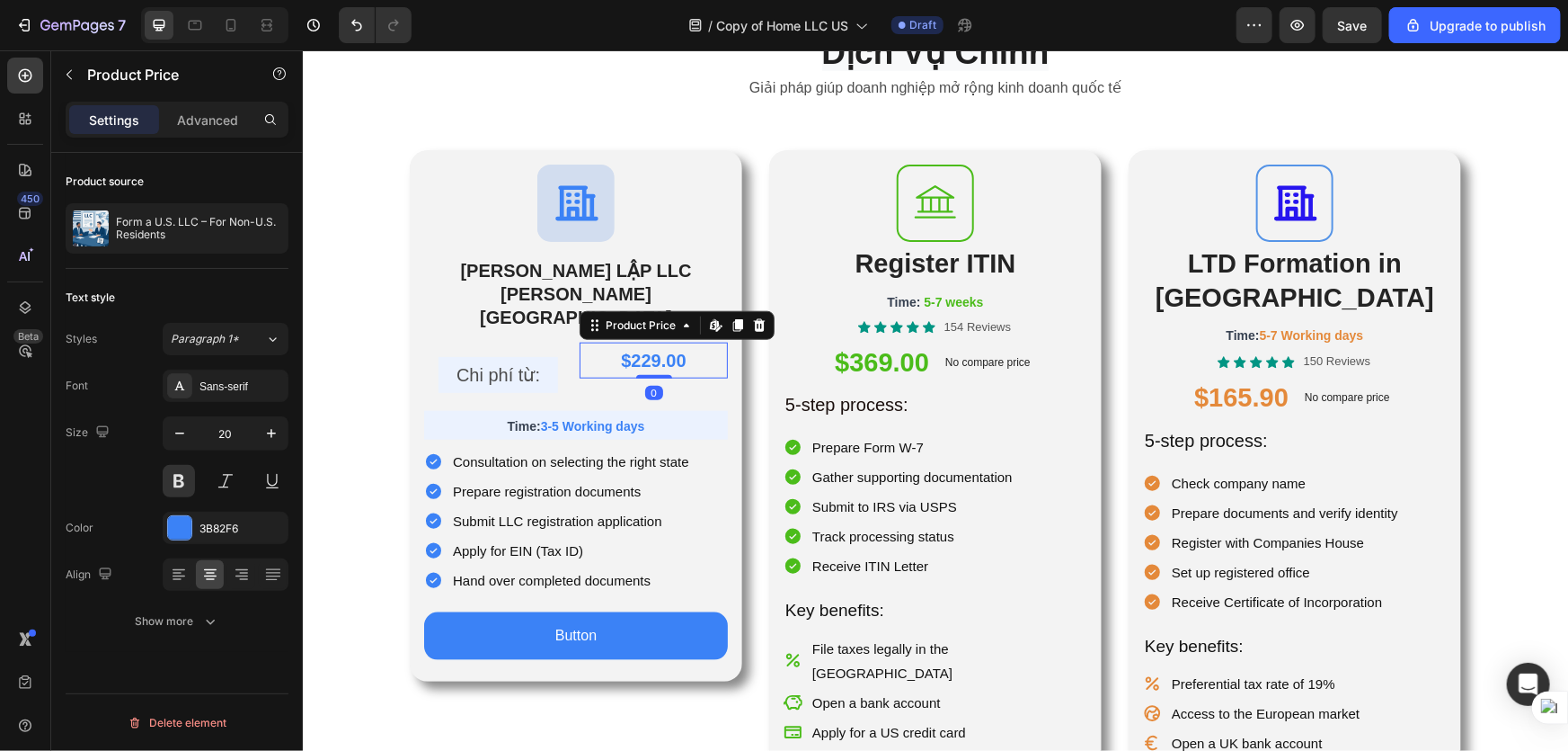
click at [496, 358] on p "Chi phí từ:" at bounding box center [497, 374] width 116 height 32
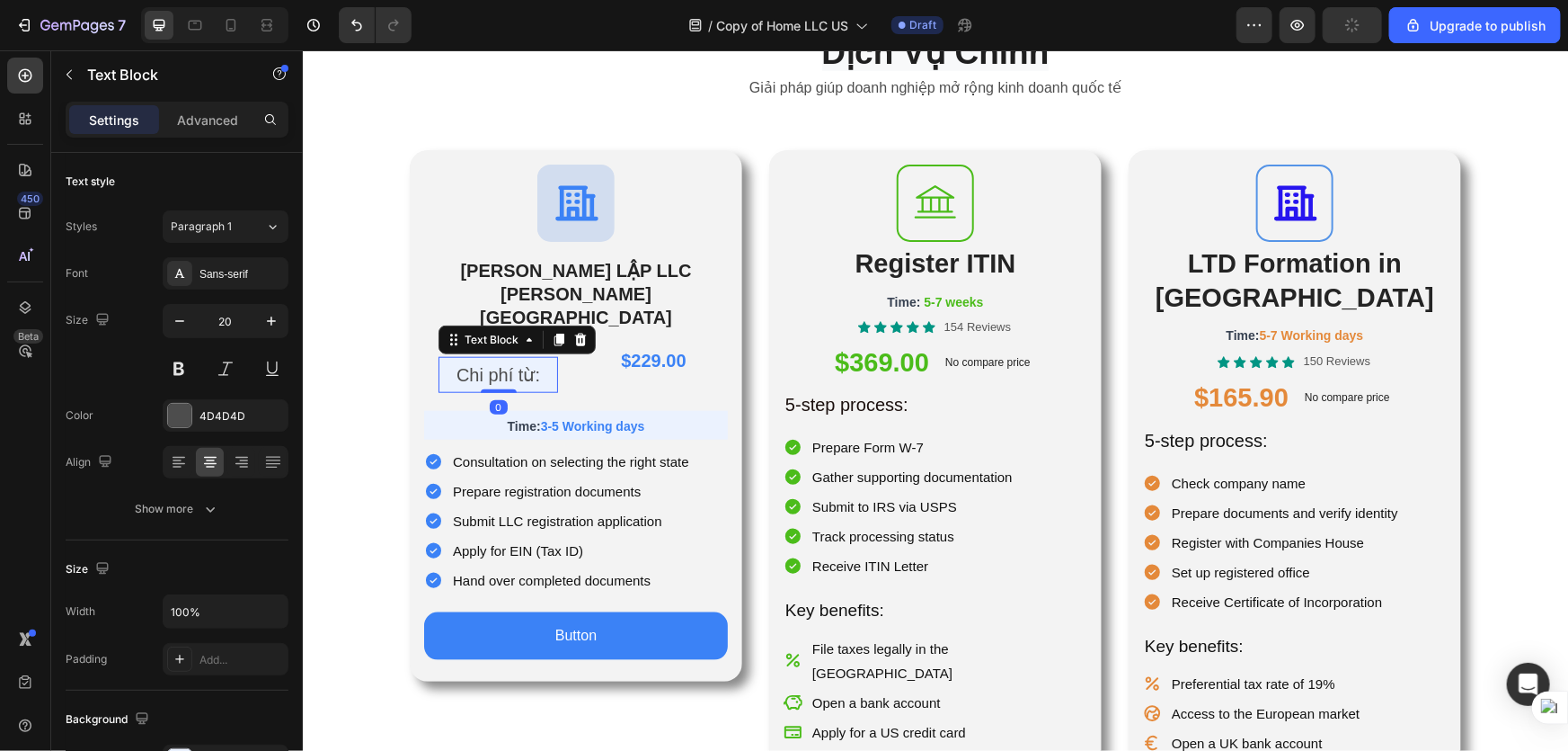
click at [658, 342] on div "$229.00" at bounding box center [653, 359] width 148 height 36
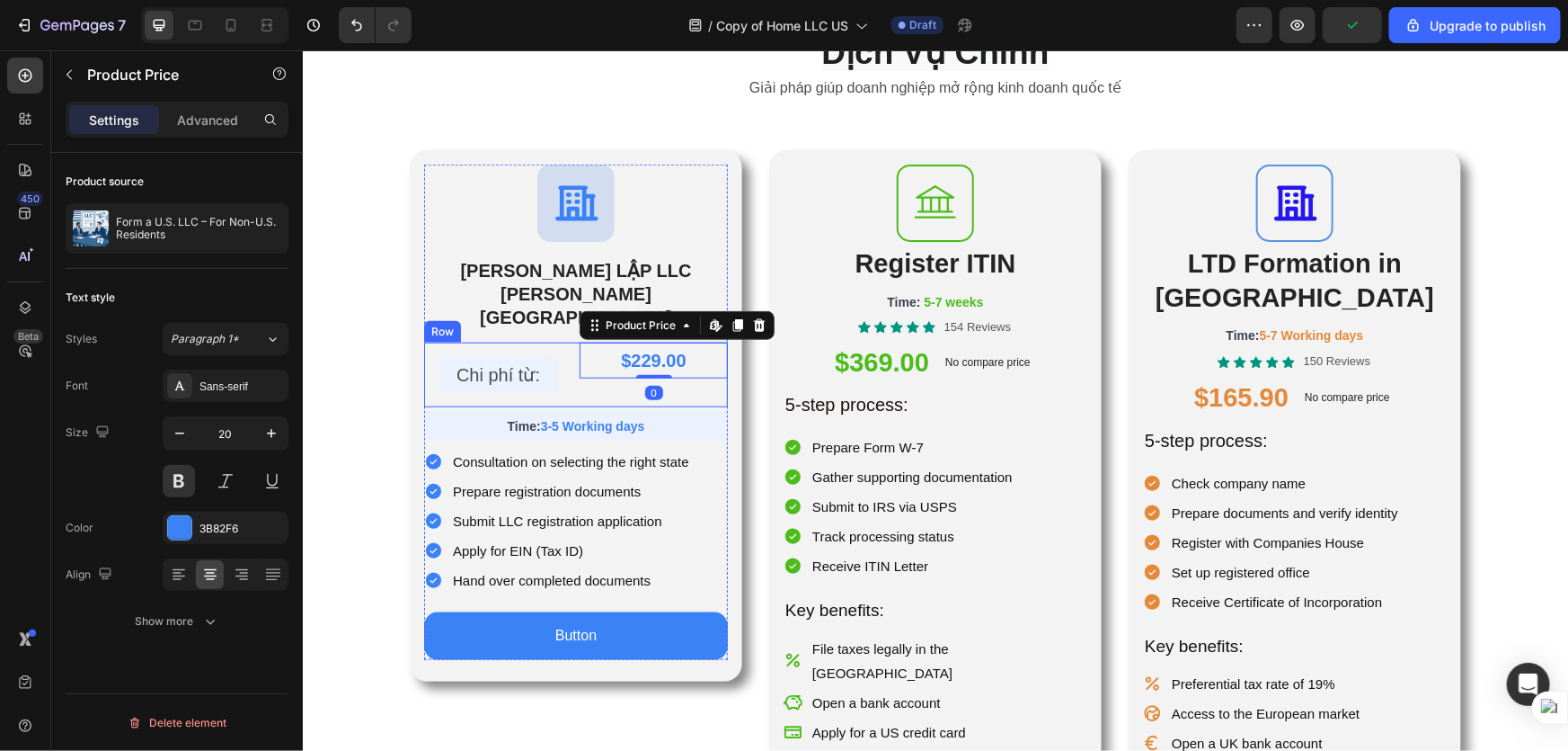
click at [629, 383] on div "$229.00 Product Price Edit content in Shopify 0 Product Price Edit content in S…" at bounding box center [653, 374] width 148 height 65
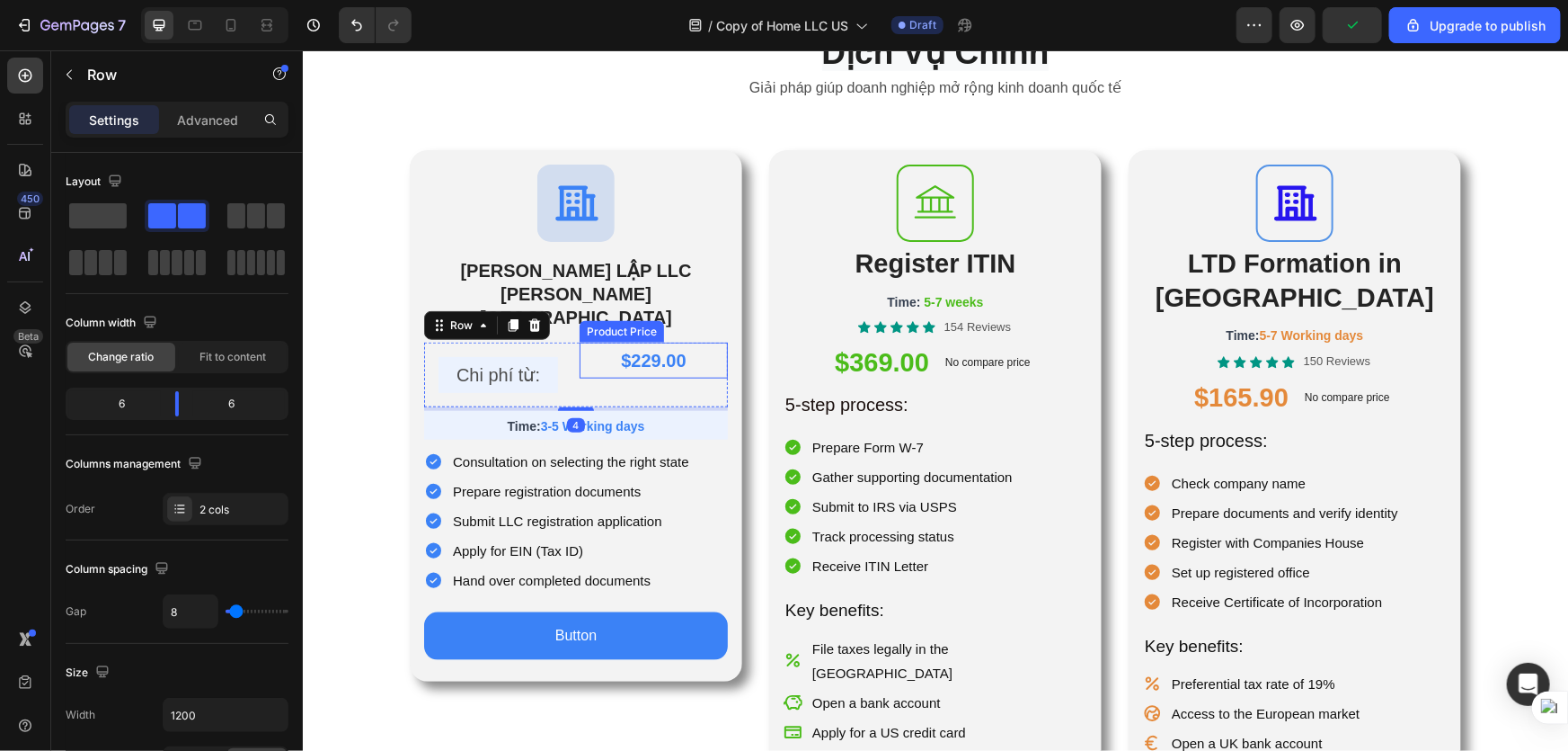
click at [633, 342] on div "$229.00" at bounding box center [653, 359] width 148 height 36
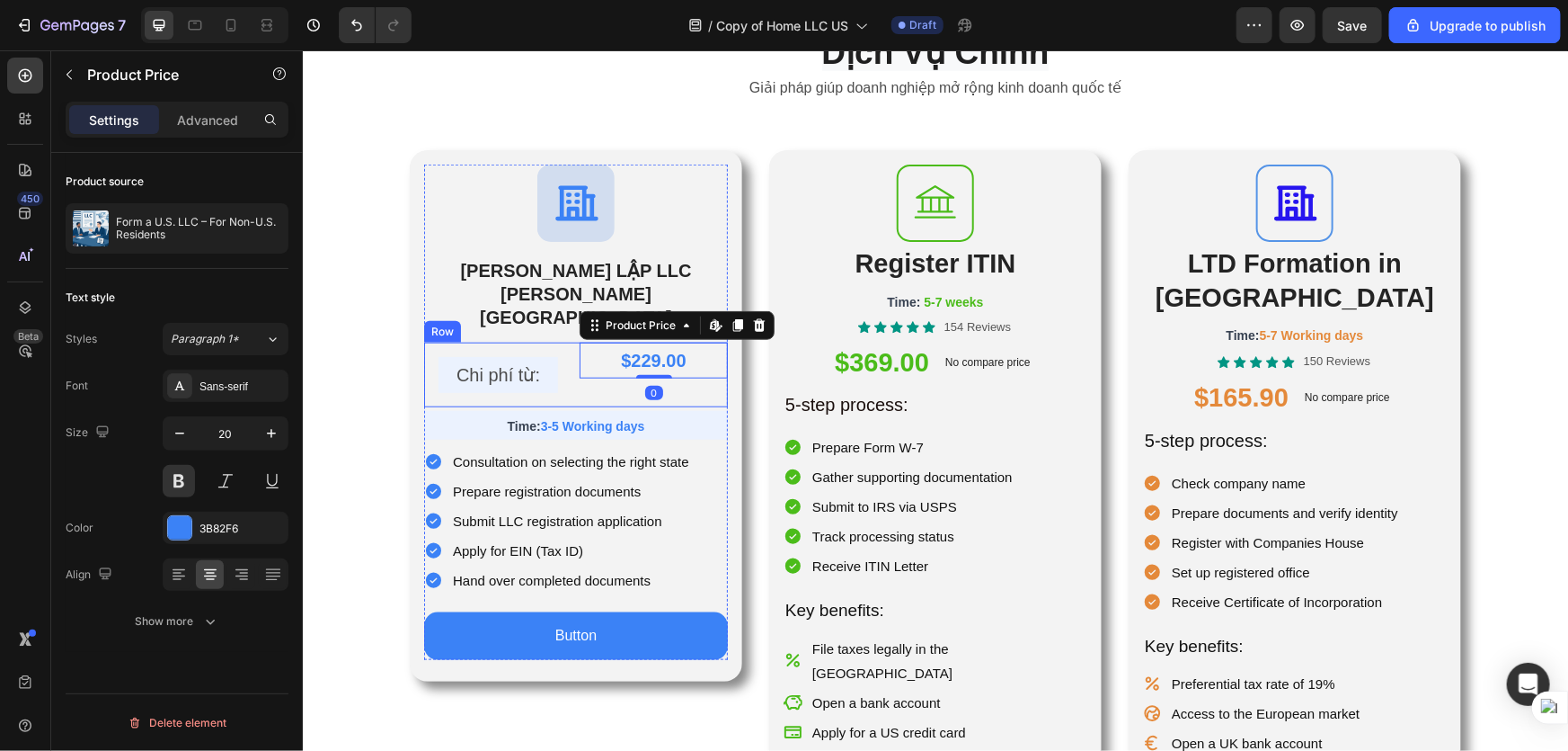
click at [509, 358] on p "Chi phí từ:" at bounding box center [497, 374] width 116 height 32
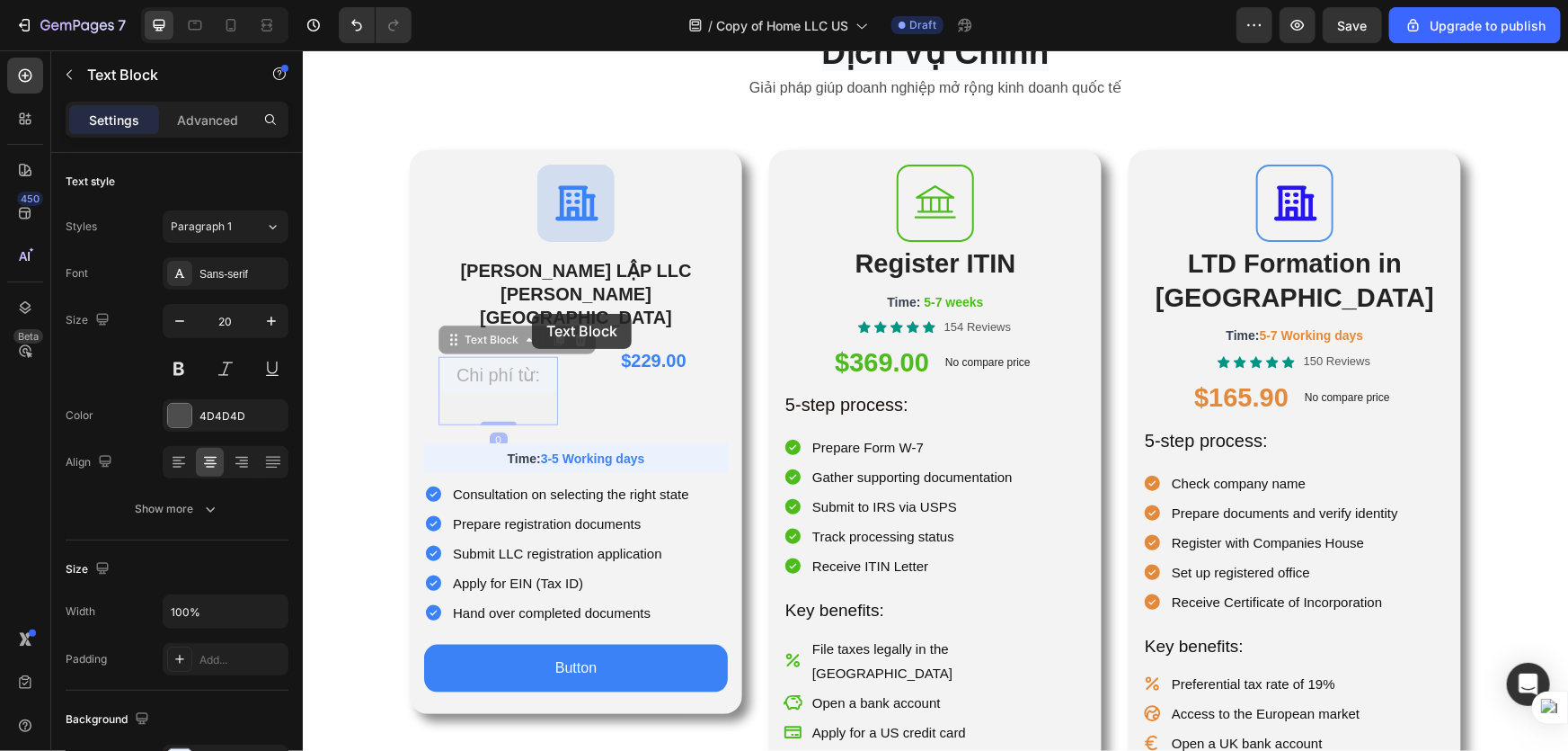
drag, startPoint x: 480, startPoint y: 338, endPoint x: 695, endPoint y: 317, distance: 216.0
click at [558, 318] on div "Header Dịch Vụ Chính Heading Giải pháp giúp doanh nghiệp mở rộng kinh doanh quố…" at bounding box center [934, 600] width 1265 height 2572
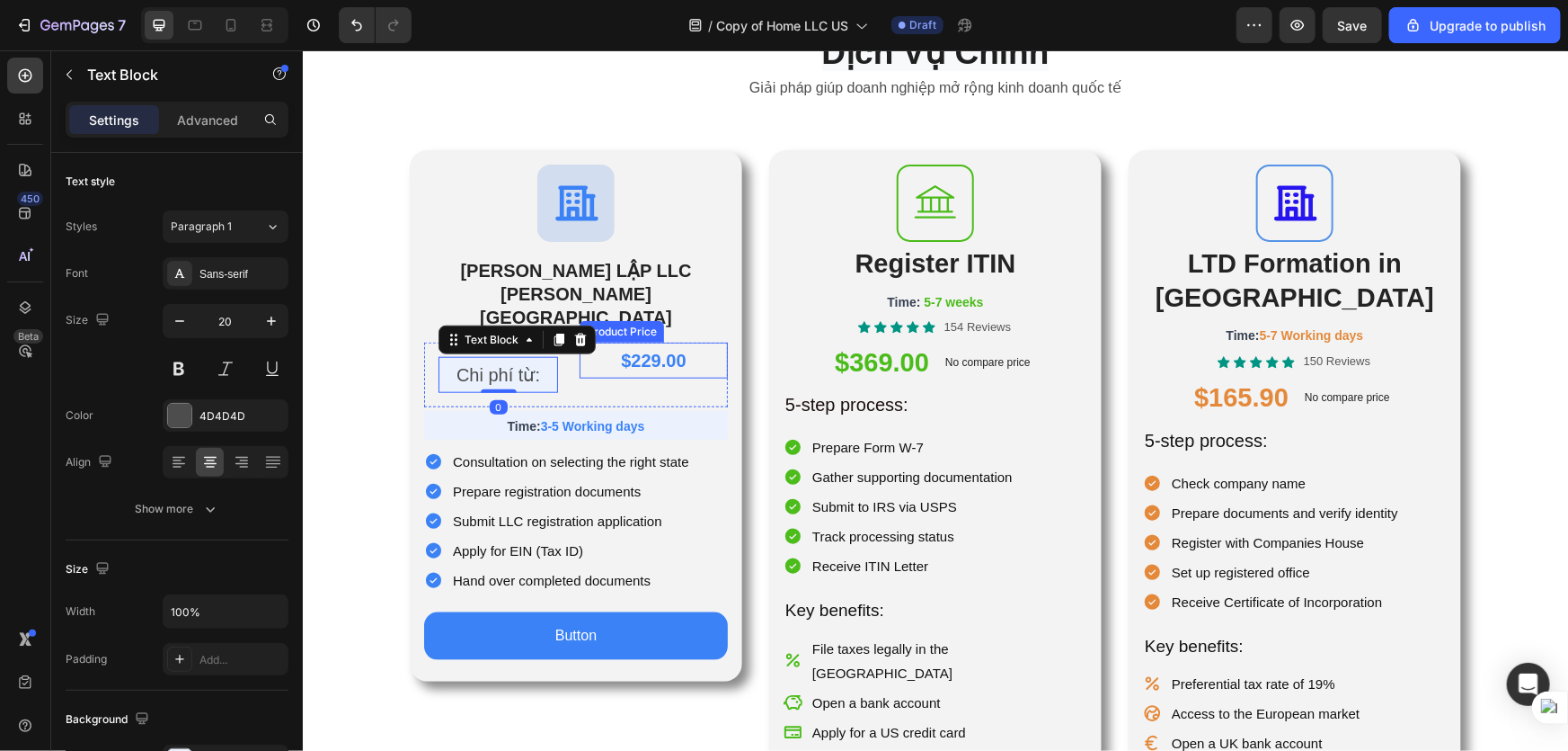
click at [695, 342] on div "$229.00" at bounding box center [653, 359] width 148 height 36
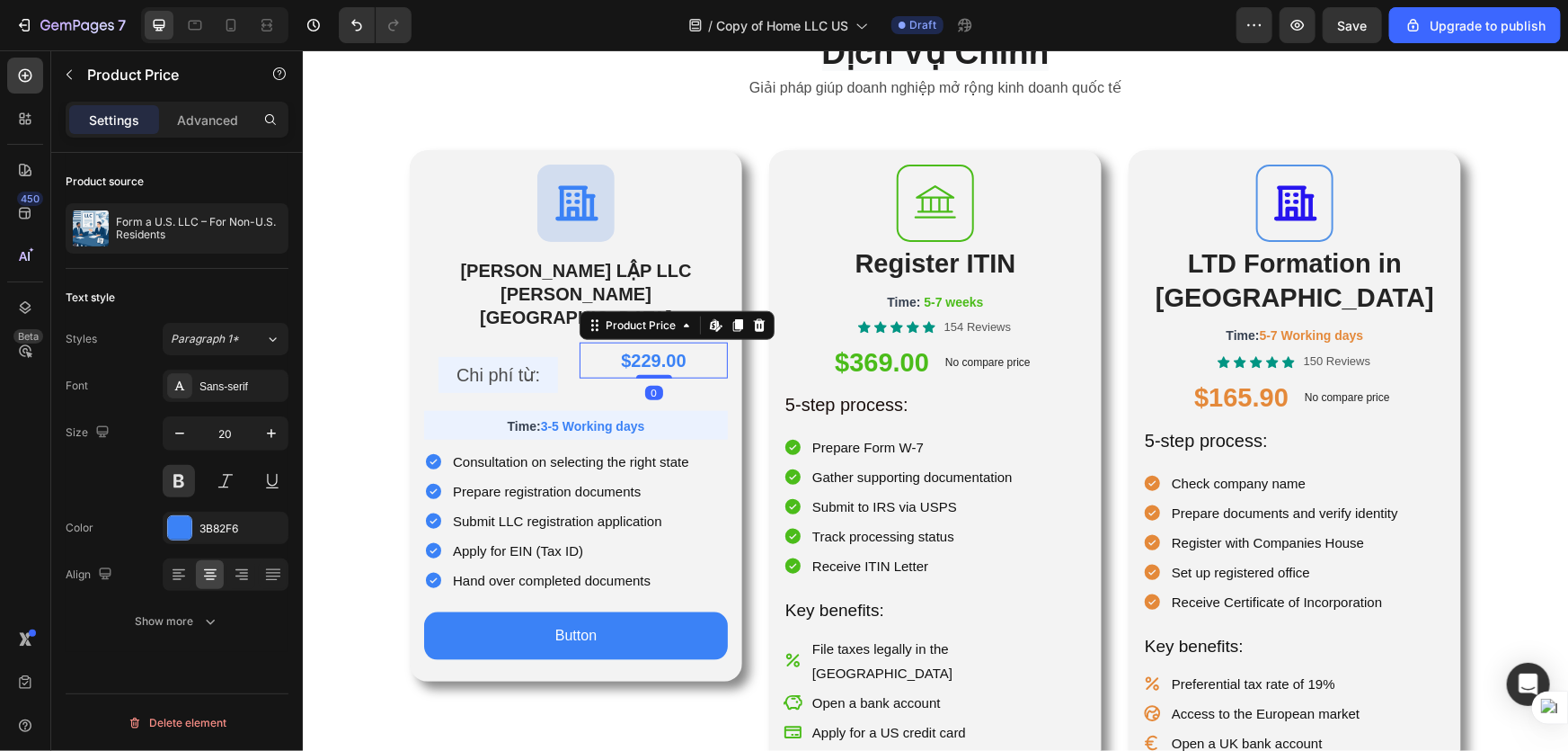
click at [527, 358] on p "Chi phí từ:" at bounding box center [497, 374] width 116 height 32
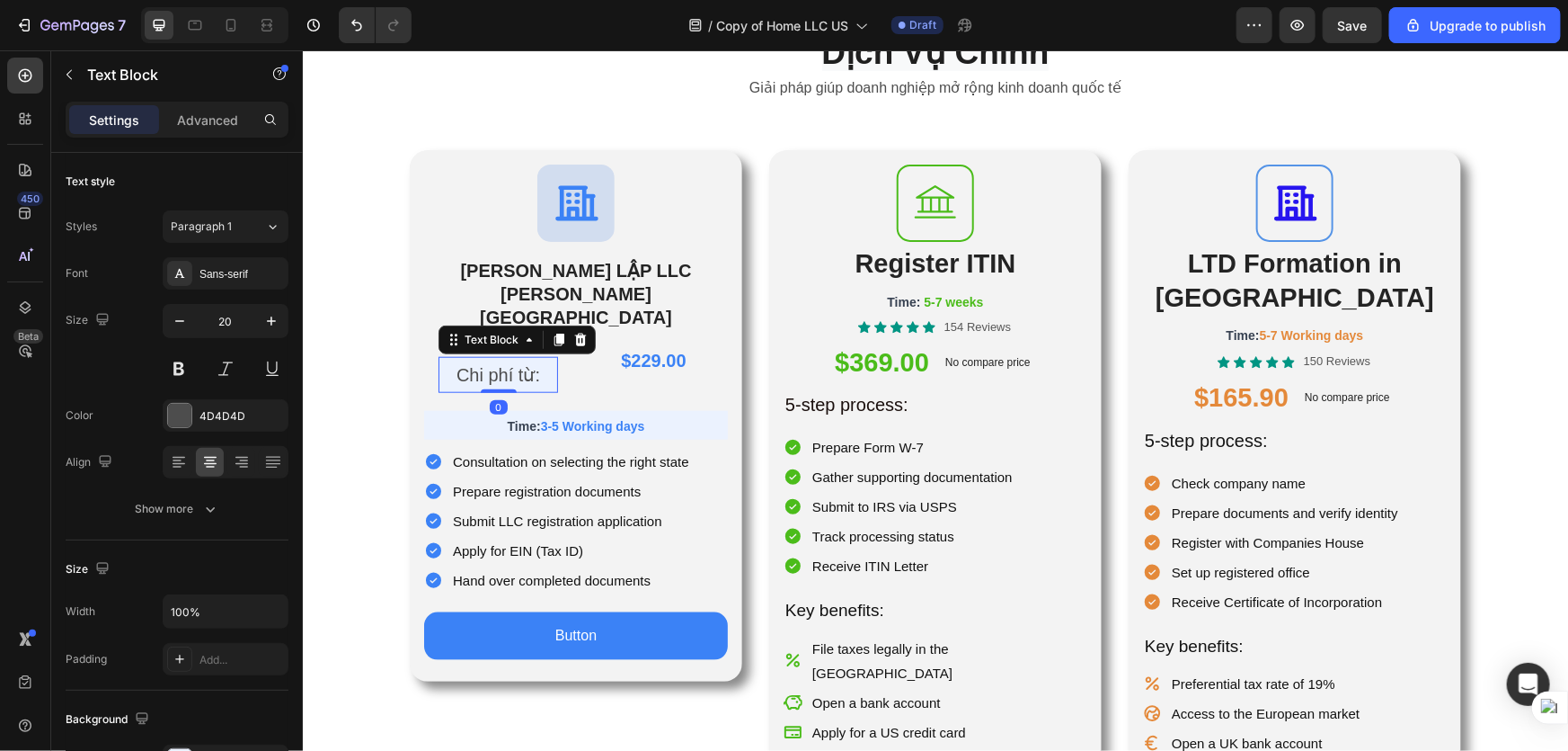
drag, startPoint x: 496, startPoint y: 375, endPoint x: 505, endPoint y: 328, distance: 47.9
click at [505, 356] on div "Chi phí từ: Text Block 0" at bounding box center [496, 374] width 119 height 36
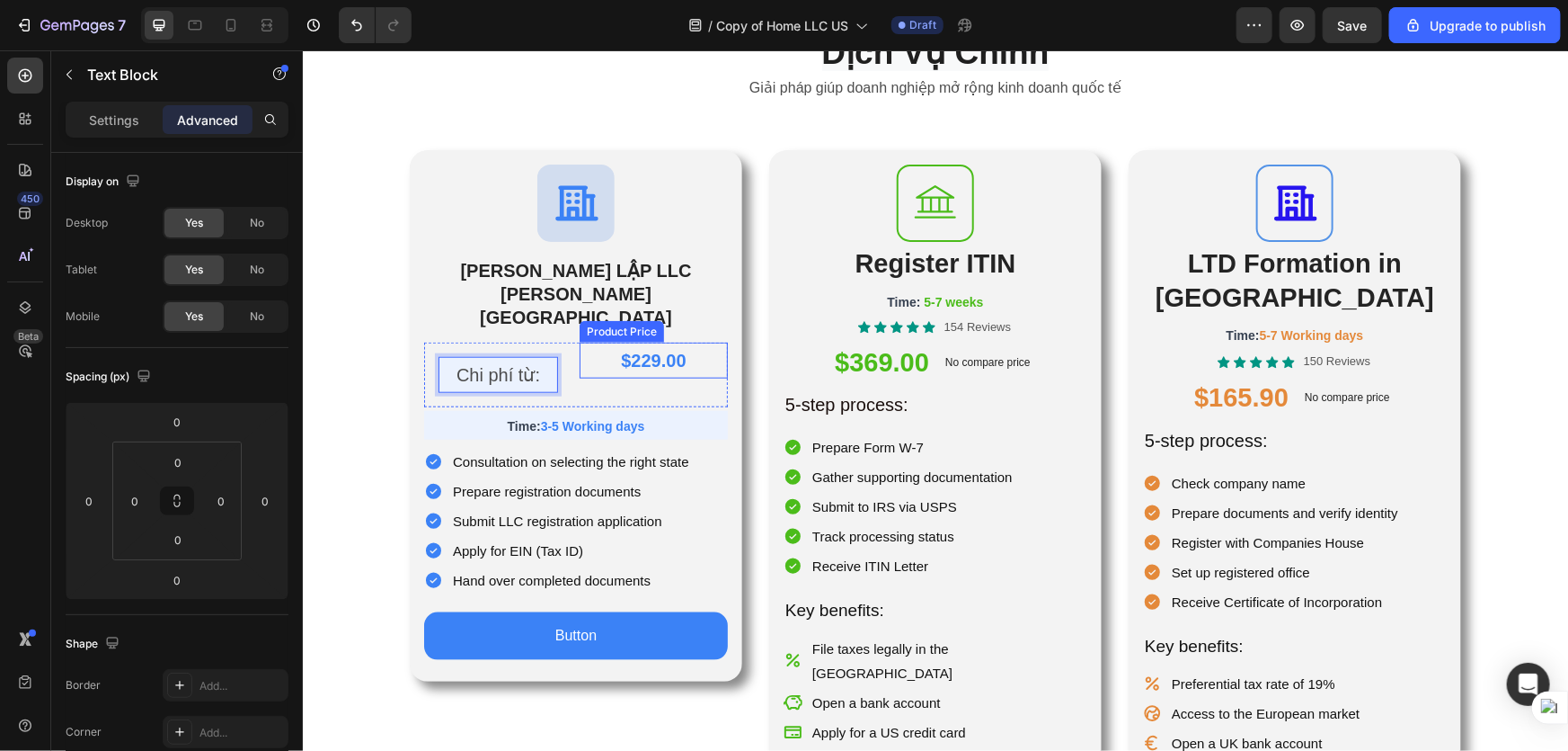
click at [624, 342] on div "$229.00" at bounding box center [653, 359] width 148 height 36
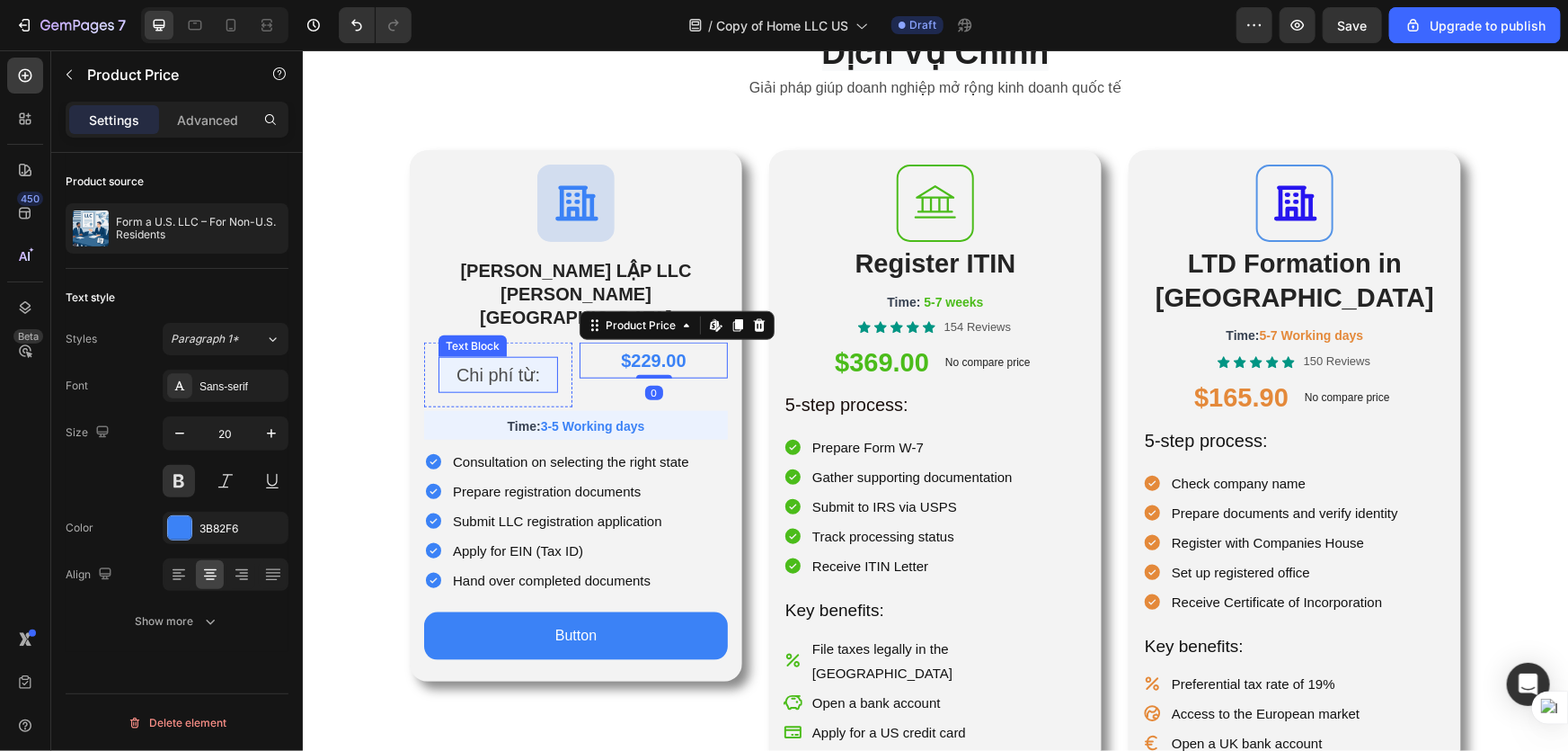
click at [525, 358] on p "Chi phí từ:" at bounding box center [497, 374] width 116 height 32
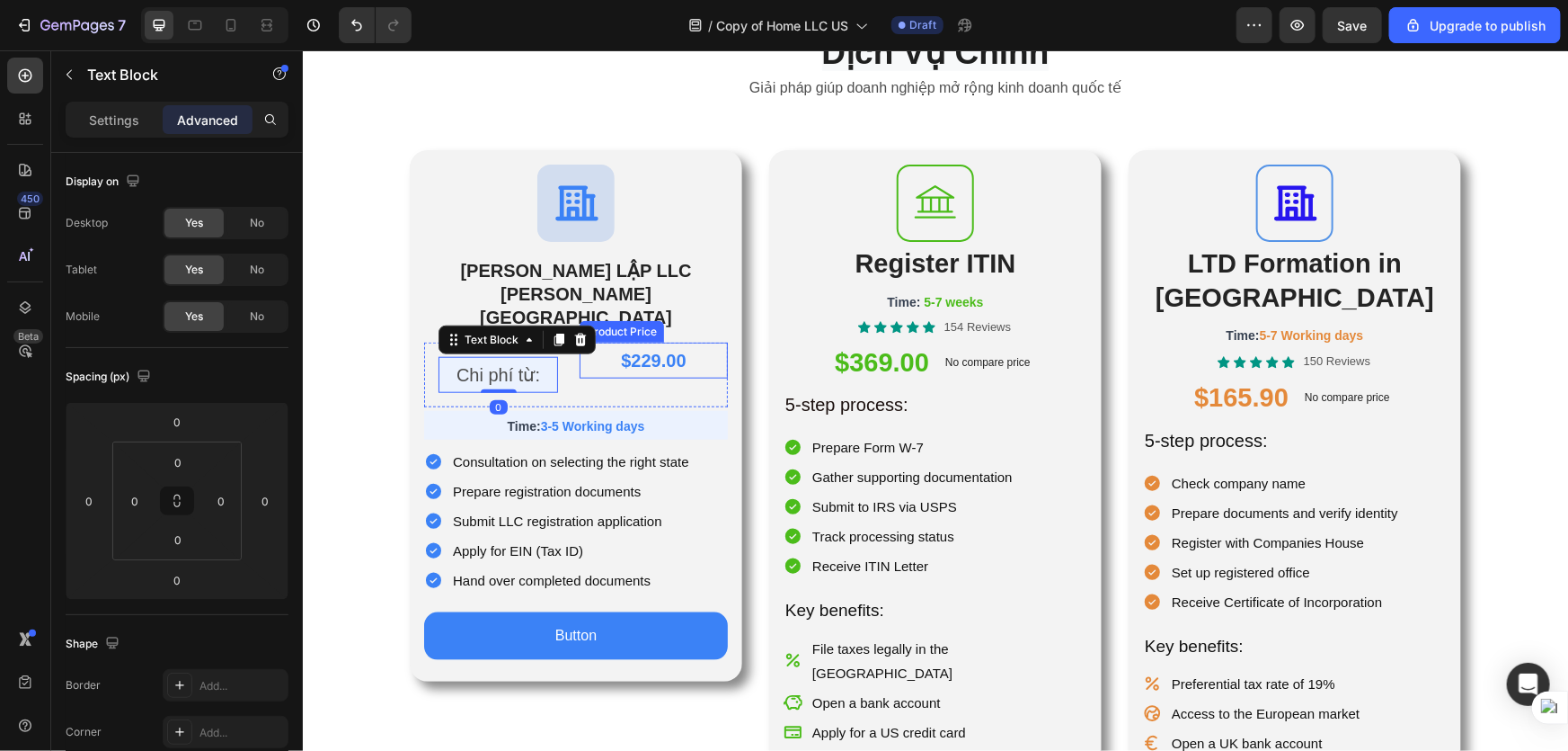
click at [612, 342] on div "$229.00" at bounding box center [653, 359] width 148 height 36
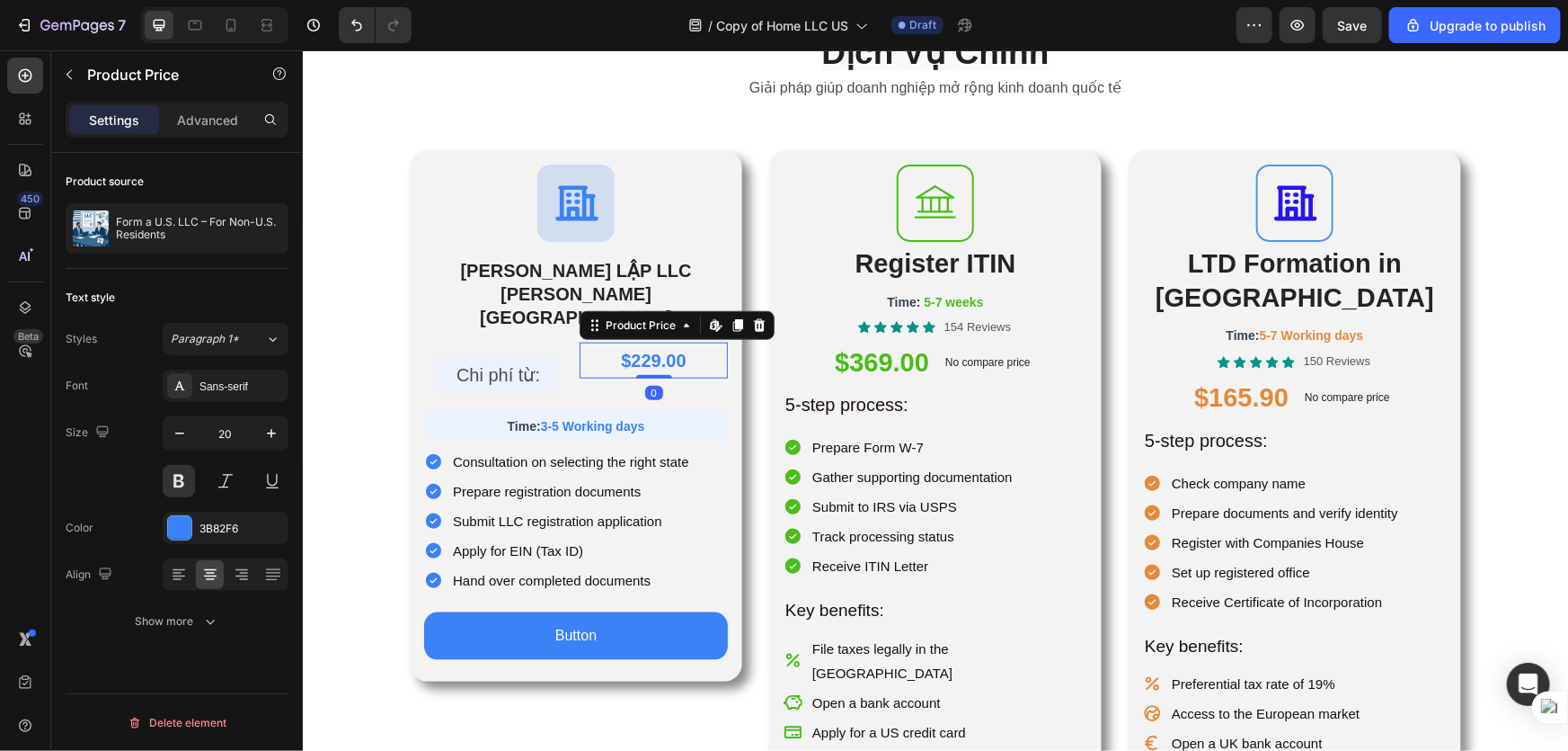
click at [612, 342] on div "$229.00" at bounding box center [653, 359] width 148 height 36
click at [587, 349] on div "$229.00 Product Price Edit content in Shopify 0 Product Price Edit content in S…" at bounding box center [653, 374] width 148 height 65
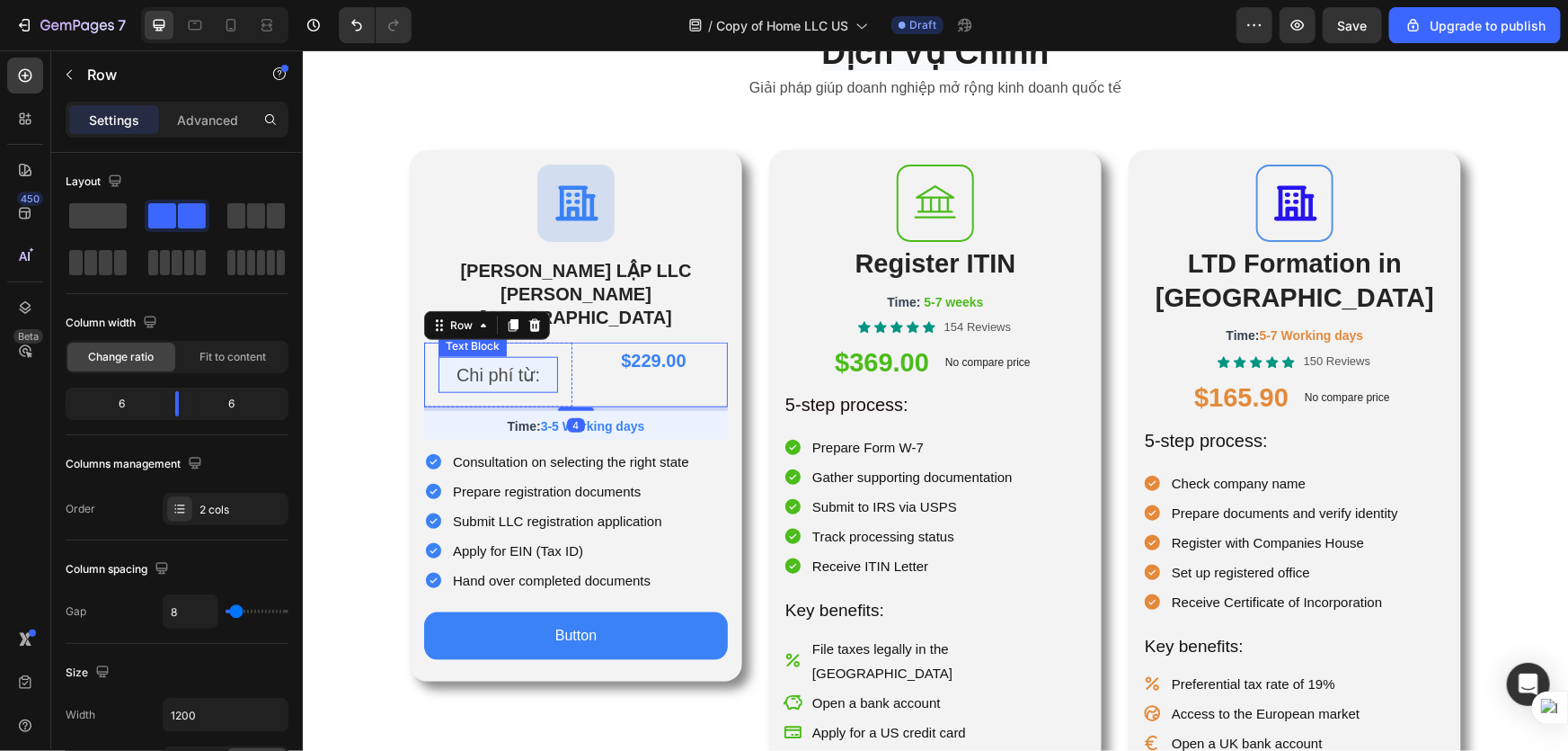
click at [543, 358] on p "Chi phí từ:" at bounding box center [497, 374] width 116 height 32
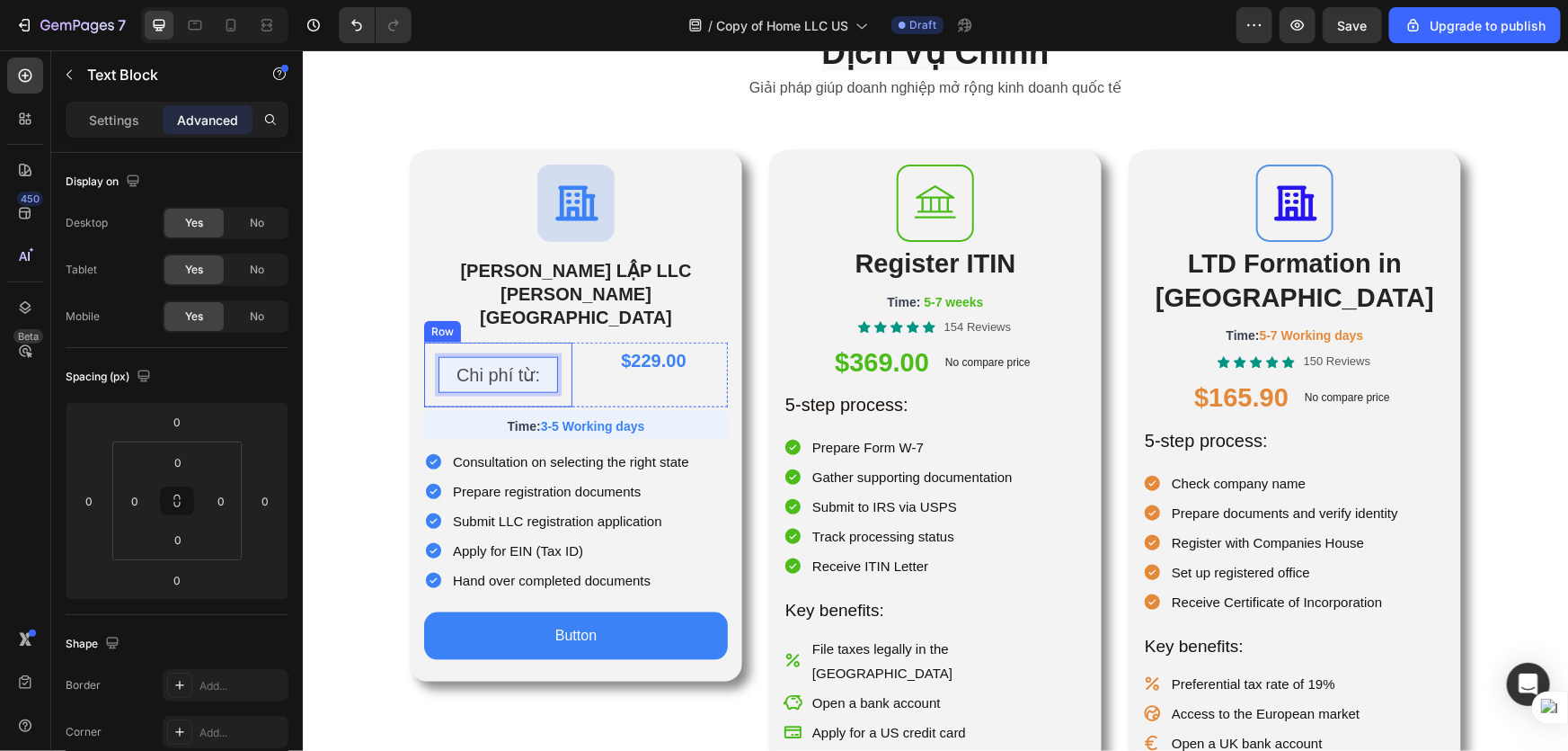
click at [588, 342] on div "$229.00 Product Price Product Price" at bounding box center [653, 374] width 148 height 65
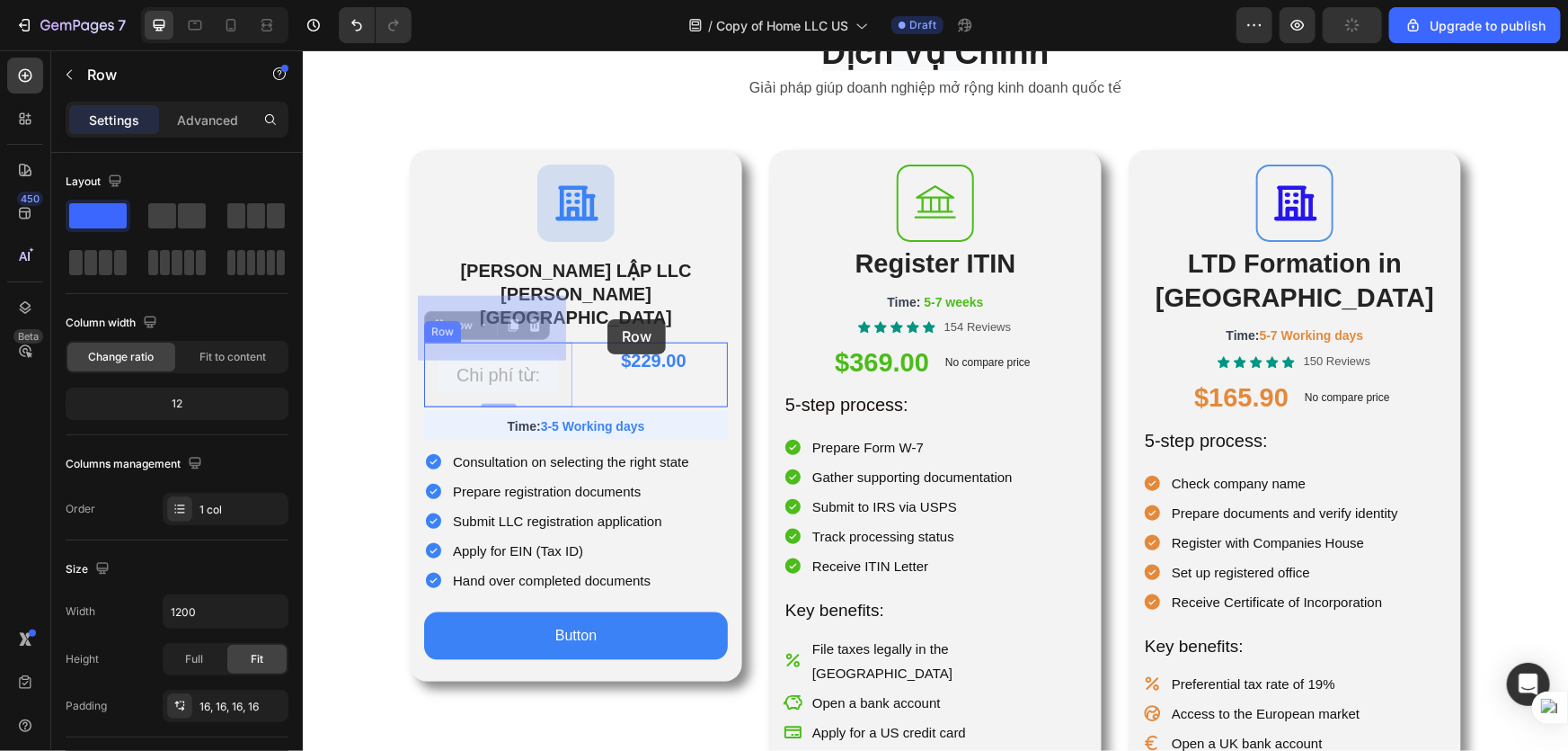
drag, startPoint x: 562, startPoint y: 343, endPoint x: 607, endPoint y: 318, distance: 51.5
click at [607, 318] on div "Header Dịch Vụ Chính Heading Giải pháp giúp doanh nghiệp mở rộng kinh doanh quố…" at bounding box center [934, 600] width 1265 height 2572
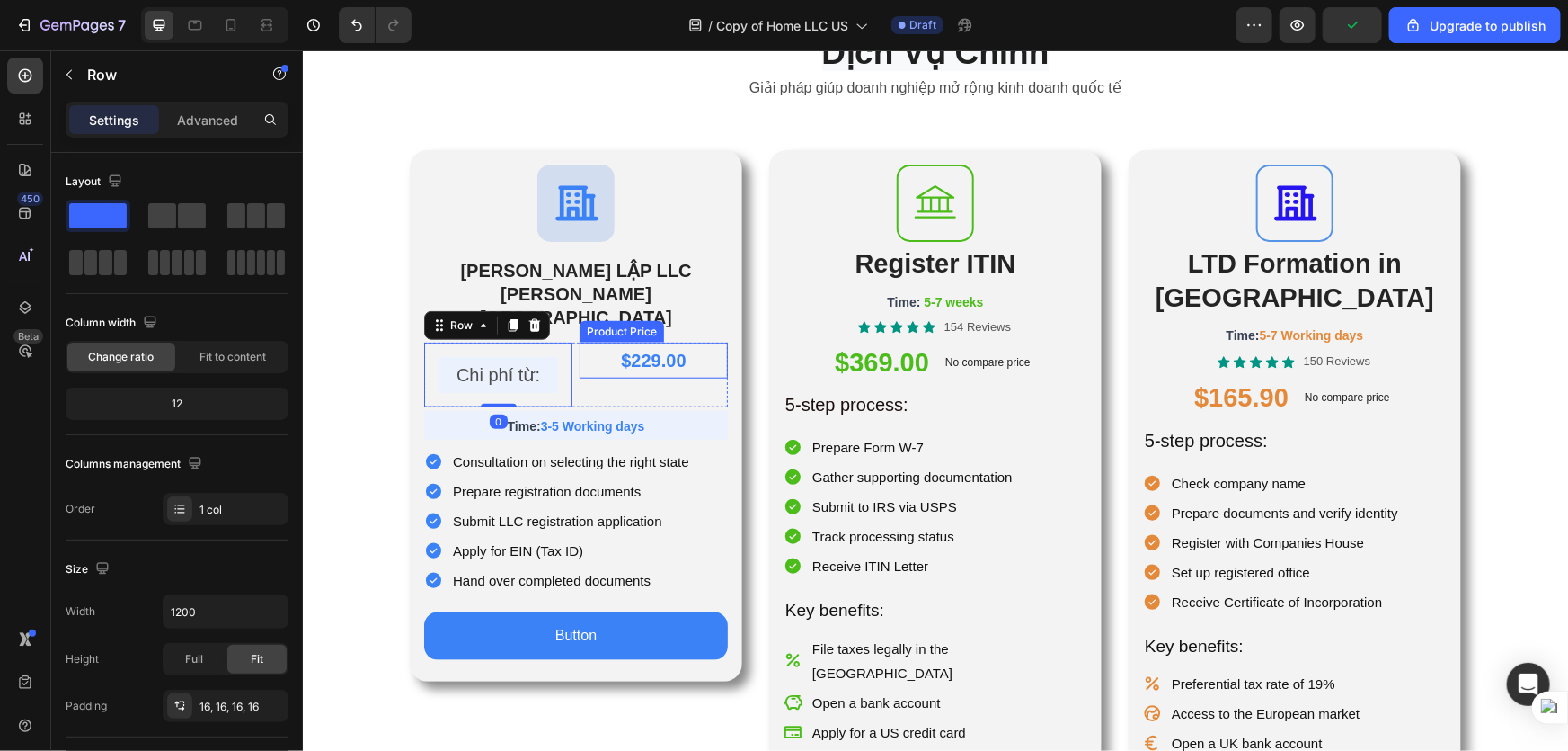
click at [622, 342] on div "$229.00" at bounding box center [653, 359] width 148 height 36
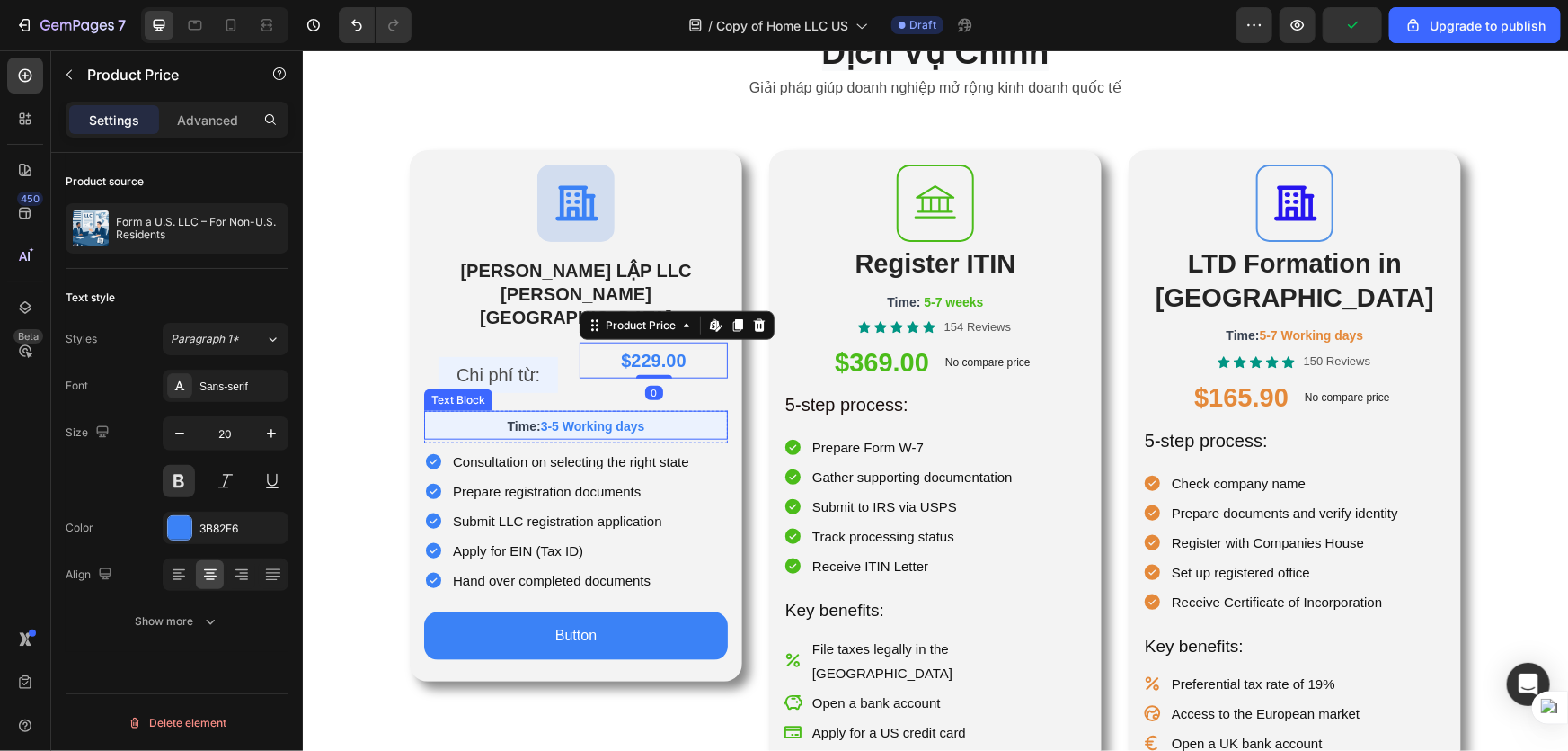
click at [599, 418] on span "3-5 Working days" at bounding box center [592, 425] width 105 height 15
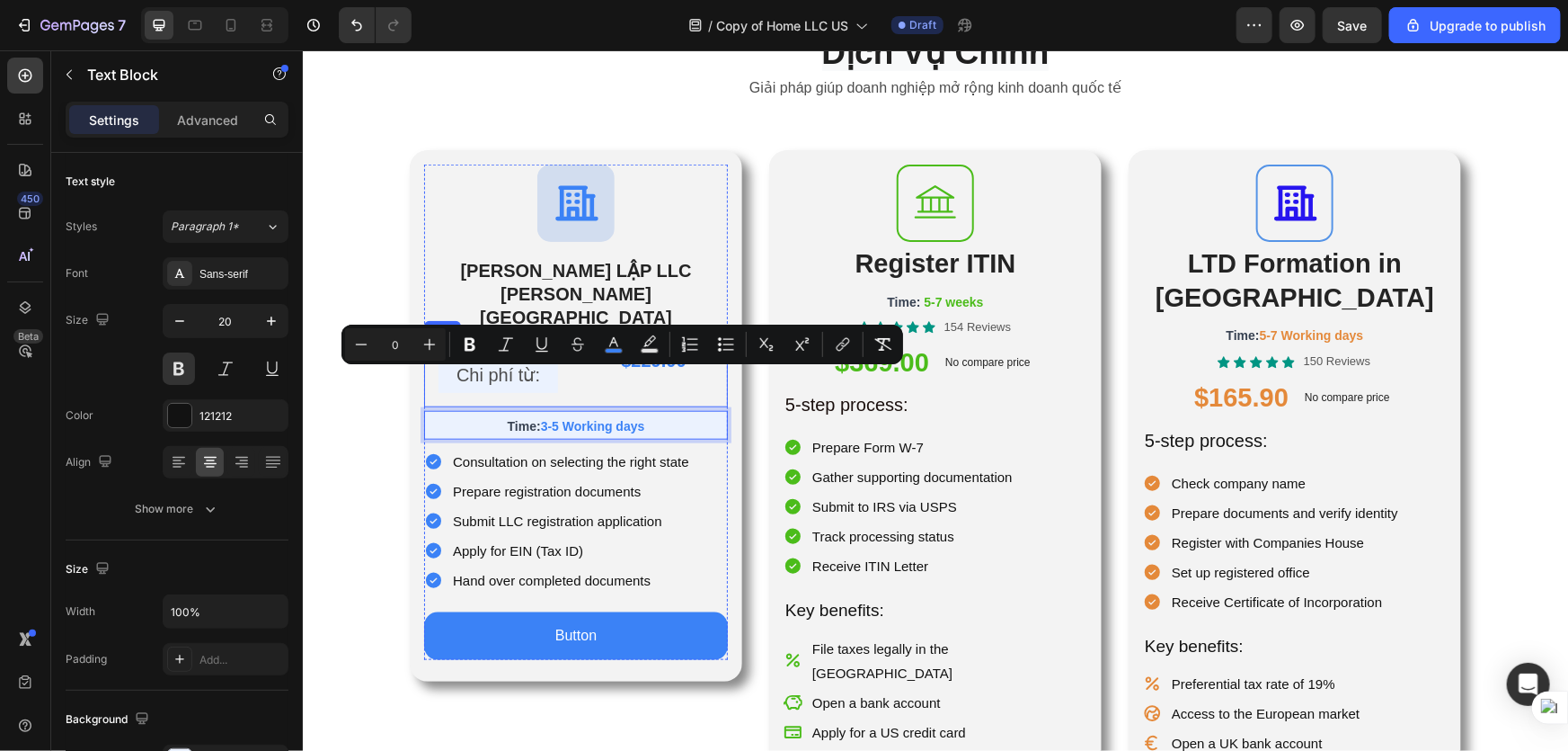
drag, startPoint x: 620, startPoint y: 376, endPoint x: 611, endPoint y: 357, distance: 21.0
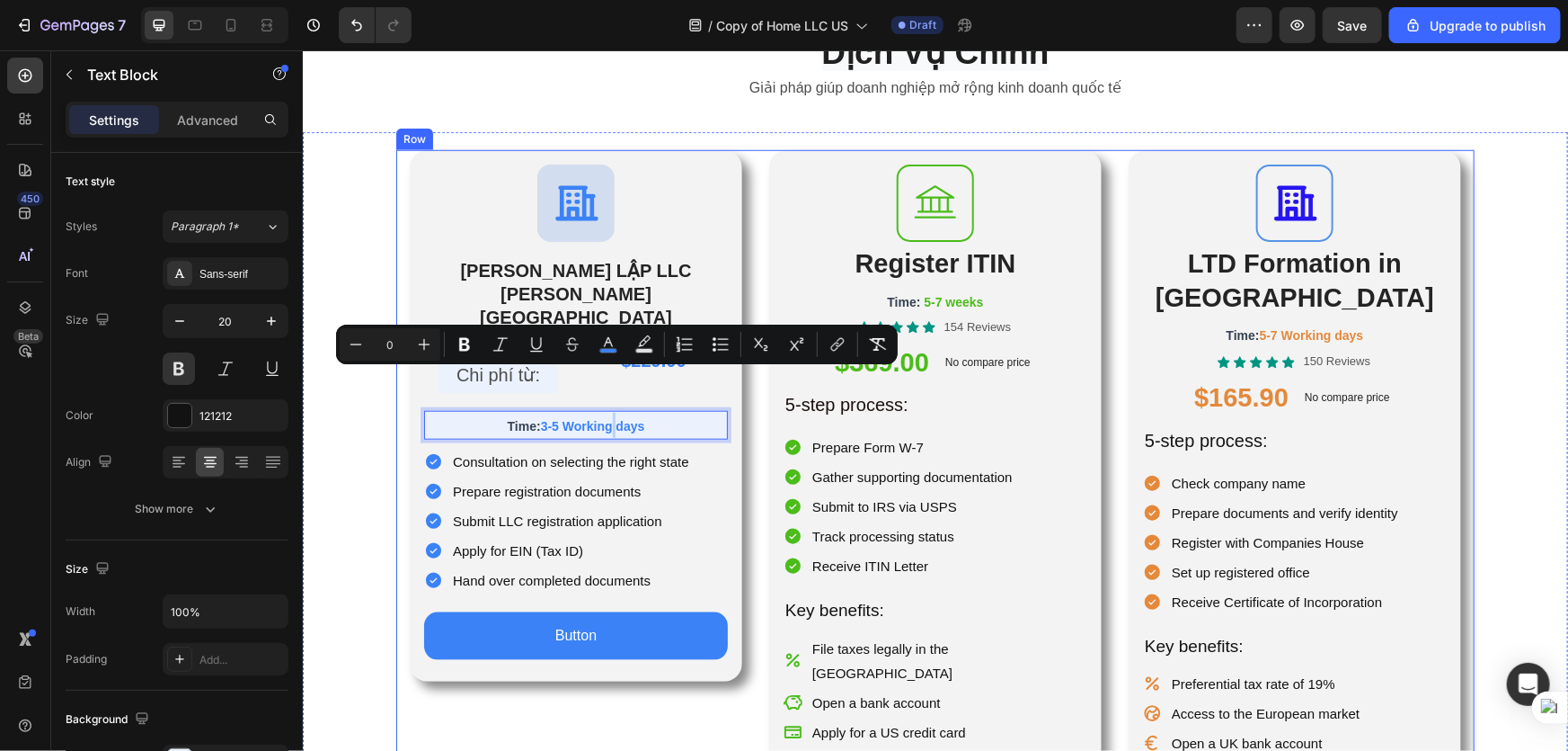
click at [743, 395] on div "Icon THÀNH LẬP LLC TẠI HOA KỲ Heading Chi phí từ: Text Block Row $229.00 Produc…" at bounding box center [935, 517] width 1078 height 736
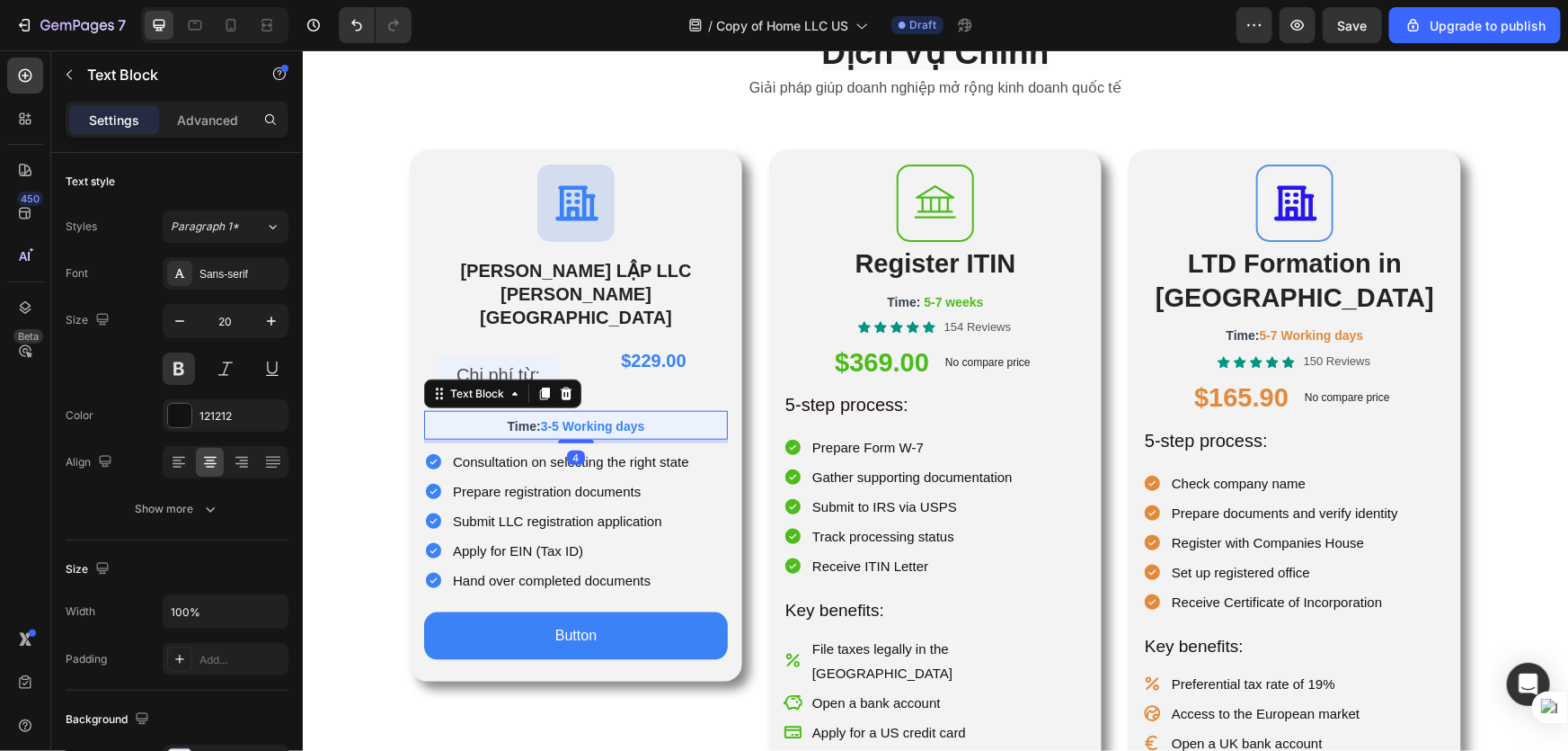
click at [426, 439] on div "4" at bounding box center [574, 441] width 304 height 4
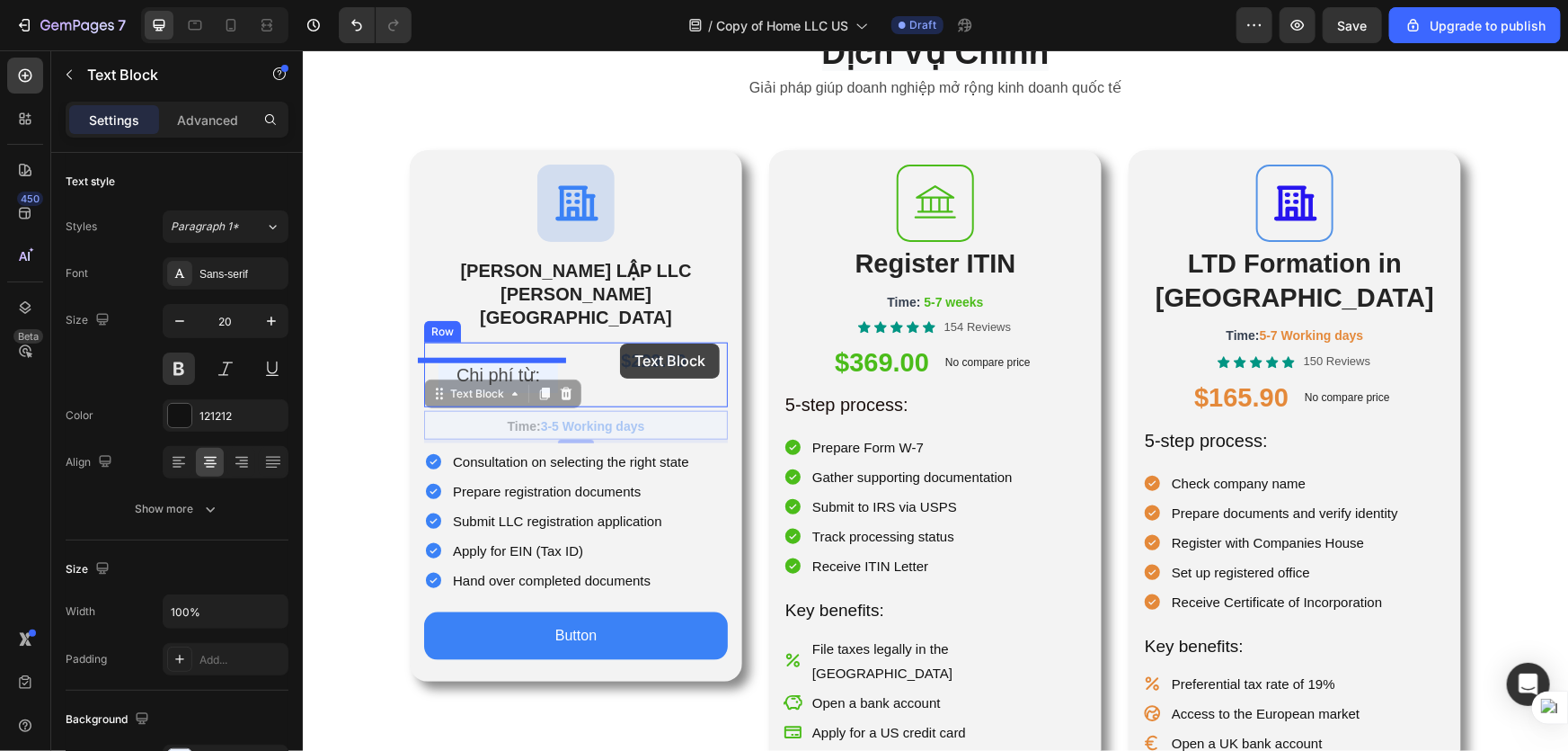
drag, startPoint x: 484, startPoint y: 349, endPoint x: 620, endPoint y: 343, distance: 136.1
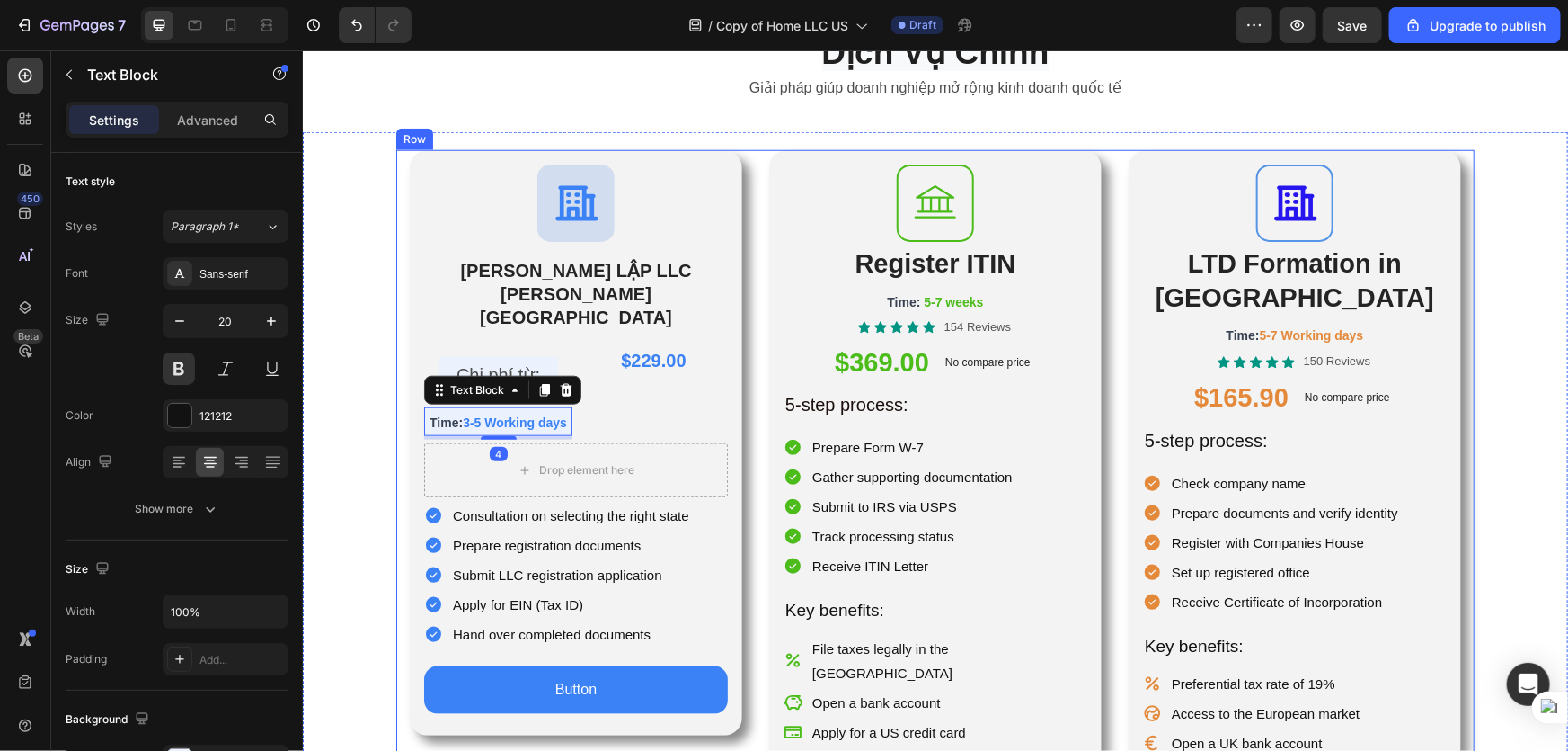
click at [745, 369] on div "Icon THÀNH LẬP LLC TẠI HOA KỲ Heading Chi phí từ: Text Block Row Time: 3-5 Work…" at bounding box center [935, 517] width 1078 height 736
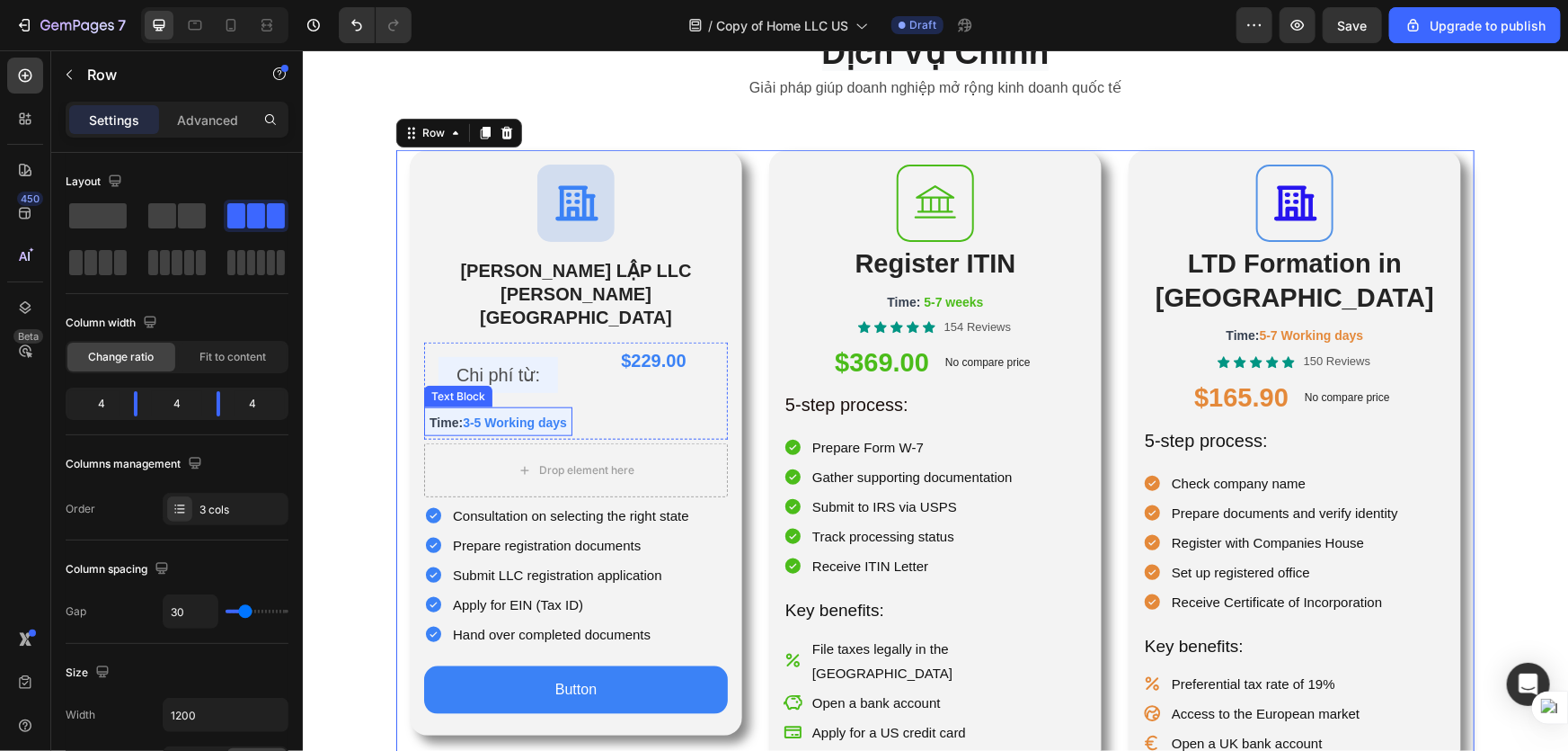
click at [543, 408] on p "Time: 3-5 Working days" at bounding box center [496, 421] width 144 height 25
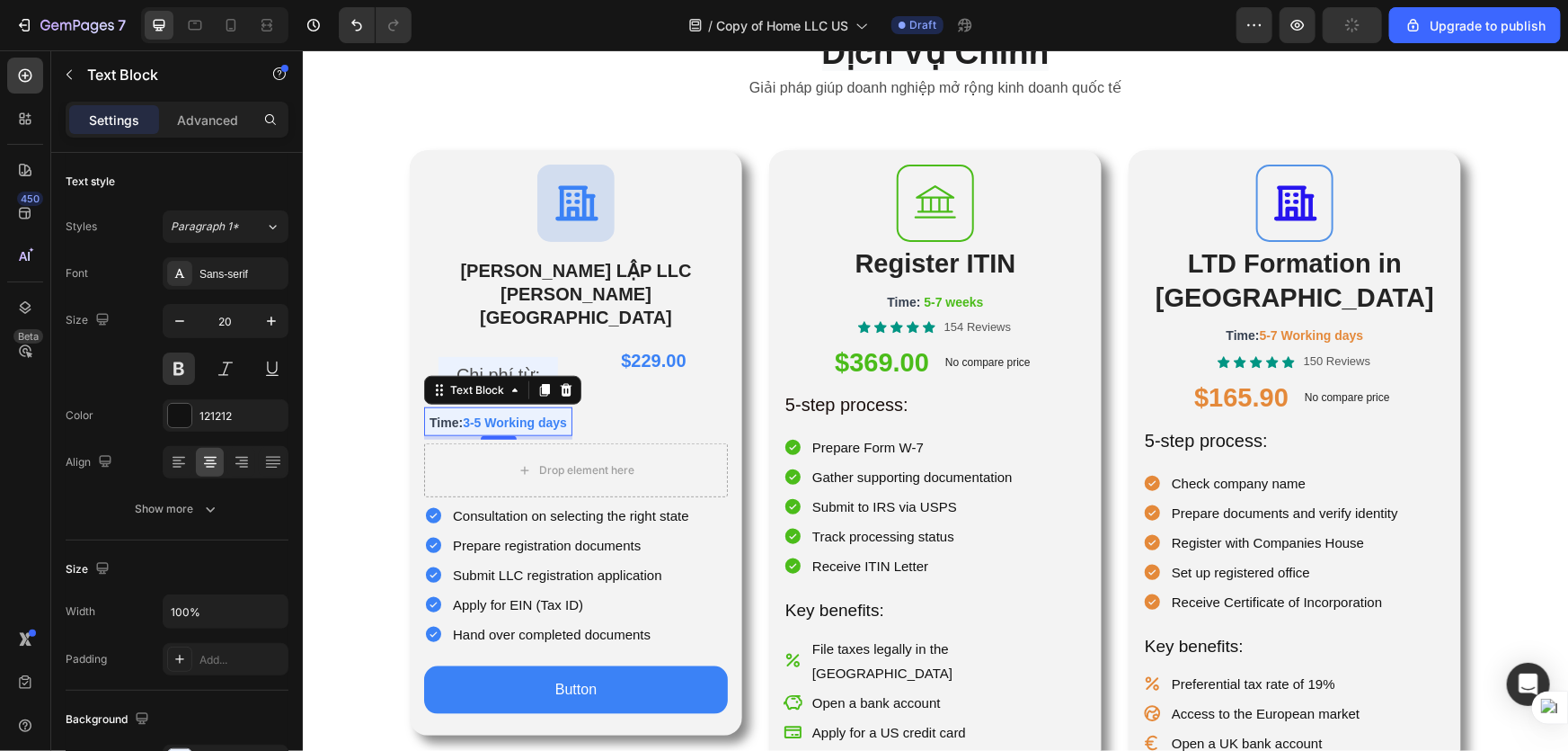
click at [541, 408] on p "Time: 3-5 Working days" at bounding box center [496, 421] width 144 height 25
click at [471, 408] on p "Time: 3-5 Working days" at bounding box center [496, 421] width 144 height 25
click at [626, 382] on div "$229.00 Product Price Product Price" at bounding box center [653, 390] width 148 height 97
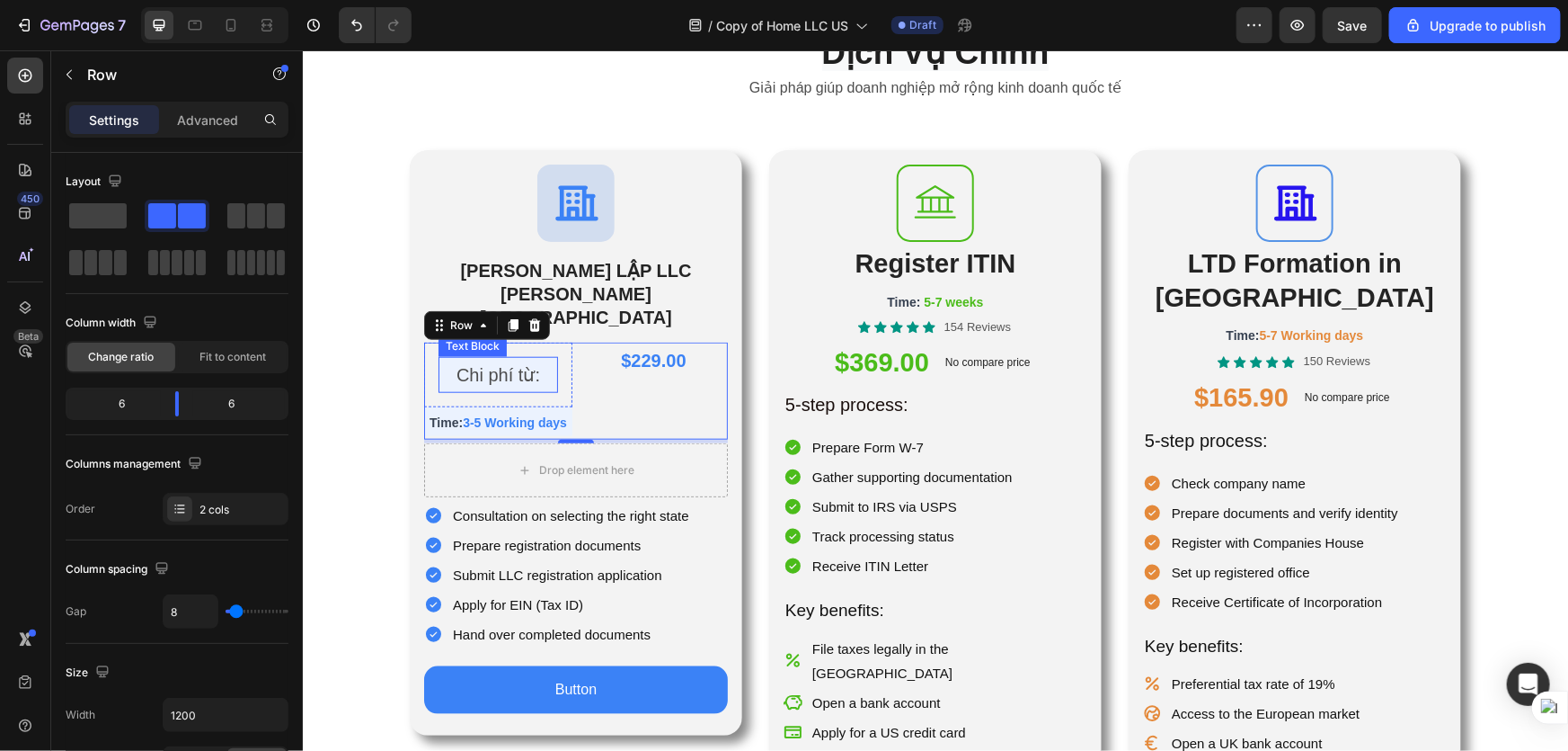
click at [541, 358] on p "Chi phí từ:" at bounding box center [497, 374] width 116 height 32
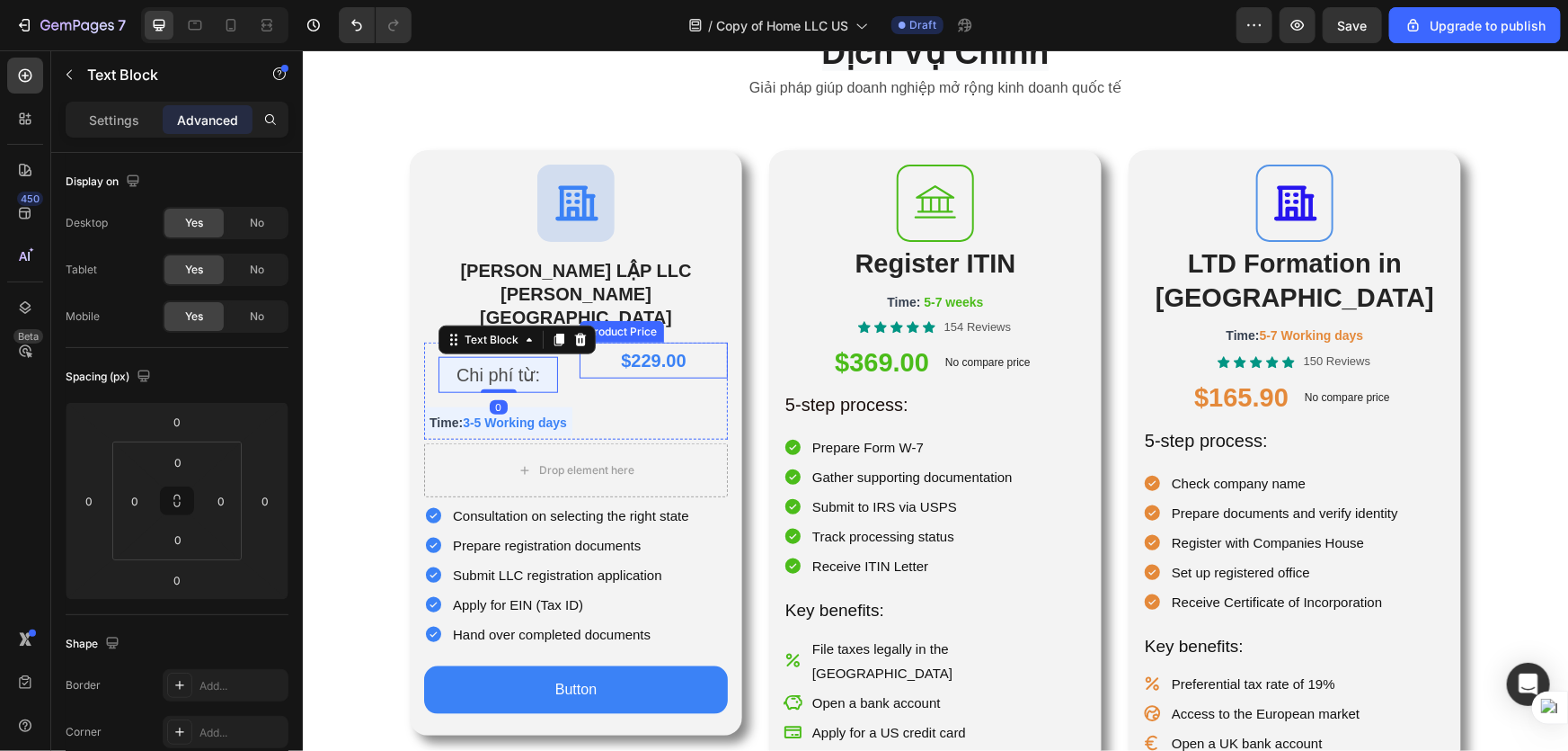
click at [607, 342] on div "$229.00" at bounding box center [653, 359] width 148 height 36
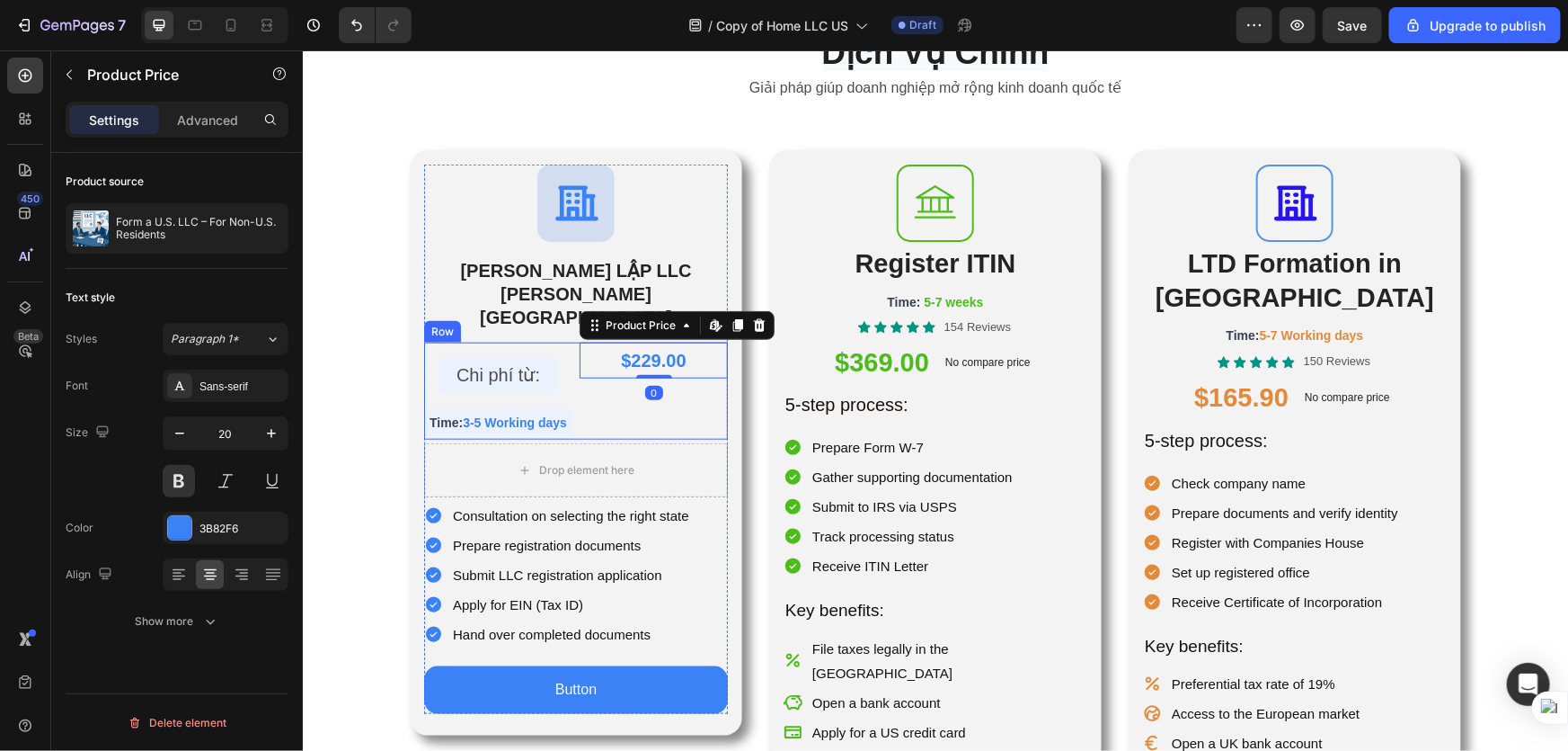
click at [589, 376] on div "$229.00 Product Price Edit content in Shopify 0 Product Price Edit content in S…" at bounding box center [653, 390] width 148 height 97
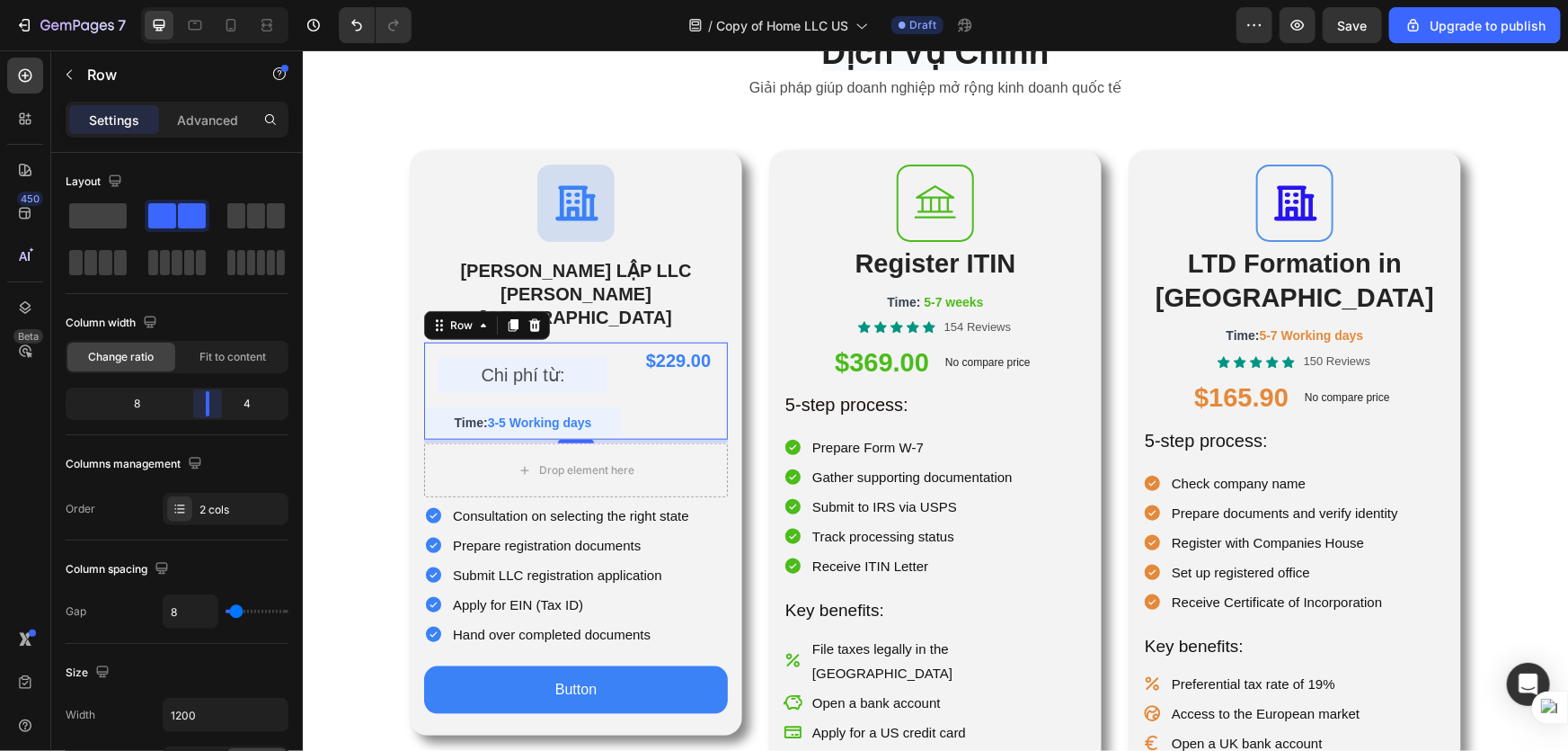
drag, startPoint x: 181, startPoint y: 407, endPoint x: 227, endPoint y: 408, distance: 46.0
click at [227, 0] on body "7 / Copy of Home LLC US Draft Preview Save Upgrade to publish 450 Beta Sections…" at bounding box center [784, 0] width 1568 height 0
drag, startPoint x: 227, startPoint y: 408, endPoint x: 189, endPoint y: 408, distance: 38.0
click at [189, 0] on body "7 / Copy of Home LLC US Draft Preview Save Upgrade to publish 450 Beta Sections…" at bounding box center [784, 0] width 1568 height 0
click at [200, 363] on span "Fit to content" at bounding box center [233, 357] width 67 height 16
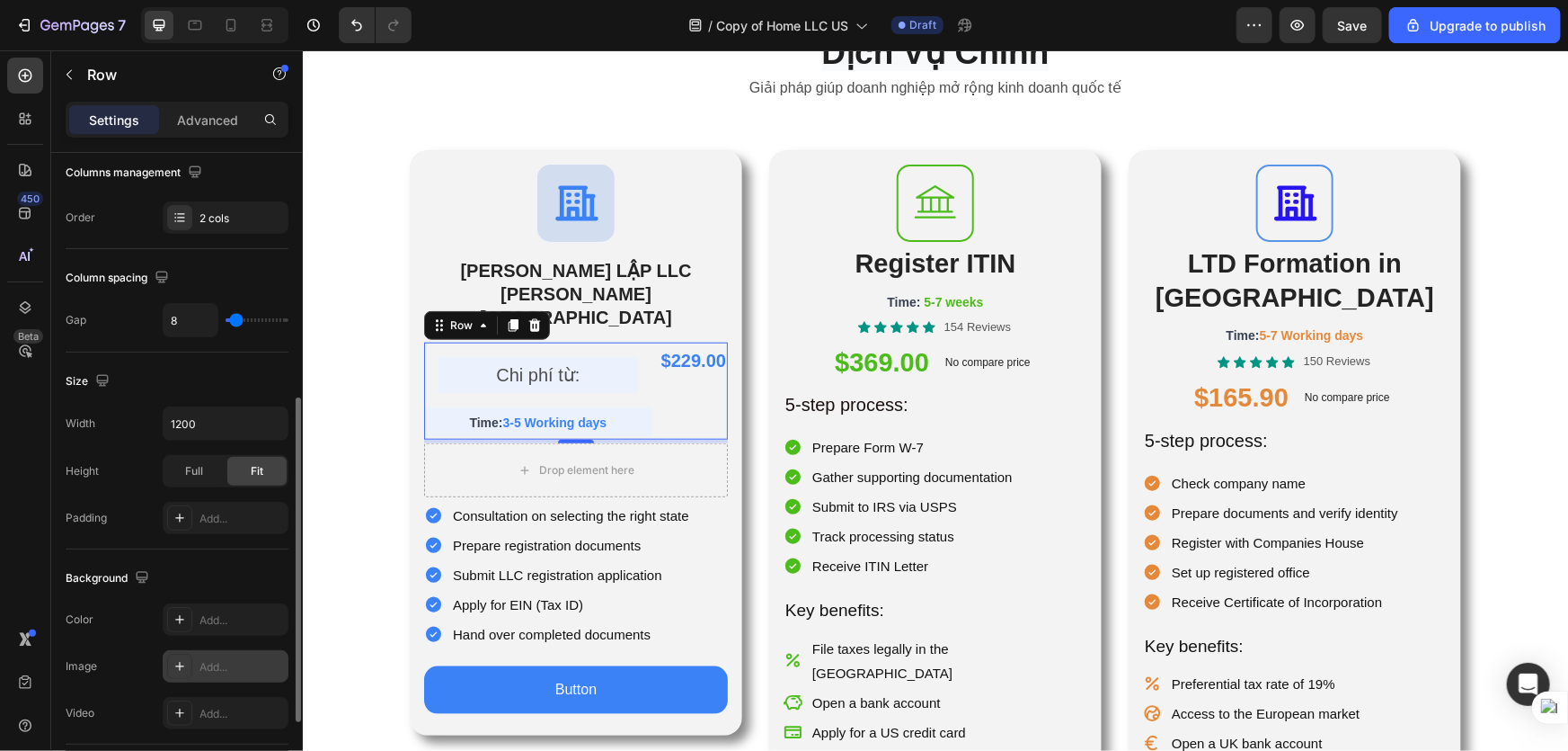
scroll to position [326, 0]
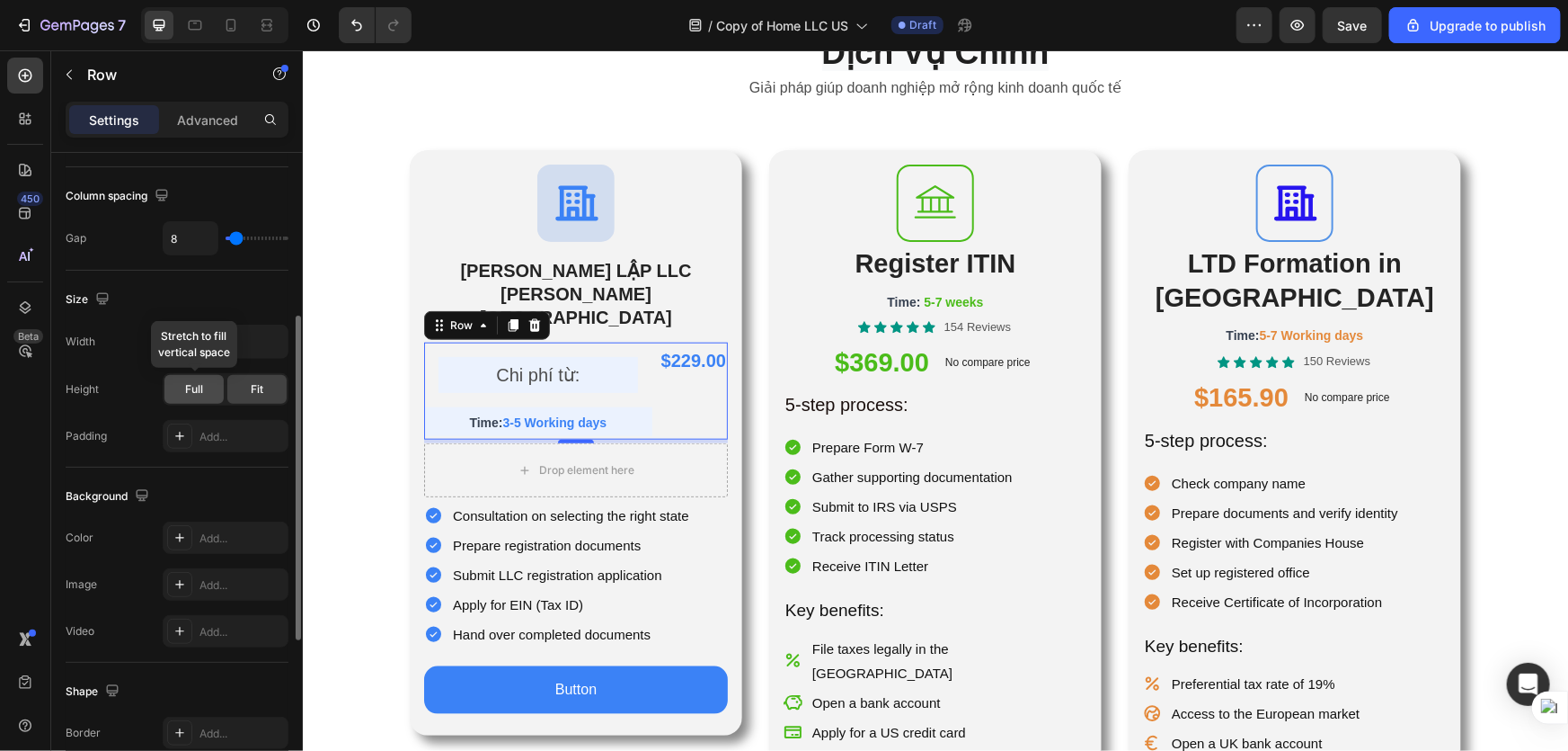
click at [203, 395] on span "Full" at bounding box center [194, 389] width 18 height 16
click at [245, 393] on div "Fit" at bounding box center [256, 389] width 59 height 29
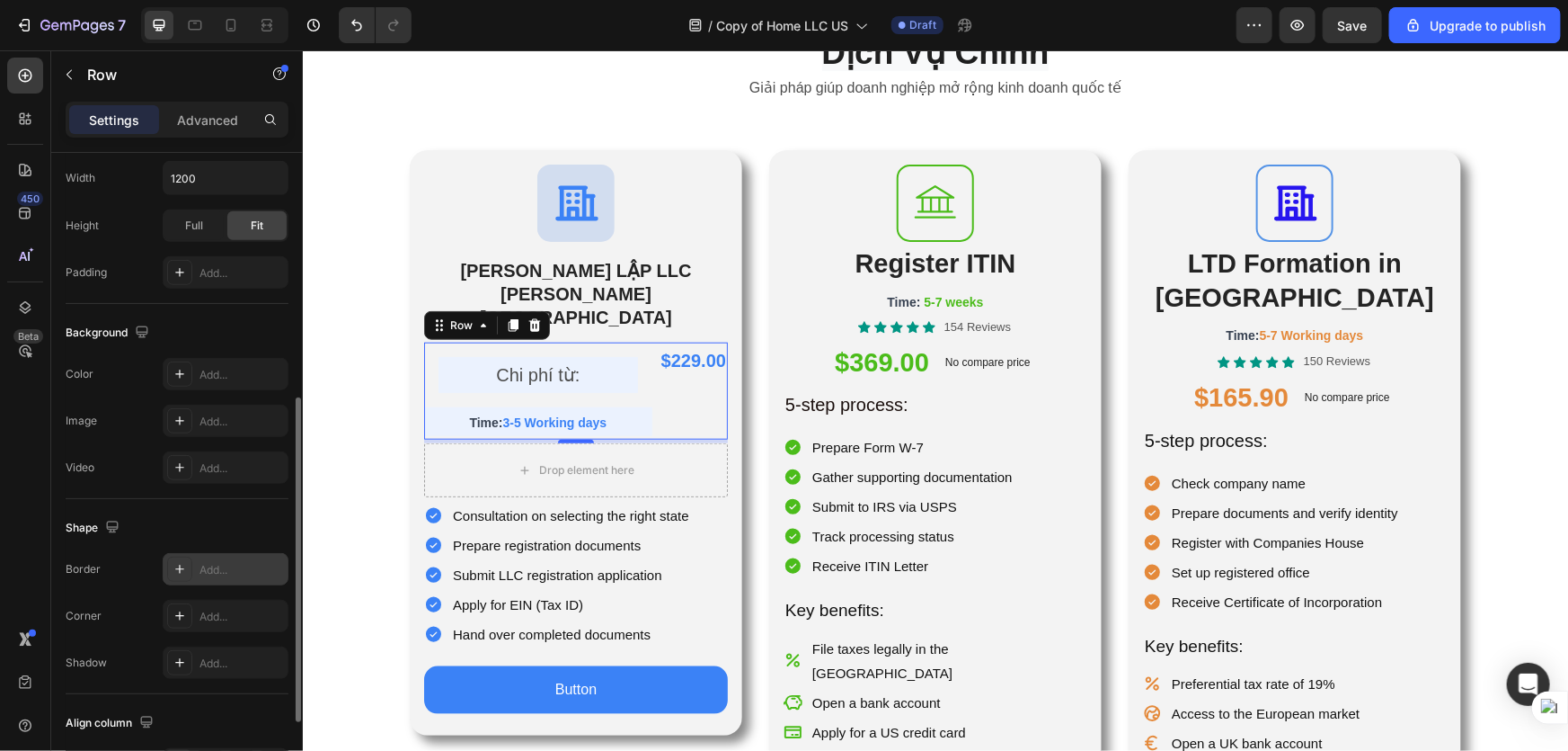
scroll to position [650, 0]
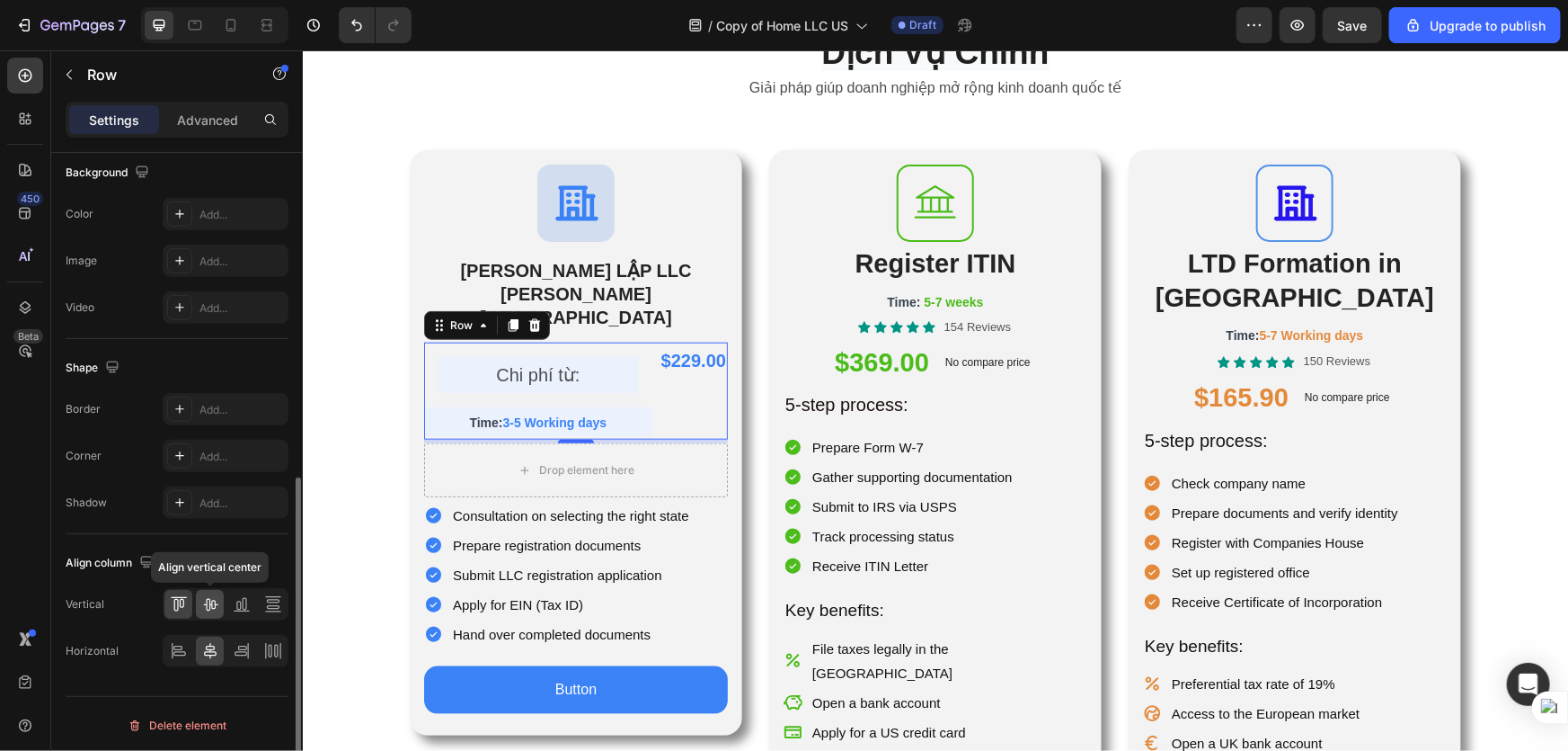
click at [203, 596] on icon at bounding box center [210, 604] width 18 height 18
click at [231, 598] on div at bounding box center [240, 604] width 28 height 29
click at [167, 600] on div at bounding box center [178, 604] width 28 height 29
click at [509, 358] on p "Chi phí từ:" at bounding box center [537, 374] width 196 height 32
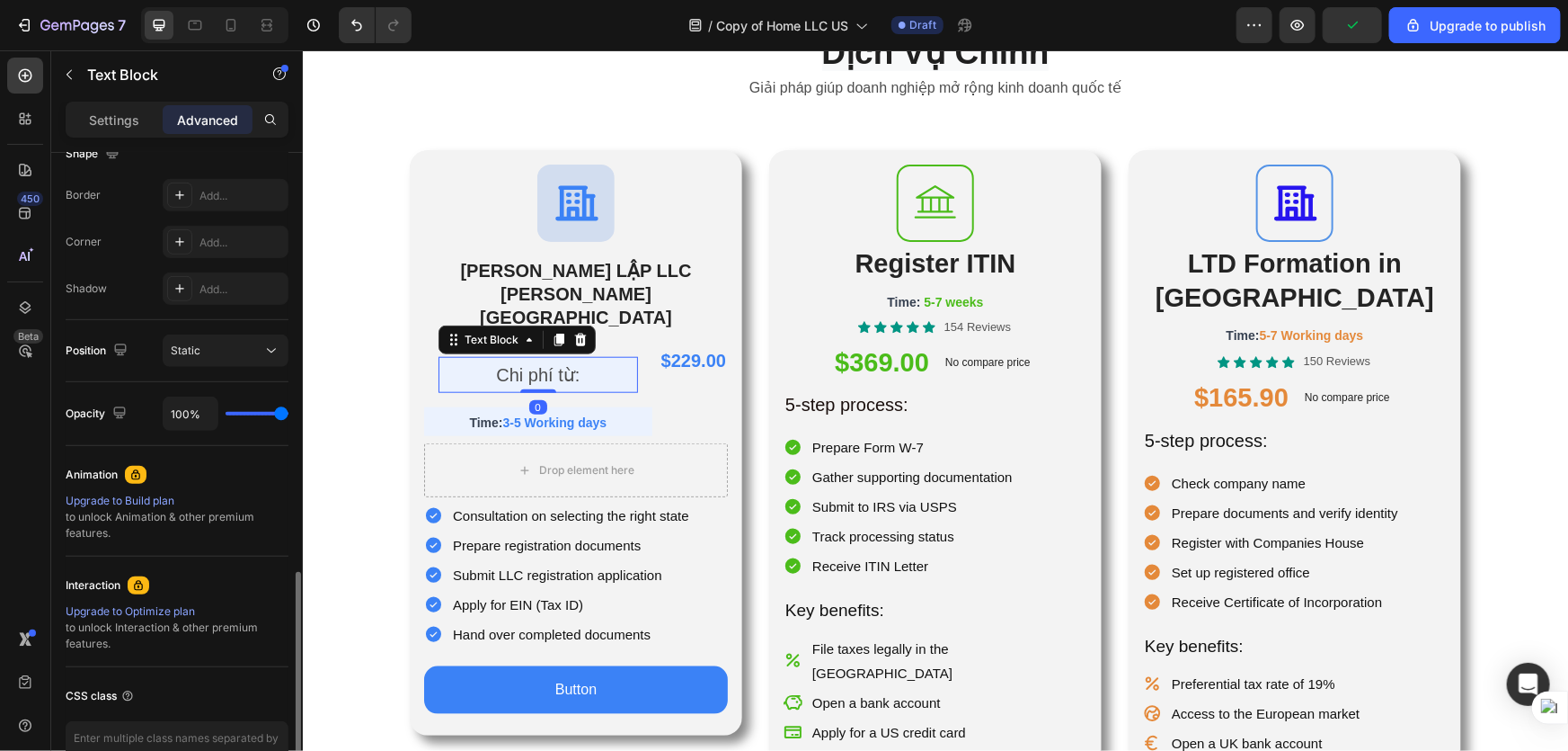
scroll to position [597, 0]
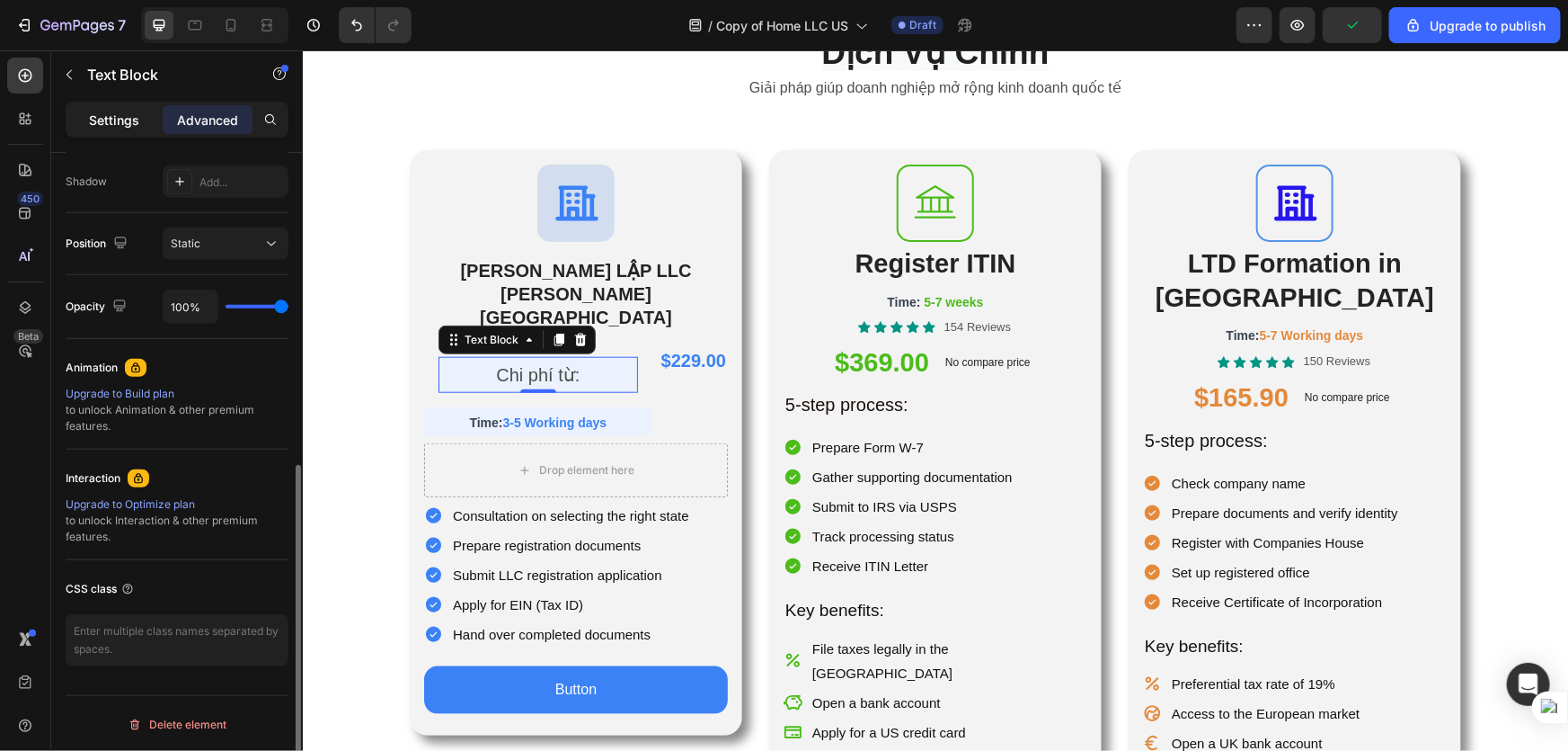
click at [116, 111] on p "Settings" at bounding box center [114, 119] width 50 height 18
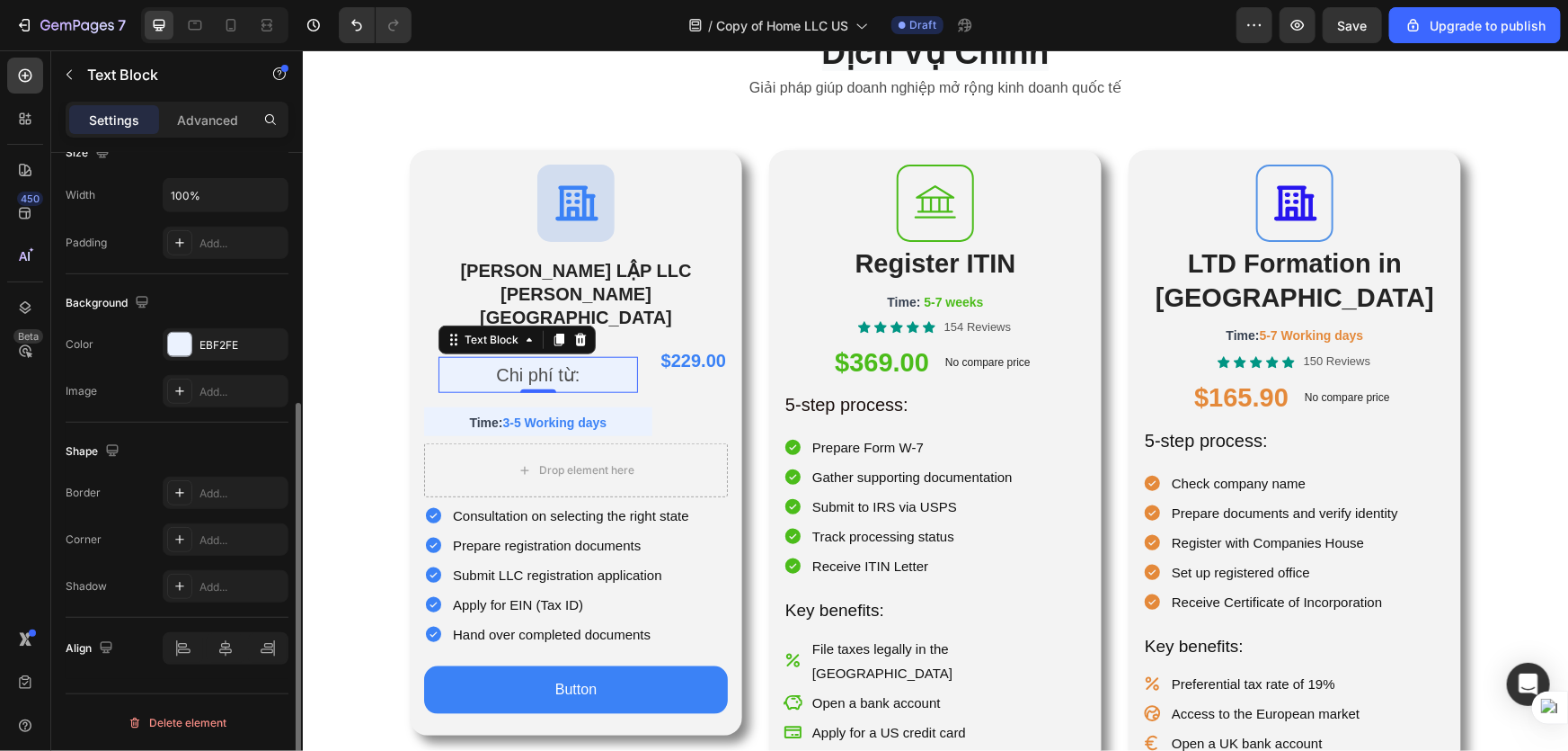
scroll to position [413, 0]
click at [182, 638] on div at bounding box center [226, 650] width 126 height 32
click at [182, 647] on div at bounding box center [226, 650] width 126 height 32
click at [227, 657] on div at bounding box center [226, 650] width 126 height 32
click at [253, 660] on div at bounding box center [226, 650] width 126 height 32
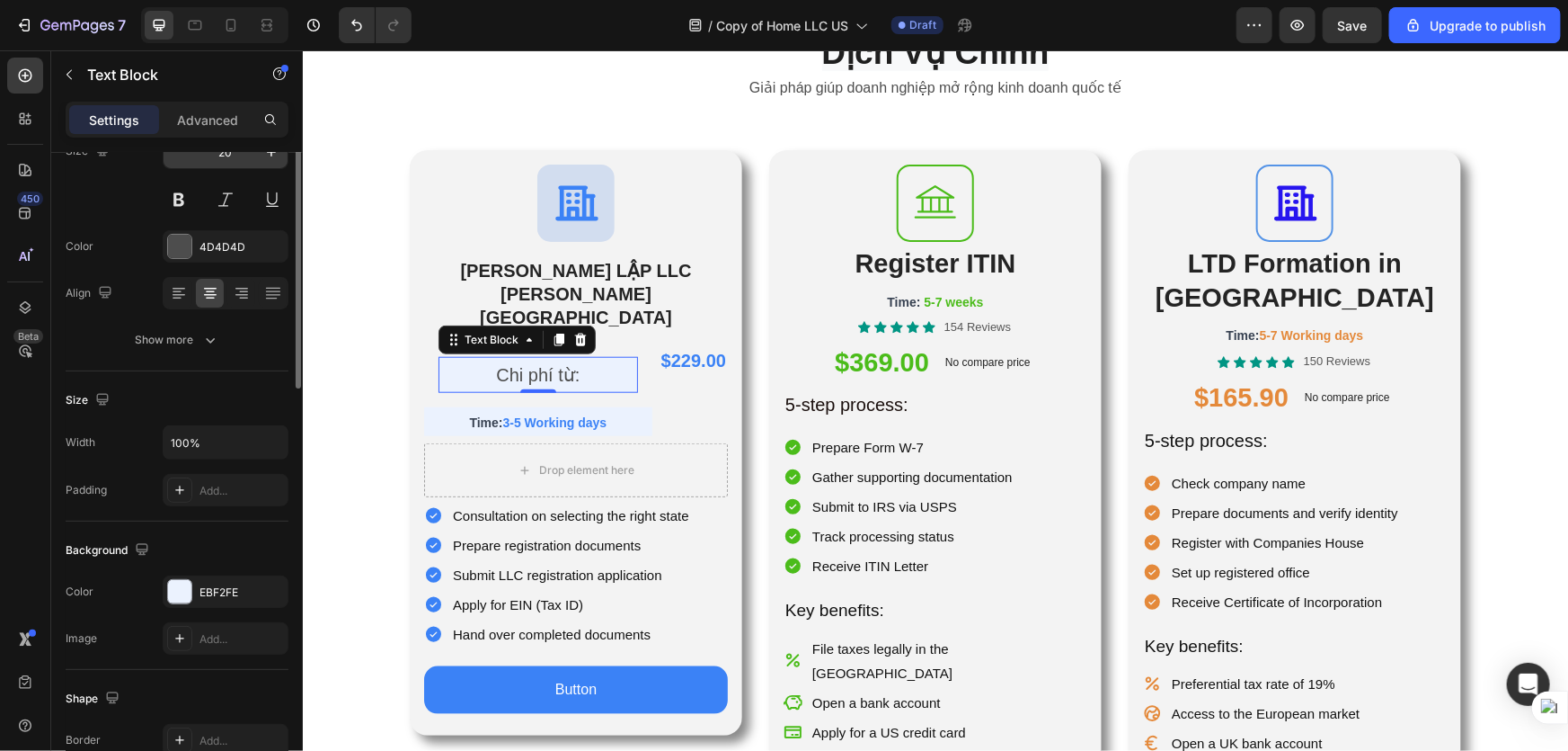
scroll to position [0, 0]
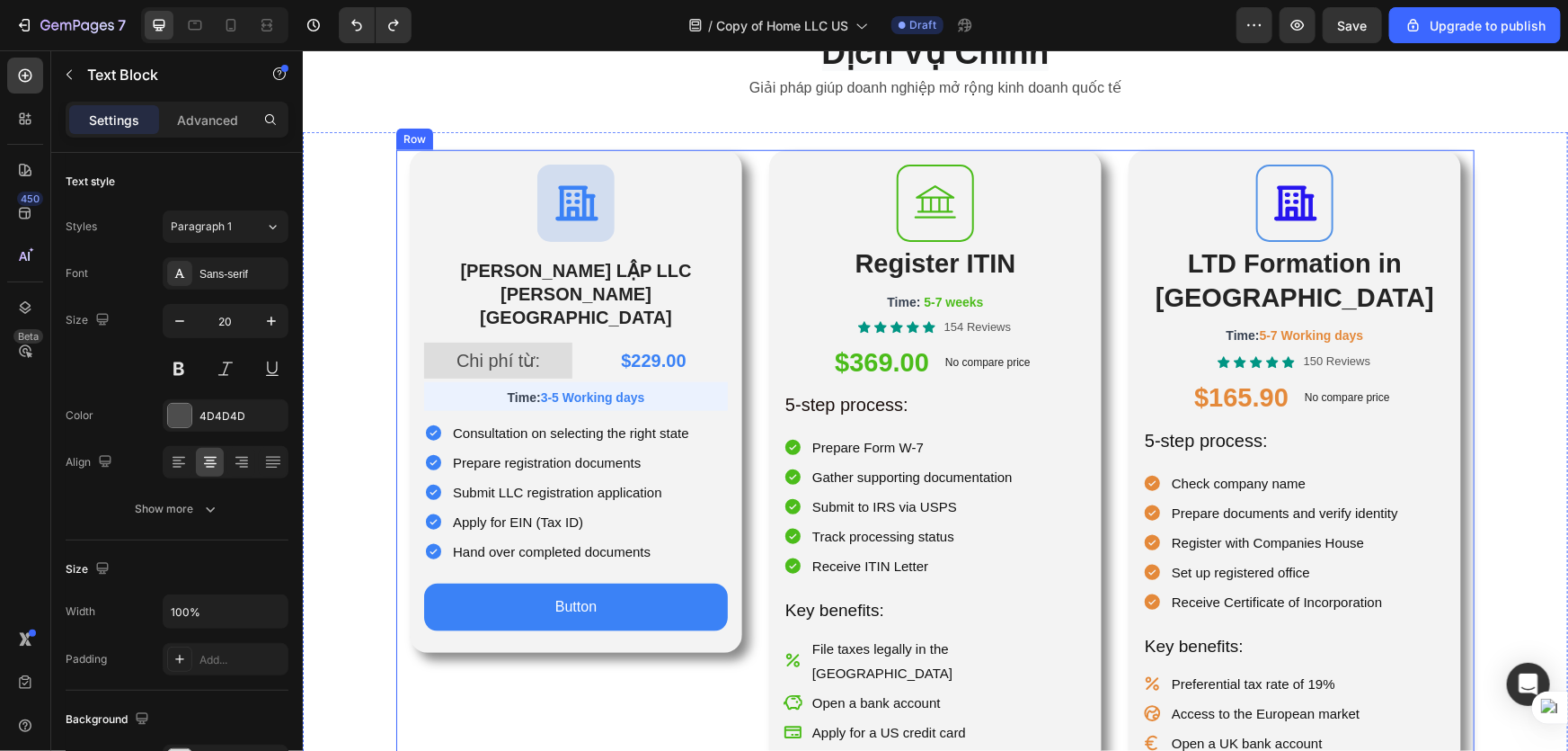
click at [751, 335] on div "Icon THÀNH LẬP LLC TẠI HOA KỲ Heading Chi phí từ: Text Block $229.00 Product Pr…" at bounding box center [935, 517] width 1078 height 736
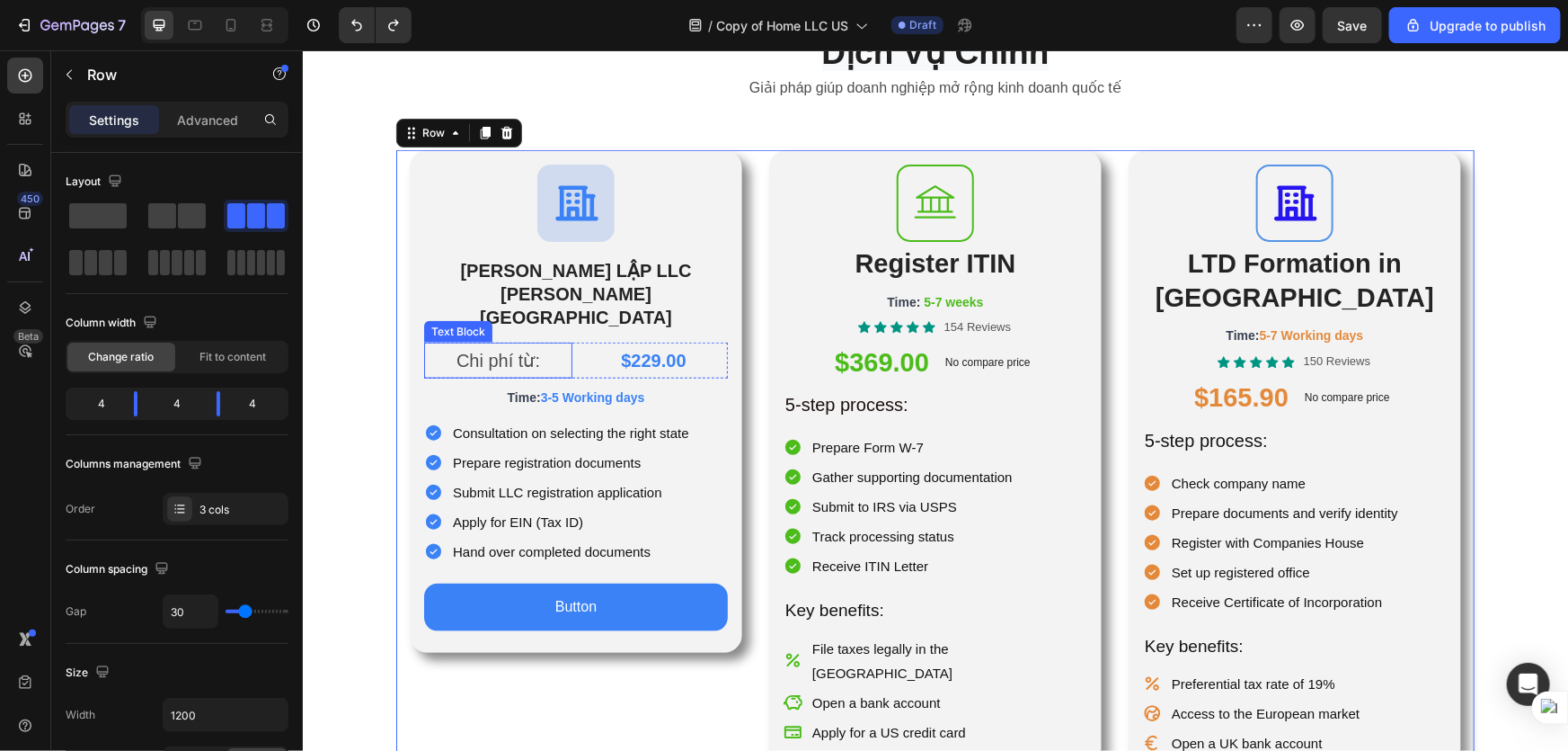
click at [530, 343] on p "Chi phí từ:" at bounding box center [496, 359] width 144 height 32
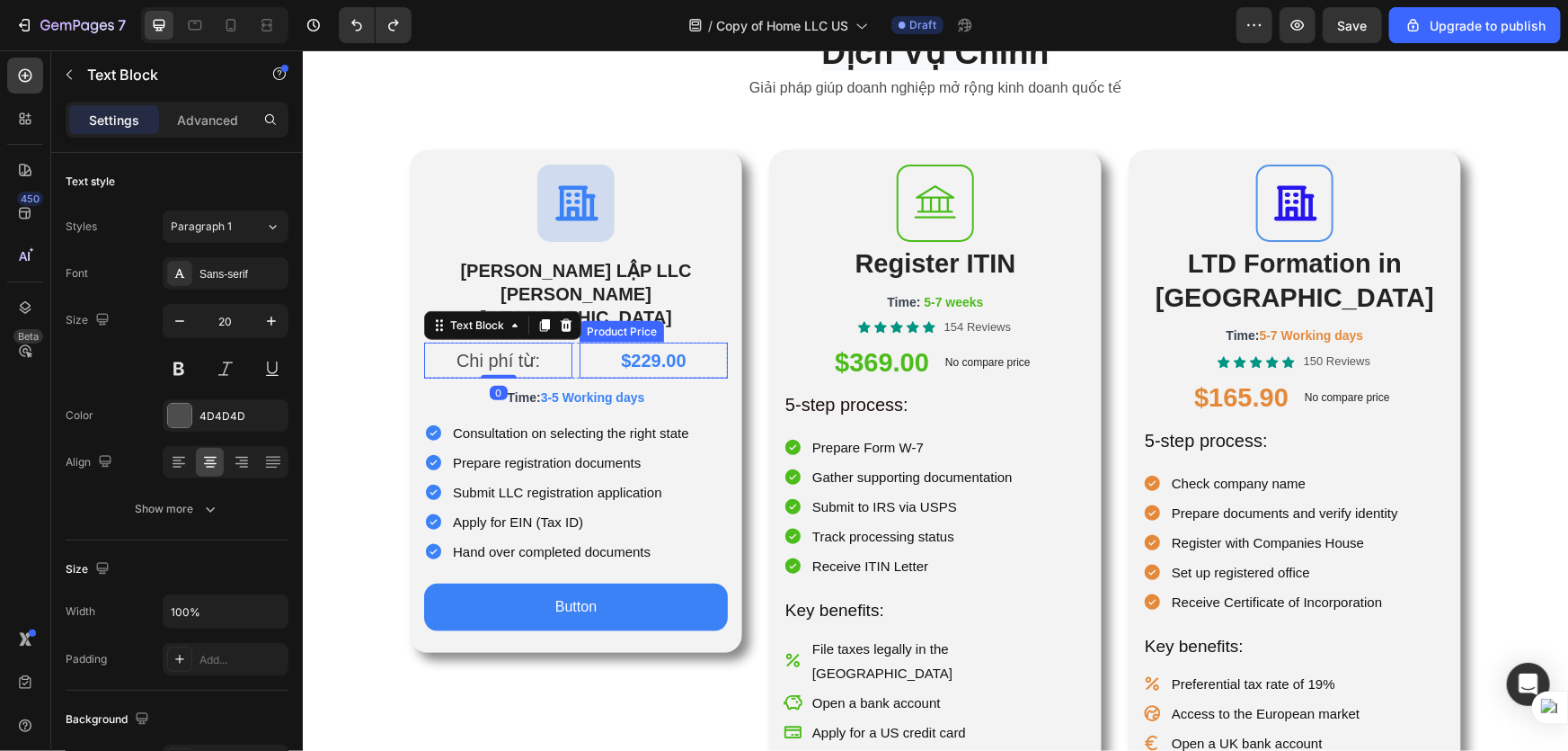
click at [696, 342] on div "$229.00" at bounding box center [653, 359] width 148 height 36
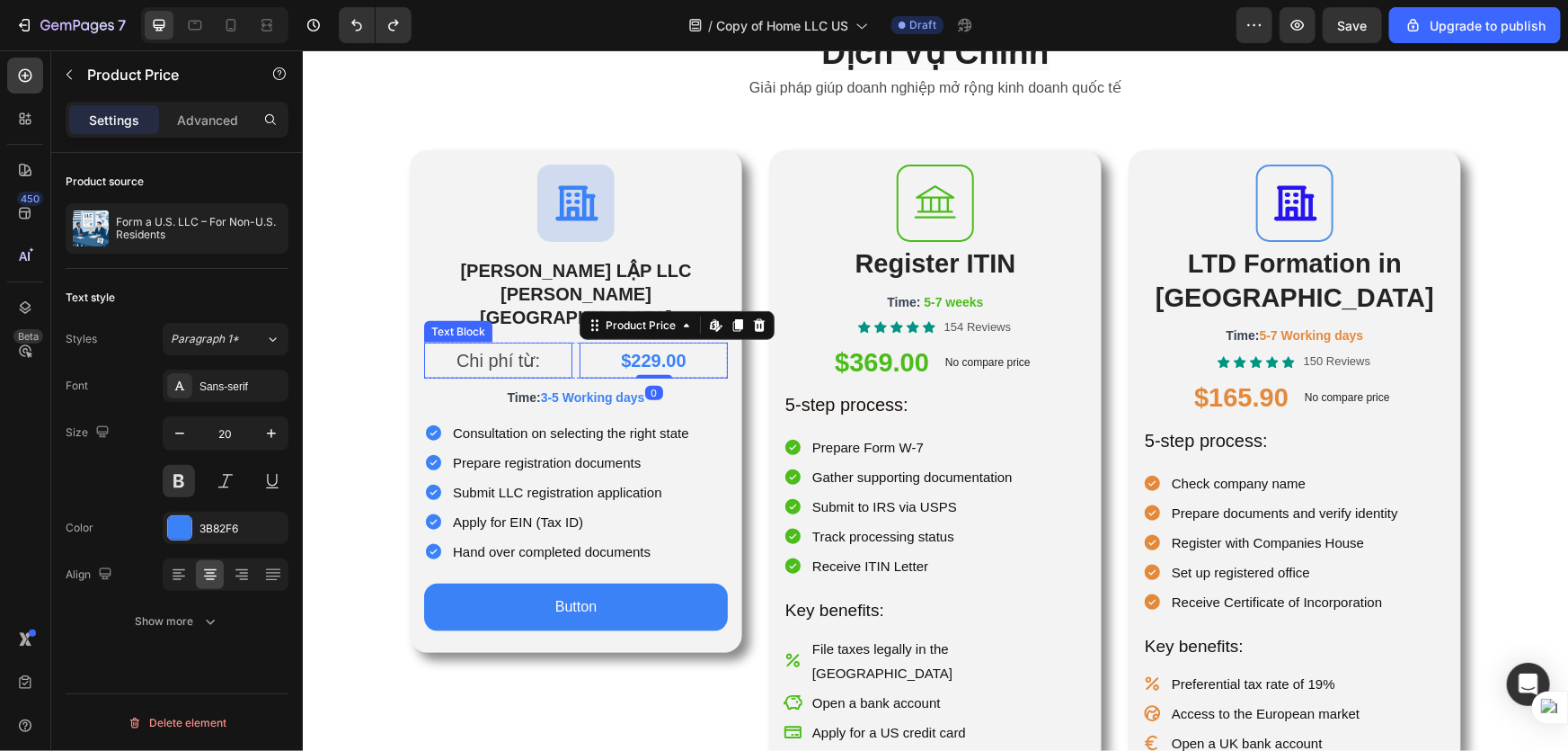
click at [516, 343] on p "Chi phí từ:" at bounding box center [496, 359] width 144 height 32
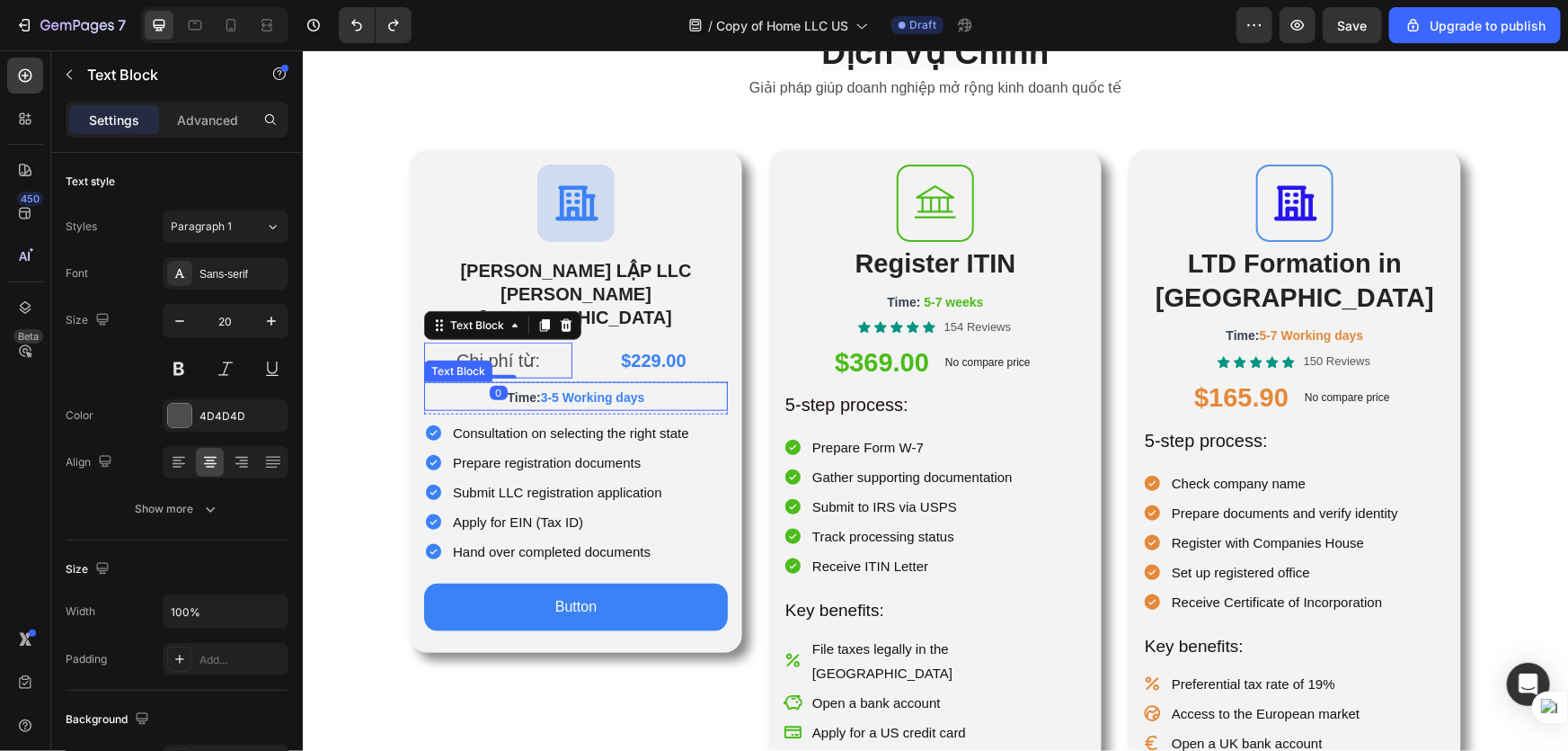
click at [511, 389] on span "Time:" at bounding box center [524, 396] width 33 height 15
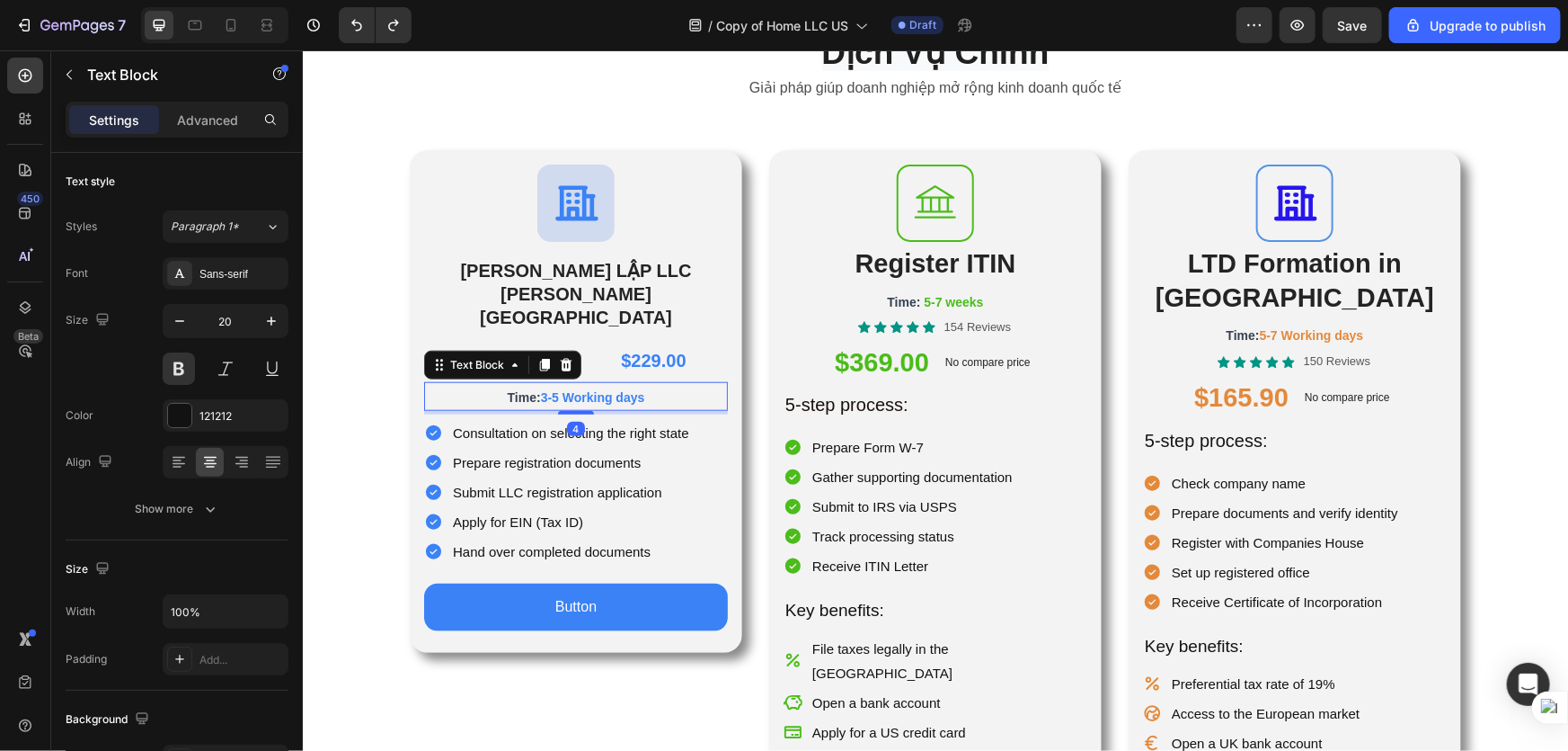
click at [515, 389] on span "Time:" at bounding box center [524, 396] width 33 height 15
click at [502, 343] on p "Chi phí từ:" at bounding box center [496, 359] width 144 height 32
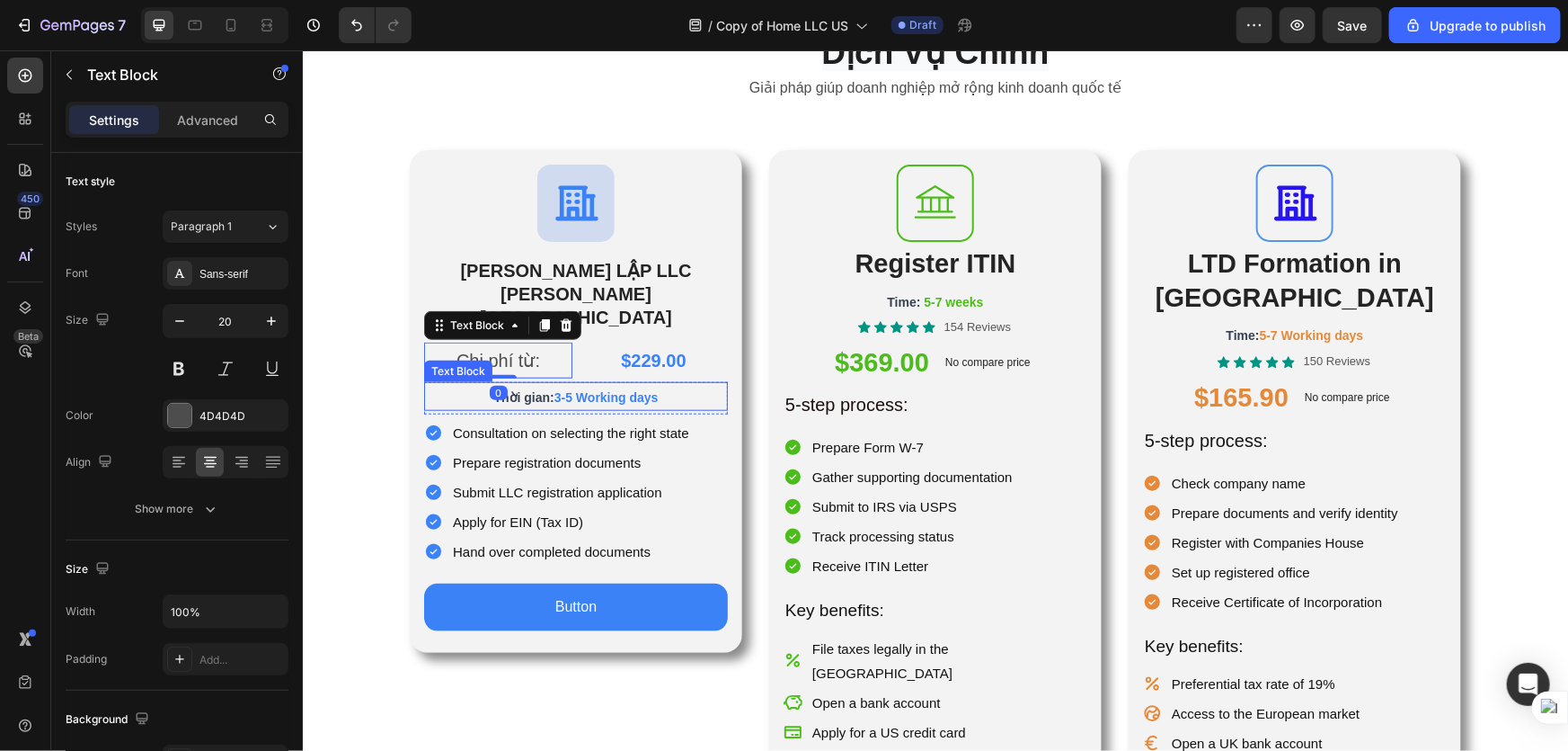
click at [533, 389] on span "Thời gian:" at bounding box center [524, 396] width 60 height 15
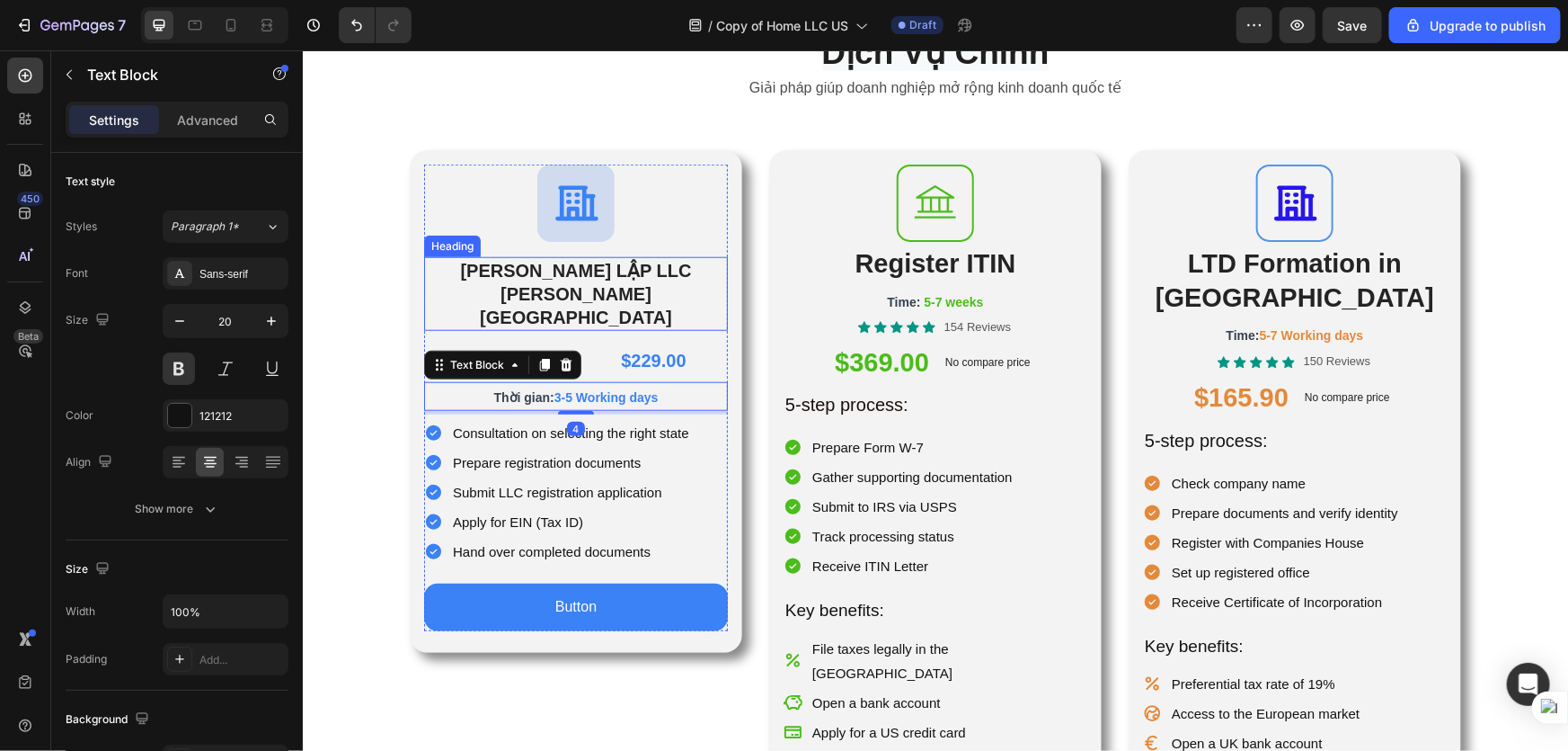
click at [578, 281] on h2 "[PERSON_NAME] LẬP LLC [PERSON_NAME][GEOGRAPHIC_DATA]" at bounding box center [574, 293] width 304 height 74
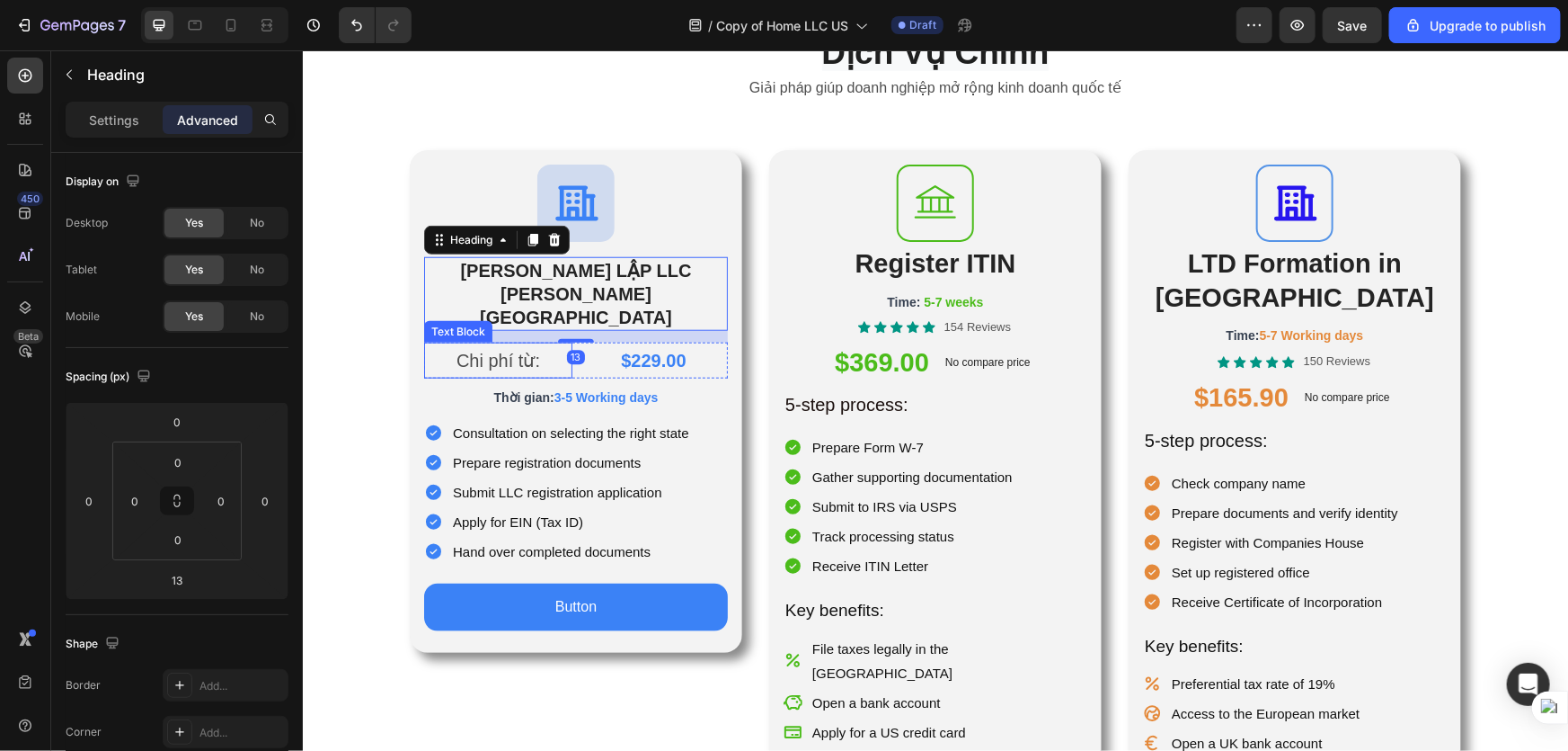
click at [507, 343] on p "Chi phí từ:" at bounding box center [496, 359] width 144 height 32
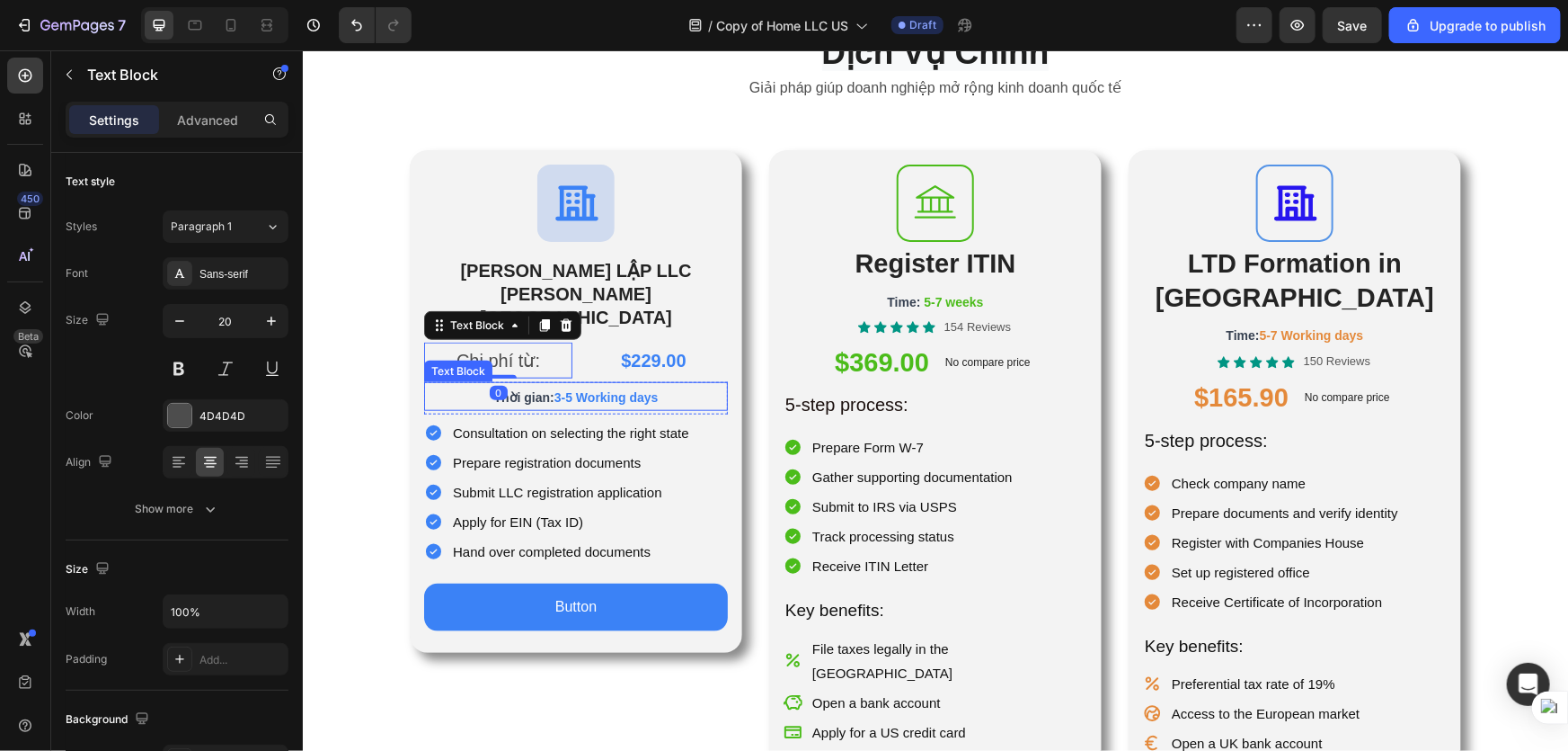
click at [513, 389] on span "Thời gian:" at bounding box center [524, 396] width 60 height 15
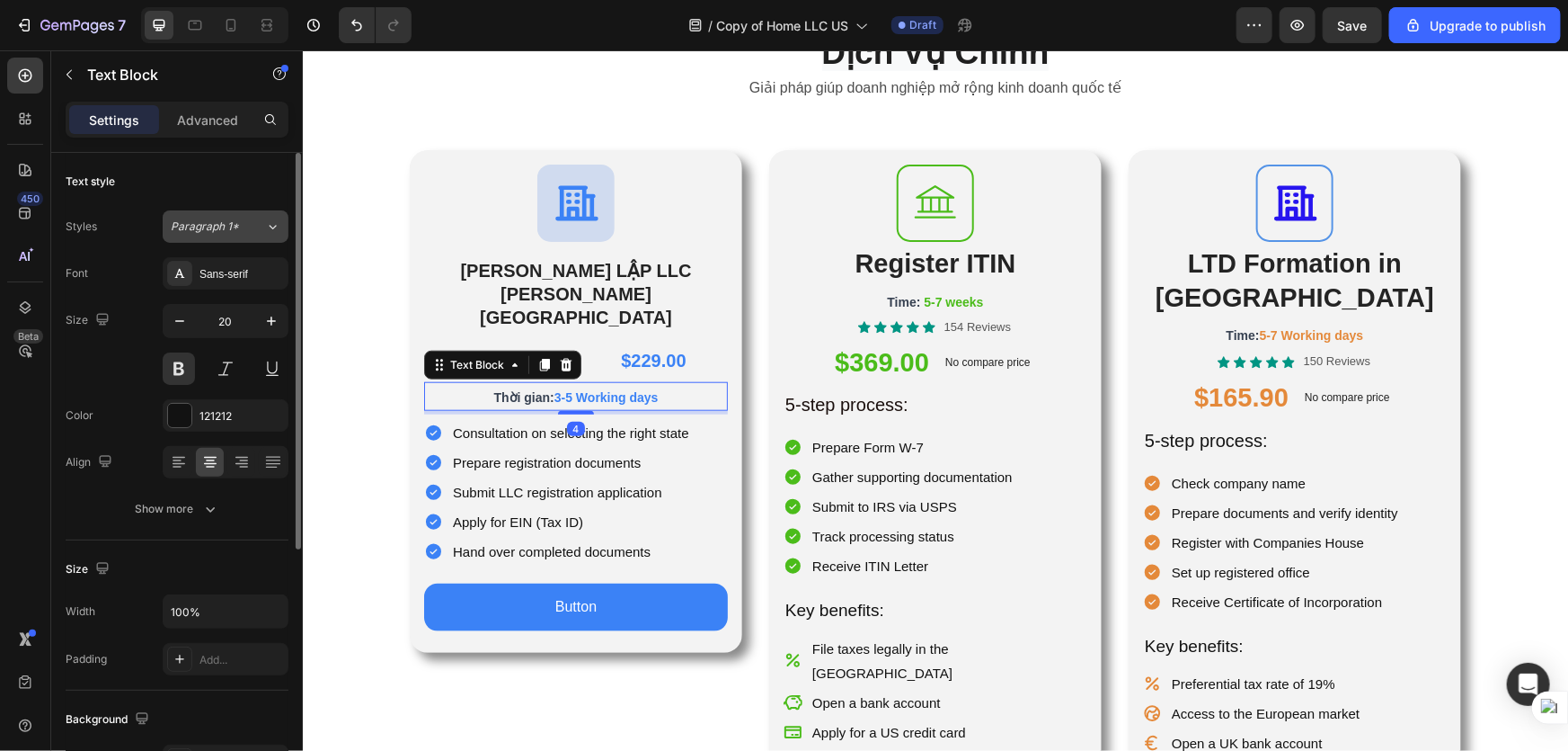
click at [240, 215] on button "Paragraph 1*" at bounding box center [226, 226] width 126 height 32
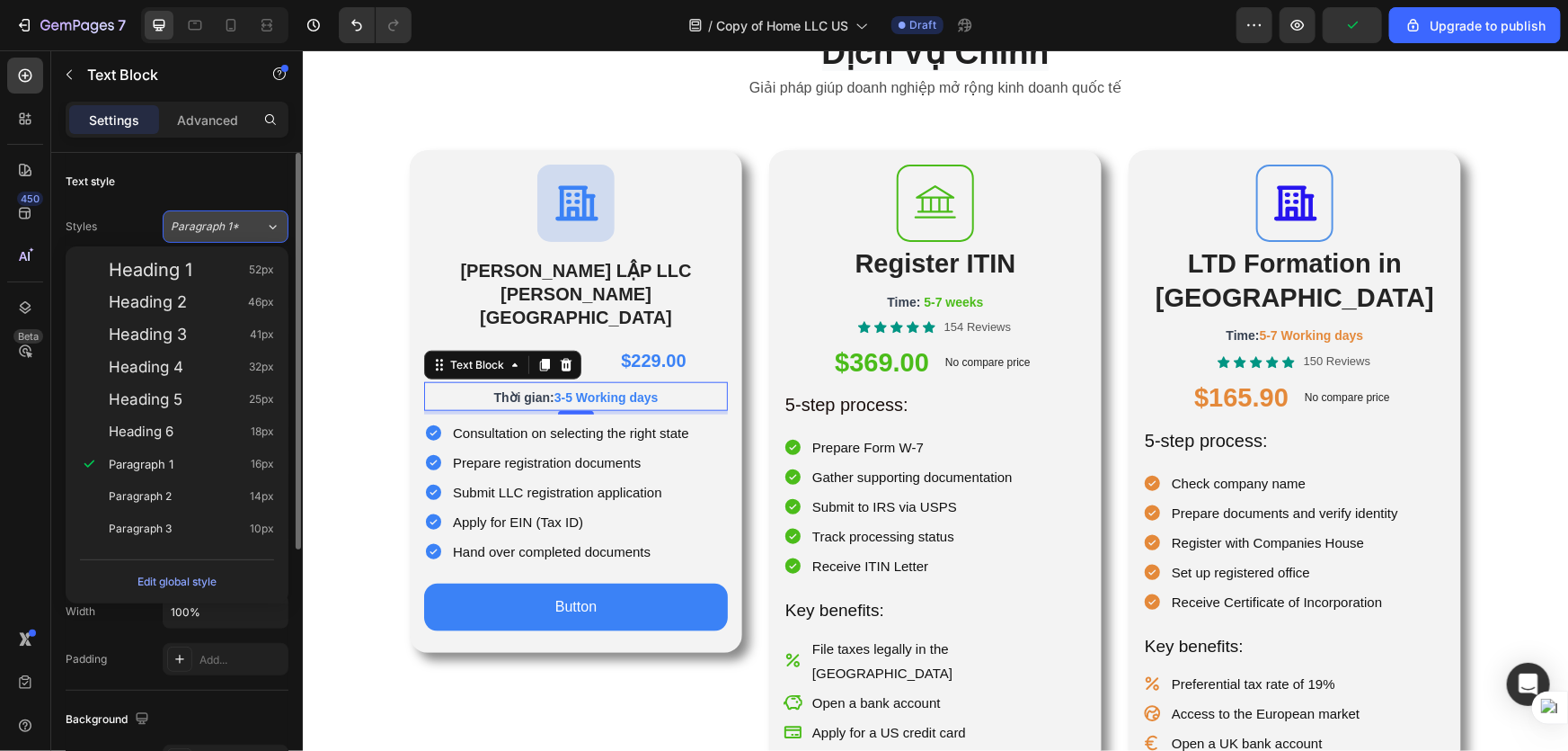
click at [237, 223] on div "Paragraph 1*" at bounding box center [207, 226] width 73 height 16
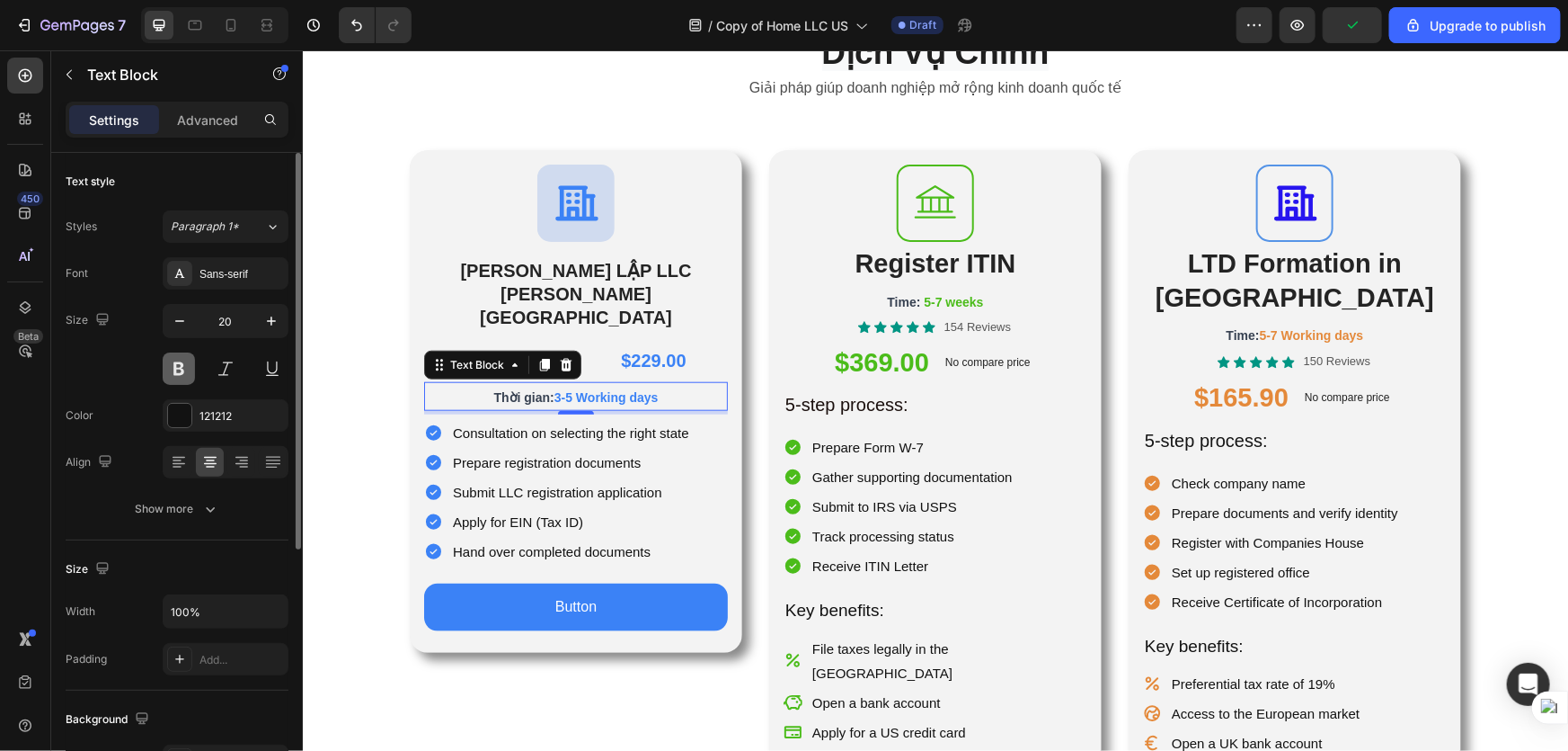
click at [171, 367] on button at bounding box center [178, 368] width 32 height 32
click at [679, 383] on p "Thời gian: 3-5 Working days" at bounding box center [575, 396] width 301 height 25
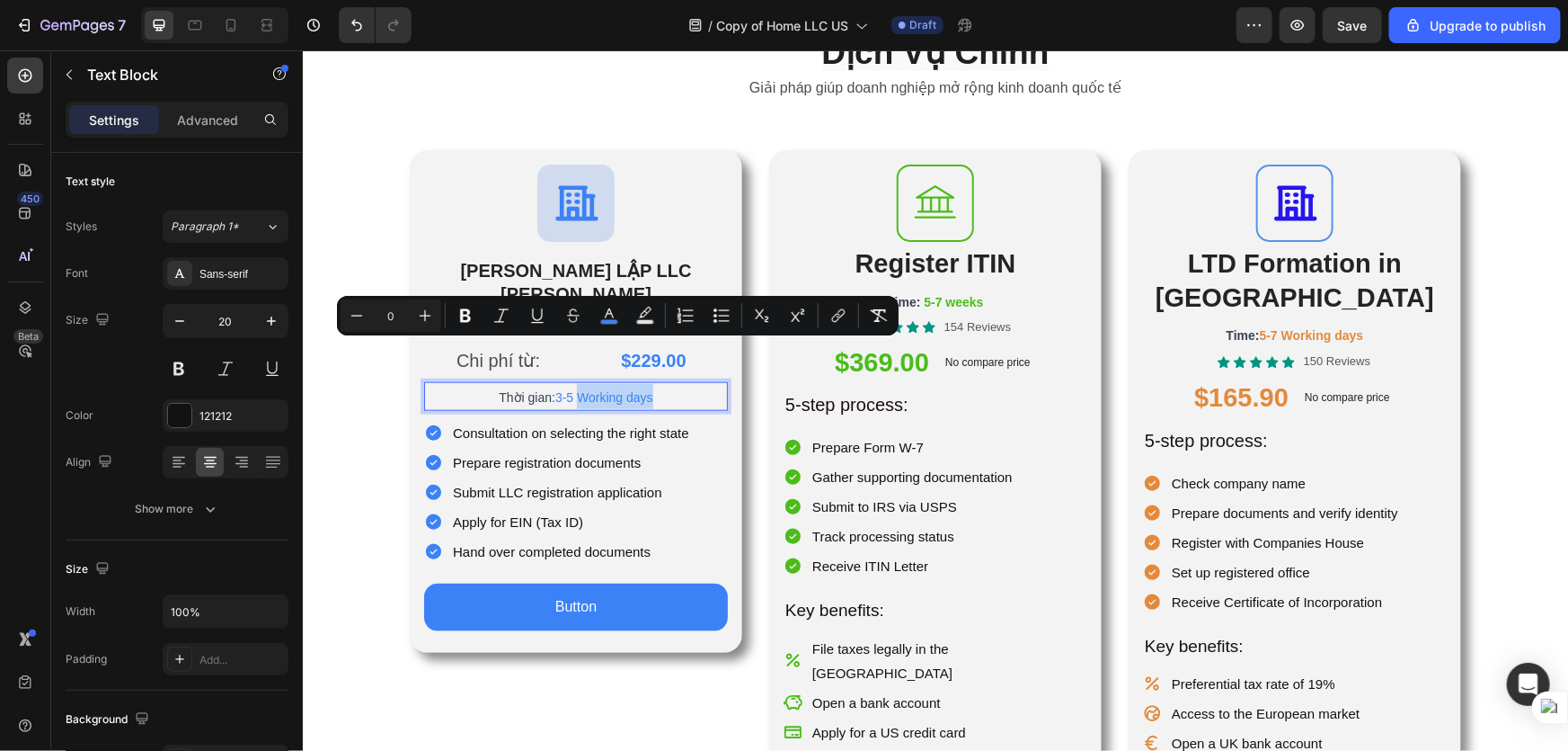
drag, startPoint x: 681, startPoint y: 351, endPoint x: 578, endPoint y: 350, distance: 103.0
click at [578, 383] on p "Thời gian: 3-5 Working days" at bounding box center [575, 396] width 301 height 25
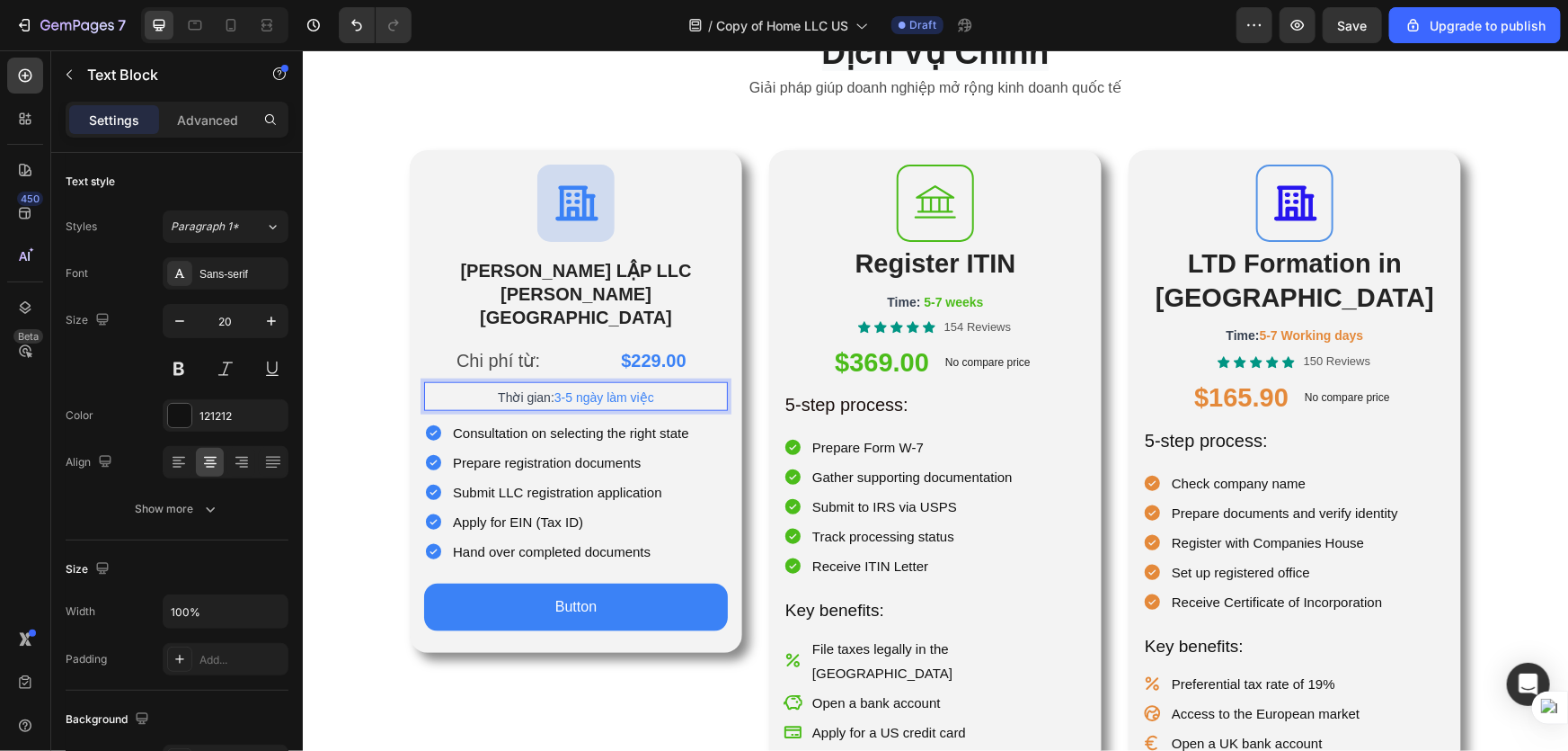
click at [605, 420] on p "Consultation on selecting the right state" at bounding box center [570, 432] width 237 height 24
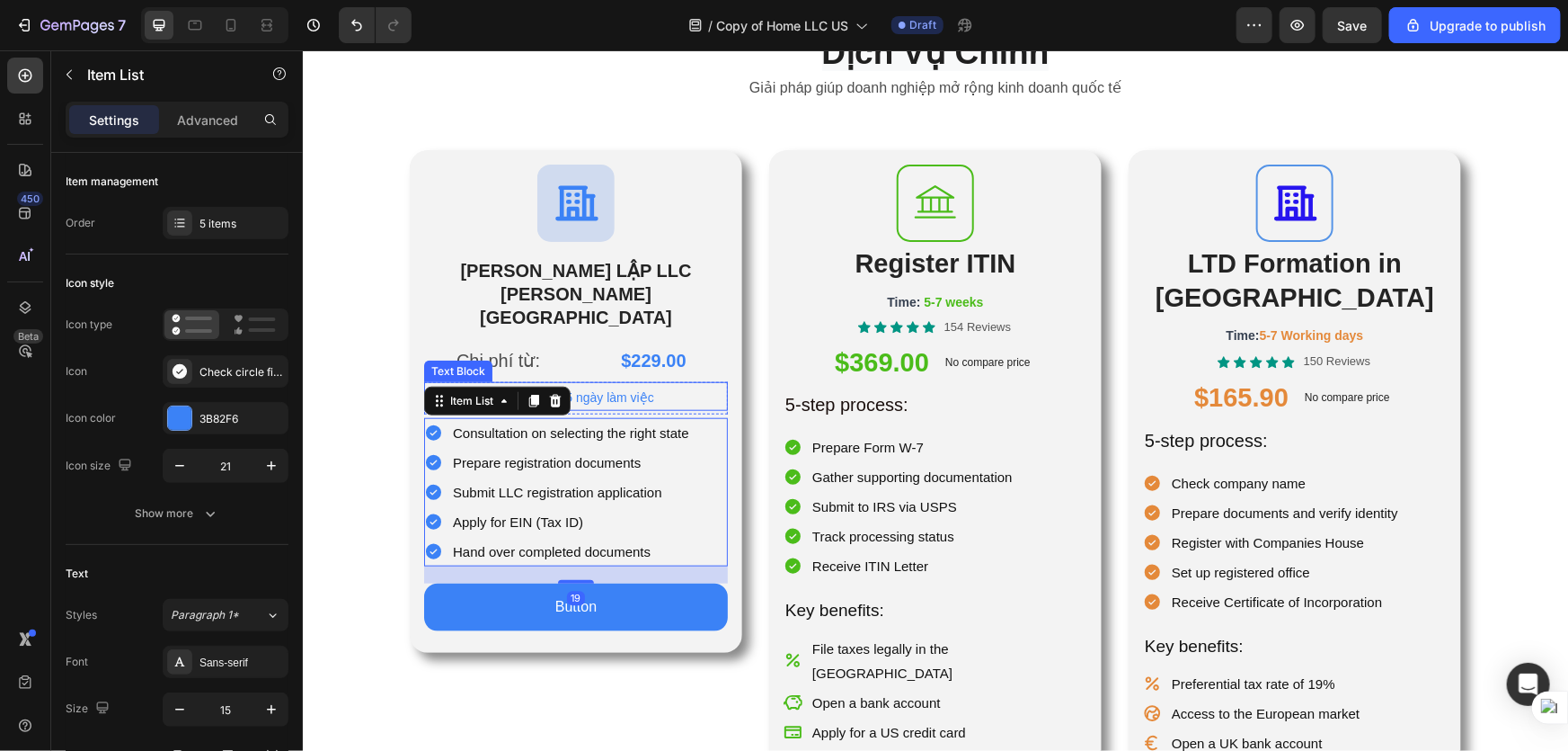
click at [636, 381] on div "Thời gian: 3-5 ngày làm việc" at bounding box center [574, 396] width 304 height 29
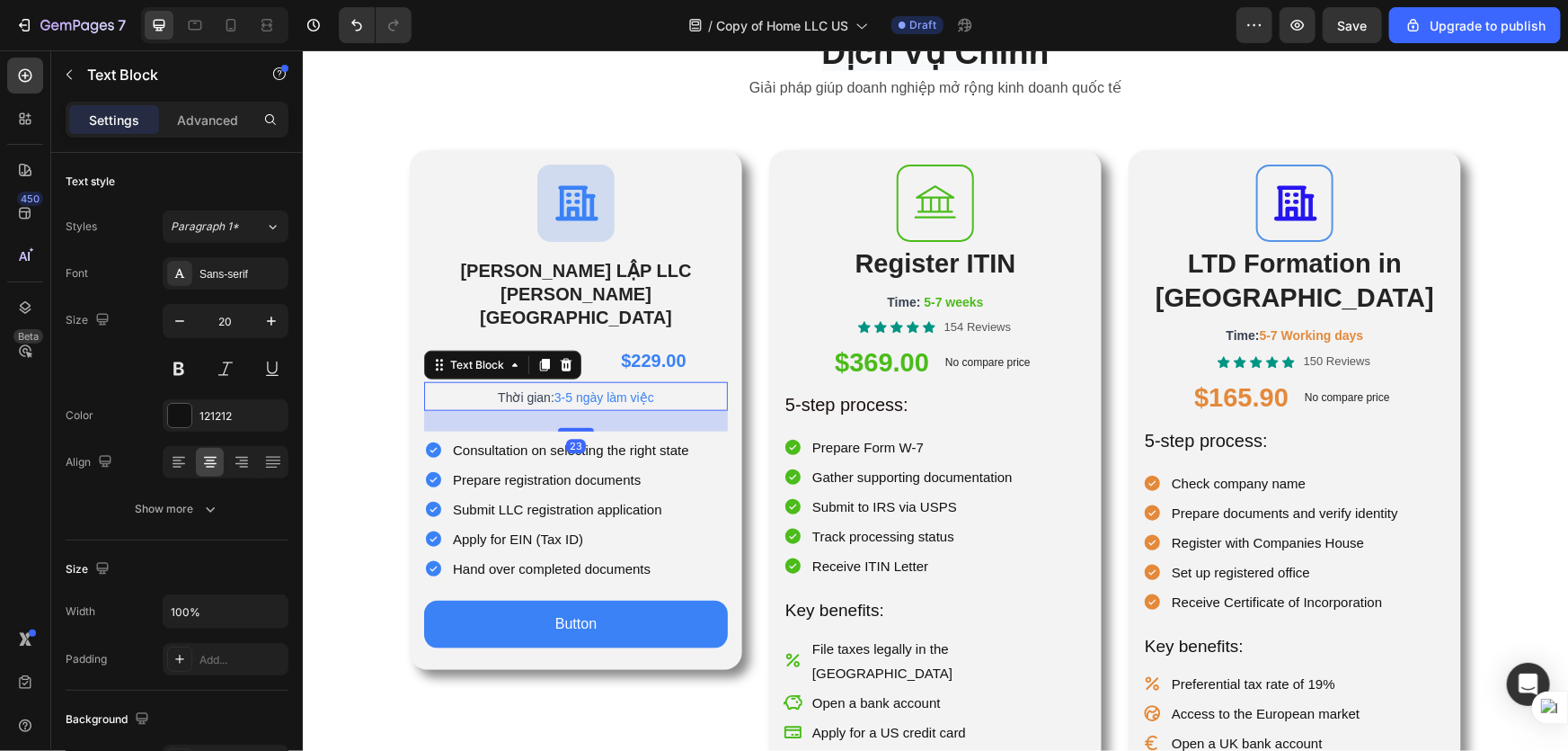
drag, startPoint x: 566, startPoint y: 366, endPoint x: 566, endPoint y: 383, distance: 17.0
click at [566, 427] on div at bounding box center [575, 429] width 36 height 4
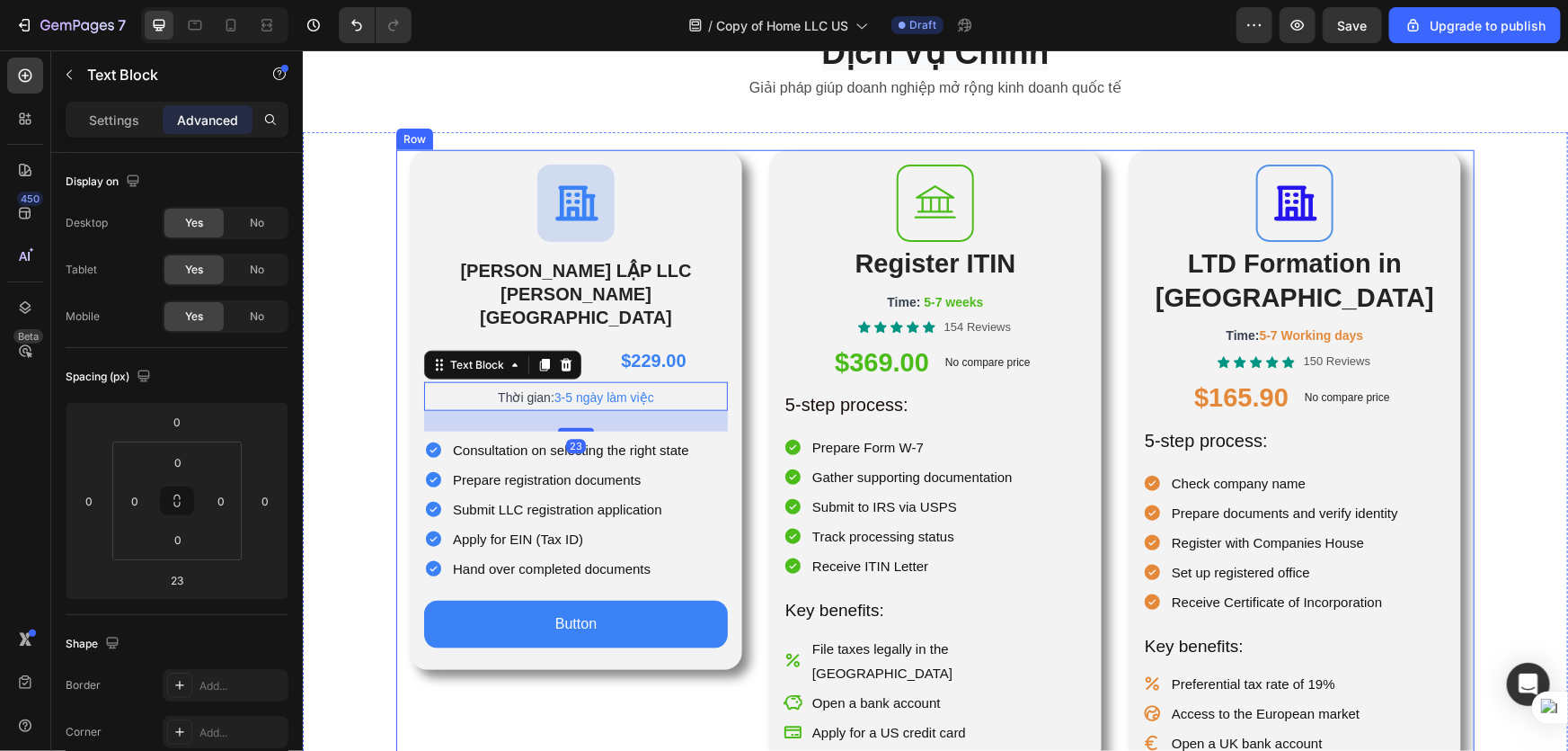
click at [742, 399] on div "Icon THÀNH LẬP LLC TẠI HOA KỲ Heading Chi phí từ: Text Block $229.00 Product Pr…" at bounding box center [935, 517] width 1078 height 736
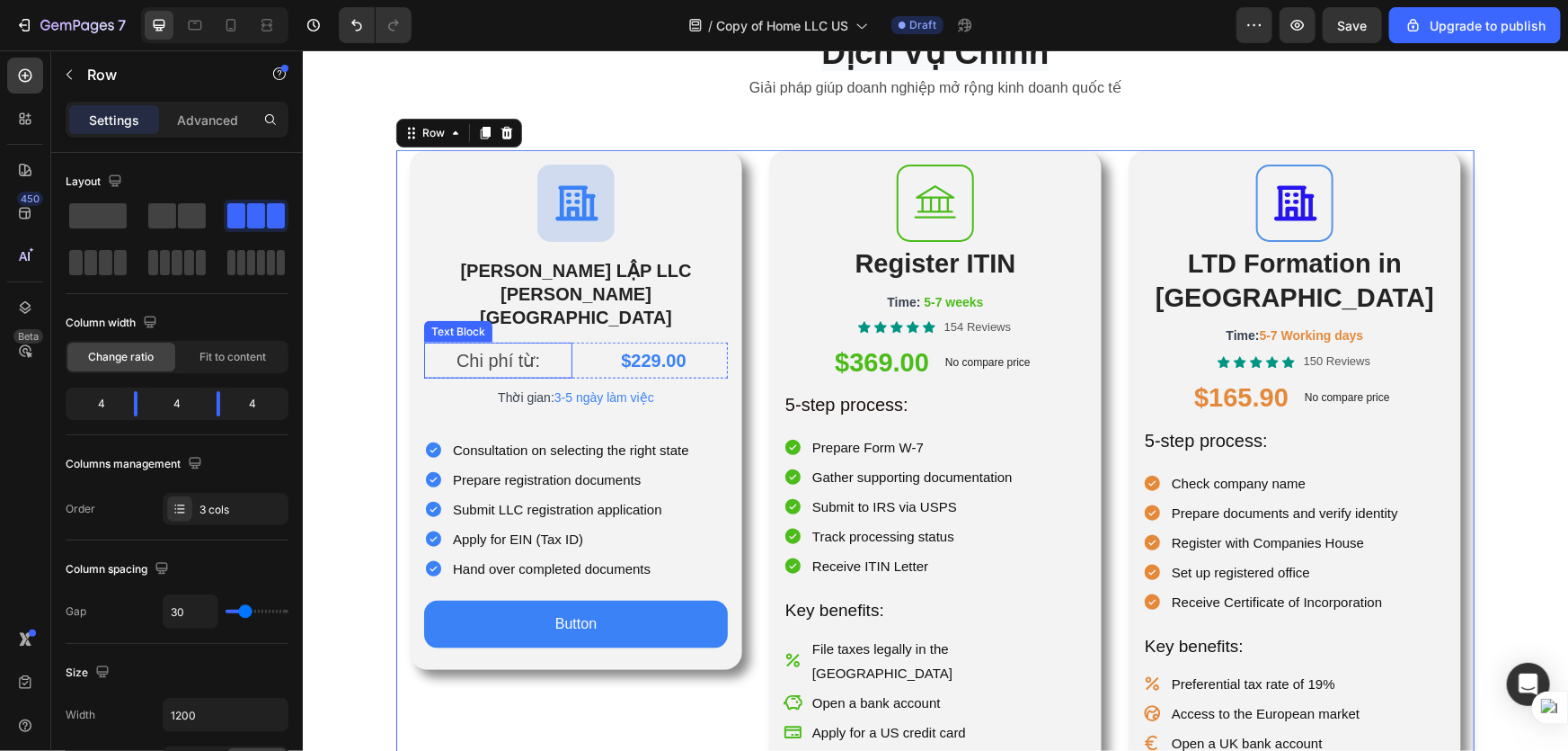
click at [477, 343] on p "Chi phí từ:" at bounding box center [496, 359] width 144 height 32
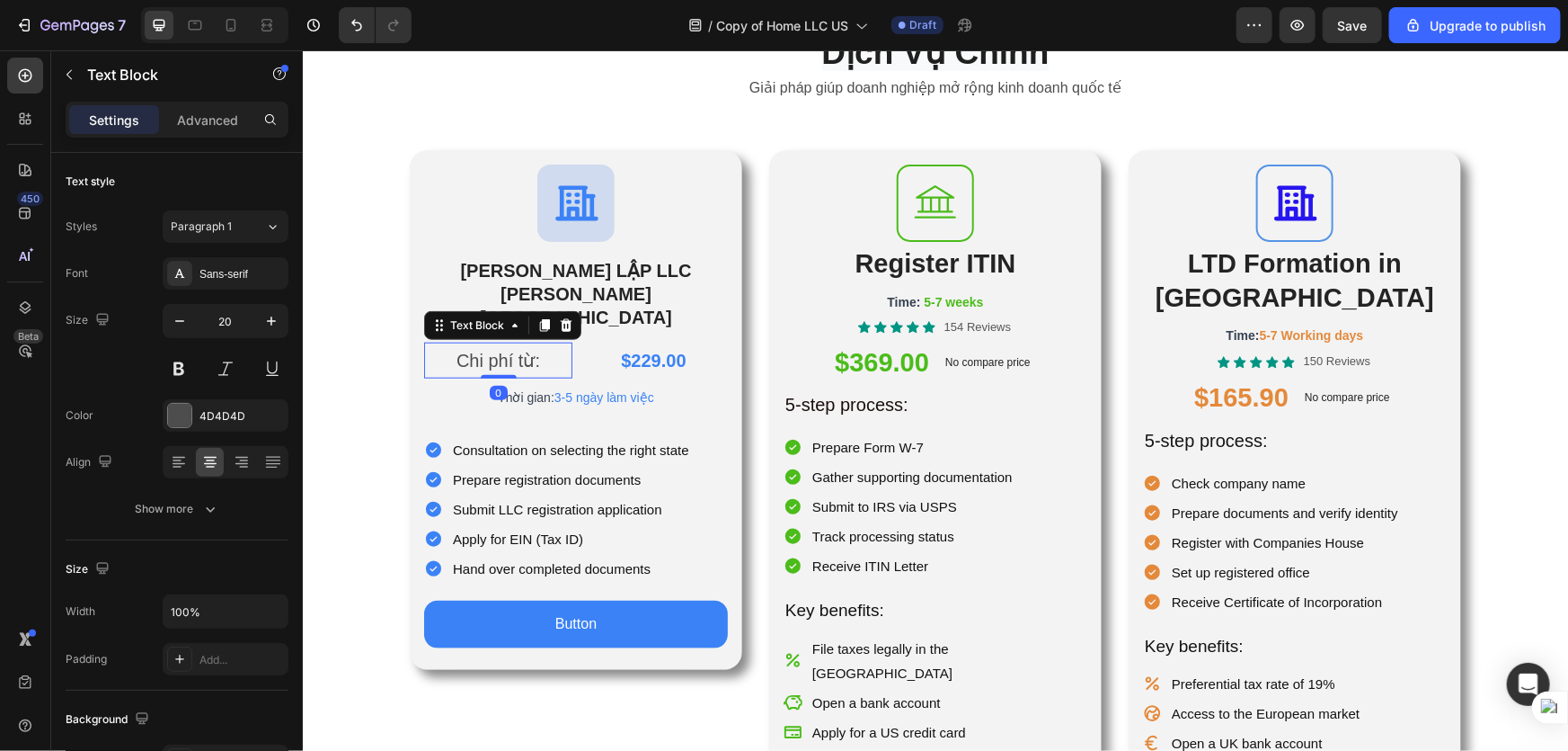
click at [498, 385] on div "0" at bounding box center [497, 392] width 18 height 15
click at [528, 389] on span "Thời gian:" at bounding box center [525, 396] width 56 height 15
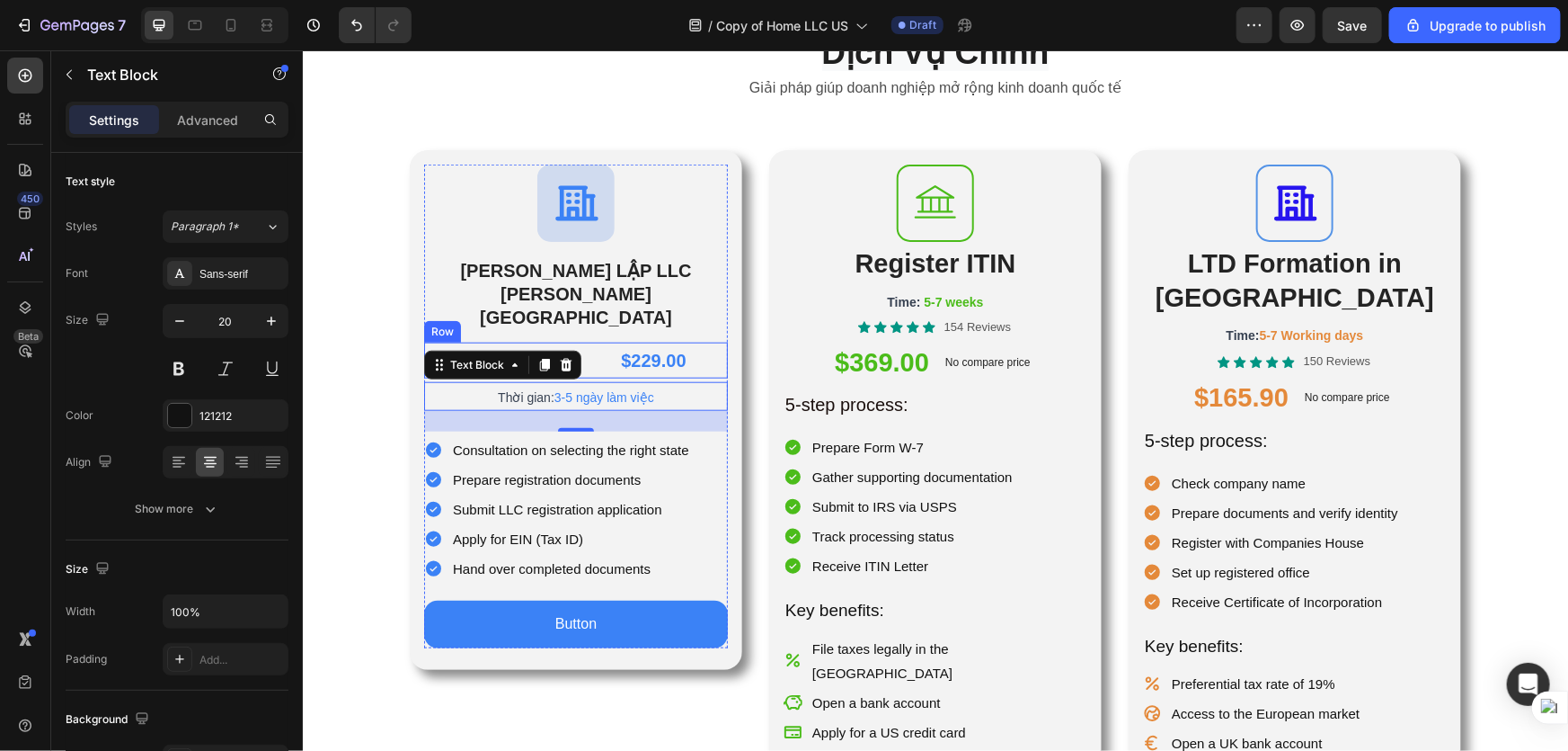
click at [565, 342] on div "Chi phí từ: Text Block $229.00 Product Price Product Price Row" at bounding box center [574, 359] width 304 height 36
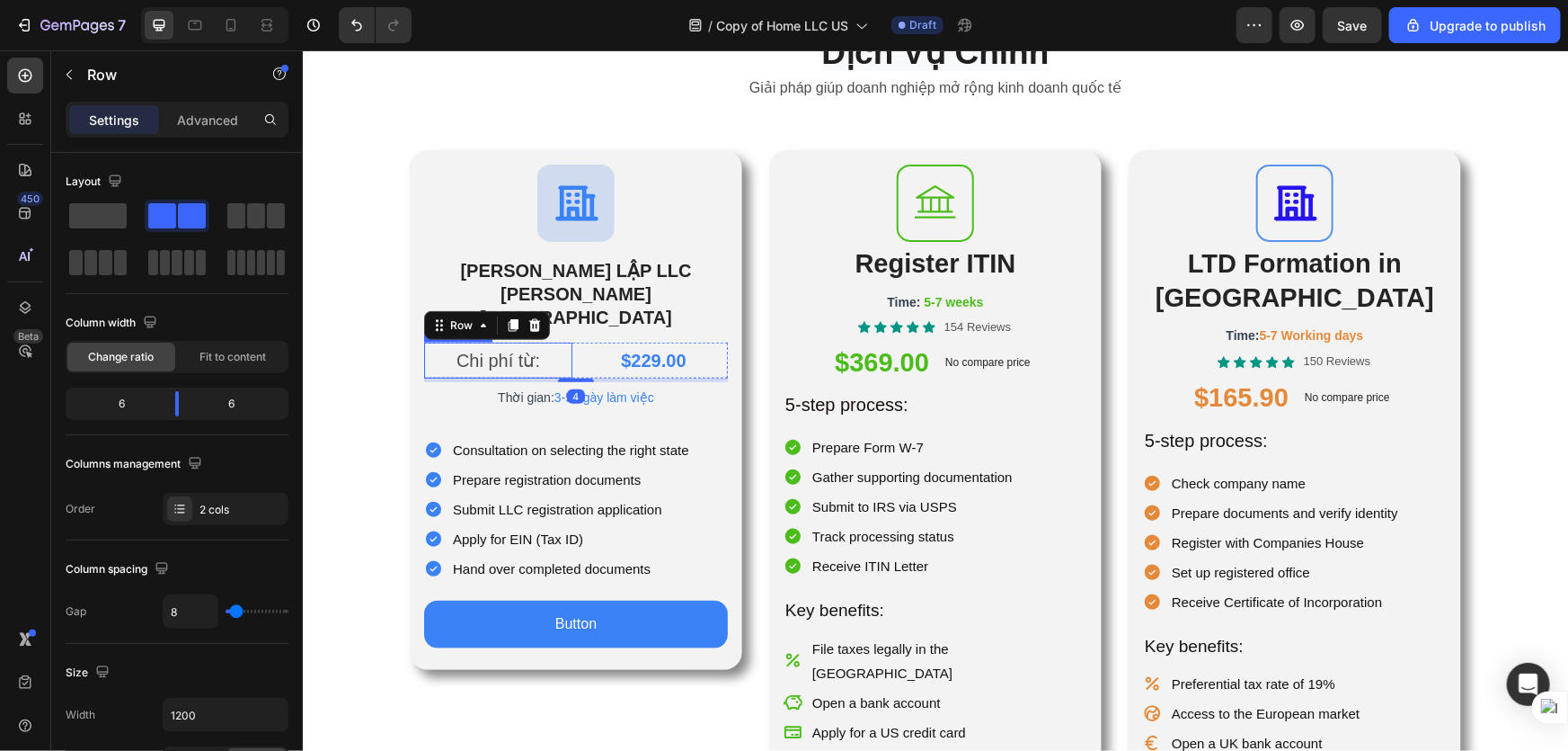
click at [528, 343] on p "Chi phí từ:" at bounding box center [496, 359] width 144 height 32
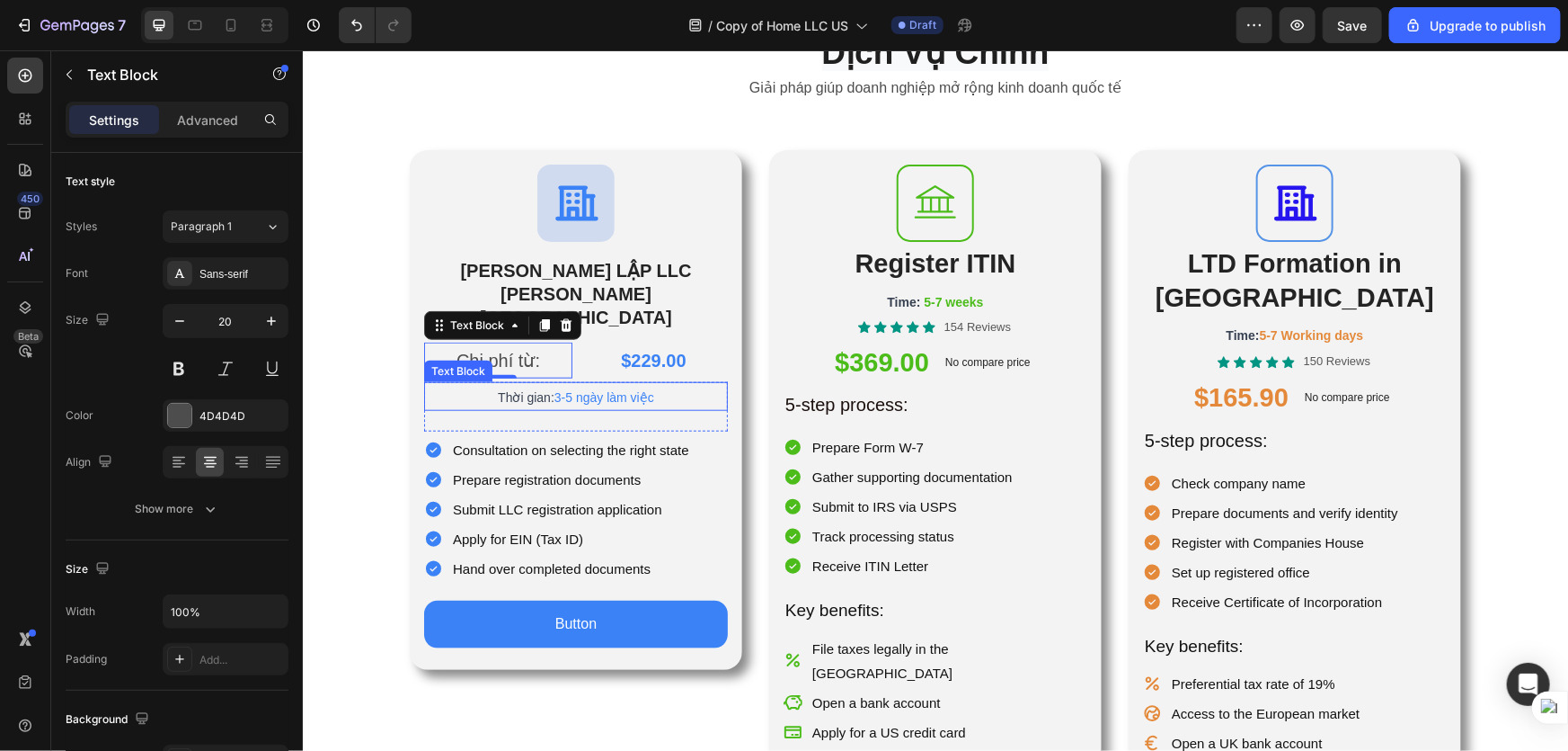
click at [496, 389] on span "Thời gian:" at bounding box center [525, 396] width 56 height 15
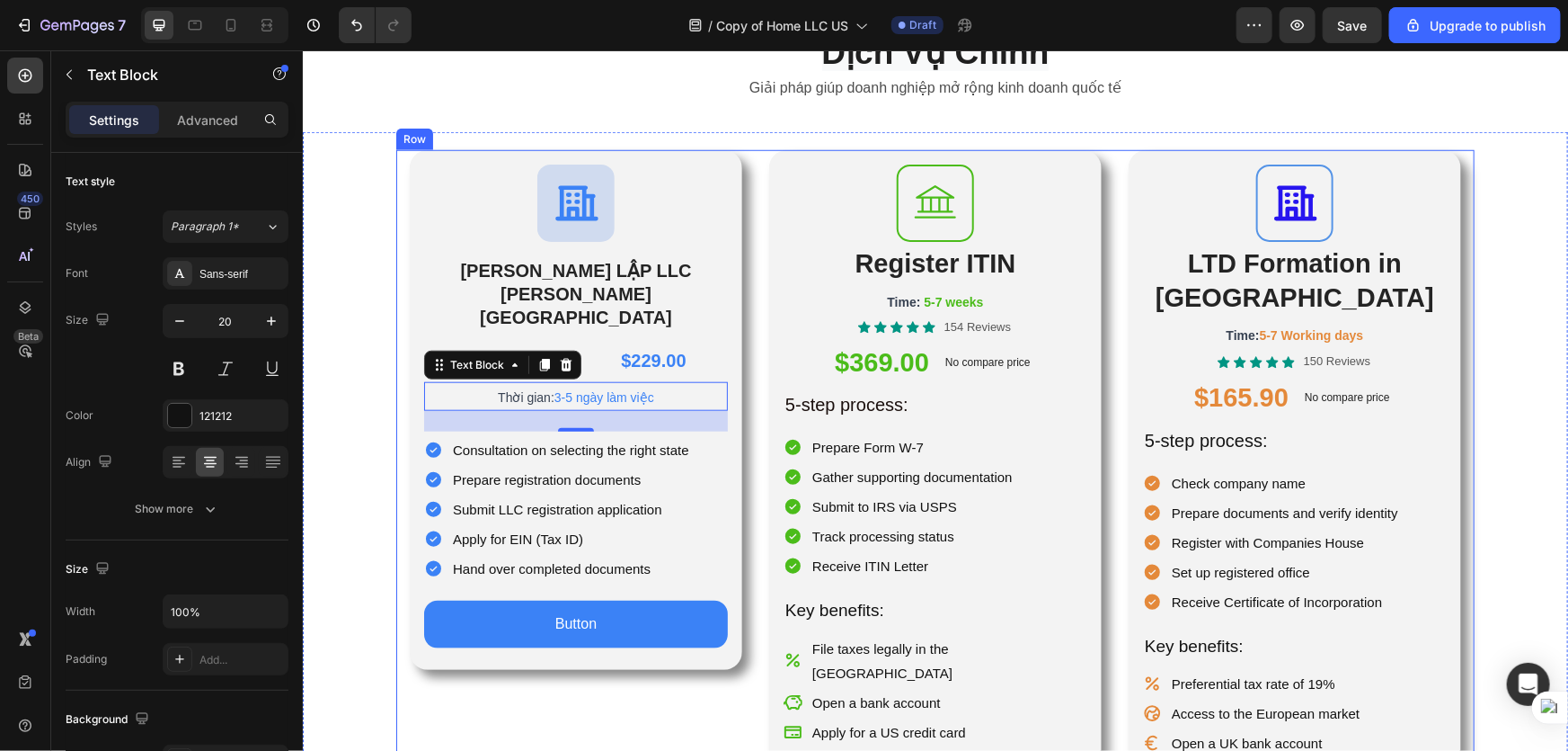
click at [755, 370] on div "Icon THÀNH LẬP LLC TẠI HOA KỲ Heading Chi phí từ: Text Block $229.00 Product Pr…" at bounding box center [935, 517] width 1078 height 736
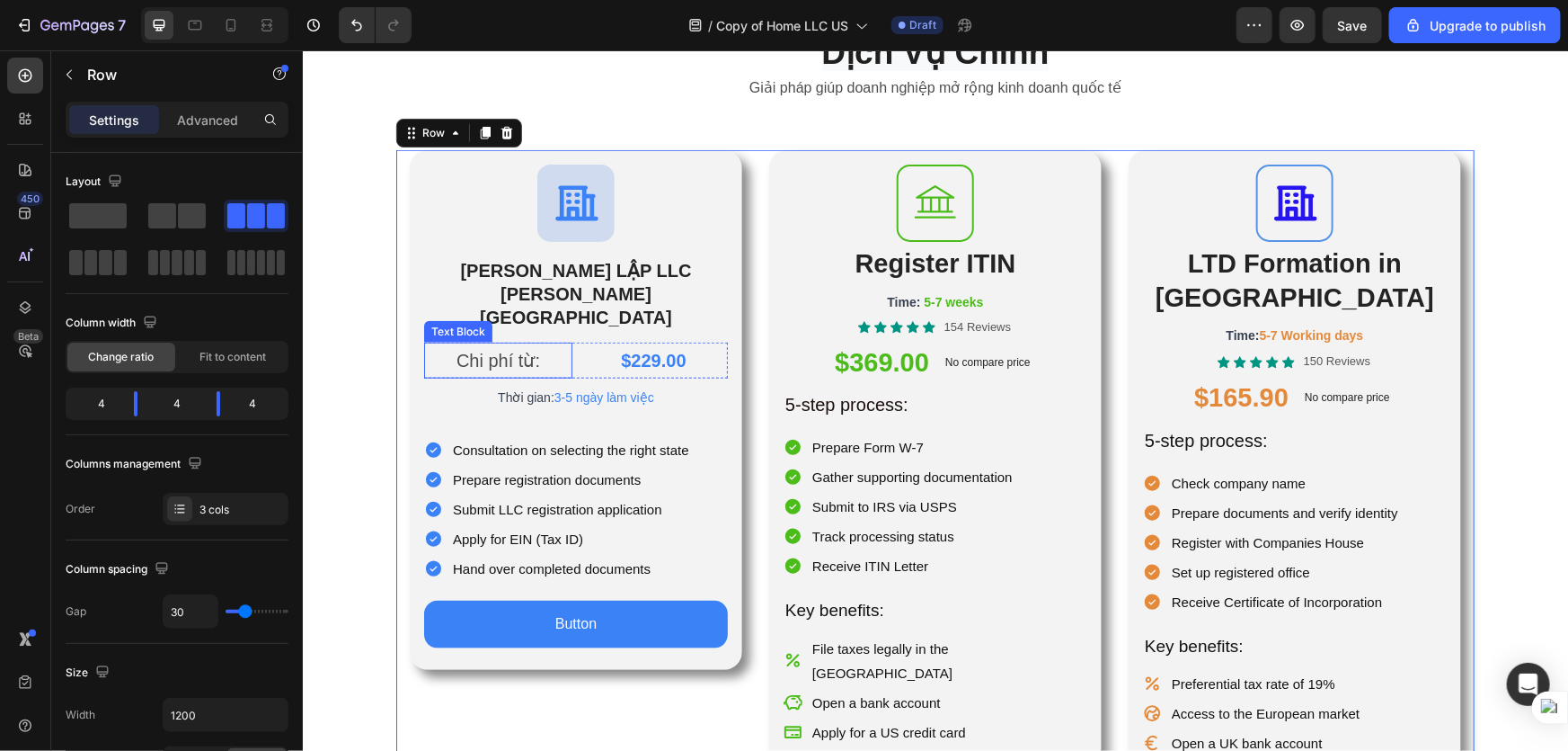
click at [492, 343] on p "Chi phí từ:" at bounding box center [496, 359] width 144 height 32
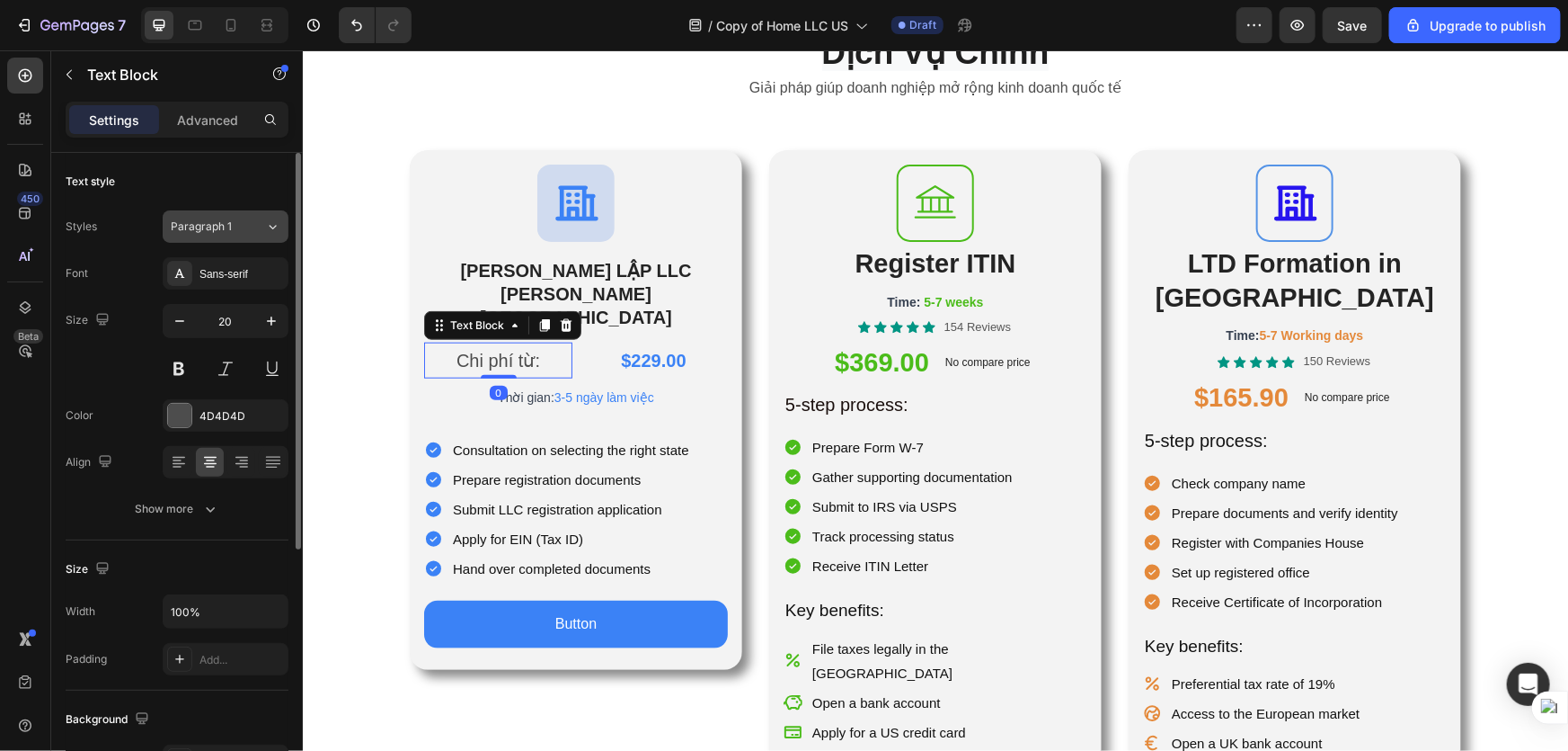
click at [251, 235] on button "Paragraph 1" at bounding box center [226, 226] width 126 height 32
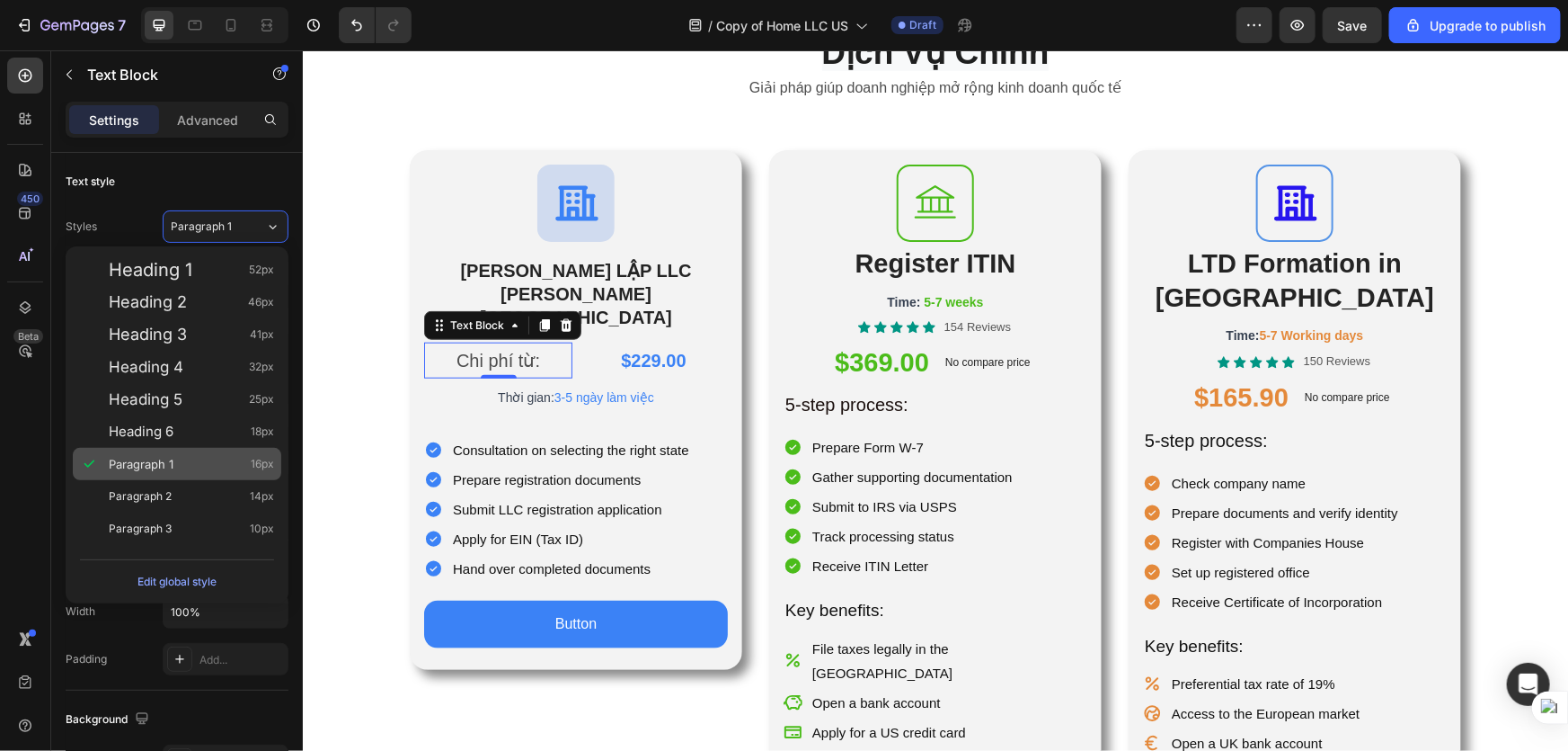
click at [179, 457] on div "Paragraph 1 16px" at bounding box center [191, 464] width 166 height 18
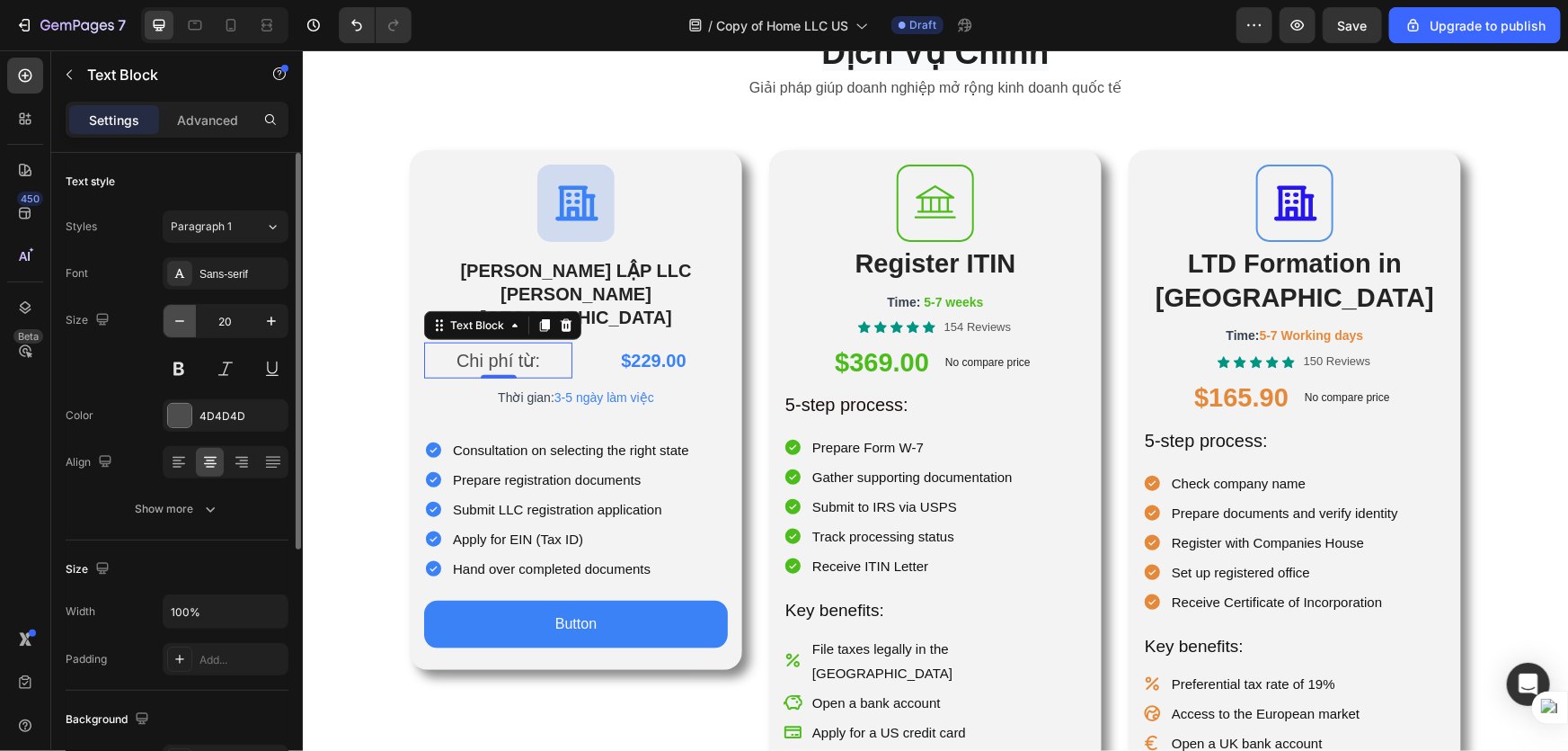
click at [179, 318] on icon "button" at bounding box center [179, 321] width 18 height 18
click at [270, 318] on icon "button" at bounding box center [272, 321] width 18 height 18
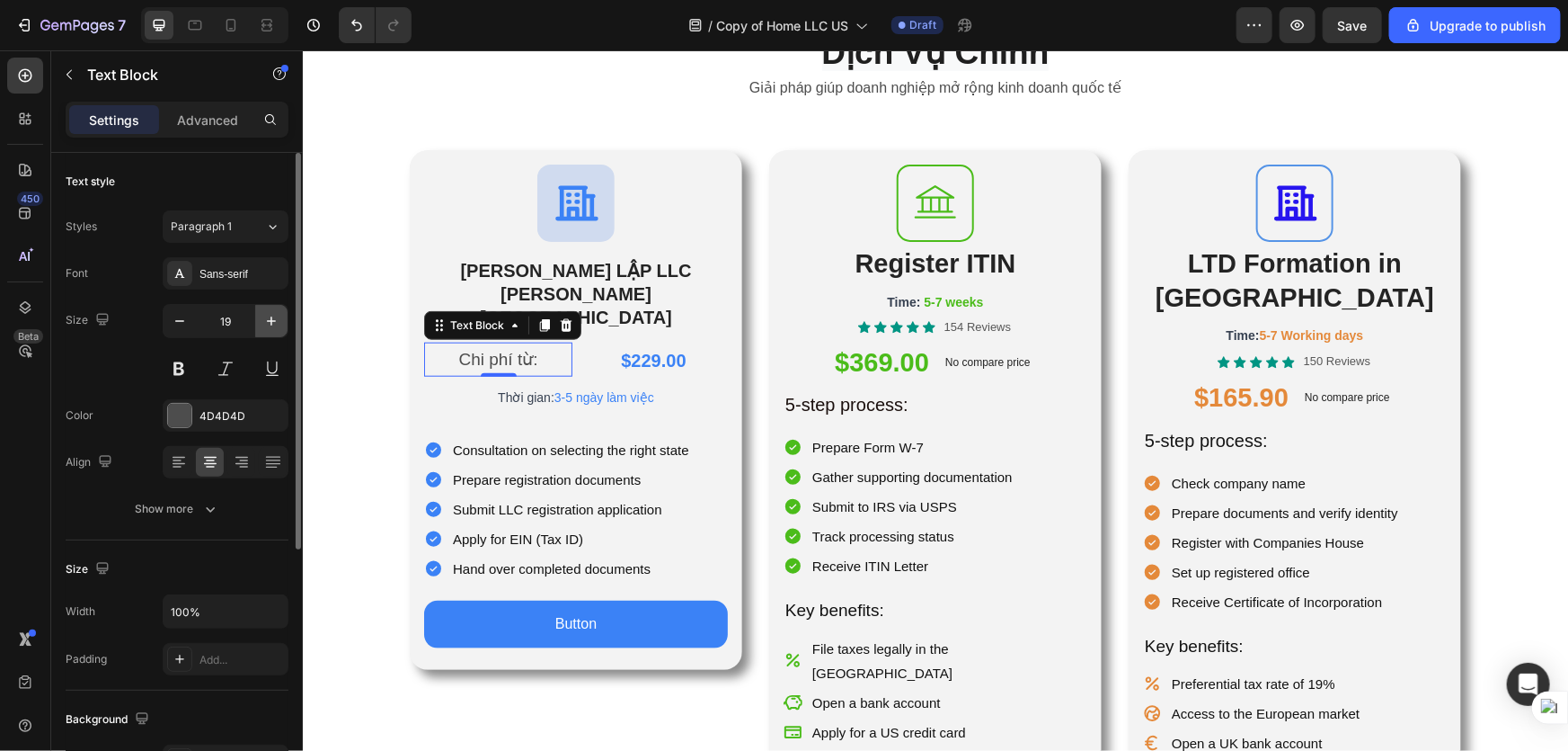
click at [270, 318] on icon "button" at bounding box center [272, 321] width 18 height 18
type input "20"
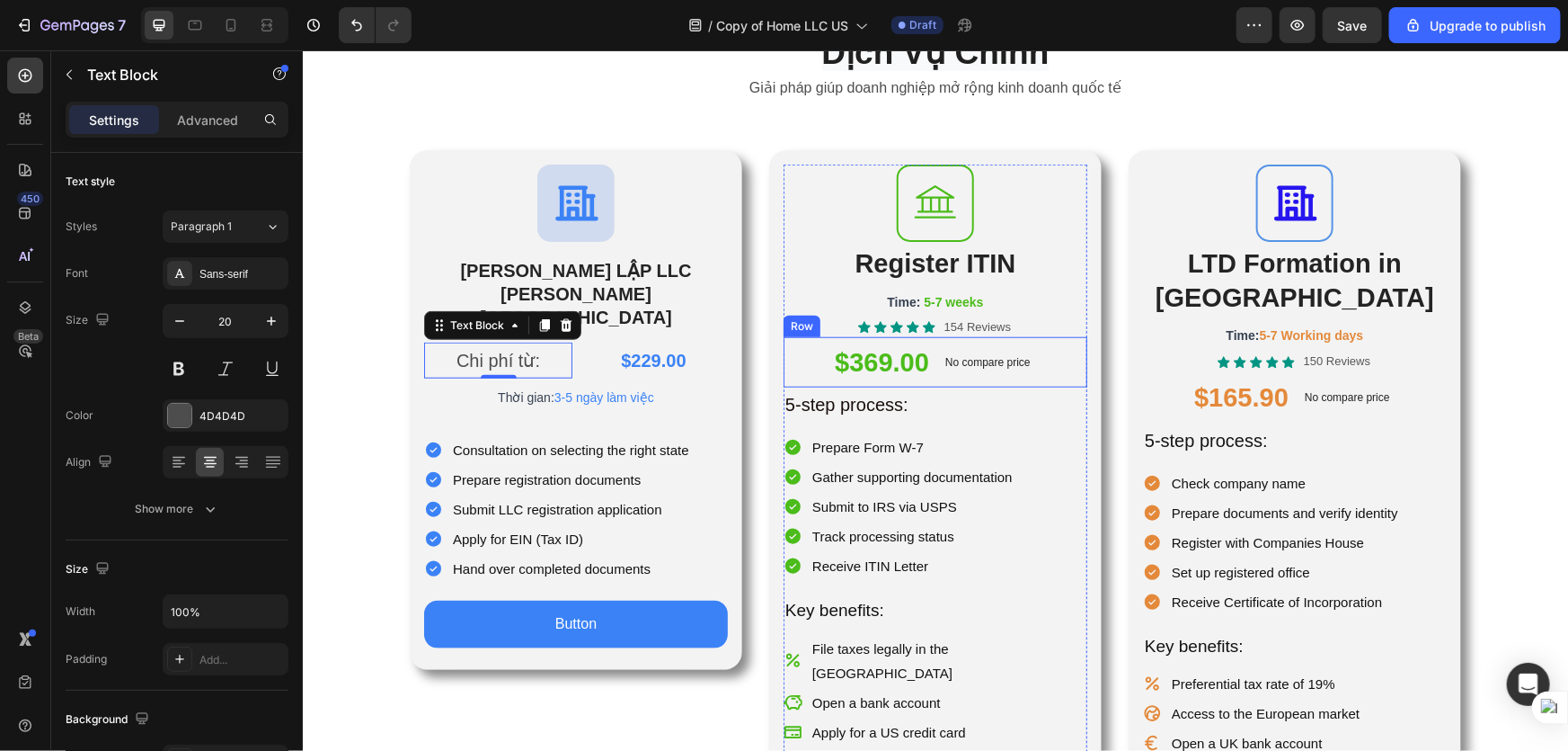
click at [1034, 400] on p "5-step process:" at bounding box center [935, 404] width 301 height 23
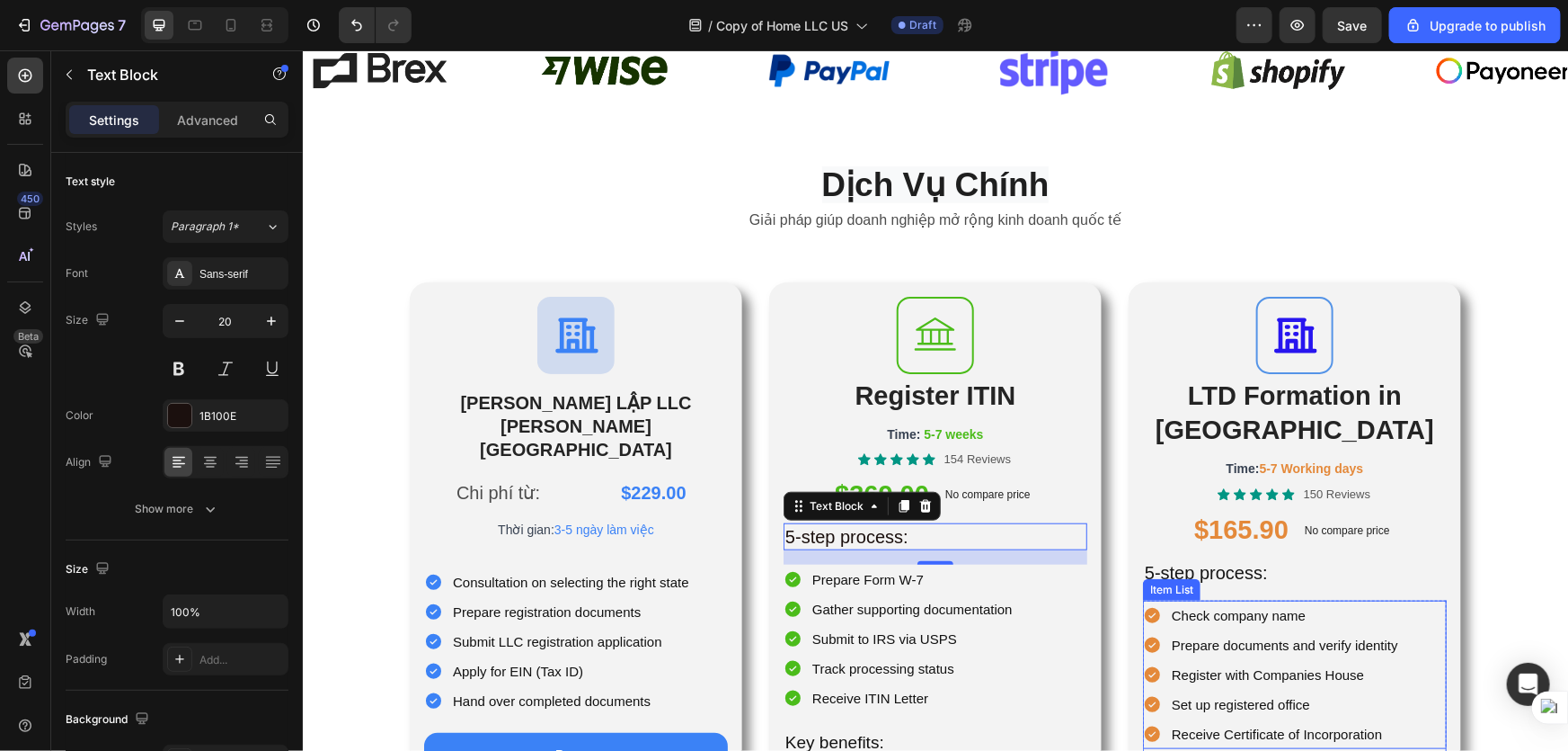
scroll to position [767, 0]
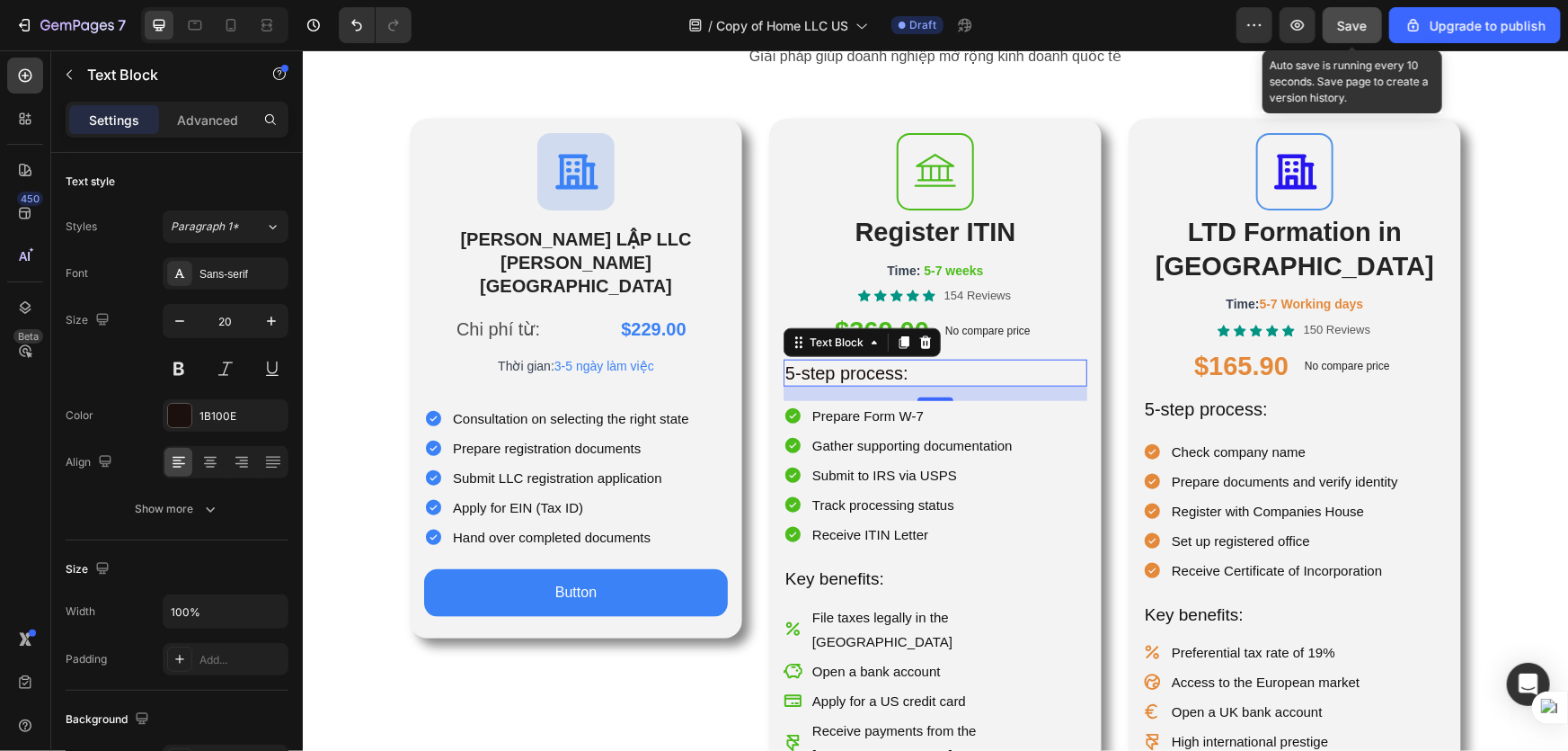
drag, startPoint x: 1346, startPoint y: 21, endPoint x: 902, endPoint y: 150, distance: 462.4
click at [1346, 21] on span "Save" at bounding box center [1353, 26] width 30 height 16
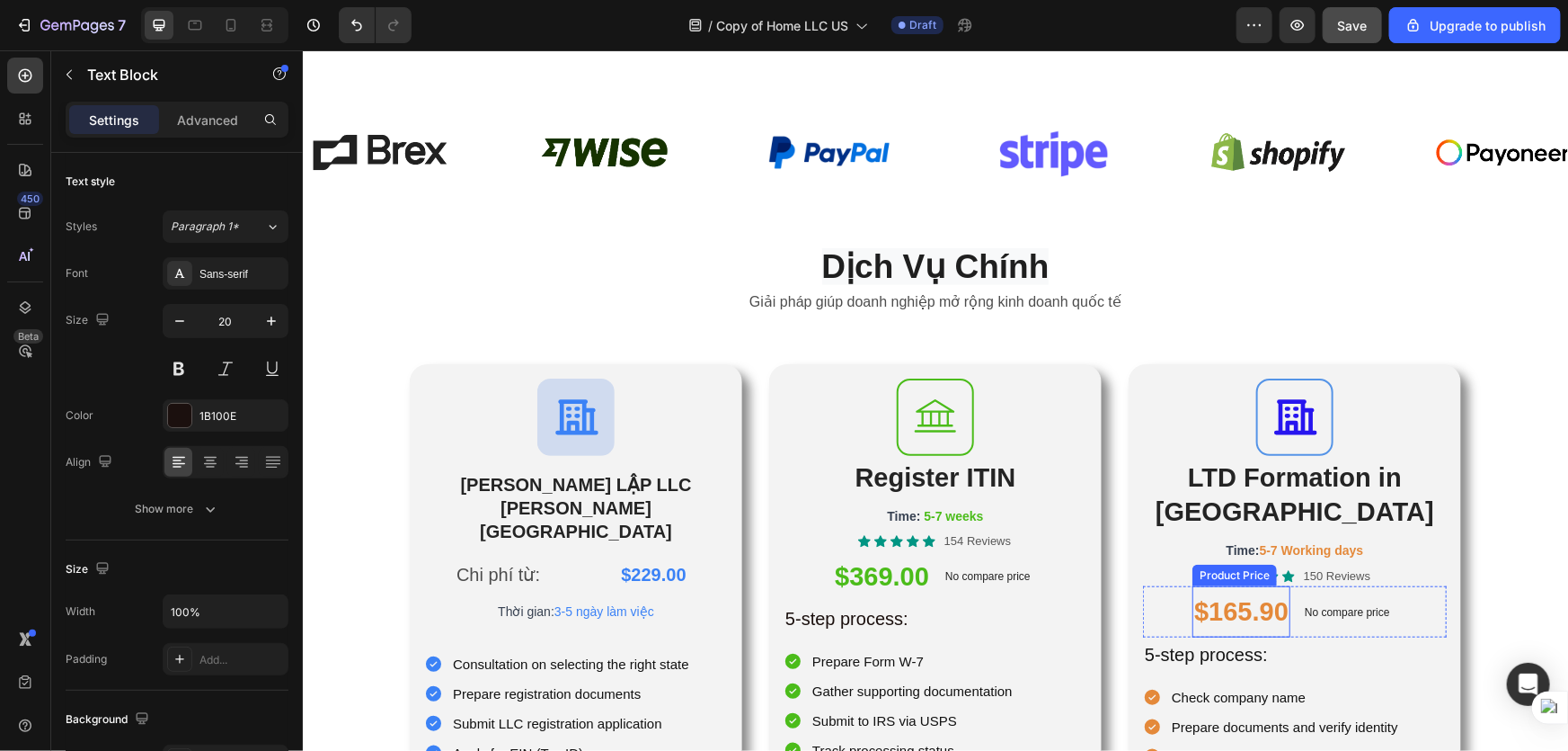
scroll to position [604, 0]
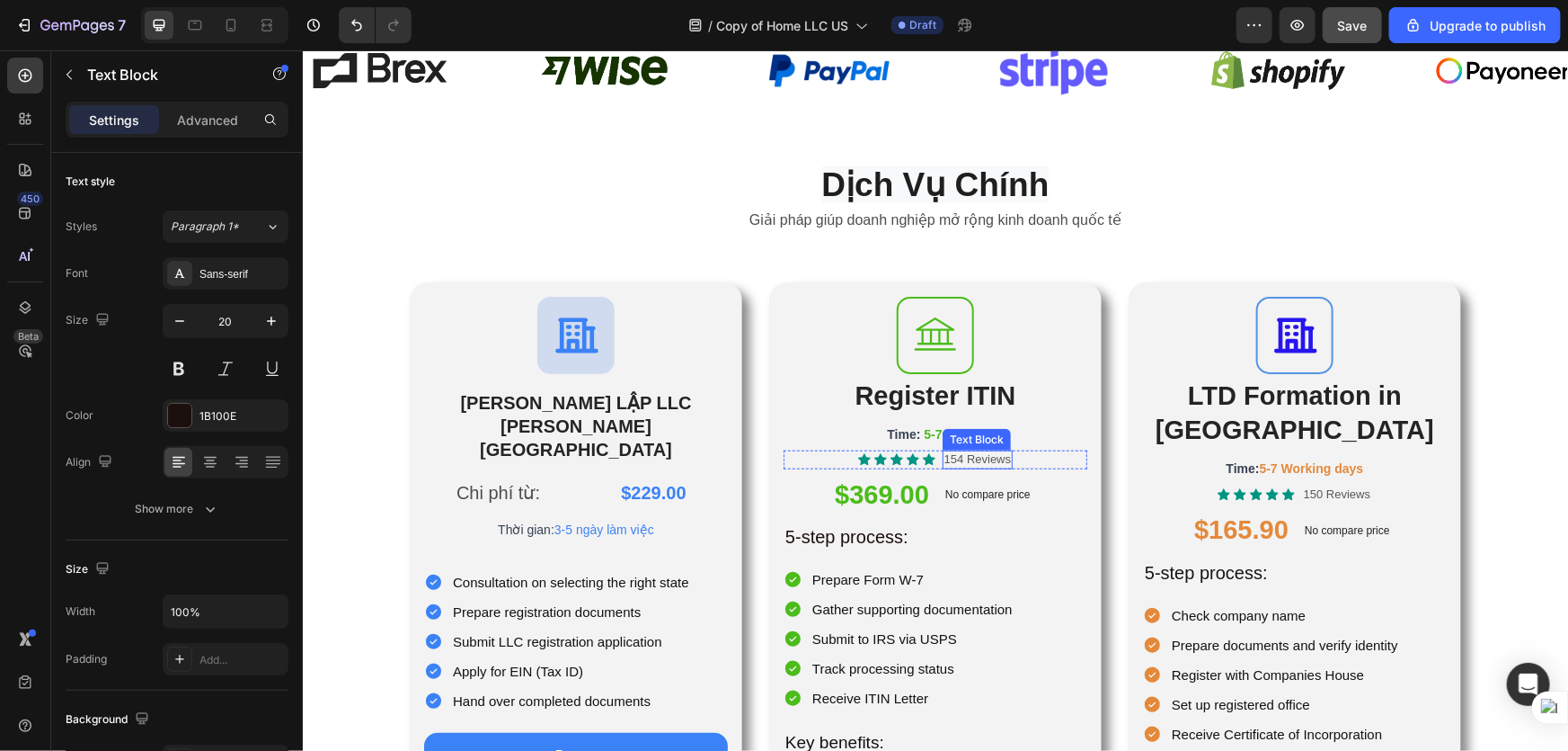
click at [944, 460] on p "154 Reviews" at bounding box center [976, 459] width 67 height 16
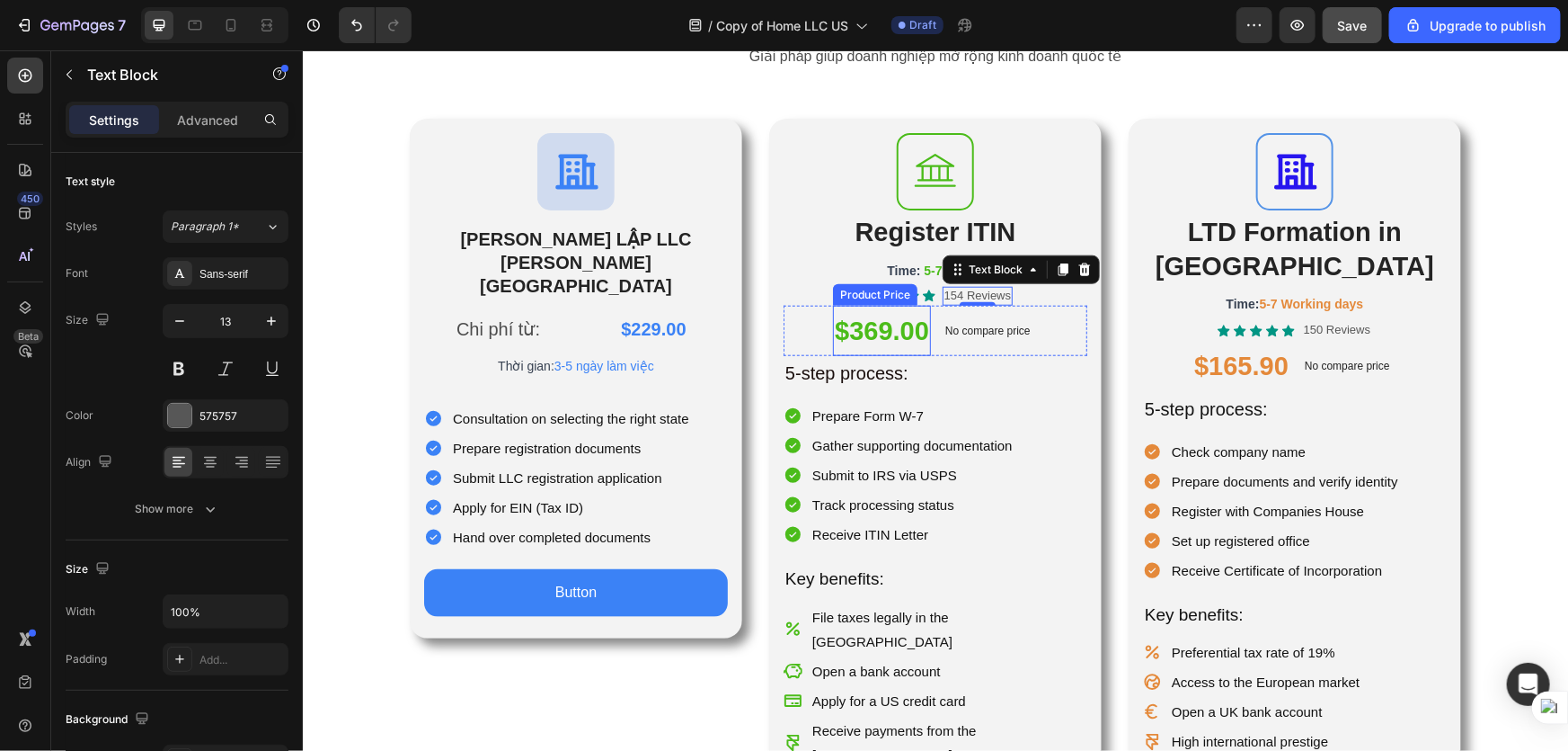
click at [896, 341] on div "$369.00" at bounding box center [880, 330] width 98 height 50
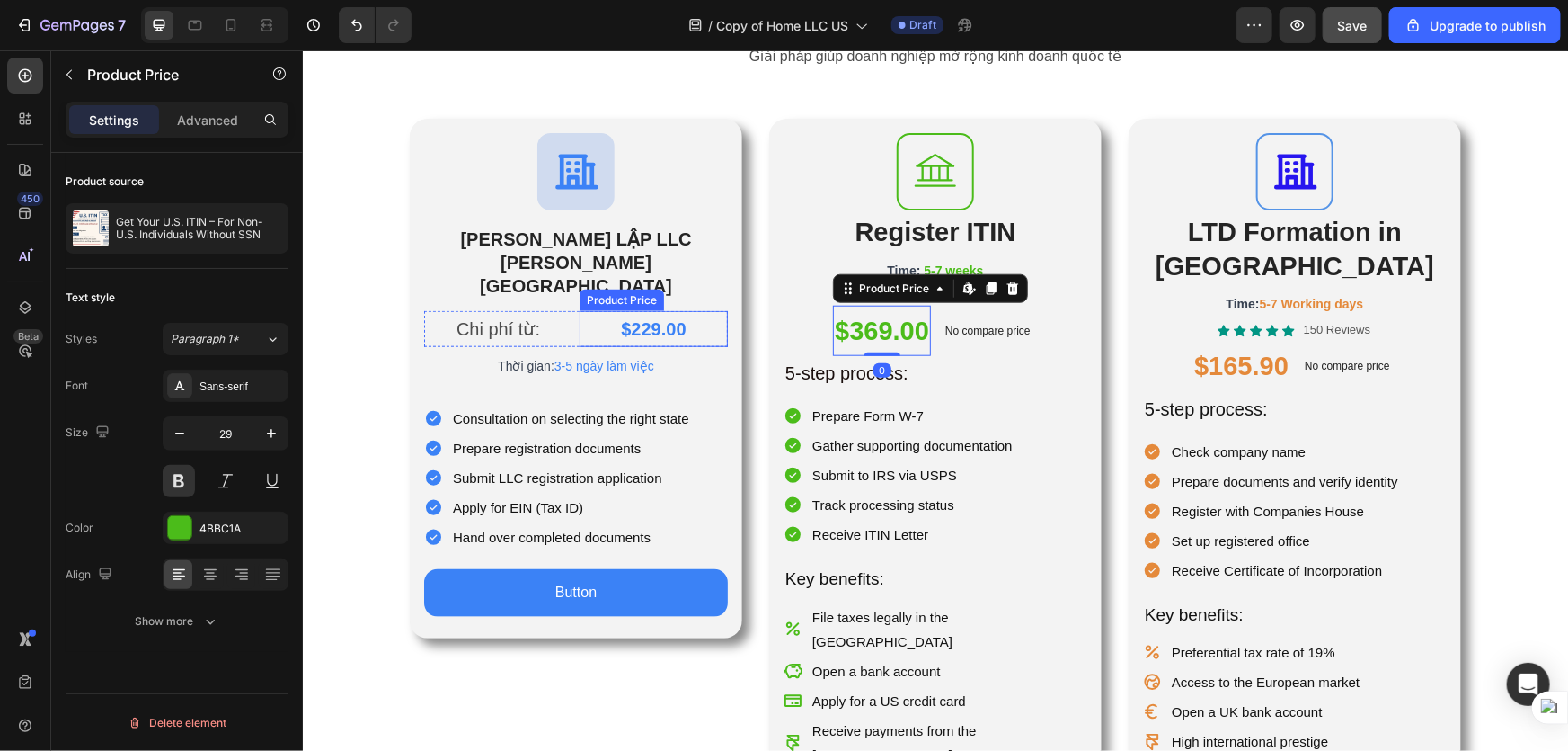
click at [661, 310] on div "$229.00" at bounding box center [653, 328] width 148 height 36
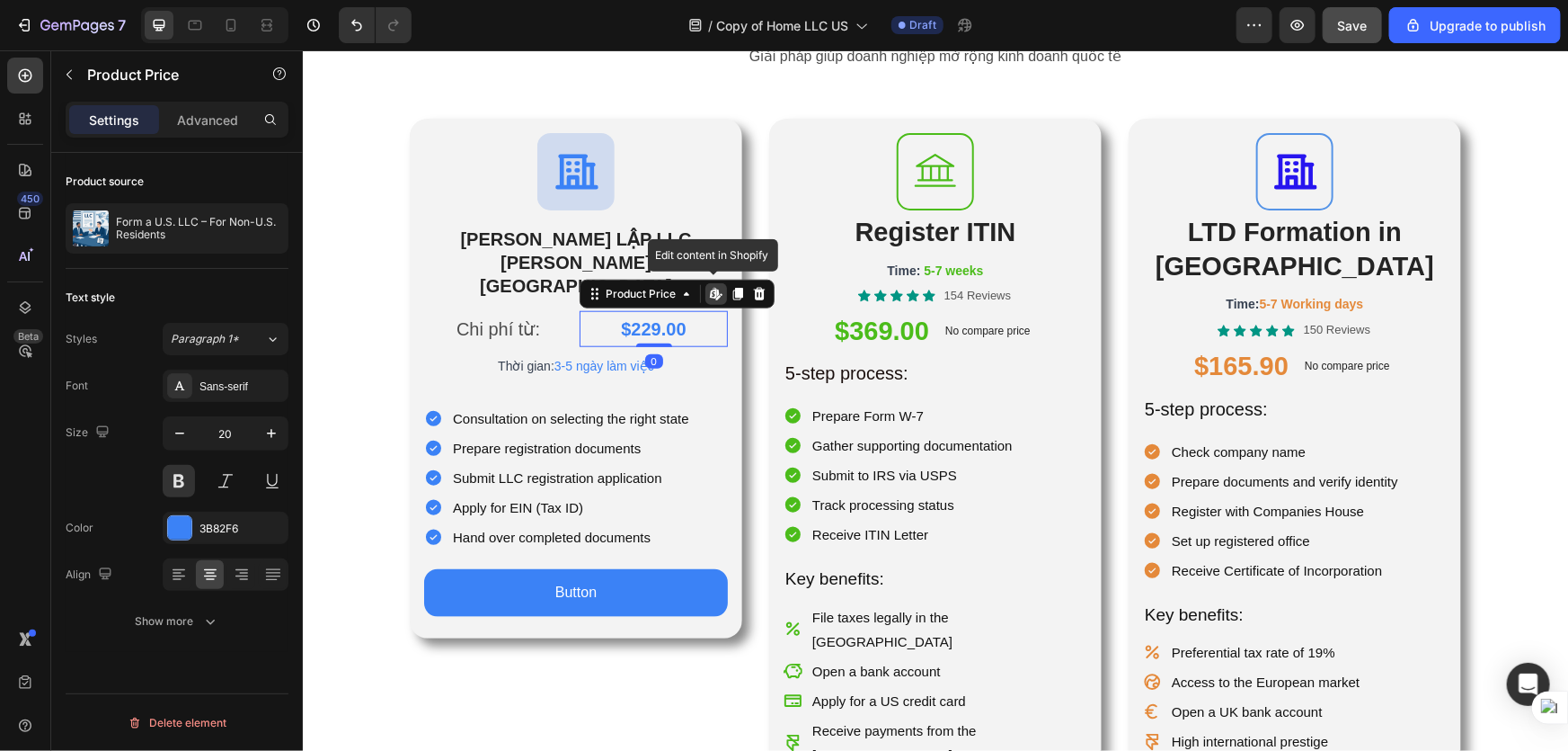
click at [708, 286] on icon at bounding box center [715, 293] width 15 height 15
click at [656, 285] on div "Product Price" at bounding box center [640, 293] width 78 height 16
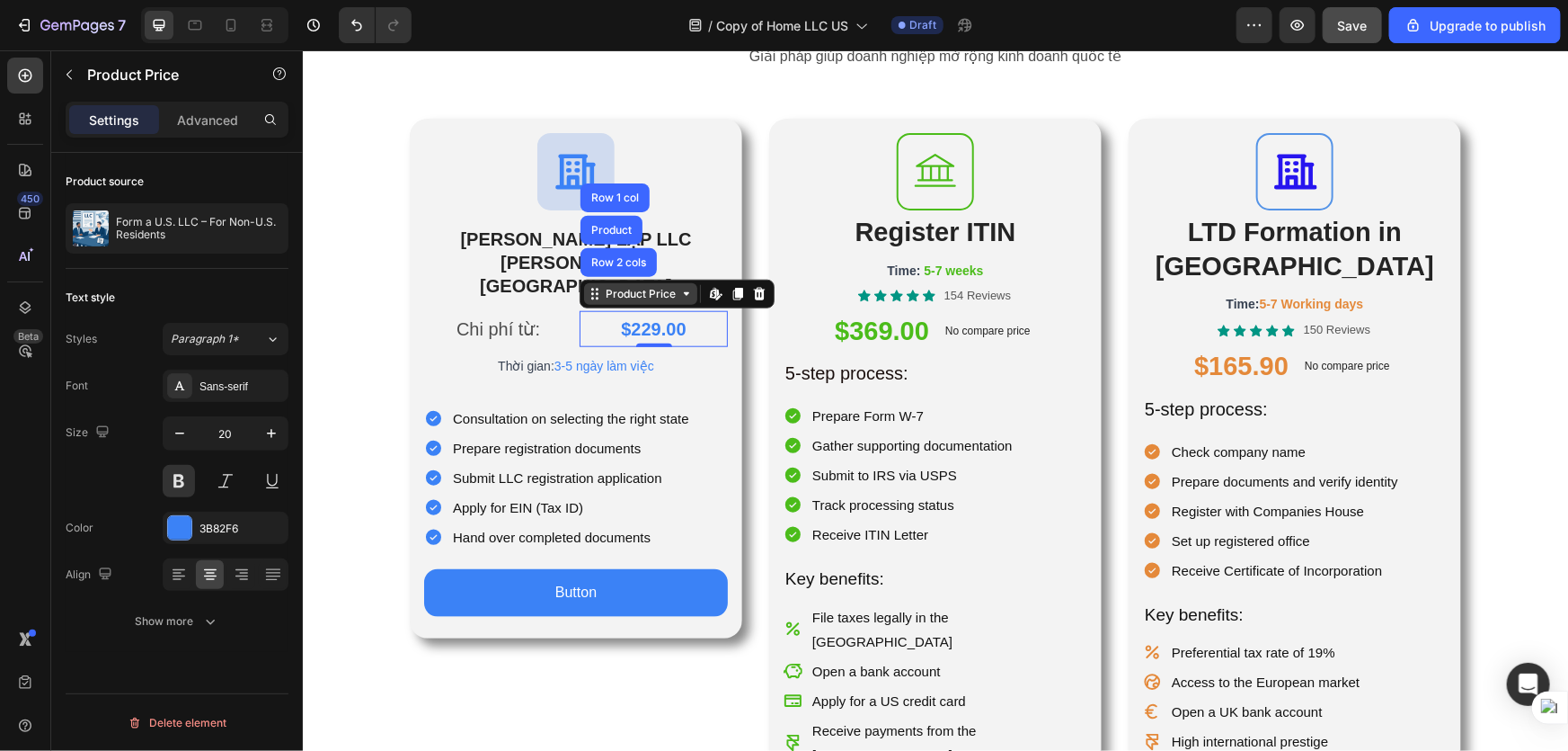
click at [649, 285] on div "Product Price" at bounding box center [640, 293] width 78 height 16
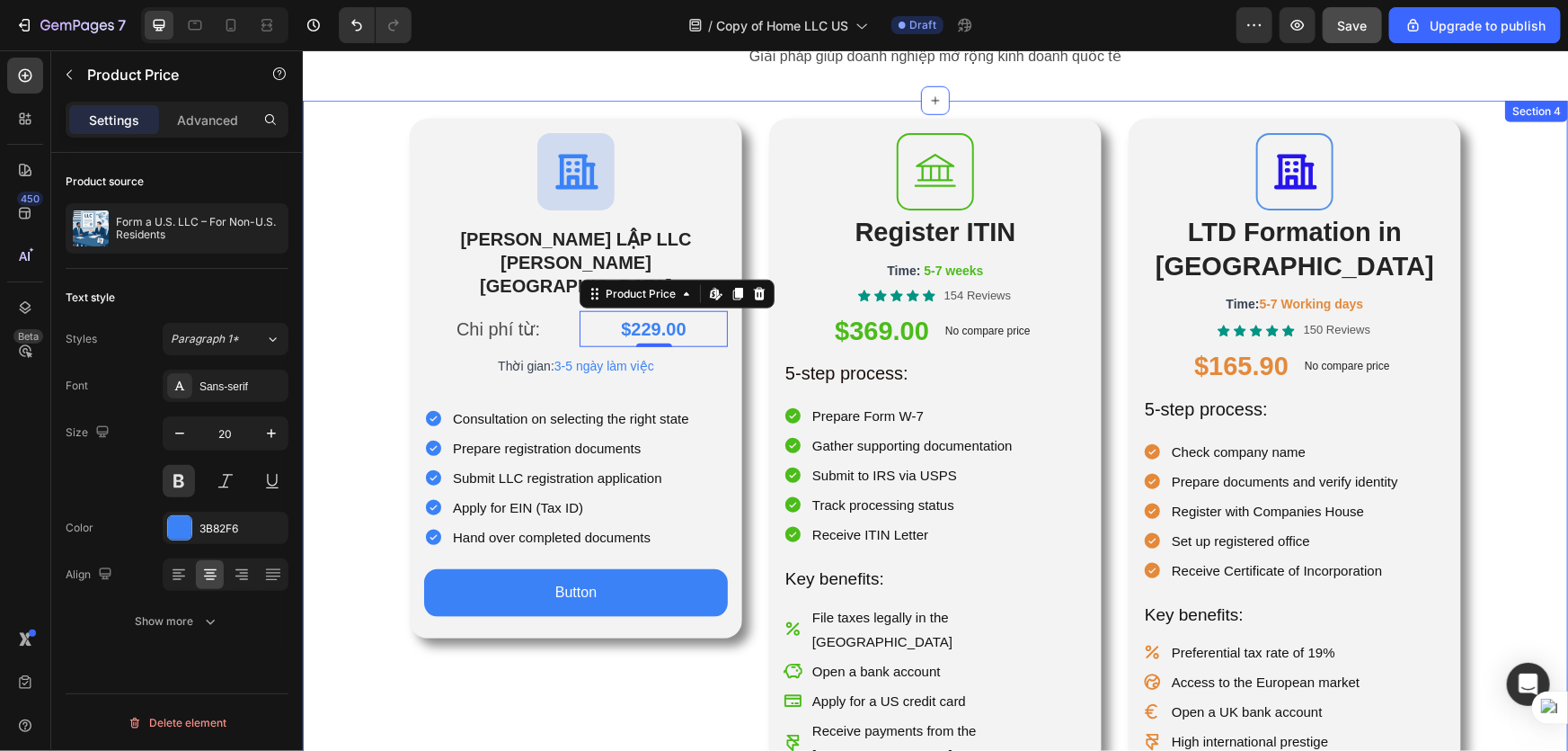
click at [1508, 387] on div "Icon THÀNH LẬP LLC TẠI HOA KỲ Heading Chi phí từ: Text Block $229.00 Product Pr…" at bounding box center [934, 485] width 1265 height 736
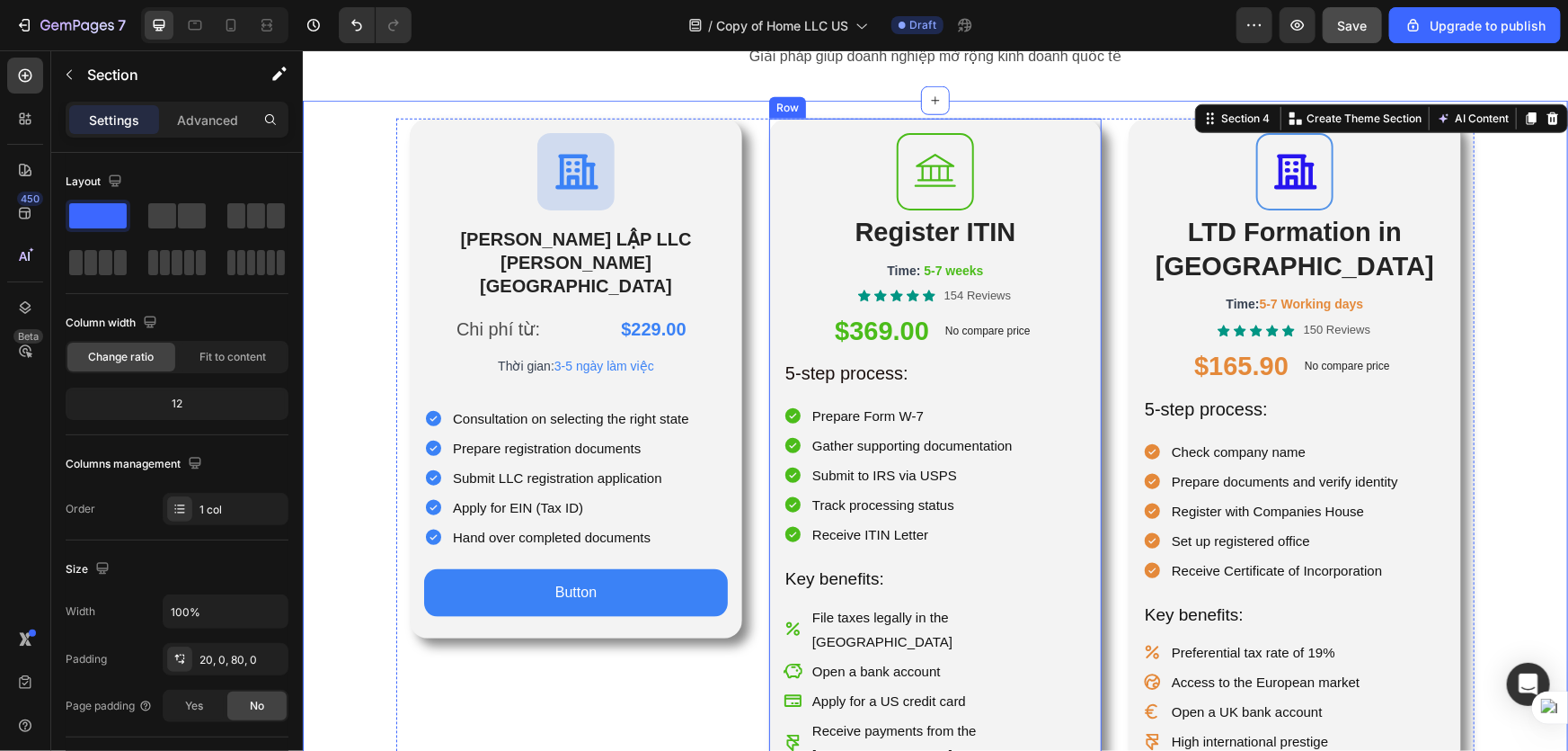
click at [1085, 143] on div "Icon Register ITIN Heading Time: 5-7 weeks Text Block Icon Icon Icon Icon Icon …" at bounding box center [934, 485] width 333 height 736
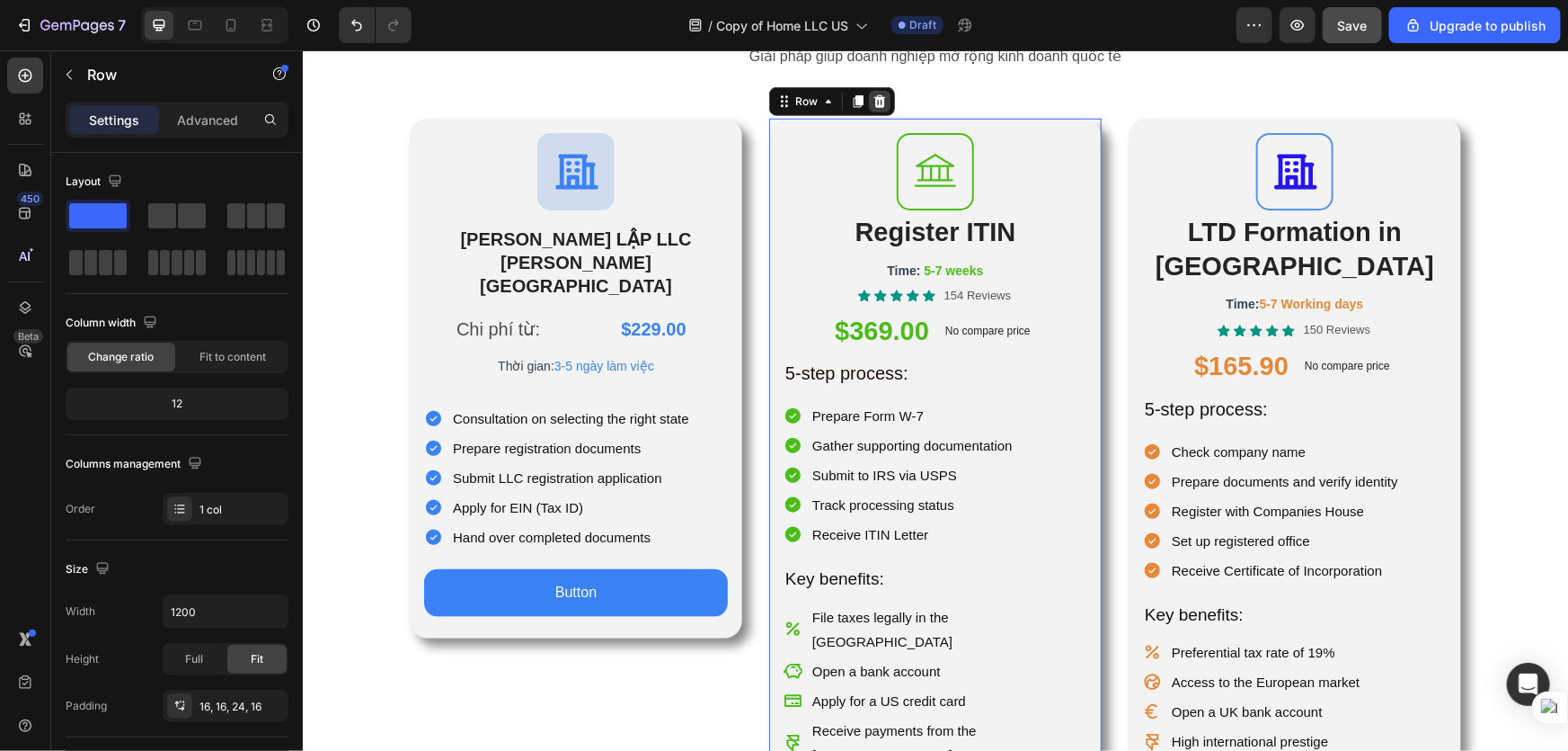
click at [874, 107] on div at bounding box center [879, 101] width 21 height 21
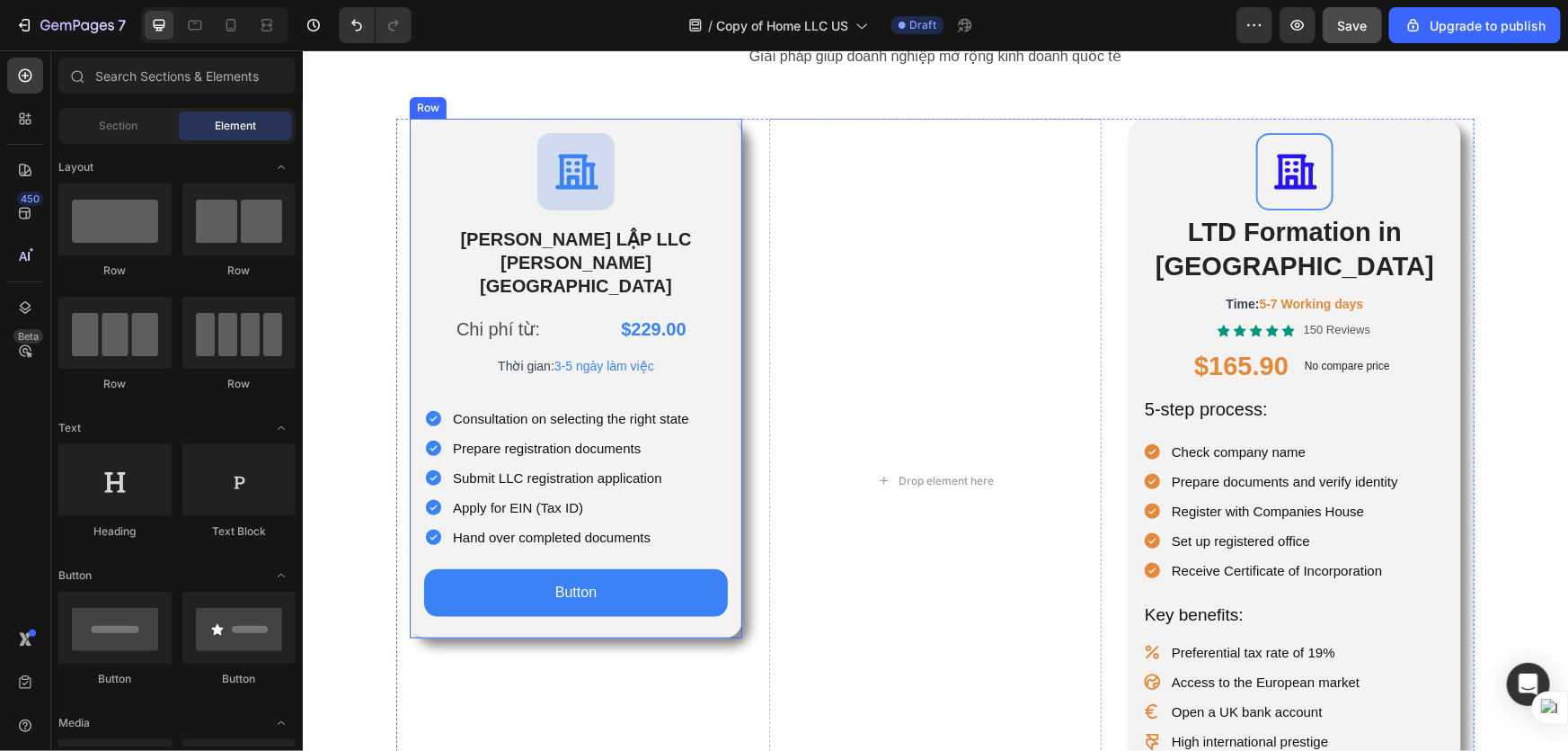
click at [411, 132] on div "Icon THÀNH LẬP LLC TẠI HOA KỲ Heading Chi phí từ: Text Block $229.00 Product Pr…" at bounding box center [575, 377] width 333 height 520
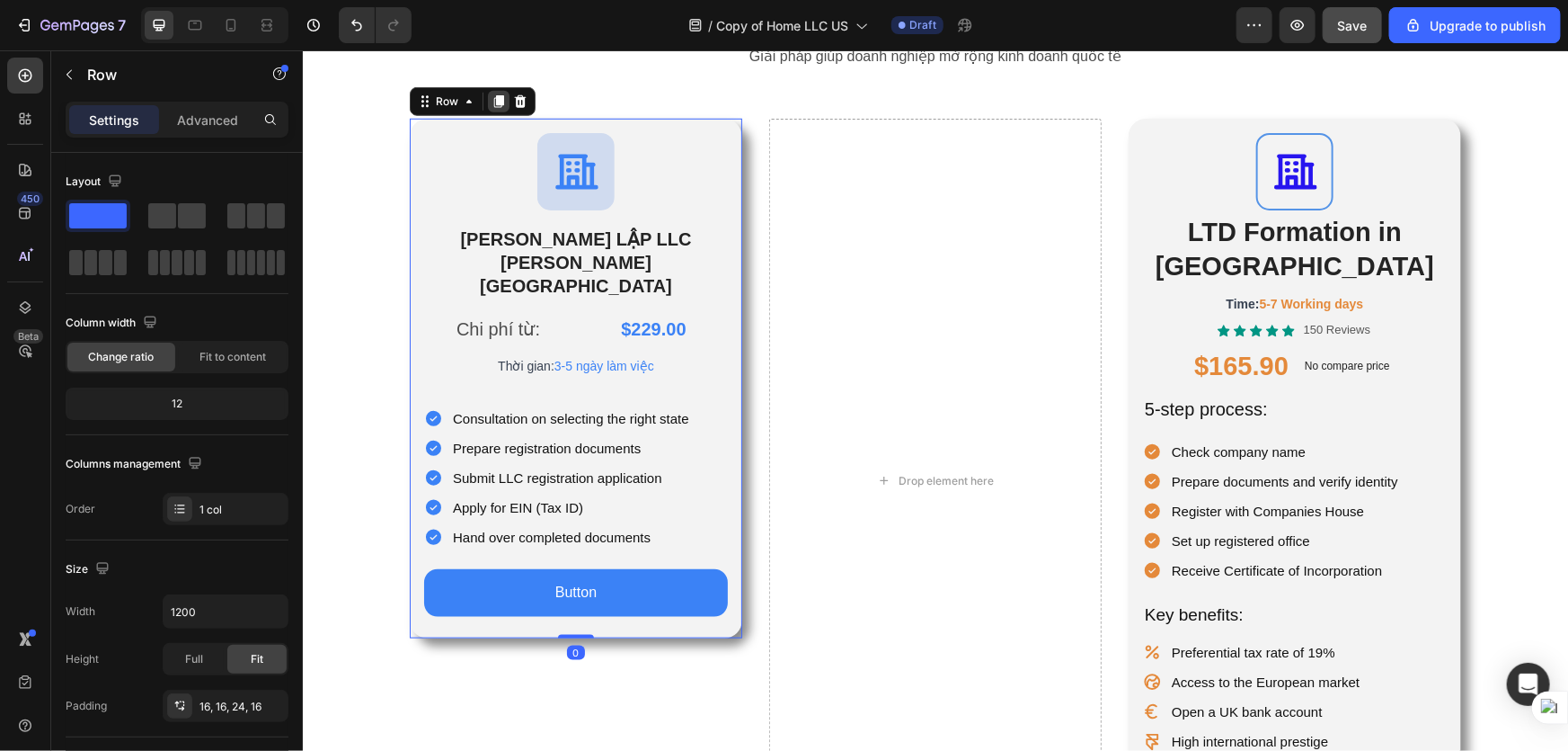
click at [491, 105] on icon at bounding box center [497, 100] width 15 height 15
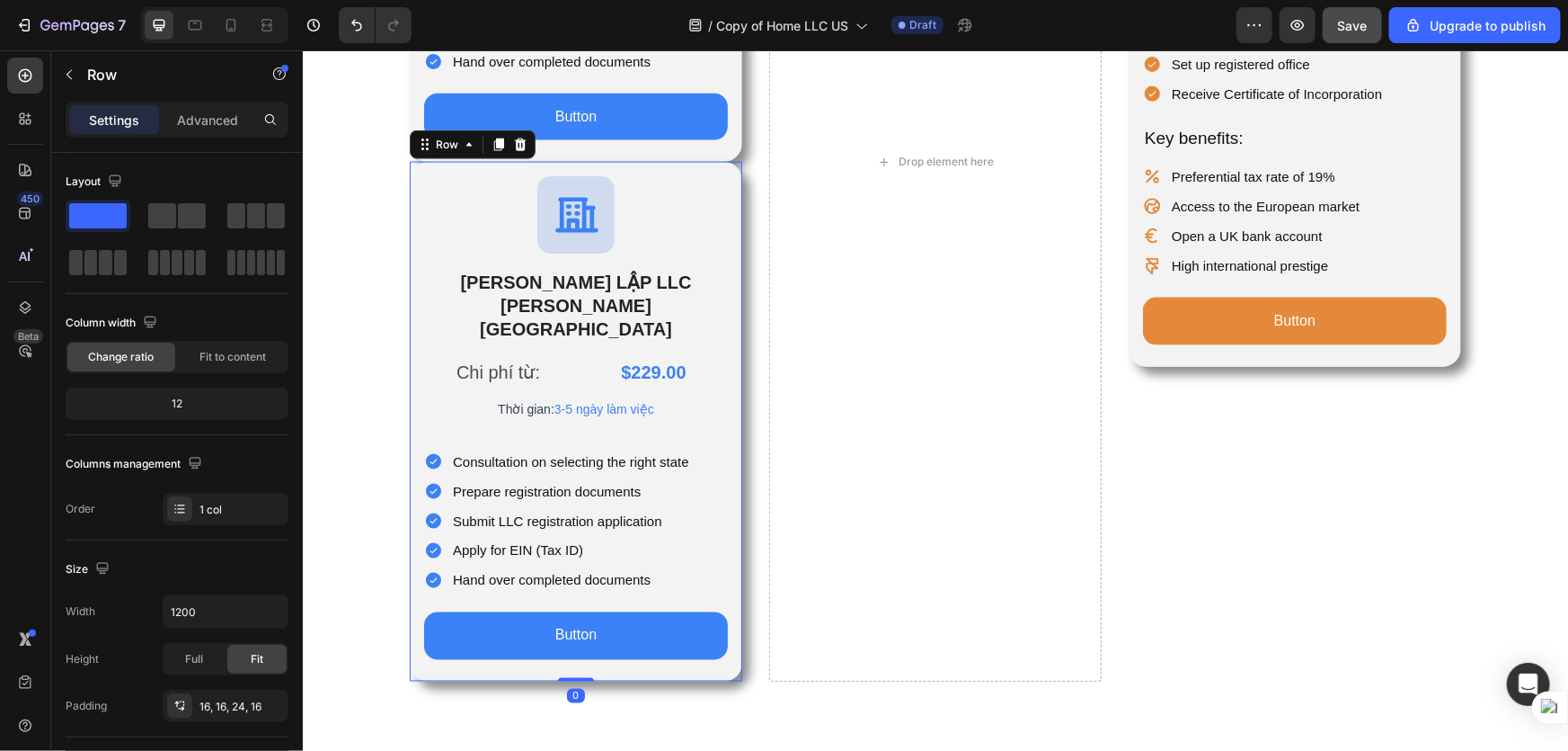
scroll to position [917, 0]
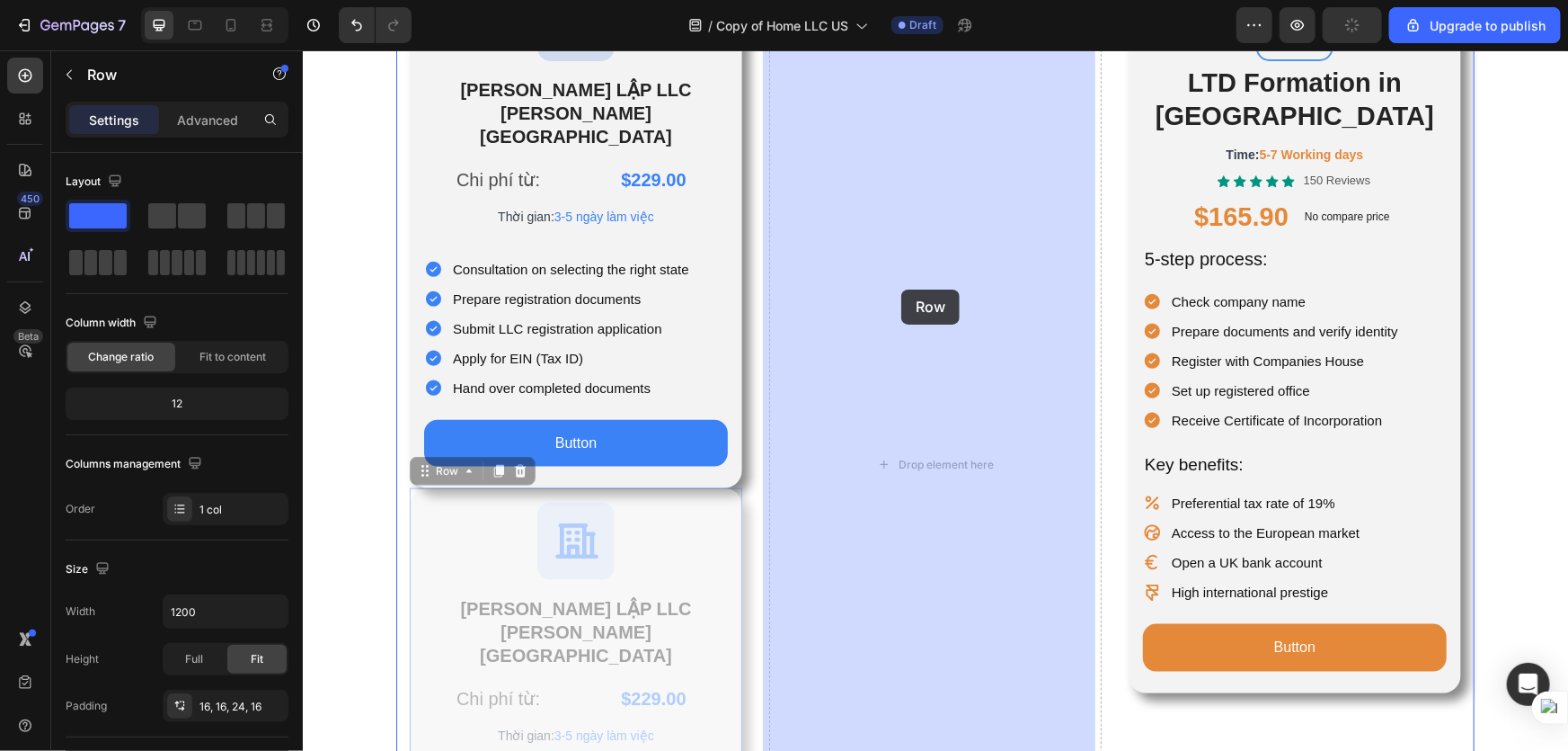
drag, startPoint x: 441, startPoint y: 424, endPoint x: 891, endPoint y: 287, distance: 470.4
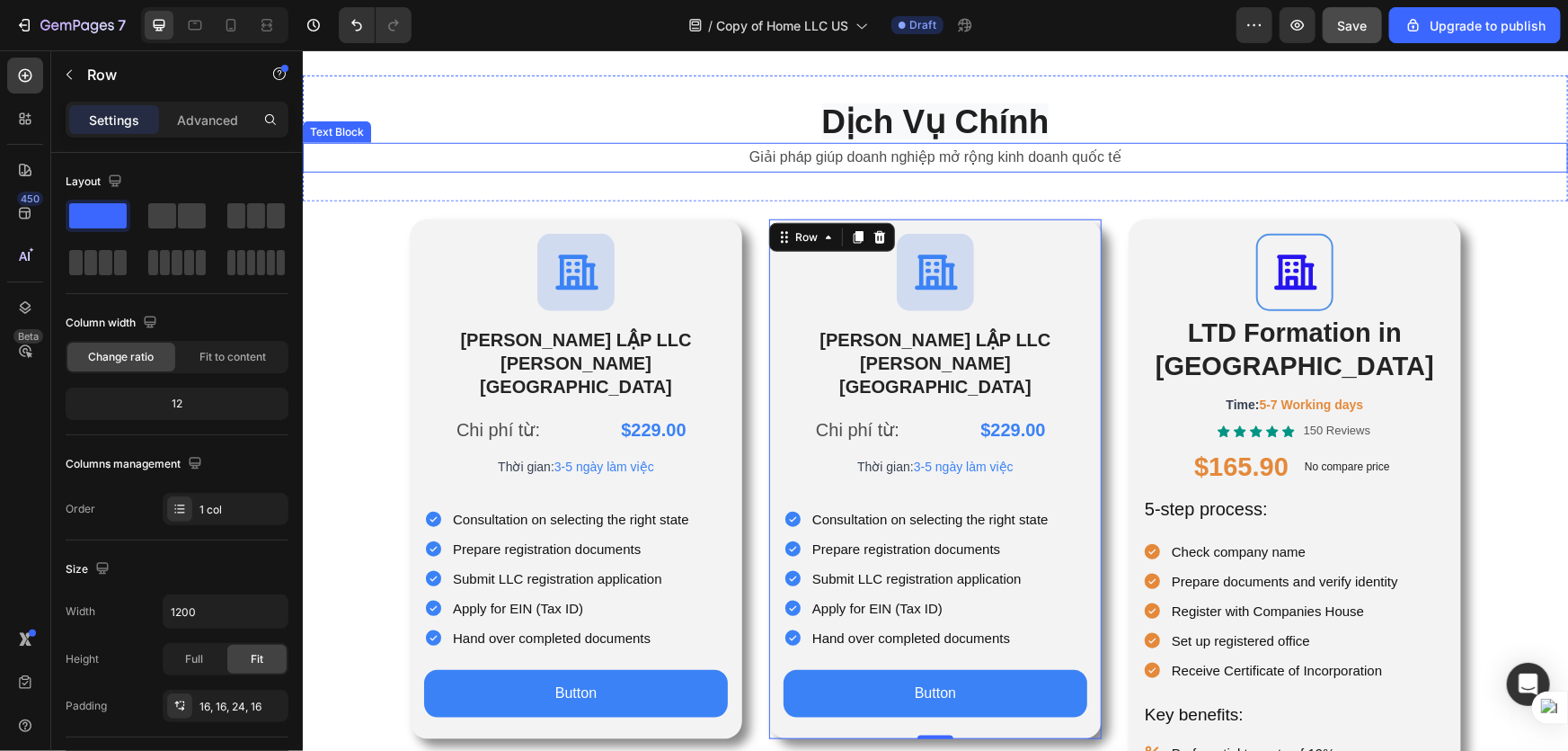
scroll to position [508, 0]
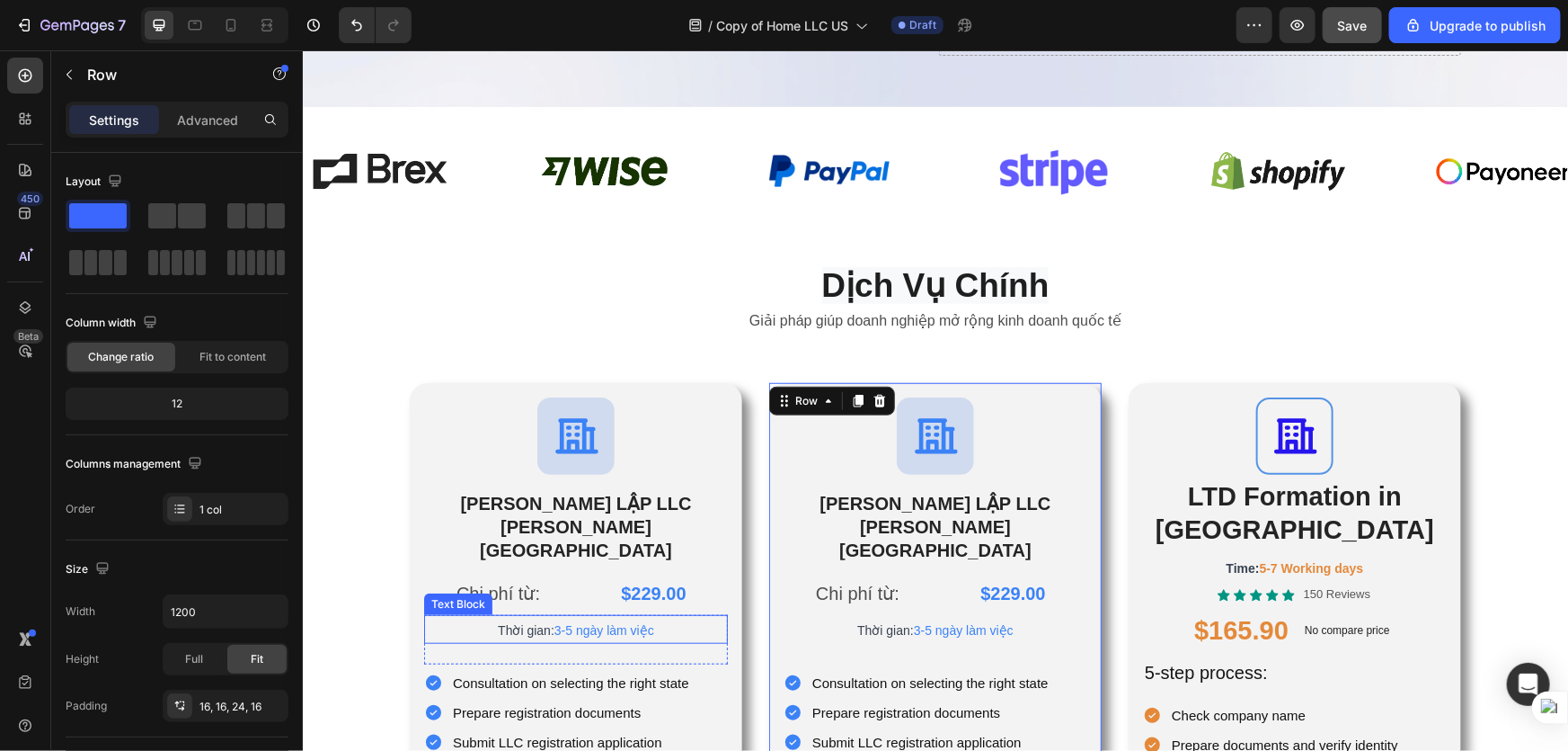
click at [581, 616] on p "Thời gian: 3-5 ngày làm việc" at bounding box center [575, 629] width 301 height 25
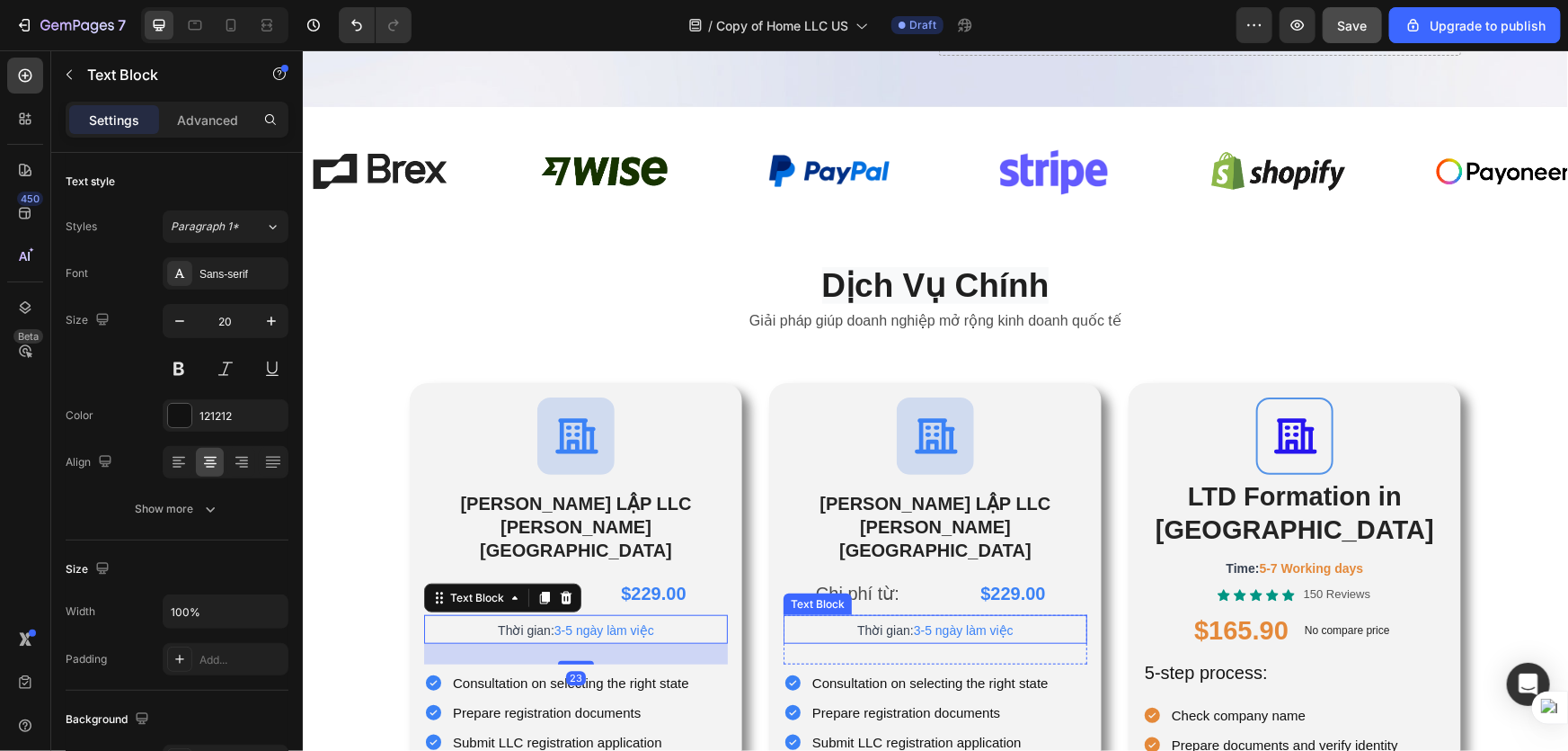
click at [1009, 622] on span "3-5 ngày làm việc" at bounding box center [963, 629] width 100 height 15
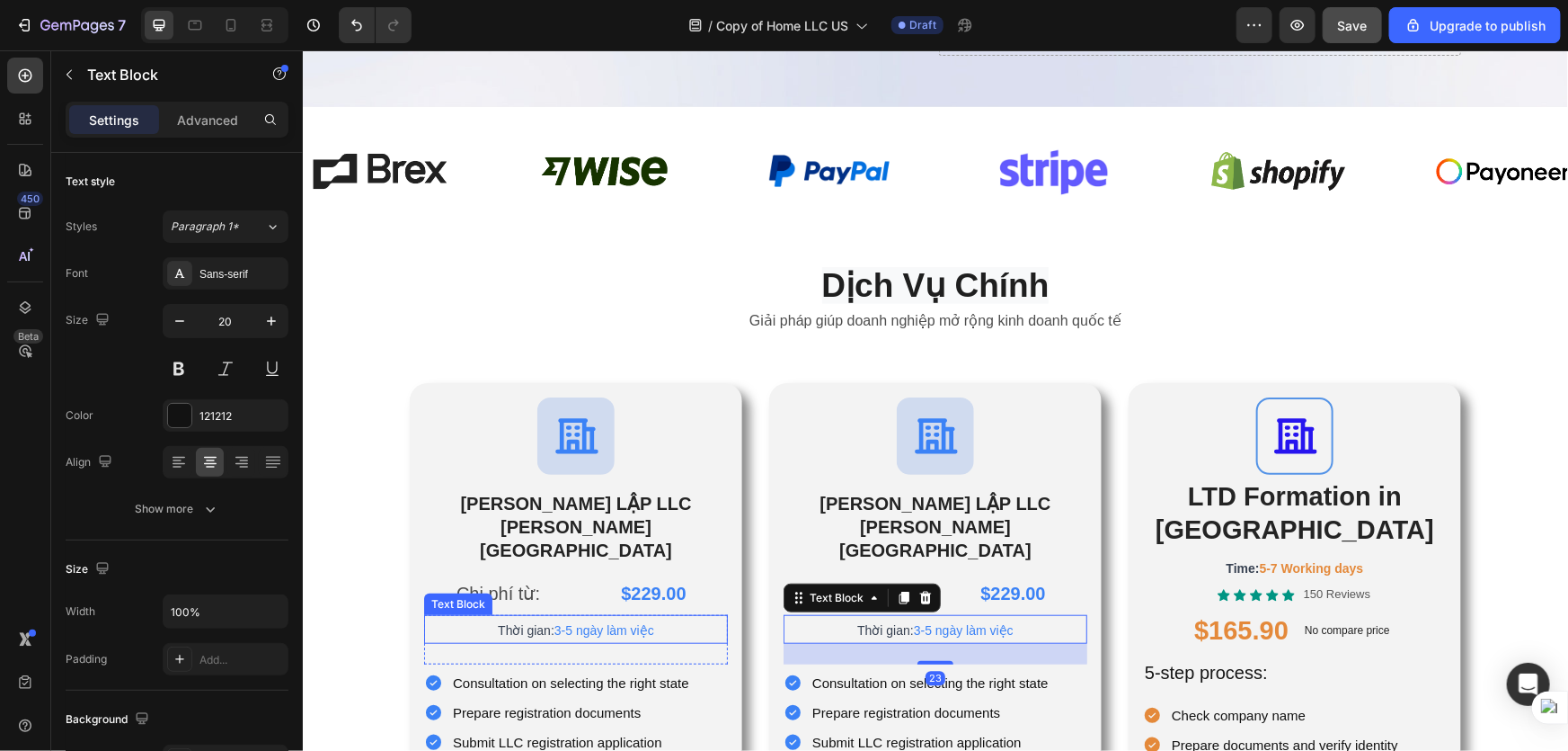
click at [553, 622] on span "Thời gian:" at bounding box center [525, 629] width 56 height 15
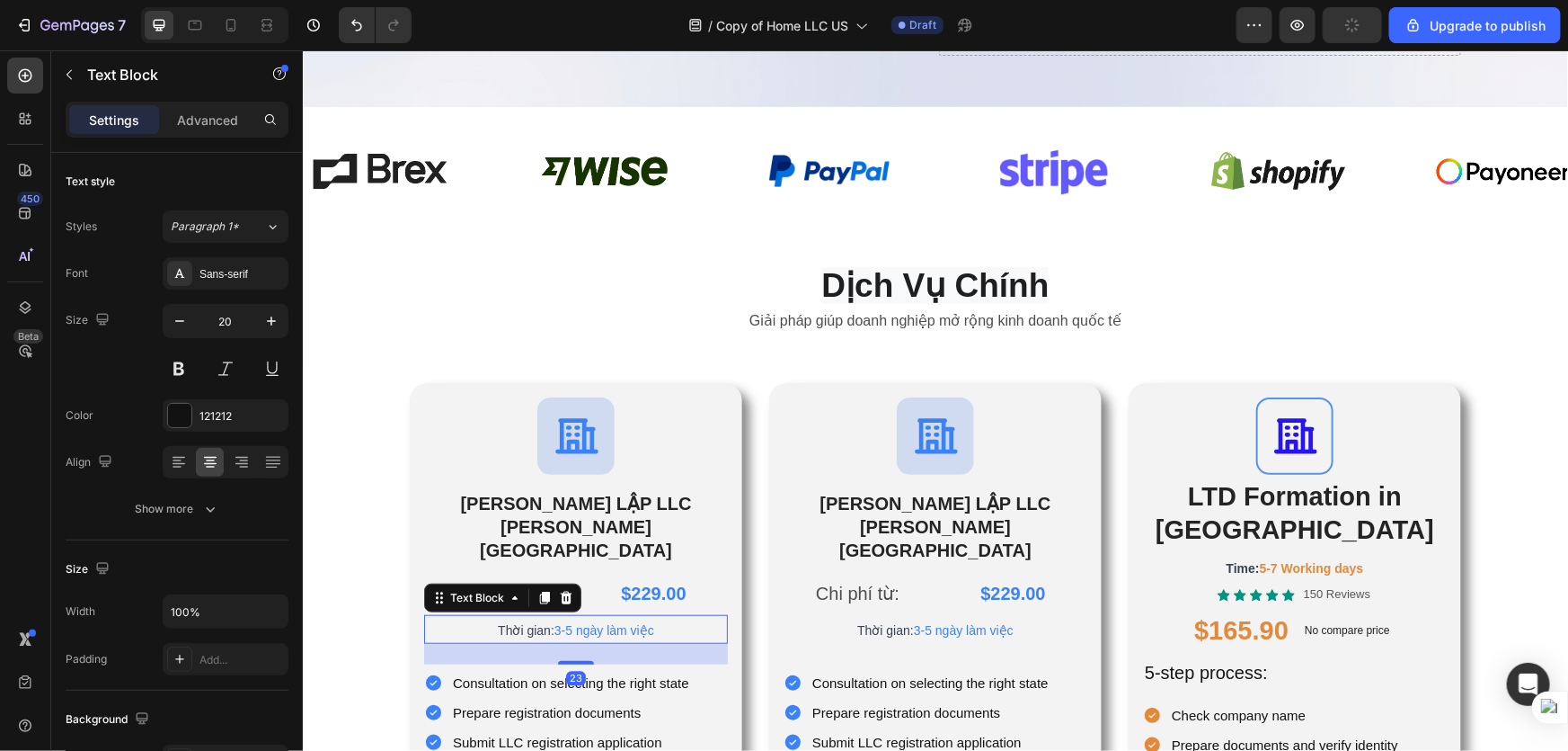
click at [551, 622] on span "Thời gian:" at bounding box center [525, 629] width 56 height 15
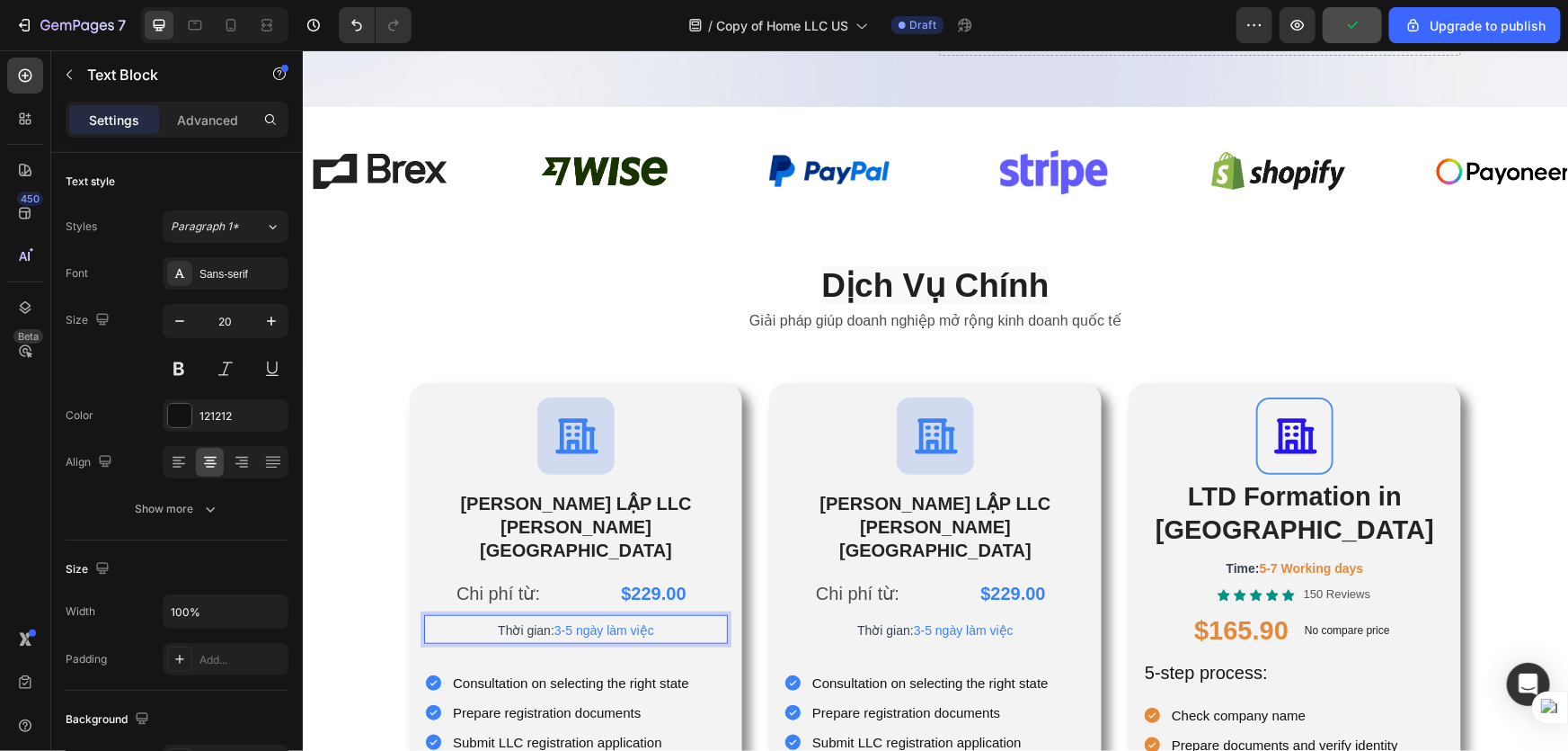
click at [532, 622] on span "Thời gian:" at bounding box center [525, 629] width 56 height 15
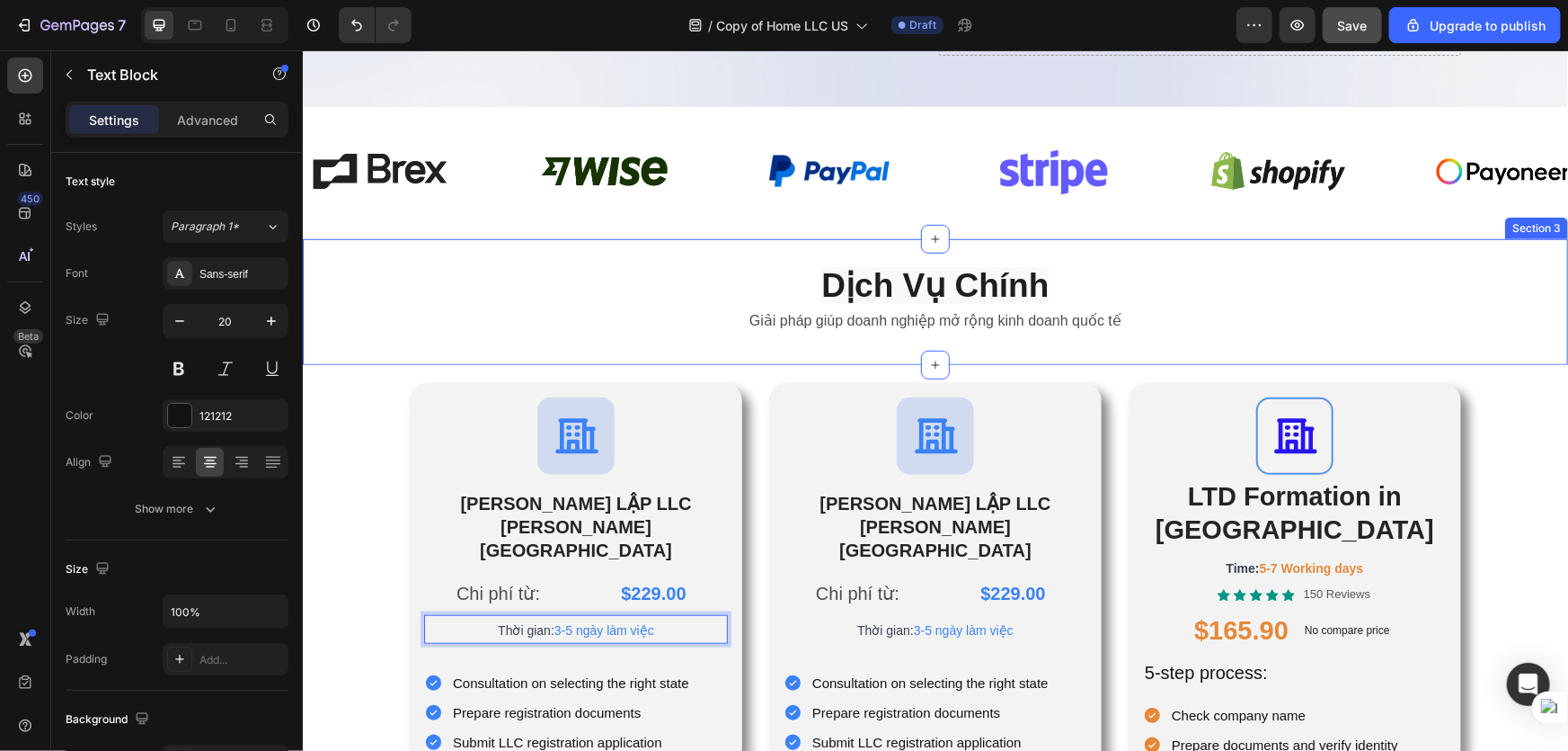
click at [1264, 333] on div "Dịch Vụ Chính Heading Giải pháp giúp doanh nghiệp mở rộng kinh doanh quốc tế Te…" at bounding box center [934, 302] width 1265 height 126
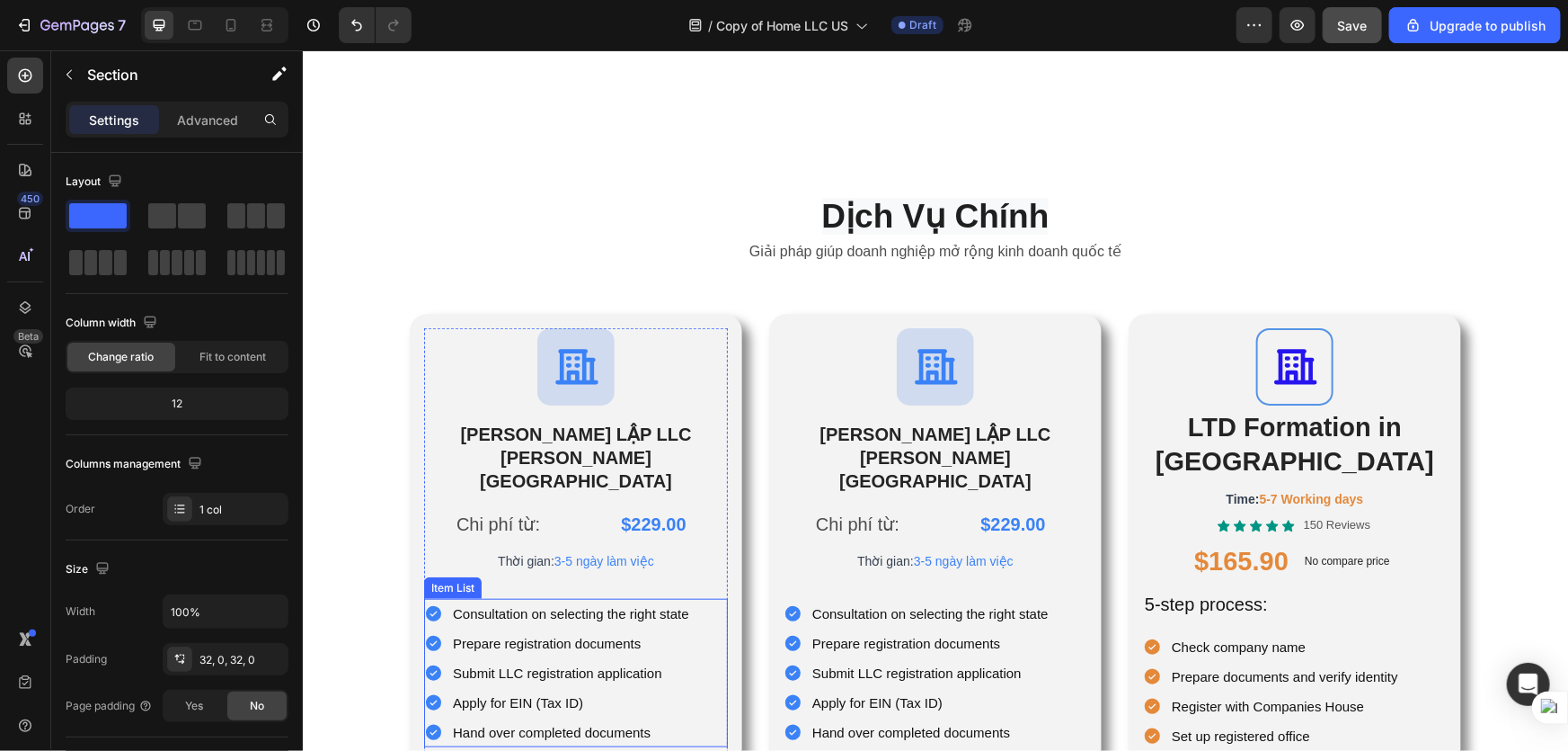
scroll to position [817, 0]
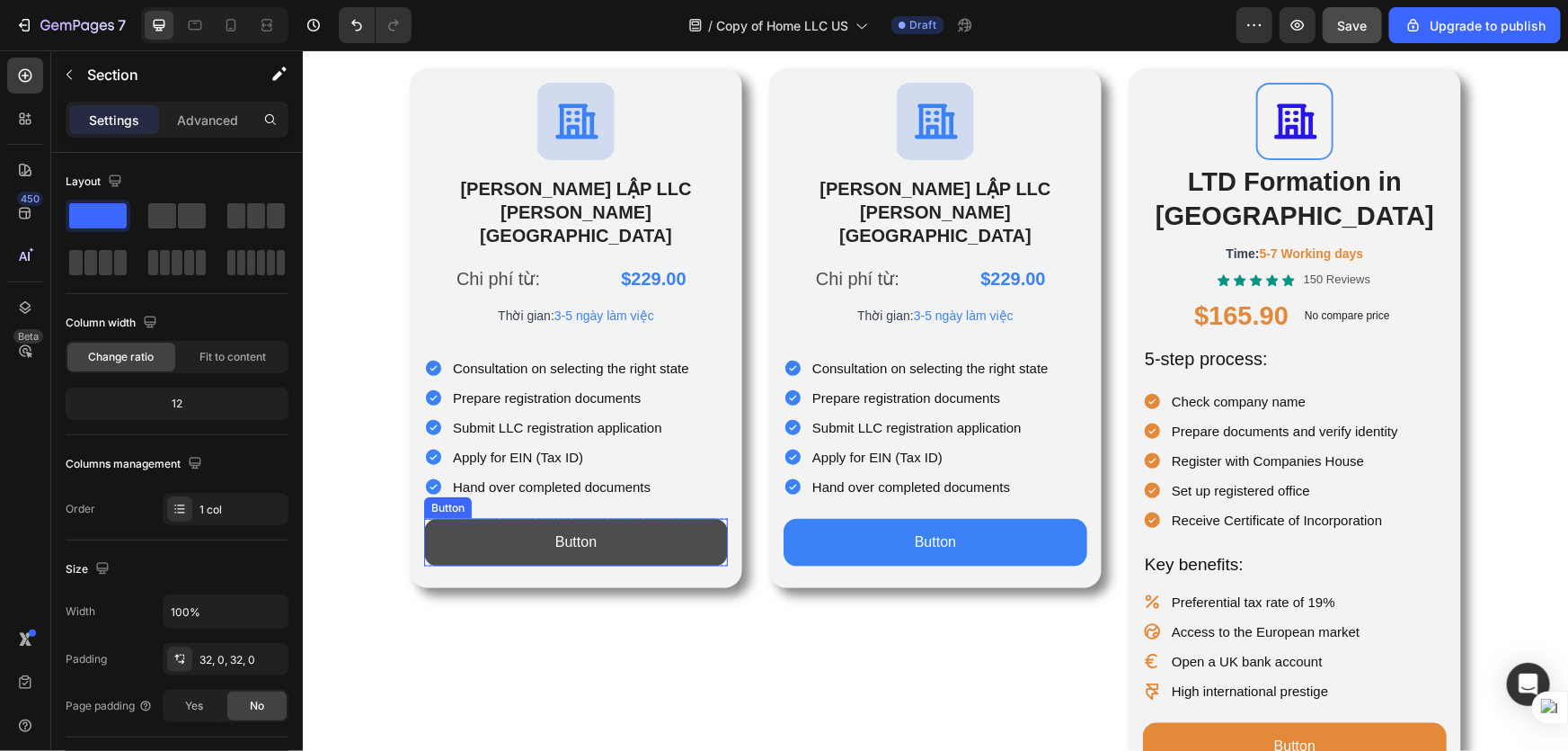
click at [671, 518] on button "Button" at bounding box center [574, 541] width 304 height 48
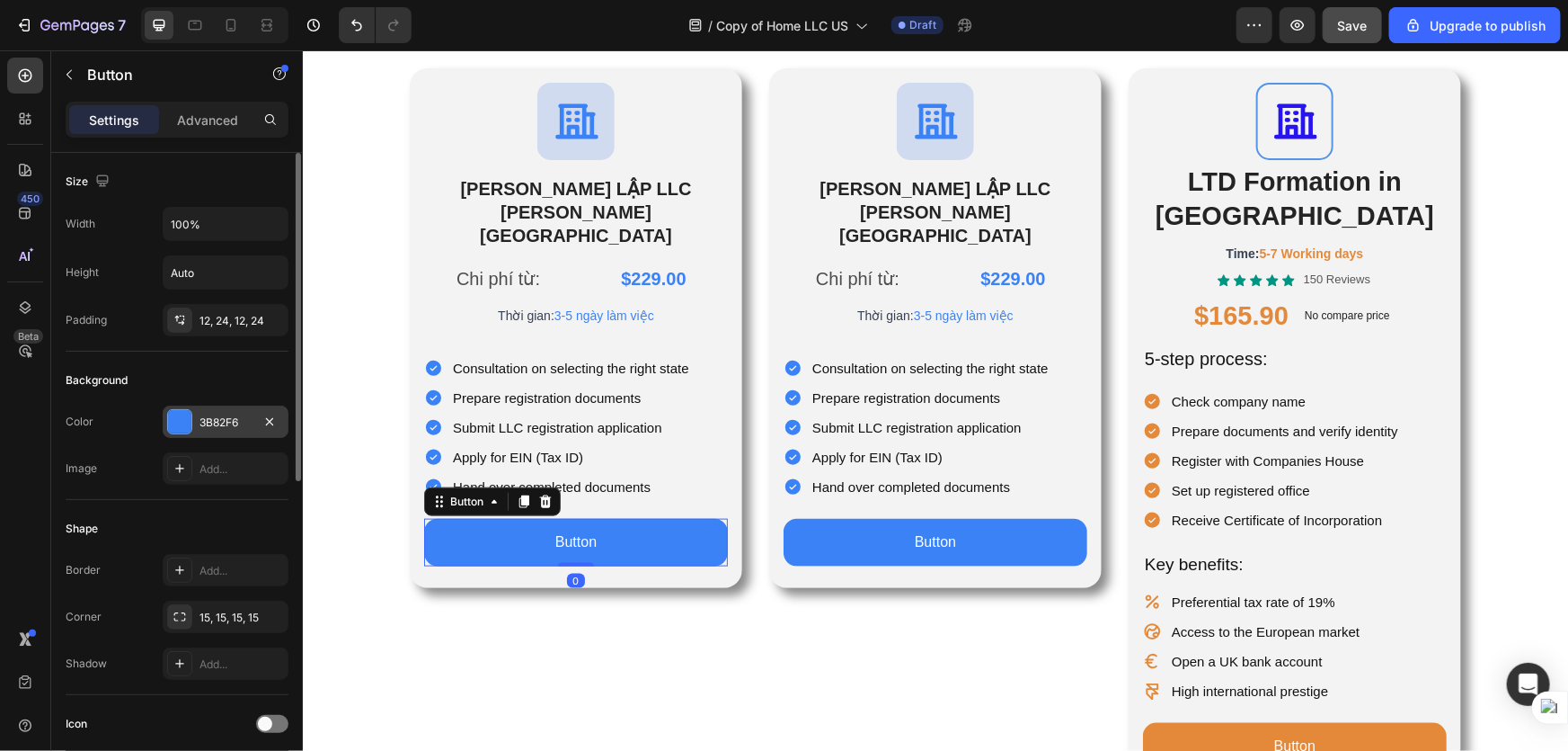
click at [244, 419] on div "3B82F6" at bounding box center [226, 422] width 52 height 16
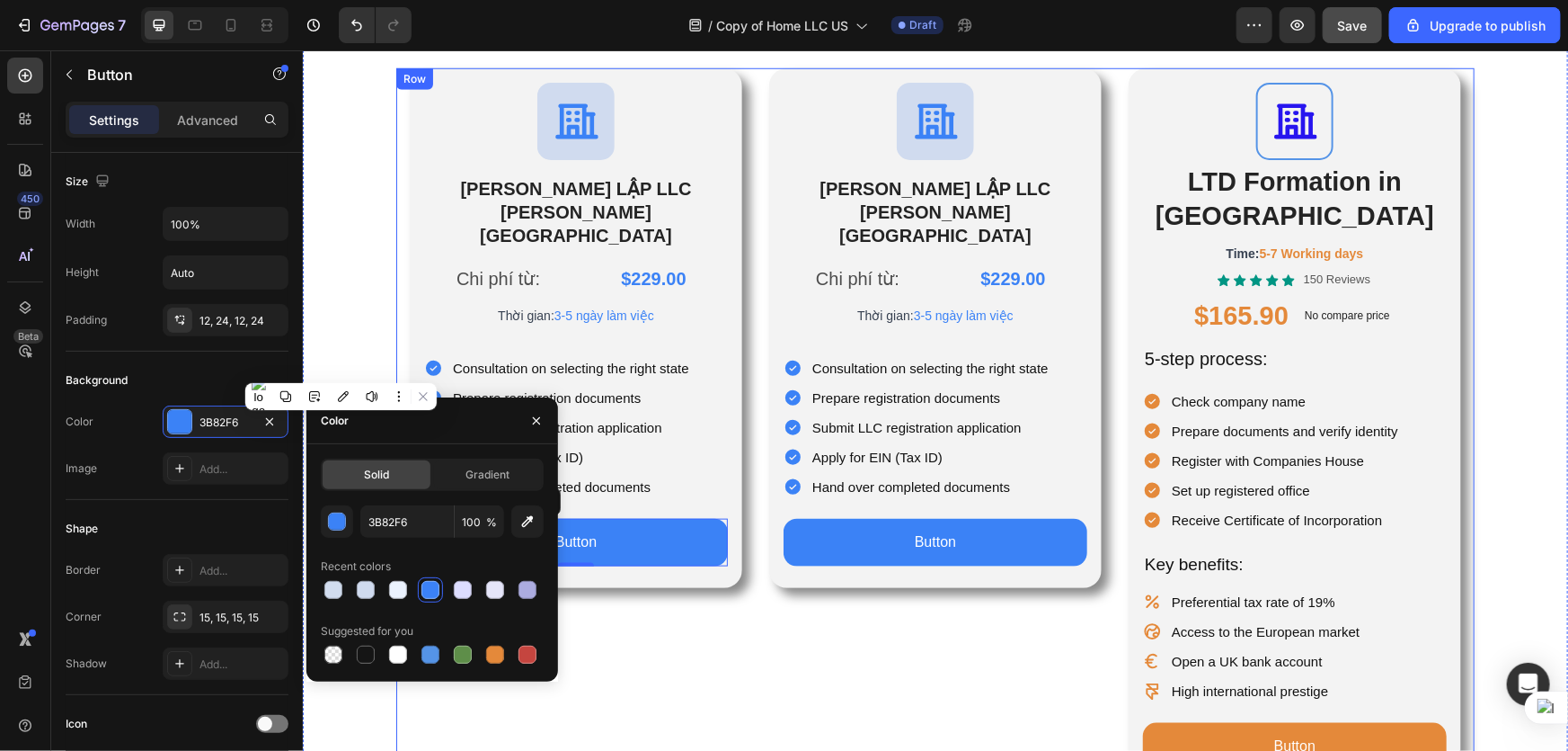
click at [656, 643] on div "Icon THÀNH LẬP LLC TẠI HOA KỲ Heading Chi phí từ: Text Block $229.00 Product Pr…" at bounding box center [575, 430] width 333 height 724
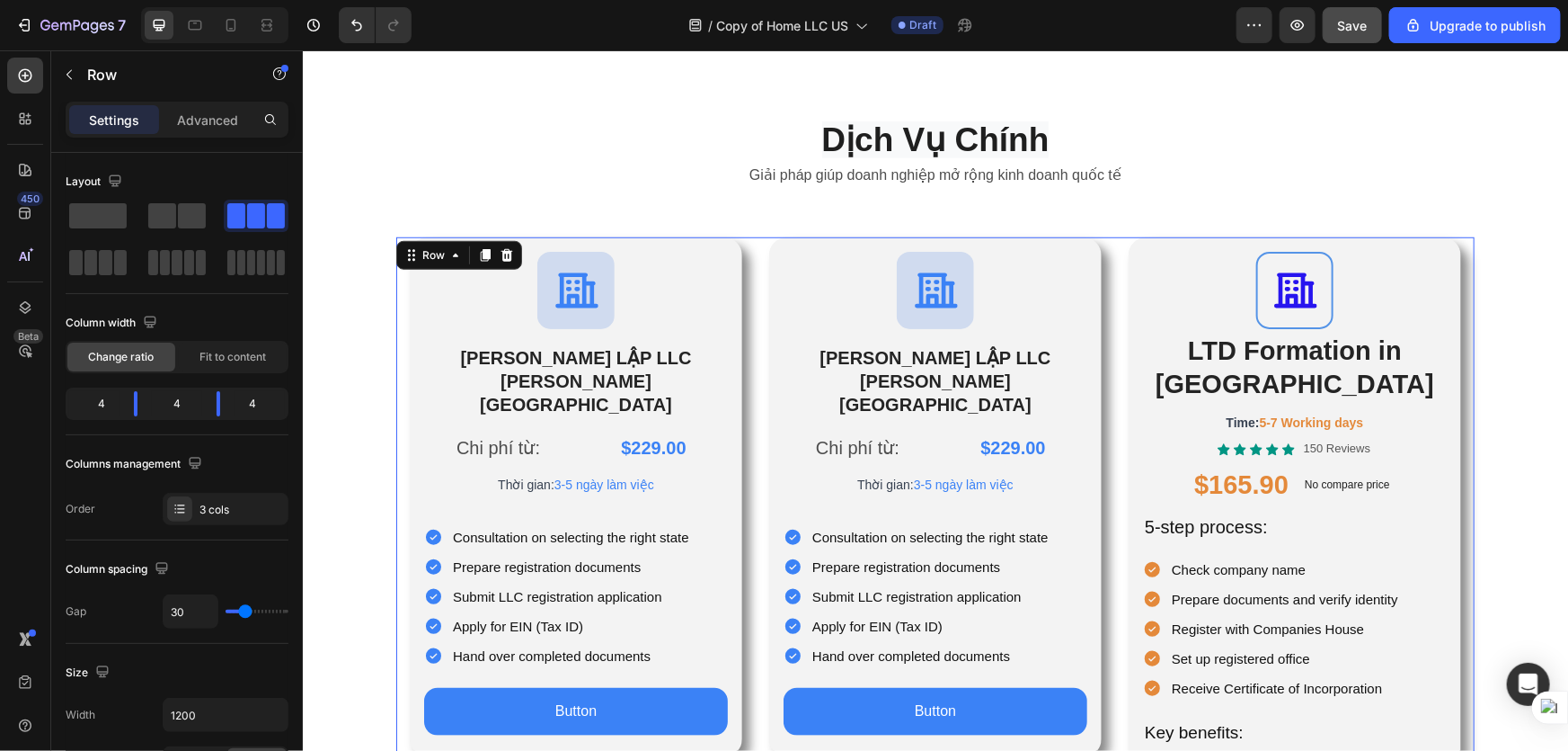
scroll to position [0, 0]
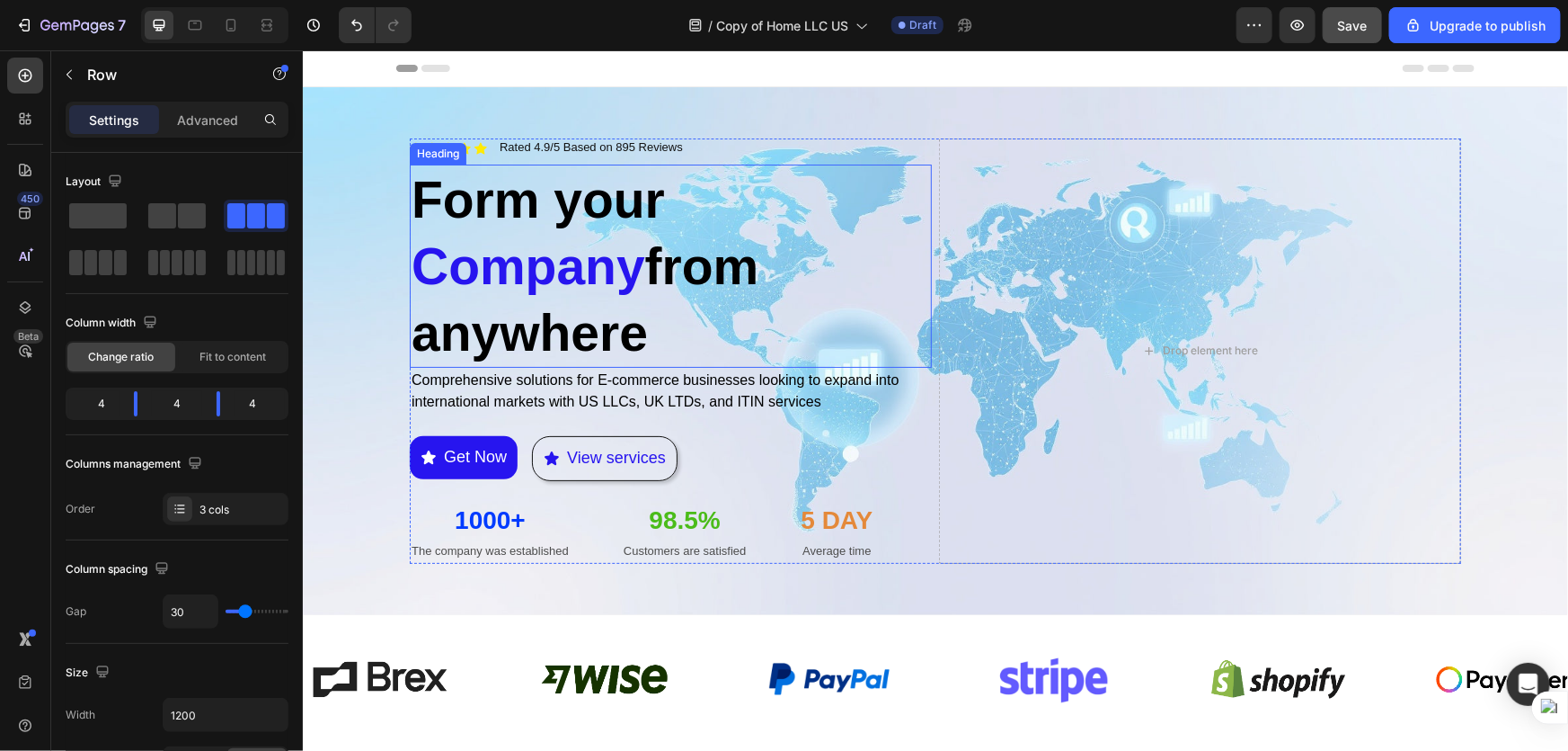
click at [559, 259] on strong "ompany" at bounding box center [546, 265] width 197 height 57
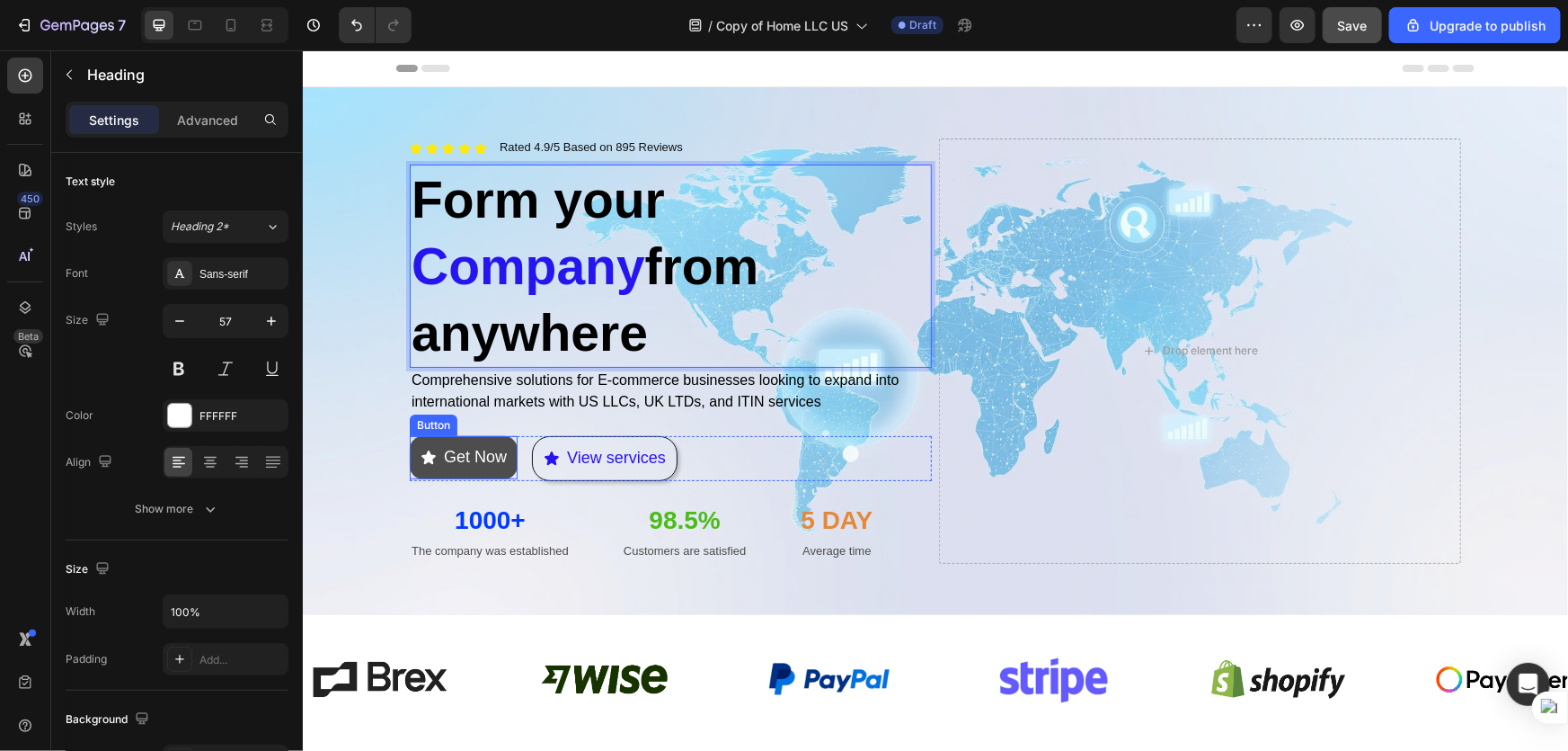
click at [500, 453] on button "Get Now" at bounding box center [463, 457] width 108 height 43
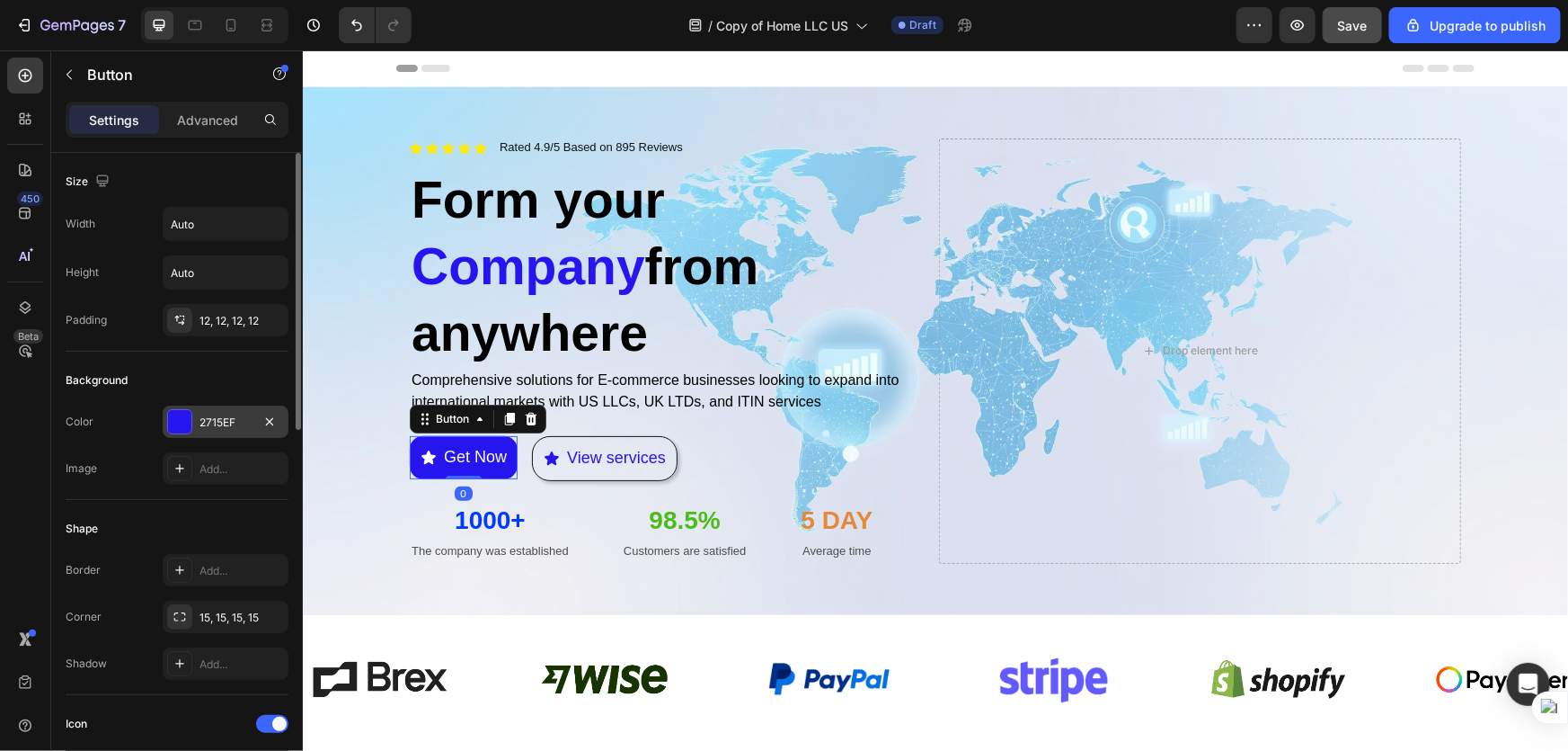
click at [179, 422] on div at bounding box center [179, 422] width 23 height 23
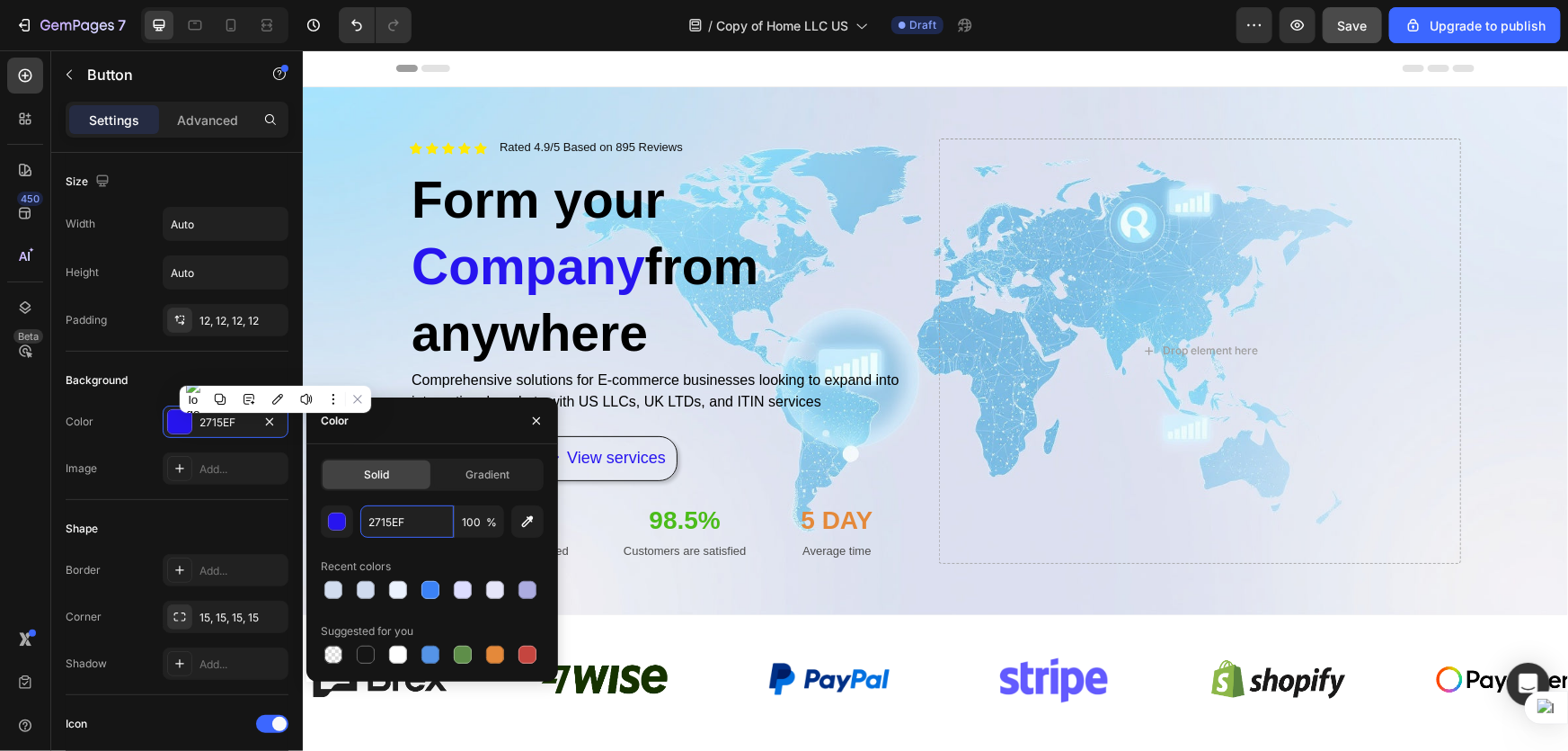
paste input "3B82F6"
type input "3B82F6"
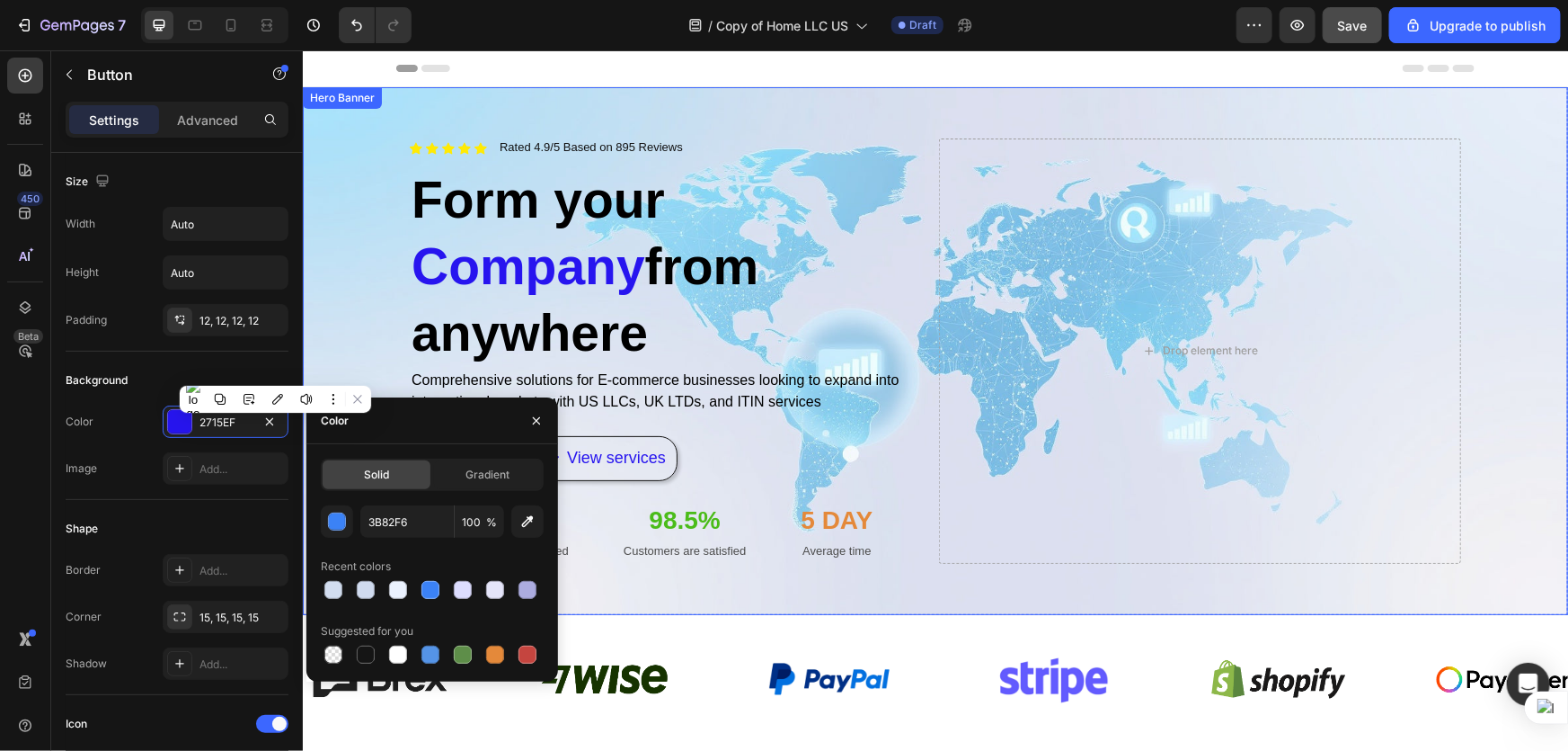
click at [688, 581] on div "Icon Icon Icon Icon Icon Icon List Rated 4.9/5 Based on 895 Reviews Text Block …" at bounding box center [935, 349] width 1078 height 482
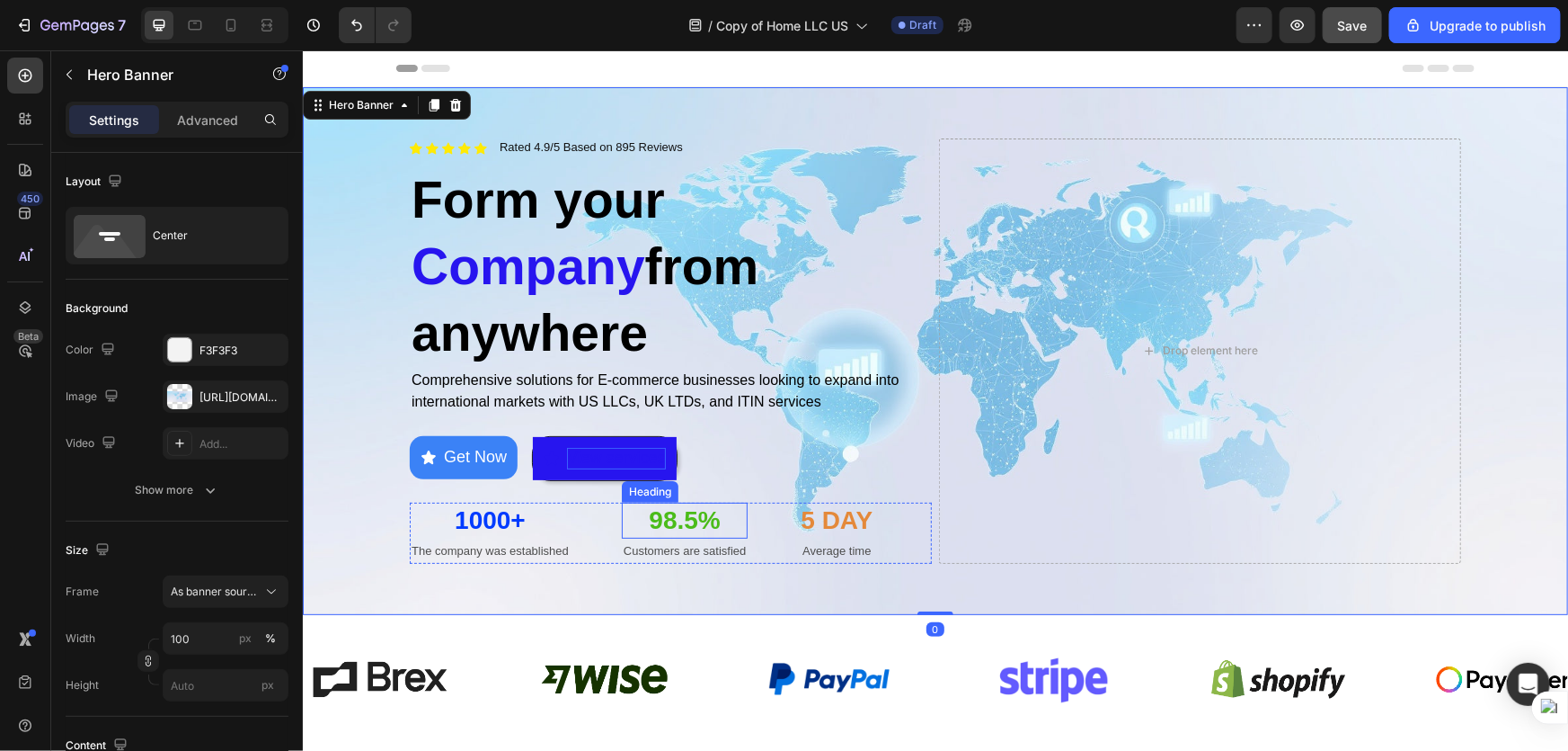
click at [627, 456] on p "View services" at bounding box center [616, 457] width 99 height 20
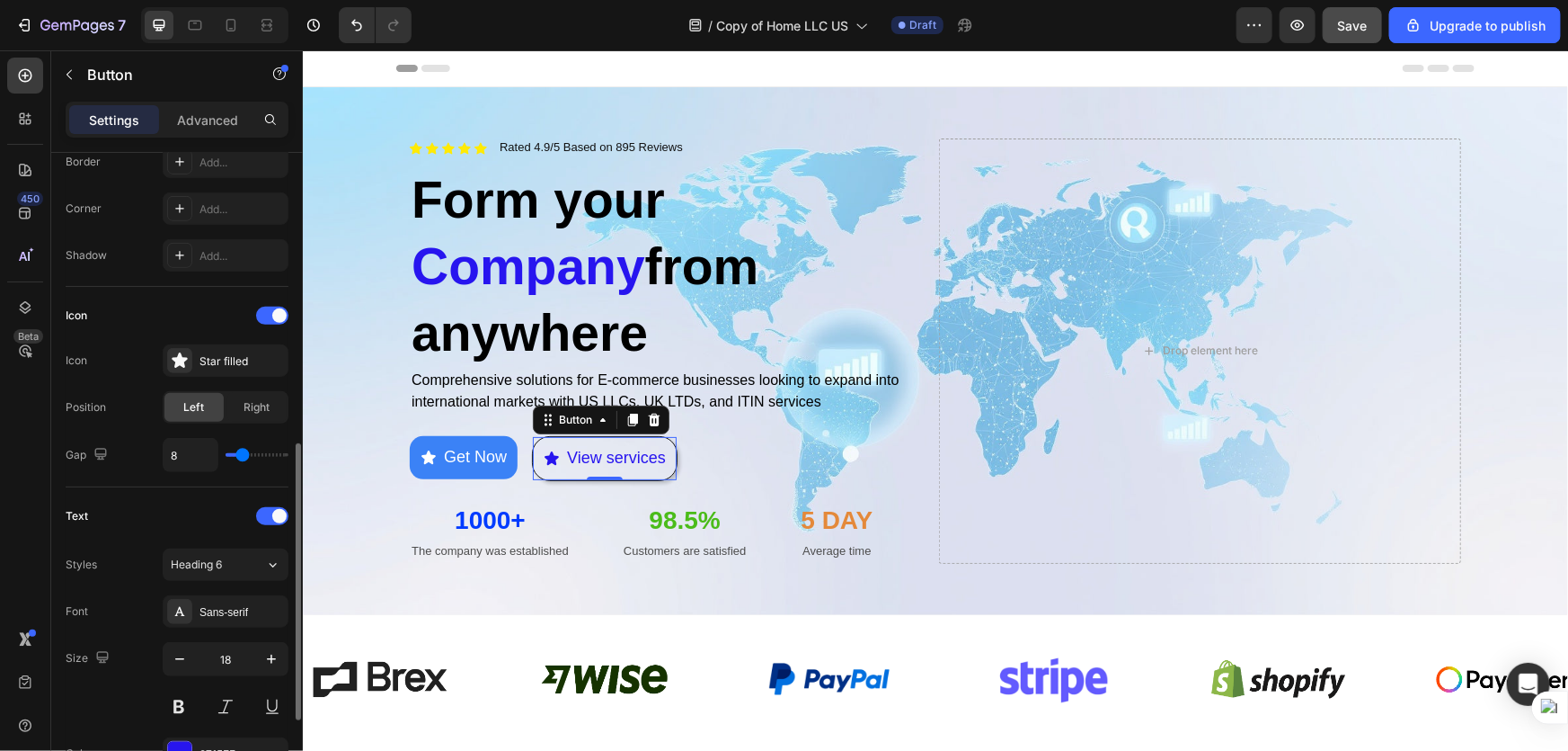
scroll to position [490, 0]
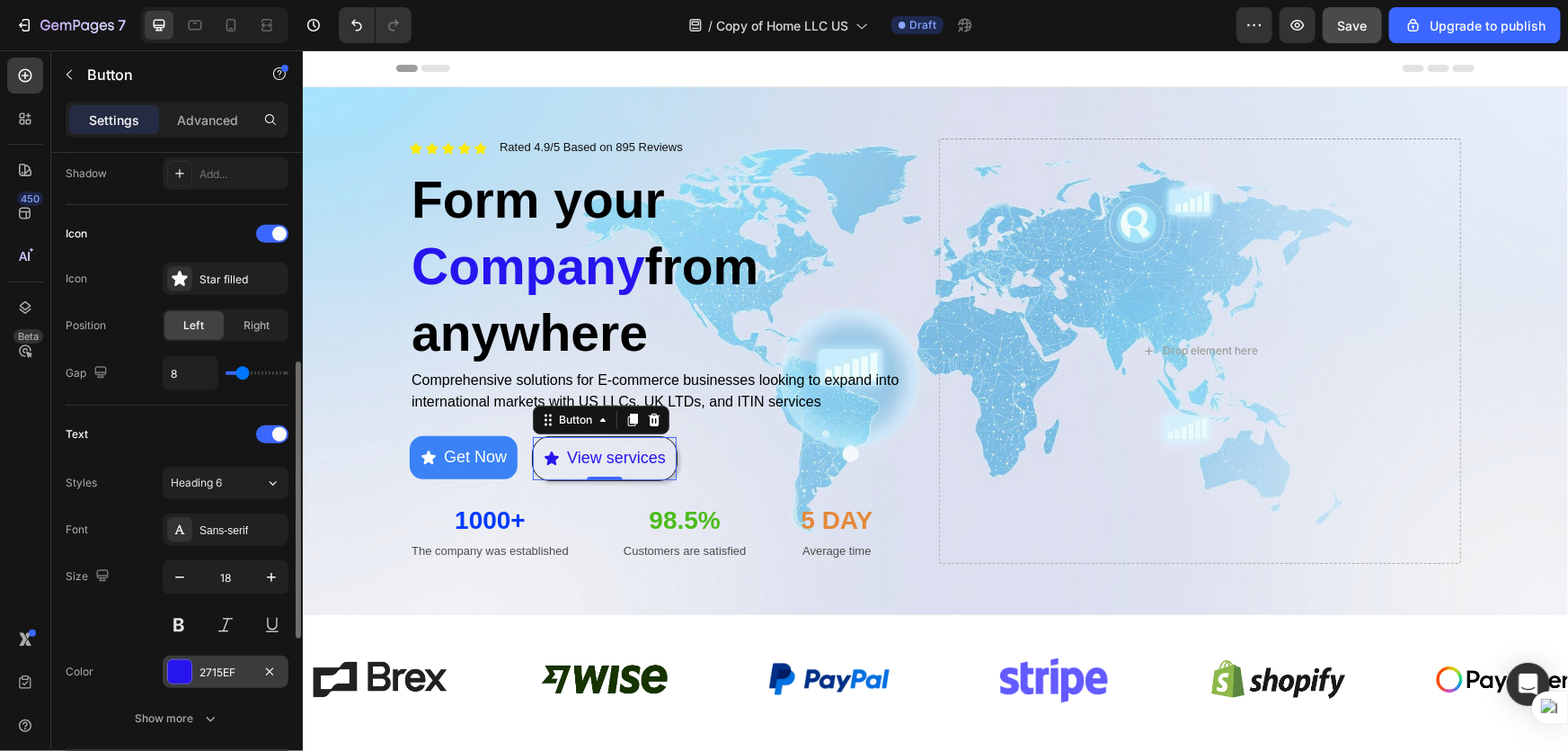
click at [187, 673] on div at bounding box center [179, 671] width 23 height 23
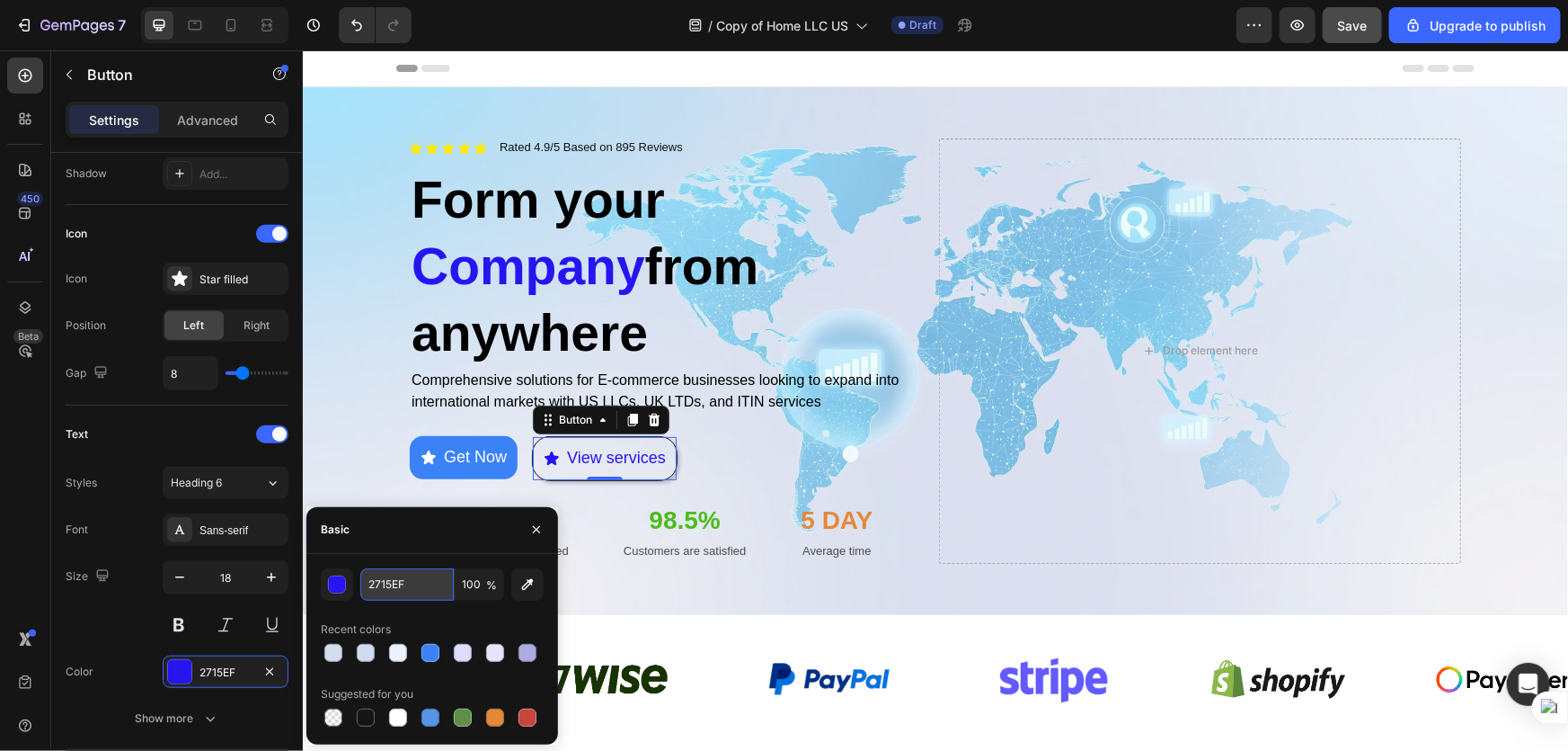
click at [411, 588] on input "2715EF" at bounding box center [407, 584] width 93 height 32
paste input "3B82F6"
type input "3B82F6"
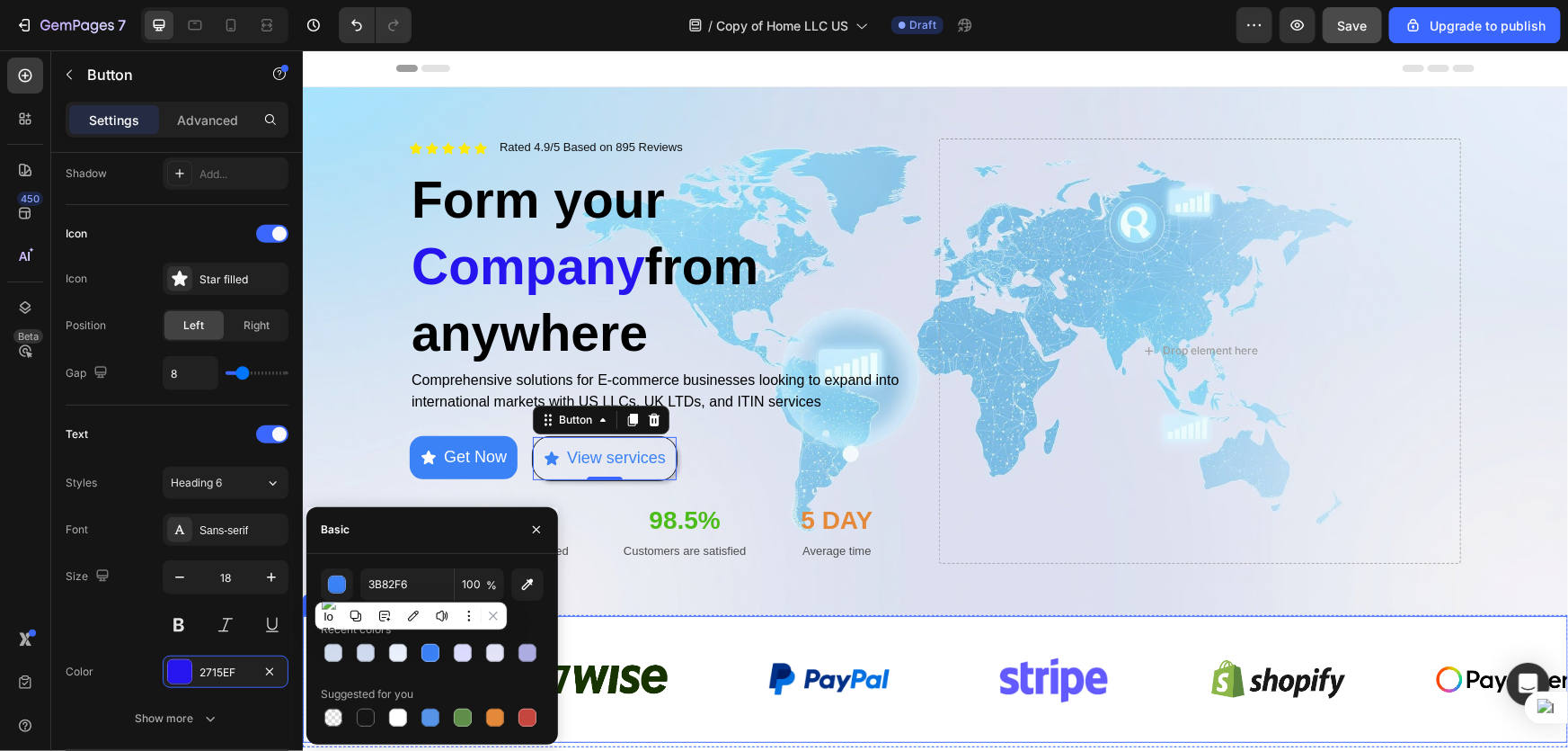
click at [759, 633] on div "Image Image Image Image Image Image" at bounding box center [976, 678] width 1348 height 98
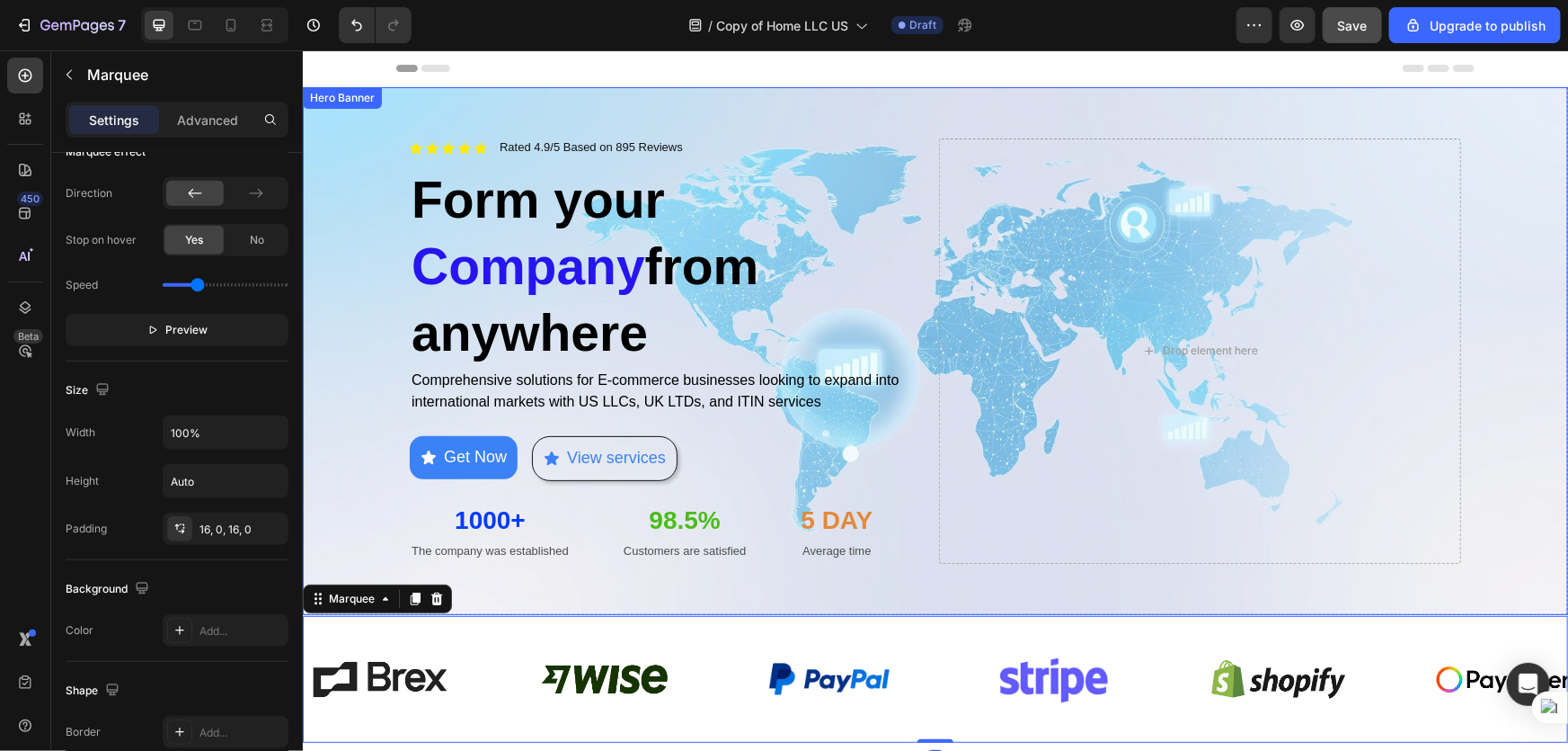
scroll to position [0, 0]
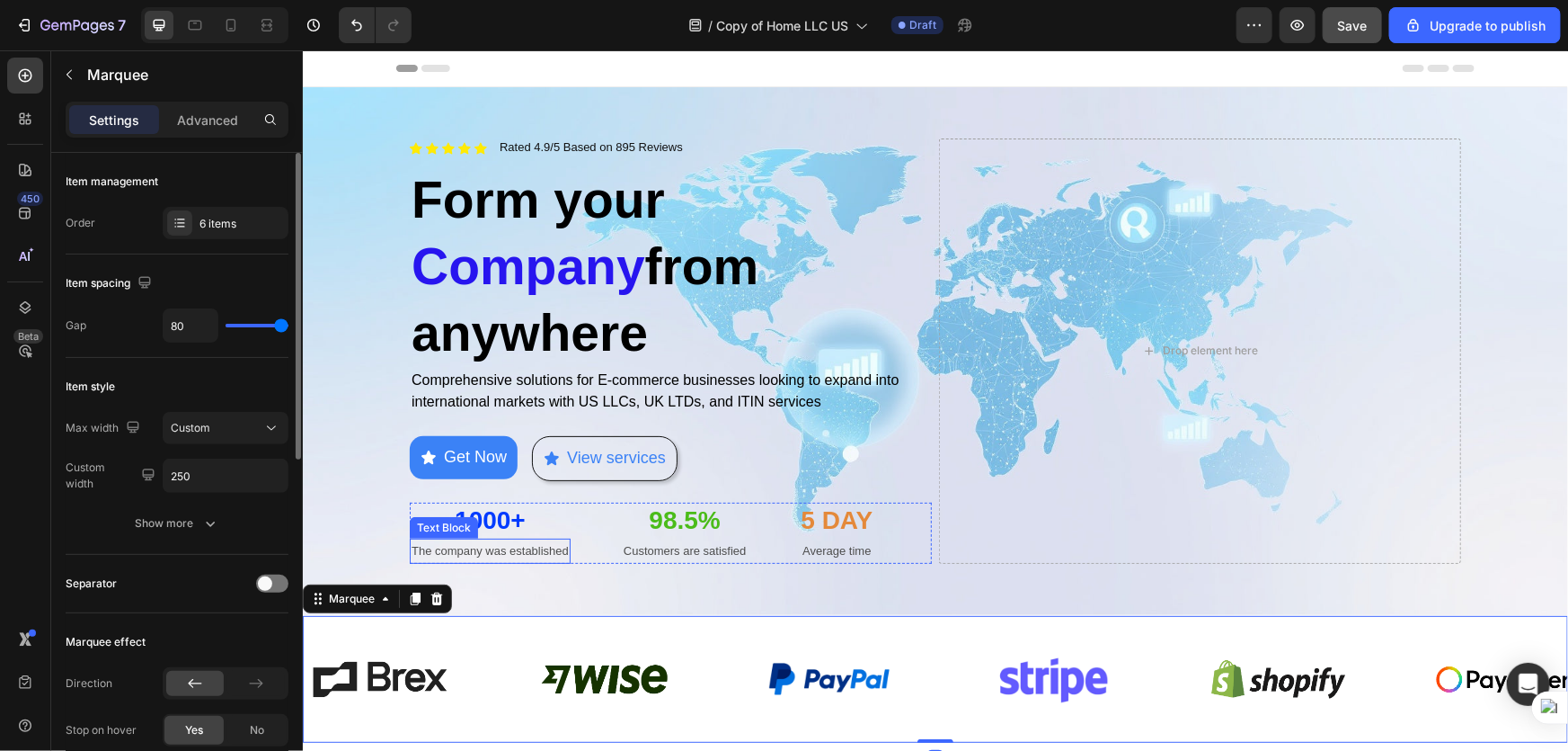
click at [467, 520] on div "Text Block" at bounding box center [443, 527] width 68 height 21
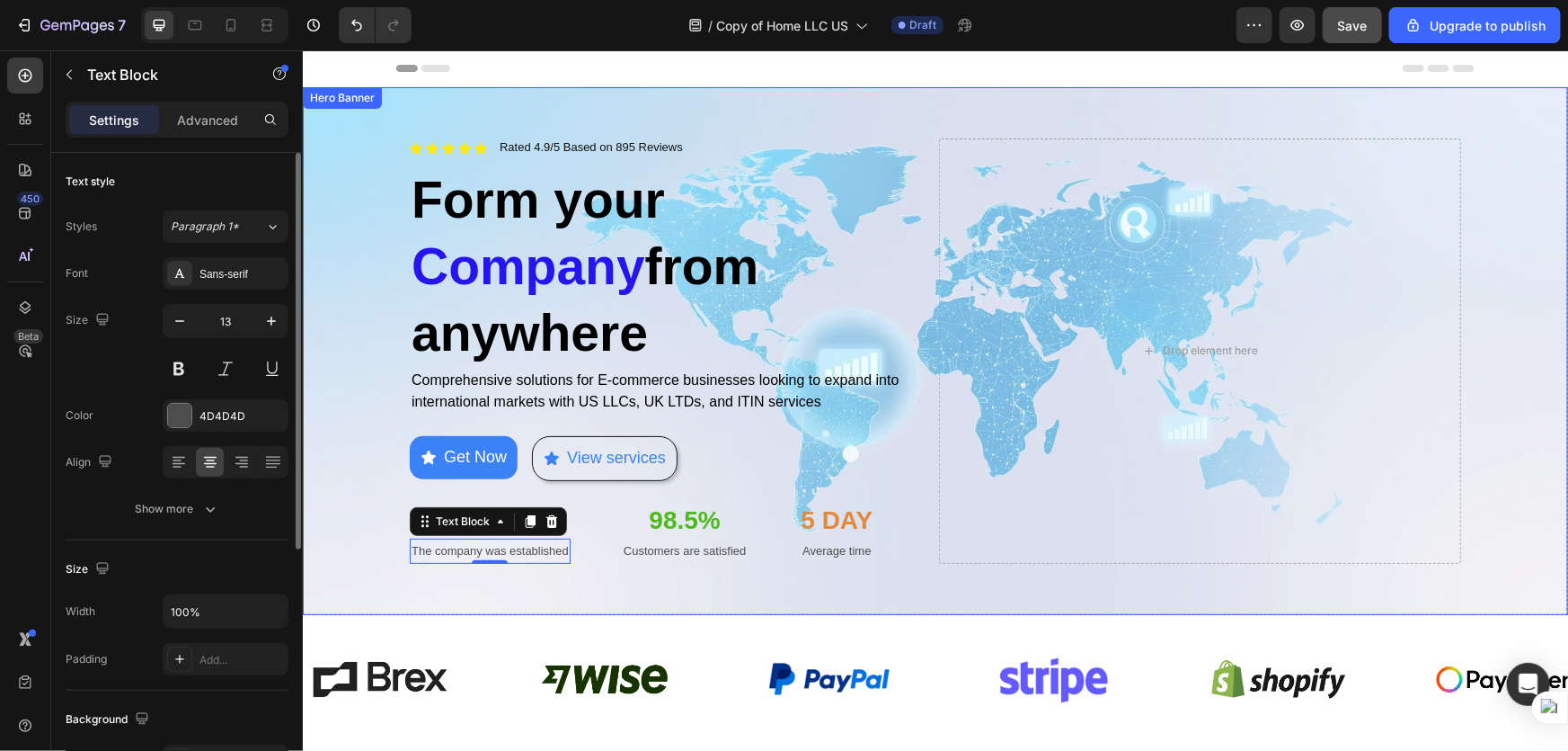
click at [681, 562] on div "Icon Icon Icon Icon Icon Icon List Rated 4.9/5 Based on 895 Reviews Text Block …" at bounding box center [935, 349] width 1078 height 482
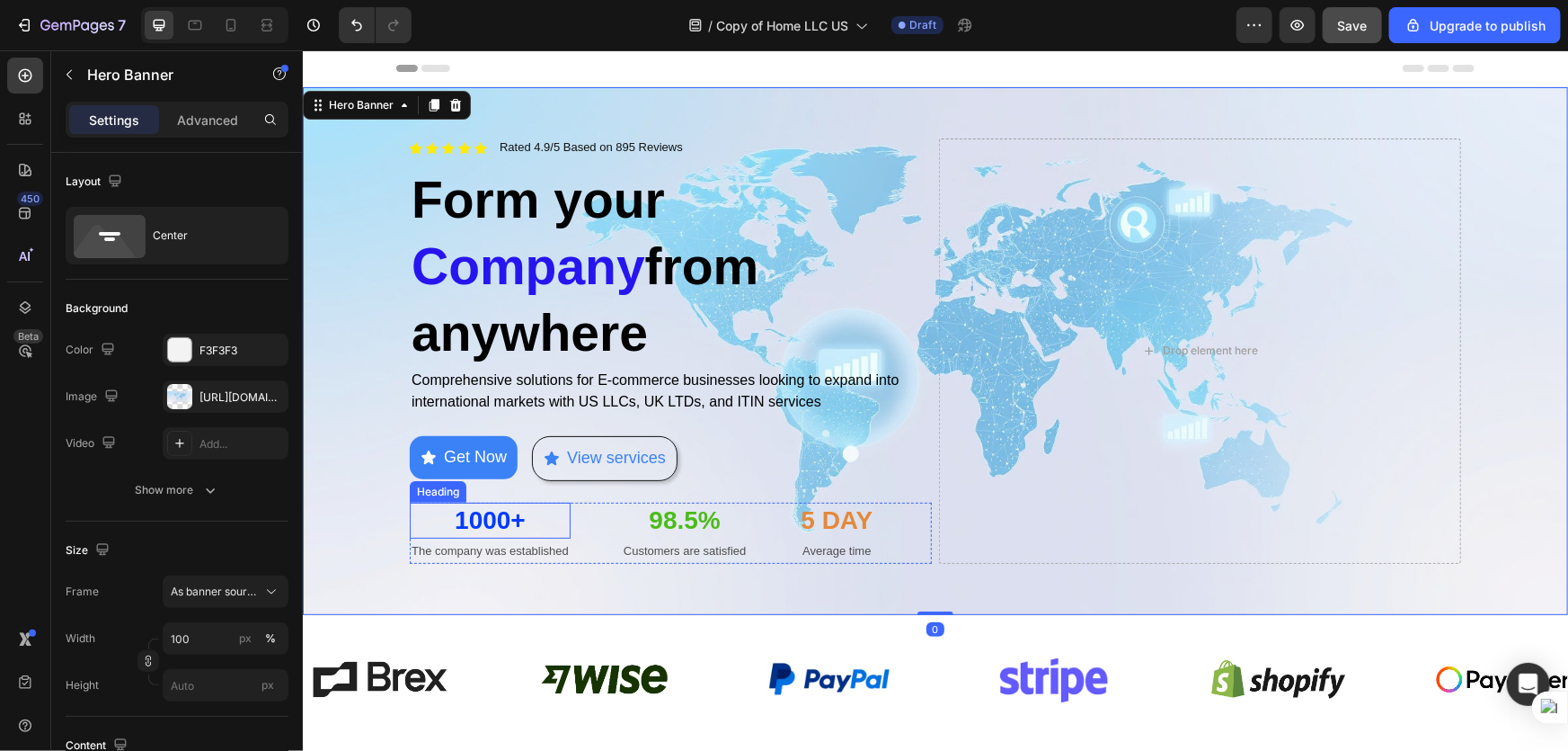
click at [520, 511] on strong "1000+" at bounding box center [489, 519] width 71 height 28
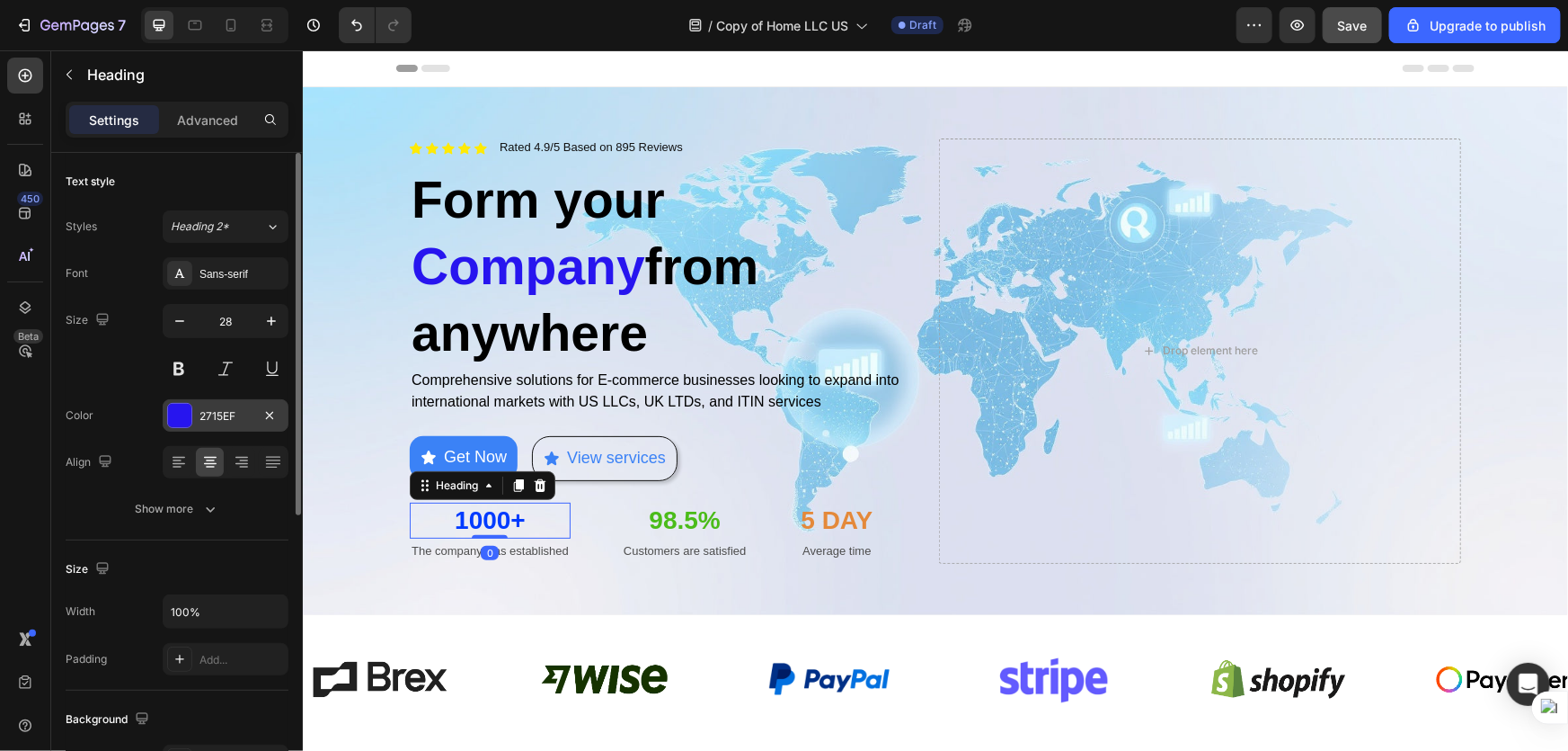
click at [218, 421] on div "2715EF" at bounding box center [226, 416] width 52 height 16
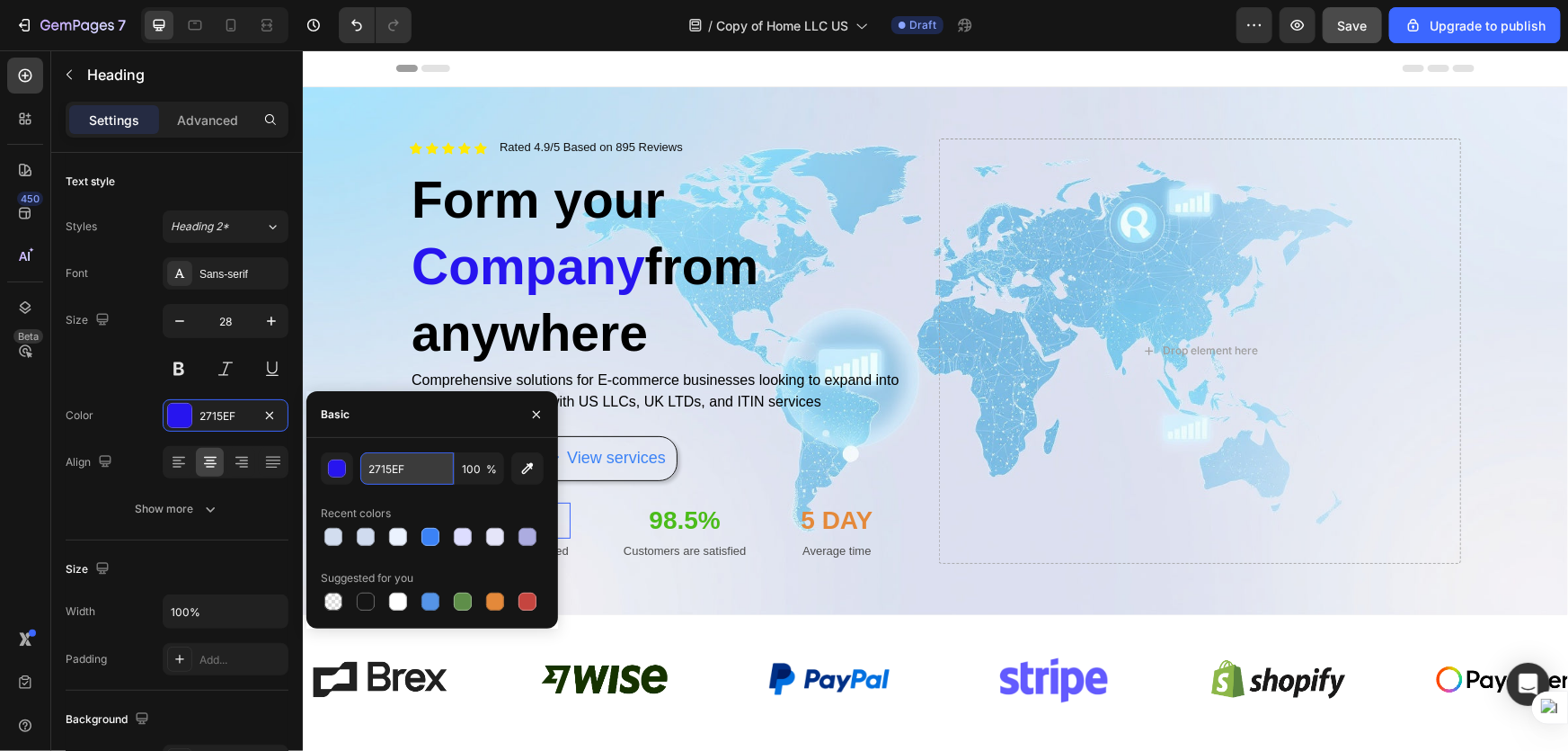
click at [403, 467] on input "2715EF" at bounding box center [407, 468] width 93 height 32
paste input "3B82F6"
type input "3B82F6"
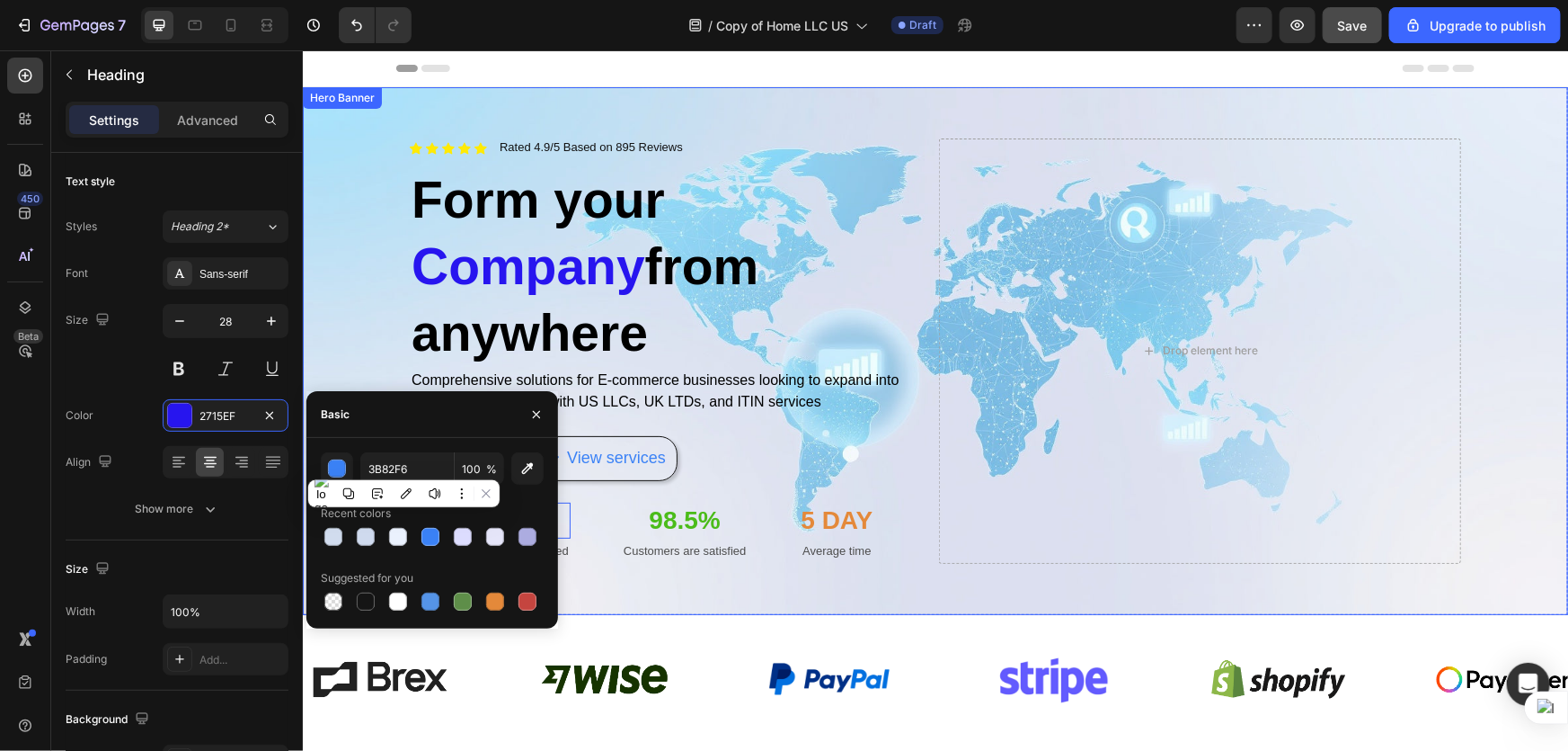
click at [590, 599] on div "Background Image" at bounding box center [934, 350] width 1265 height 528
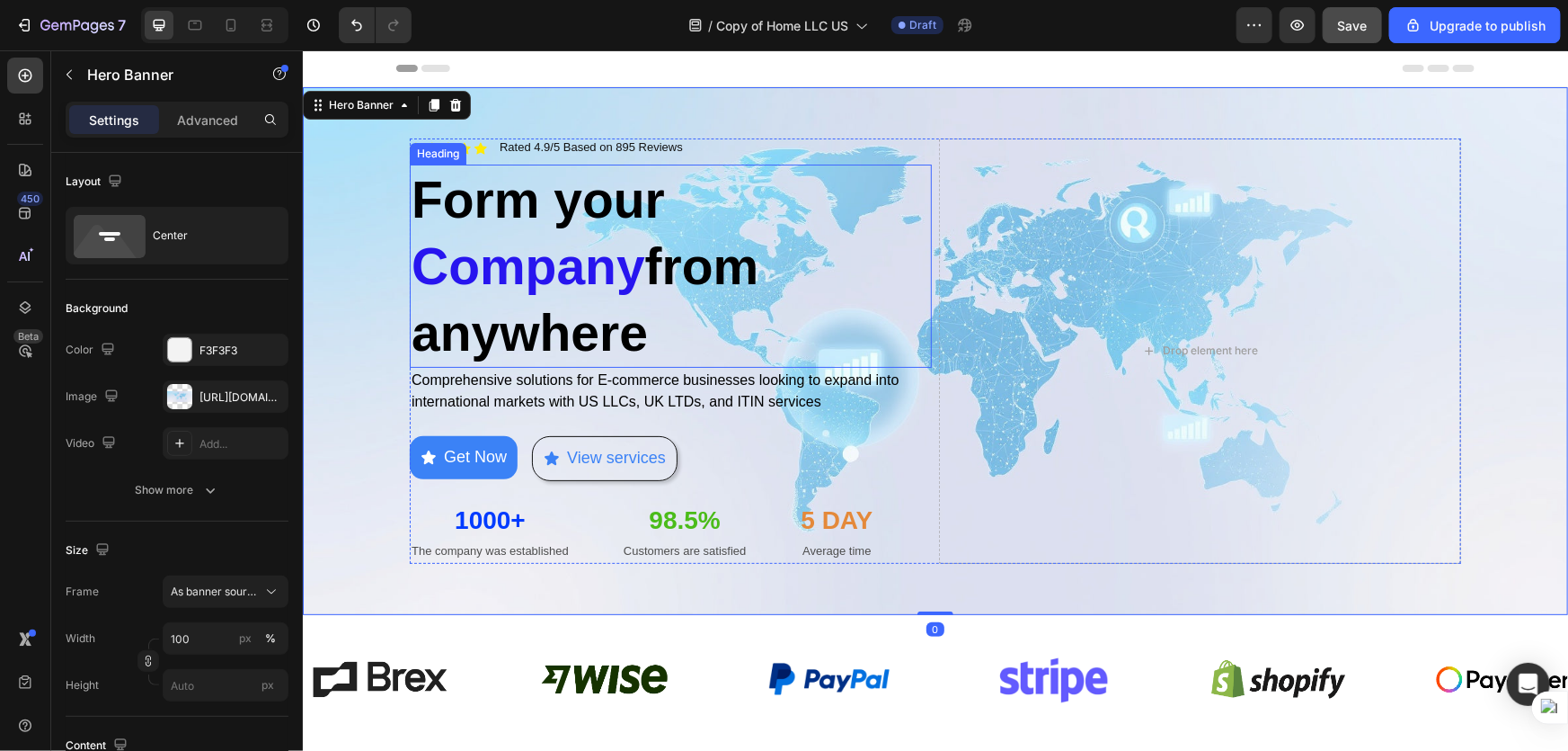
click at [538, 264] on strong "ompany" at bounding box center [546, 265] width 197 height 57
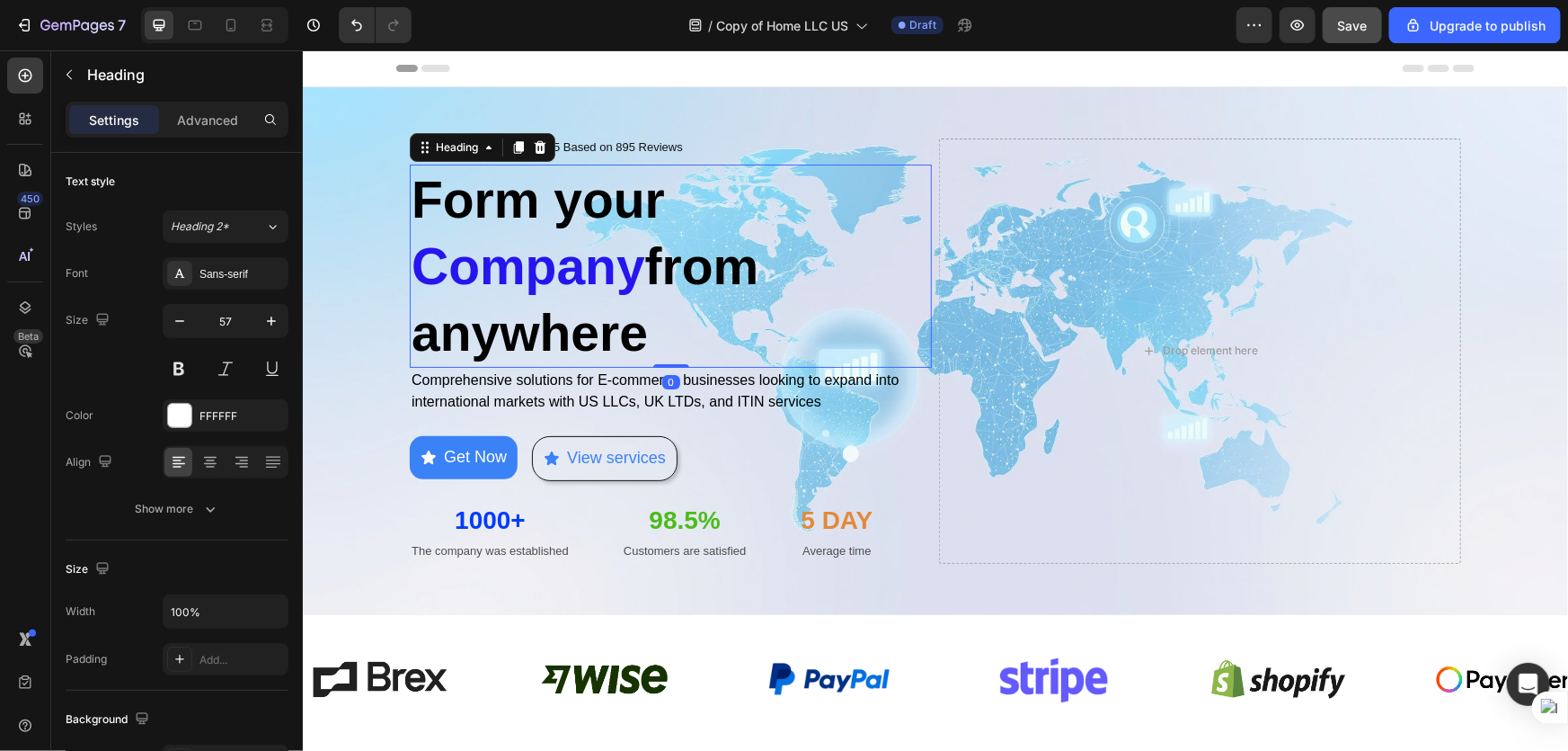
click at [530, 260] on strong "ompany" at bounding box center [546, 265] width 197 height 57
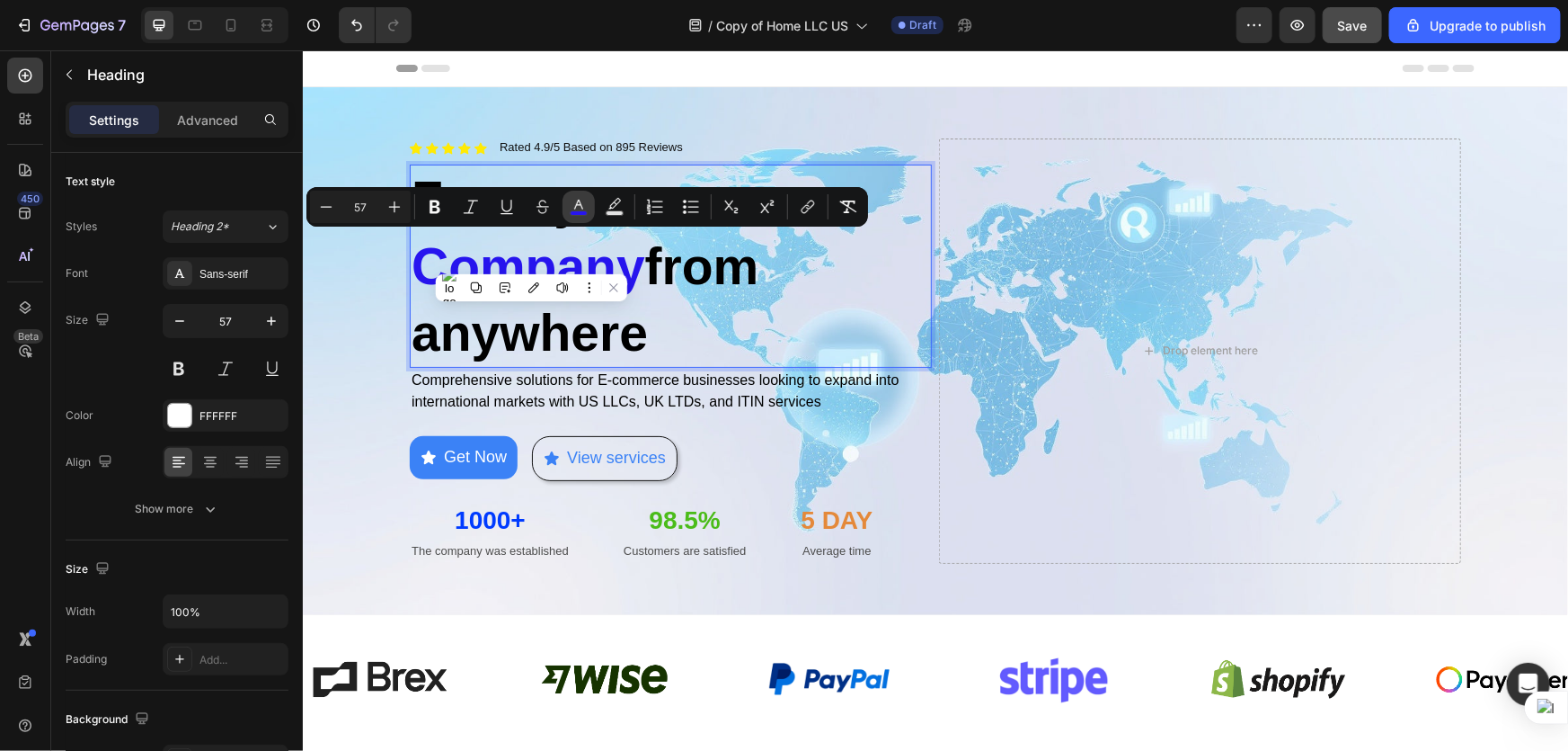
click at [570, 202] on icon "Editor contextual toolbar" at bounding box center [579, 207] width 18 height 18
type input "2715EF"
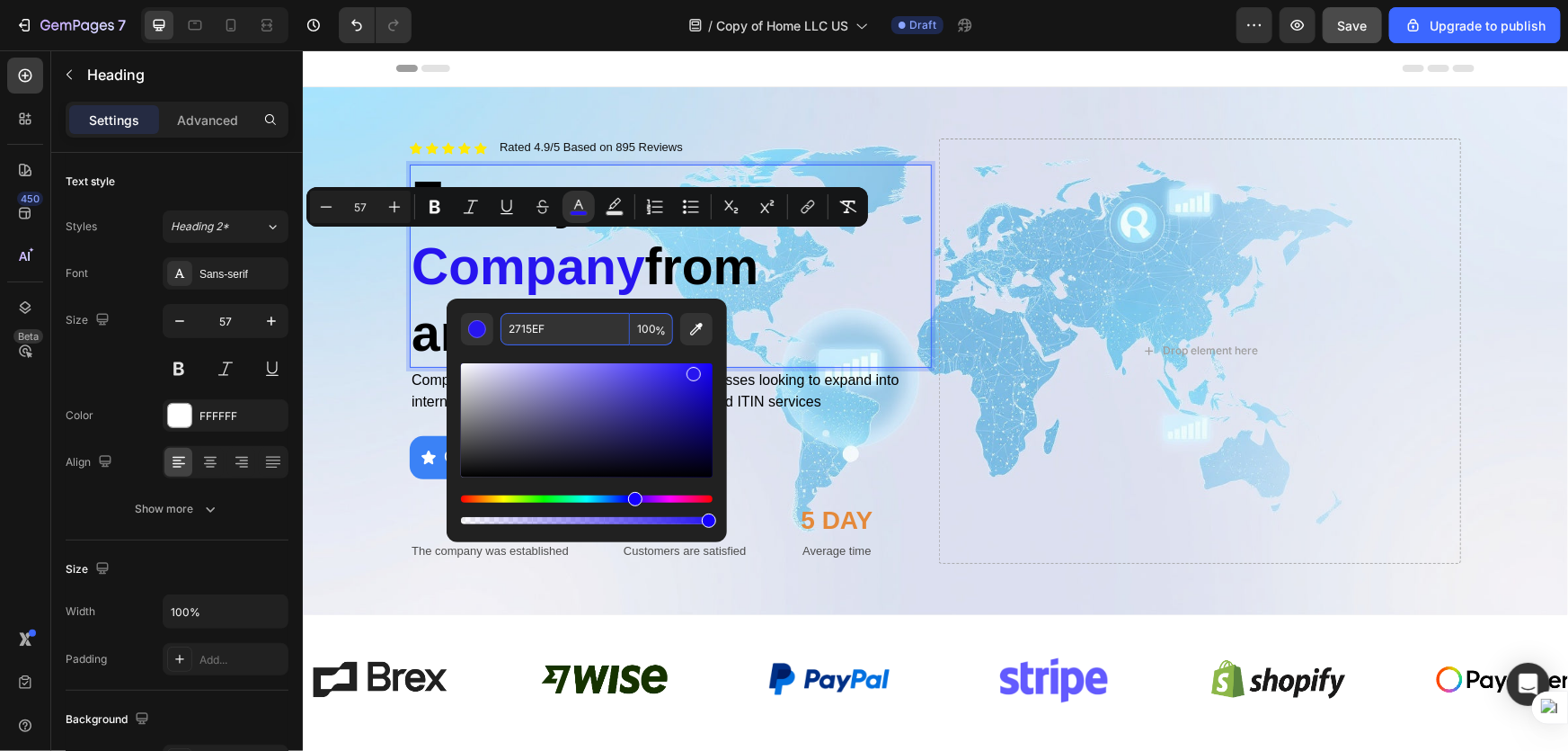
click at [563, 326] on input "2715EF" at bounding box center [564, 329] width 129 height 32
paste input "3B82F6"
type input "3B82F6"
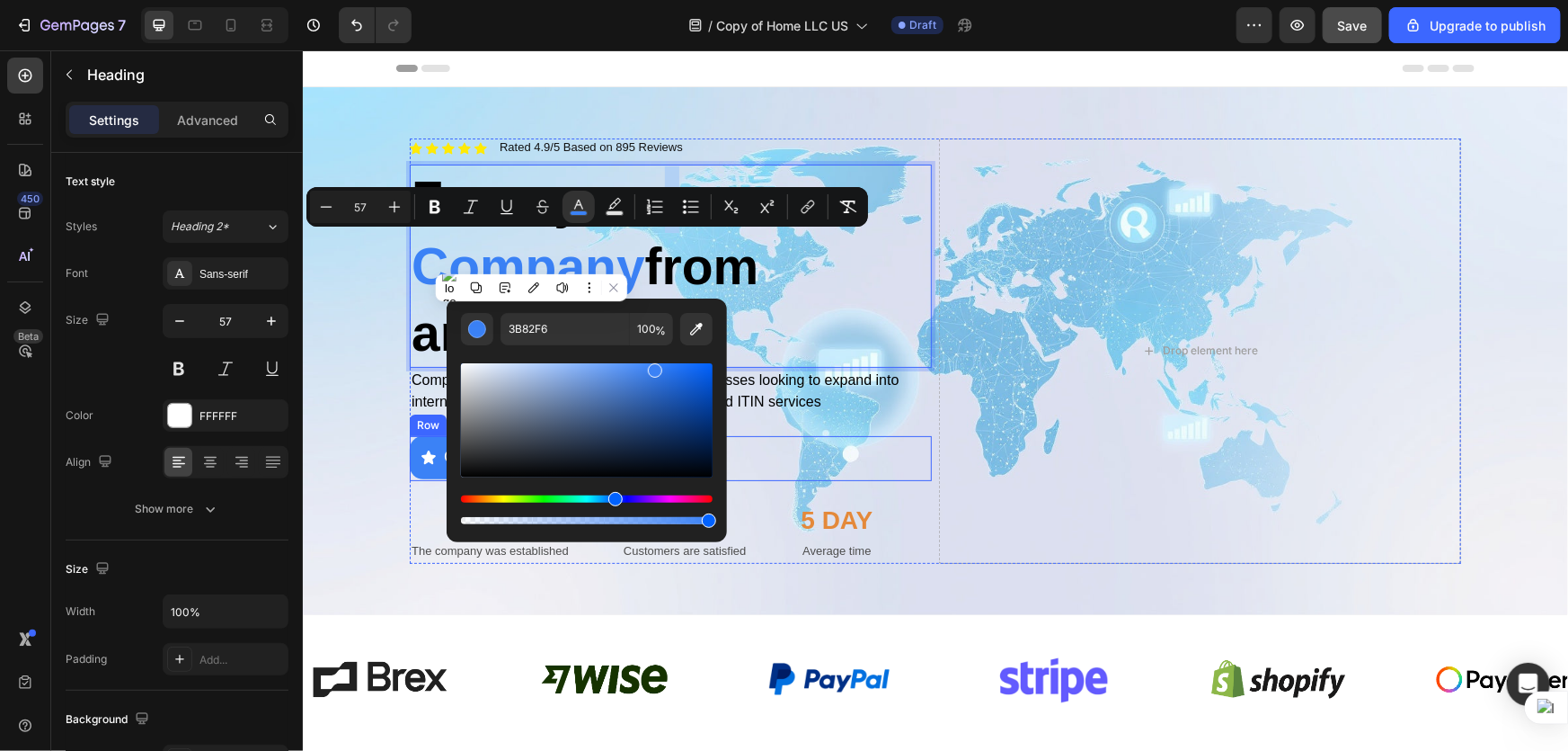
click at [843, 469] on div "Get Now Button View services Button Row" at bounding box center [670, 457] width 522 height 44
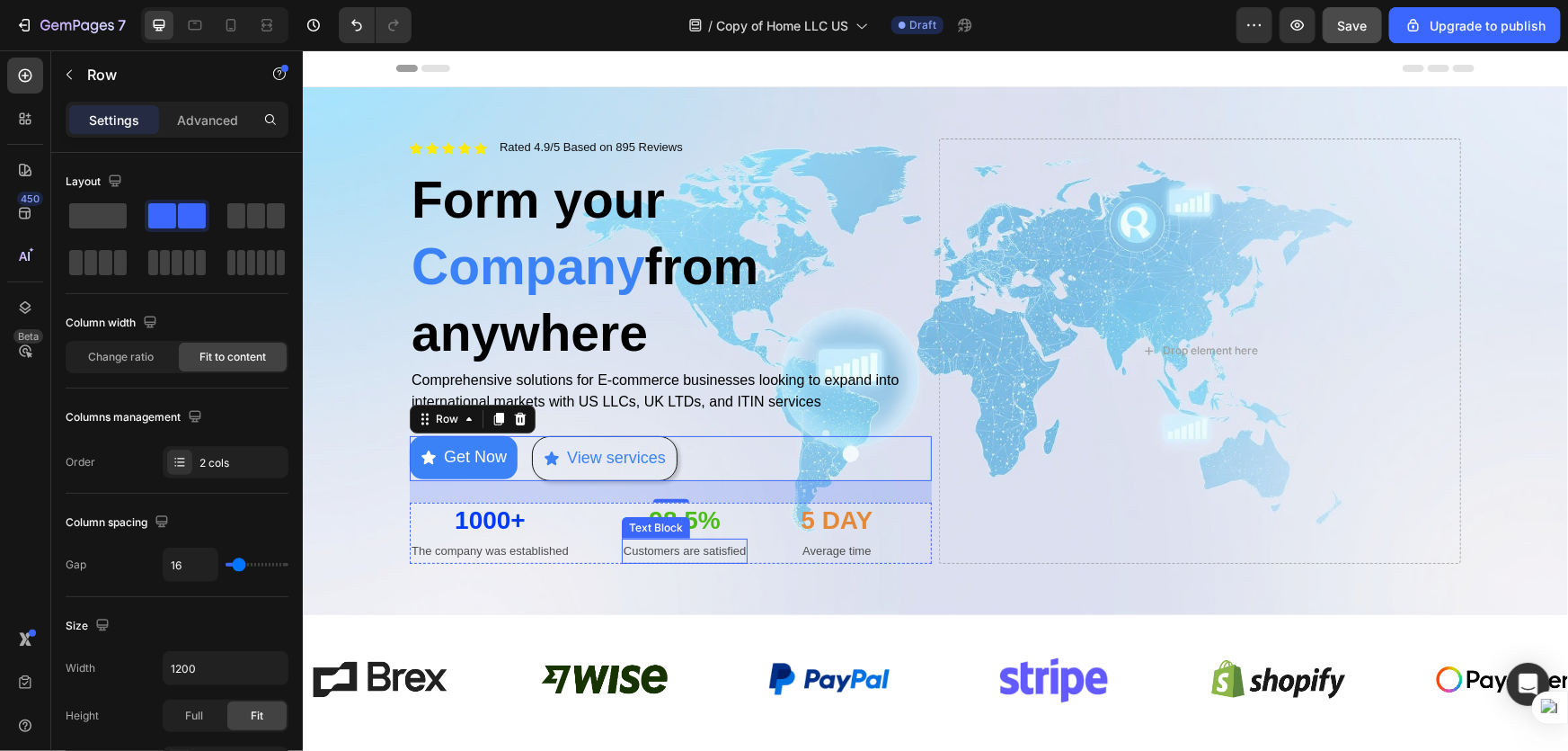
click at [500, 506] on strong "1000+" at bounding box center [489, 519] width 71 height 28
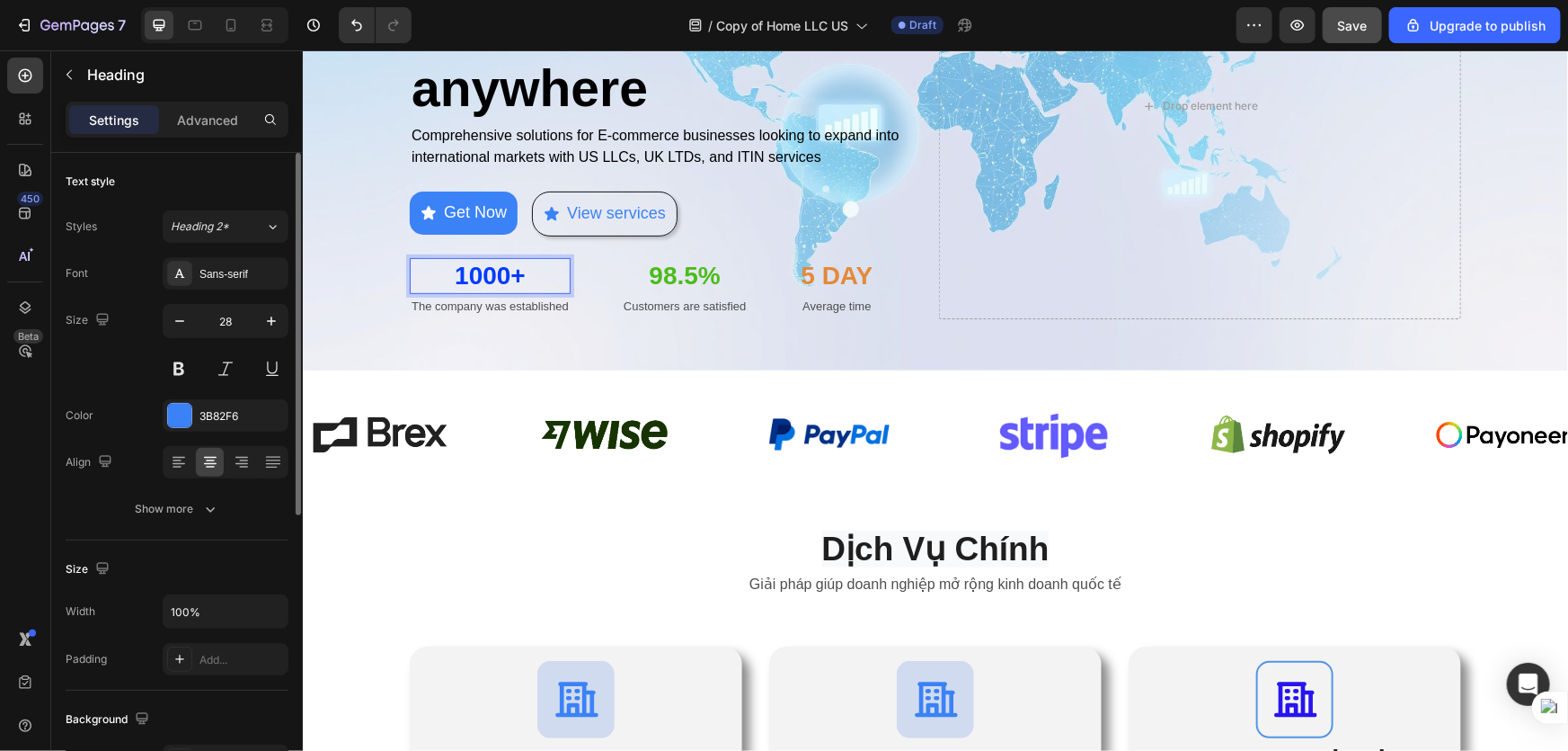
scroll to position [516, 0]
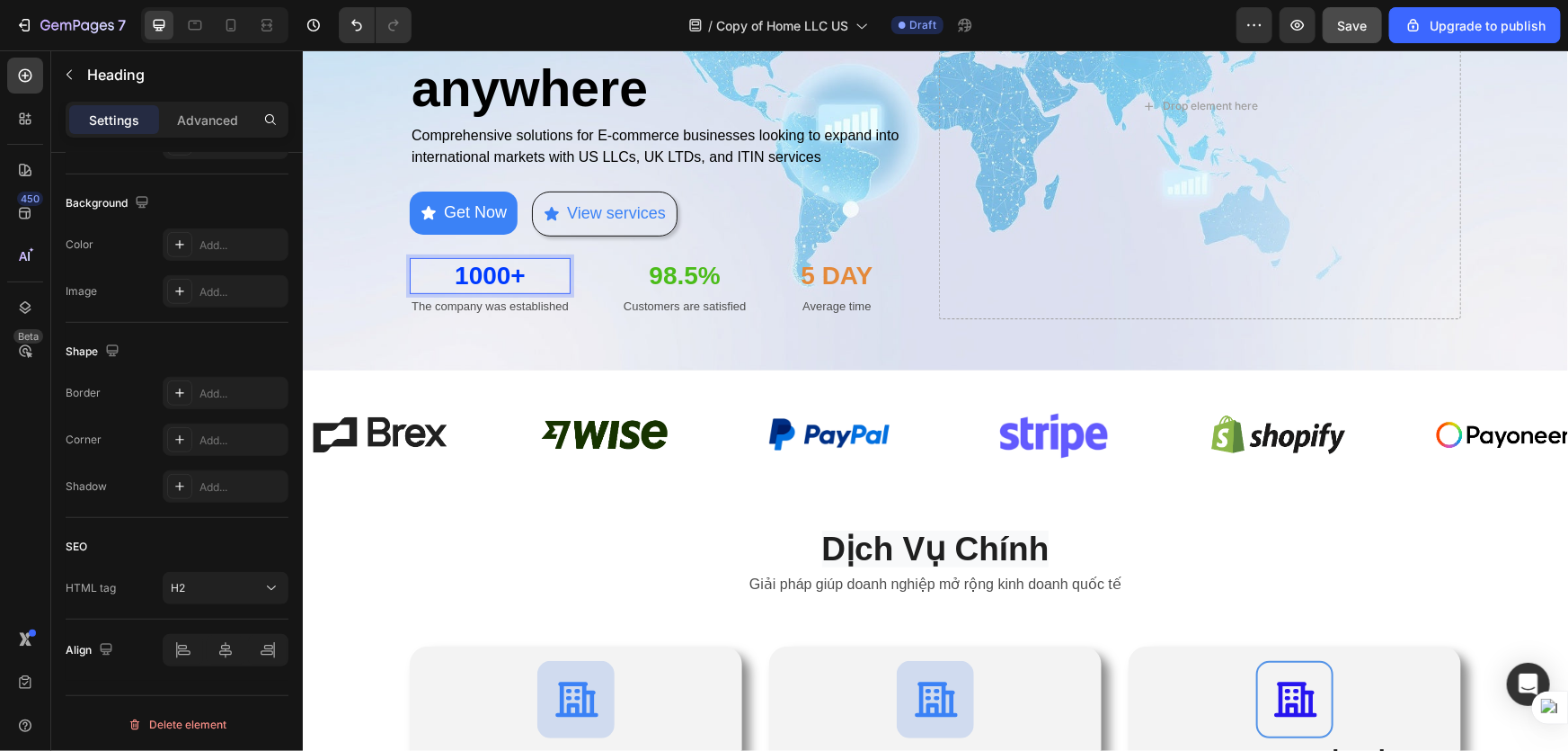
click at [496, 272] on strong "1000+" at bounding box center [489, 275] width 71 height 28
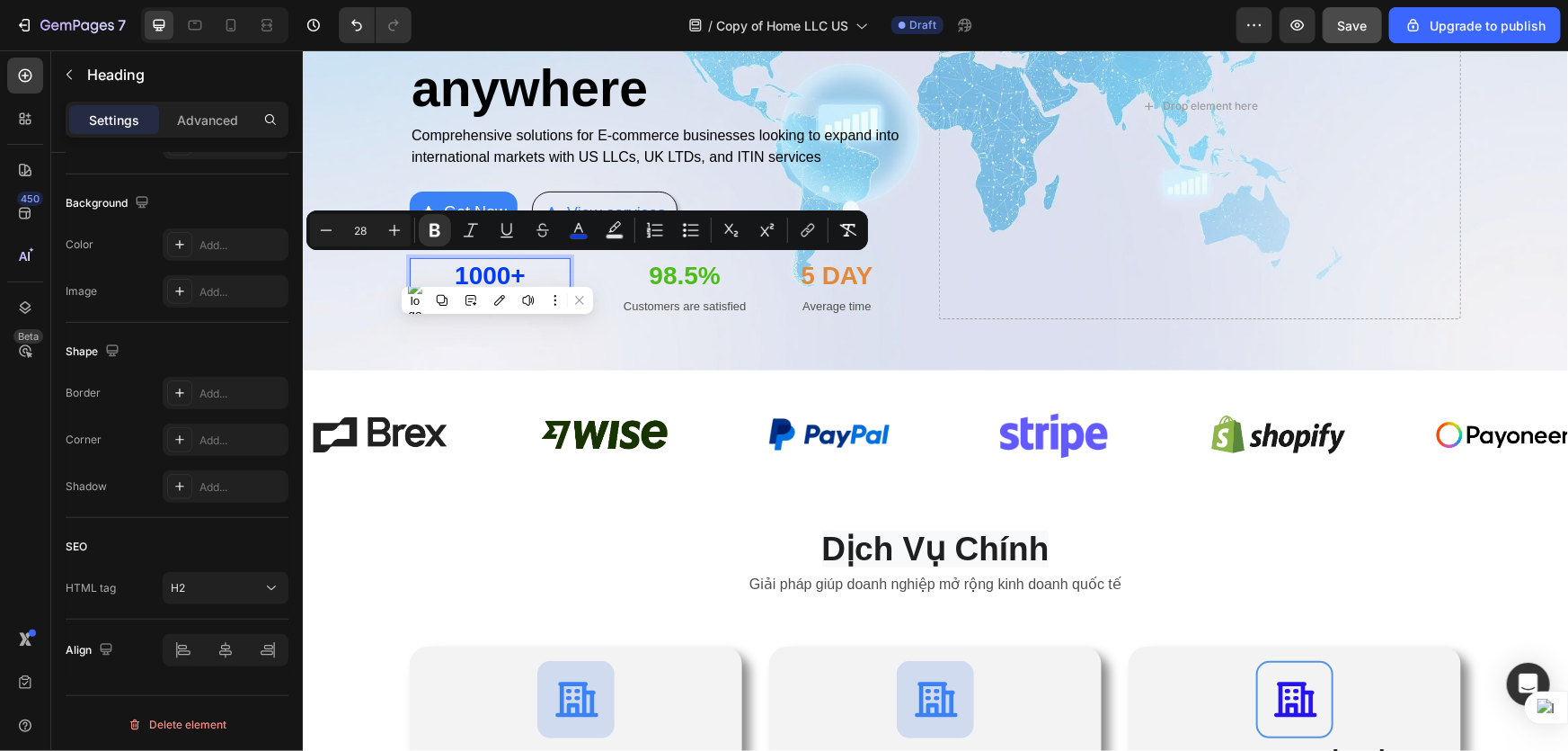
click at [521, 271] on strong "1000+" at bounding box center [489, 275] width 71 height 28
click at [583, 232] on icon "Editor contextual toolbar" at bounding box center [579, 230] width 18 height 18
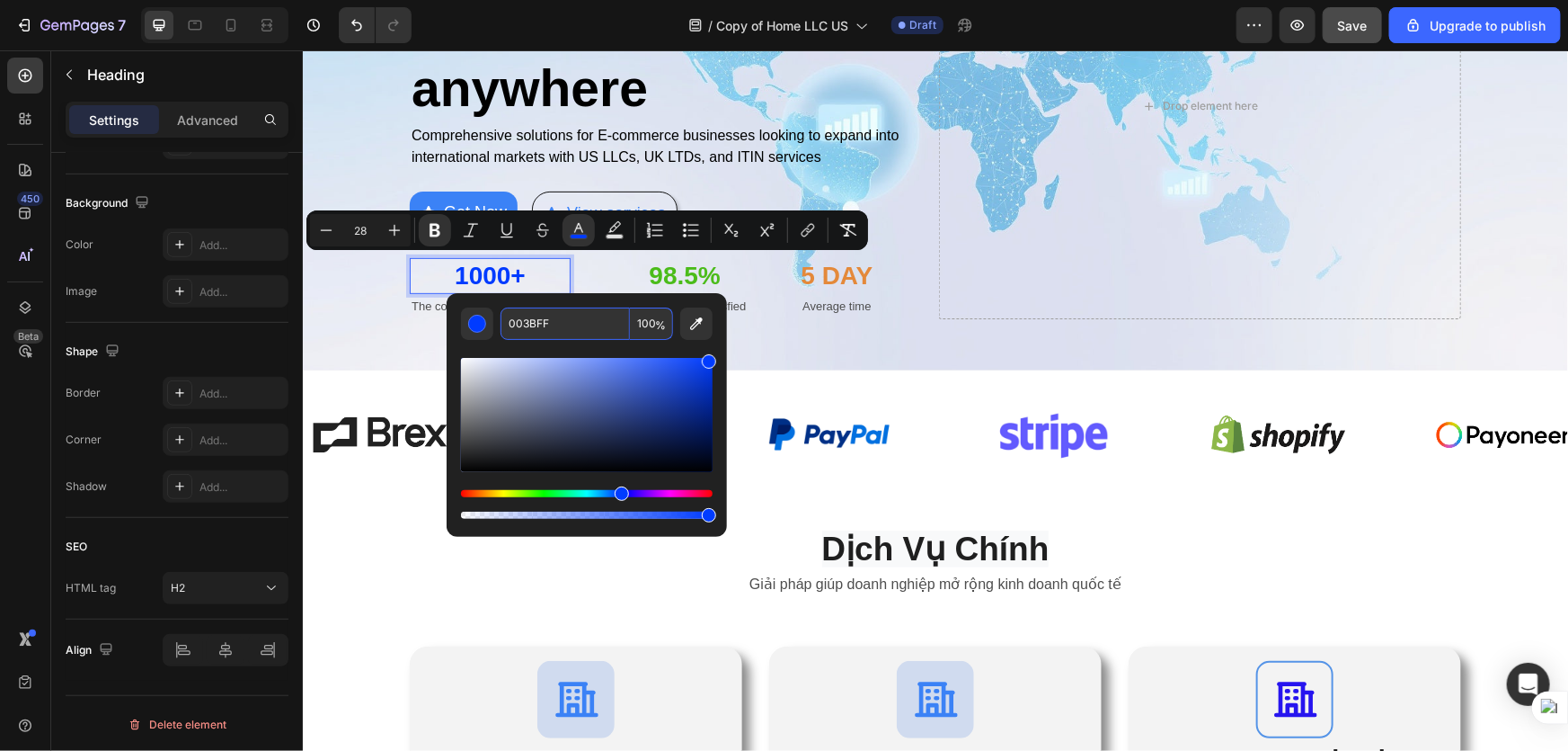
click at [593, 324] on input "003BFF" at bounding box center [564, 323] width 129 height 32
paste input "3B82F6"
type input "3B82F6"
click at [913, 534] on strong "Dịch Vụ Chính" at bounding box center [935, 548] width 227 height 37
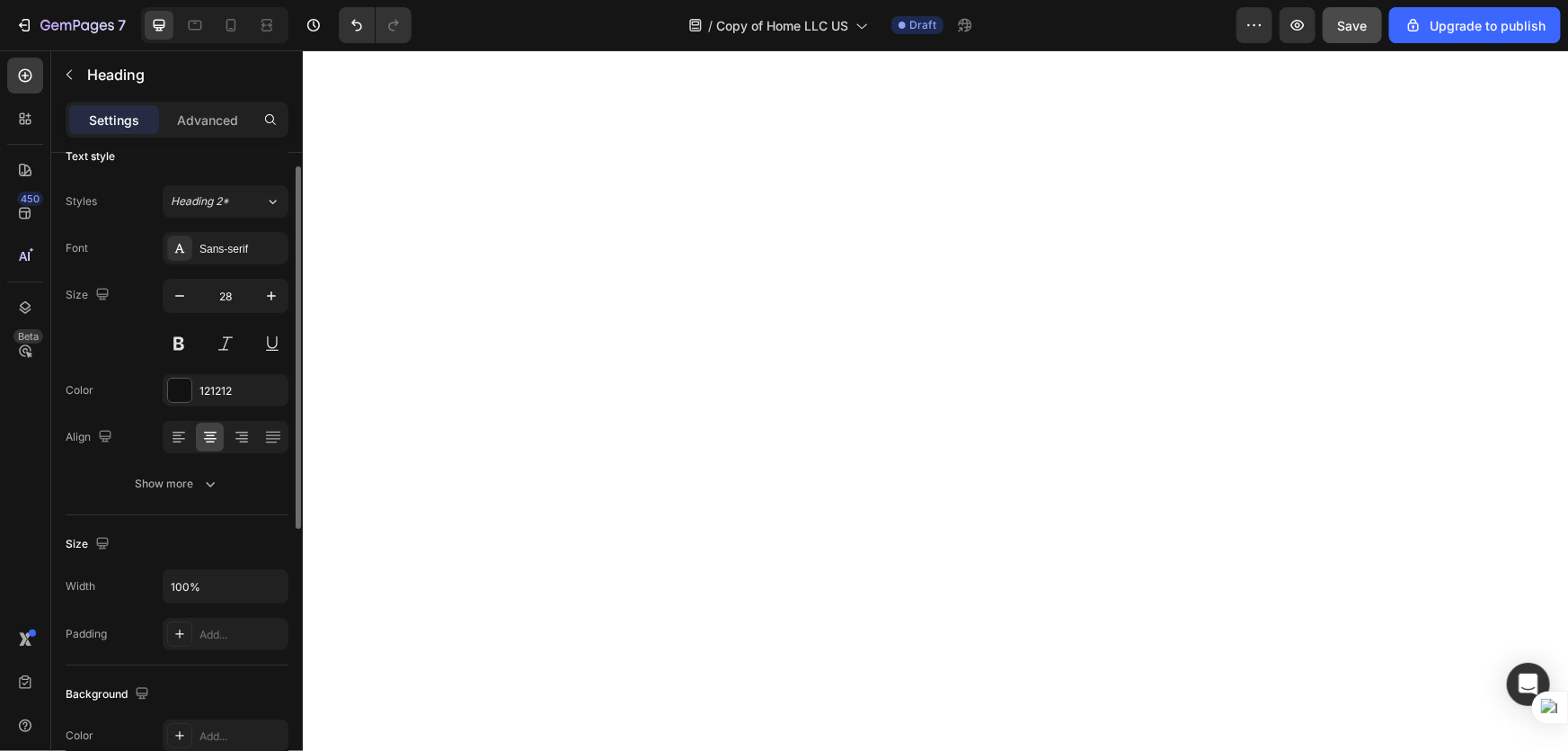
scroll to position [0, 0]
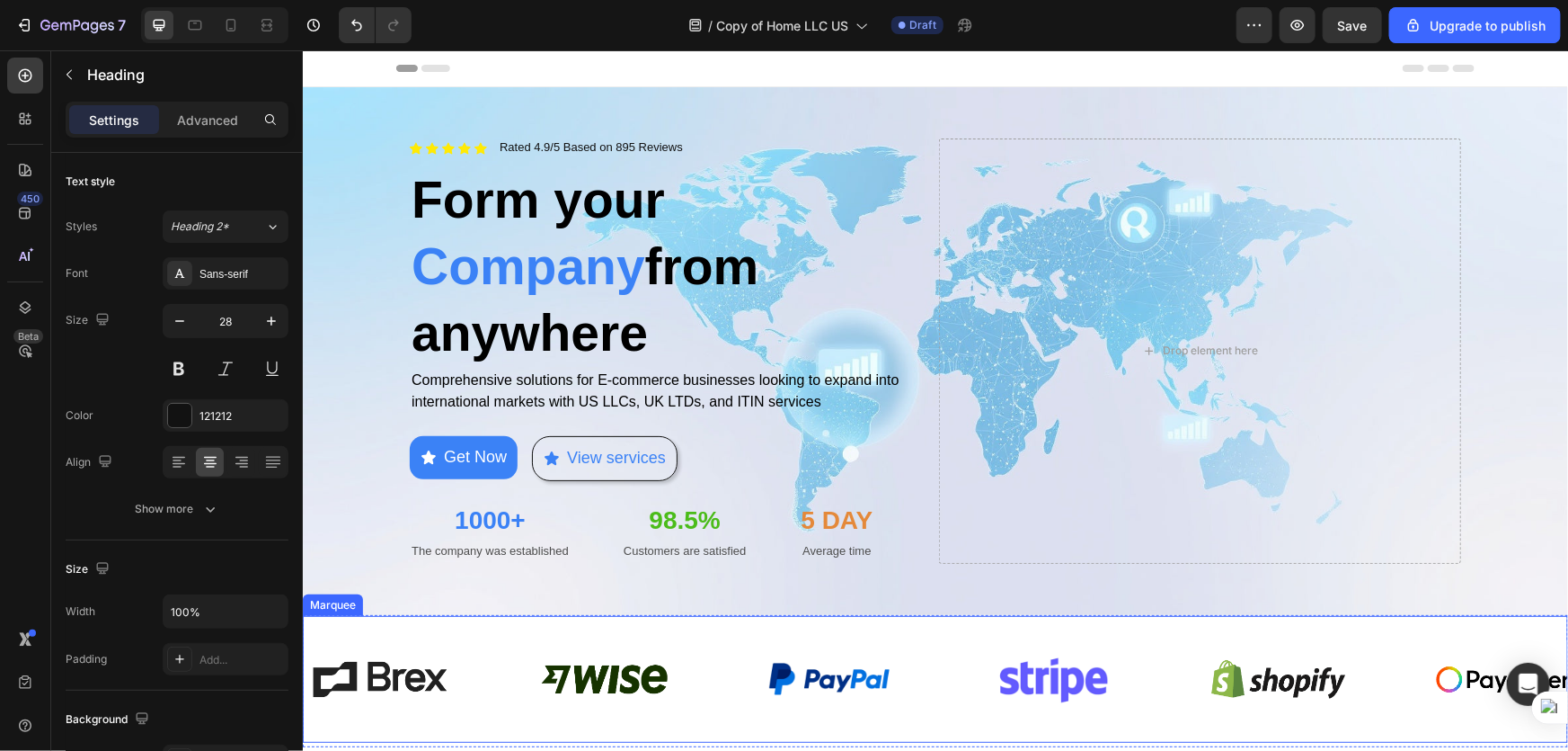
scroll to position [25, 0]
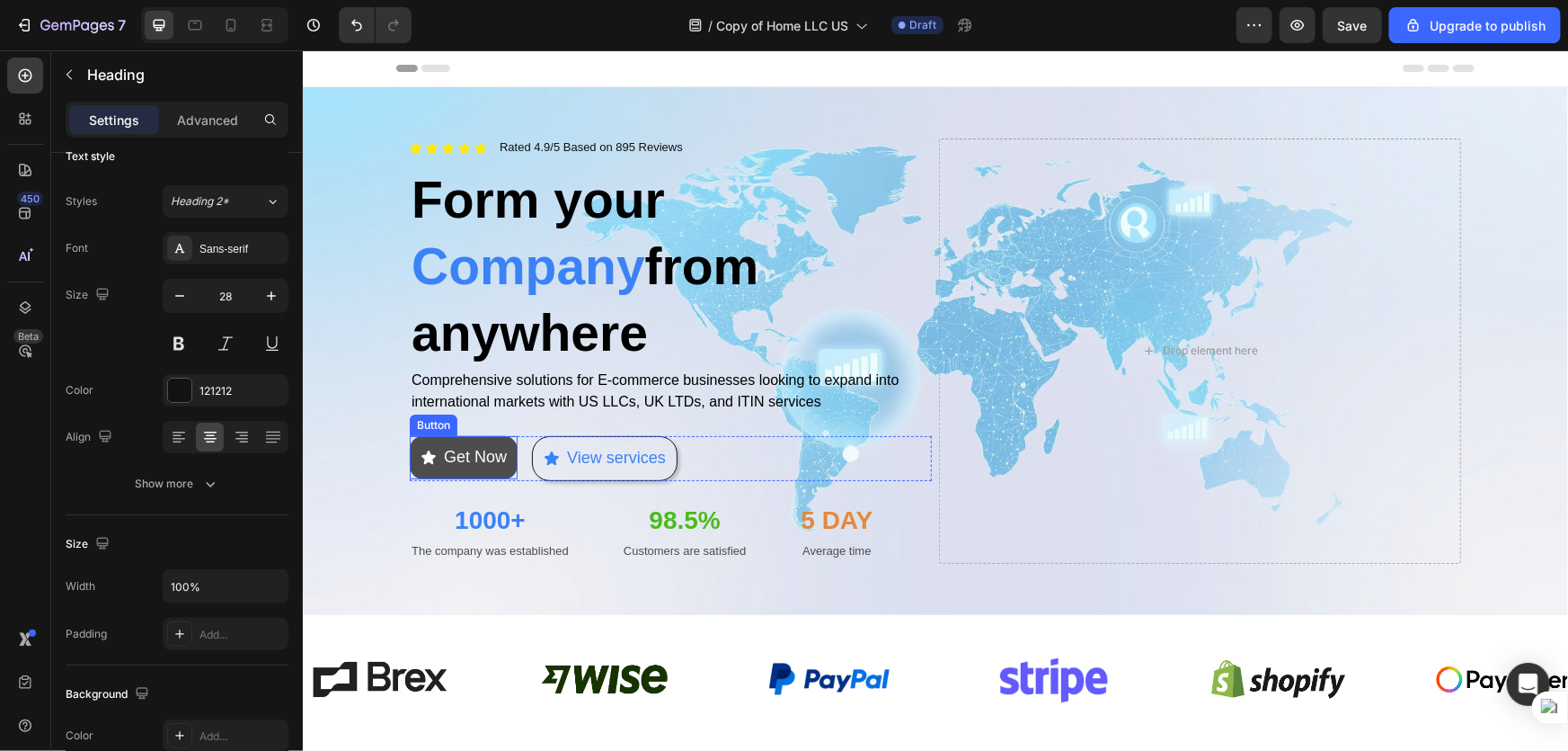
click at [491, 466] on button "Get Now" at bounding box center [463, 457] width 108 height 43
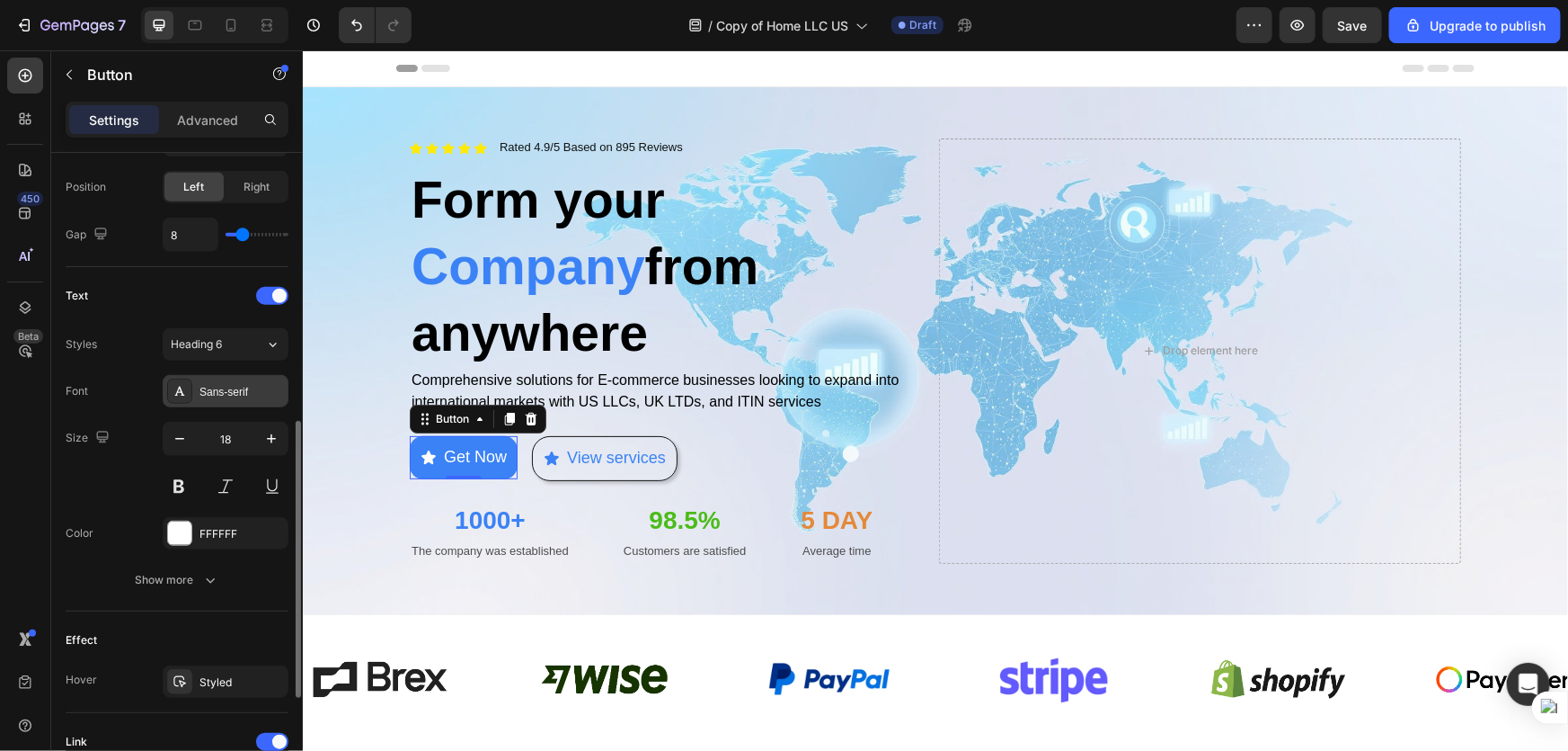
scroll to position [546, 0]
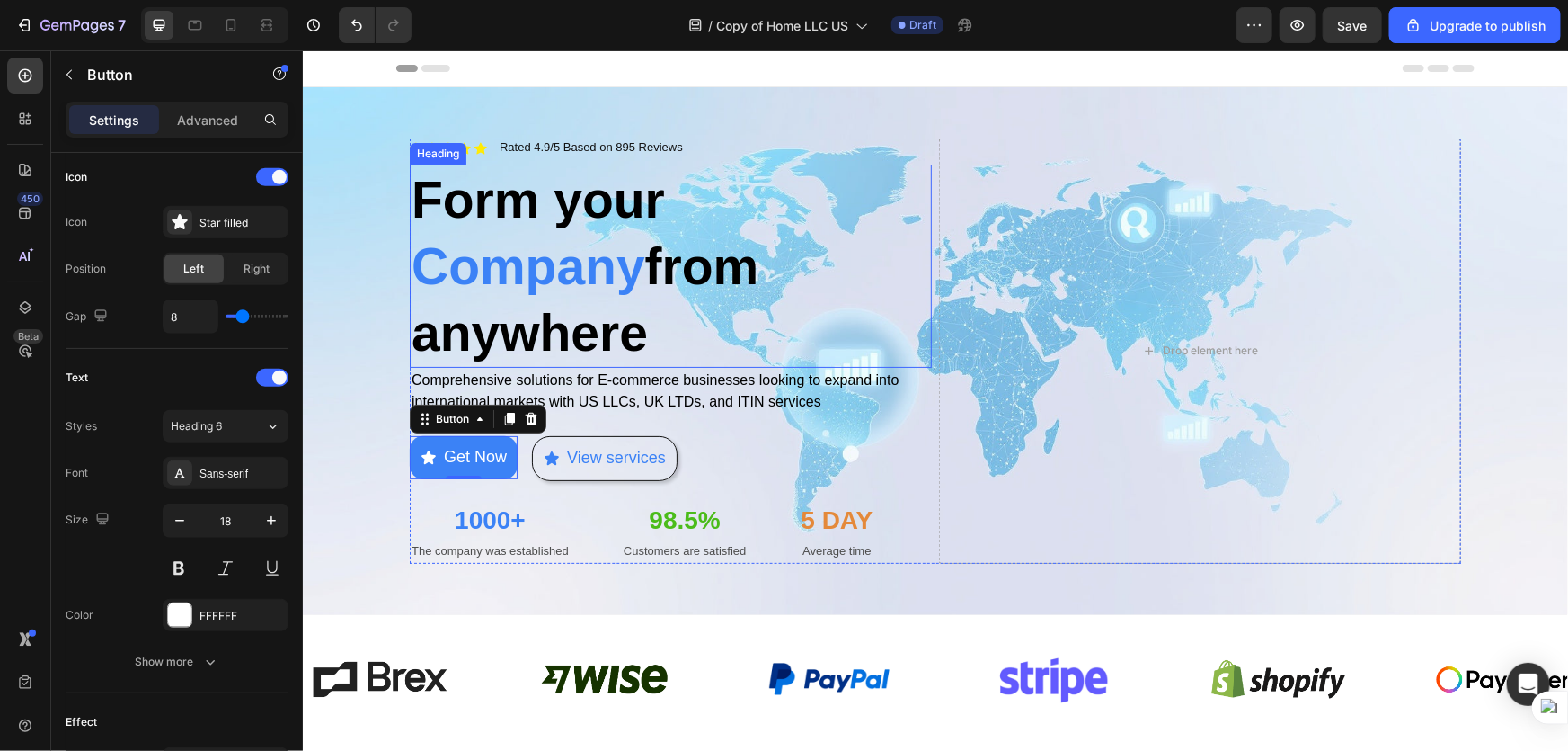
click at [605, 214] on strong "Form your" at bounding box center [537, 198] width 253 height 57
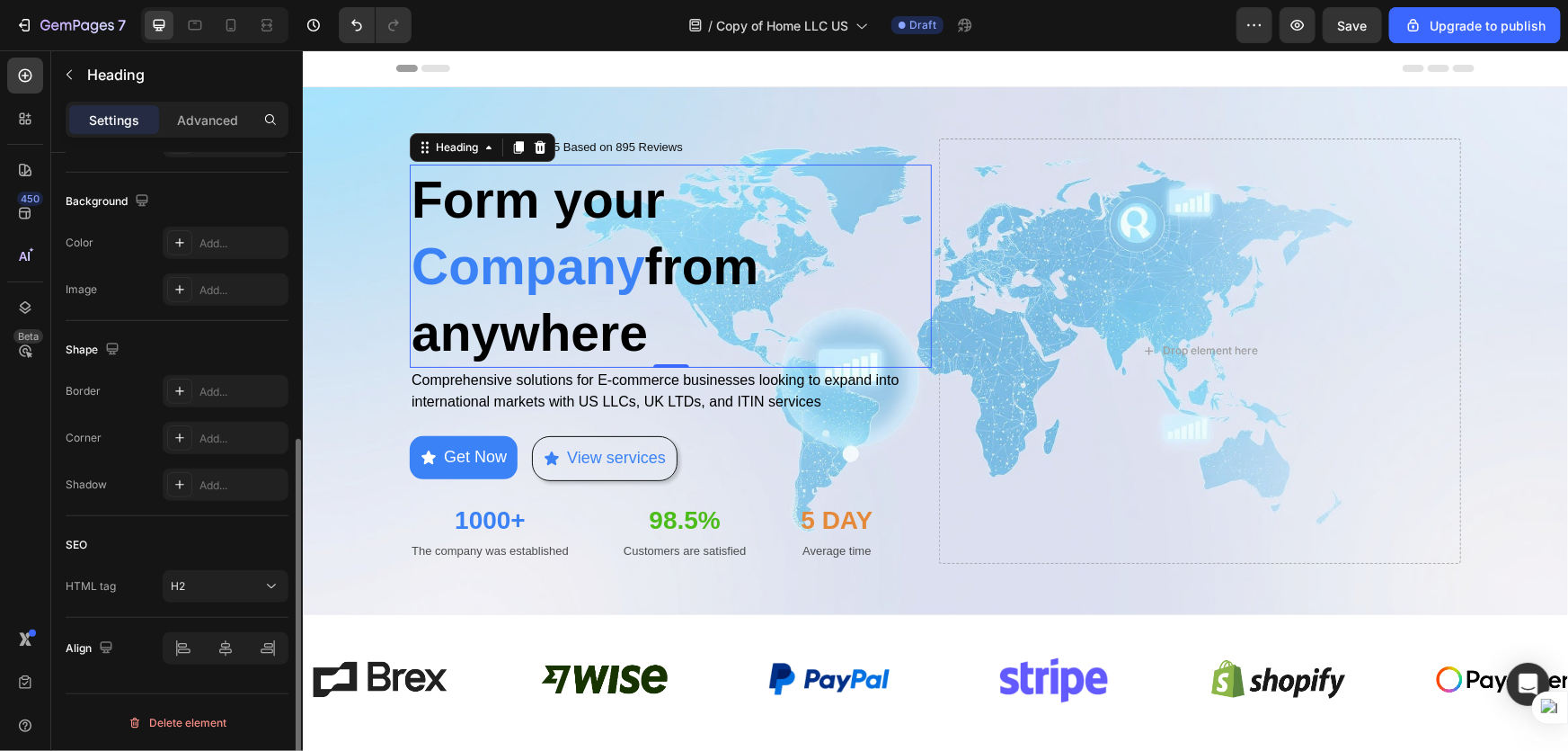
scroll to position [0, 0]
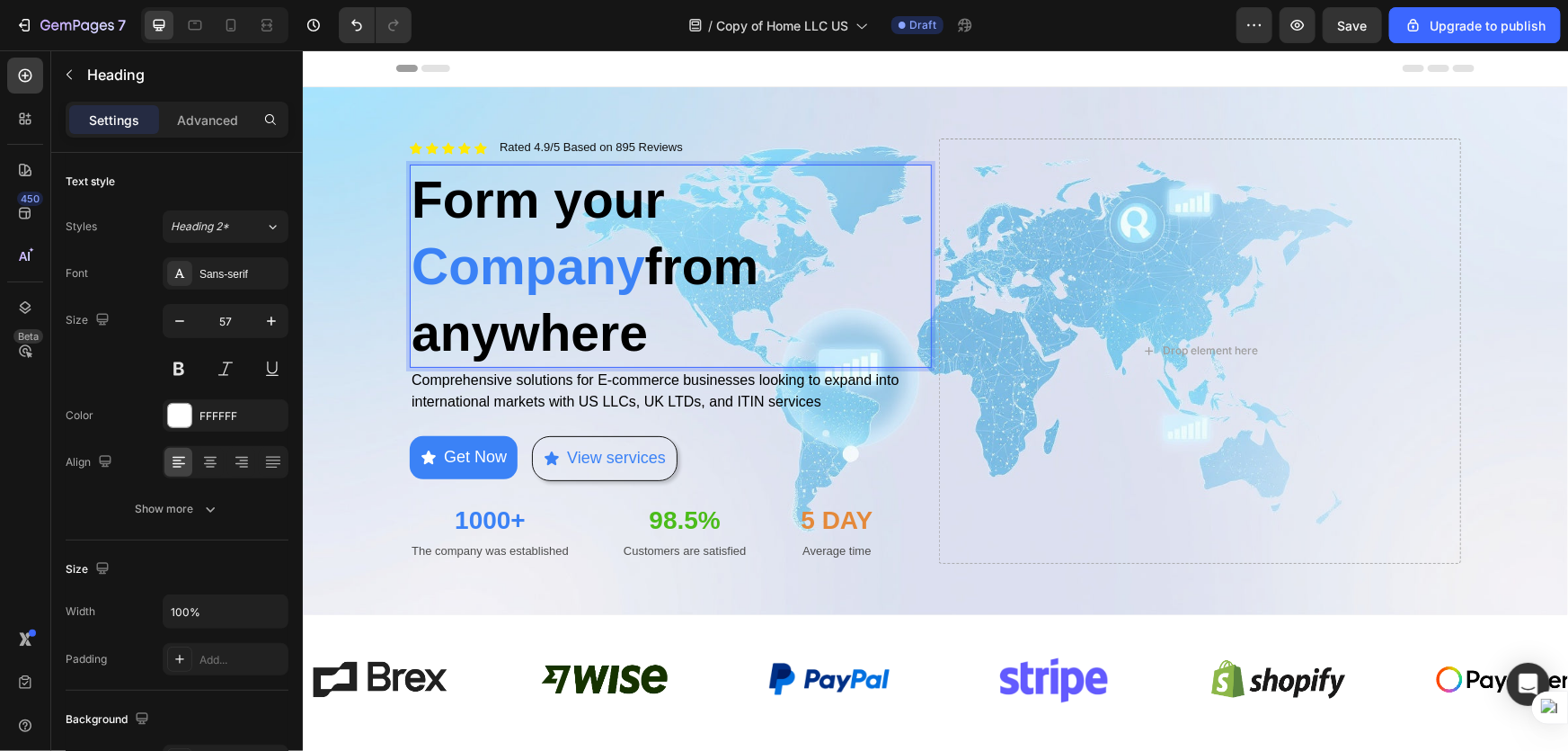
click at [612, 173] on strong "Form your" at bounding box center [537, 198] width 253 height 57
drag, startPoint x: 680, startPoint y: 201, endPoint x: 408, endPoint y: 210, distance: 272.1
click at [411, 210] on p "Form your C ompany from anywhere" at bounding box center [670, 266] width 519 height 200
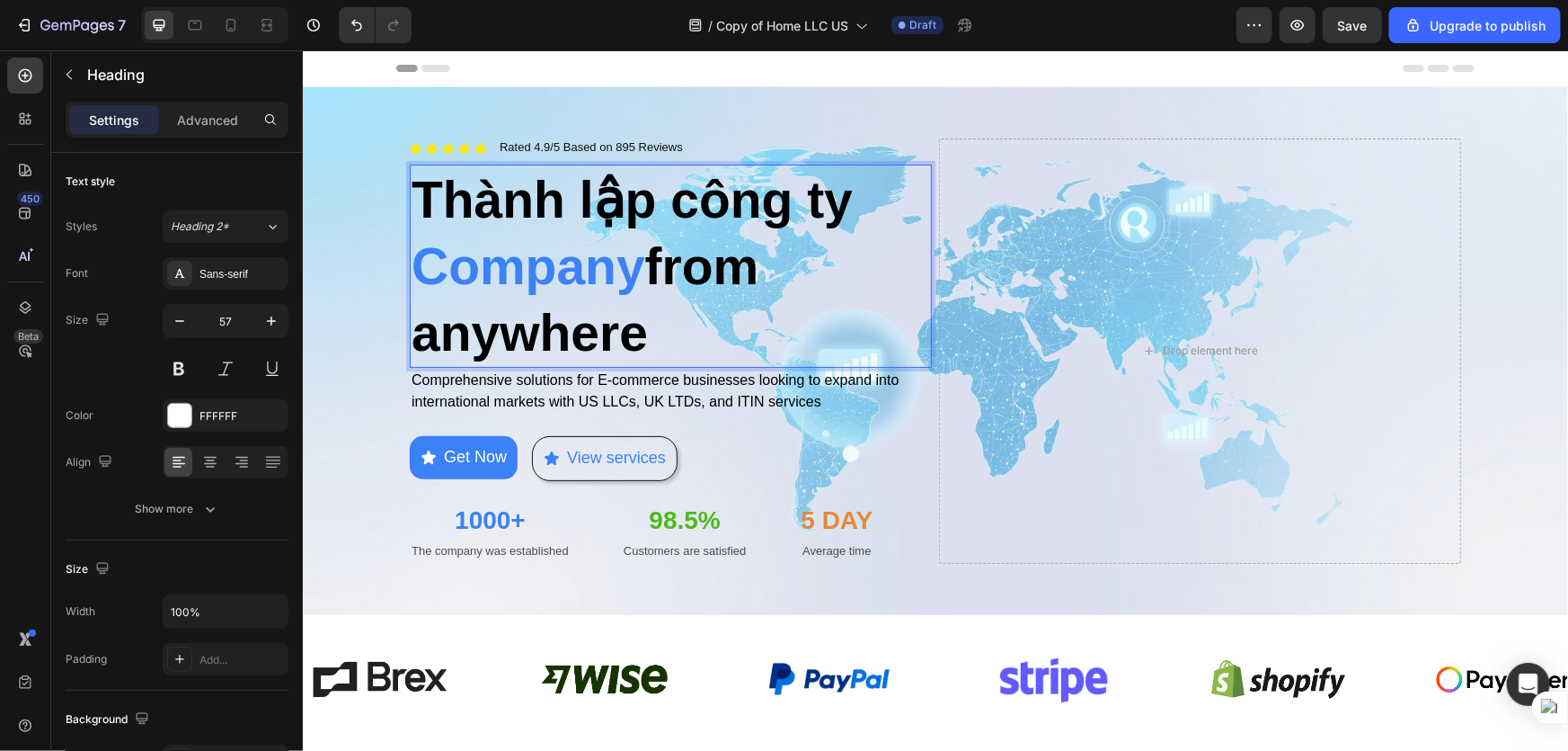
click at [620, 267] on strong "ompany" at bounding box center [546, 265] width 197 height 57
click at [634, 266] on strong "ompany" at bounding box center [546, 265] width 197 height 57
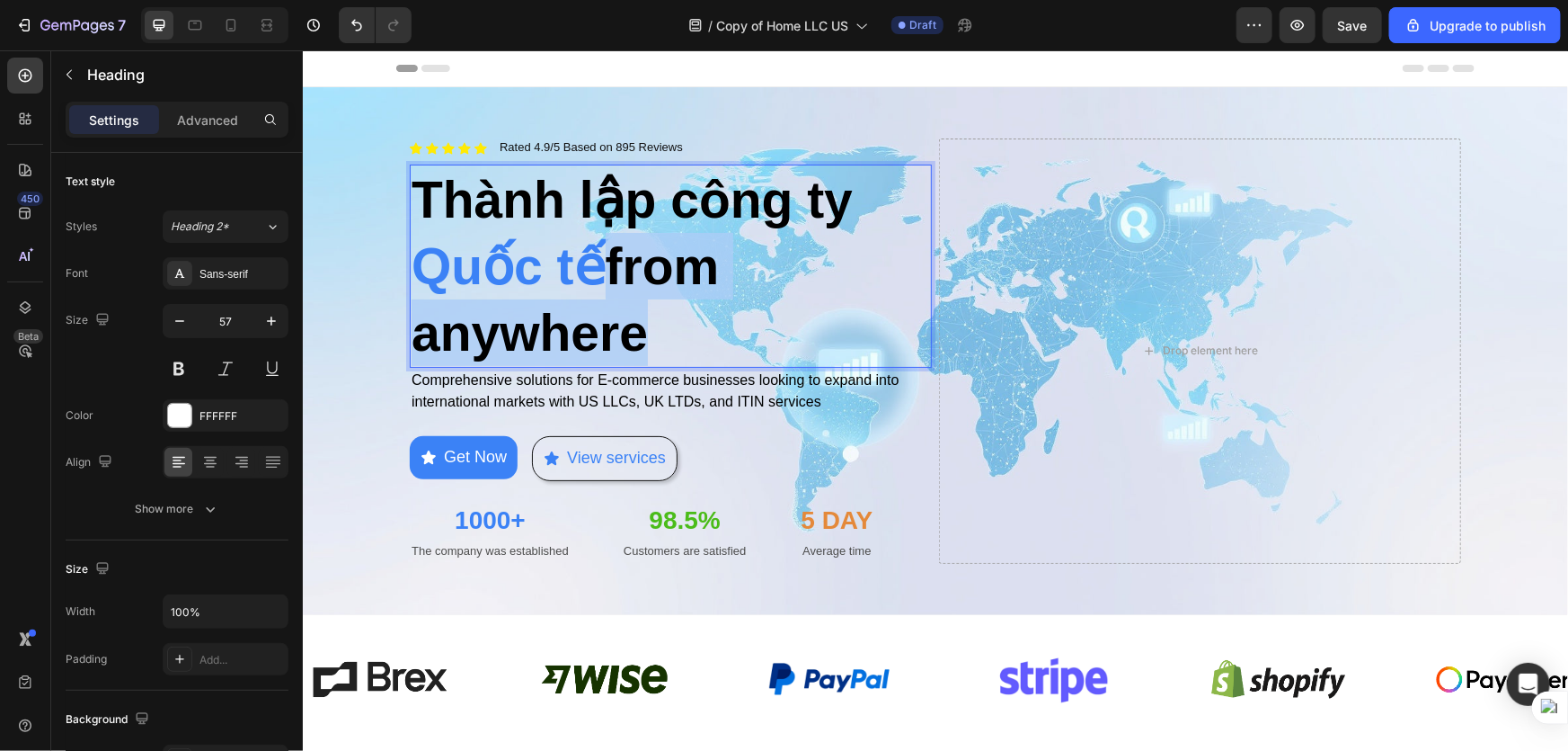
drag, startPoint x: 610, startPoint y: 265, endPoint x: 681, endPoint y: 344, distance: 106.2
click at [681, 344] on p "Thành lập công ty Quốc tế from anywhere" at bounding box center [670, 266] width 519 height 200
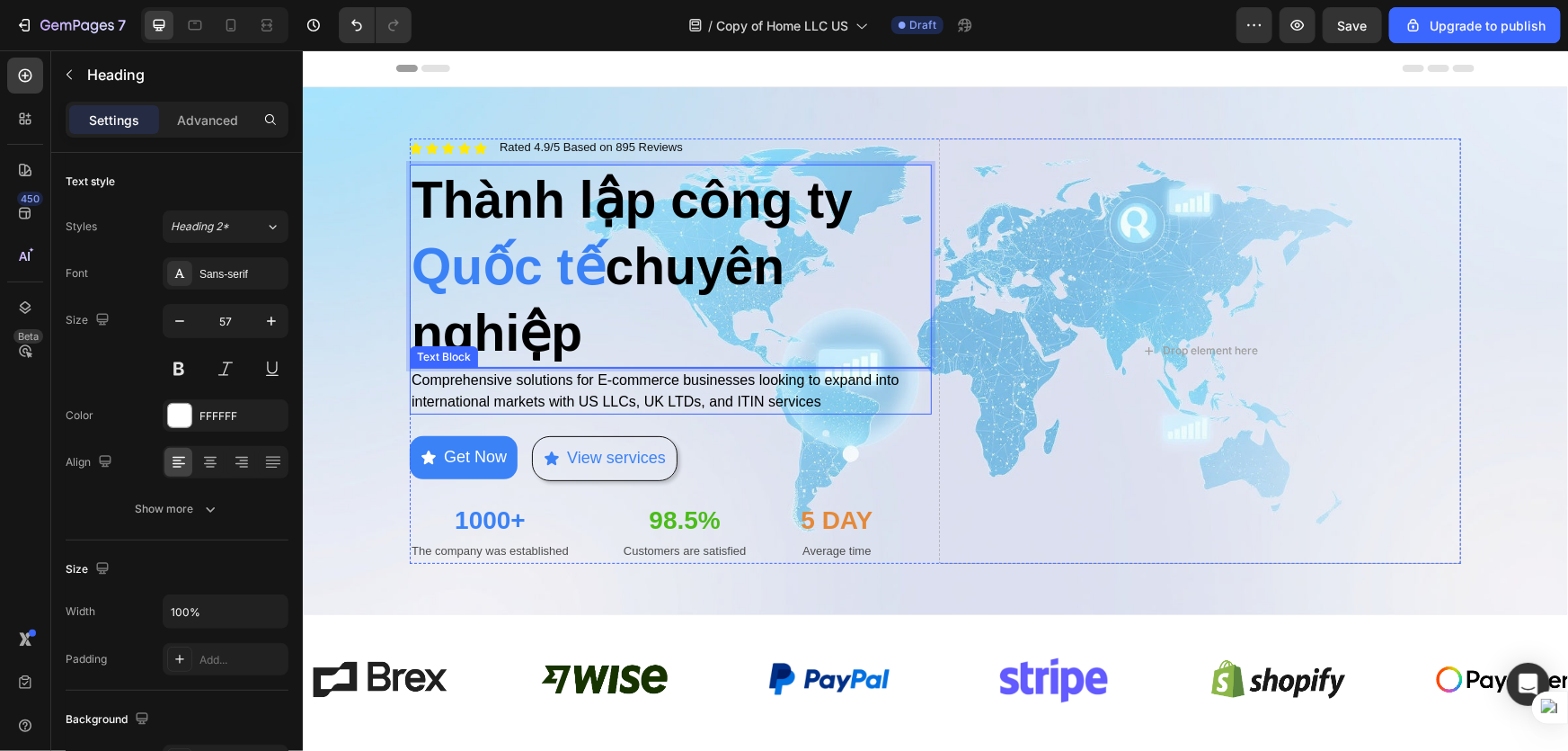
click at [693, 408] on p "Comprehensive solutions for E-commerce businesses looking to expand into intern…" at bounding box center [670, 390] width 519 height 43
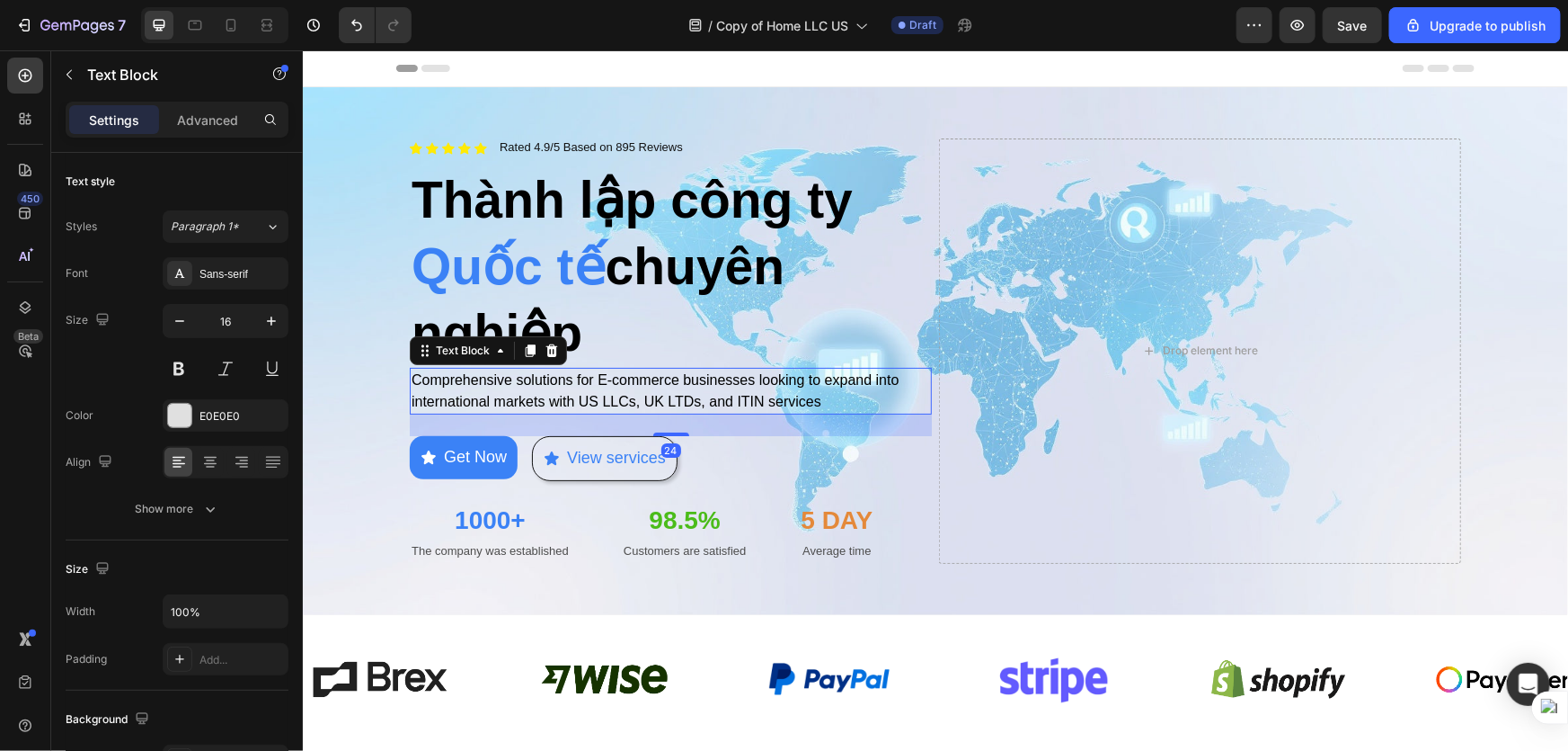
click at [697, 397] on span "Comprehensive solutions for E-commerce businesses looking to expand into intern…" at bounding box center [655, 390] width 488 height 37
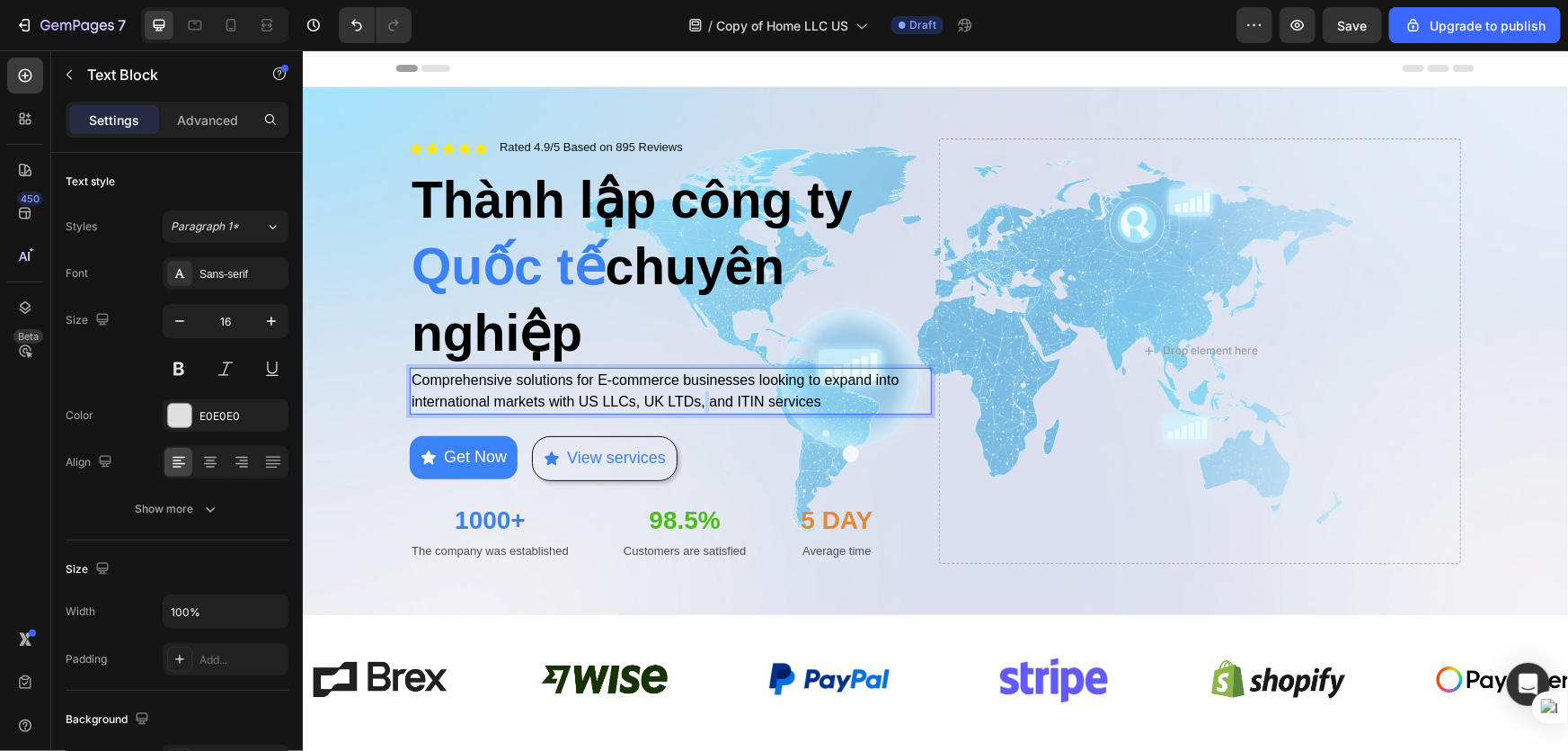
click at [697, 397] on span "Comprehensive solutions for E-commerce businesses looking to expand into intern…" at bounding box center [655, 390] width 488 height 37
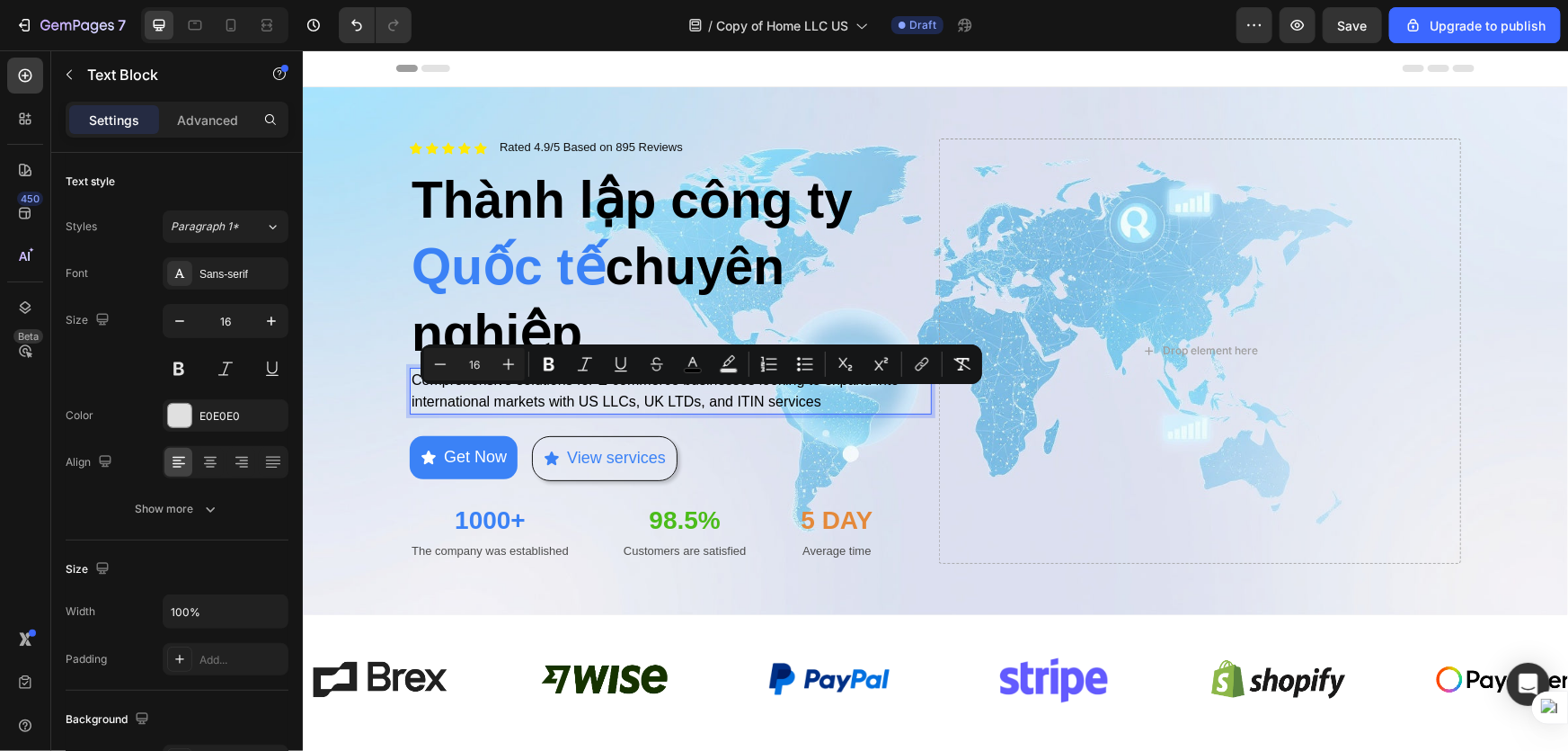
click at [821, 395] on p "Comprehensive solutions for E-commerce businesses looking to expand into intern…" at bounding box center [670, 390] width 519 height 43
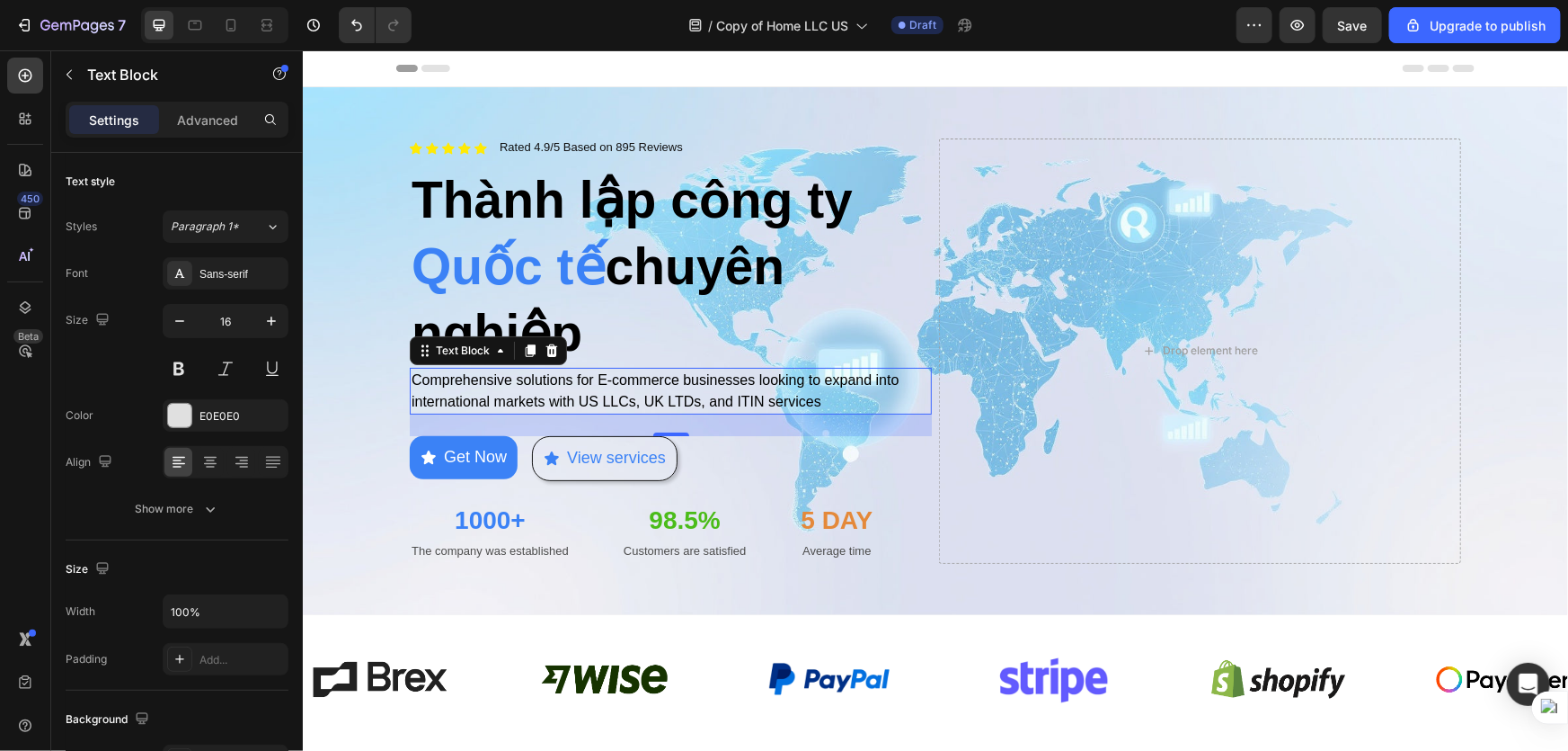
click at [805, 395] on span "Comprehensive solutions for E-commerce businesses looking to expand into intern…" at bounding box center [655, 390] width 488 height 37
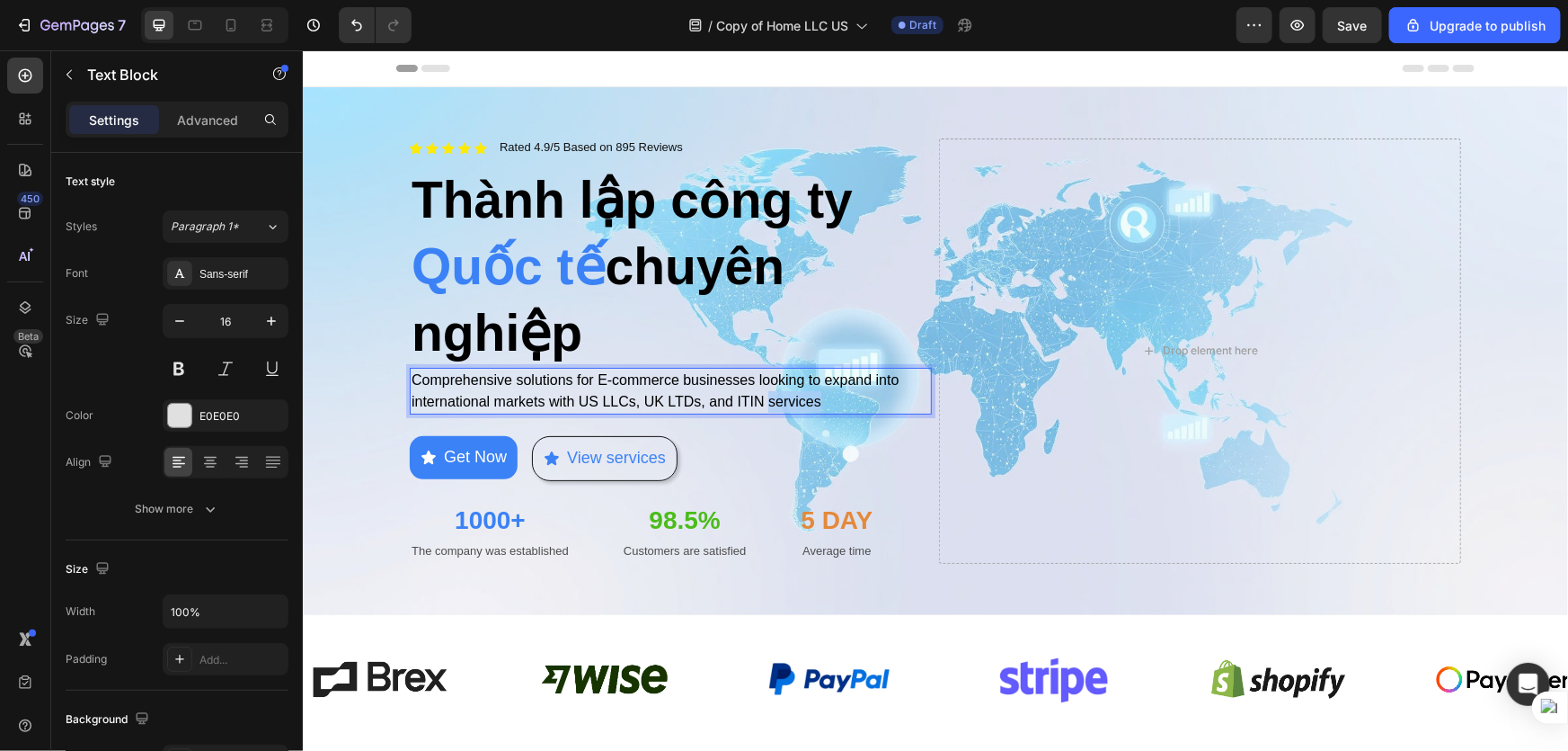
click at [805, 395] on span "Comprehensive solutions for E-commerce businesses looking to expand into intern…" at bounding box center [655, 390] width 488 height 37
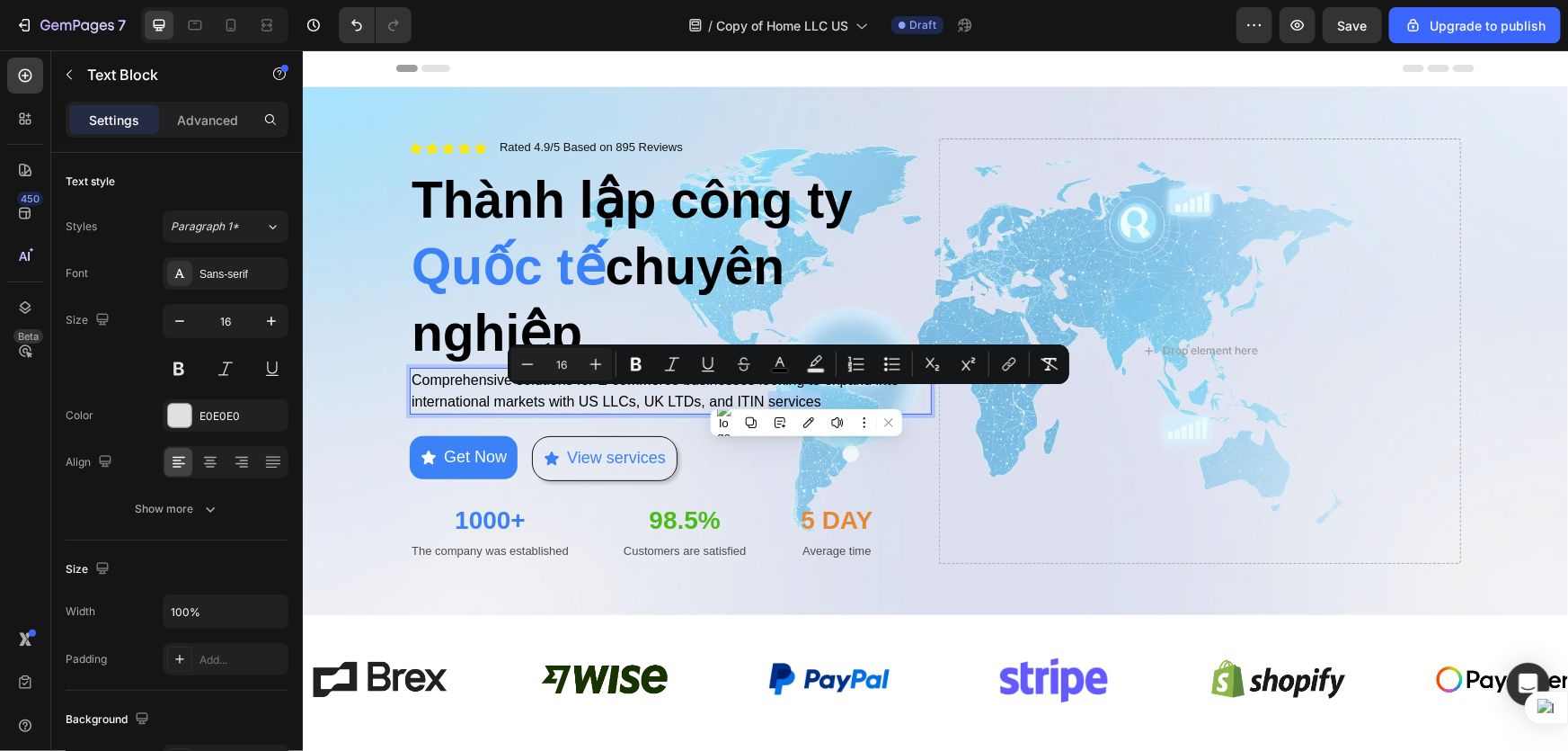
click at [829, 395] on p "Comprehensive solutions for E-commerce businesses looking to expand into intern…" at bounding box center [670, 390] width 519 height 43
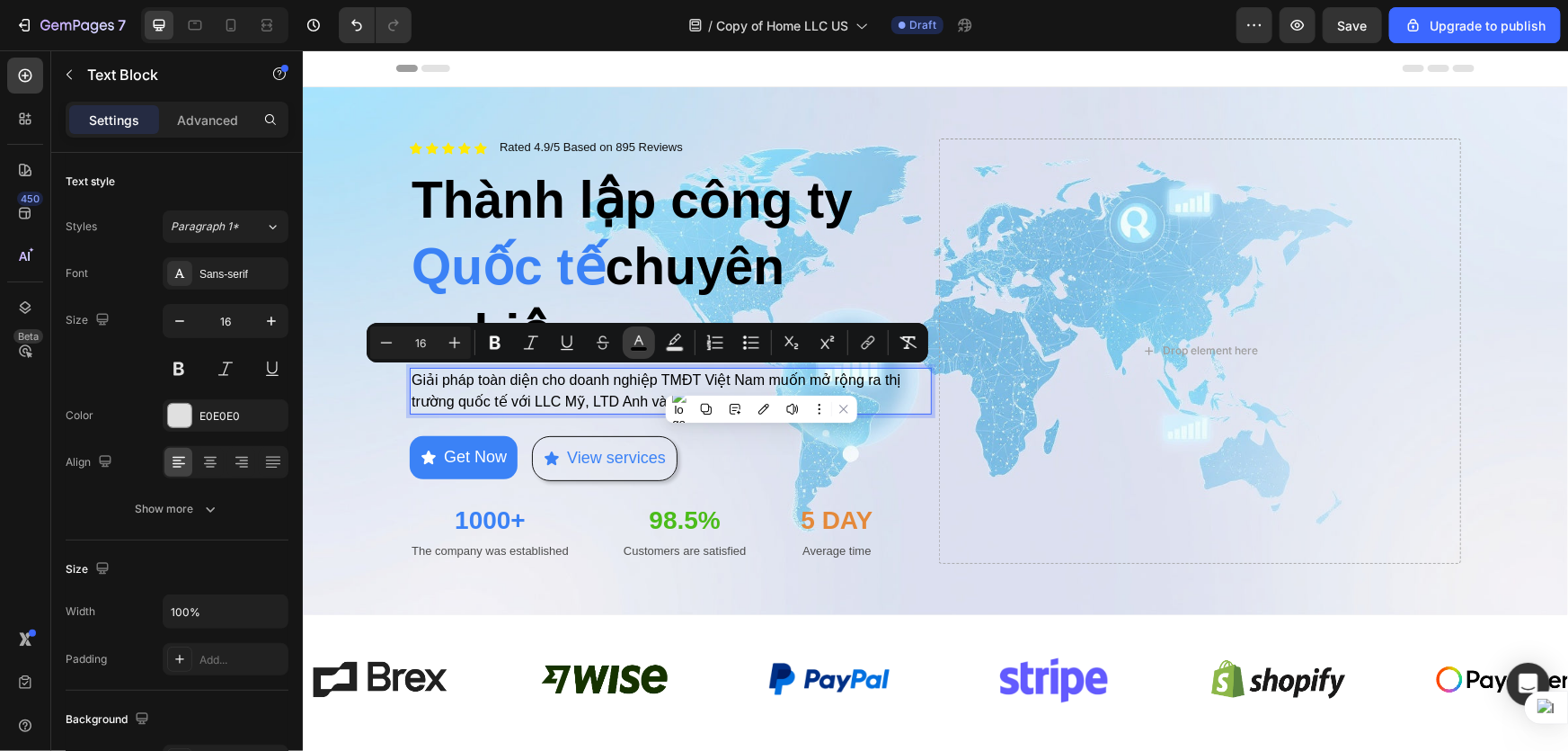
click at [641, 341] on icon "Editor contextual toolbar" at bounding box center [638, 341] width 9 height 10
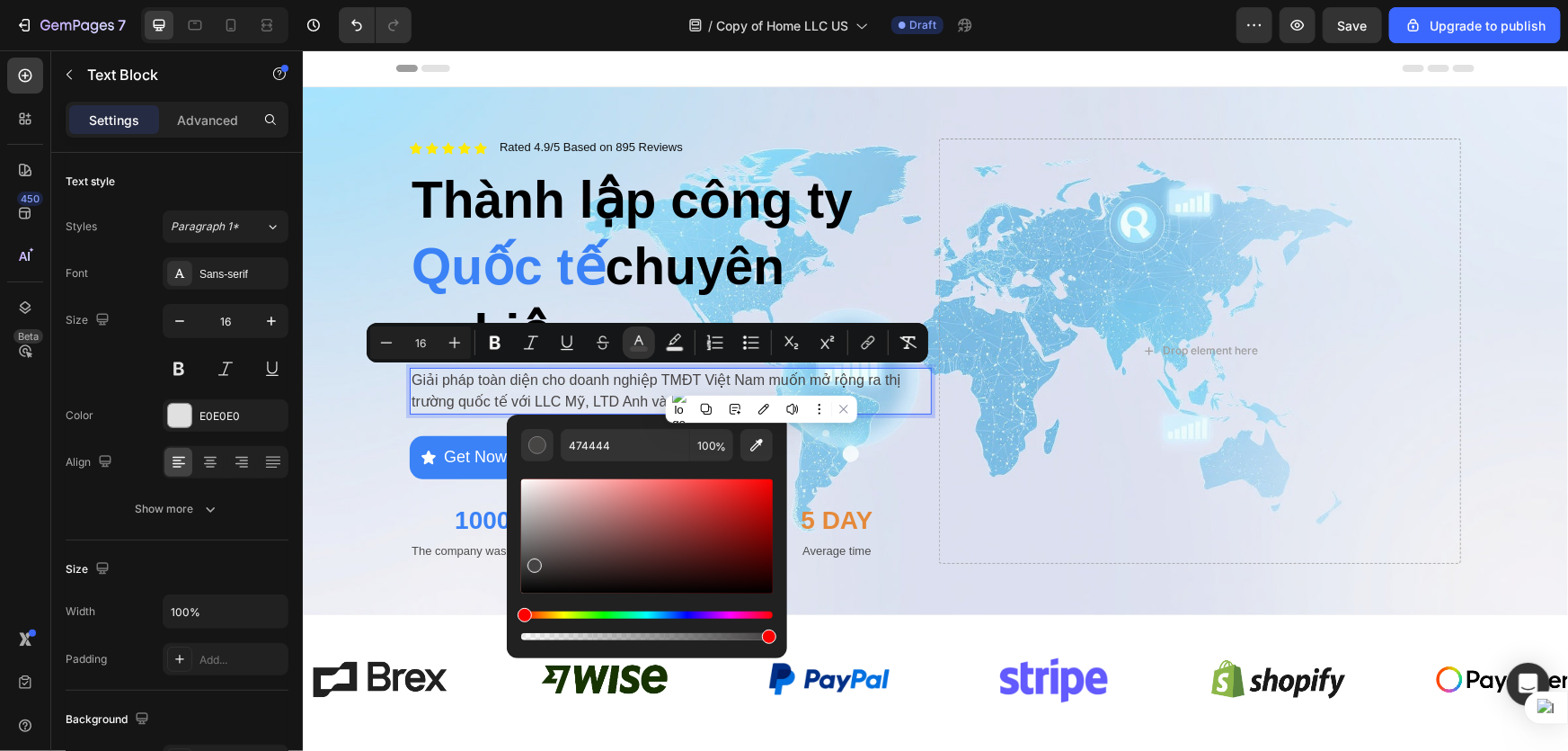
type input "444242"
drag, startPoint x: 522, startPoint y: 590, endPoint x: 533, endPoint y: 562, distance: 30.1
click at [533, 562] on div "Editor contextual toolbar" at bounding box center [531, 566] width 15 height 15
click at [895, 502] on div "1000+ Heading The company was established Text Block 98.5% Heading Customers ar…" at bounding box center [670, 532] width 522 height 61
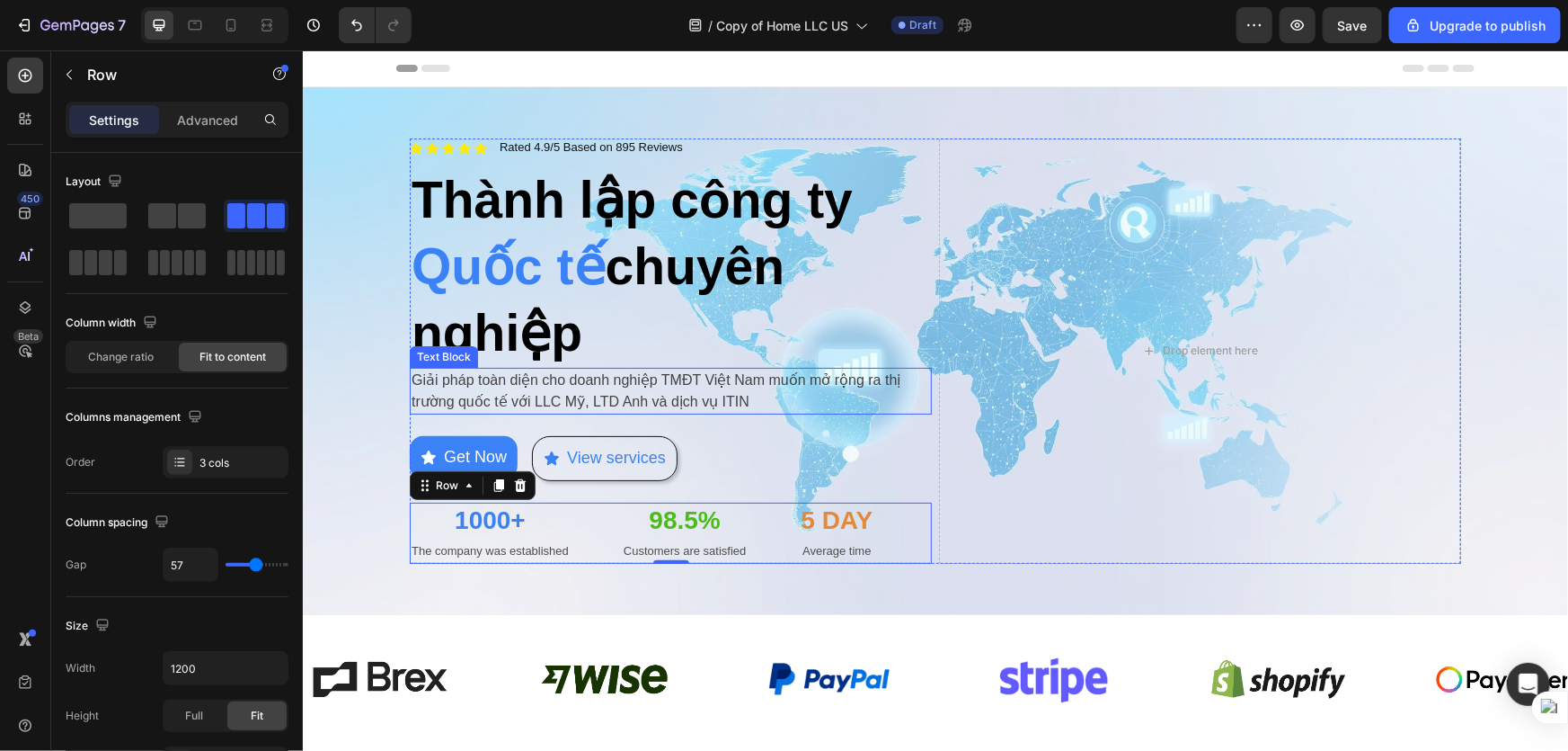
click at [587, 395] on span "Giải pháp toàn diện cho doanh nghiệp TMĐT Việt Nam muốn mở rộng ra thị trường q…" at bounding box center [656, 390] width 489 height 37
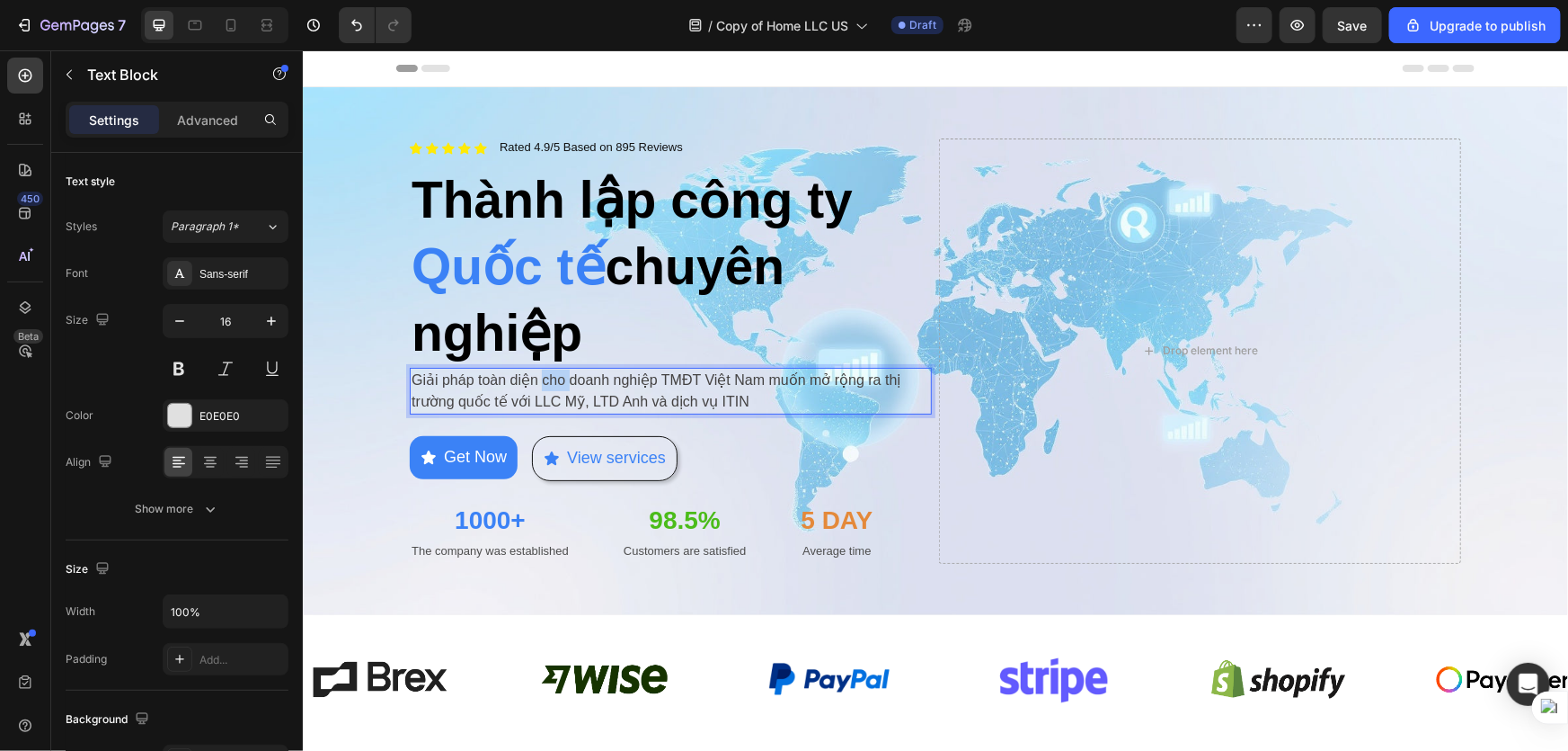
click at [552, 386] on p "Giải pháp toàn diện cho doanh nghiệp TMĐT Việt Nam muốn mở rộng ra thị trường q…" at bounding box center [670, 390] width 519 height 43
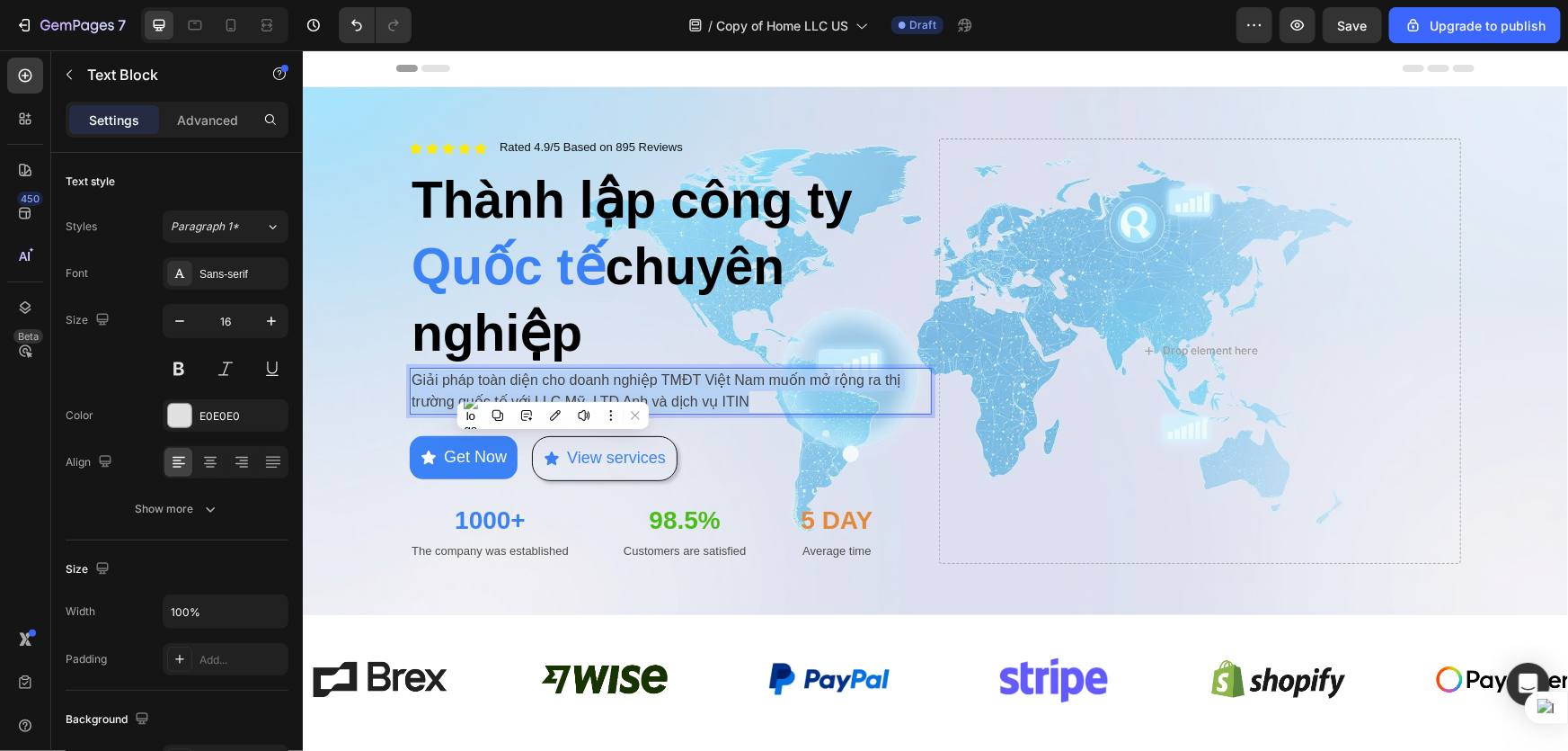
click at [552, 386] on p "Giải pháp toàn diện cho doanh nghiệp TMĐT Việt Nam muốn mở rộng ra thị trường q…" at bounding box center [670, 390] width 519 height 43
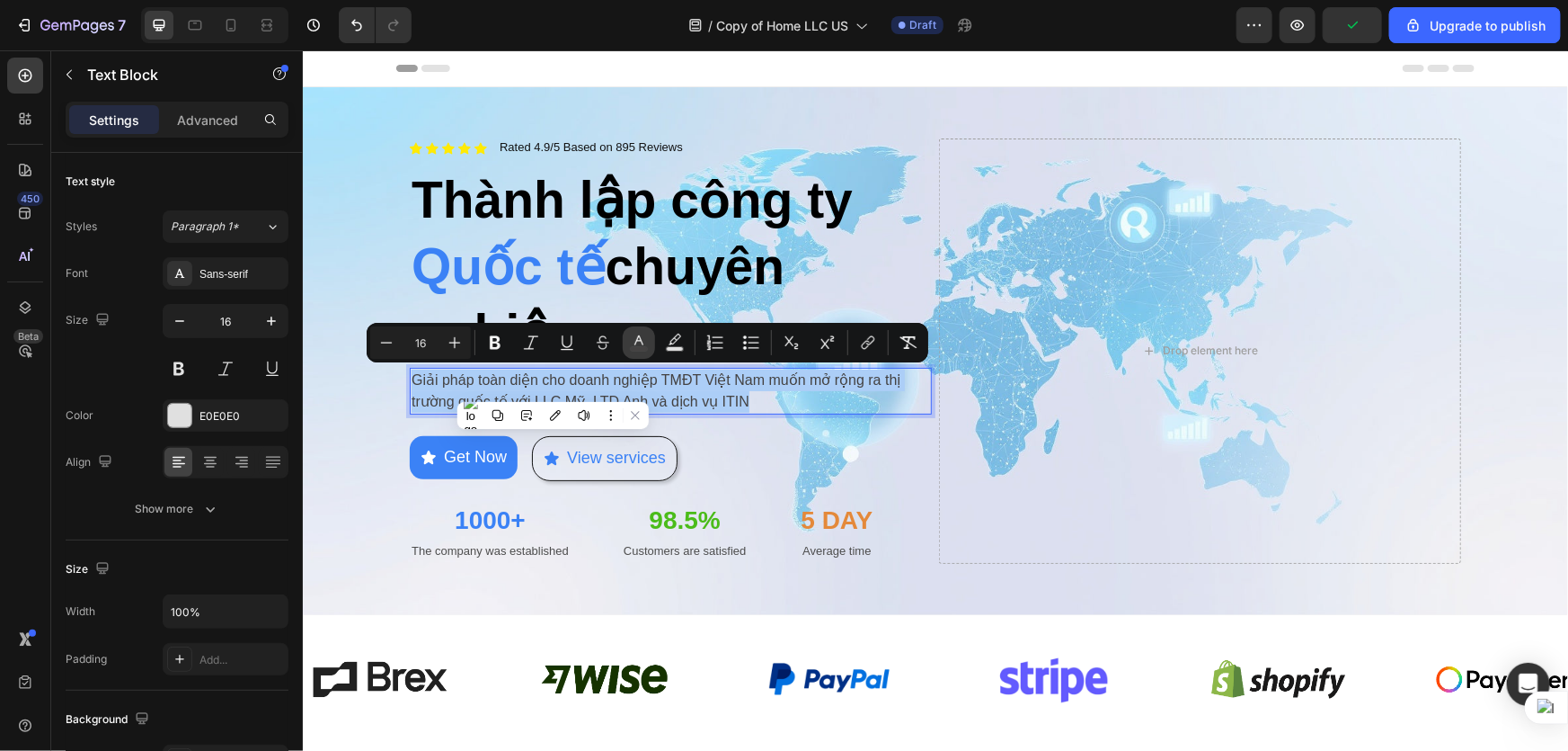
click at [635, 341] on icon "Editor contextual toolbar" at bounding box center [639, 343] width 18 height 18
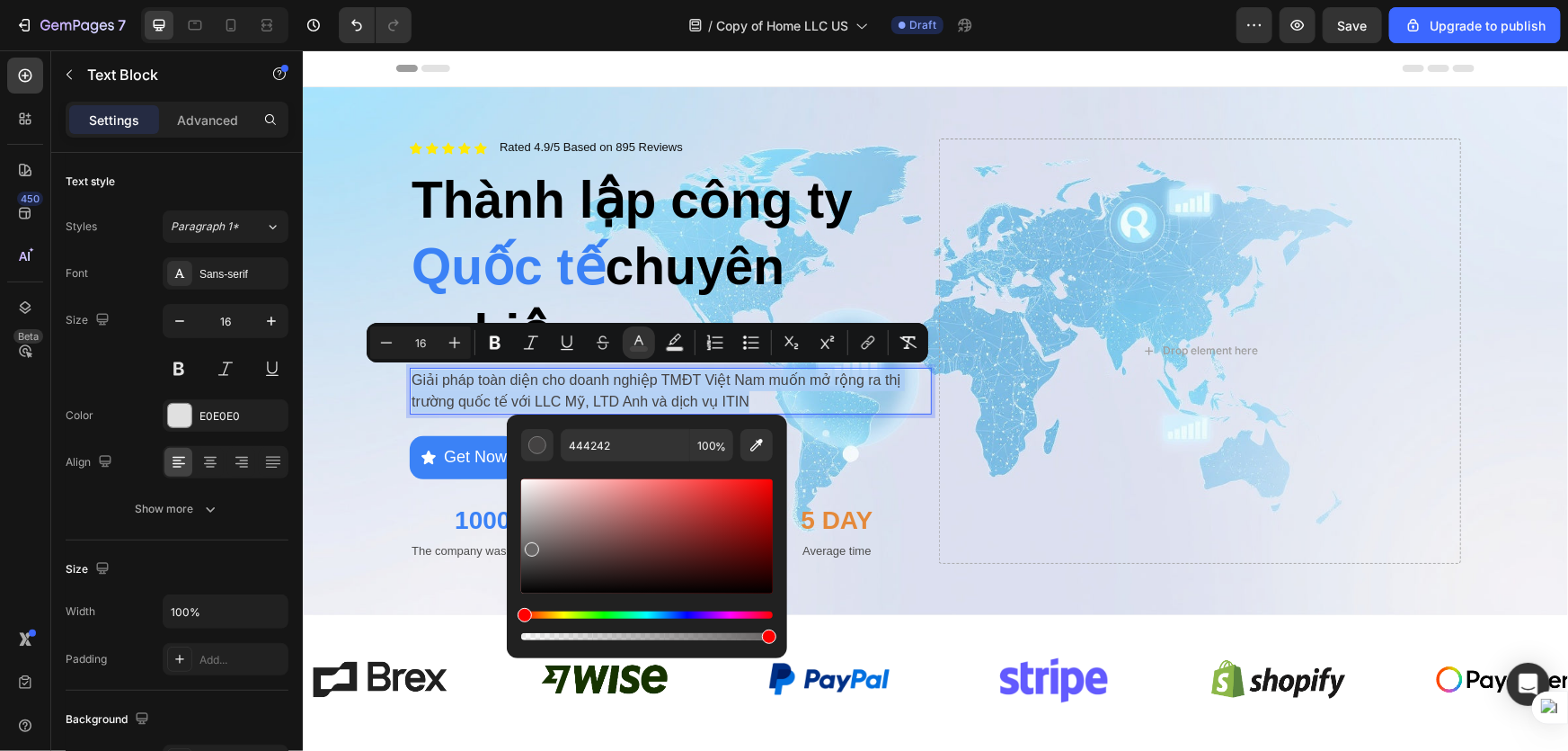
type input "686565"
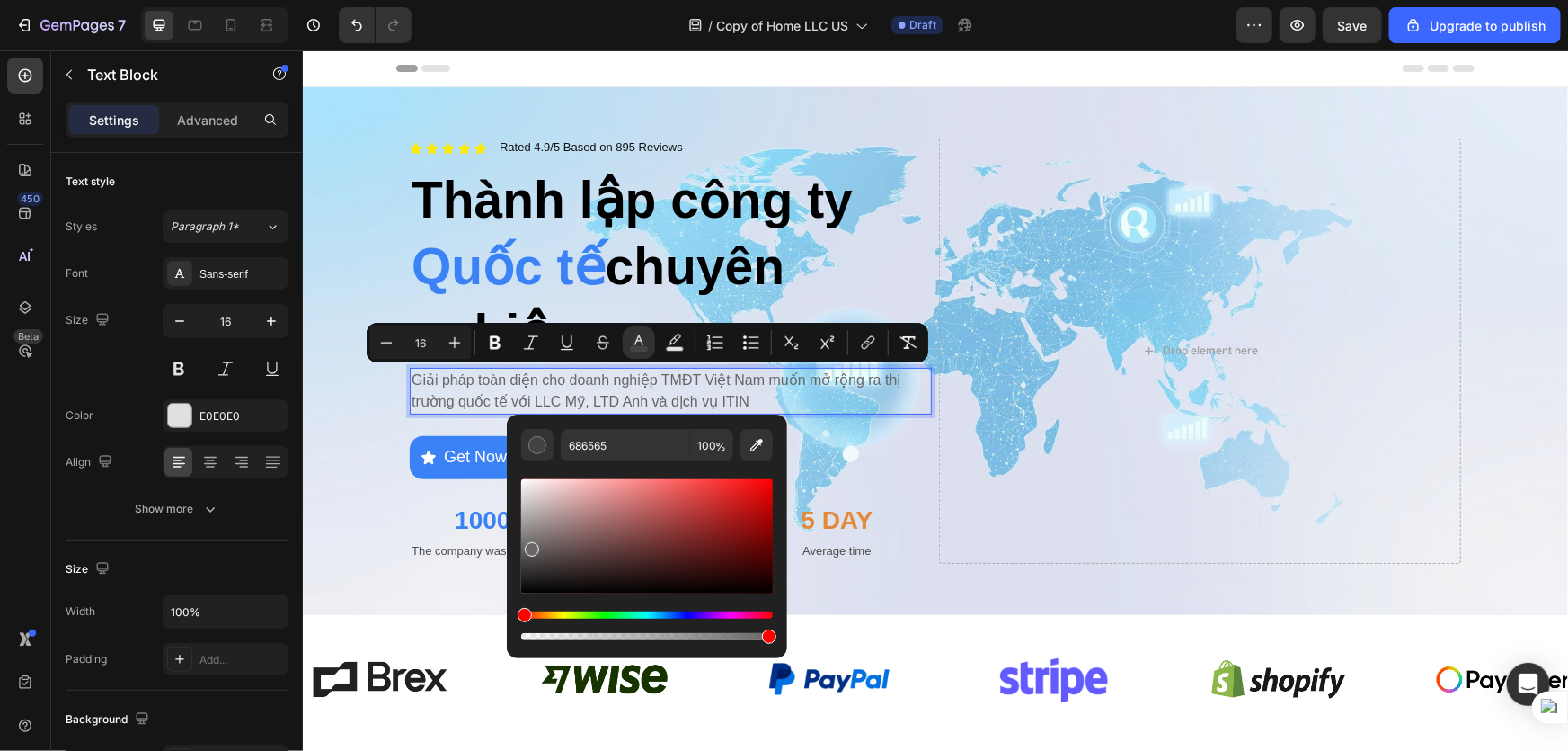
drag, startPoint x: 533, startPoint y: 566, endPoint x: 530, endPoint y: 545, distance: 21.2
click at [530, 545] on div "Editor contextual toolbar" at bounding box center [531, 549] width 15 height 15
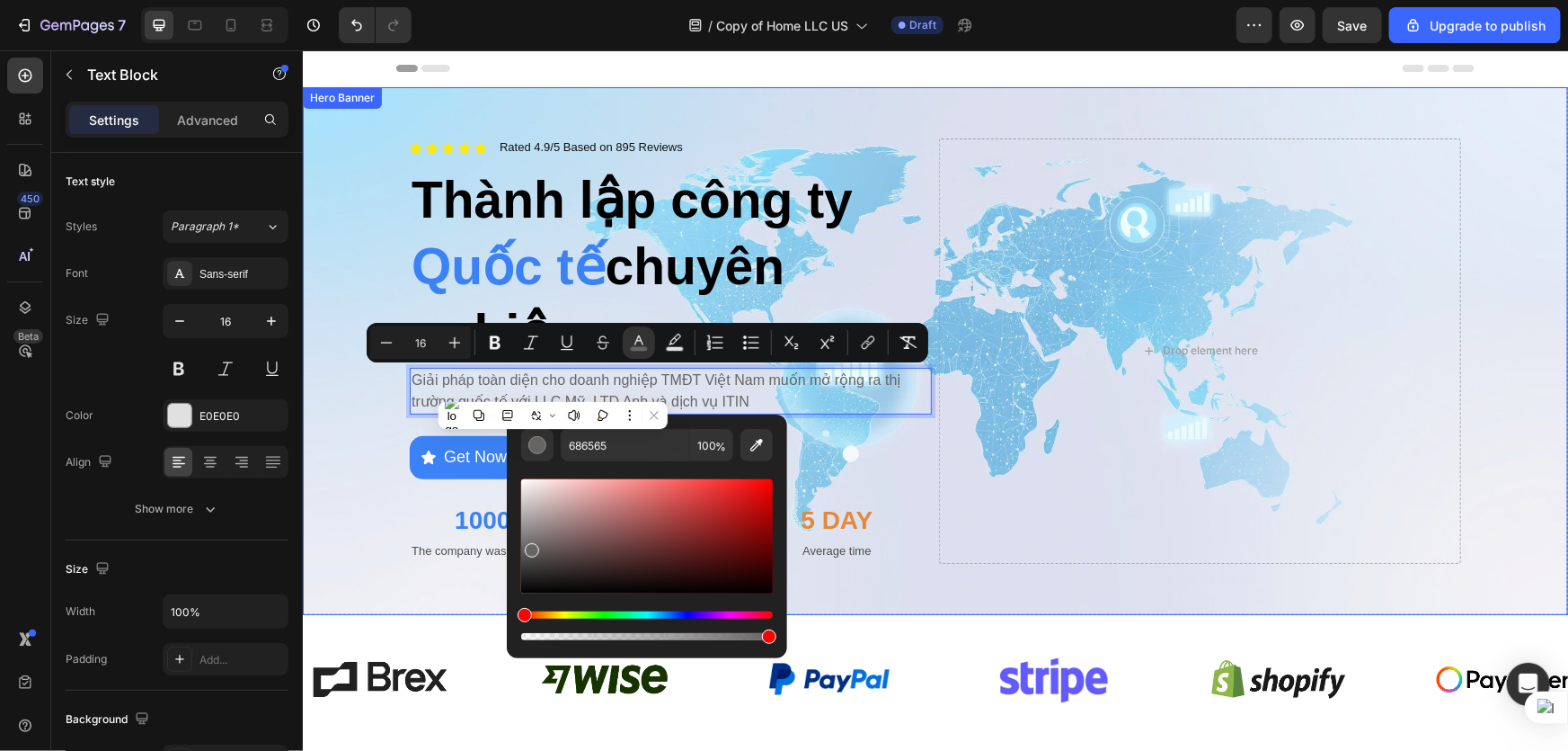
click at [1067, 585] on div "Icon Icon Icon Icon Icon Icon List Rated 4.9/5 Based on 895 Reviews Text Block …" at bounding box center [935, 349] width 1078 height 482
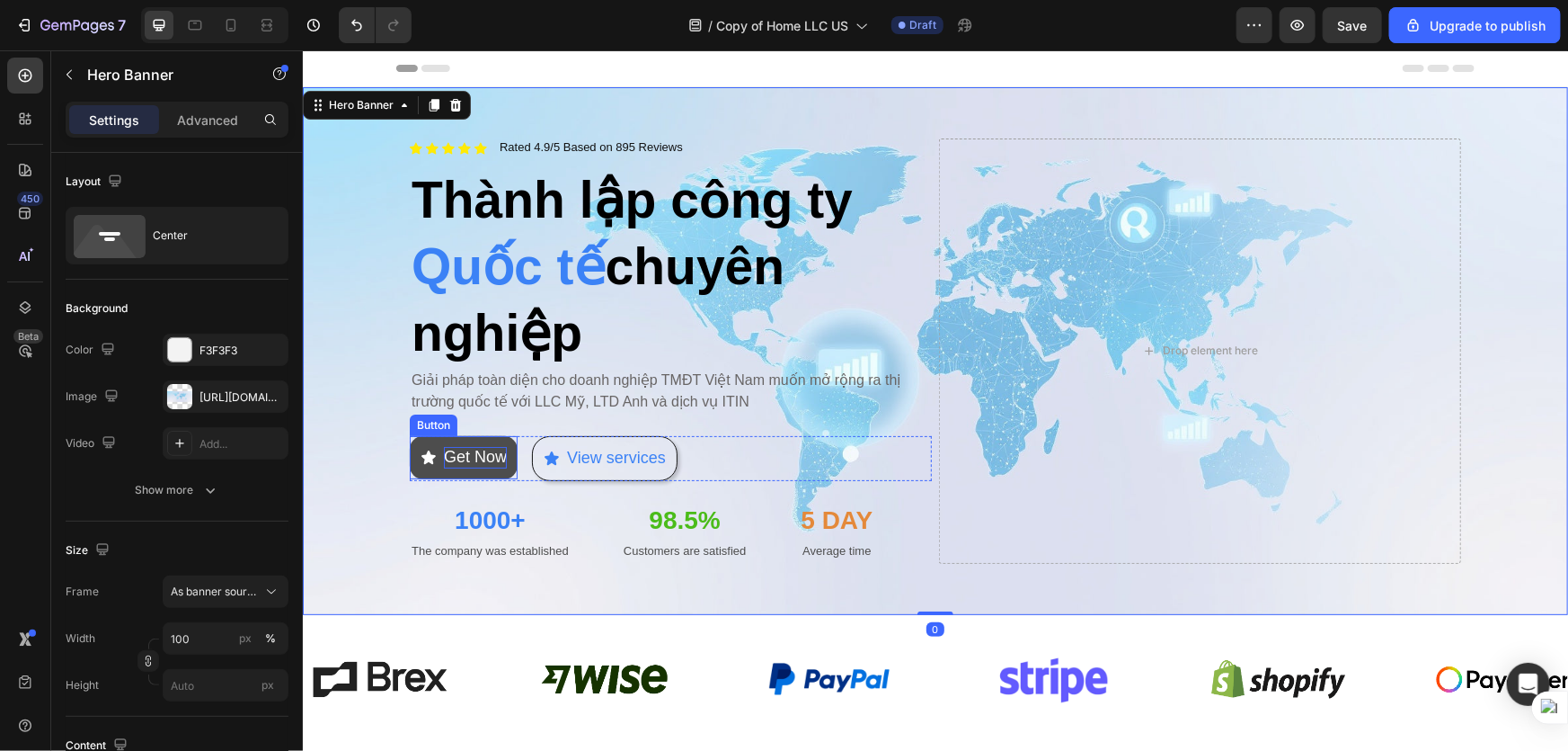
click at [472, 446] on p "Get Now" at bounding box center [474, 456] width 63 height 20
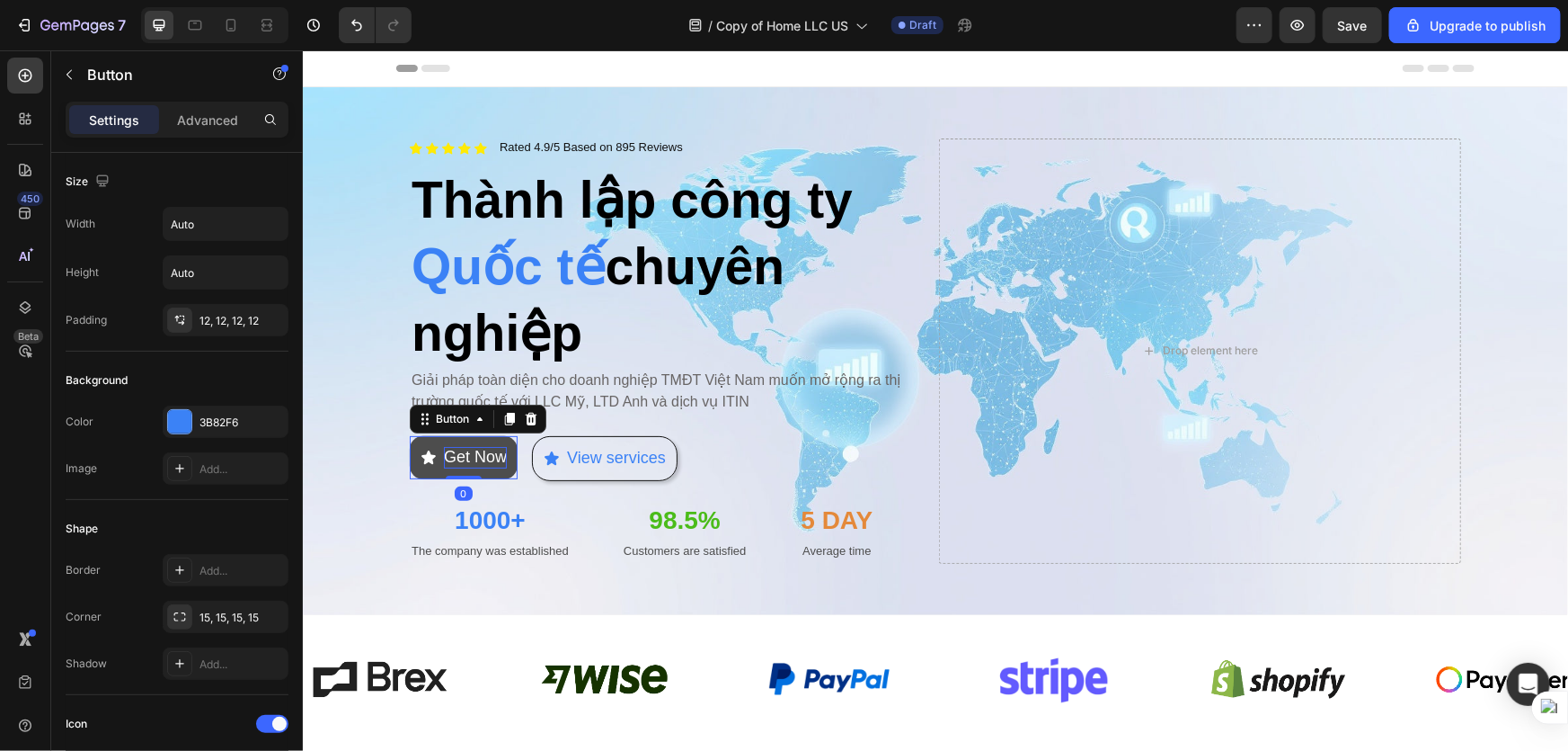
click at [450, 449] on p "Get Now" at bounding box center [474, 456] width 63 height 20
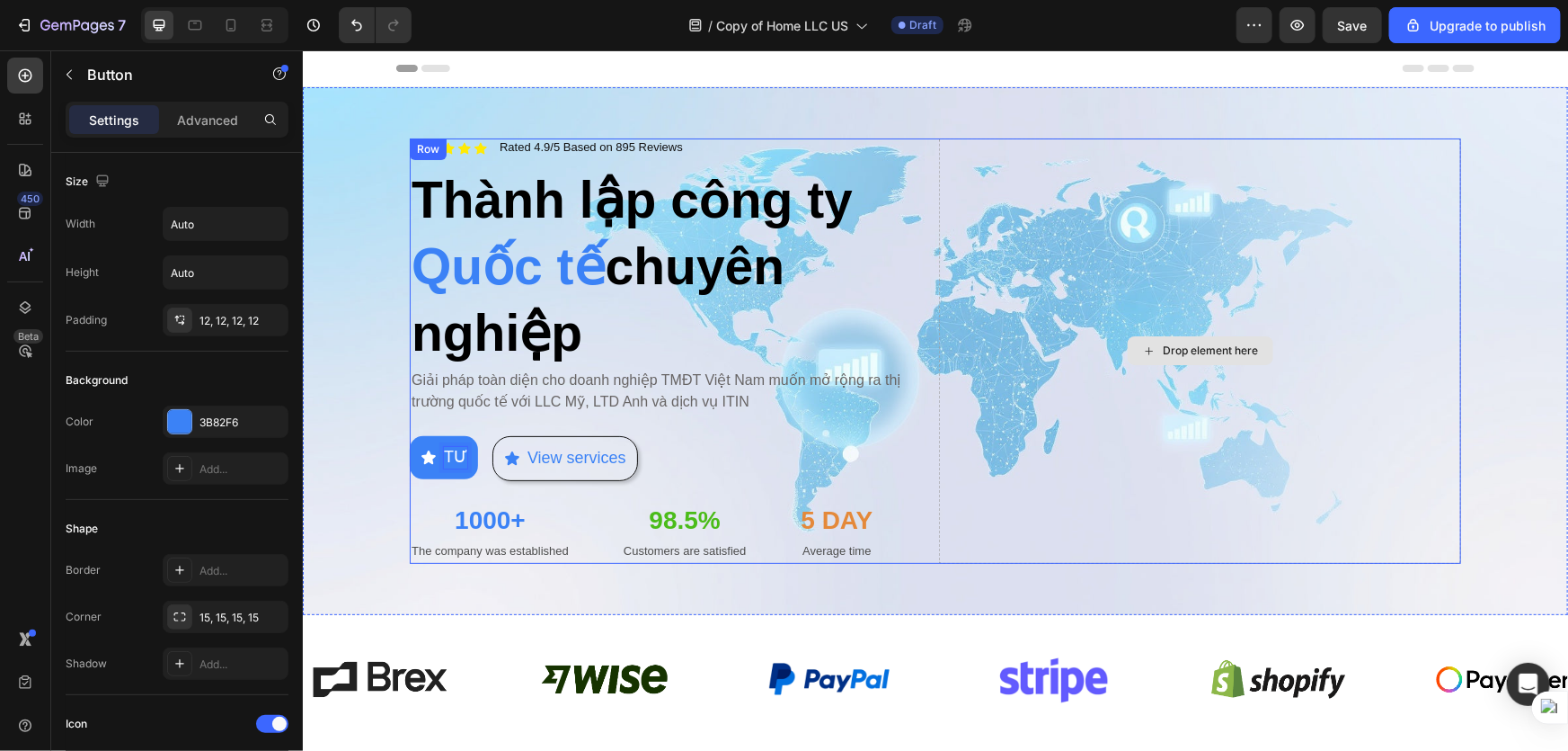
click at [409, 436] on button "TƯ" at bounding box center [443, 457] width 68 height 43
click at [409, 436] on button "Tư" at bounding box center [441, 457] width 65 height 43
click at [409, 436] on button "Tư vấn" at bounding box center [457, 457] width 96 height 43
click at [409, 436] on button "Tư vấn miễn" at bounding box center [477, 457] width 137 height 43
click at [409, 436] on button "Tư vấn miễn phi" at bounding box center [491, 457] width 163 height 43
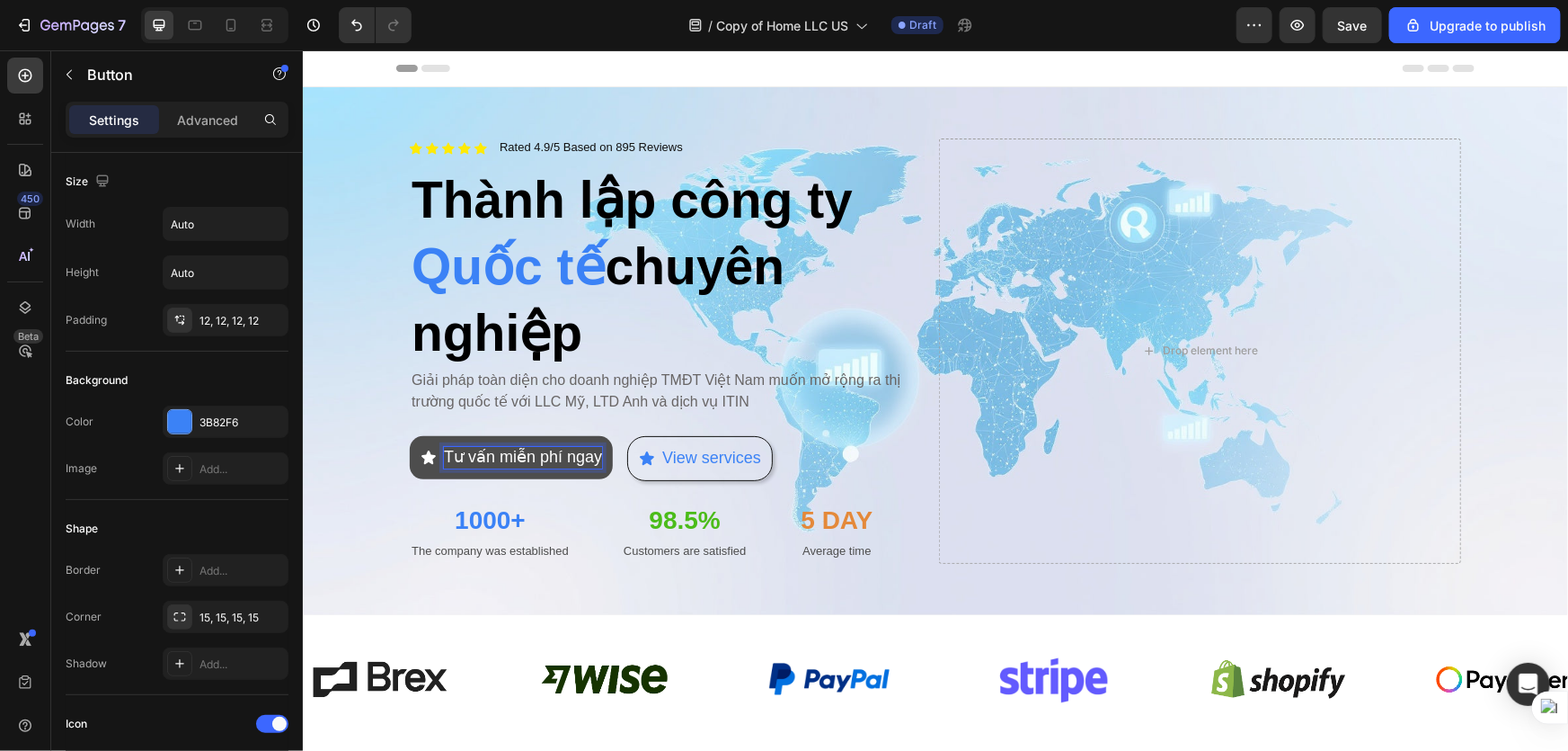
click at [425, 458] on icon "<p>Tư vấn miễn phí ngay</p>" at bounding box center [428, 456] width 15 height 14
click at [424, 460] on icon "<p>Tư vấn miễn phí ngay</p>" at bounding box center [428, 456] width 16 height 16
click at [428, 458] on icon "<p>Tư vấn miễn phí ngay</p>" at bounding box center [428, 456] width 16 height 16
click at [443, 454] on p "Tư vấn miễn phí ngay" at bounding box center [522, 456] width 158 height 20
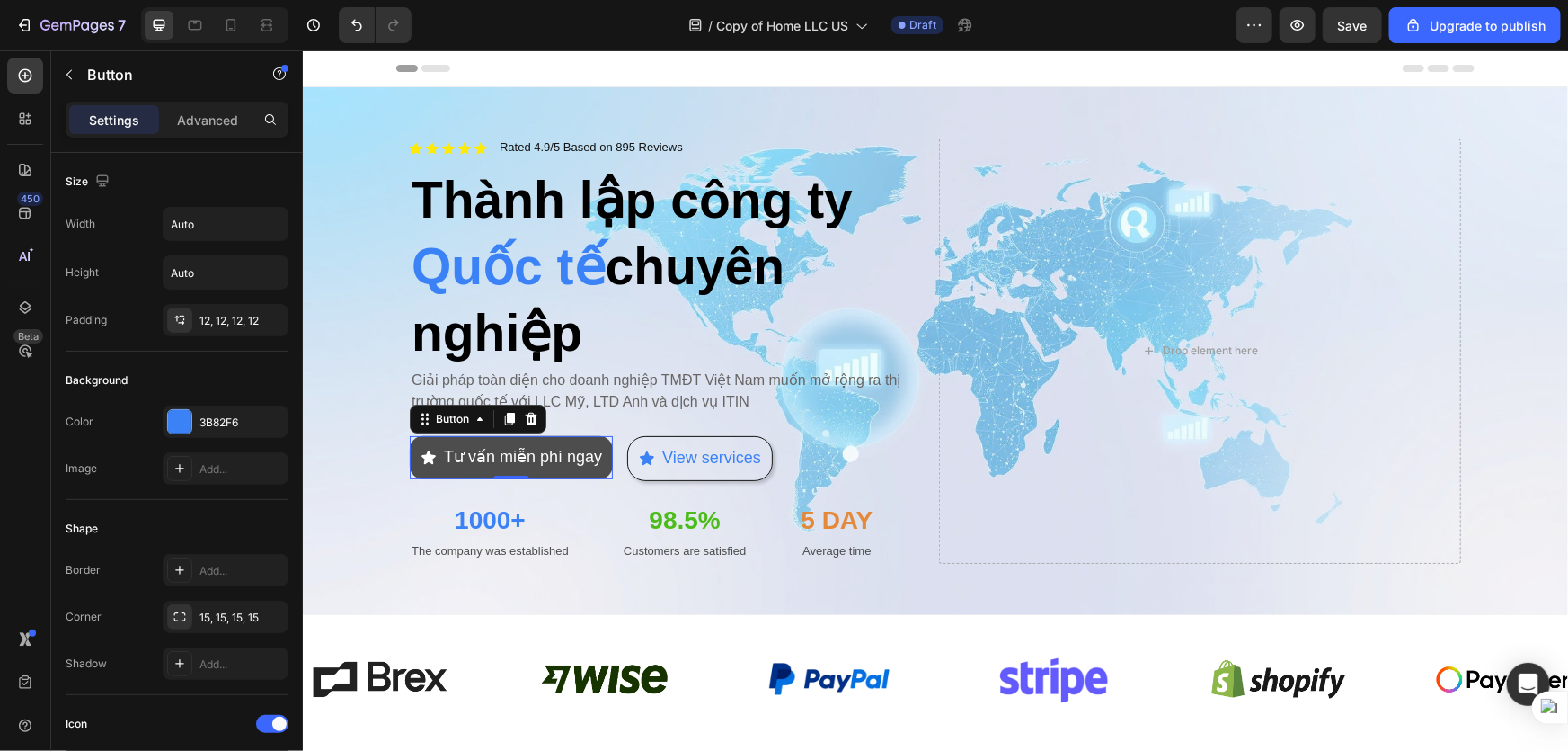
click at [427, 456] on icon "<p>Tư vấn miễn phí ngay</p>" at bounding box center [428, 456] width 16 height 16
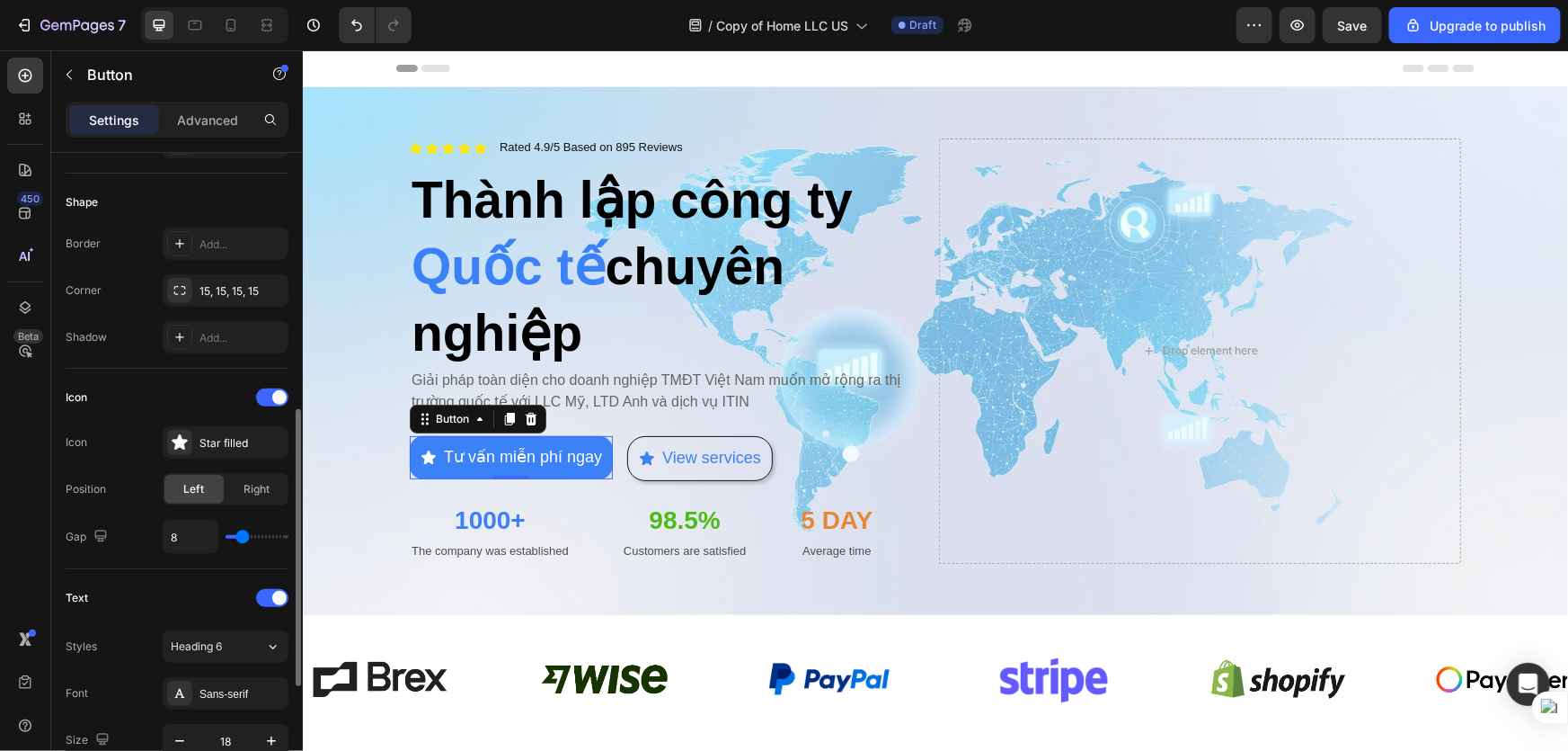
scroll to position [408, 0]
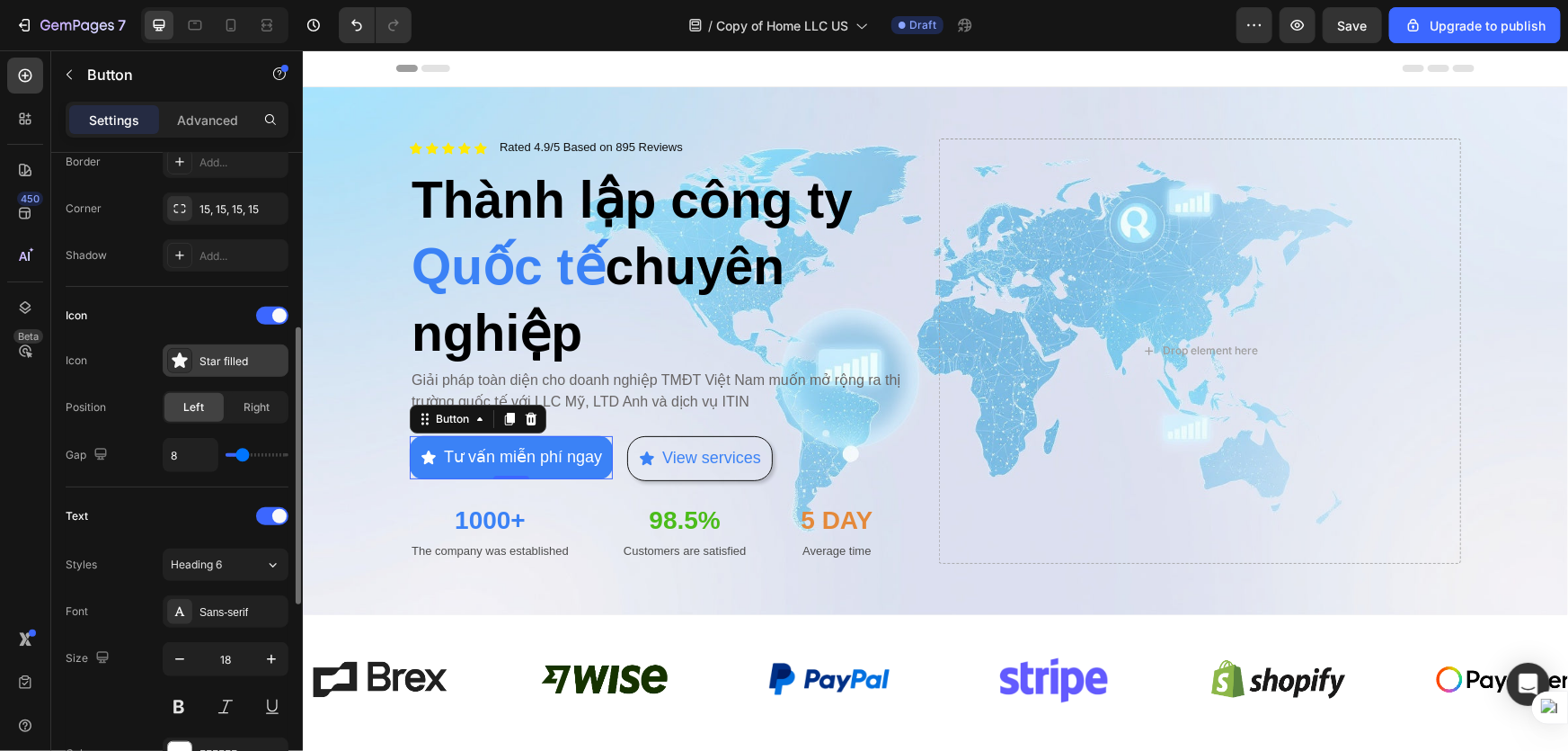
click at [190, 354] on div at bounding box center [179, 361] width 25 height 25
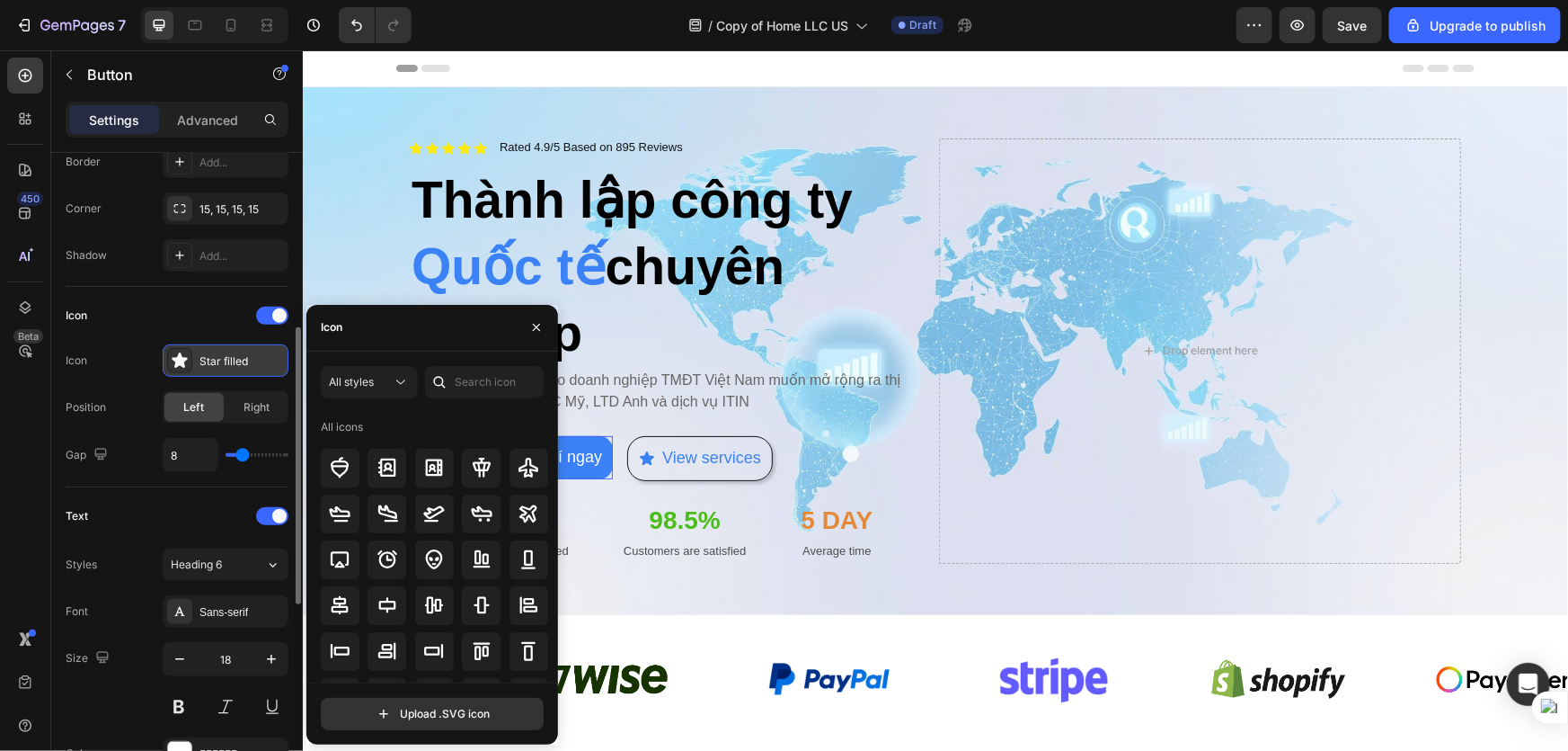
click at [191, 353] on div at bounding box center [179, 361] width 25 height 25
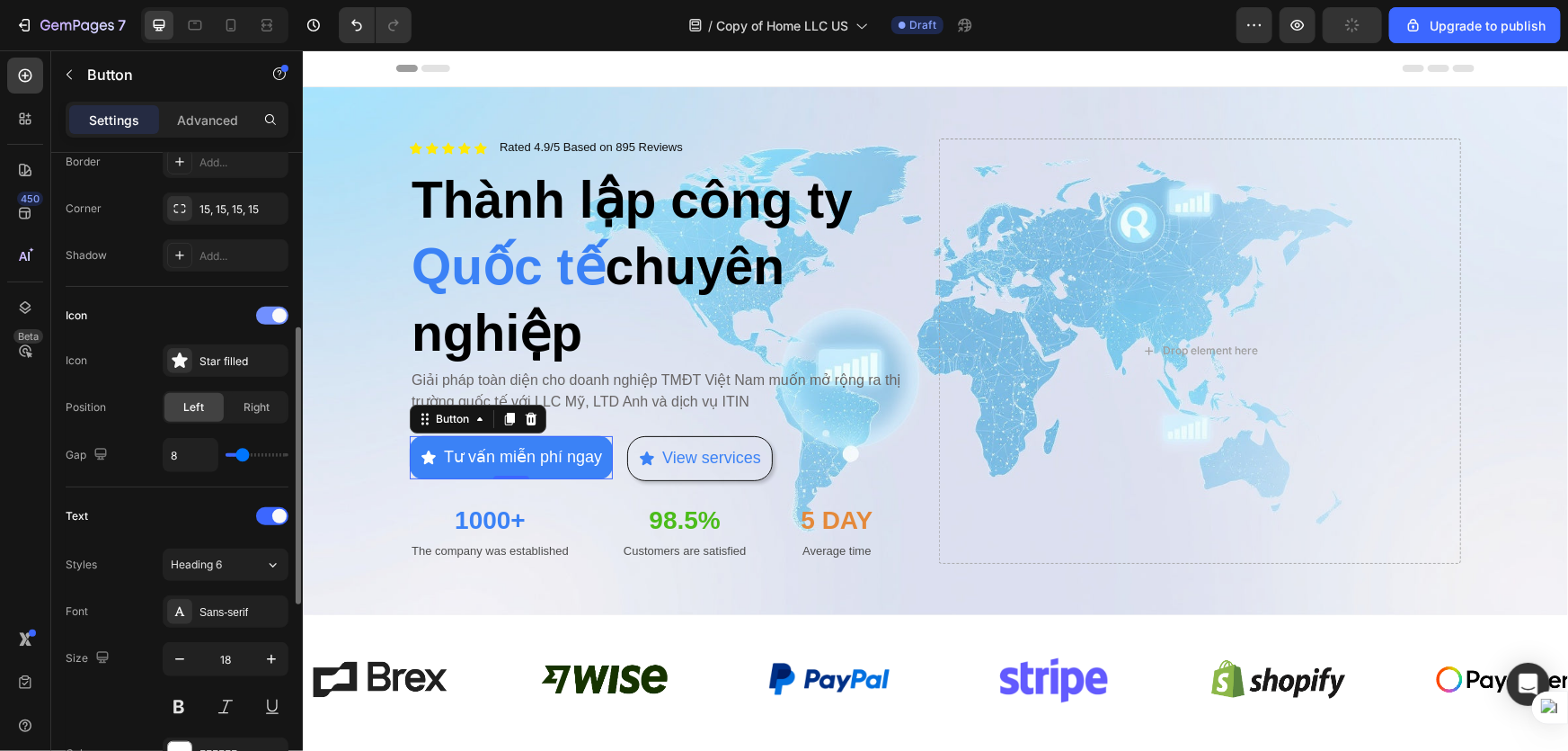
click at [261, 313] on div at bounding box center [272, 315] width 32 height 18
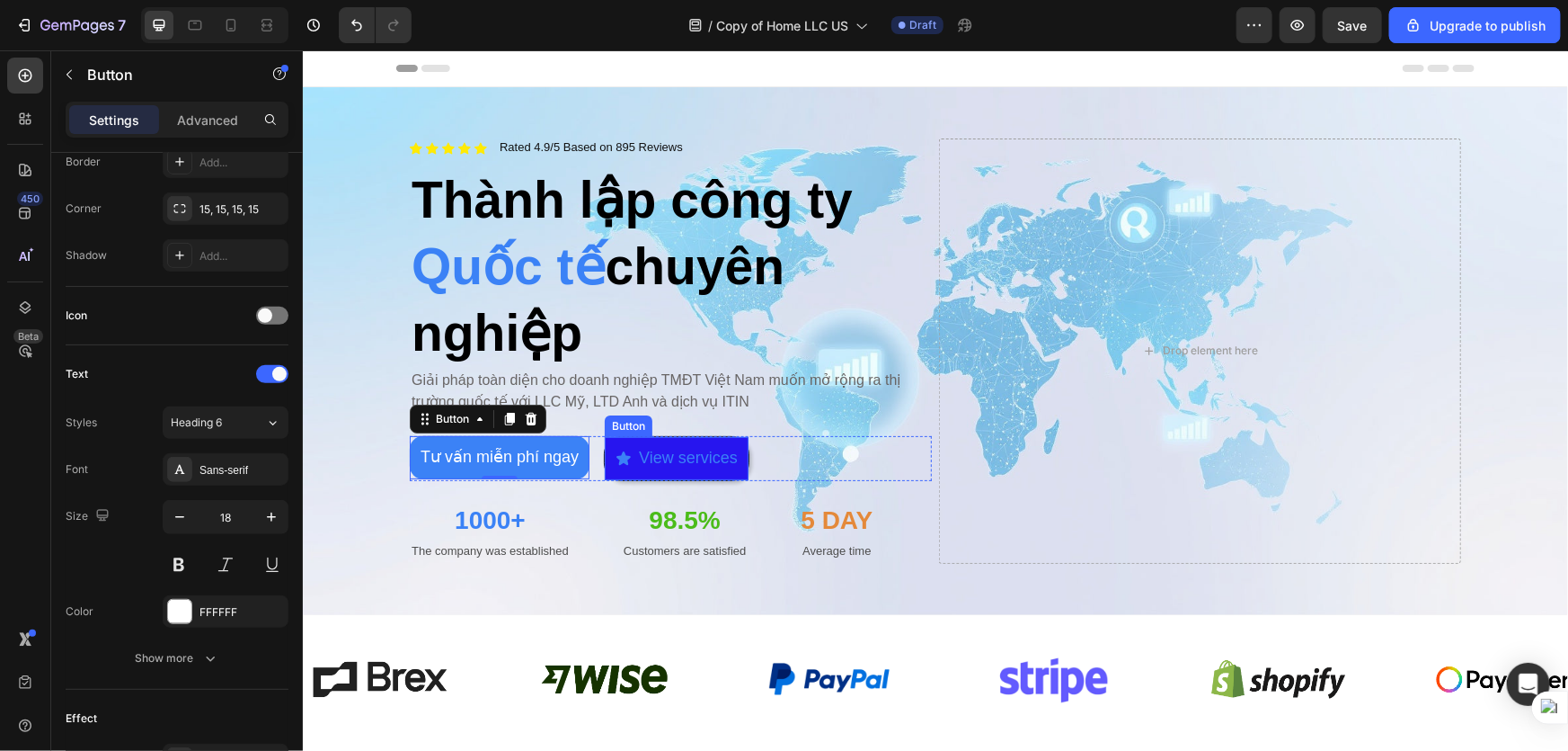
click at [697, 467] on button "View services" at bounding box center [676, 457] width 144 height 43
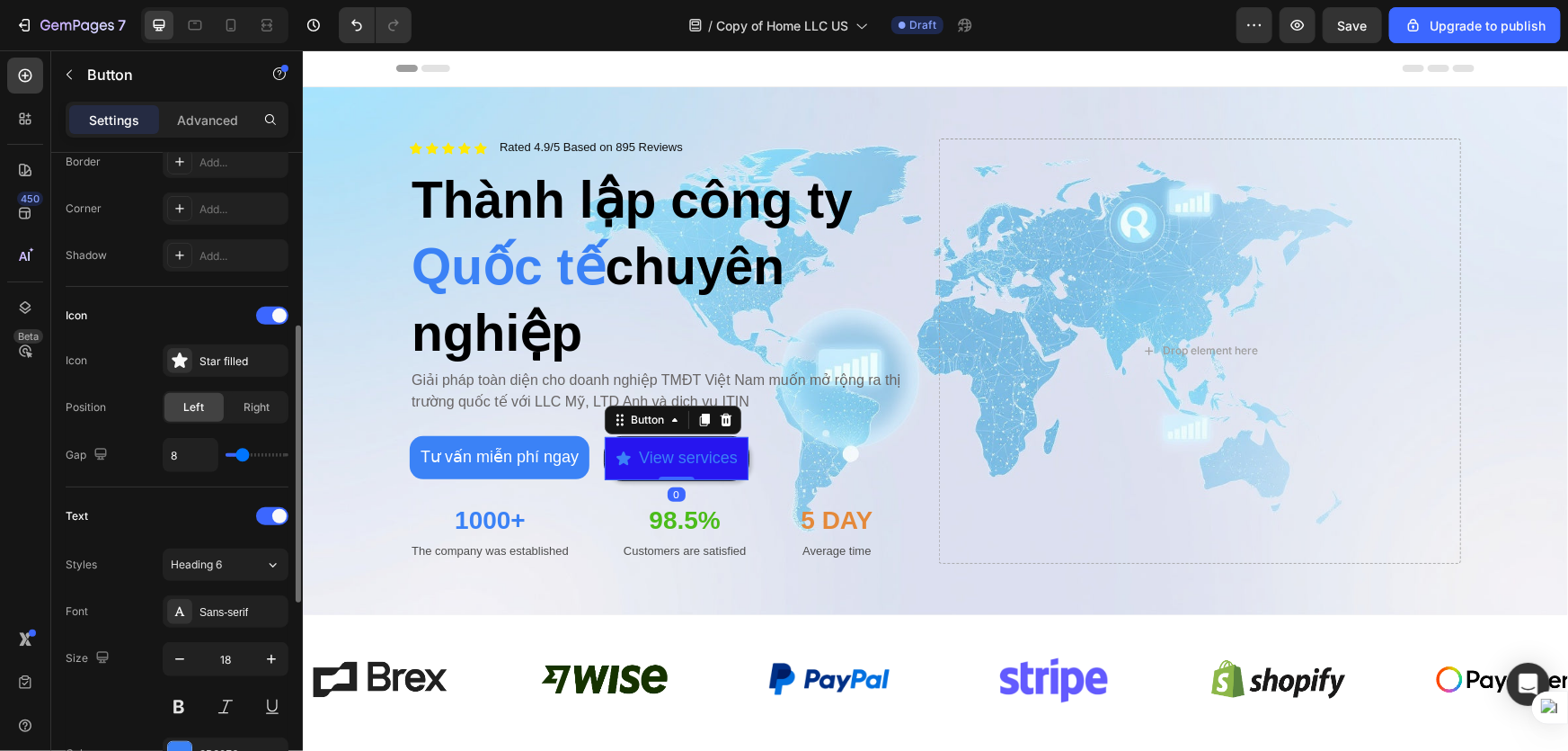
scroll to position [408, 0]
click at [267, 314] on div at bounding box center [272, 316] width 32 height 18
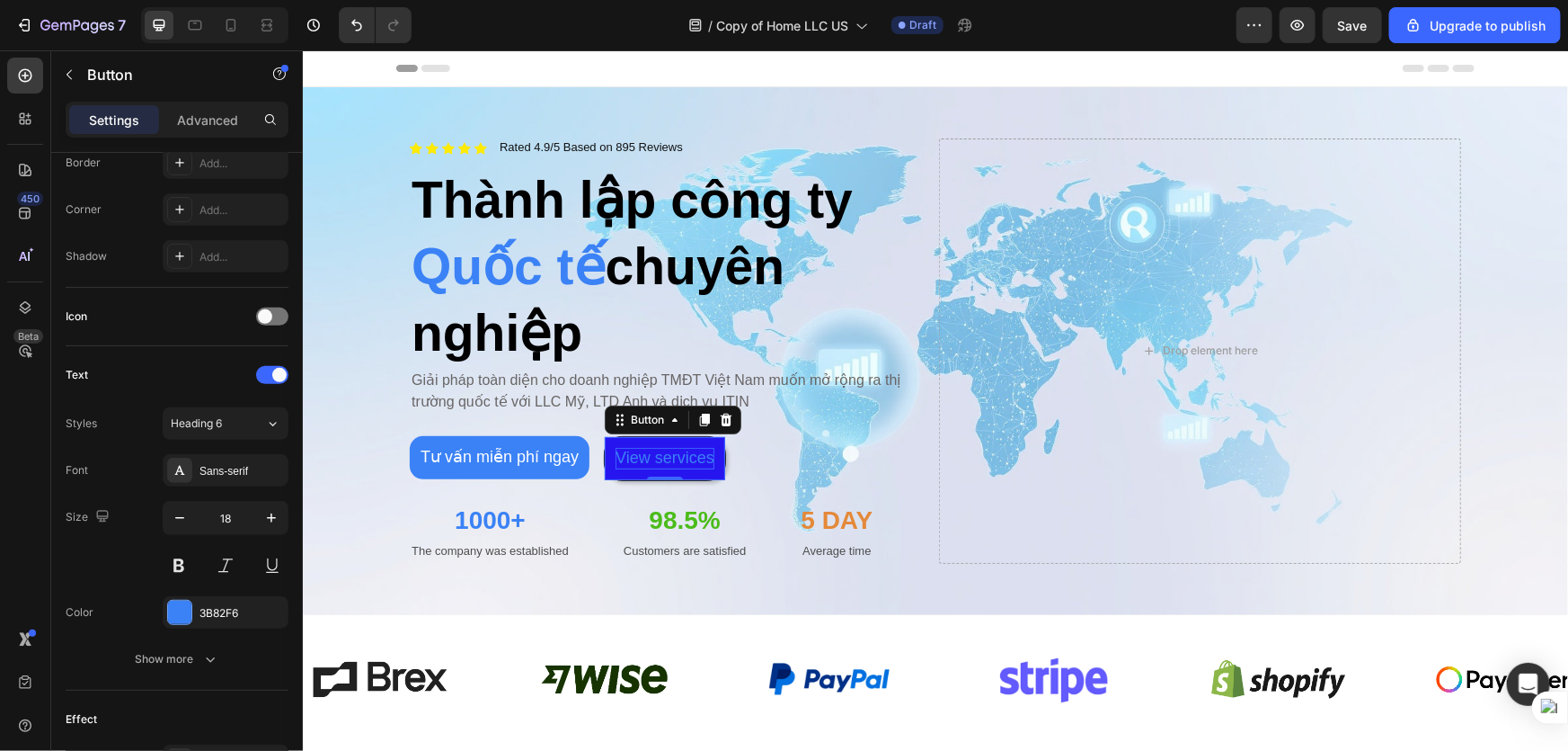
click at [672, 460] on p "View services" at bounding box center [664, 457] width 99 height 20
click at [604, 436] on button "Xem" at bounding box center [631, 457] width 55 height 43
click at [604, 436] on button "Xem dịch" at bounding box center [649, 457] width 90 height 43
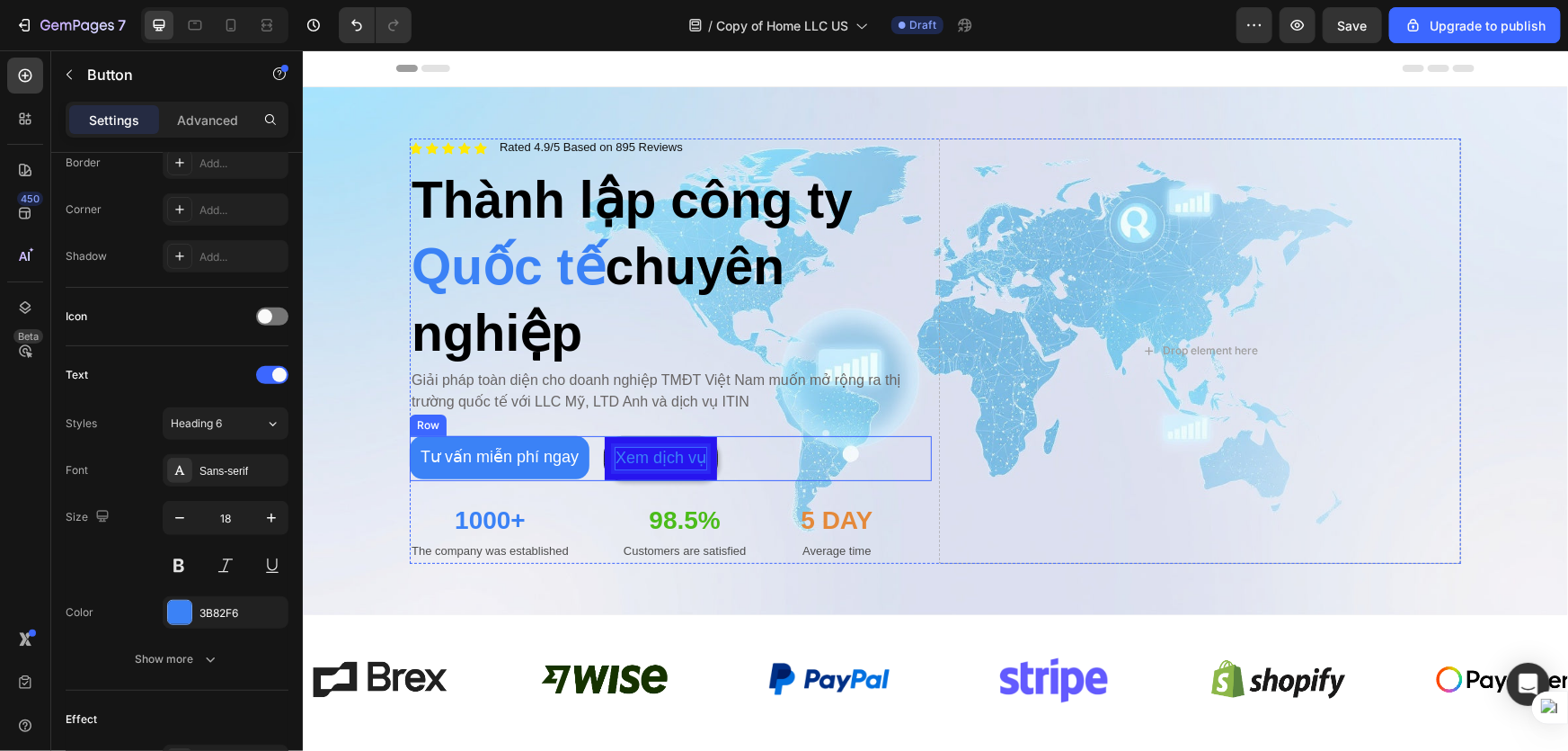
click at [797, 469] on div "Tư vấn miễn phí ngay Button Xem dịch vụ Button 0 Row" at bounding box center [670, 457] width 522 height 44
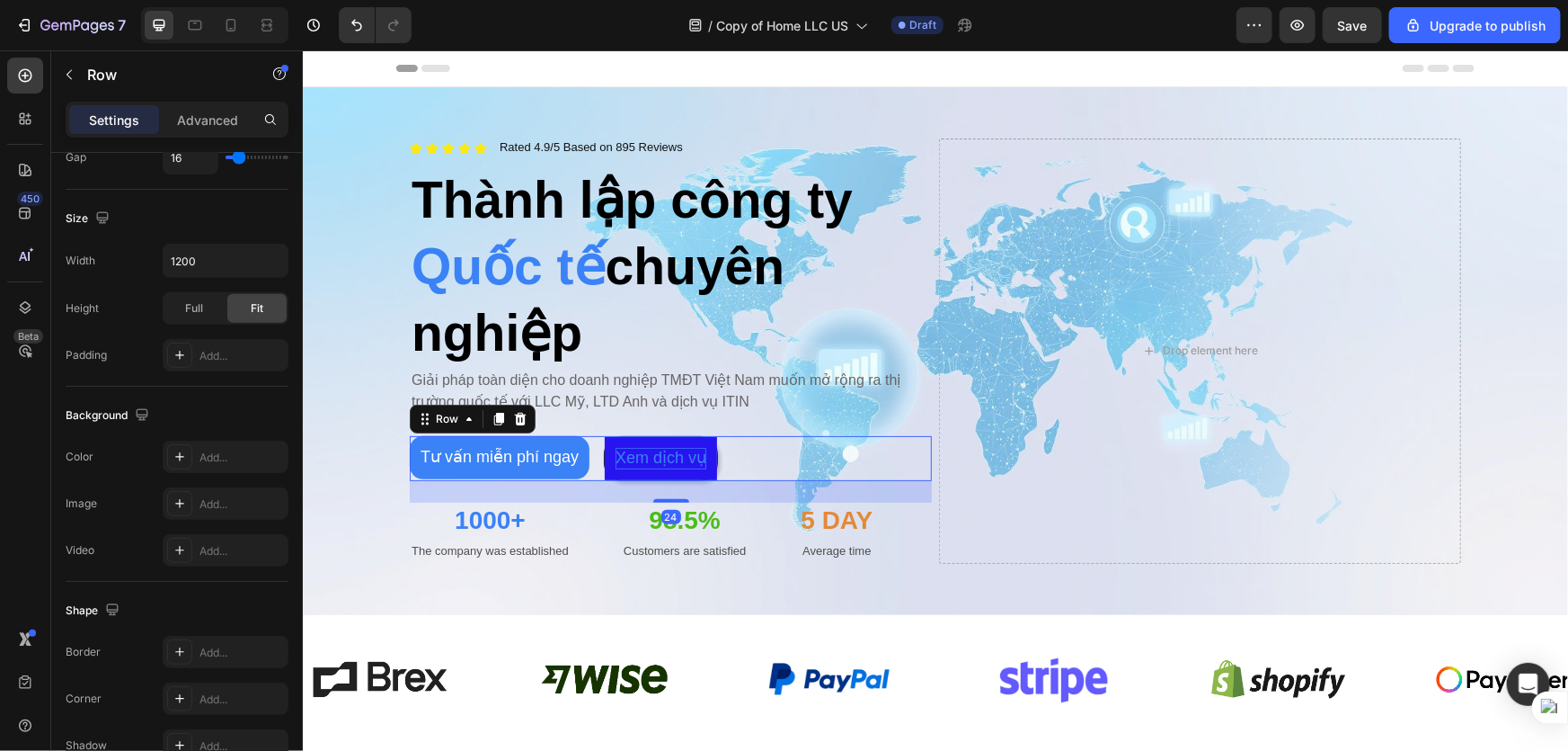
scroll to position [0, 0]
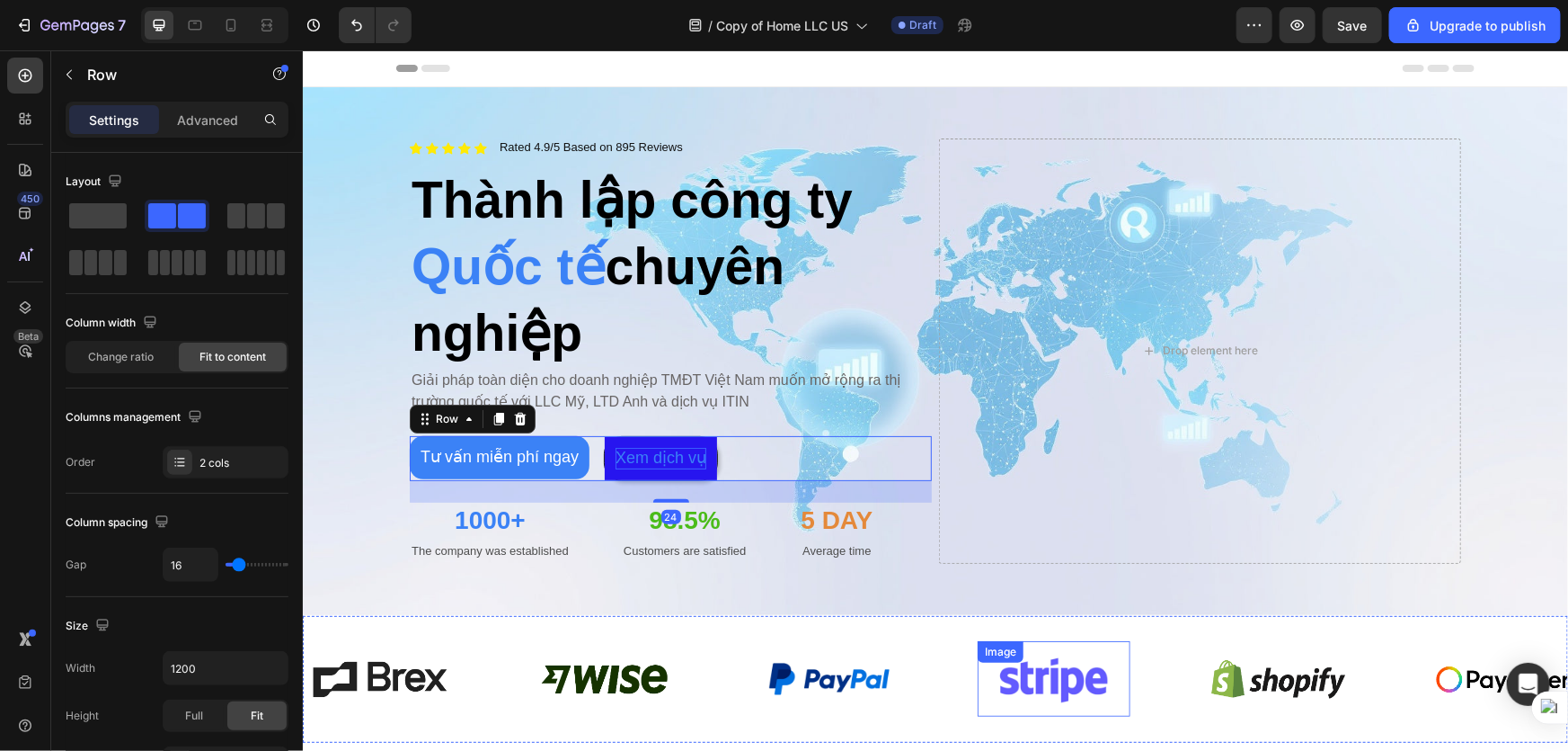
click at [1093, 640] on div "Image" at bounding box center [1053, 678] width 153 height 76
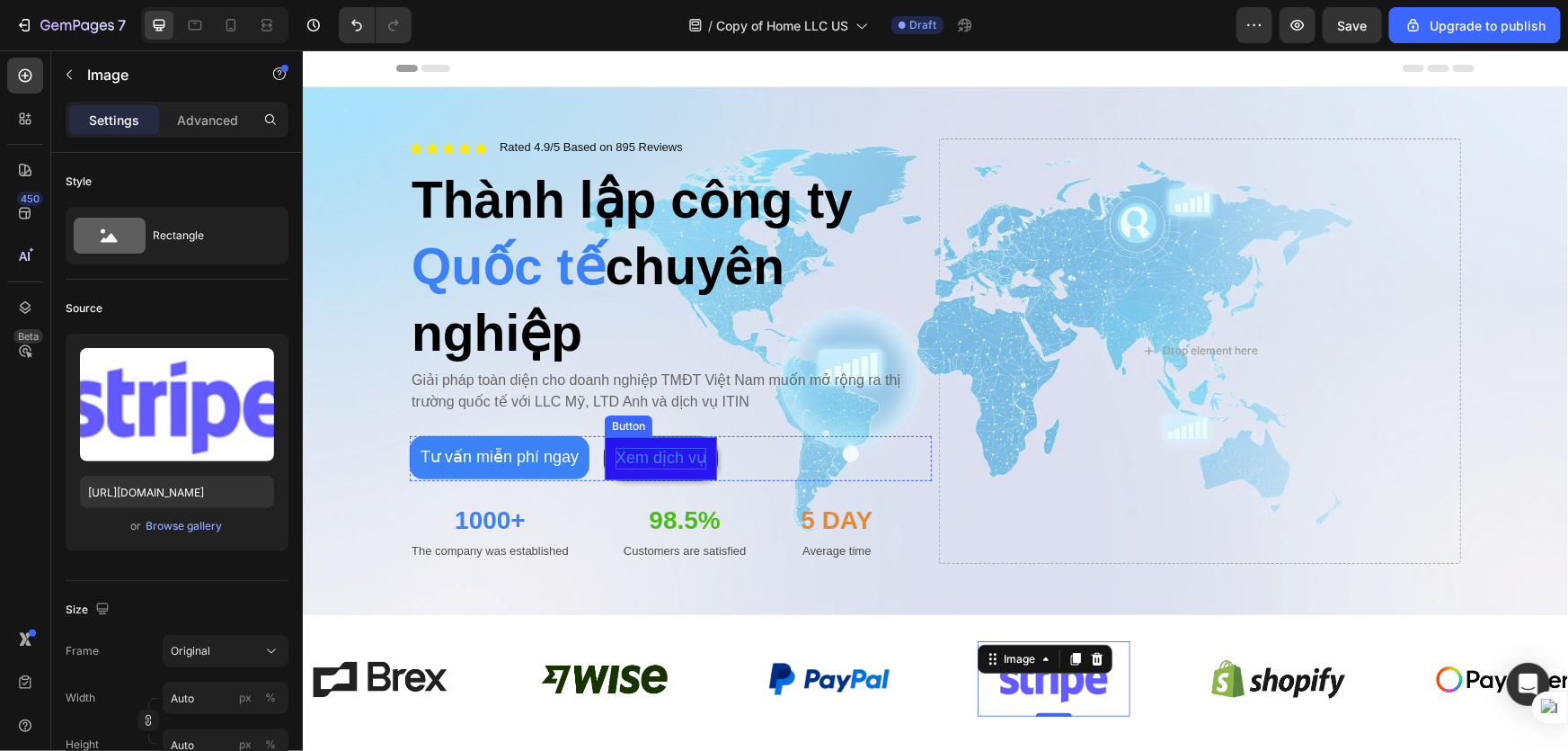
click at [676, 465] on p "Xem dịch vụ" at bounding box center [660, 457] width 91 height 20
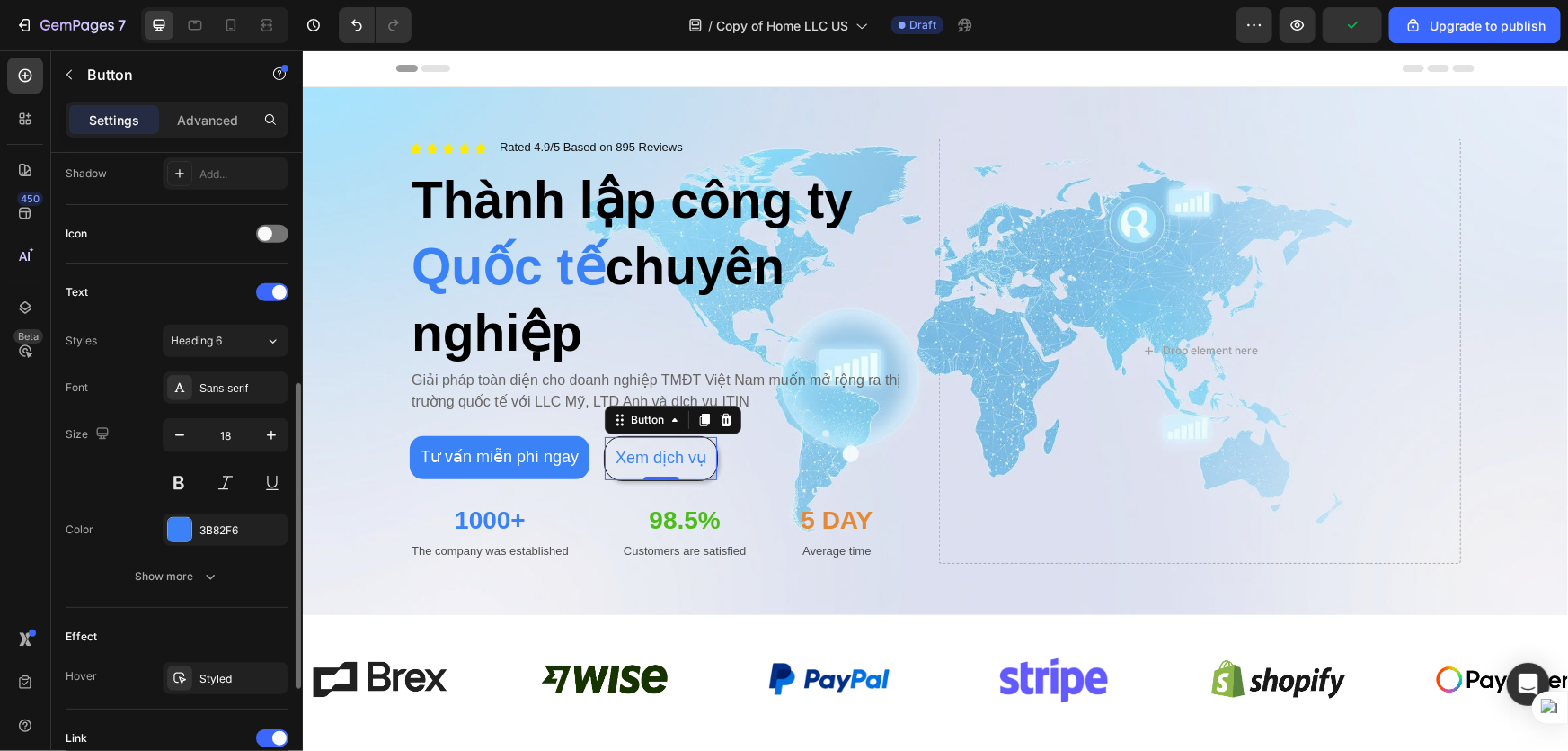
scroll to position [731, 0]
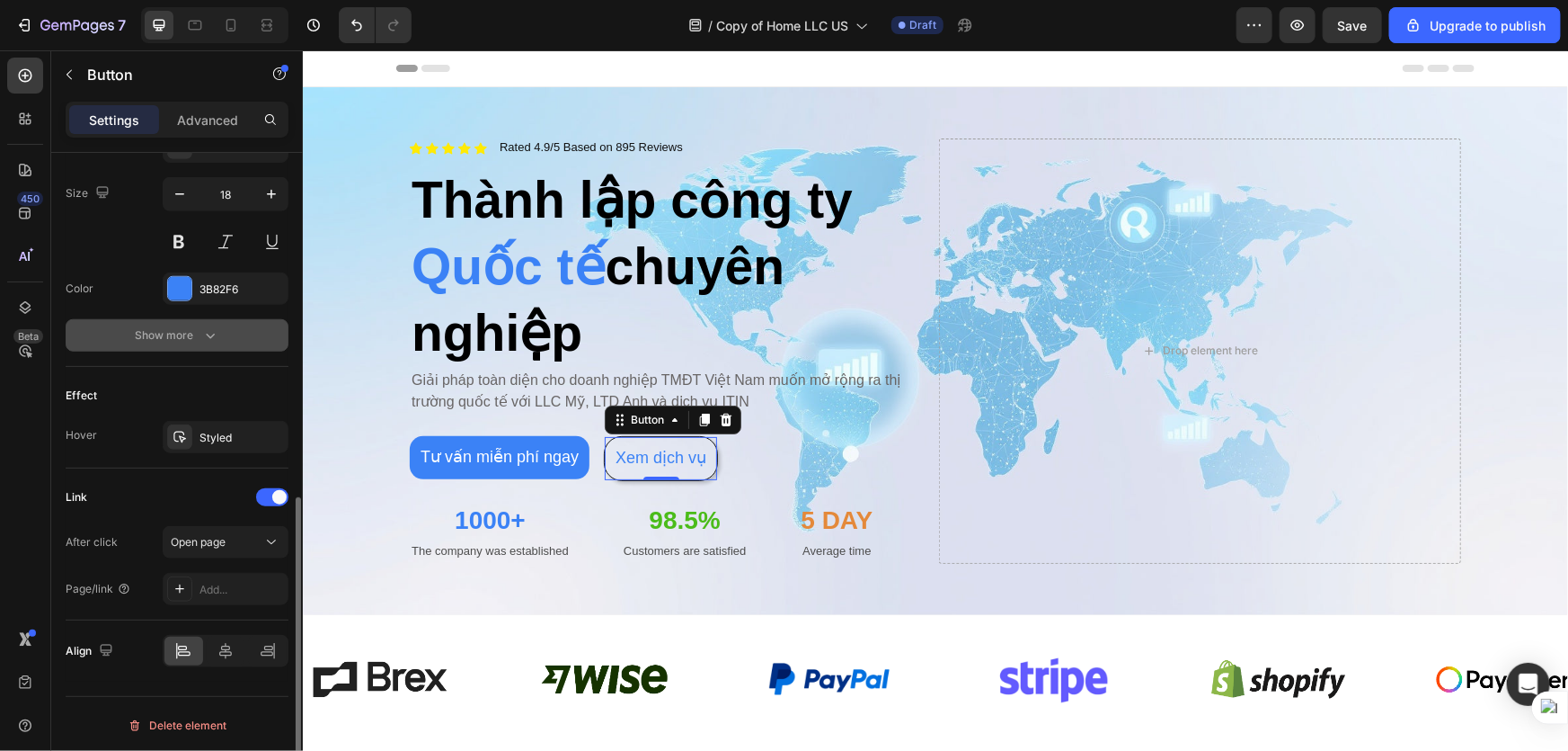
click at [196, 338] on div "Show more" at bounding box center [177, 335] width 83 height 18
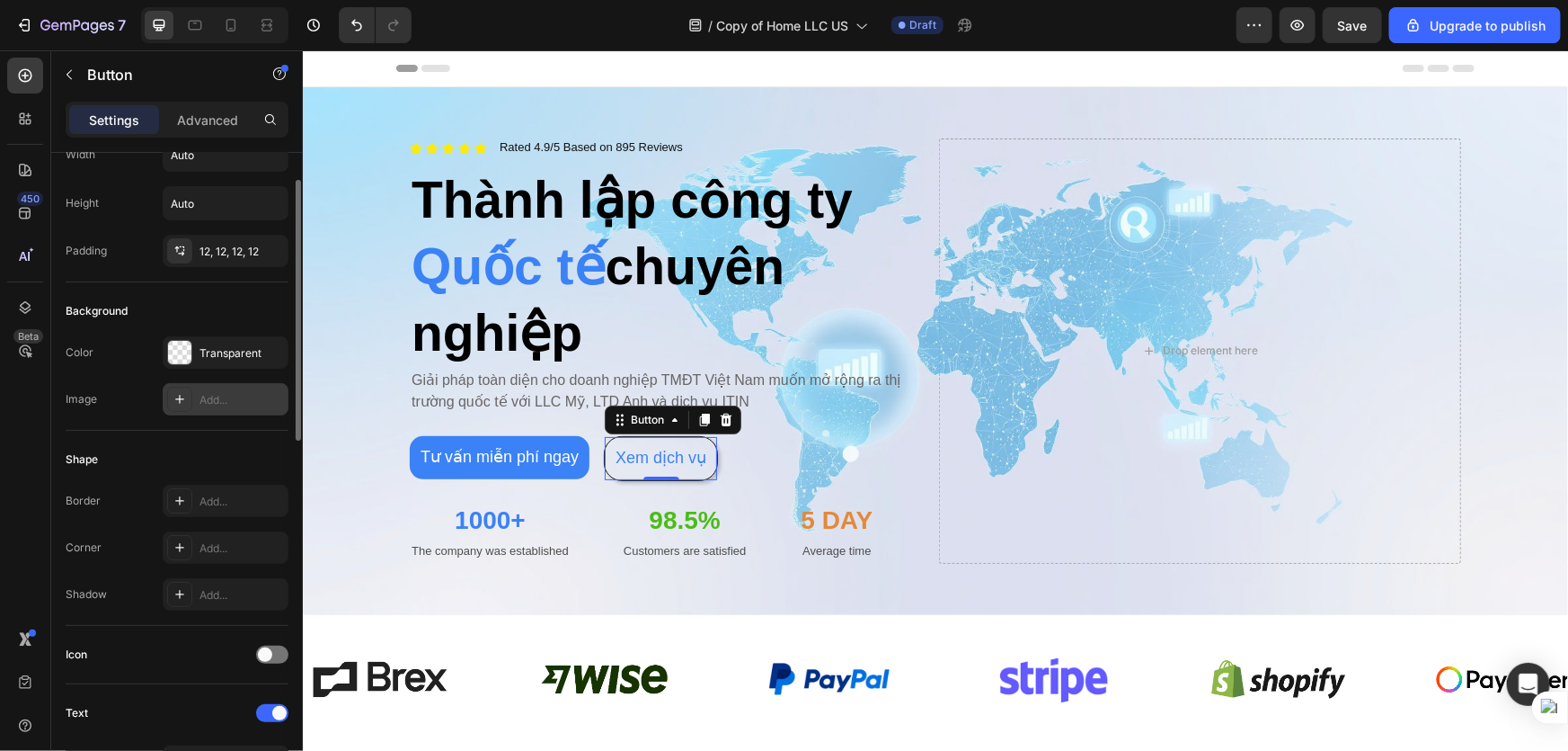
scroll to position [0, 0]
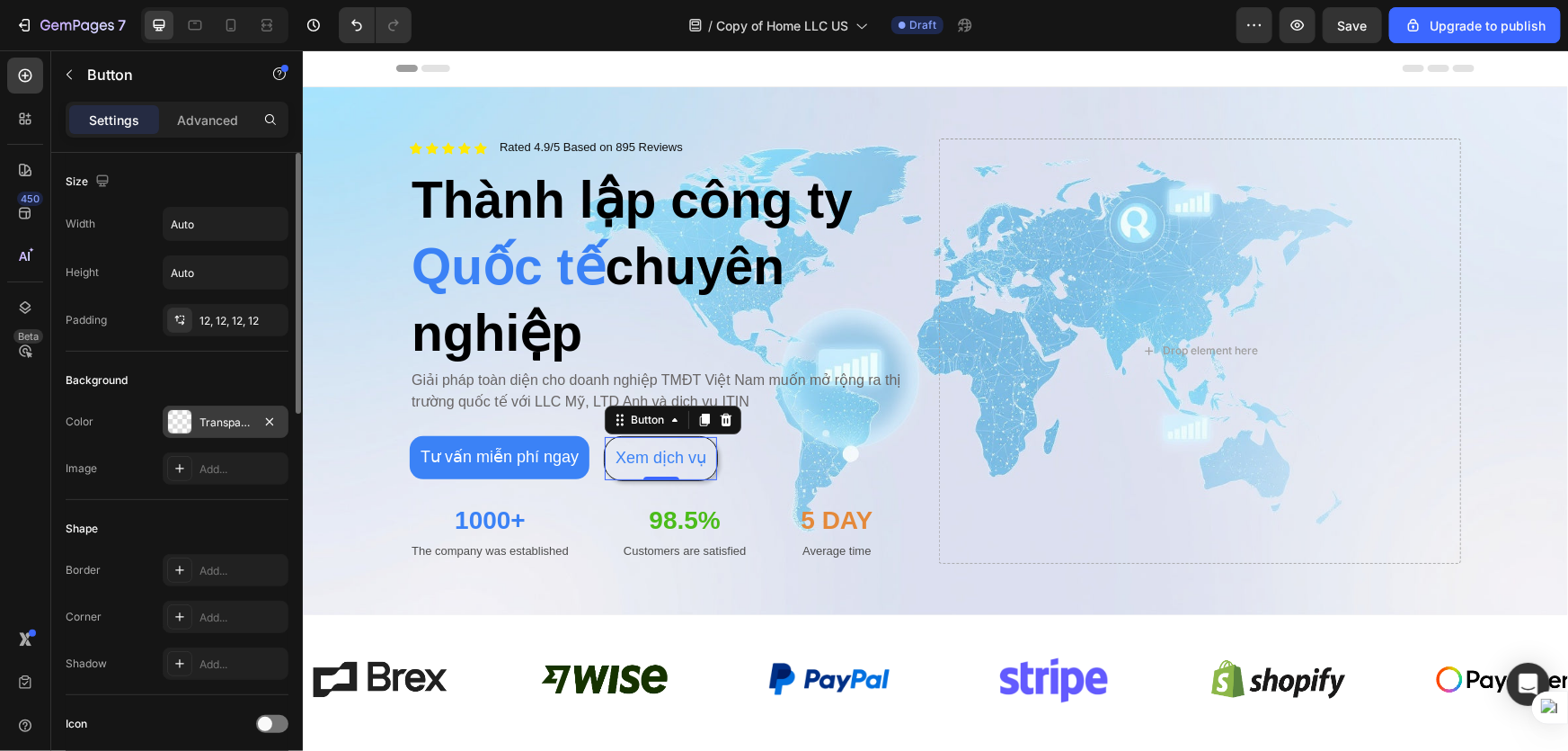
click at [174, 423] on div at bounding box center [179, 422] width 23 height 23
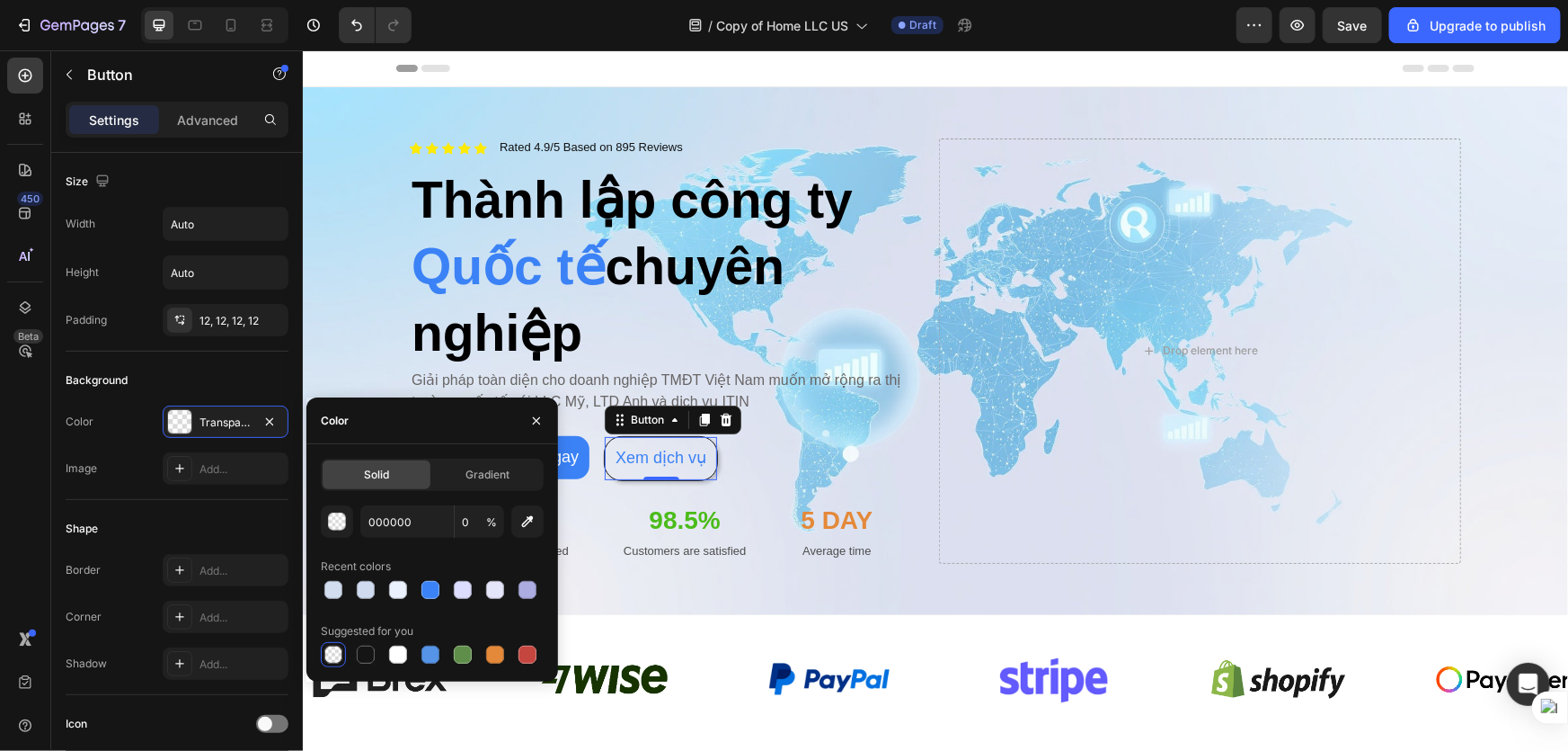
click at [342, 652] on div at bounding box center [334, 655] width 21 height 21
click at [165, 381] on div "Background" at bounding box center [177, 380] width 223 height 29
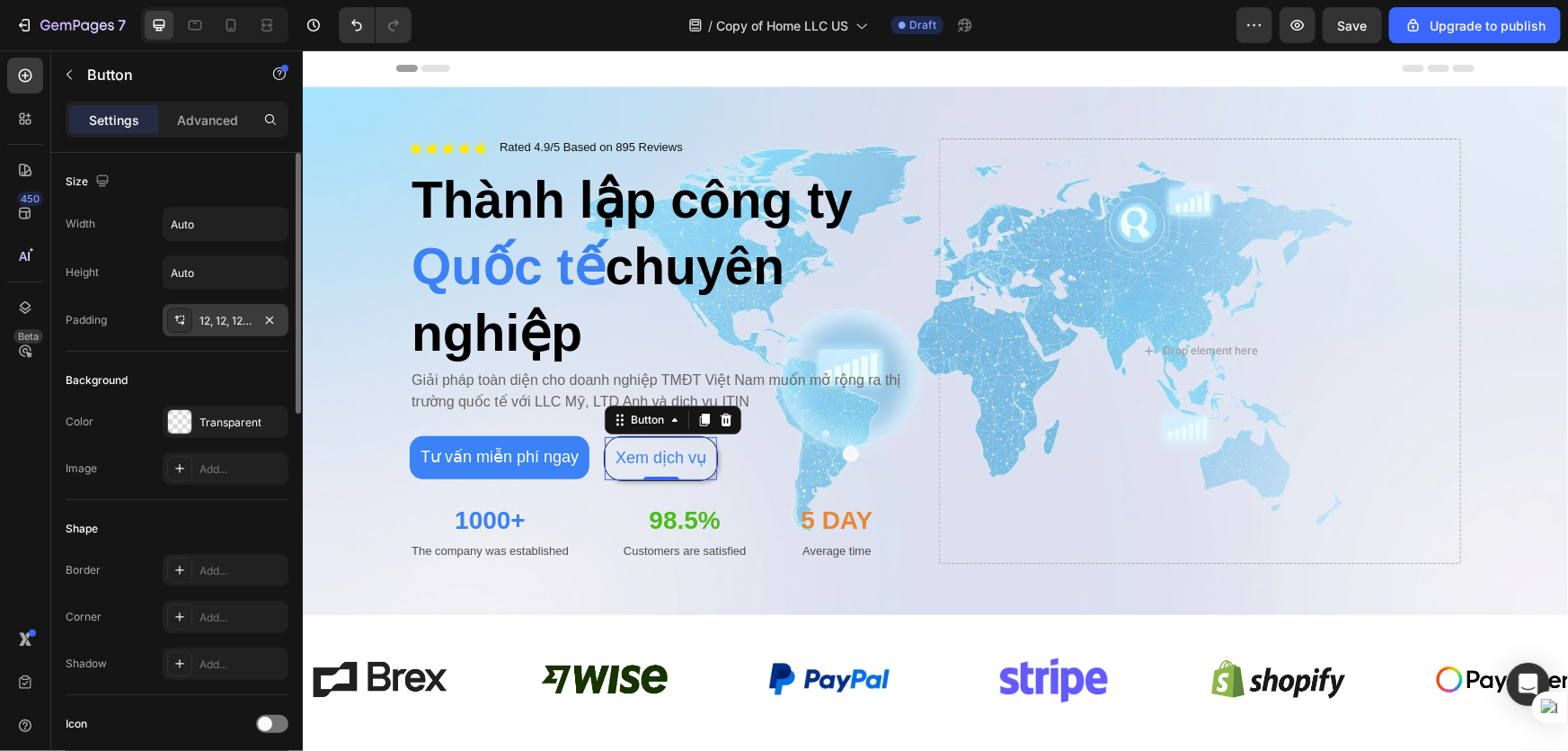
click at [190, 319] on div at bounding box center [179, 320] width 25 height 25
click at [176, 567] on icon at bounding box center [179, 570] width 15 height 15
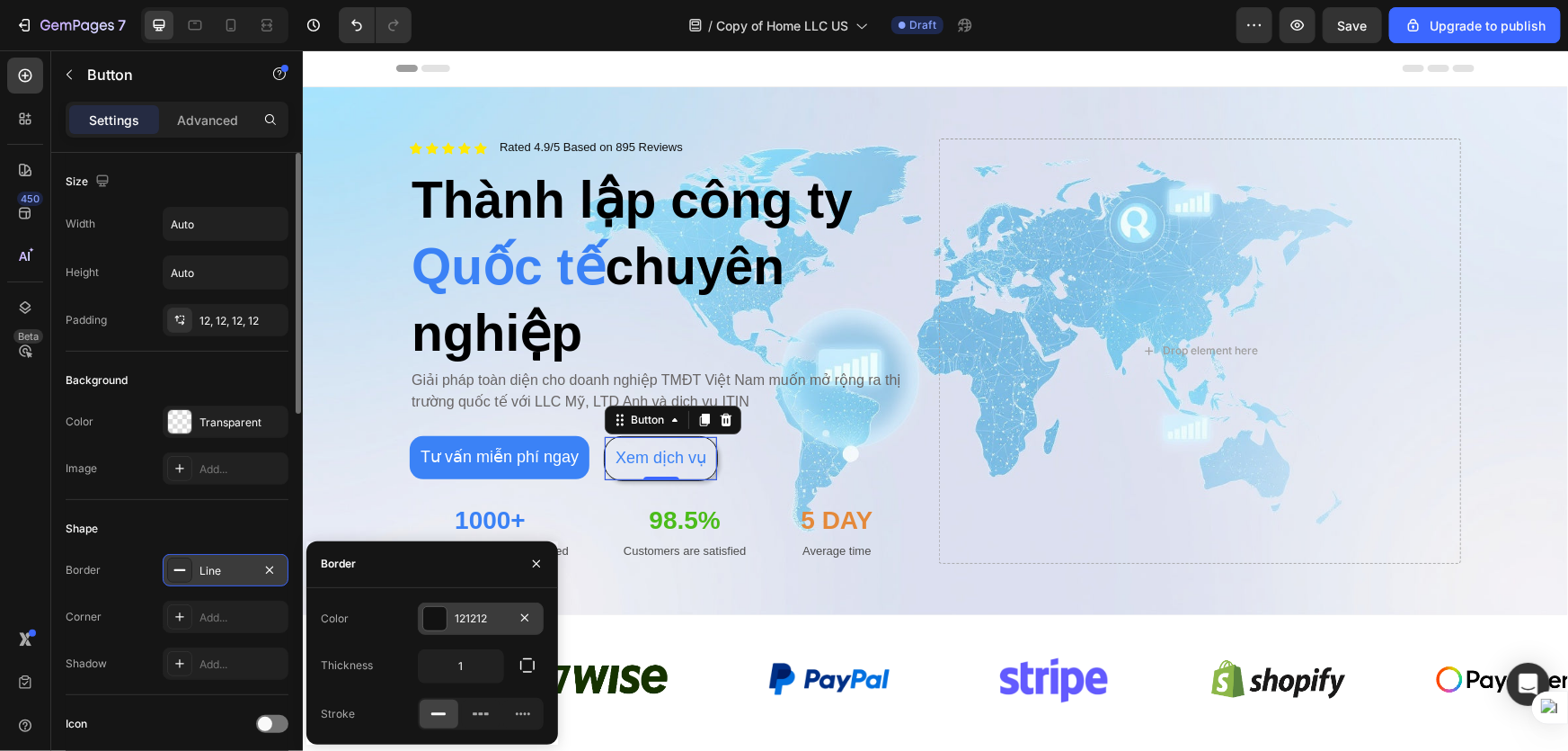
click at [435, 621] on div at bounding box center [434, 619] width 23 height 23
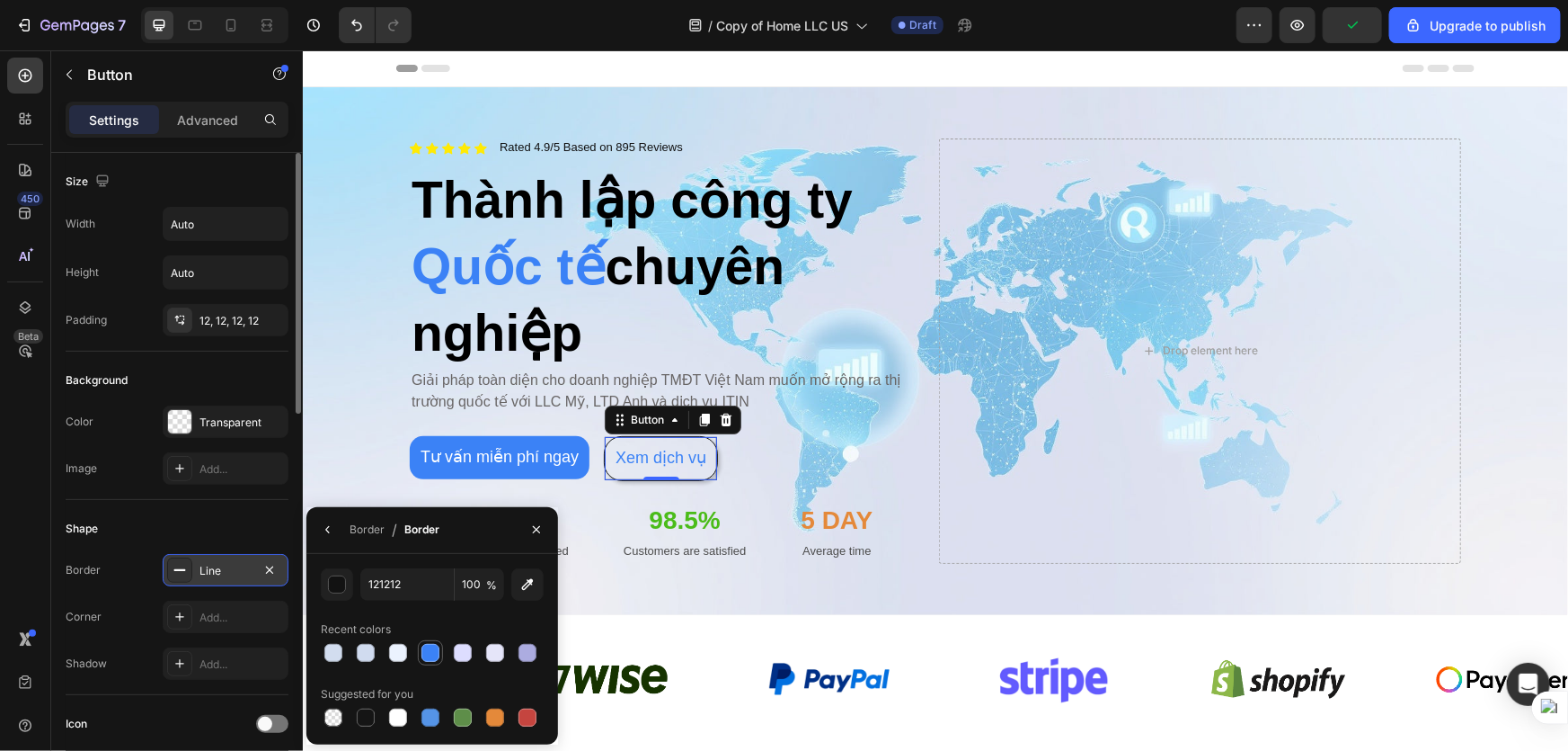
click at [428, 655] on div at bounding box center [431, 653] width 18 height 18
type input "3B82F6"
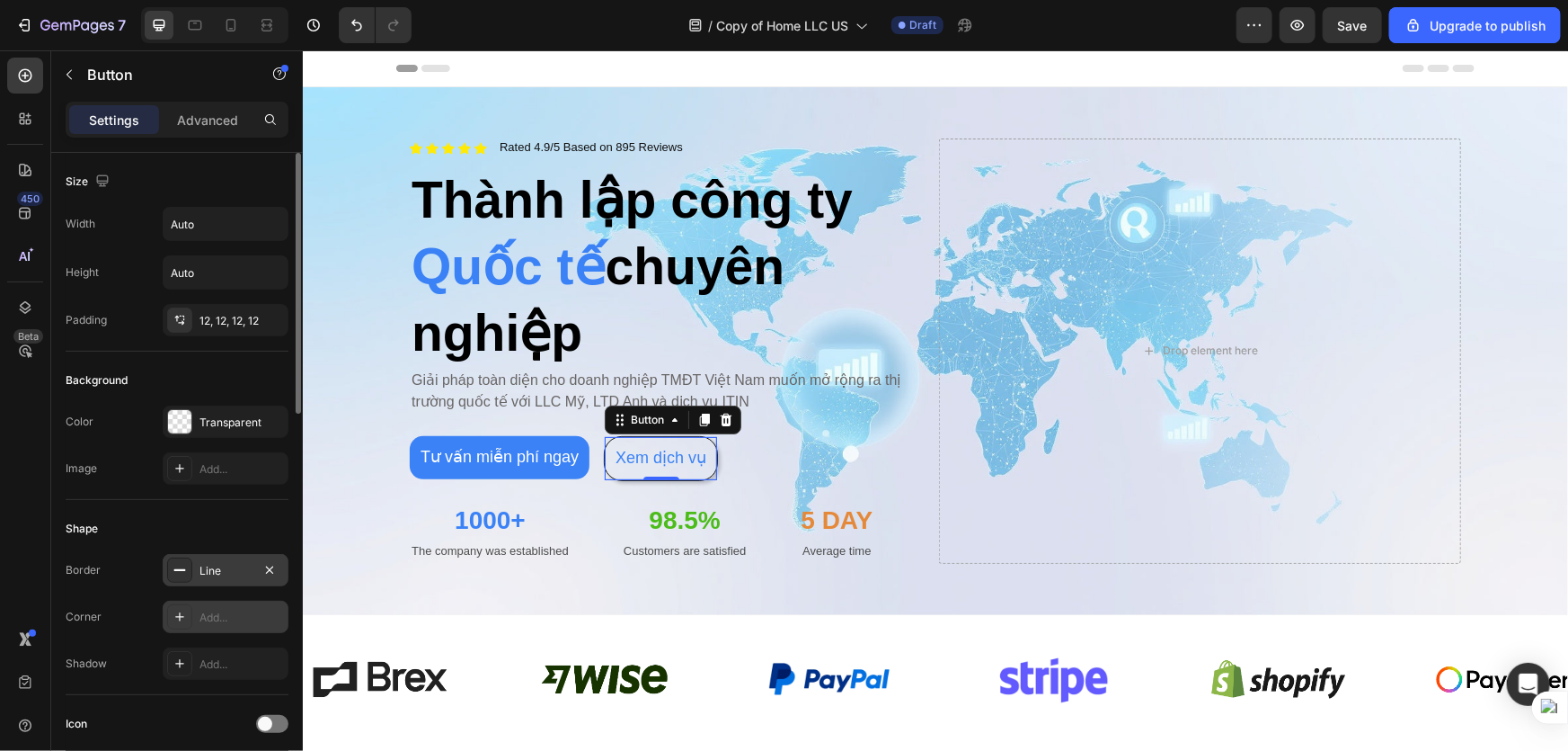
click at [183, 614] on icon at bounding box center [179, 616] width 15 height 15
click at [176, 675] on div "Add..." at bounding box center [226, 663] width 126 height 32
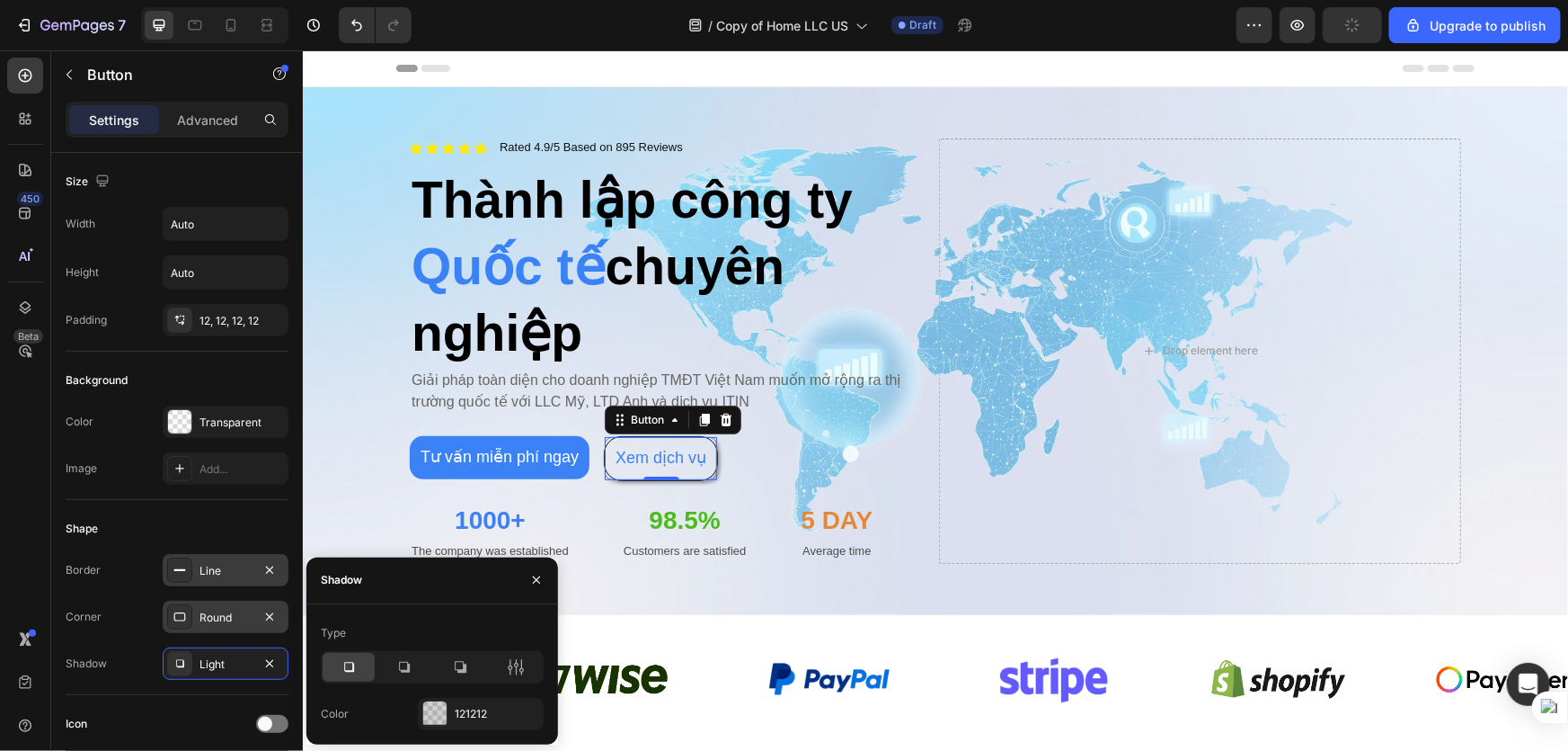
click at [175, 611] on icon at bounding box center [179, 616] width 15 height 15
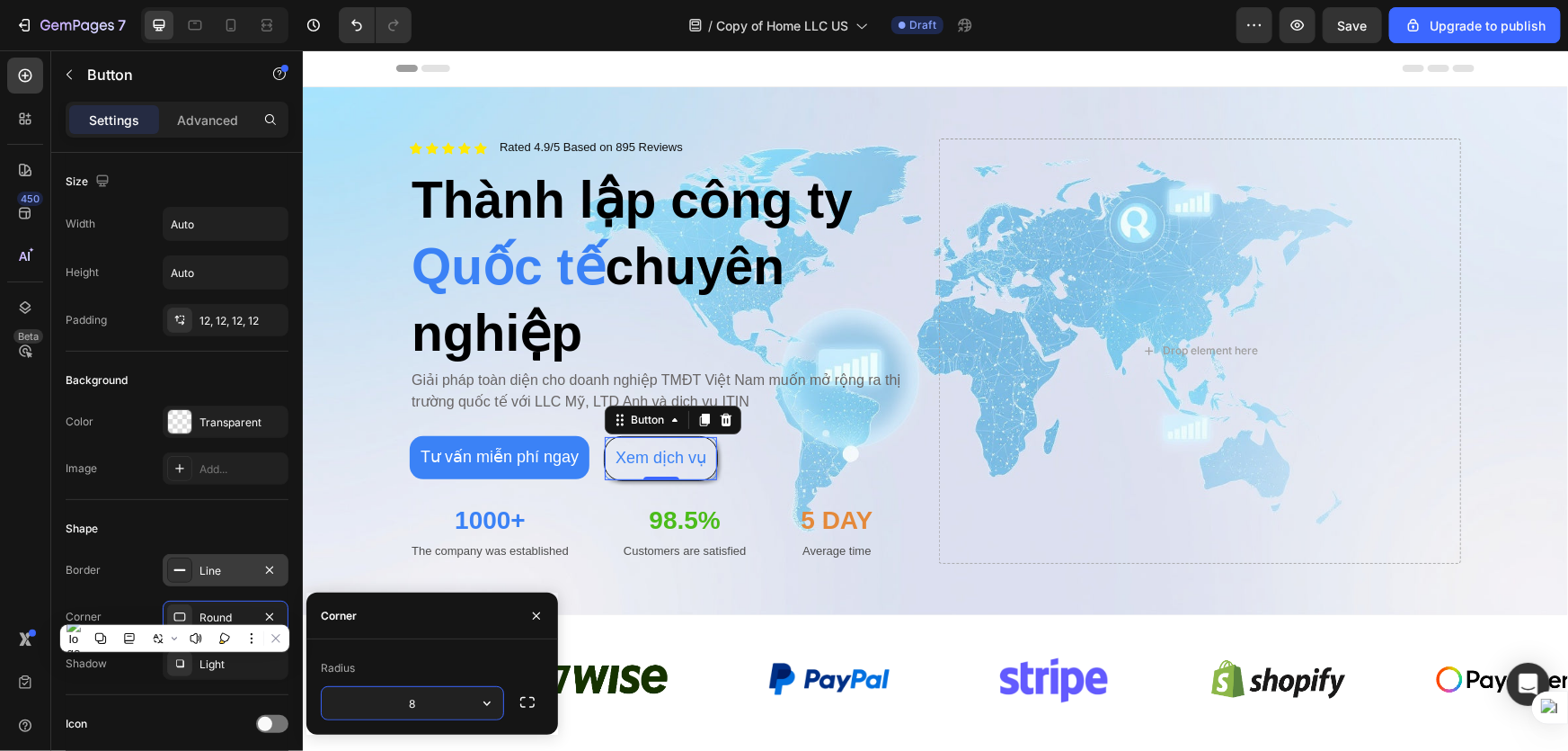
type input "0"
click at [286, 540] on div "Shape" at bounding box center [177, 529] width 223 height 29
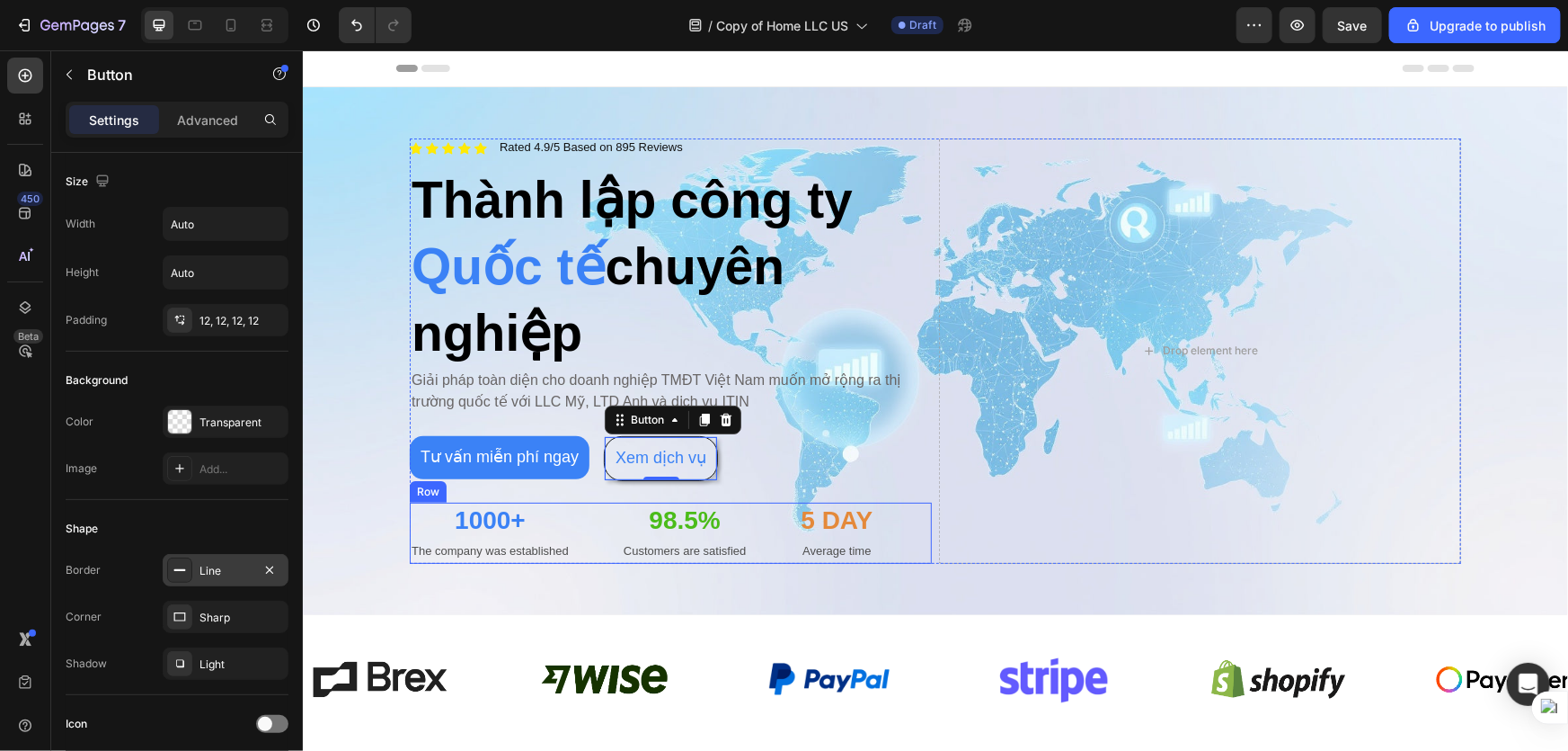
click at [598, 522] on div "1000+ Heading The company was established Text Block 98.5% Heading Customers ar…" at bounding box center [670, 532] width 522 height 61
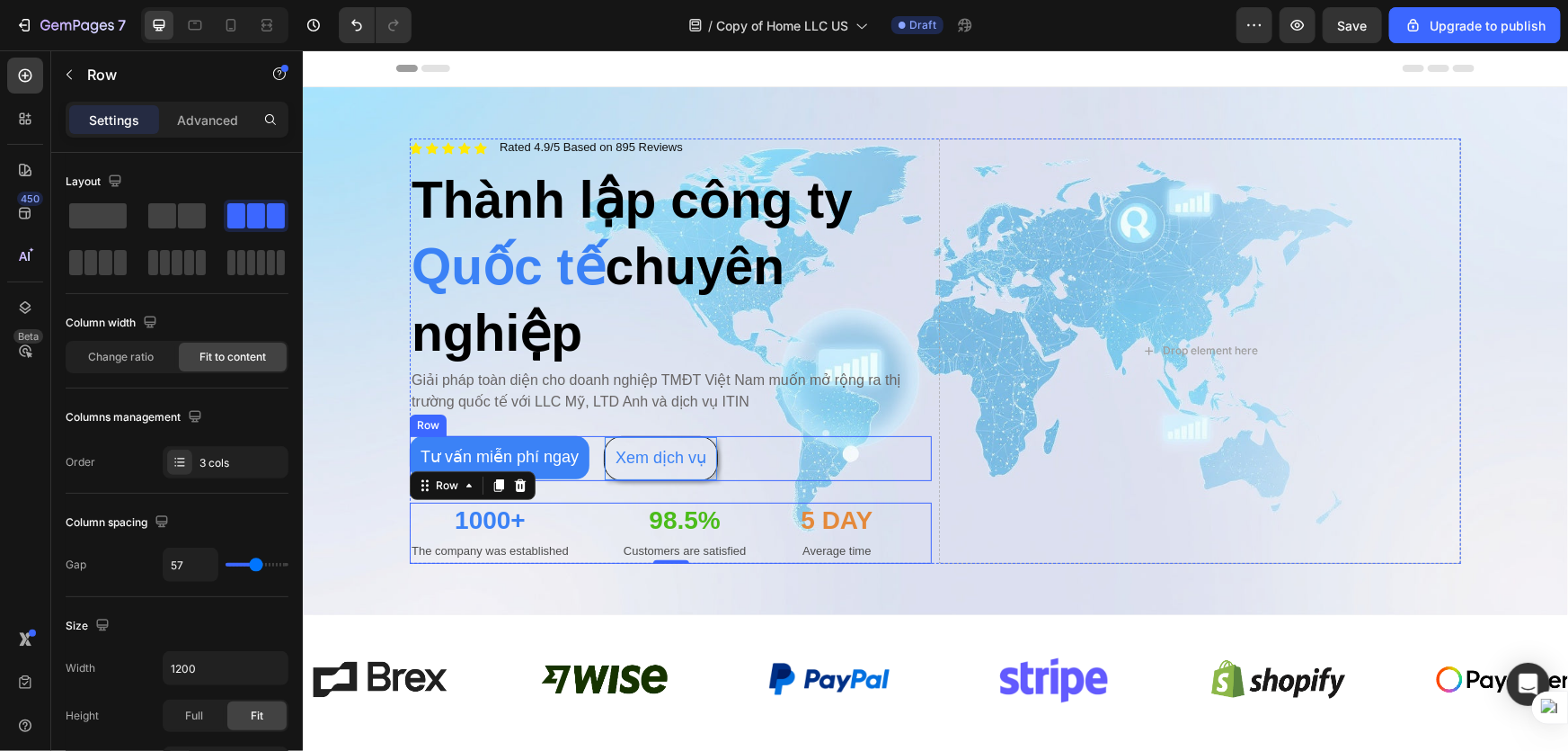
click at [779, 459] on div "Tư vấn miễn phí ngay Button Xem dịch vụ Button Row" at bounding box center [670, 457] width 522 height 44
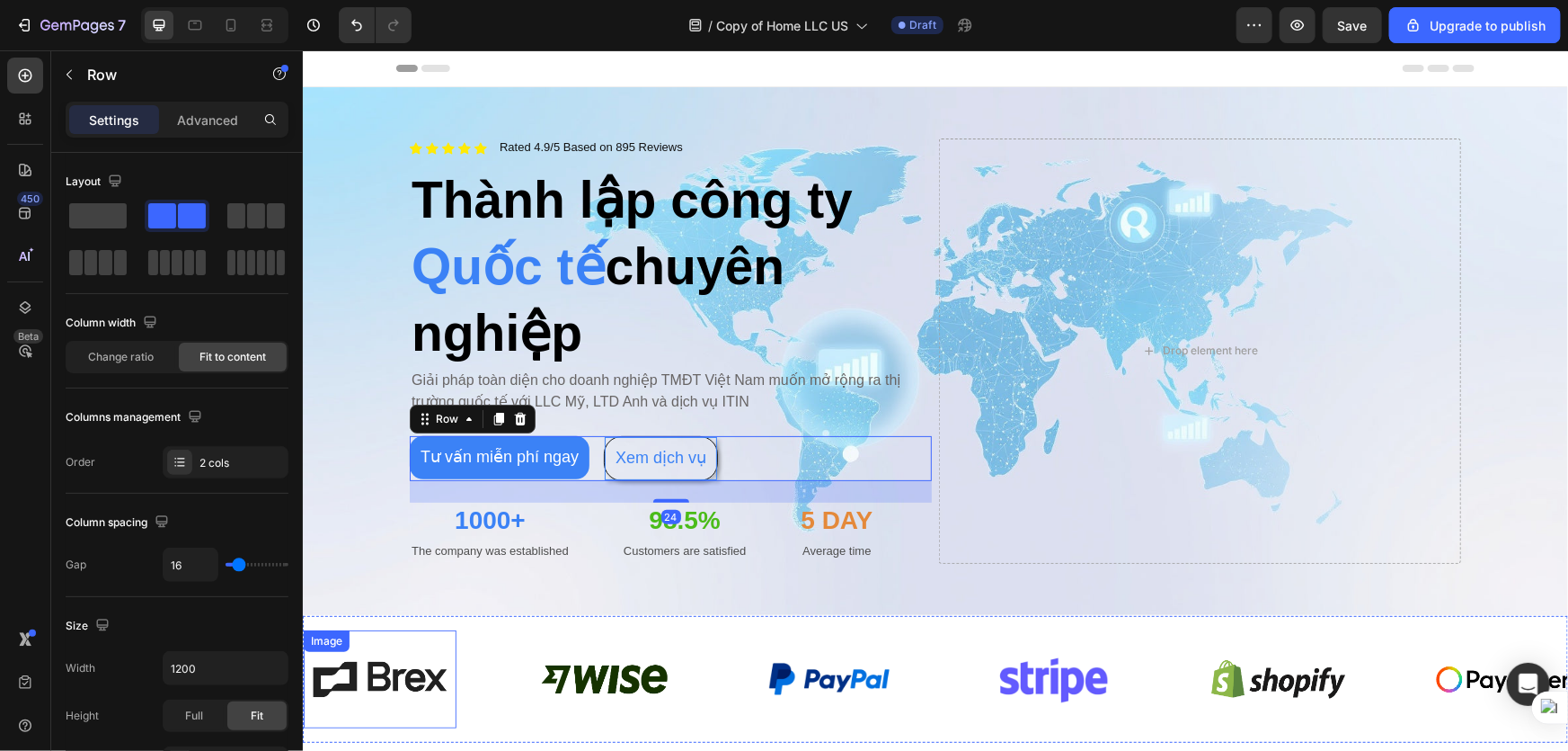
click at [447, 650] on img at bounding box center [379, 678] width 153 height 77
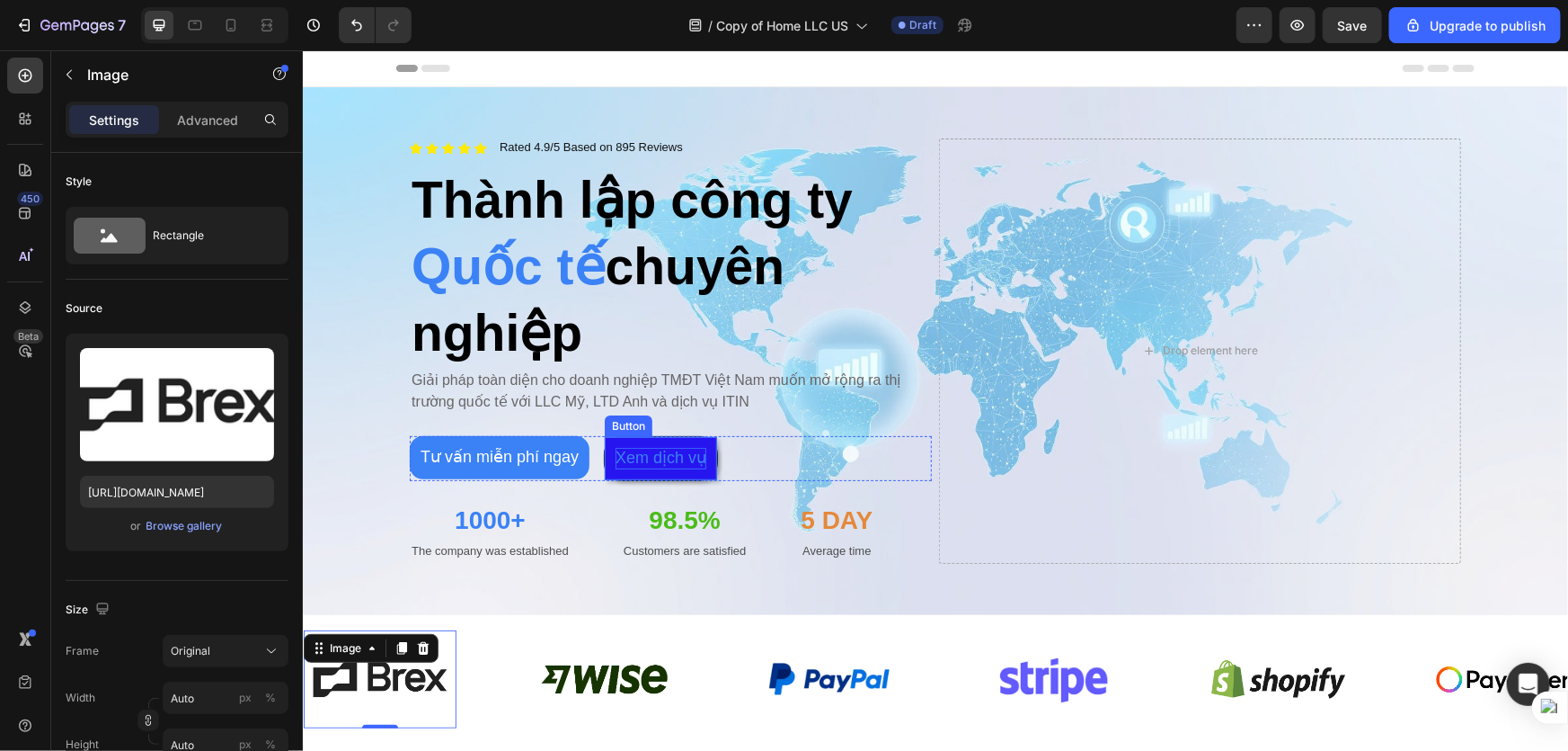
click at [670, 463] on p "Xem dịch vụ" at bounding box center [660, 457] width 91 height 20
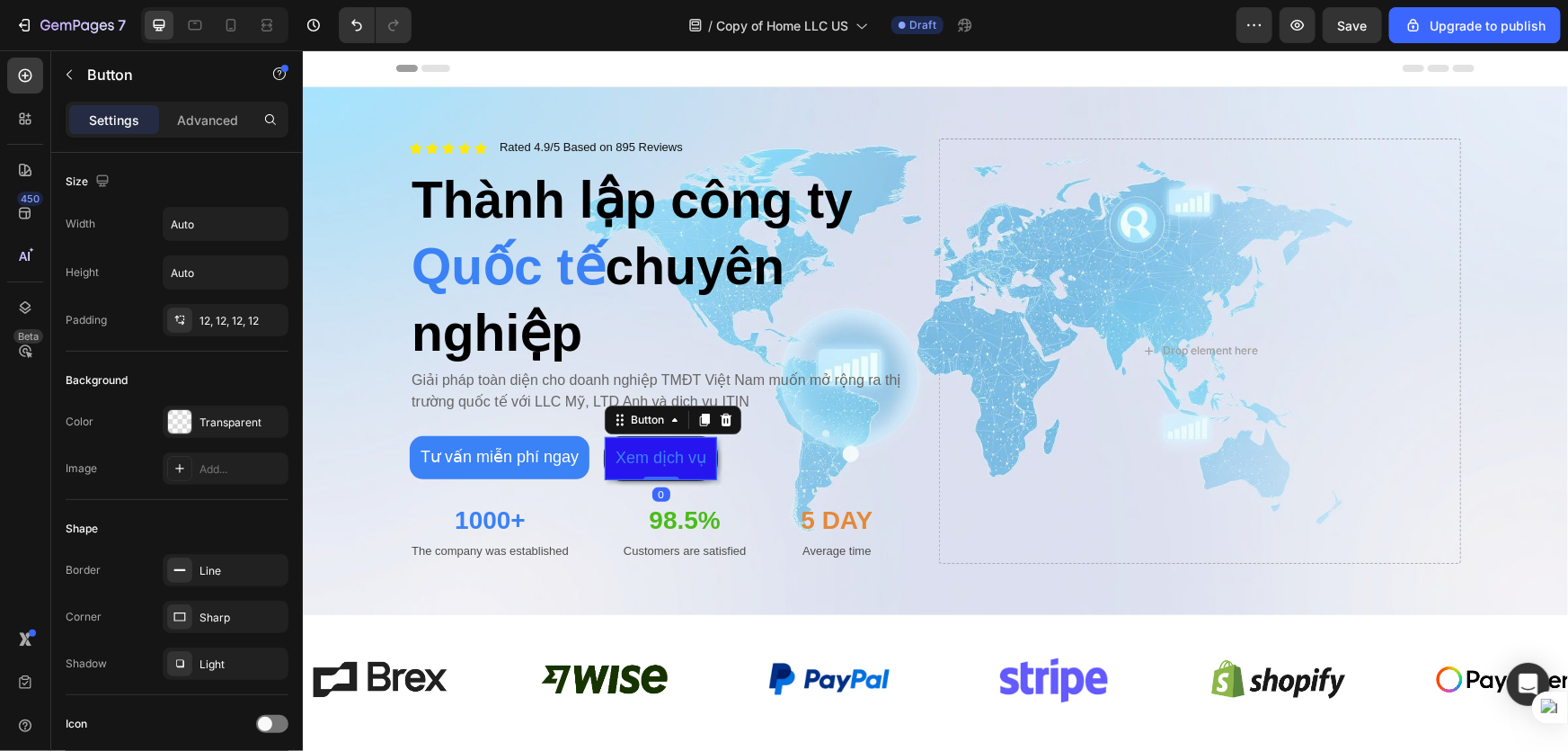
click at [683, 473] on button "Xem dịch vụ" at bounding box center [660, 457] width 112 height 43
click at [625, 469] on button "Xem dịch vụ" at bounding box center [660, 457] width 112 height 43
click at [659, 468] on button "Xem dịch vụ" at bounding box center [660, 457] width 112 height 43
click at [720, 420] on icon at bounding box center [725, 418] width 12 height 13
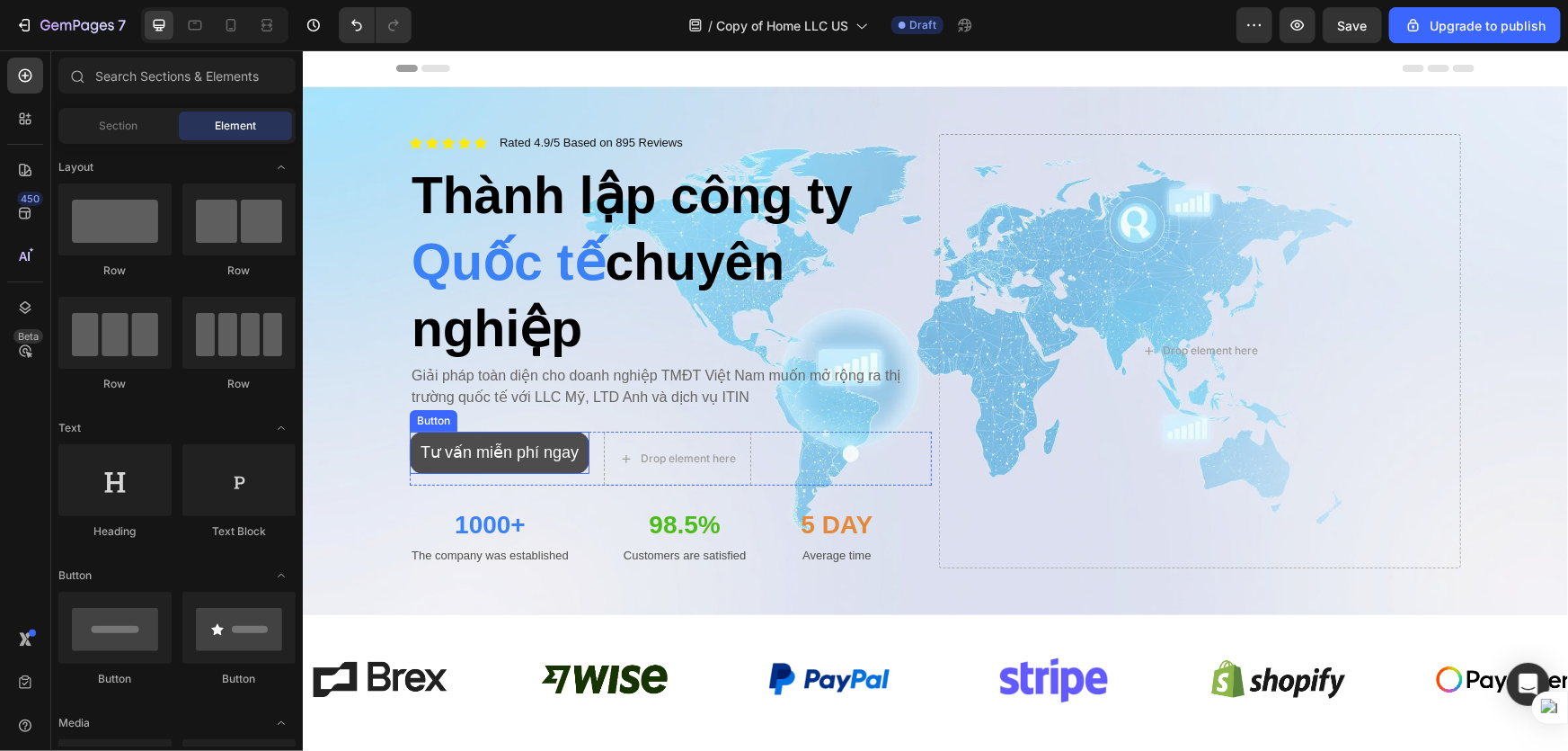
click at [574, 431] on button "Tư vấn miễn phí ngay" at bounding box center [498, 452] width 179 height 43
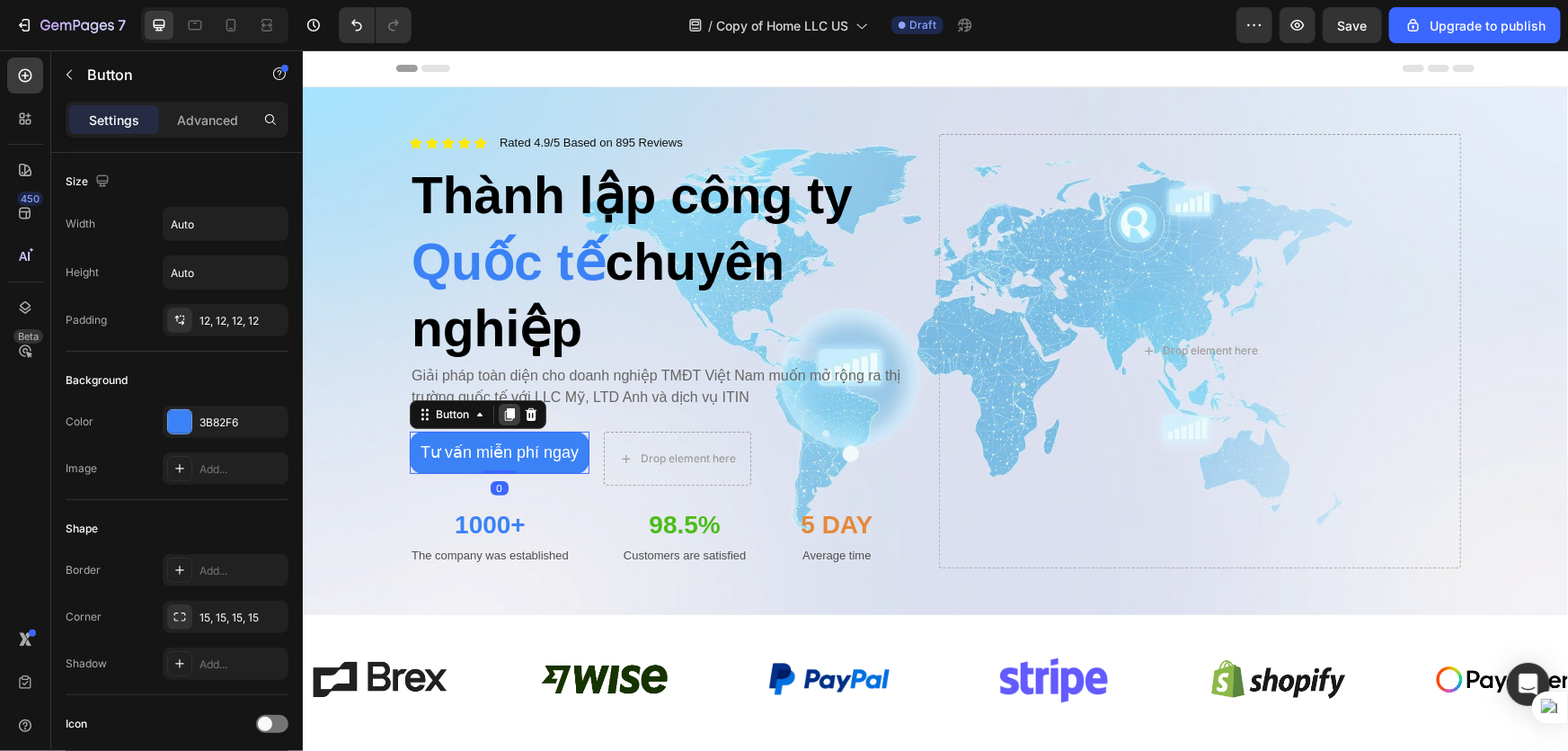
click at [504, 412] on icon at bounding box center [509, 413] width 10 height 13
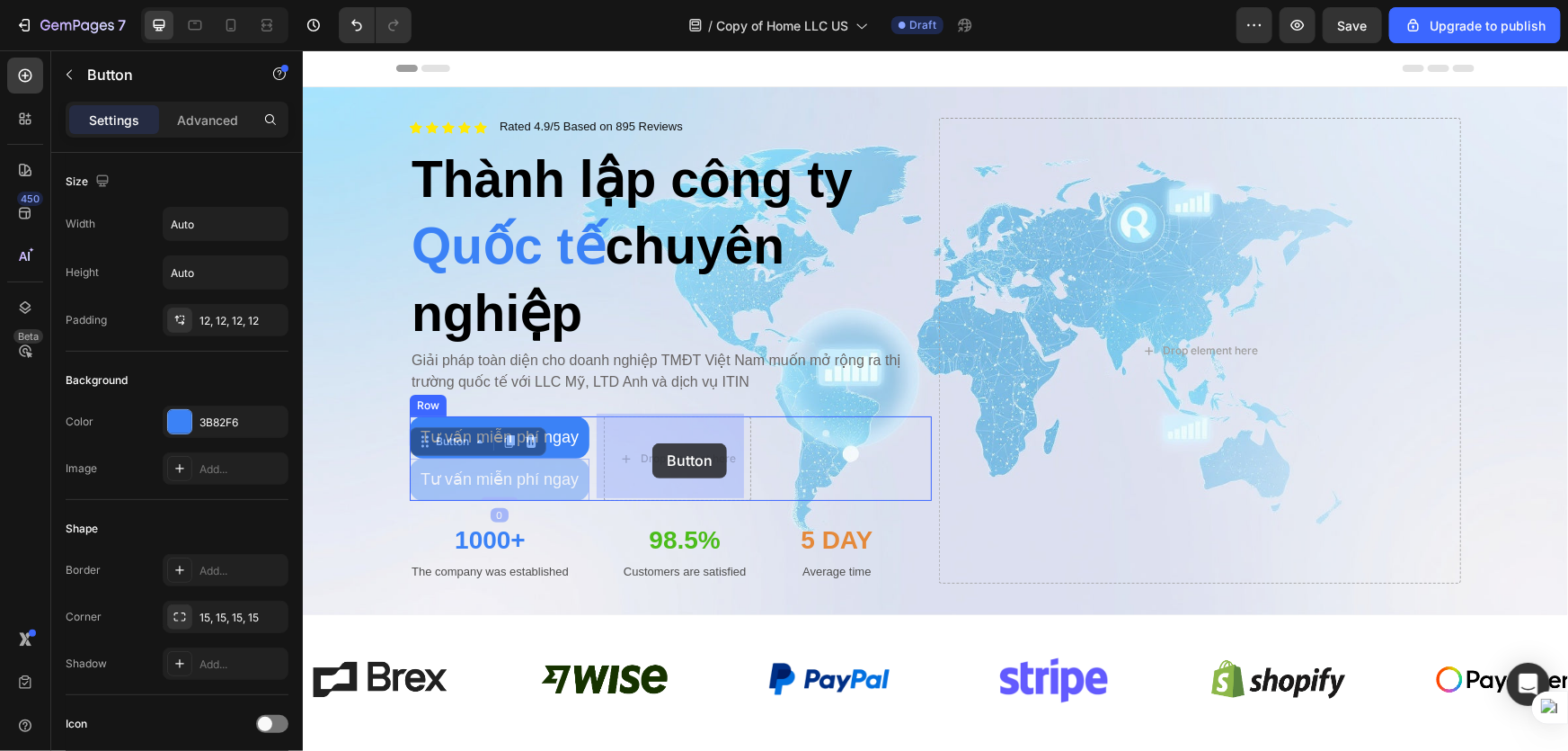
drag, startPoint x: 435, startPoint y: 441, endPoint x: 653, endPoint y: 441, distance: 218.0
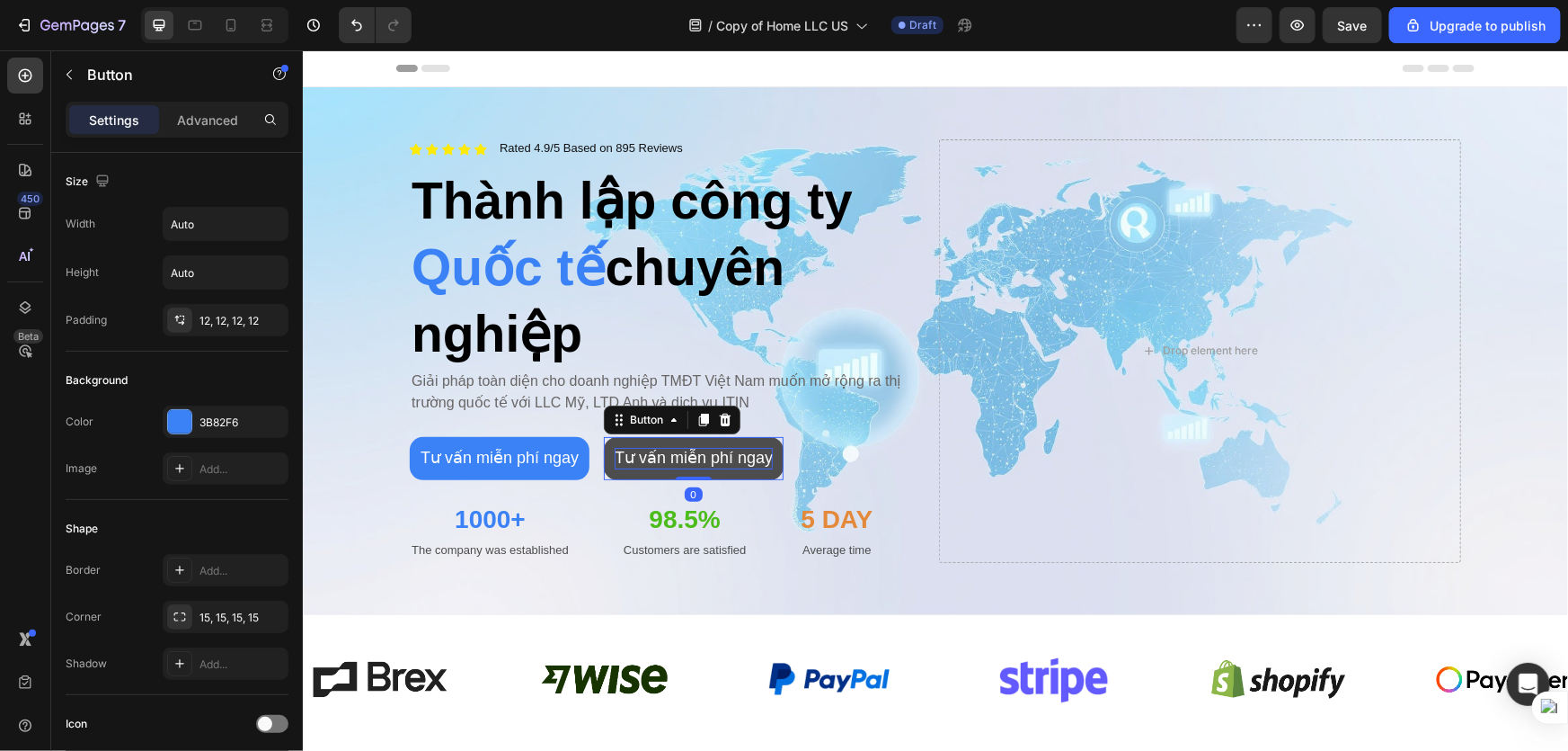
click at [738, 464] on p "Tư vấn miễn phí ngay" at bounding box center [692, 457] width 158 height 20
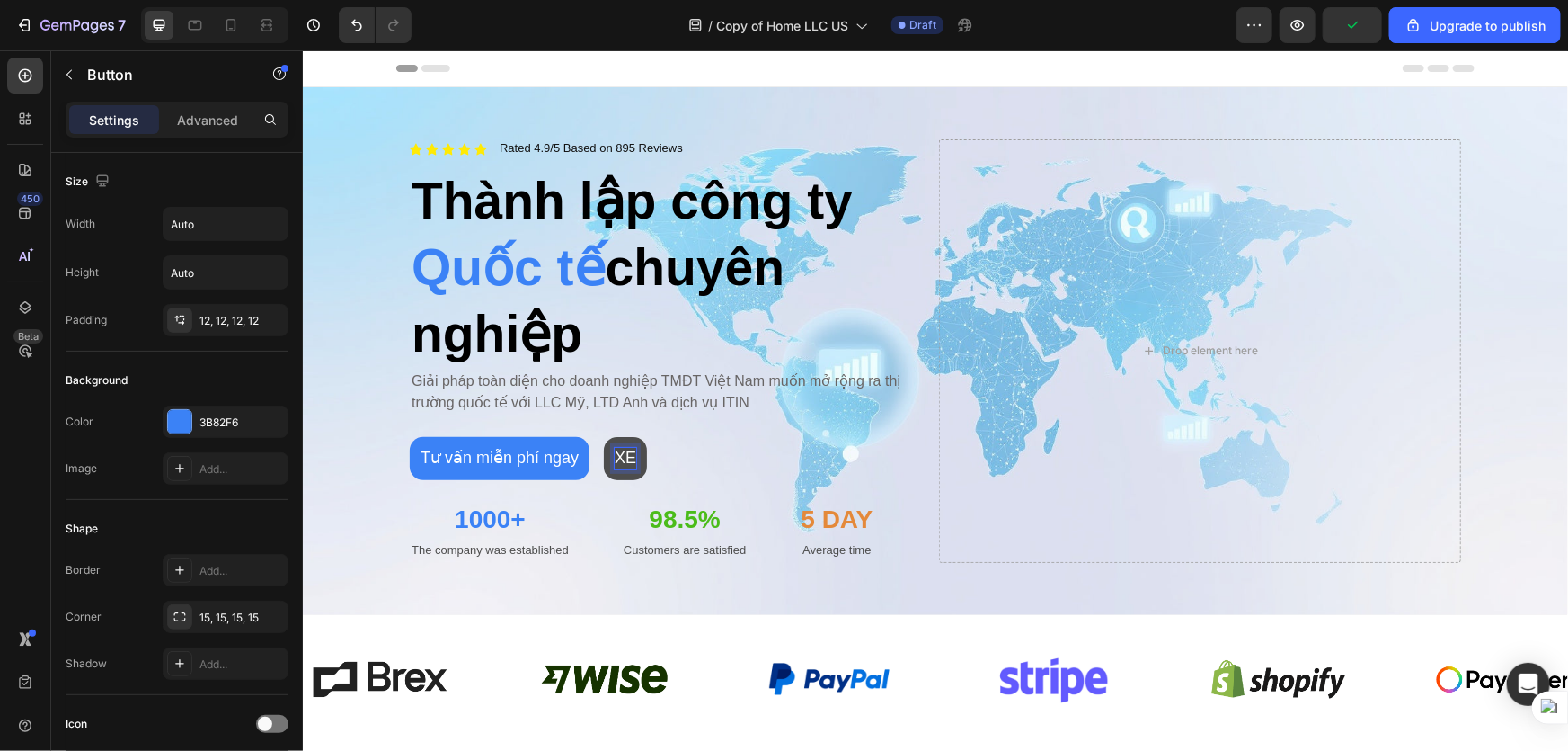
click at [603, 436] on button "XE" at bounding box center [624, 457] width 43 height 43
click at [603, 436] on button "Xem" at bounding box center [630, 457] width 55 height 43
click at [603, 436] on button "Xem dich" at bounding box center [648, 457] width 89 height 43
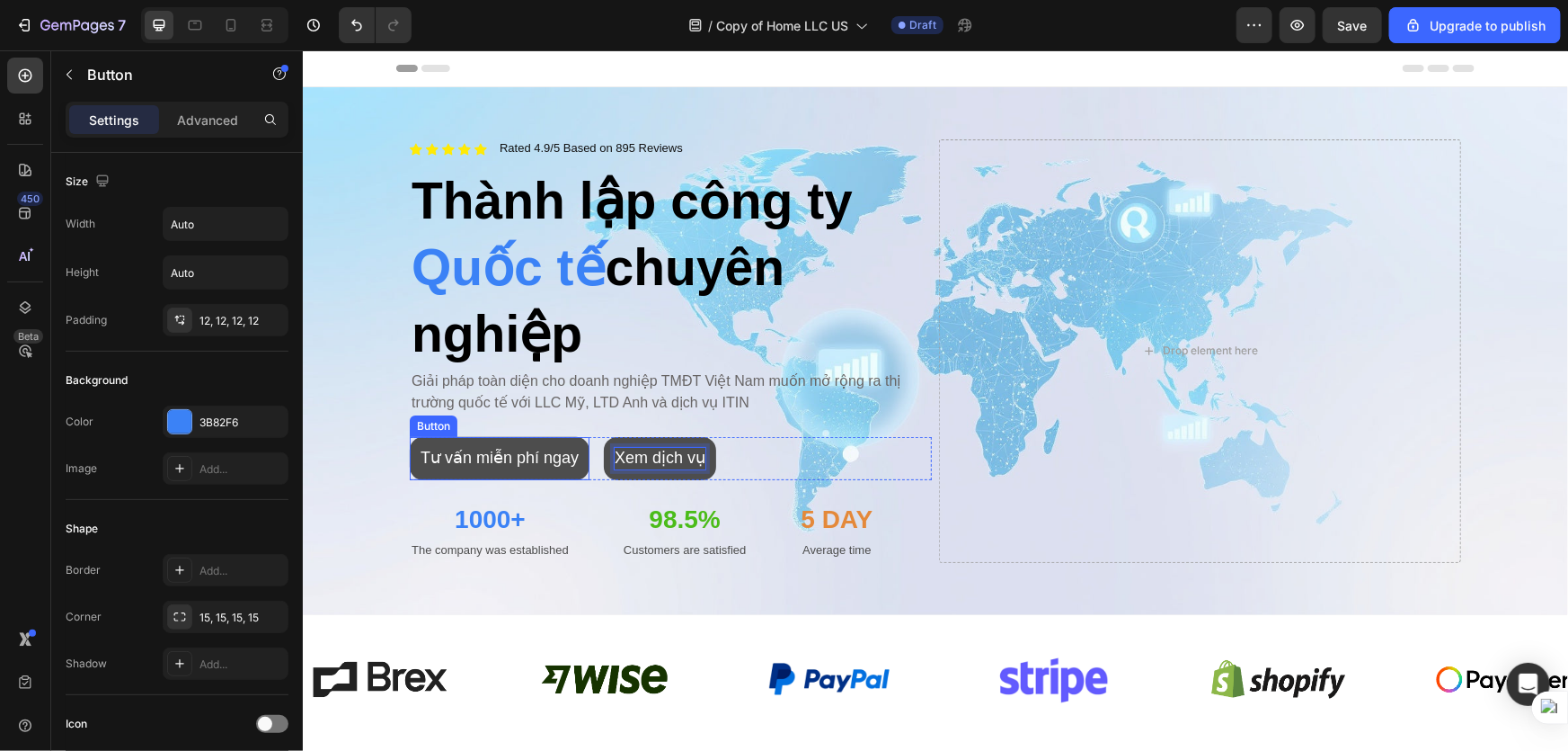
click at [570, 473] on button "Tư vấn miễn phí ngay" at bounding box center [498, 457] width 179 height 43
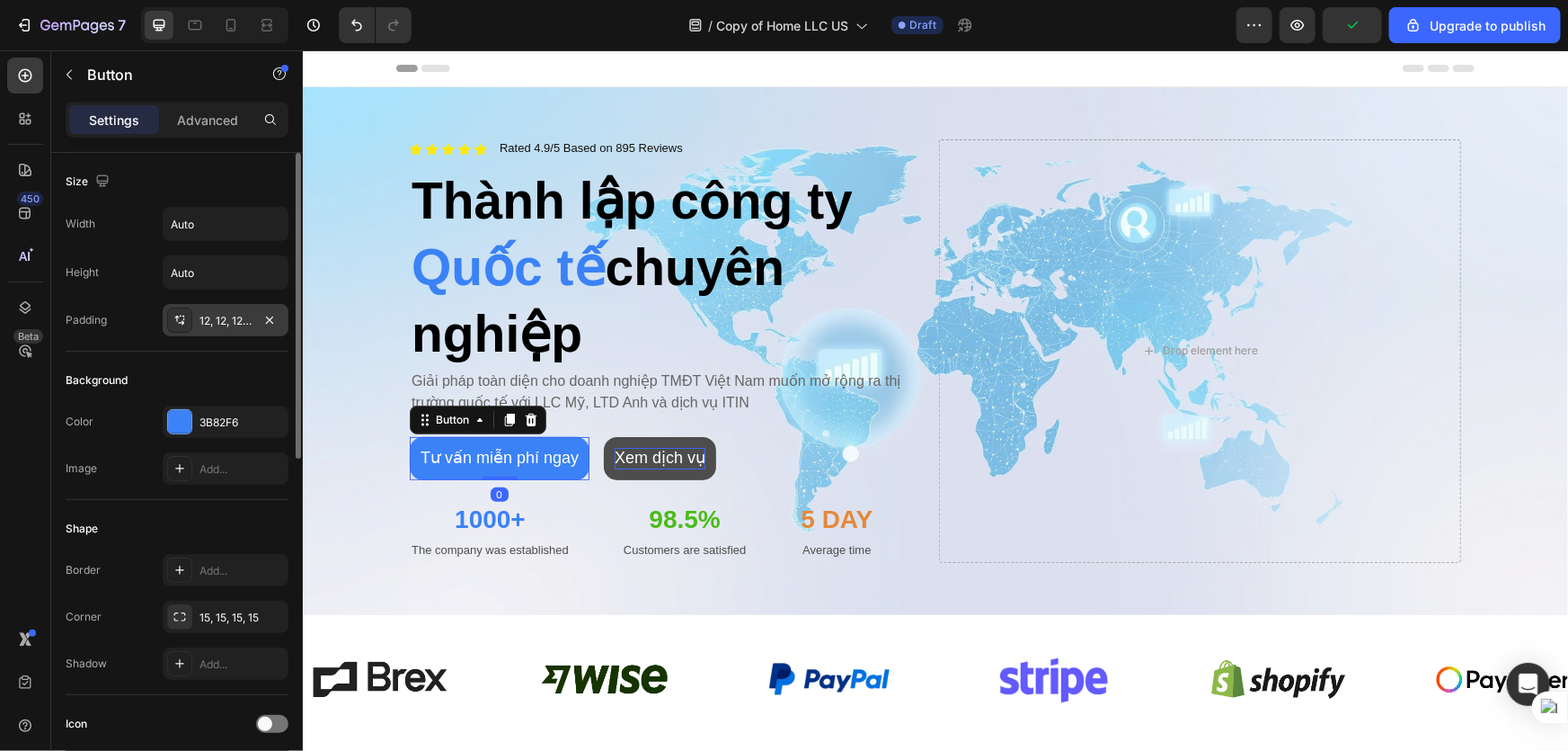
click at [183, 328] on div at bounding box center [179, 320] width 25 height 25
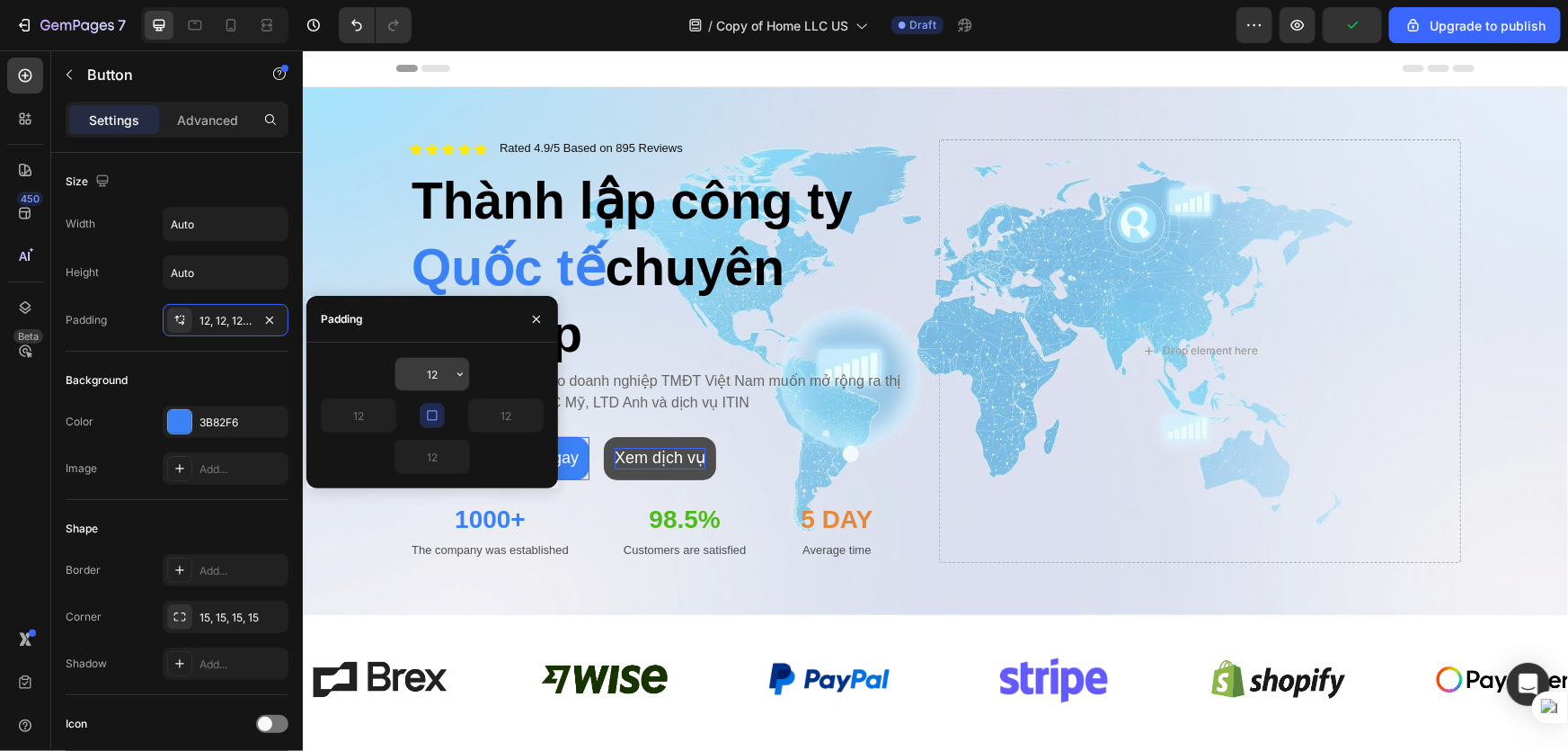
click at [435, 371] on input "12" at bounding box center [432, 374] width 74 height 32
type input "5"
type input "12"
click at [172, 369] on div "Background" at bounding box center [177, 380] width 223 height 29
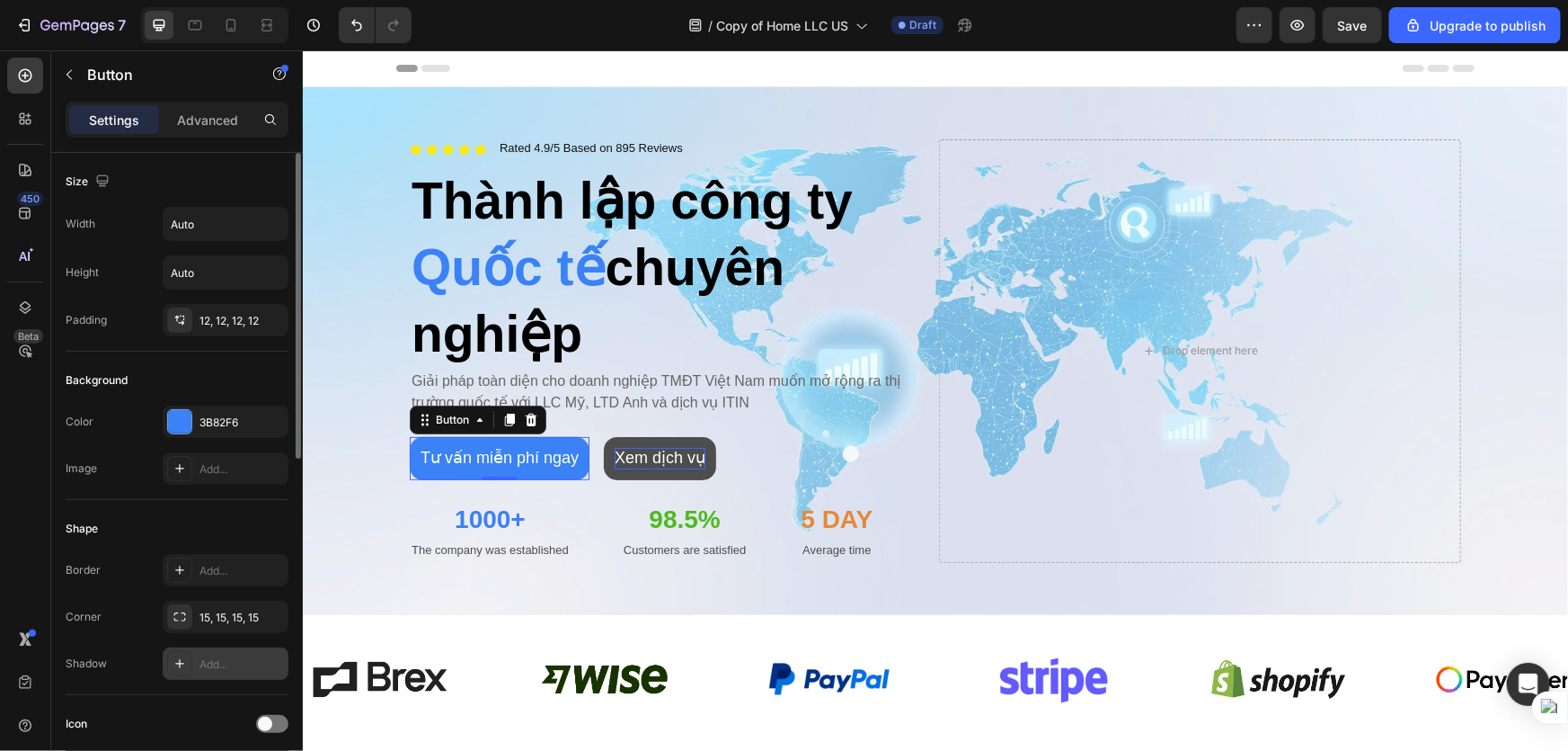
scroll to position [81, 0]
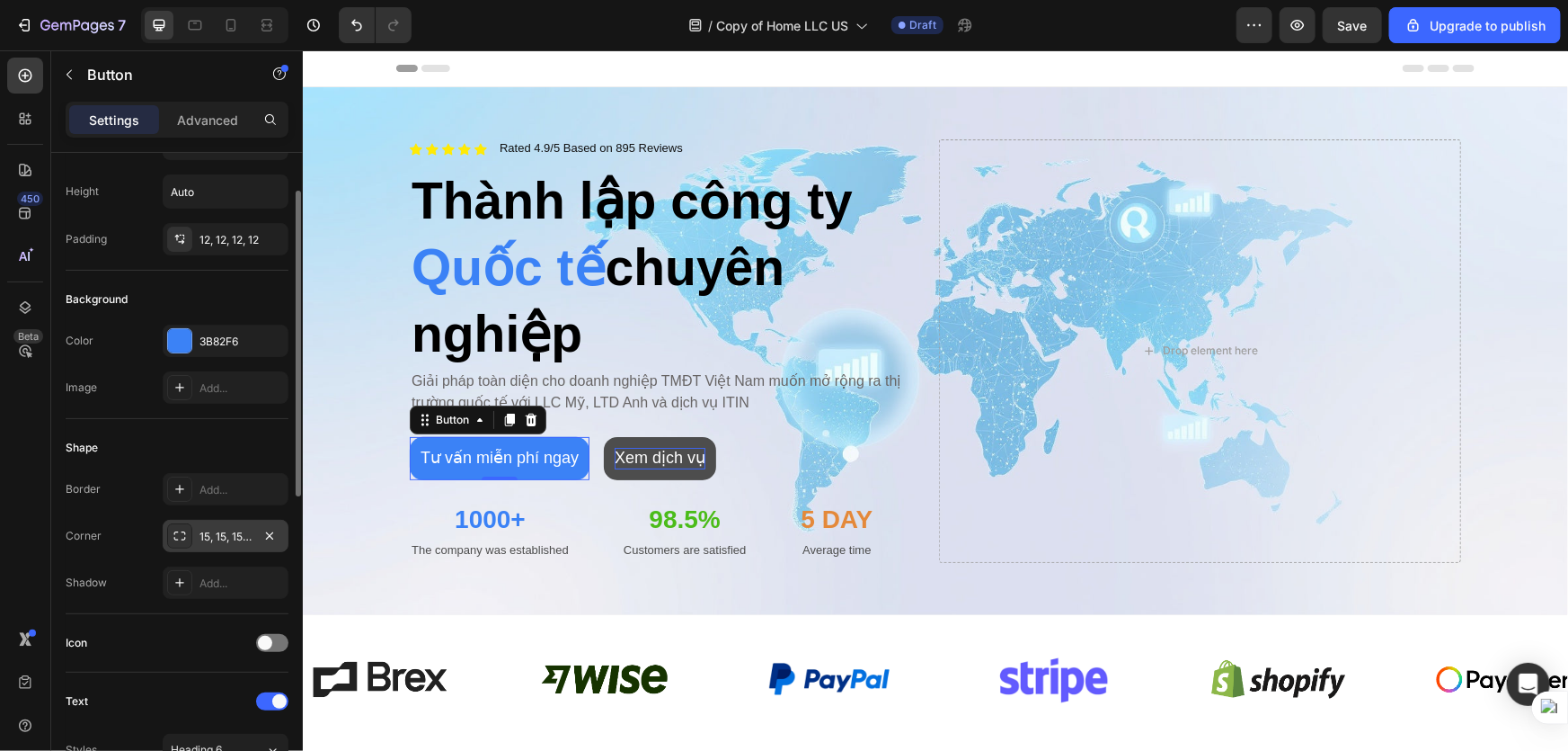
click at [173, 531] on icon at bounding box center [179, 536] width 15 height 15
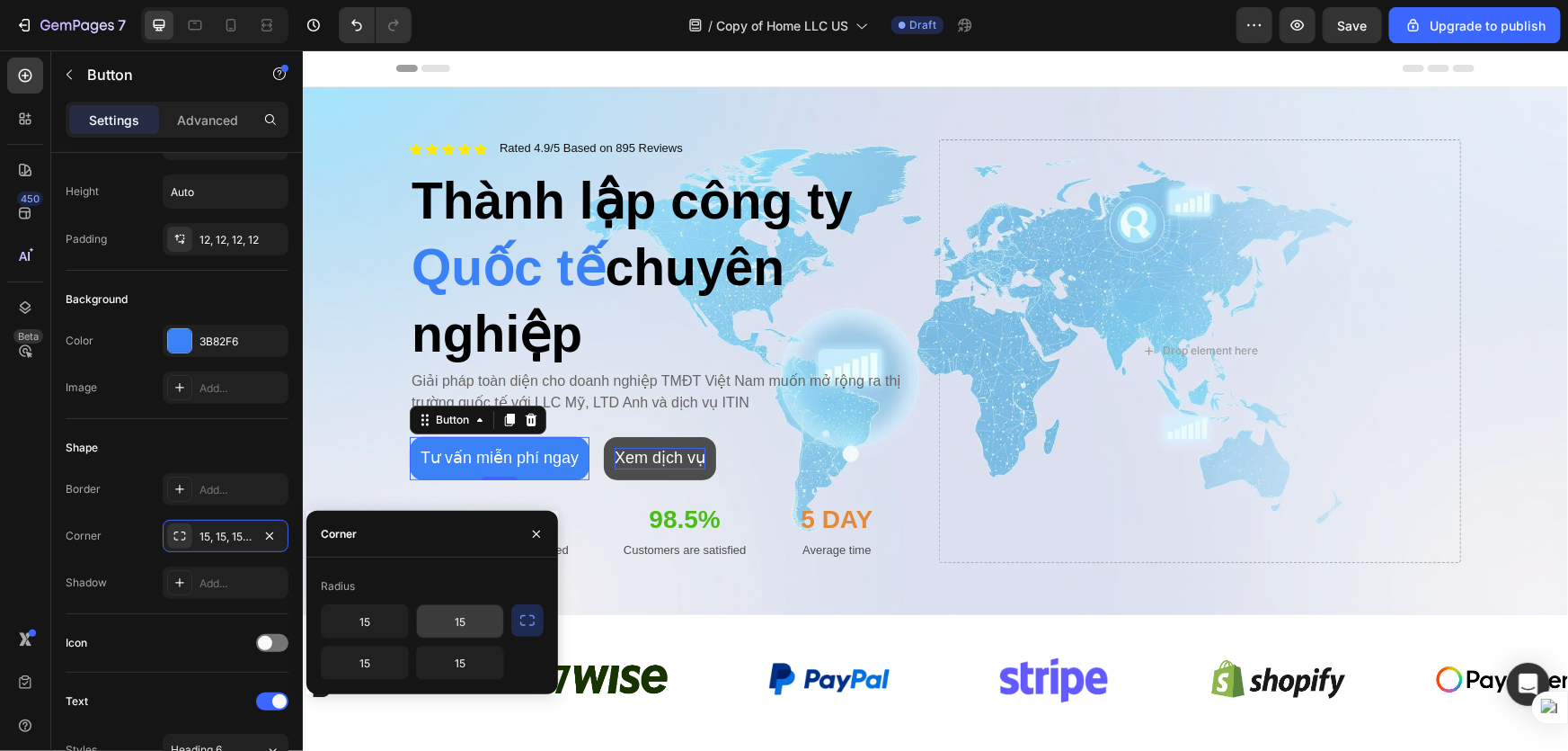
click at [471, 621] on input "15" at bounding box center [460, 621] width 86 height 32
click at [376, 620] on input "15" at bounding box center [365, 621] width 86 height 32
type input "5"
click at [448, 618] on input "15" at bounding box center [460, 621] width 86 height 32
type input "5"
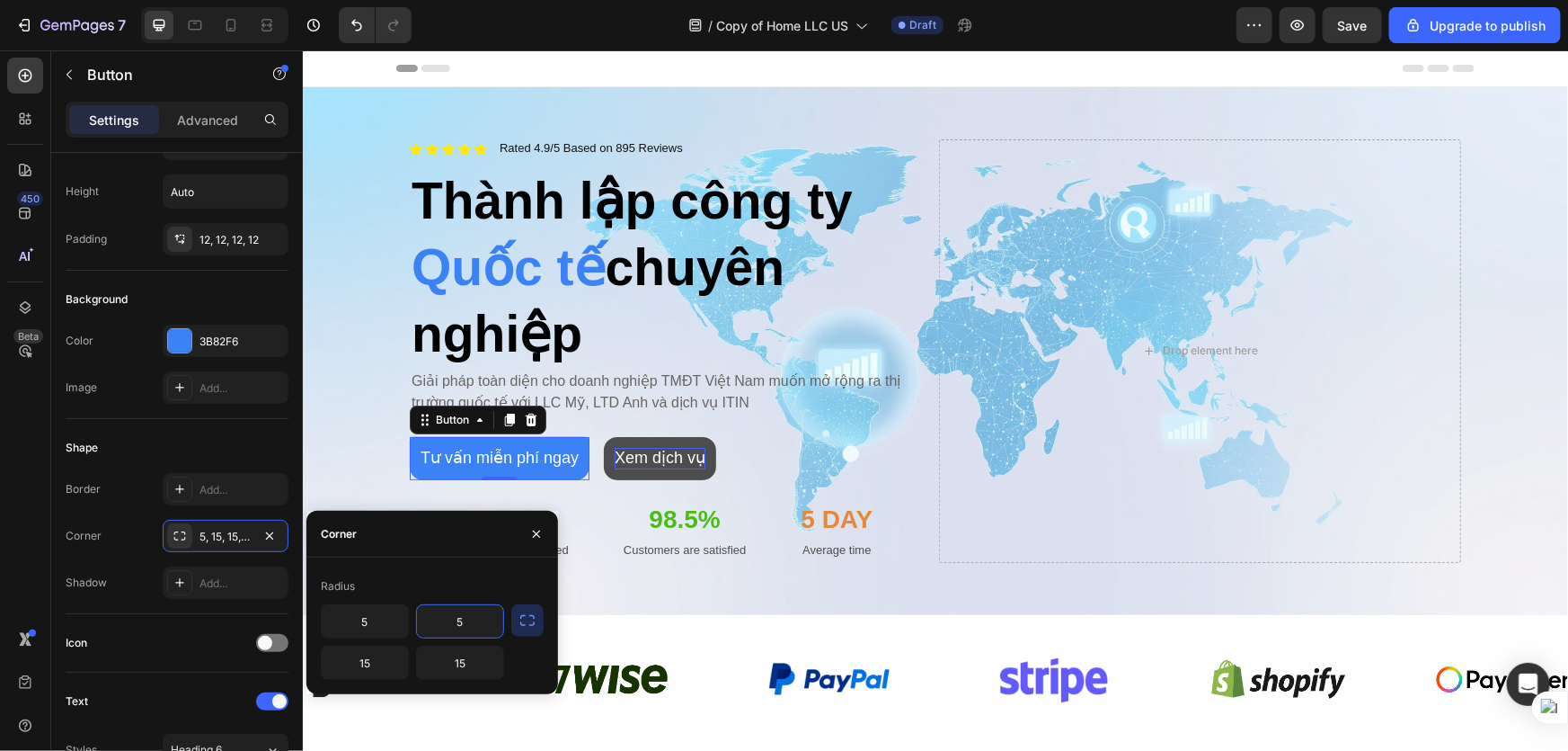
click at [522, 622] on icon "button" at bounding box center [528, 620] width 18 height 18
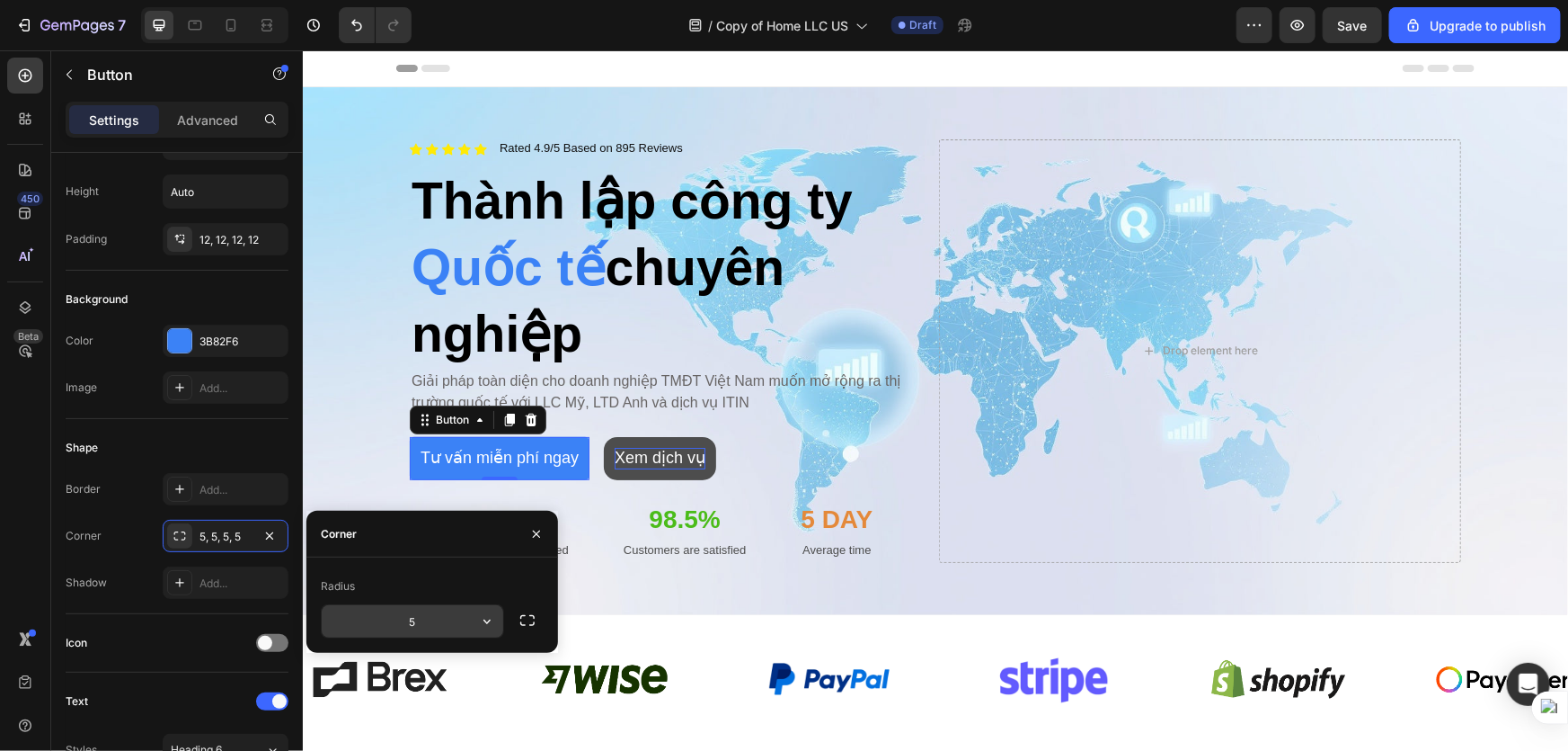
click at [450, 630] on input "5" at bounding box center [412, 621] width 181 height 32
type input "10"
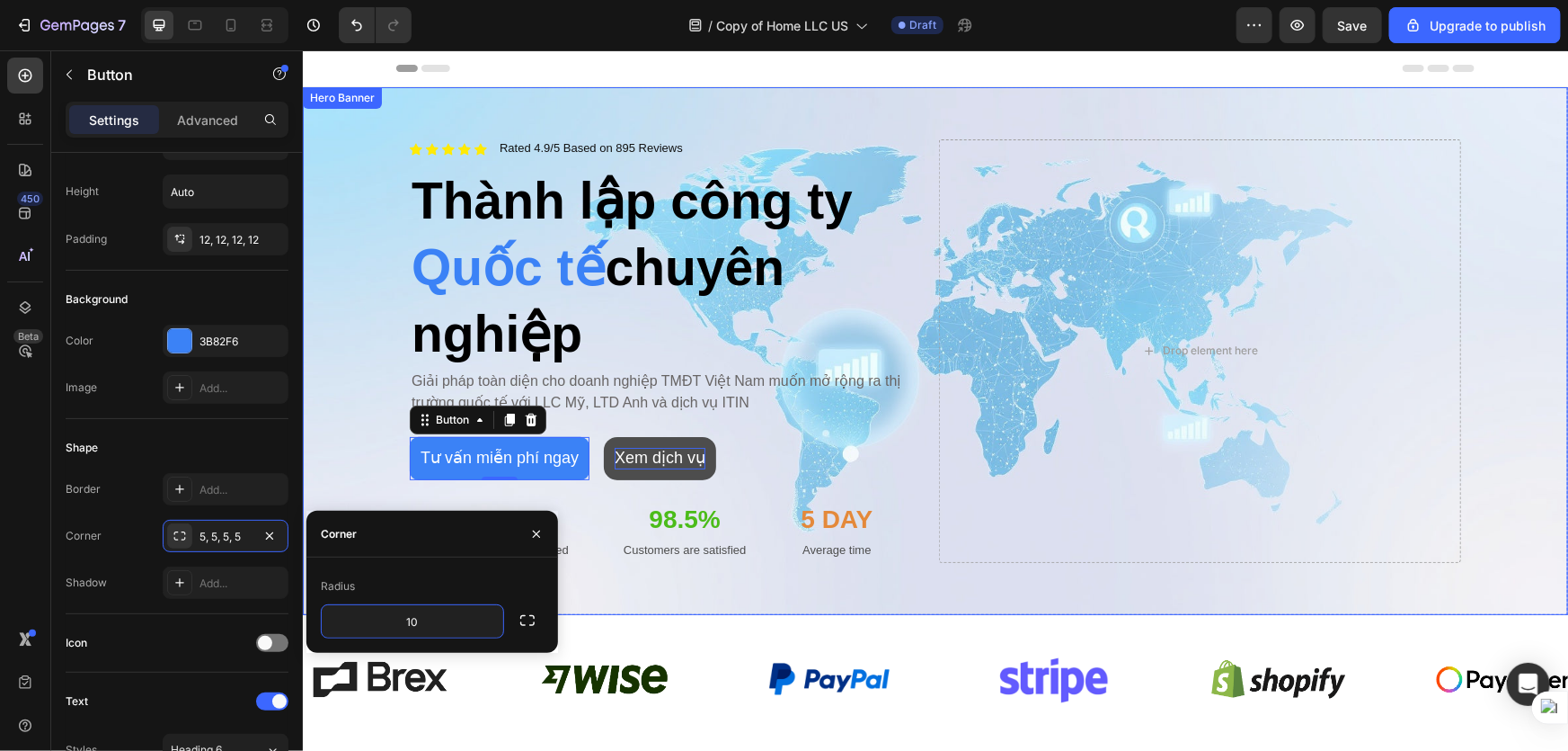
click at [604, 568] on div "Icon Icon Icon Icon Icon Icon List Rated 4.9/5 Based on 895 Reviews Text Block …" at bounding box center [935, 349] width 1078 height 480
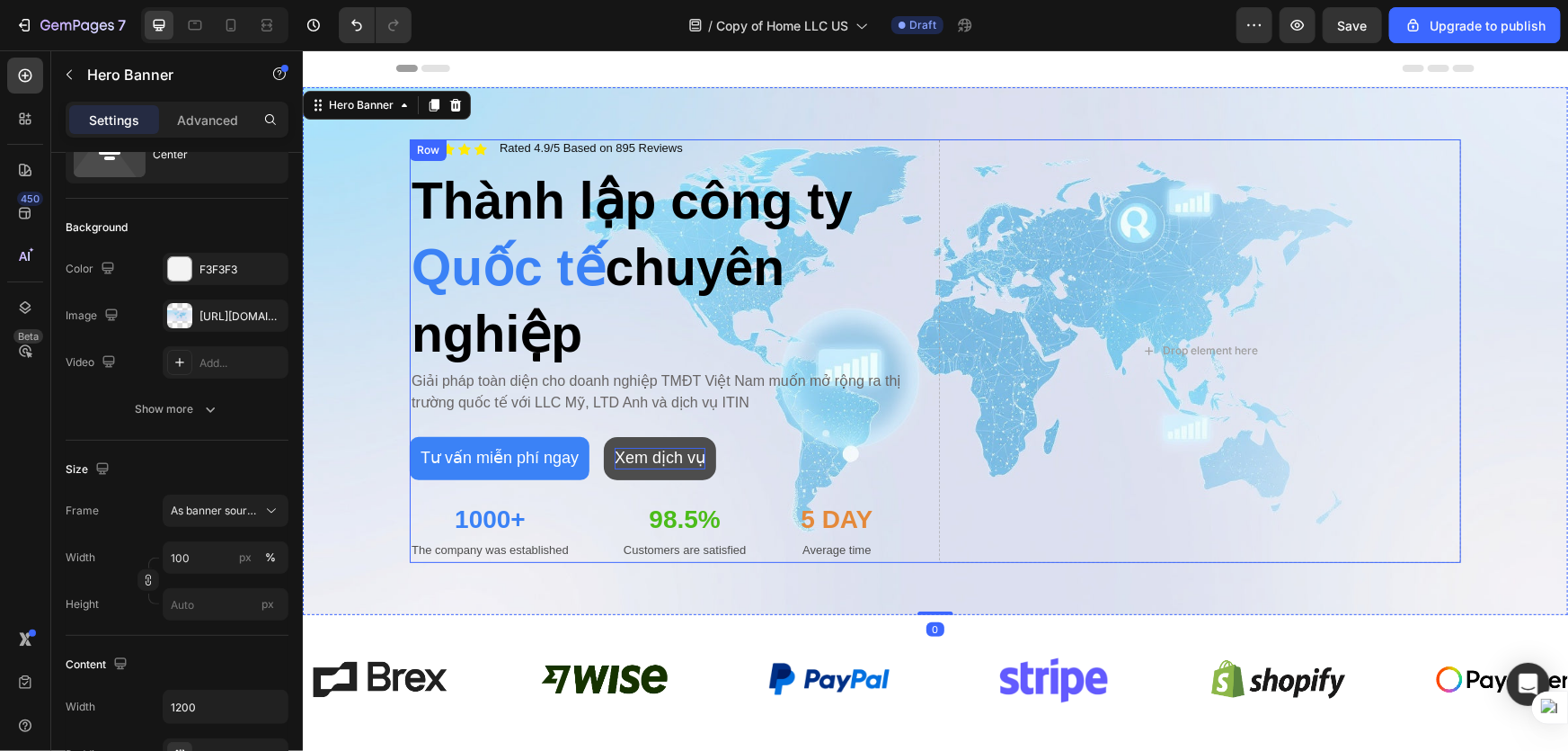
scroll to position [0, 0]
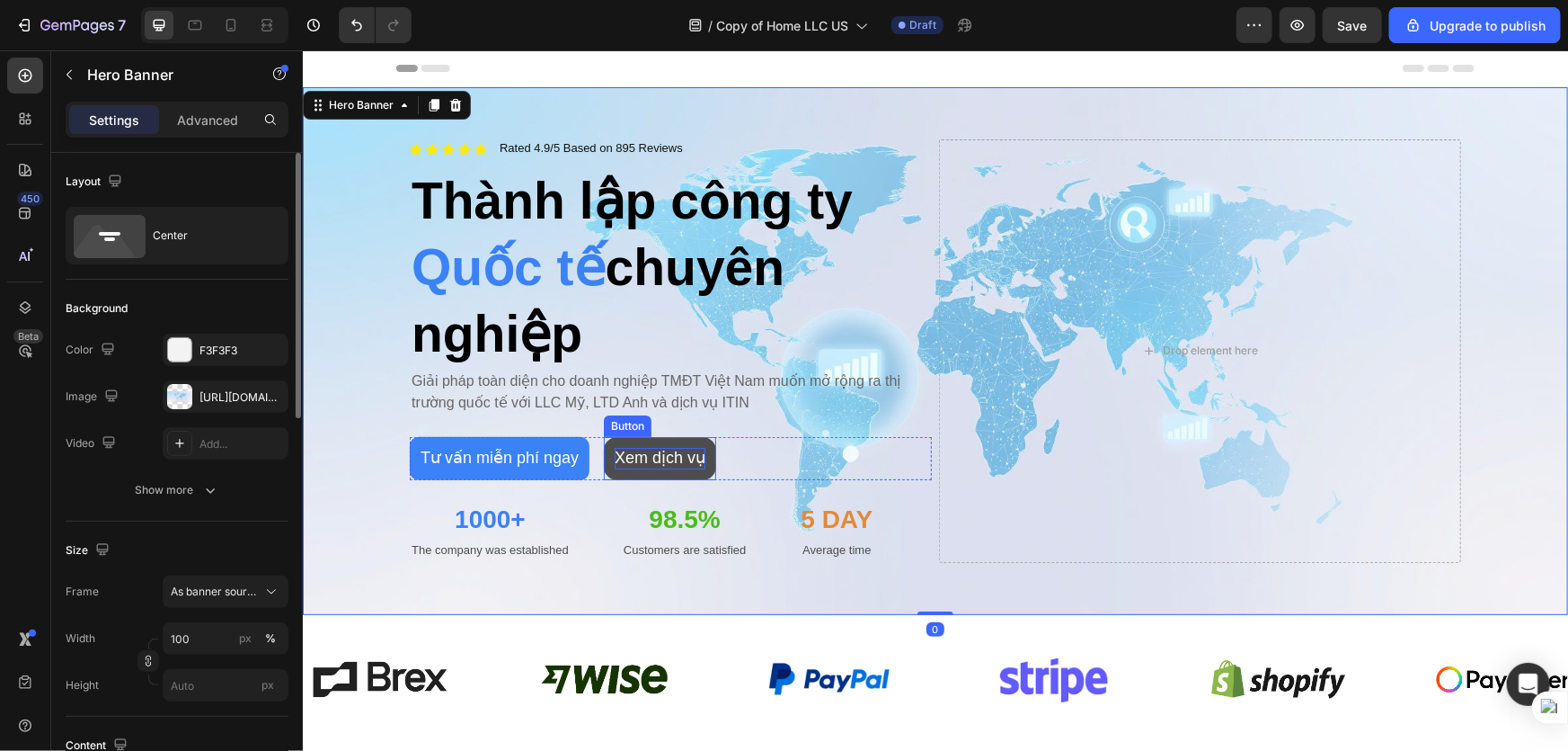
click at [681, 436] on button "Xem dịch vụ" at bounding box center [659, 457] width 112 height 43
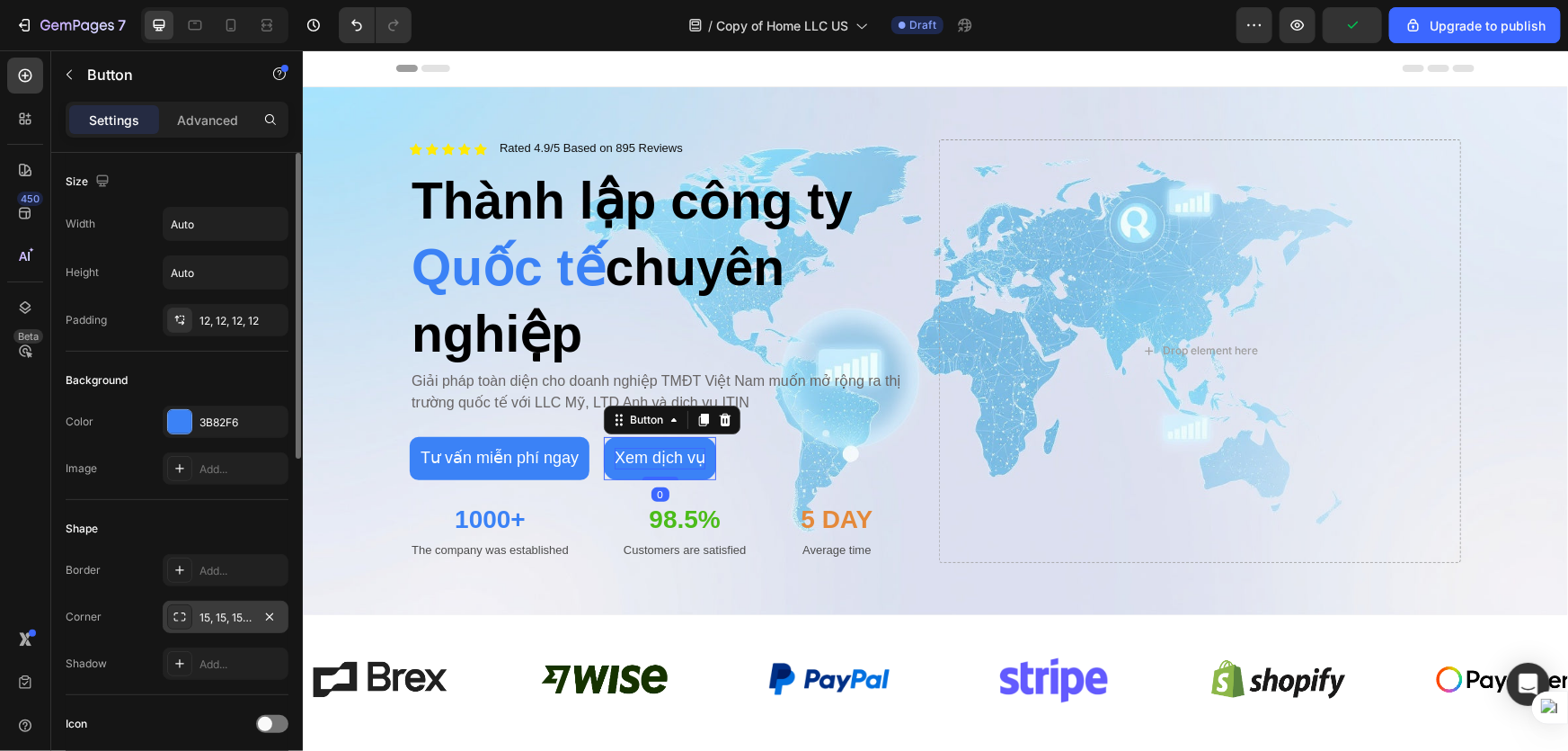
click at [175, 620] on icon at bounding box center [179, 616] width 15 height 15
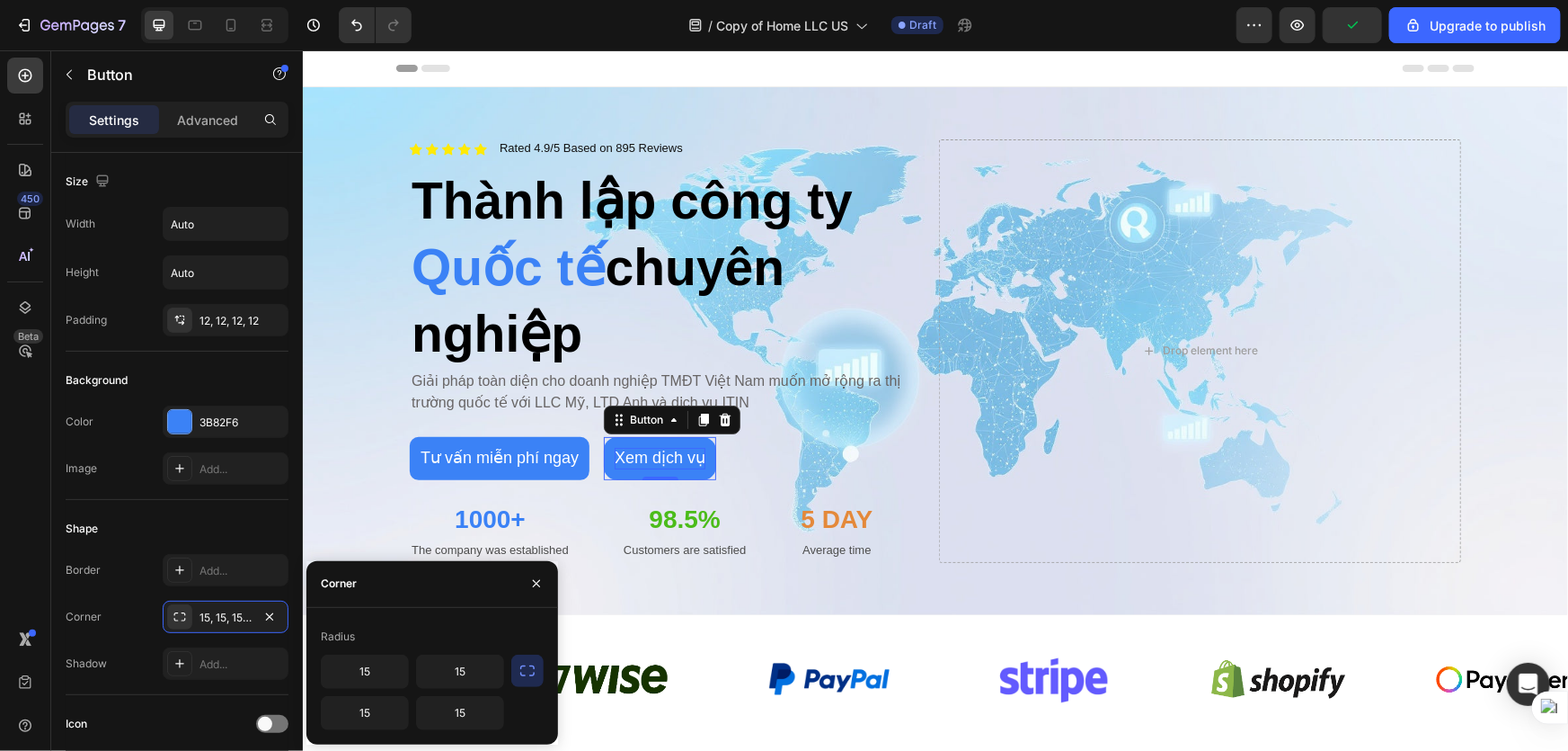
click at [520, 680] on button "button" at bounding box center [527, 670] width 32 height 32
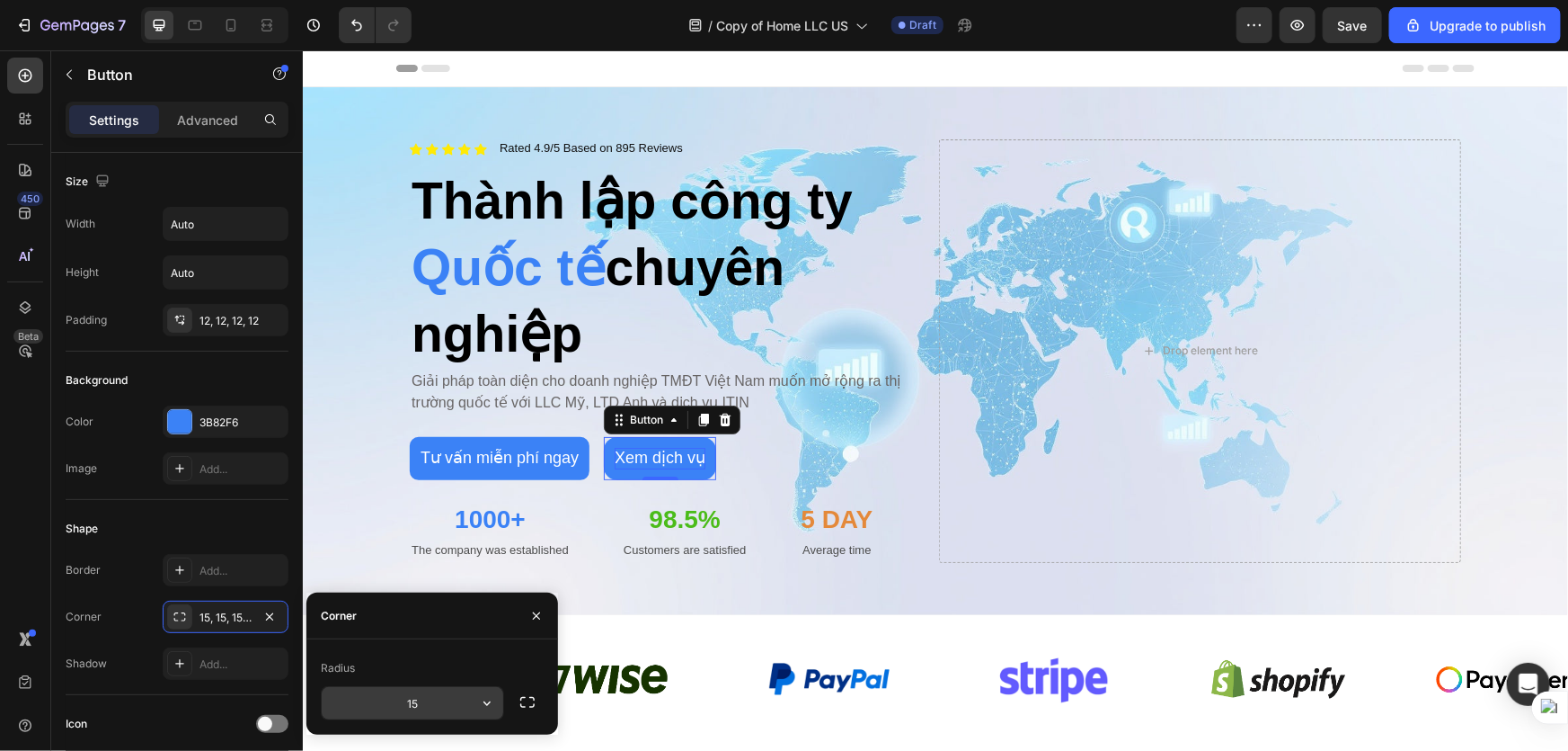
click at [453, 702] on input "15" at bounding box center [412, 702] width 181 height 32
type input "0"
type input "10"
click at [189, 415] on div at bounding box center [179, 422] width 23 height 23
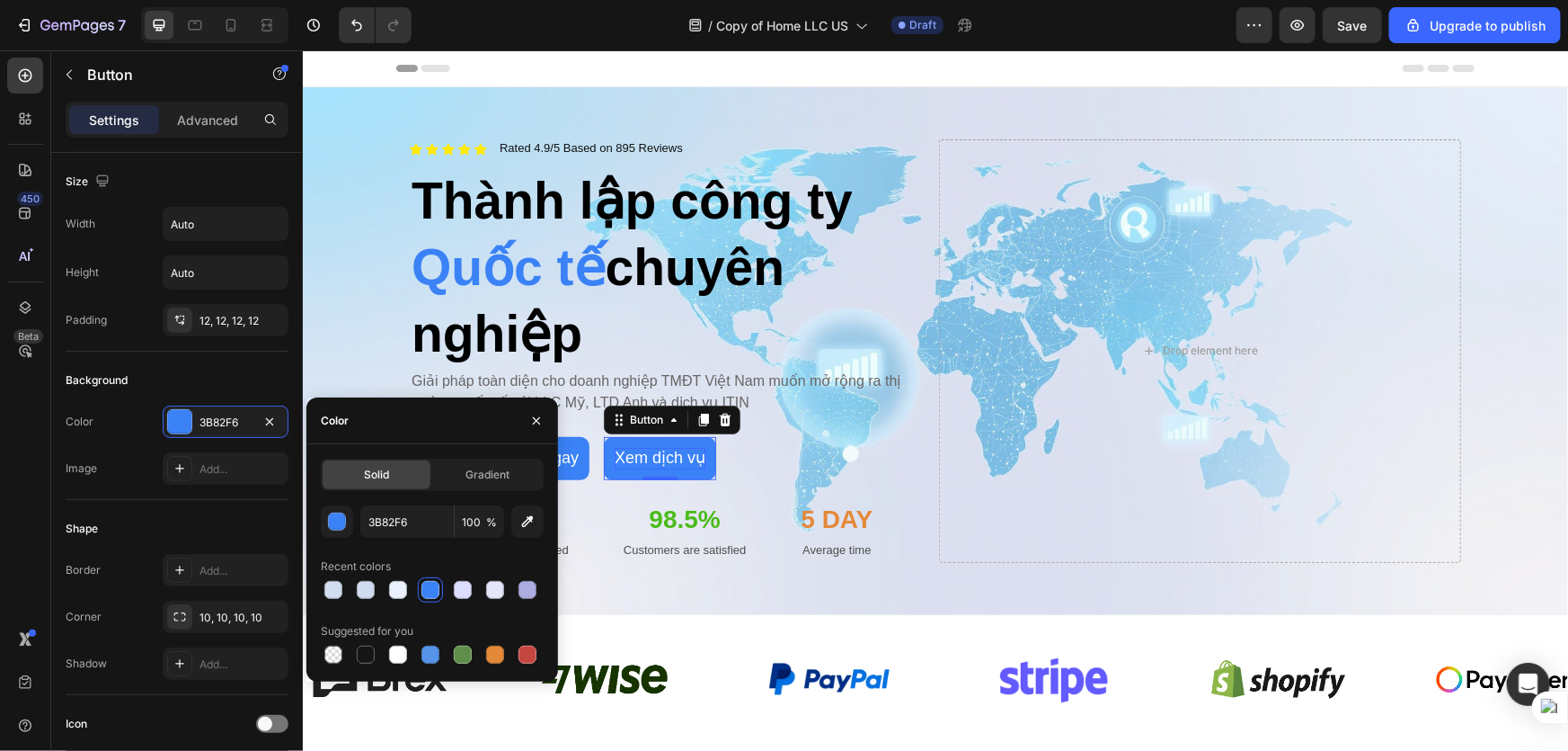
click at [319, 658] on div "Solid Gradient 3B82F6 100 % Recent colors Suggested for you" at bounding box center [432, 563] width 251 height 209
click at [328, 654] on div at bounding box center [334, 654] width 18 height 18
type input "000000"
type input "0"
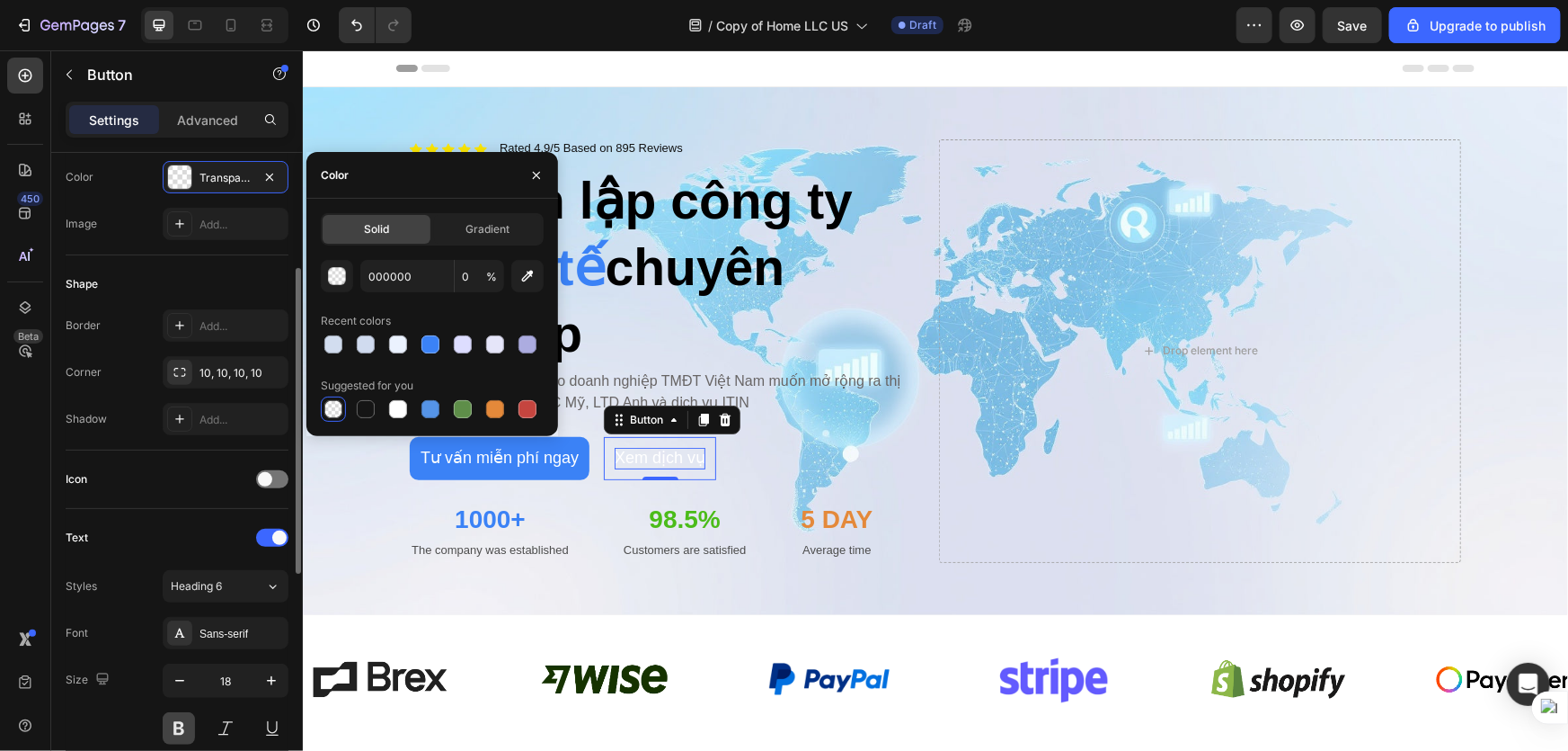
scroll to position [326, 0]
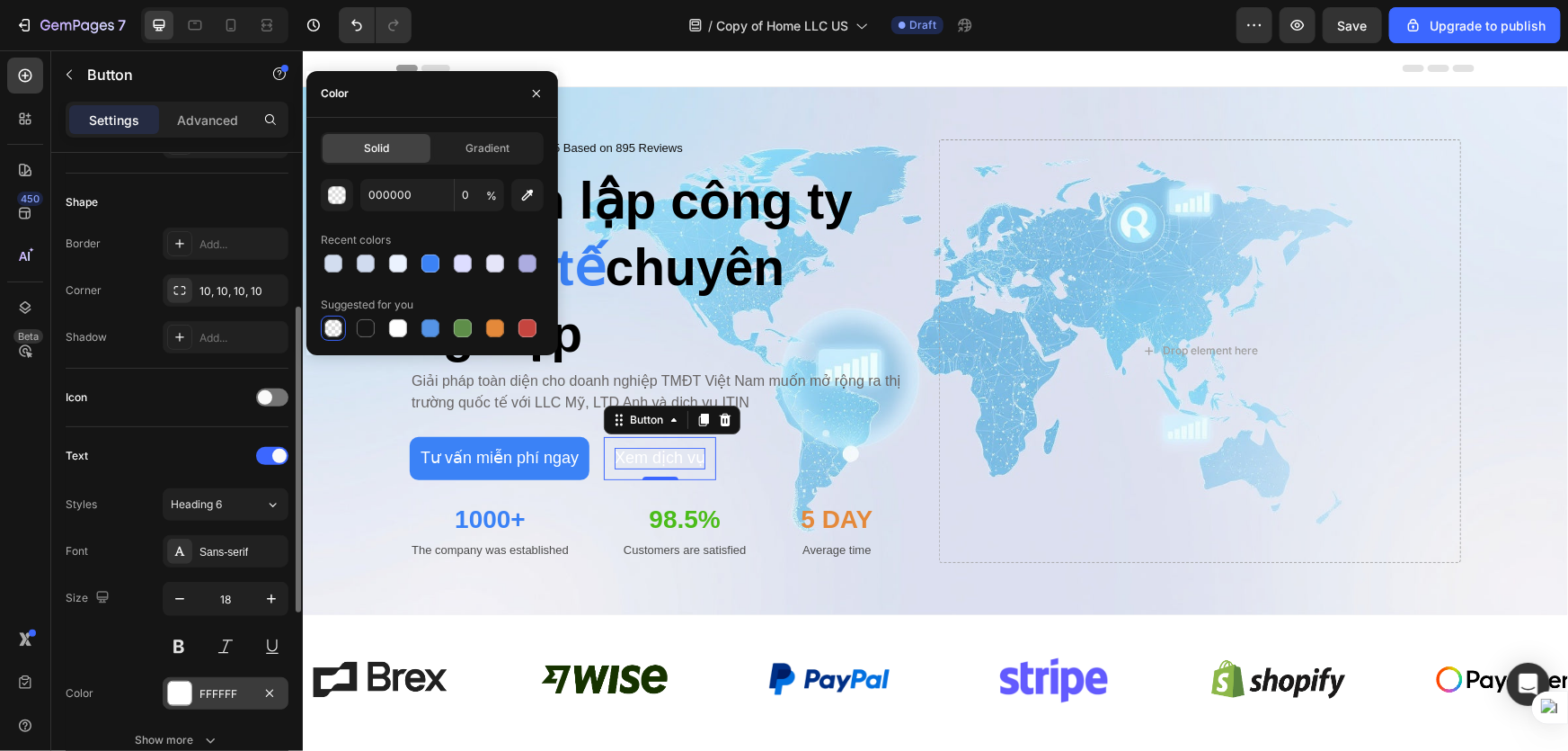
click at [179, 681] on div at bounding box center [179, 693] width 23 height 23
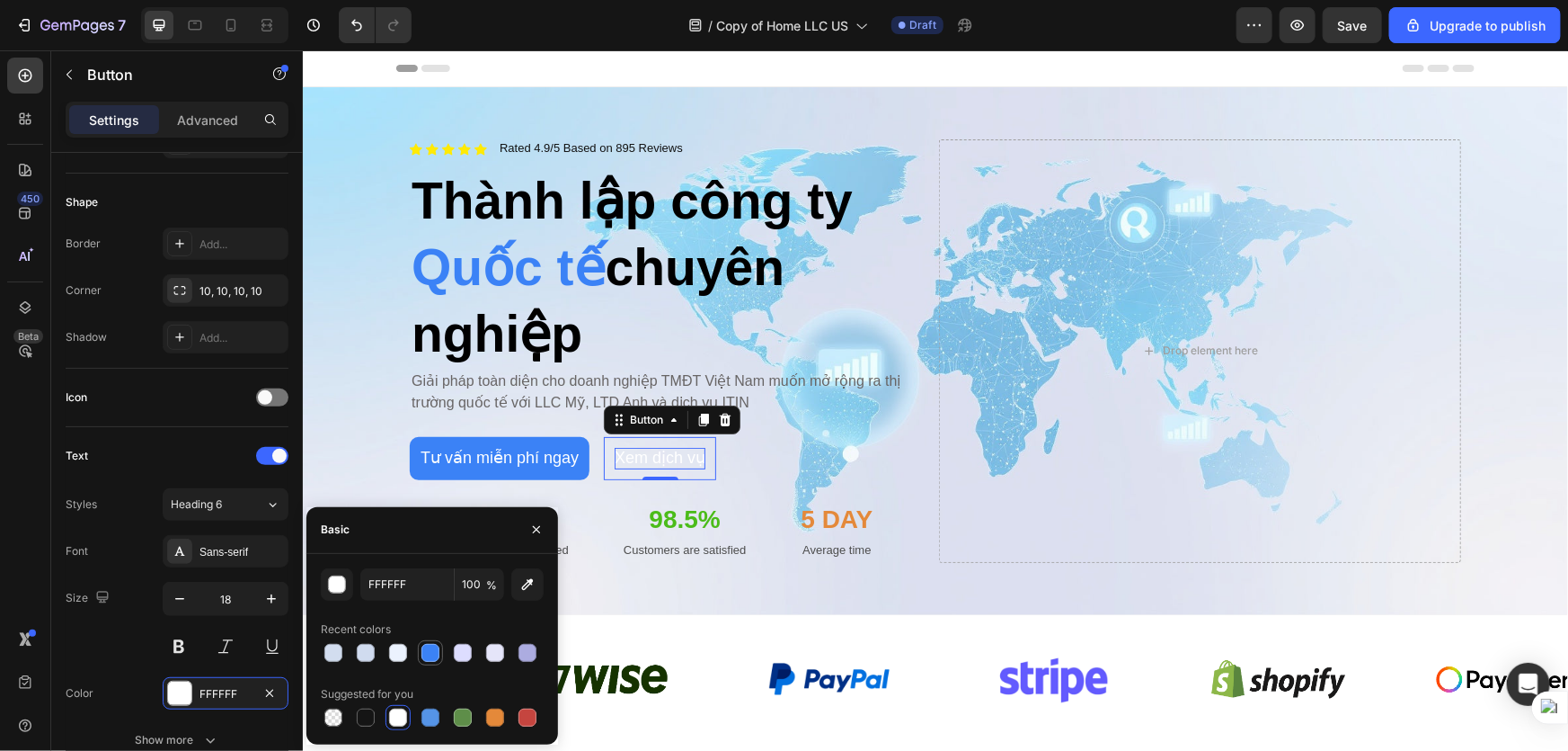
click at [423, 652] on div at bounding box center [431, 653] width 18 height 18
type input "3B82F6"
click at [162, 430] on div "Text Styles Heading 6 Font Sans-serif Size 18 Color 3B82F6 Show more" at bounding box center [177, 599] width 223 height 344
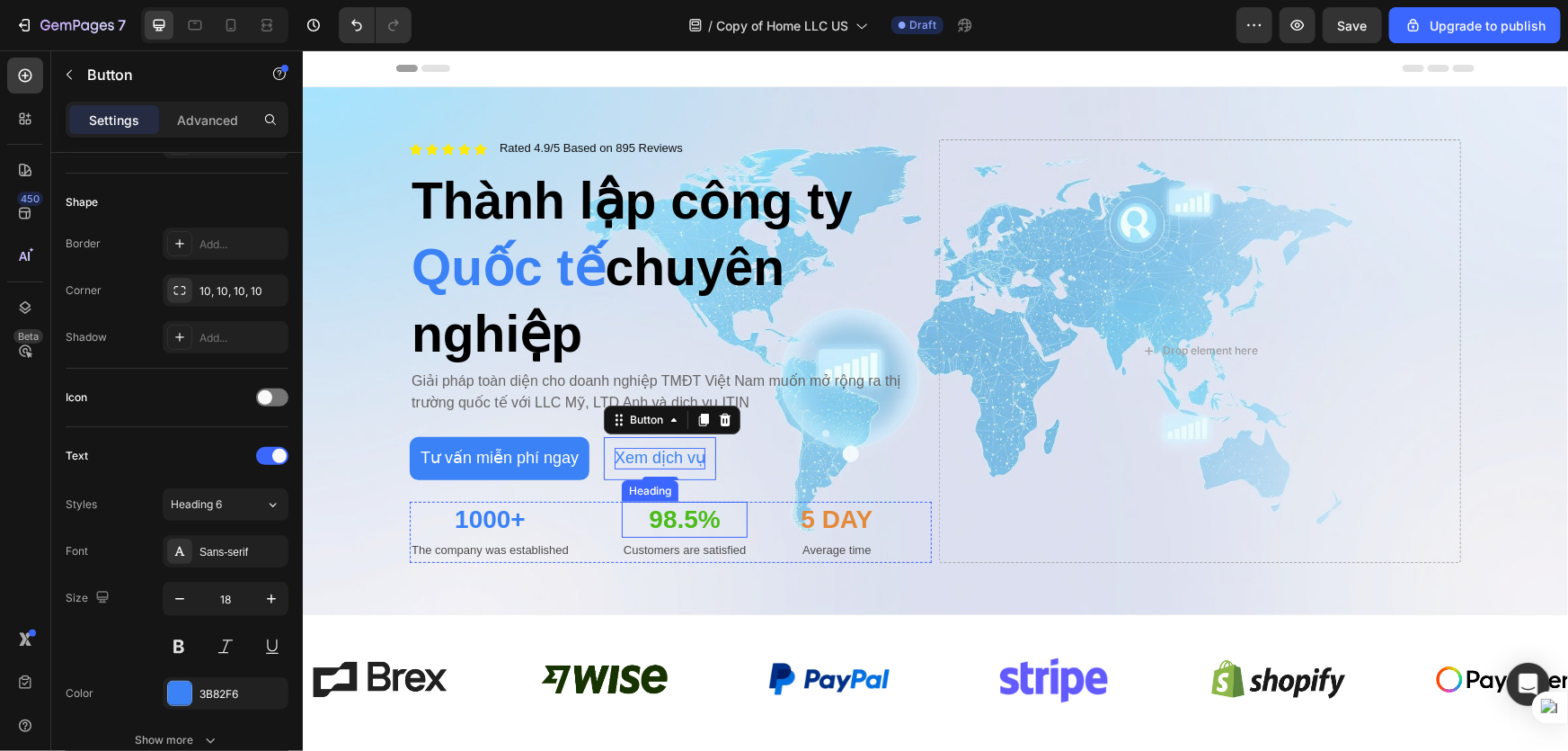
click at [655, 501] on h2 "98.5%" at bounding box center [684, 518] width 127 height 36
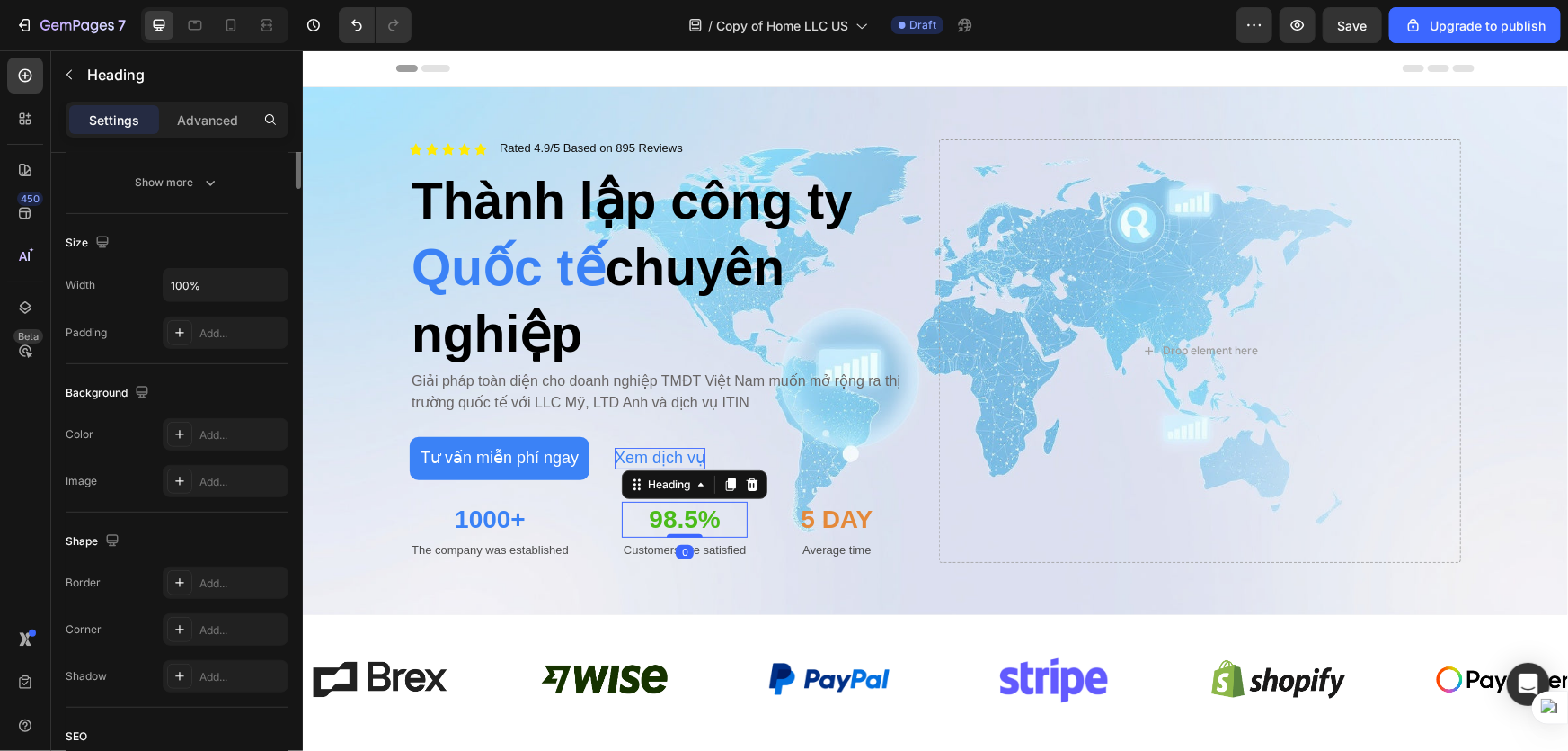
scroll to position [0, 0]
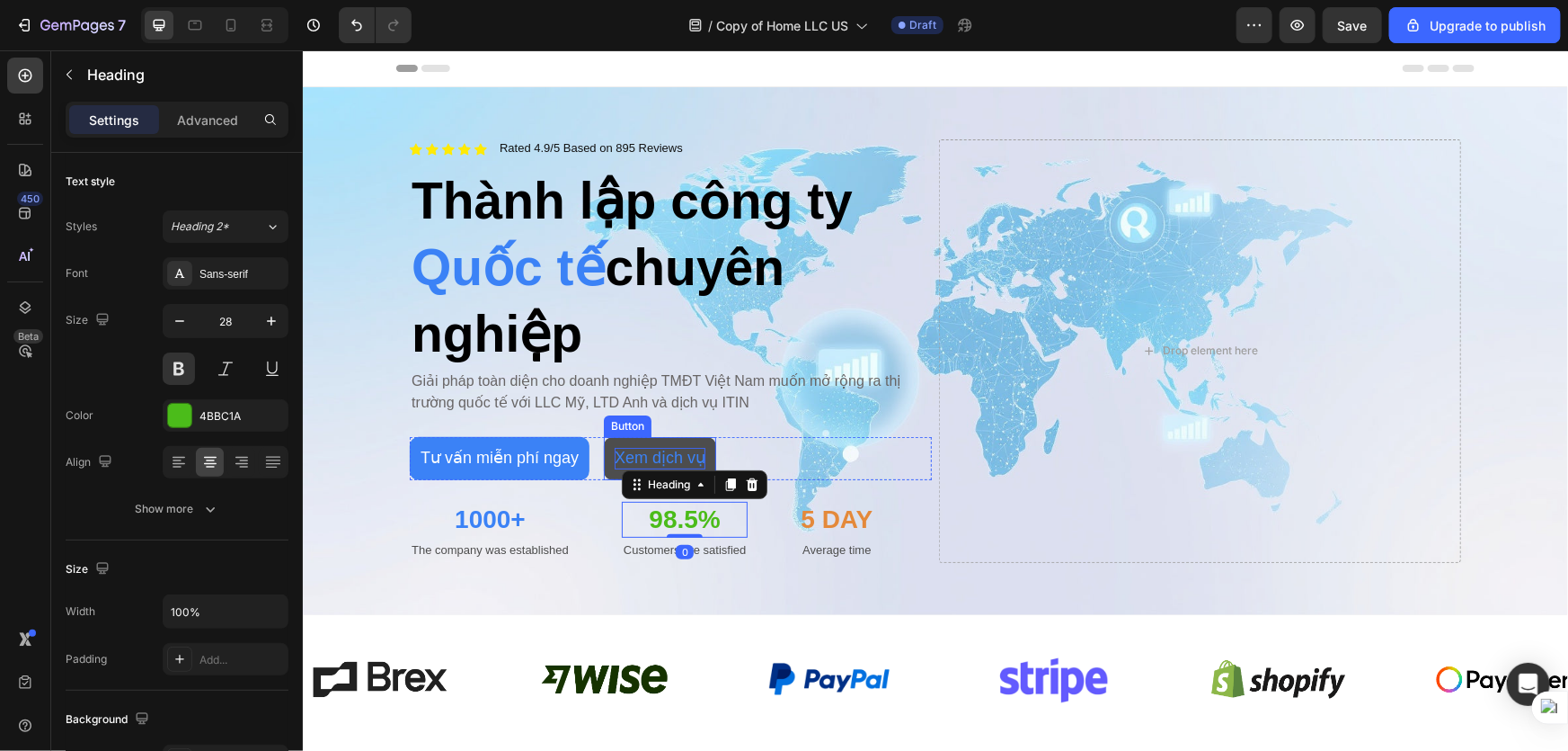
click at [694, 436] on button "Xem dịch vụ" at bounding box center [659, 457] width 112 height 43
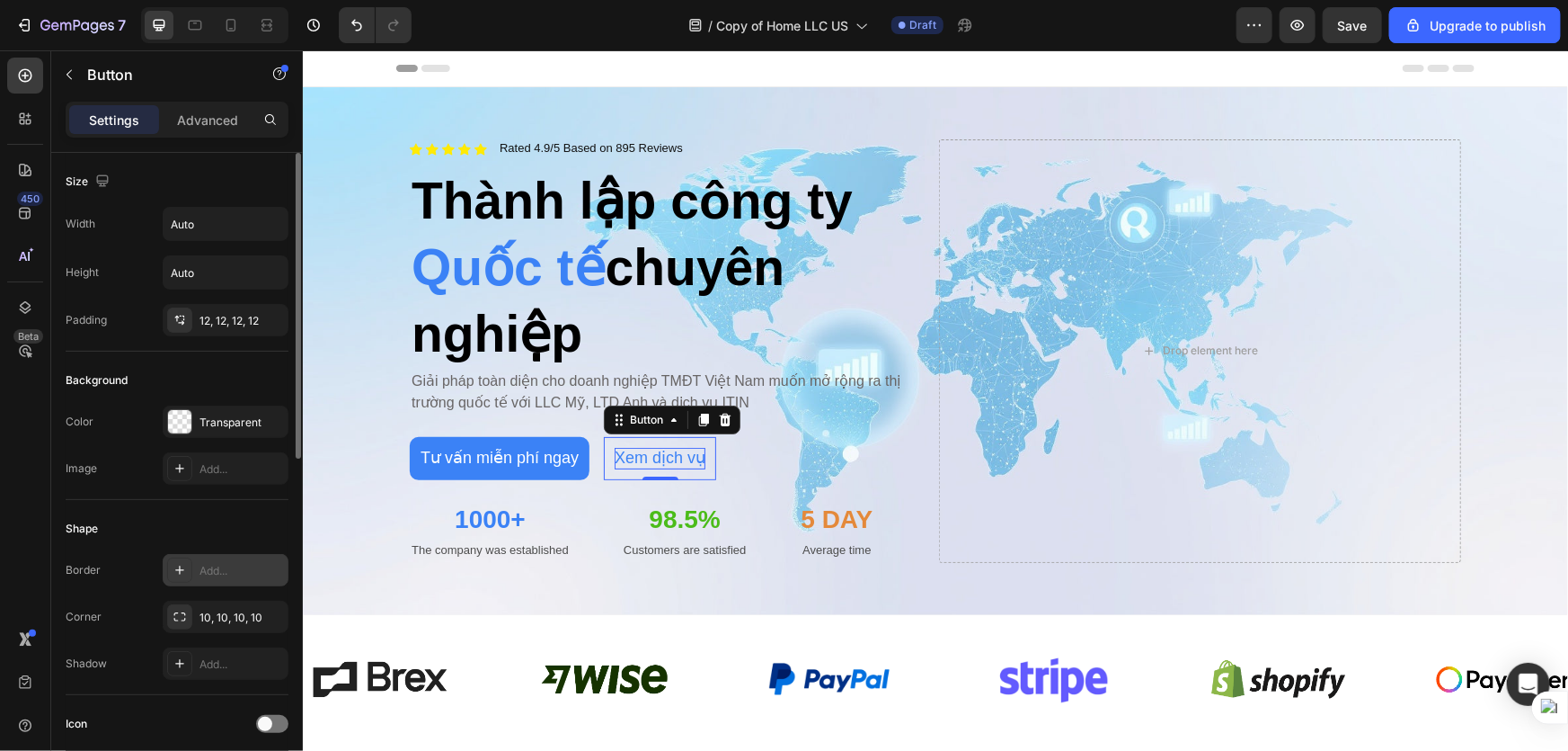
click at [178, 568] on icon at bounding box center [179, 570] width 15 height 15
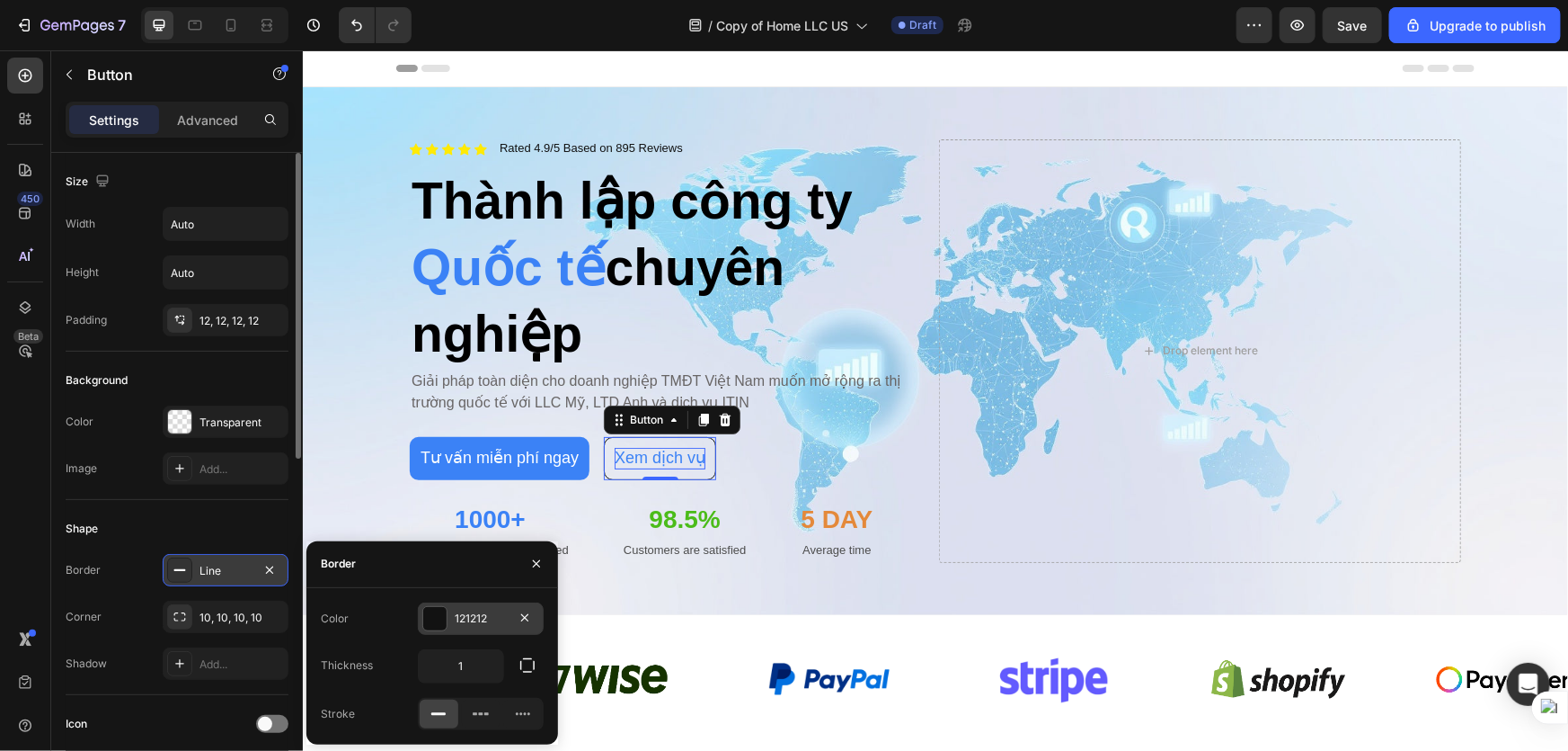
click at [431, 620] on div at bounding box center [434, 619] width 23 height 23
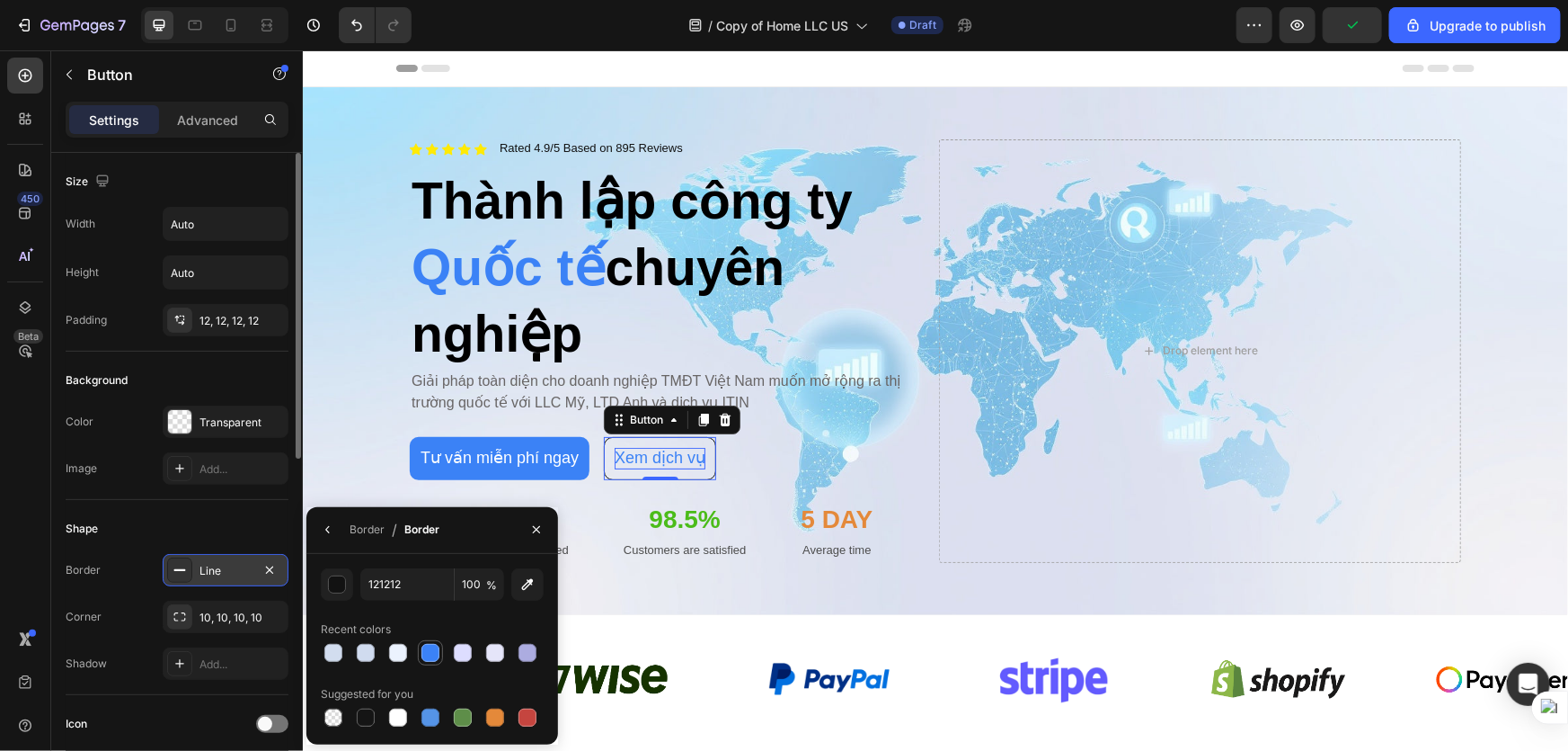
click at [427, 655] on div at bounding box center [431, 653] width 18 height 18
type input "3B82F6"
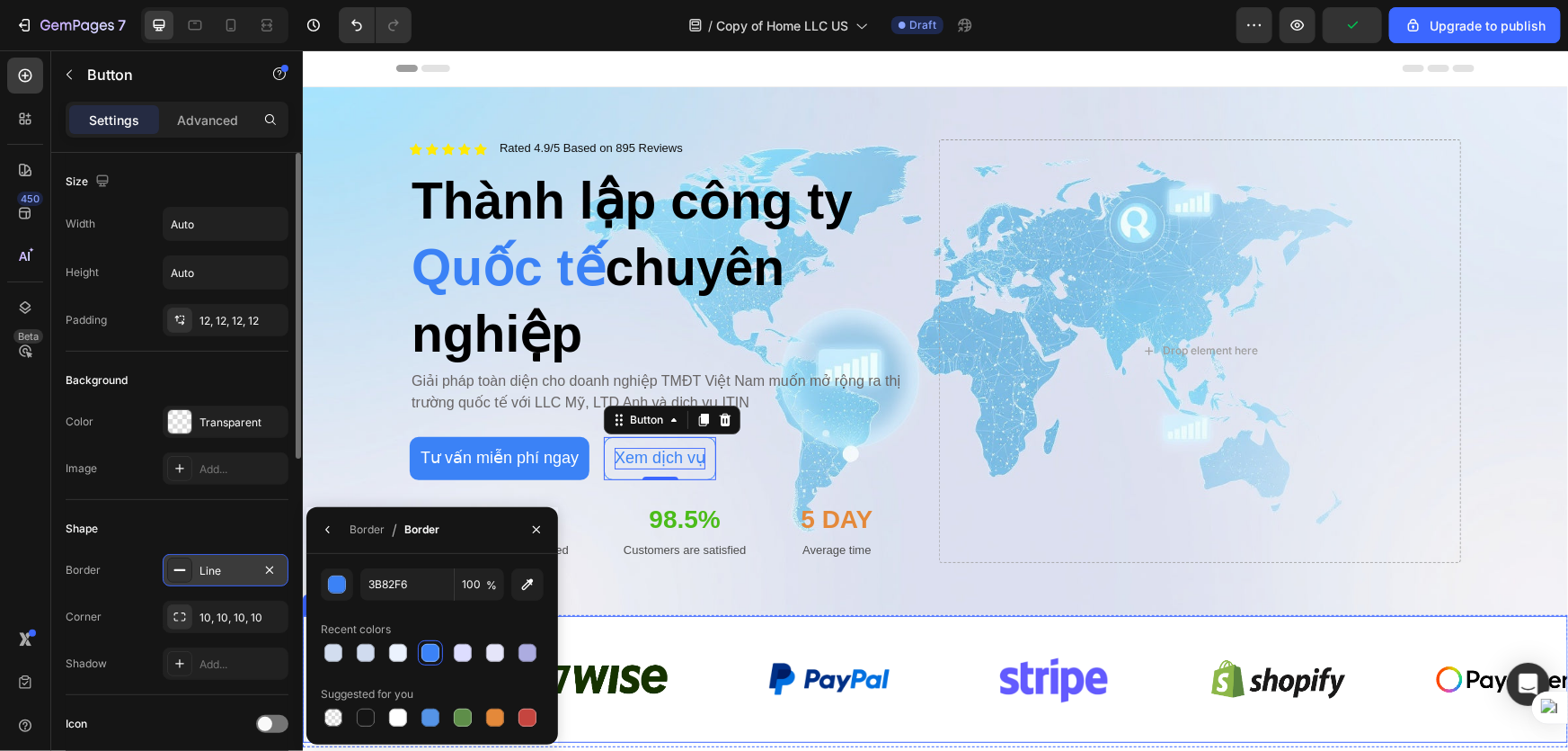
click at [710, 615] on div "Image Image Image Image Image Image Image Image Image Image Image Image Marquee" at bounding box center [934, 678] width 1265 height 127
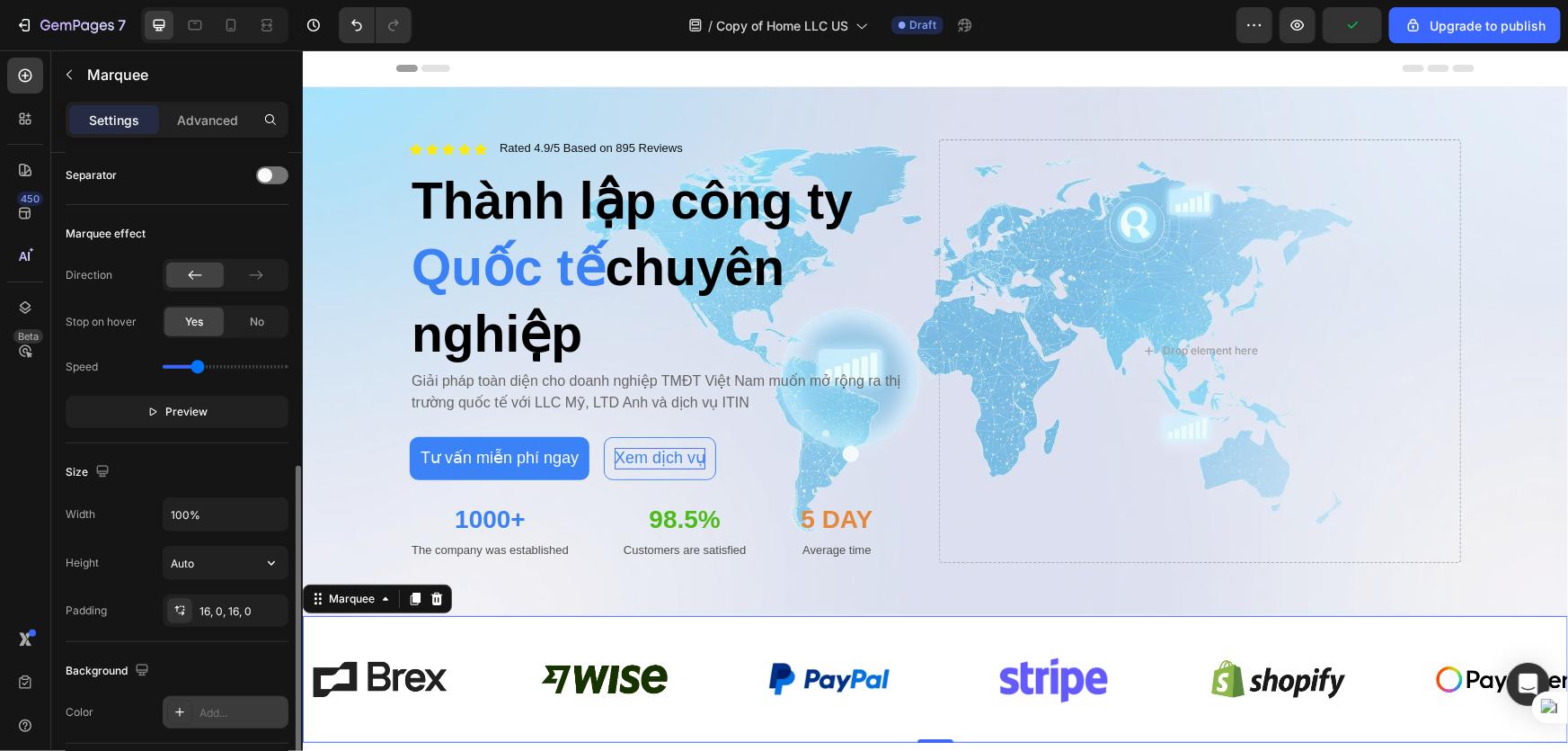
scroll to position [727, 0]
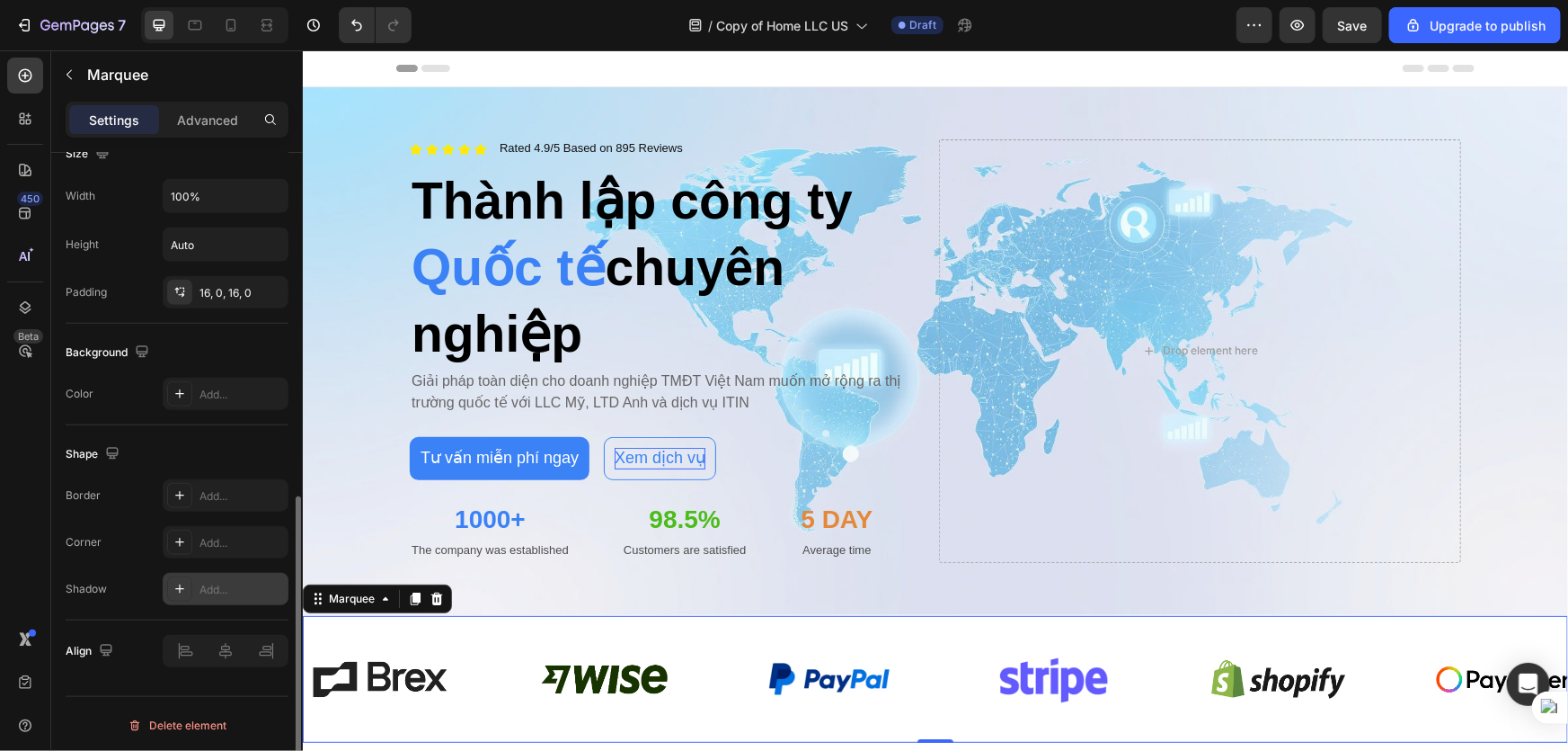
click at [184, 585] on icon at bounding box center [179, 589] width 15 height 15
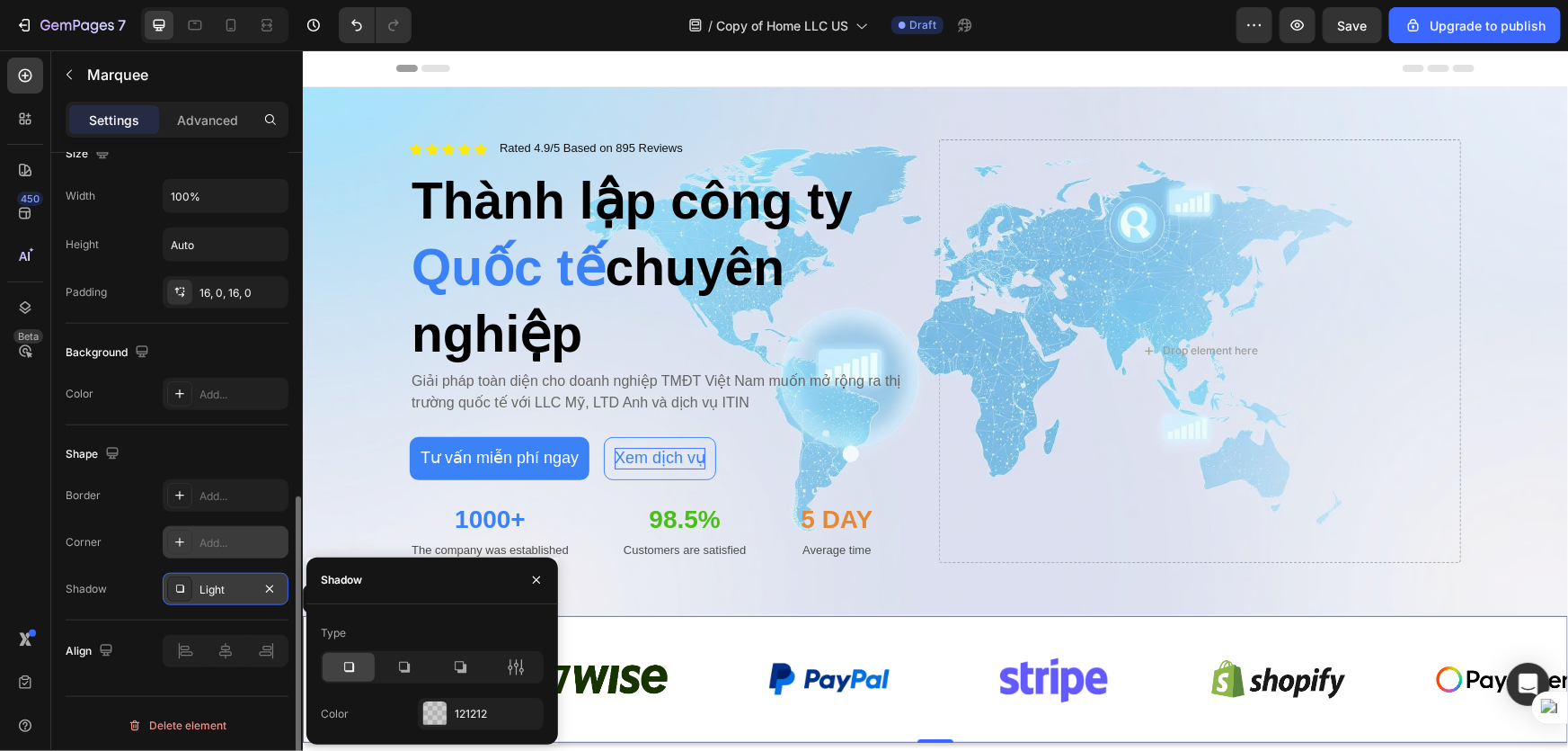
click at [175, 539] on icon at bounding box center [179, 541] width 15 height 15
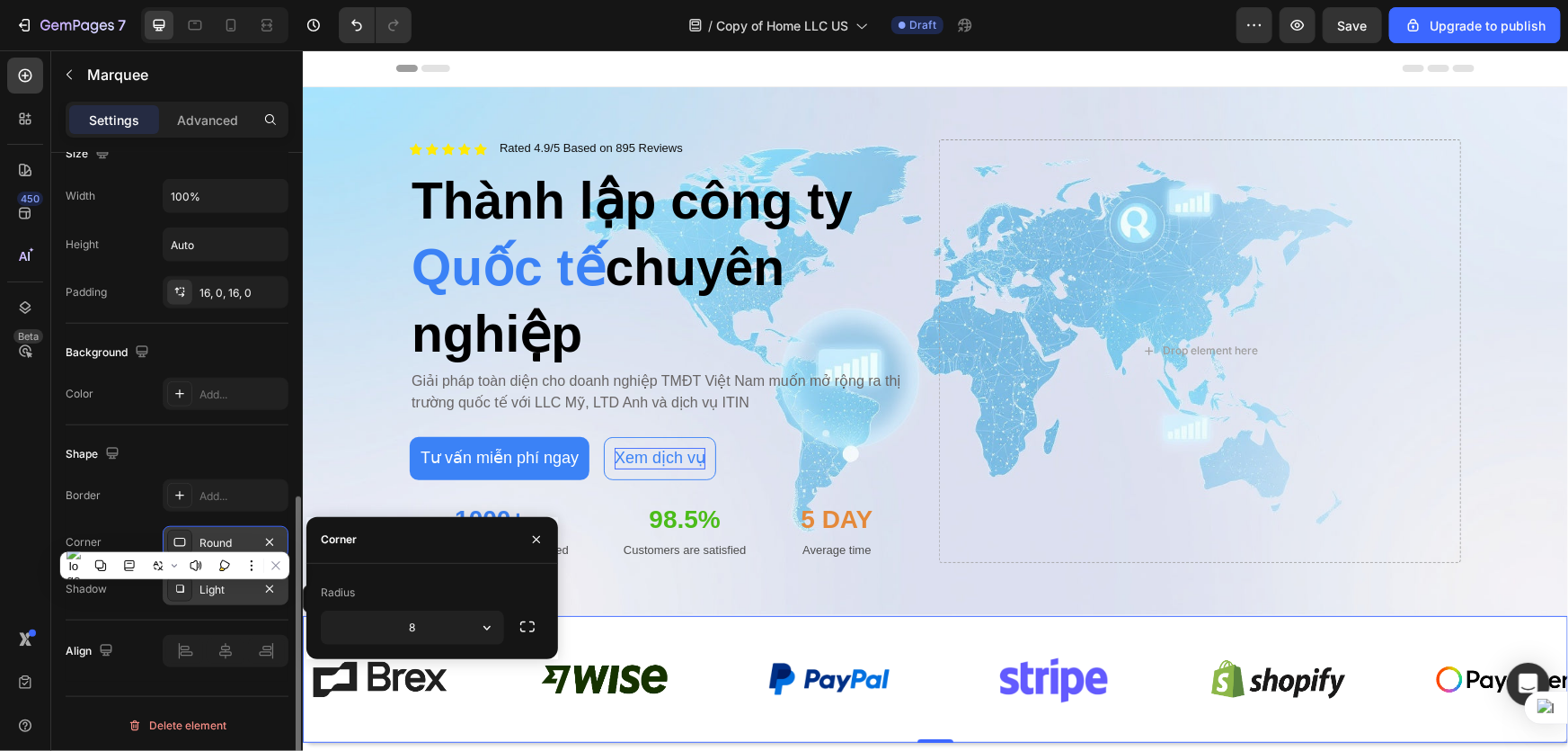
click at [175, 539] on icon at bounding box center [180, 541] width 12 height 9
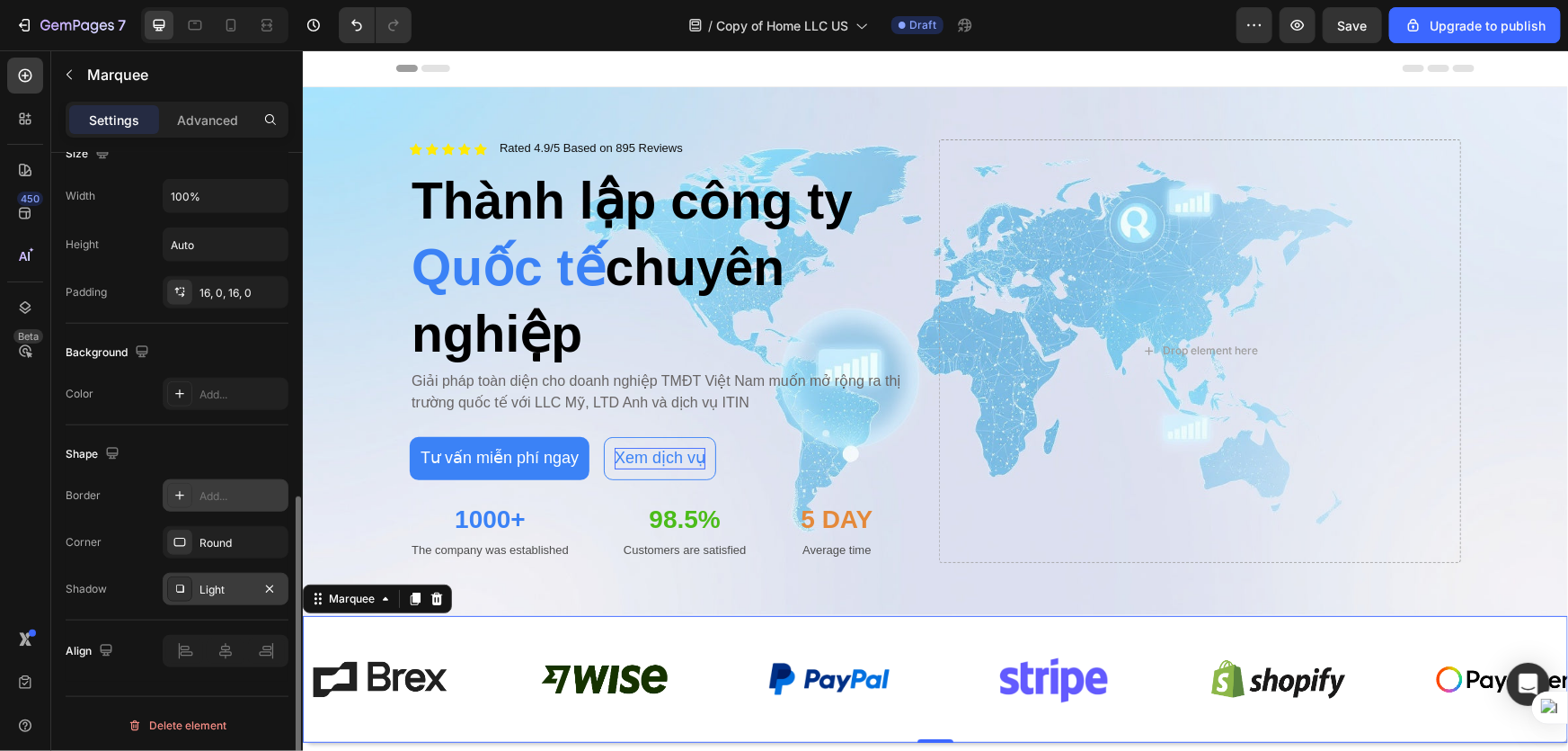
click at [179, 497] on icon at bounding box center [179, 495] width 15 height 15
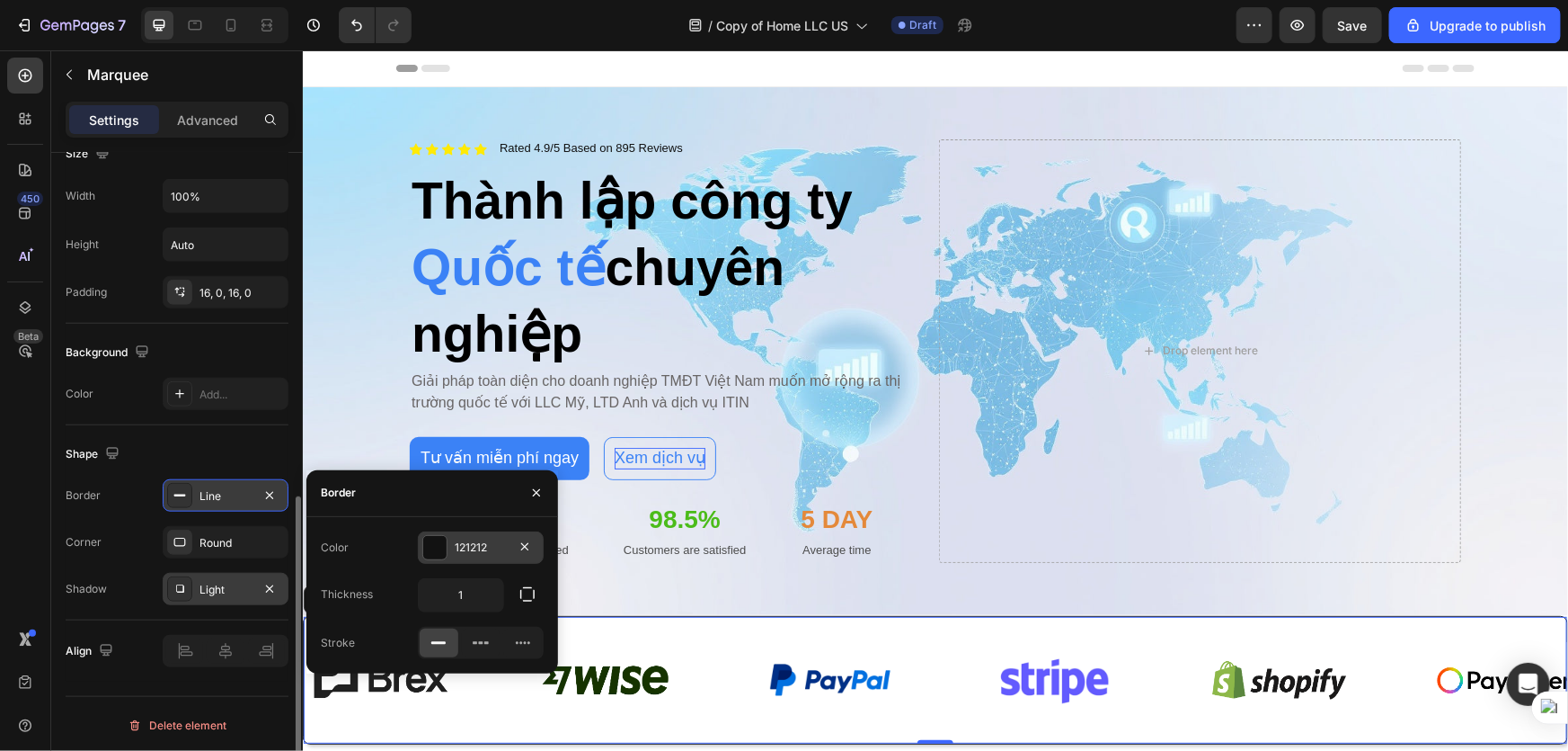
click at [432, 545] on div at bounding box center [434, 547] width 23 height 23
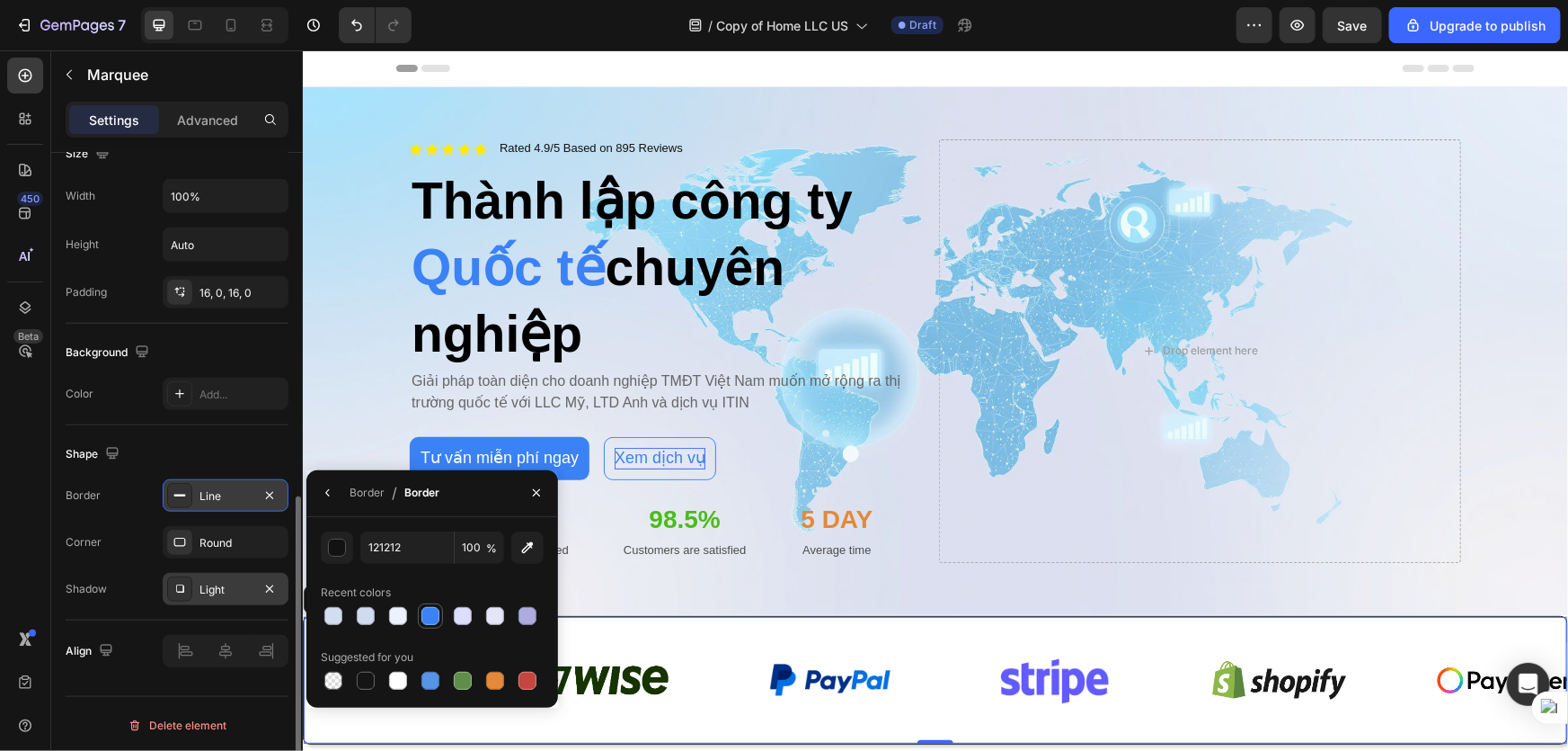
click at [430, 619] on div at bounding box center [431, 616] width 18 height 18
type input "3B82F6"
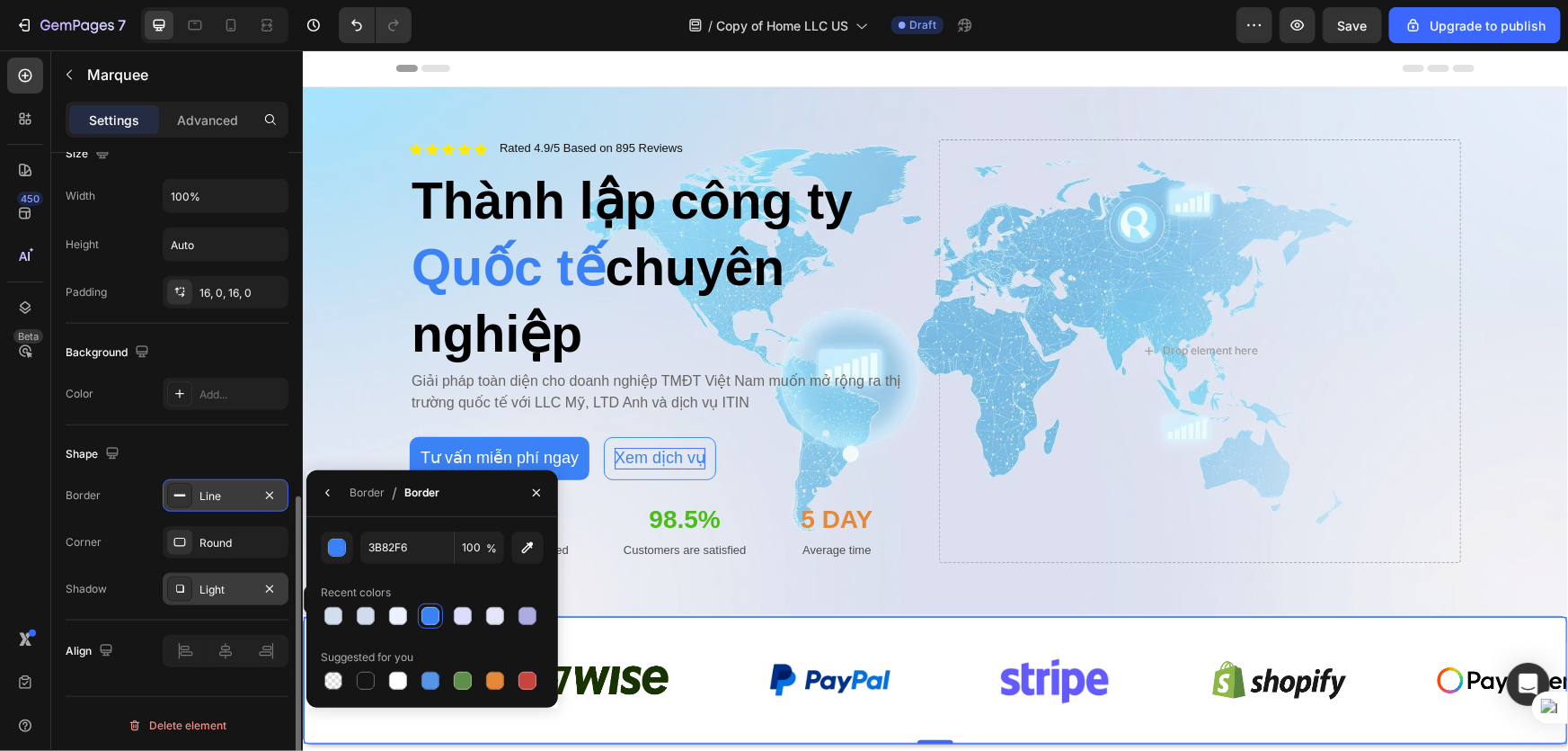
click at [649, 607] on div "Background Image" at bounding box center [934, 350] width 1265 height 528
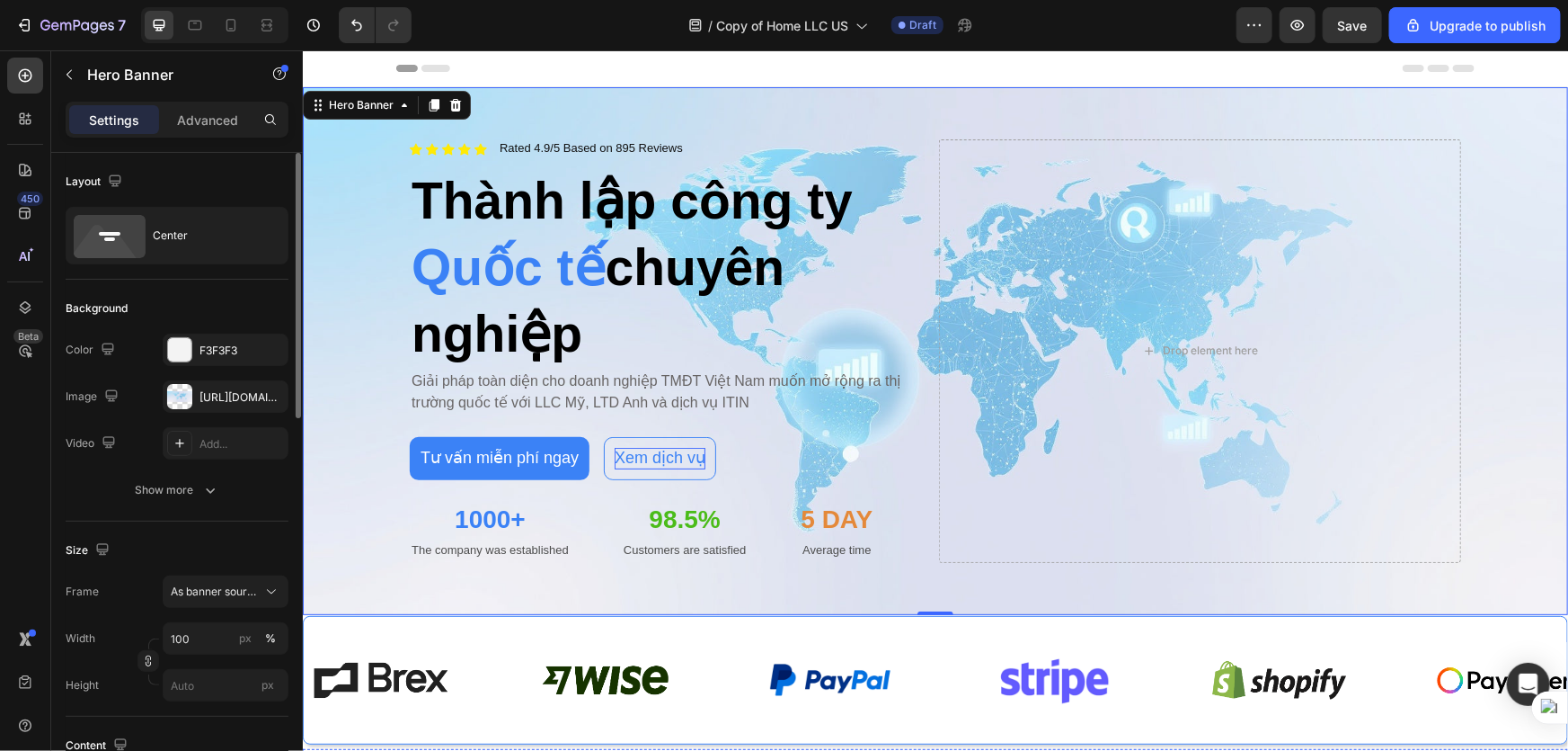
scroll to position [245, 0]
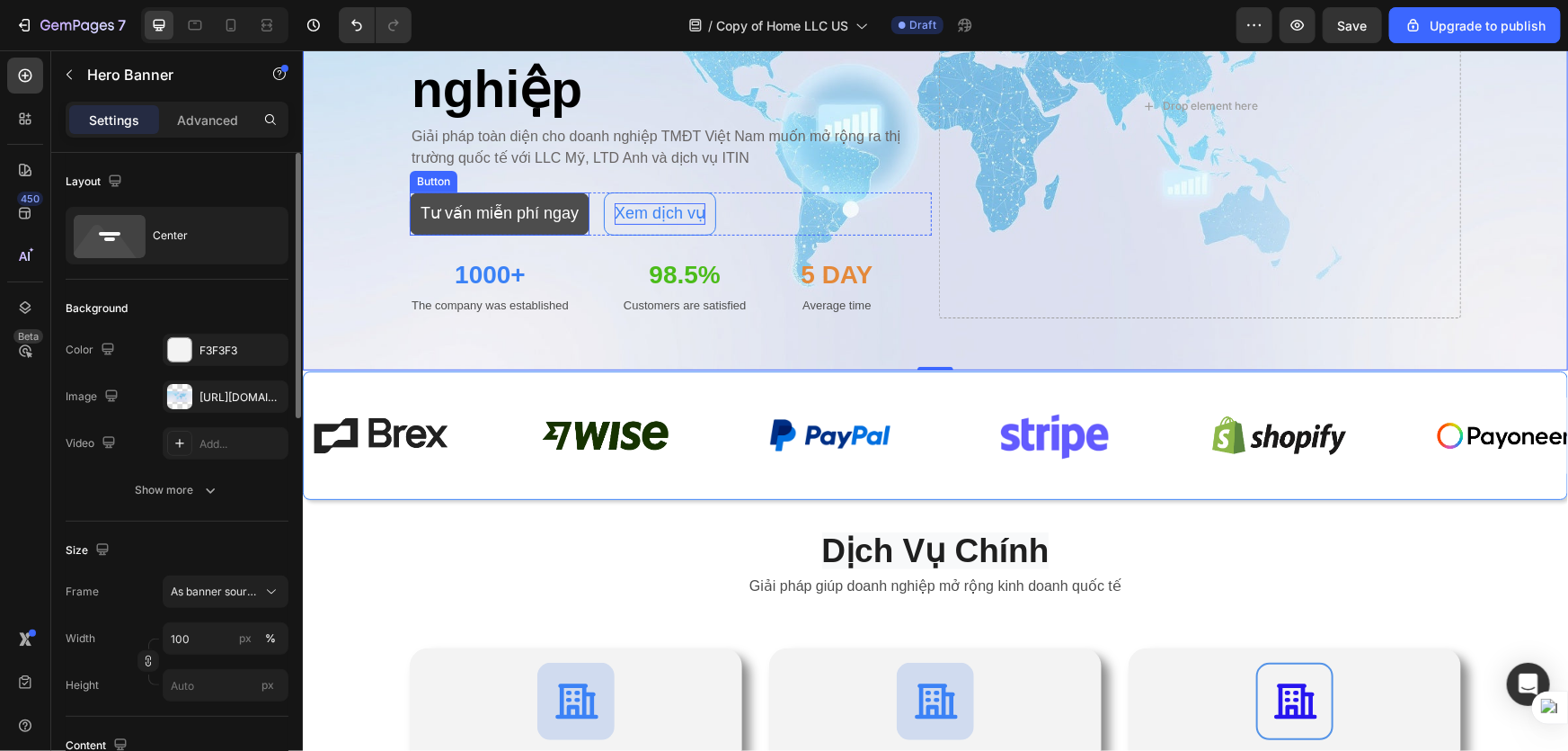
click at [549, 191] on button "Tư vấn miễn phí ngay" at bounding box center [498, 212] width 179 height 43
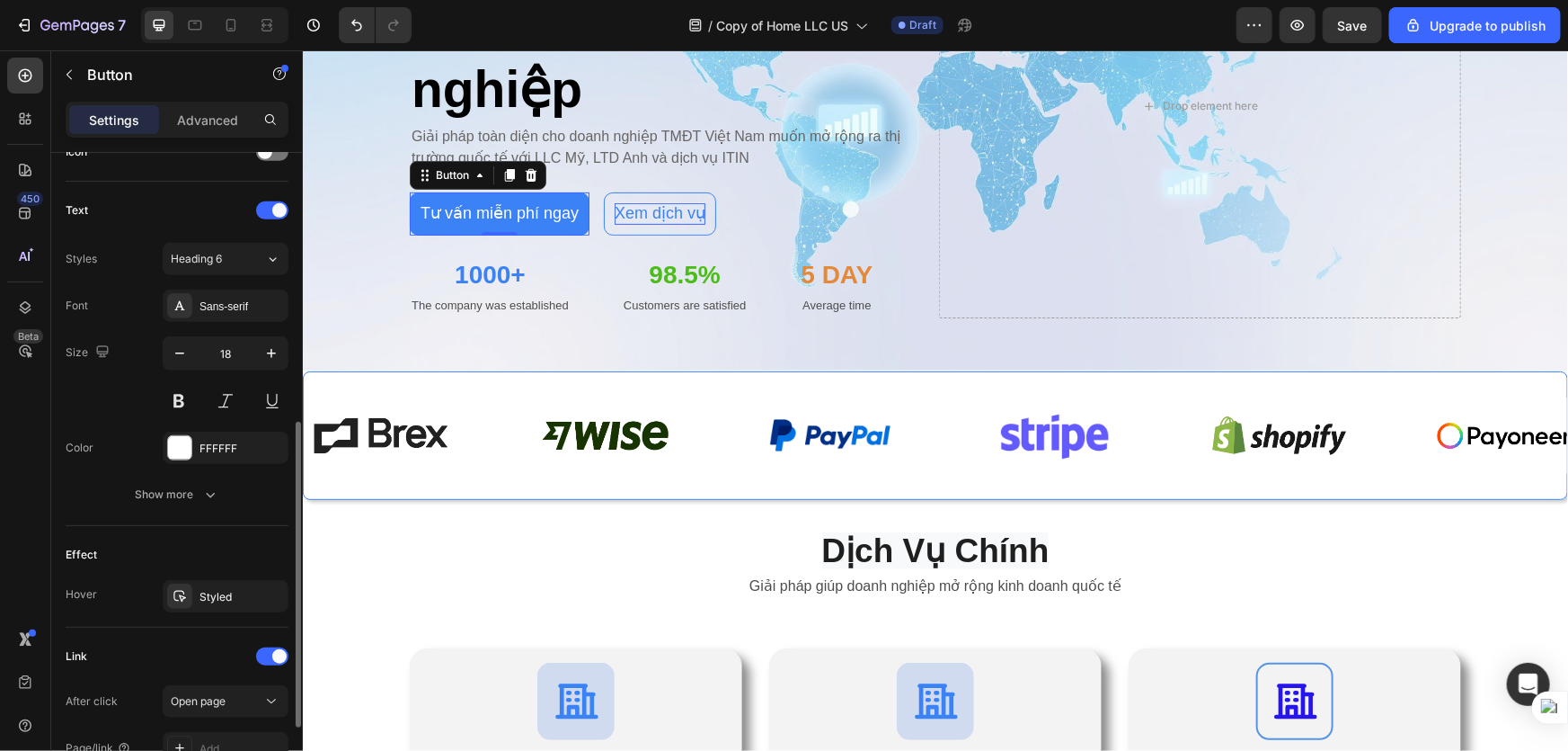
scroll to position [731, 0]
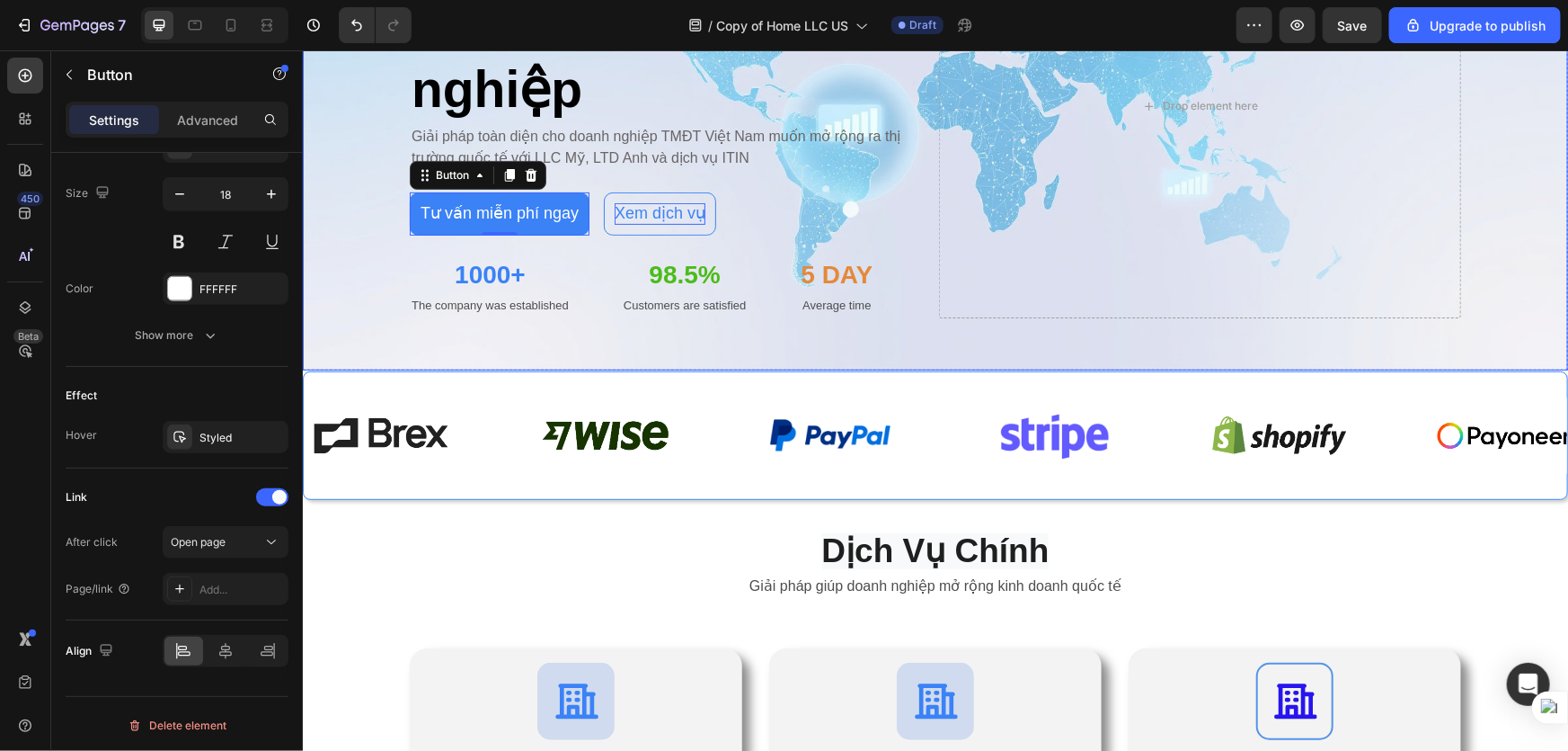
click at [740, 334] on div "Icon Icon Icon Icon Icon Icon List Rated 4.9/5 Based on 895 Reviews Text Block …" at bounding box center [935, 105] width 1078 height 480
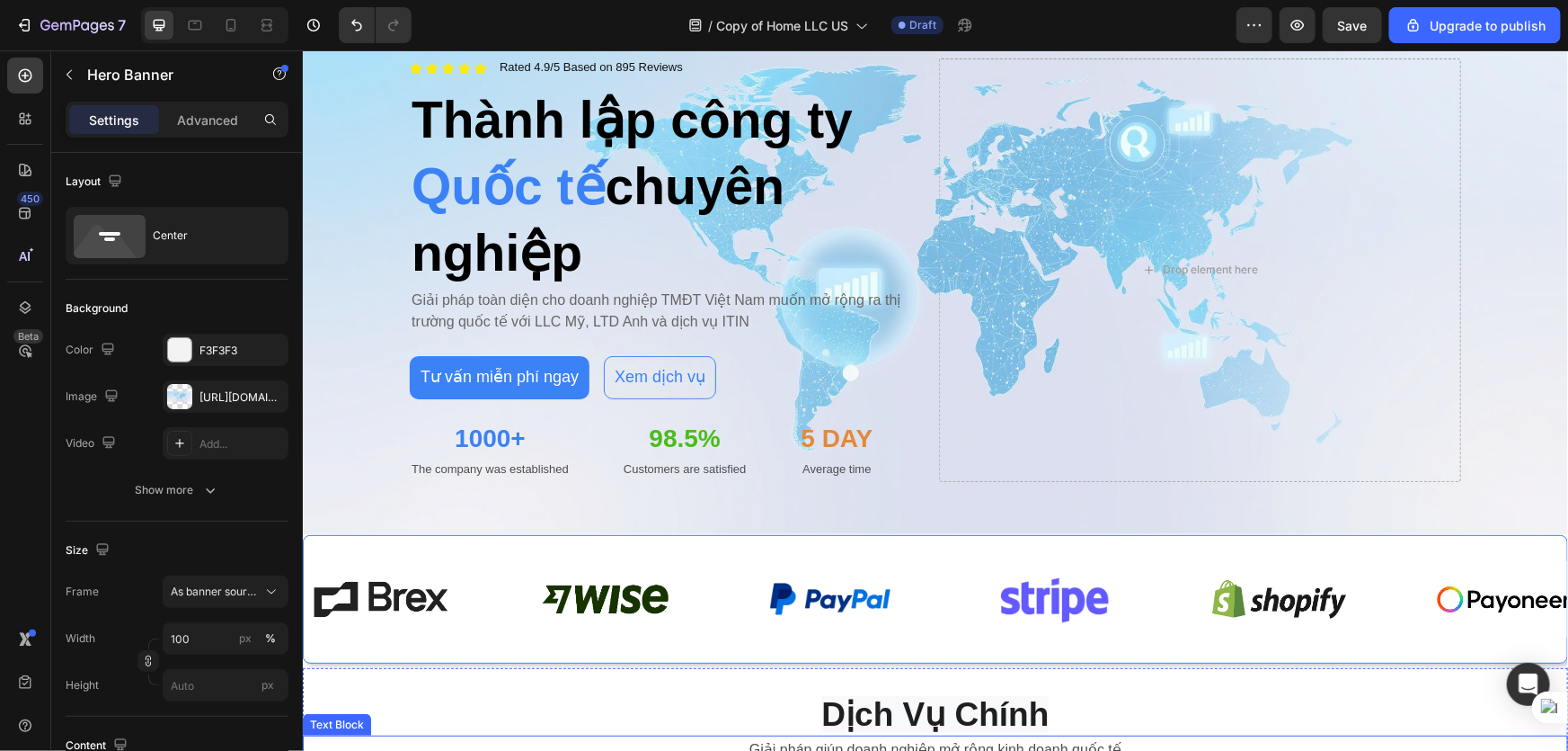
scroll to position [0, 0]
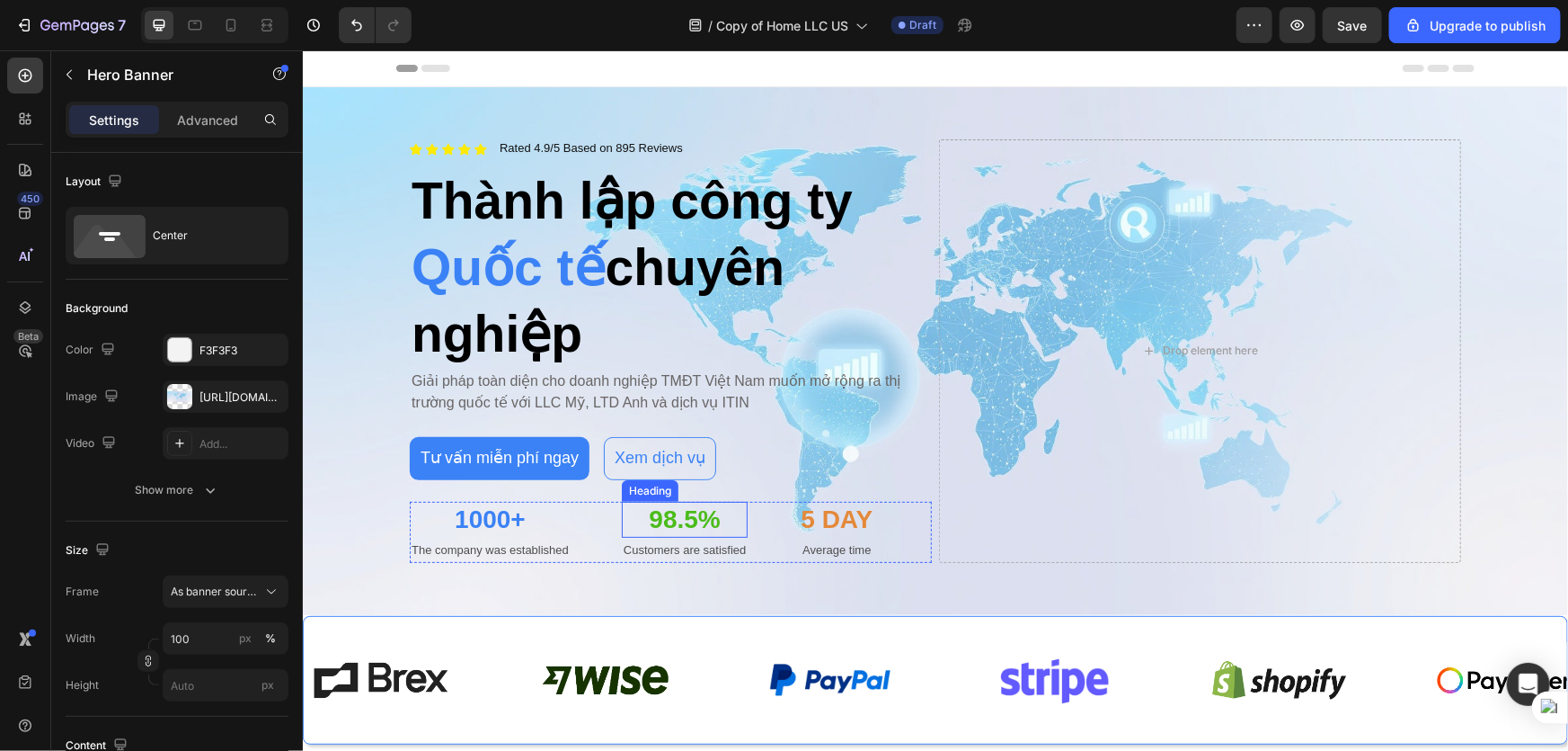
click at [691, 516] on h2 "98.5%" at bounding box center [684, 518] width 127 height 36
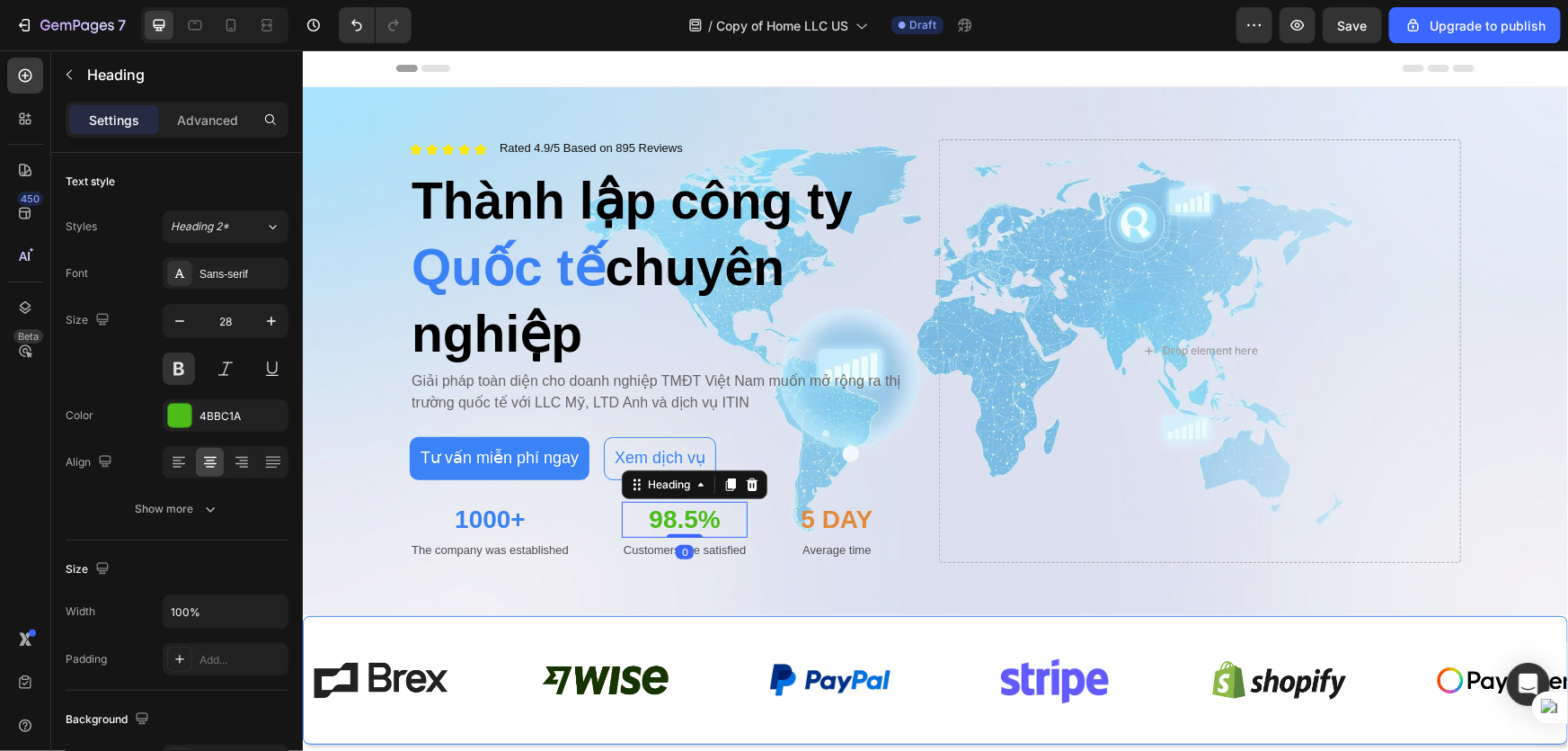
click at [691, 516] on h2 "98.5%" at bounding box center [684, 518] width 127 height 36
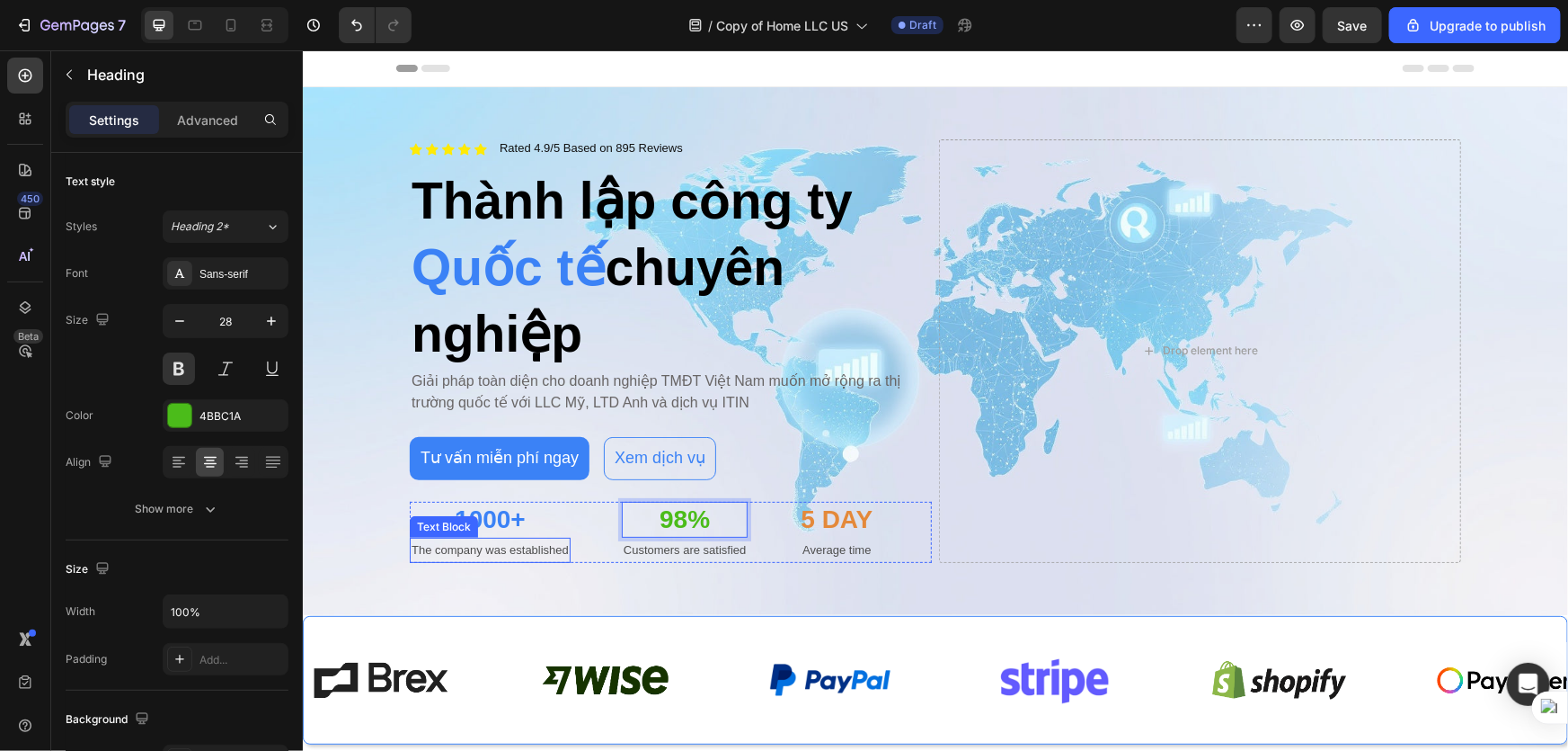
click at [473, 546] on p "The company was established" at bounding box center [490, 548] width 157 height 20
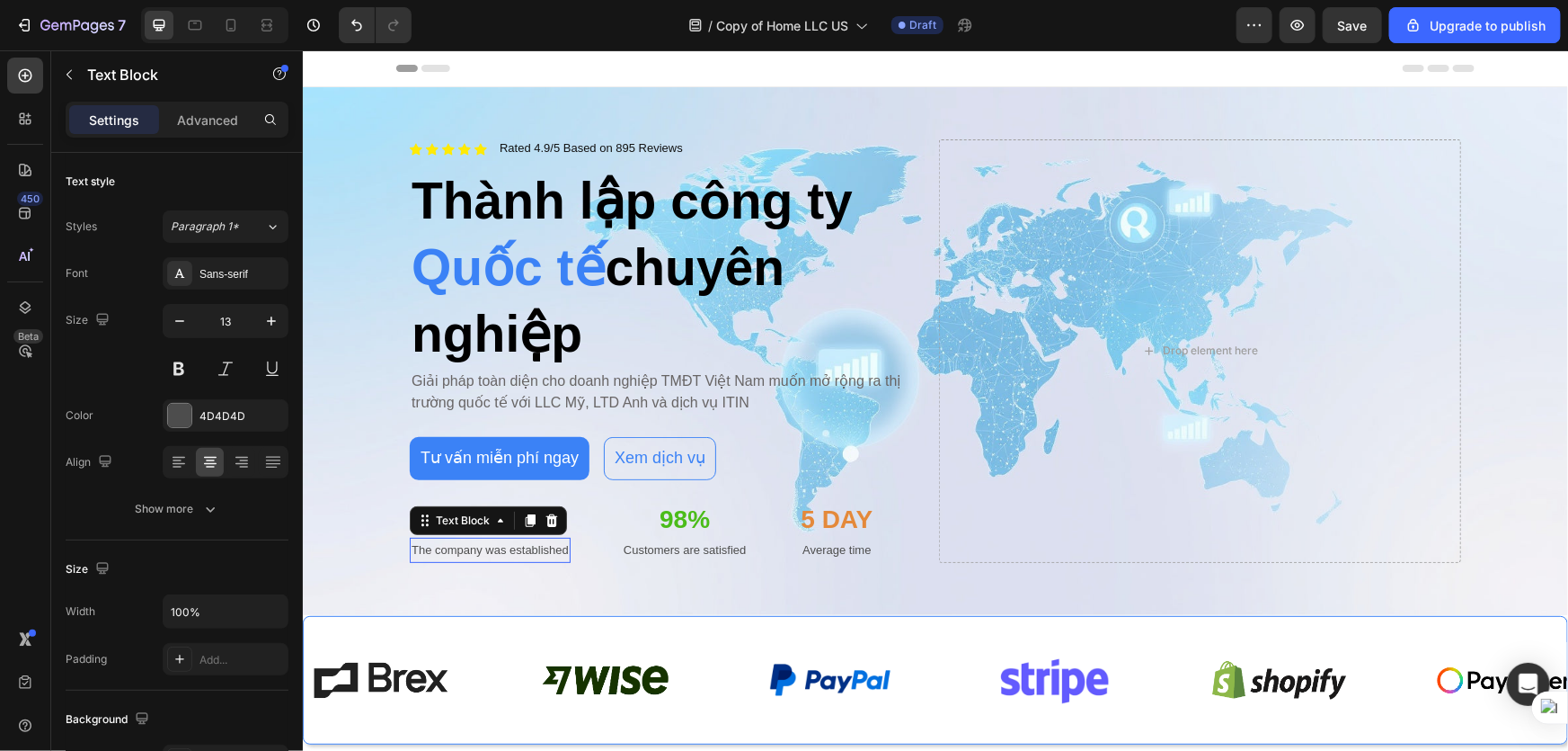
click at [473, 546] on p "The company was established" at bounding box center [490, 548] width 157 height 20
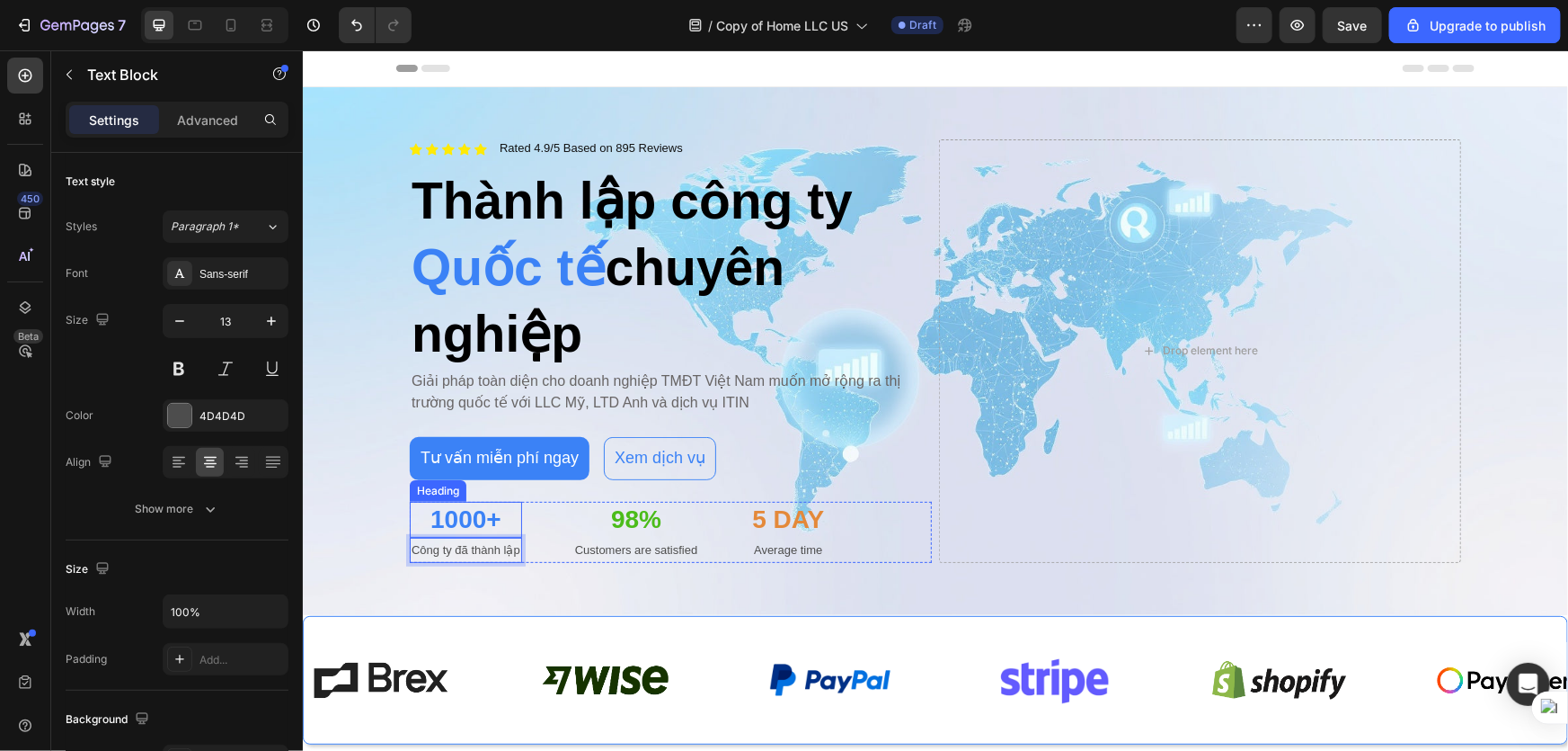
click at [438, 509] on strong "1000+" at bounding box center [464, 518] width 71 height 28
click at [634, 543] on p "Customers are satisfied" at bounding box center [635, 548] width 123 height 20
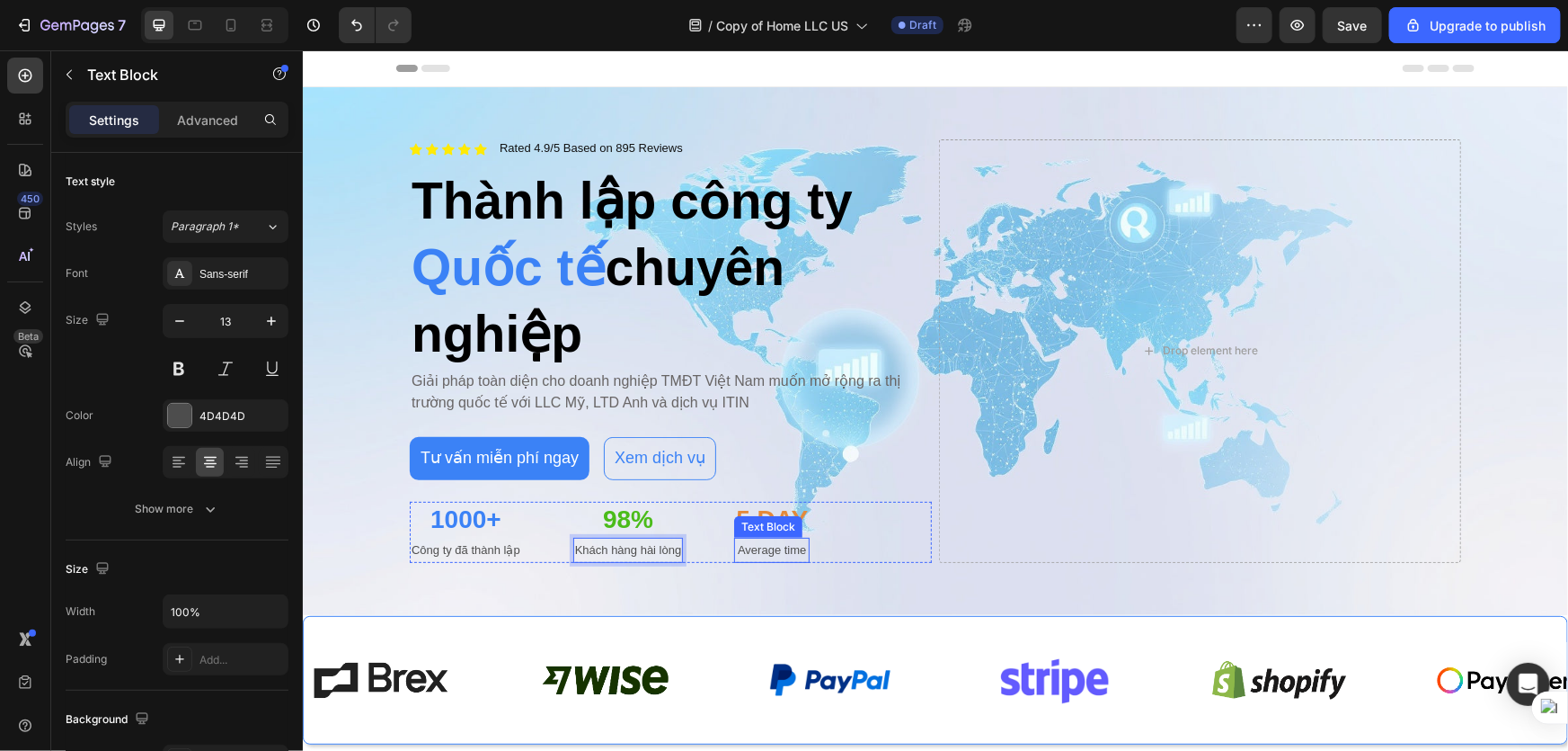
click at [788, 545] on p "Average time" at bounding box center [771, 548] width 72 height 20
click at [788, 546] on p "Average time" at bounding box center [771, 548] width 72 height 20
click at [832, 466] on div "Tư vấn miễn phí ngay Button Xem dịch vụ Button Row" at bounding box center [670, 457] width 522 height 43
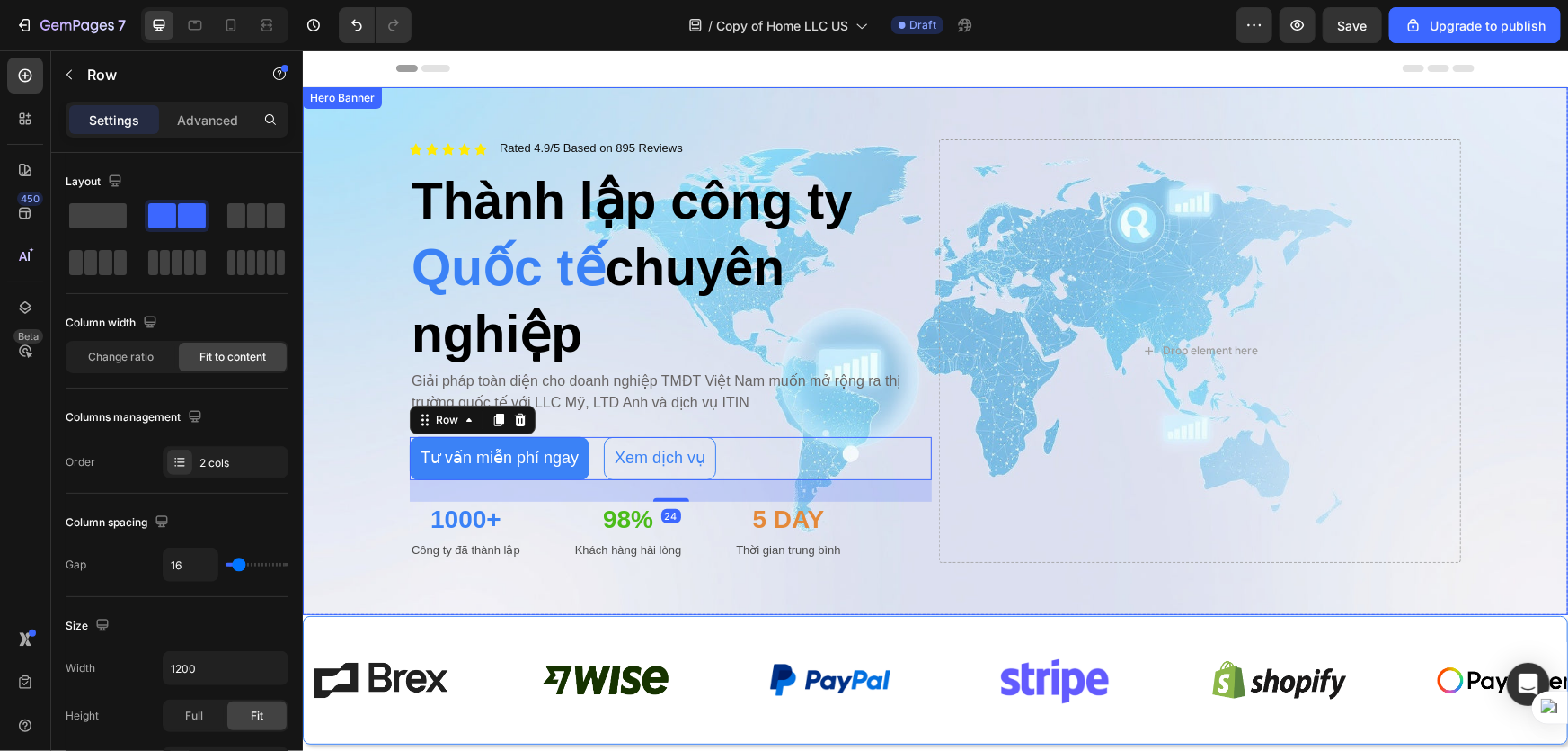
click at [827, 580] on div "Icon Icon Icon Icon Icon Icon List Rated 4.9/5 Based on 895 Reviews Text Block …" at bounding box center [935, 349] width 1078 height 480
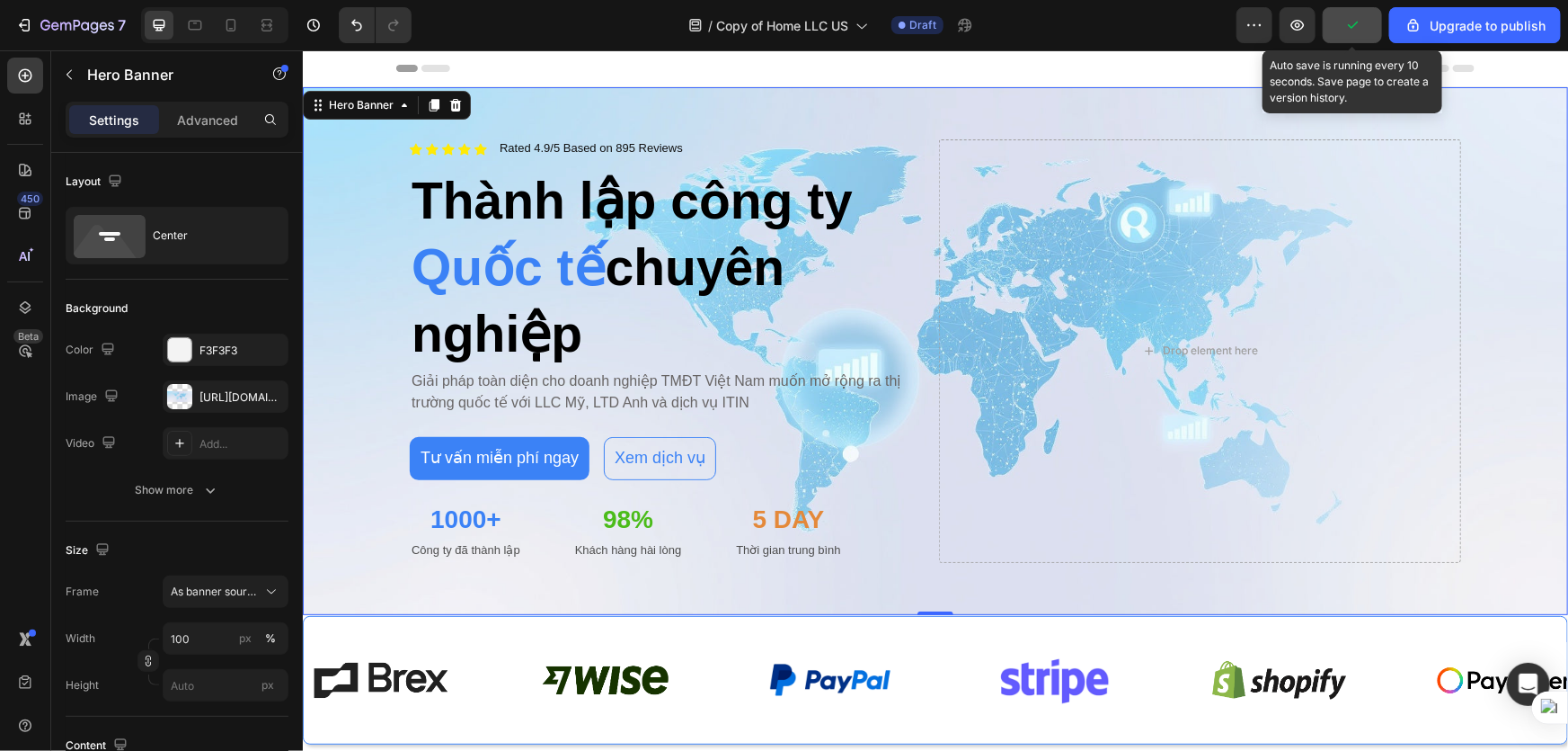
click at [1348, 32] on icon "button" at bounding box center [1352, 25] width 18 height 18
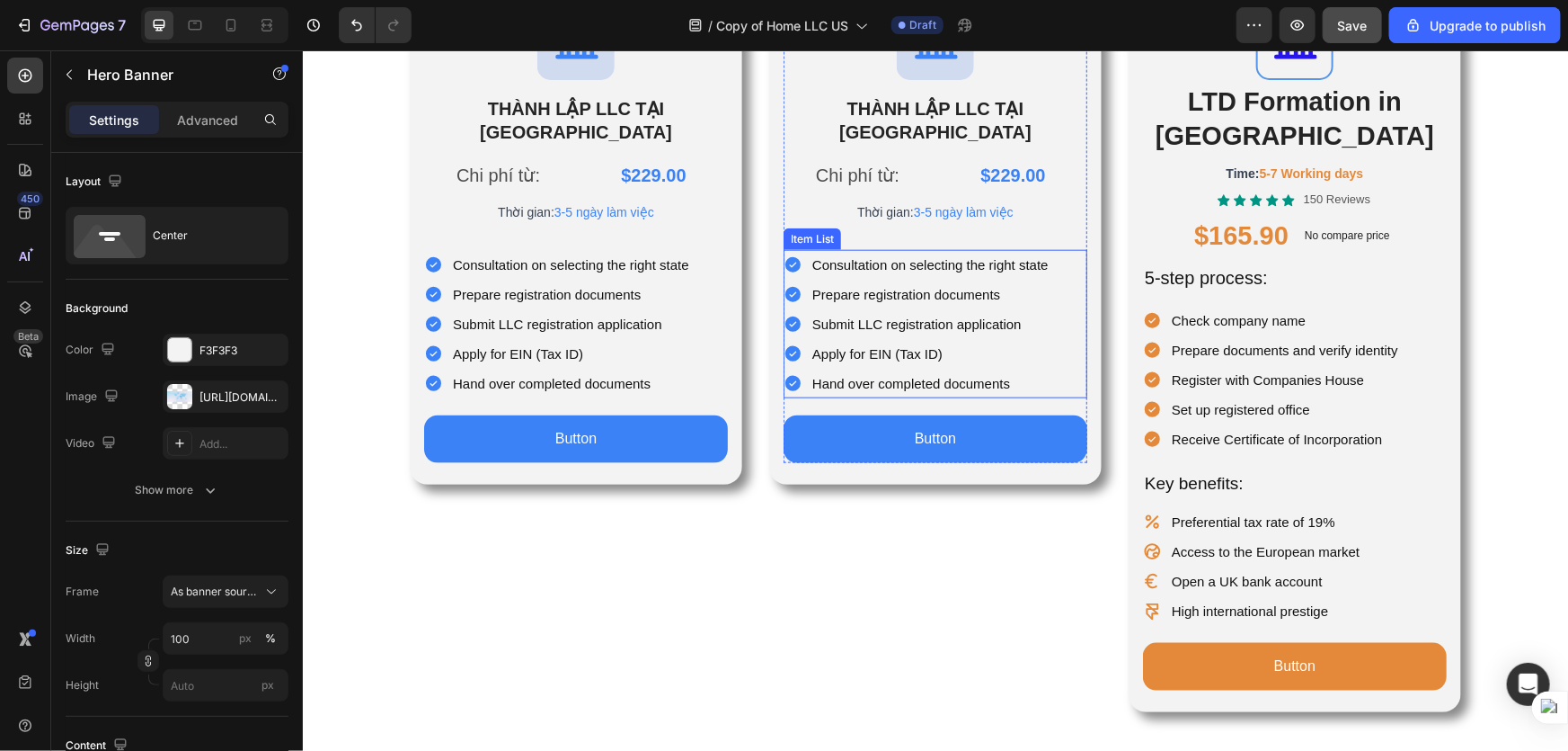
scroll to position [817, 0]
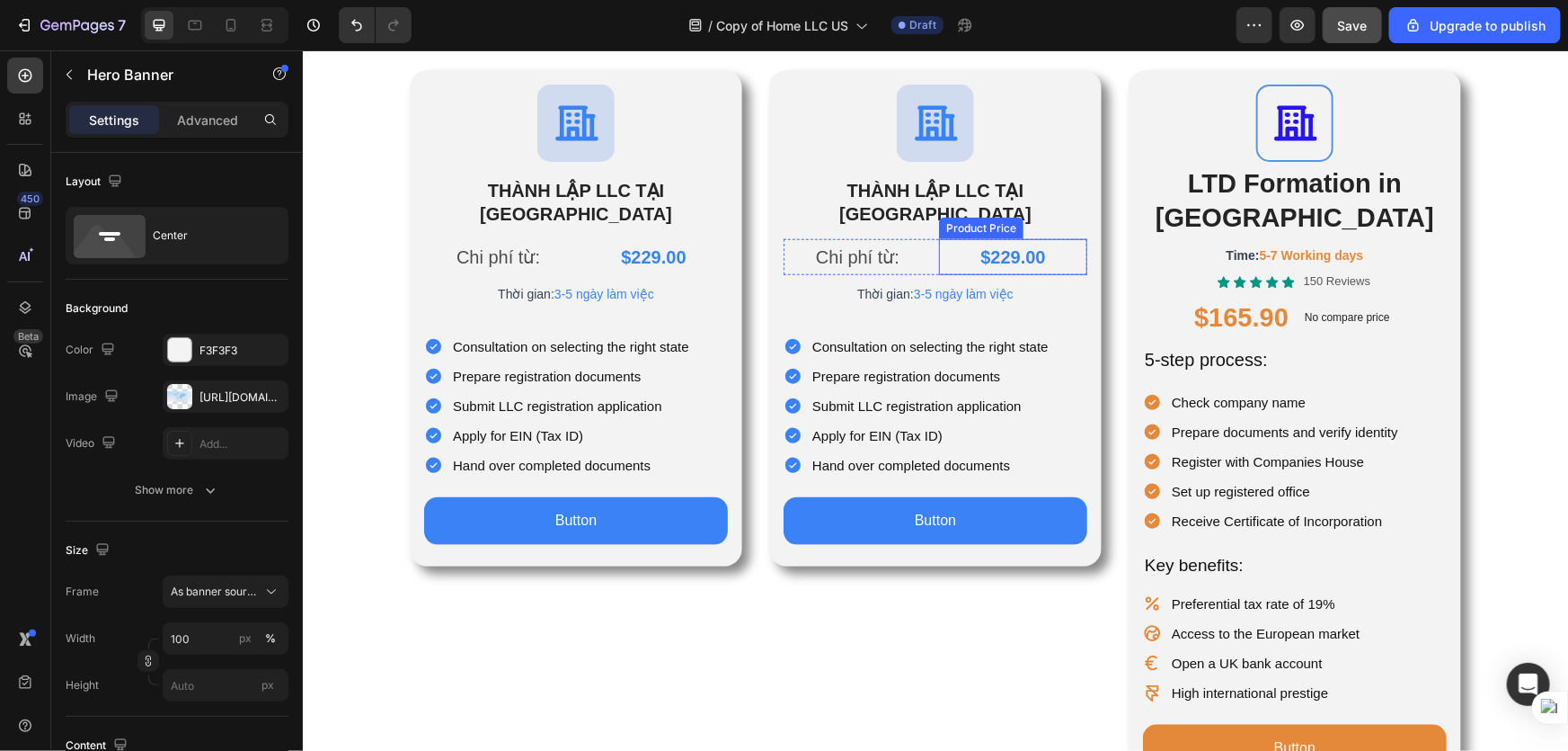
click at [1012, 241] on div "$229.00" at bounding box center [1012, 256] width 148 height 36
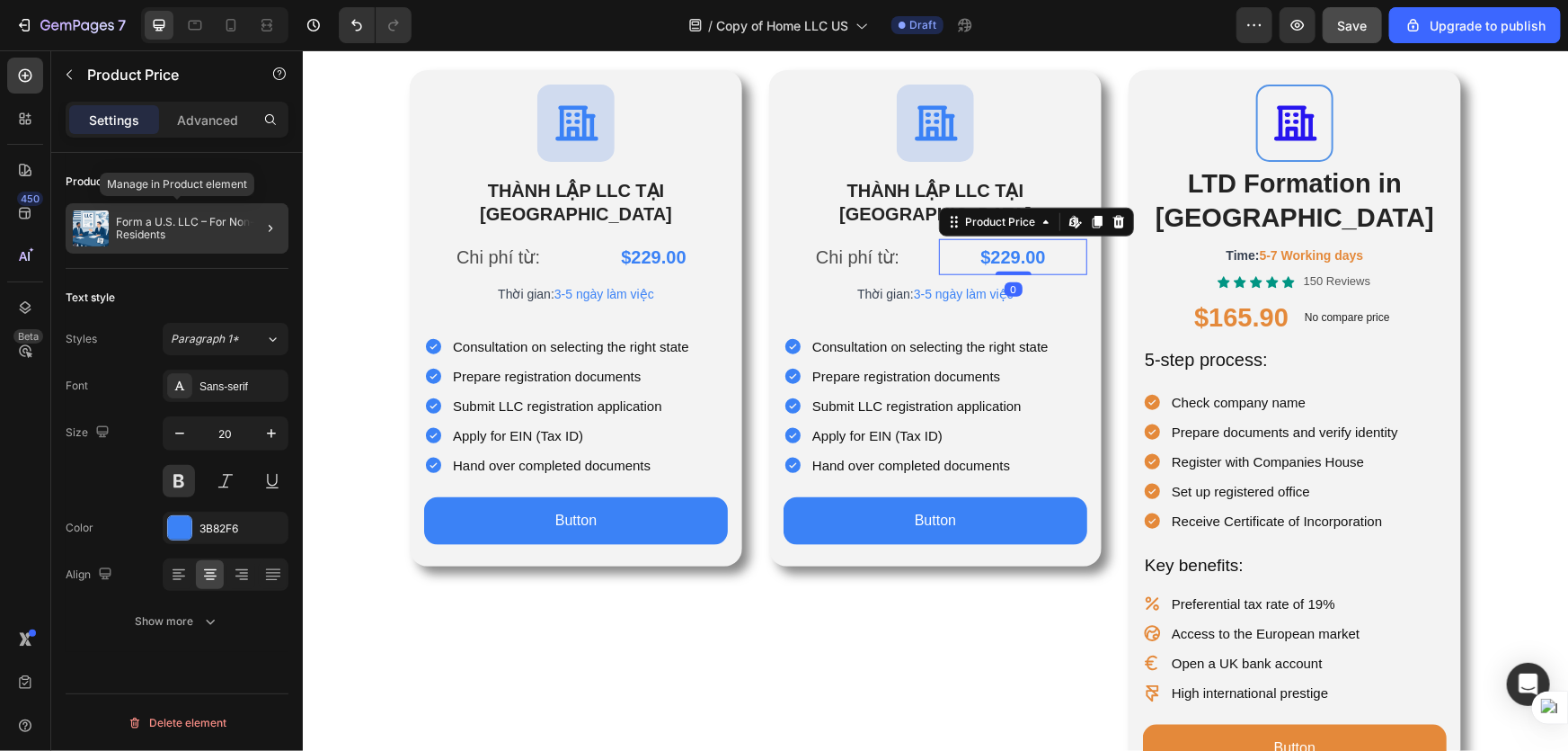
click at [183, 234] on p "Form a U.S. LLC – For Non-U.S. Residents" at bounding box center [199, 228] width 166 height 25
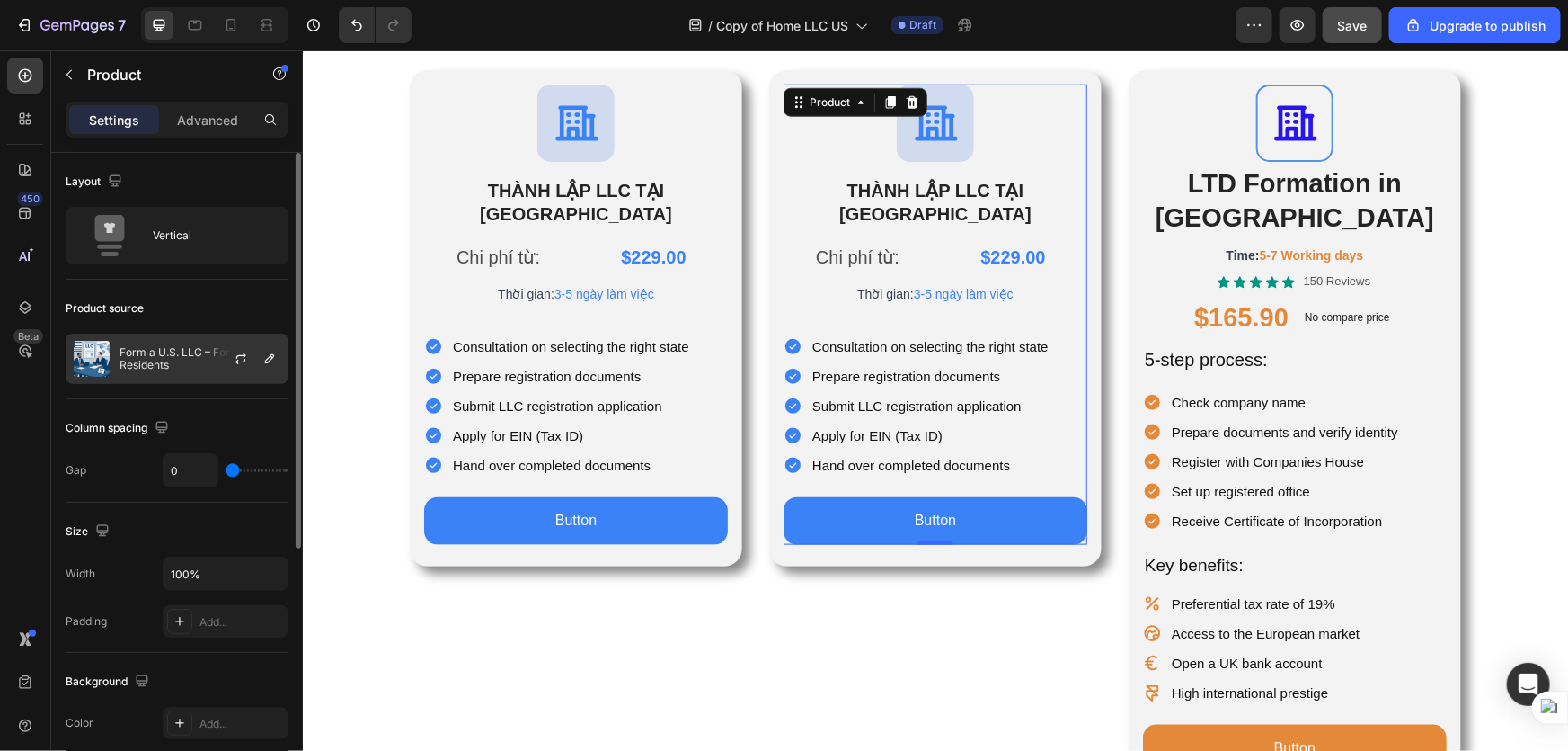
click at [186, 362] on p "Form a U.S. LLC – For Non-U.S. Residents" at bounding box center [200, 359] width 161 height 25
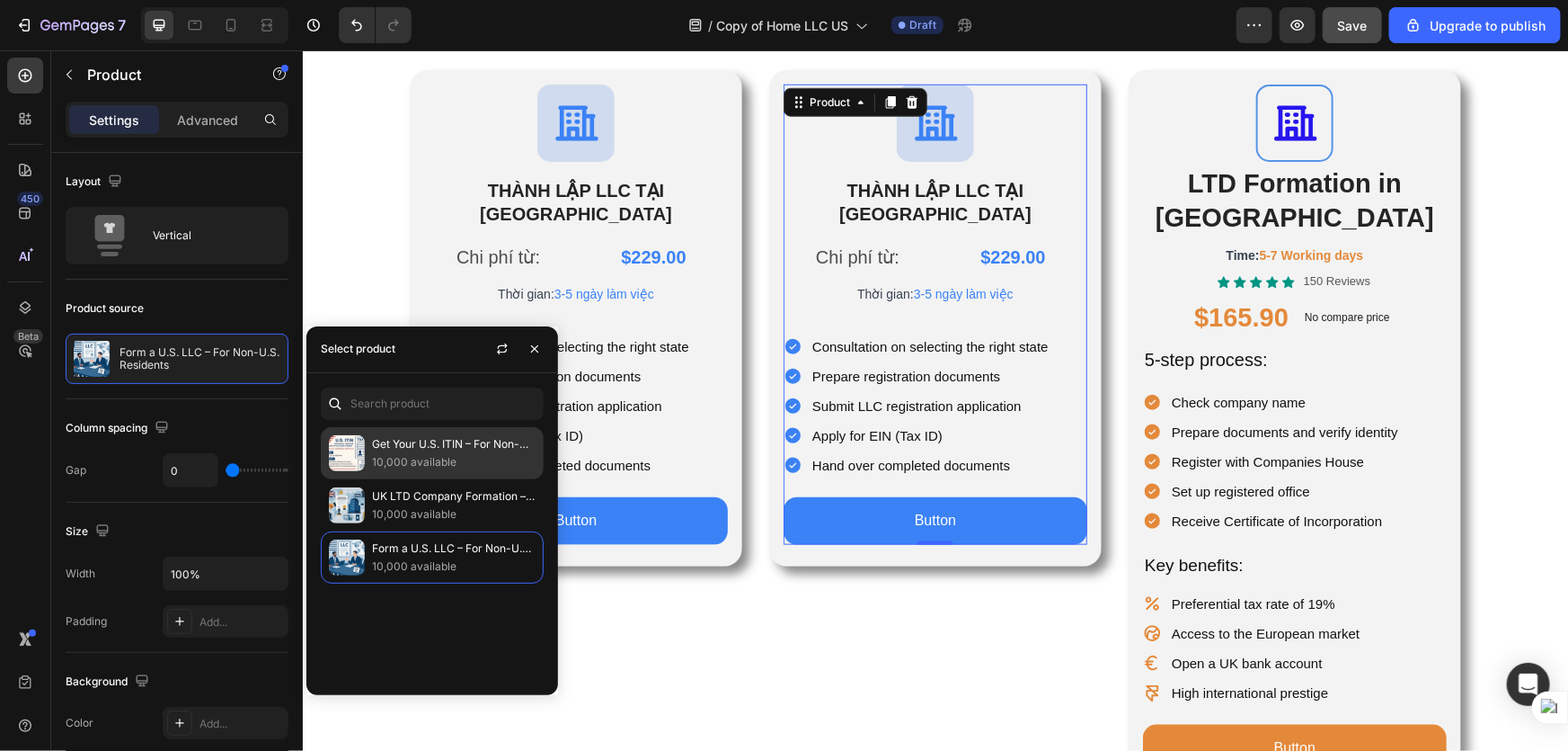
click at [451, 461] on p "10,000 available" at bounding box center [454, 462] width 164 height 18
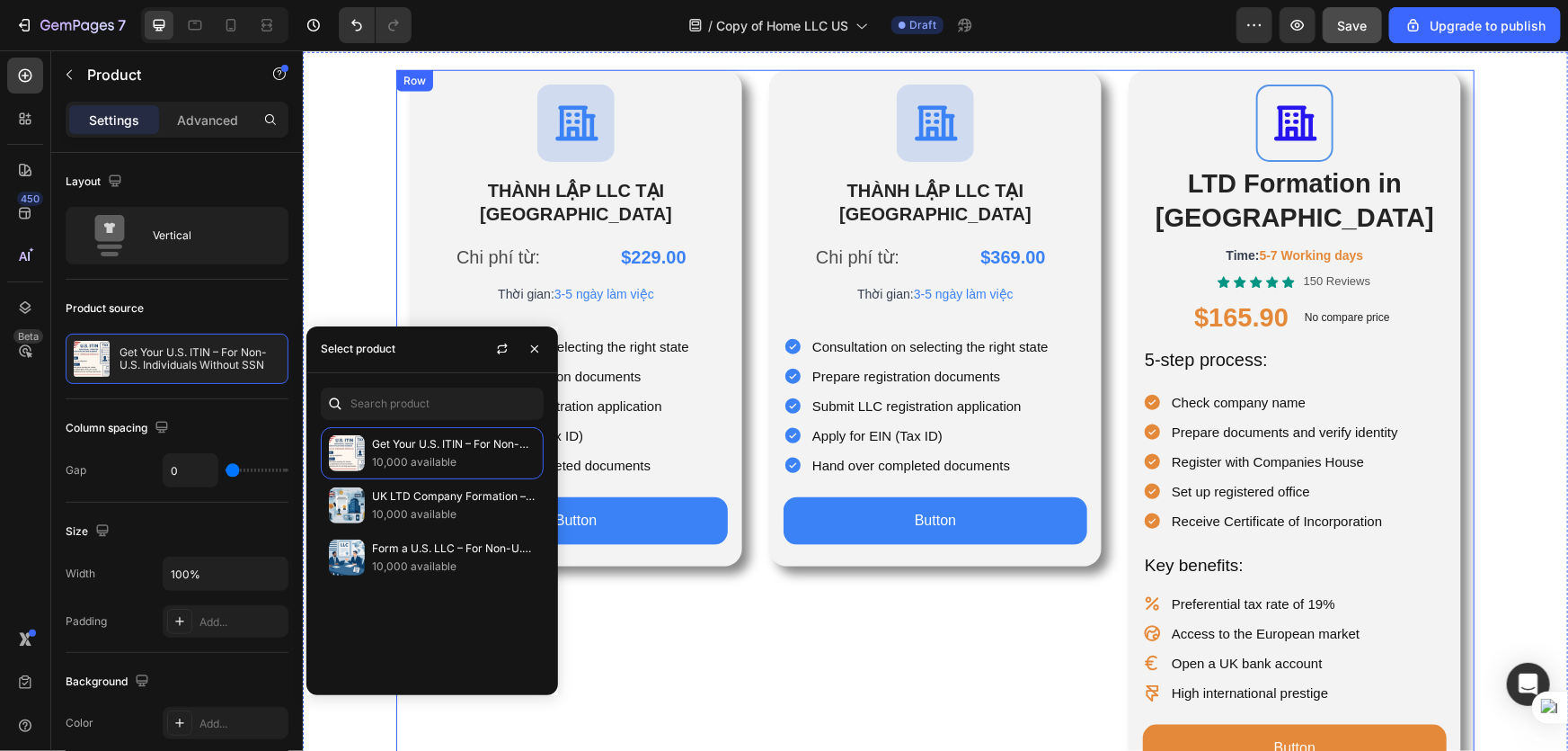
click at [806, 598] on div "Icon THÀNH LẬP LLC TẠI HOA KỲ Heading Chi phí từ: Text Block $369.00 Product Pr…" at bounding box center [934, 431] width 333 height 724
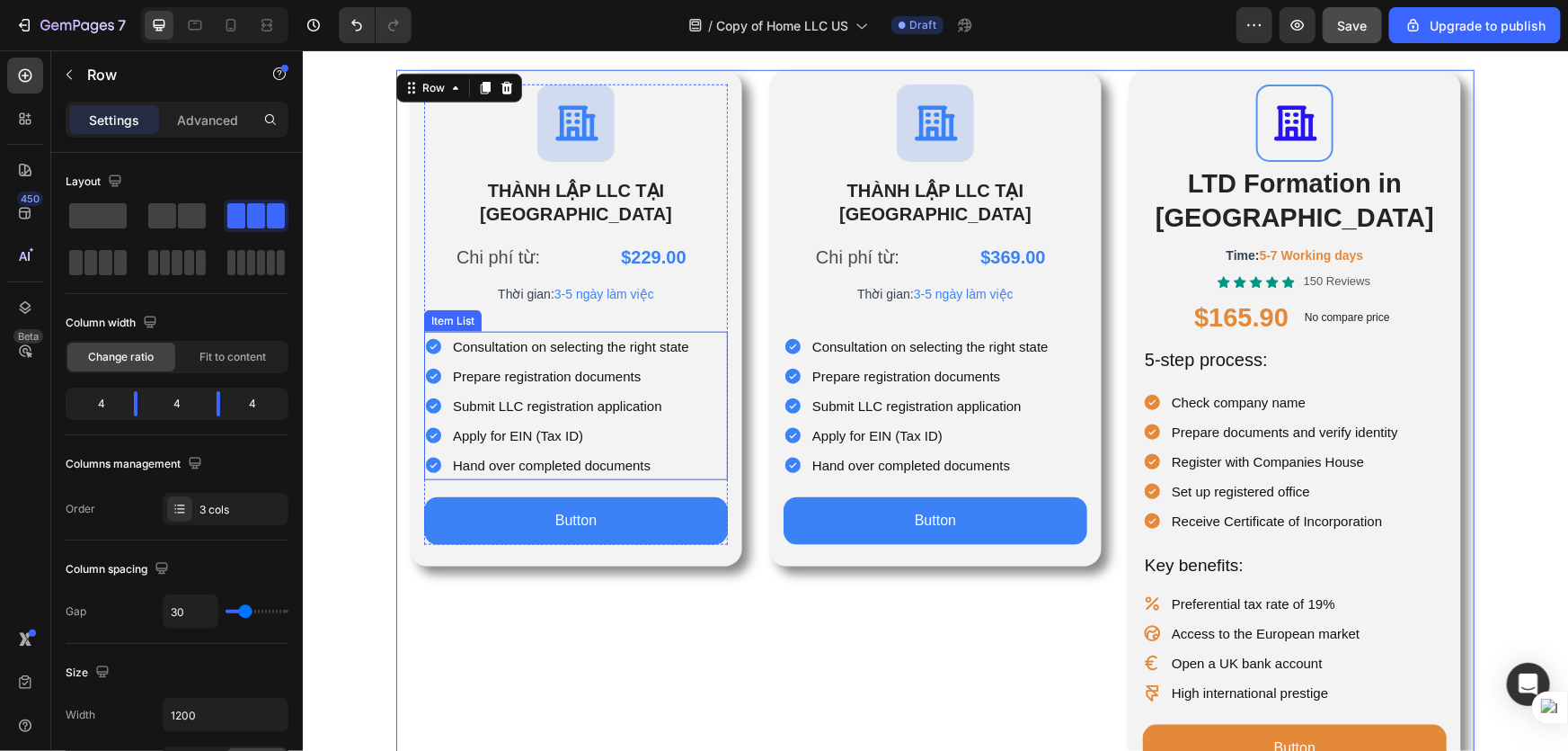
click at [425, 338] on icon at bounding box center [432, 345] width 16 height 16
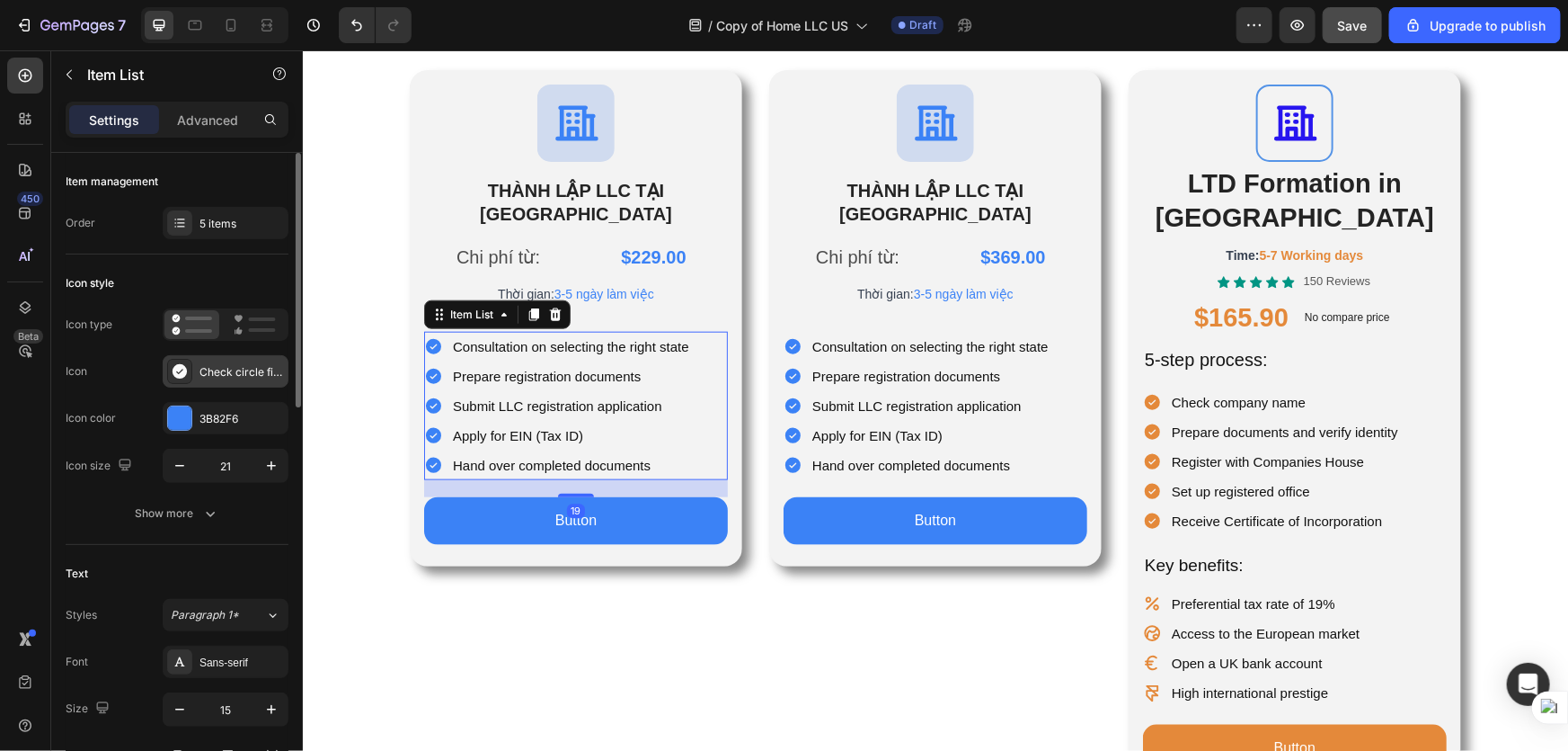
click at [178, 375] on icon at bounding box center [179, 371] width 15 height 15
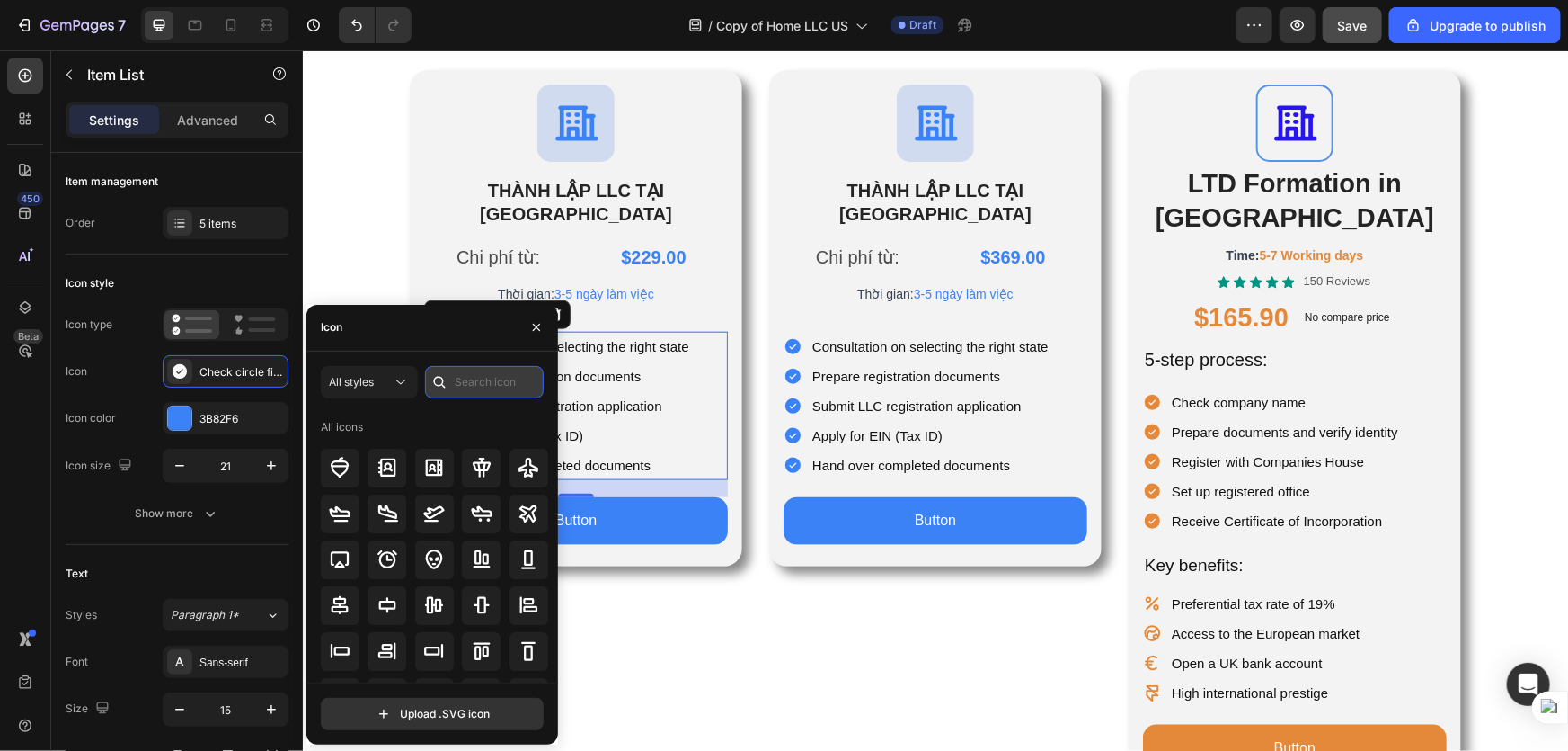
click at [465, 384] on input "text" at bounding box center [484, 381] width 118 height 32
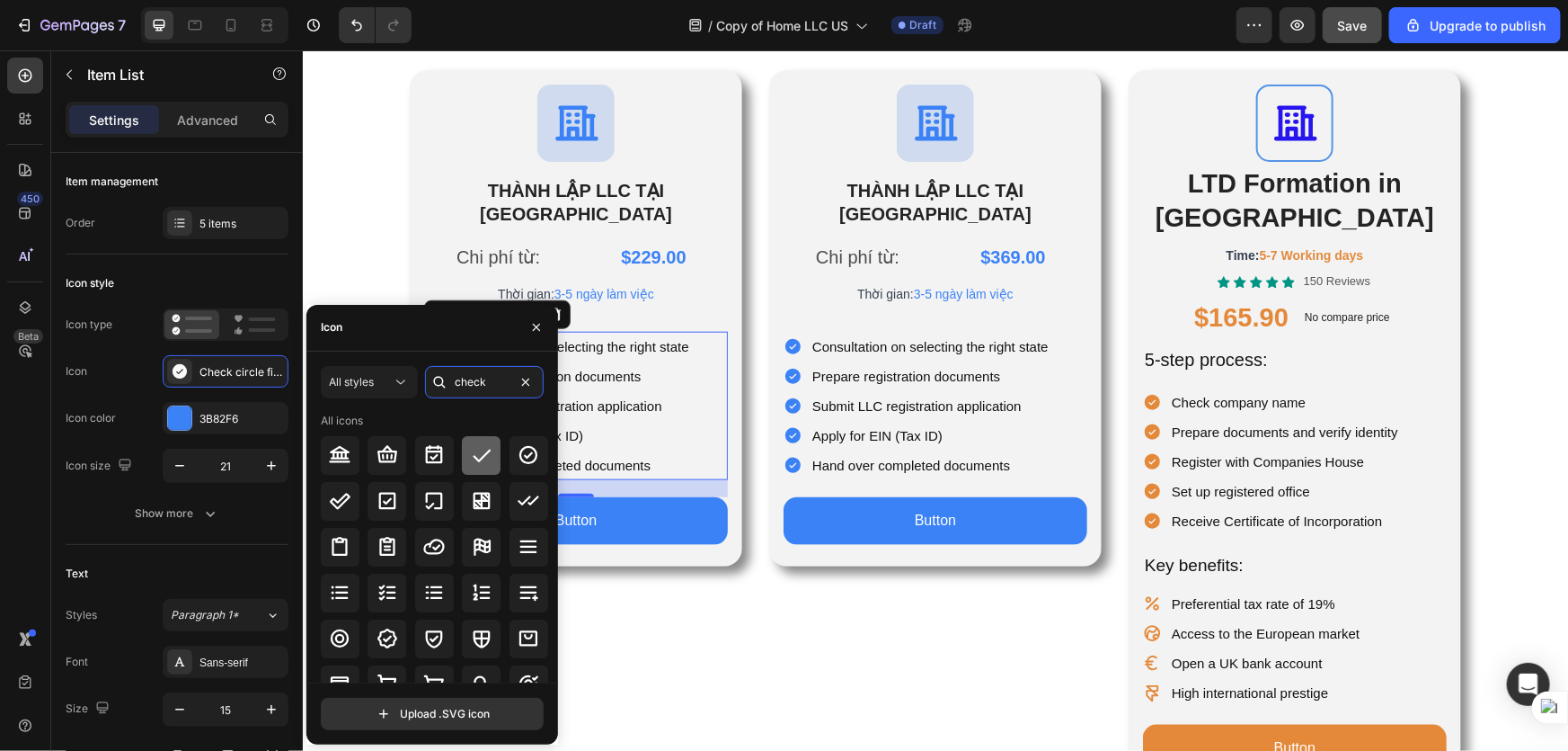
type input "check"
click at [478, 463] on icon at bounding box center [482, 455] width 21 height 21
click at [632, 587] on div "Icon THÀNH LẬP LLC TẠI HOA KỲ Heading Chi phí từ: Text Block $229.00 Product Pr…" at bounding box center [575, 431] width 333 height 724
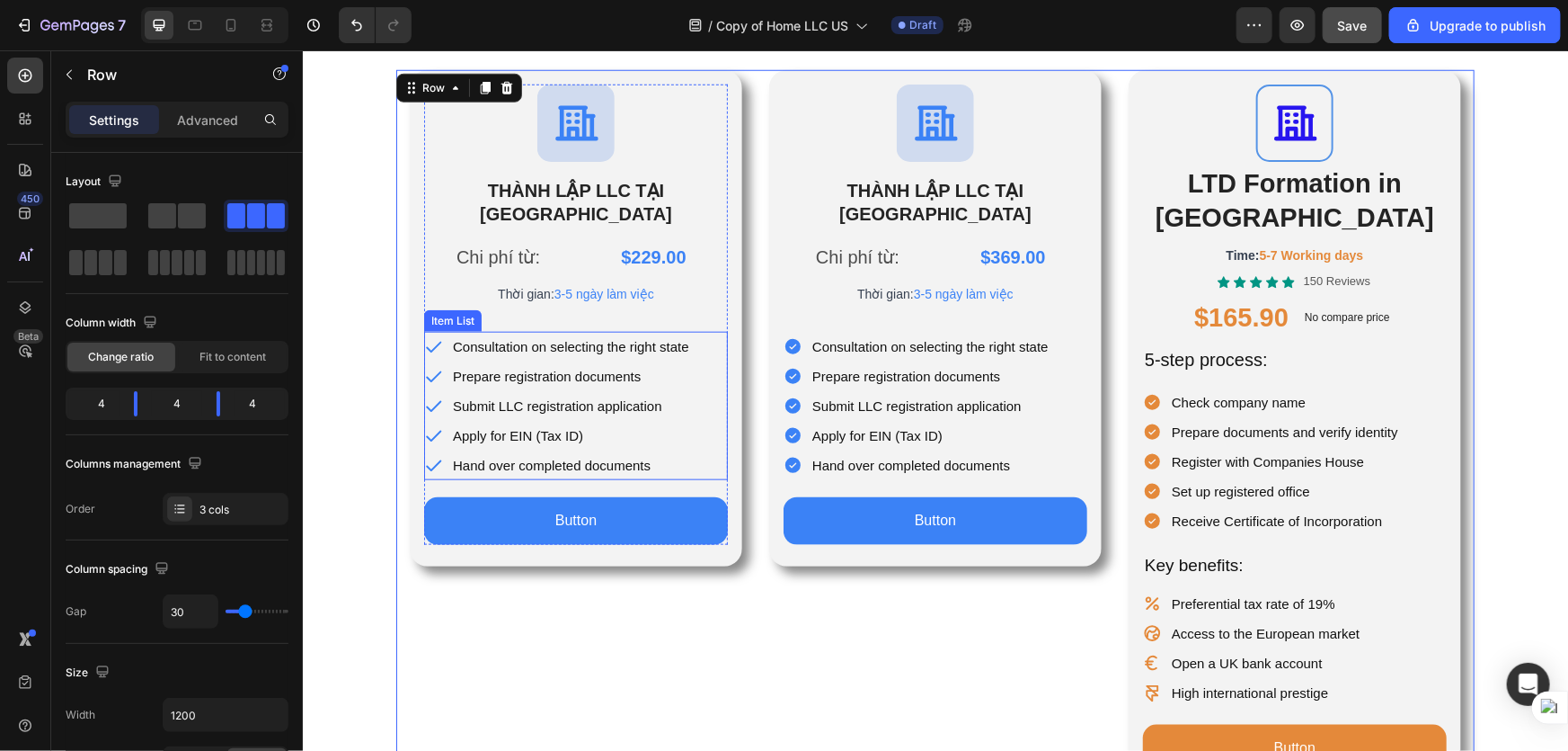
click at [438, 331] on div "Consultation on selecting the right state" at bounding box center [557, 345] width 268 height 30
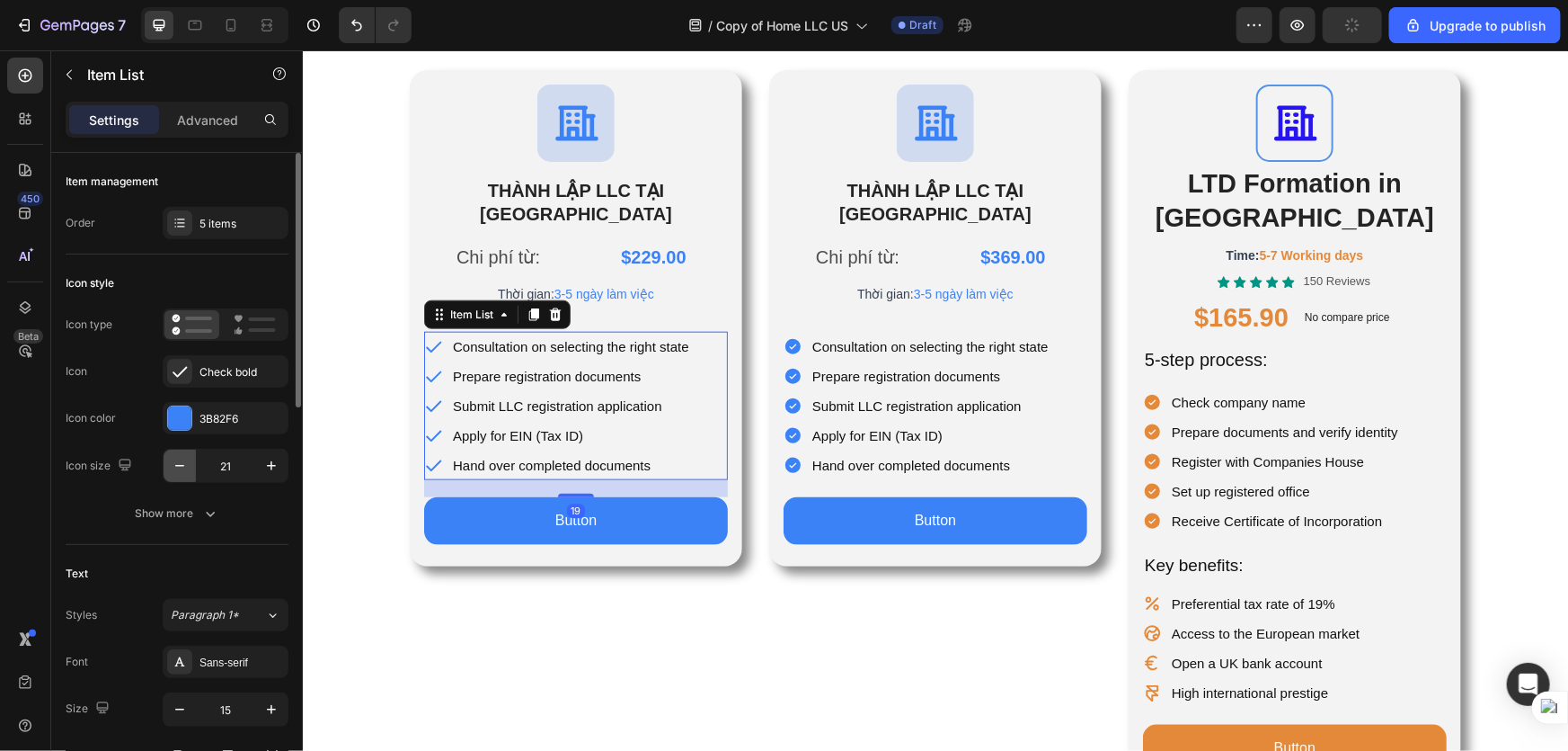
click at [181, 470] on icon "button" at bounding box center [179, 466] width 18 height 18
click at [180, 470] on icon "button" at bounding box center [179, 466] width 18 height 18
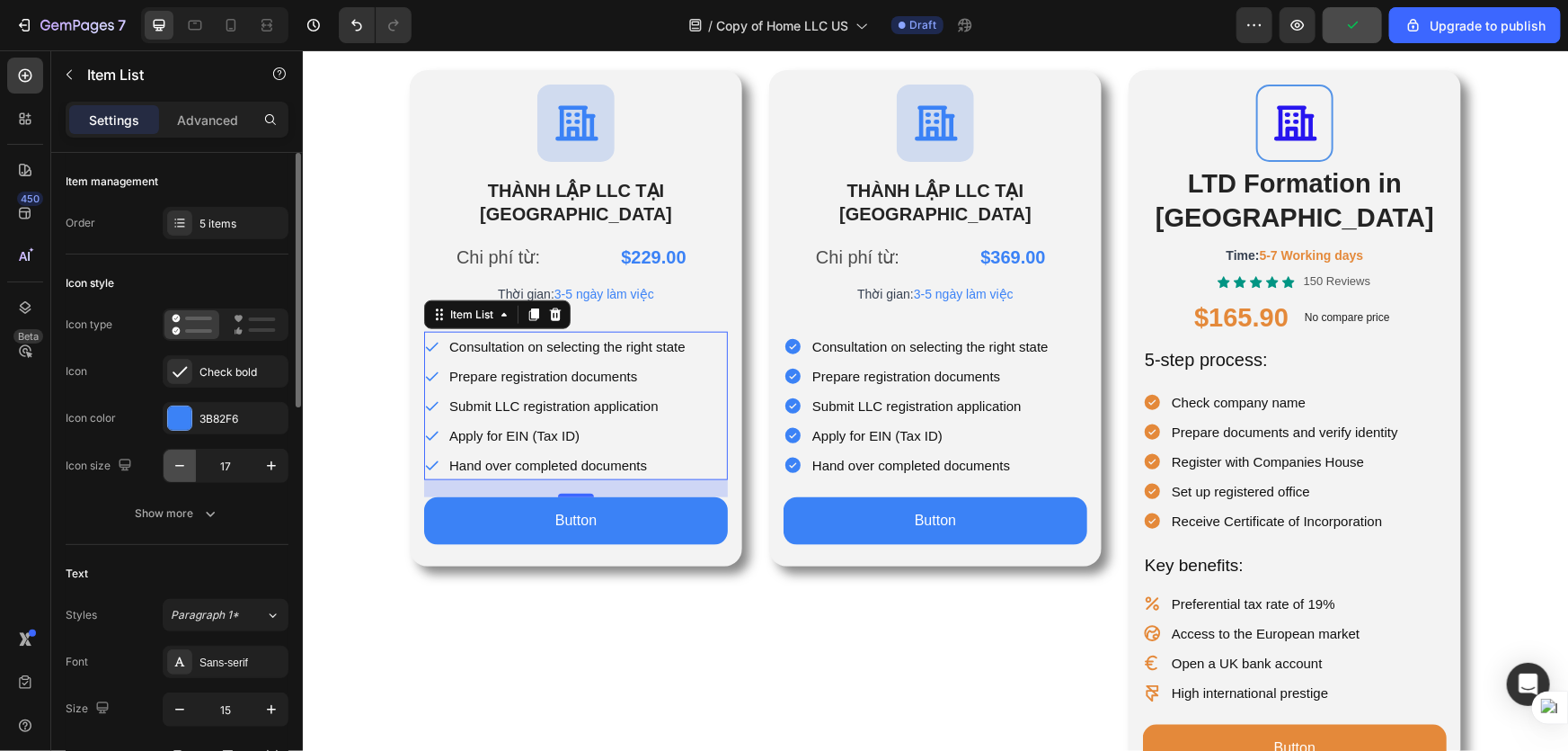
click at [180, 470] on icon "button" at bounding box center [179, 466] width 18 height 18
type input "13"
click at [549, 638] on div "Icon THÀNH LẬP LLC TẠI HOA KỲ Heading Chi phí từ: Text Block $229.00 Product Pr…" at bounding box center [575, 431] width 333 height 724
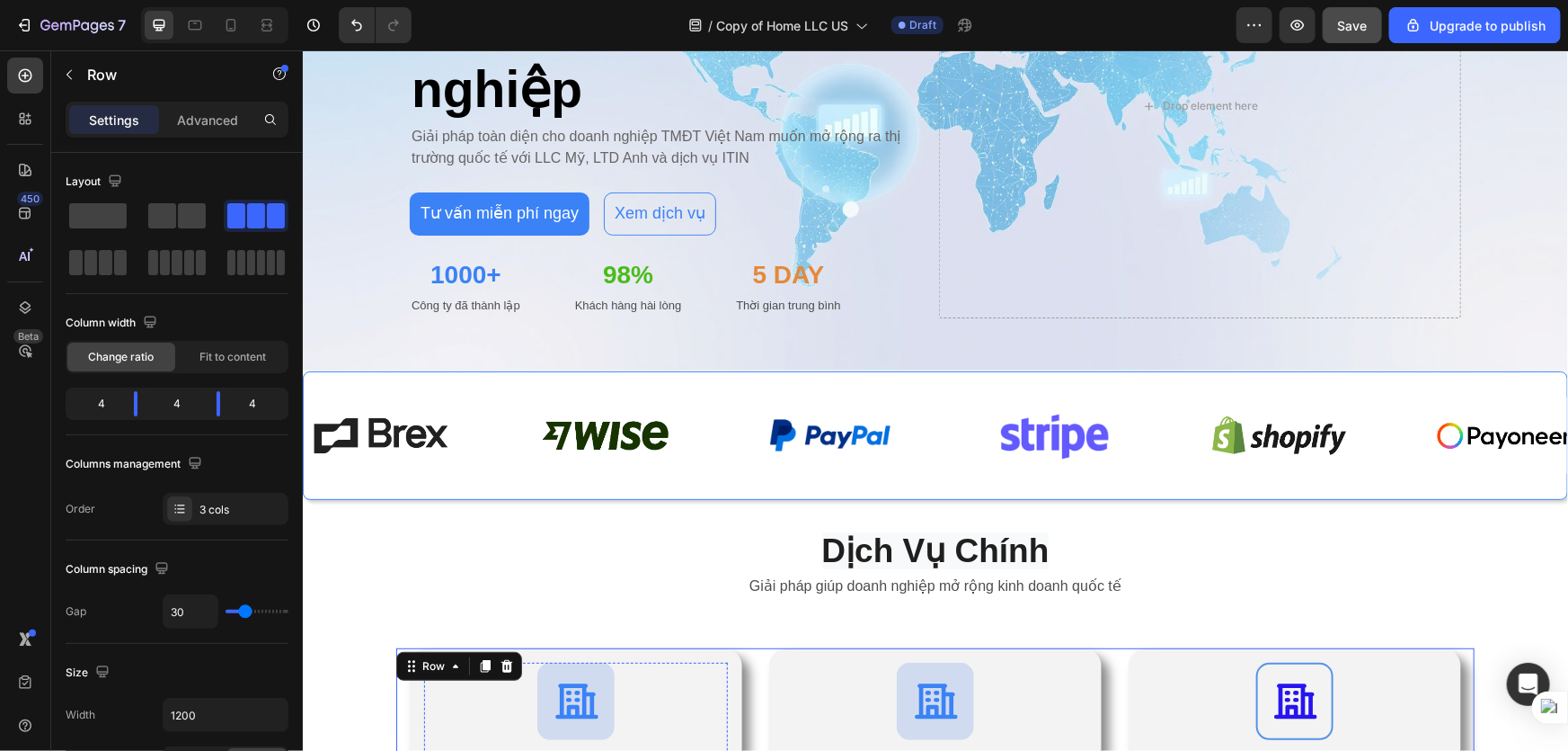
scroll to position [735, 0]
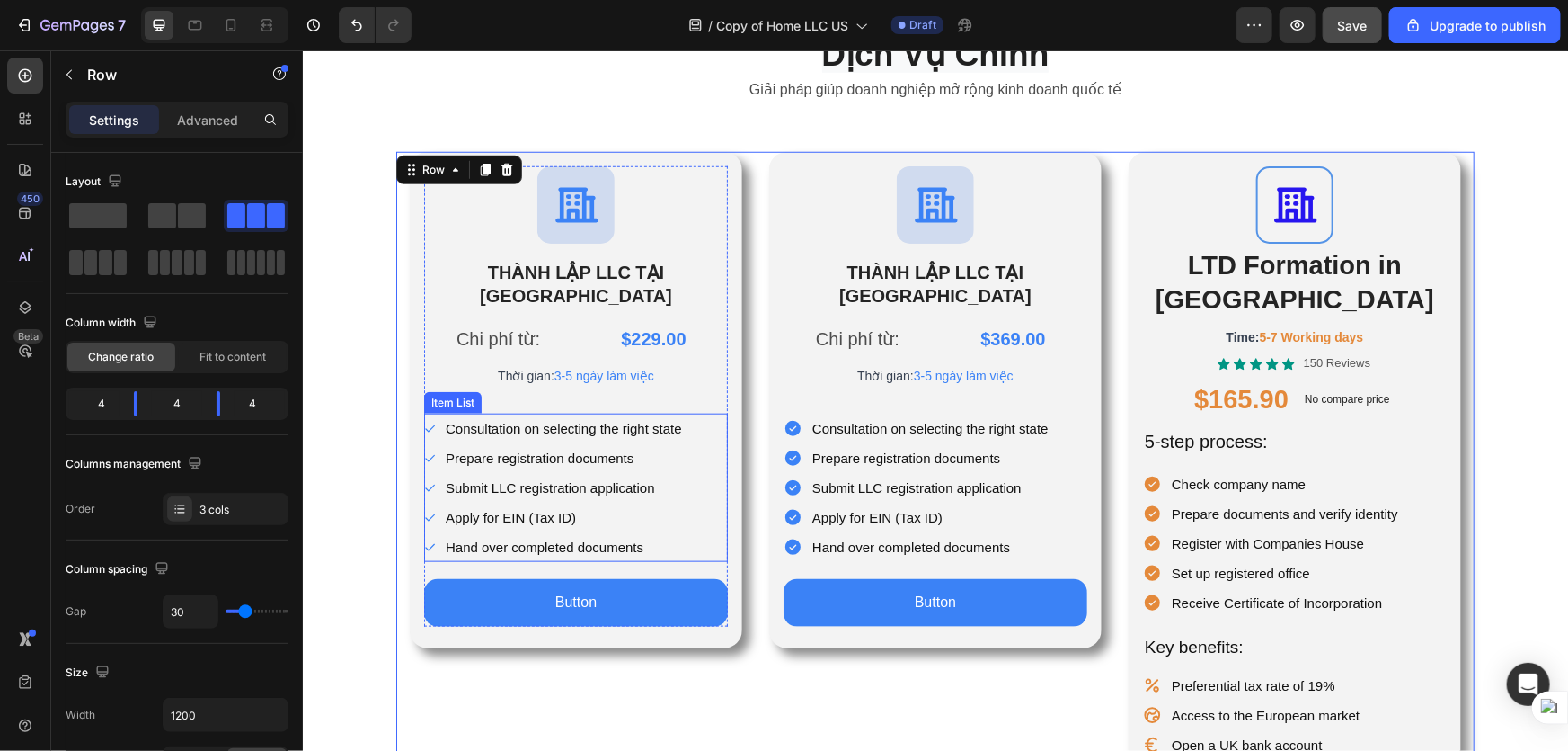
click at [610, 445] on p "Prepare registration documents" at bounding box center [563, 457] width 237 height 24
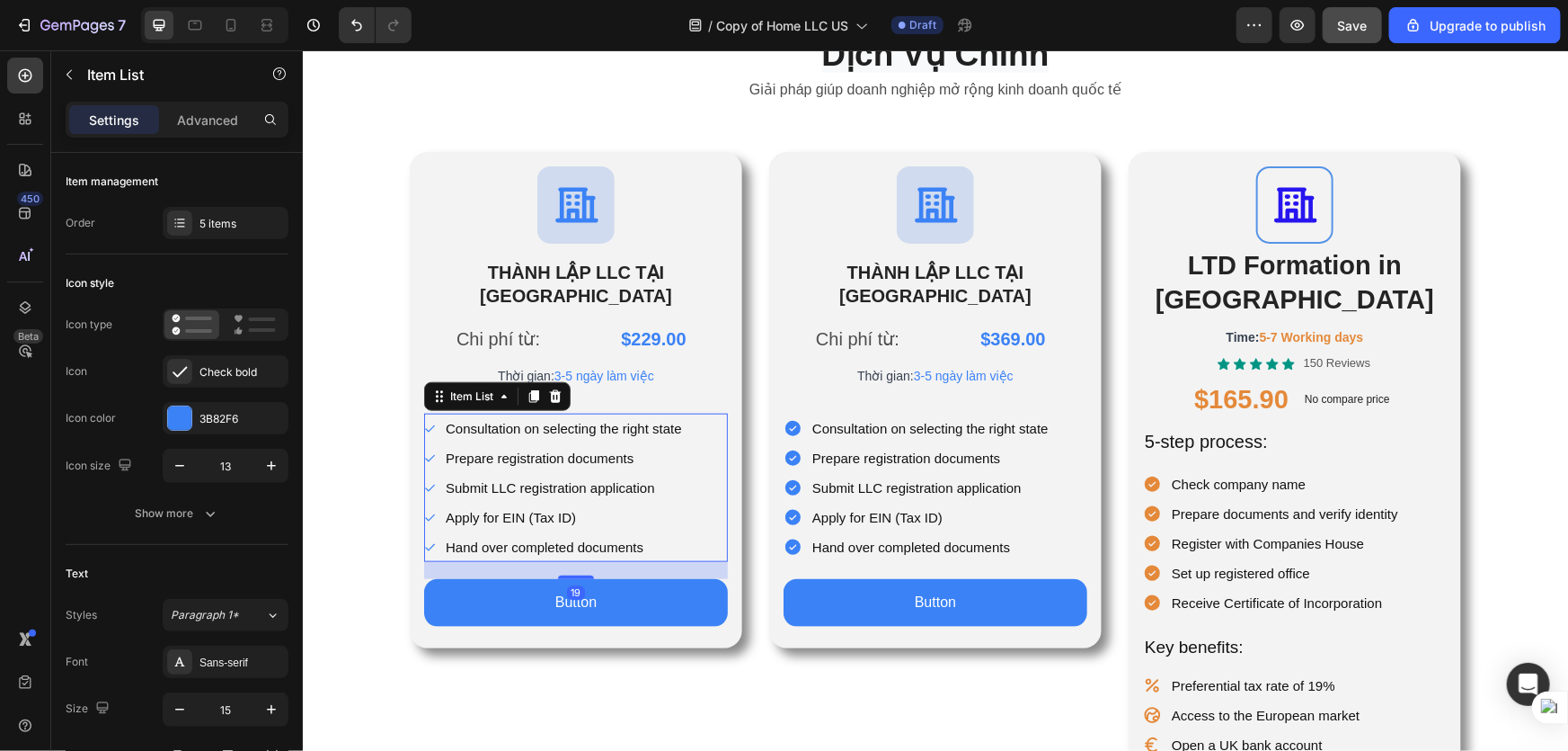
click at [698, 453] on div "Consultation on selecting the right state Prepare registration documents Submit…" at bounding box center [574, 486] width 304 height 148
click at [658, 362] on p "Thời gian: 3-5 ngày làm việc" at bounding box center [575, 375] width 301 height 25
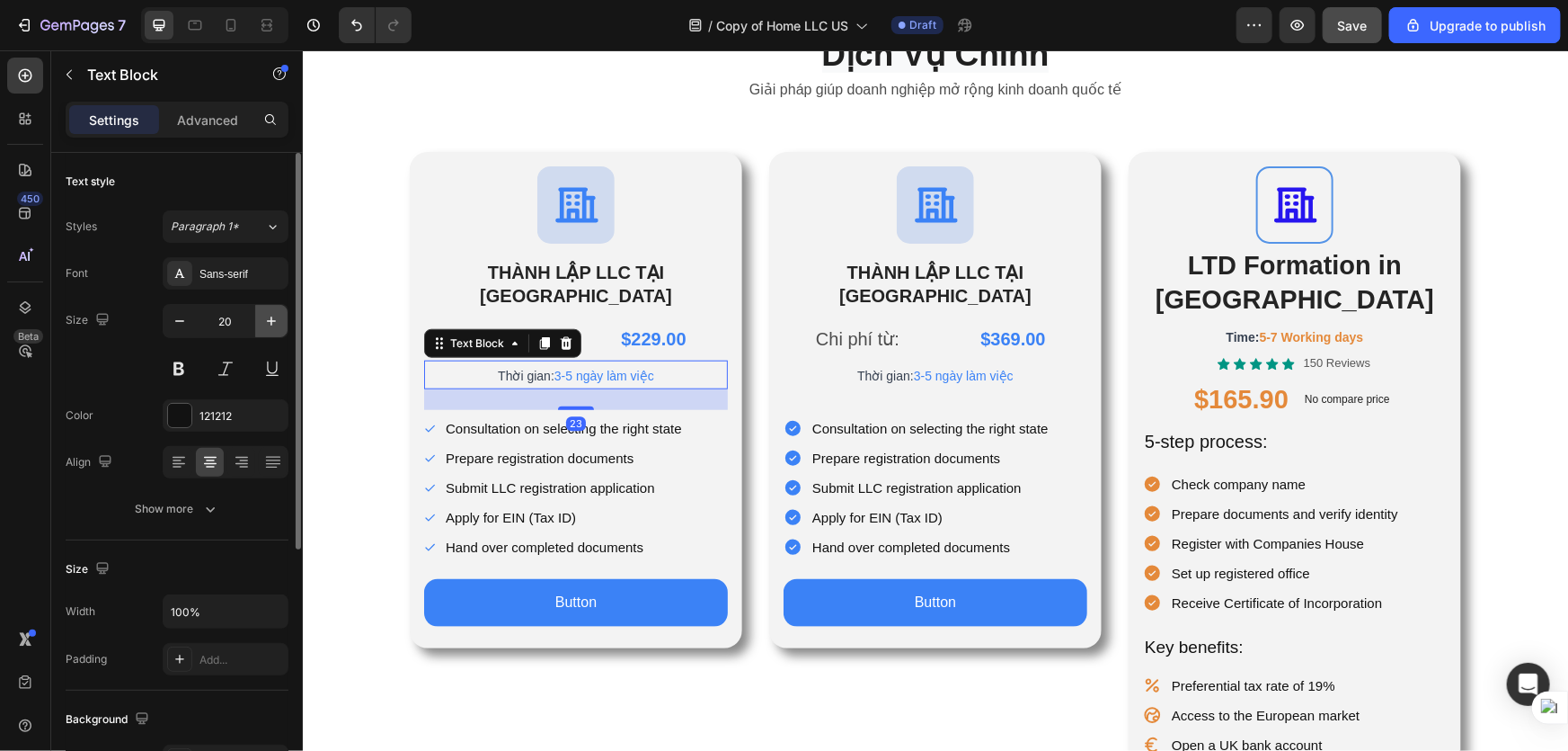
click at [277, 322] on icon "button" at bounding box center [272, 321] width 18 height 18
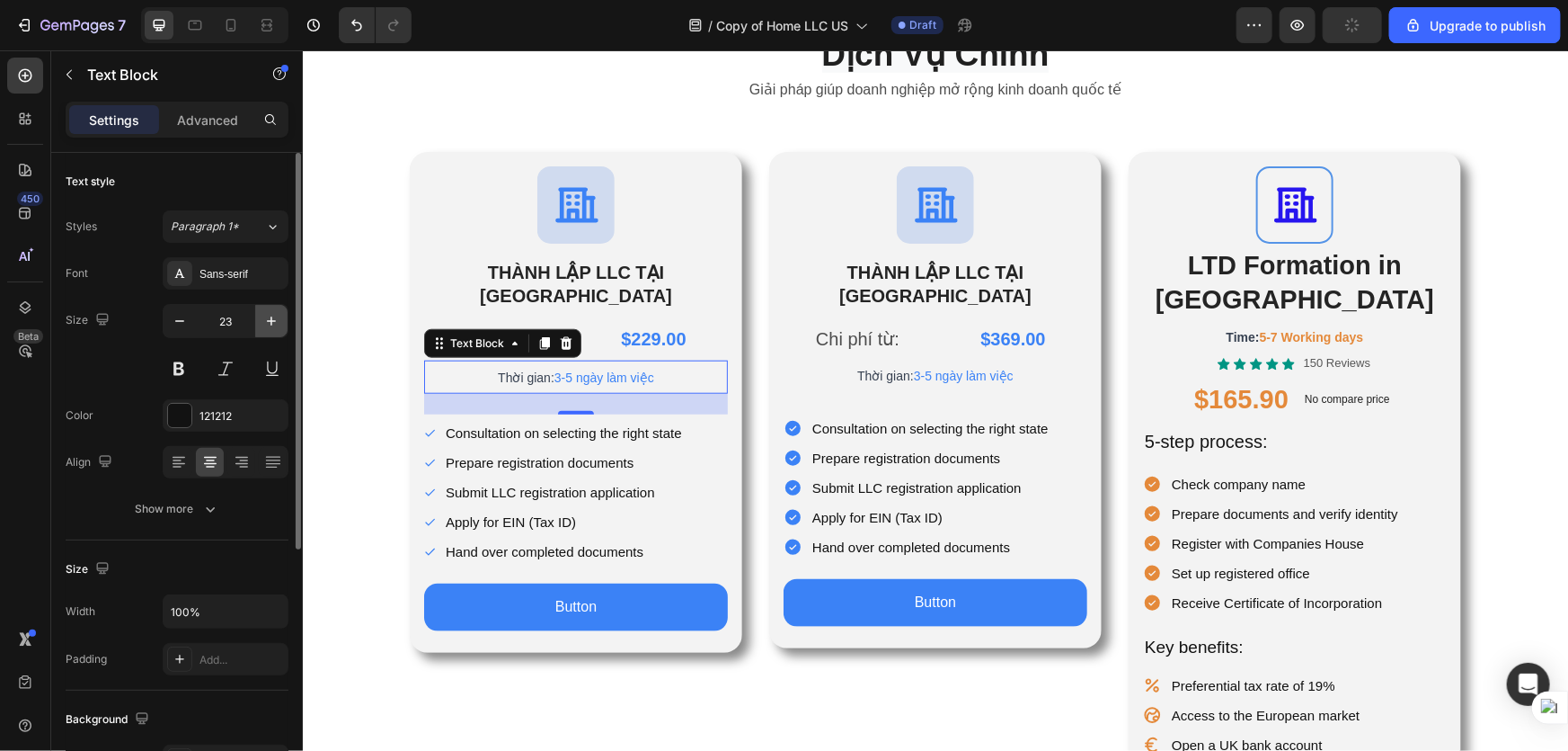
click at [277, 322] on icon "button" at bounding box center [272, 321] width 18 height 18
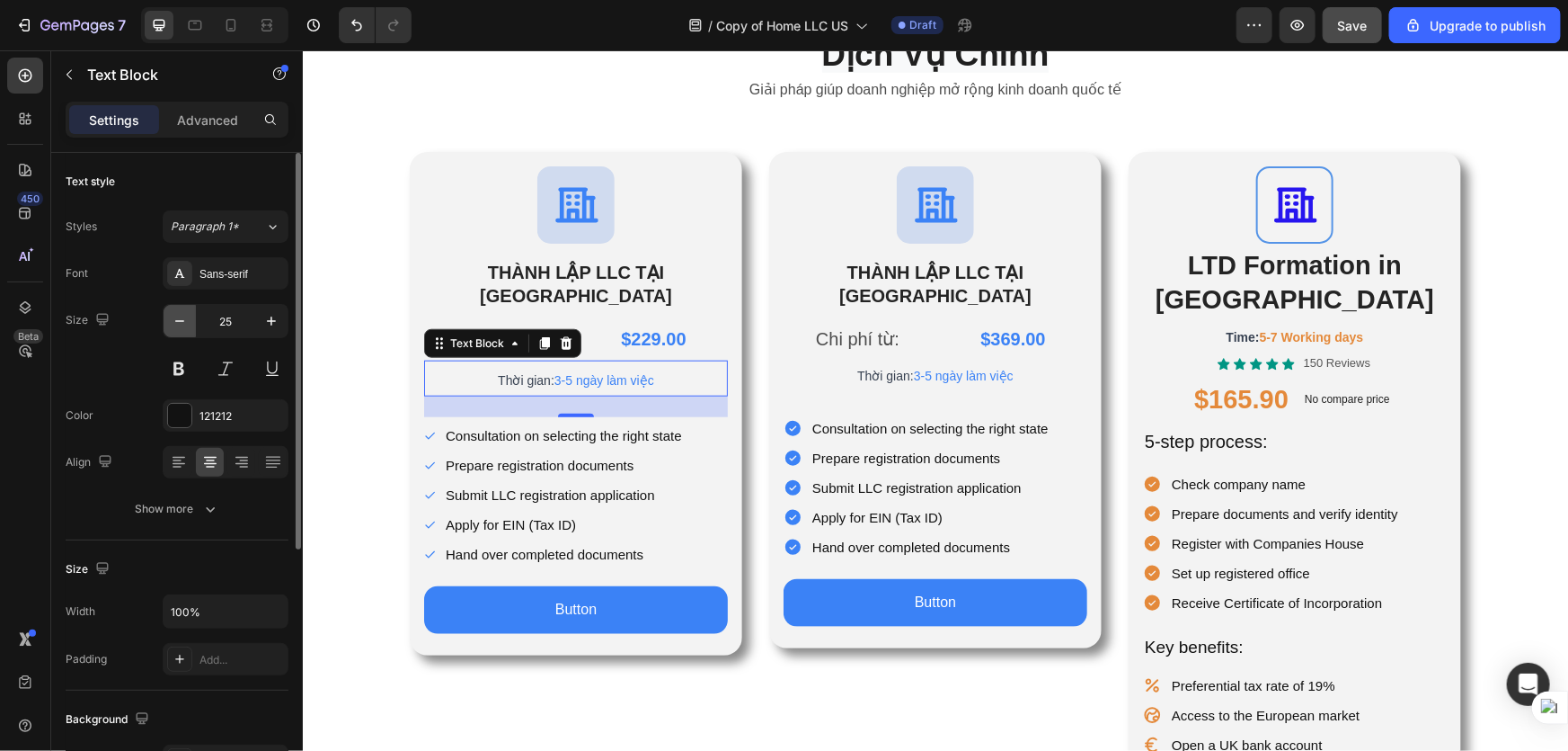
click at [173, 324] on icon "button" at bounding box center [179, 321] width 18 height 18
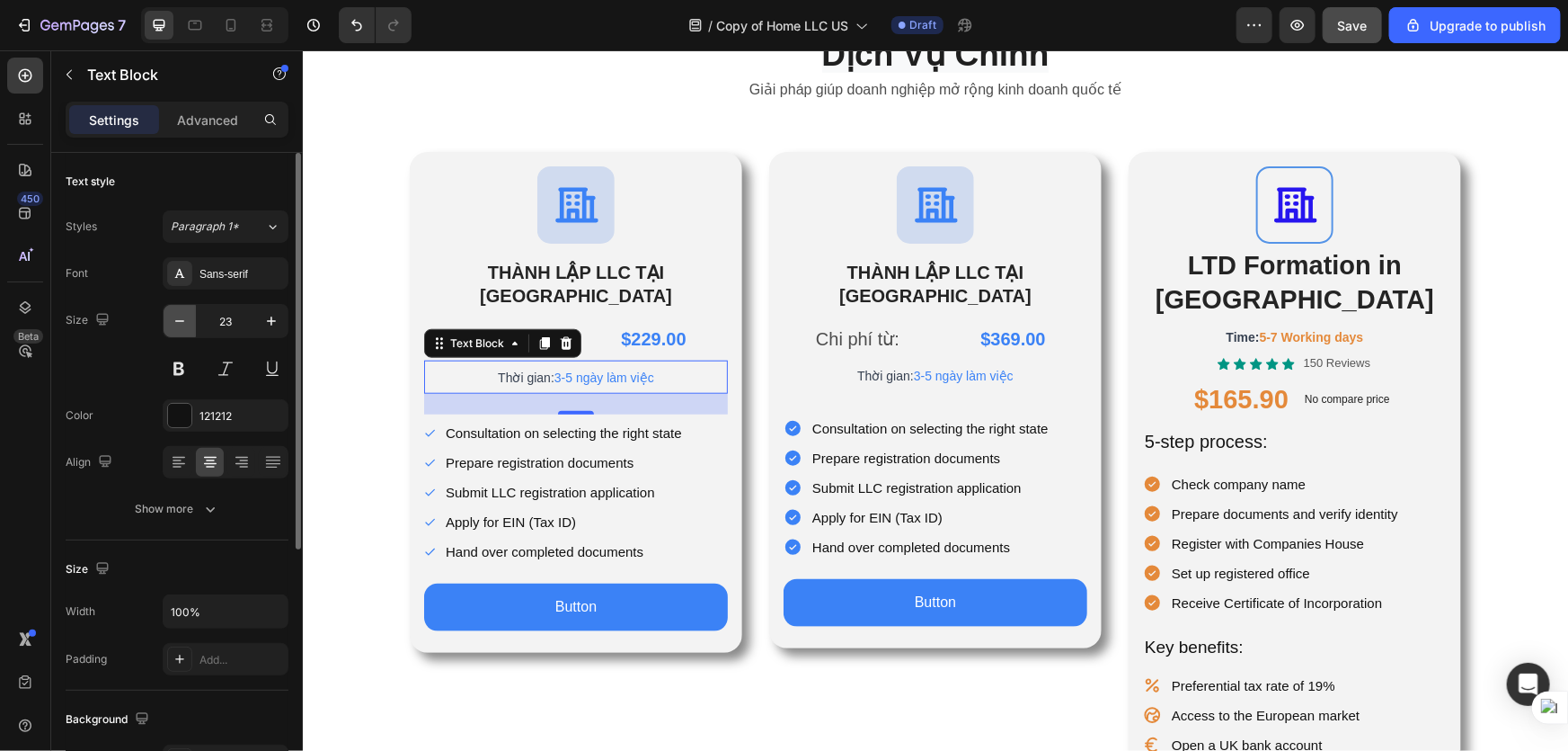
click at [173, 324] on icon "button" at bounding box center [179, 321] width 18 height 18
type input "21"
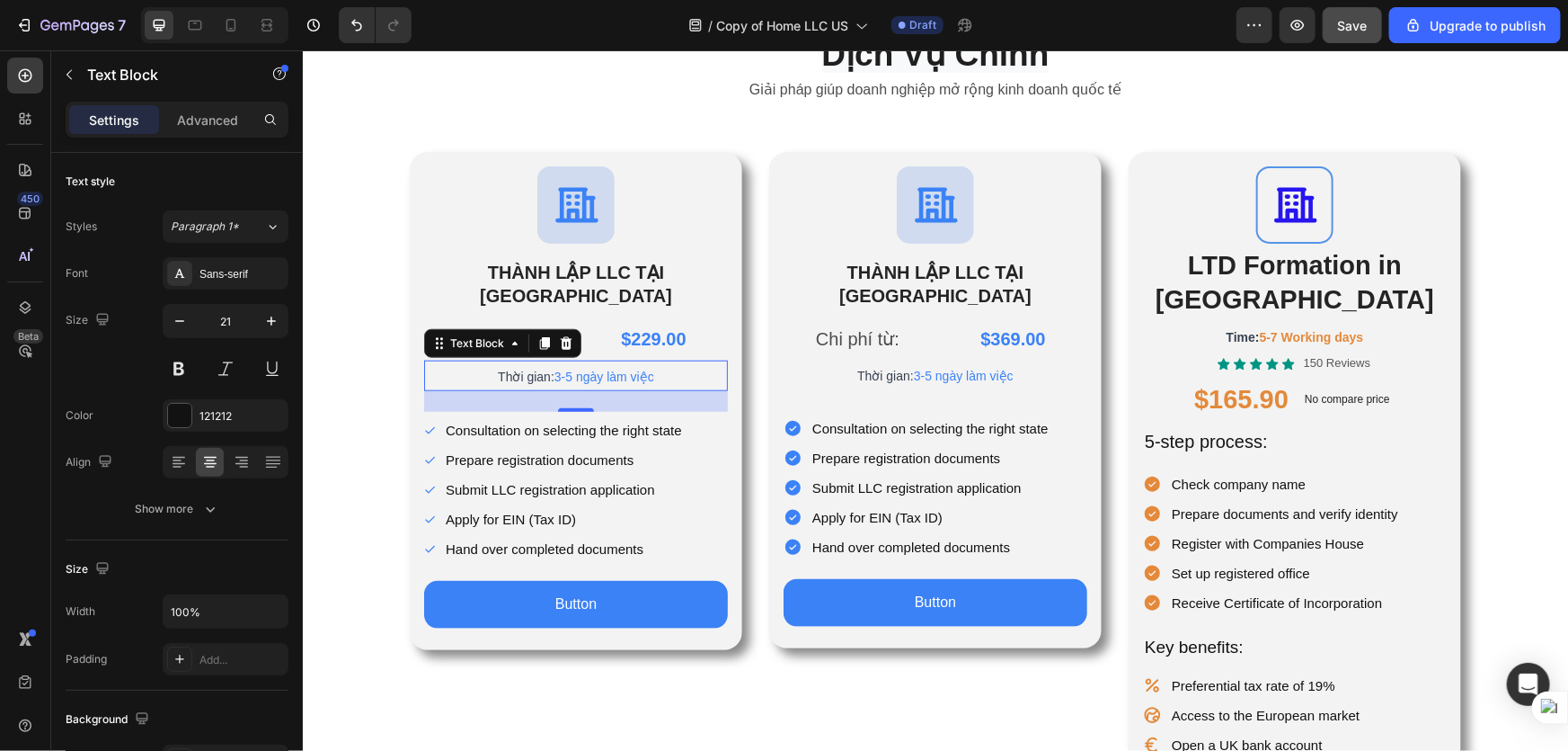
click at [653, 369] on span "3-5 ngày làm việc" at bounding box center [603, 376] width 100 height 15
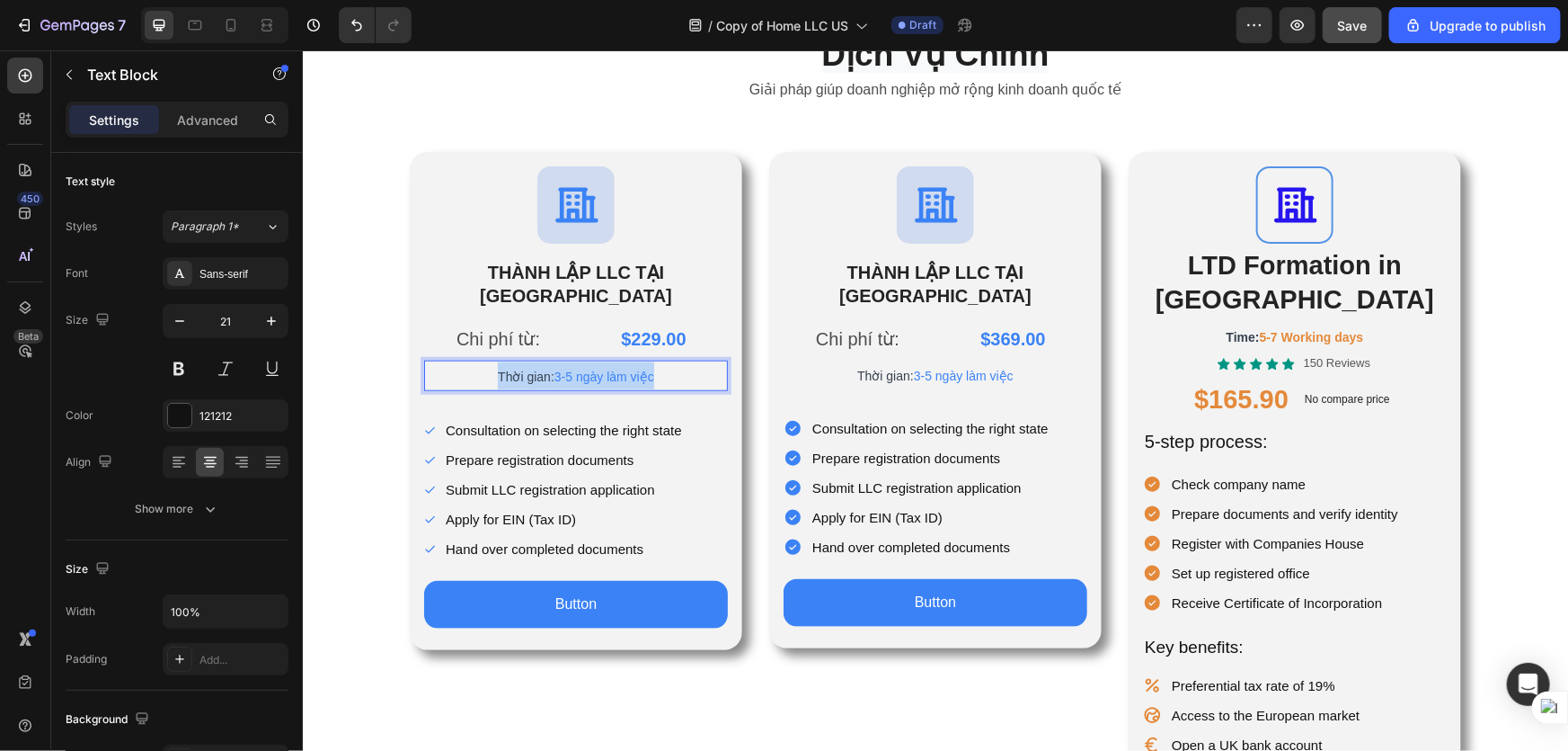
drag, startPoint x: 668, startPoint y: 355, endPoint x: 443, endPoint y: 346, distance: 225.2
click at [443, 362] on p "Thời gian: 3-5 ngày làm việc" at bounding box center [575, 376] width 301 height 27
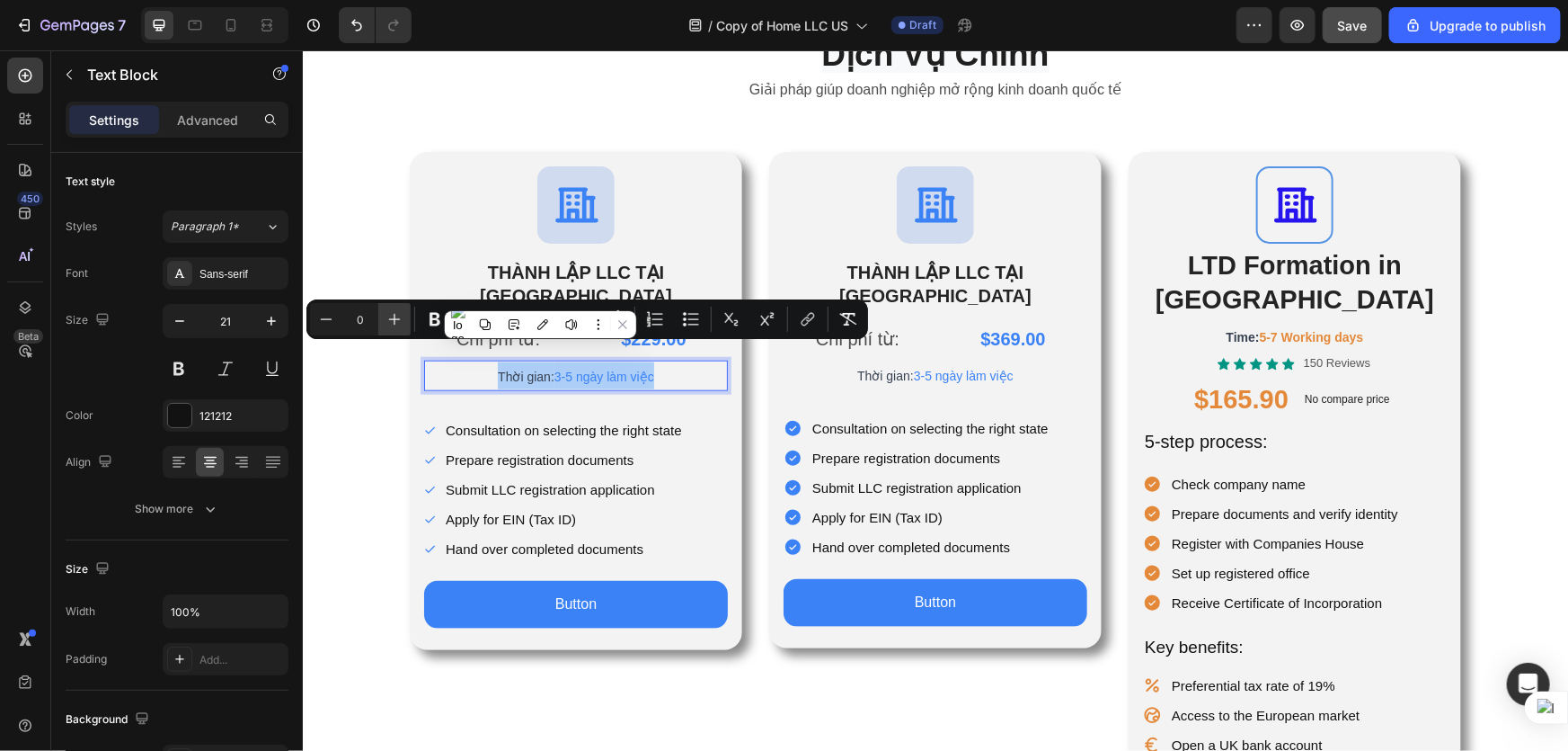
click at [399, 317] on icon "Editor contextual toolbar" at bounding box center [395, 319] width 18 height 18
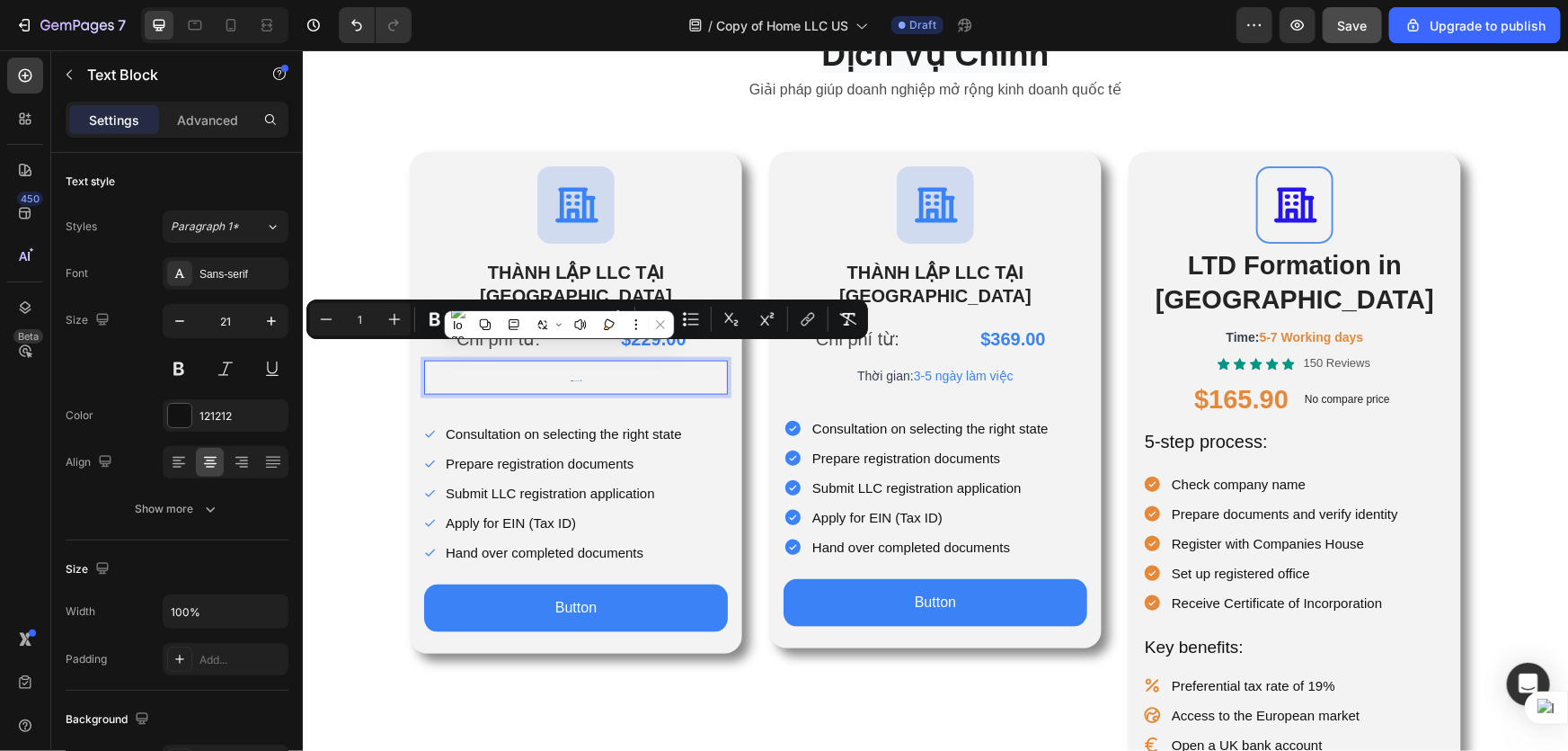
drag, startPoint x: 308, startPoint y: 318, endPoint x: 0, endPoint y: 268, distance: 312.0
click at [308, 318] on div "Minus 1 Plus Bold Italic Underline Strikethrough color Text Background Color Nu…" at bounding box center [587, 319] width 561 height 40
click at [320, 317] on icon "Editor contextual toolbar" at bounding box center [326, 319] width 18 height 18
type input "0"
click at [578, 451] on p "Prepare registration documents" at bounding box center [563, 463] width 237 height 24
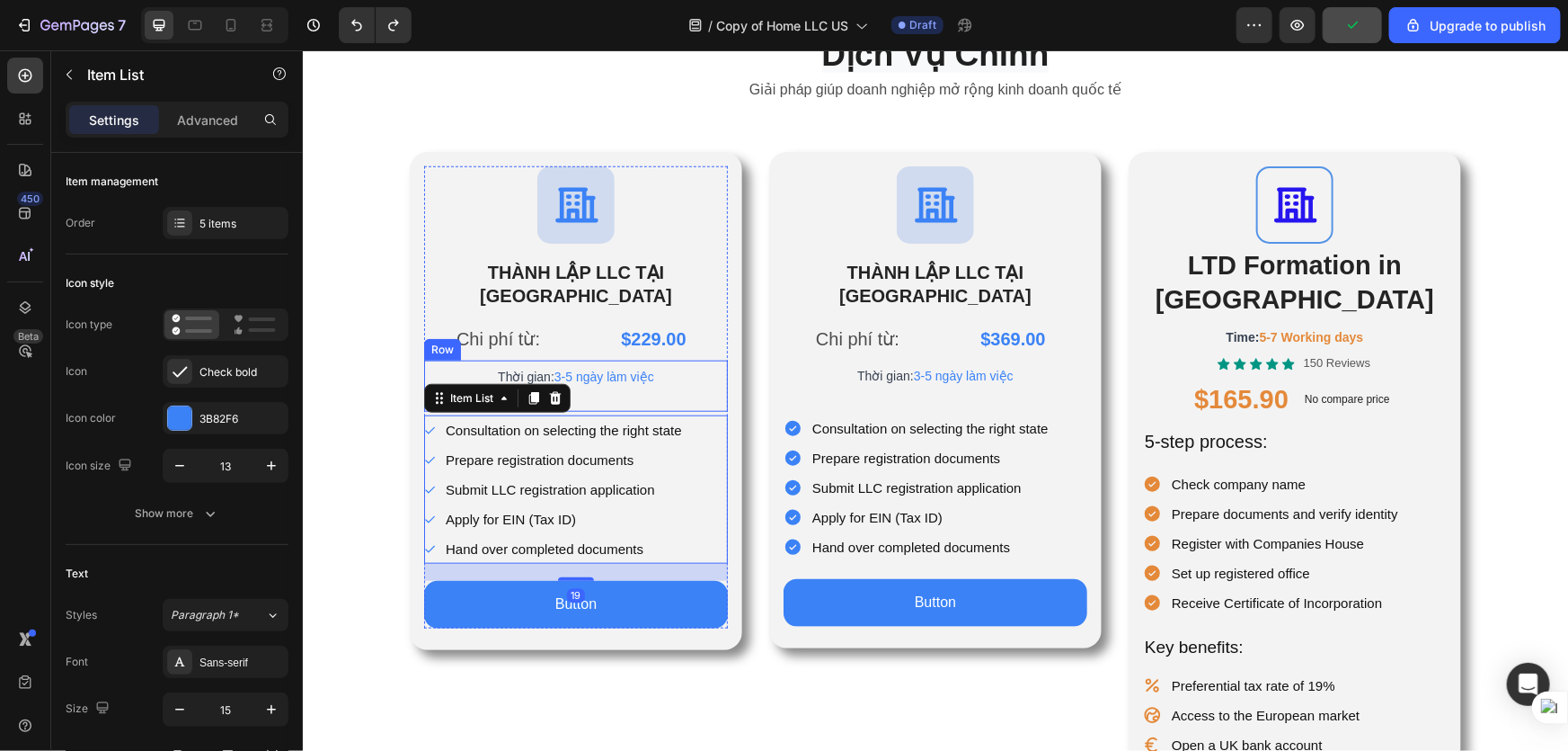
click at [644, 363] on p "Thời gian: 3-5 ngày làm việc" at bounding box center [575, 376] width 301 height 27
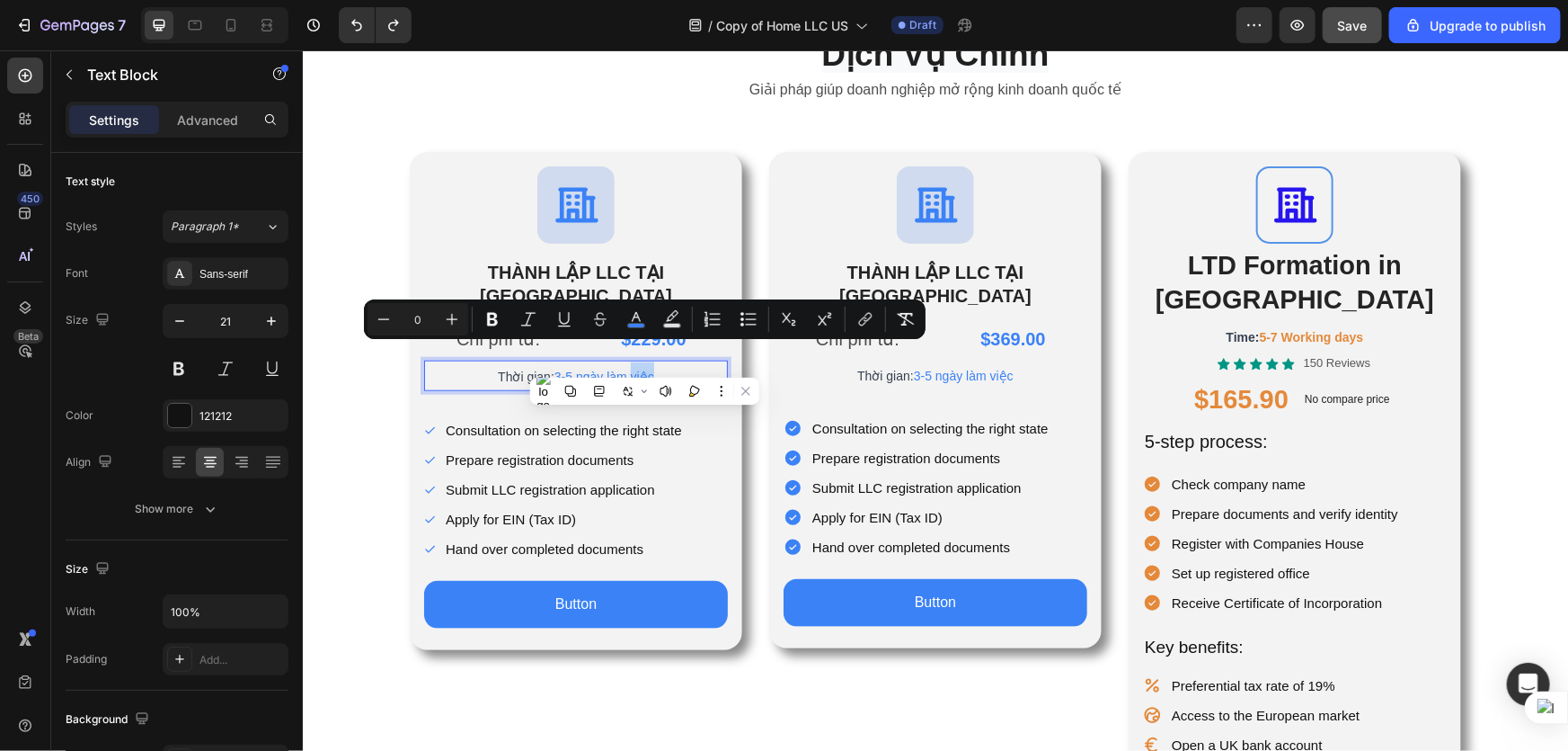
click at [677, 362] on p "Thời gian: 3-5 ngày làm việc" at bounding box center [575, 376] width 301 height 27
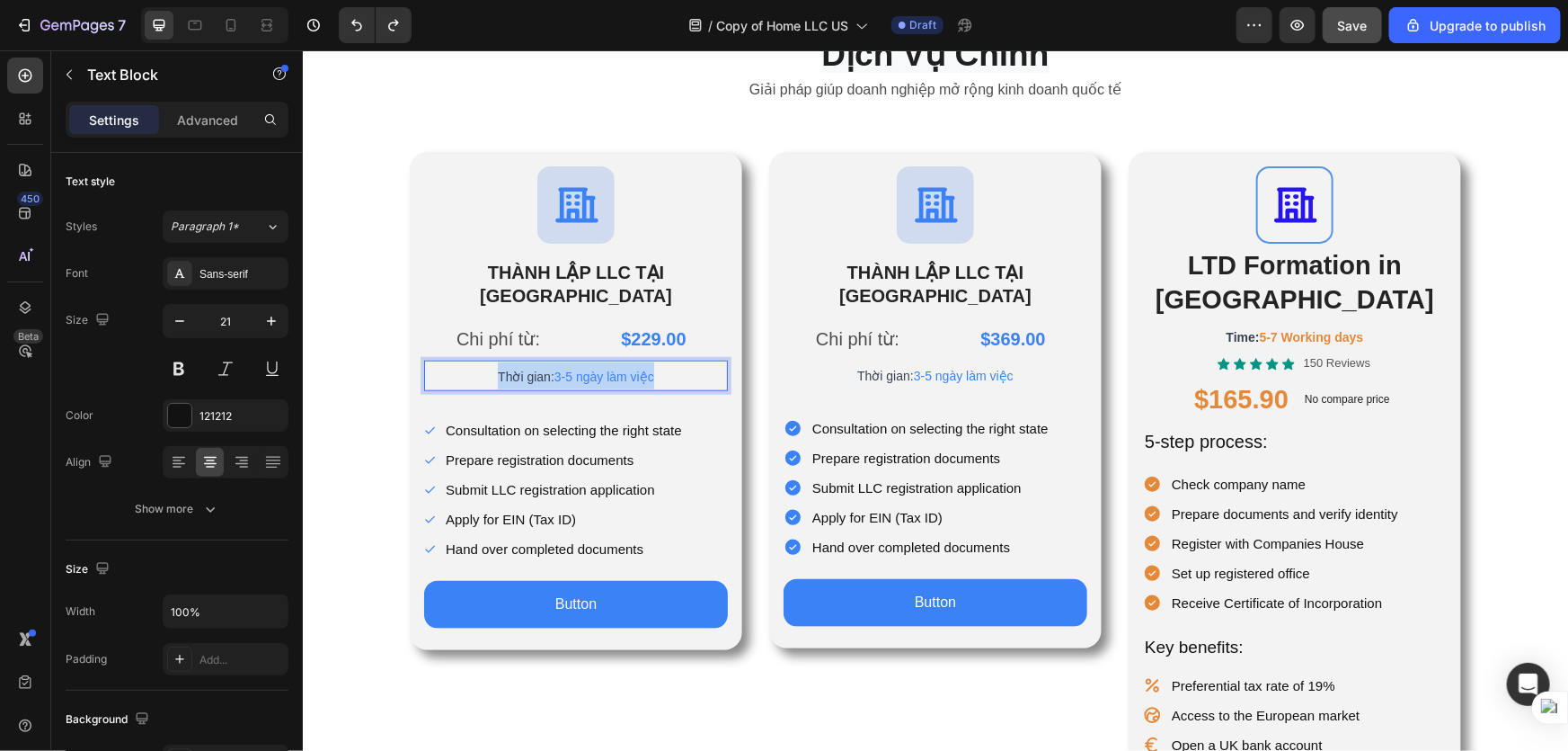
drag, startPoint x: 471, startPoint y: 352, endPoint x: 681, endPoint y: 364, distance: 210.3
click at [681, 364] on p "Thời gian: 3-5 ngày làm việc" at bounding box center [575, 376] width 301 height 27
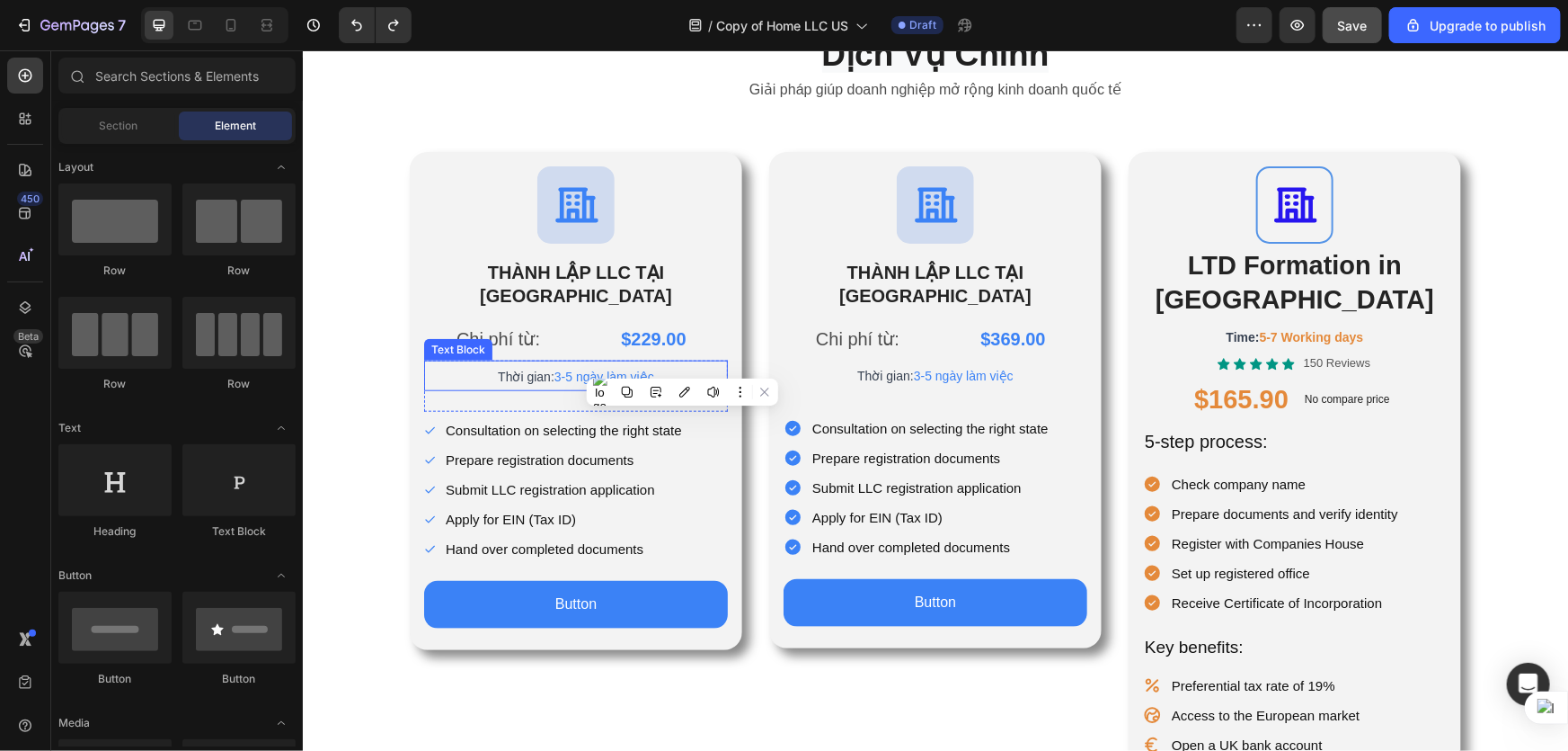
click at [496, 369] on span "Thời gian:" at bounding box center [525, 376] width 56 height 15
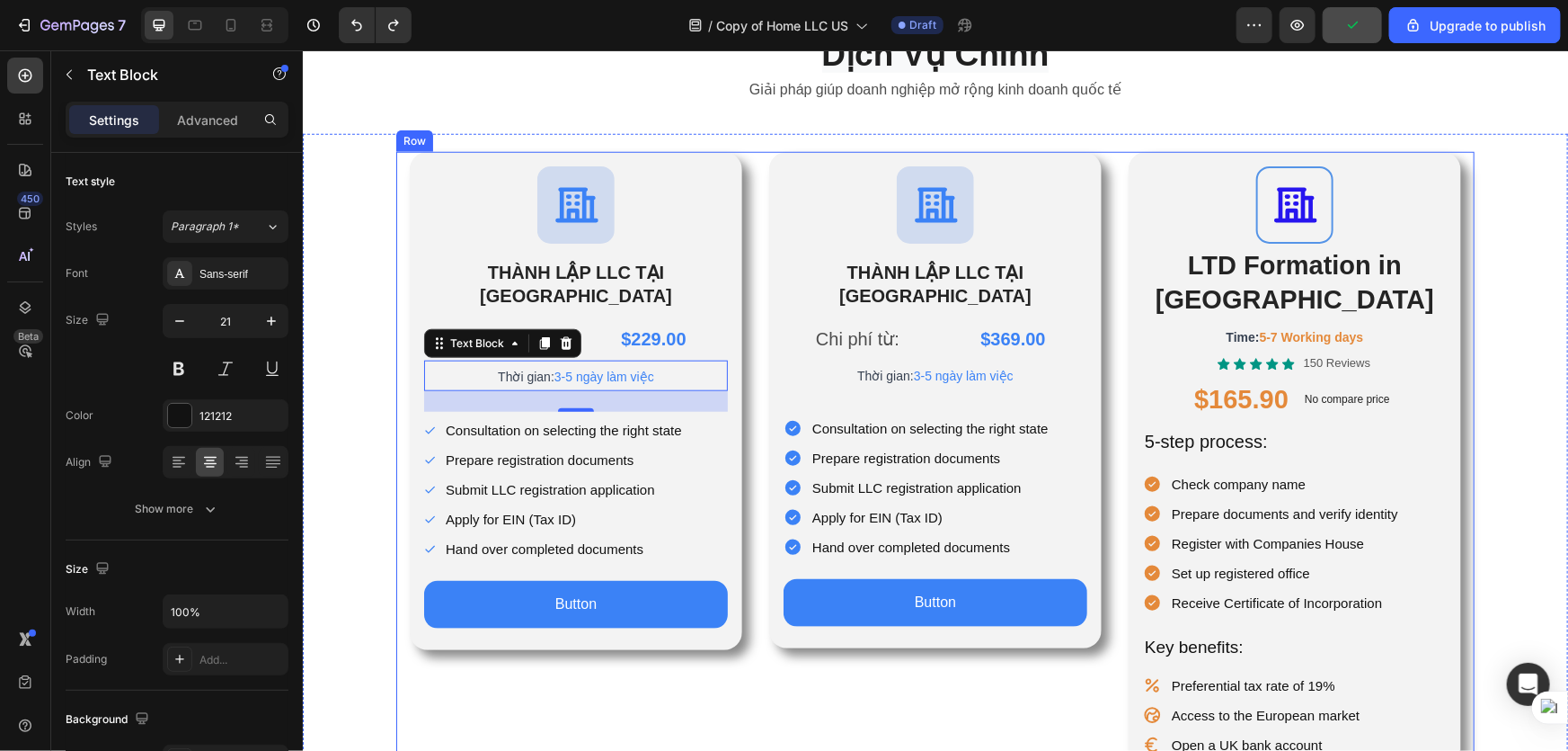
click at [768, 659] on div "Icon THÀNH LẬP LLC TẠI HOA KỲ Heading Chi phí từ: Text Block $369.00 Product Pr…" at bounding box center [934, 513] width 333 height 724
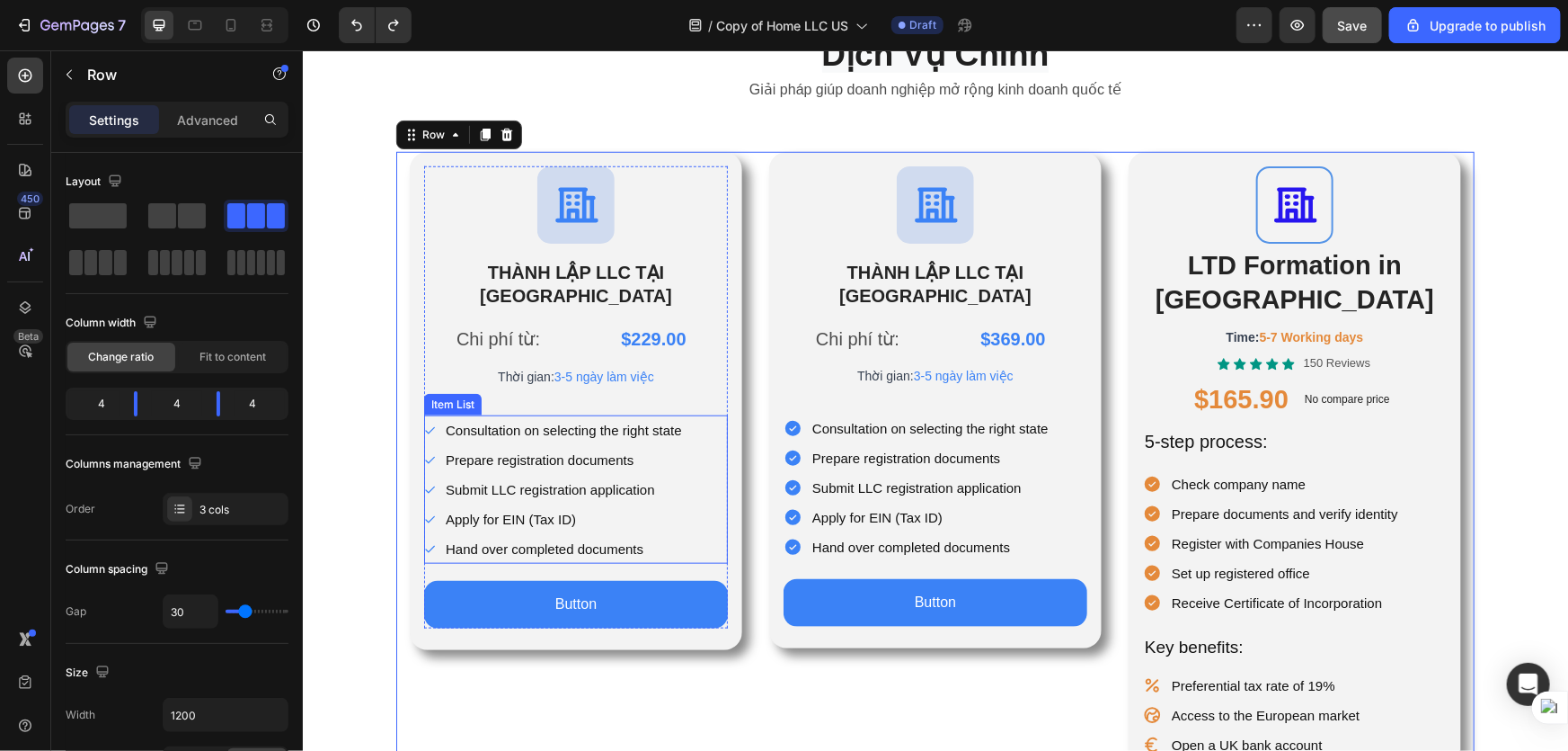
click at [616, 417] on p "Consultation on selecting the right state" at bounding box center [563, 429] width 237 height 24
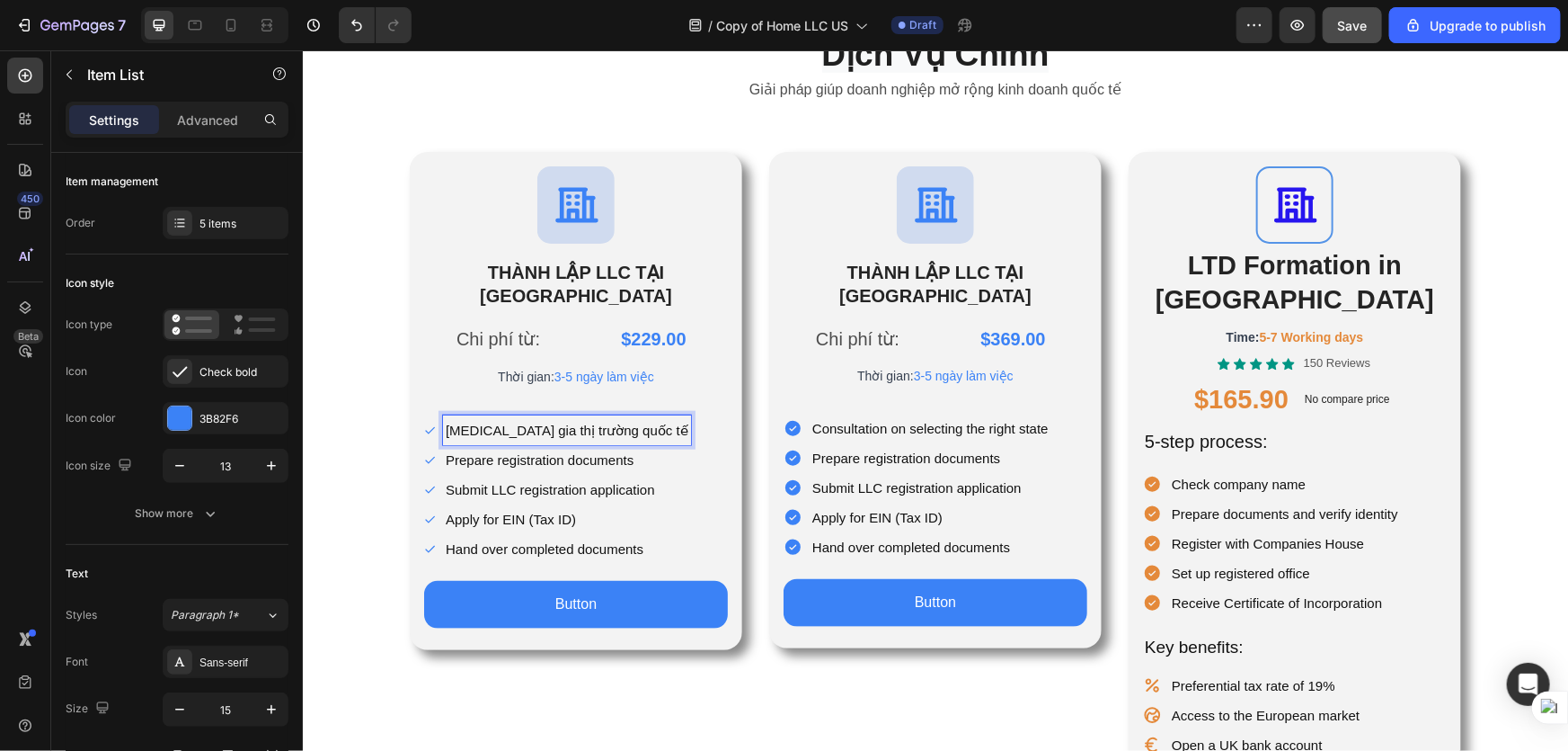
click at [617, 447] on p "Prepare registration documents" at bounding box center [566, 459] width 242 height 24
click at [592, 476] on p "Submit LLC registration application" at bounding box center [566, 488] width 242 height 24
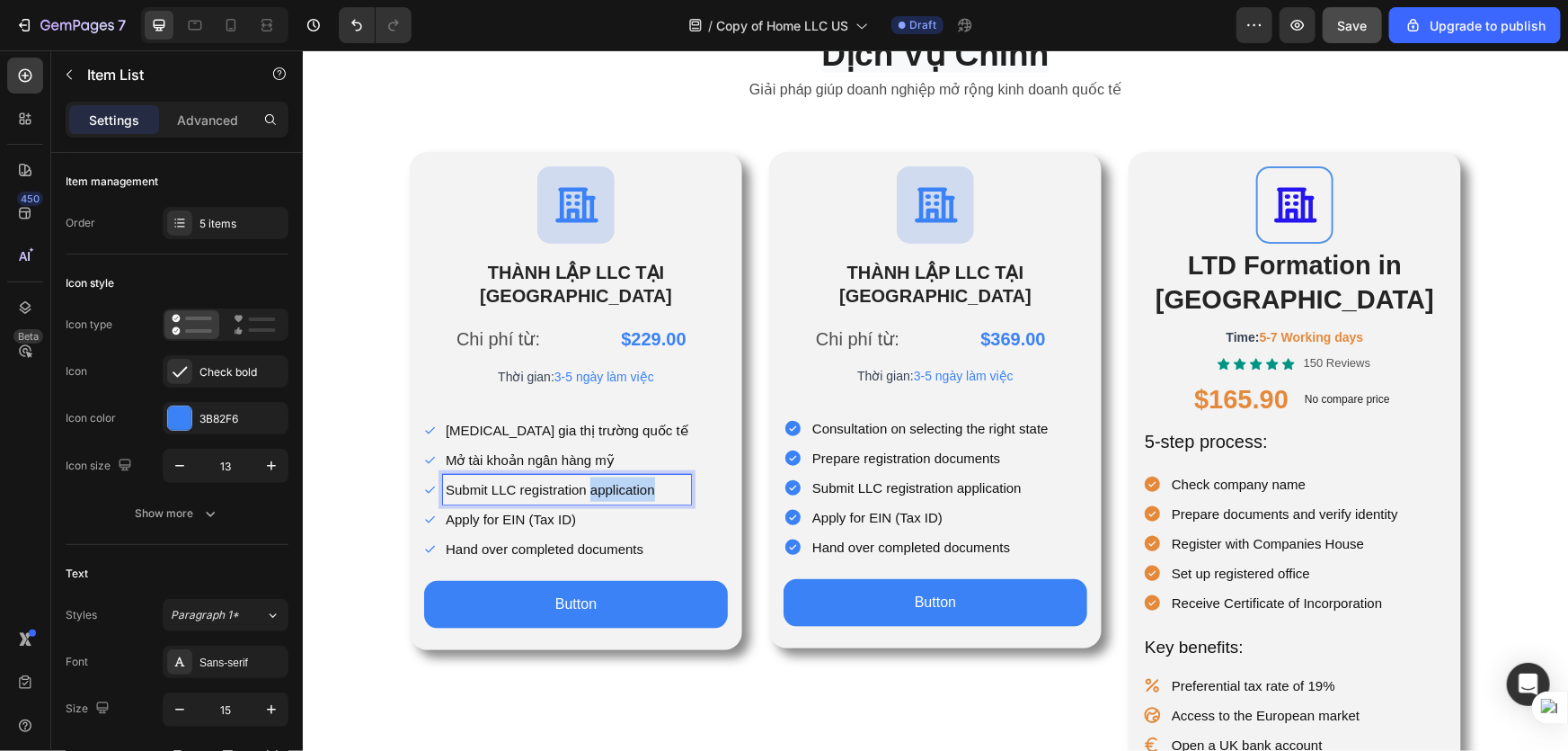
click at [592, 476] on p "Submit LLC registration application" at bounding box center [566, 488] width 242 height 24
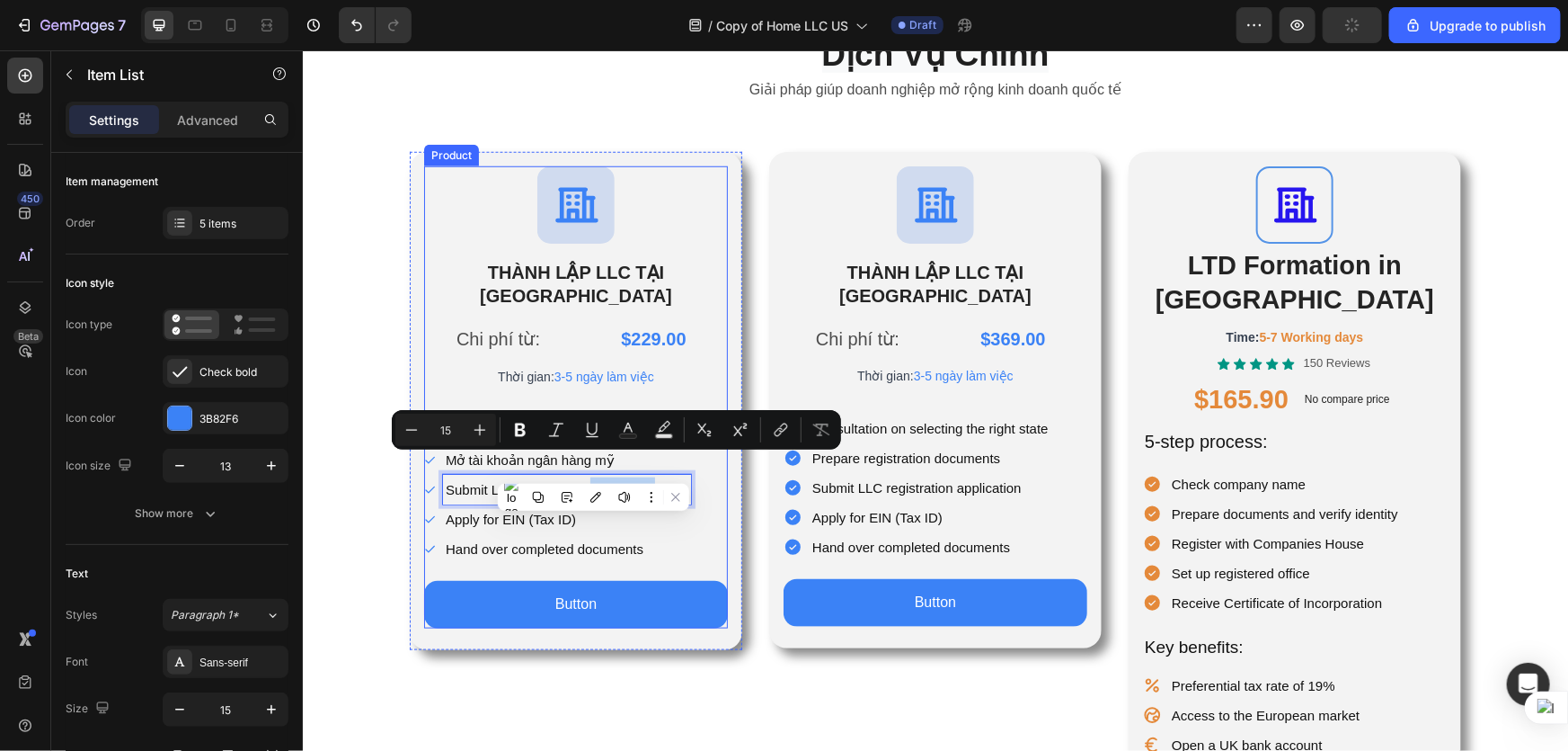
click at [705, 539] on div "Chi phí từ: Text Block $229.00 Product Price Product Price Row Thời gian: 3-5 n…" at bounding box center [574, 473] width 304 height 308
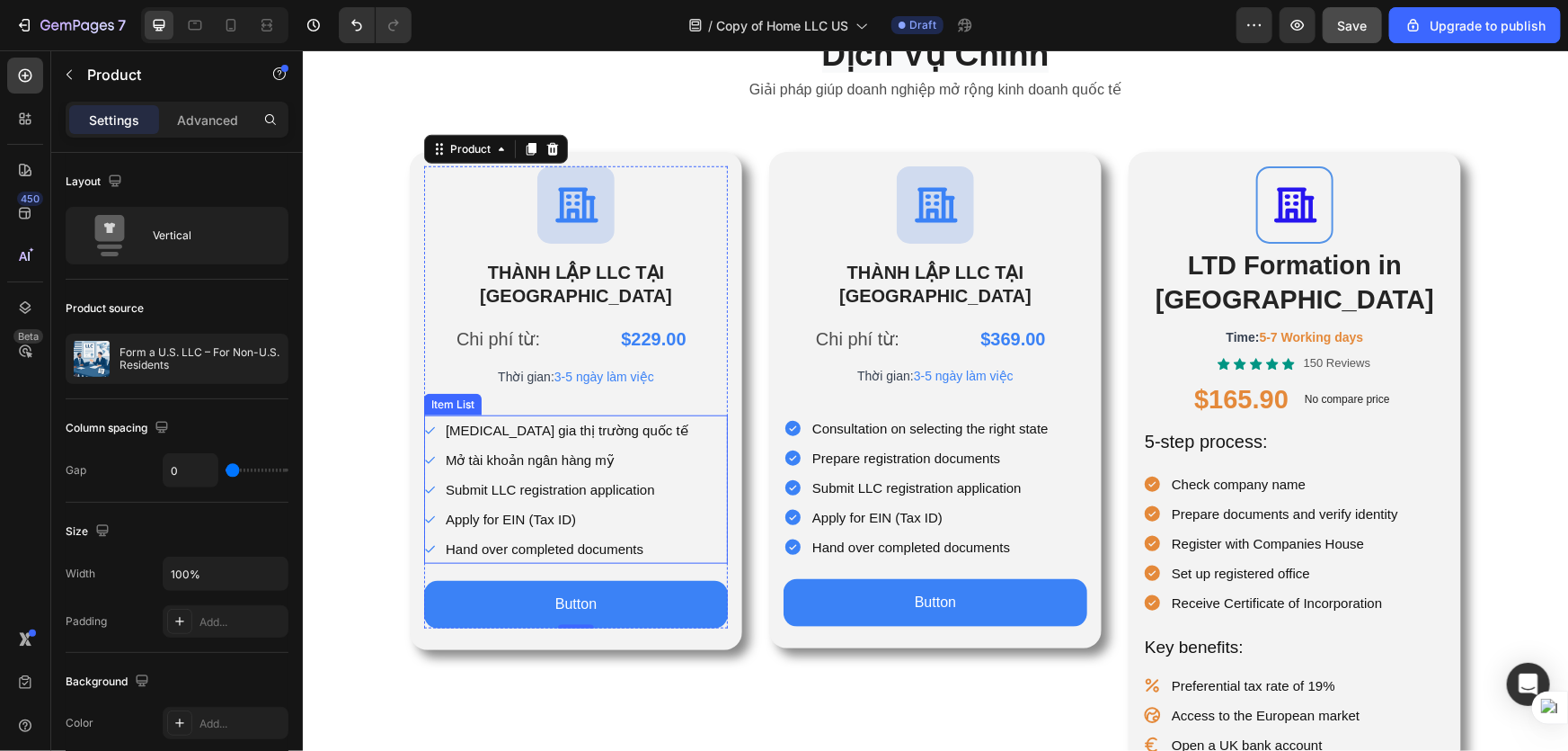
click at [583, 476] on p "Submit LLC registration application" at bounding box center [566, 488] width 242 height 24
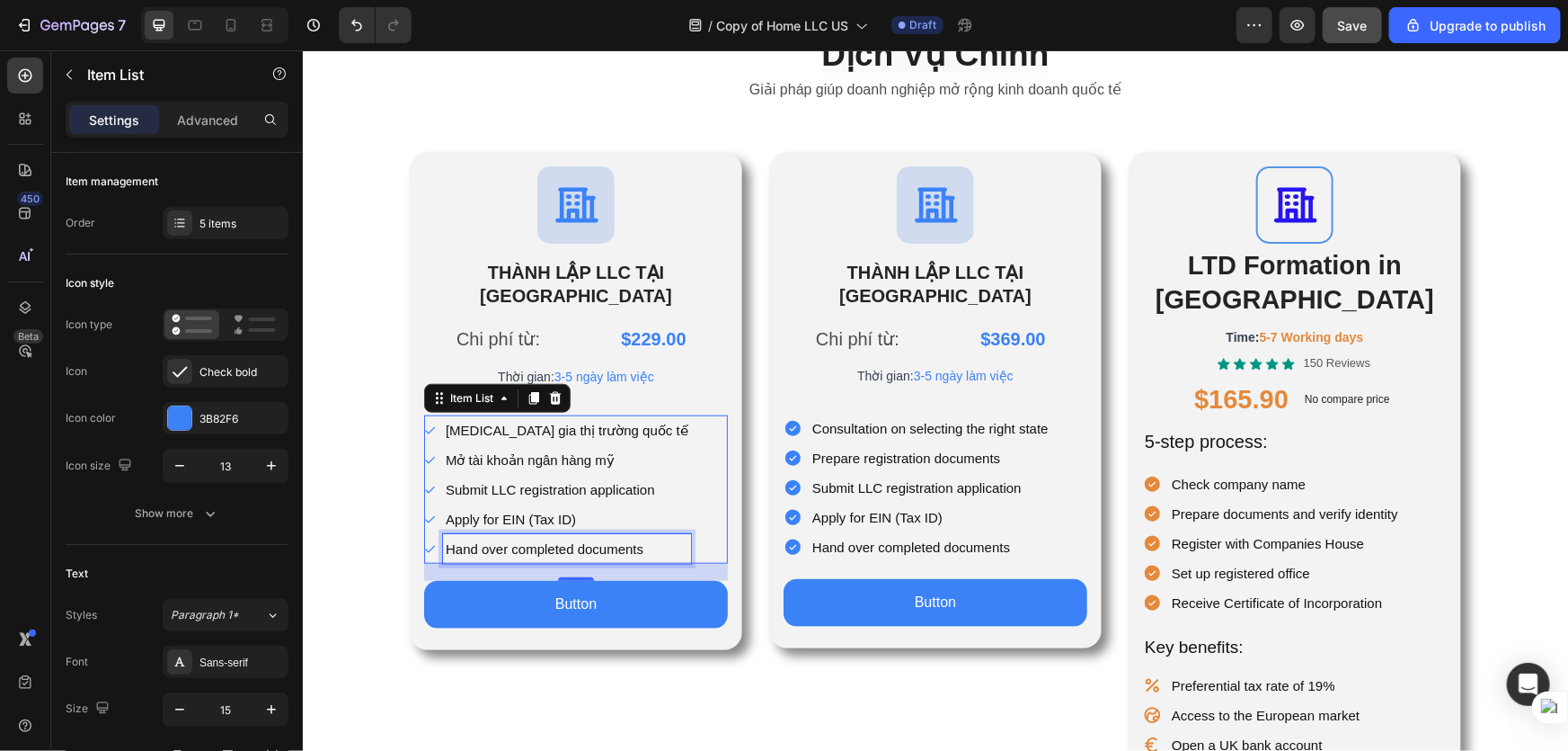
click at [535, 476] on p "Submit LLC registration application" at bounding box center [566, 488] width 242 height 24
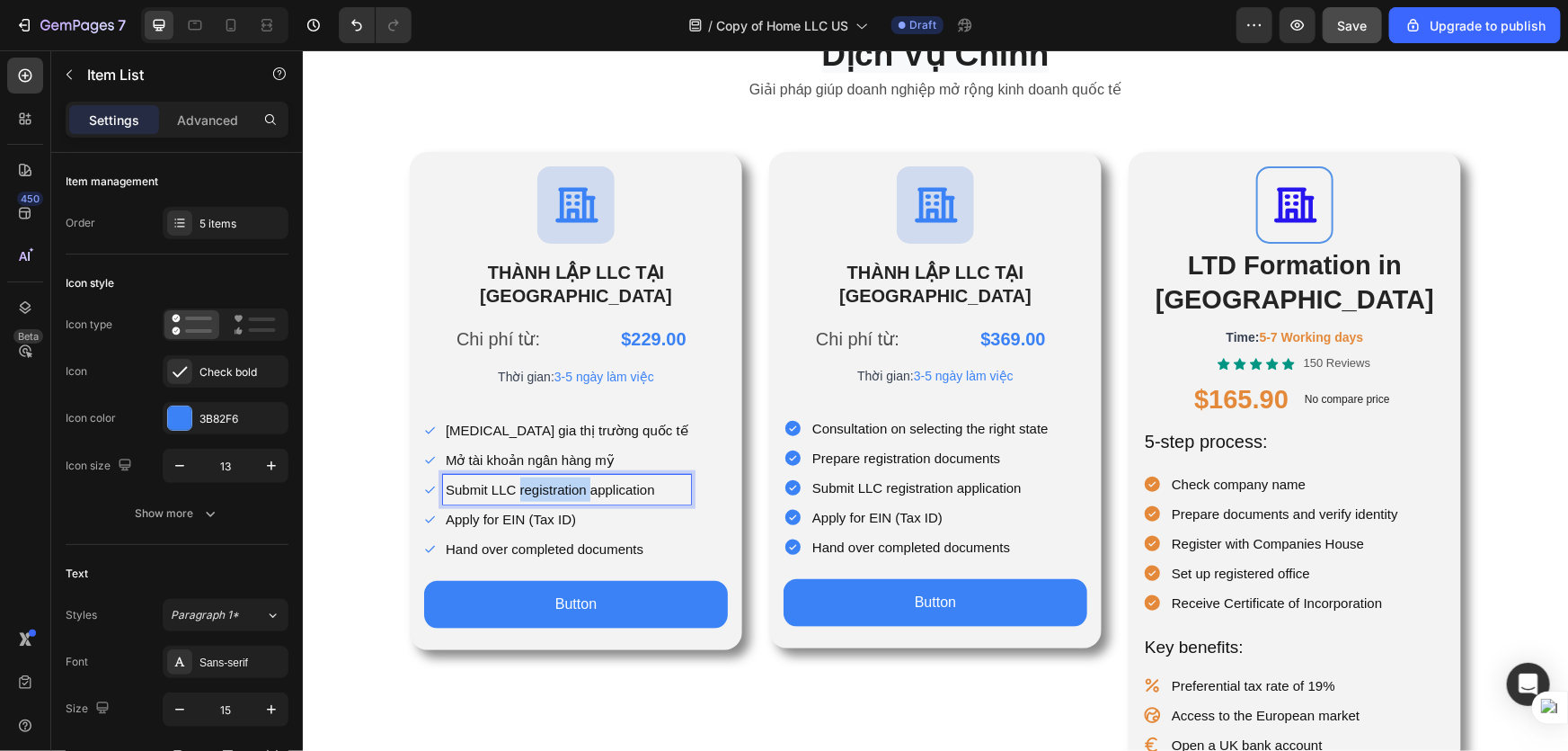
click at [535, 476] on p "Submit LLC registration application" at bounding box center [566, 488] width 242 height 24
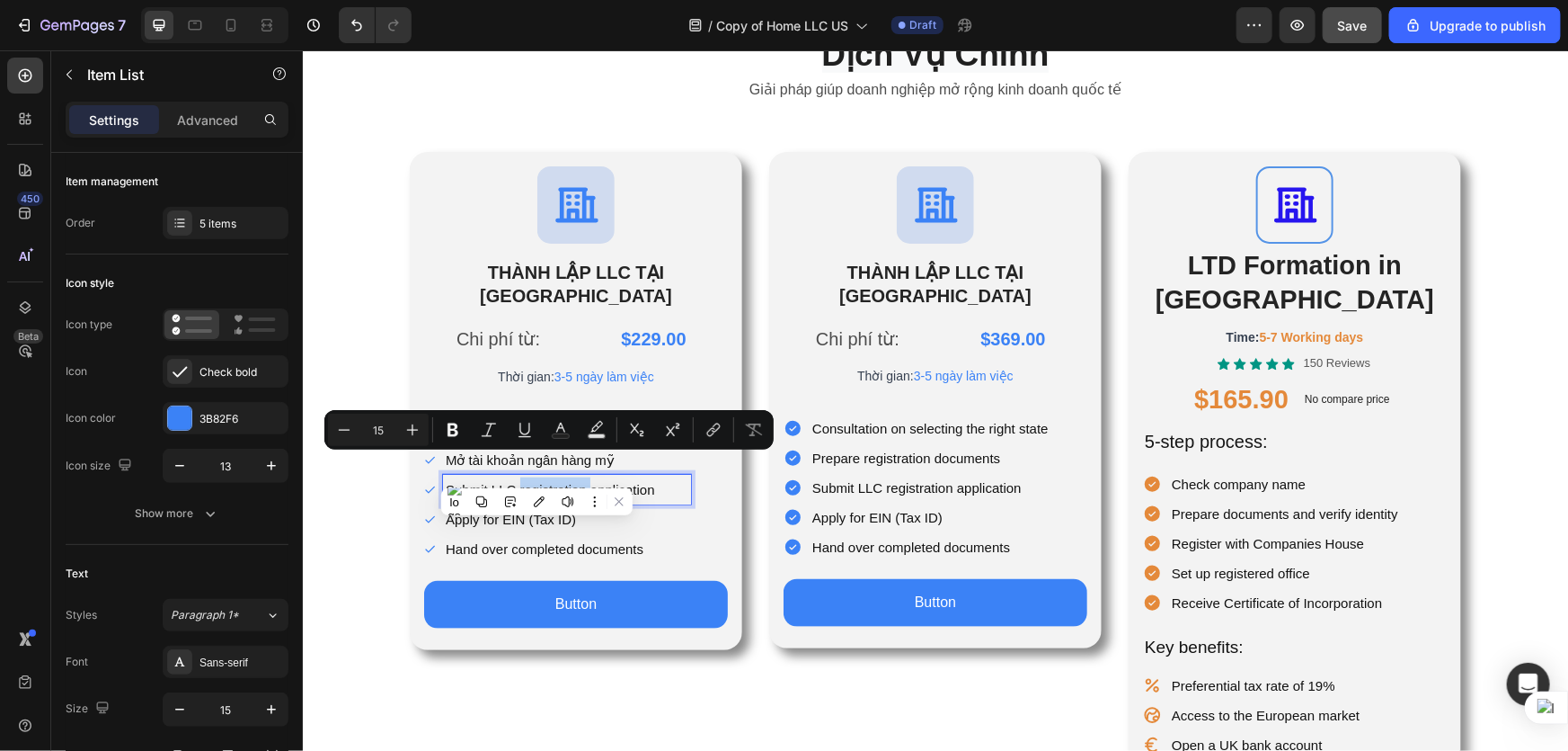
click at [473, 476] on p "Submit LLC registration application" at bounding box center [566, 488] width 242 height 24
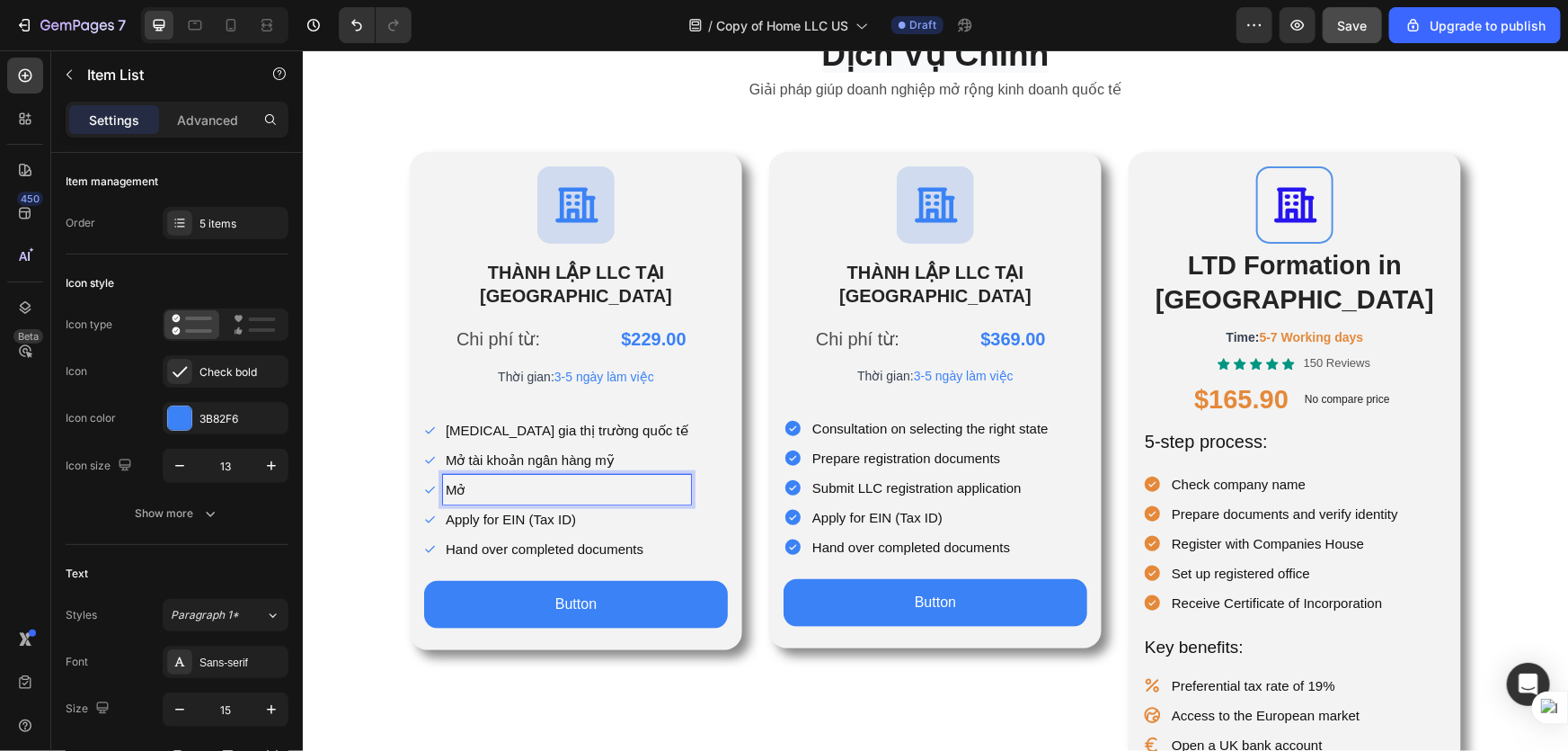
click at [565, 447] on p "Mở tài khoản ngân hàng mỹ" at bounding box center [566, 459] width 242 height 24
click at [487, 476] on p "Mở" at bounding box center [566, 488] width 242 height 24
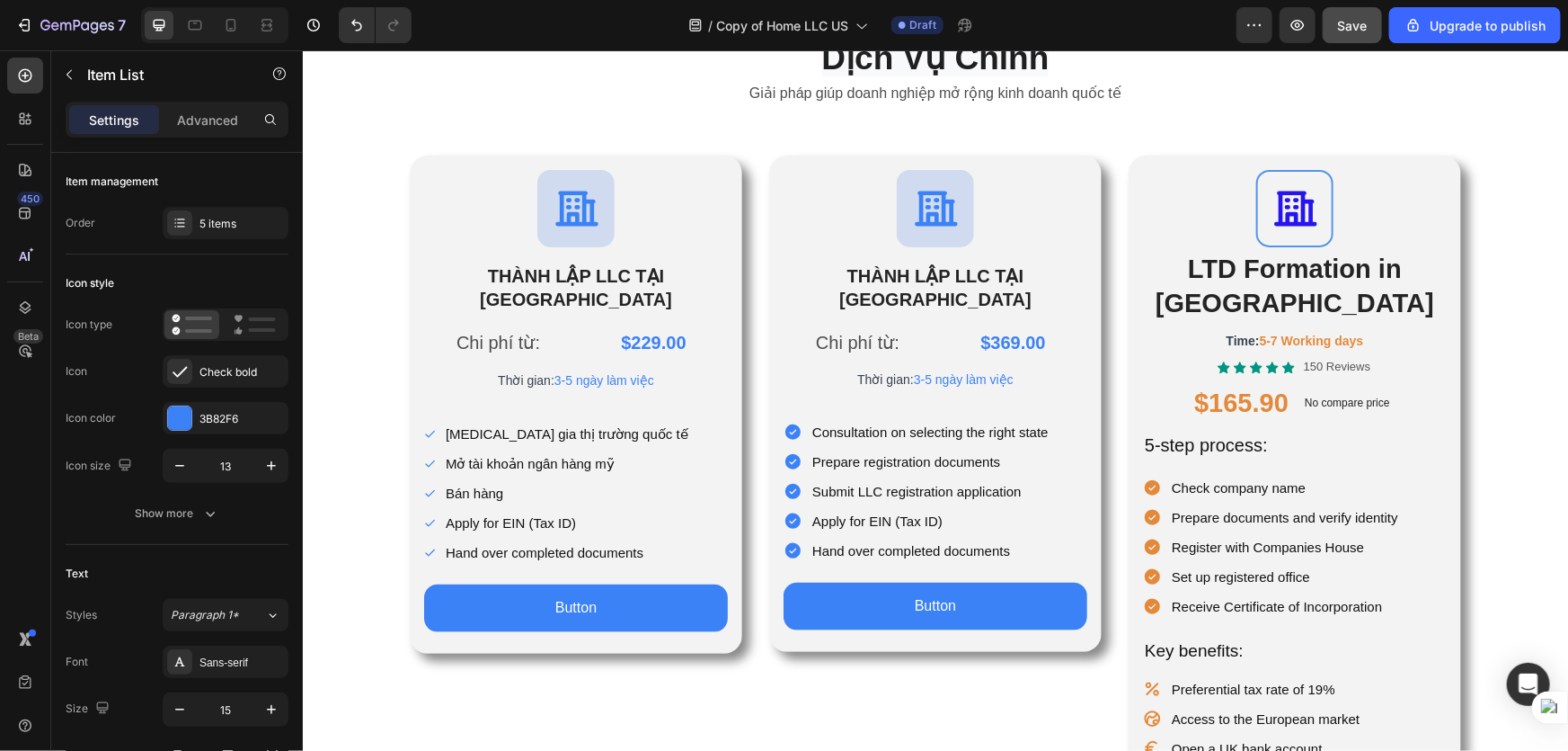
click at [480, 421] on p "Tham gia thị trường quốc tế" at bounding box center [566, 433] width 242 height 24
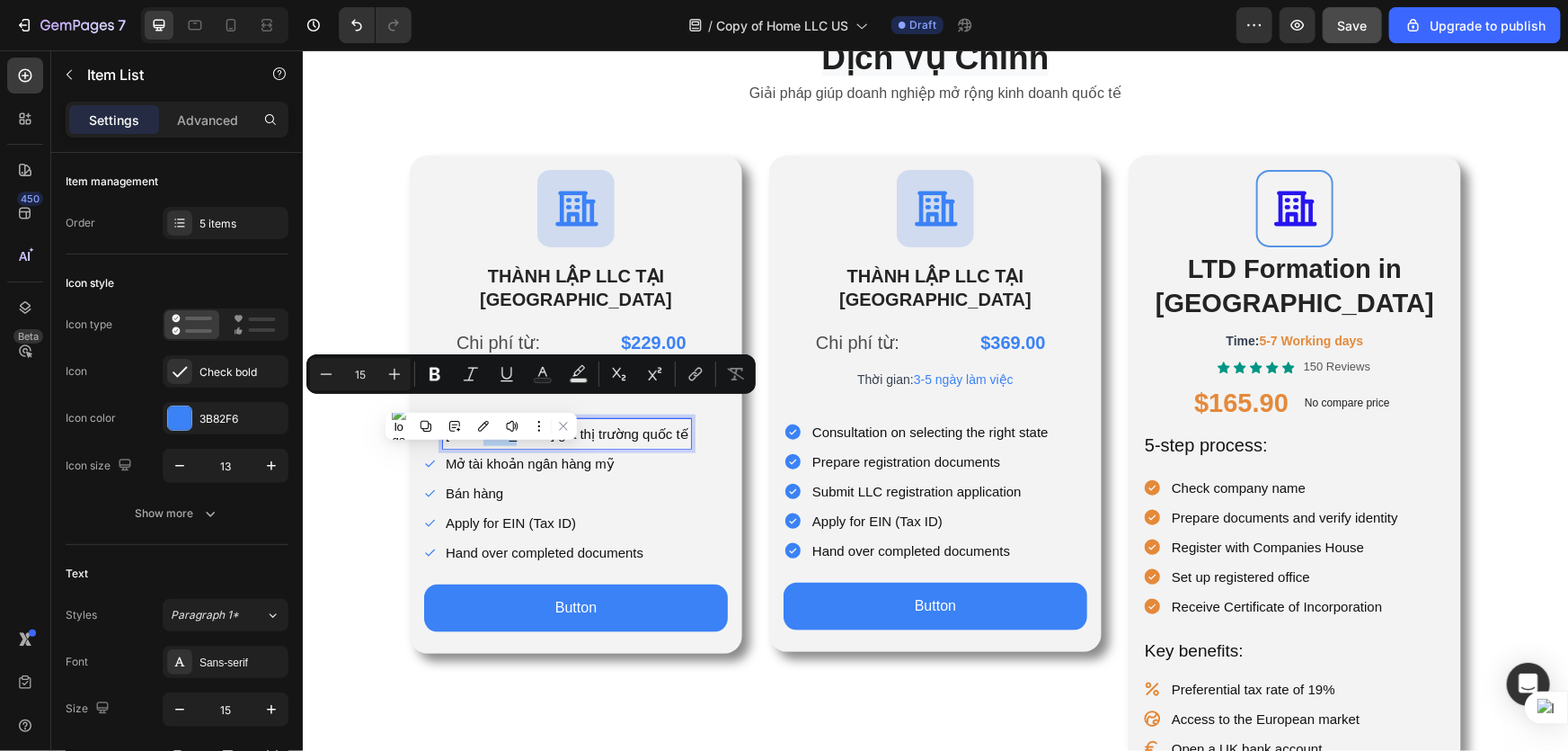
click at [614, 421] on p "Tham gia thị trường quốc tế" at bounding box center [566, 433] width 242 height 24
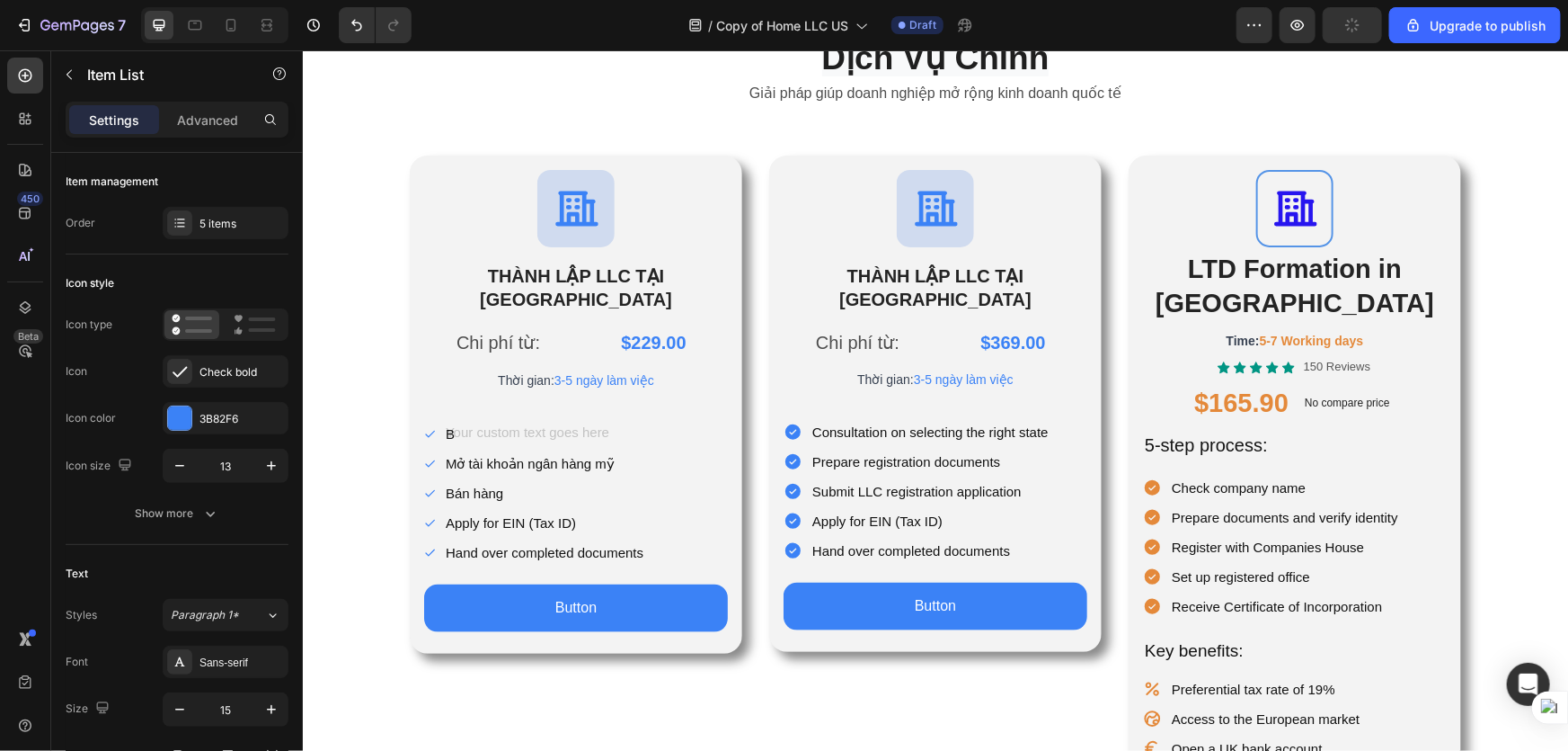
scroll to position [729, 0]
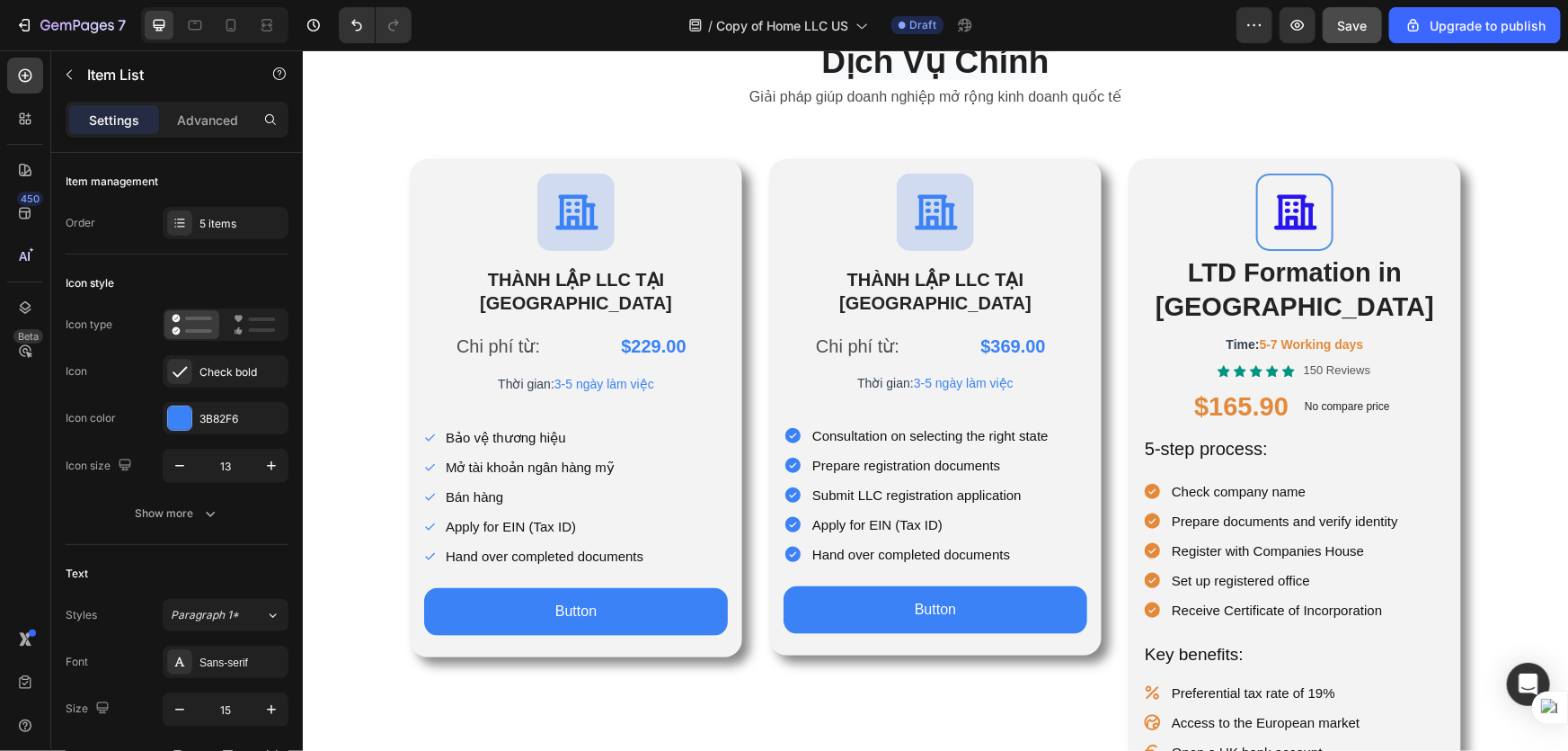
click at [509, 484] on p "Bán hàng" at bounding box center [544, 496] width 198 height 24
click at [525, 513] on p "Apply for EIN (Tax ID)" at bounding box center [544, 525] width 198 height 24
click at [563, 543] on p "Hand over completed documents" at bounding box center [581, 555] width 272 height 24
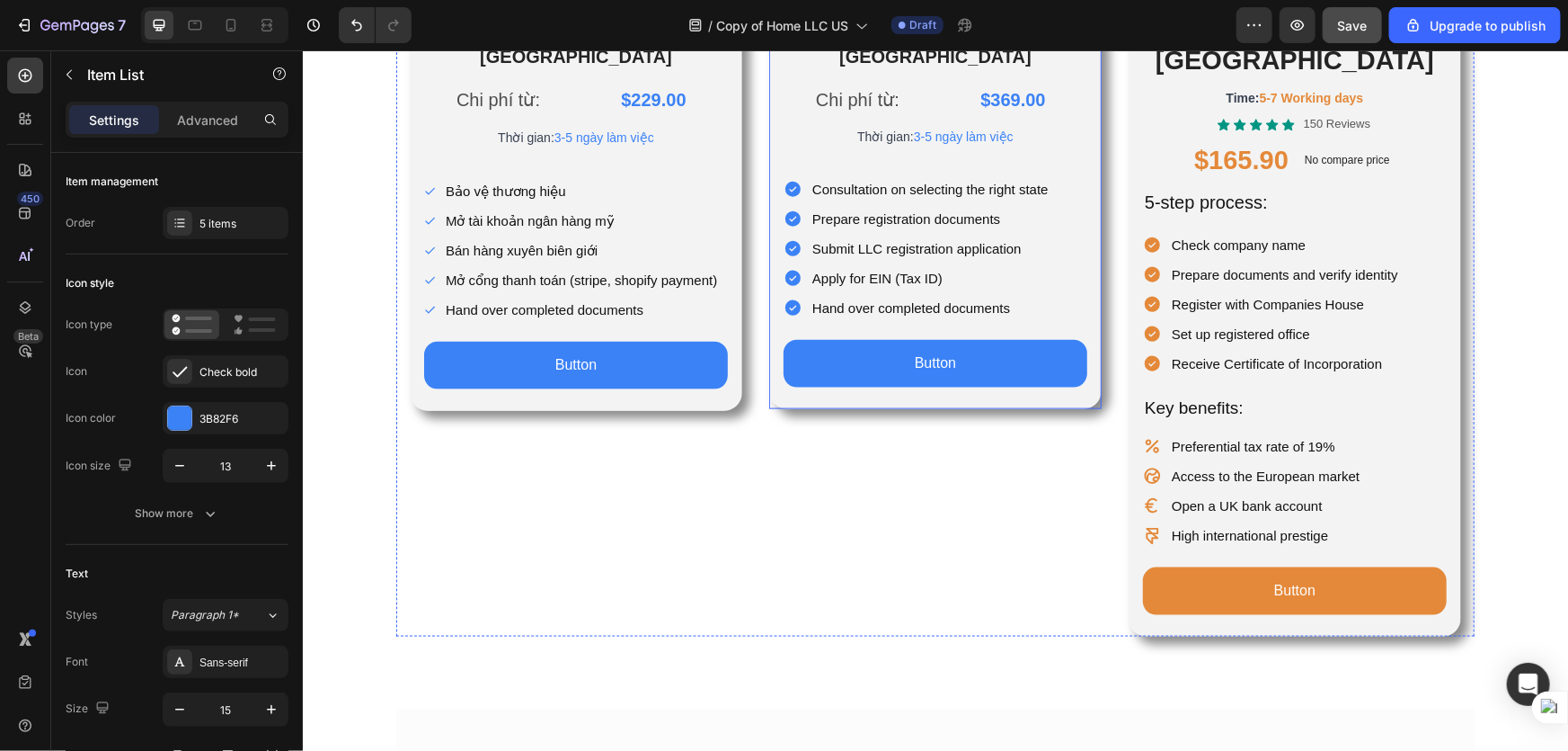
scroll to position [730, 0]
